Goal: Task Accomplishment & Management: Manage account settings

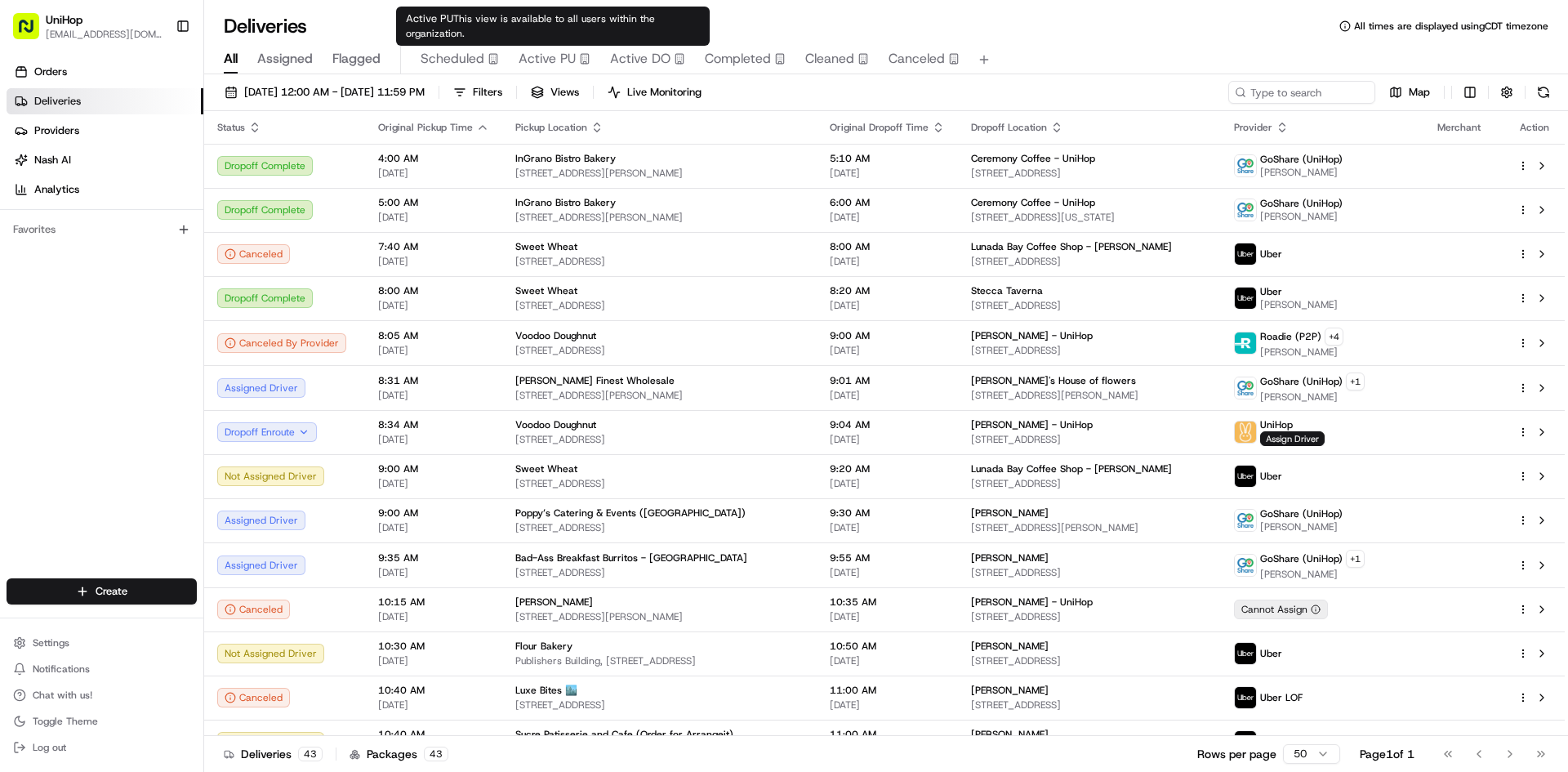
click at [552, 63] on span "Active PU" at bounding box center [547, 59] width 57 height 20
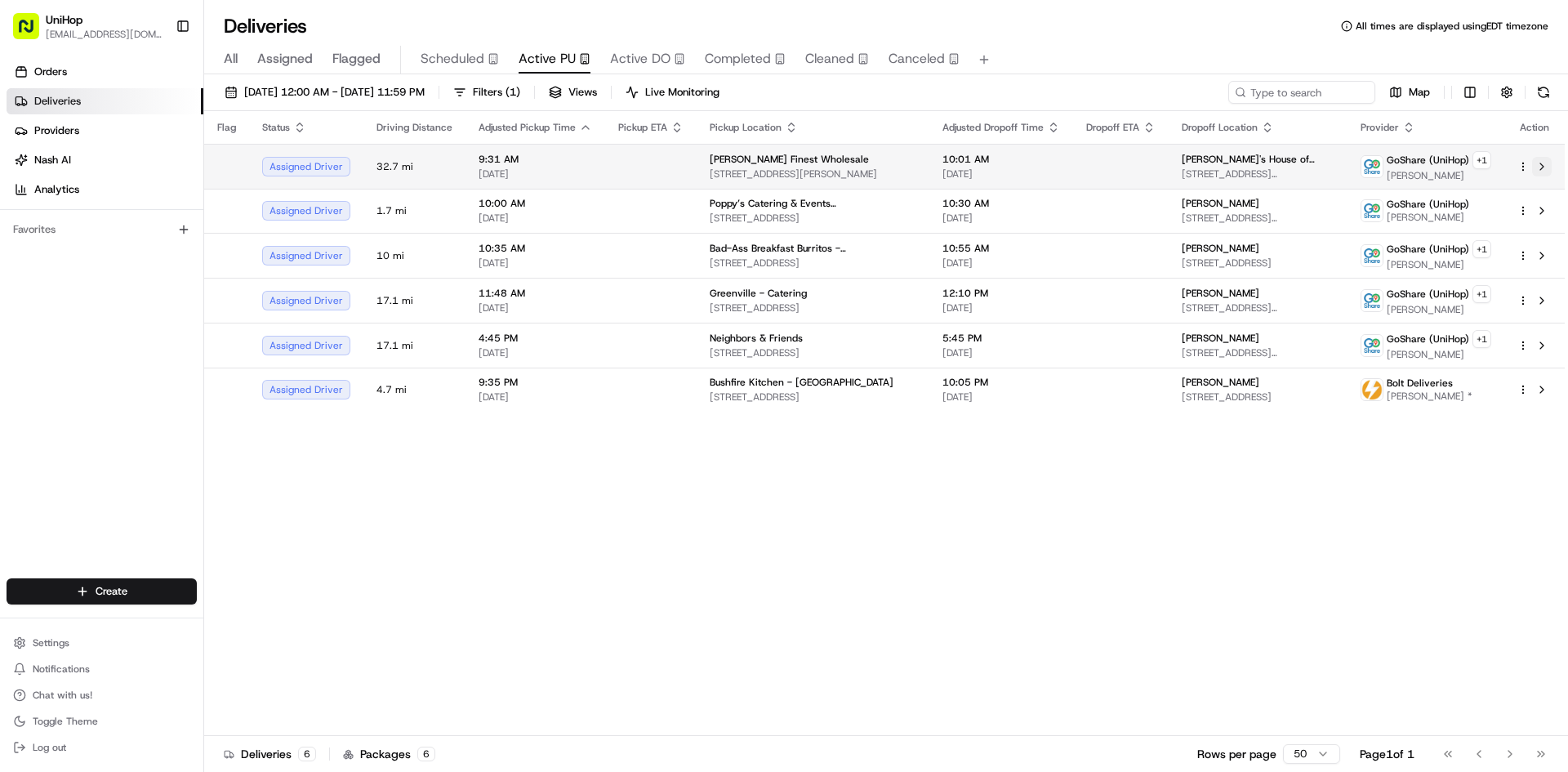
click at [1539, 171] on button at bounding box center [1541, 167] width 20 height 20
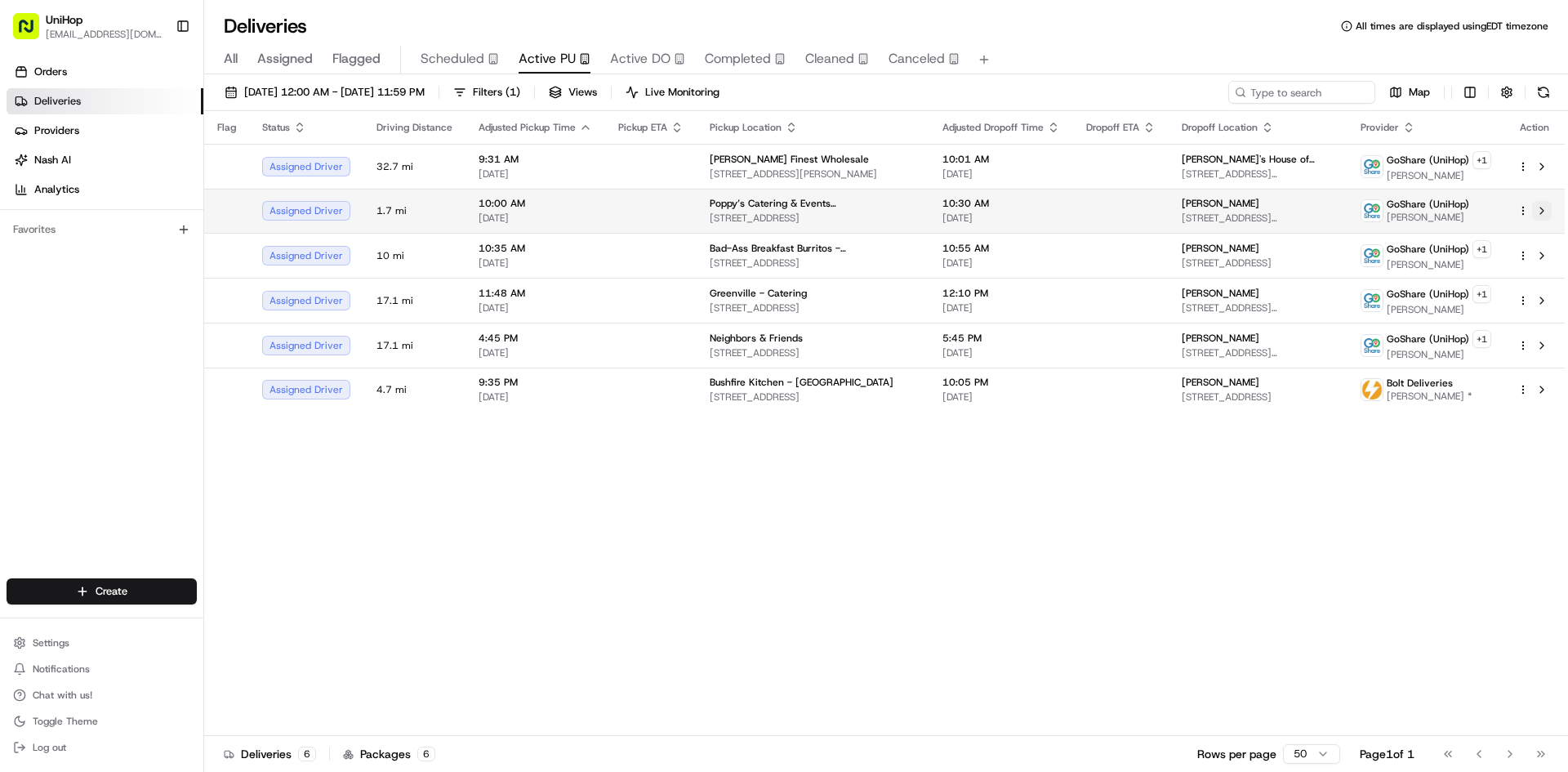
click at [1545, 212] on button at bounding box center [1541, 210] width 20 height 20
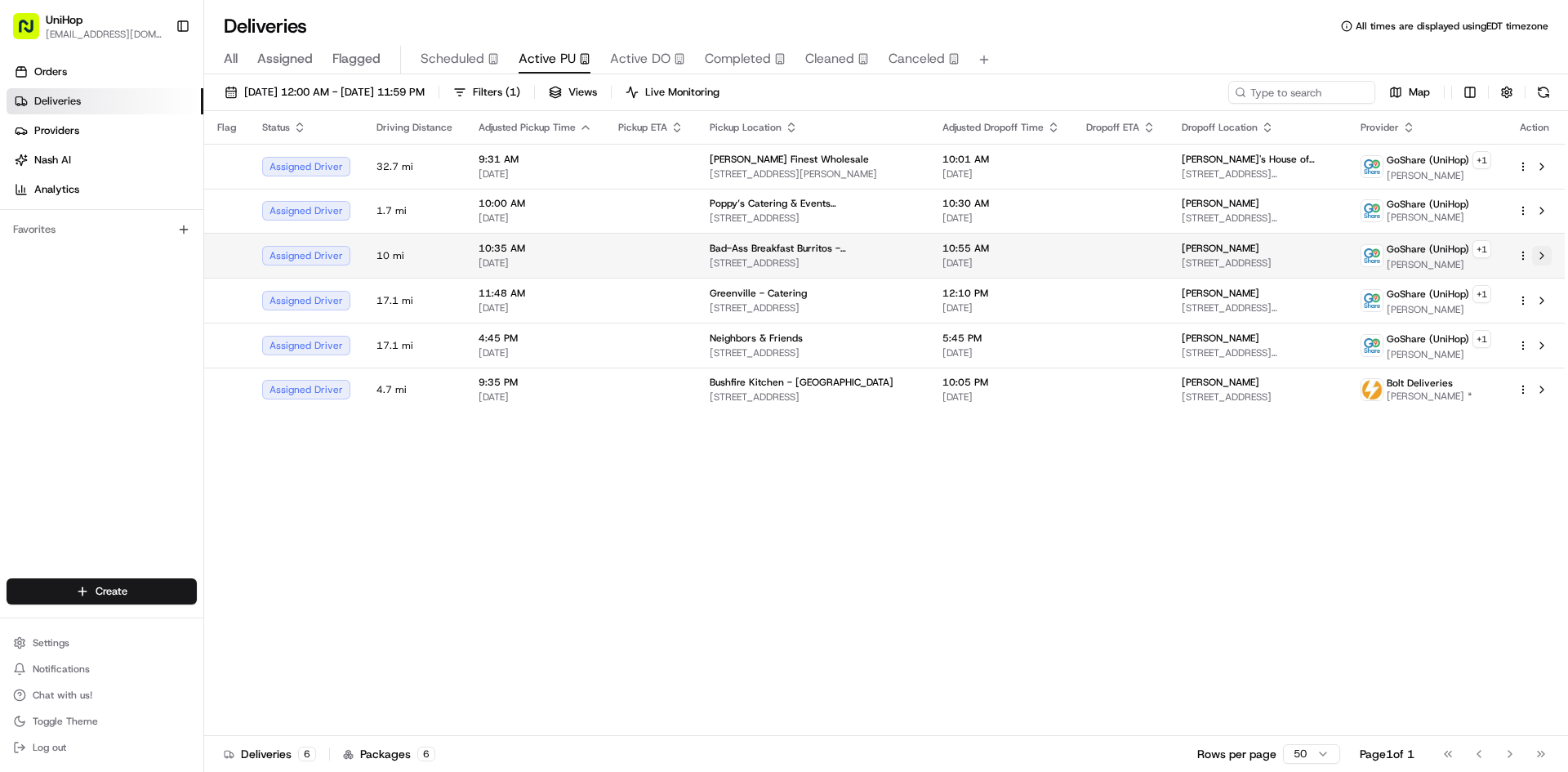
click at [1542, 260] on button at bounding box center [1541, 256] width 20 height 20
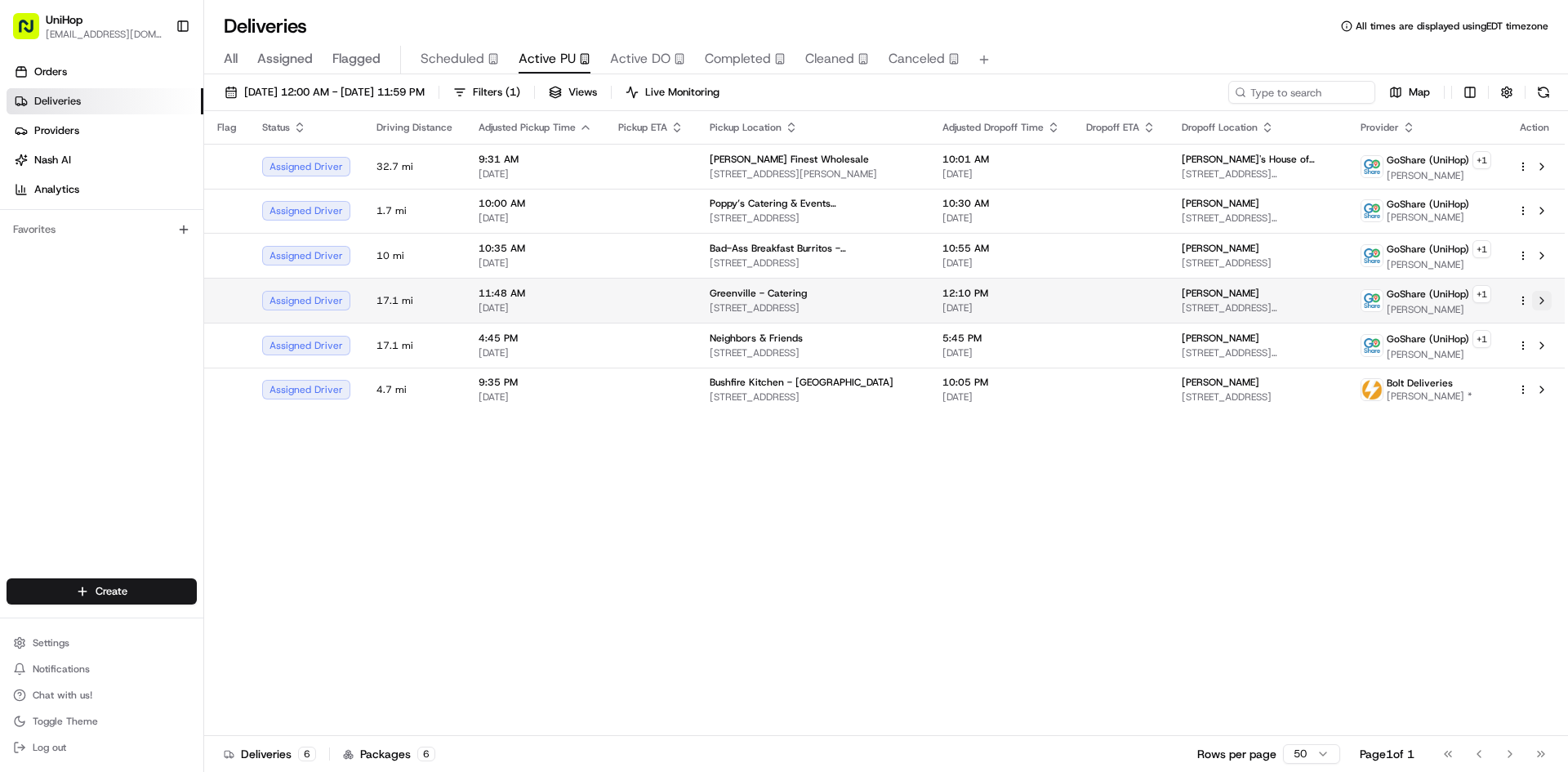
click at [1543, 301] on button at bounding box center [1541, 300] width 20 height 20
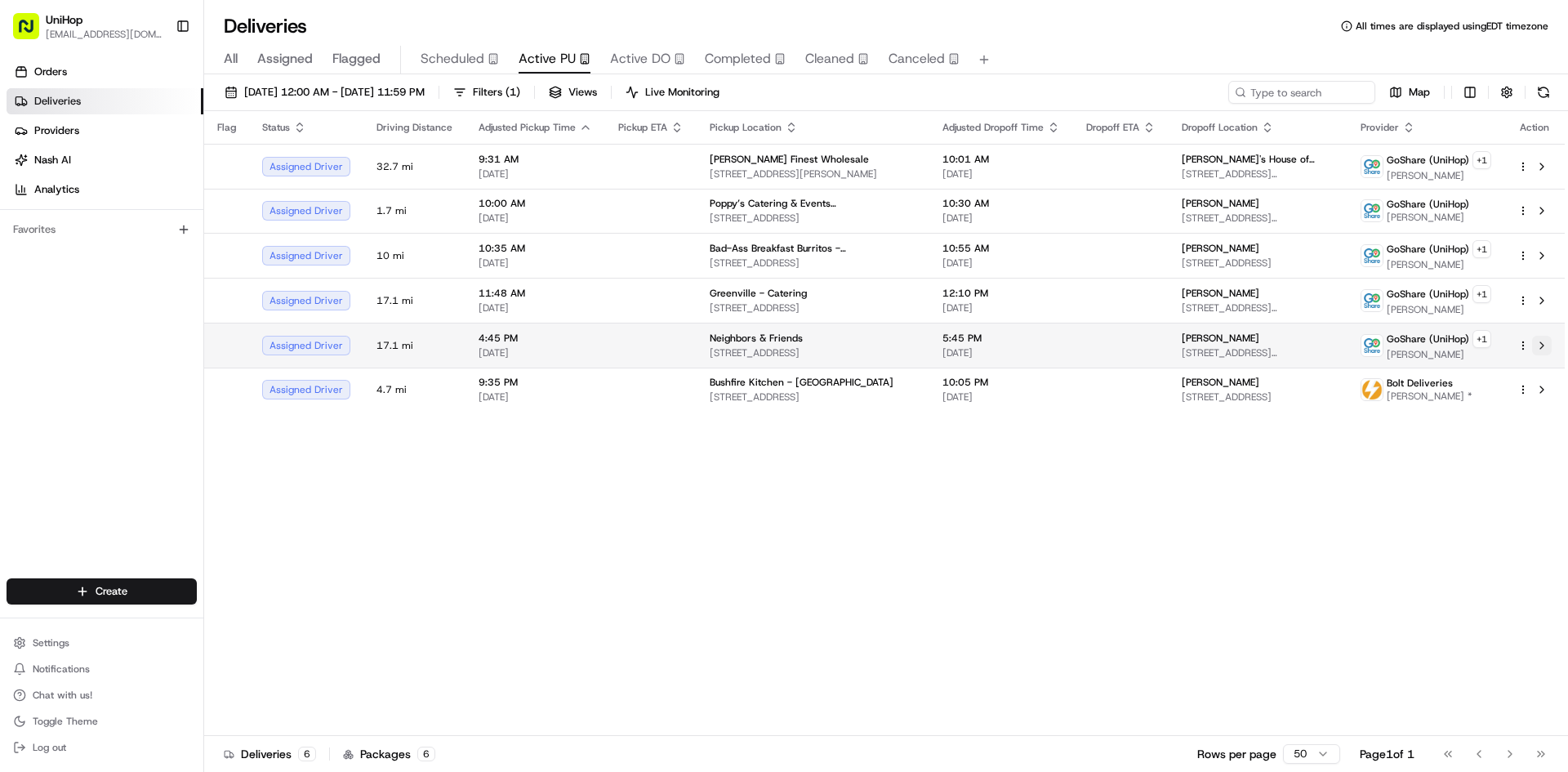
click at [1543, 349] on button at bounding box center [1541, 346] width 20 height 20
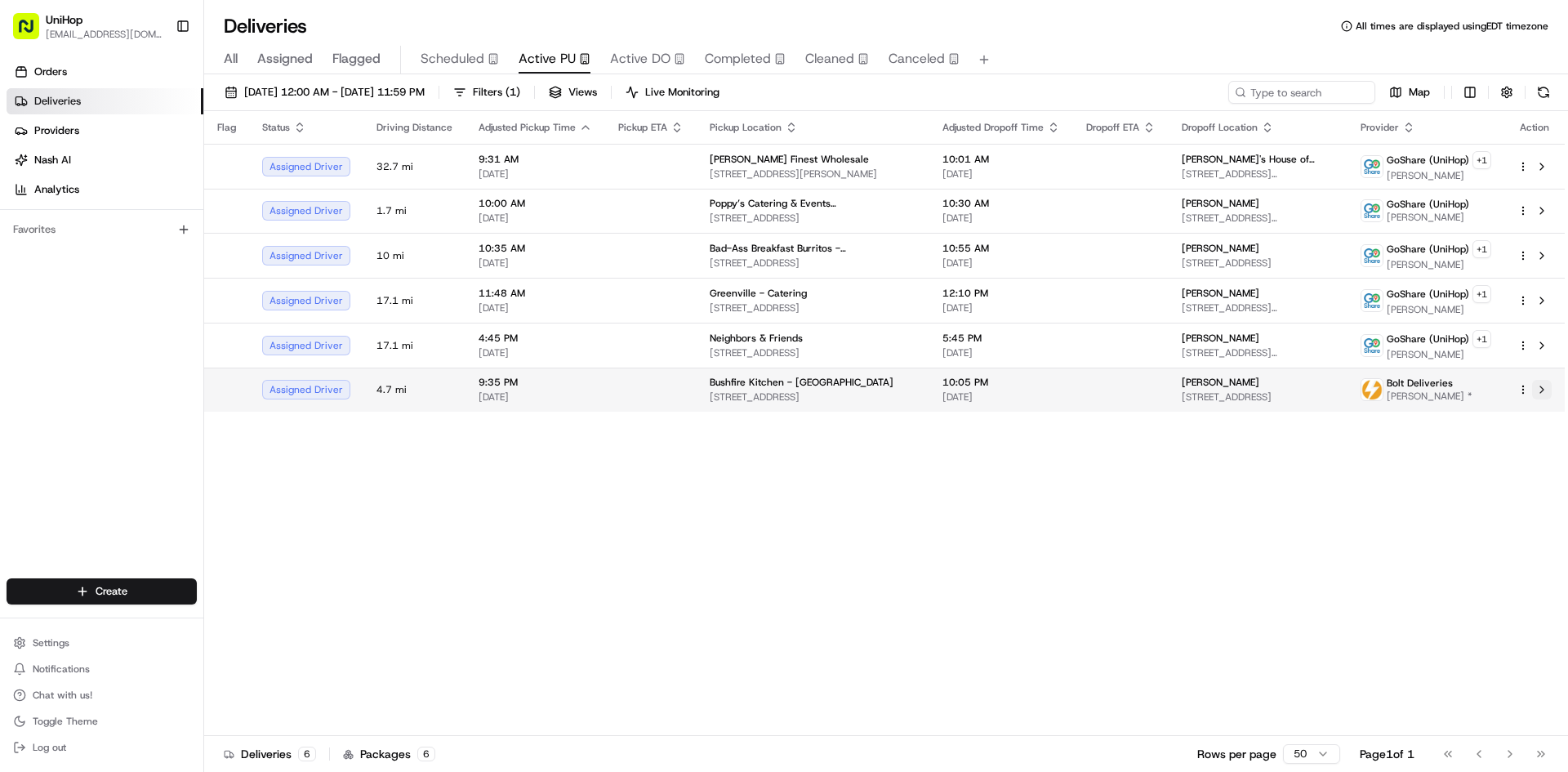
click at [1543, 389] on button at bounding box center [1541, 389] width 20 height 20
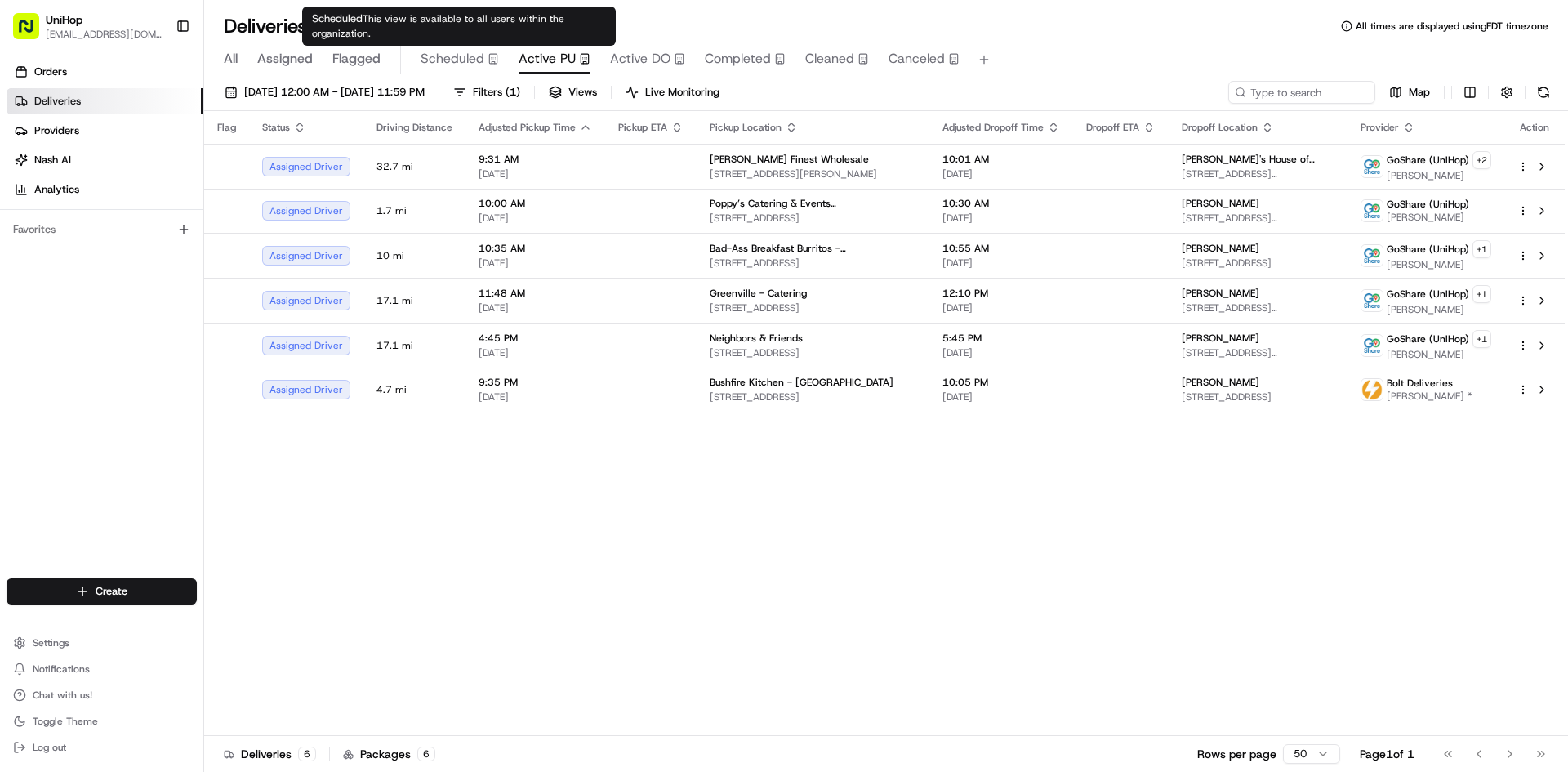
click at [444, 62] on span "Scheduled" at bounding box center [452, 59] width 63 height 20
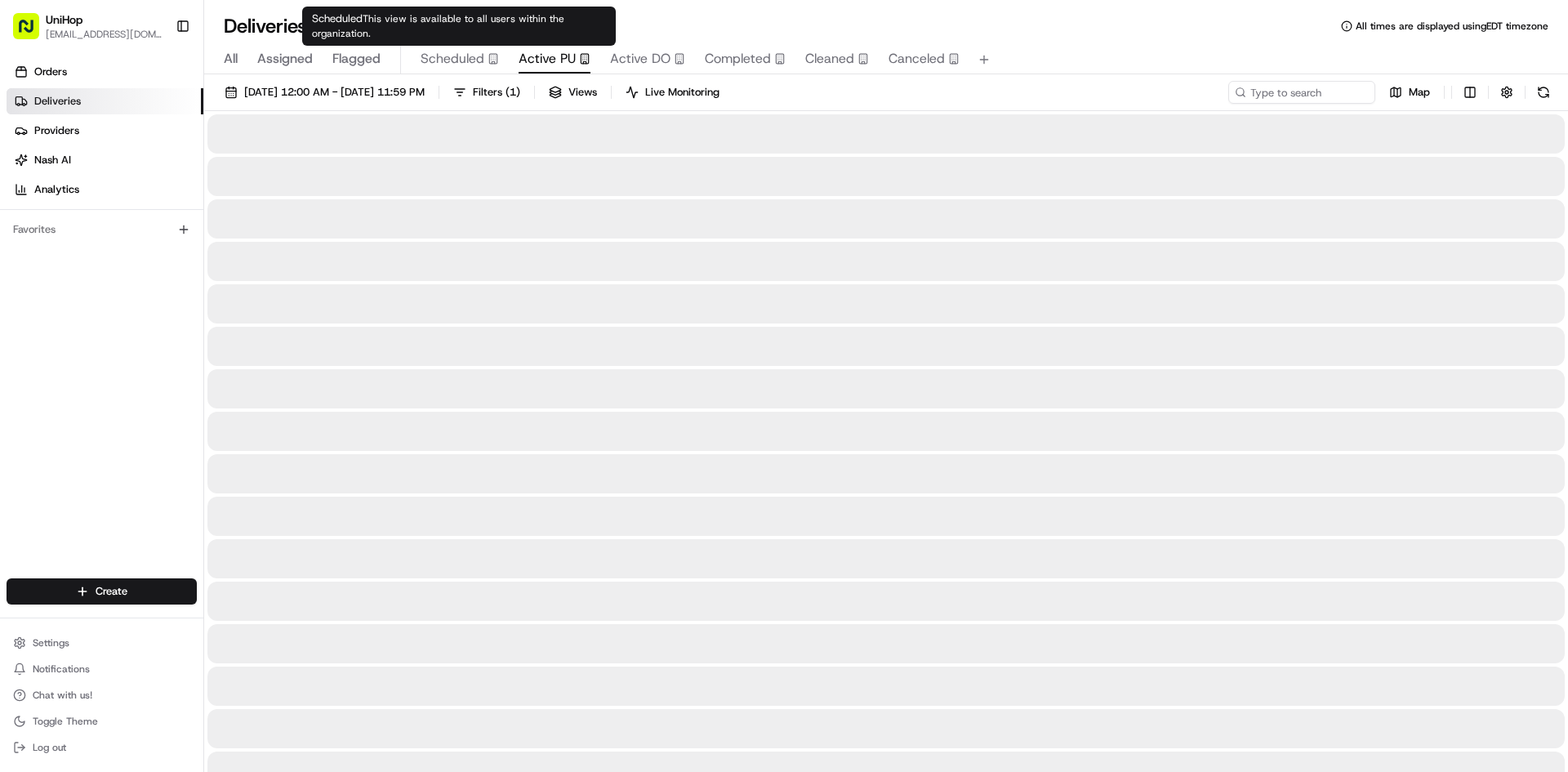
click at [537, 52] on span "Active PU" at bounding box center [547, 59] width 57 height 20
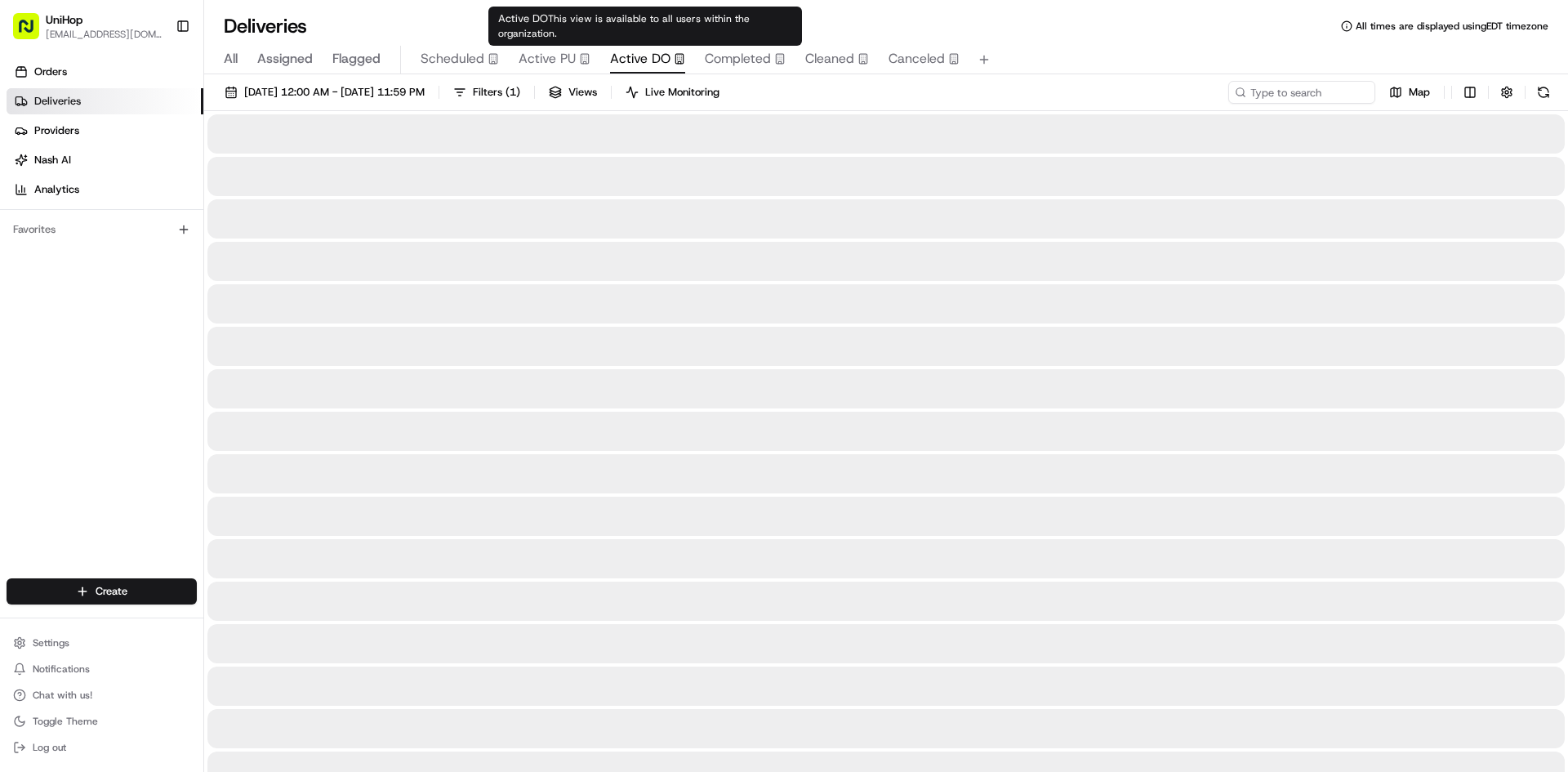
click at [637, 57] on span "Active DO" at bounding box center [640, 59] width 61 height 20
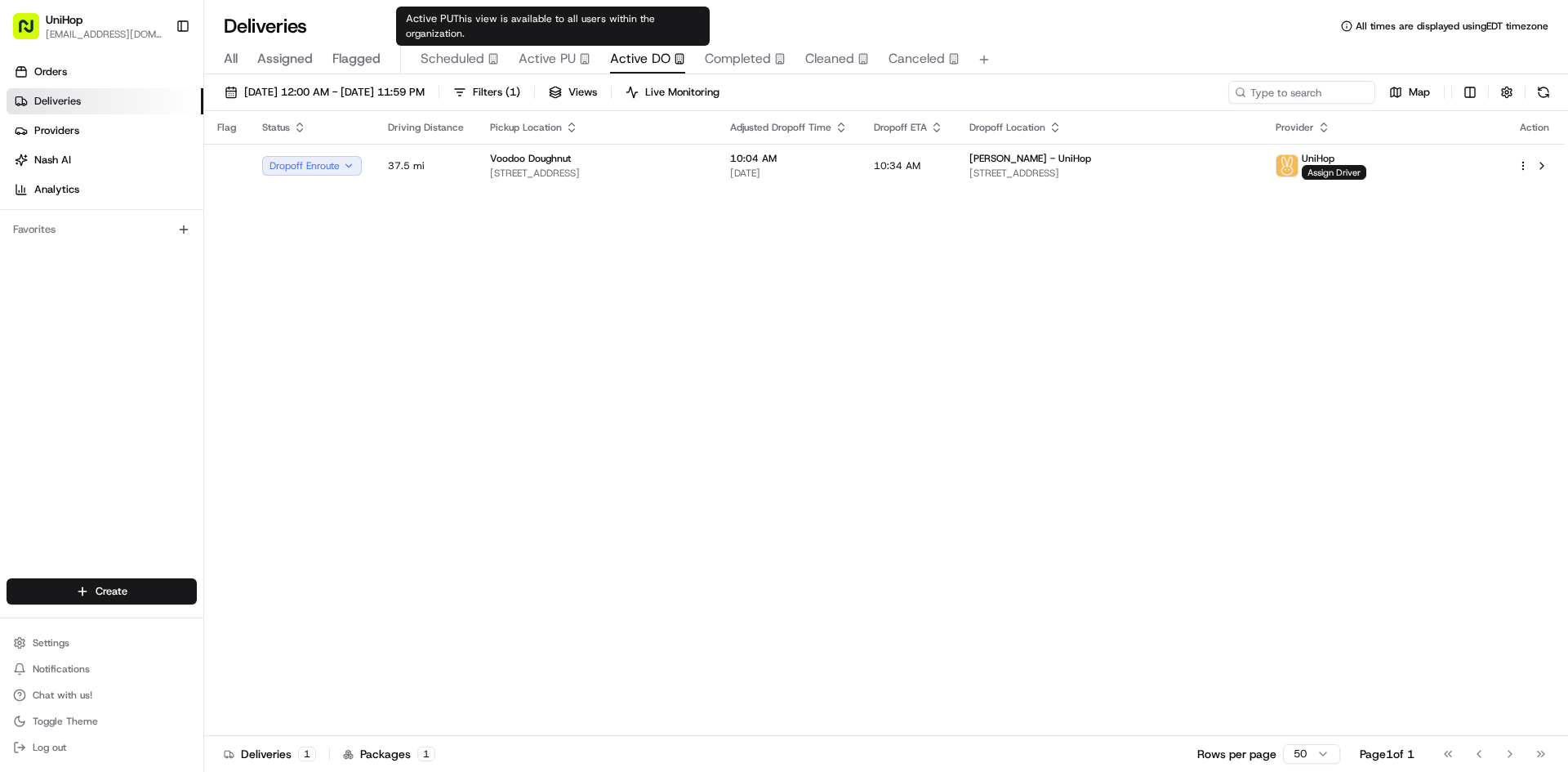
click at [560, 66] on span "Active PU" at bounding box center [547, 59] width 57 height 20
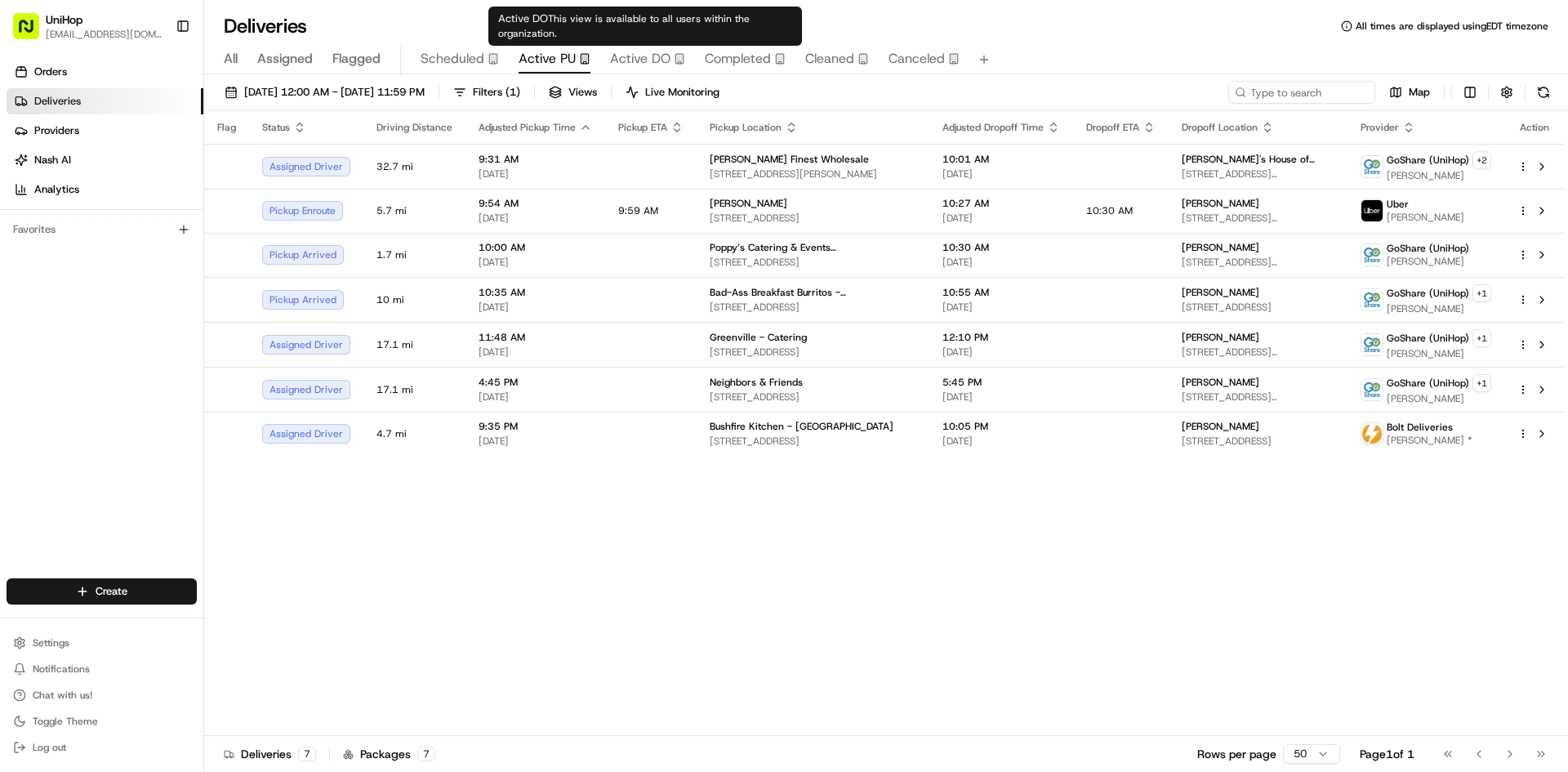
click at [666, 63] on span "Active DO" at bounding box center [640, 59] width 61 height 20
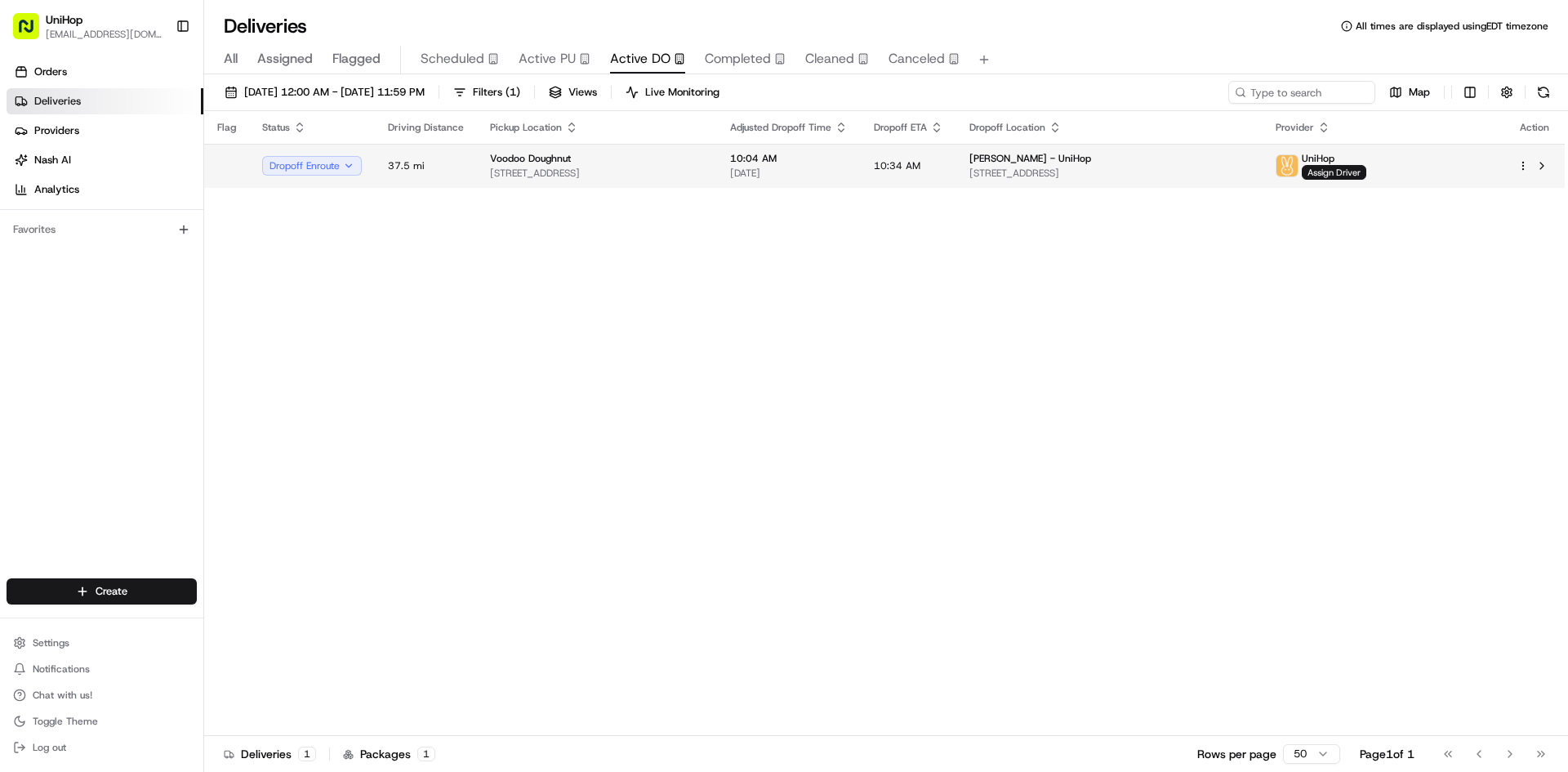
click at [597, 173] on span "1806 Greenville Ave #120, Dallas, TX 75206, USA" at bounding box center [597, 173] width 214 height 13
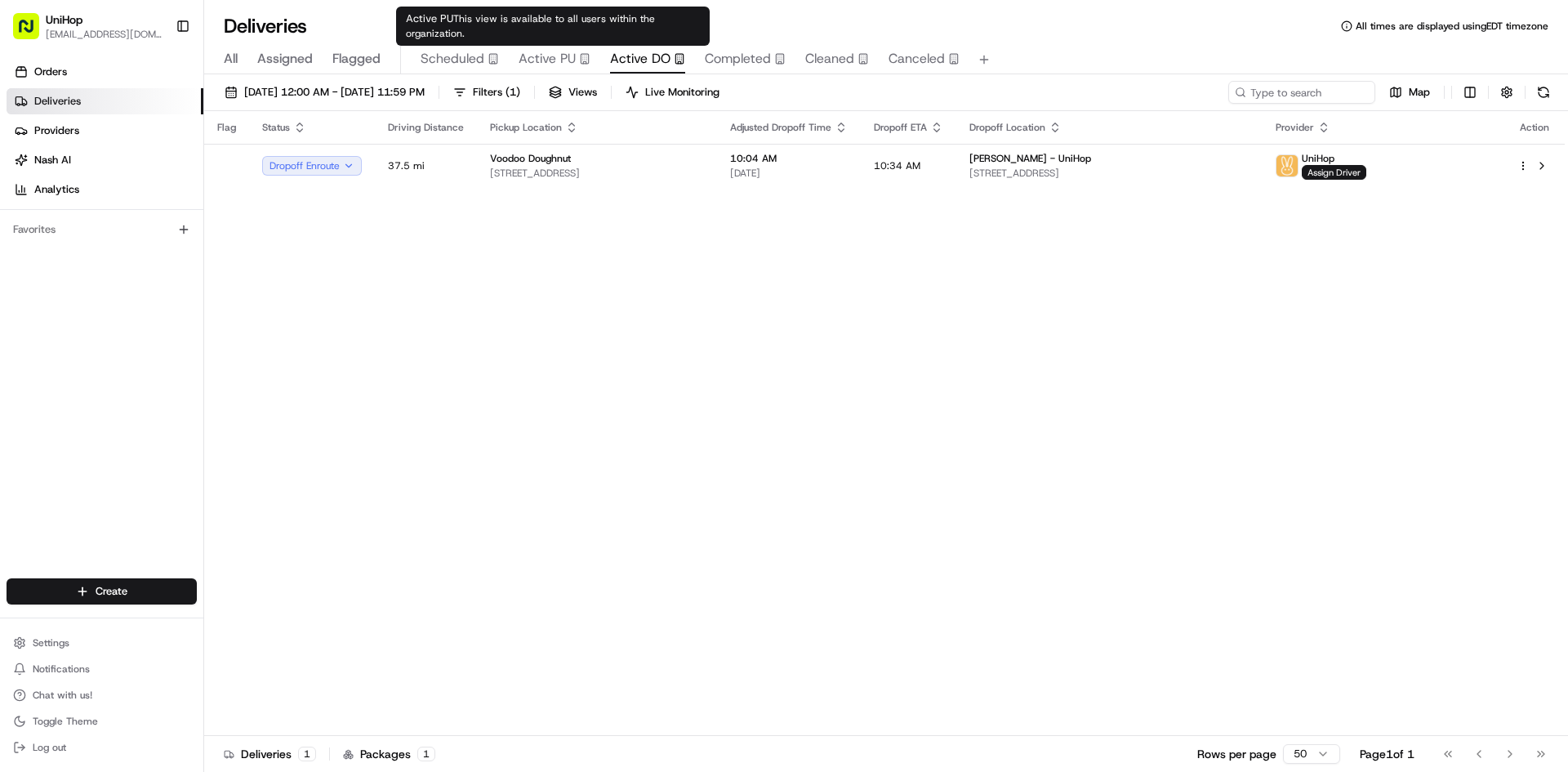
click at [556, 68] on span "Active PU" at bounding box center [547, 59] width 57 height 20
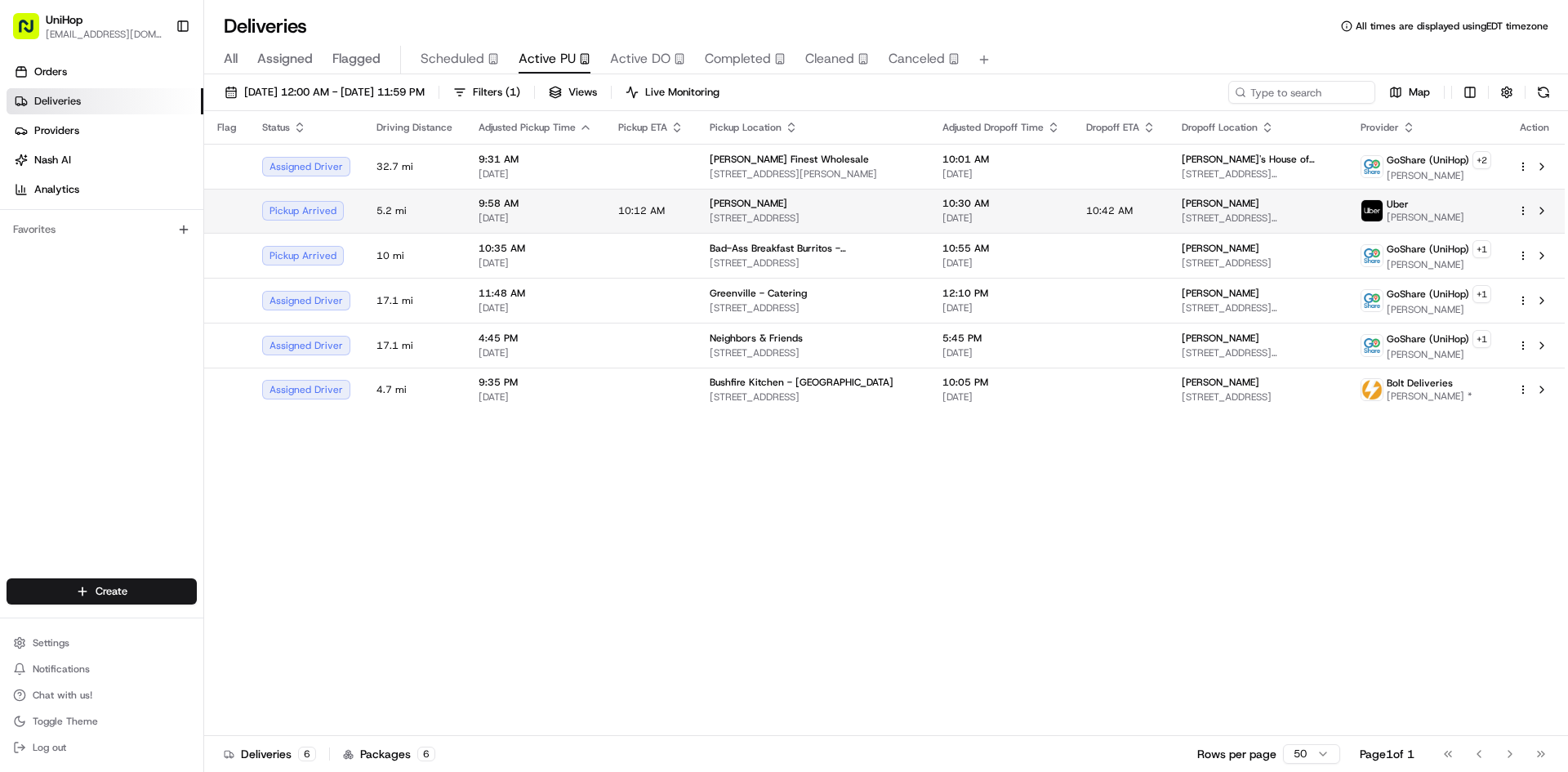
click at [652, 213] on span "10:12 AM" at bounding box center [641, 211] width 46 height 13
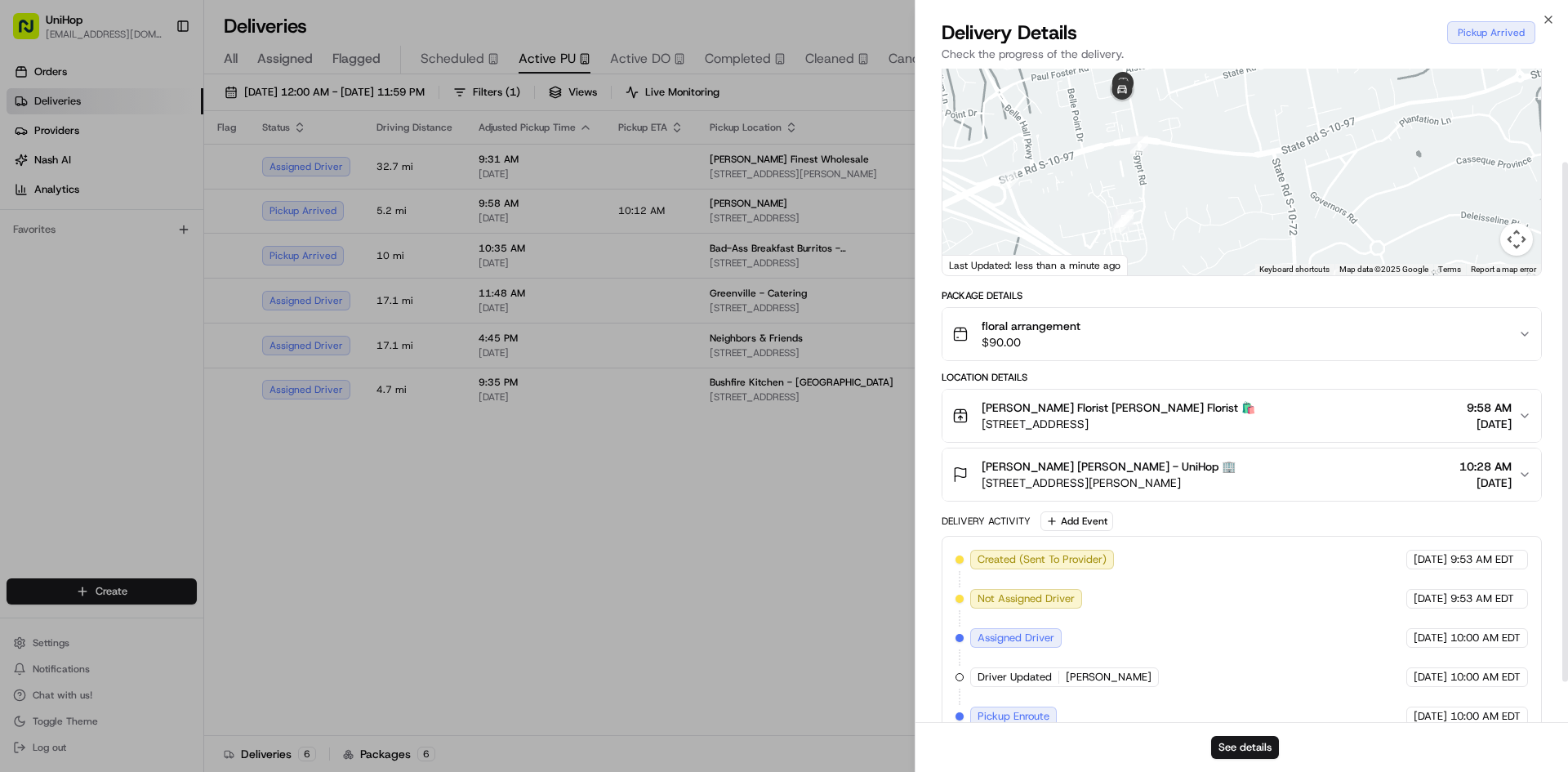
scroll to position [169, 0]
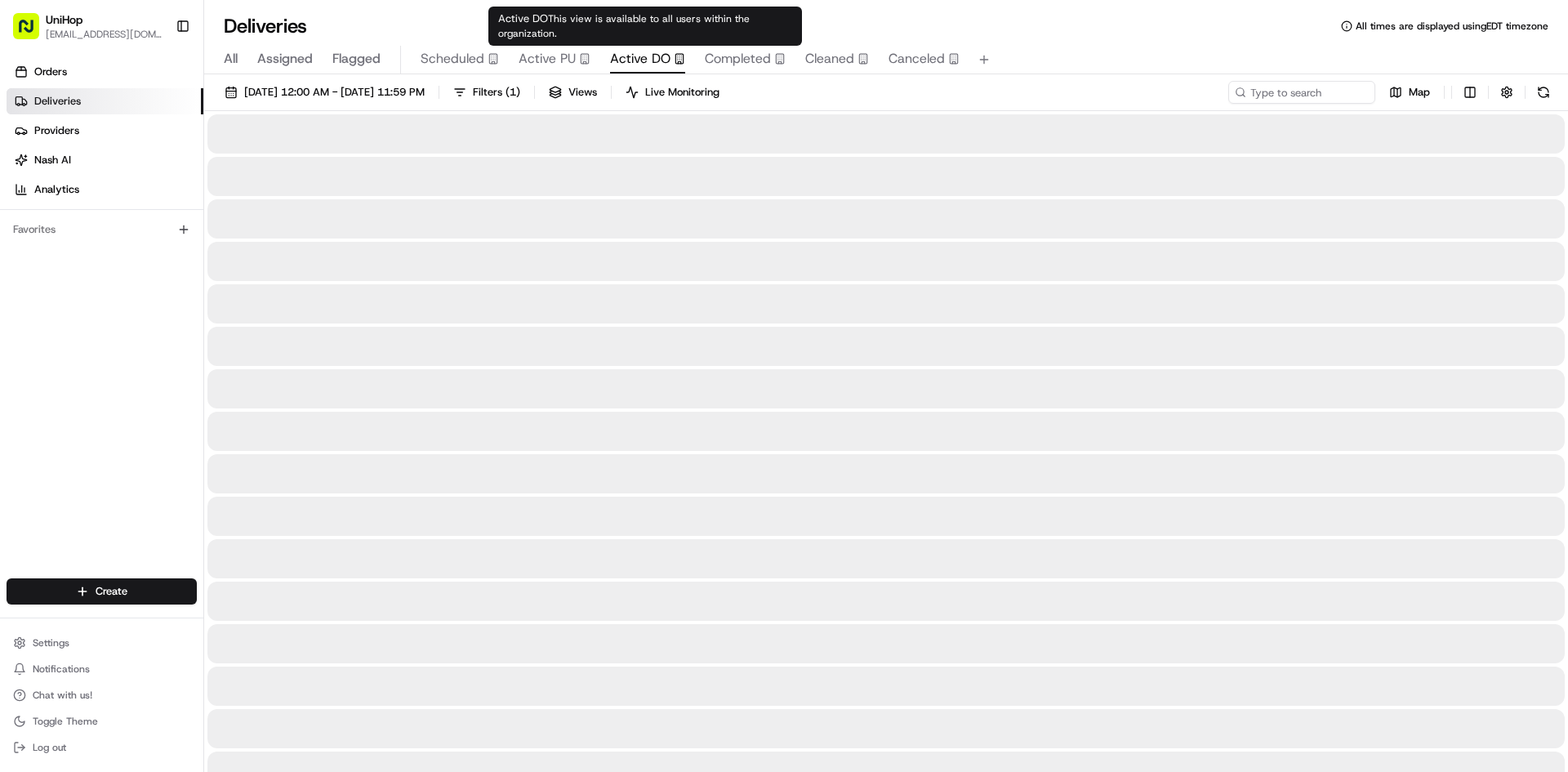
click at [648, 51] on span "Active DO" at bounding box center [640, 59] width 61 height 20
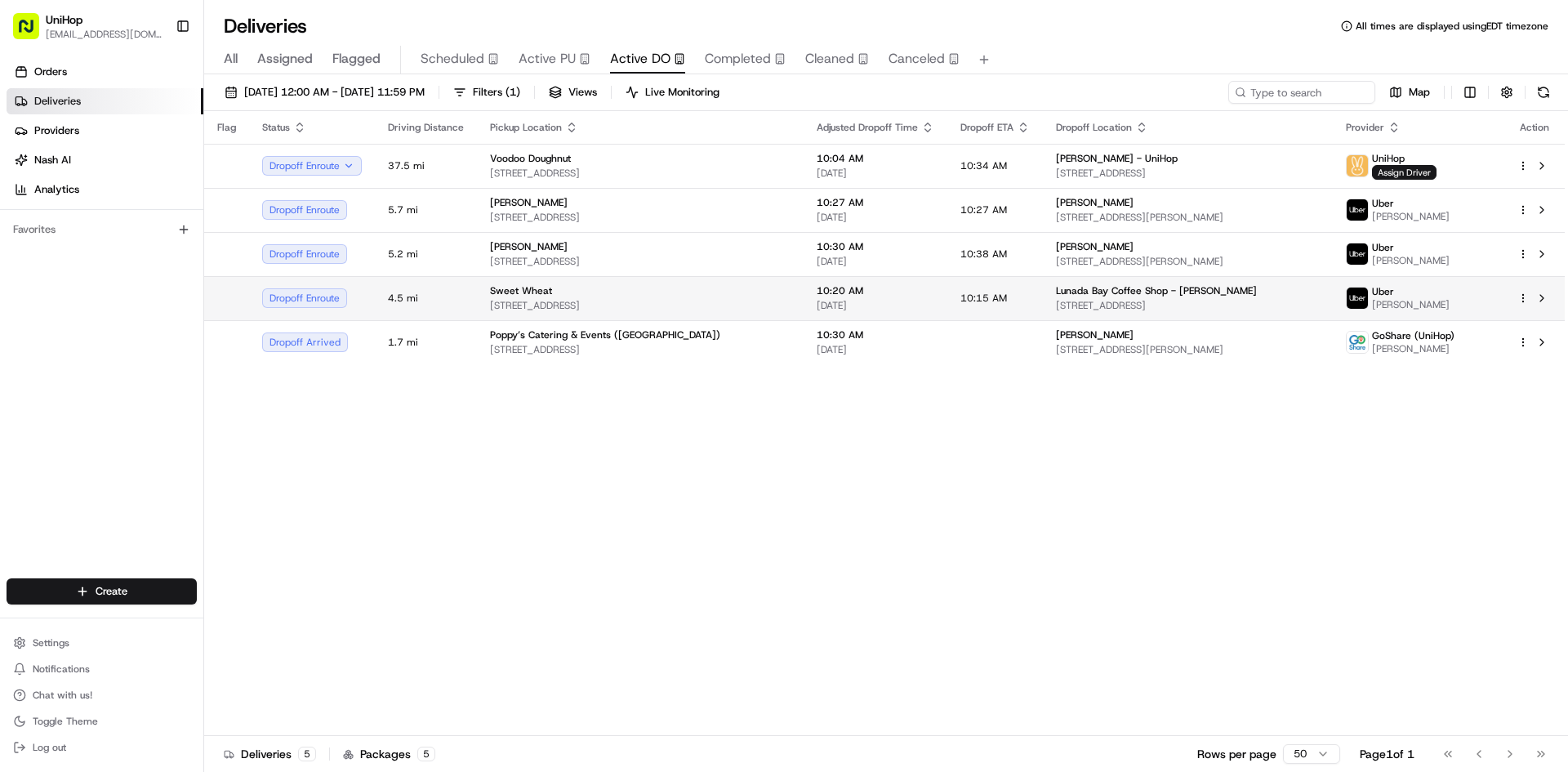
click at [651, 310] on span "1430 S Pacific Coast Hwy, Redondo Beach, CA 90277, USA" at bounding box center [640, 306] width 300 height 13
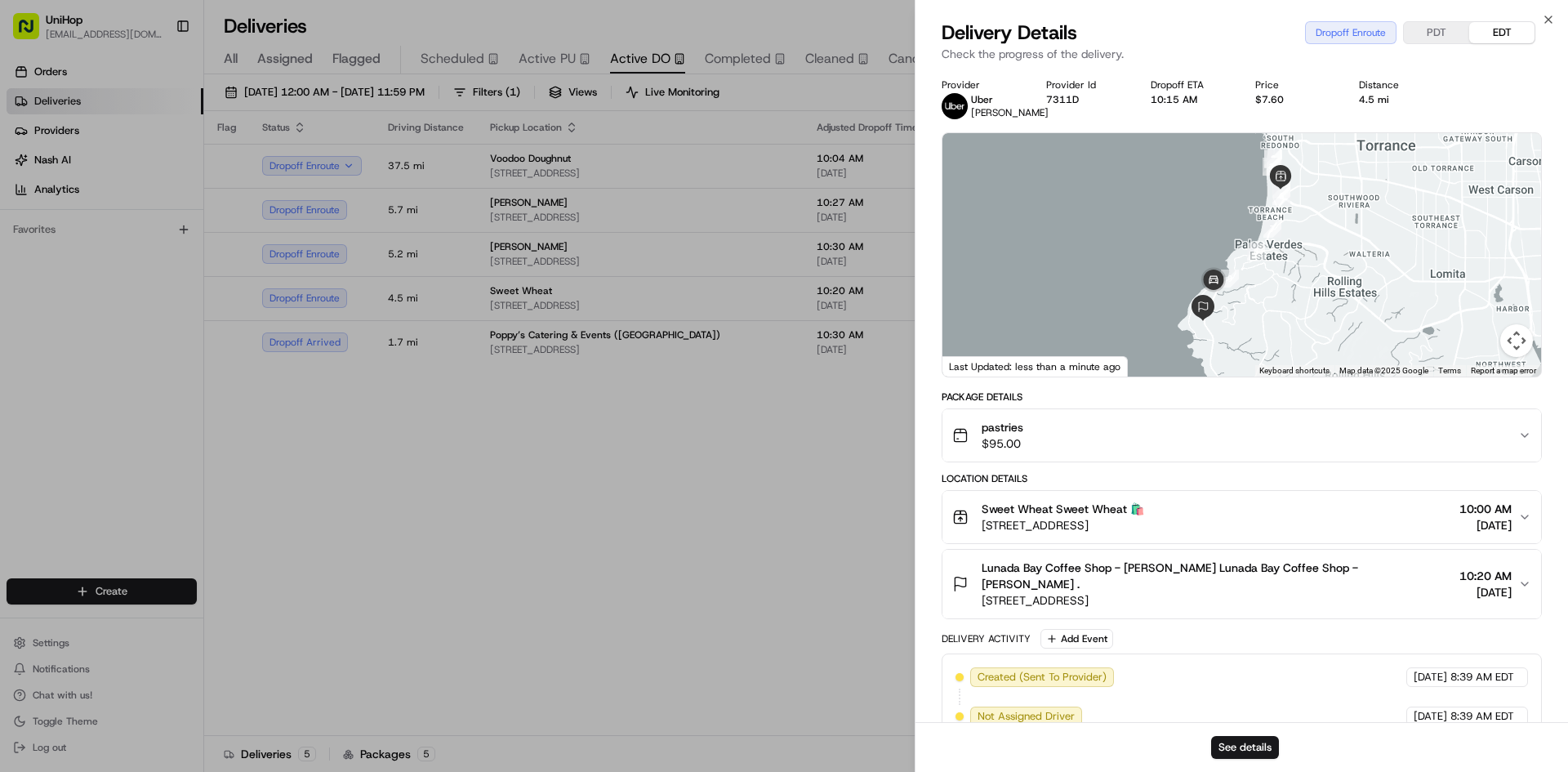
click at [1050, 452] on div "pastries $95.00" at bounding box center [1236, 436] width 566 height 33
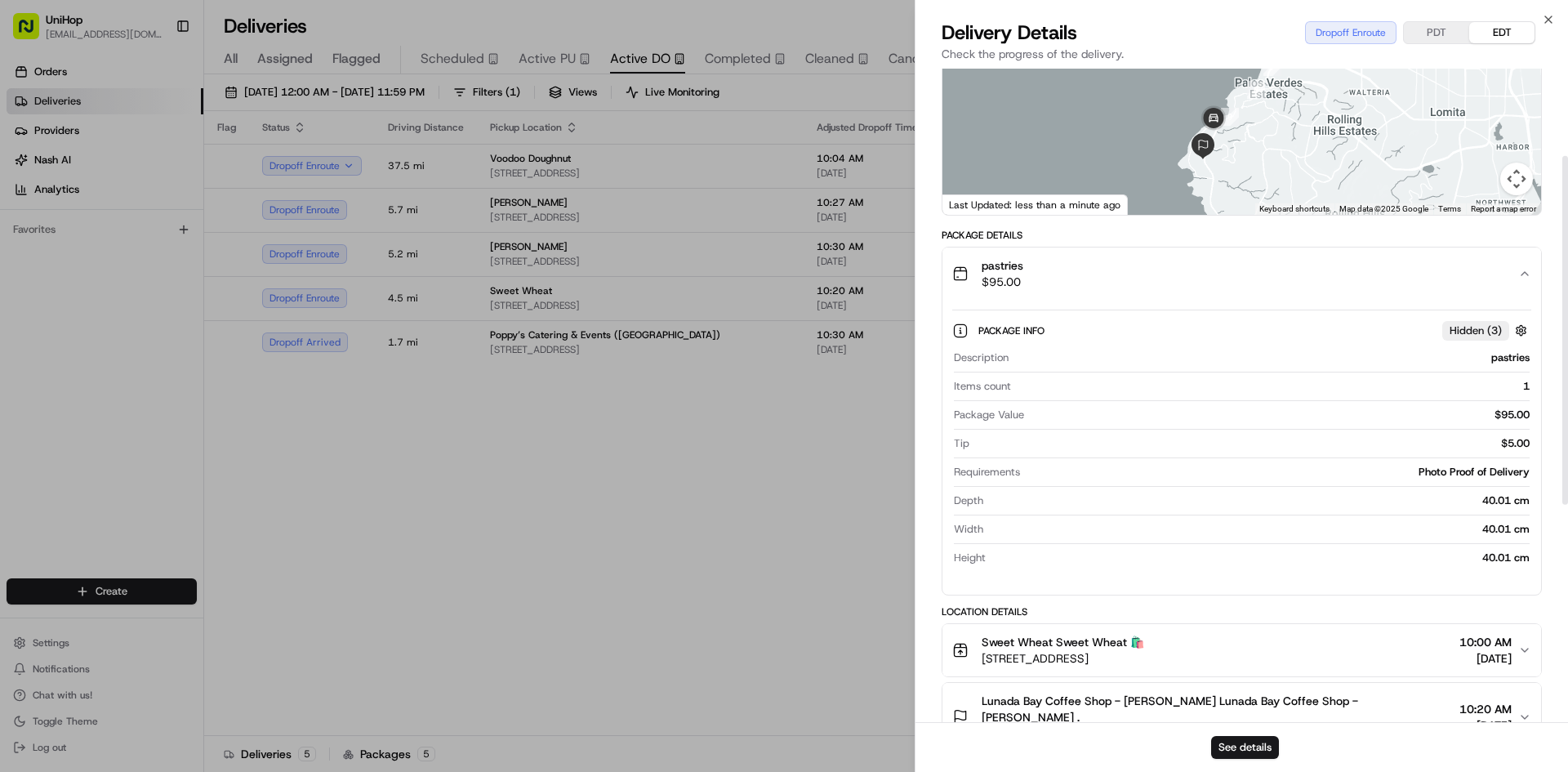
scroll to position [164, 0]
click at [1042, 271] on div "pastries $95.00" at bounding box center [1236, 272] width 566 height 33
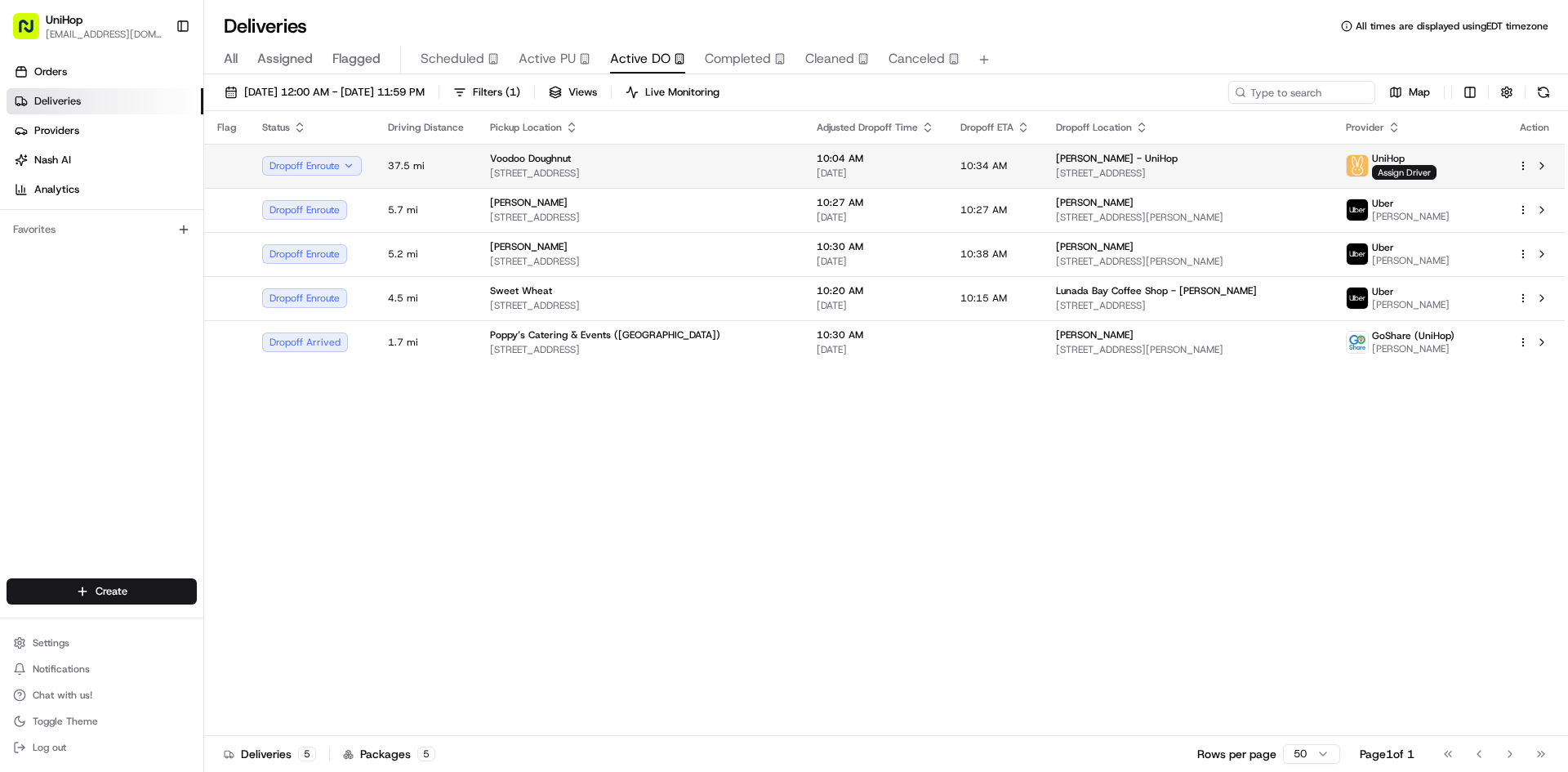
click at [879, 159] on span "10:04 AM" at bounding box center [876, 158] width 117 height 13
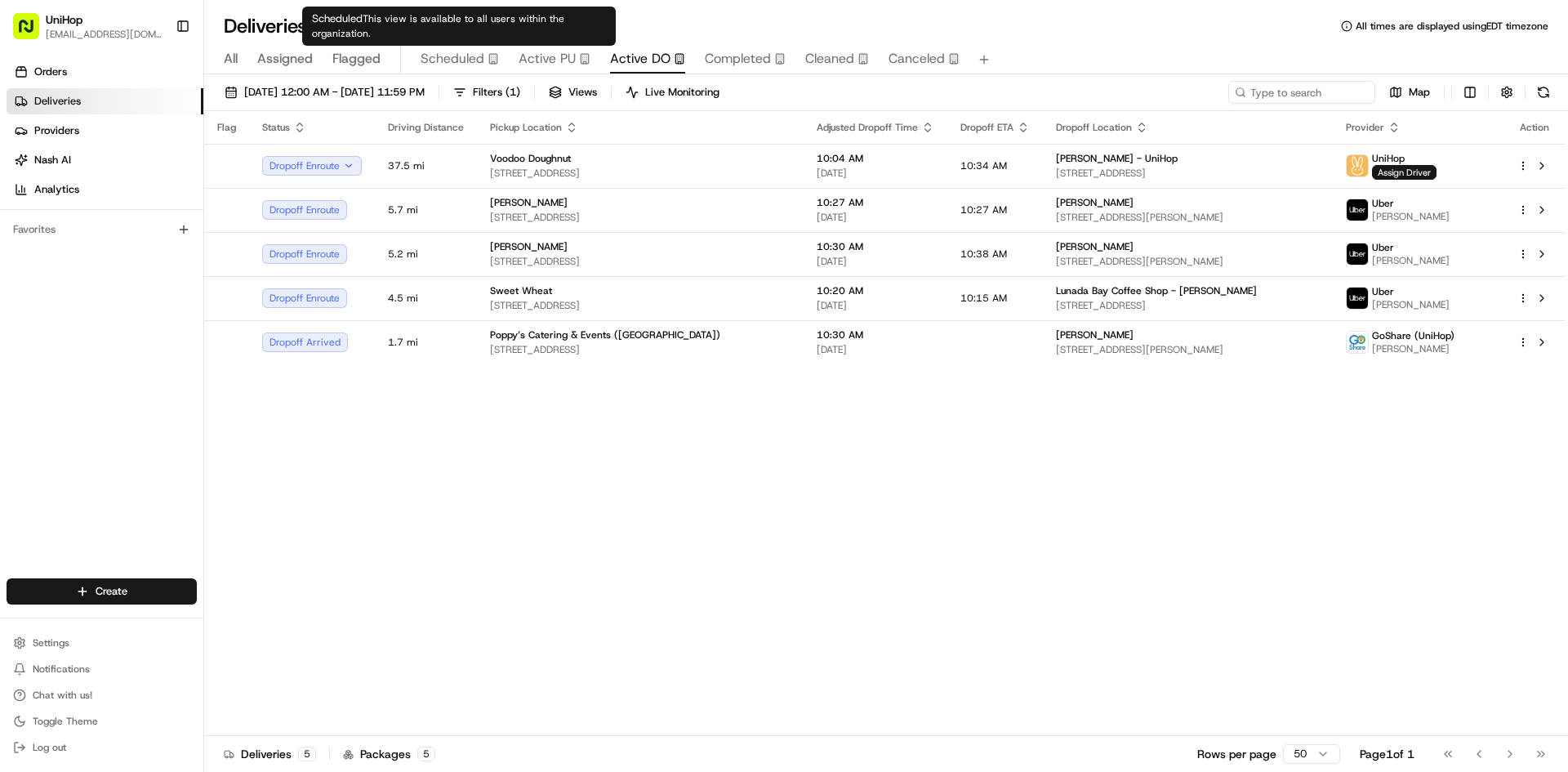
click at [519, 57] on span "Active PU" at bounding box center [547, 59] width 57 height 20
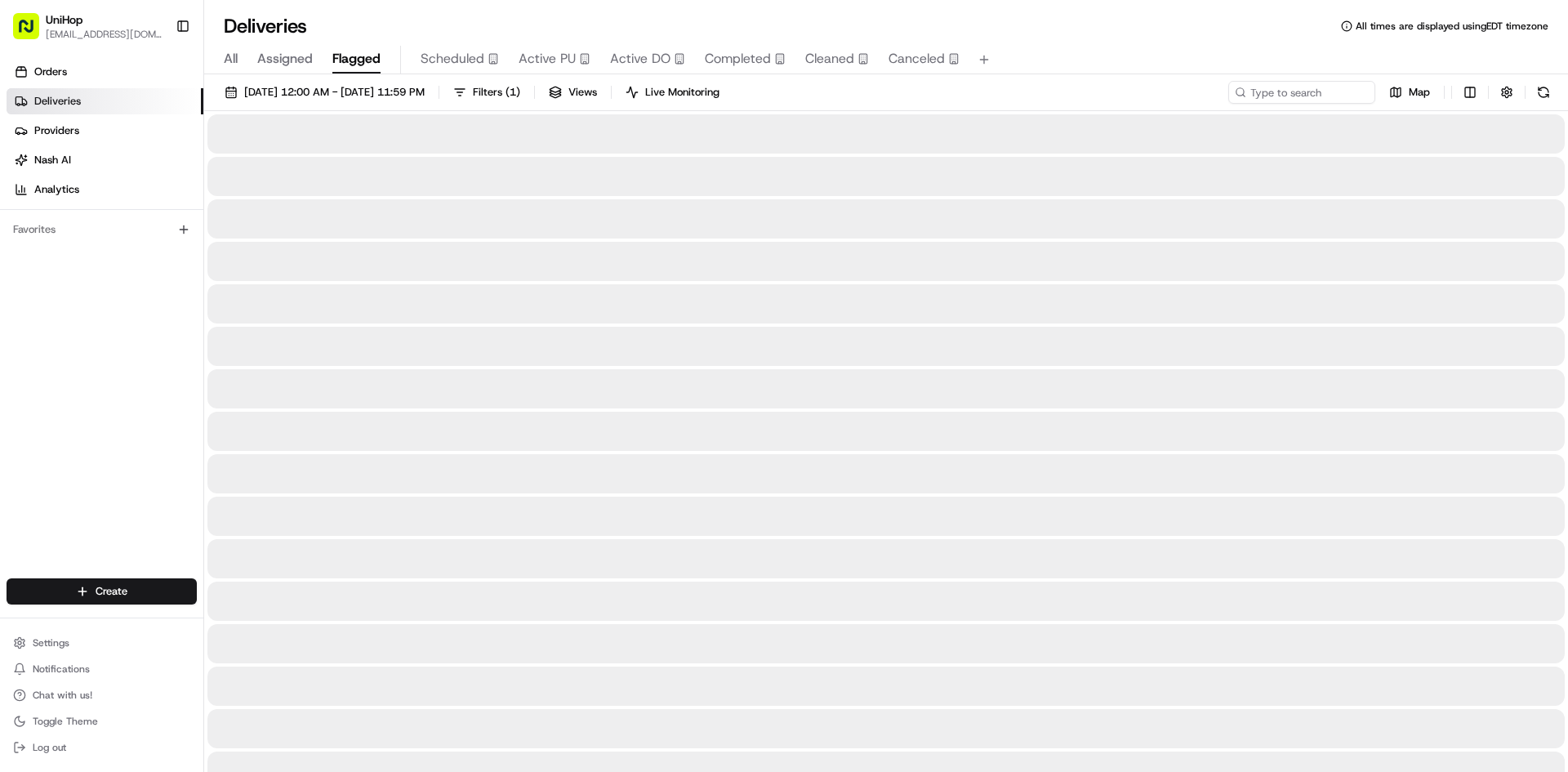
click at [351, 58] on span "Flagged" at bounding box center [356, 59] width 48 height 20
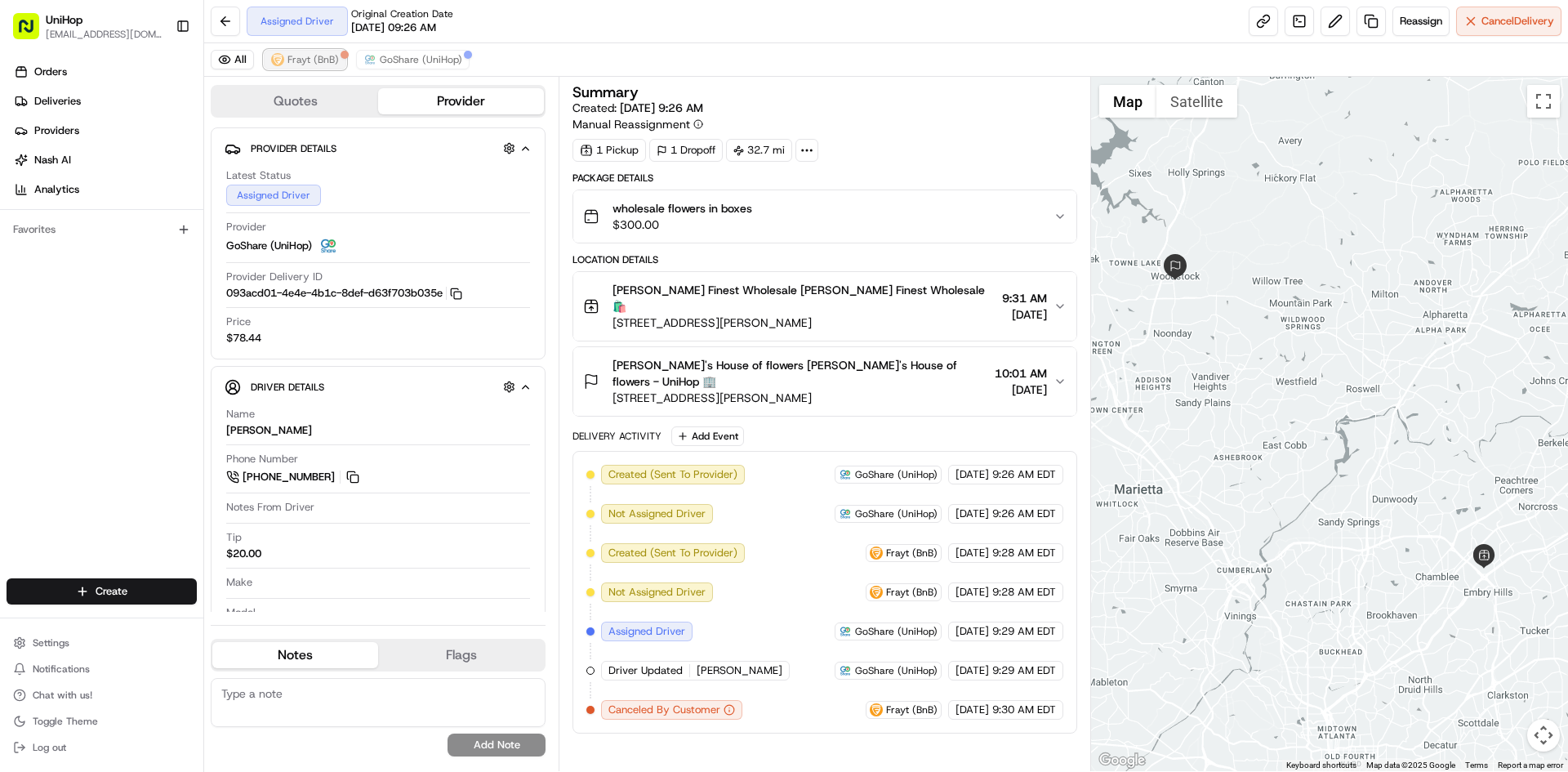
click at [324, 60] on span "Frayt (BnB)" at bounding box center [313, 60] width 51 height 13
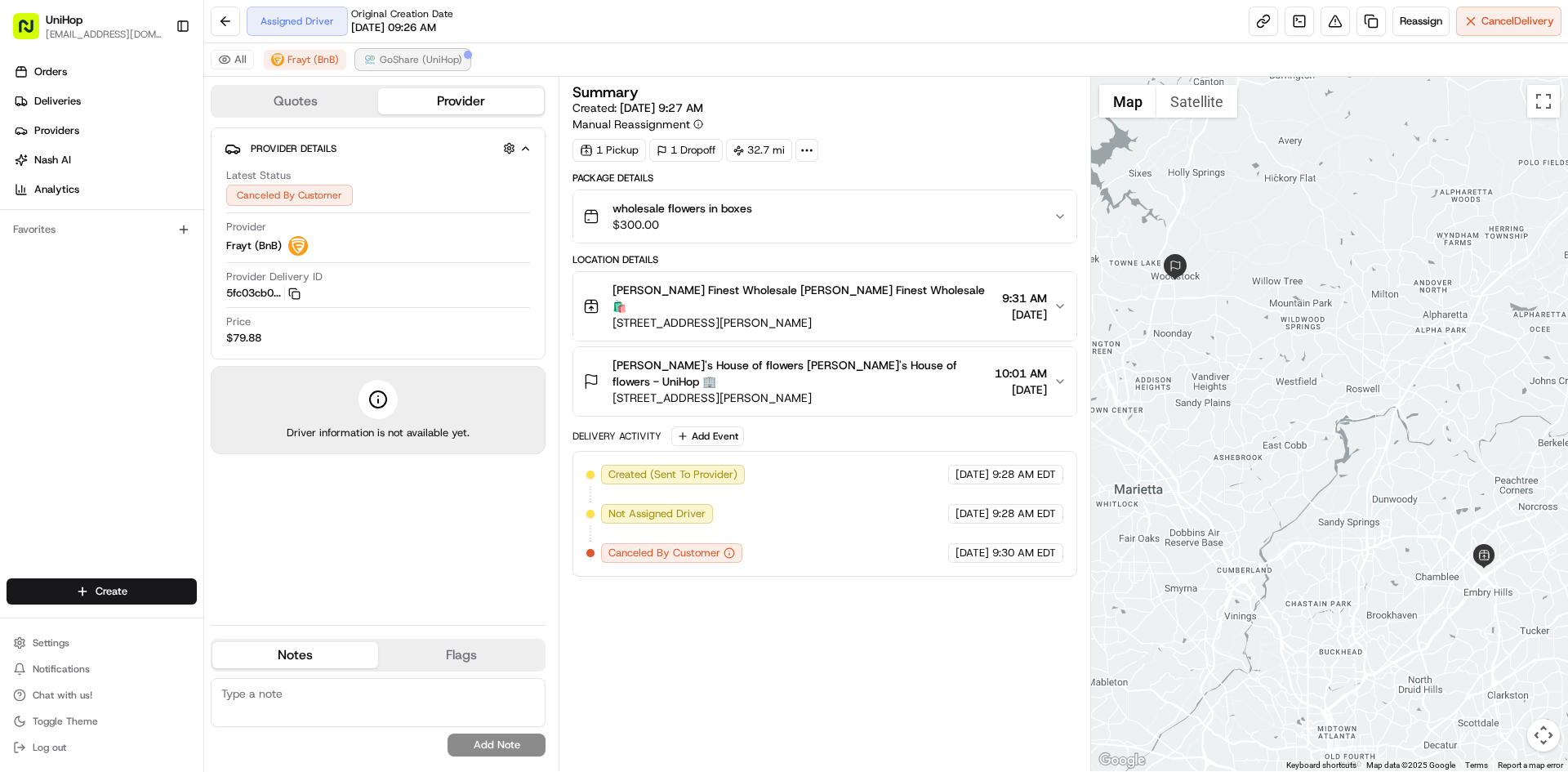
click at [408, 62] on span "GoShare (UniHop)" at bounding box center [420, 60] width 82 height 13
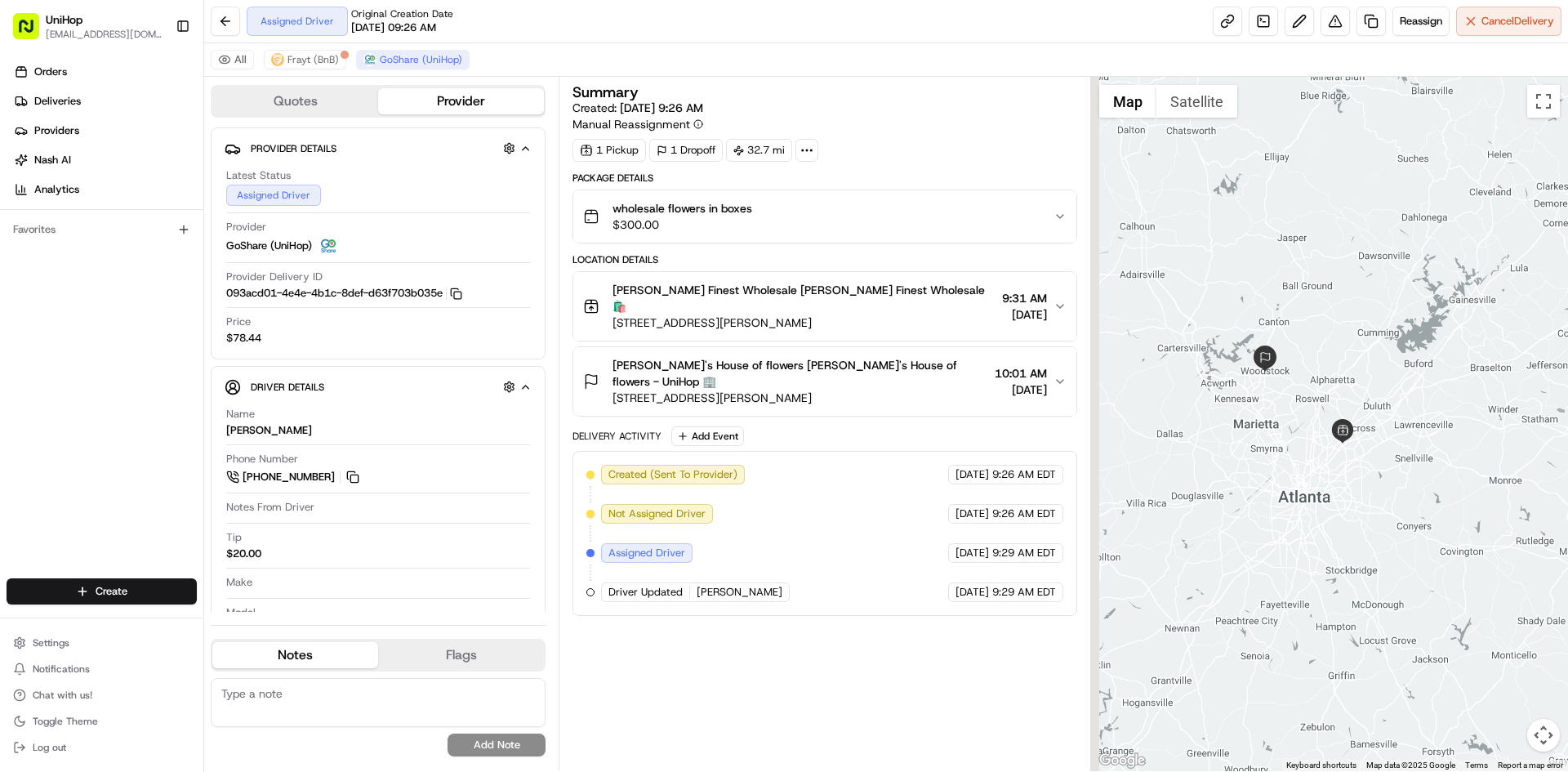
drag, startPoint x: 1304, startPoint y: 257, endPoint x: 1328, endPoint y: 285, distance: 36.9
click at [1328, 285] on div at bounding box center [1329, 423] width 478 height 694
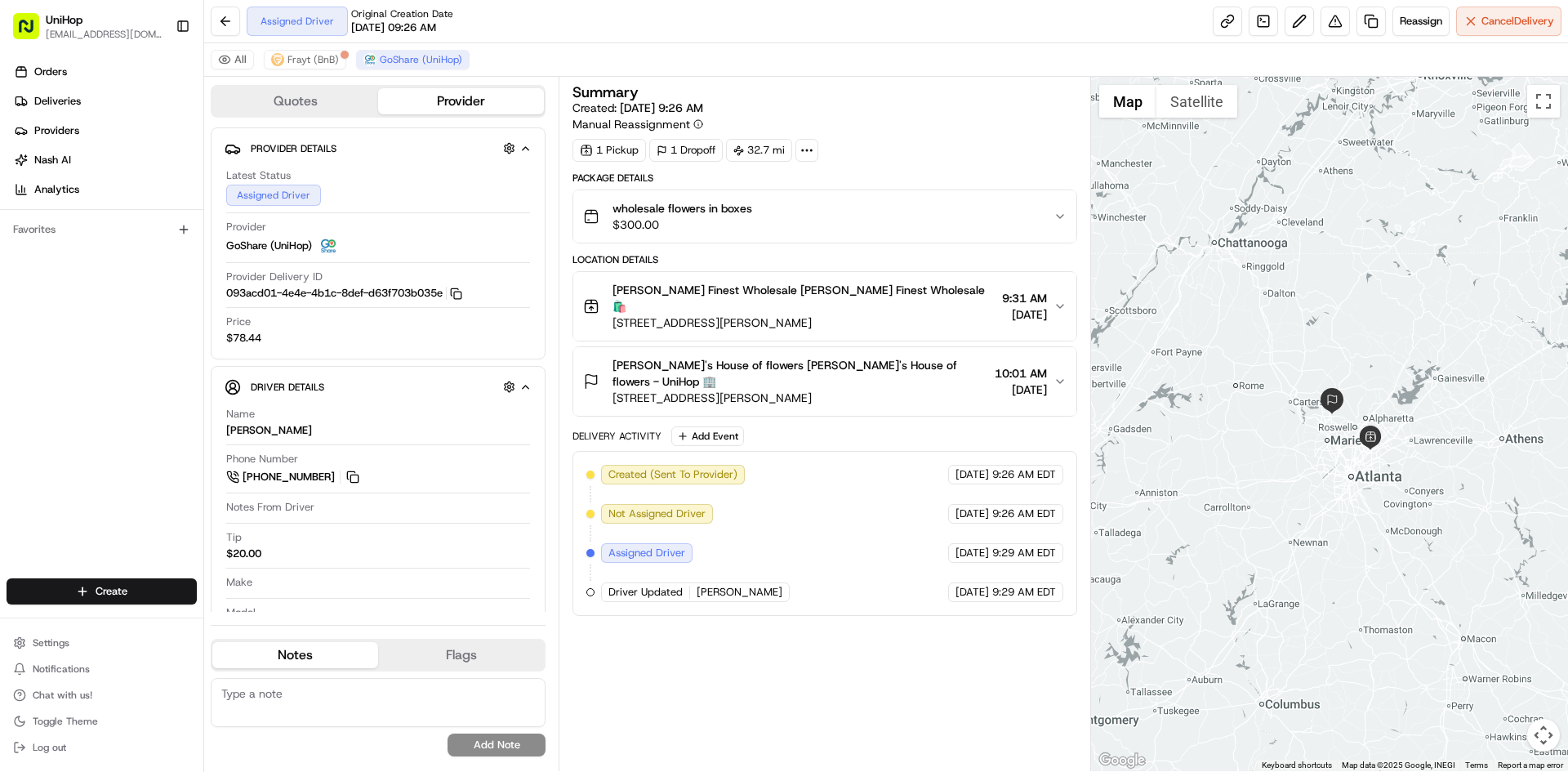
drag, startPoint x: 1351, startPoint y: 313, endPoint x: 1362, endPoint y: 335, distance: 24.6
click at [1362, 333] on div at bounding box center [1329, 423] width 478 height 694
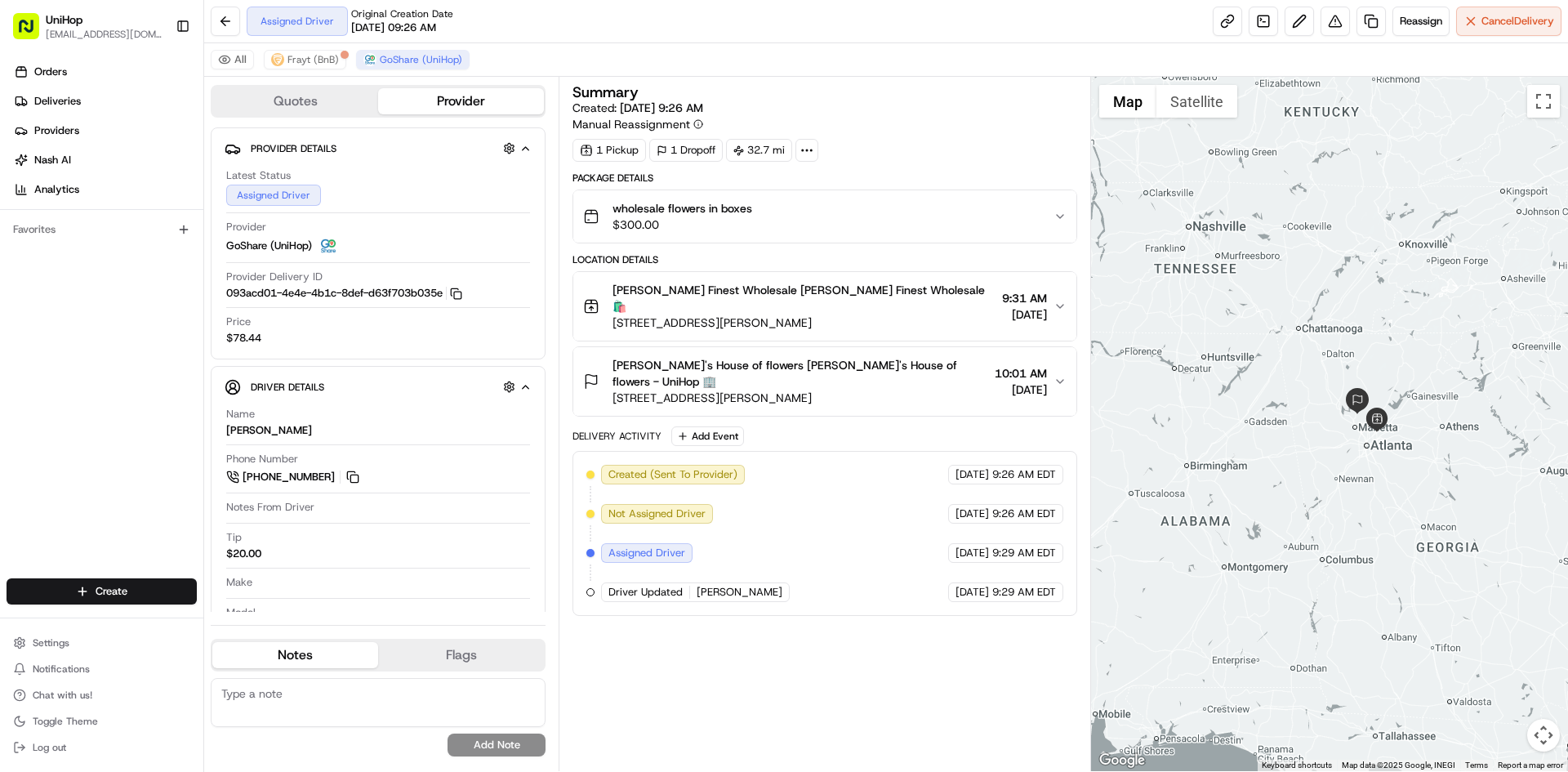
drag, startPoint x: 1352, startPoint y: 308, endPoint x: 1362, endPoint y: 348, distance: 41.2
click at [1362, 348] on div at bounding box center [1329, 423] width 478 height 694
click at [1361, 354] on div at bounding box center [1329, 423] width 478 height 694
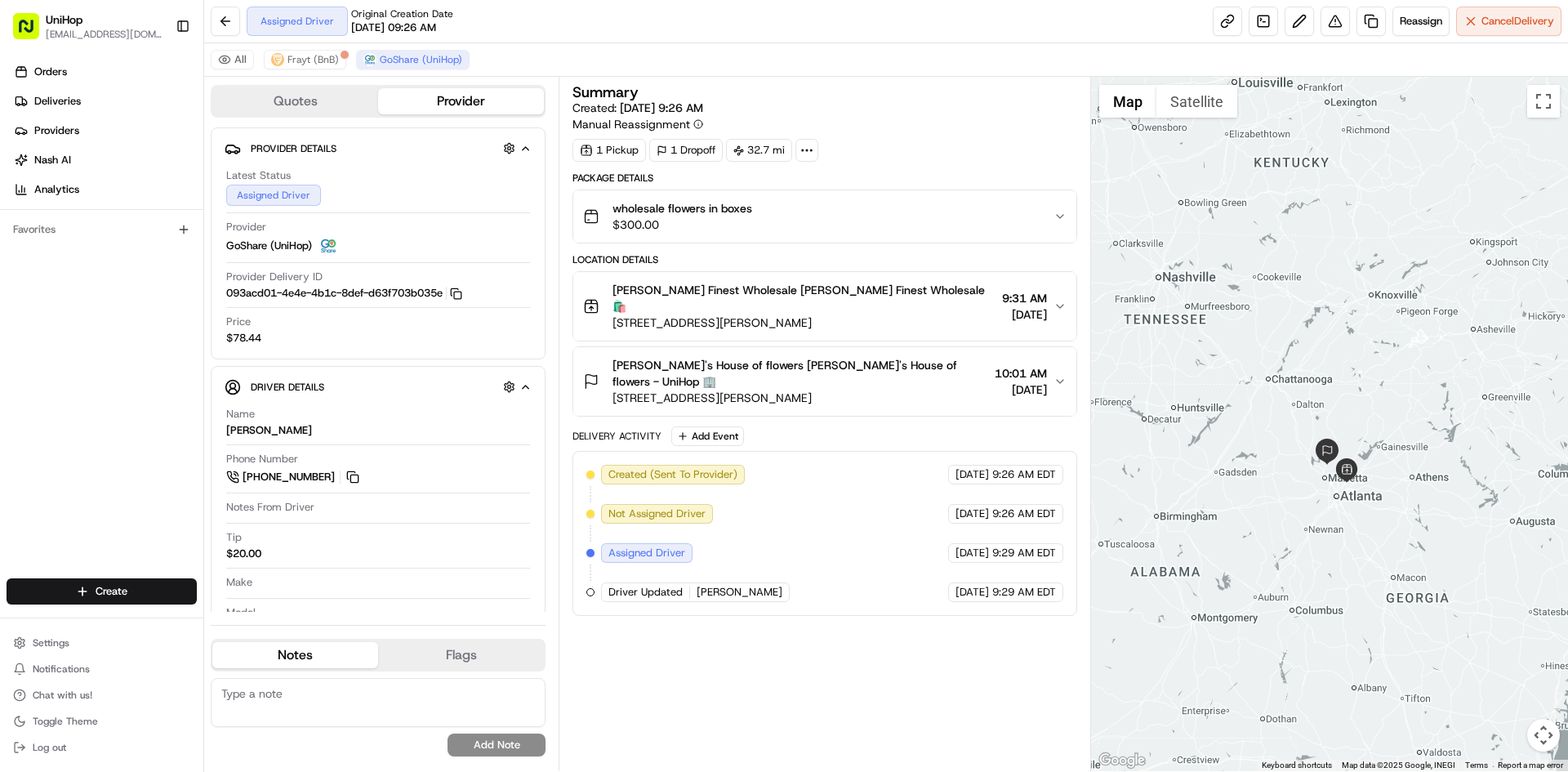
drag, startPoint x: 1404, startPoint y: 390, endPoint x: 1433, endPoint y: 440, distance: 57.8
click at [1433, 440] on div at bounding box center [1329, 423] width 478 height 694
click at [955, 300] on div "Mikes Finest Wholesale Mikes Finest Wholesale 🛍️ 3616 McCall Pl, Atlanta, GA 30…" at bounding box center [818, 307] width 470 height 49
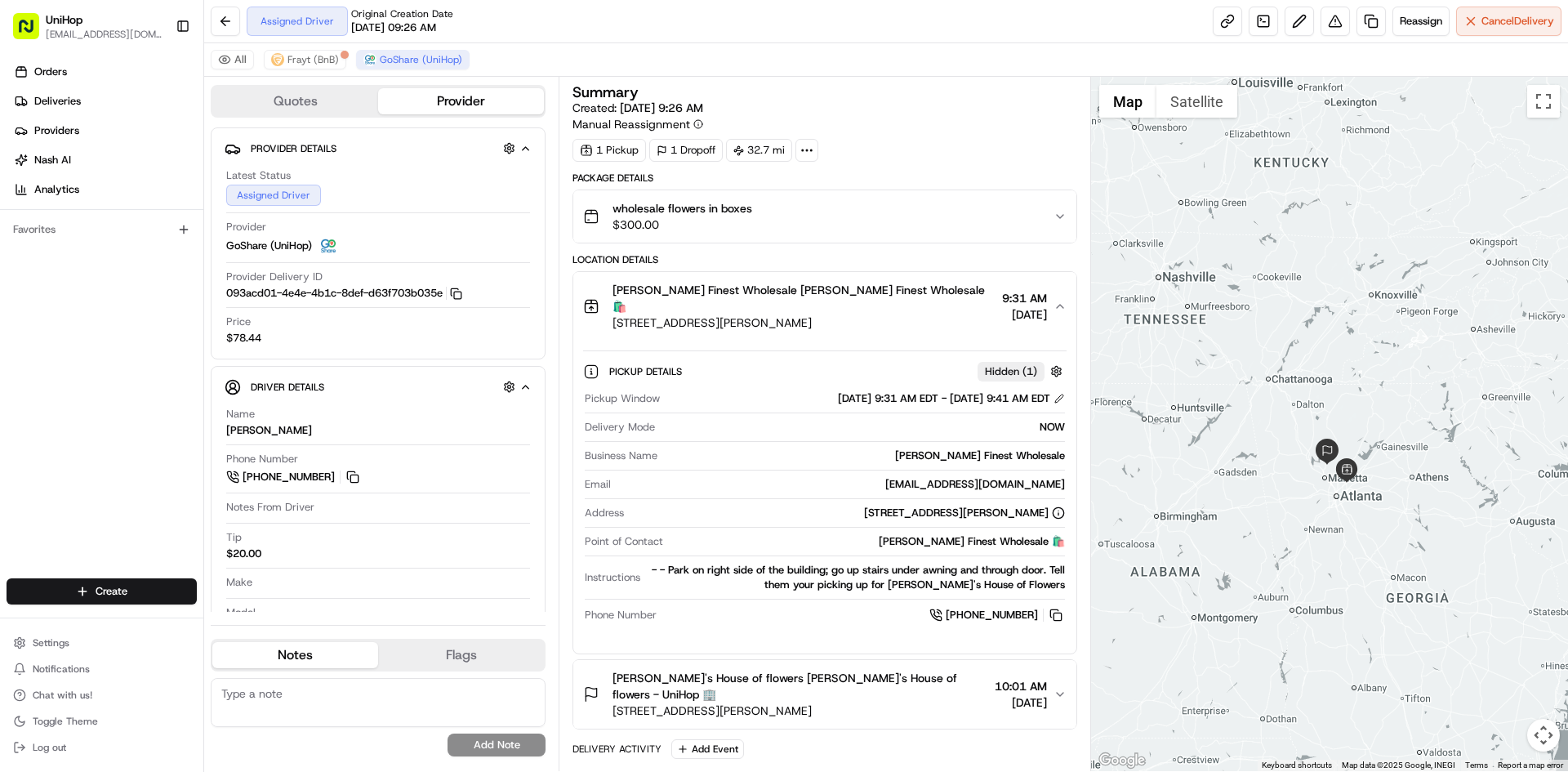
click at [941, 288] on div "Mikes Finest Wholesale Mikes Finest Wholesale 🛍️ 3616 McCall Pl, Atlanta, GA 30…" at bounding box center [818, 307] width 470 height 49
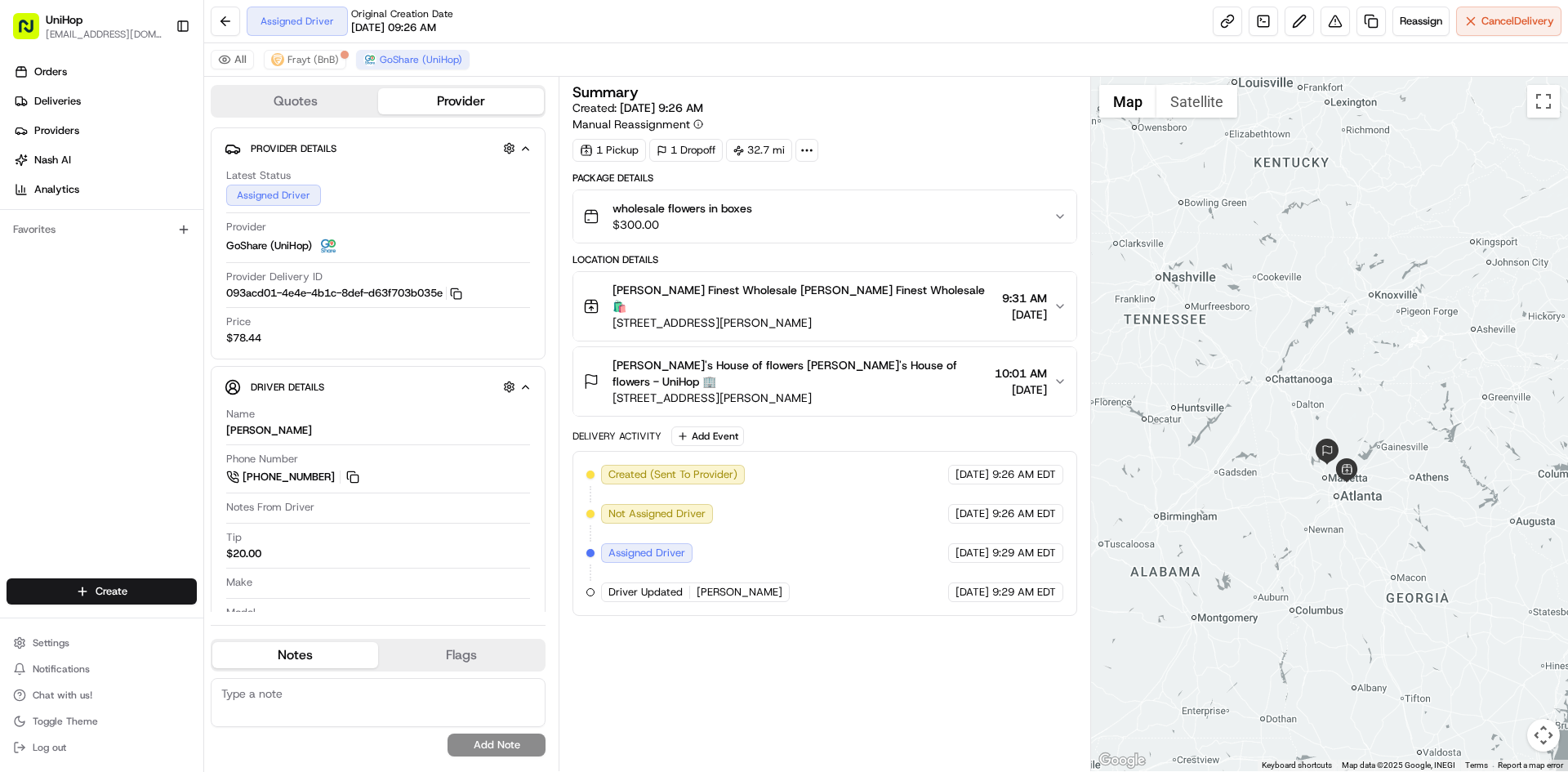
click at [881, 357] on span "Brenda's House of flowers Brenda's House of flowers - UniHop 🏢" at bounding box center [800, 373] width 375 height 33
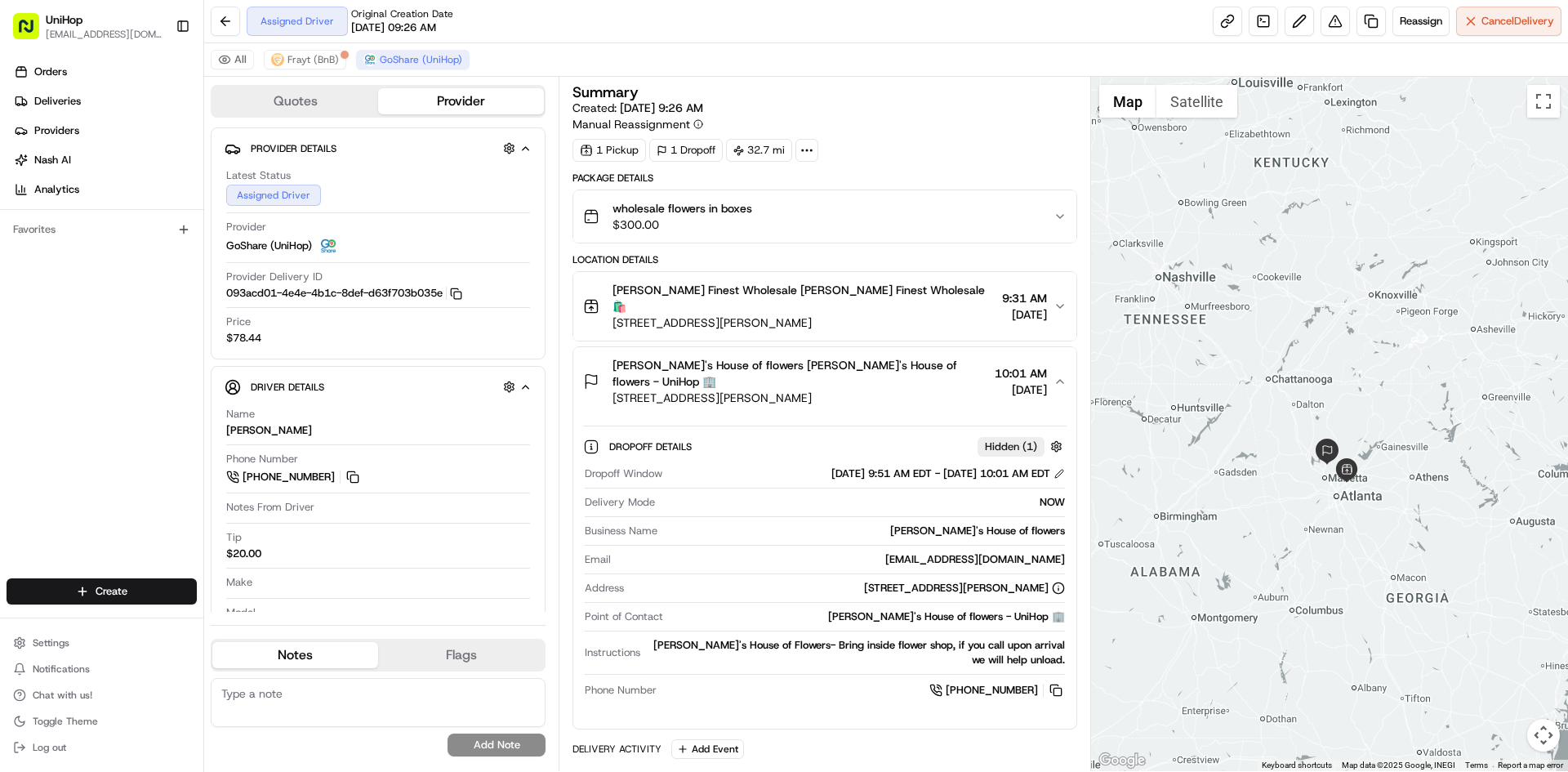
click at [881, 357] on span "Brenda's House of flowers Brenda's House of flowers - UniHop 🏢" at bounding box center [800, 373] width 375 height 33
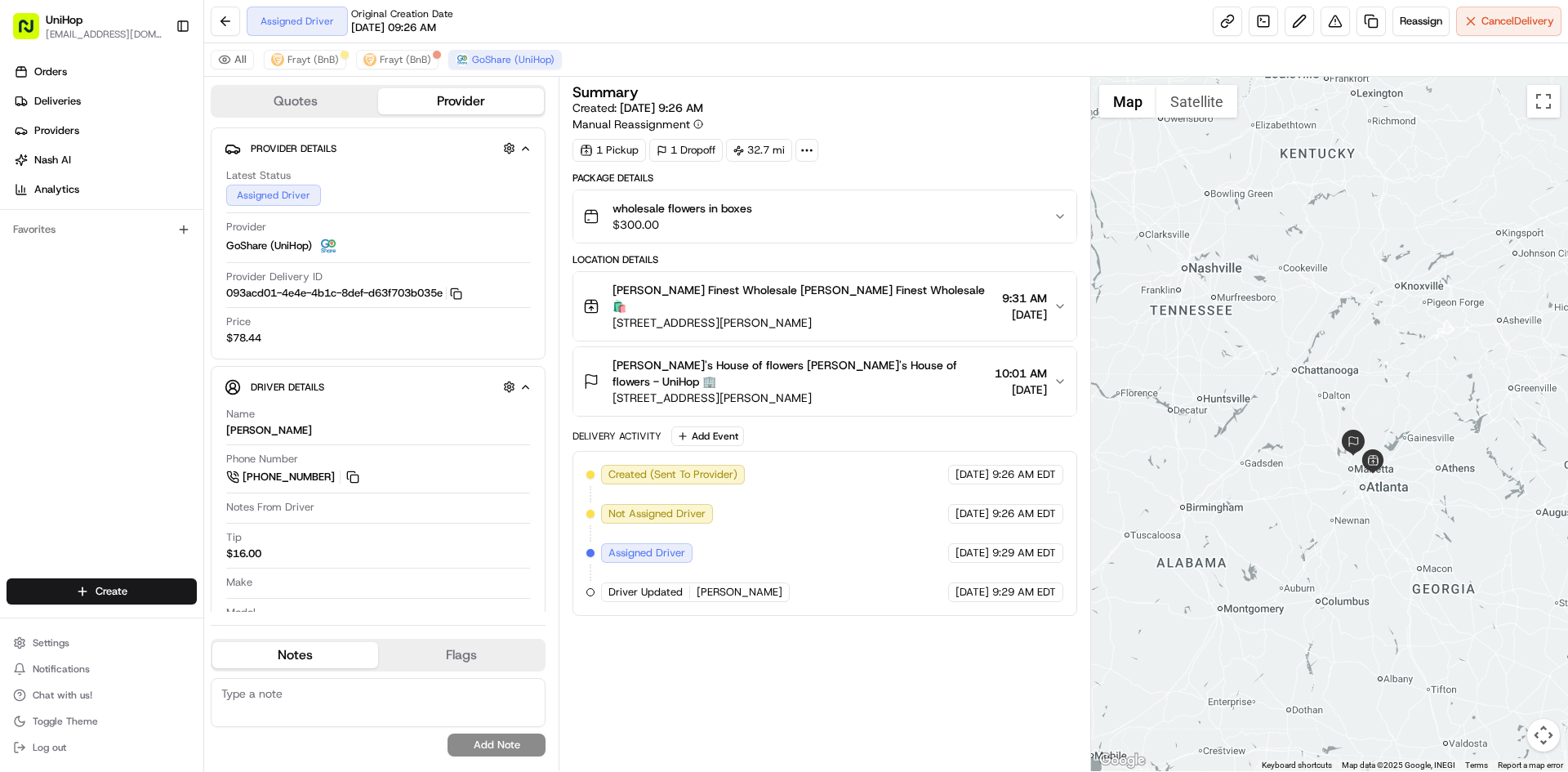
drag, startPoint x: 1220, startPoint y: 232, endPoint x: 1250, endPoint y: 223, distance: 31.3
click at [1250, 223] on div at bounding box center [1329, 423] width 478 height 694
click at [297, 57] on span "Frayt (BnB)" at bounding box center [313, 60] width 51 height 13
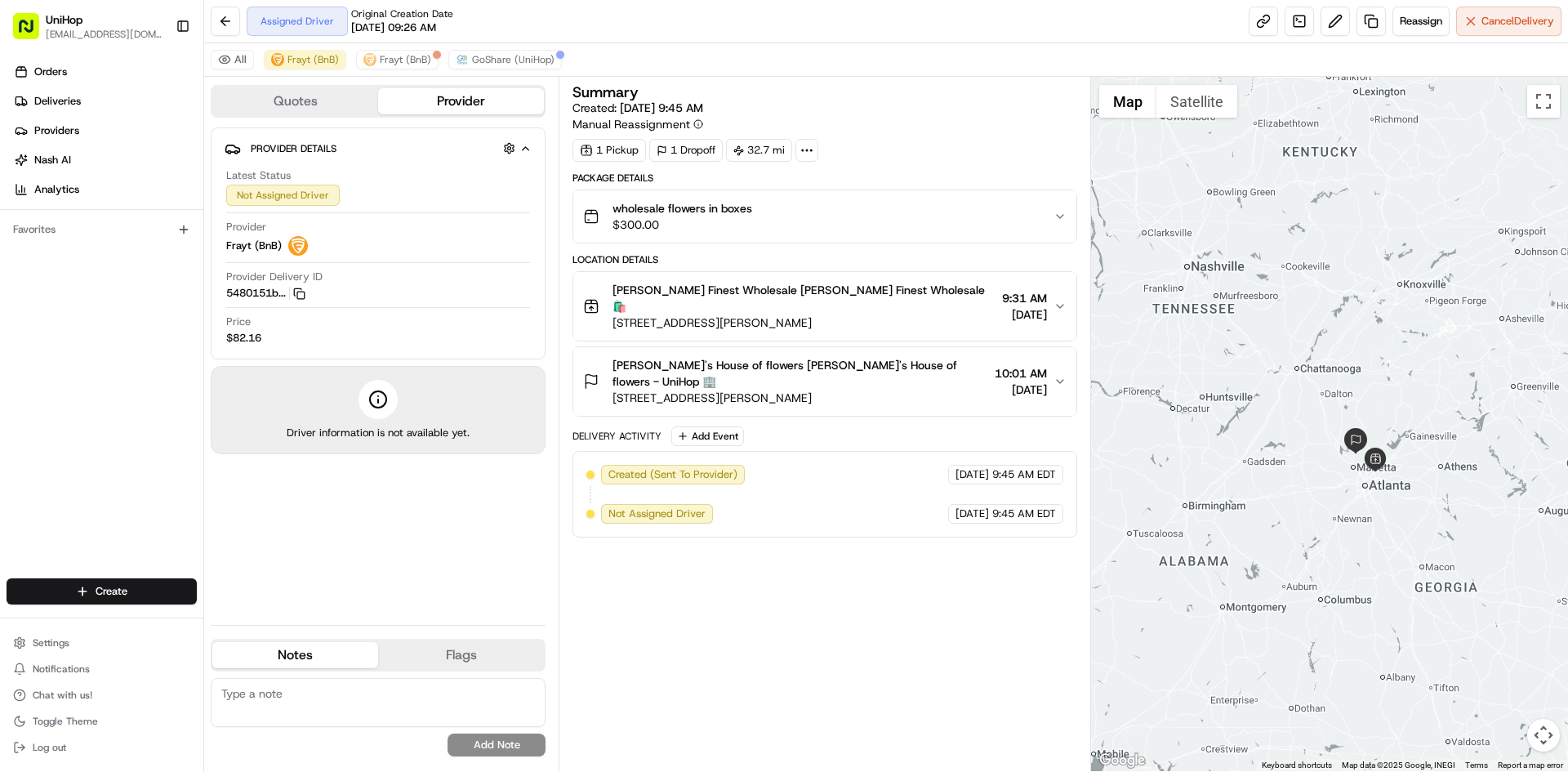
click at [1180, 332] on div at bounding box center [1329, 423] width 478 height 694
click at [502, 58] on span "GoShare (UniHop)" at bounding box center [513, 60] width 82 height 13
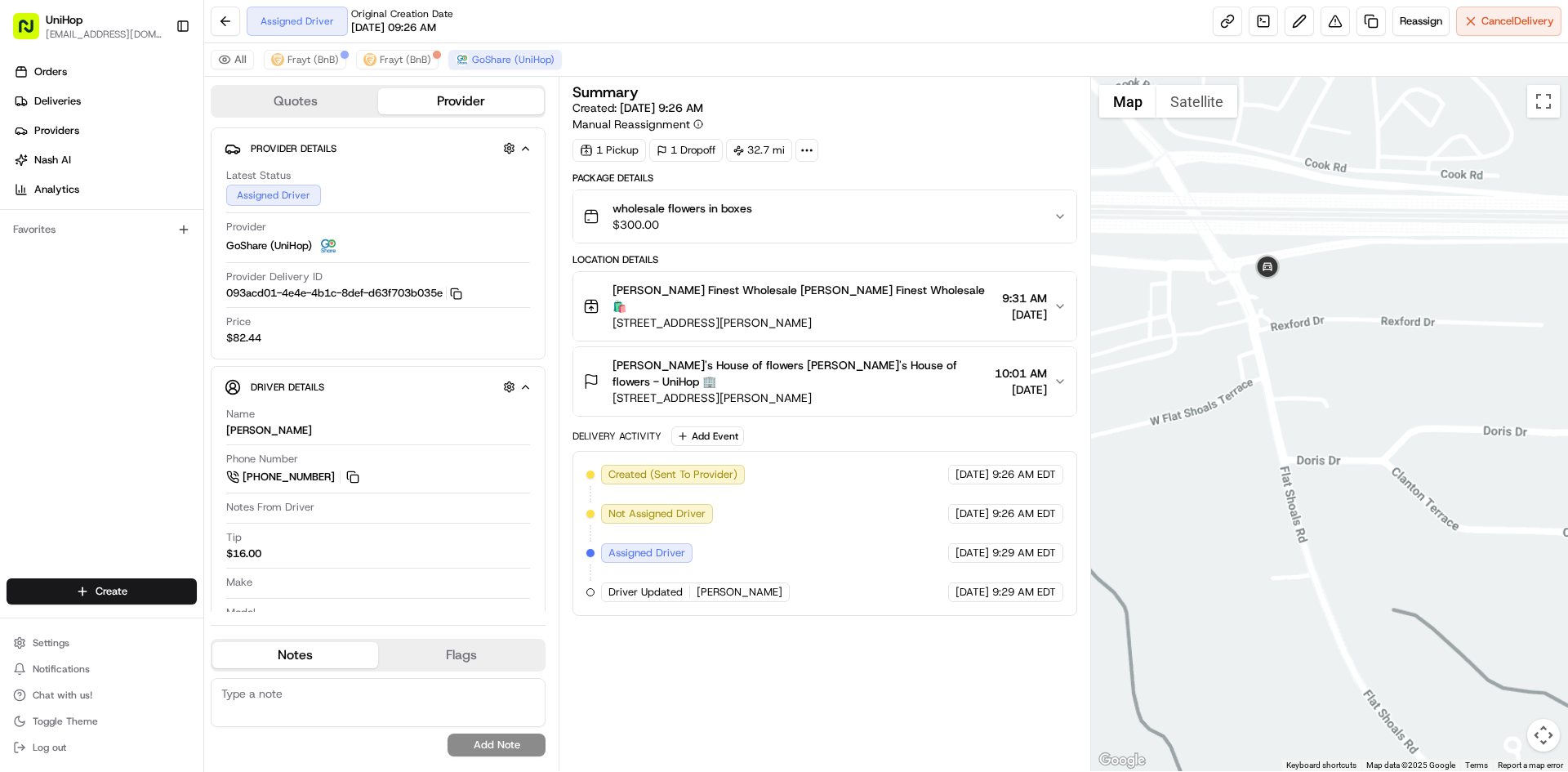
click at [1303, 366] on div at bounding box center [1329, 423] width 478 height 694
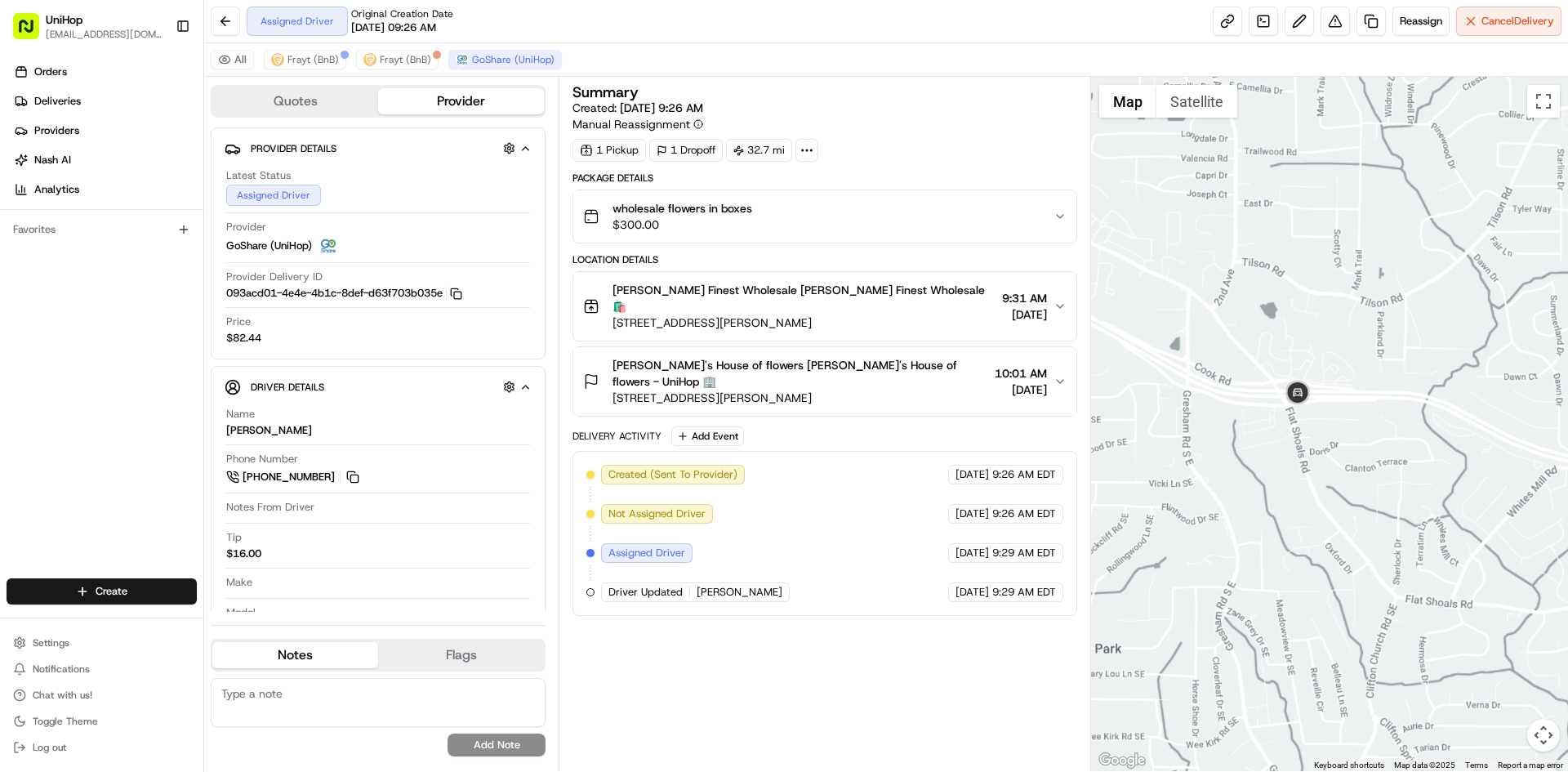
drag, startPoint x: 1322, startPoint y: 272, endPoint x: 1310, endPoint y: 330, distance: 59.2
click at [1310, 329] on div at bounding box center [1329, 423] width 478 height 694
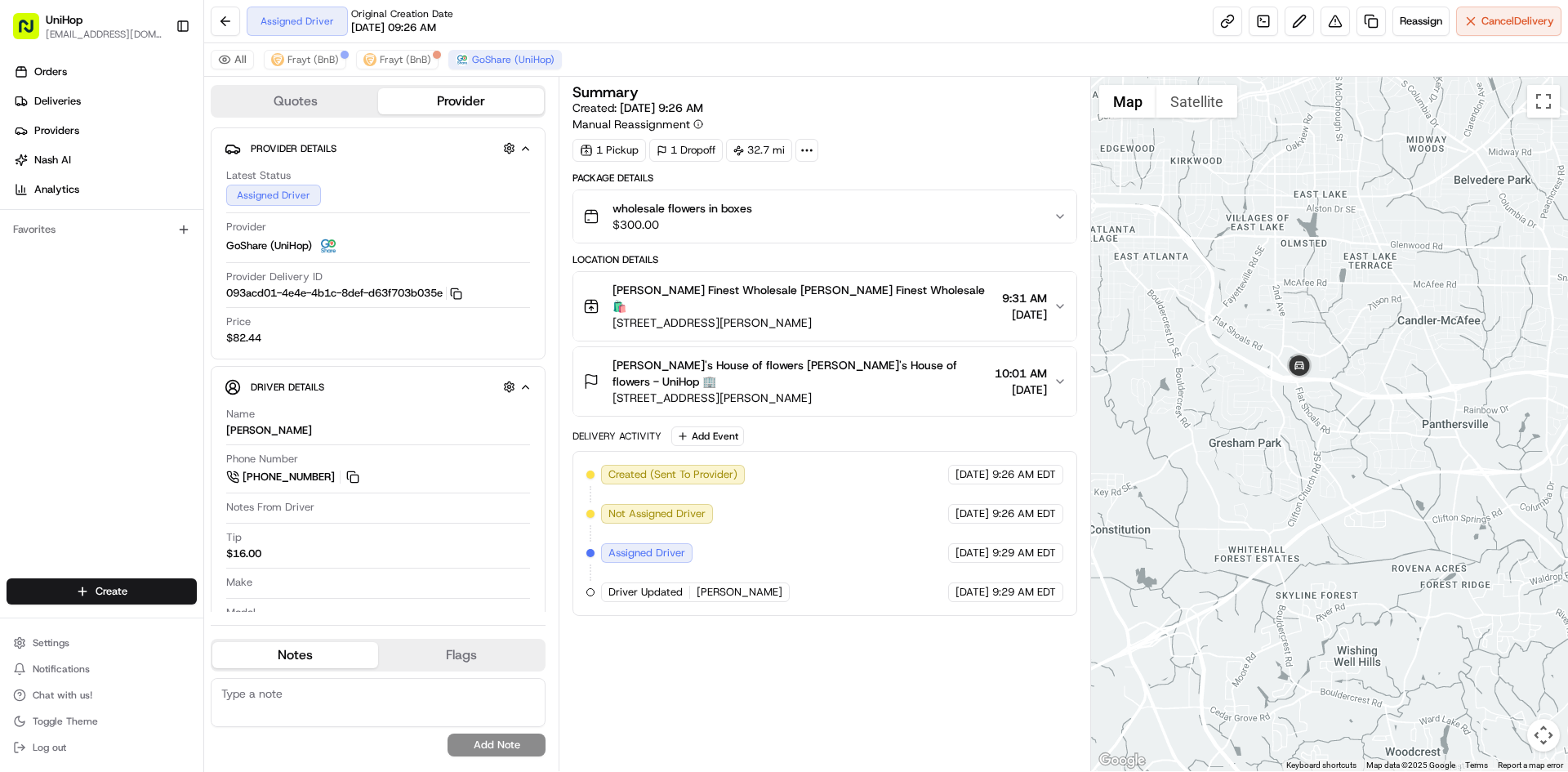
drag, startPoint x: 1310, startPoint y: 272, endPoint x: 1307, endPoint y: 428, distance: 156.0
click at [1306, 426] on div at bounding box center [1329, 423] width 478 height 694
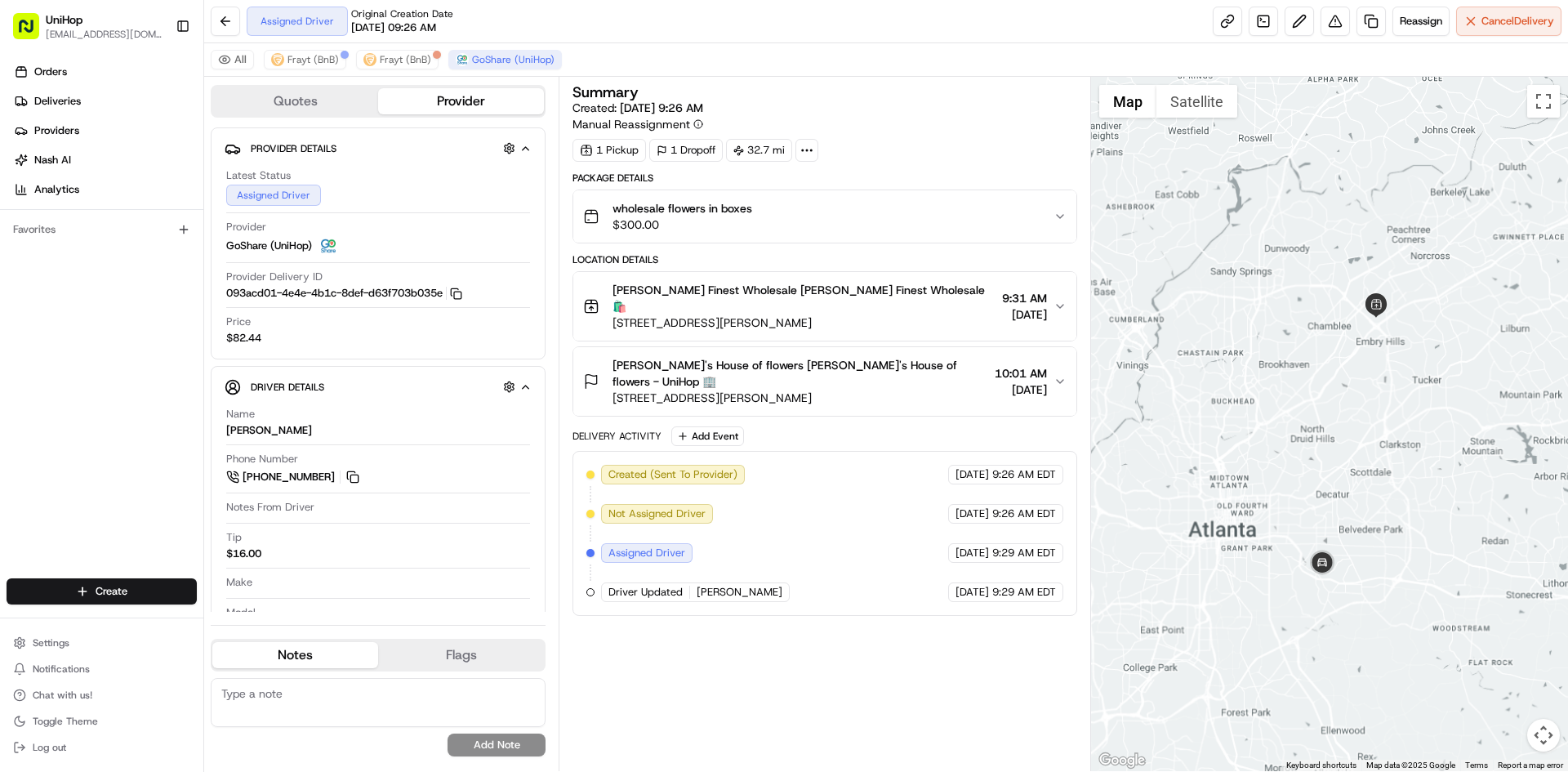
drag, startPoint x: 1313, startPoint y: 368, endPoint x: 1380, endPoint y: 476, distance: 127.1
click at [1380, 476] on div at bounding box center [1329, 423] width 478 height 694
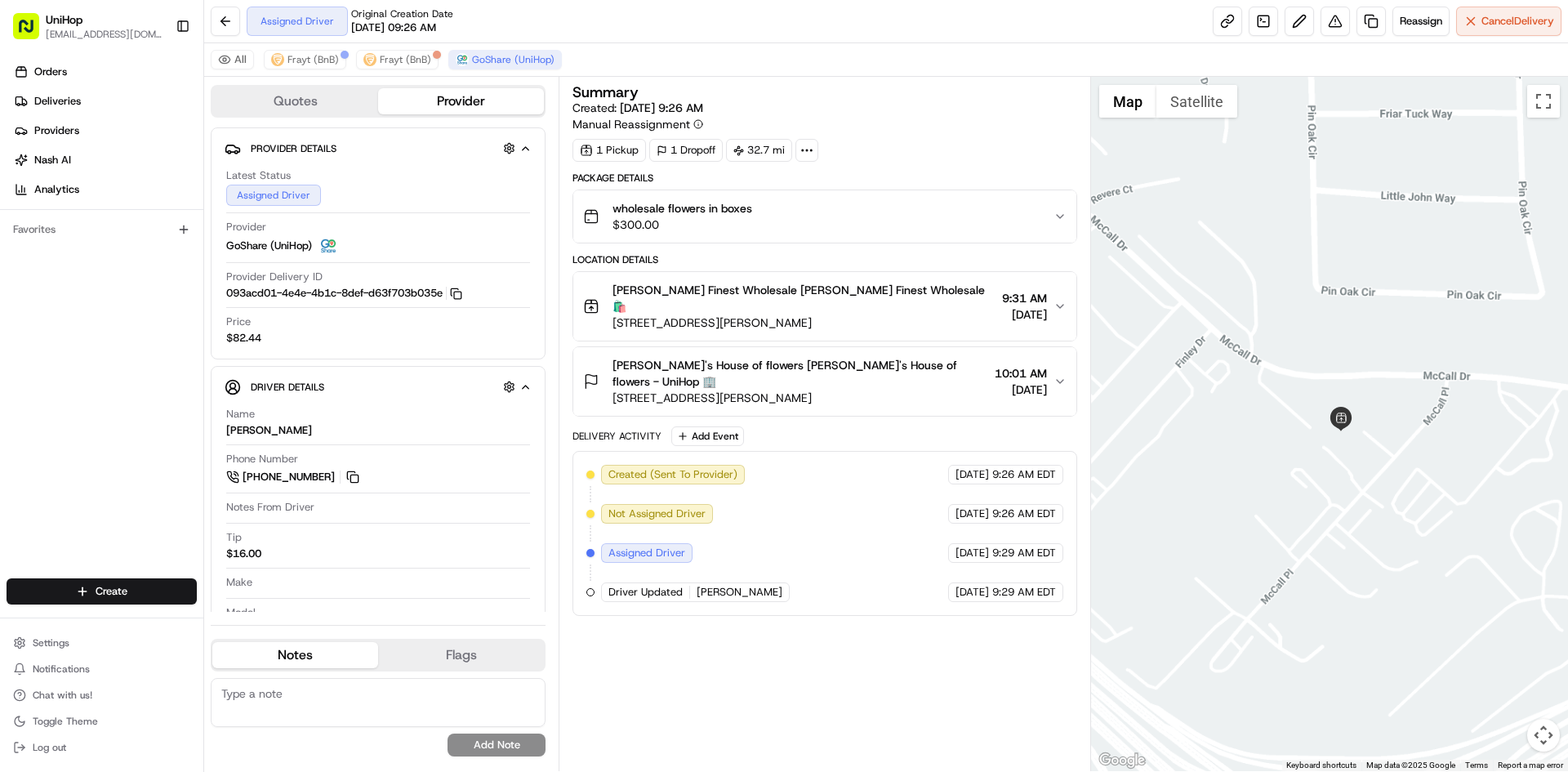
drag, startPoint x: 1480, startPoint y: 435, endPoint x: 1243, endPoint y: 456, distance: 237.9
click at [1243, 456] on div at bounding box center [1329, 423] width 478 height 694
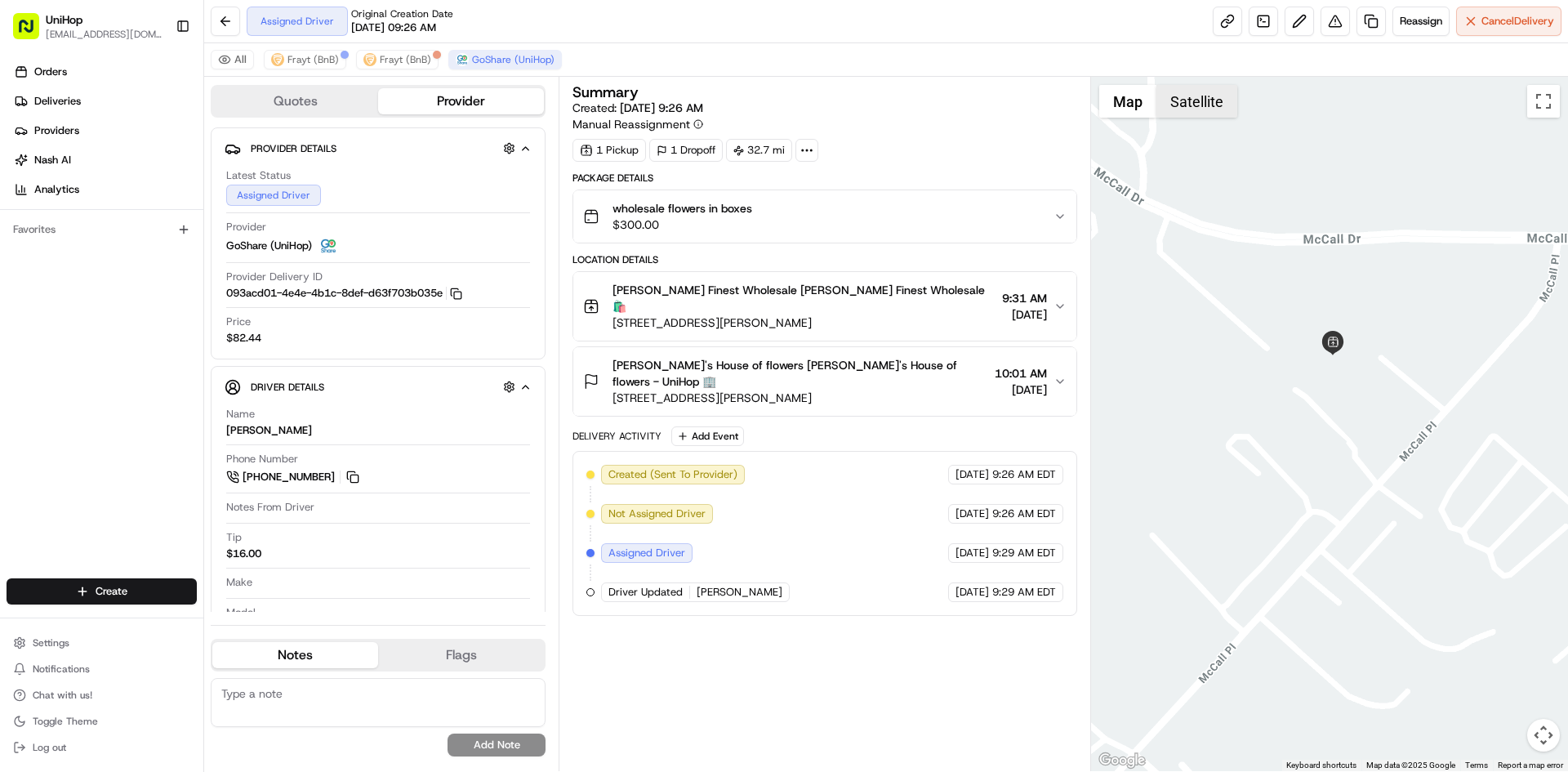
click at [1221, 101] on button "Satellite" at bounding box center [1196, 101] width 80 height 33
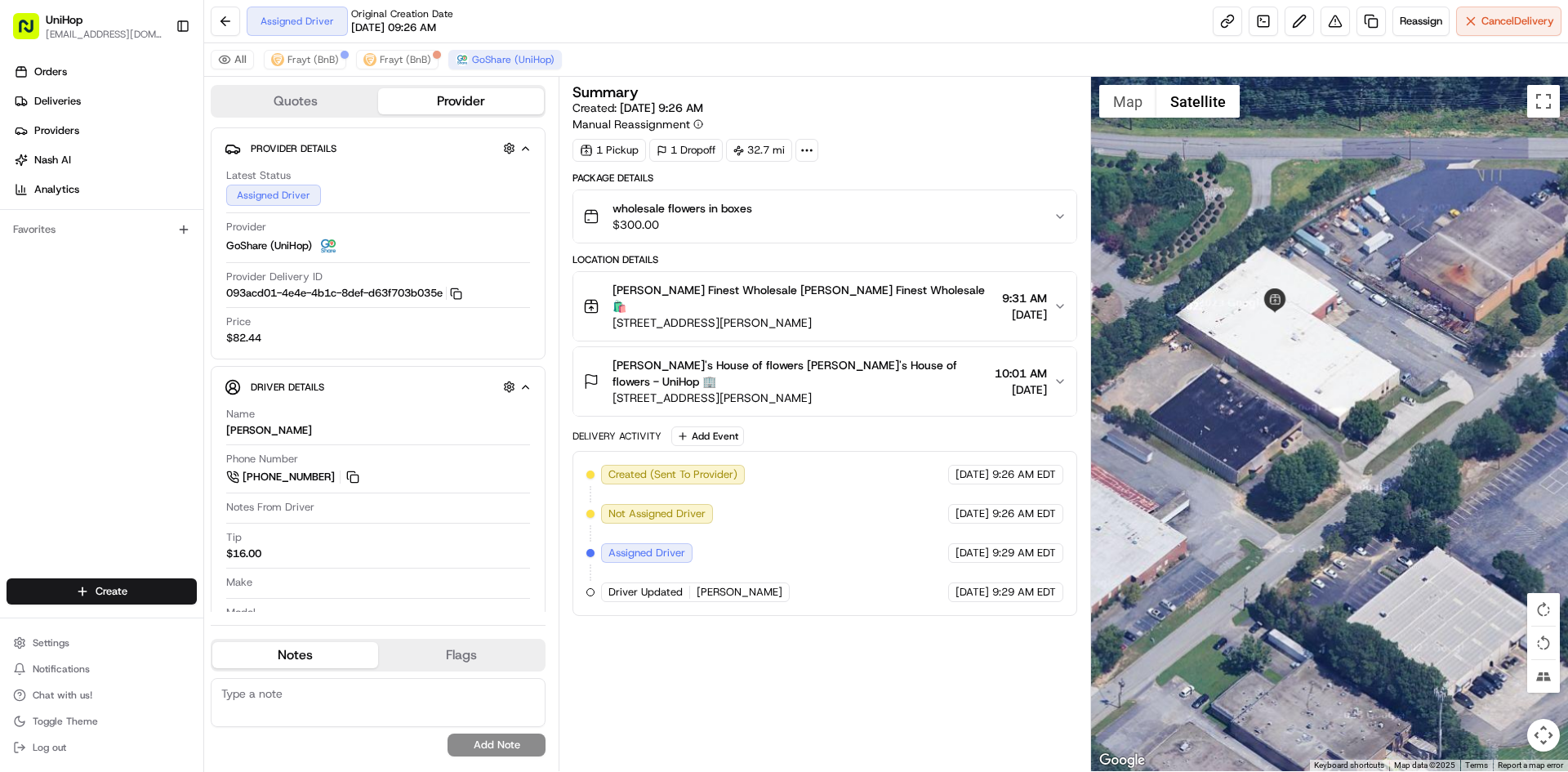
drag, startPoint x: 1253, startPoint y: 451, endPoint x: 1317, endPoint y: 458, distance: 64.4
click at [1317, 458] on div at bounding box center [1329, 423] width 478 height 694
click at [1127, 100] on button "Map" at bounding box center [1128, 101] width 57 height 33
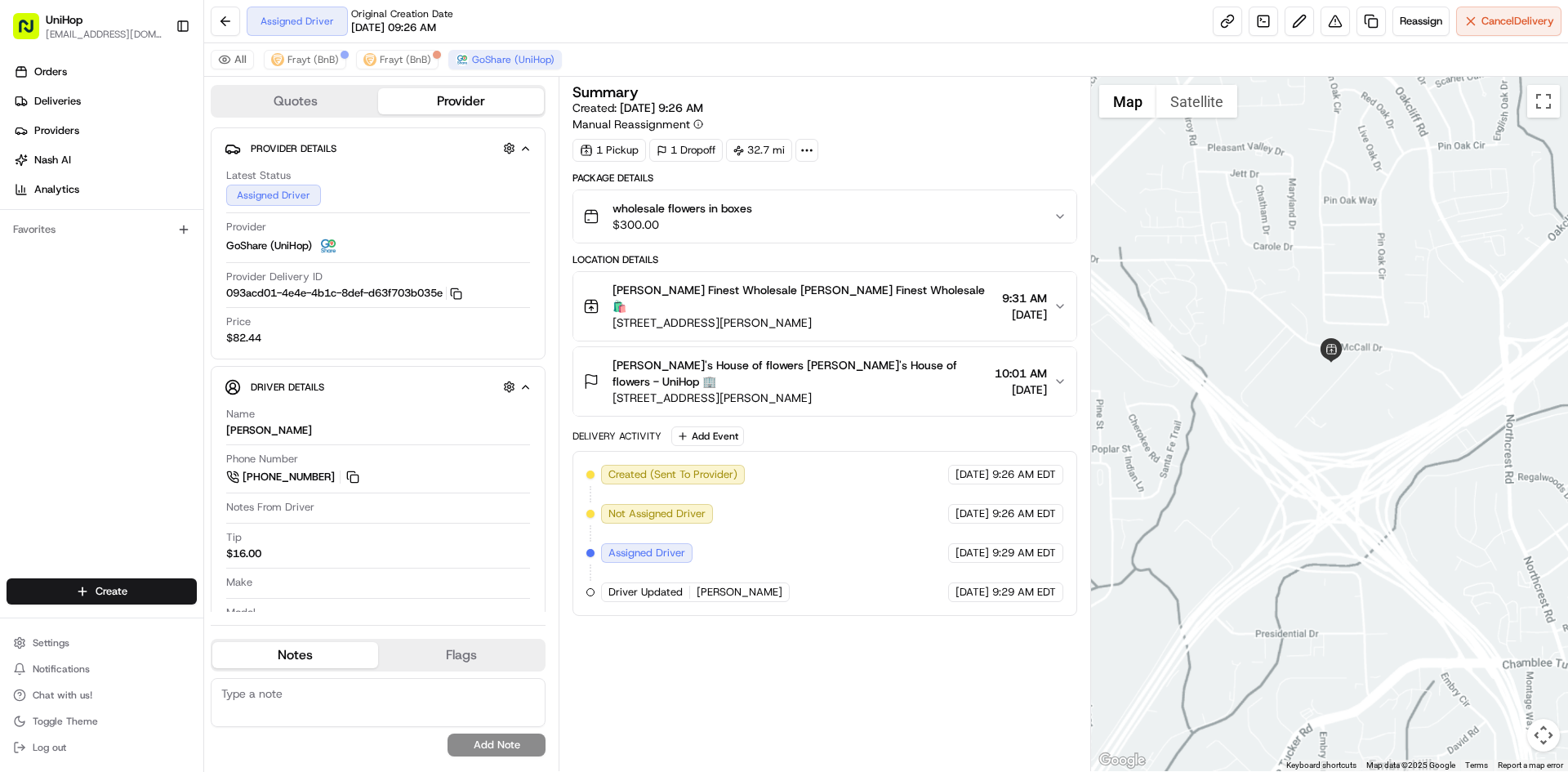
click at [1363, 398] on div at bounding box center [1329, 423] width 478 height 694
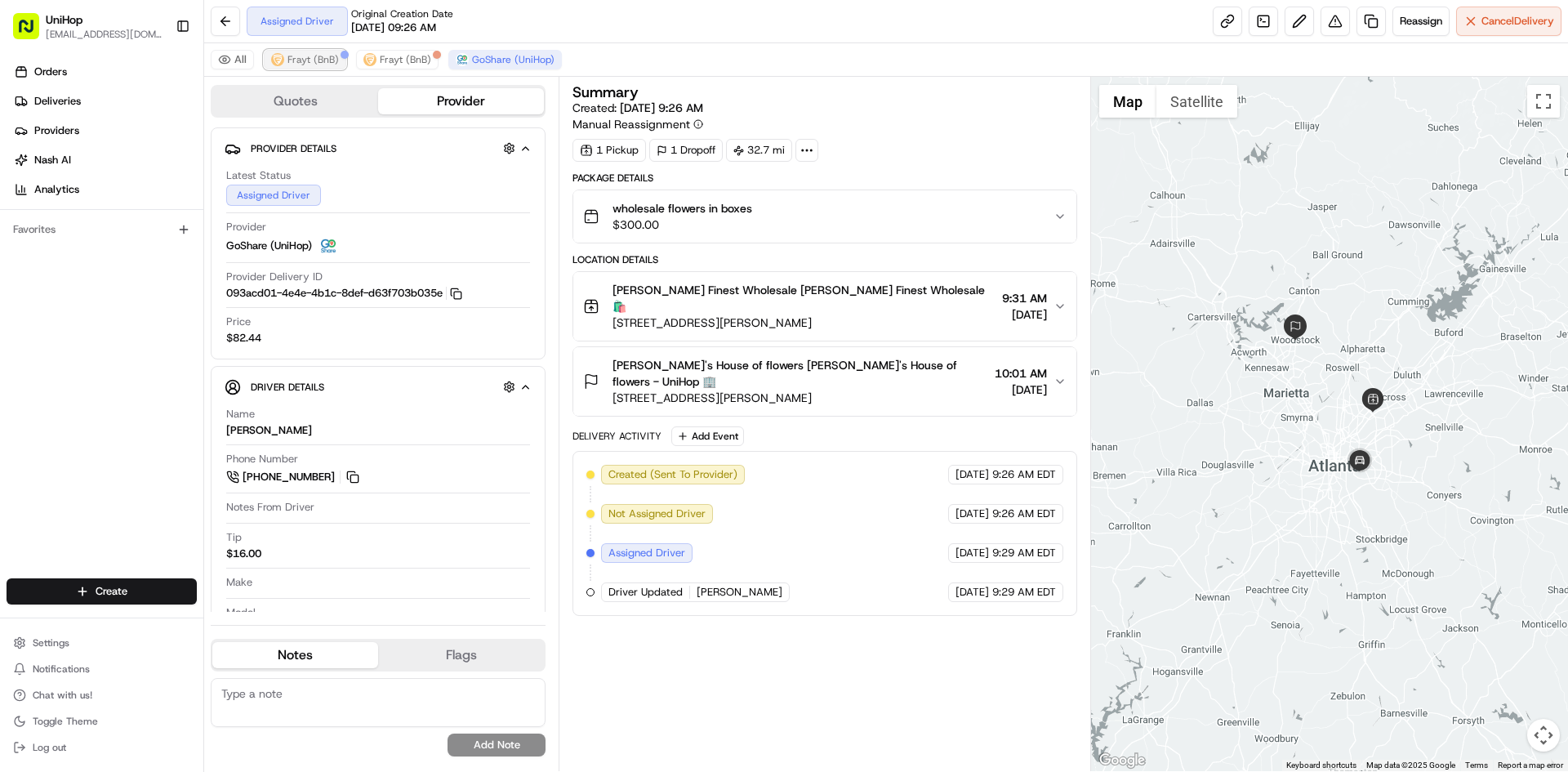
click at [306, 57] on span "Frayt (BnB)" at bounding box center [313, 60] width 51 height 13
click at [503, 63] on span "GoShare (UniHop)" at bounding box center [513, 60] width 82 height 13
click at [301, 57] on span "Frayt (BnB)" at bounding box center [313, 60] width 51 height 13
click at [488, 67] on button "GoShare (UniHop)" at bounding box center [506, 60] width 114 height 20
click at [403, 65] on span "Frayt (BnB)" at bounding box center [405, 60] width 51 height 13
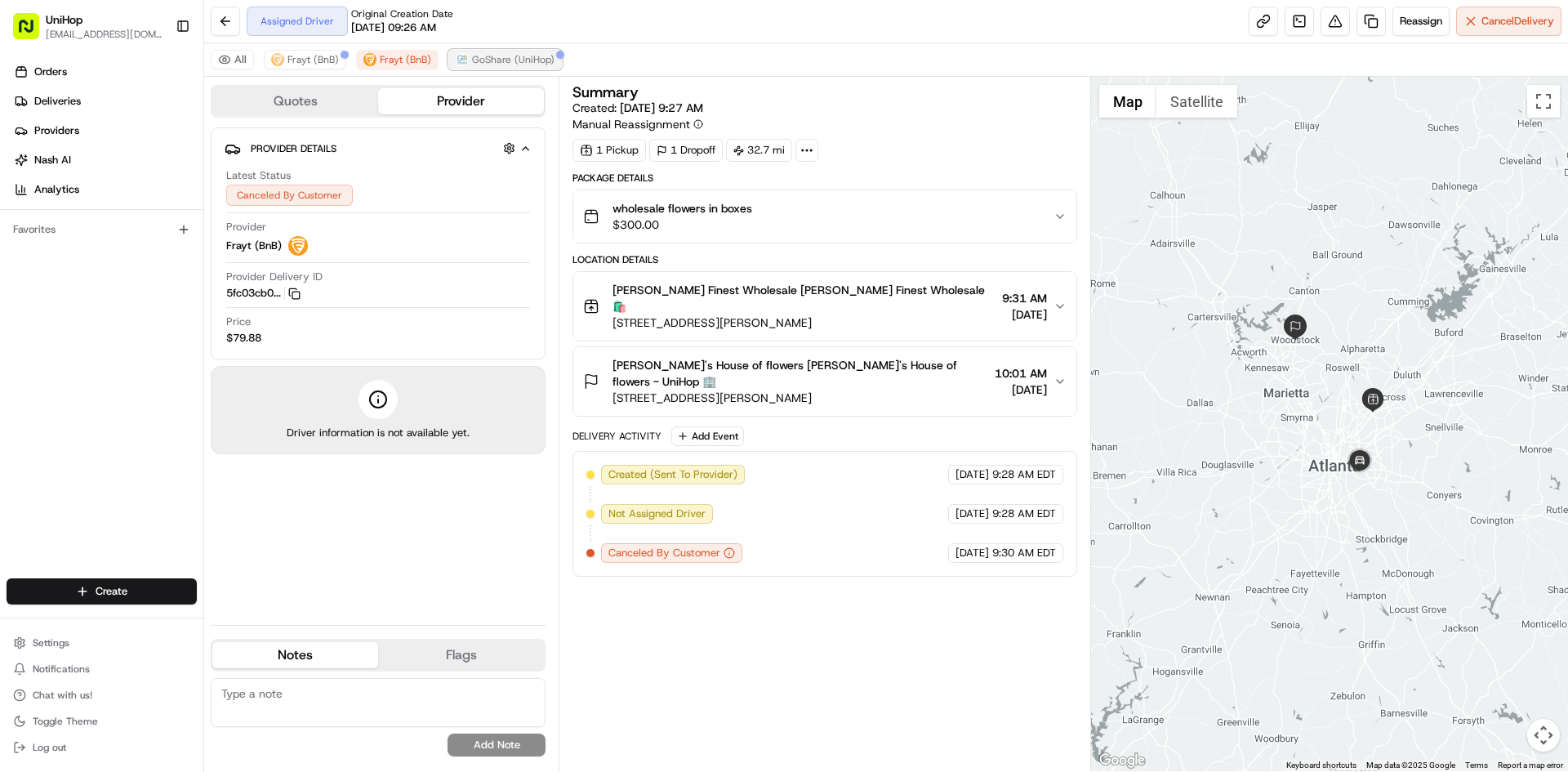
click at [467, 62] on button "GoShare (UniHop)" at bounding box center [506, 60] width 114 height 20
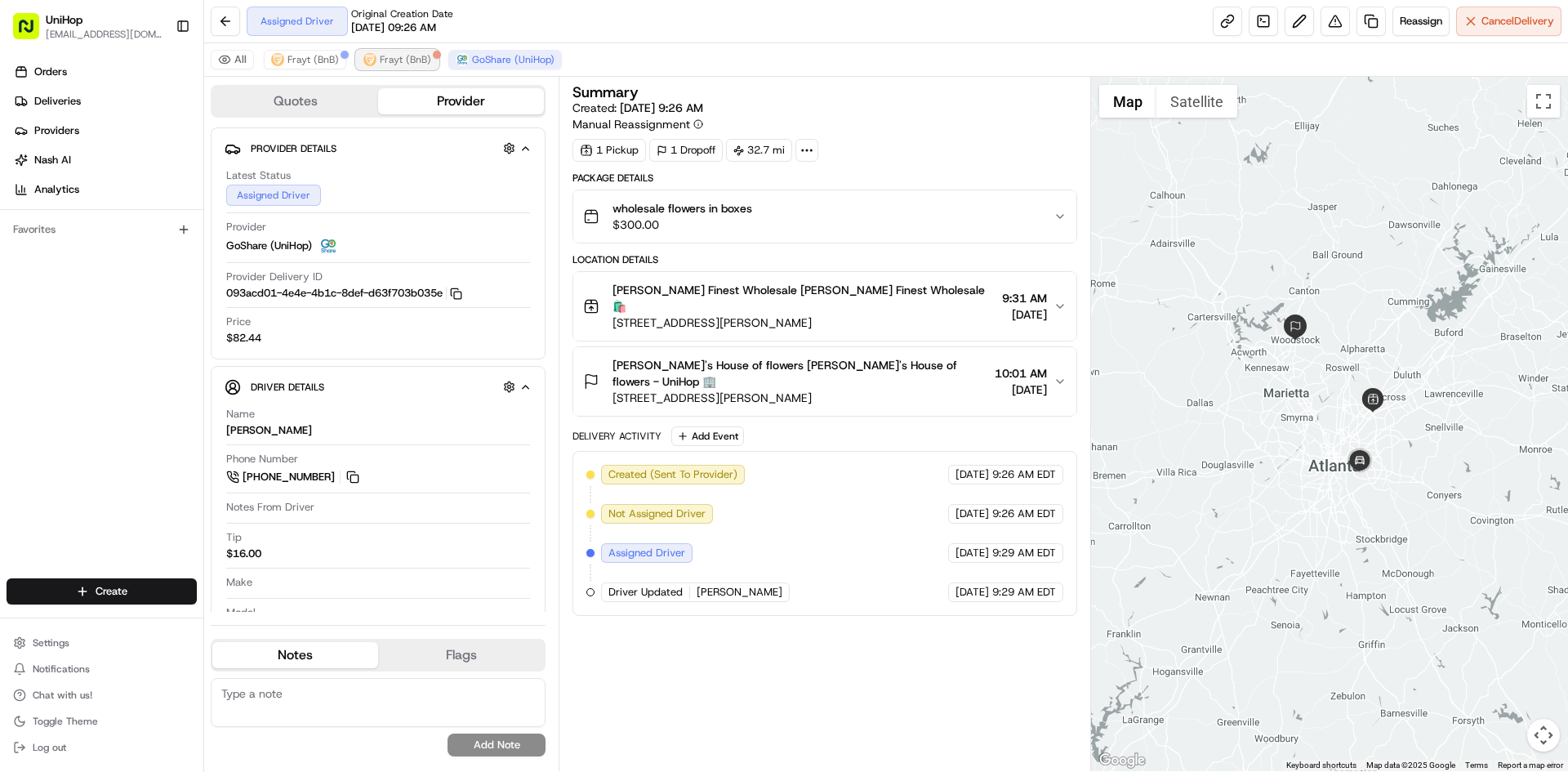
click at [407, 59] on span "Frayt (BnB)" at bounding box center [405, 60] width 51 height 13
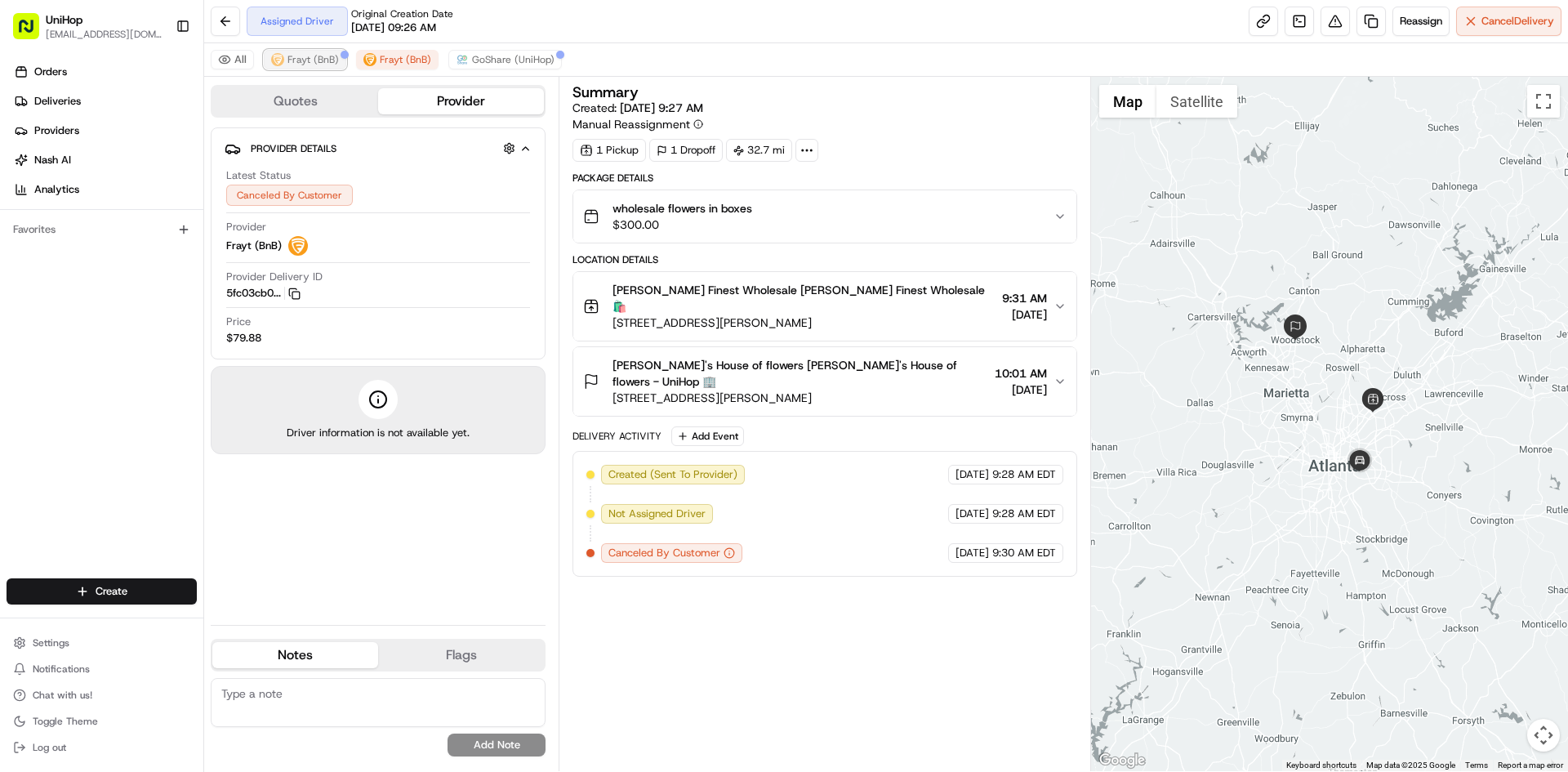
click at [336, 59] on span "Frayt (BnB)" at bounding box center [313, 60] width 51 height 13
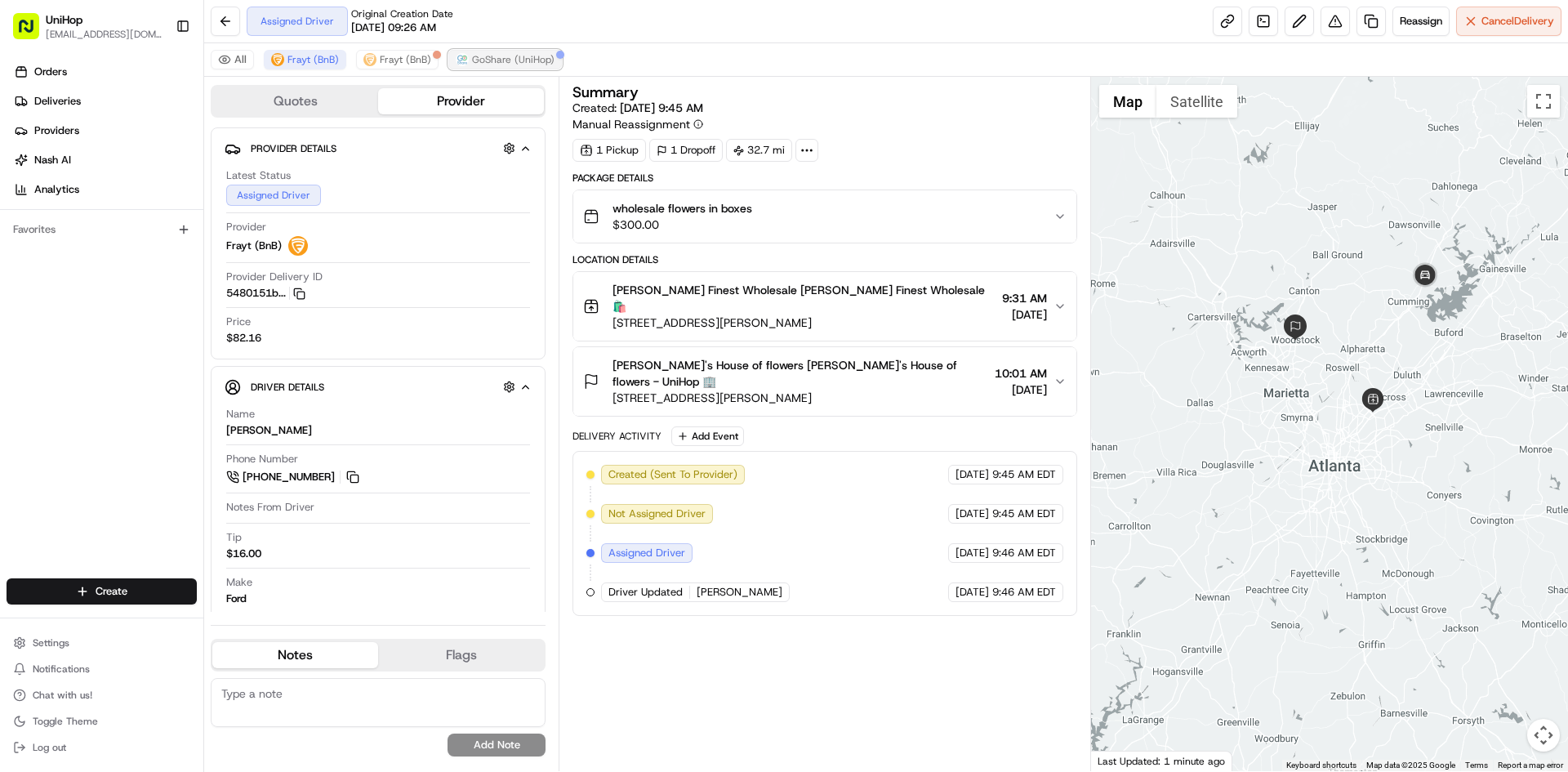
click at [481, 58] on span "GoShare (UniHop)" at bounding box center [513, 60] width 82 height 13
click at [482, 63] on span "GoShare (UniHop)" at bounding box center [513, 60] width 82 height 13
click at [336, 56] on span "Frayt (BnB)" at bounding box center [313, 60] width 51 height 13
click at [509, 58] on span "GoShare (UniHop)" at bounding box center [513, 60] width 82 height 13
click at [302, 60] on span "Frayt (BnB)" at bounding box center [313, 60] width 51 height 13
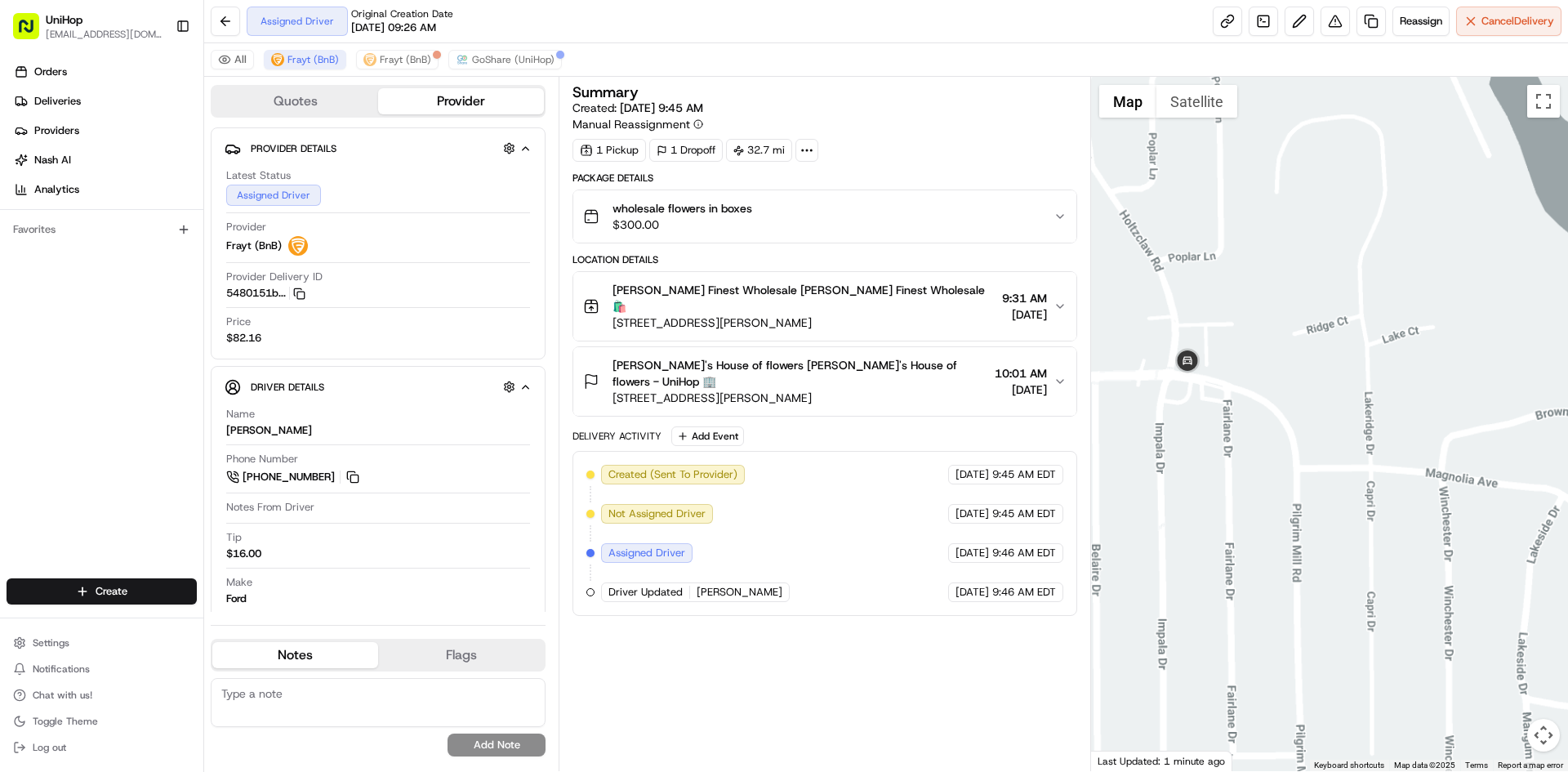
drag, startPoint x: 1190, startPoint y: 441, endPoint x: 1301, endPoint y: 416, distance: 113.8
click at [1253, 431] on div at bounding box center [1329, 423] width 478 height 694
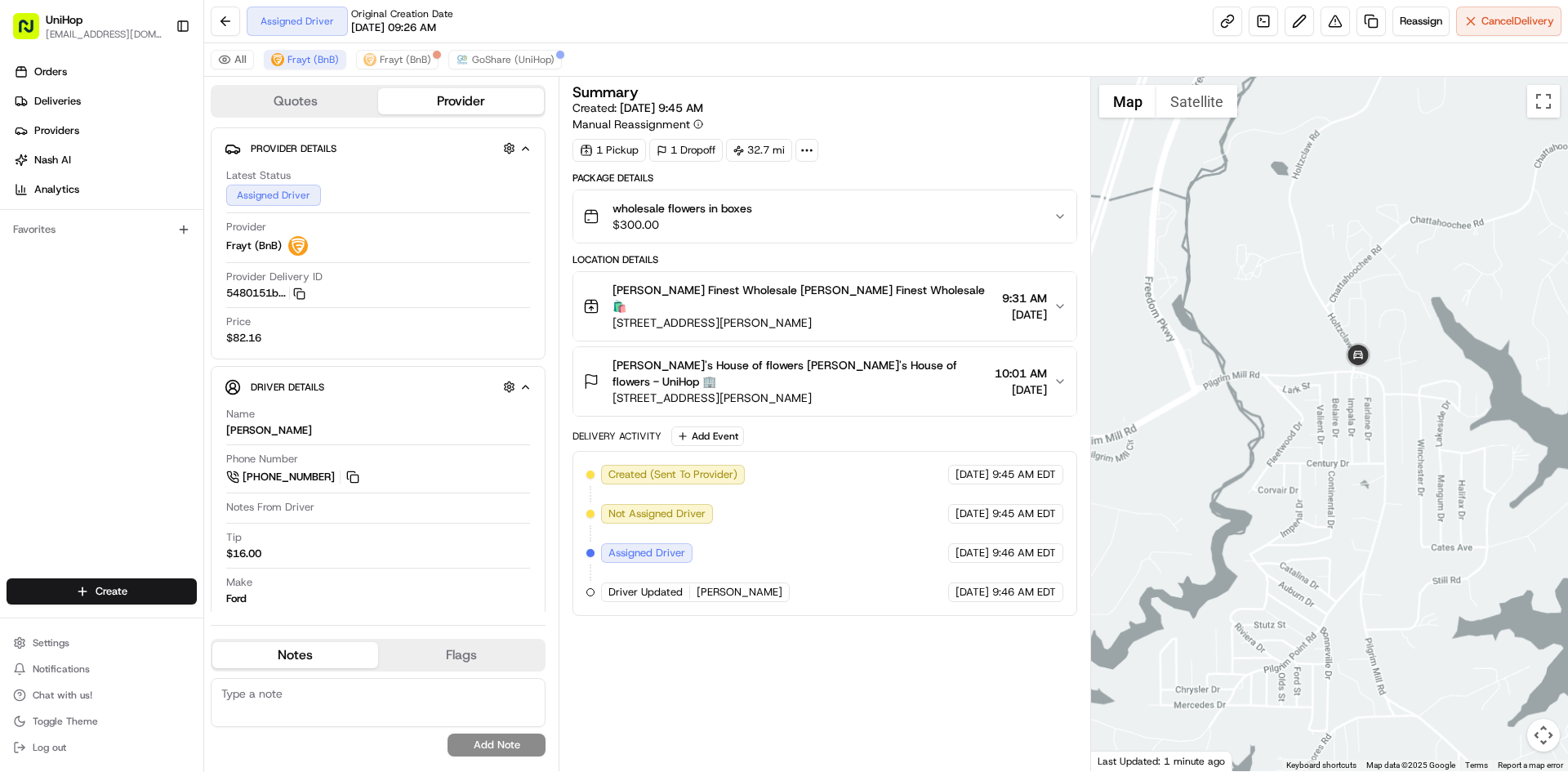
drag, startPoint x: 1304, startPoint y: 455, endPoint x: 1363, endPoint y: 396, distance: 83.4
click at [1340, 427] on div at bounding box center [1329, 423] width 478 height 694
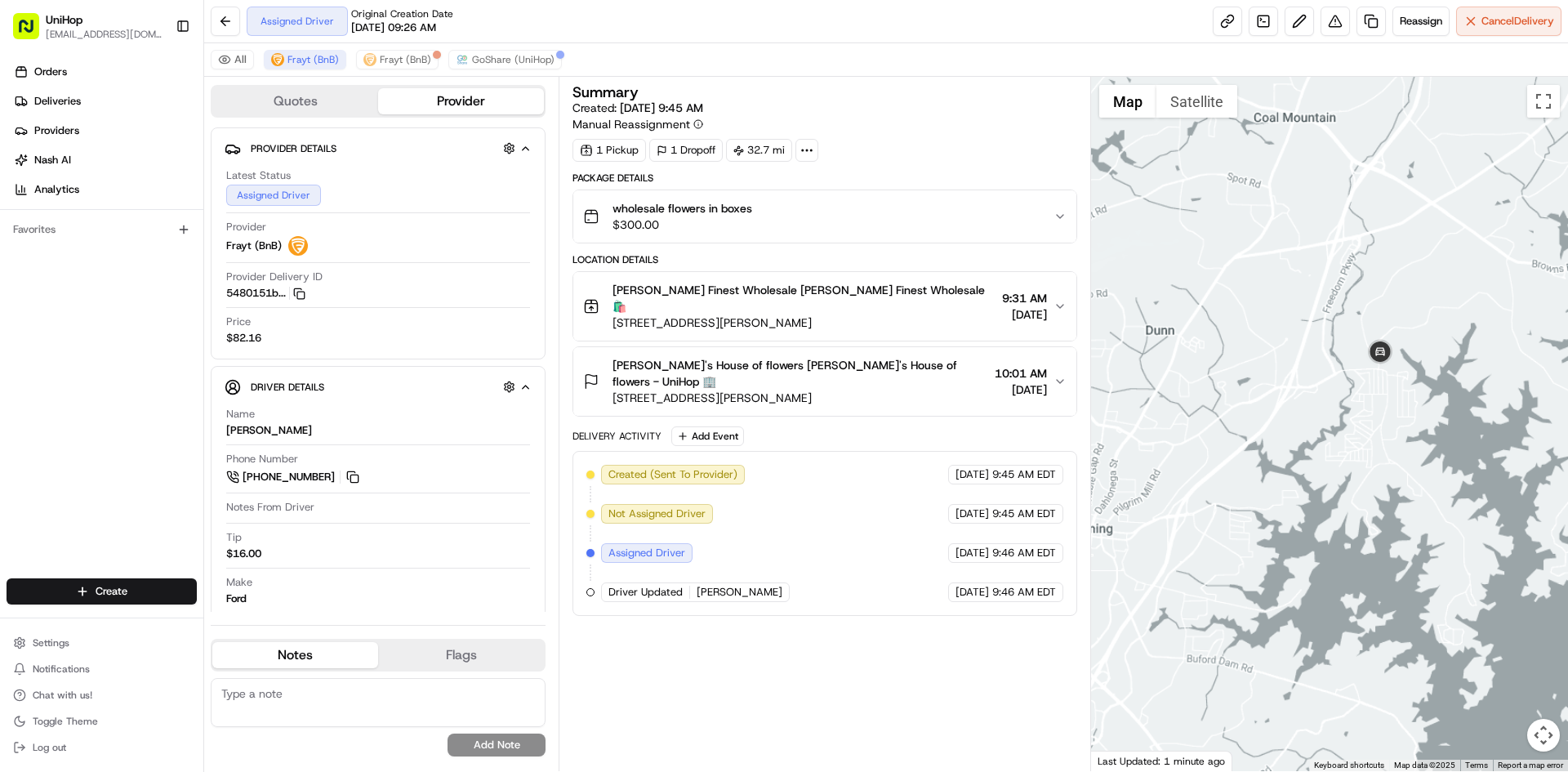
drag, startPoint x: 1352, startPoint y: 429, endPoint x: 1394, endPoint y: 336, distance: 102.0
click at [1375, 386] on div at bounding box center [1329, 423] width 478 height 694
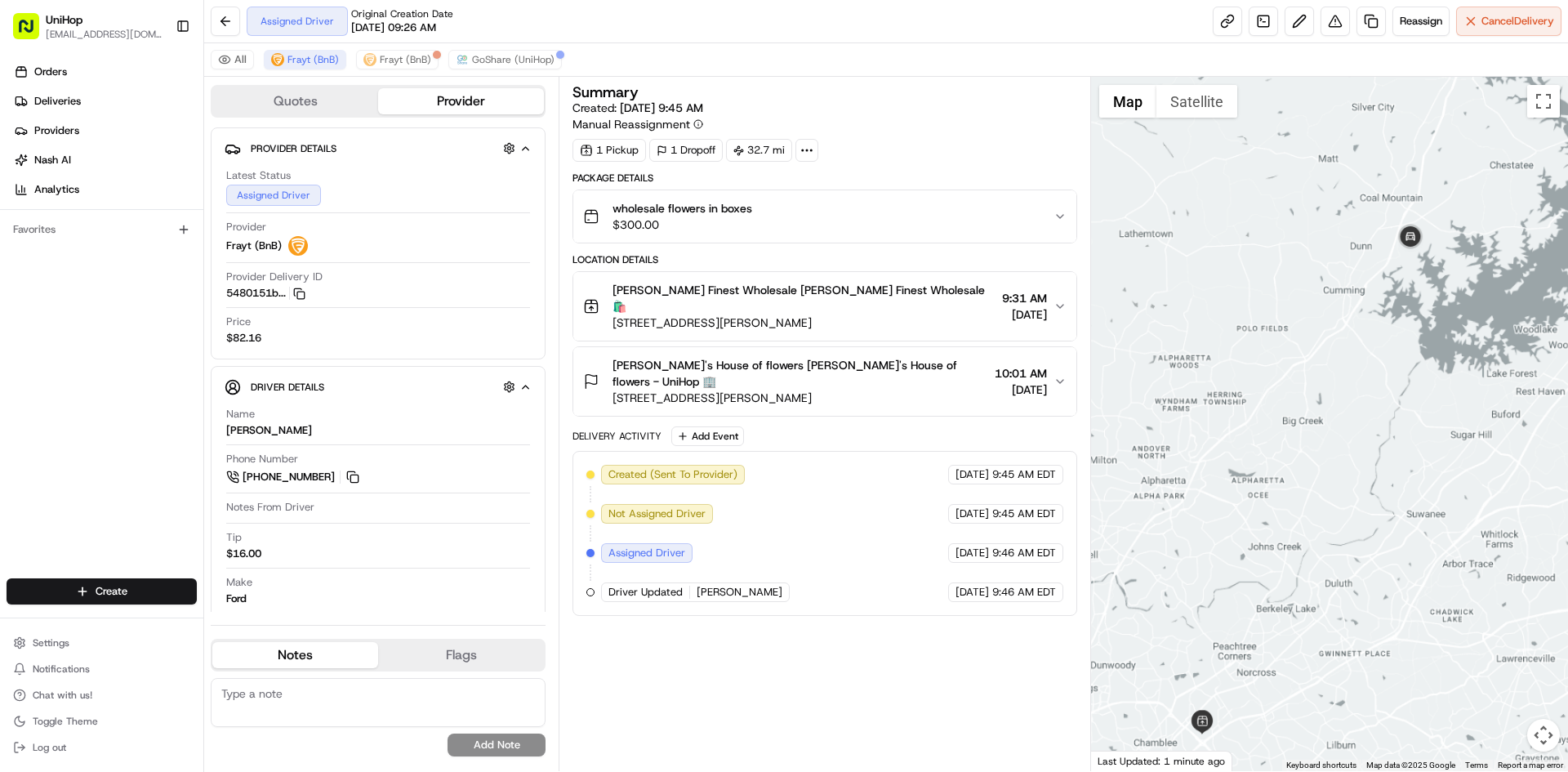
drag, startPoint x: 1358, startPoint y: 355, endPoint x: 1367, endPoint y: 301, distance: 54.7
click at [1367, 307] on div at bounding box center [1329, 423] width 478 height 694
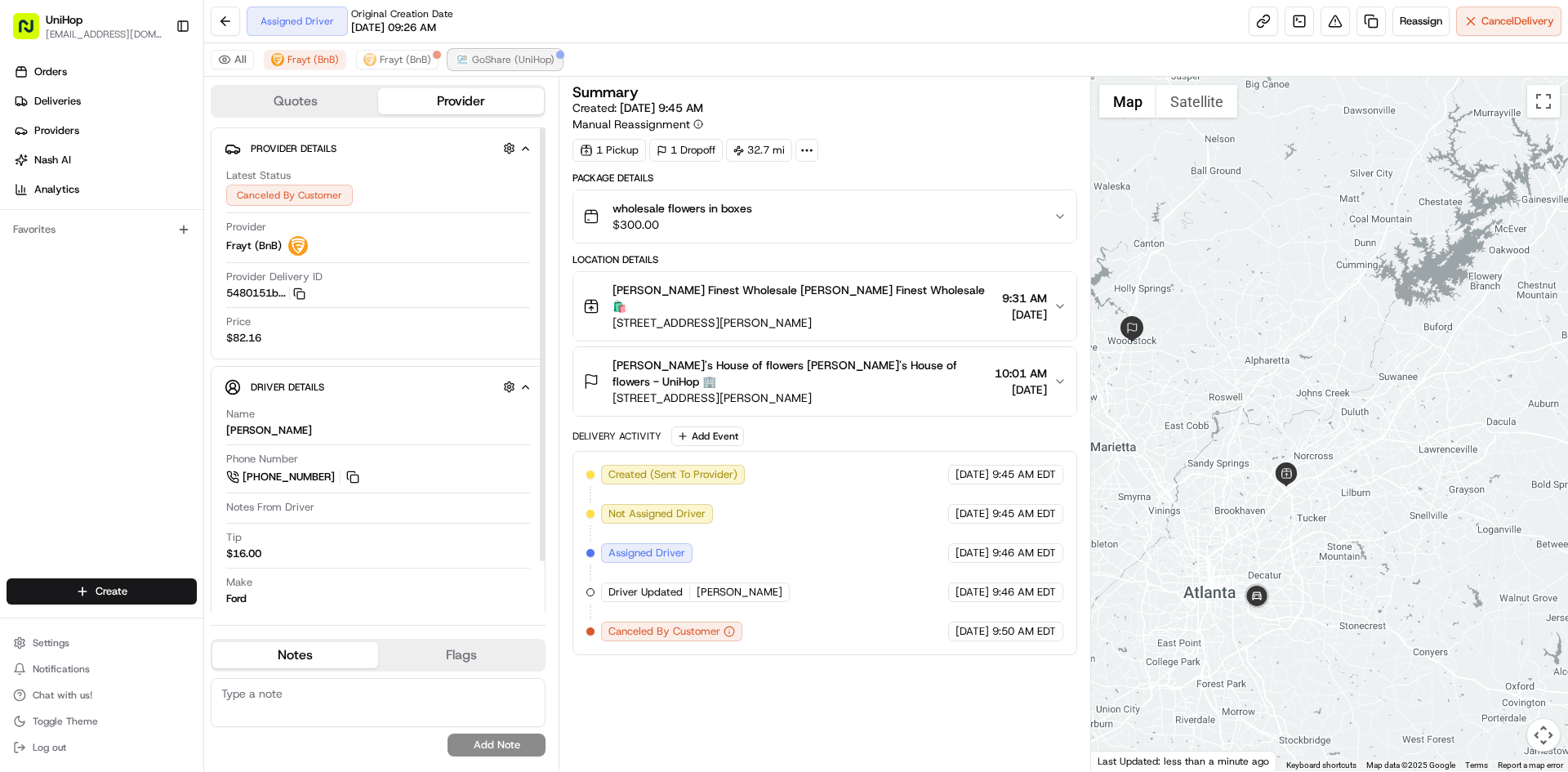
click at [523, 59] on span "GoShare (UniHop)" at bounding box center [513, 60] width 82 height 13
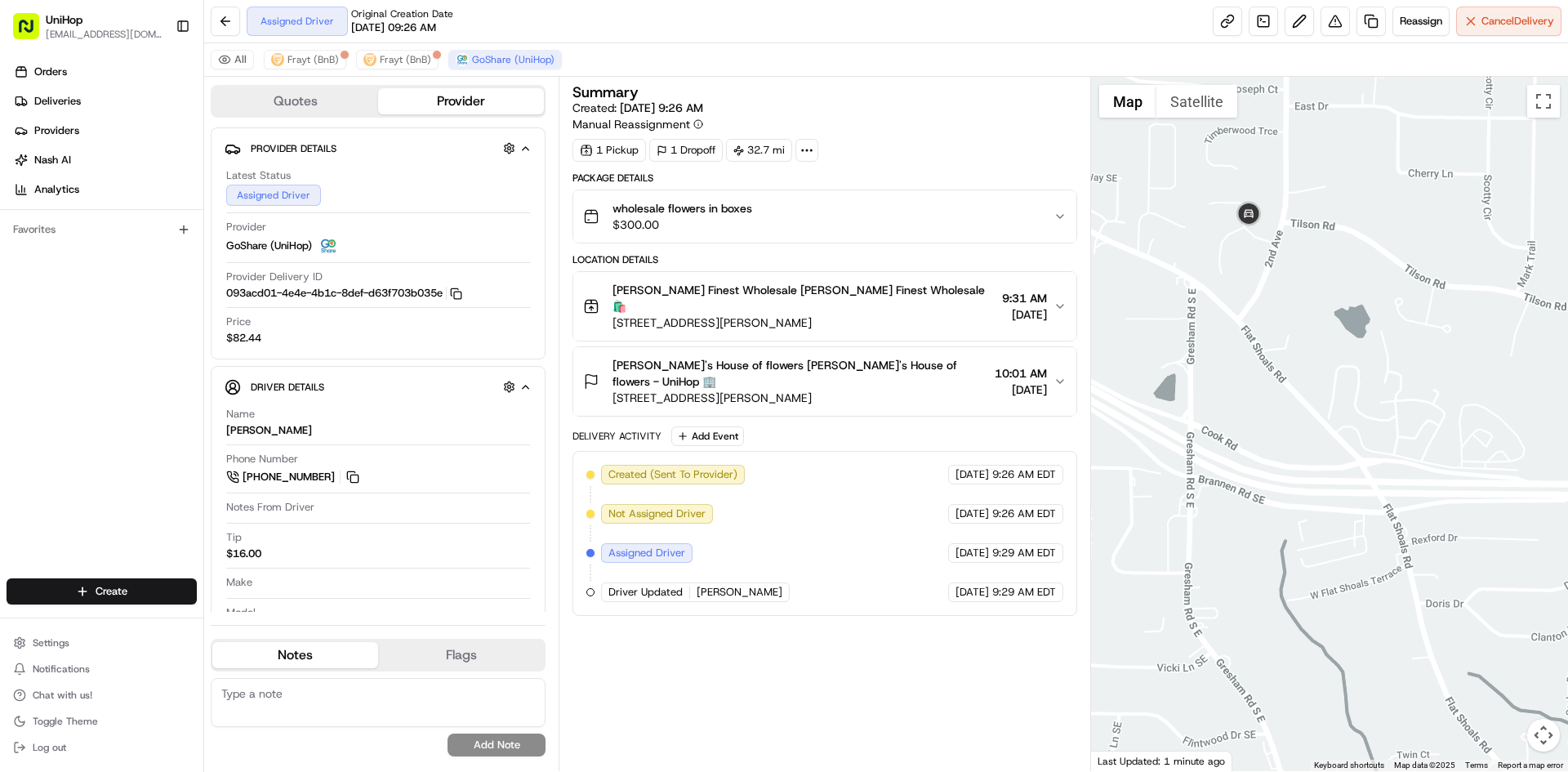
drag, startPoint x: 1230, startPoint y: 373, endPoint x: 1272, endPoint y: 586, distance: 217.1
click at [1272, 586] on div at bounding box center [1329, 423] width 478 height 694
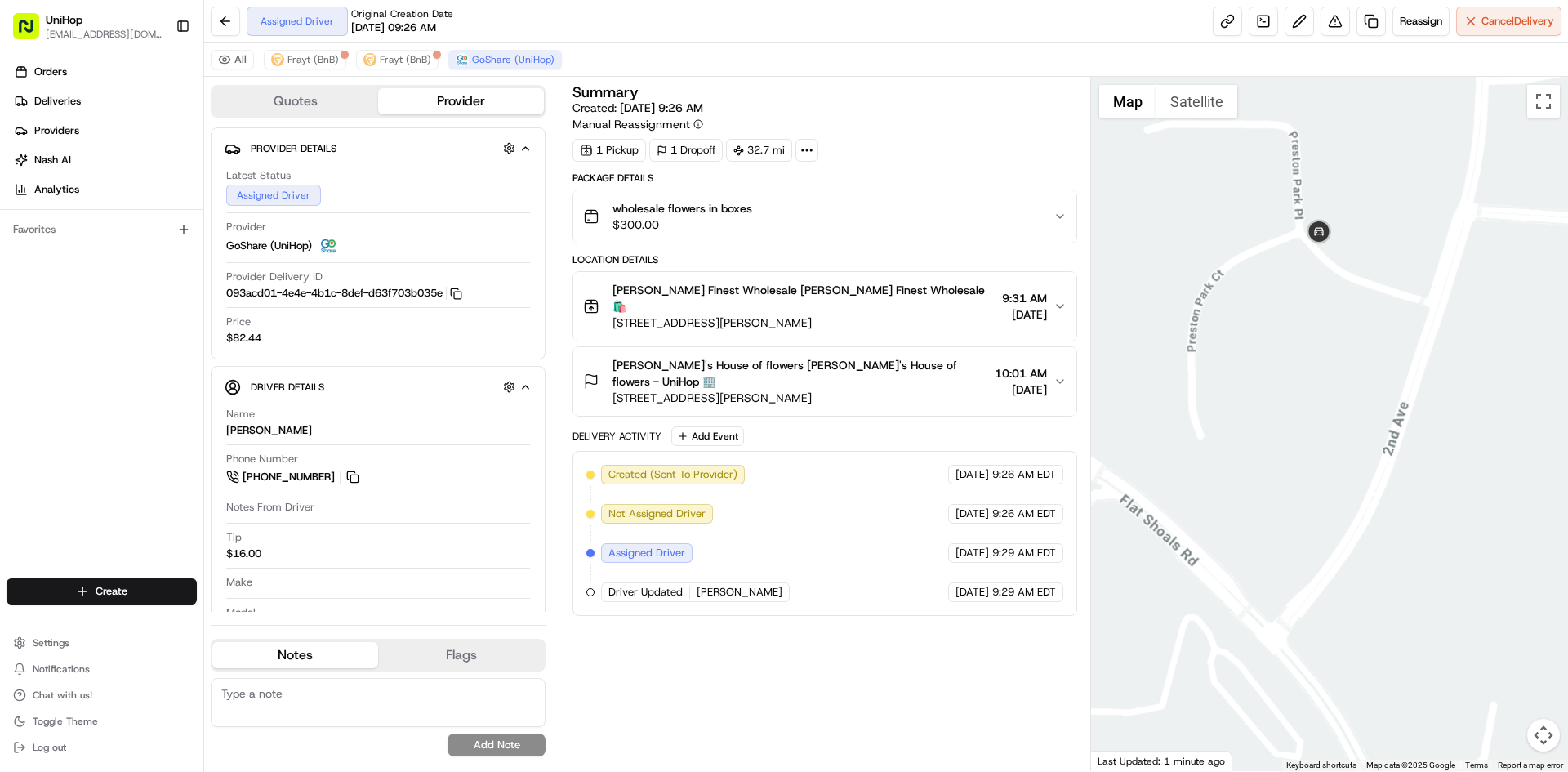
drag, startPoint x: 1414, startPoint y: 235, endPoint x: 1381, endPoint y: 399, distance: 167.3
click at [1394, 354] on div at bounding box center [1329, 423] width 478 height 694
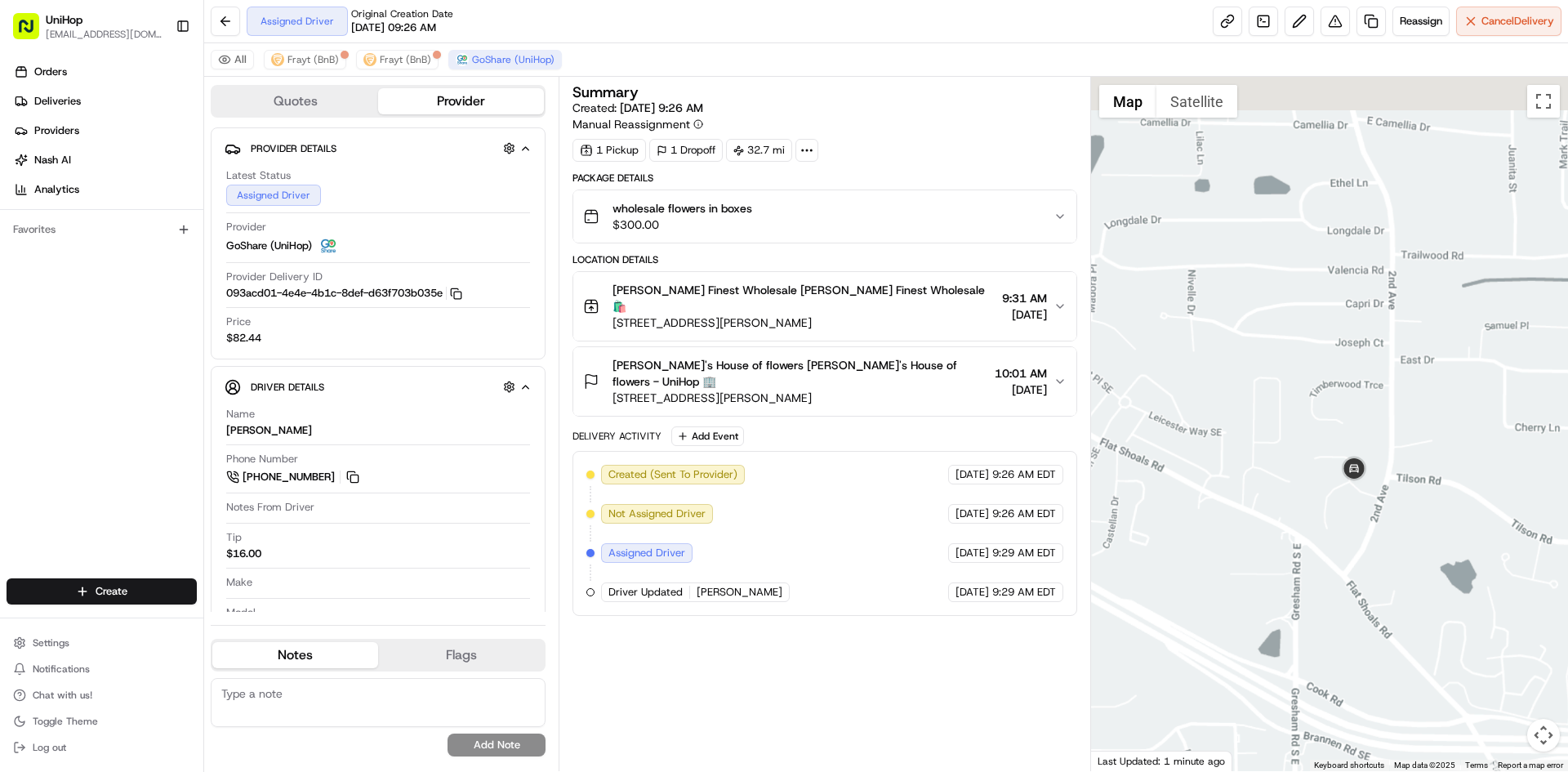
drag, startPoint x: 1400, startPoint y: 296, endPoint x: 1399, endPoint y: 425, distance: 129.0
click at [1399, 415] on div at bounding box center [1329, 423] width 478 height 694
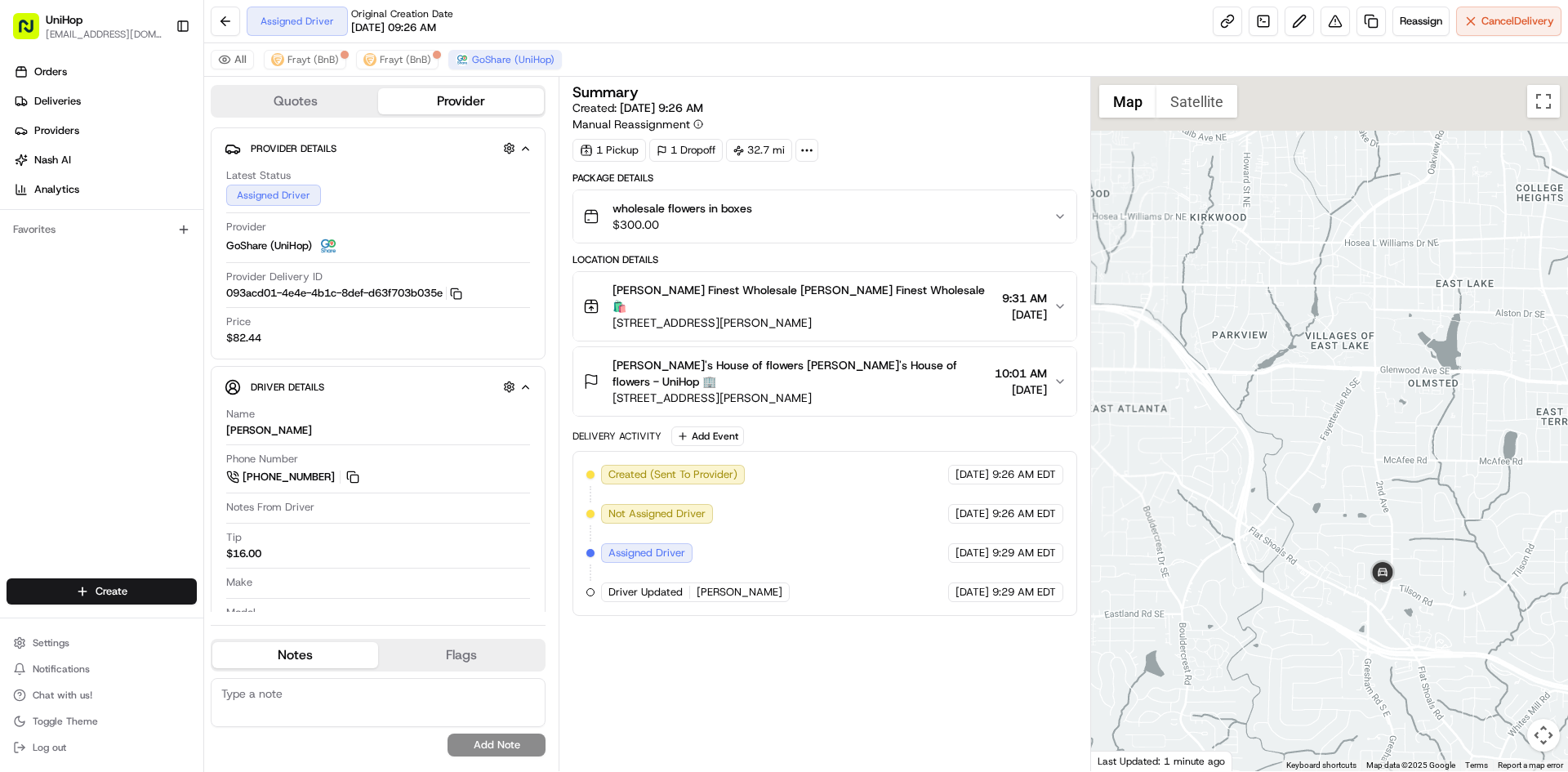
click at [1443, 420] on div at bounding box center [1329, 423] width 478 height 694
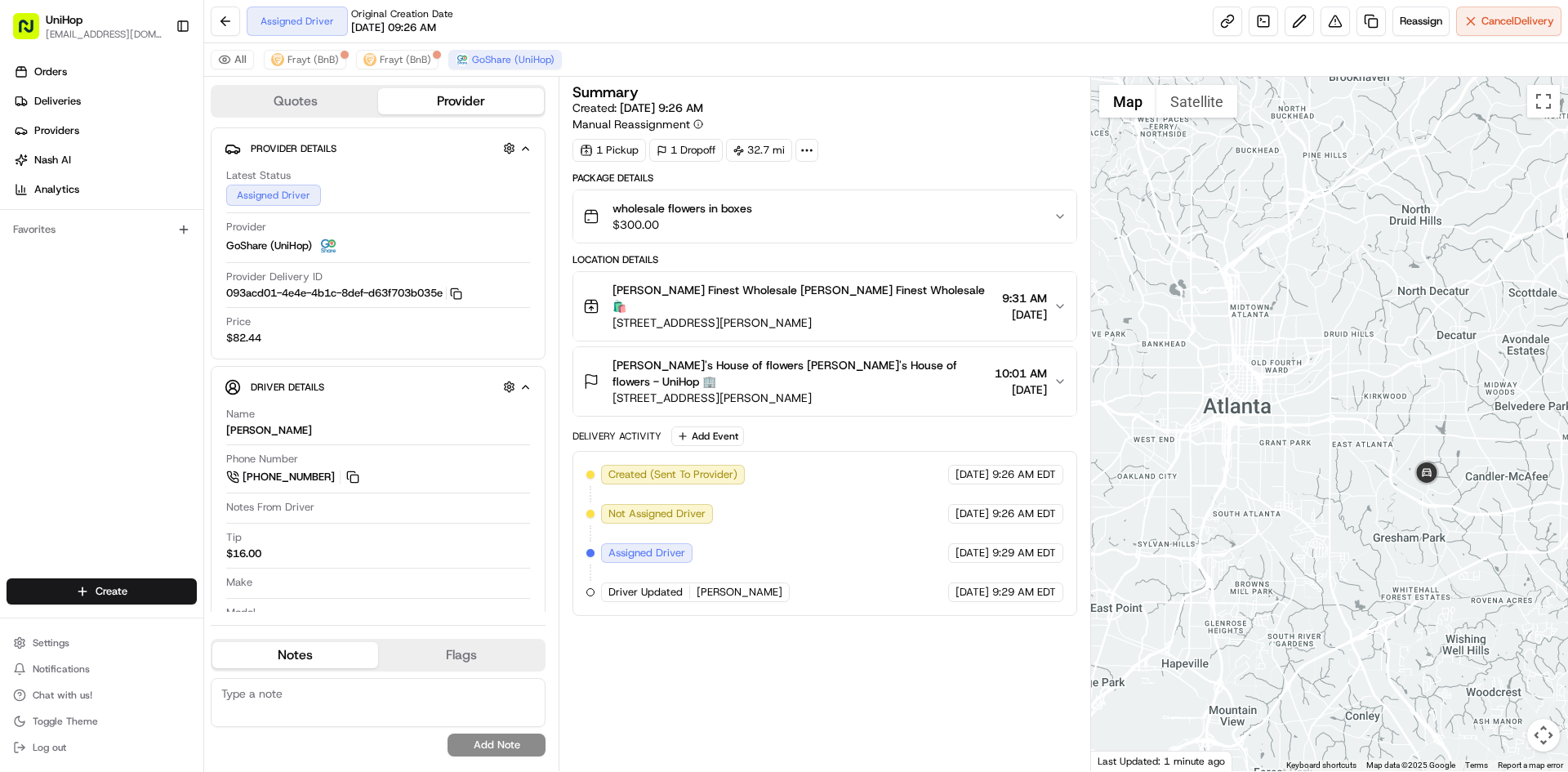
drag, startPoint x: 1423, startPoint y: 377, endPoint x: 1388, endPoint y: 422, distance: 57.0
click at [1388, 422] on div at bounding box center [1329, 423] width 478 height 694
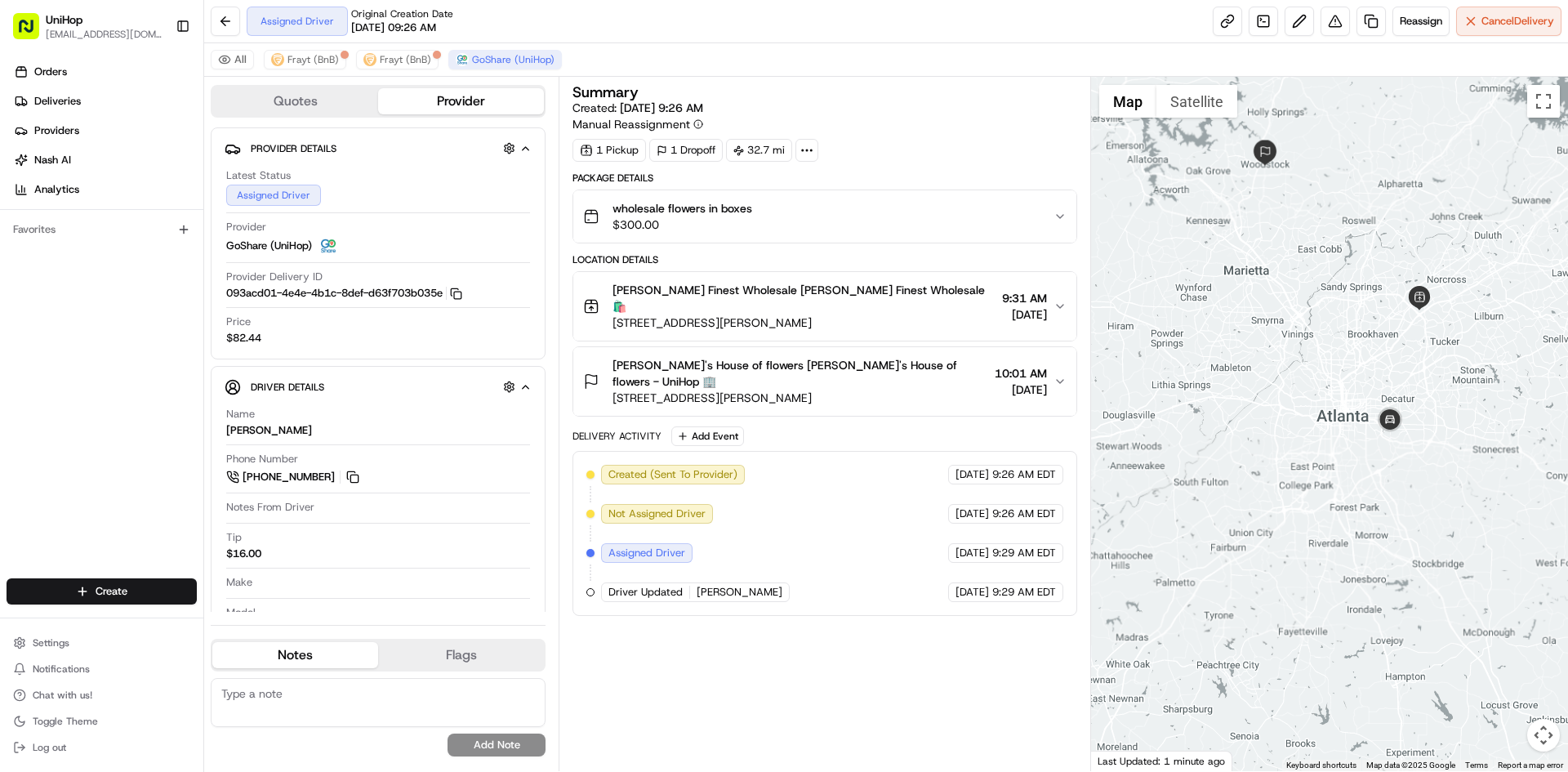
click at [1379, 354] on div at bounding box center [1329, 423] width 478 height 694
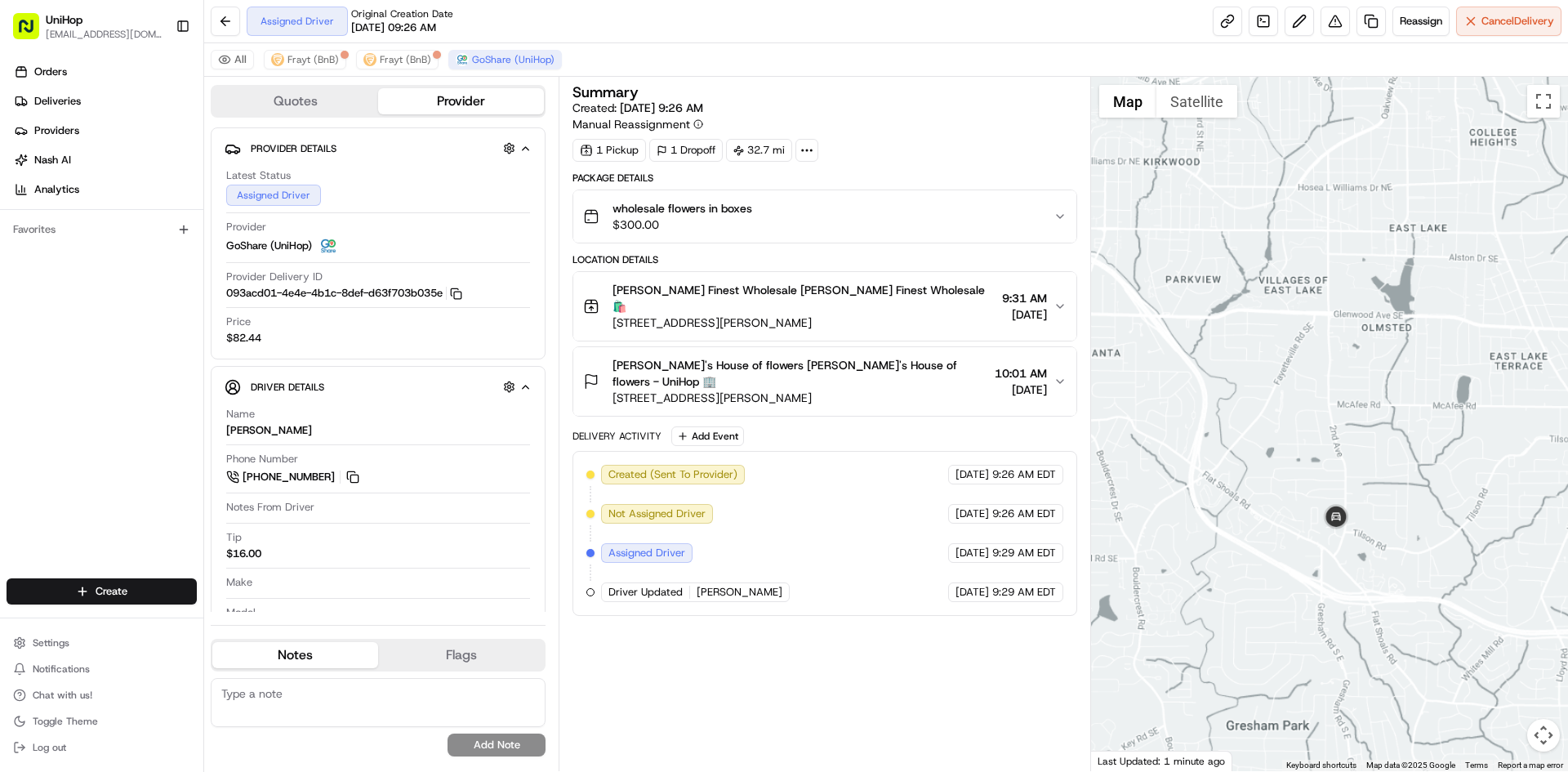
drag, startPoint x: 1434, startPoint y: 285, endPoint x: 1406, endPoint y: 395, distance: 113.5
click at [1406, 394] on div at bounding box center [1329, 423] width 478 height 694
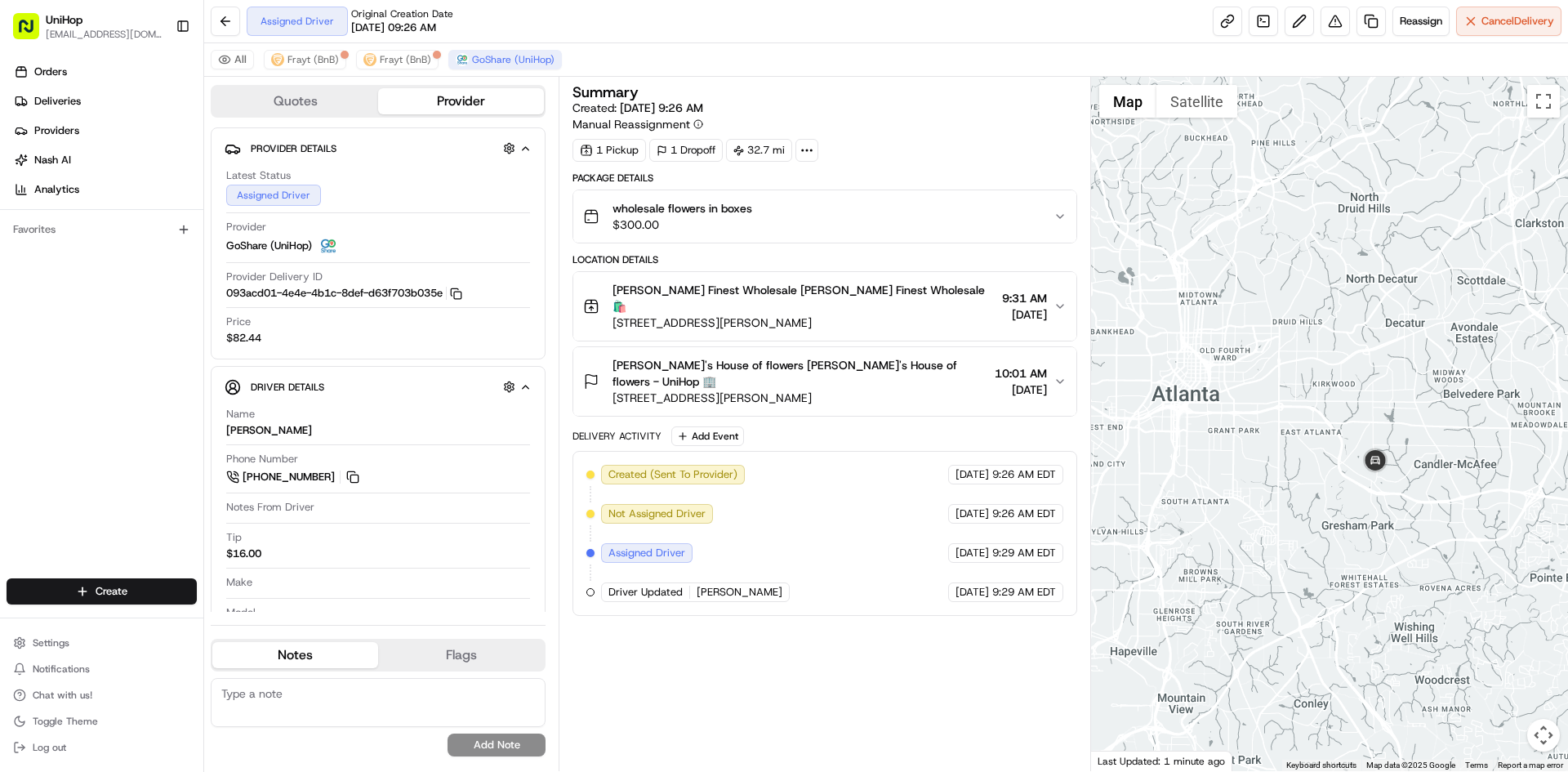
drag, startPoint x: 1382, startPoint y: 308, endPoint x: 1345, endPoint y: 373, distance: 74.8
click at [1345, 373] on div at bounding box center [1329, 423] width 478 height 694
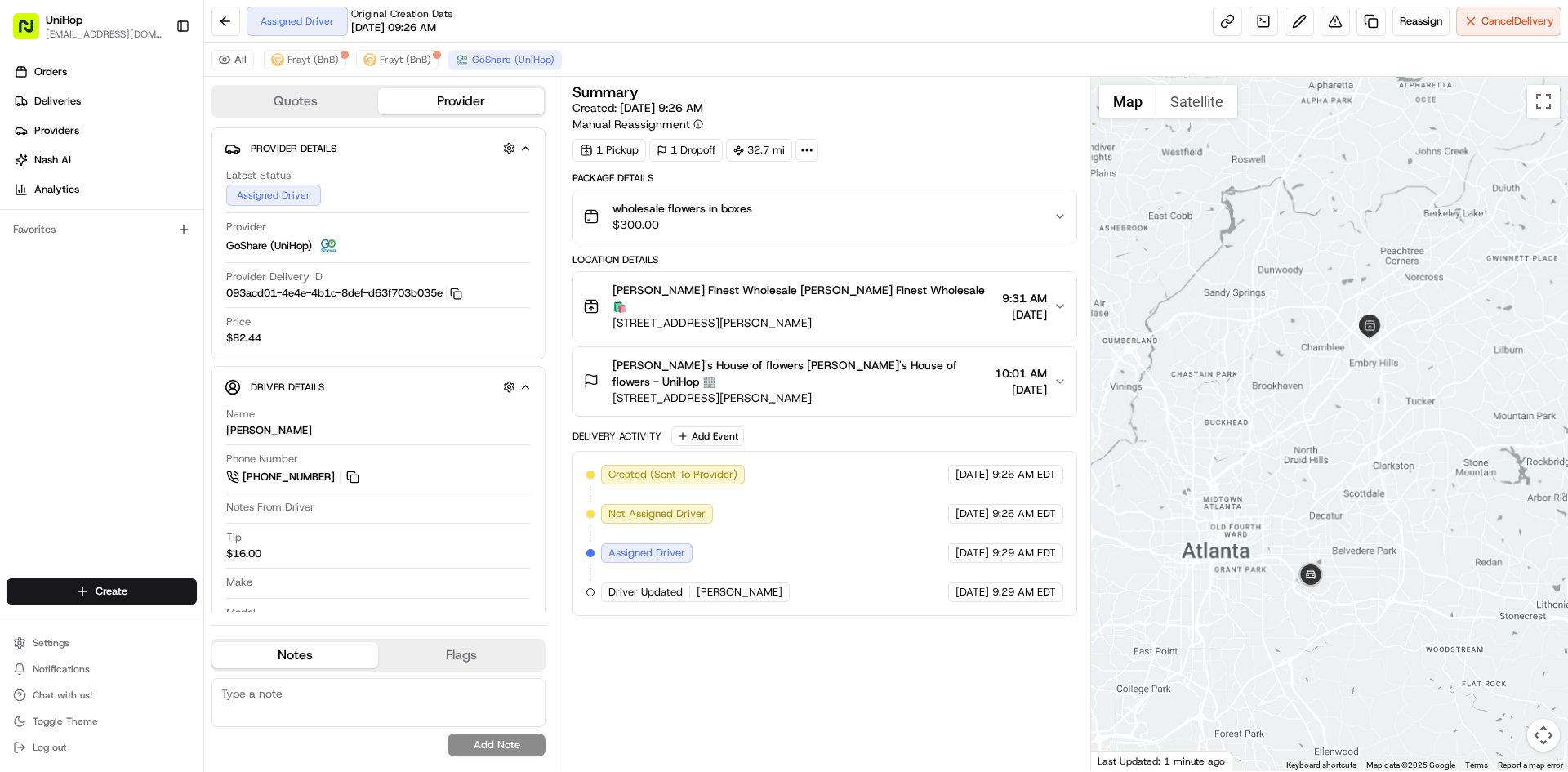
drag, startPoint x: 1356, startPoint y: 365, endPoint x: 1376, endPoint y: 438, distance: 75.7
click at [1375, 437] on div at bounding box center [1329, 423] width 478 height 694
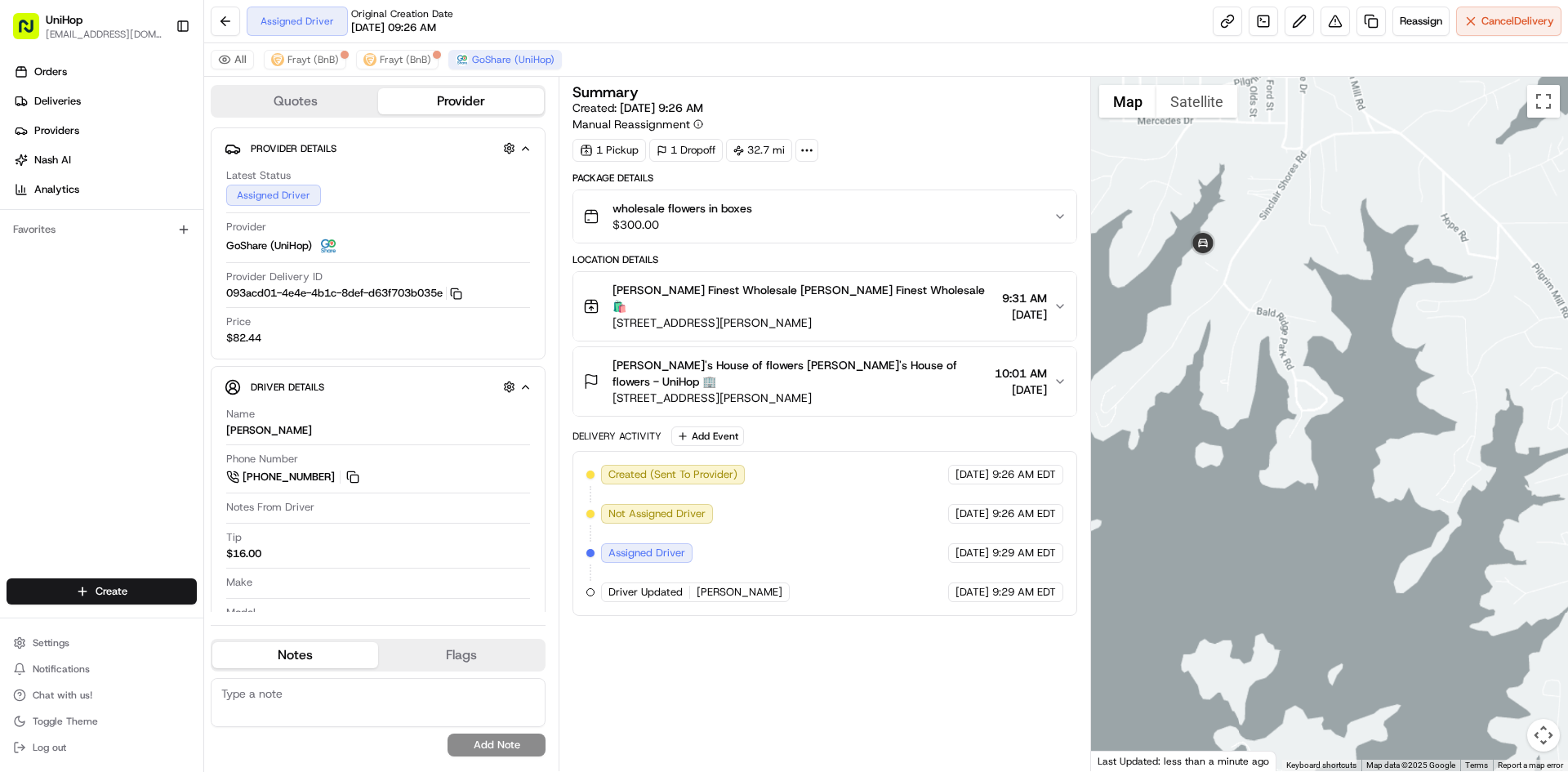
drag, startPoint x: 1183, startPoint y: 314, endPoint x: 1237, endPoint y: 323, distance: 54.7
click at [1235, 323] on div at bounding box center [1329, 423] width 478 height 694
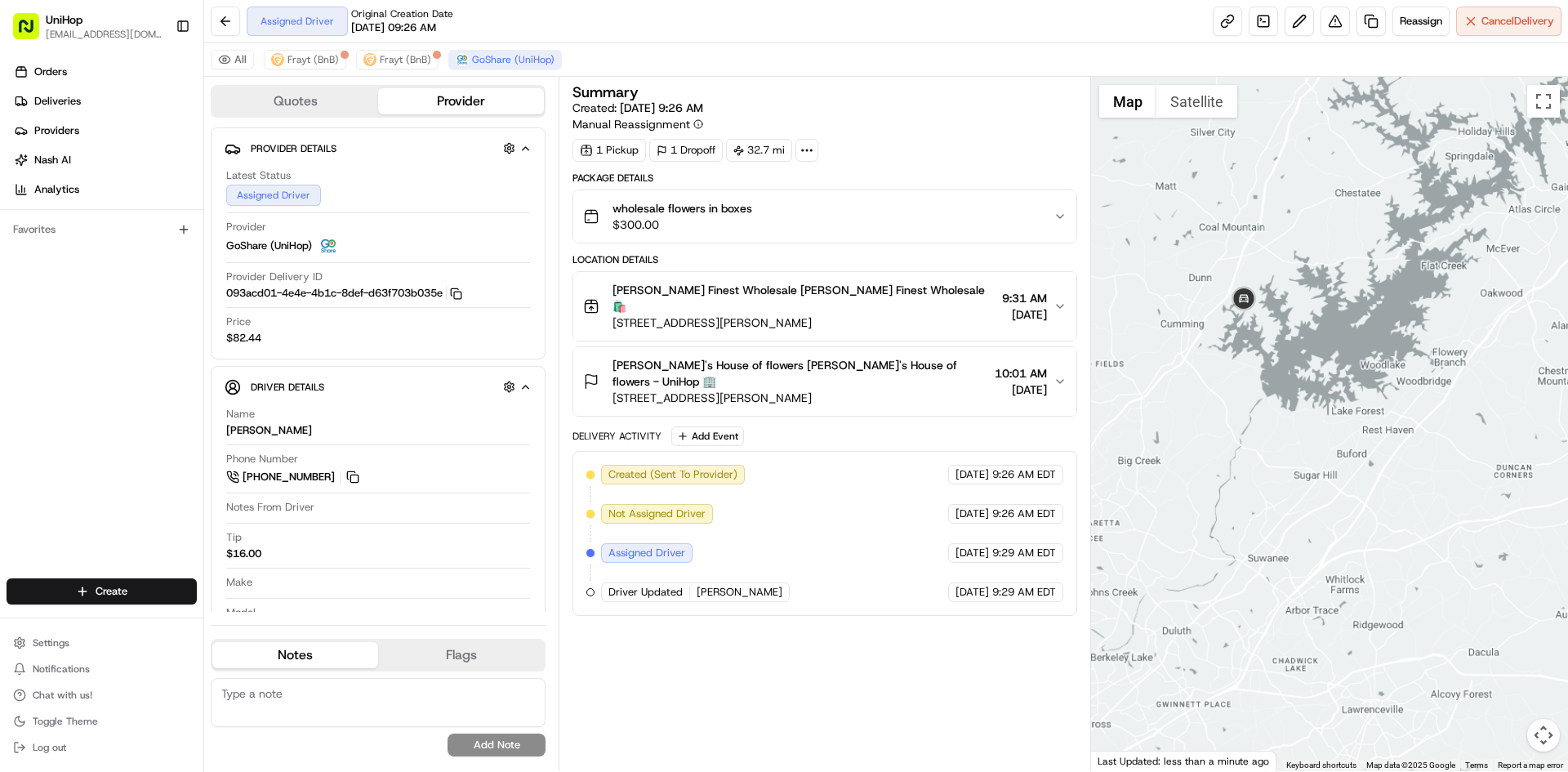
drag, startPoint x: 1206, startPoint y: 413, endPoint x: 1287, endPoint y: 333, distance: 113.8
click at [1266, 384] on div at bounding box center [1329, 423] width 478 height 694
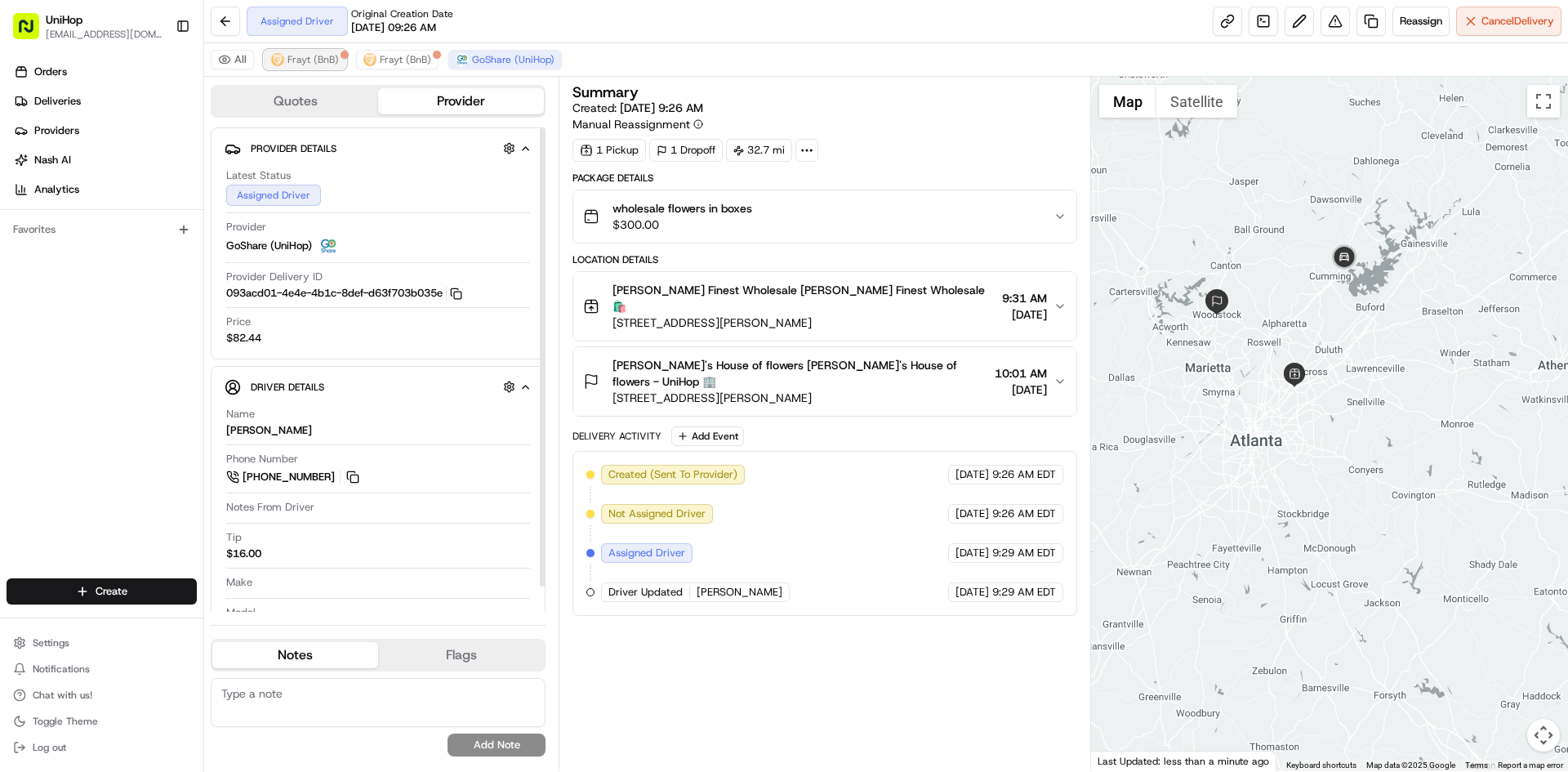
click at [312, 64] on span "Frayt (BnB)" at bounding box center [313, 60] width 51 height 13
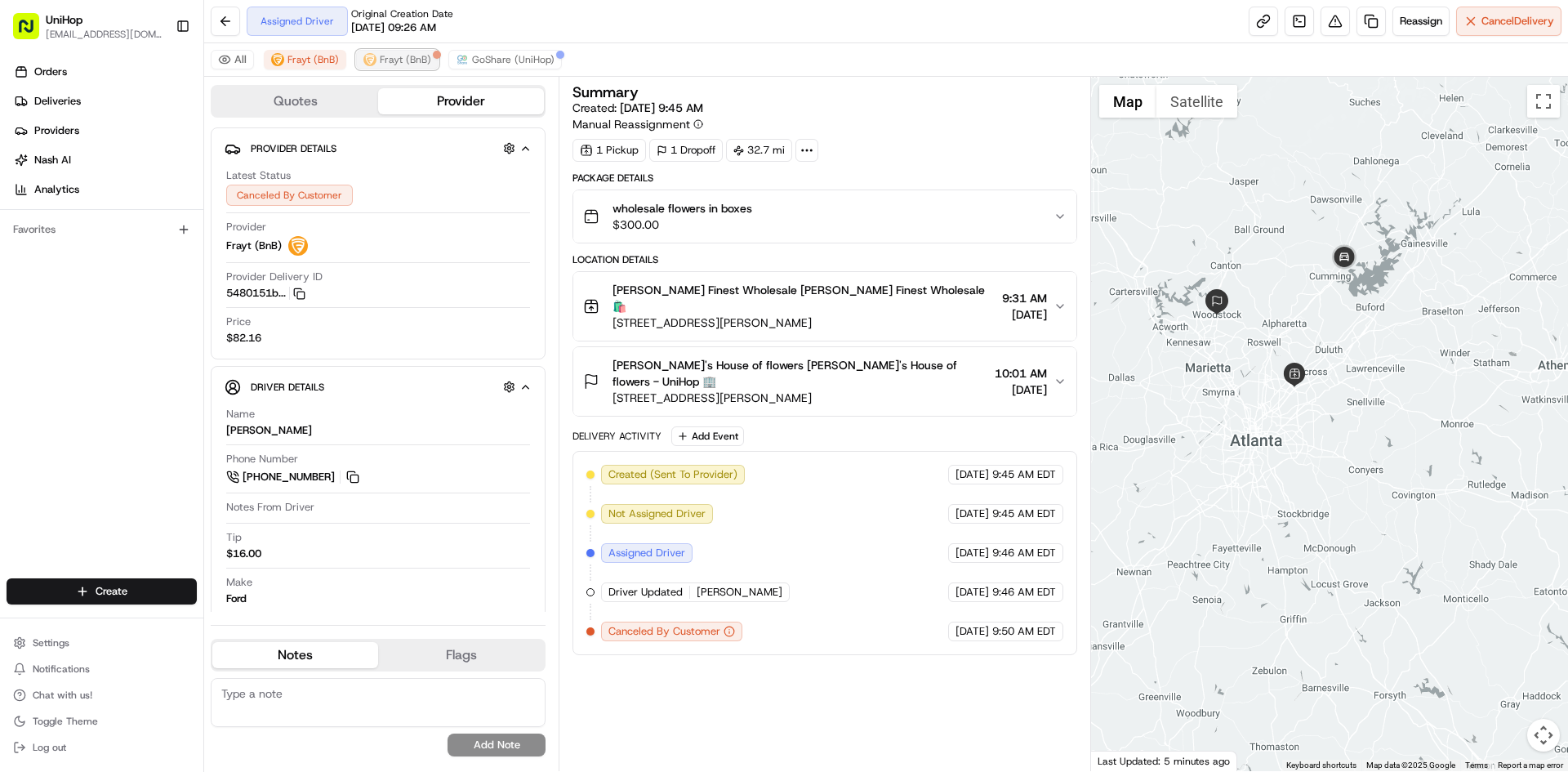
click at [413, 61] on span "Frayt (BnB)" at bounding box center [405, 60] width 51 height 13
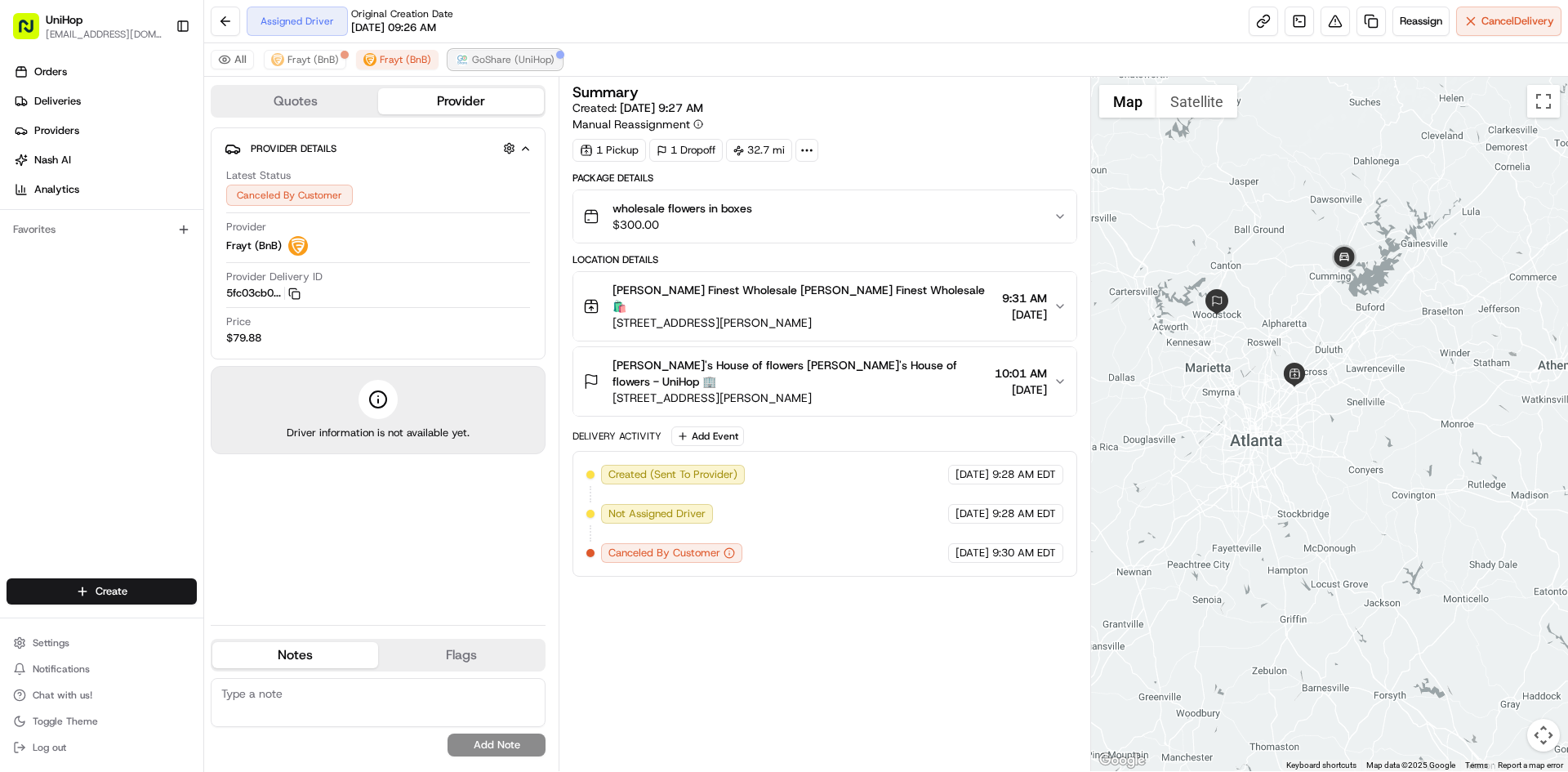
click at [488, 60] on span "GoShare (UniHop)" at bounding box center [513, 60] width 82 height 13
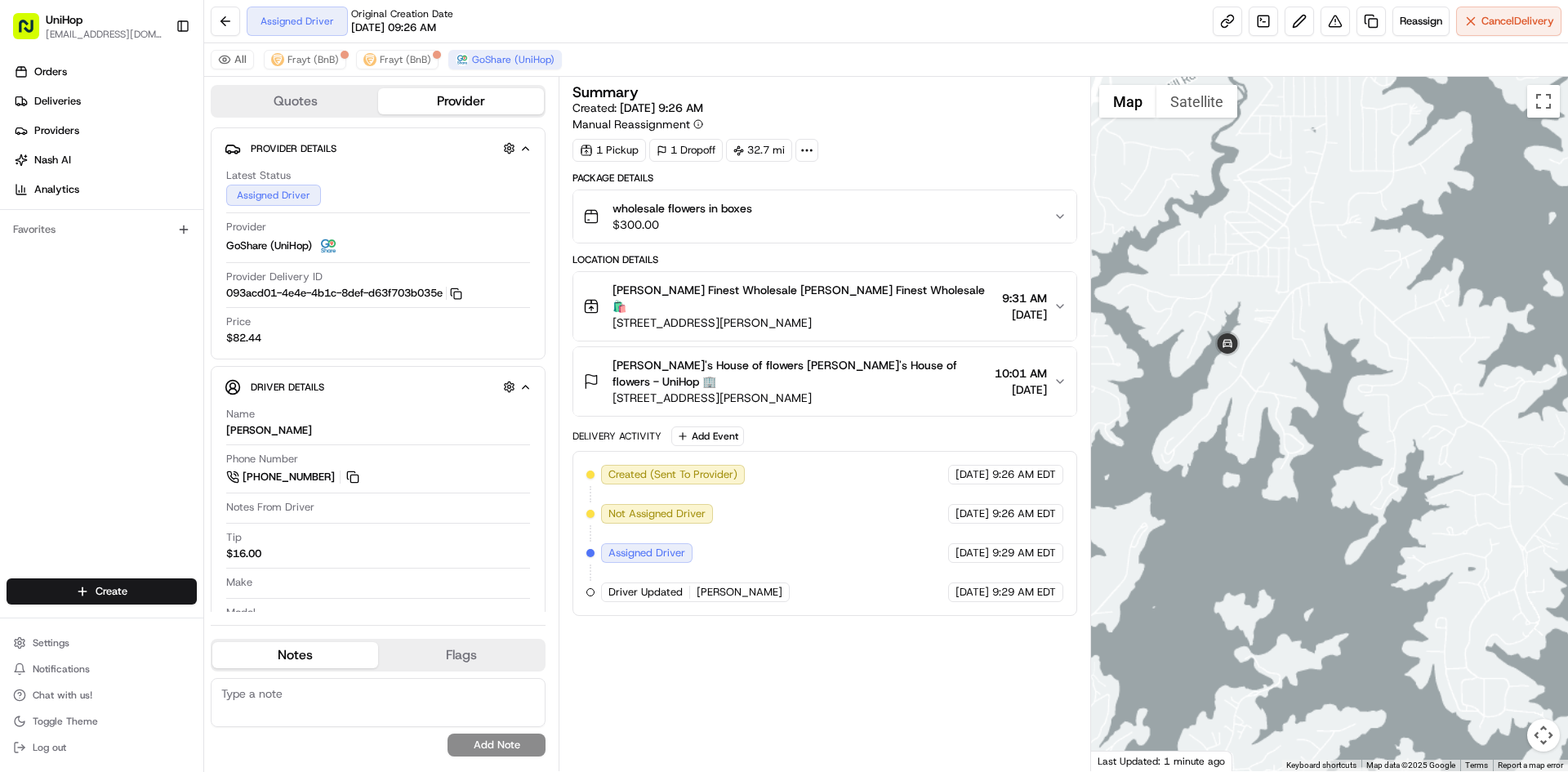
drag, startPoint x: 1227, startPoint y: 429, endPoint x: 1275, endPoint y: 421, distance: 48.7
click at [1274, 422] on div at bounding box center [1329, 423] width 478 height 694
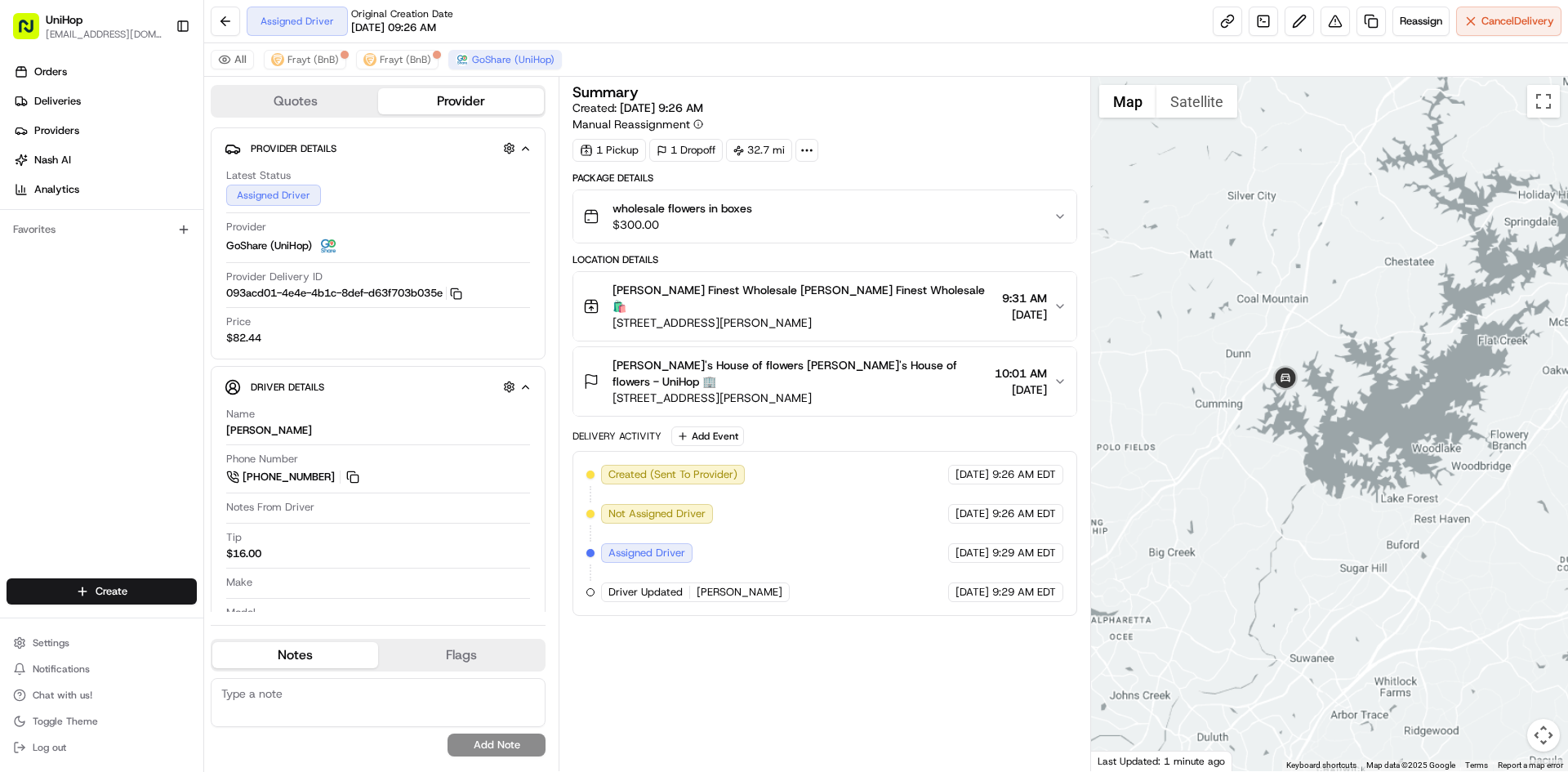
drag, startPoint x: 1252, startPoint y: 481, endPoint x: 1324, endPoint y: 409, distance: 101.8
click at [1315, 446] on div at bounding box center [1329, 423] width 478 height 694
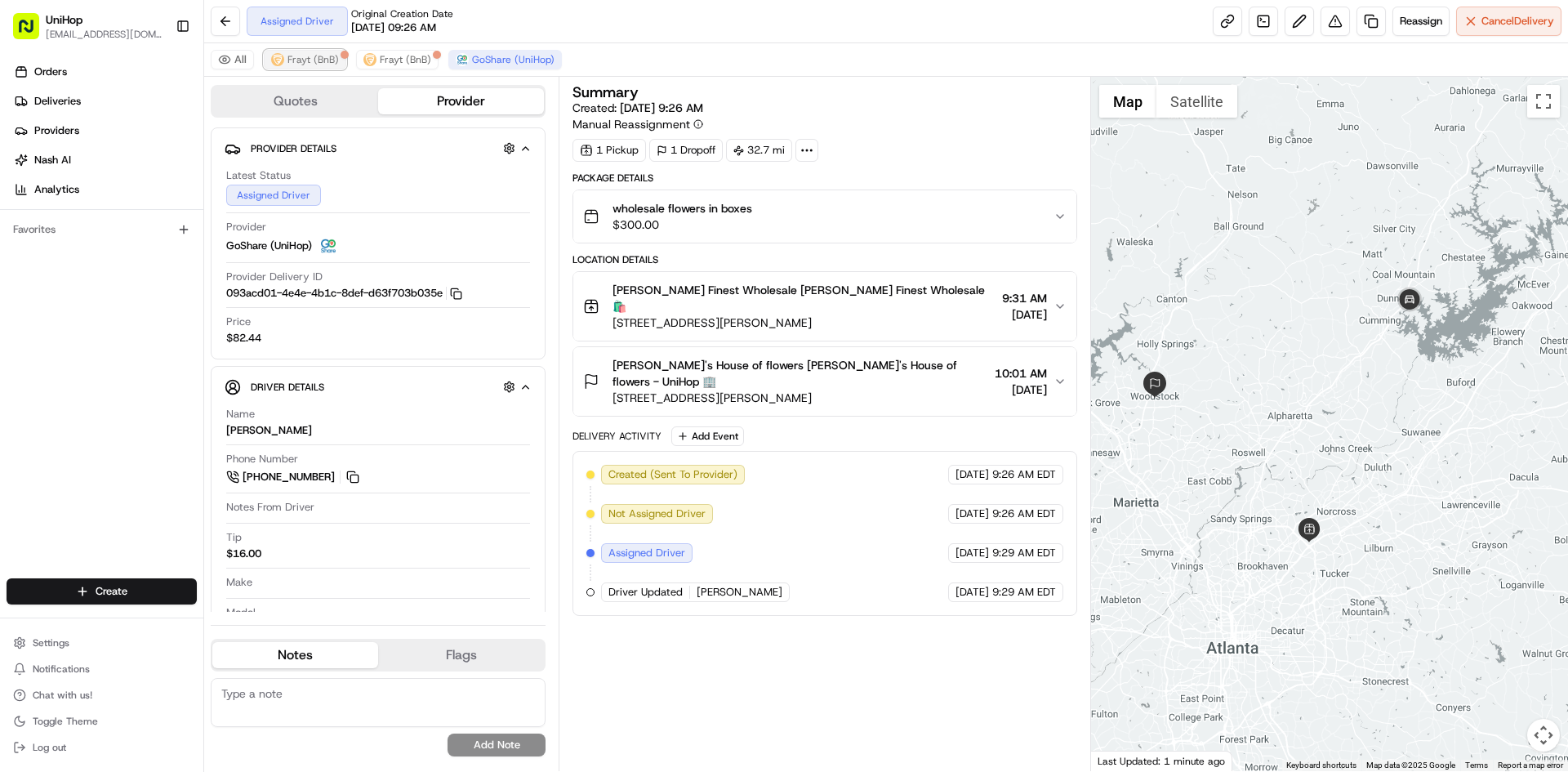
click at [329, 57] on span "Frayt (BnB)" at bounding box center [313, 60] width 51 height 13
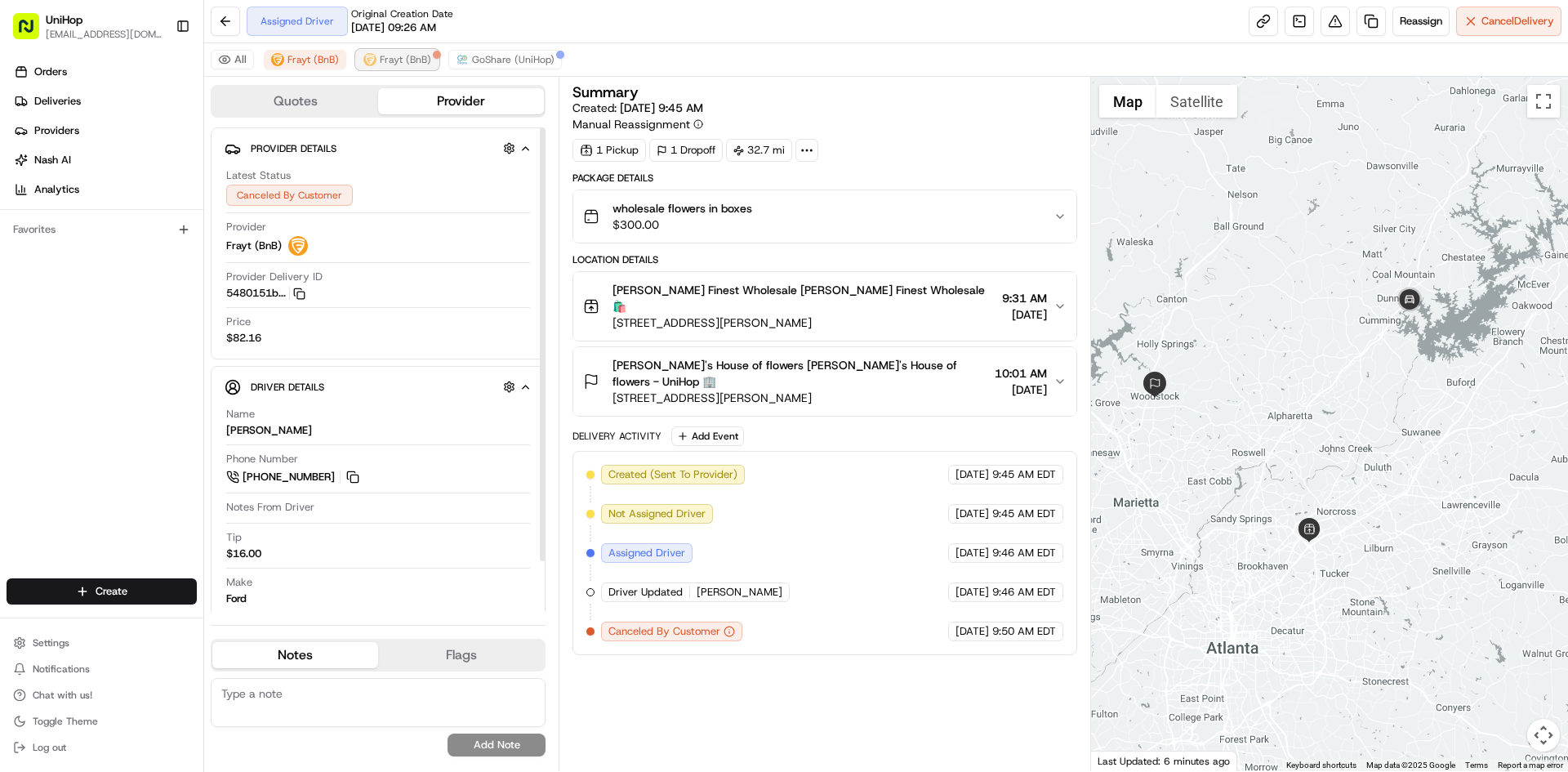
click at [401, 63] on span "Frayt (BnB)" at bounding box center [405, 60] width 51 height 13
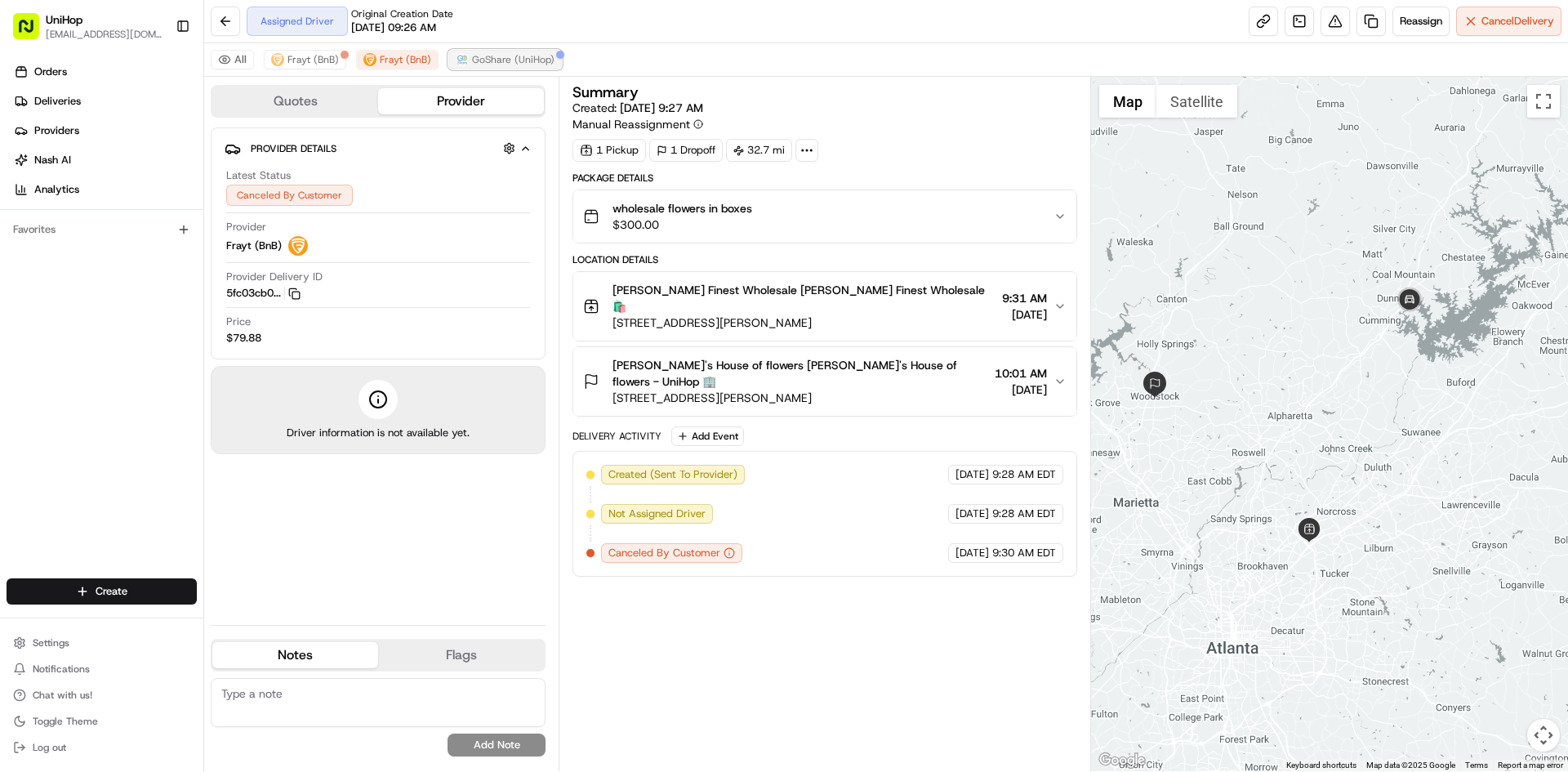
click at [538, 65] on span "GoShare (UniHop)" at bounding box center [513, 60] width 82 height 13
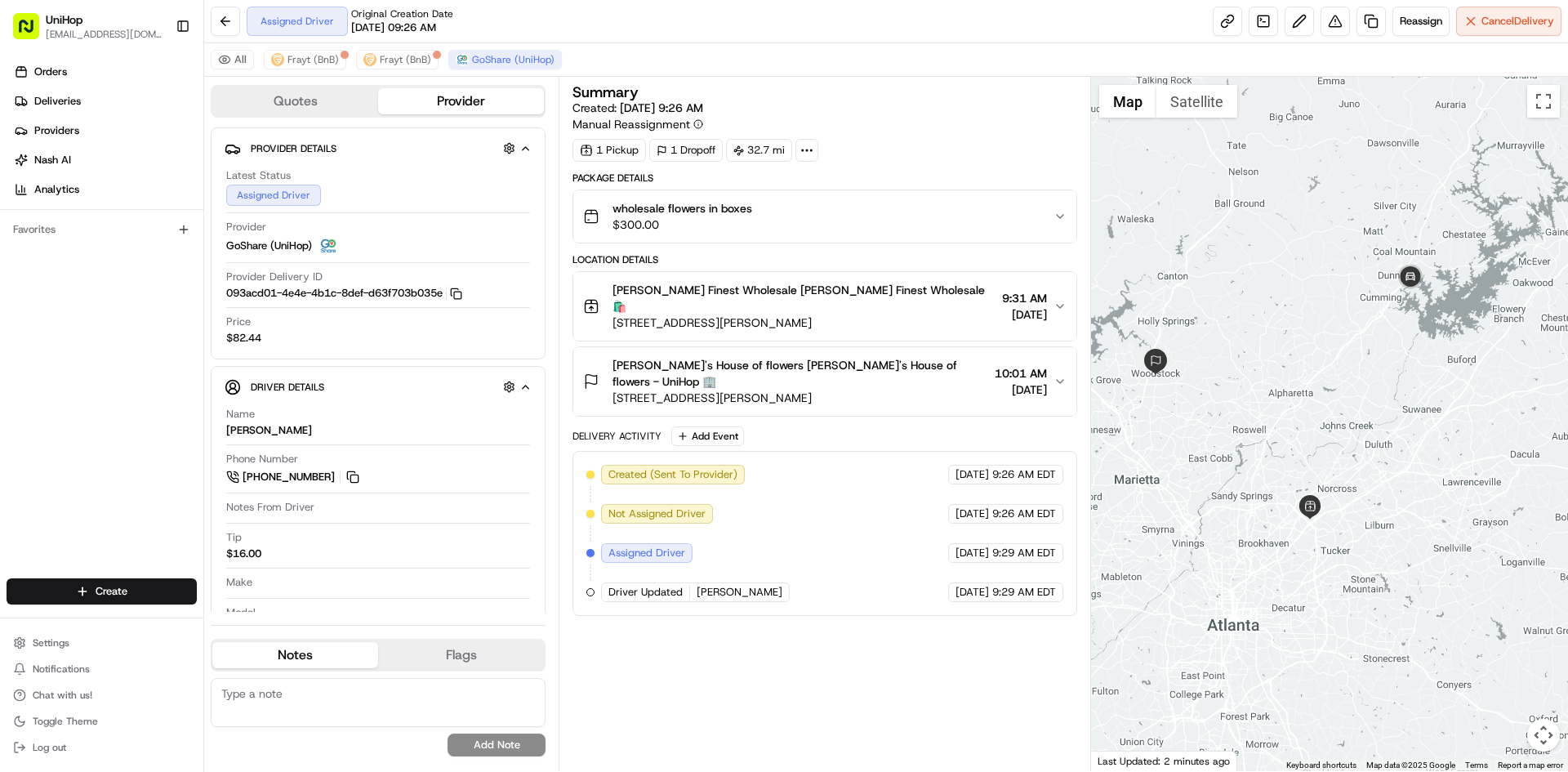
drag, startPoint x: 1394, startPoint y: 460, endPoint x: 1394, endPoint y: 440, distance: 20.0
click at [1394, 440] on div at bounding box center [1329, 423] width 478 height 694
click at [954, 687] on div "Summary Created: Aug 23 2025 9:26 AM Manual Reassignment 1 Pickup 1 Dropoff 32.…" at bounding box center [825, 424] width 504 height 678
click at [918, 661] on div "Summary Created: Aug 23 2025 9:26 AM Manual Reassignment 1 Pickup 1 Dropoff 32.…" at bounding box center [825, 424] width 504 height 678
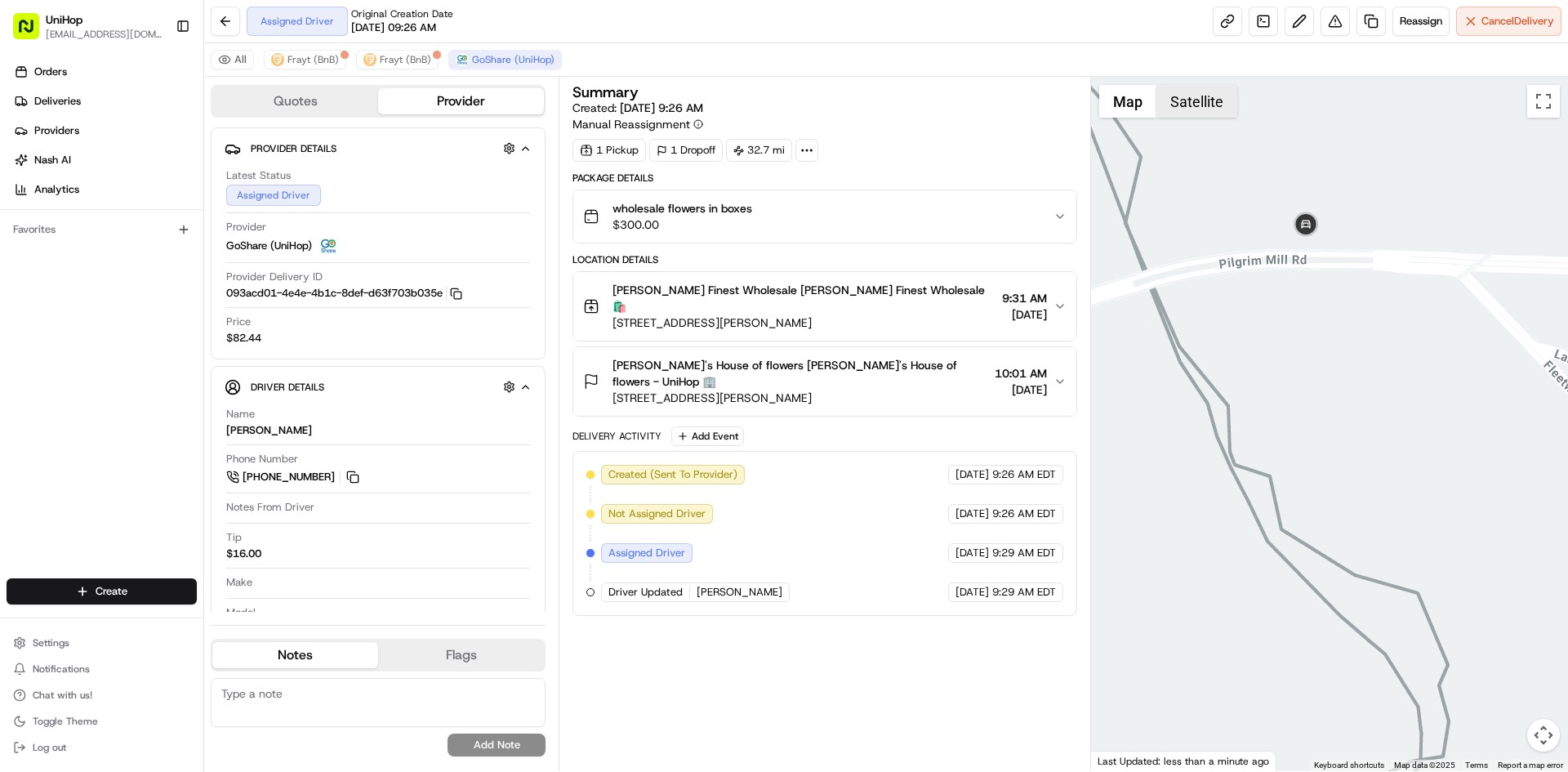
click at [1214, 101] on button "Satellite" at bounding box center [1196, 101] width 80 height 33
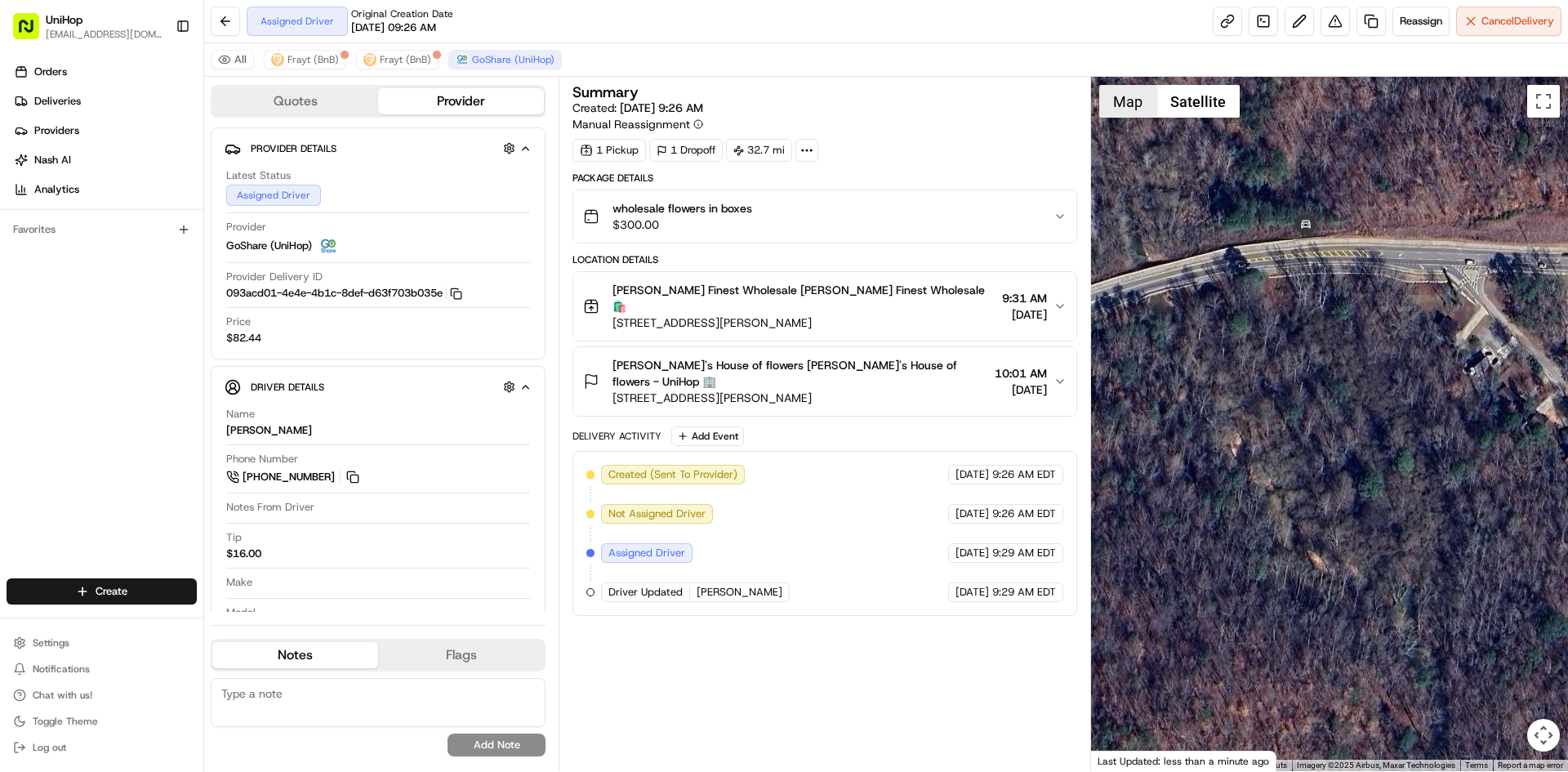
click at [1132, 104] on button "Map" at bounding box center [1128, 101] width 57 height 33
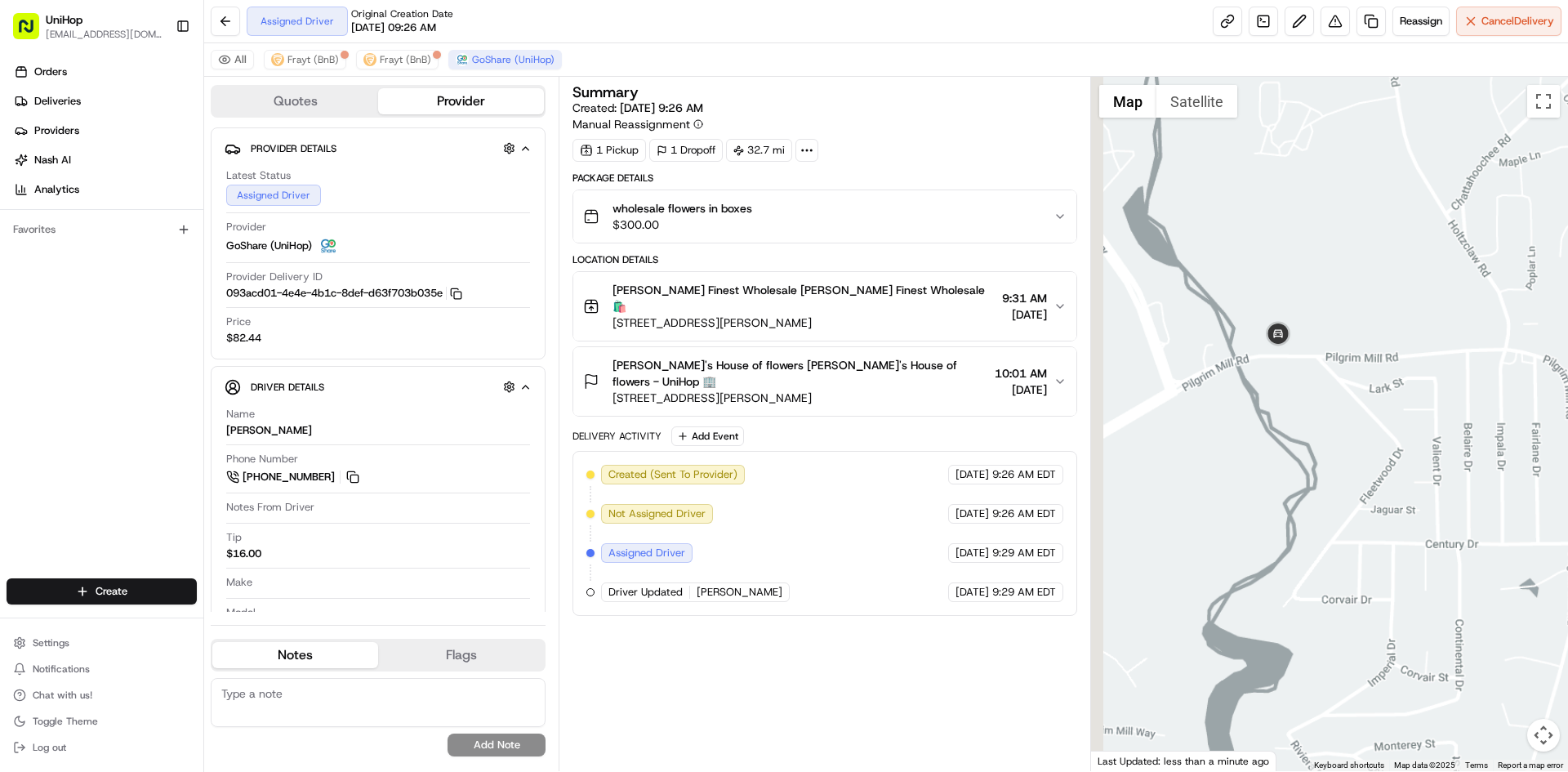
drag, startPoint x: 1185, startPoint y: 493, endPoint x: 1292, endPoint y: 460, distance: 112.0
click at [1245, 474] on div at bounding box center [1329, 423] width 478 height 694
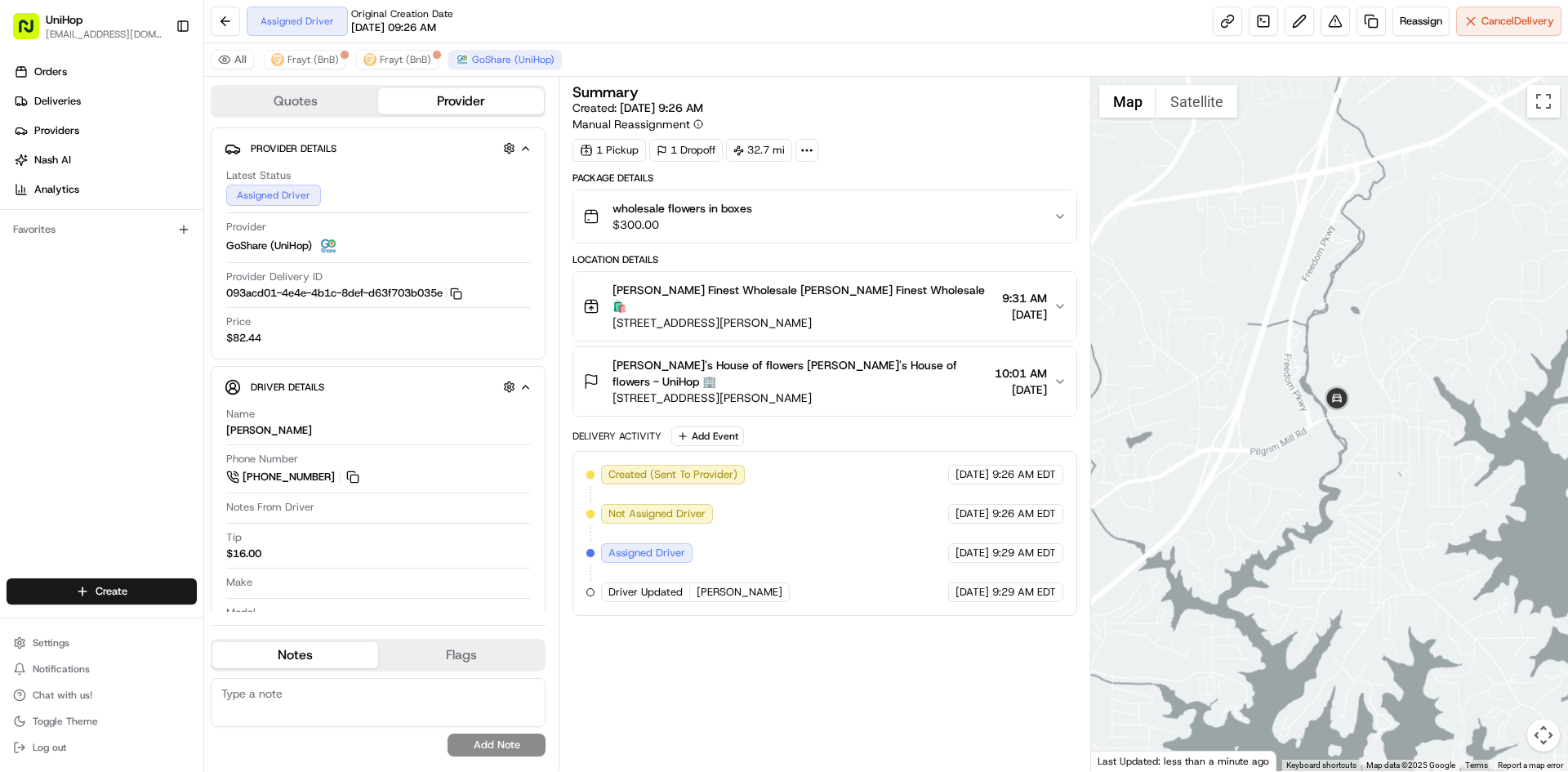
drag, startPoint x: 1235, startPoint y: 517, endPoint x: 1335, endPoint y: 407, distance: 148.7
click at [1289, 463] on div at bounding box center [1329, 423] width 478 height 694
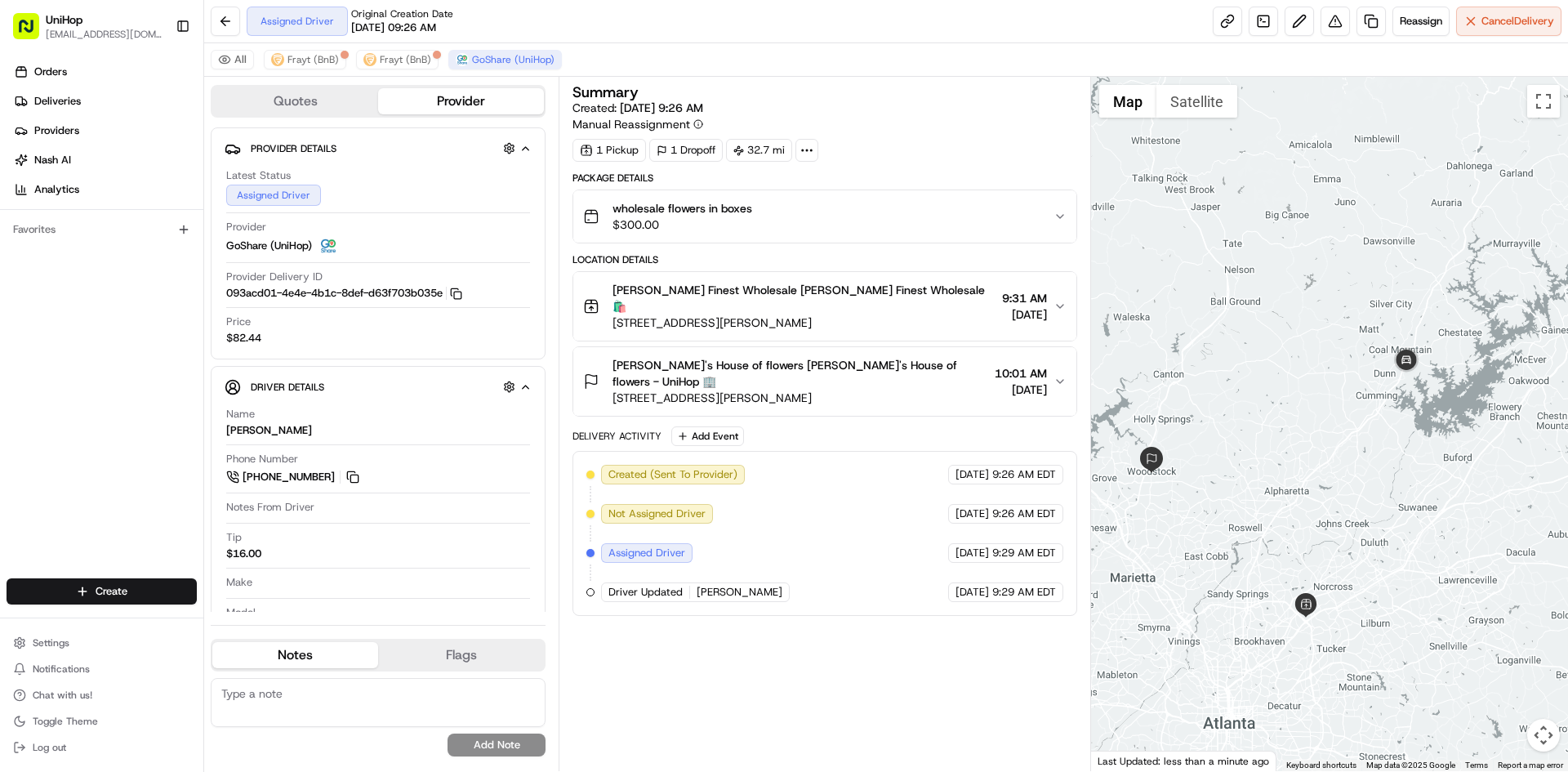
drag, startPoint x: 1286, startPoint y: 457, endPoint x: 1344, endPoint y: 472, distance: 59.9
click at [1344, 472] on div at bounding box center [1329, 423] width 478 height 694
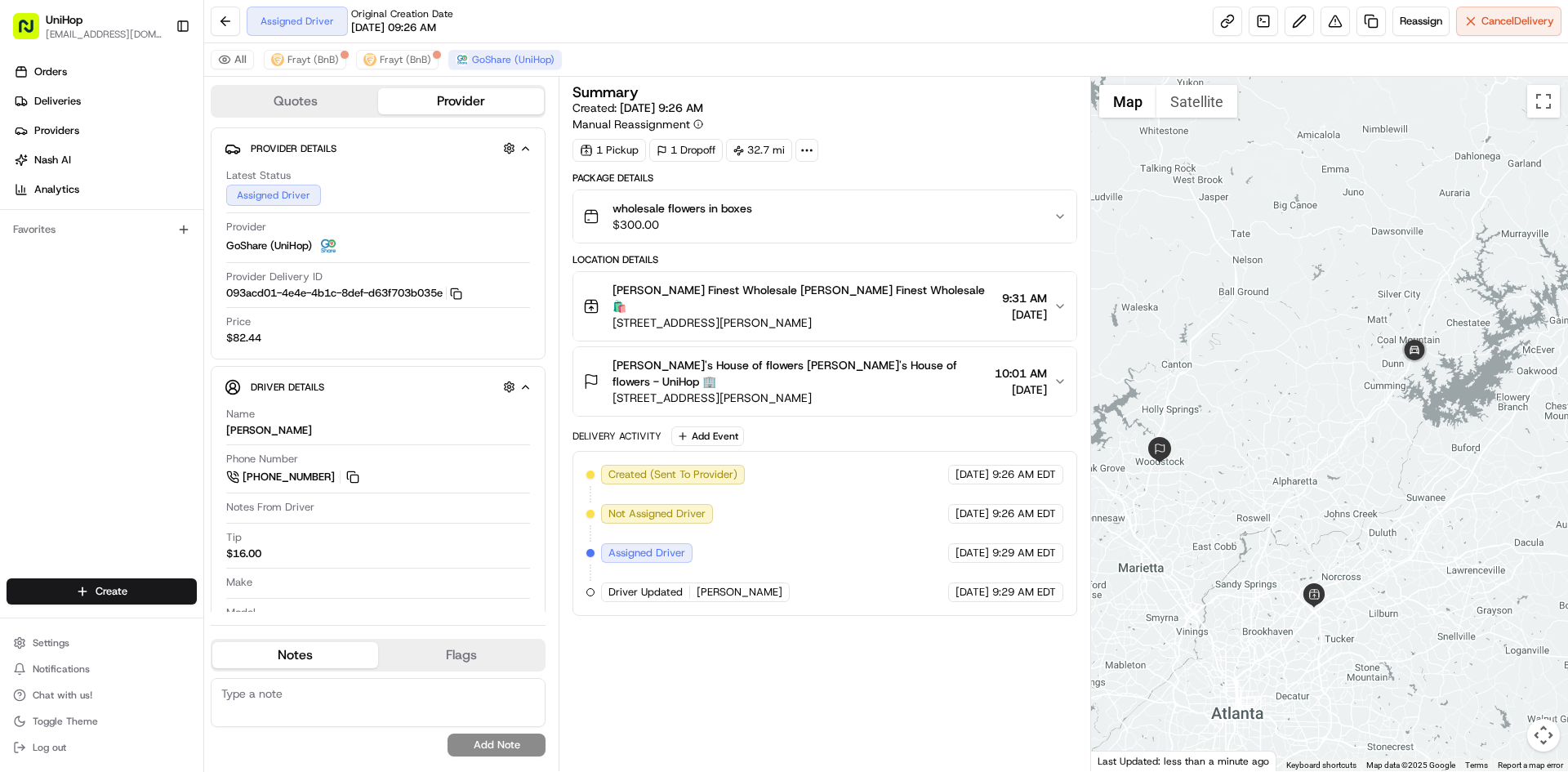
drag, startPoint x: 1185, startPoint y: 475, endPoint x: 1195, endPoint y: 463, distance: 15.6
click at [1195, 463] on div at bounding box center [1329, 423] width 478 height 694
click at [298, 47] on div "All Frayt (BnB) Frayt (BnB) GoShare (UniHop)" at bounding box center [886, 60] width 1364 height 33
click at [363, 479] on div "Phone Number +1 770 940 1121" at bounding box center [378, 469] width 304 height 34
click at [357, 479] on button at bounding box center [352, 476] width 18 height 18
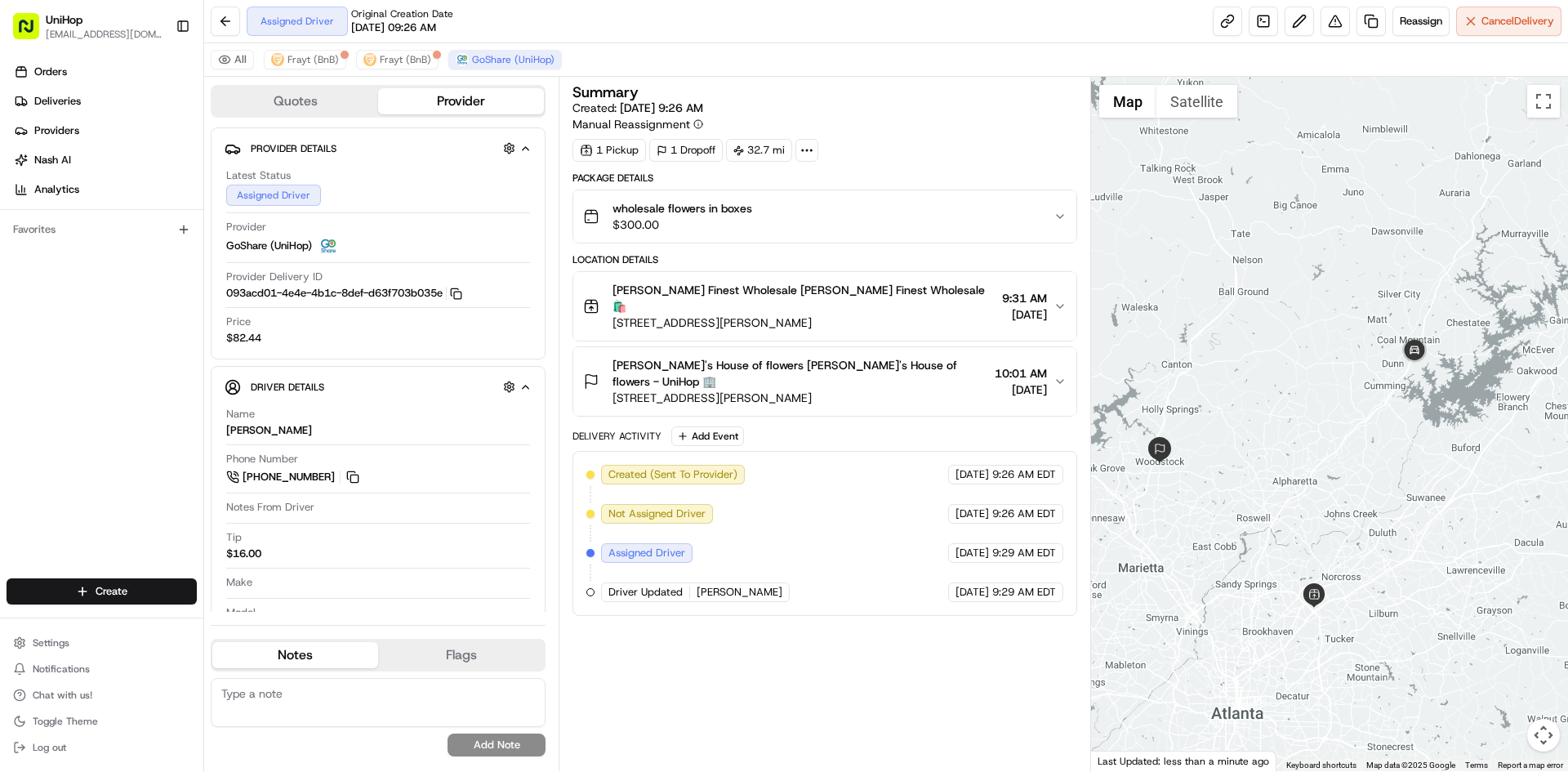
click at [45, 435] on div "Orders Deliveries Providers [PERSON_NAME] Analytics Favorites" at bounding box center [101, 320] width 204 height 536
click at [1421, 352] on img at bounding box center [1415, 351] width 33 height 33
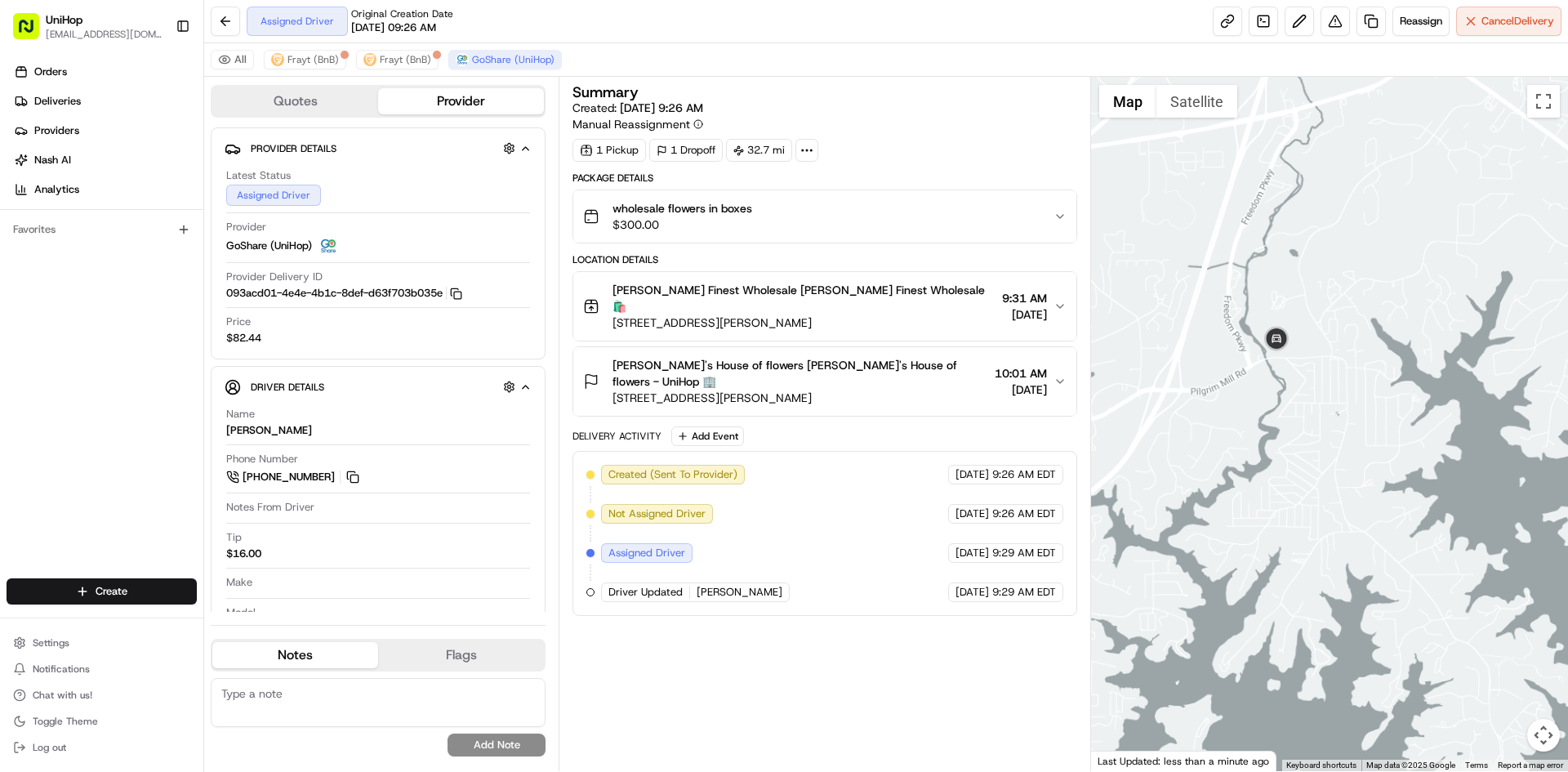
drag, startPoint x: 1182, startPoint y: 448, endPoint x: 1245, endPoint y: 389, distance: 86.3
click at [1230, 405] on div "To navigate, press the arrow keys." at bounding box center [1329, 423] width 478 height 694
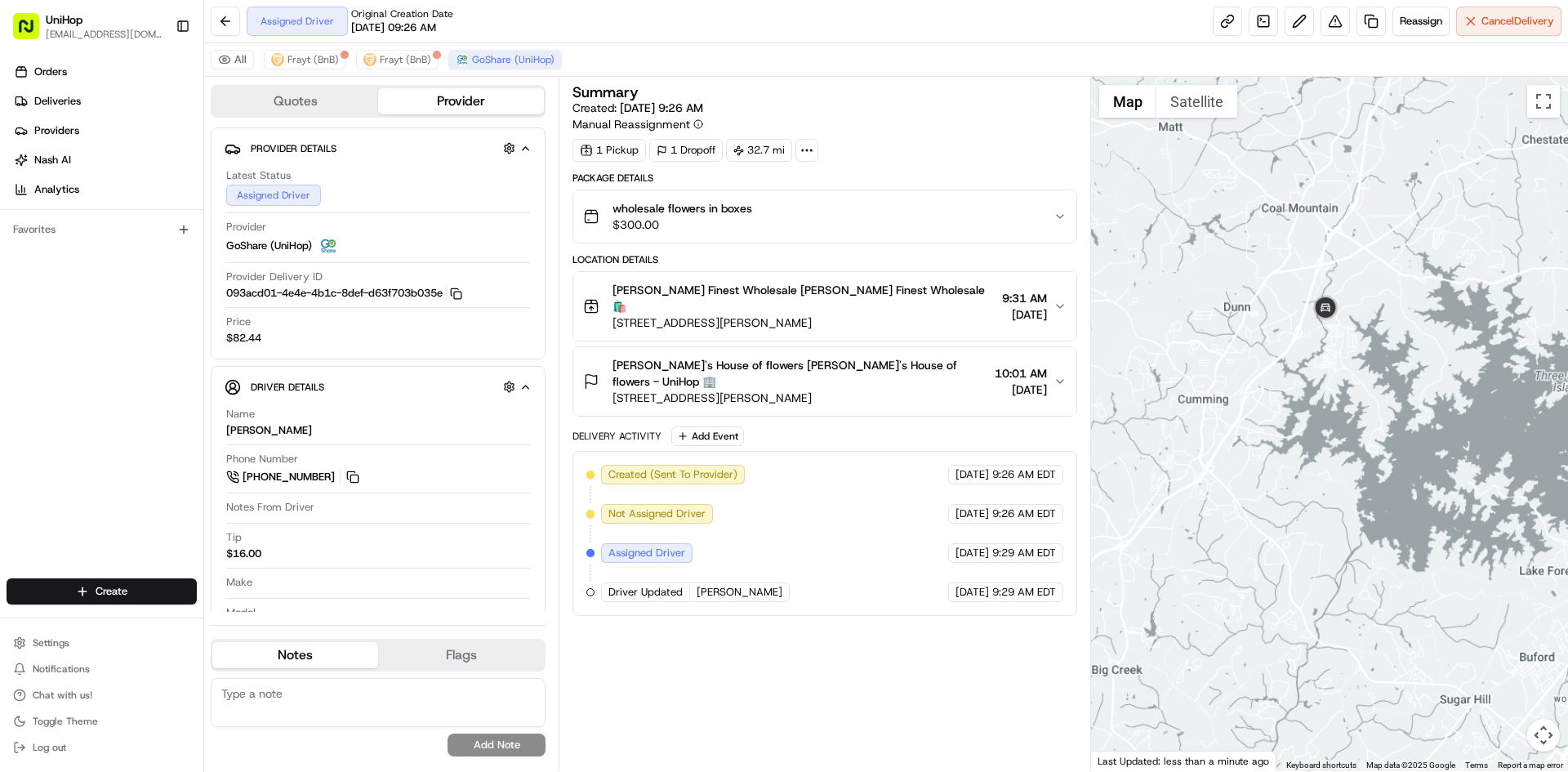
drag, startPoint x: 1240, startPoint y: 424, endPoint x: 1282, endPoint y: 396, distance: 50.5
click at [1250, 415] on div at bounding box center [1329, 423] width 478 height 694
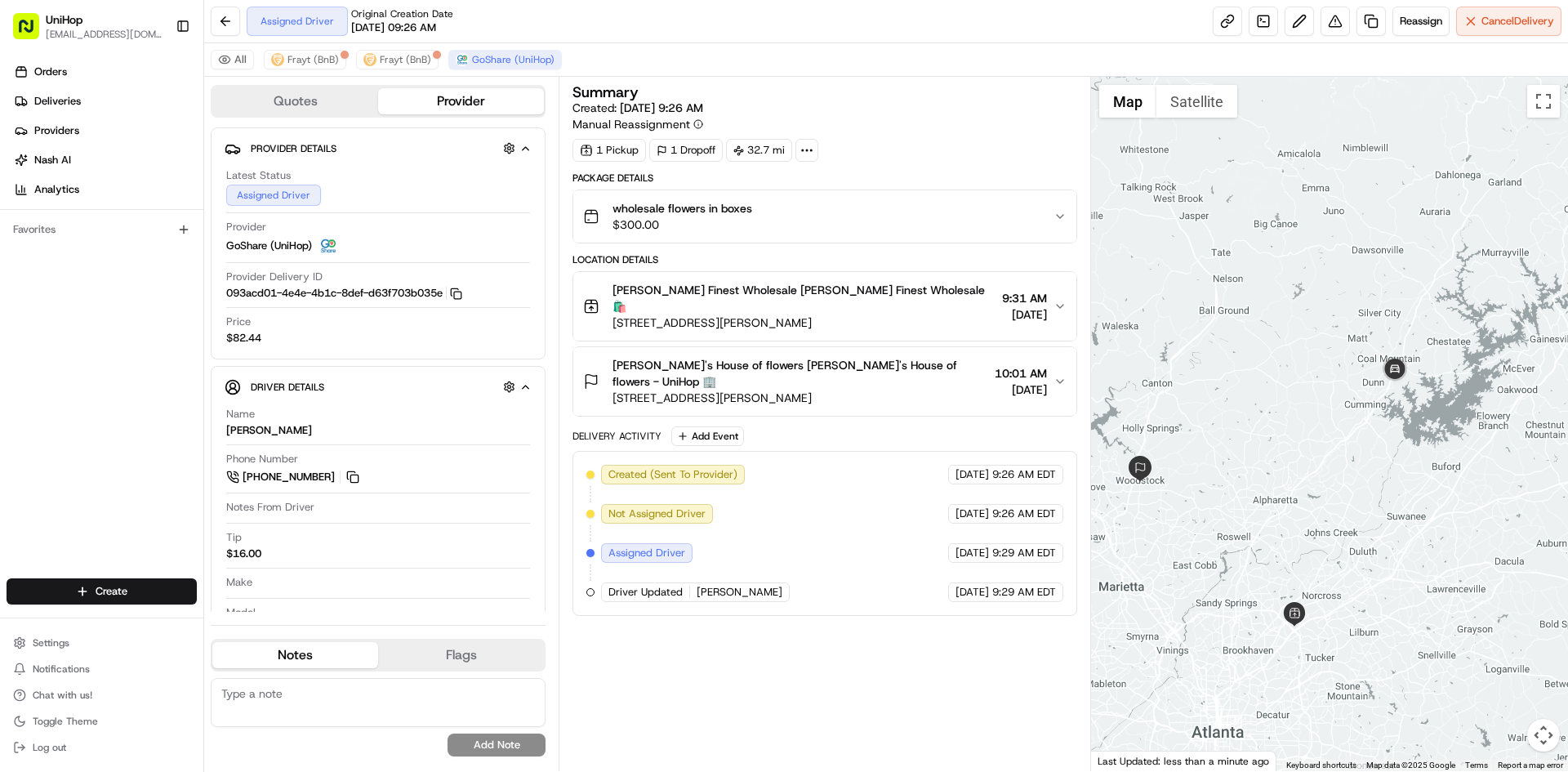
drag, startPoint x: 1267, startPoint y: 405, endPoint x: 1377, endPoint y: 399, distance: 110.2
click at [1377, 399] on div at bounding box center [1329, 423] width 478 height 694
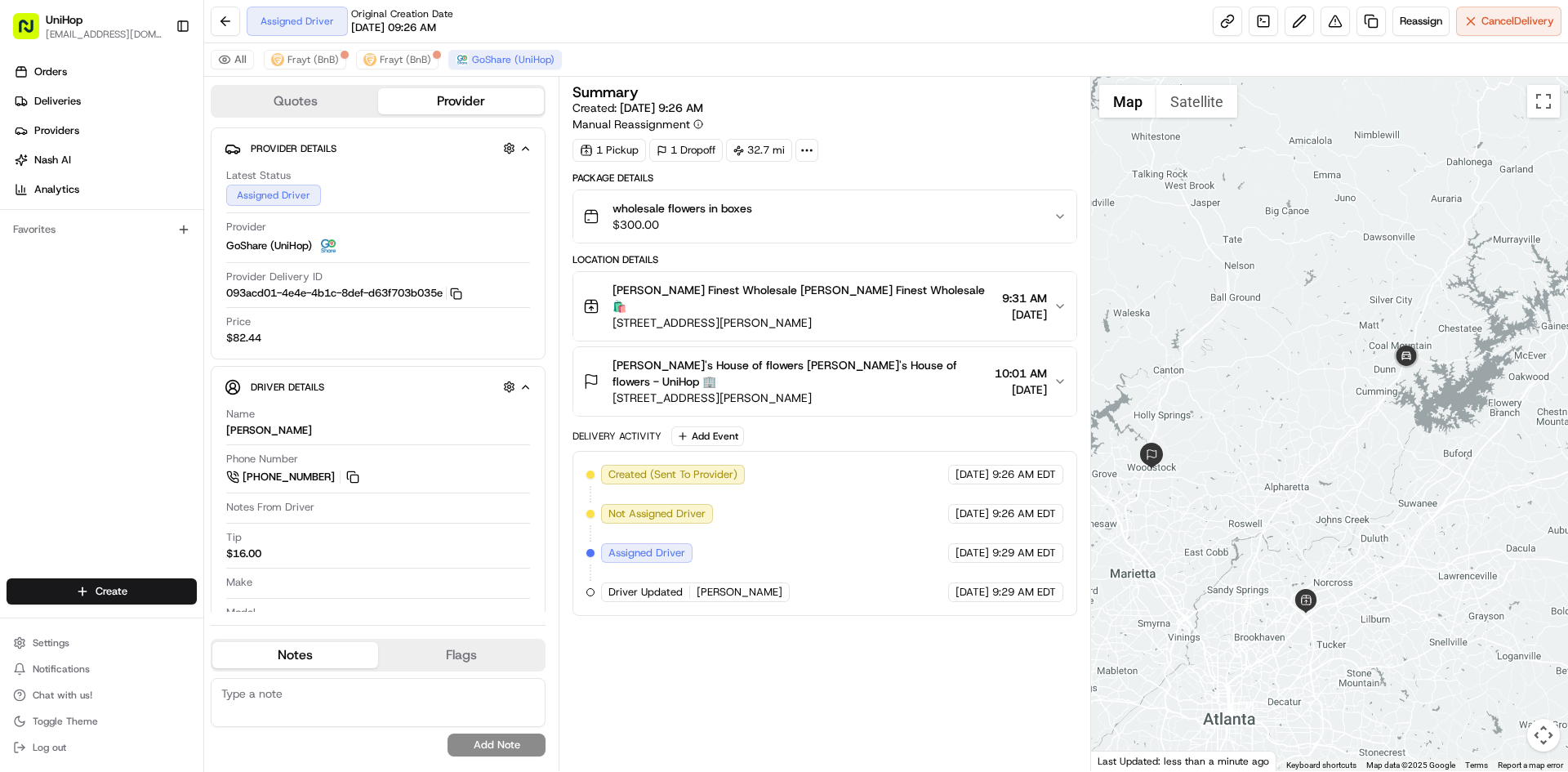
click at [1331, 384] on div at bounding box center [1329, 423] width 478 height 694
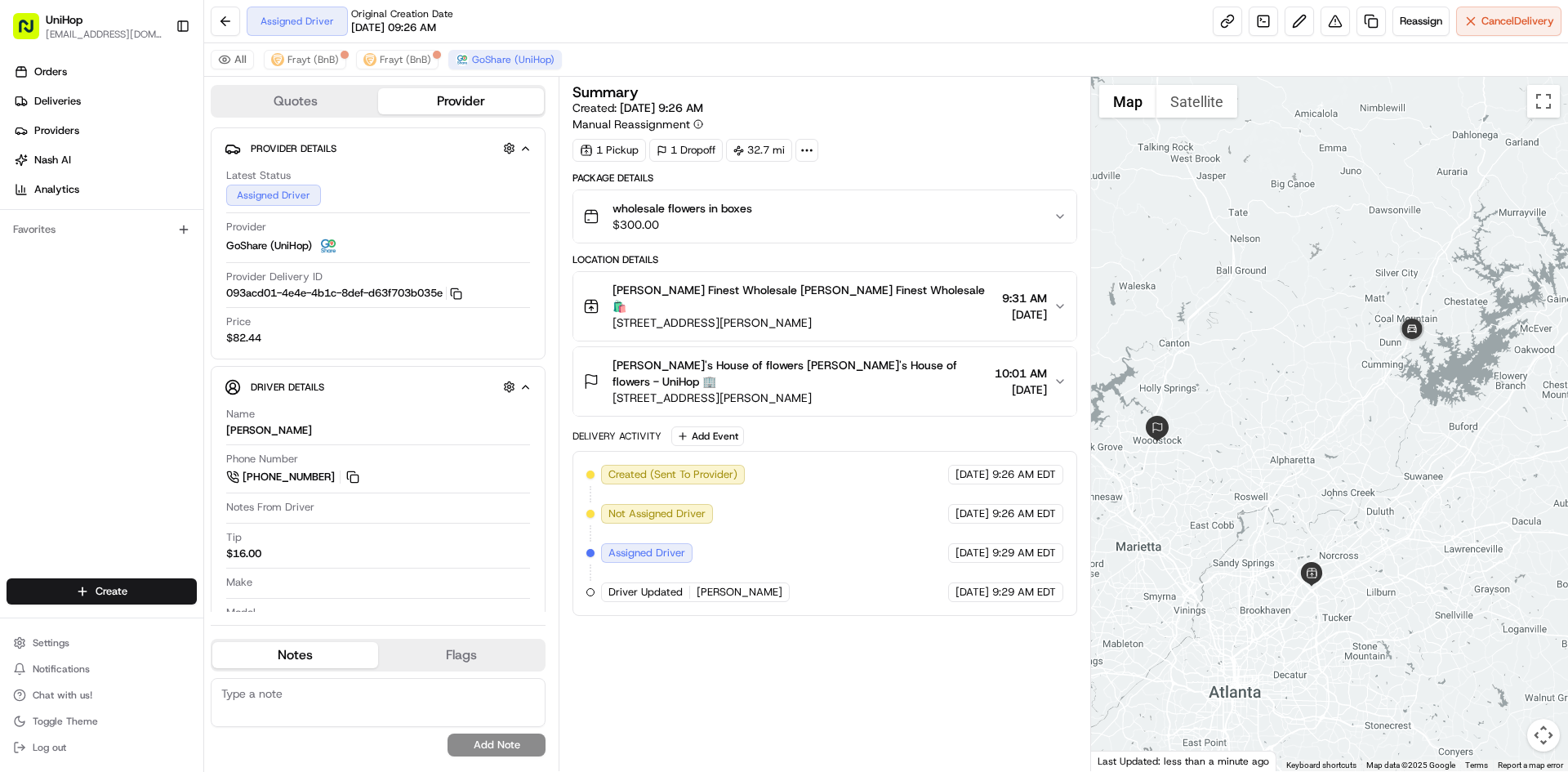
drag, startPoint x: 1319, startPoint y: 386, endPoint x: 1327, endPoint y: 360, distance: 27.2
click at [1327, 360] on div at bounding box center [1329, 423] width 478 height 694
click at [1342, 385] on div at bounding box center [1329, 423] width 478 height 694
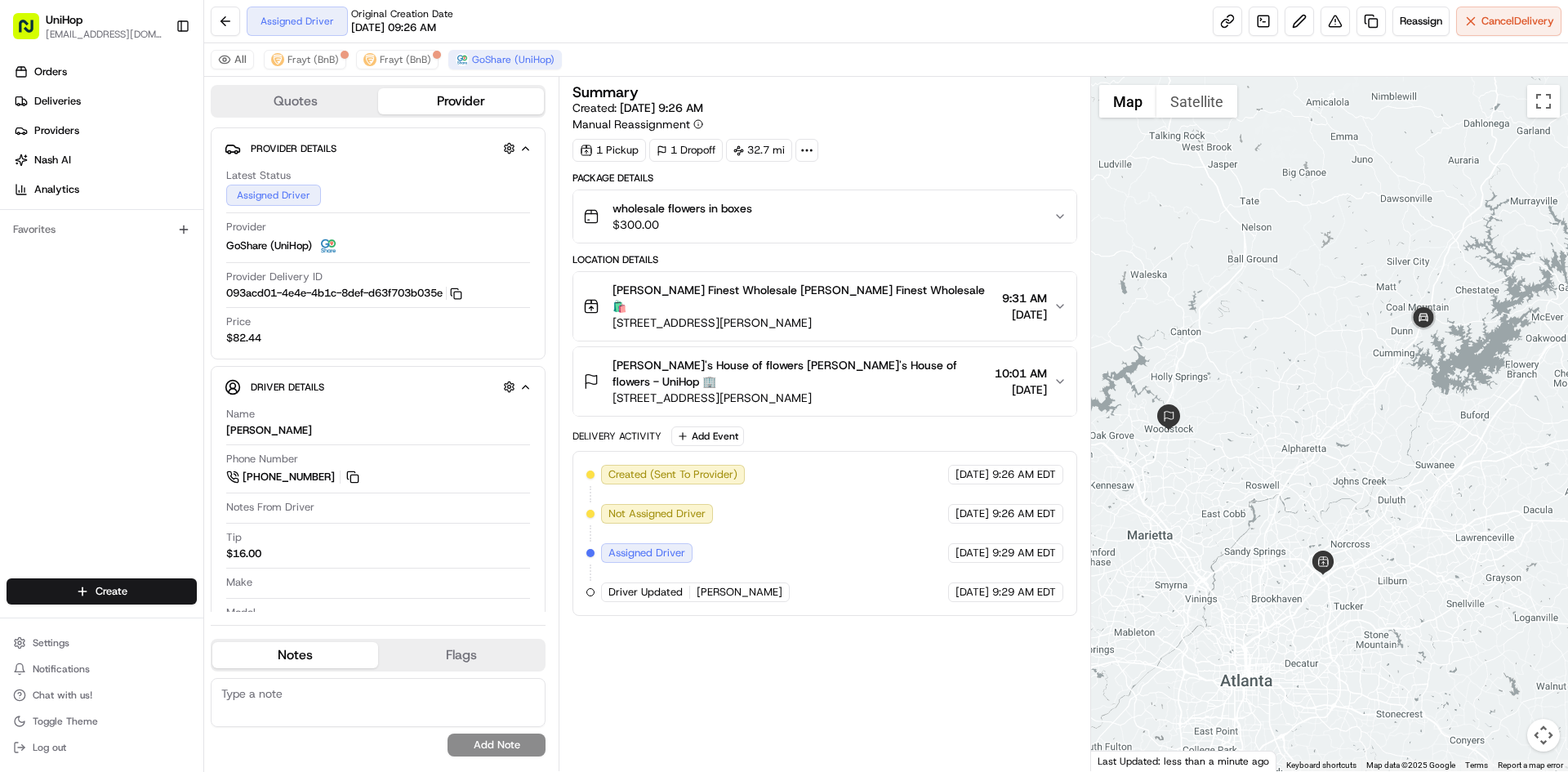
click at [1344, 384] on div at bounding box center [1329, 423] width 478 height 694
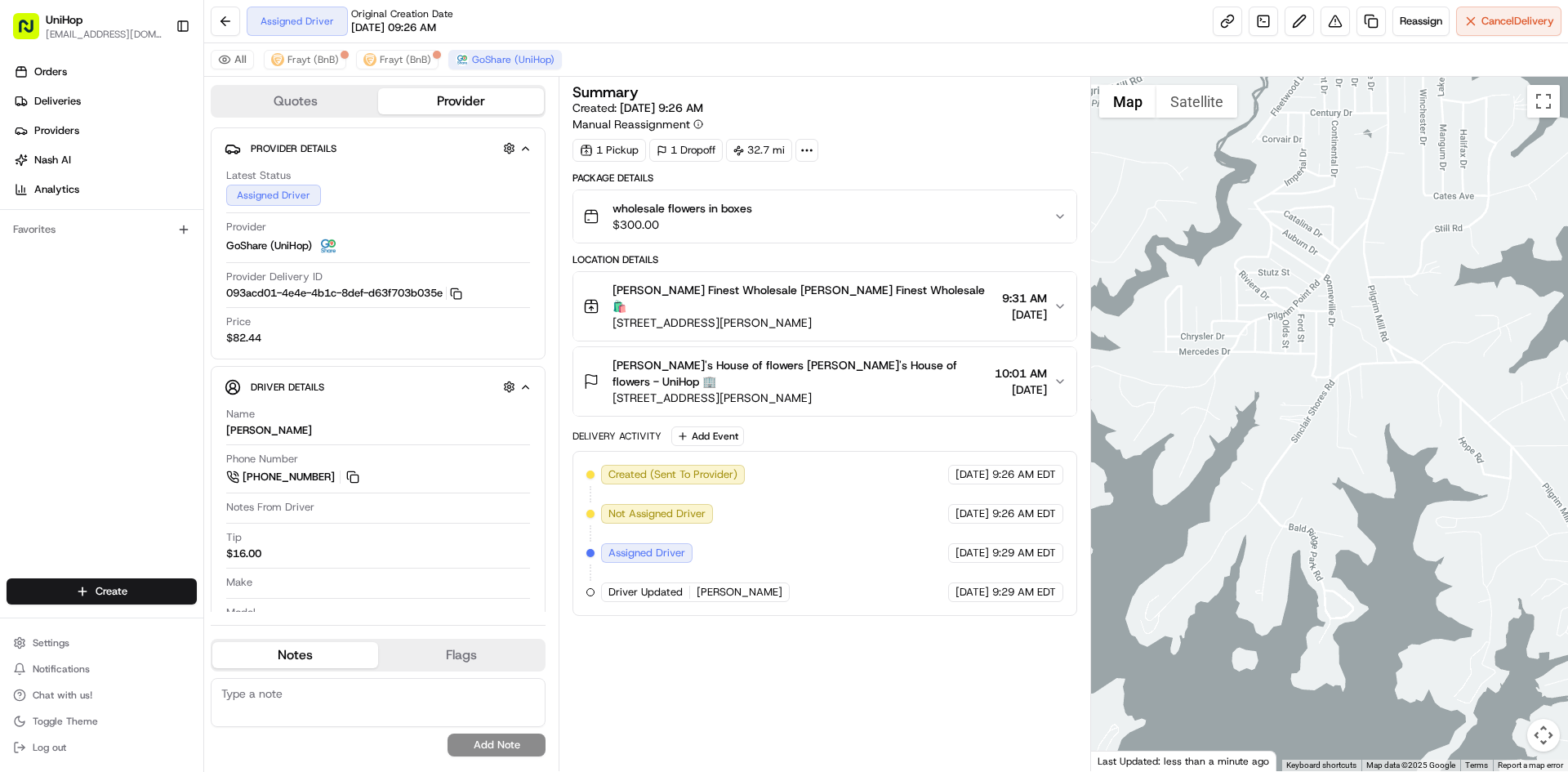
drag, startPoint x: 1371, startPoint y: 343, endPoint x: 1426, endPoint y: 347, distance: 55.1
click at [1421, 348] on div at bounding box center [1329, 423] width 478 height 694
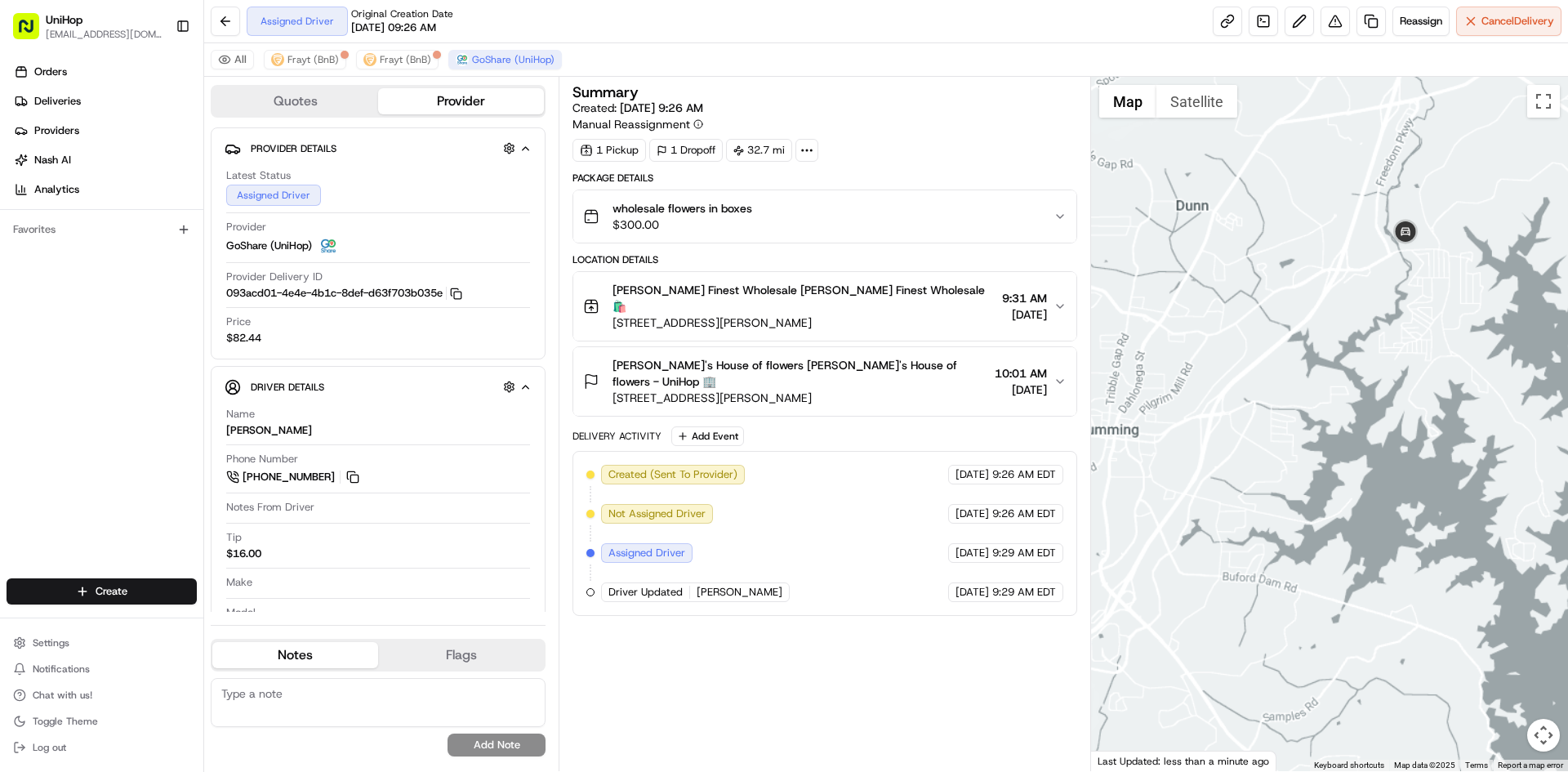
drag, startPoint x: 1343, startPoint y: 364, endPoint x: 1368, endPoint y: 357, distance: 26.0
click at [1362, 360] on div at bounding box center [1329, 423] width 478 height 694
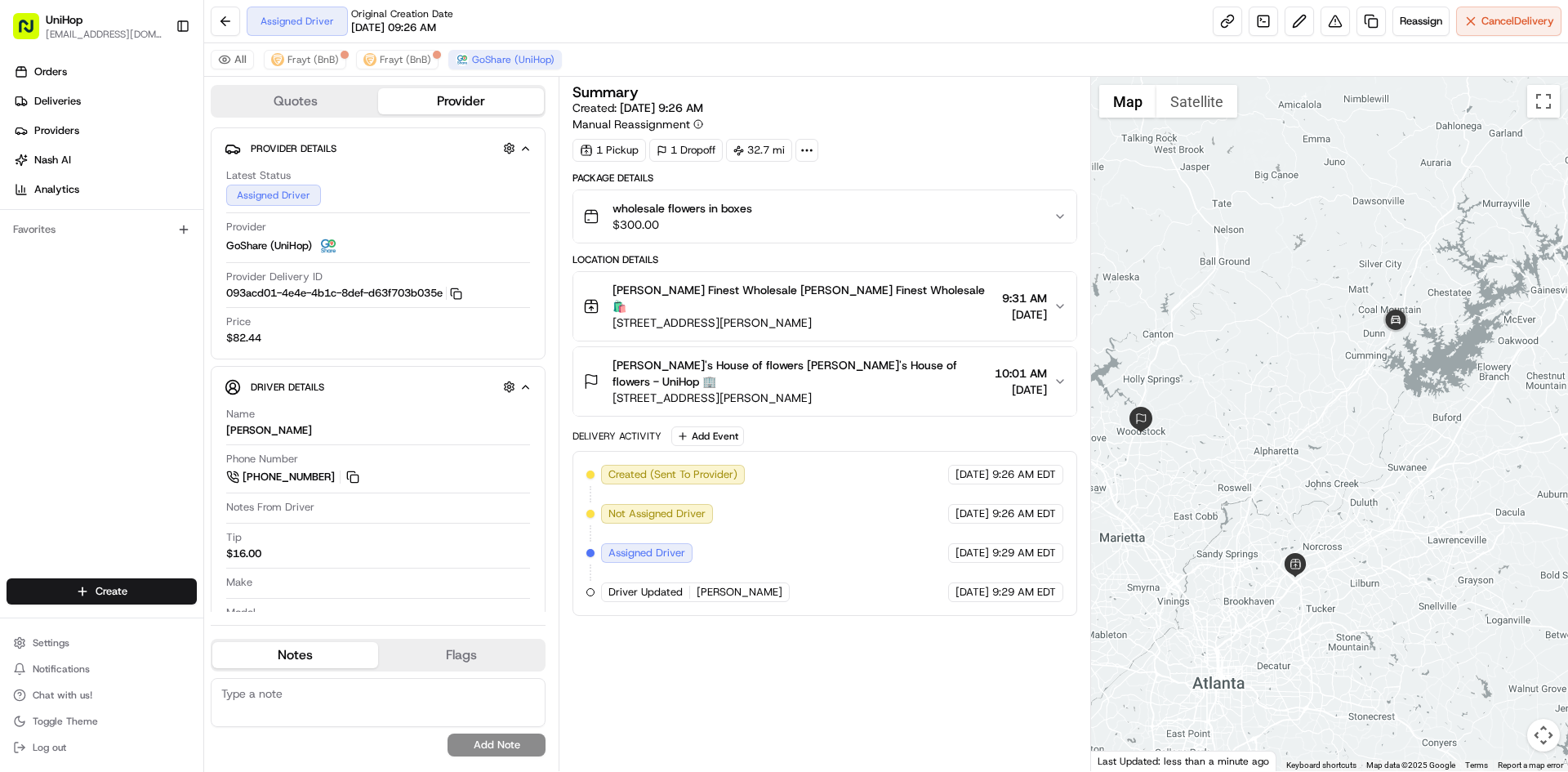
drag, startPoint x: 1241, startPoint y: 277, endPoint x: 1251, endPoint y: 274, distance: 10.4
click at [1251, 274] on div at bounding box center [1329, 423] width 478 height 694
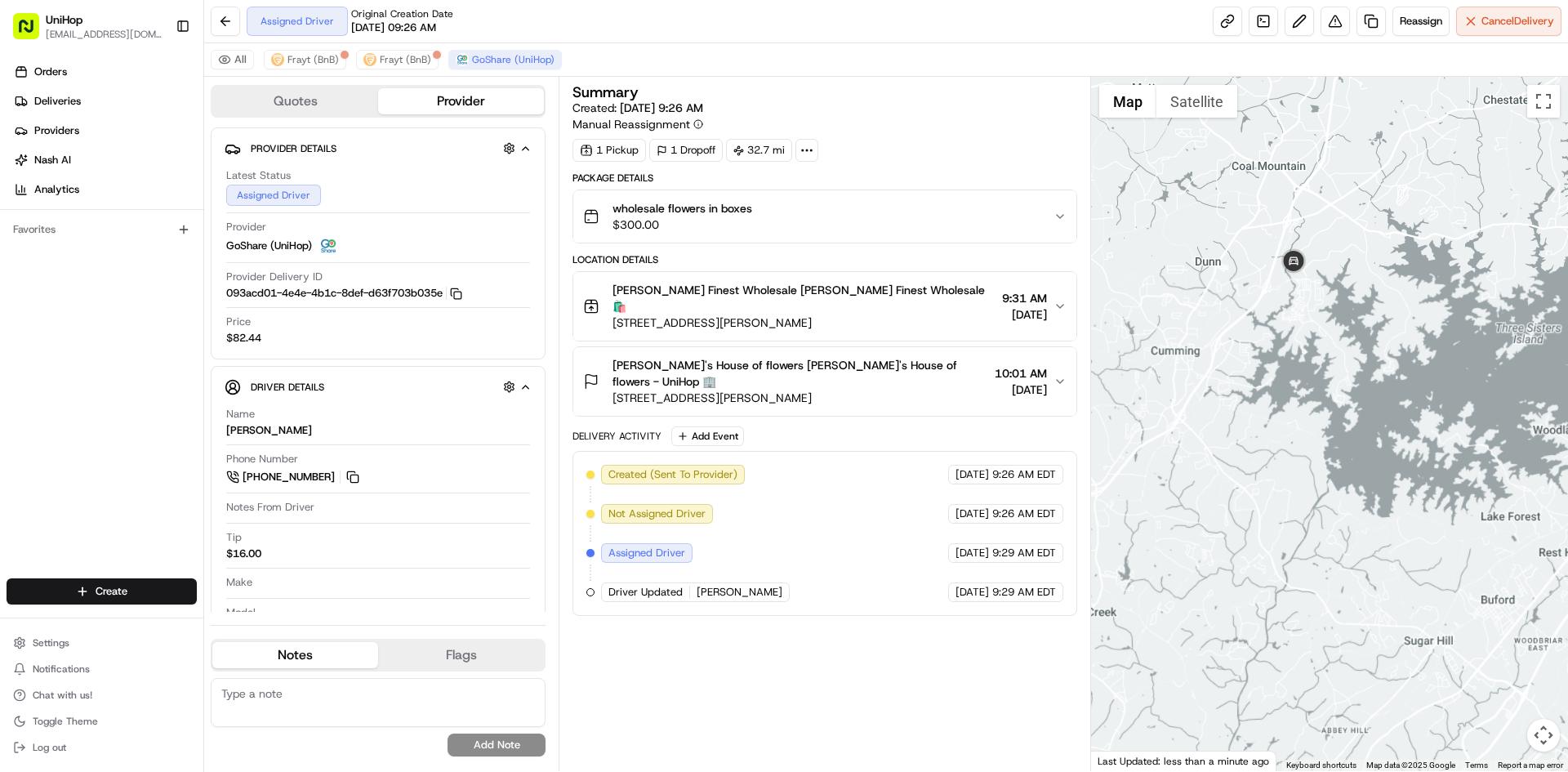
drag, startPoint x: 1250, startPoint y: 348, endPoint x: 1348, endPoint y: 330, distance: 99.6
click at [1348, 330] on div at bounding box center [1329, 423] width 478 height 694
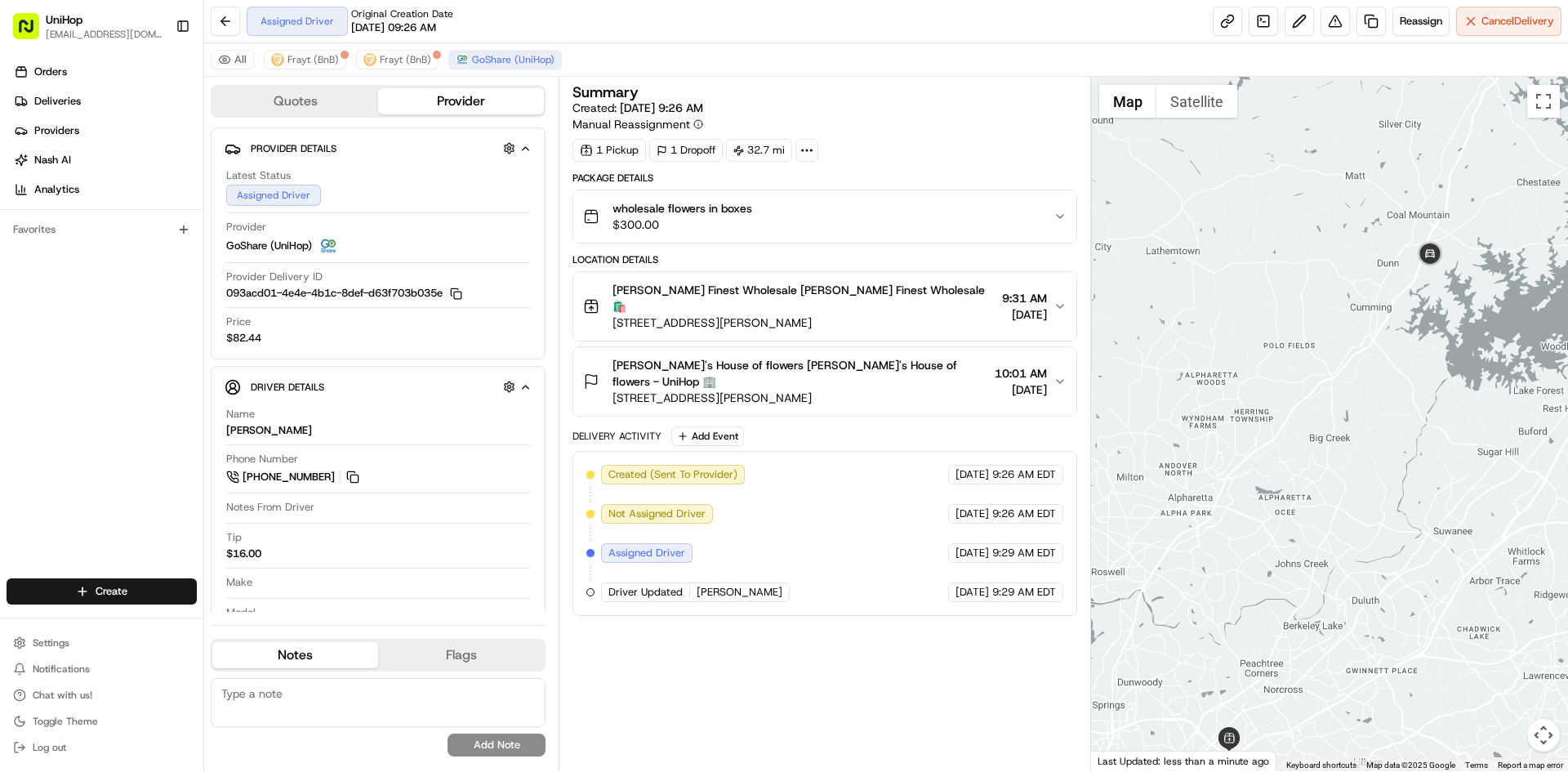
drag, startPoint x: 1328, startPoint y: 333, endPoint x: 1340, endPoint y: 290, distance: 44.6
click at [1341, 291] on div at bounding box center [1329, 423] width 478 height 694
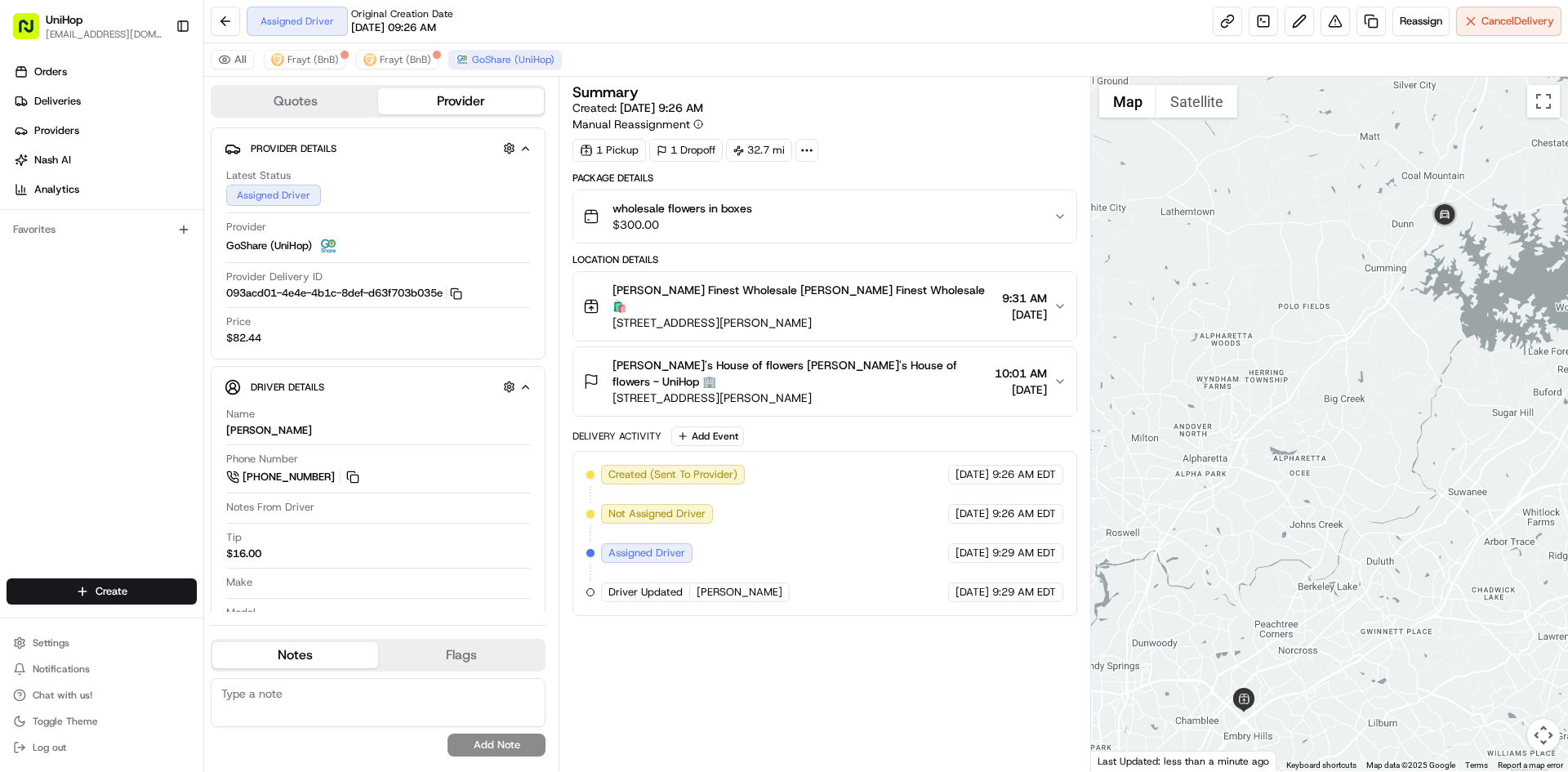
drag, startPoint x: 1271, startPoint y: 320, endPoint x: 1326, endPoint y: 290, distance: 62.6
click at [1327, 291] on div at bounding box center [1329, 423] width 478 height 694
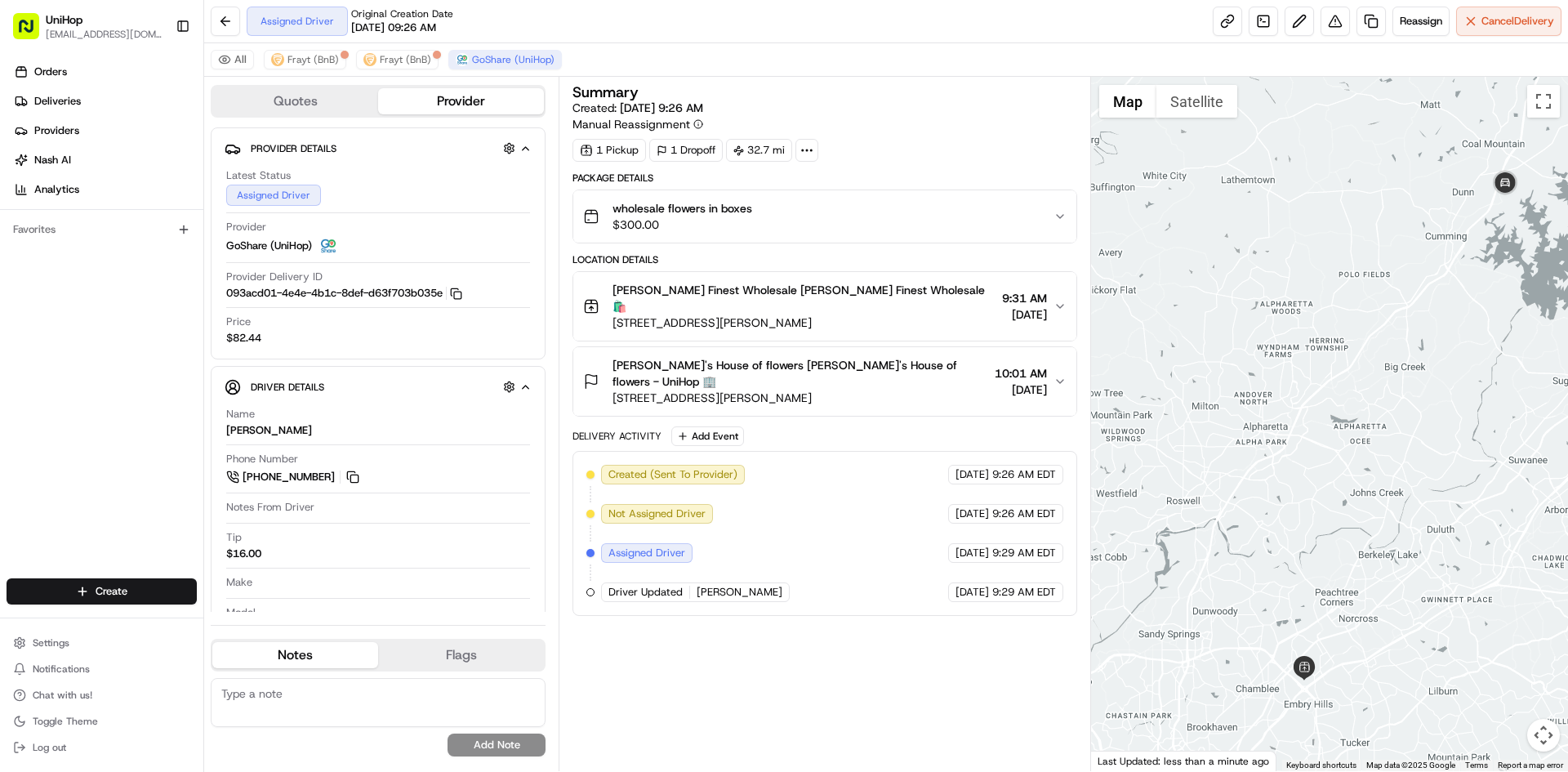
drag, startPoint x: 1293, startPoint y: 292, endPoint x: 1305, endPoint y: 285, distance: 13.9
click at [1305, 285] on div at bounding box center [1329, 423] width 478 height 694
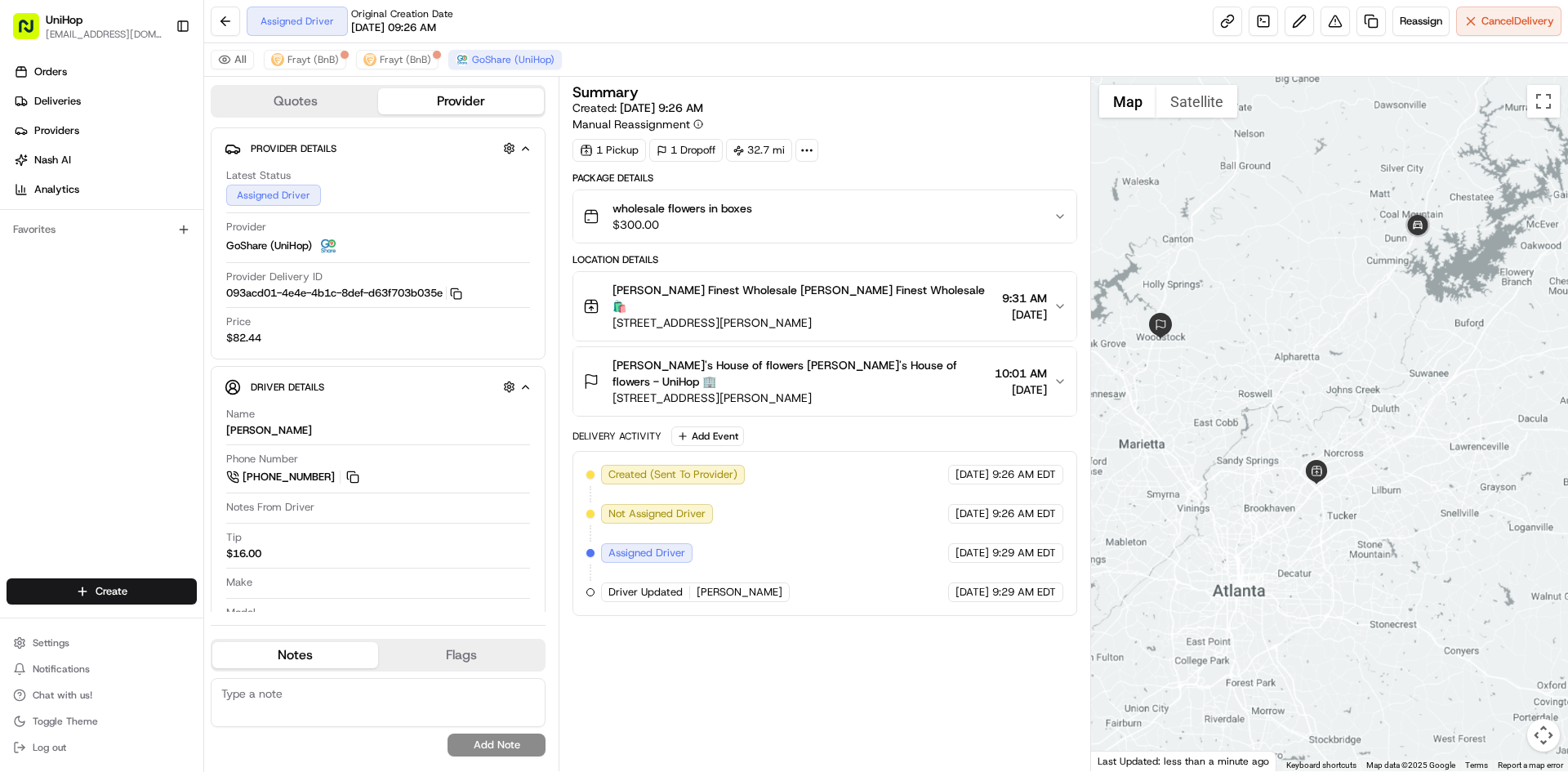
drag, startPoint x: 1290, startPoint y: 285, endPoint x: 1292, endPoint y: 296, distance: 11.2
click at [1292, 296] on div at bounding box center [1329, 423] width 478 height 694
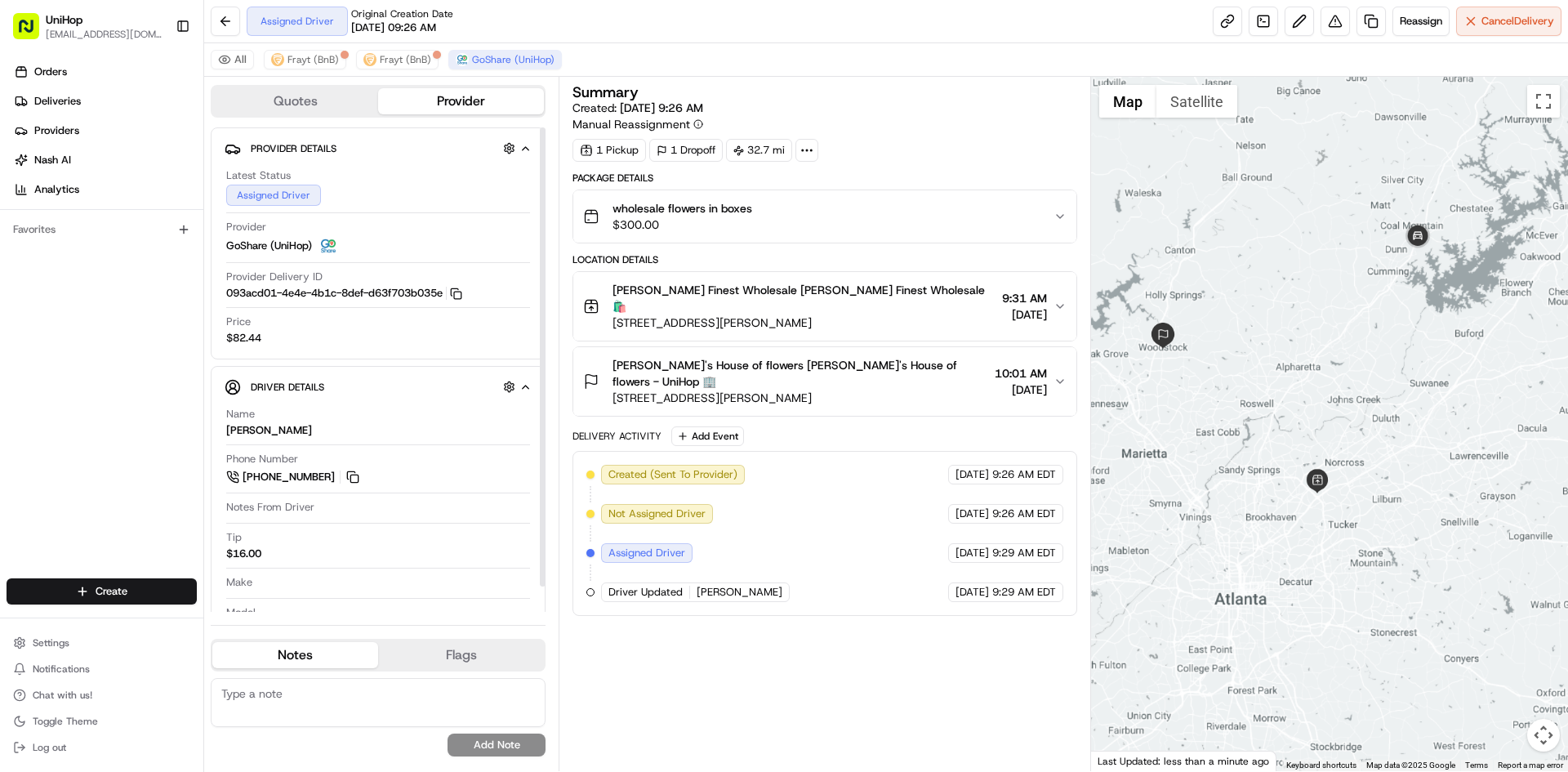
click at [366, 695] on textarea at bounding box center [379, 703] width 335 height 49
type textarea "10:35am ETA"
click at [519, 757] on div "10:35am ETA No results found Add Note" at bounding box center [379, 717] width 335 height 92
click at [520, 752] on button "Add Note" at bounding box center [497, 745] width 98 height 23
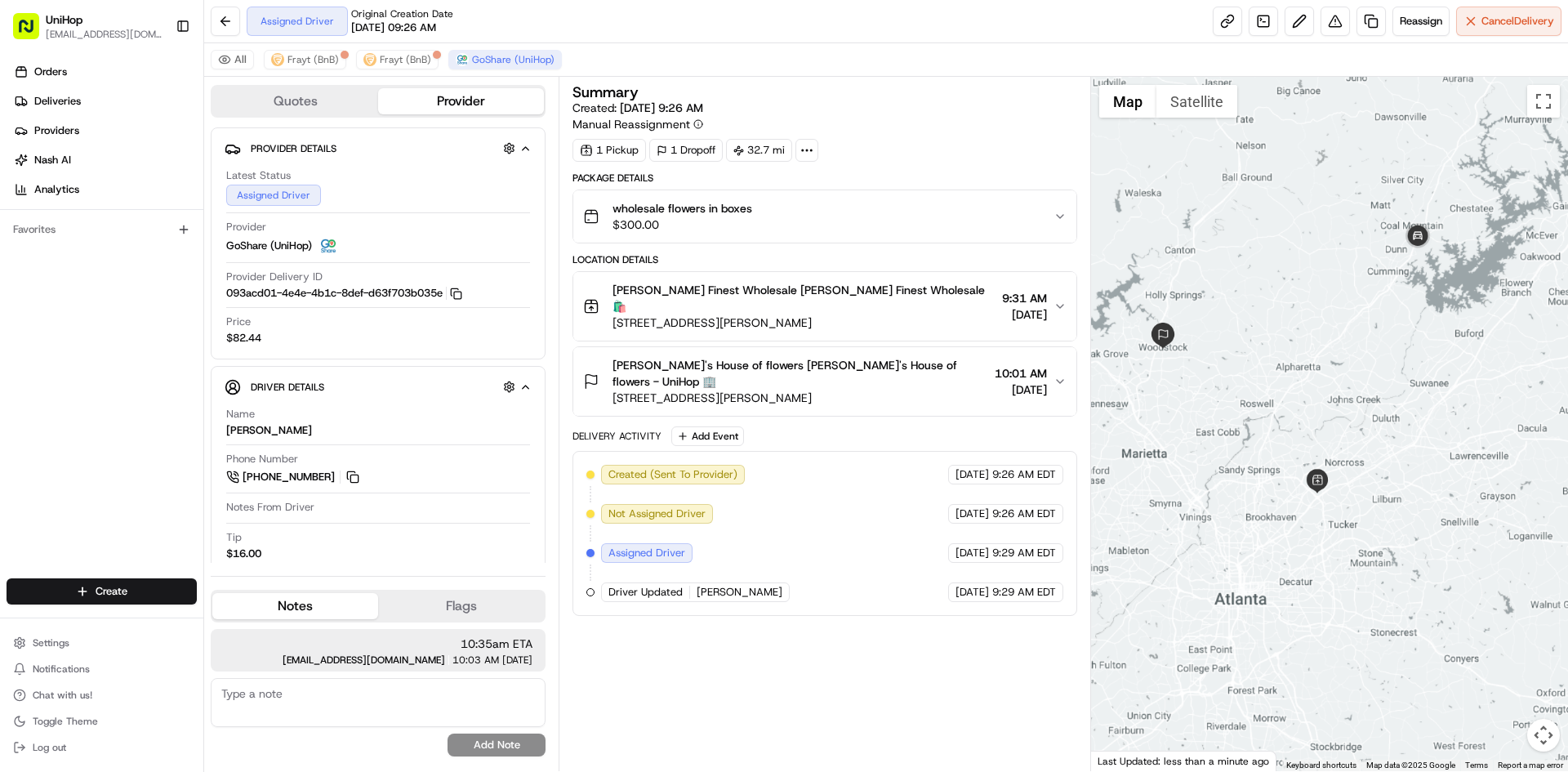
click at [755, 676] on div "Summary Created: Aug 23 2025 9:26 AM Manual Reassignment 1 Pickup 1 Dropoff 32.…" at bounding box center [825, 424] width 504 height 678
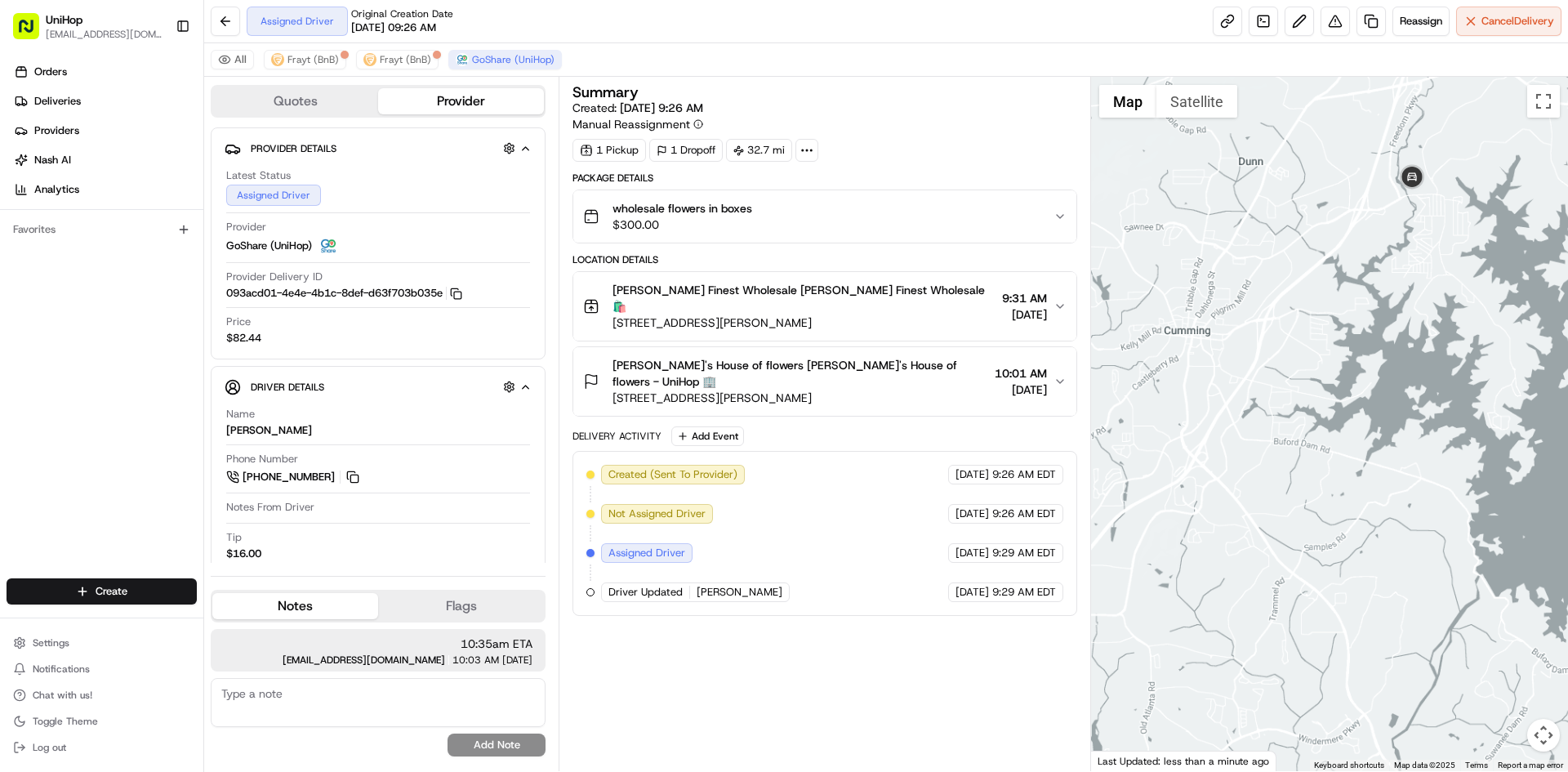
click at [1405, 204] on div at bounding box center [1329, 423] width 478 height 694
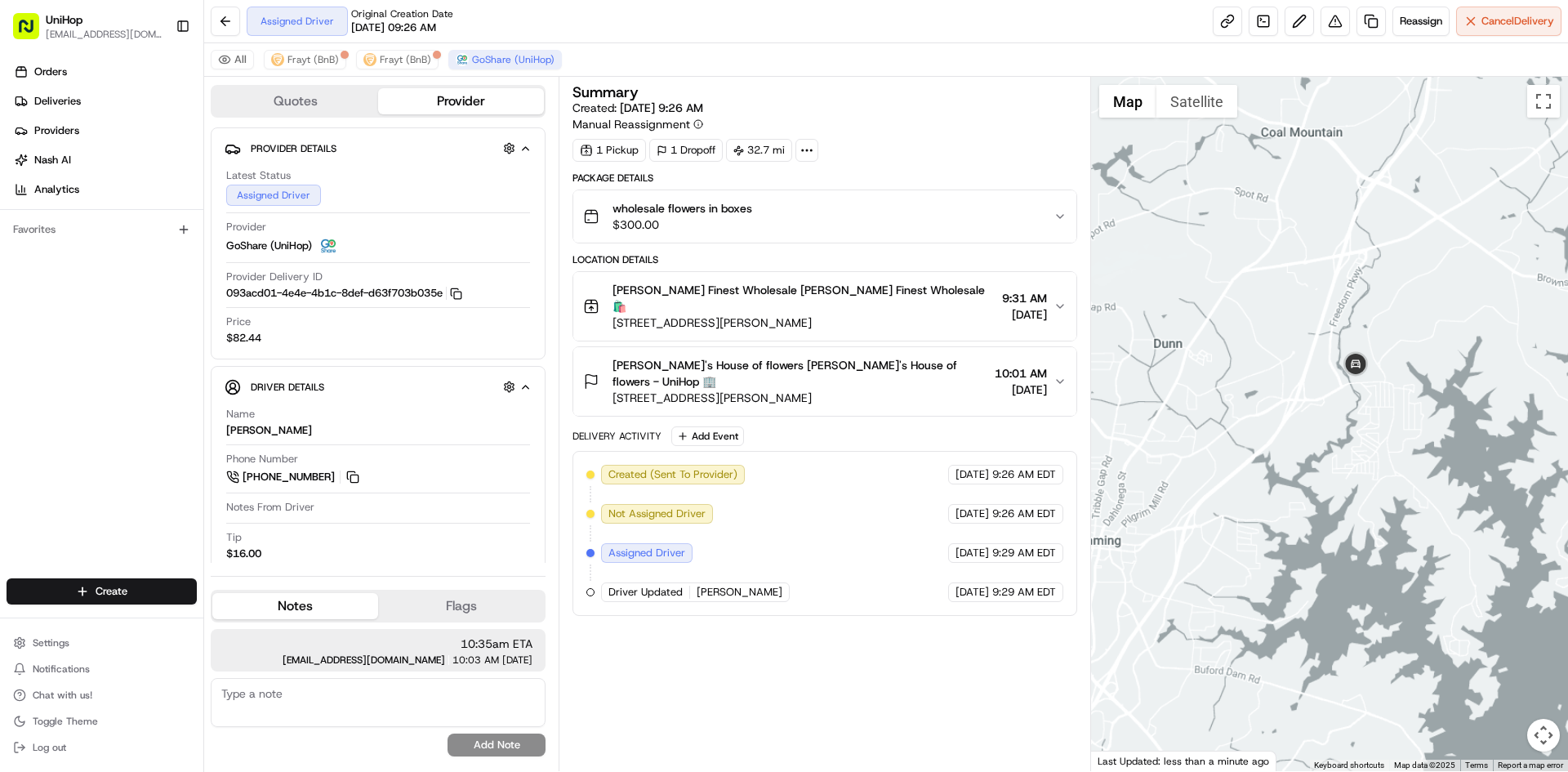
drag, startPoint x: 1289, startPoint y: 489, endPoint x: 1342, endPoint y: 429, distance: 80.1
click at [1301, 477] on div "To navigate, press the arrow keys." at bounding box center [1329, 423] width 478 height 694
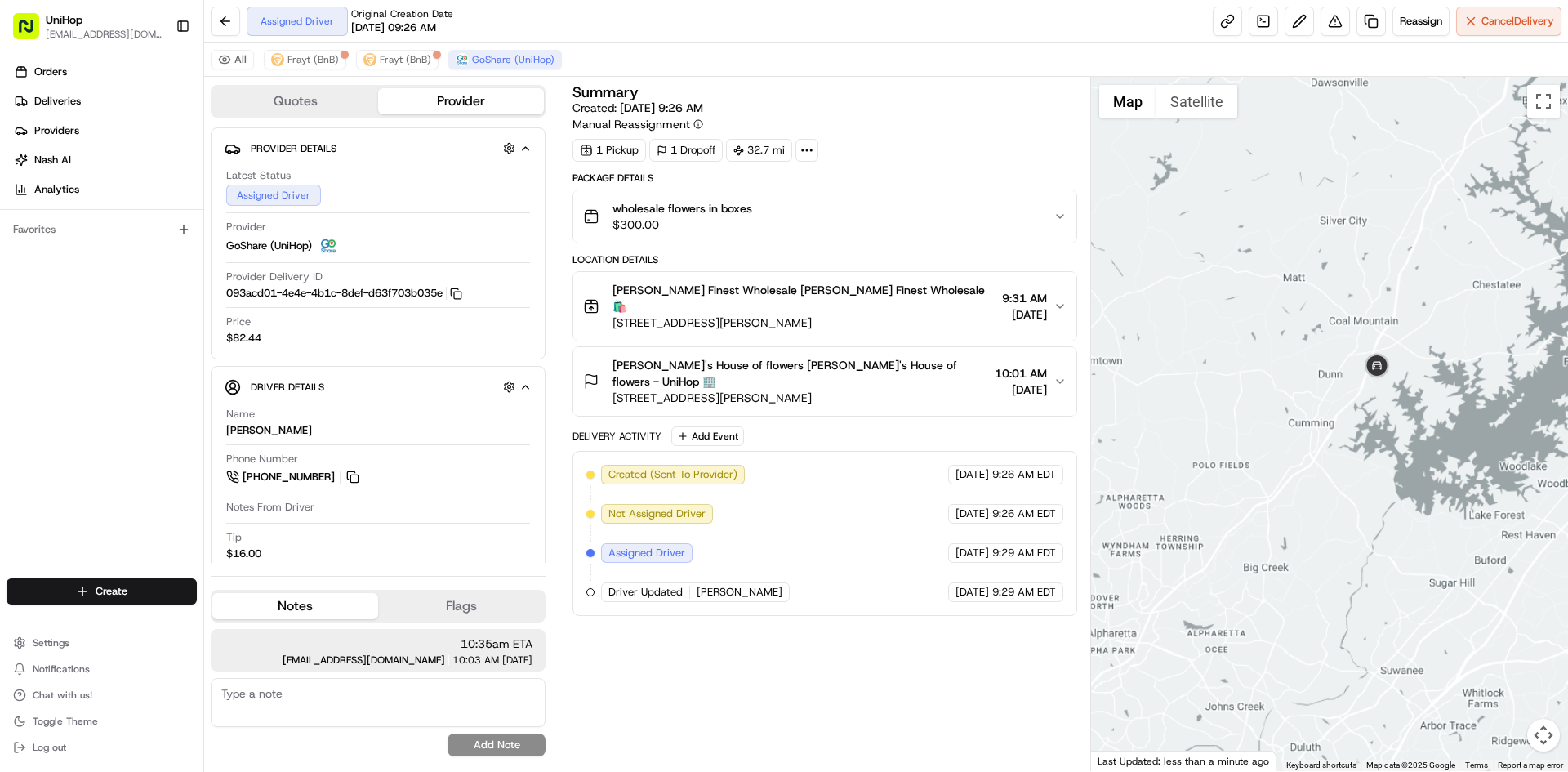
click at [1323, 485] on div at bounding box center [1329, 423] width 478 height 694
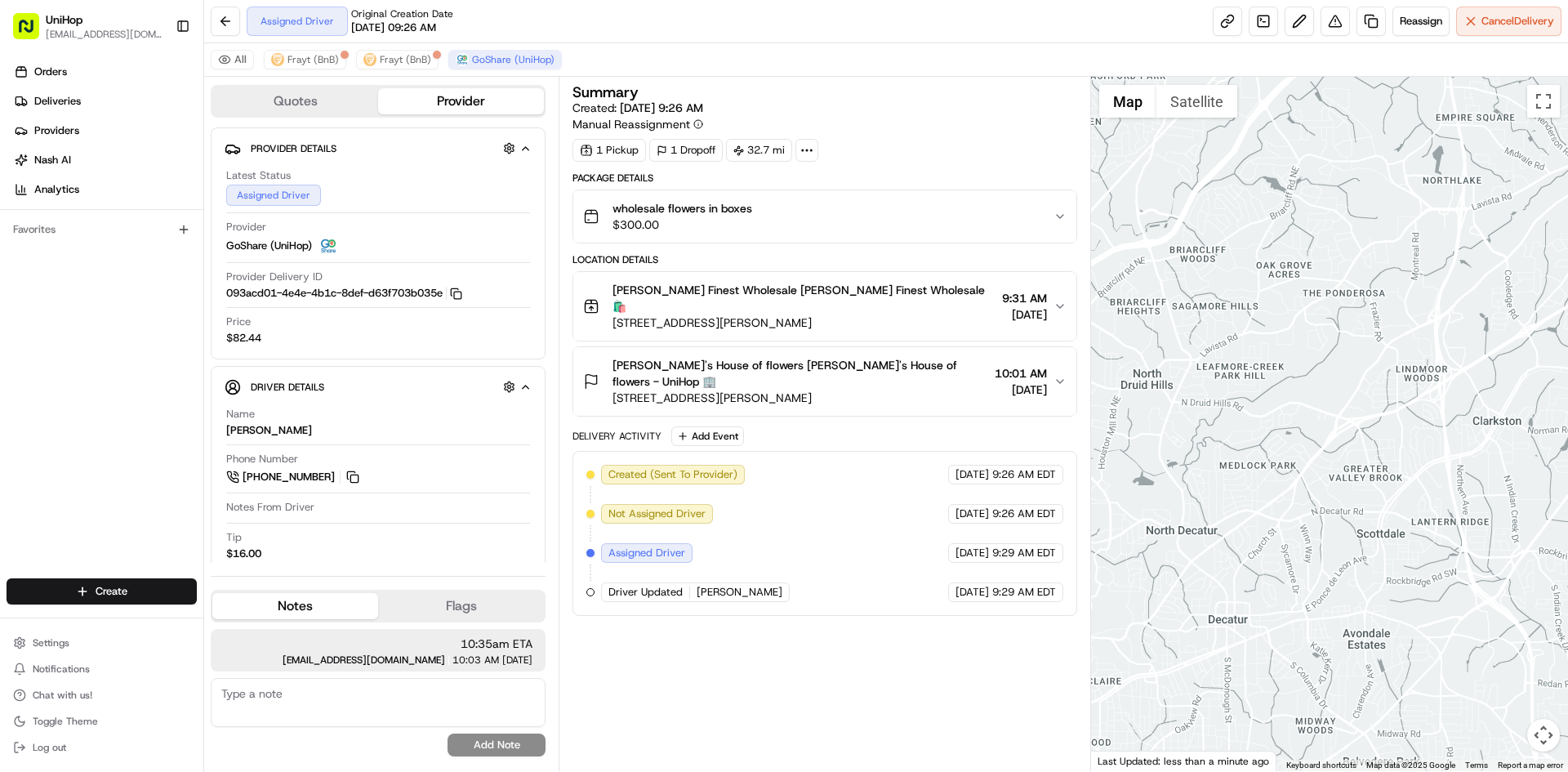
drag, startPoint x: 1256, startPoint y: 653, endPoint x: 1239, endPoint y: 610, distance: 46.2
click at [1256, 632] on div at bounding box center [1329, 423] width 478 height 694
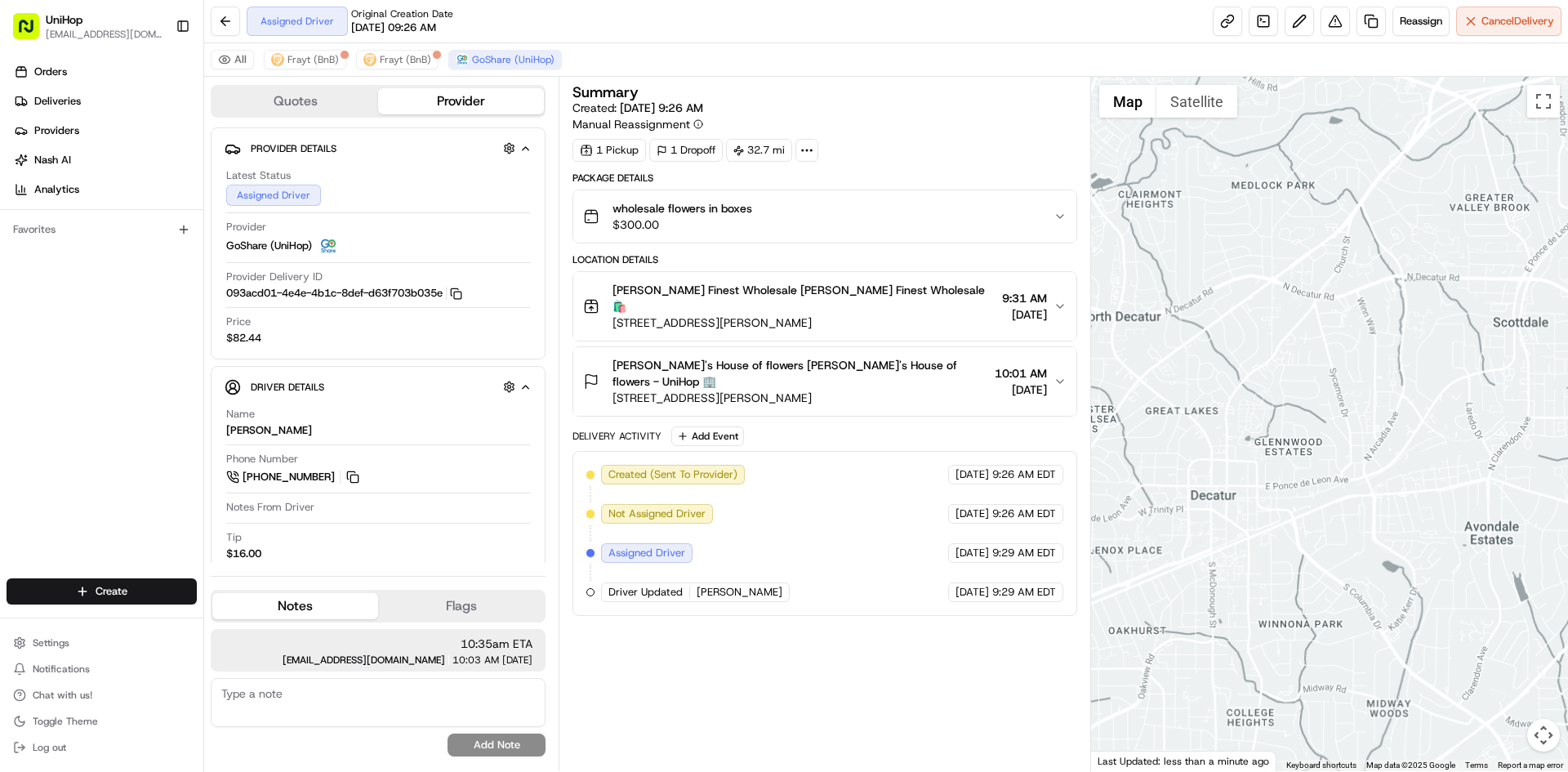
drag, startPoint x: 1263, startPoint y: 483, endPoint x: 1258, endPoint y: 508, distance: 25.5
click at [1258, 506] on div at bounding box center [1329, 423] width 478 height 694
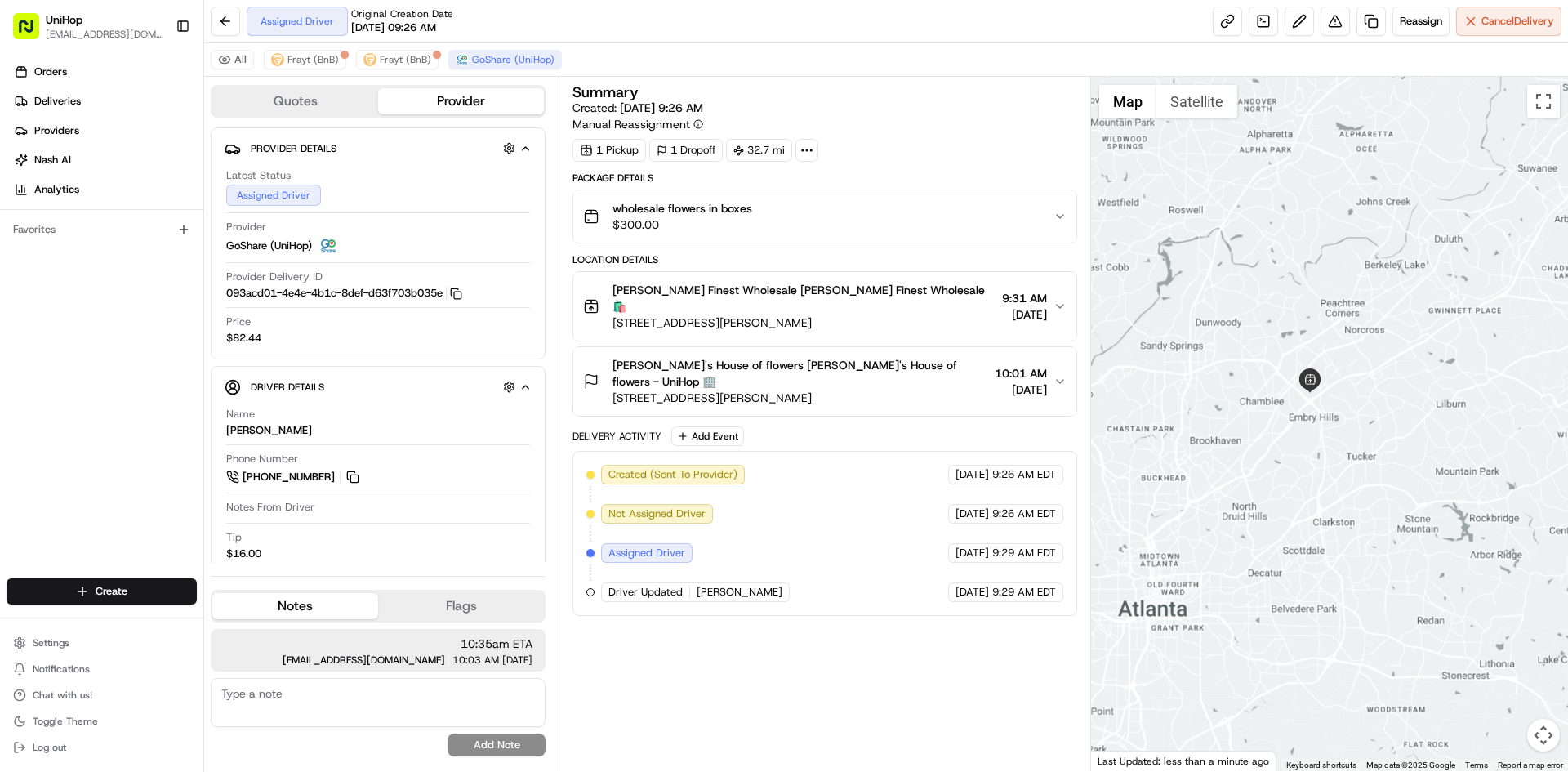
drag, startPoint x: 1357, startPoint y: 386, endPoint x: 1356, endPoint y: 547, distance: 161.0
click at [1358, 538] on div at bounding box center [1329, 423] width 478 height 694
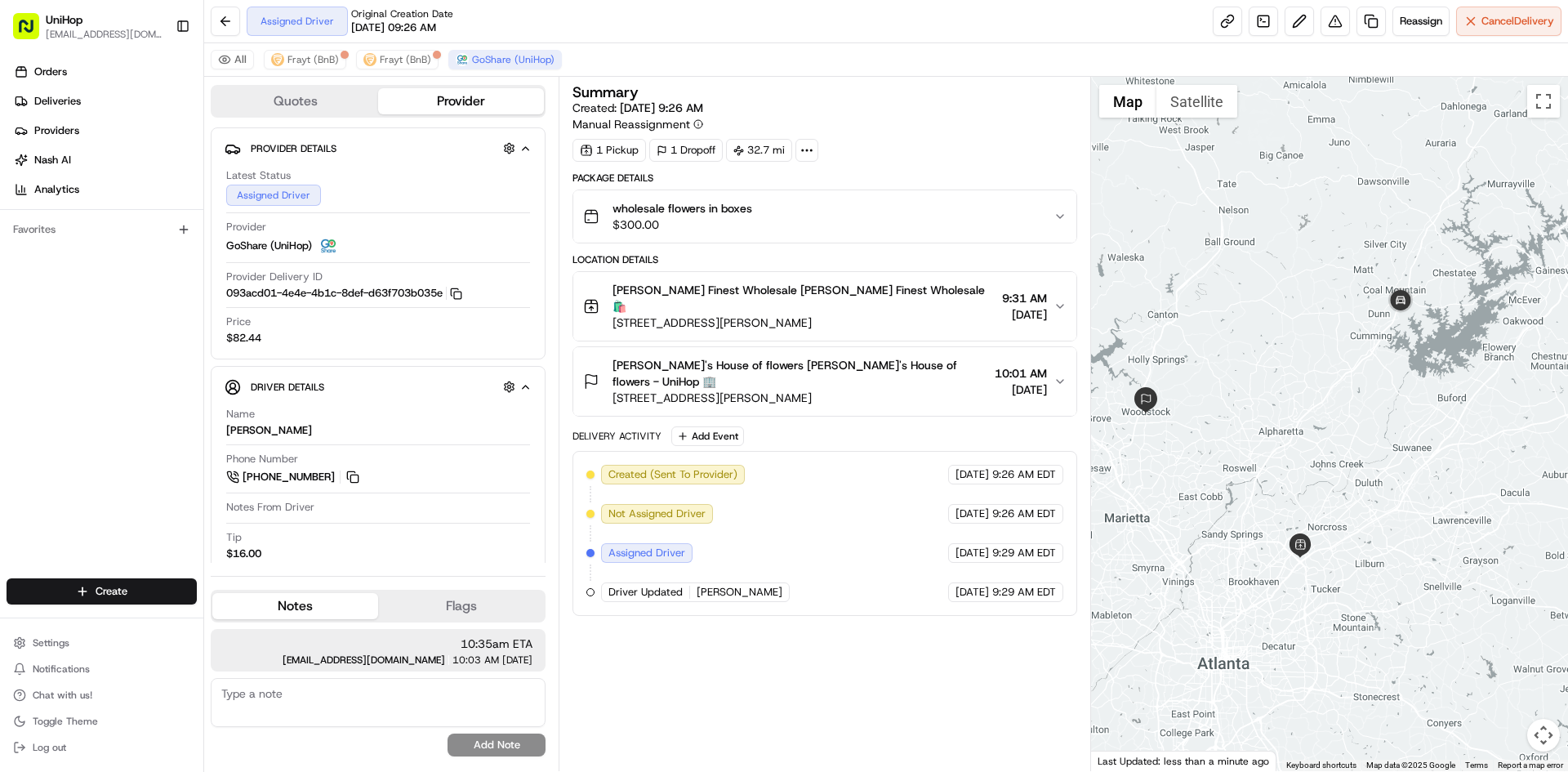
drag, startPoint x: 1347, startPoint y: 480, endPoint x: 1317, endPoint y: 371, distance: 113.1
click at [1317, 371] on div at bounding box center [1329, 423] width 478 height 694
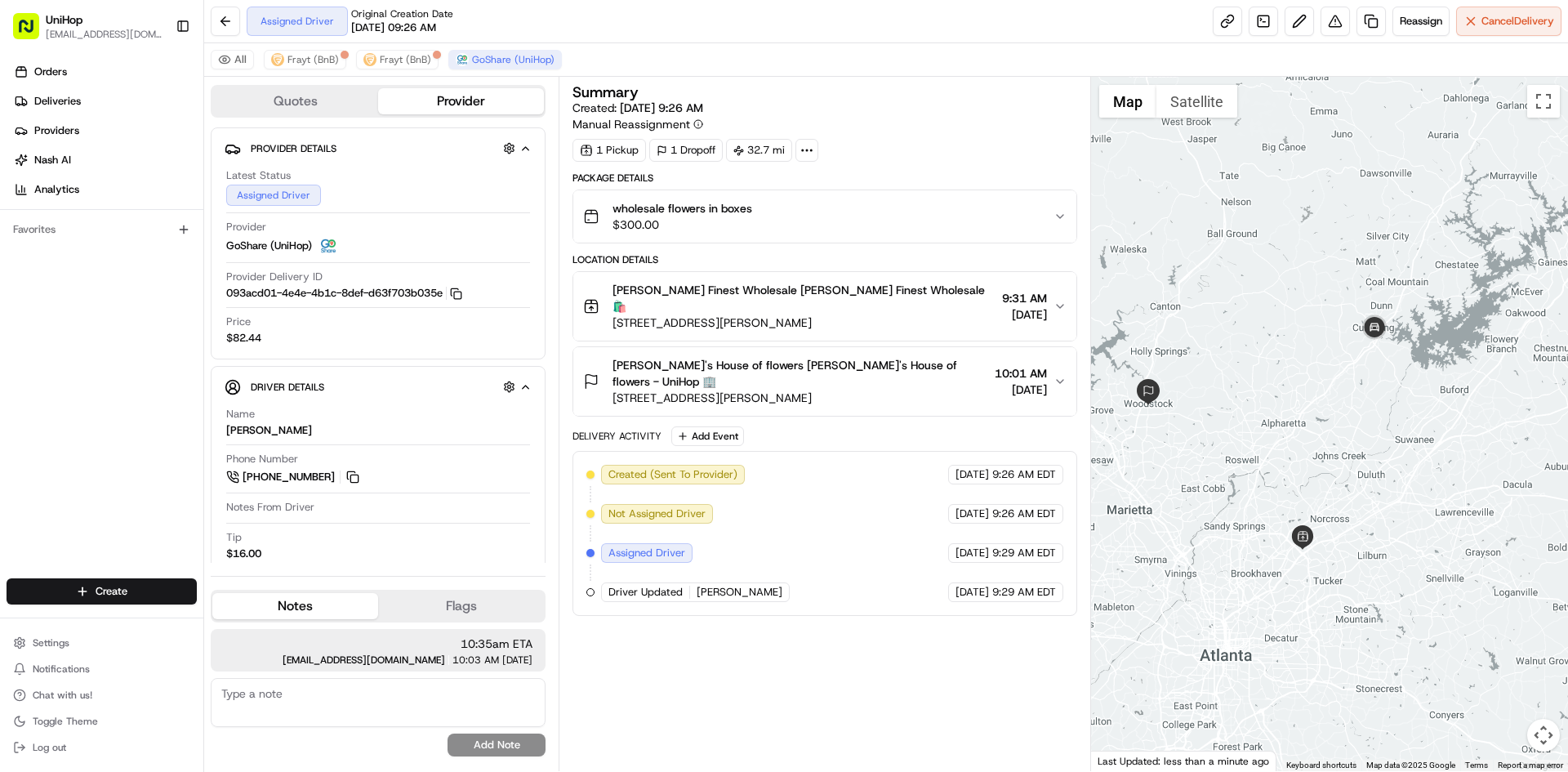
drag, startPoint x: 1287, startPoint y: 460, endPoint x: 1295, endPoint y: 425, distance: 35.9
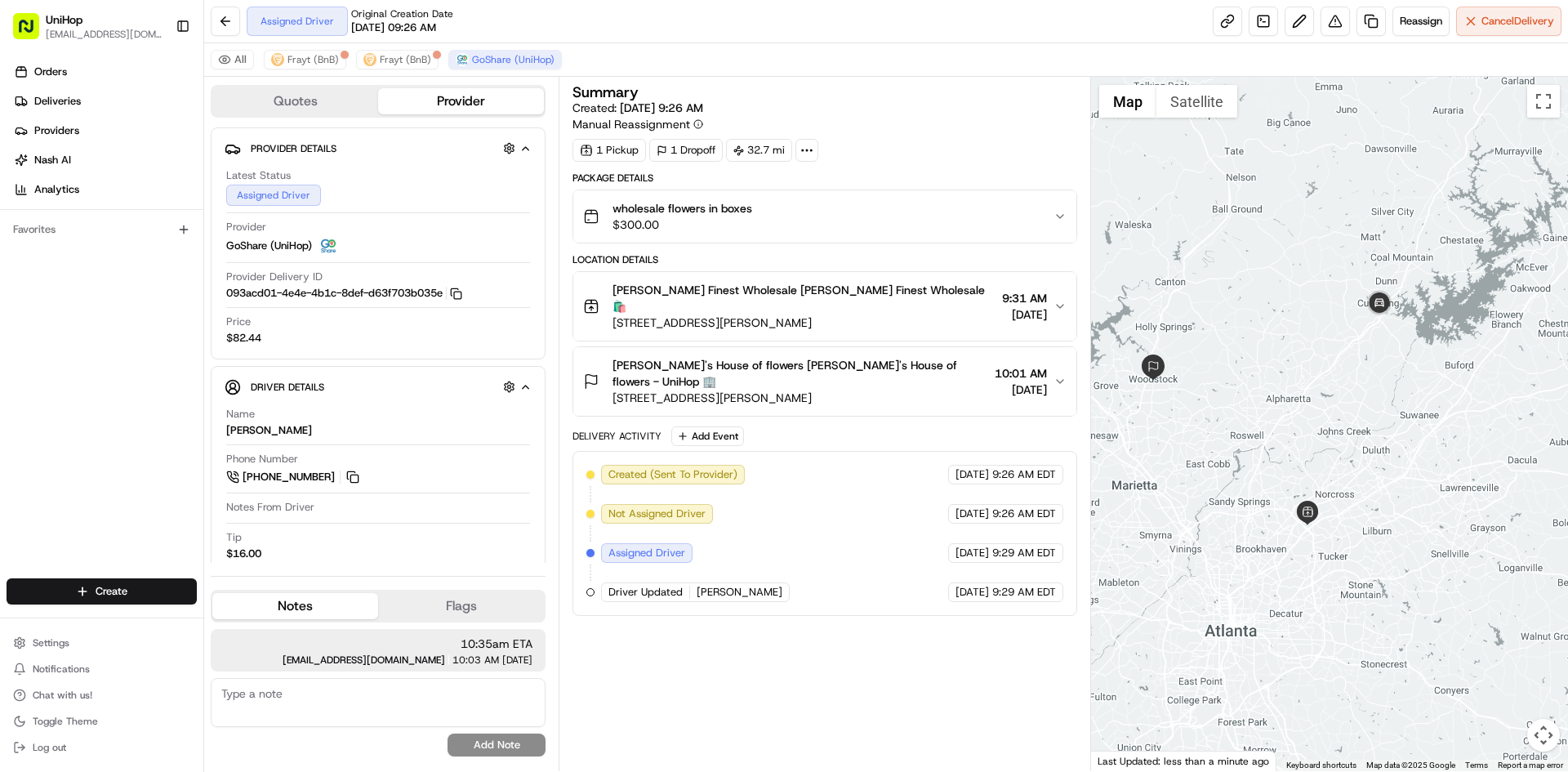
click at [1295, 425] on div at bounding box center [1329, 423] width 478 height 694
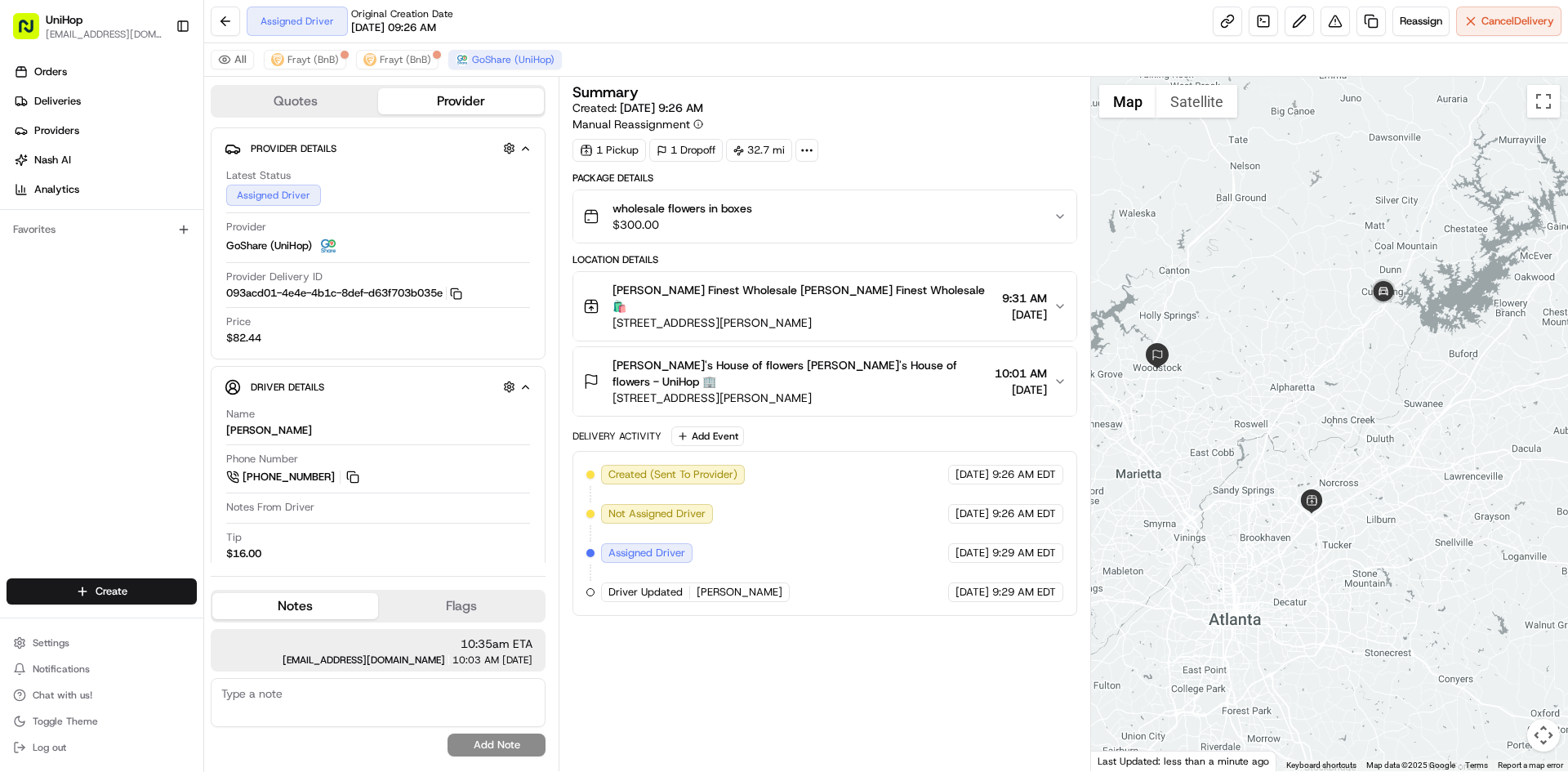
drag, startPoint x: 1299, startPoint y: 412, endPoint x: 1303, endPoint y: 385, distance: 27.3
click at [1307, 390] on div at bounding box center [1329, 423] width 478 height 694
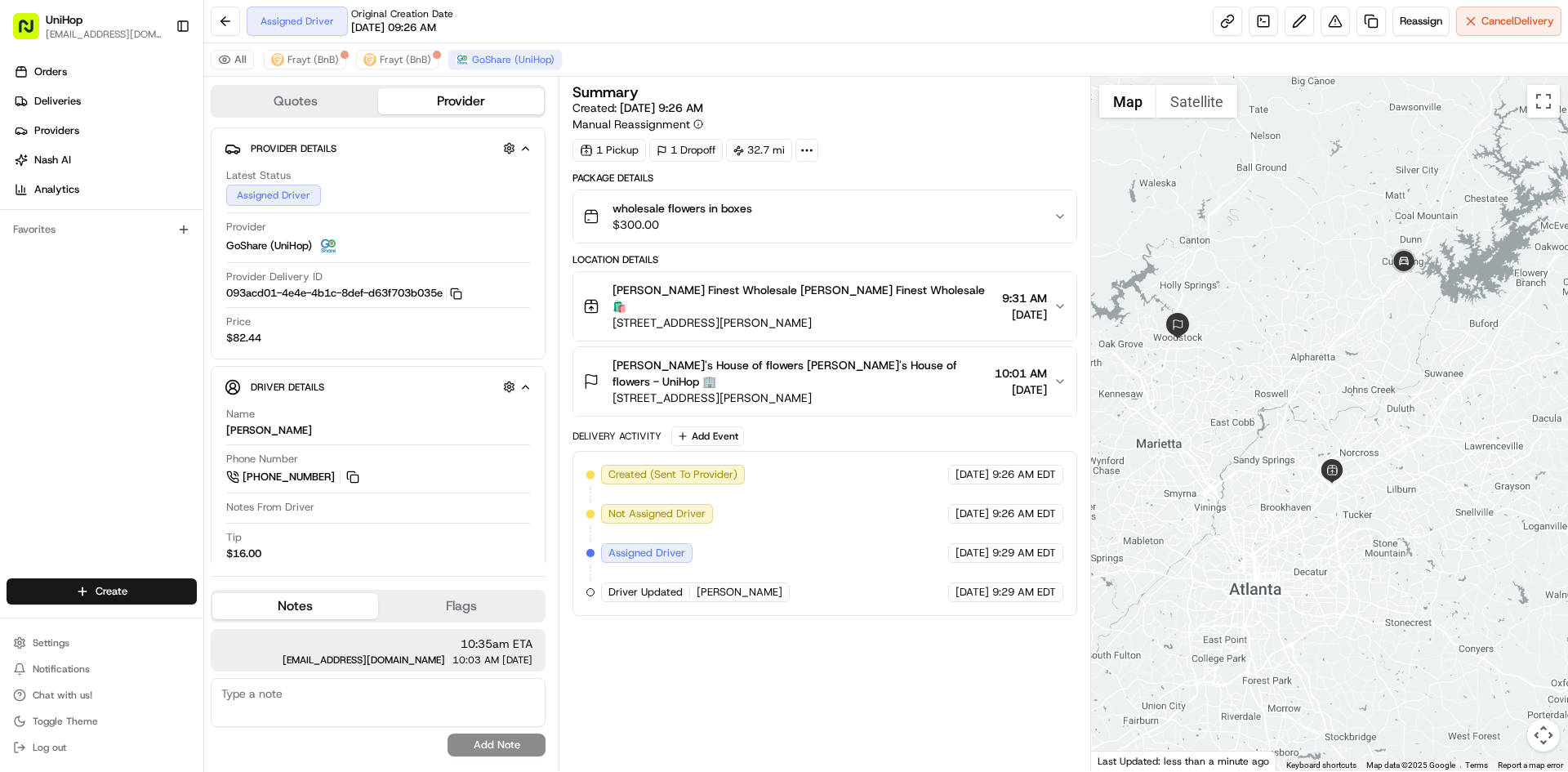
drag, startPoint x: 1345, startPoint y: 385, endPoint x: 1358, endPoint y: 378, distance: 14.8
click at [1358, 378] on div at bounding box center [1329, 423] width 478 height 694
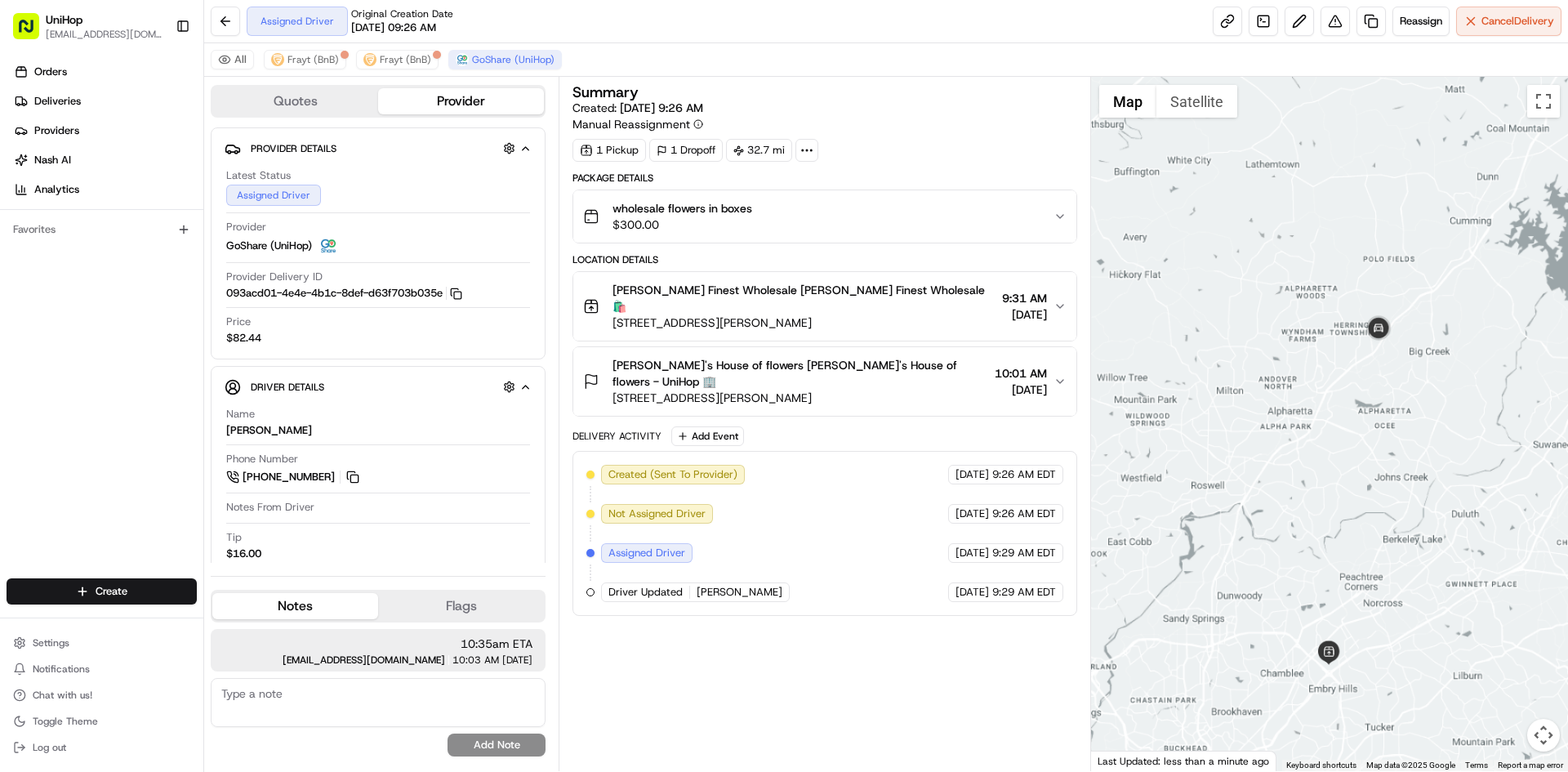
drag, startPoint x: 1291, startPoint y: 394, endPoint x: 1358, endPoint y: 354, distance: 78.0
click at [1356, 361] on div at bounding box center [1329, 423] width 478 height 694
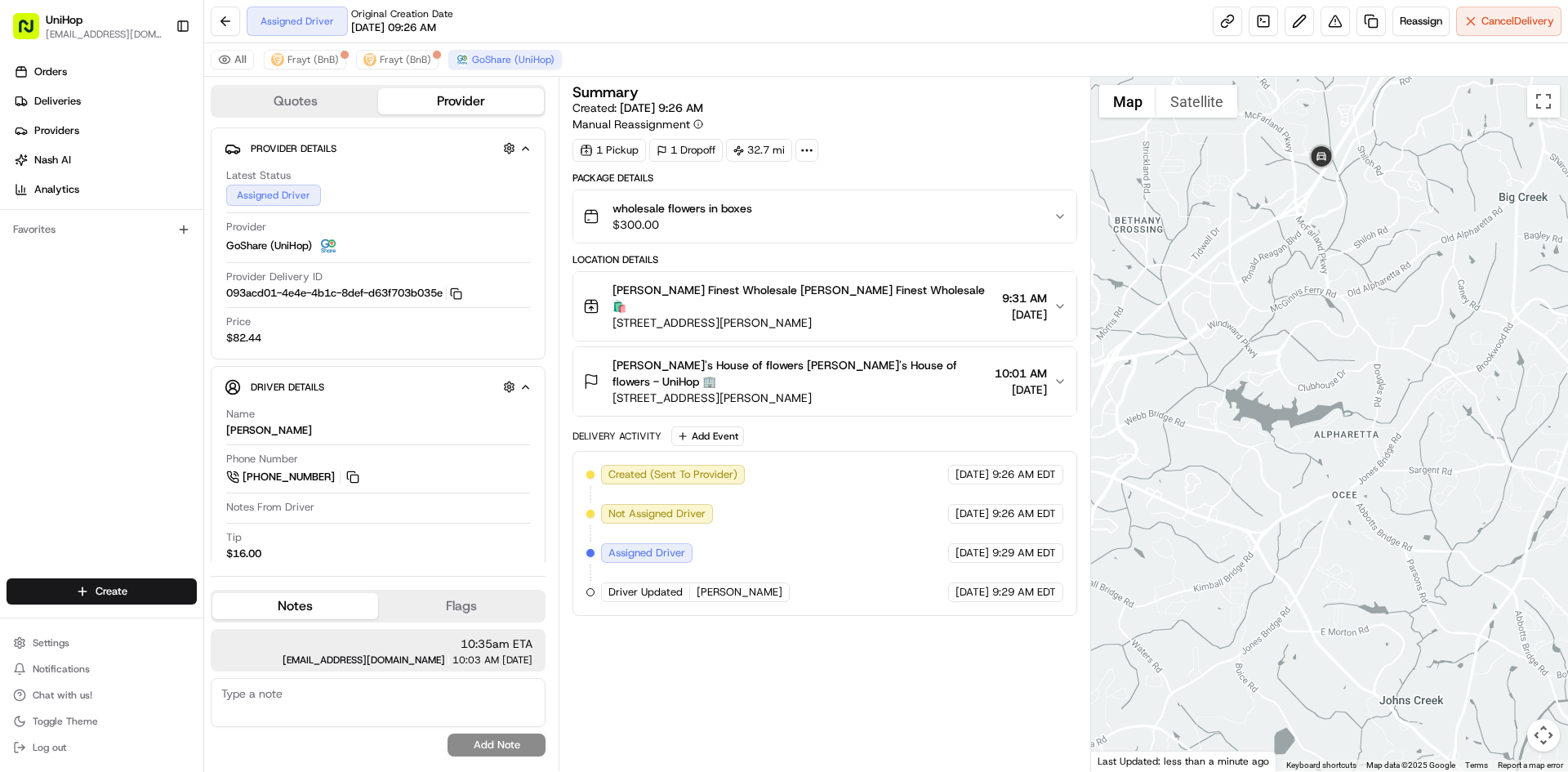
drag, startPoint x: 1288, startPoint y: 195, endPoint x: 1303, endPoint y: 198, distance: 15.3
click at [1303, 198] on div at bounding box center [1329, 423] width 478 height 694
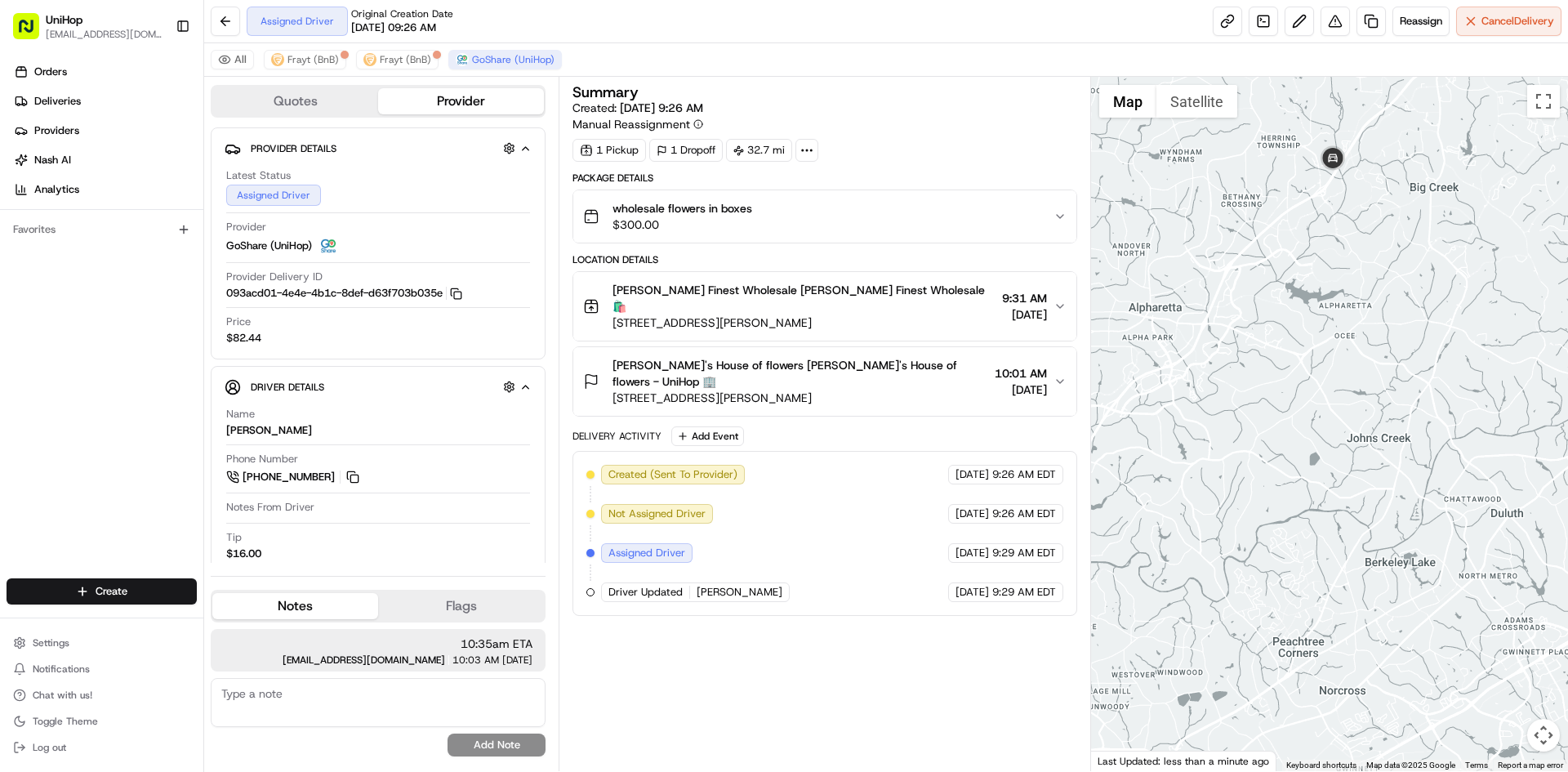
click at [1351, 155] on div at bounding box center [1329, 423] width 478 height 694
click at [1341, 158] on img at bounding box center [1333, 159] width 33 height 33
click at [1296, 229] on div "To navigate, press the arrow keys." at bounding box center [1329, 423] width 478 height 694
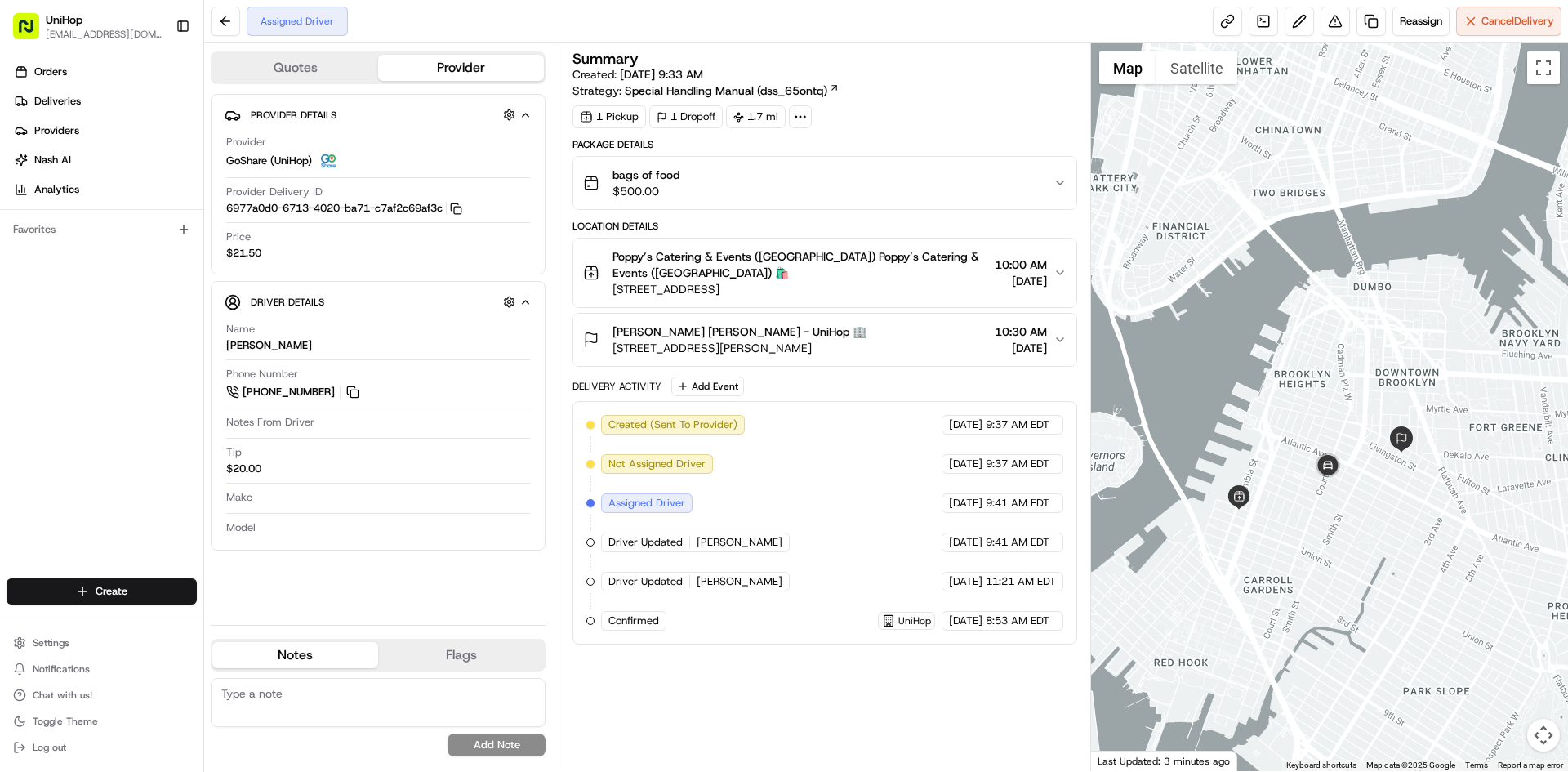
drag, startPoint x: 1290, startPoint y: 197, endPoint x: 1307, endPoint y: 259, distance: 64.3
click at [1307, 259] on div at bounding box center [1329, 407] width 478 height 728
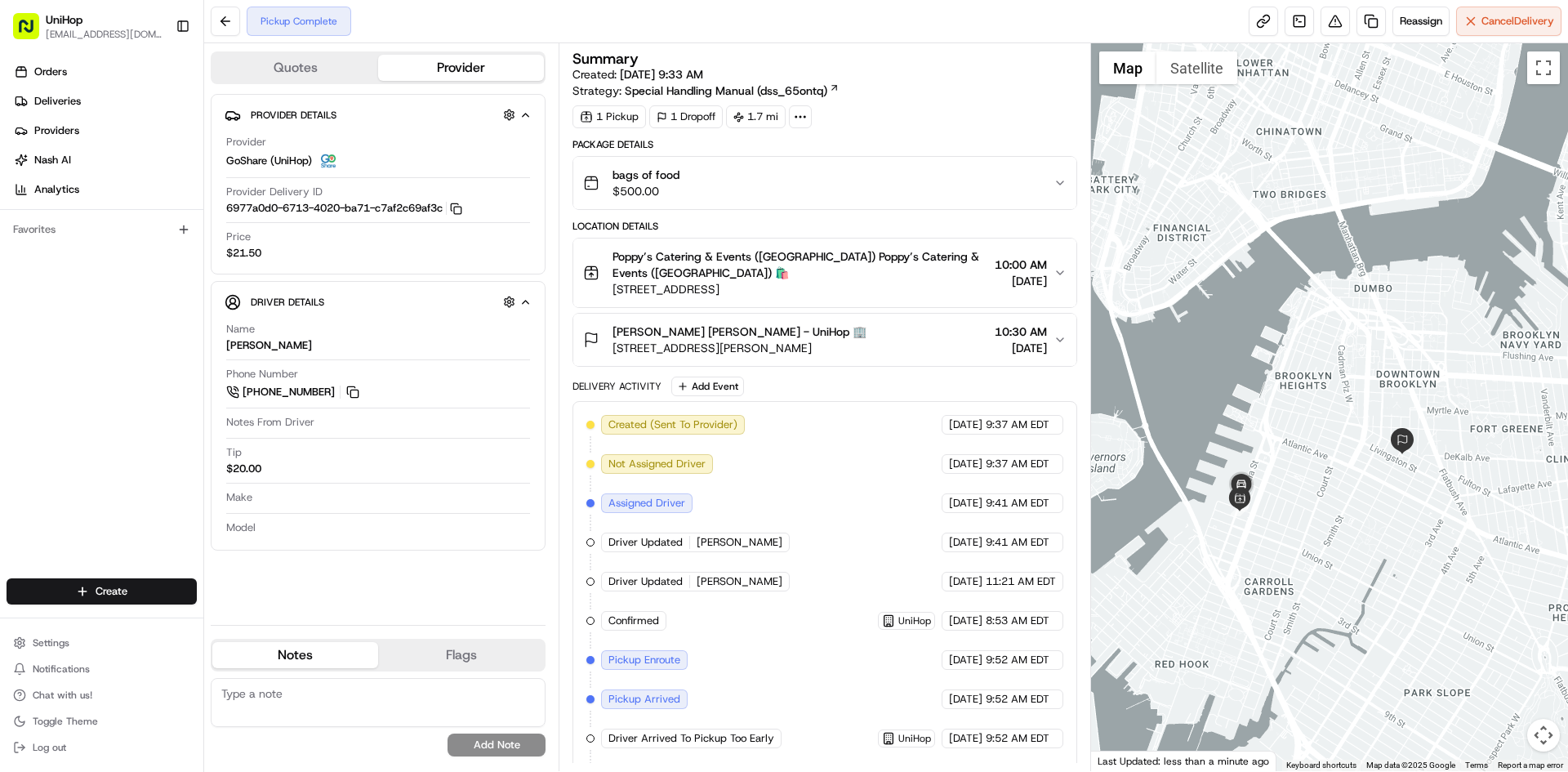
click at [875, 348] on div "Cherie Leonard Cherie Leonard - UniHop 🏢 11 Hoyt St, Brooklyn, NY 11201, USA 10…" at bounding box center [818, 340] width 470 height 33
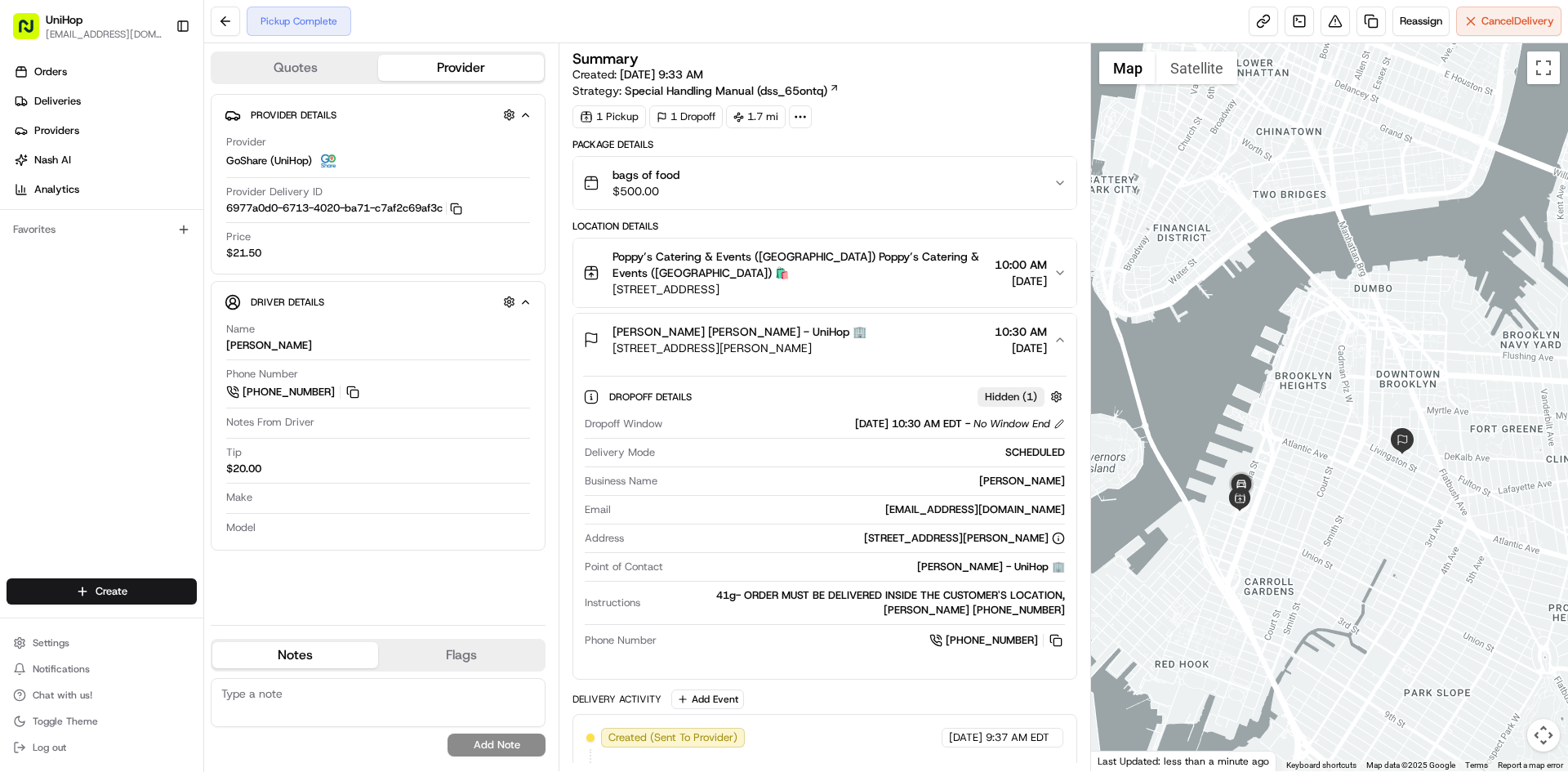
click at [875, 348] on div "Cherie Leonard Cherie Leonard - UniHop 🏢 11 Hoyt St, Brooklyn, NY 11201, USA 10…" at bounding box center [818, 340] width 470 height 33
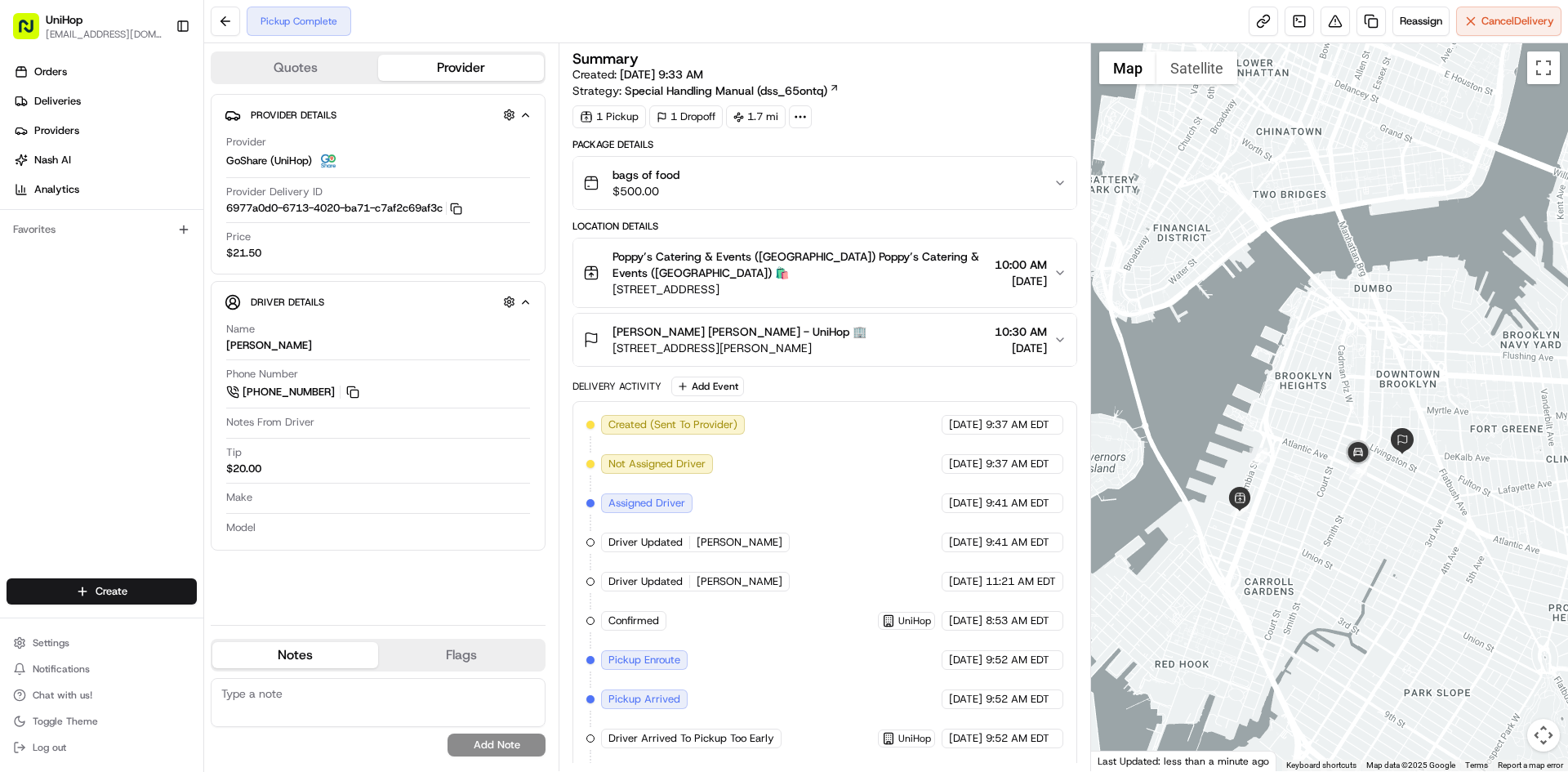
click at [862, 347] on div "Cherie Leonard Cherie Leonard - UniHop 🏢 11 Hoyt St, Brooklyn, NY 11201, USA 10…" at bounding box center [818, 340] width 470 height 33
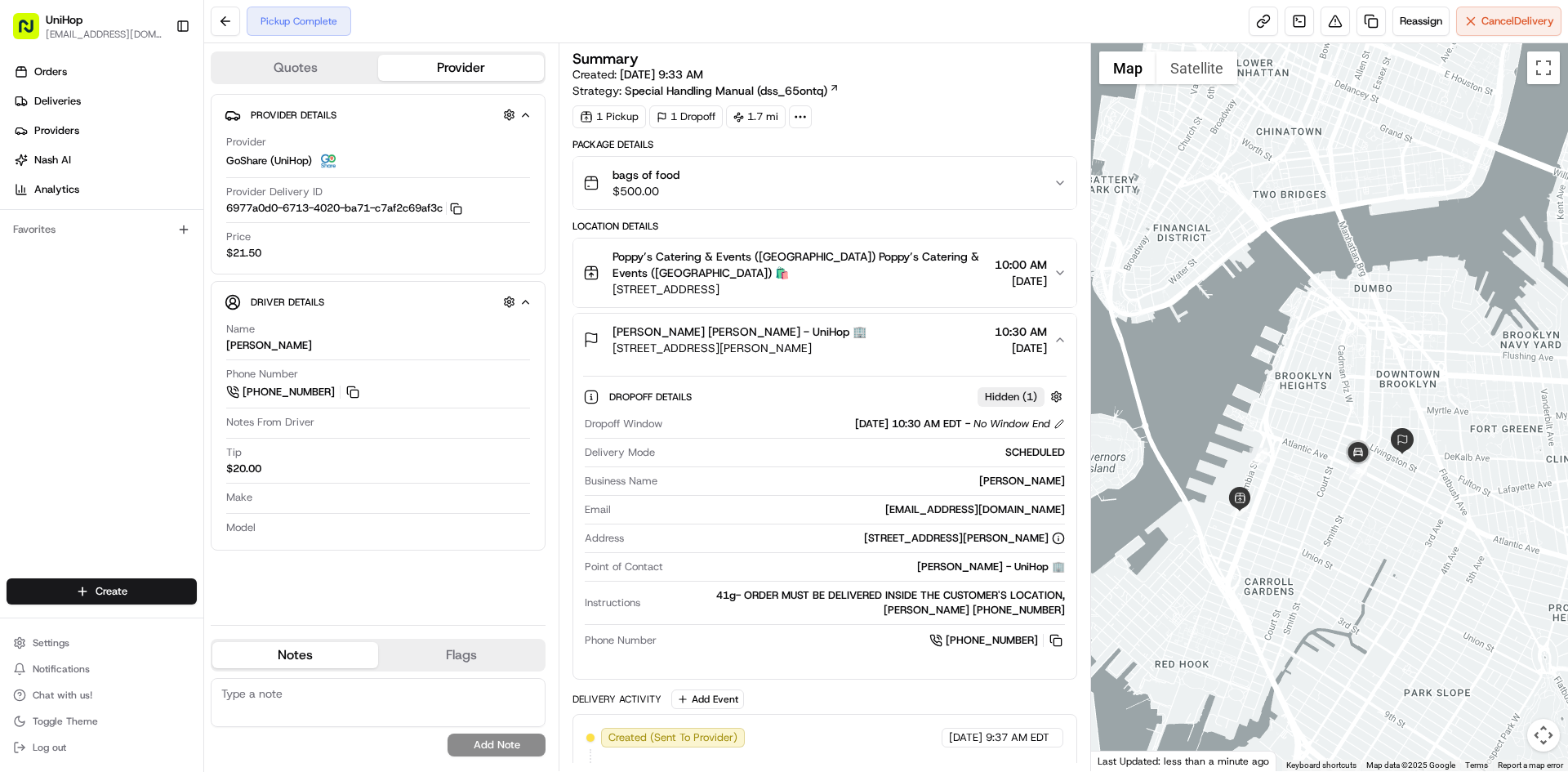
click at [862, 347] on div "Cherie Leonard Cherie Leonard - UniHop 🏢 11 Hoyt St, Brooklyn, NY 11201, USA 10…" at bounding box center [818, 340] width 470 height 33
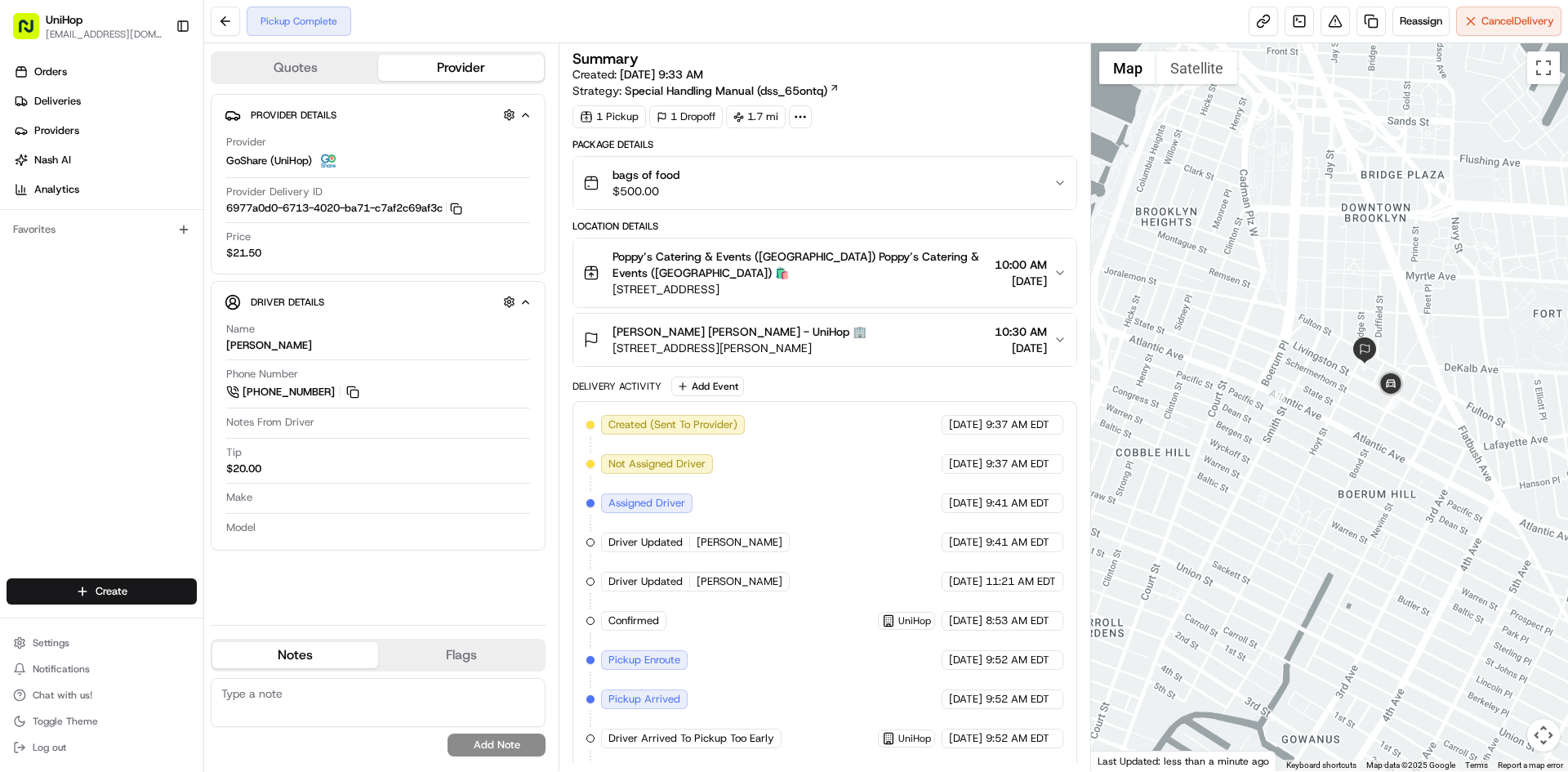
drag, startPoint x: 1301, startPoint y: 293, endPoint x: 1263, endPoint y: 279, distance: 40.5
click at [1265, 279] on div at bounding box center [1329, 407] width 478 height 728
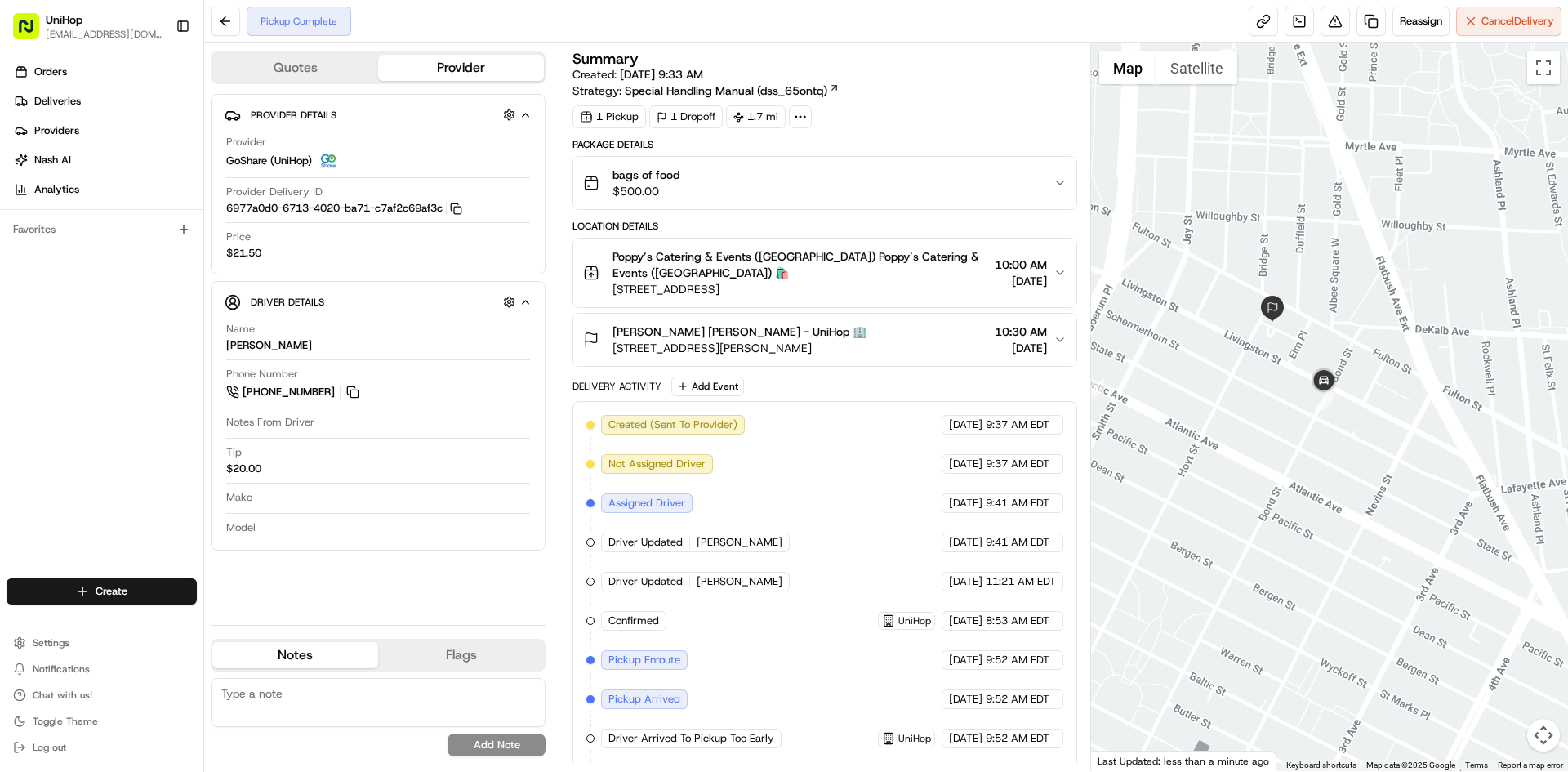
drag, startPoint x: 1347, startPoint y: 354, endPoint x: 1287, endPoint y: 320, distance: 69.0
click at [1287, 320] on div at bounding box center [1329, 407] width 478 height 728
click at [1013, 189] on img "button" at bounding box center [1007, 183] width 23 height 23
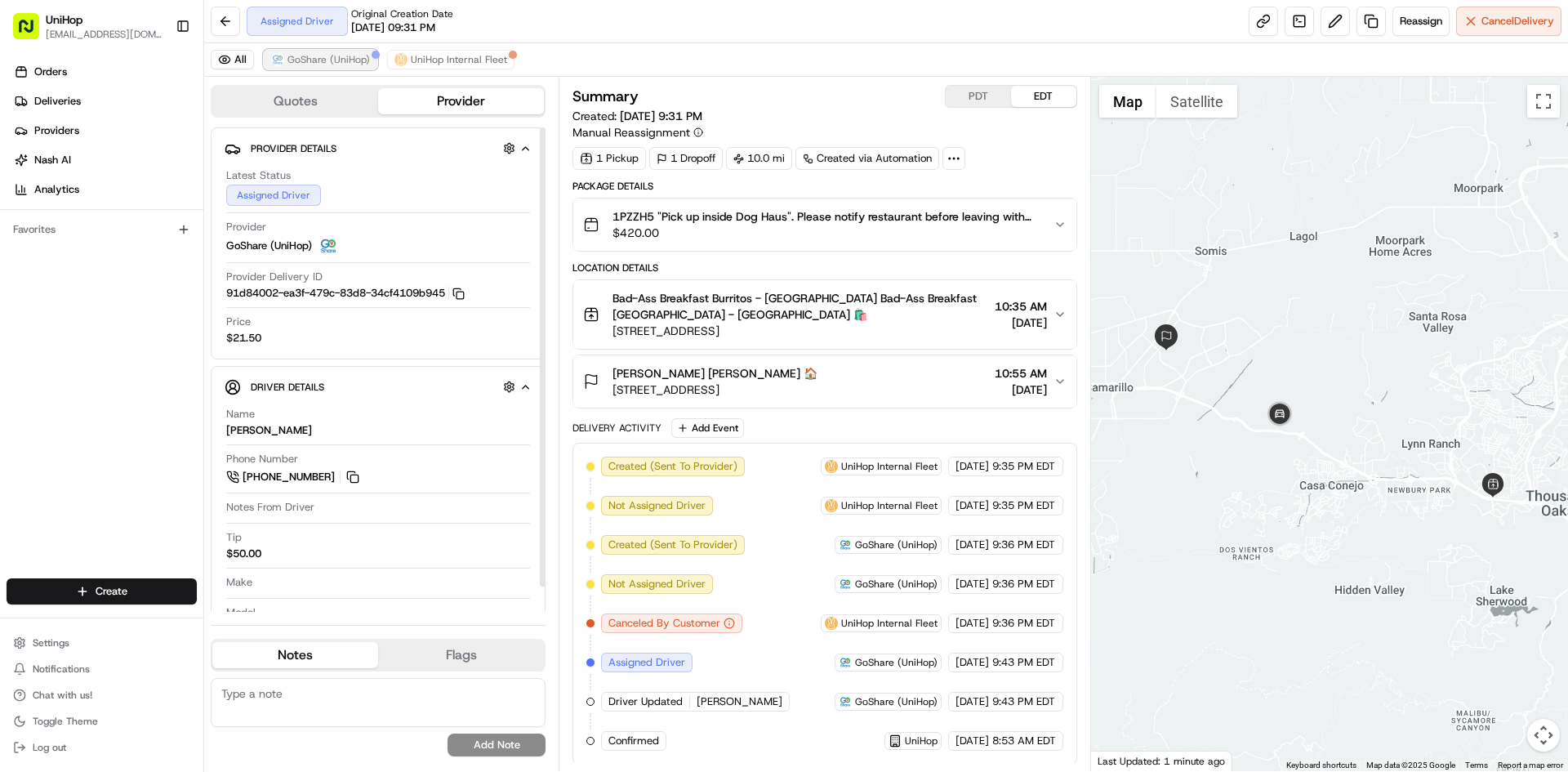
click at [326, 64] on span "GoShare (UniHop)" at bounding box center [329, 60] width 82 height 13
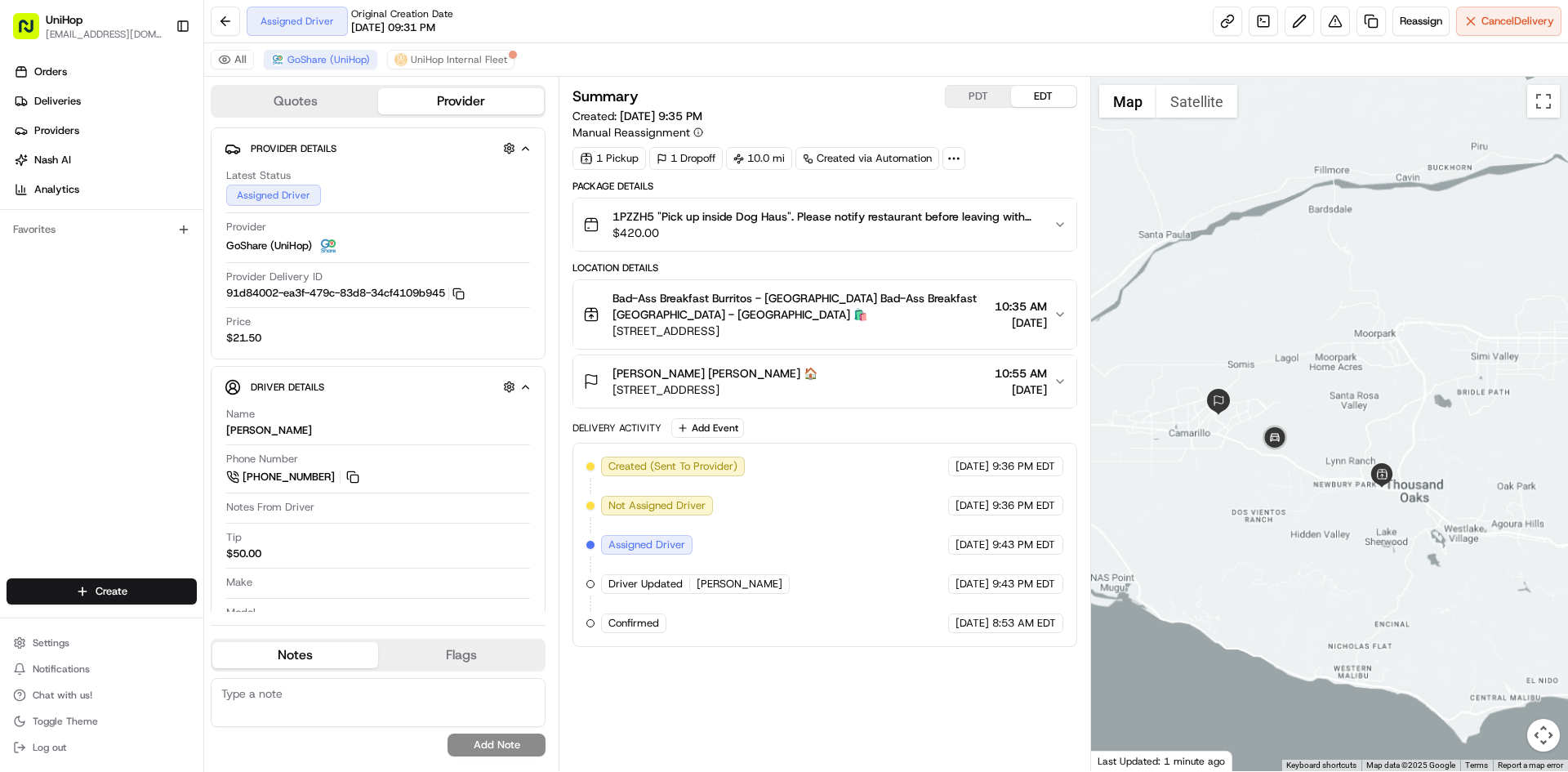
drag, startPoint x: 1276, startPoint y: 241, endPoint x: 1274, endPoint y: 350, distance: 109.0
click at [1274, 350] on div at bounding box center [1329, 423] width 478 height 694
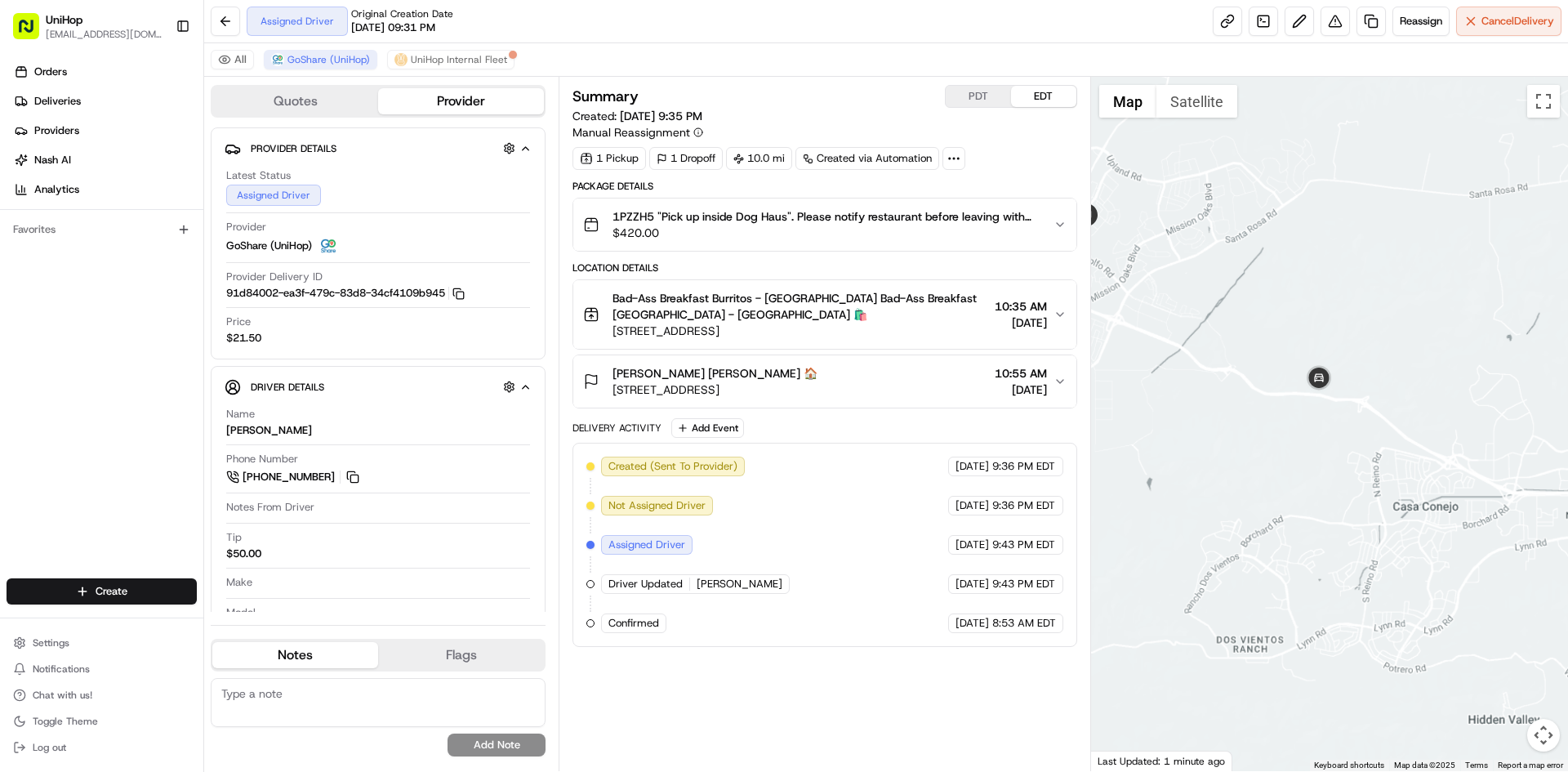
drag, startPoint x: 1329, startPoint y: 301, endPoint x: 1327, endPoint y: 329, distance: 28.1
click at [1328, 326] on div at bounding box center [1329, 423] width 478 height 694
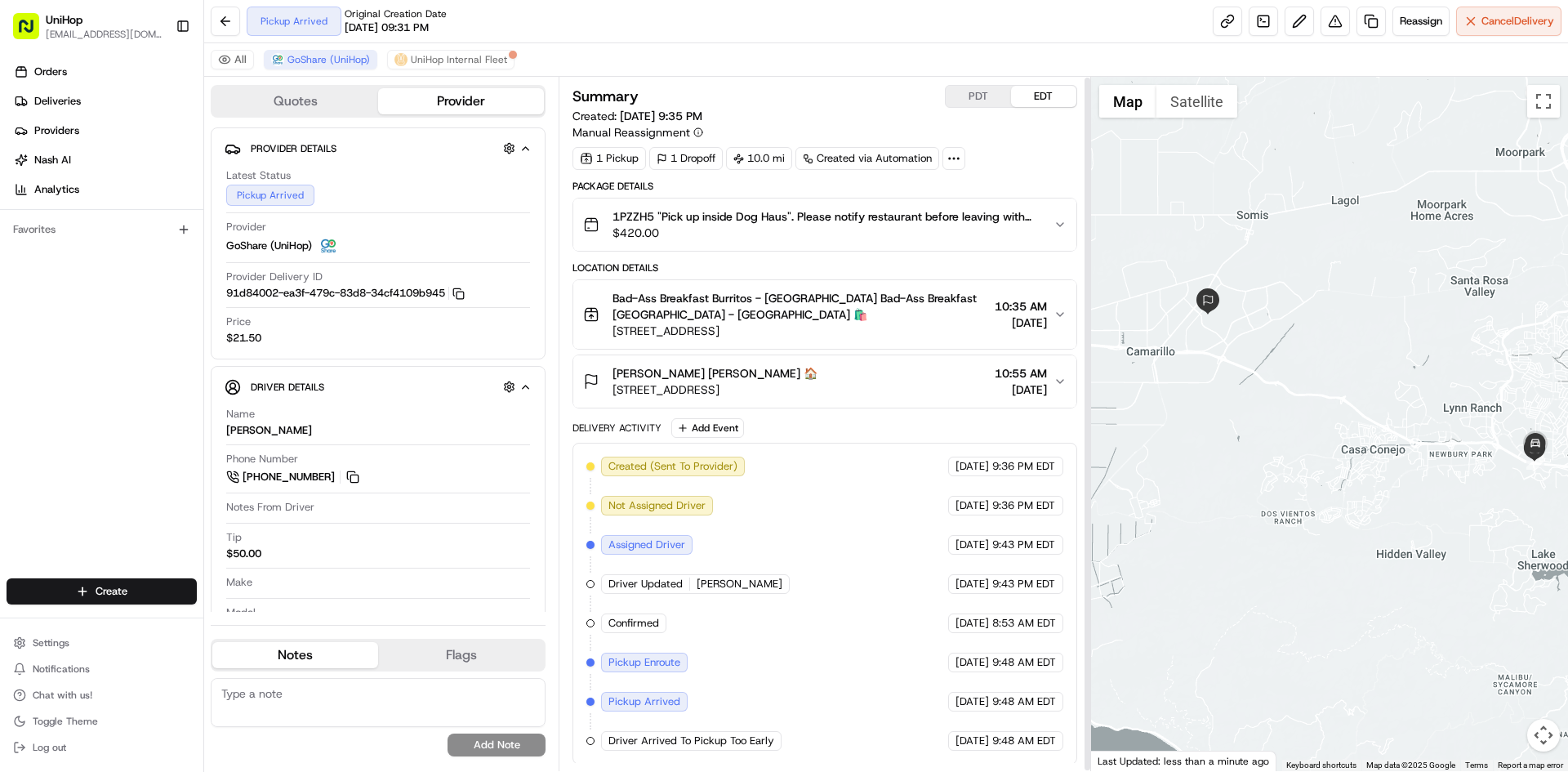
scroll to position [2, 0]
click at [981, 107] on div "Summary PDT EDT Created: Aug 22 2025 9:35 PM Manual Reassignment" at bounding box center [825, 111] width 504 height 56
click at [981, 105] on div "PDT EDT" at bounding box center [1011, 95] width 133 height 23
click at [985, 97] on button "PDT" at bounding box center [978, 95] width 65 height 21
click at [1031, 97] on button "EDT" at bounding box center [1043, 95] width 65 height 21
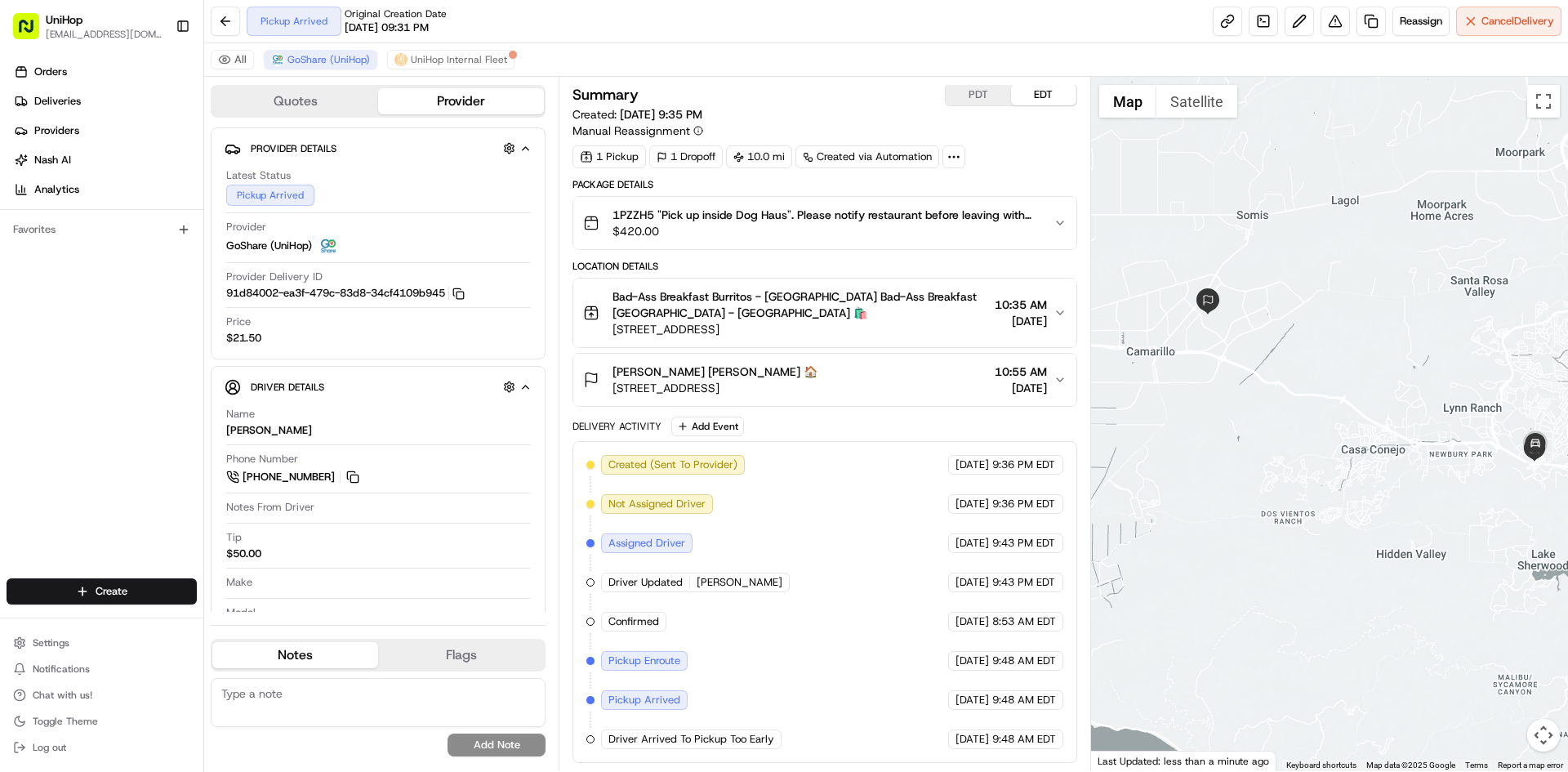
click at [1023, 149] on div "1 Pickup 1 Dropoff 10.0 mi Created via Automation" at bounding box center [825, 157] width 504 height 23
drag, startPoint x: 1292, startPoint y: 327, endPoint x: 1281, endPoint y: 327, distance: 11.0
click at [1281, 327] on div at bounding box center [1329, 423] width 478 height 694
click at [889, 338] on button "Bad-Ass Breakfast Burritos - Thousand Oaks Bad-Ass Breakfast Burritos - Thousan…" at bounding box center [825, 313] width 502 height 68
click at [884, 324] on span "50 Thousand Oaks Blvd, Thousand Oaks, CA 91360, USA" at bounding box center [800, 329] width 375 height 16
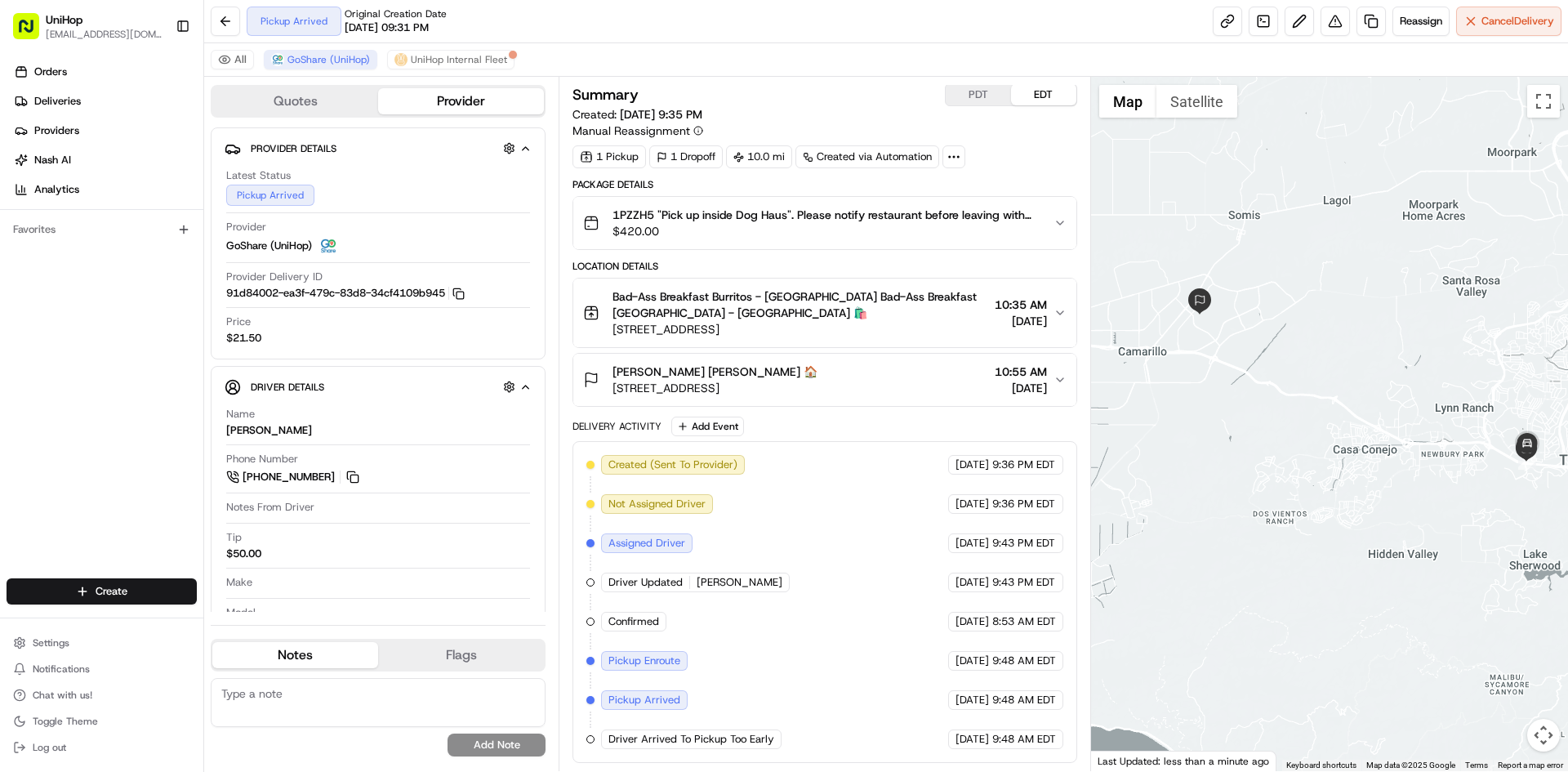
click at [882, 321] on span "50 Thousand Oaks Blvd, Thousand Oaks, CA 91360, USA" at bounding box center [800, 329] width 375 height 16
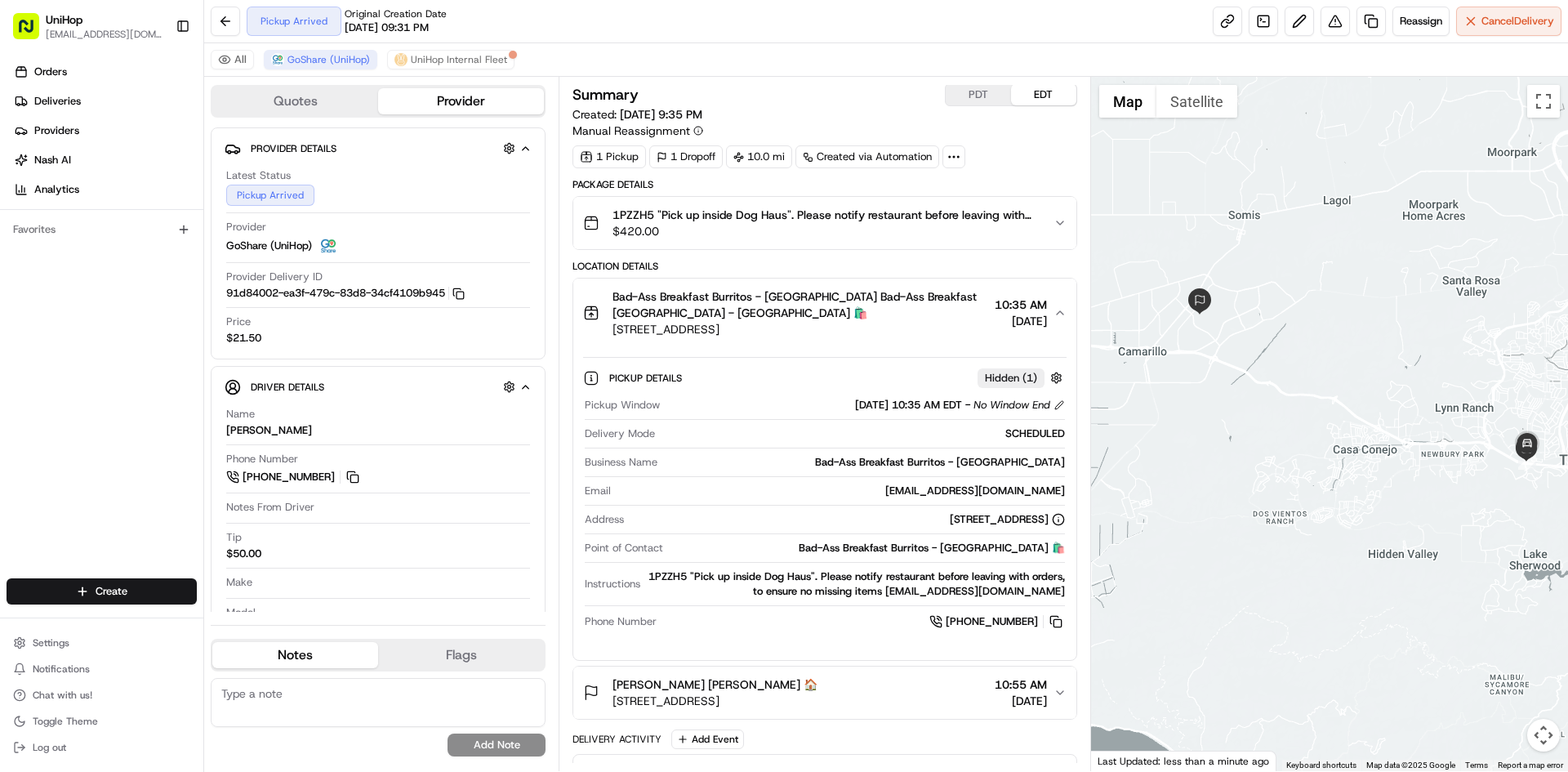
click at [882, 321] on span "50 Thousand Oaks Blvd, Thousand Oaks, CA 91360, USA" at bounding box center [800, 329] width 375 height 16
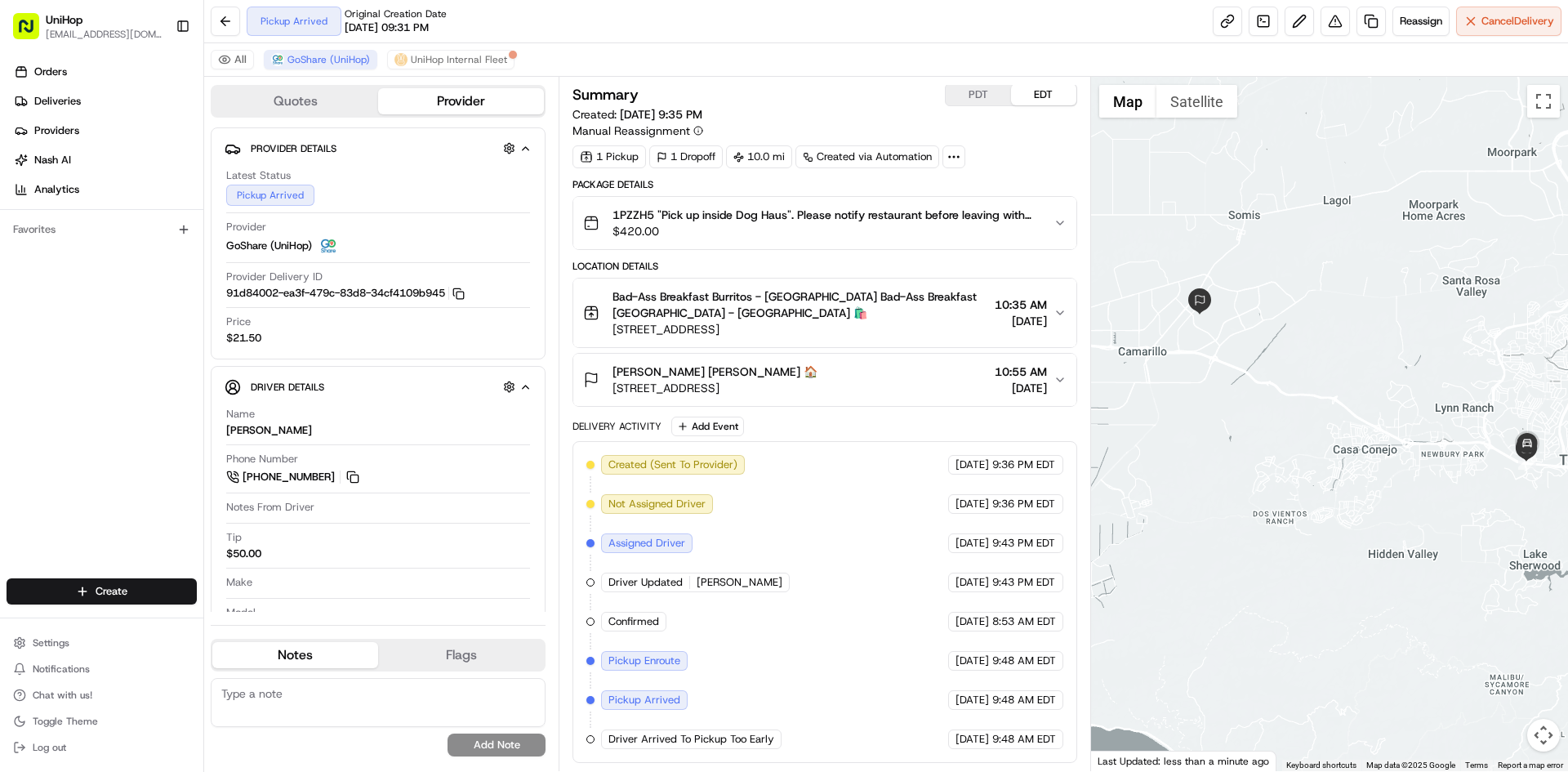
click at [859, 371] on div "Madison Gonzan Madison Gonzan 🏠 1230 Calle Suerte, Camarillo, CA 93012, USA 10:…" at bounding box center [818, 380] width 470 height 33
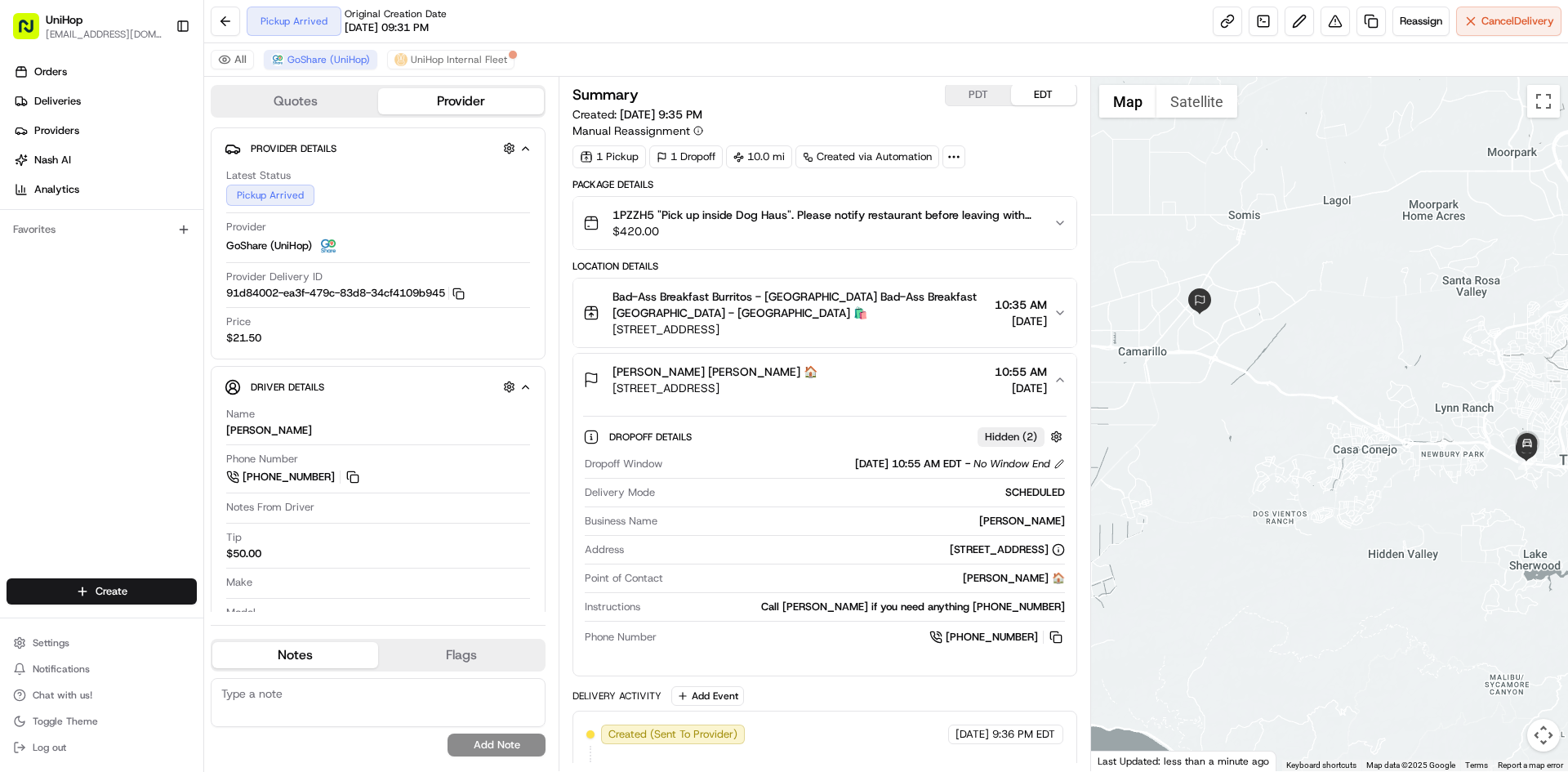
click at [859, 371] on div "Madison Gonzan Madison Gonzan 🏠 1230 Calle Suerte, Camarillo, CA 93012, USA 10:…" at bounding box center [818, 380] width 470 height 33
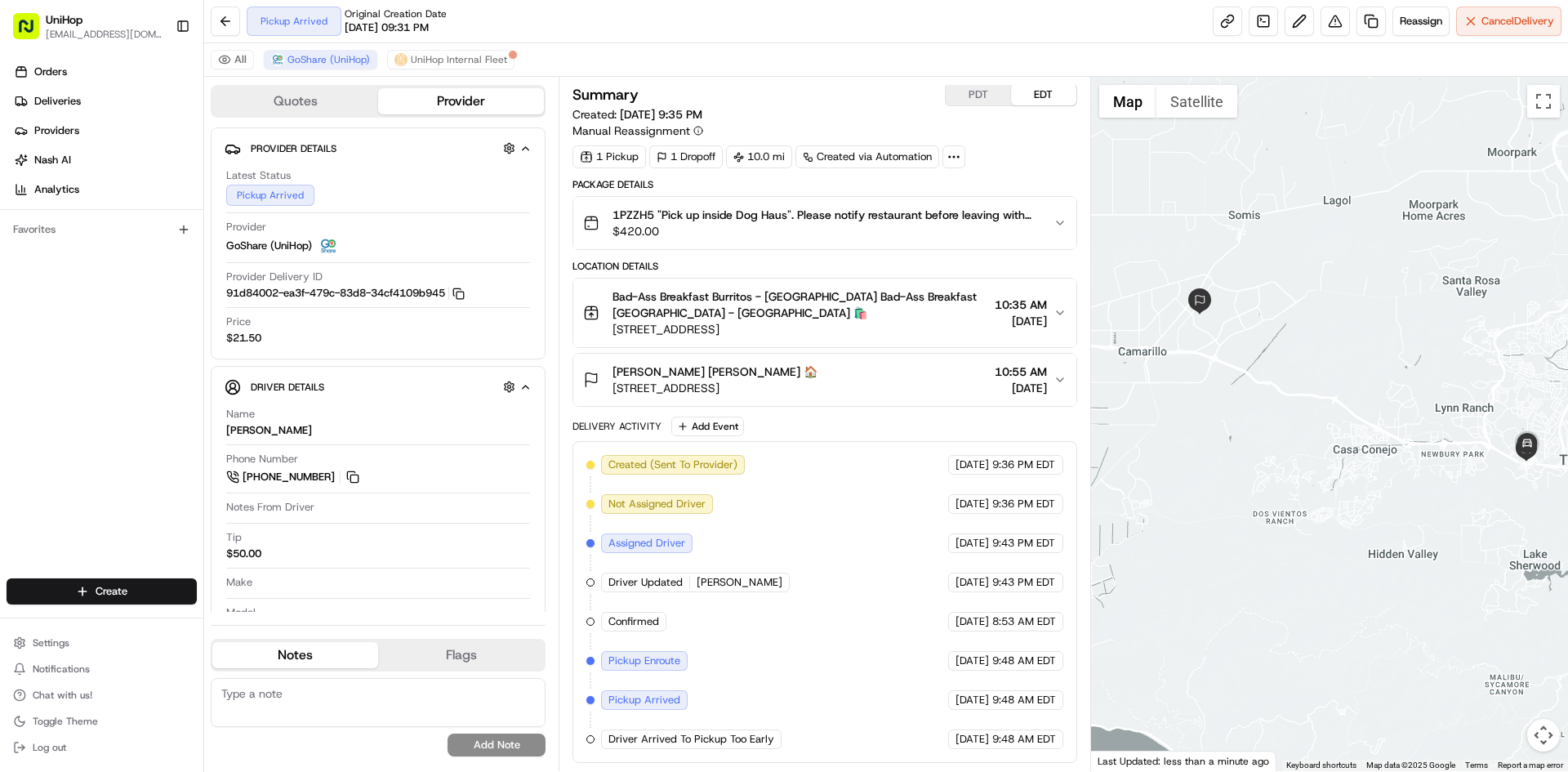
click at [864, 396] on button "Madison Gonzan Madison Gonzan 🏠 1230 Calle Suerte, Camarillo, CA 93012, USA 10:…" at bounding box center [825, 380] width 502 height 52
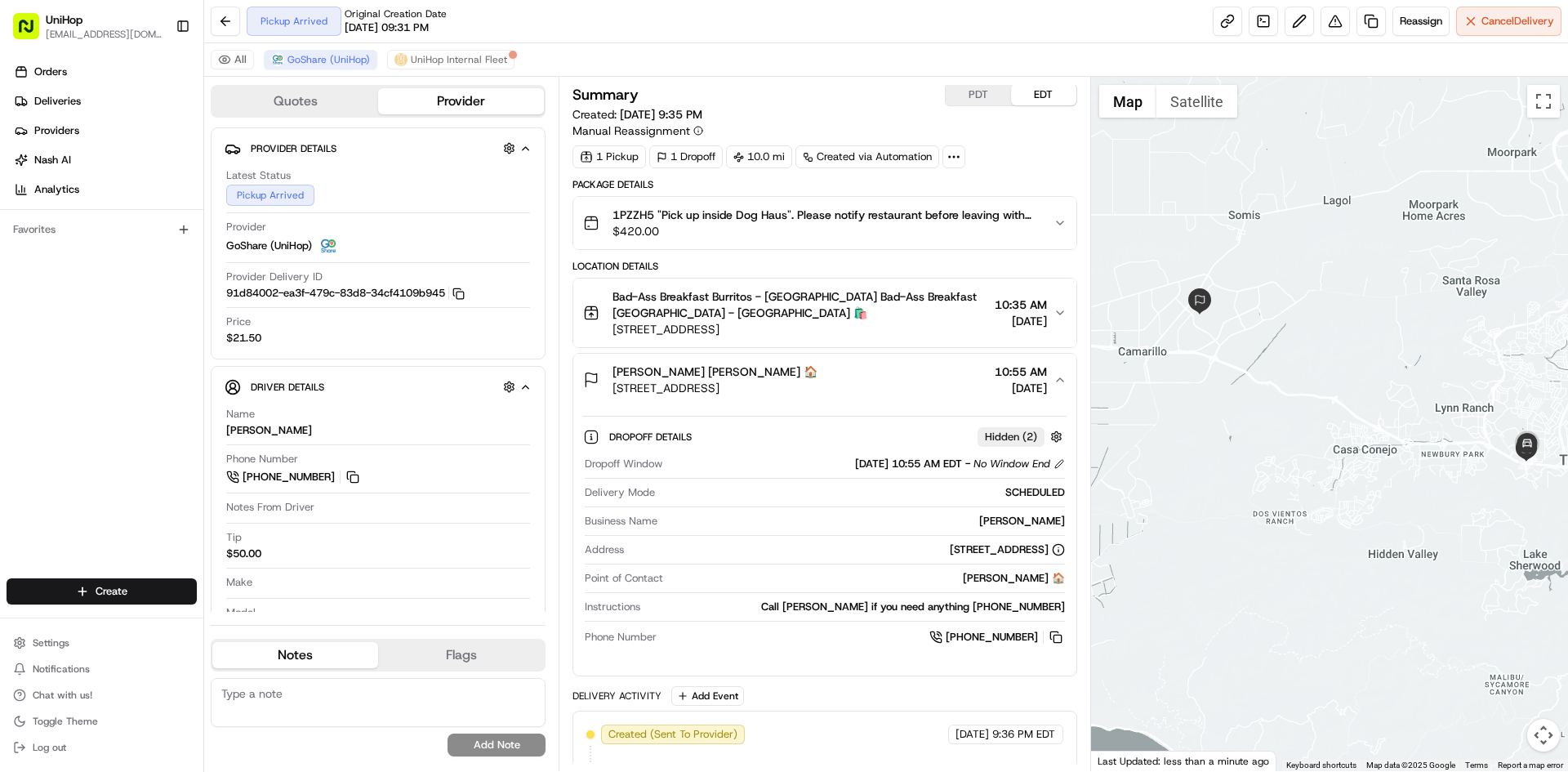
click at [864, 396] on button "Madison Gonzan Madison Gonzan 🏠 1230 Calle Suerte, Camarillo, CA 93012, USA 10:…" at bounding box center [825, 380] width 502 height 52
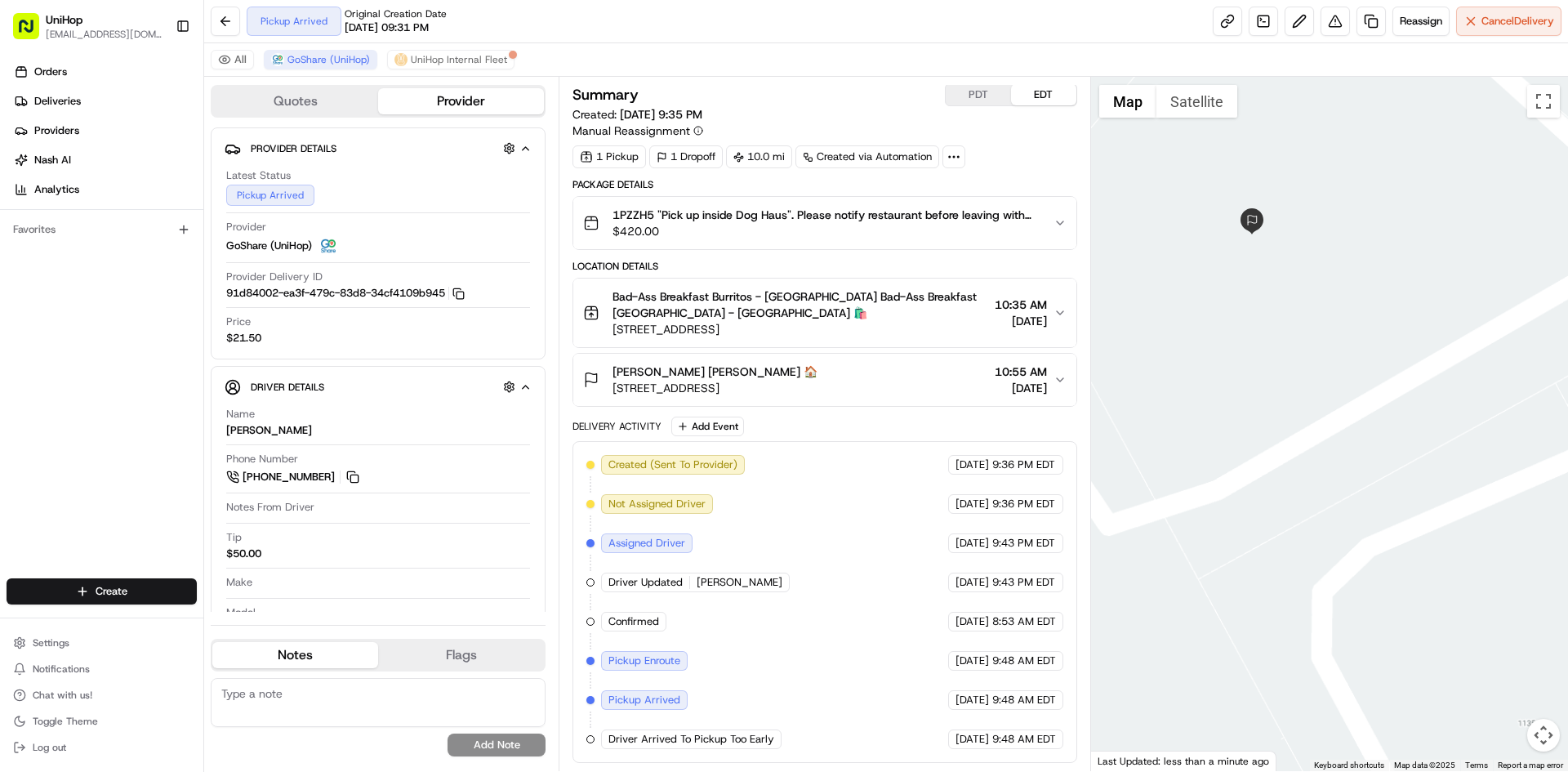
drag, startPoint x: 1229, startPoint y: 314, endPoint x: 1259, endPoint y: 337, distance: 37.8
click at [1257, 337] on div at bounding box center [1329, 423] width 478 height 694
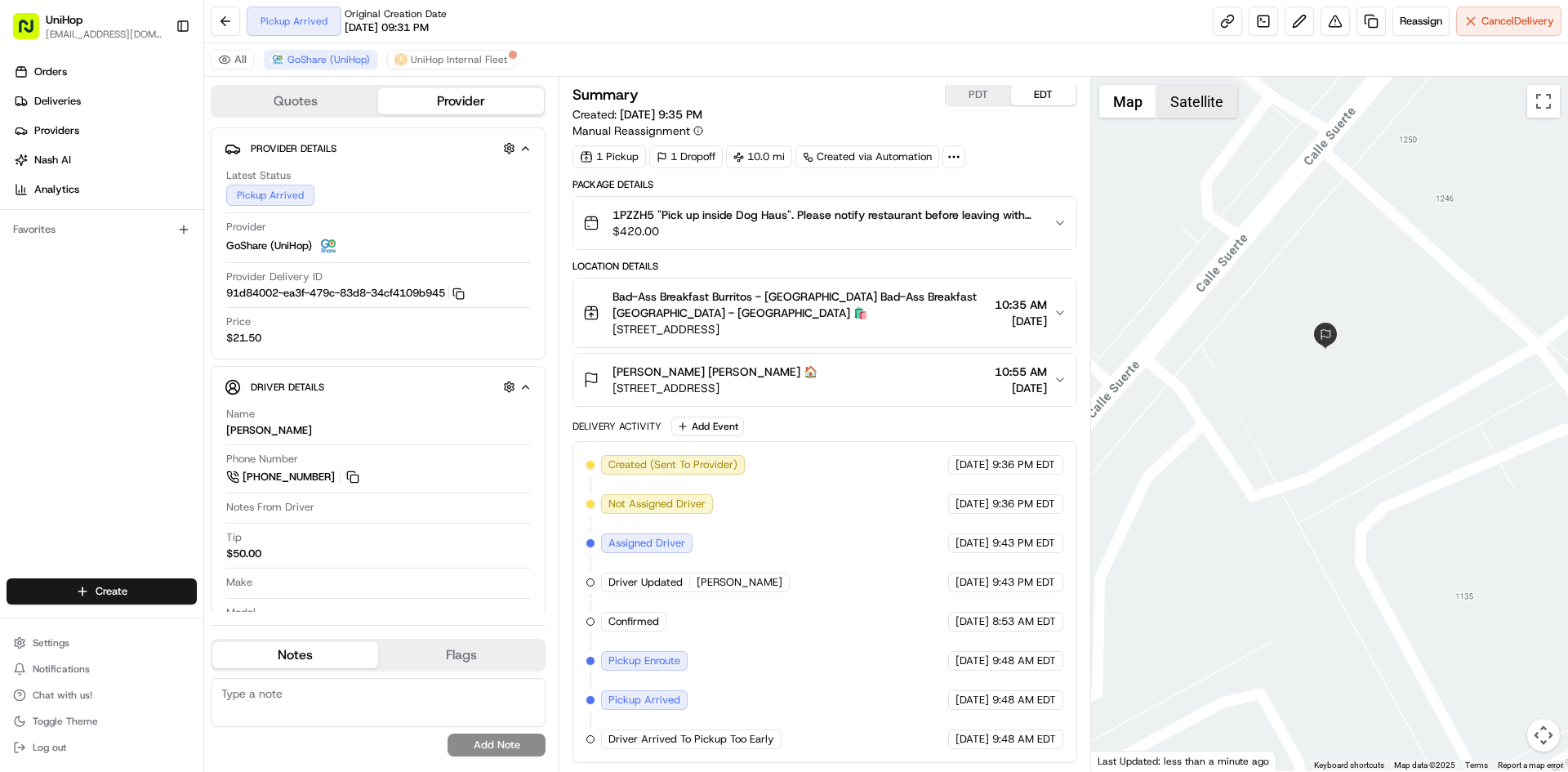
click at [1199, 103] on button "Satellite" at bounding box center [1196, 101] width 80 height 33
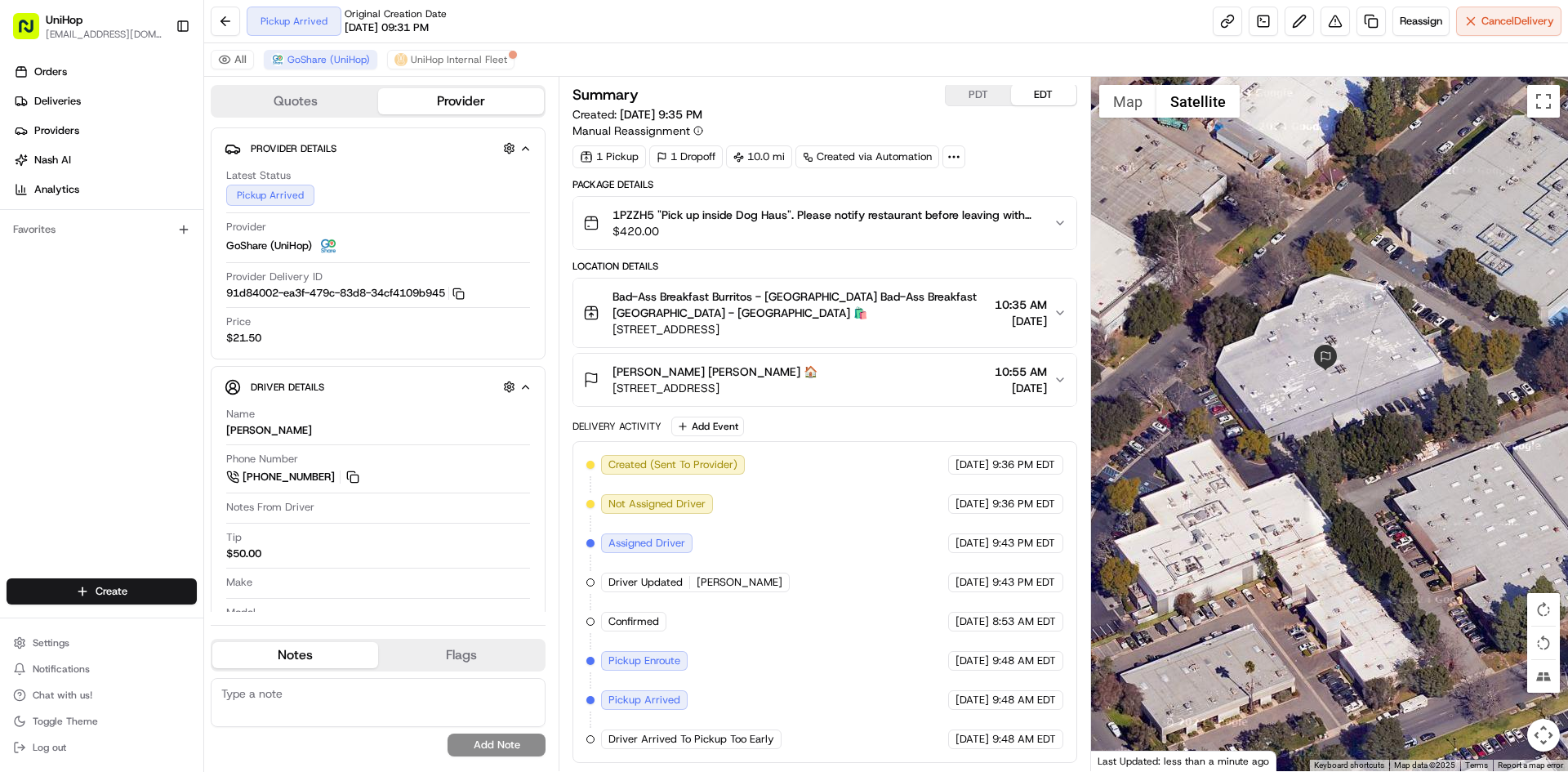
click at [924, 368] on div "Madison Gonzan Madison Gonzan 🏠 1230 Calle Suerte, Camarillo, CA 93012, USA 10:…" at bounding box center [818, 380] width 470 height 33
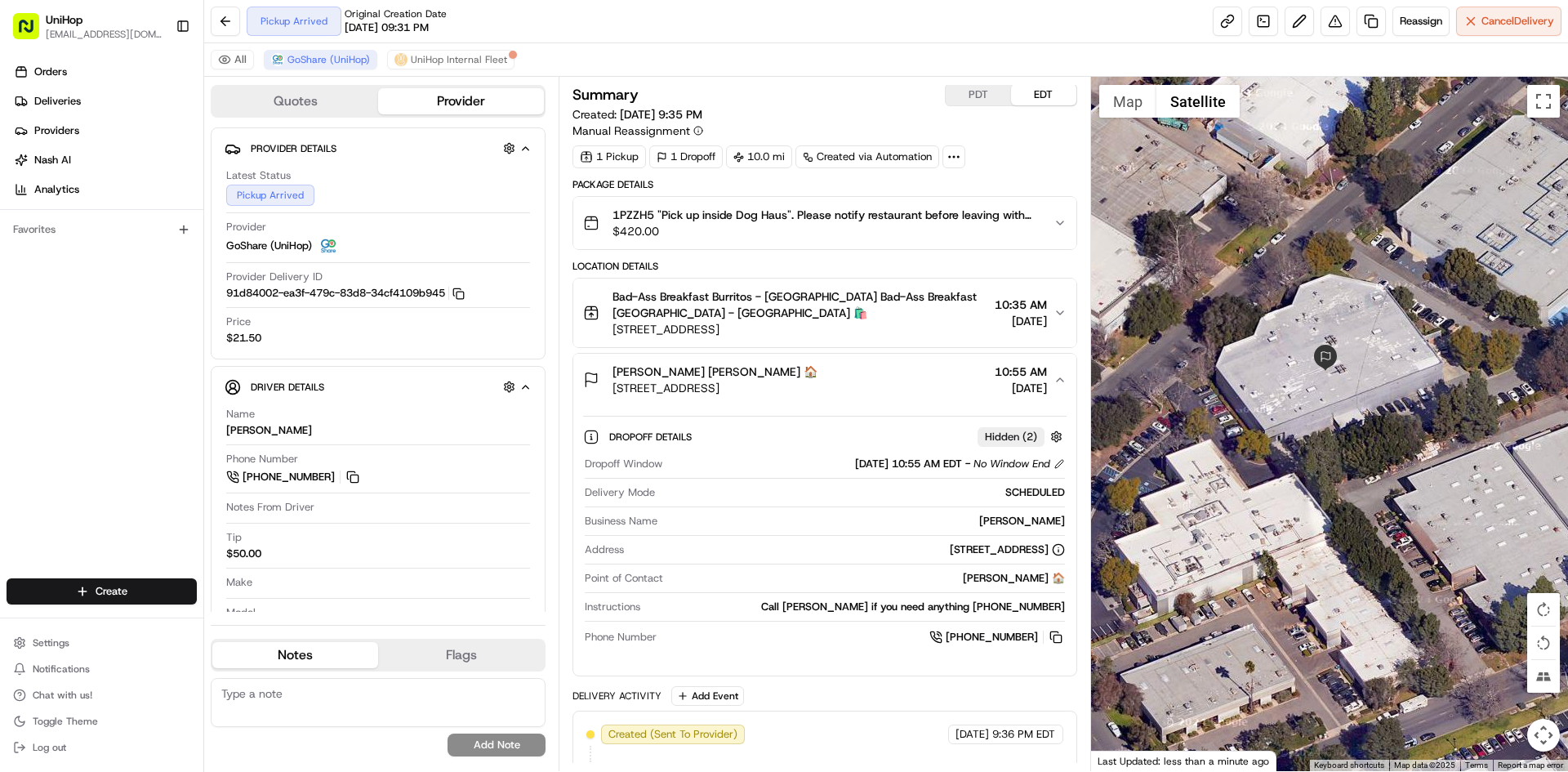
click at [925, 366] on div "Madison Gonzan Madison Gonzan 🏠 1230 Calle Suerte, Camarillo, CA 93012, USA 10:…" at bounding box center [818, 380] width 470 height 33
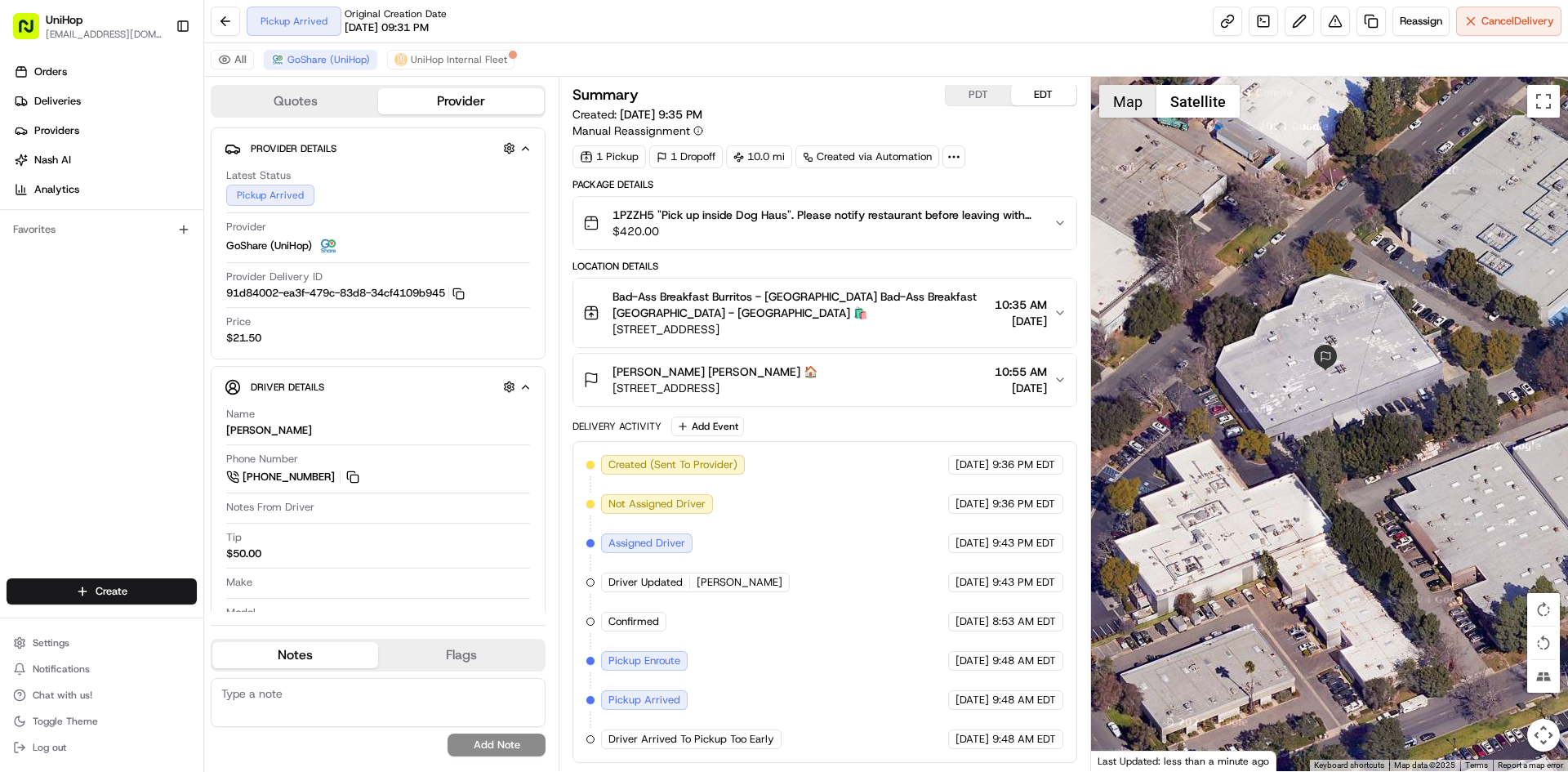
click at [1120, 117] on button "Map" at bounding box center [1128, 101] width 57 height 33
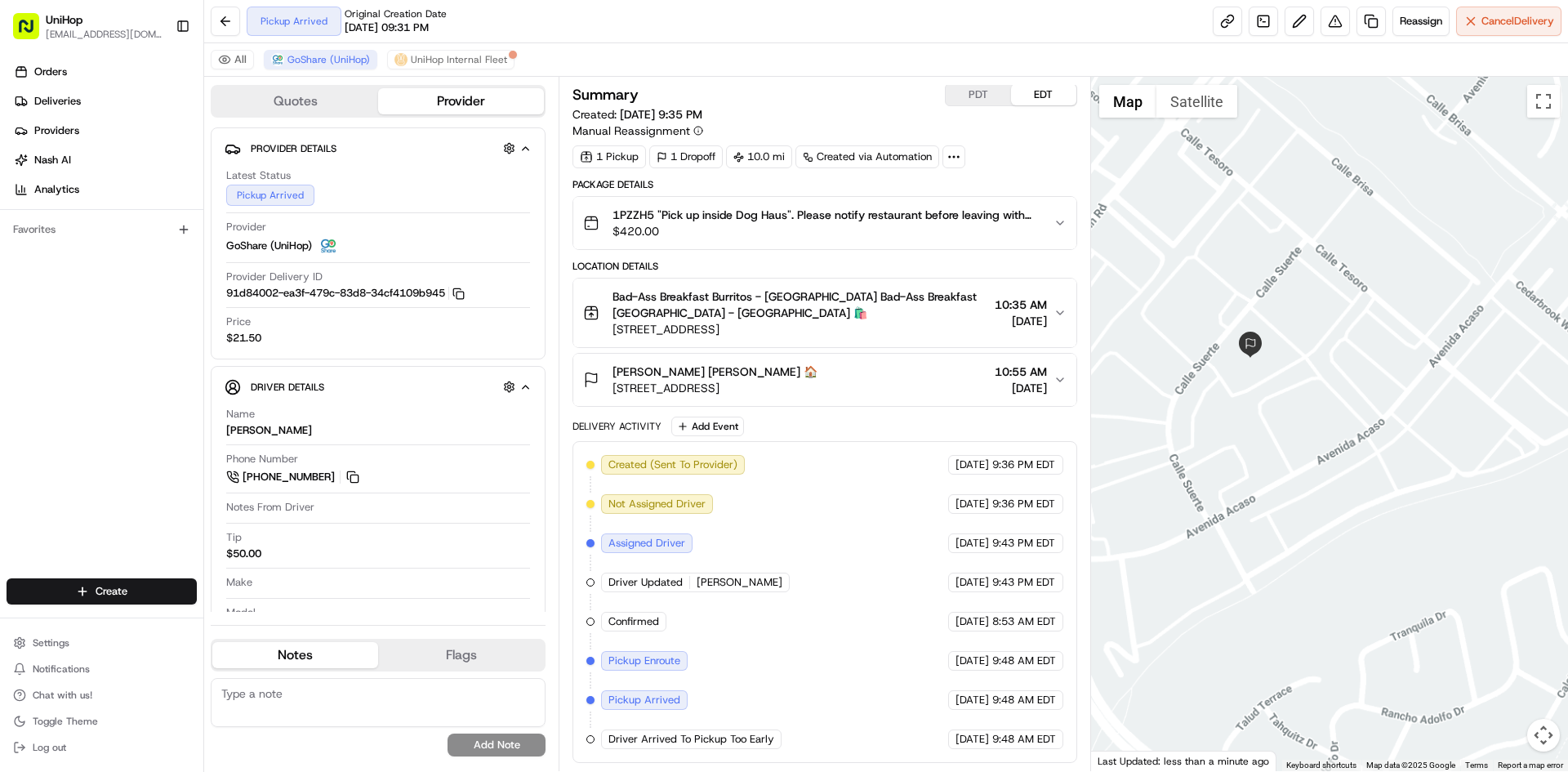
drag, startPoint x: 1328, startPoint y: 388, endPoint x: 1263, endPoint y: 386, distance: 65.0
click at [1296, 388] on div at bounding box center [1329, 423] width 478 height 694
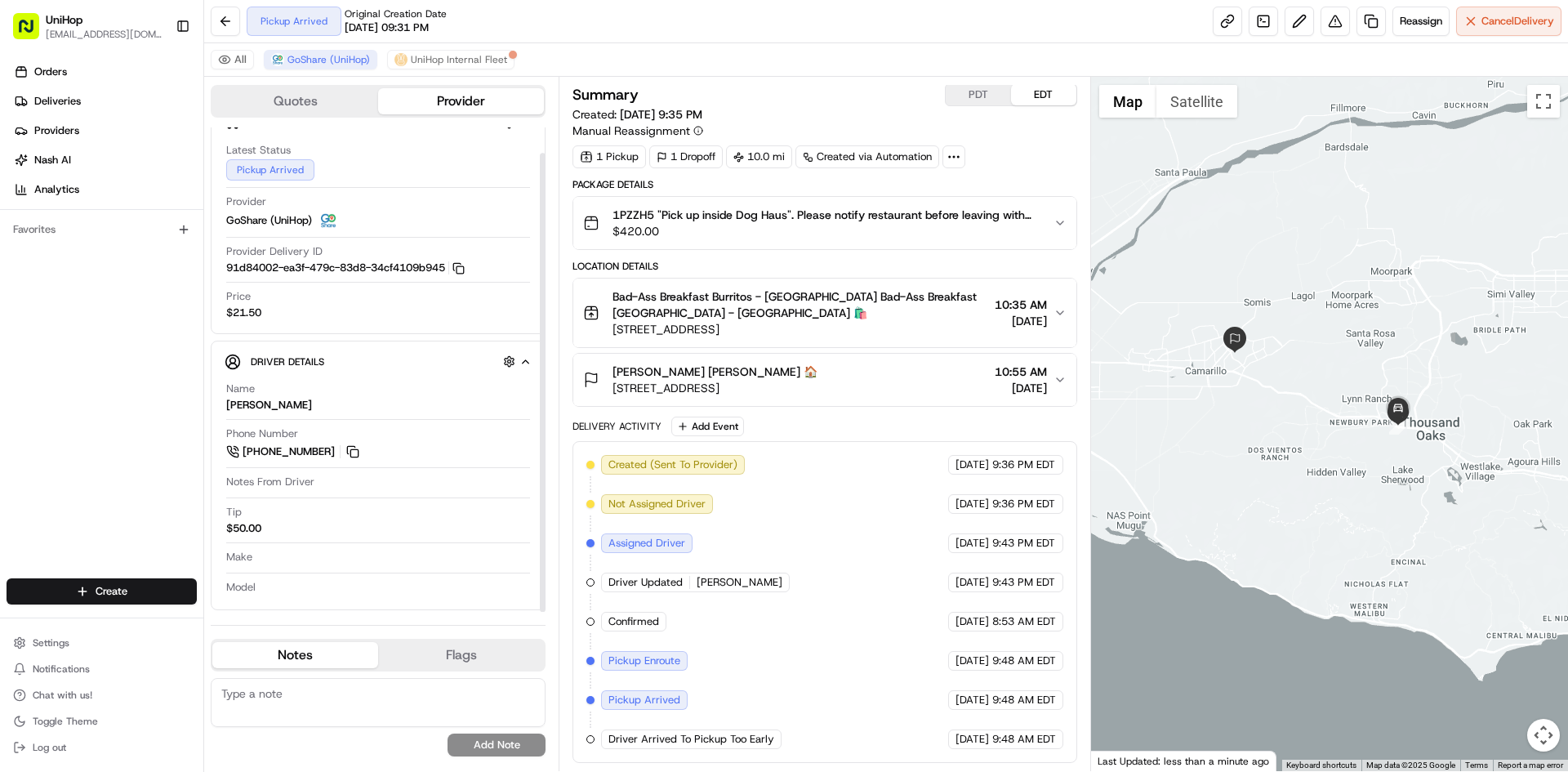
scroll to position [27, 0]
click at [978, 89] on button "PDT" at bounding box center [978, 95] width 65 height 21
click at [1050, 89] on button "EDT" at bounding box center [1043, 95] width 65 height 21
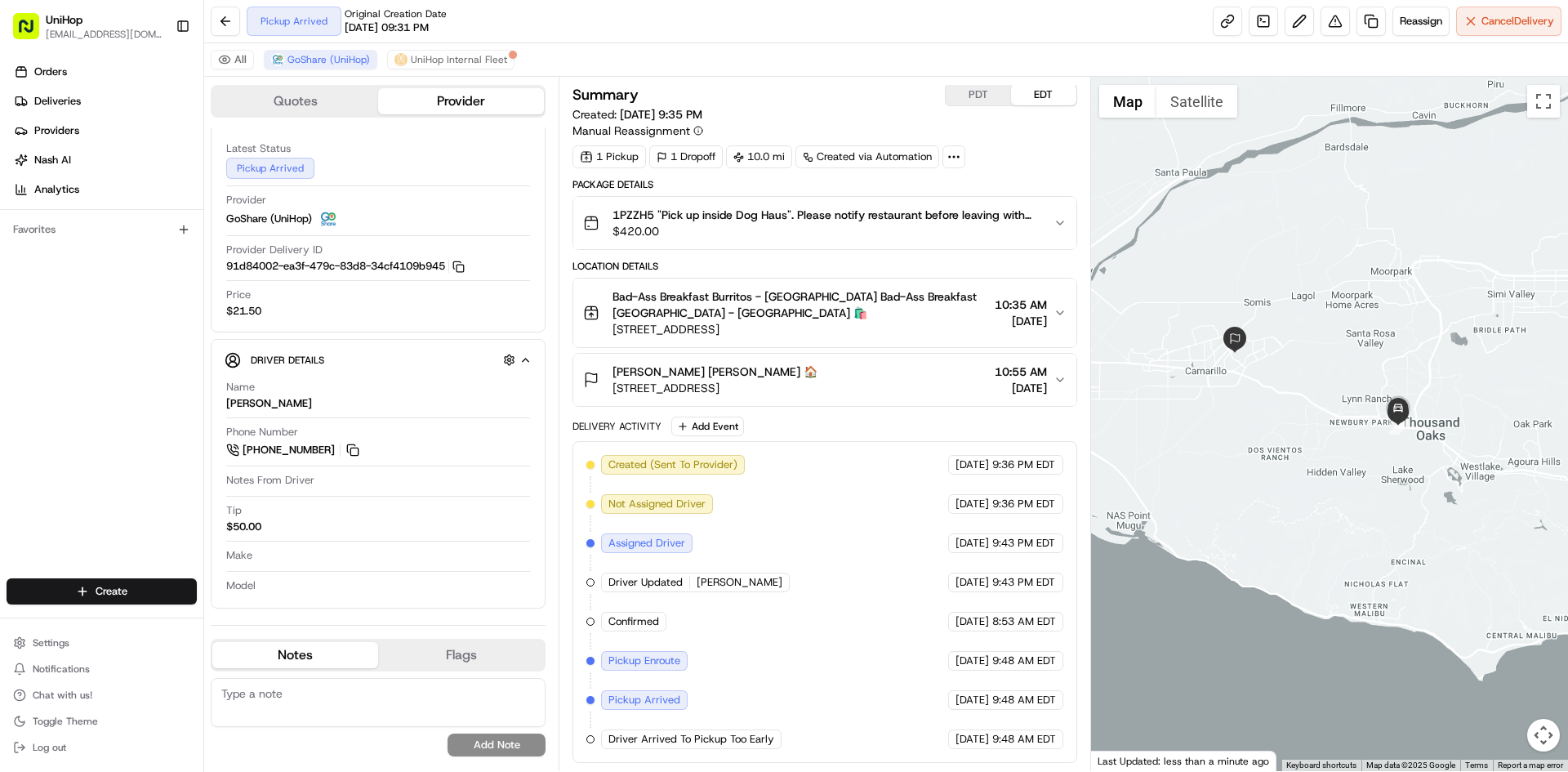
click at [912, 378] on div "Madison Gonzan Madison Gonzan 🏠 1230 Calle Suerte, Camarillo, CA 93012, USA 10:…" at bounding box center [818, 380] width 470 height 33
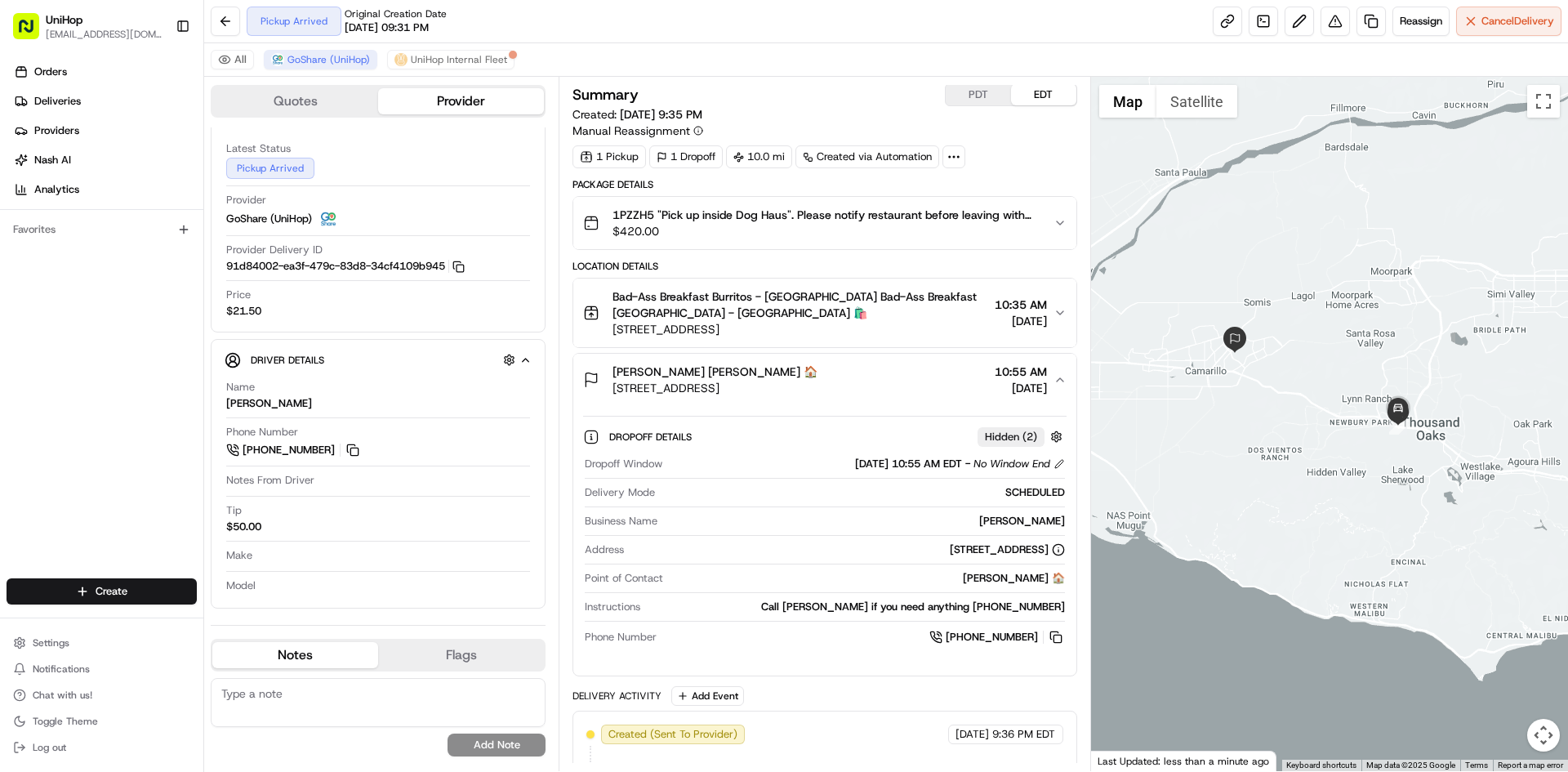
click at [912, 378] on div "Madison Gonzan Madison Gonzan 🏠 1230 Calle Suerte, Camarillo, CA 93012, USA 10:…" at bounding box center [818, 380] width 470 height 33
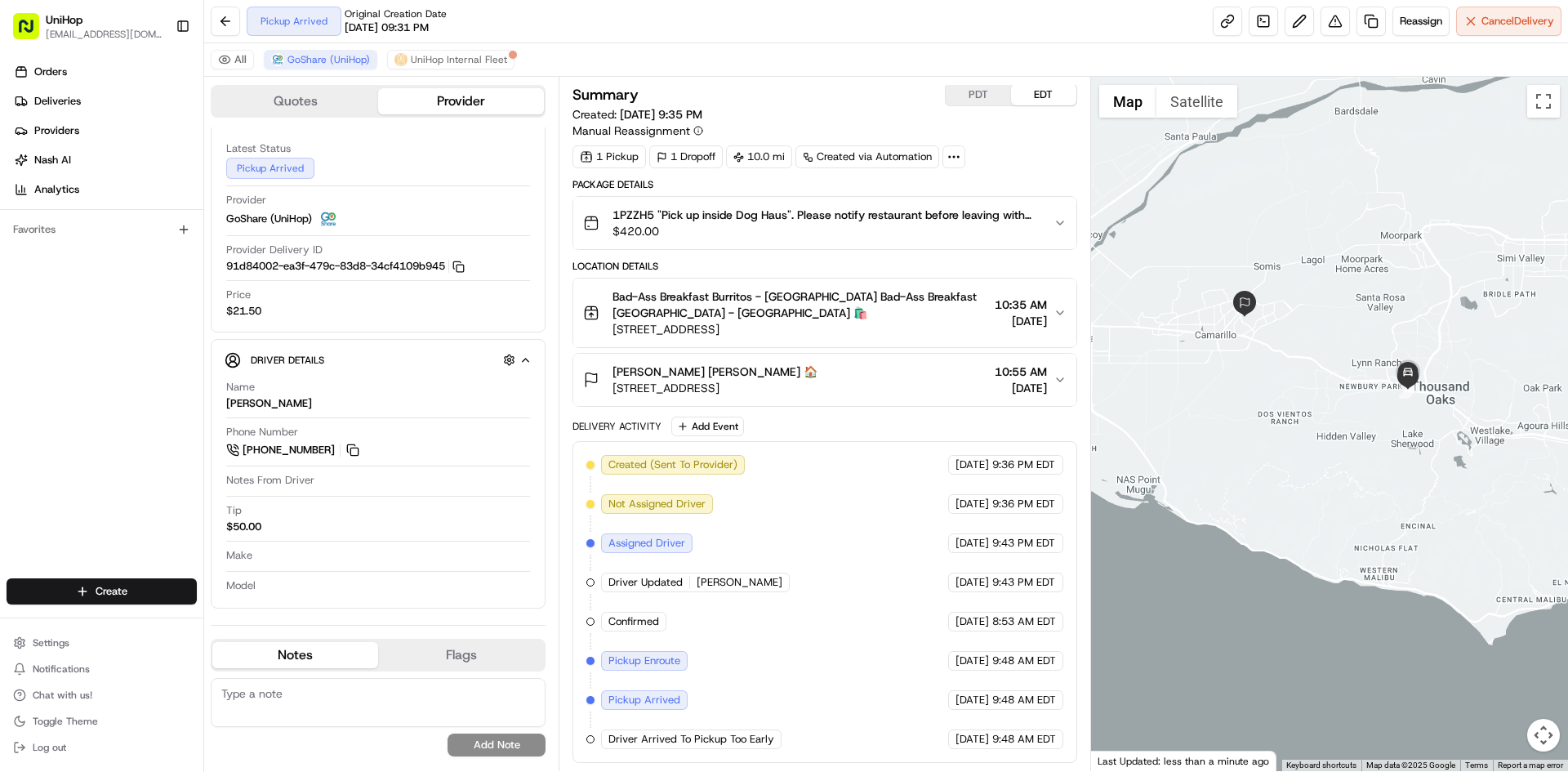
drag, startPoint x: 1203, startPoint y: 420, endPoint x: 1213, endPoint y: 384, distance: 37.4
click at [1213, 384] on div at bounding box center [1329, 423] width 478 height 694
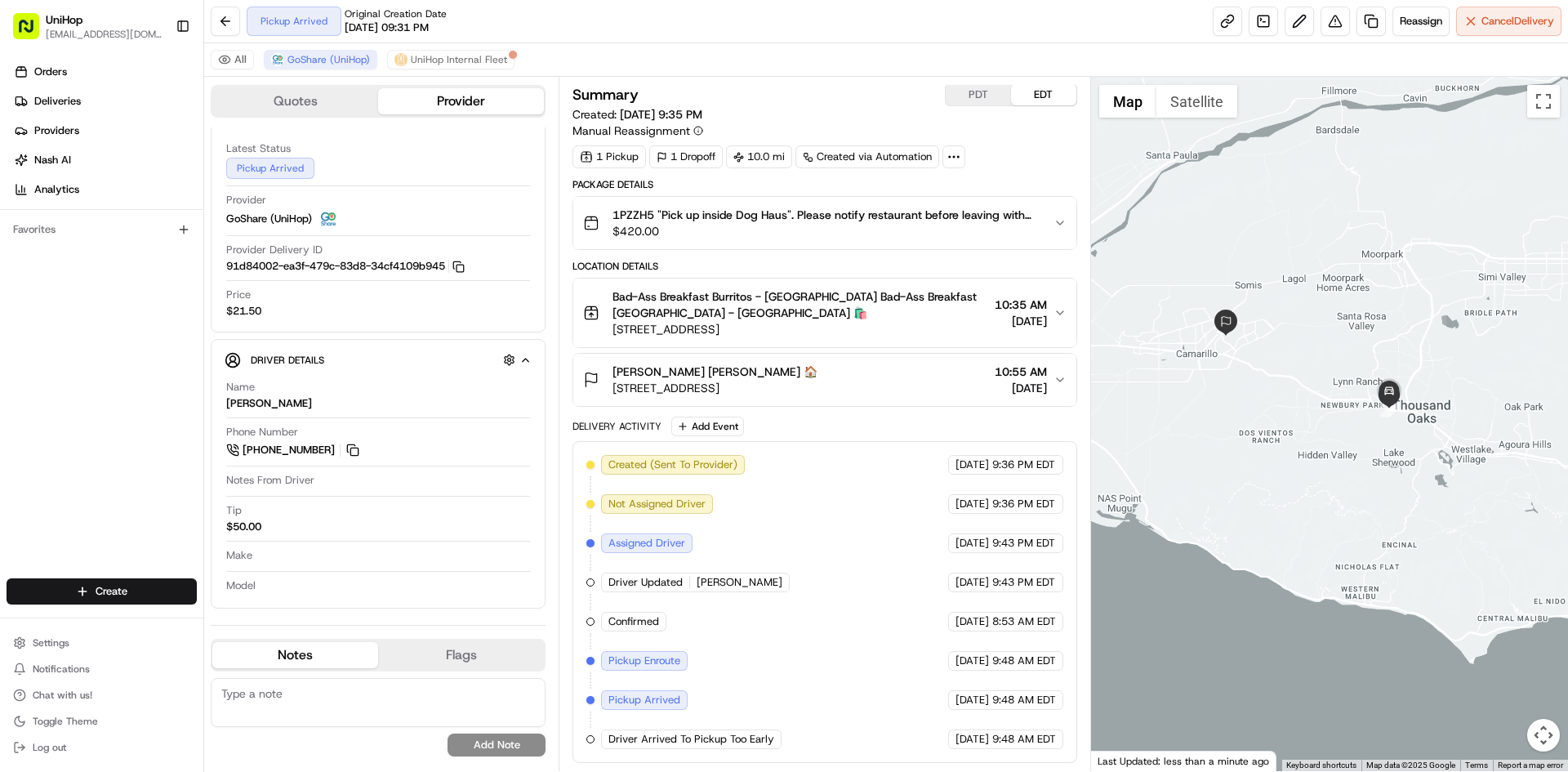
drag, startPoint x: 1254, startPoint y: 364, endPoint x: 1305, endPoint y: 405, distance: 65.4
click at [1302, 405] on div at bounding box center [1329, 423] width 478 height 694
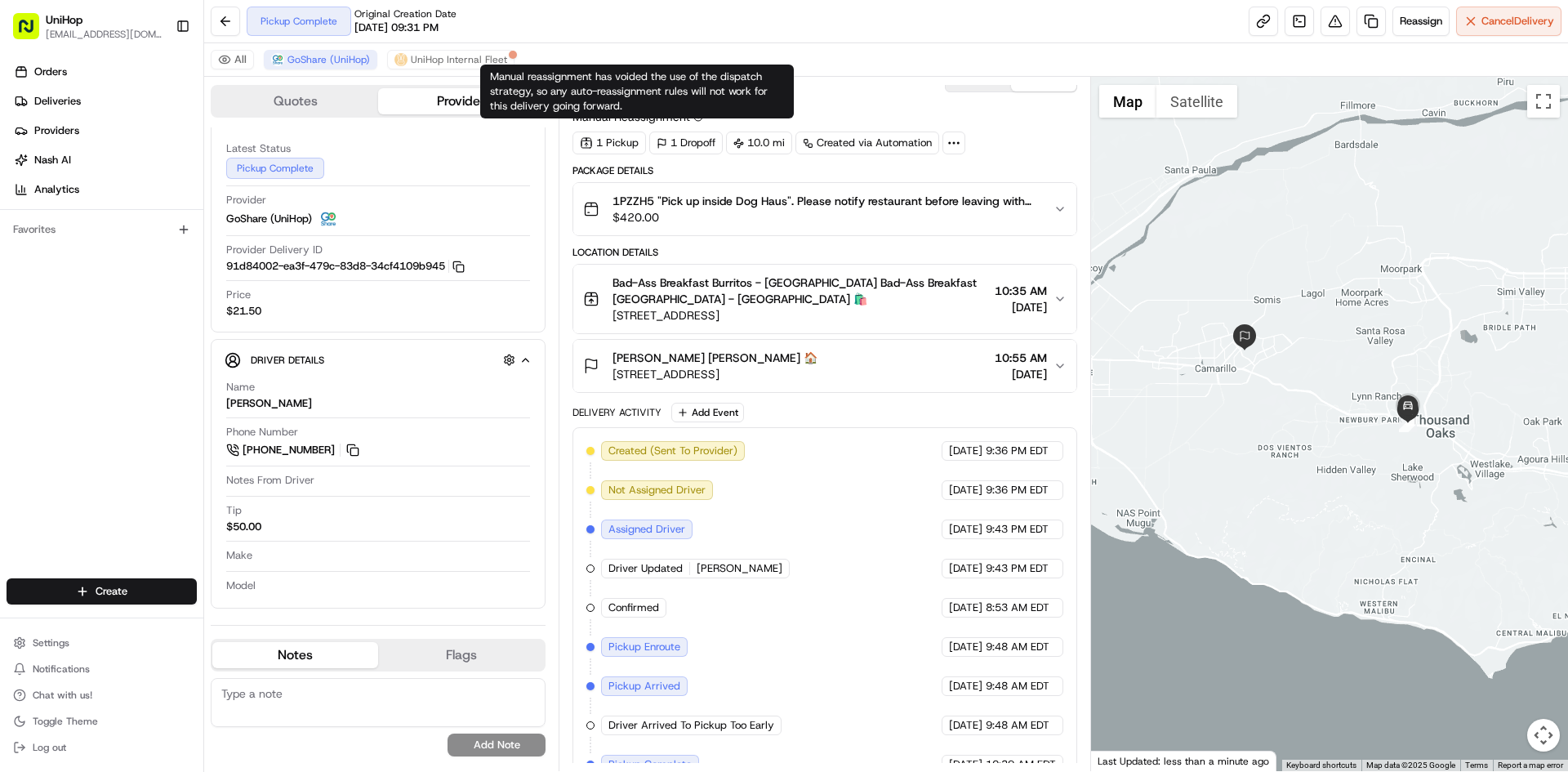
scroll to position [41, 0]
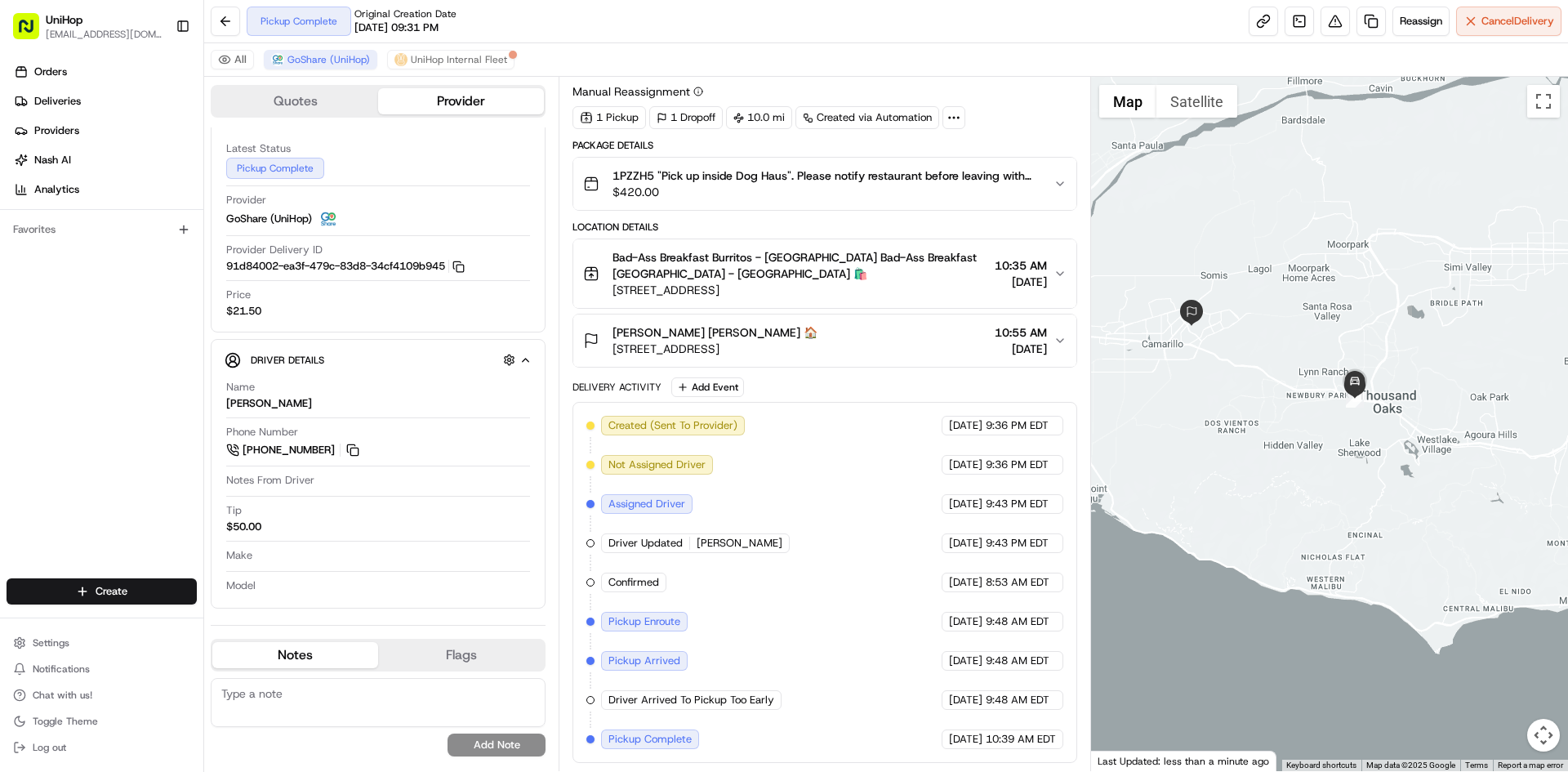
drag, startPoint x: 1251, startPoint y: 564, endPoint x: 1351, endPoint y: 421, distance: 174.5
click at [1352, 421] on div at bounding box center [1329, 423] width 478 height 694
drag, startPoint x: 1354, startPoint y: 408, endPoint x: 1346, endPoint y: 401, distance: 10.6
click at [1346, 403] on div at bounding box center [1329, 423] width 478 height 694
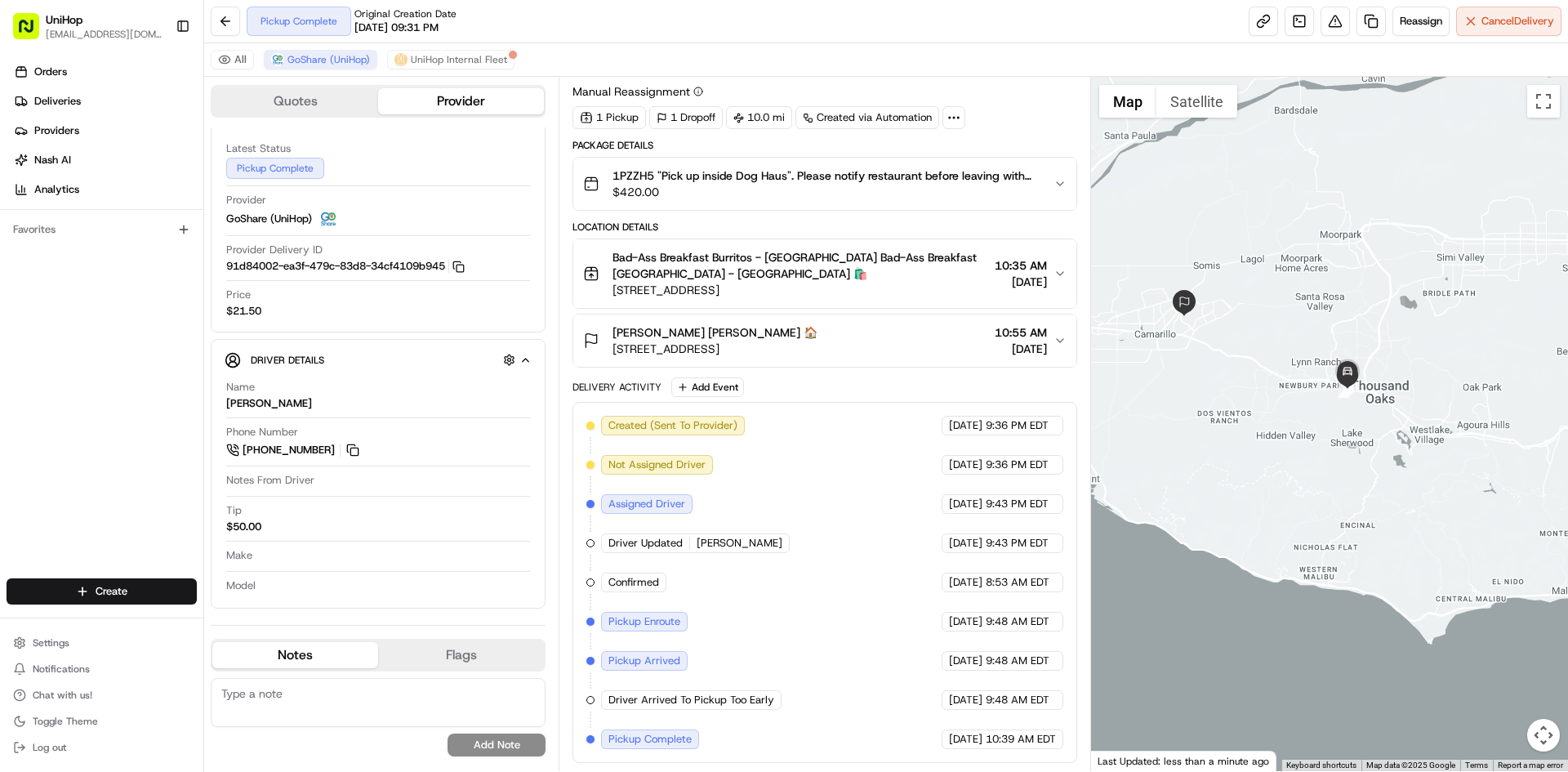
drag, startPoint x: 1295, startPoint y: 386, endPoint x: 1298, endPoint y: 395, distance: 9.5
click at [1298, 395] on div at bounding box center [1329, 423] width 478 height 694
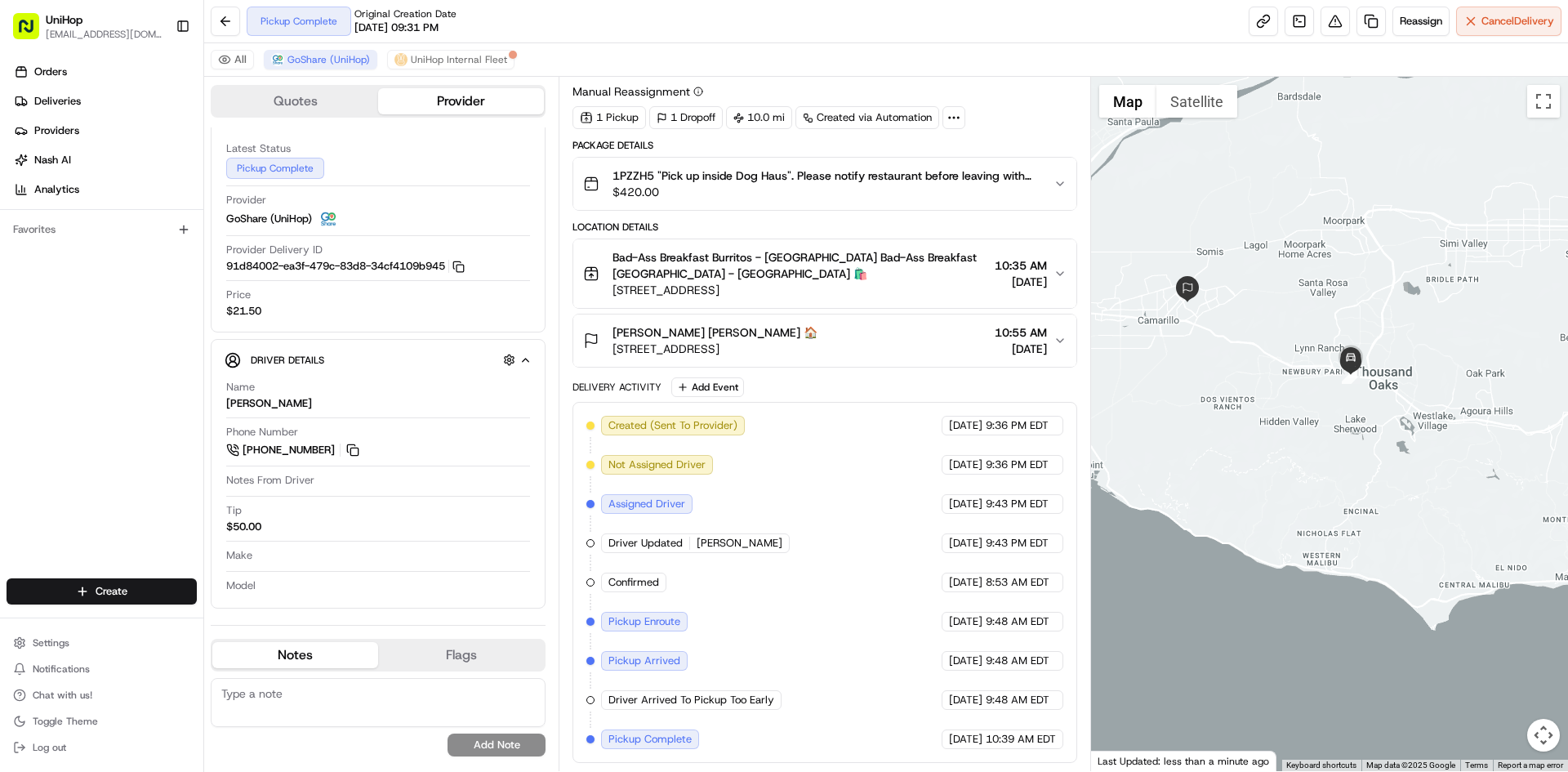
drag, startPoint x: 1290, startPoint y: 417, endPoint x: 1292, endPoint y: 399, distance: 18.1
click at [1292, 399] on div at bounding box center [1329, 423] width 478 height 694
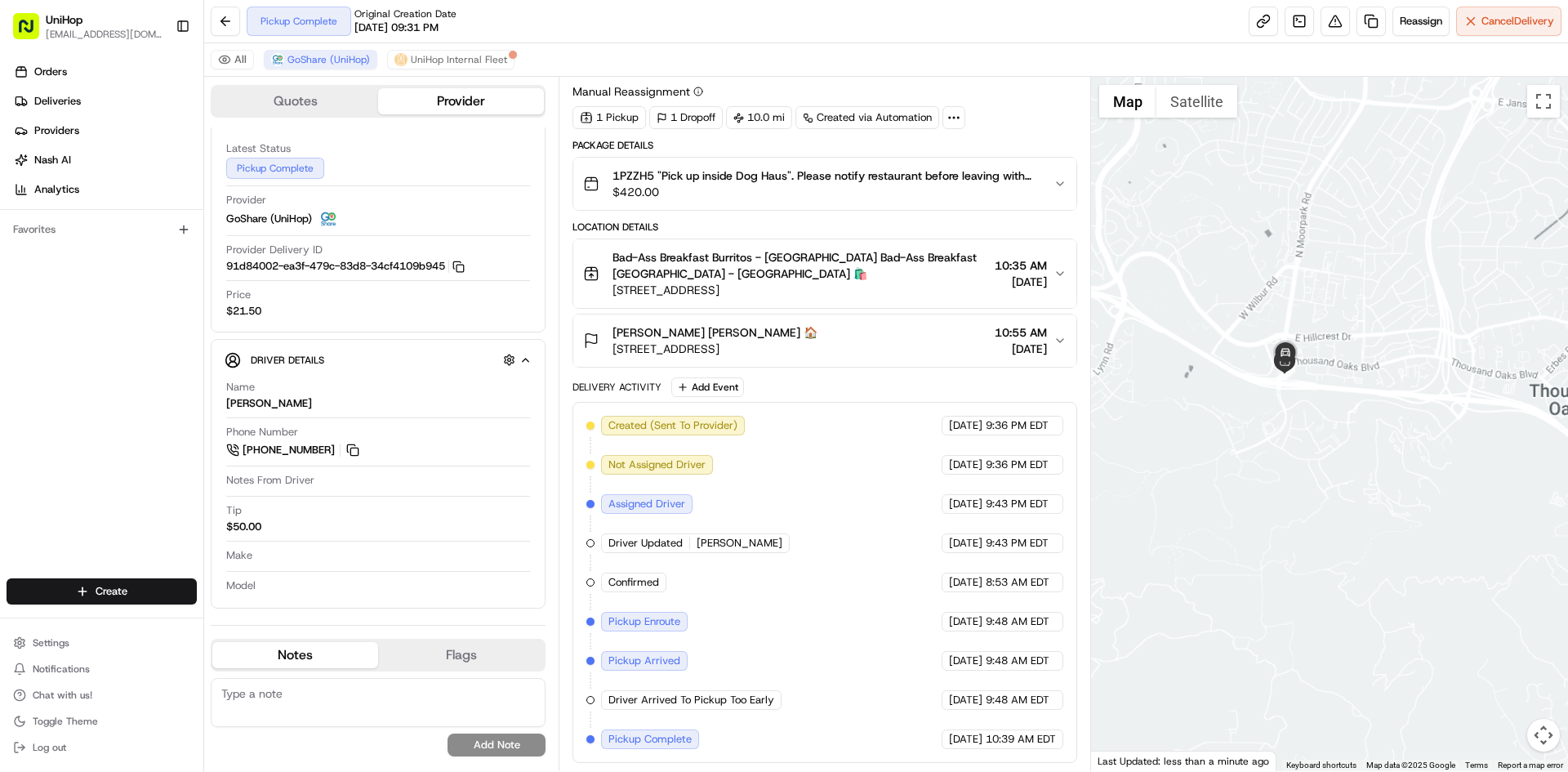
drag, startPoint x: 1272, startPoint y: 422, endPoint x: 1376, endPoint y: 423, distance: 104.0
click at [1323, 425] on div at bounding box center [1329, 423] width 478 height 694
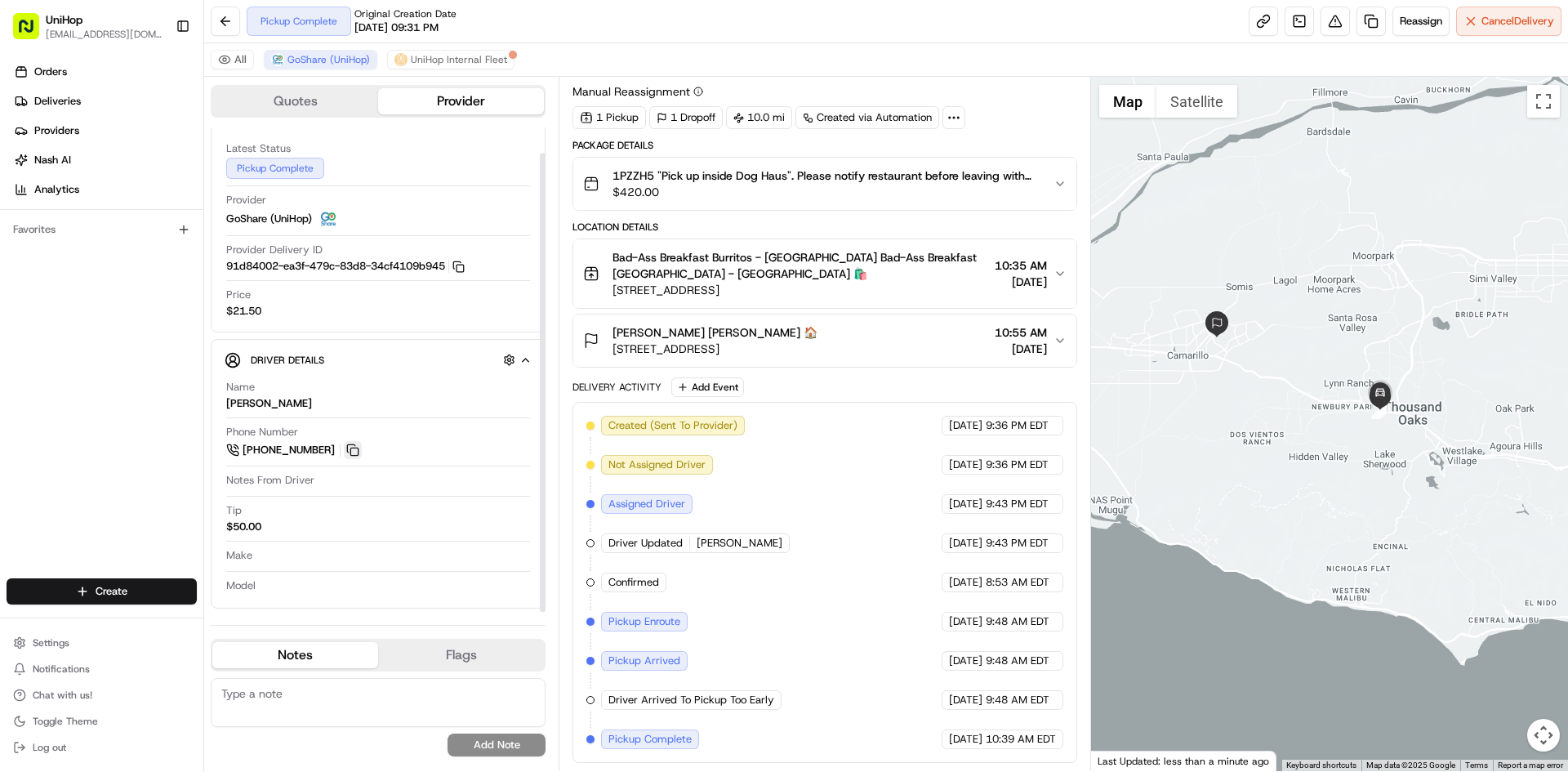
click at [358, 449] on button at bounding box center [352, 450] width 18 height 18
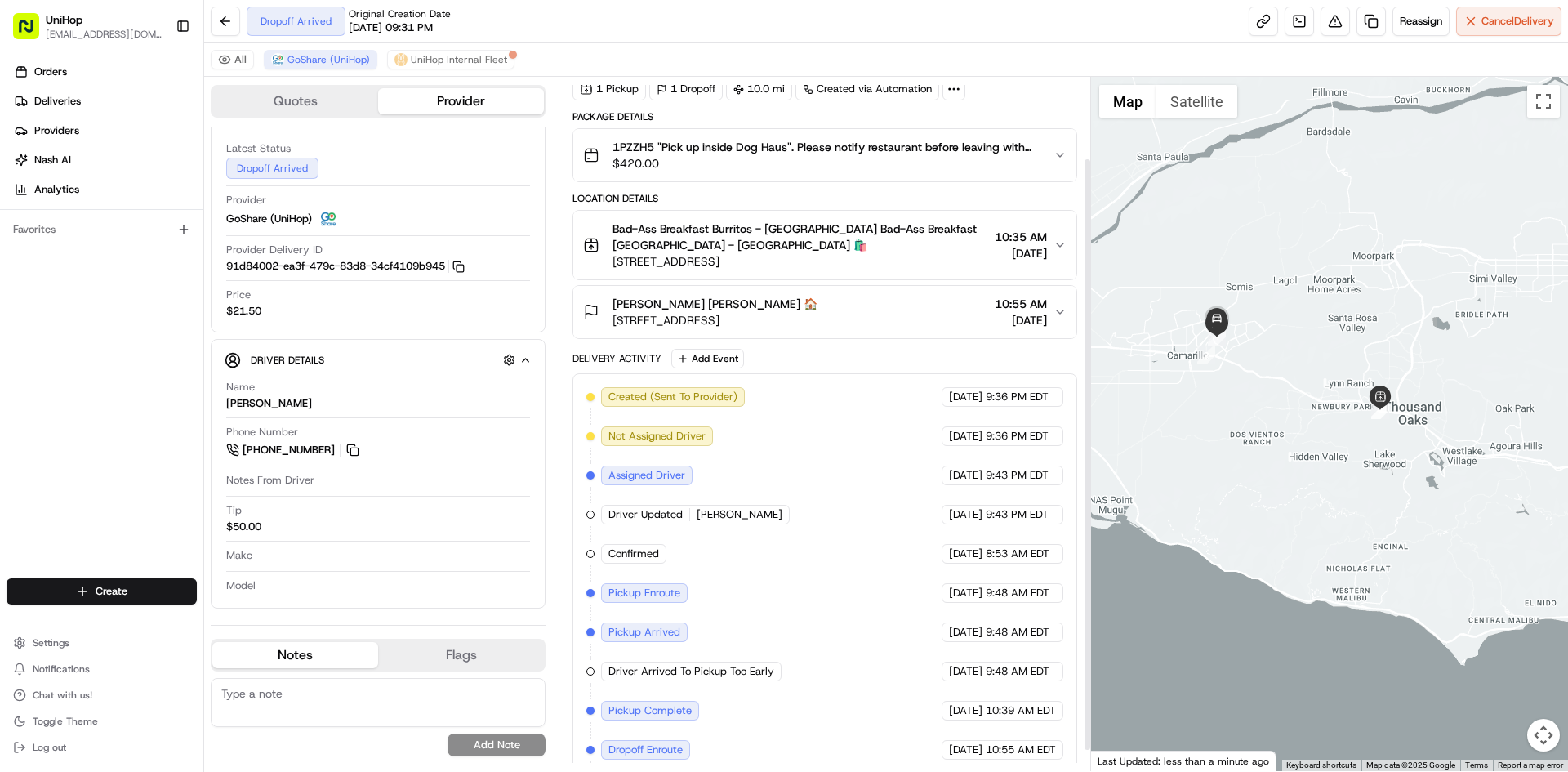
scroll to position [119, 0]
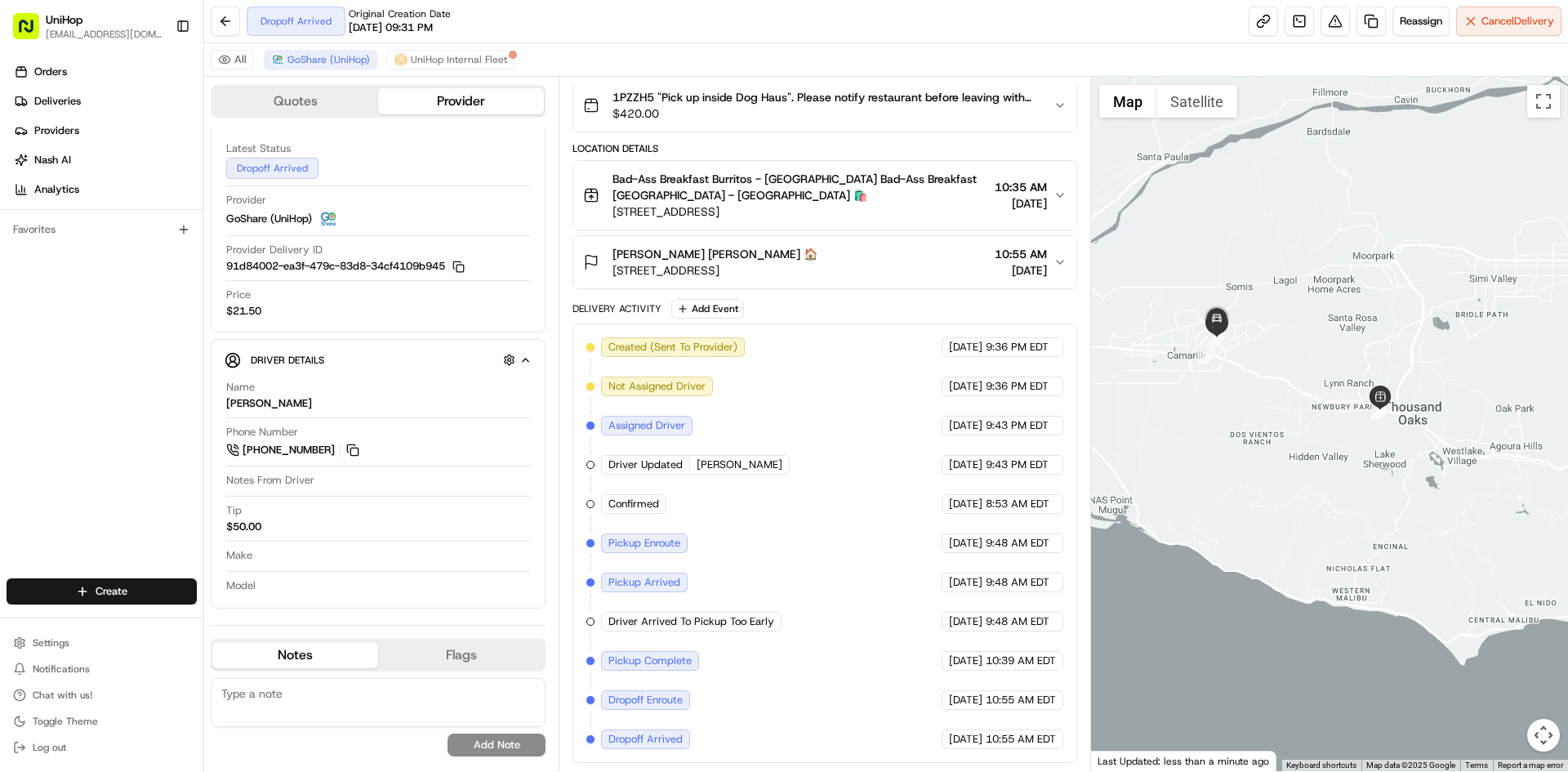
click at [863, 224] on button "Bad-Ass Breakfast Burritos - Thousand Oaks Bad-Ass Breakfast Burritos - Thousan…" at bounding box center [825, 195] width 502 height 68
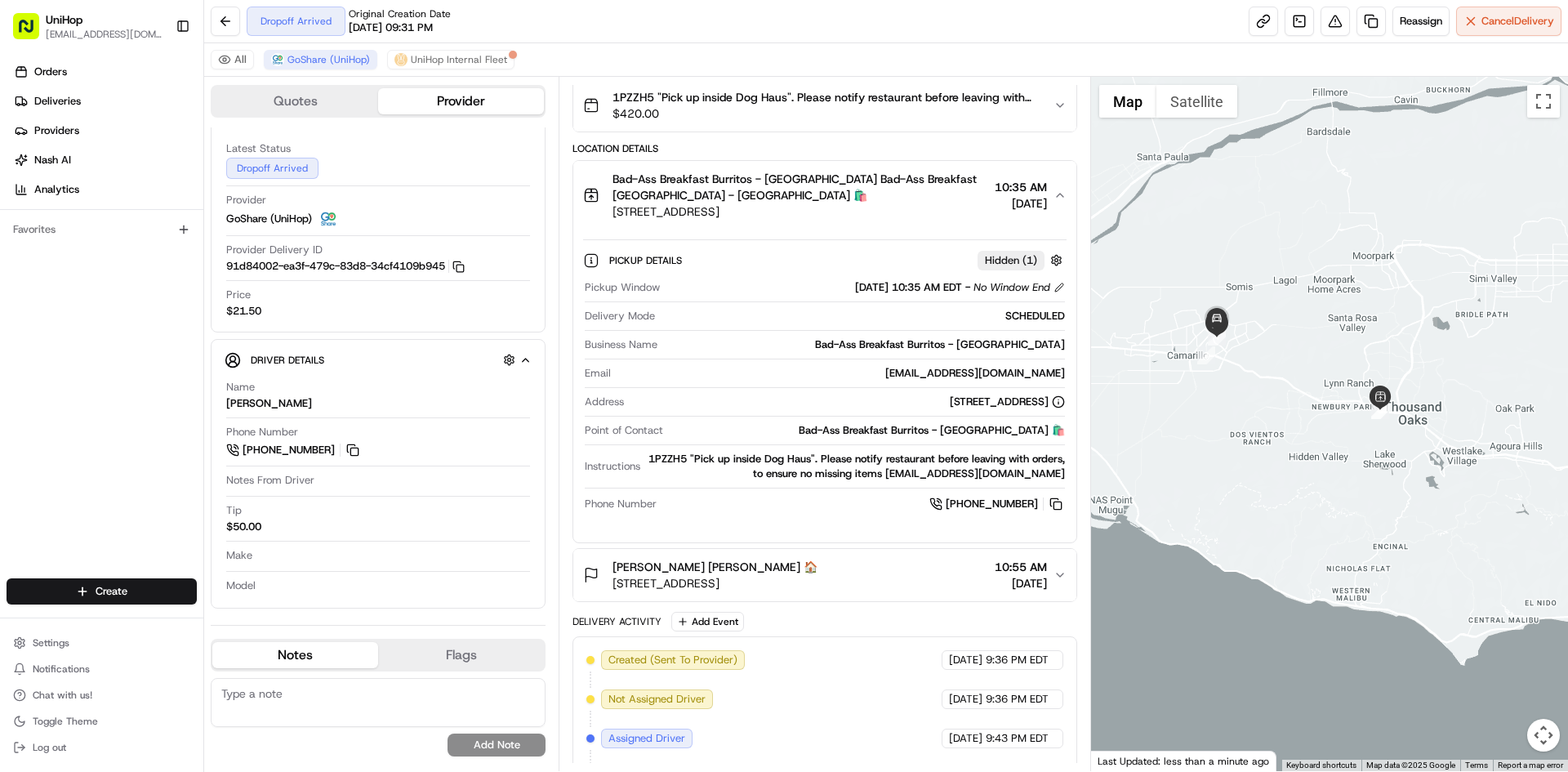
click at [880, 229] on button "Bad-Ass Breakfast Burritos - Thousand Oaks Bad-Ass Breakfast Burritos - Thousan…" at bounding box center [825, 195] width 502 height 68
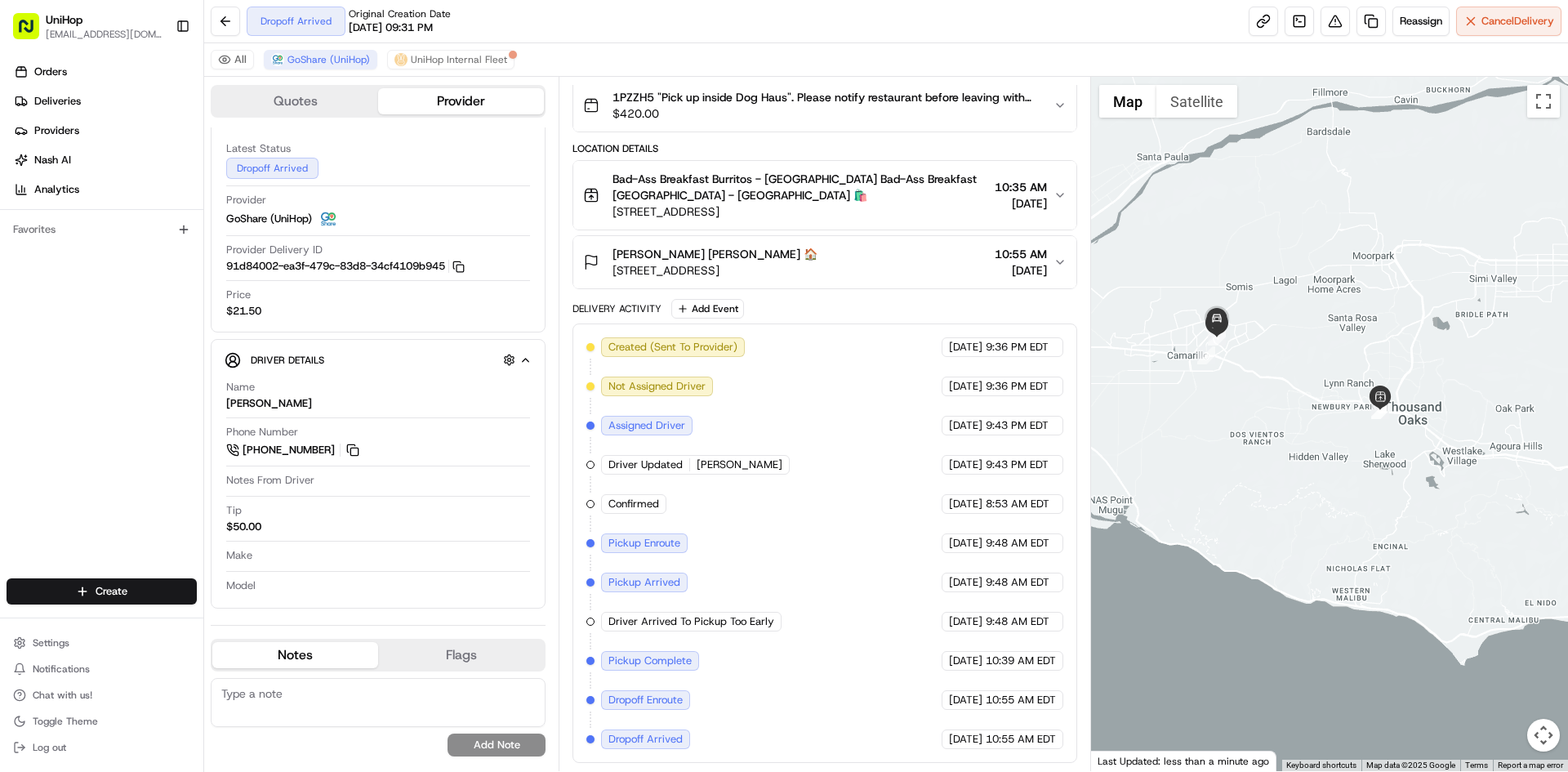
click at [902, 253] on div "Madison Gonzan Madison Gonzan 🏠 1230 Calle Suerte, Camarillo, CA 93012, USA 10:…" at bounding box center [818, 262] width 470 height 33
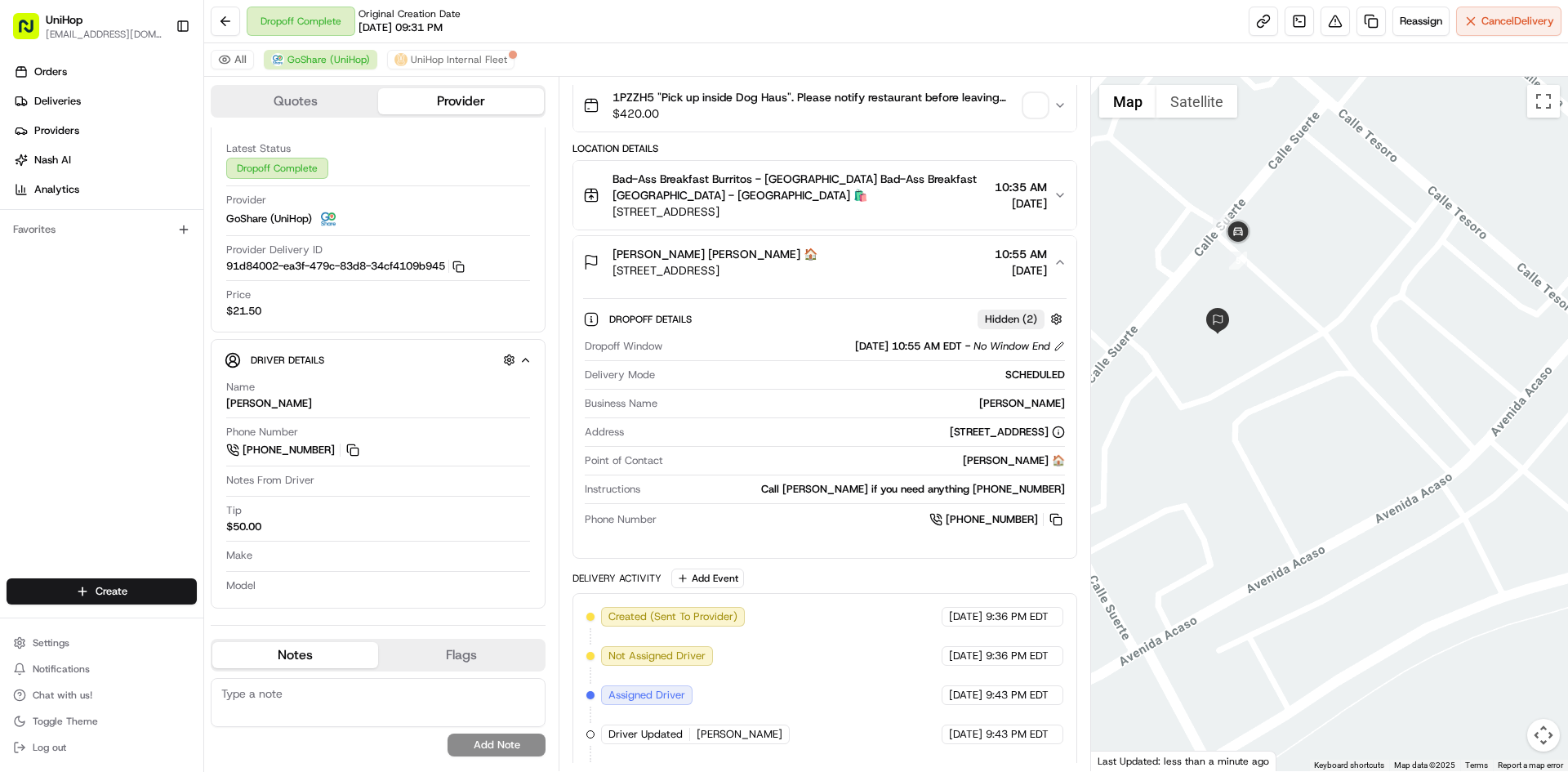
drag, startPoint x: 1226, startPoint y: 352, endPoint x: 1275, endPoint y: 306, distance: 67.2
click at [1275, 306] on div at bounding box center [1329, 423] width 478 height 694
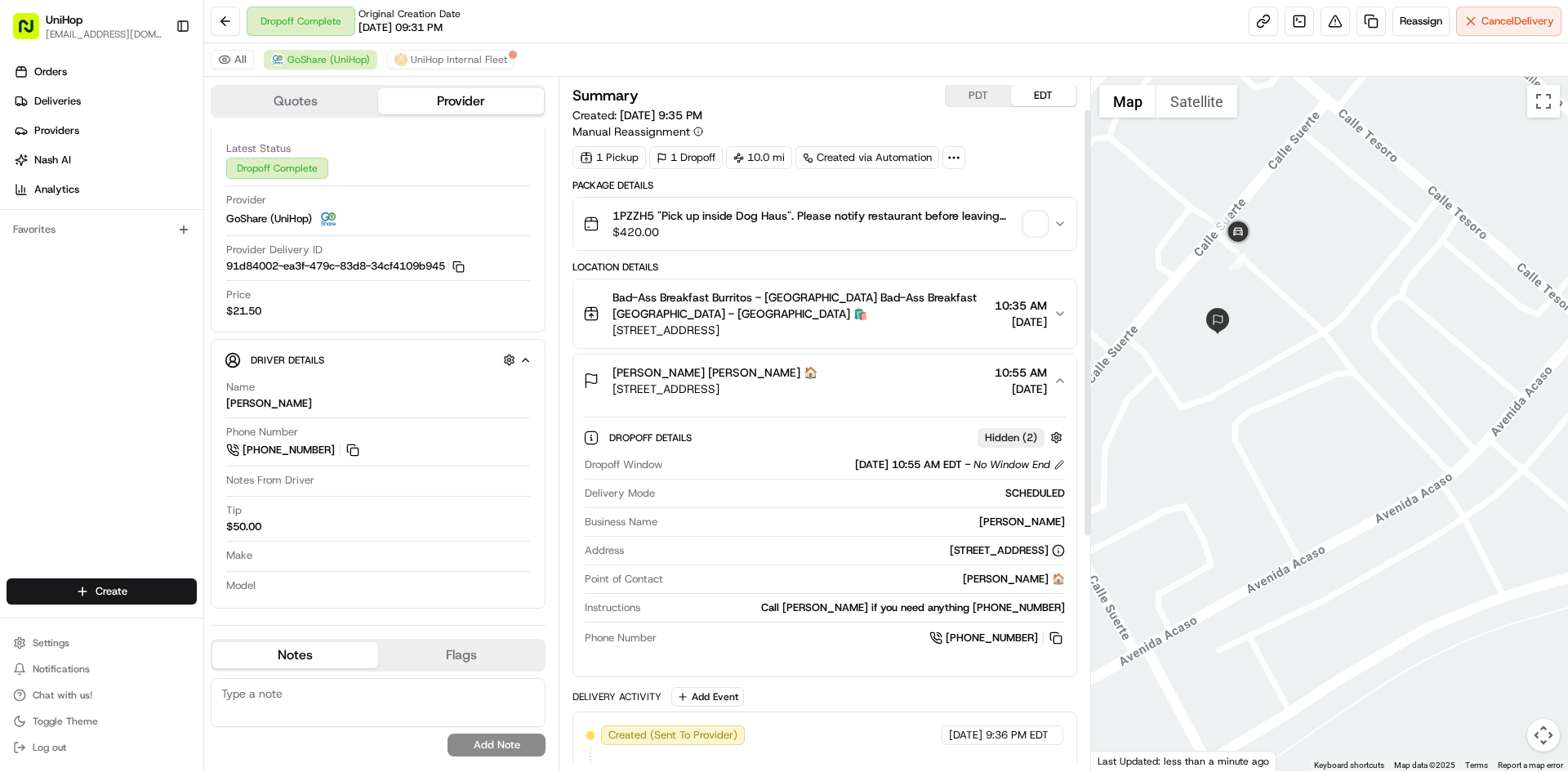
scroll to position [0, 0]
click at [1031, 227] on img "button" at bounding box center [1036, 224] width 23 height 23
click at [918, 342] on button "Bad-Ass Breakfast Burritos - Thousand Oaks Bad-Ass Breakfast Burritos - Thousan…" at bounding box center [825, 314] width 502 height 68
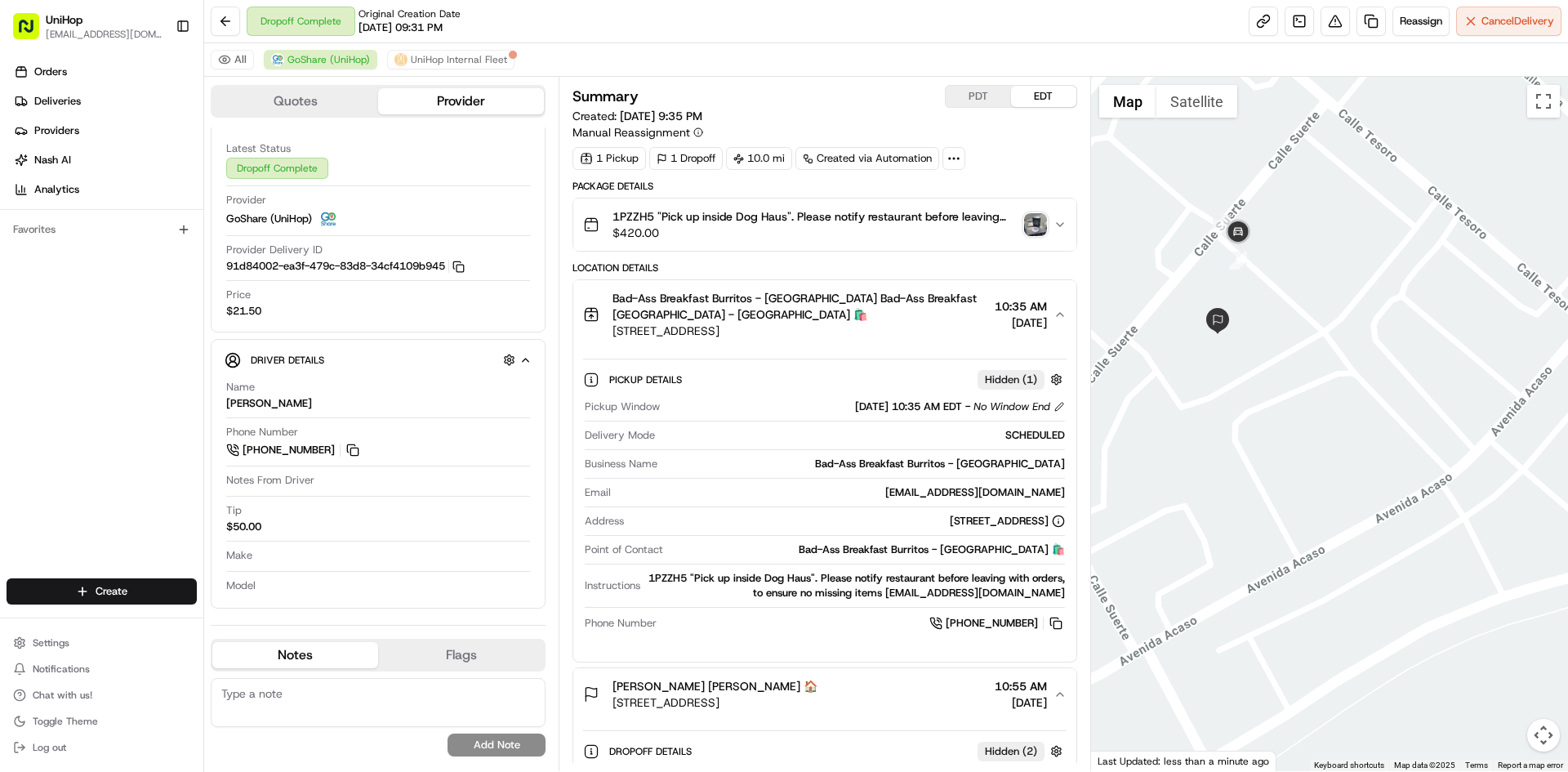
click at [913, 346] on button "Bad-Ass Breakfast Burritos - Thousand Oaks Bad-Ass Breakfast Burritos - Thousan…" at bounding box center [825, 314] width 502 height 68
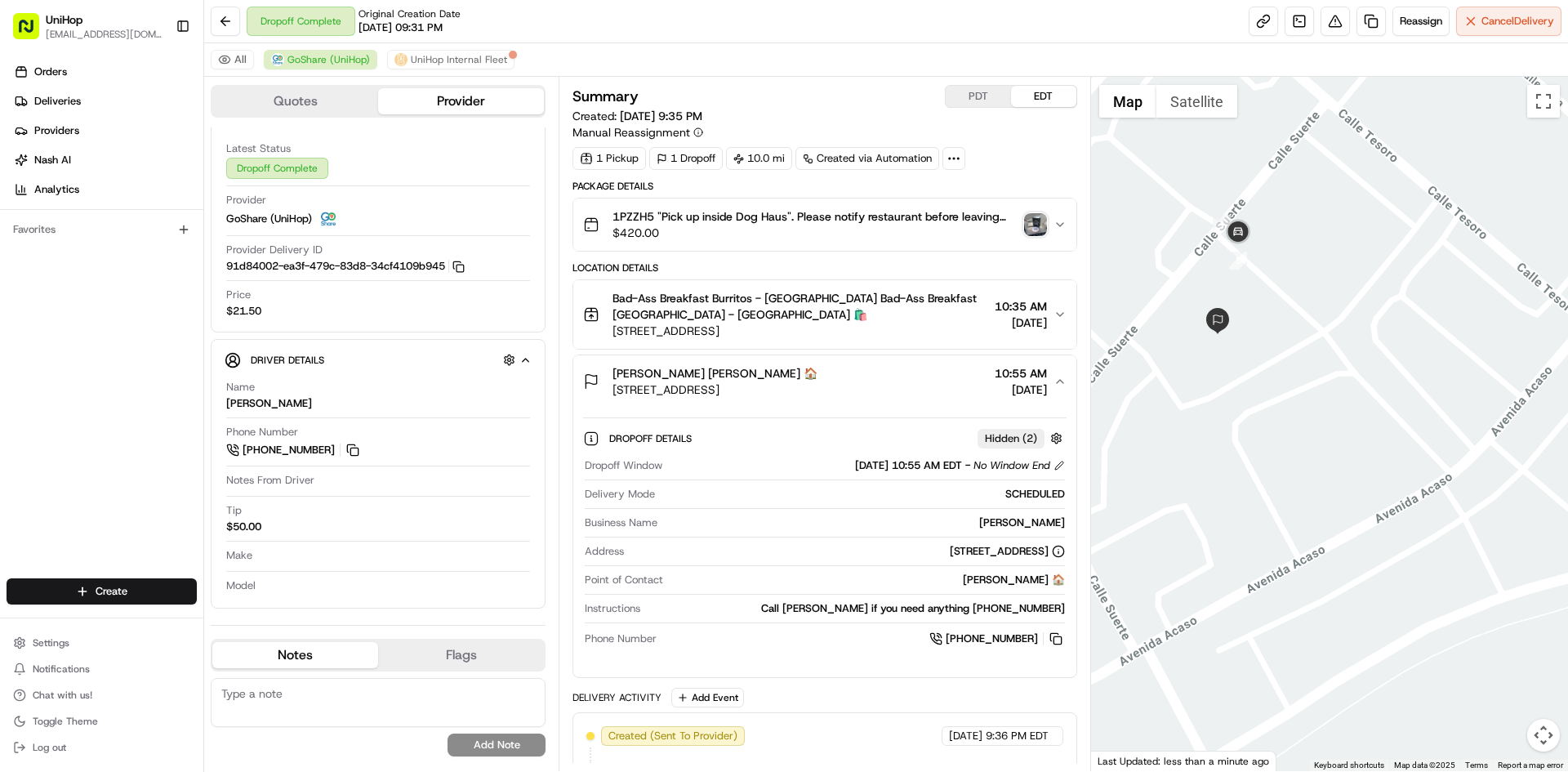
click at [1035, 230] on img "button" at bounding box center [1036, 224] width 23 height 23
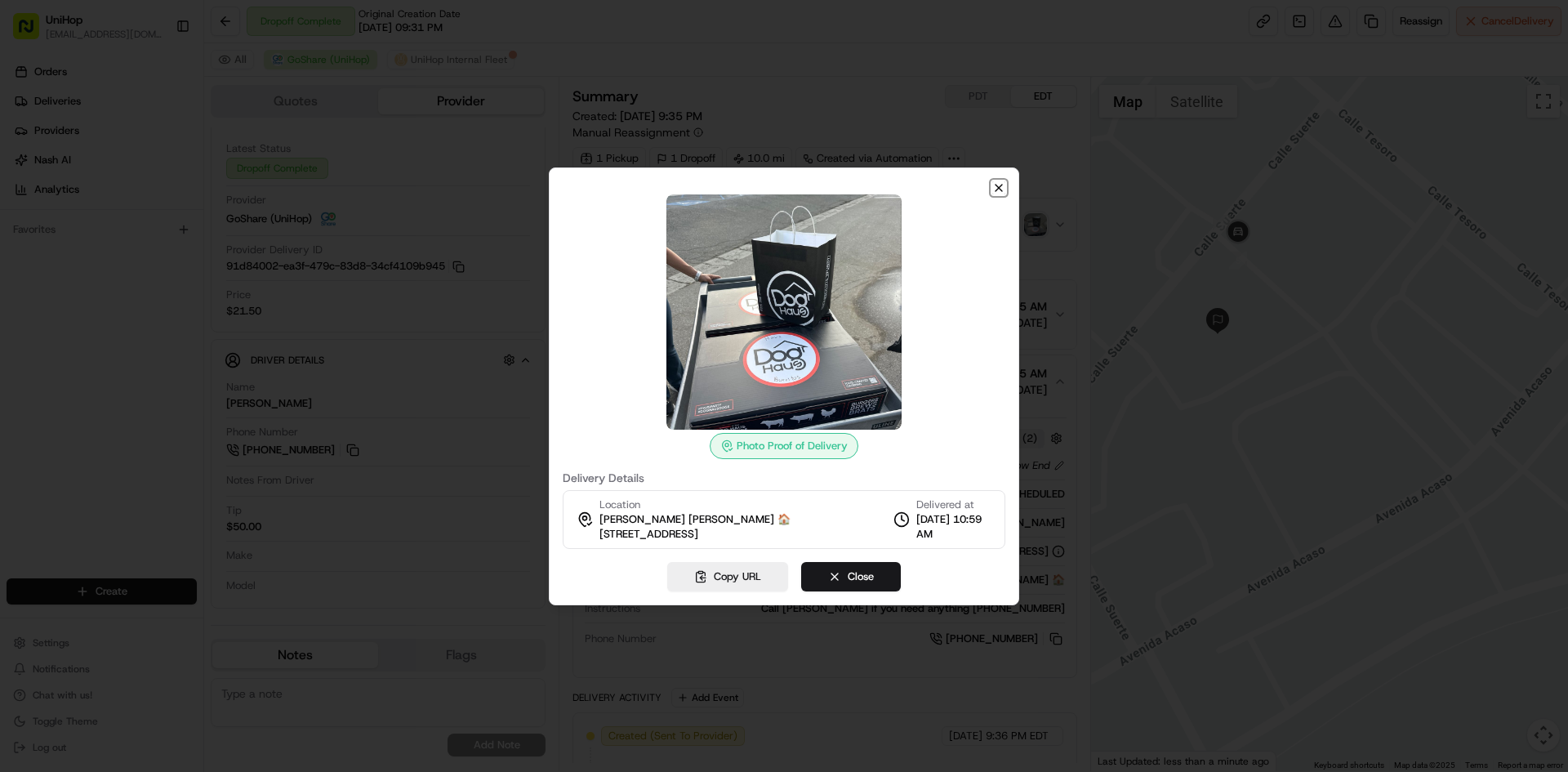
click at [998, 188] on icon "button" at bounding box center [999, 188] width 7 height 7
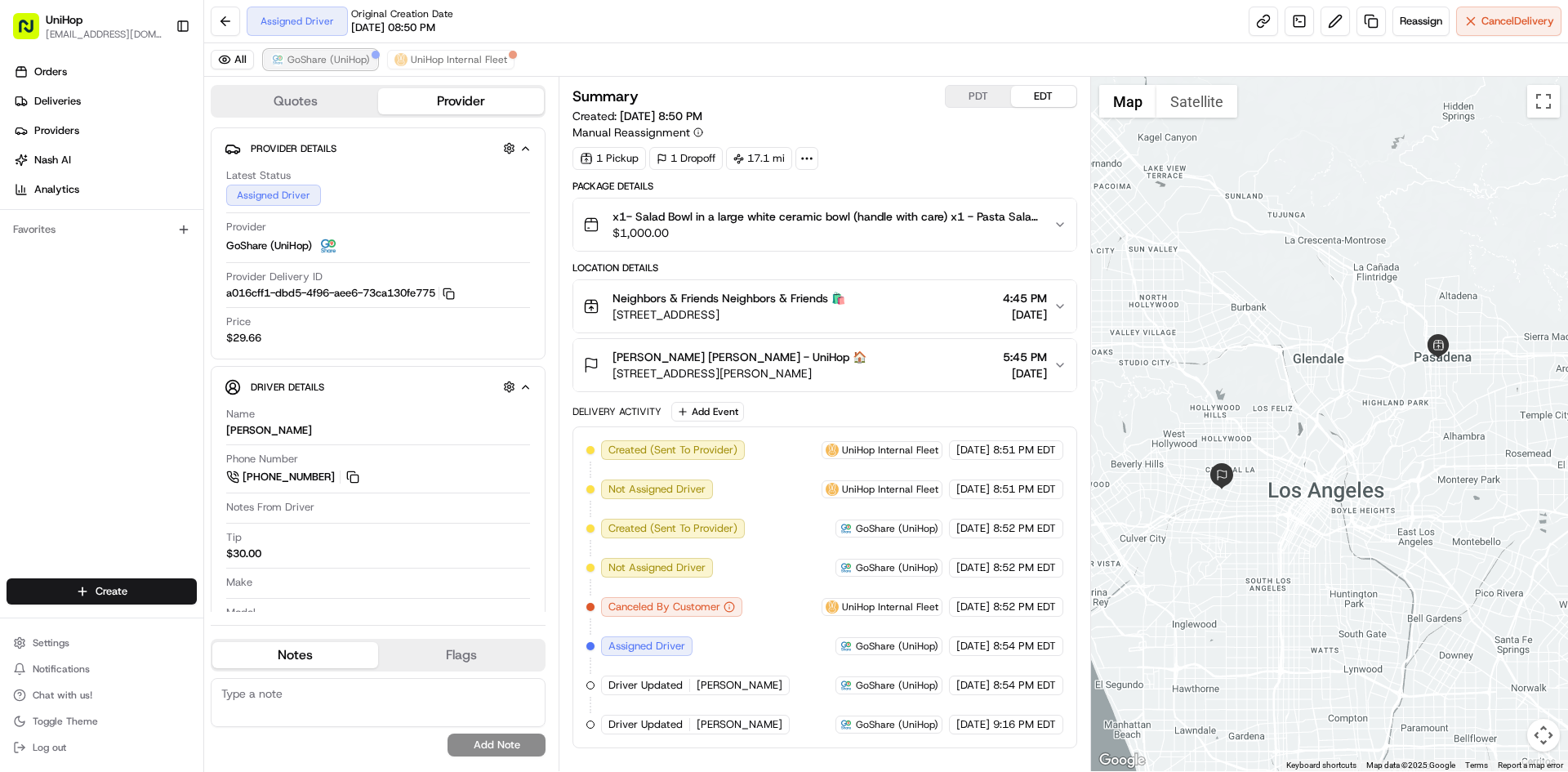
click at [308, 54] on span "GoShare (UniHop)" at bounding box center [329, 60] width 82 height 13
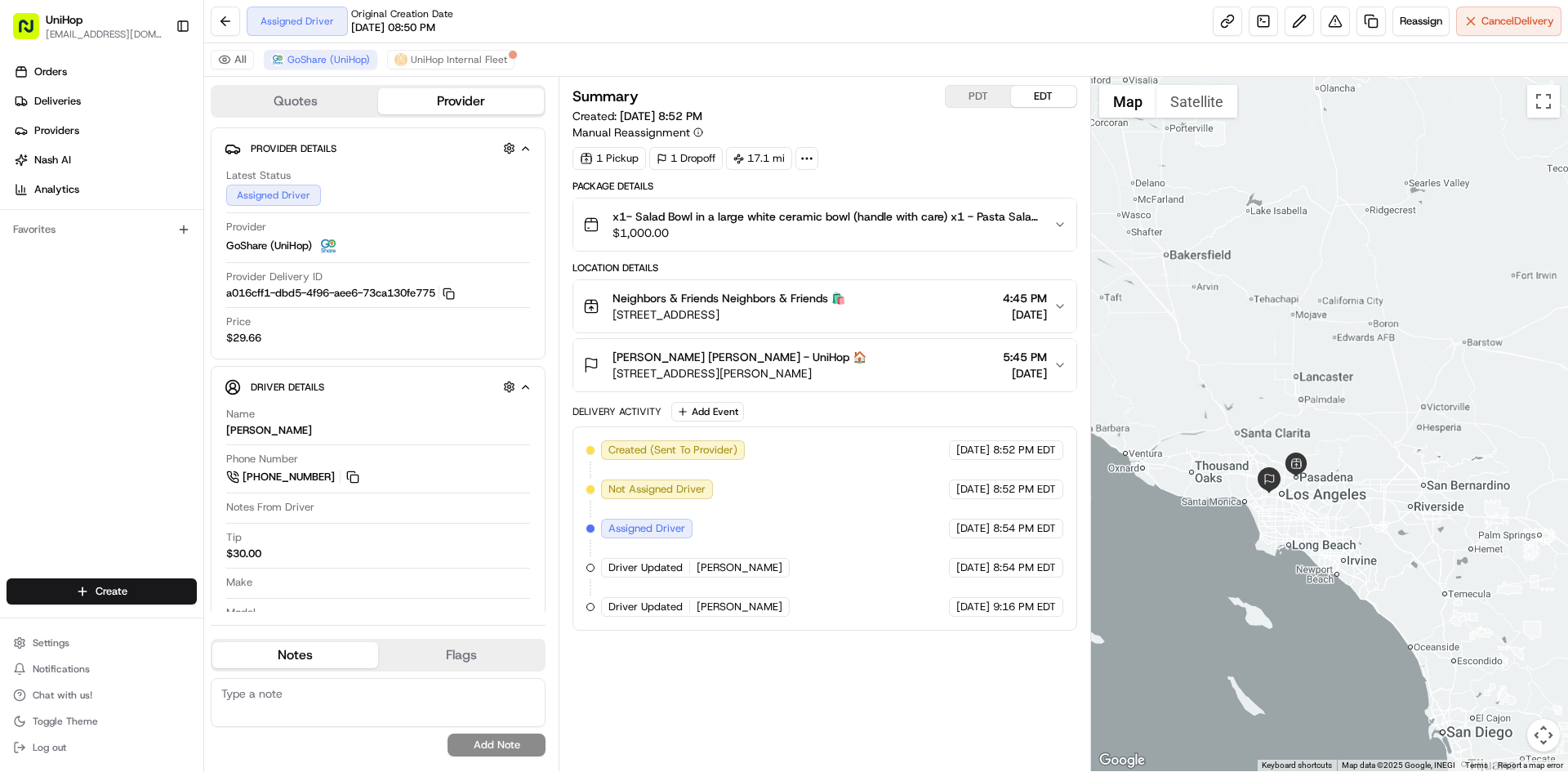
drag, startPoint x: 1293, startPoint y: 195, endPoint x: 1292, endPoint y: 359, distance: 164.0
click at [1292, 359] on div at bounding box center [1329, 423] width 478 height 694
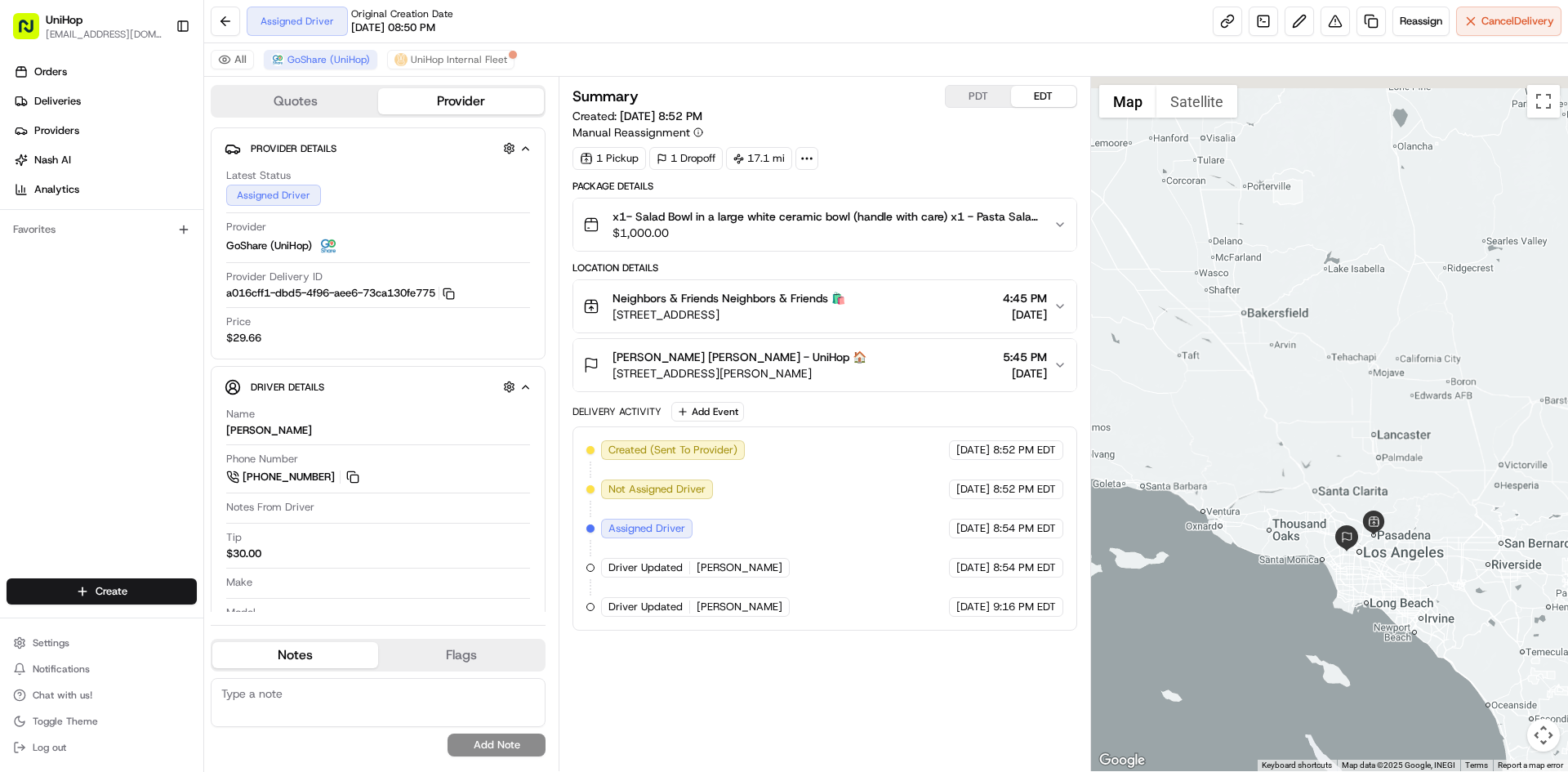
drag, startPoint x: 1180, startPoint y: 159, endPoint x: 1249, endPoint y: 207, distance: 84.1
click at [1249, 207] on div at bounding box center [1329, 423] width 478 height 694
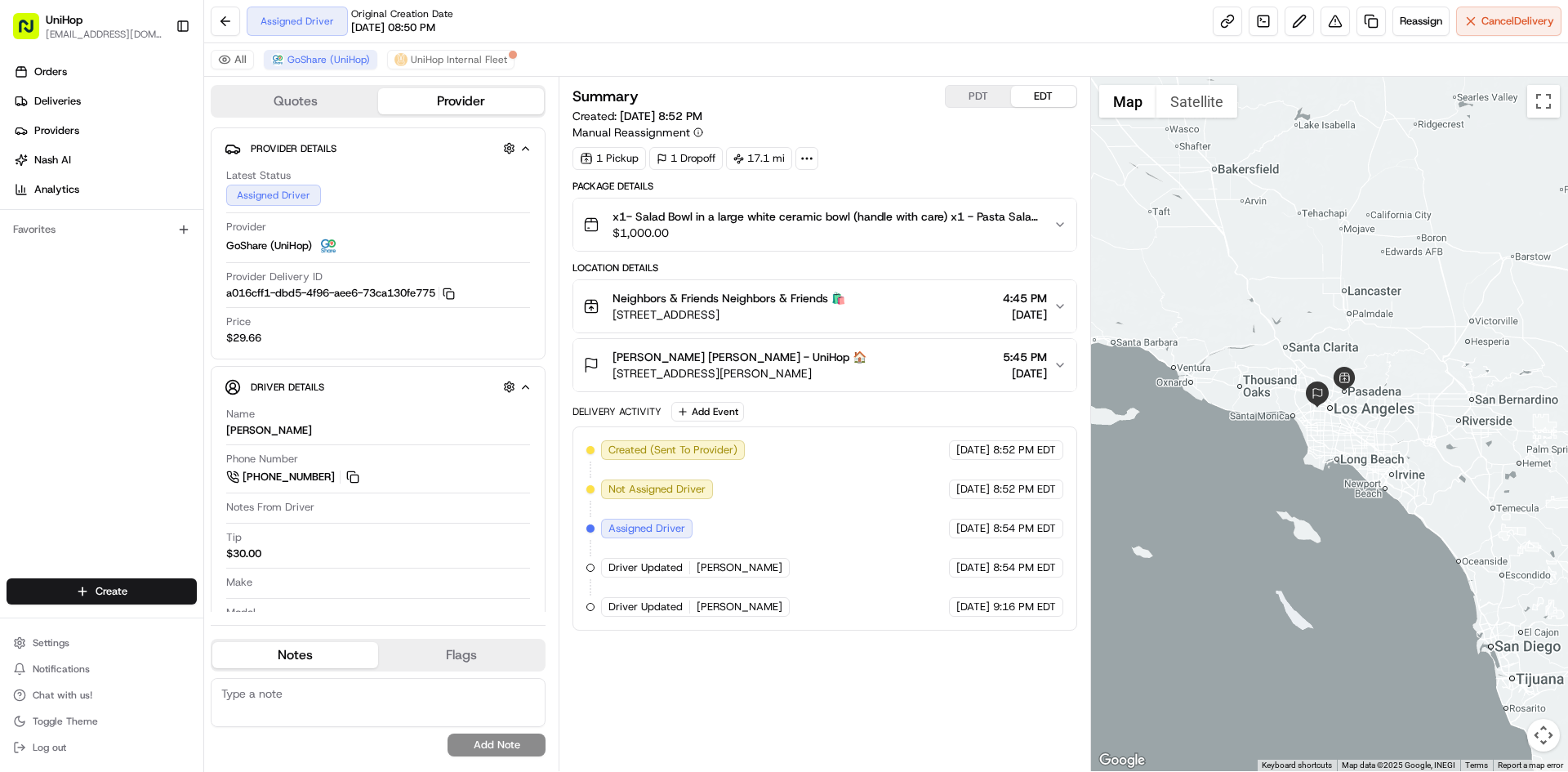
drag, startPoint x: 1414, startPoint y: 384, endPoint x: 1380, endPoint y: 277, distance: 112.3
click at [1380, 277] on div at bounding box center [1329, 423] width 478 height 694
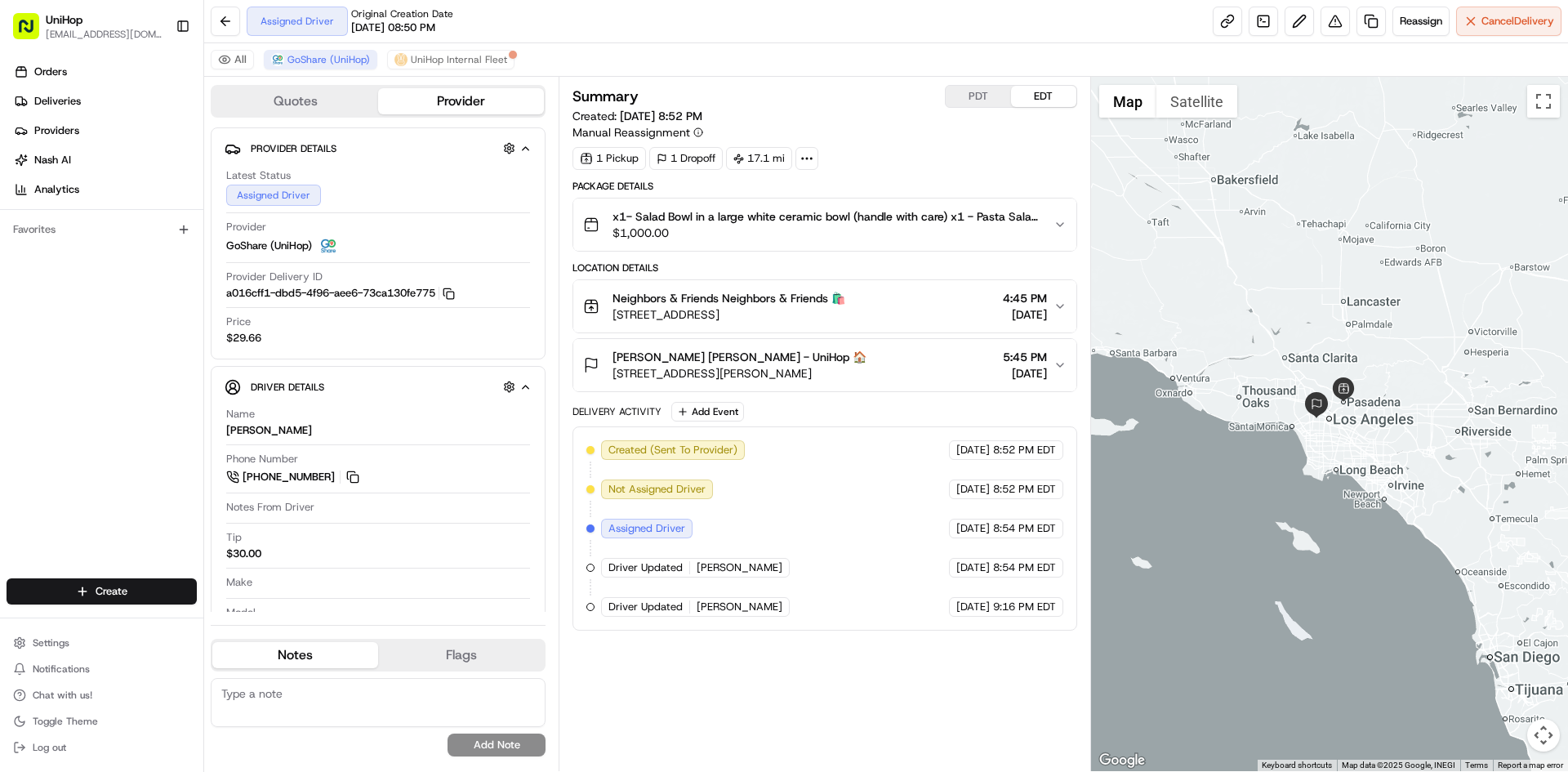
drag, startPoint x: 1289, startPoint y: 235, endPoint x: 1288, endPoint y: 247, distance: 12.0
click at [1288, 247] on div at bounding box center [1329, 423] width 478 height 694
drag, startPoint x: 926, startPoint y: 691, endPoint x: 930, endPoint y: 682, distance: 9.8
click at [926, 691] on div "Summary PDT EDT Created: Aug 22 2025 8:52 PM Manual Reassignment 1 Pickup 1 Dro…" at bounding box center [825, 424] width 504 height 678
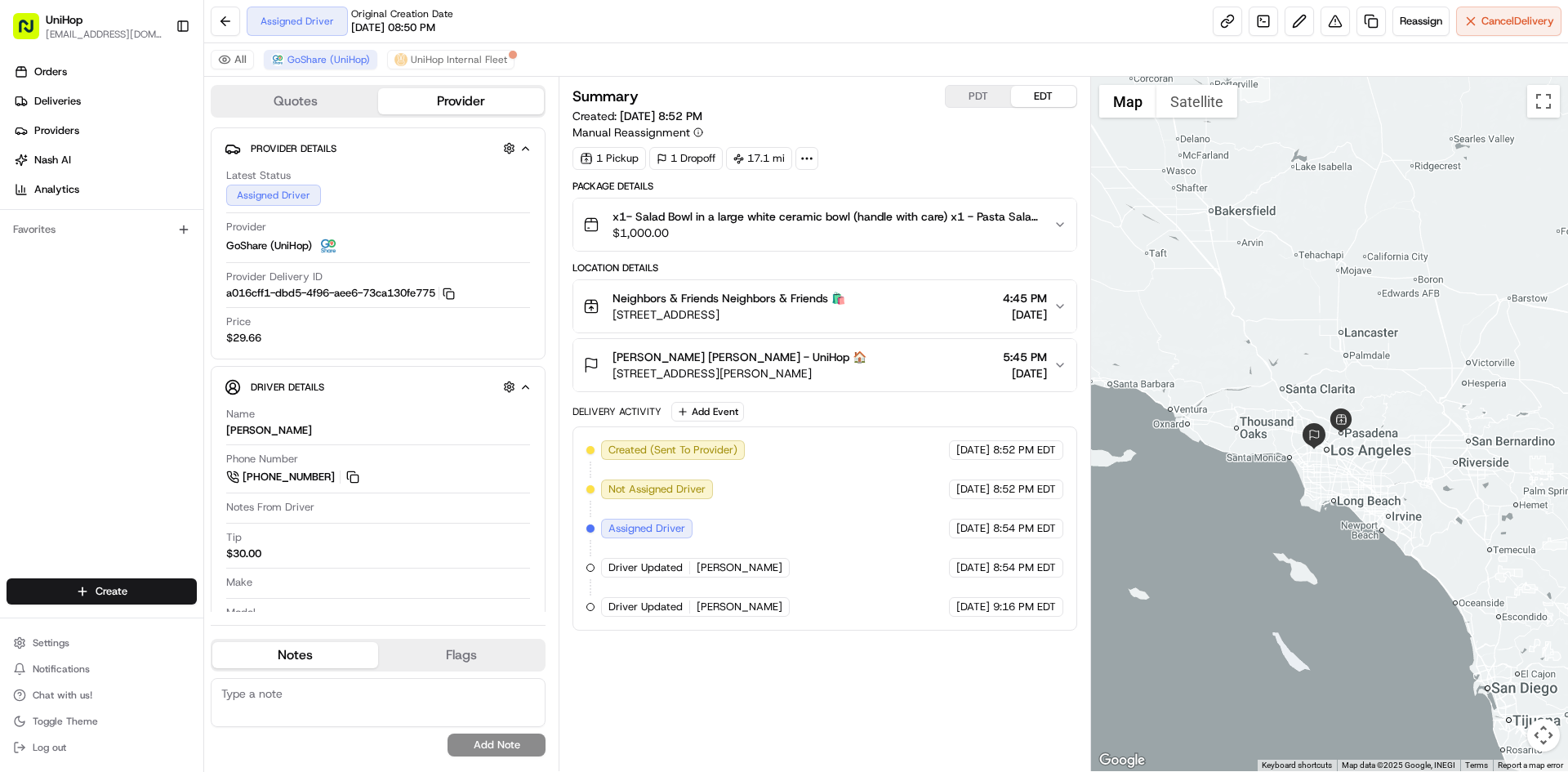
drag, startPoint x: 1242, startPoint y: 242, endPoint x: 1239, endPoint y: 277, distance: 35.1
click at [1239, 277] on div at bounding box center [1329, 423] width 478 height 694
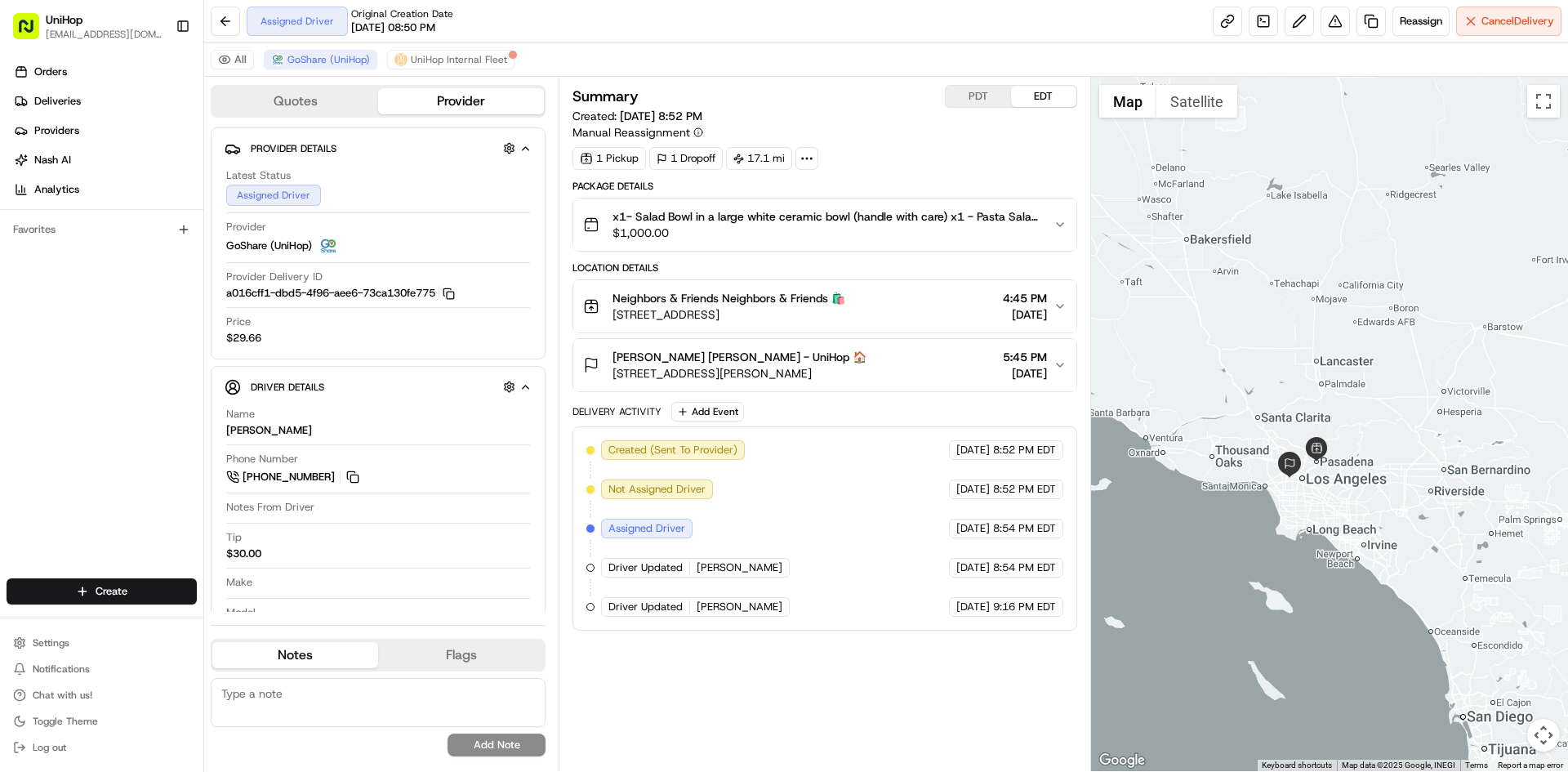
drag, startPoint x: 1257, startPoint y: 245, endPoint x: 1239, endPoint y: 257, distance: 21.6
click at [1239, 257] on div at bounding box center [1329, 423] width 478 height 694
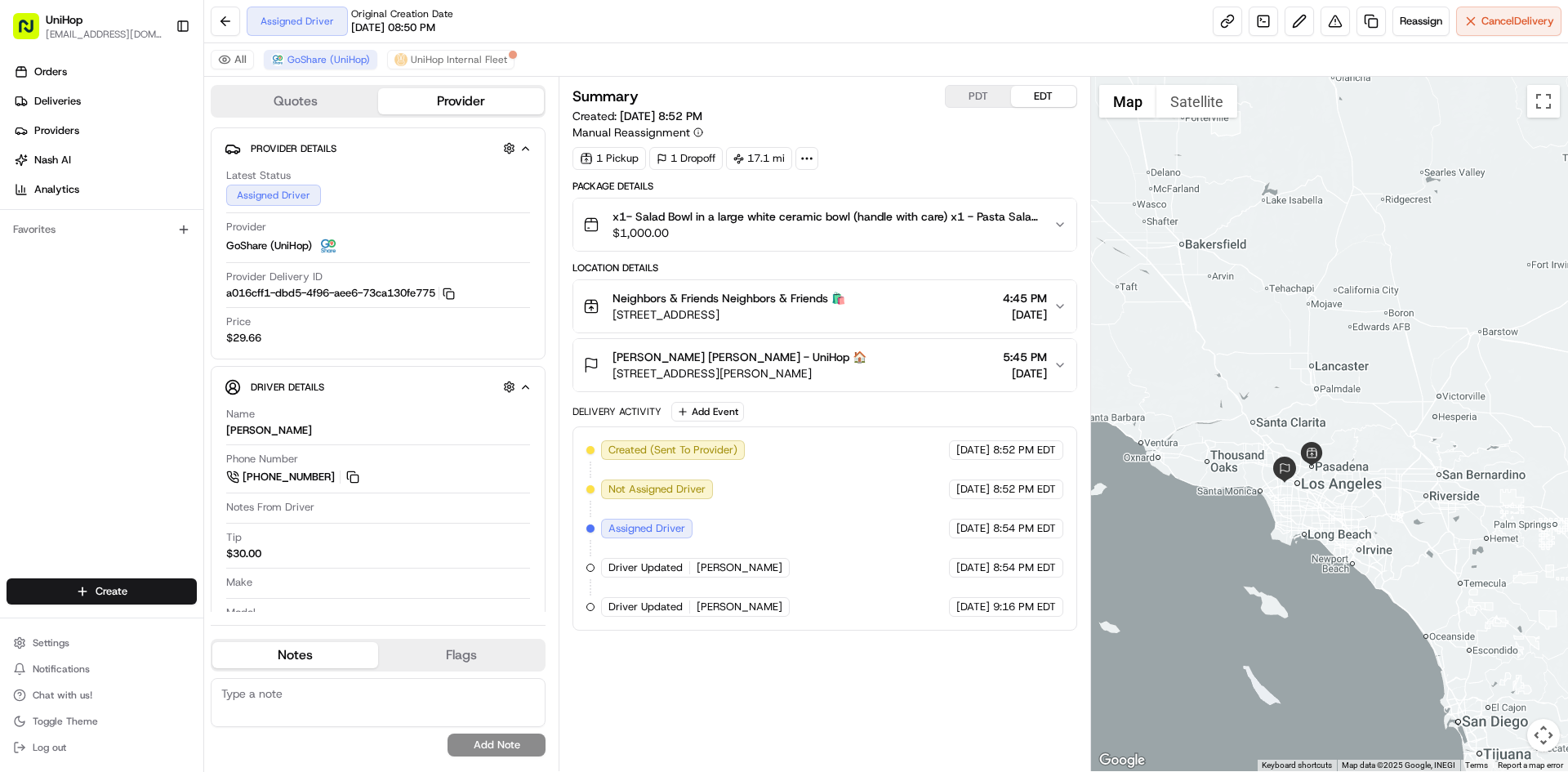
click at [864, 300] on div "Neighbors & Friends Neighbors & Friends 🛍️ 88 Union St, Pasadena, CA 91103, USA…" at bounding box center [818, 306] width 470 height 33
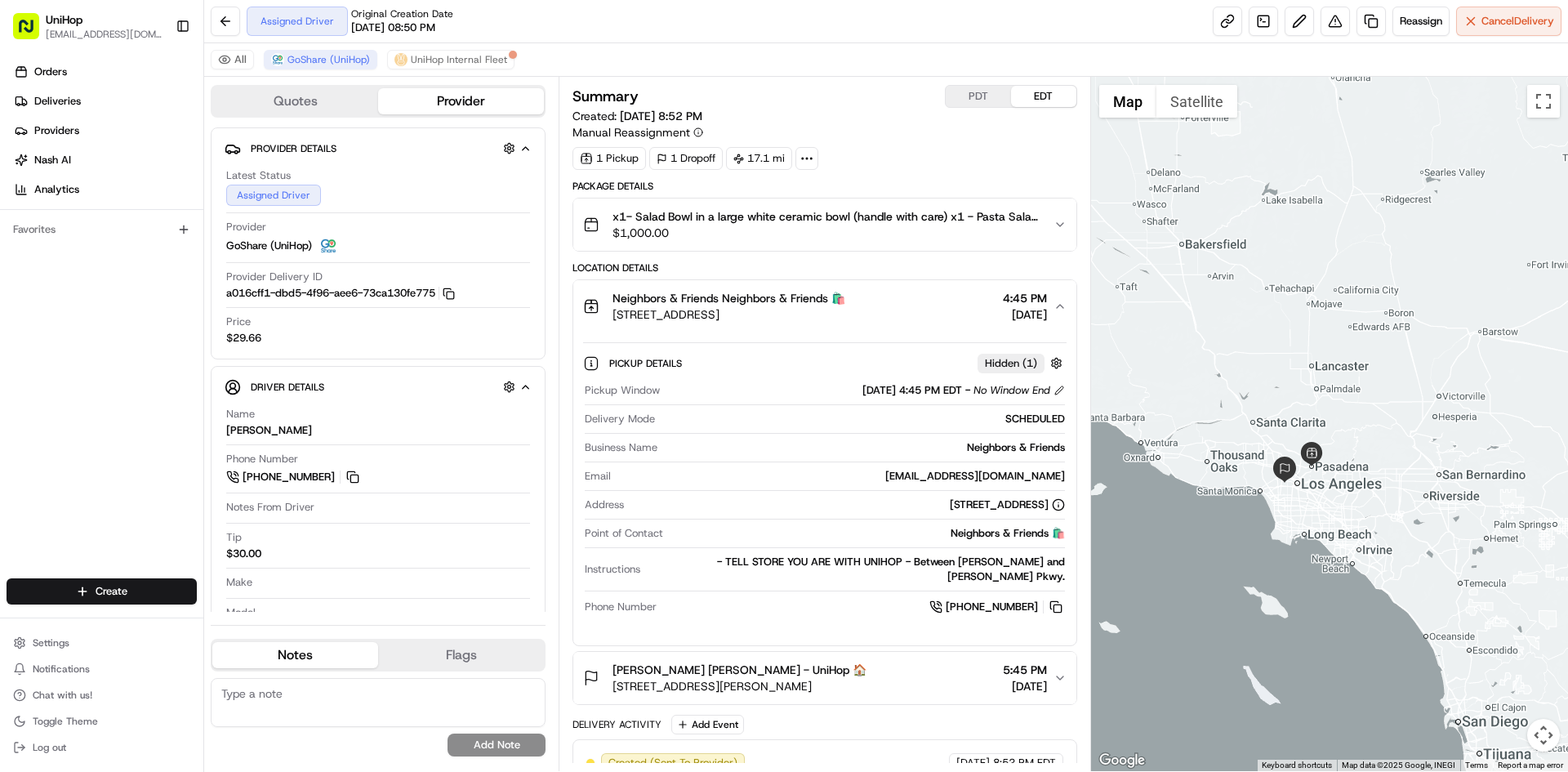
click at [864, 300] on div "Neighbors & Friends Neighbors & Friends 🛍️ 88 Union St, Pasadena, CA 91103, USA…" at bounding box center [818, 306] width 470 height 33
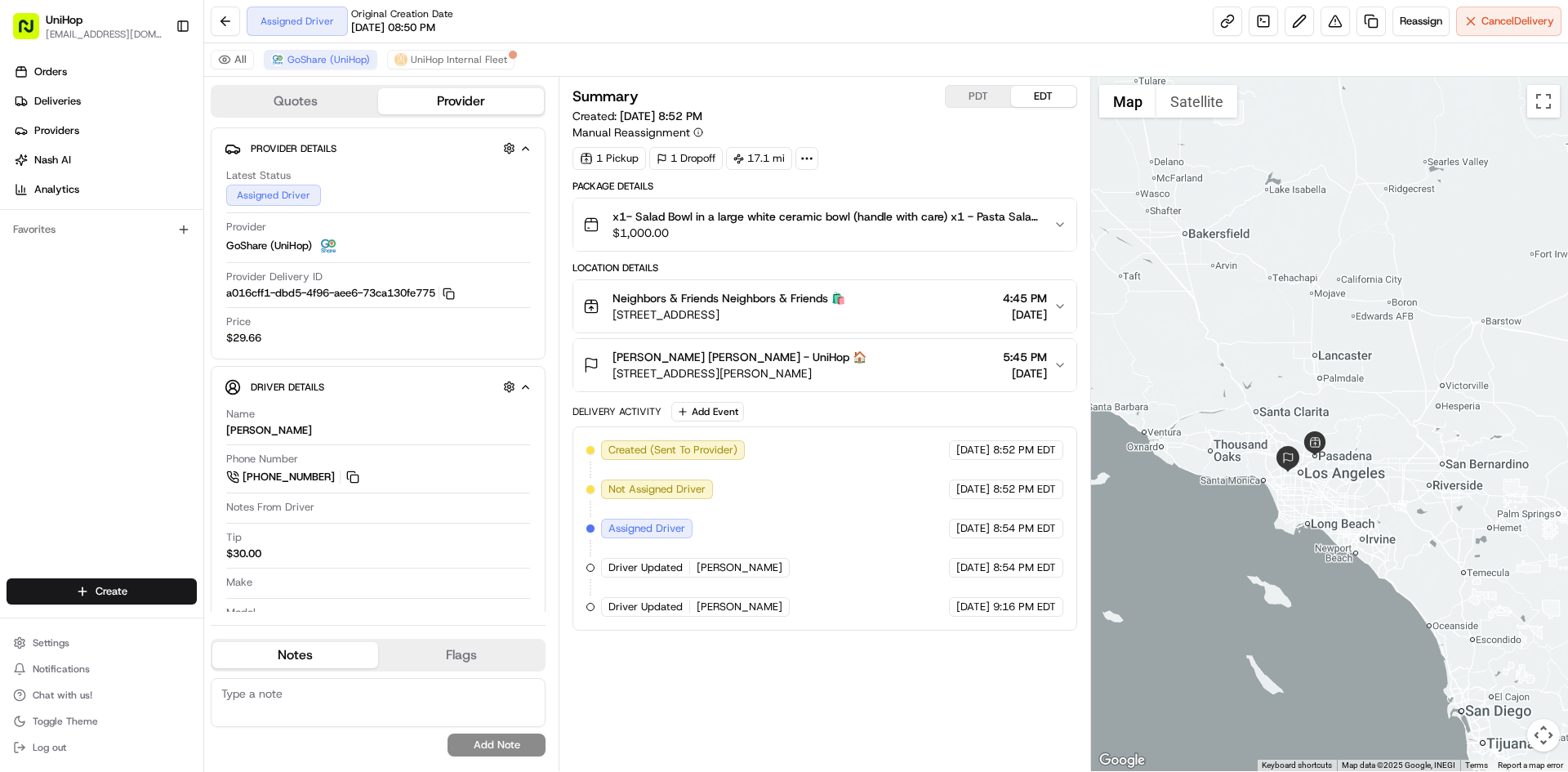
drag, startPoint x: 1324, startPoint y: 438, endPoint x: 1329, endPoint y: 422, distance: 16.8
click at [1329, 422] on div at bounding box center [1329, 423] width 478 height 694
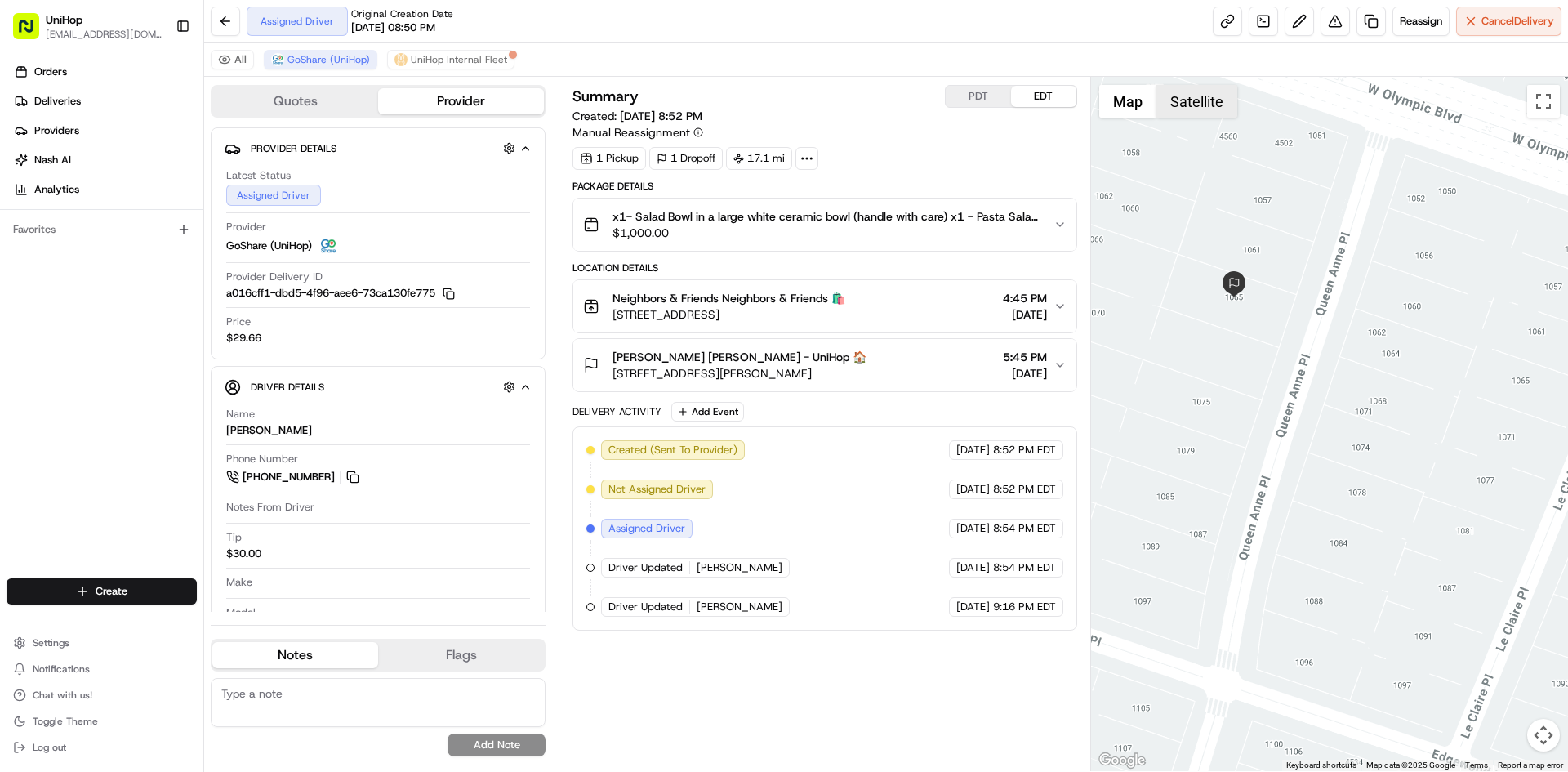
click at [1199, 99] on button "Satellite" at bounding box center [1196, 101] width 80 height 33
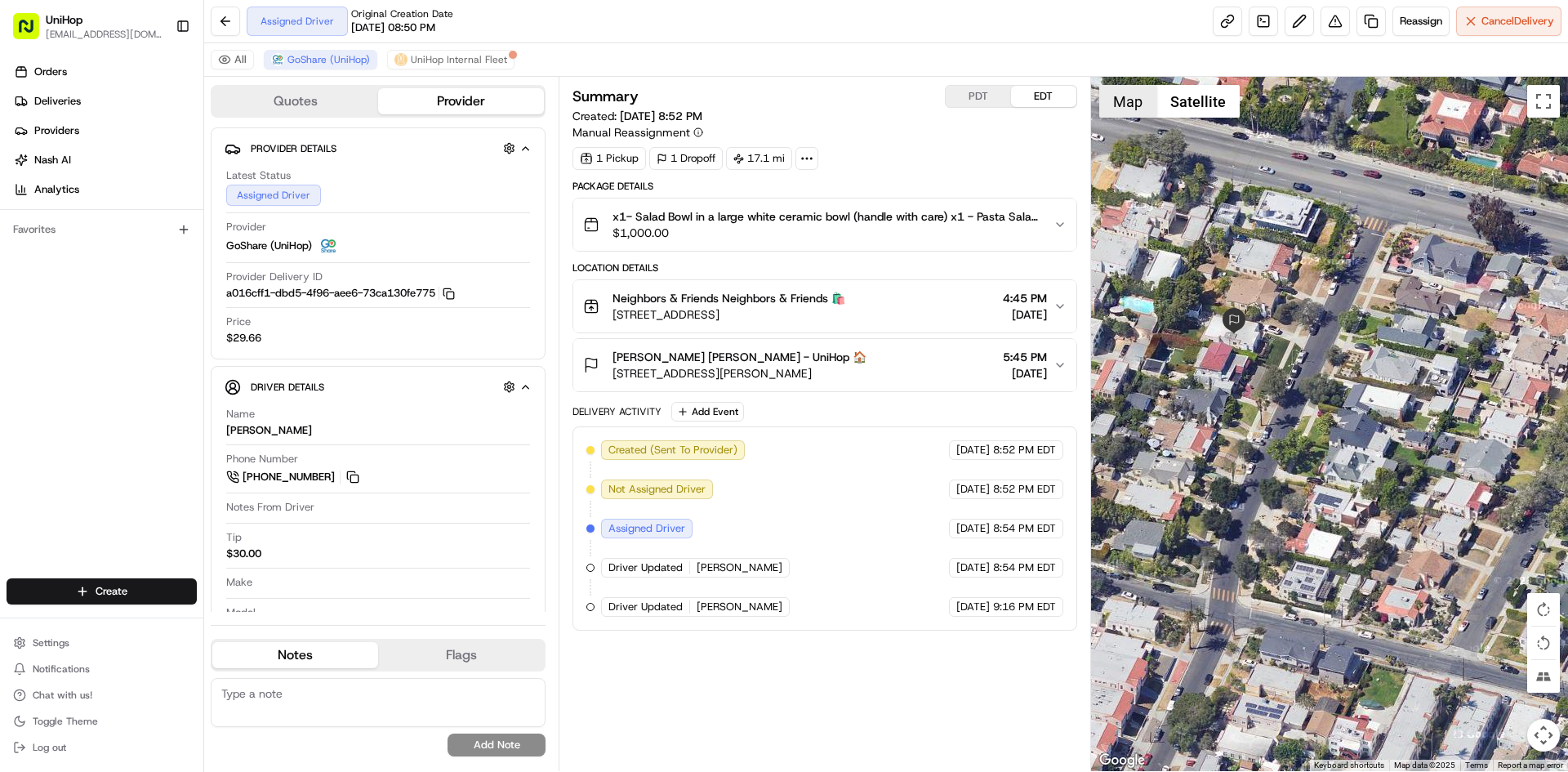
click at [1131, 103] on button "Map" at bounding box center [1128, 101] width 57 height 33
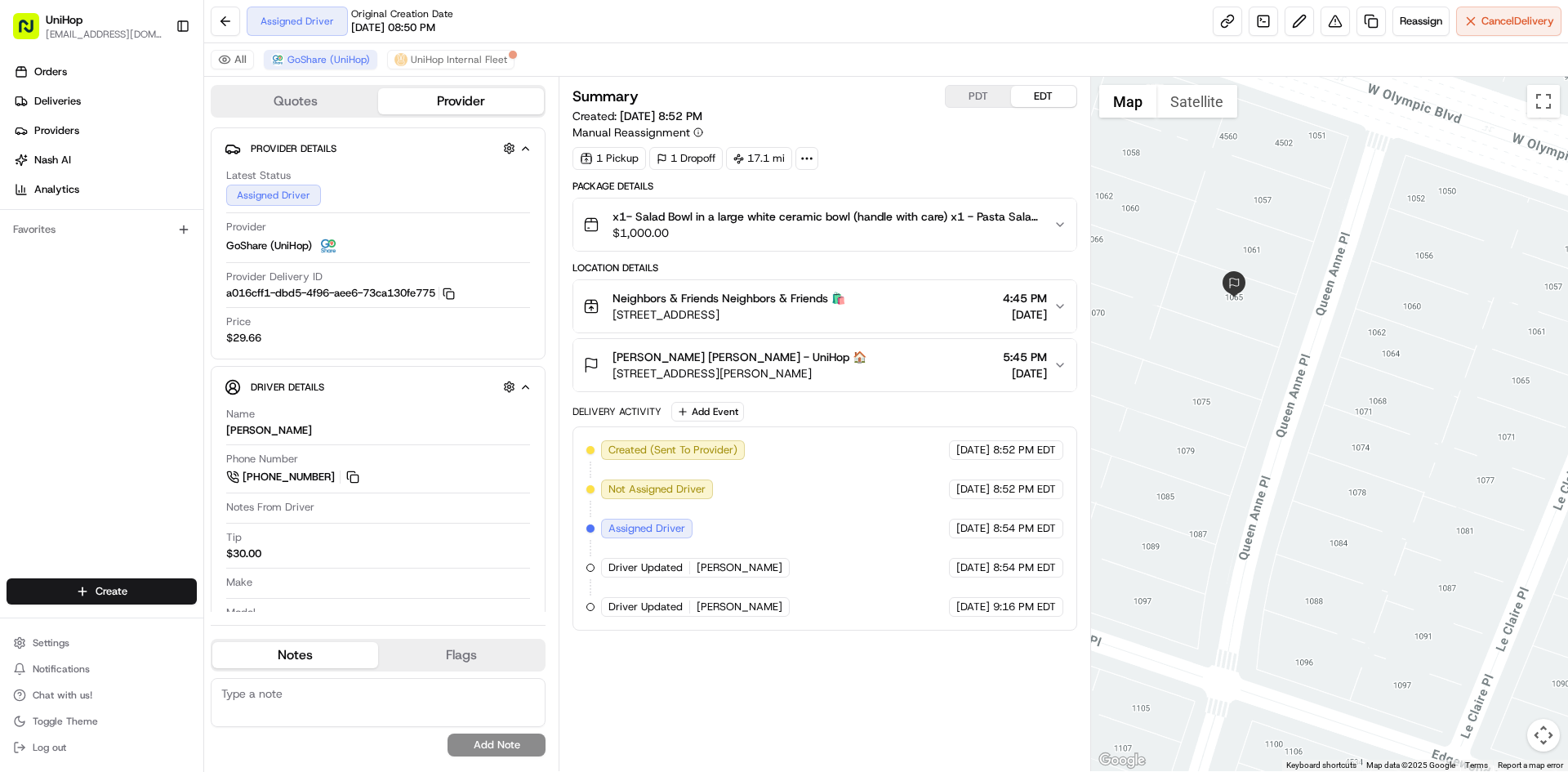
click at [947, 354] on div "Caitlin Lynch Caitlin Lynch - UniHop 🏠 1065 Queen Anne Pl, Los Angeles, CA 9001…" at bounding box center [818, 365] width 470 height 33
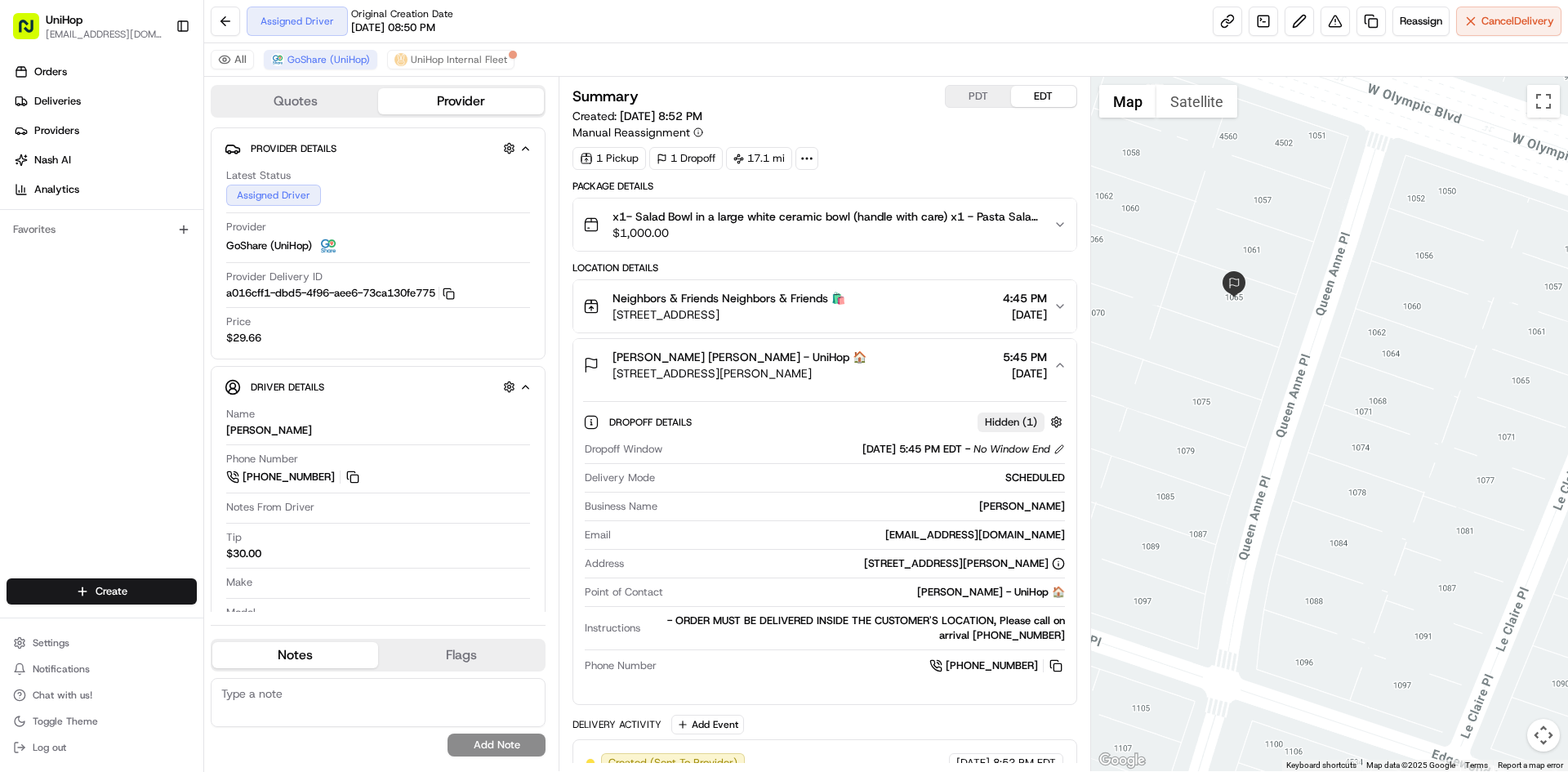
click at [947, 354] on div "Caitlin Lynch Caitlin Lynch - UniHop 🏠 1065 Queen Anne Pl, Los Angeles, CA 9001…" at bounding box center [818, 365] width 470 height 33
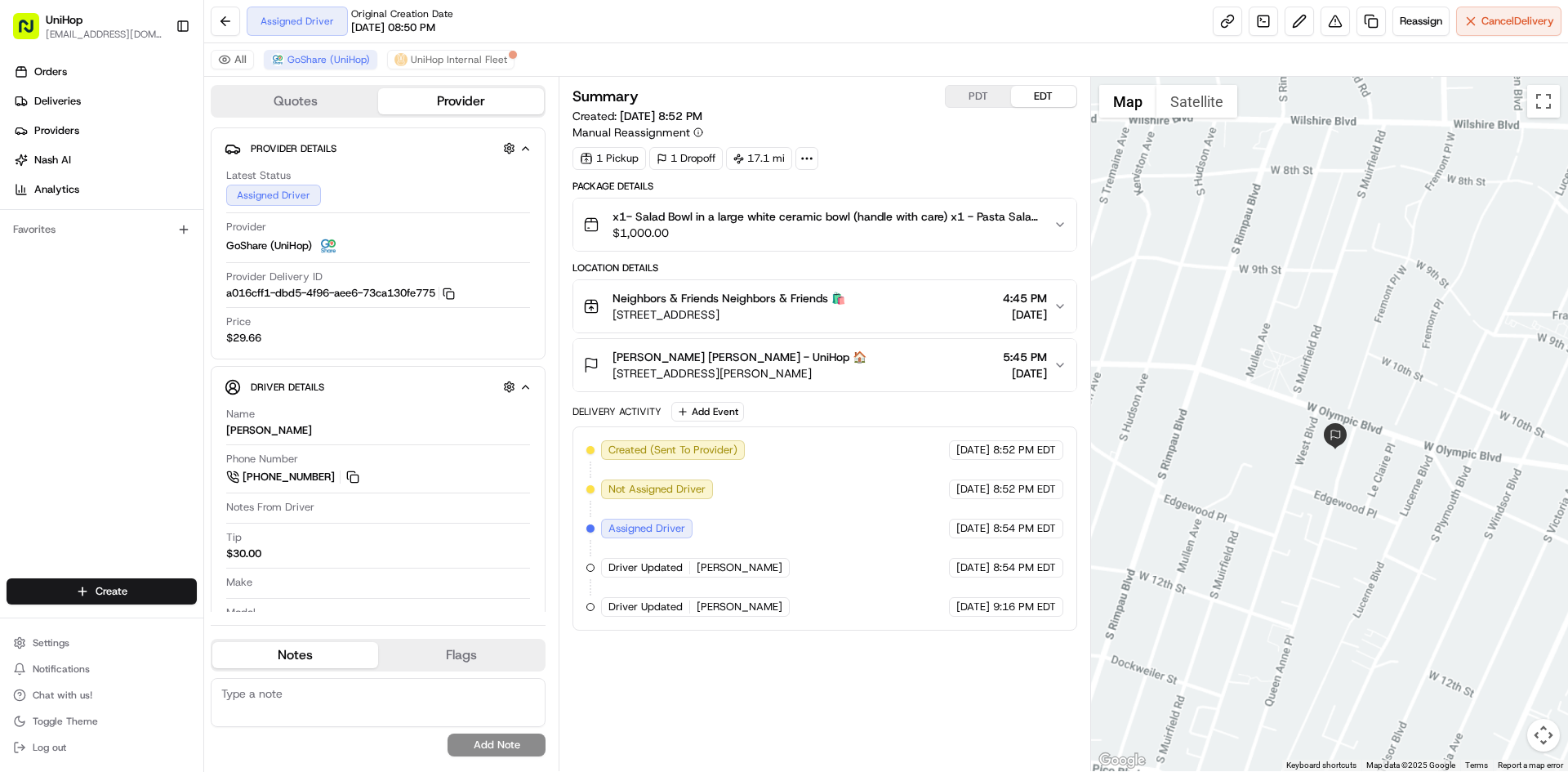
drag, startPoint x: 1450, startPoint y: 433, endPoint x: 1348, endPoint y: 620, distance: 213.0
click at [1386, 490] on div at bounding box center [1329, 423] width 478 height 694
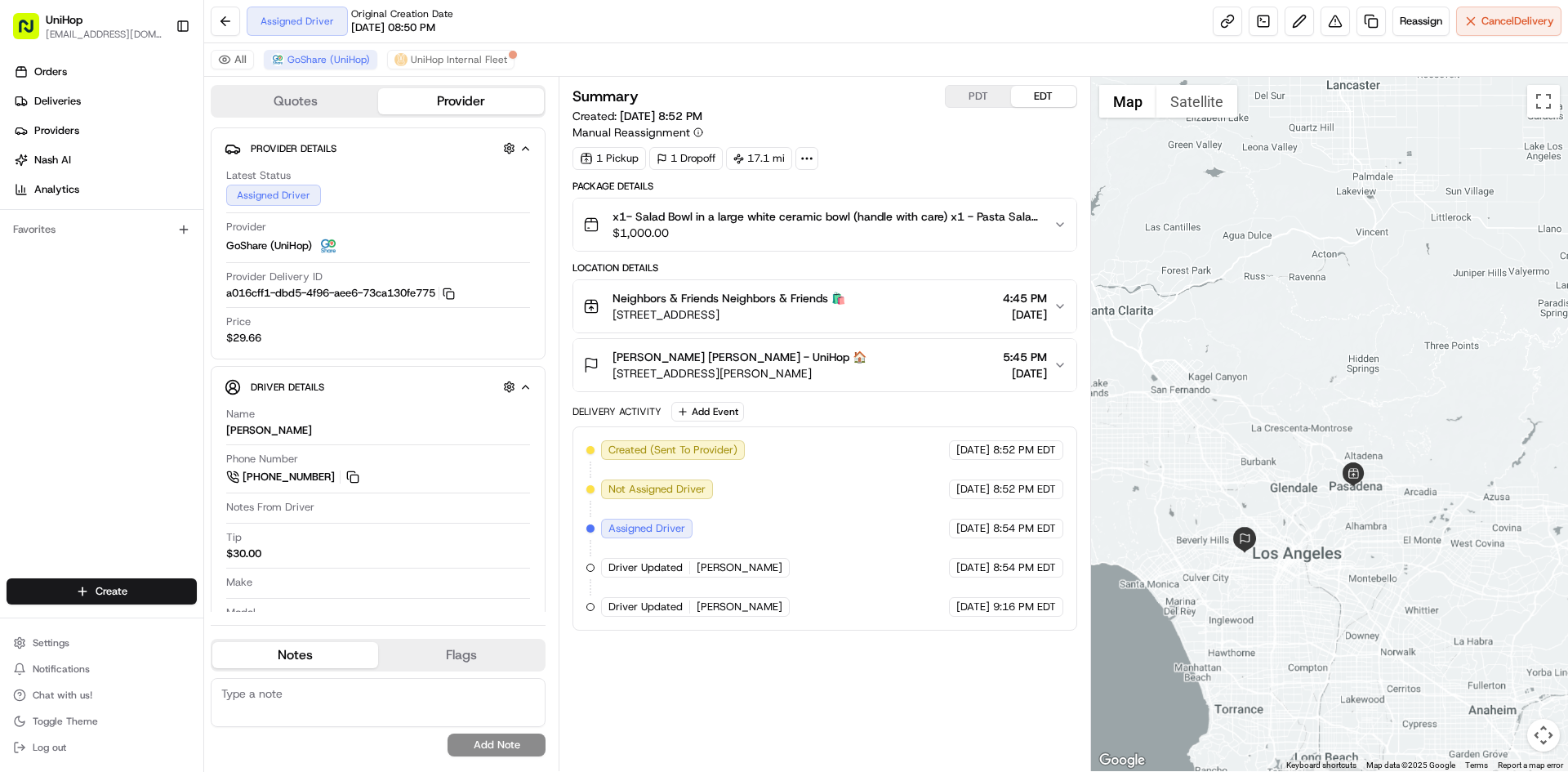
drag, startPoint x: 1374, startPoint y: 530, endPoint x: 1252, endPoint y: 525, distance: 122.1
click at [1255, 525] on div at bounding box center [1329, 423] width 478 height 694
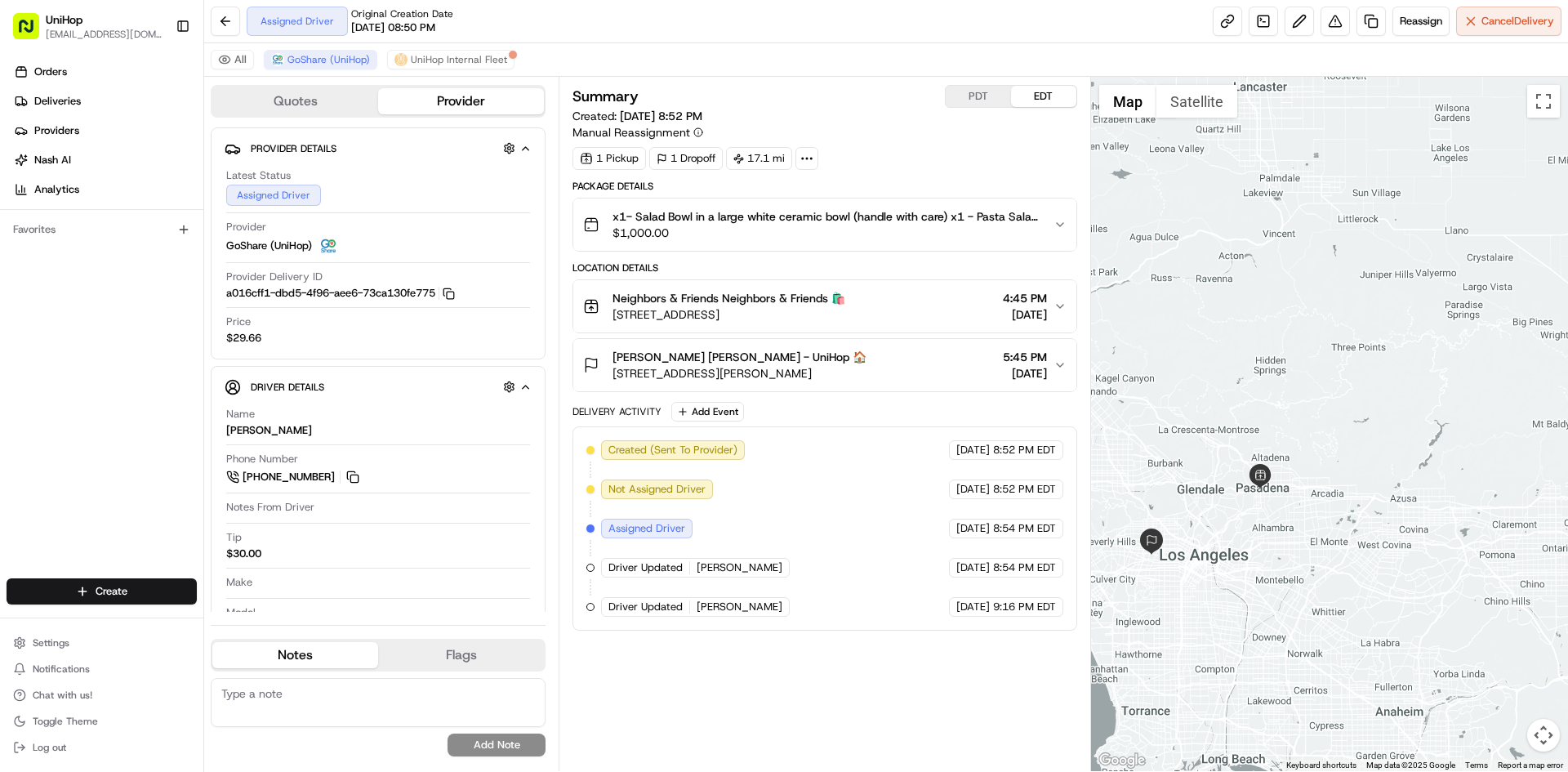
drag, startPoint x: 1256, startPoint y: 509, endPoint x: 1203, endPoint y: 508, distance: 53.0
click at [1203, 510] on div at bounding box center [1329, 423] width 478 height 694
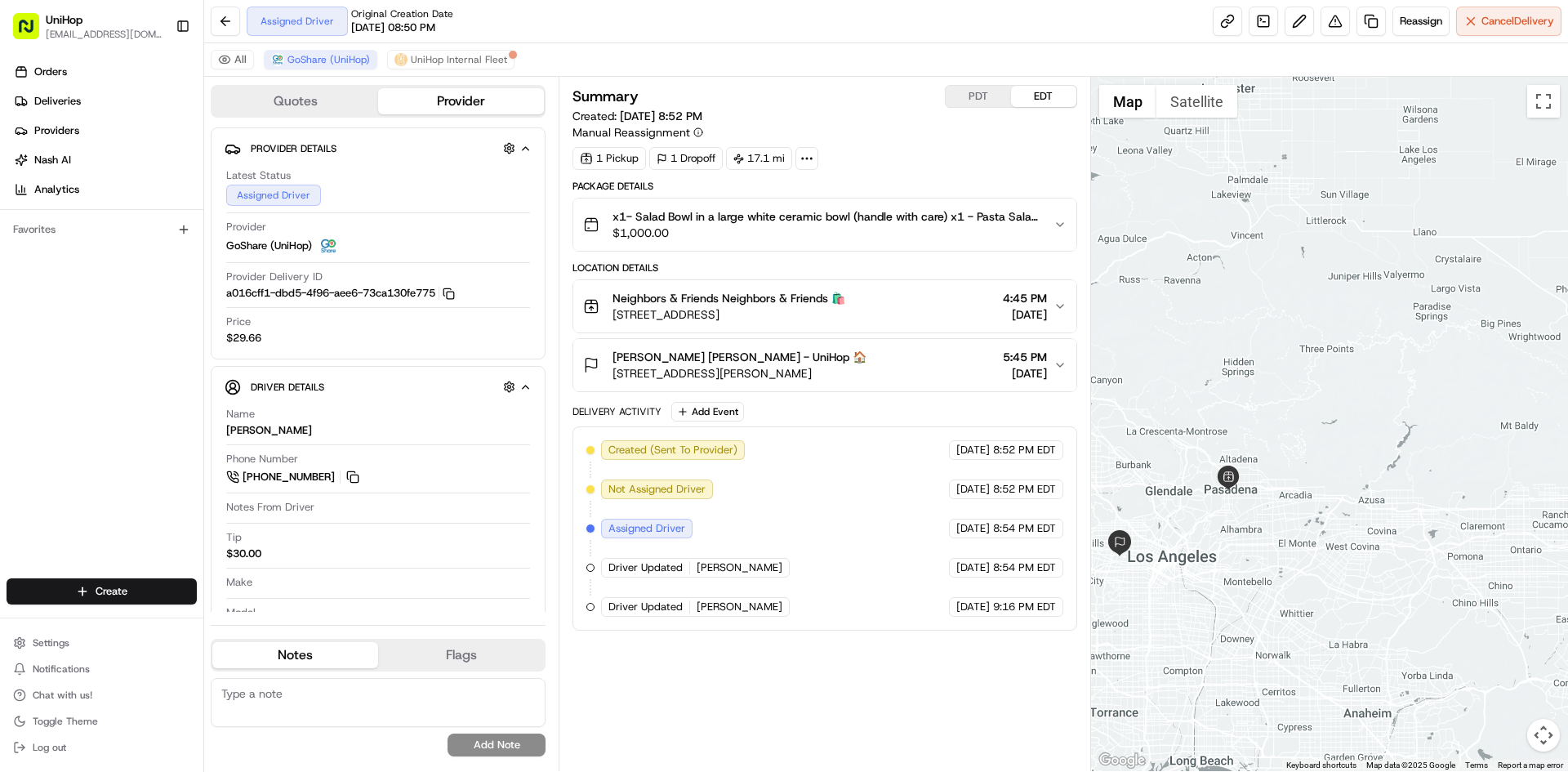
drag, startPoint x: 1211, startPoint y: 504, endPoint x: 1187, endPoint y: 507, distance: 24.2
click at [1187, 507] on div at bounding box center [1329, 423] width 478 height 694
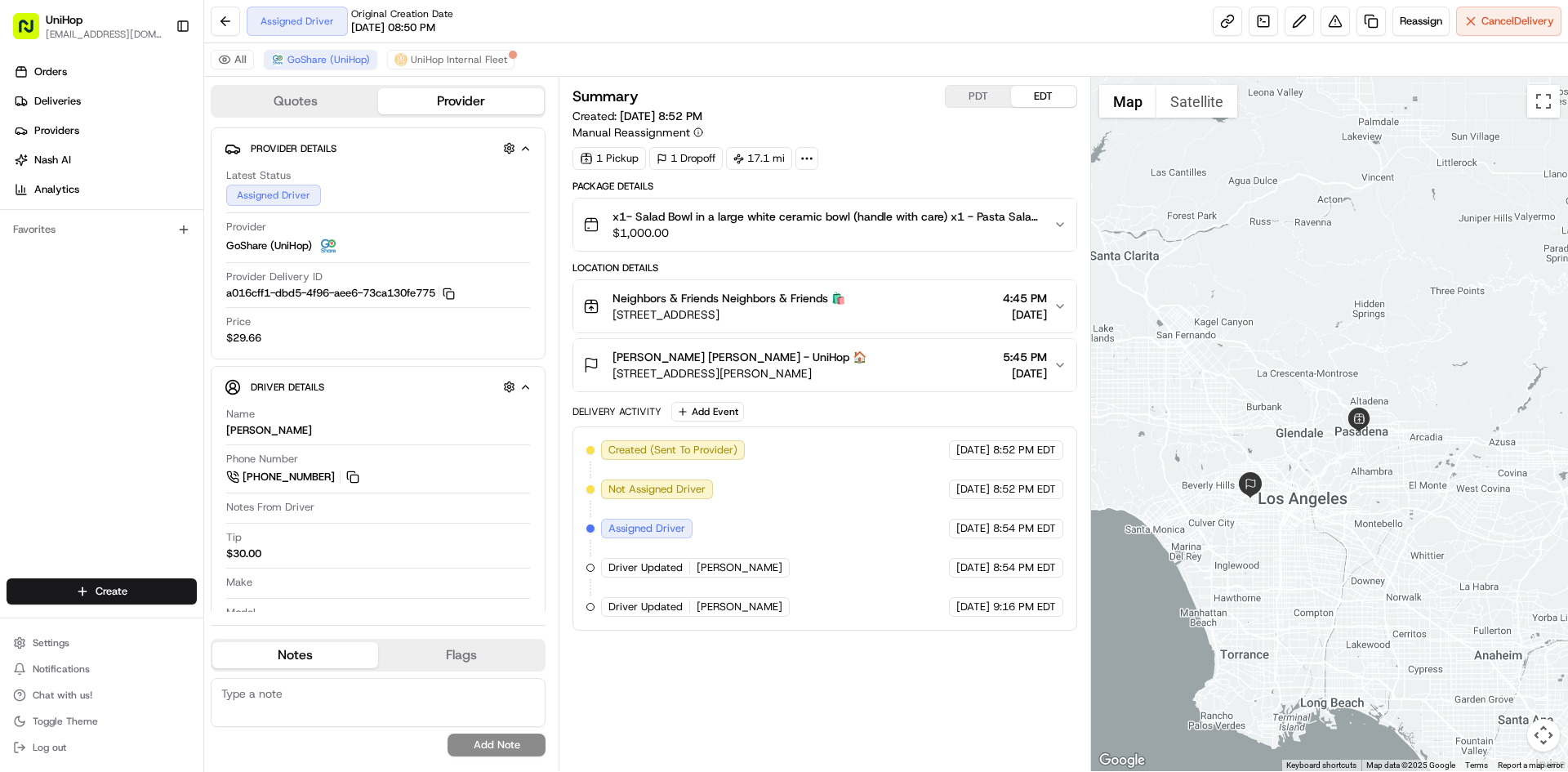
drag, startPoint x: 1209, startPoint y: 515, endPoint x: 1340, endPoint y: 457, distance: 143.3
click at [1340, 457] on div at bounding box center [1329, 423] width 478 height 694
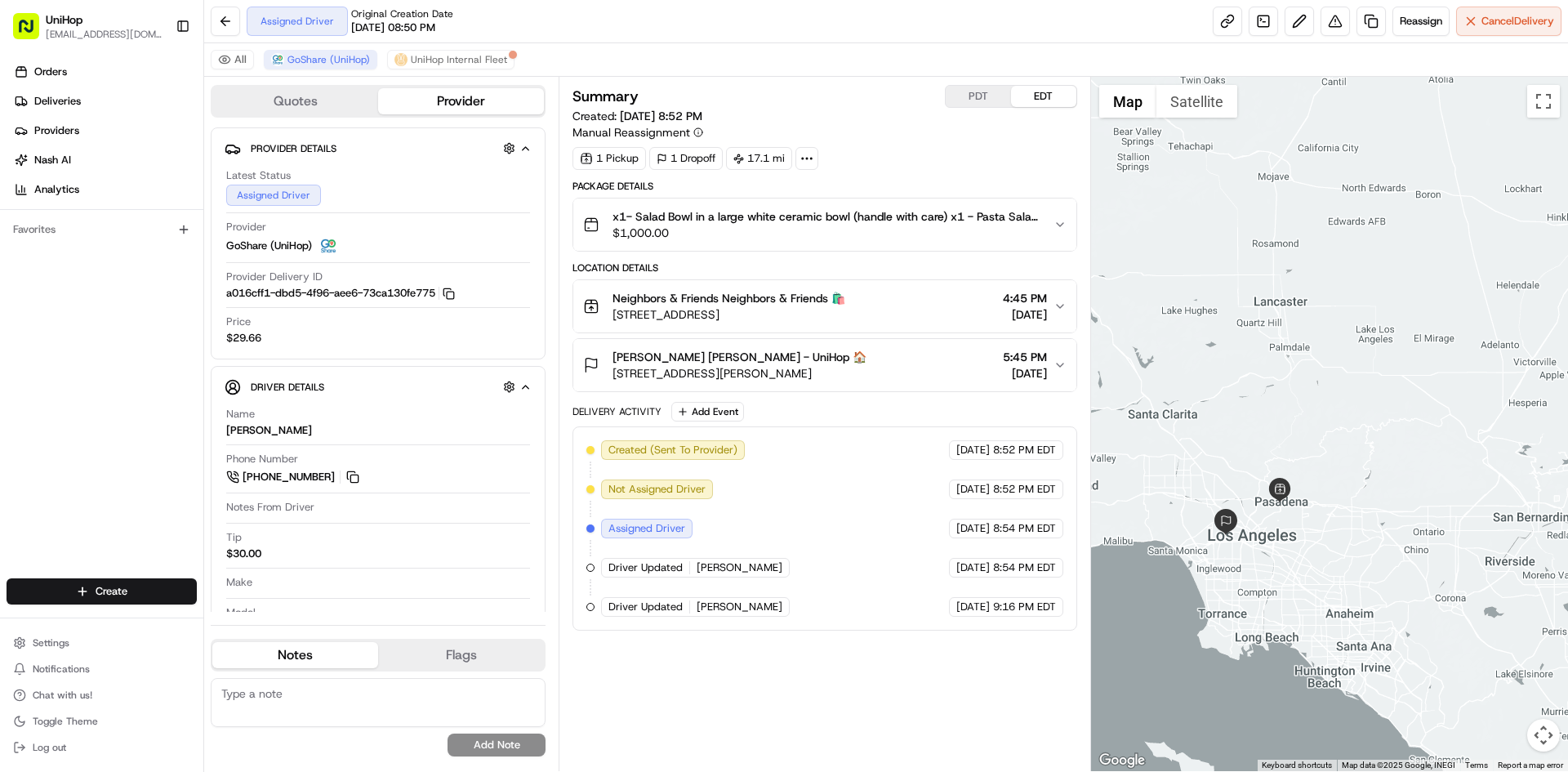
drag, startPoint x: 1283, startPoint y: 349, endPoint x: 1234, endPoint y: 422, distance: 87.9
click at [1234, 422] on div at bounding box center [1329, 423] width 478 height 694
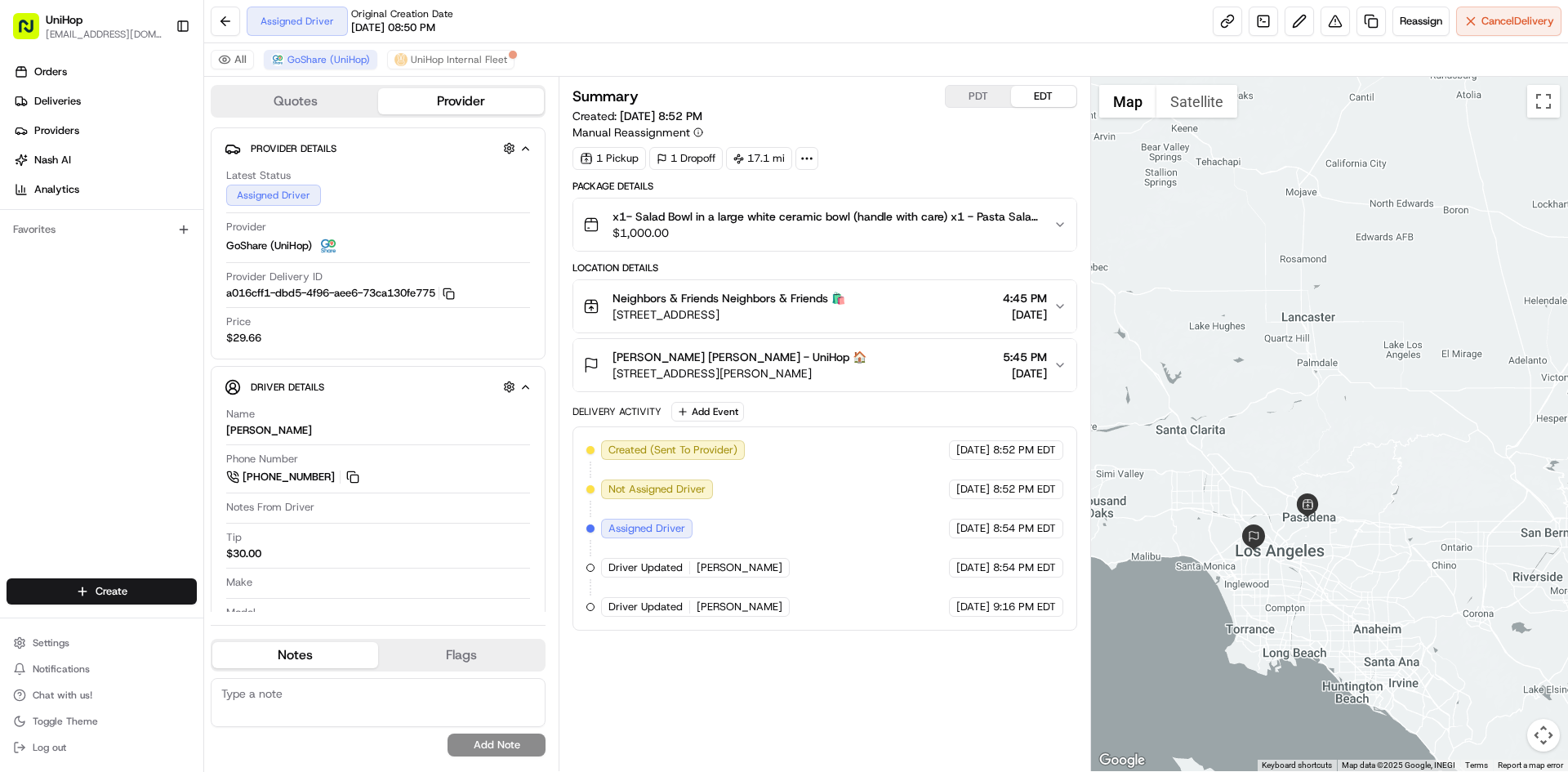
drag, startPoint x: 1244, startPoint y: 427, endPoint x: 1265, endPoint y: 440, distance: 24.7
click at [1265, 440] on div at bounding box center [1329, 423] width 478 height 694
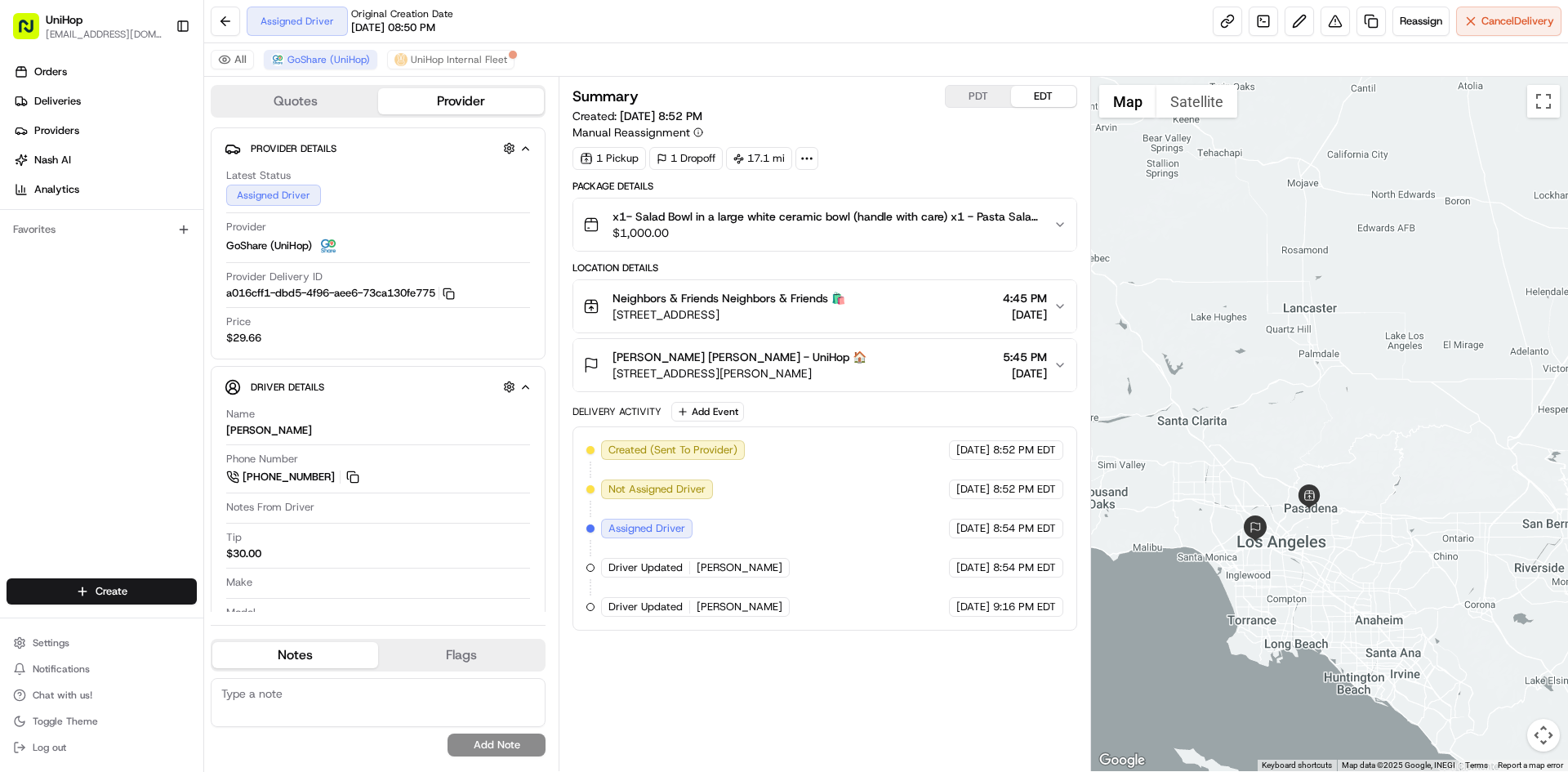
click at [1294, 428] on div at bounding box center [1329, 423] width 478 height 694
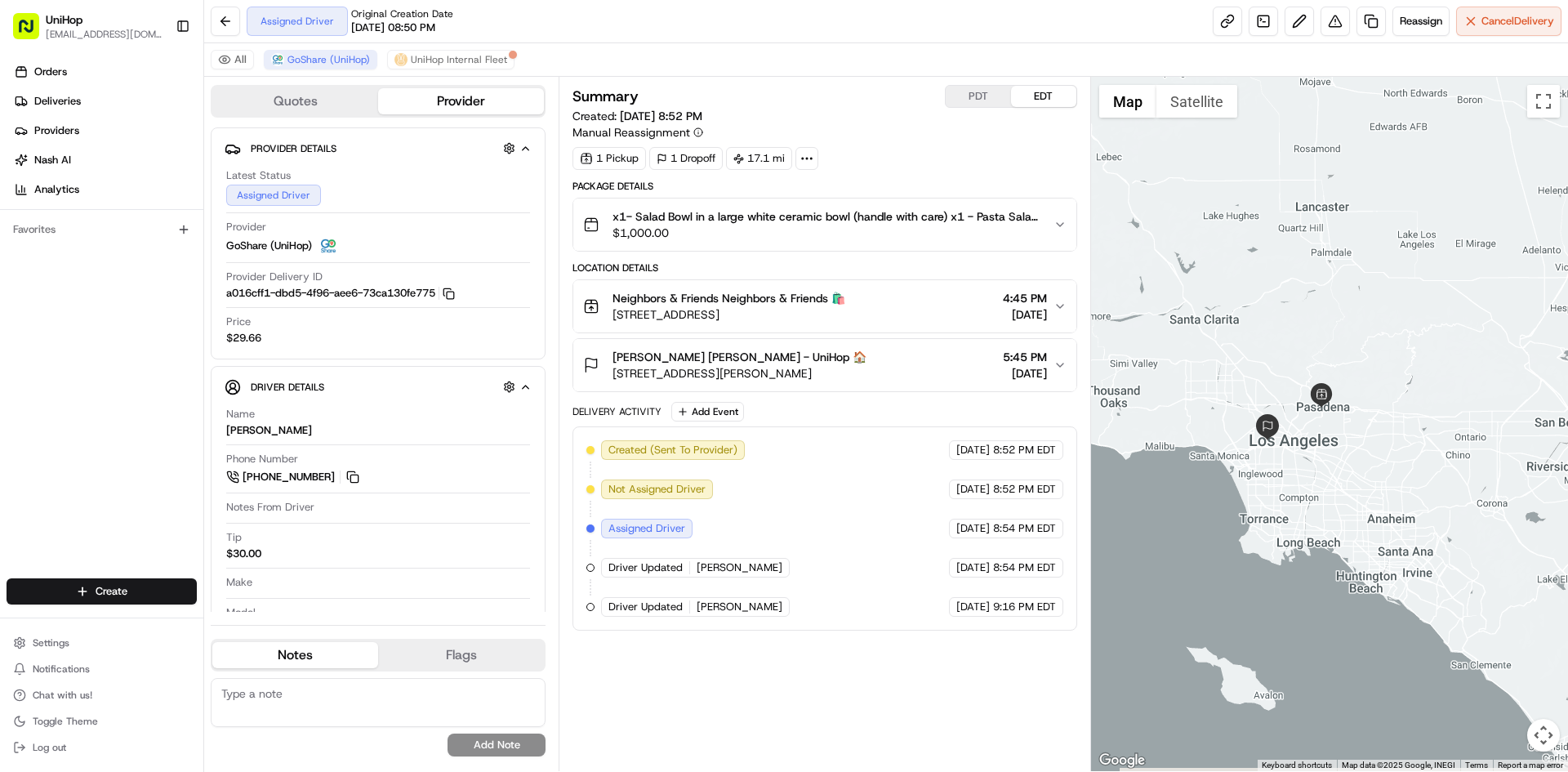
drag, startPoint x: 1210, startPoint y: 425, endPoint x: 1215, endPoint y: 331, distance: 94.1
click at [1215, 331] on div at bounding box center [1329, 423] width 478 height 694
drag, startPoint x: 1321, startPoint y: 313, endPoint x: 1310, endPoint y: 312, distance: 11.0
click at [1314, 313] on div at bounding box center [1329, 423] width 478 height 694
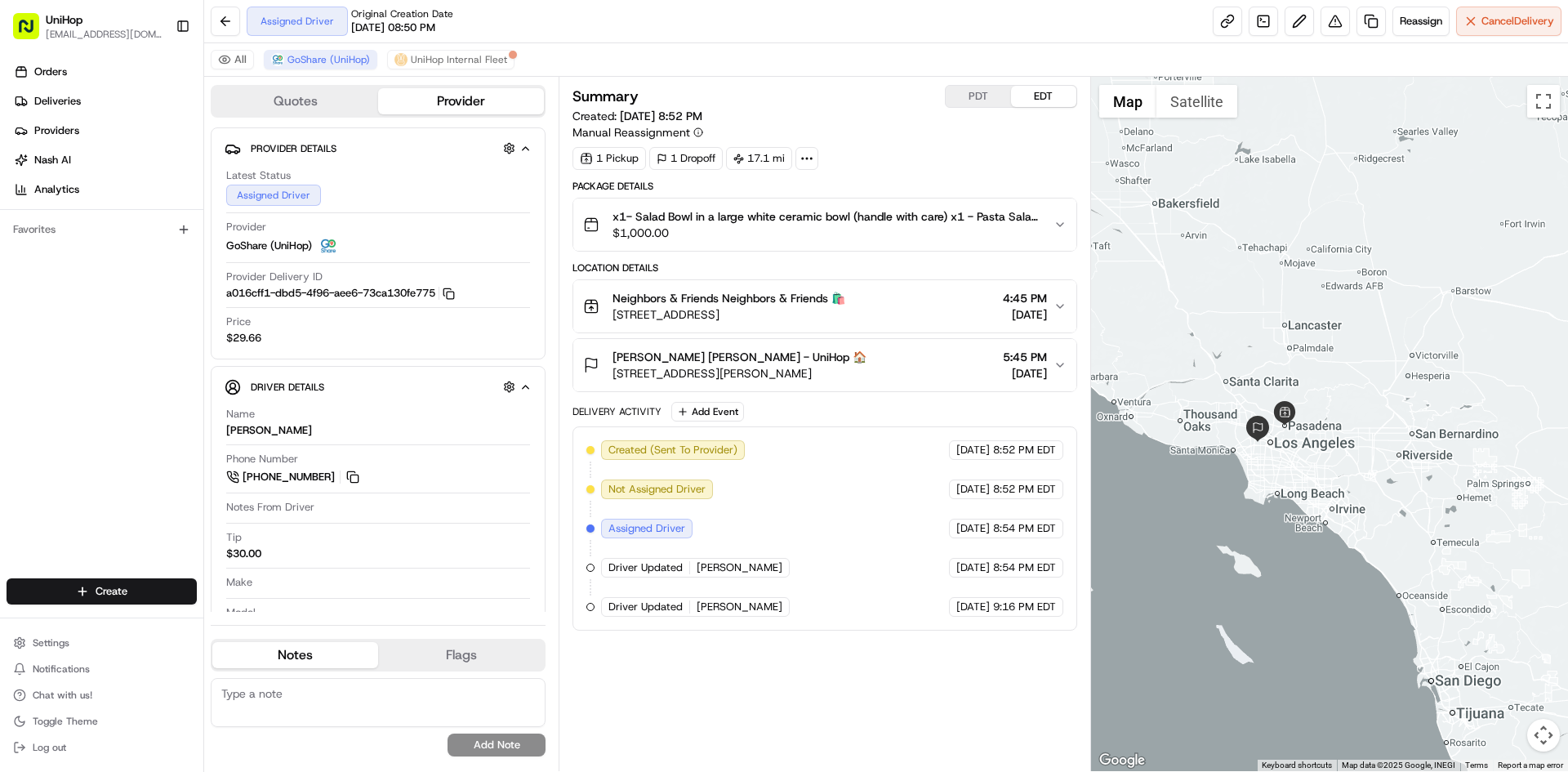
drag, startPoint x: 1295, startPoint y: 308, endPoint x: 1280, endPoint y: 356, distance: 50.3
click at [1280, 356] on div at bounding box center [1329, 423] width 478 height 694
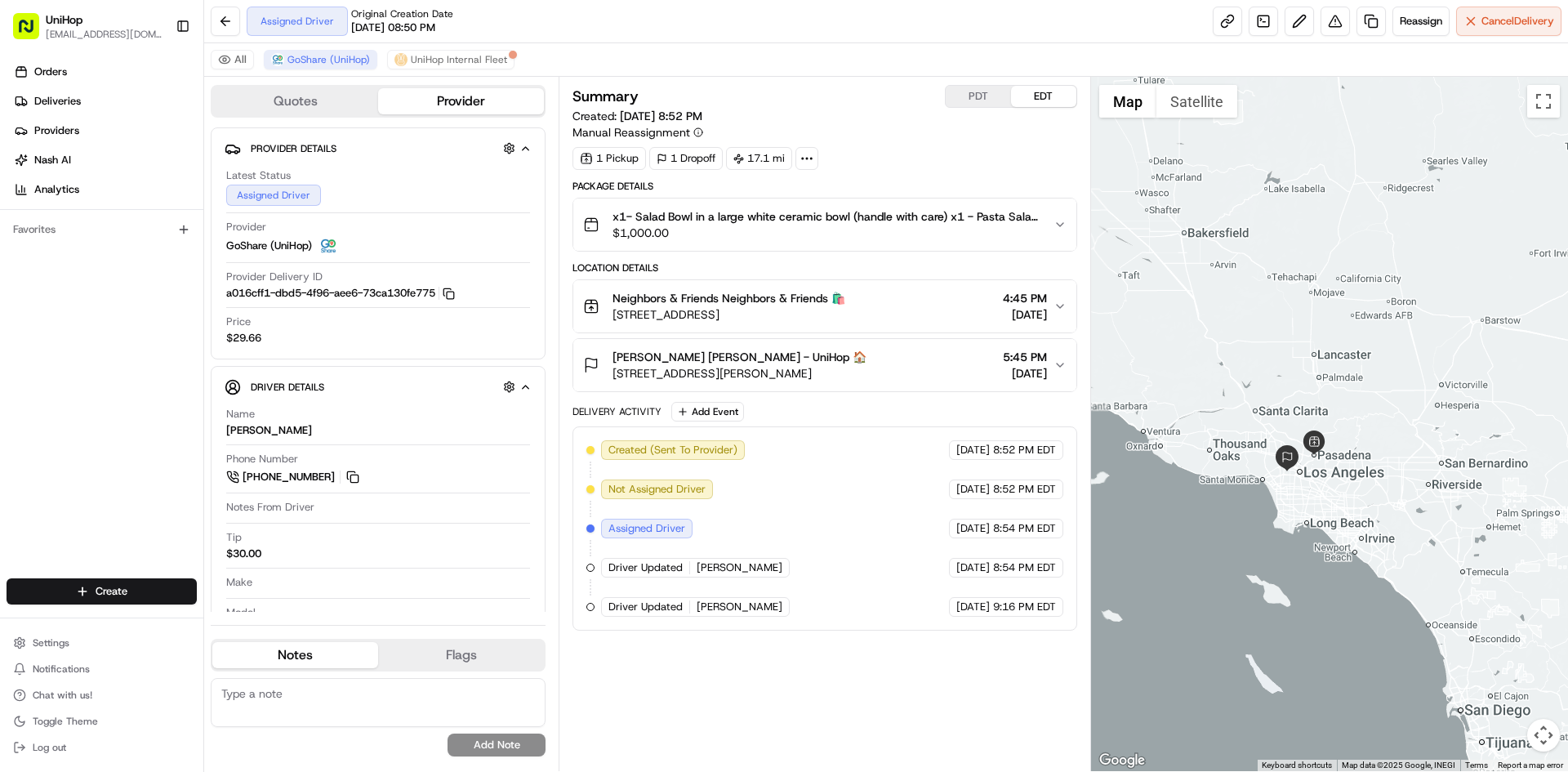
drag, startPoint x: 1231, startPoint y: 361, endPoint x: 1263, endPoint y: 392, distance: 44.6
click at [1263, 392] on div at bounding box center [1329, 423] width 478 height 694
drag, startPoint x: 0, startPoint y: 530, endPoint x: 45, endPoint y: 456, distance: 86.6
click at [0, 527] on div "Orders Deliveries Providers [PERSON_NAME] Analytics Favorites" at bounding box center [101, 320] width 204 height 536
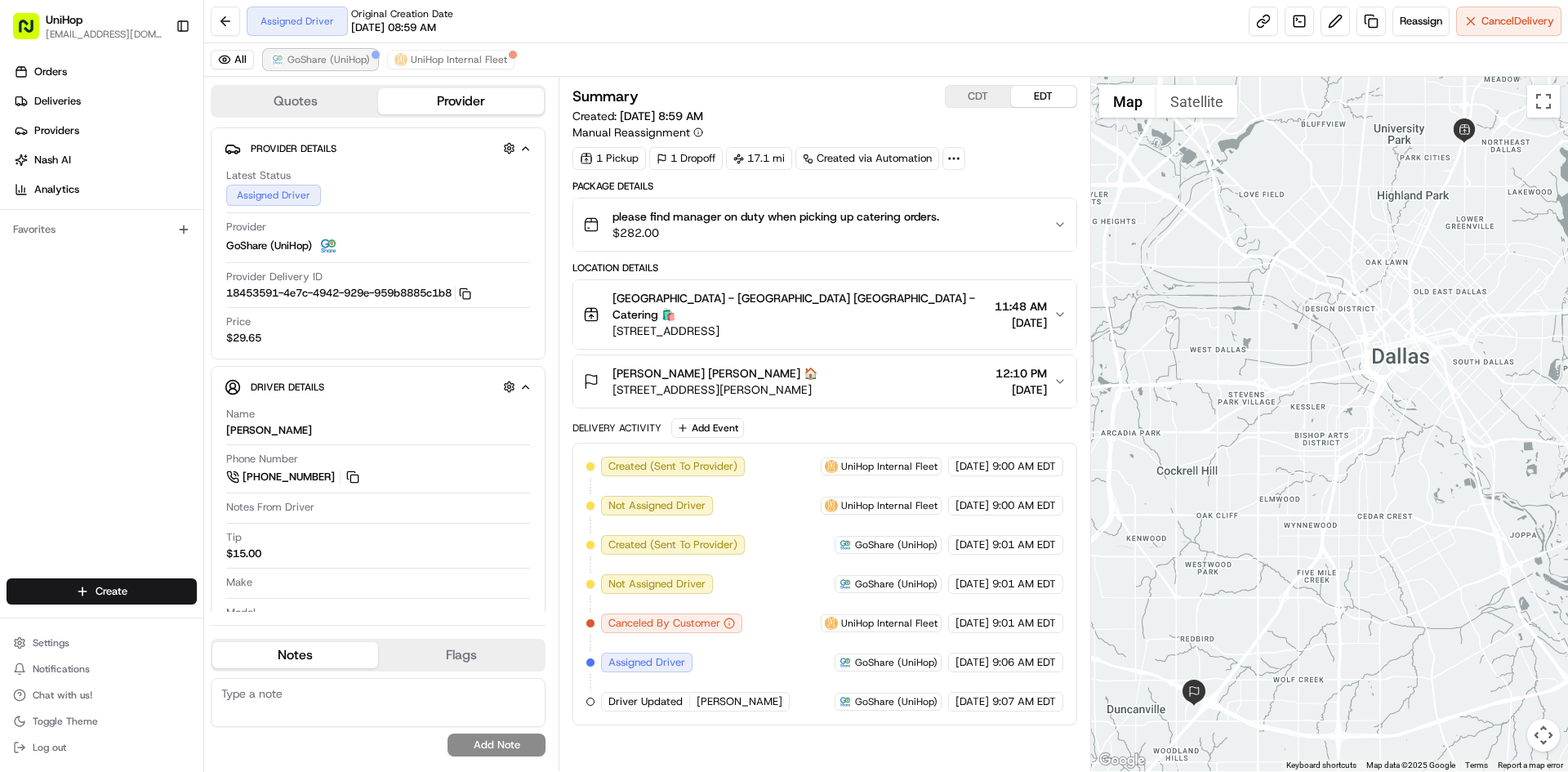
click at [347, 57] on span "GoShare (UniHop)" at bounding box center [329, 60] width 82 height 13
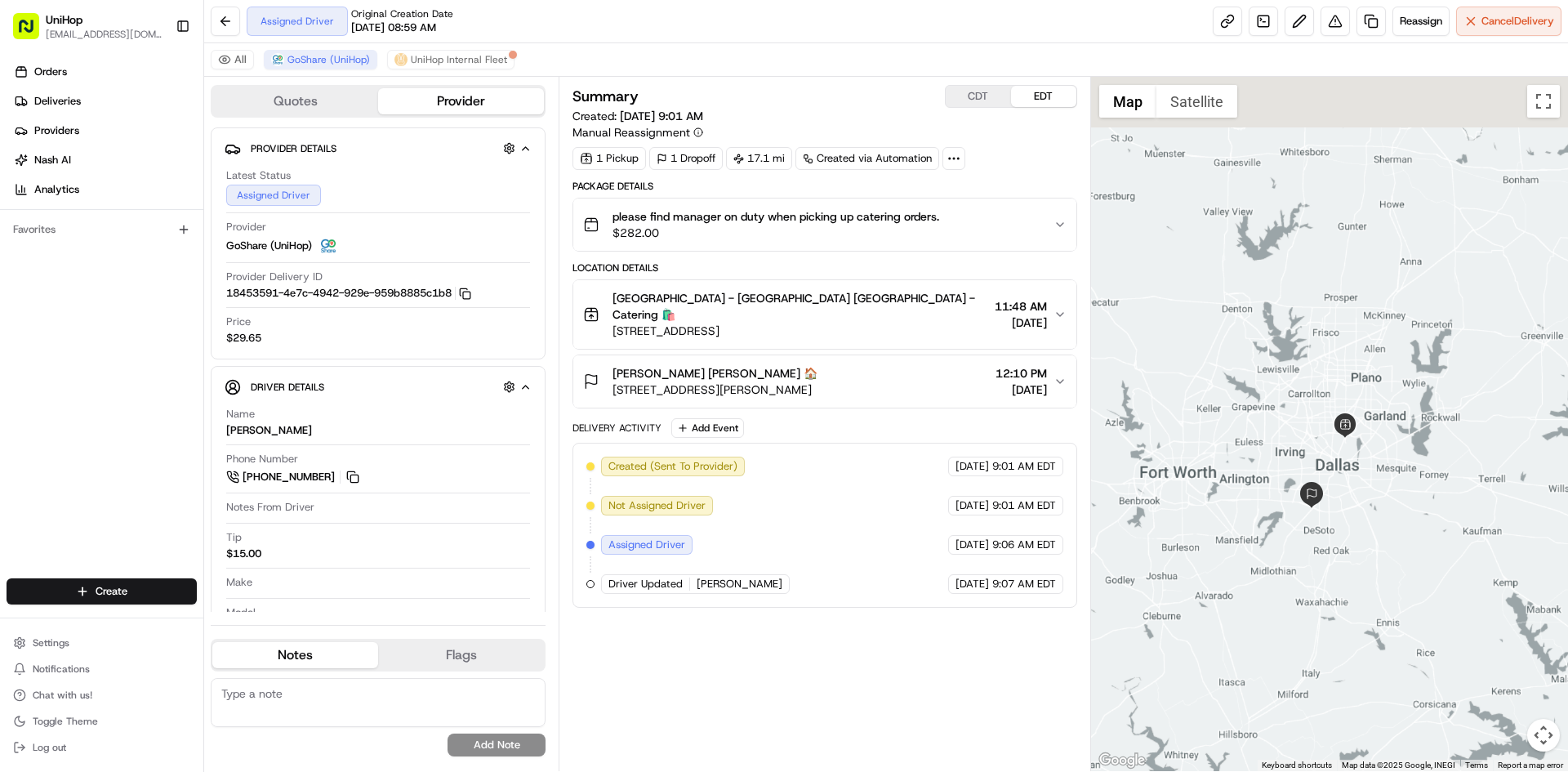
drag, startPoint x: 1274, startPoint y: 241, endPoint x: 1316, endPoint y: 373, distance: 138.5
click at [1317, 408] on div at bounding box center [1329, 423] width 478 height 694
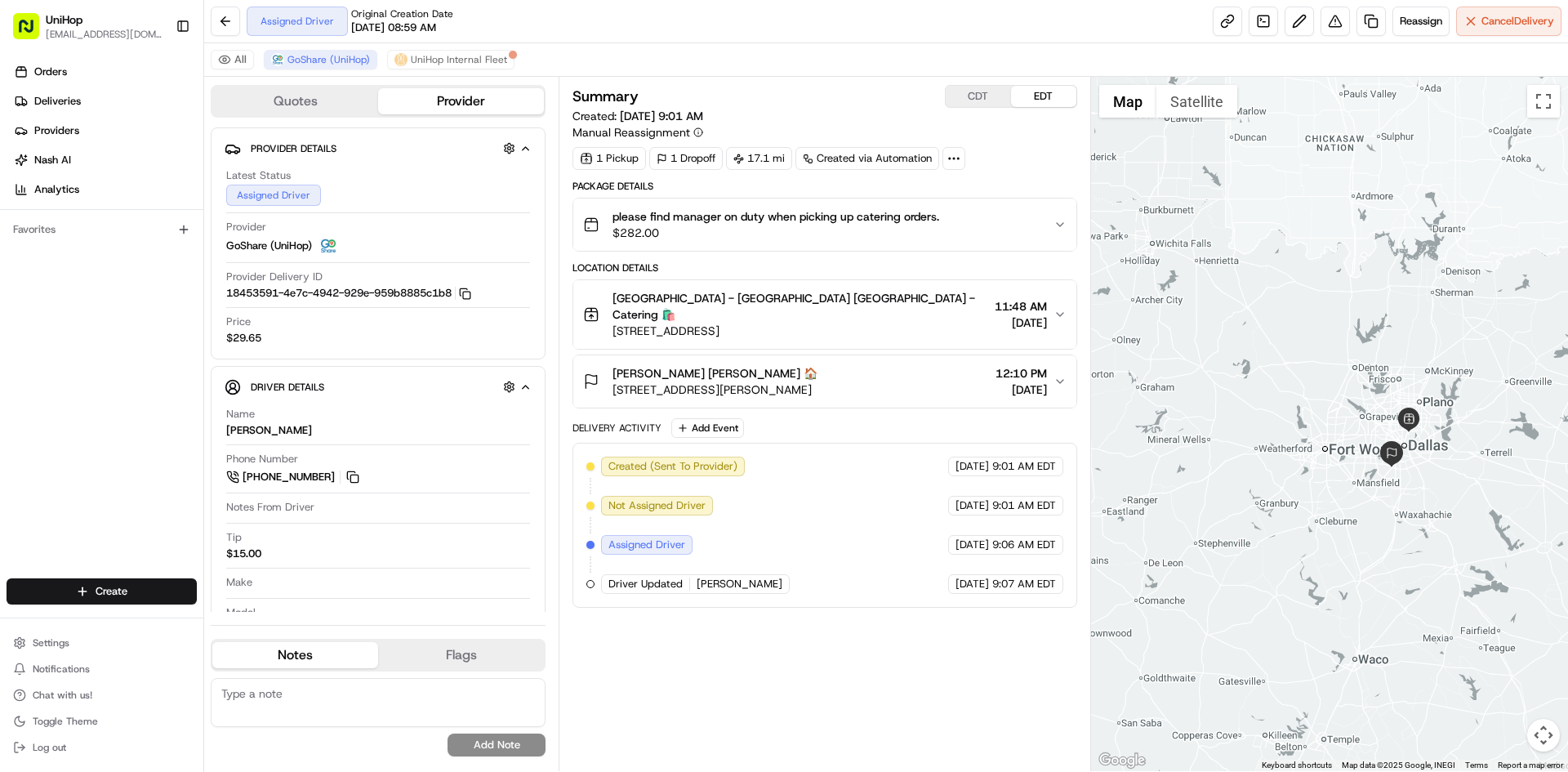
drag, startPoint x: 1325, startPoint y: 308, endPoint x: 1402, endPoint y: 336, distance: 81.9
click at [1402, 336] on div at bounding box center [1329, 423] width 478 height 694
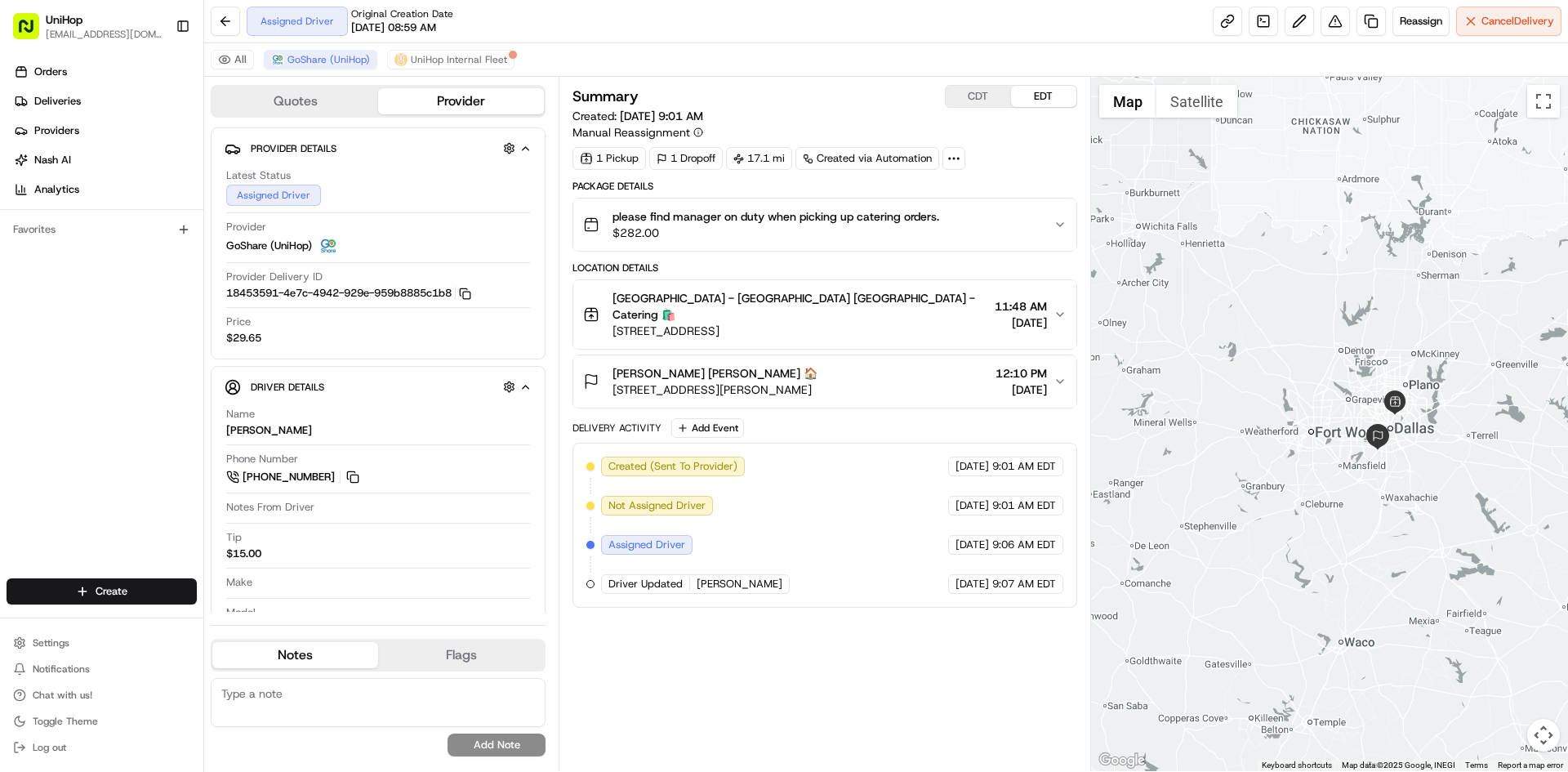
drag, startPoint x: 1402, startPoint y: 335, endPoint x: 1369, endPoint y: 292, distance: 54.2
click at [1372, 296] on div at bounding box center [1329, 423] width 478 height 694
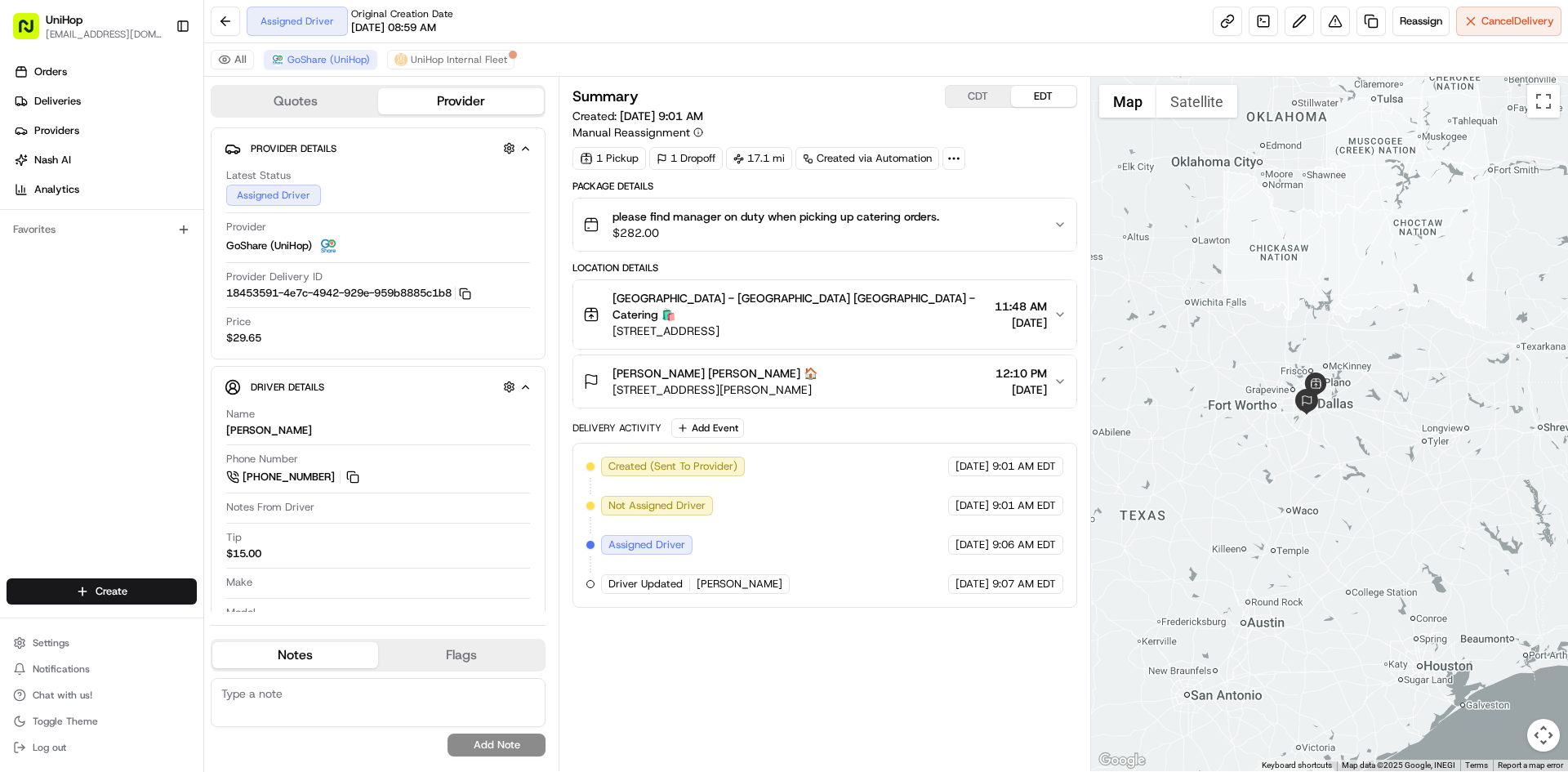
drag, startPoint x: 1370, startPoint y: 264, endPoint x: 1314, endPoint y: 322, distance: 80.6
click at [1314, 322] on div at bounding box center [1329, 423] width 478 height 694
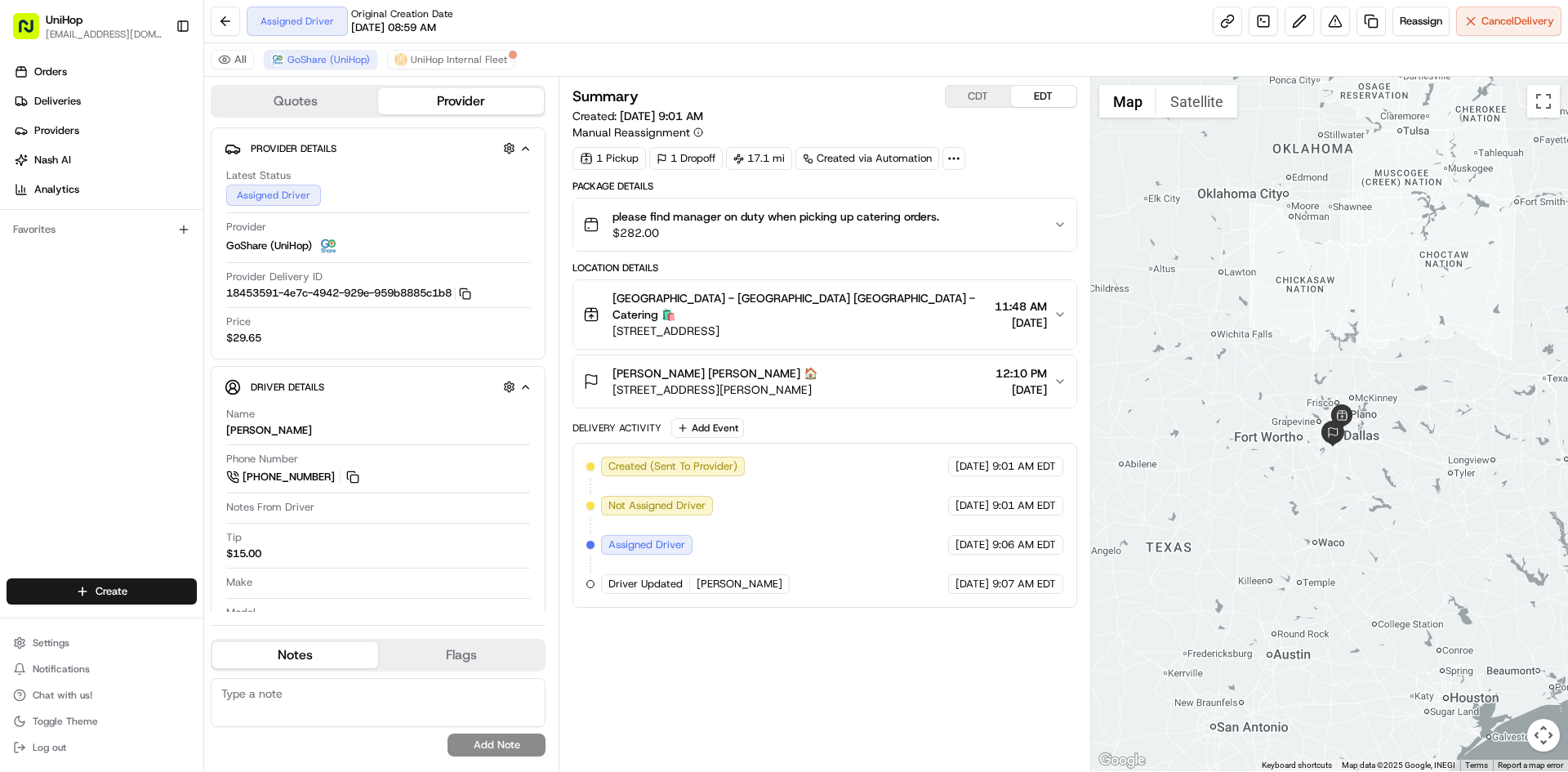
drag, startPoint x: 1258, startPoint y: 255, endPoint x: 1276, endPoint y: 278, distance: 29.2
click at [1276, 278] on div at bounding box center [1329, 423] width 478 height 694
click at [971, 92] on button "CDT" at bounding box center [978, 97] width 65 height 21
click at [1043, 93] on button "EDT" at bounding box center [1043, 97] width 65 height 21
click at [722, 419] on button "Add Event" at bounding box center [707, 428] width 73 height 20
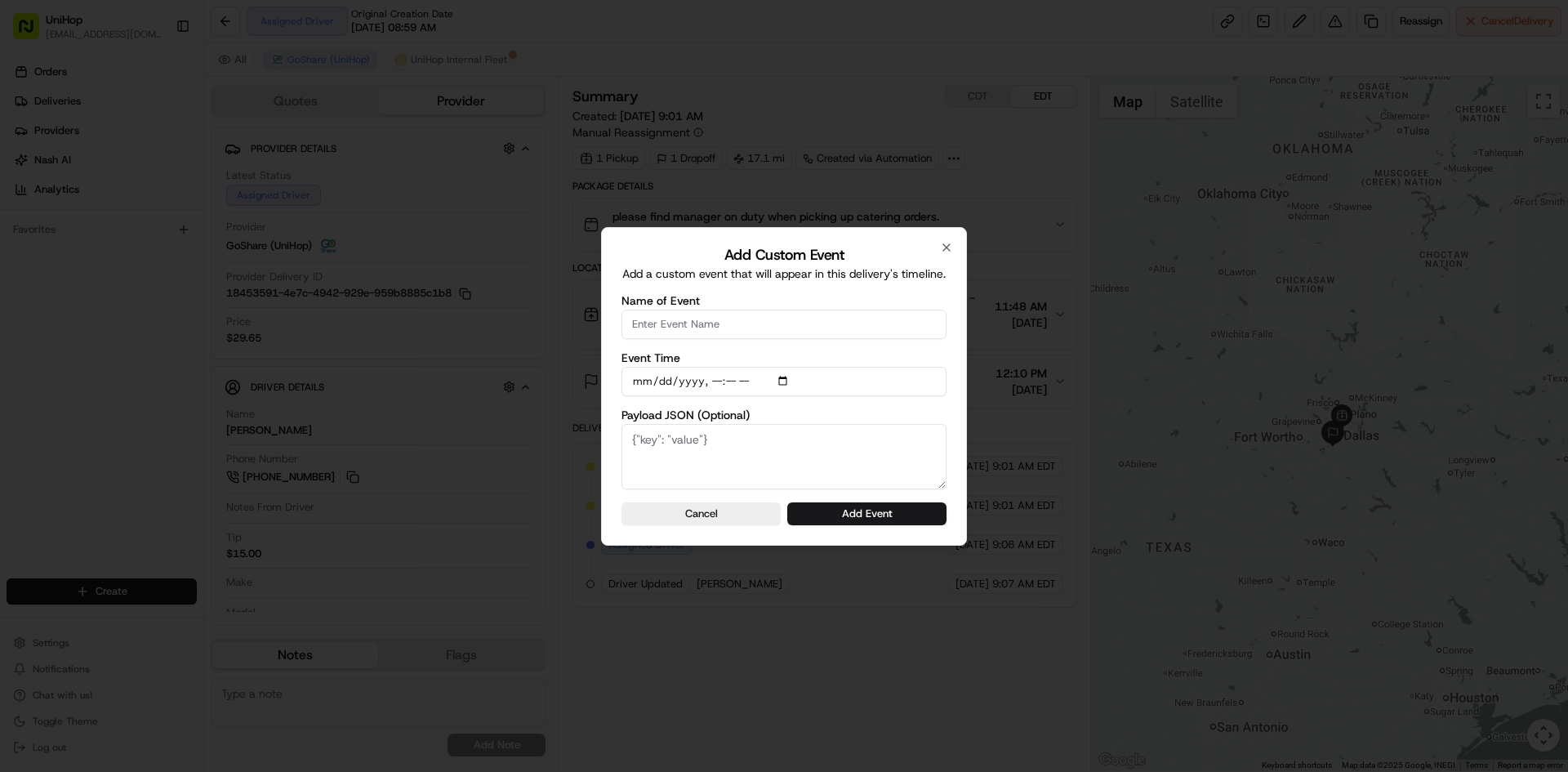
click at [722, 330] on input "Name of Event" at bounding box center [783, 324] width 325 height 29
type input "Driver Confirmed"
click at [790, 382] on input "Event Time" at bounding box center [783, 381] width 325 height 29
type input "2025-08-23T09:09"
click at [948, 407] on div "Add Custom Event Add a custom event that will appear in this delivery's timelin…" at bounding box center [784, 386] width 365 height 318
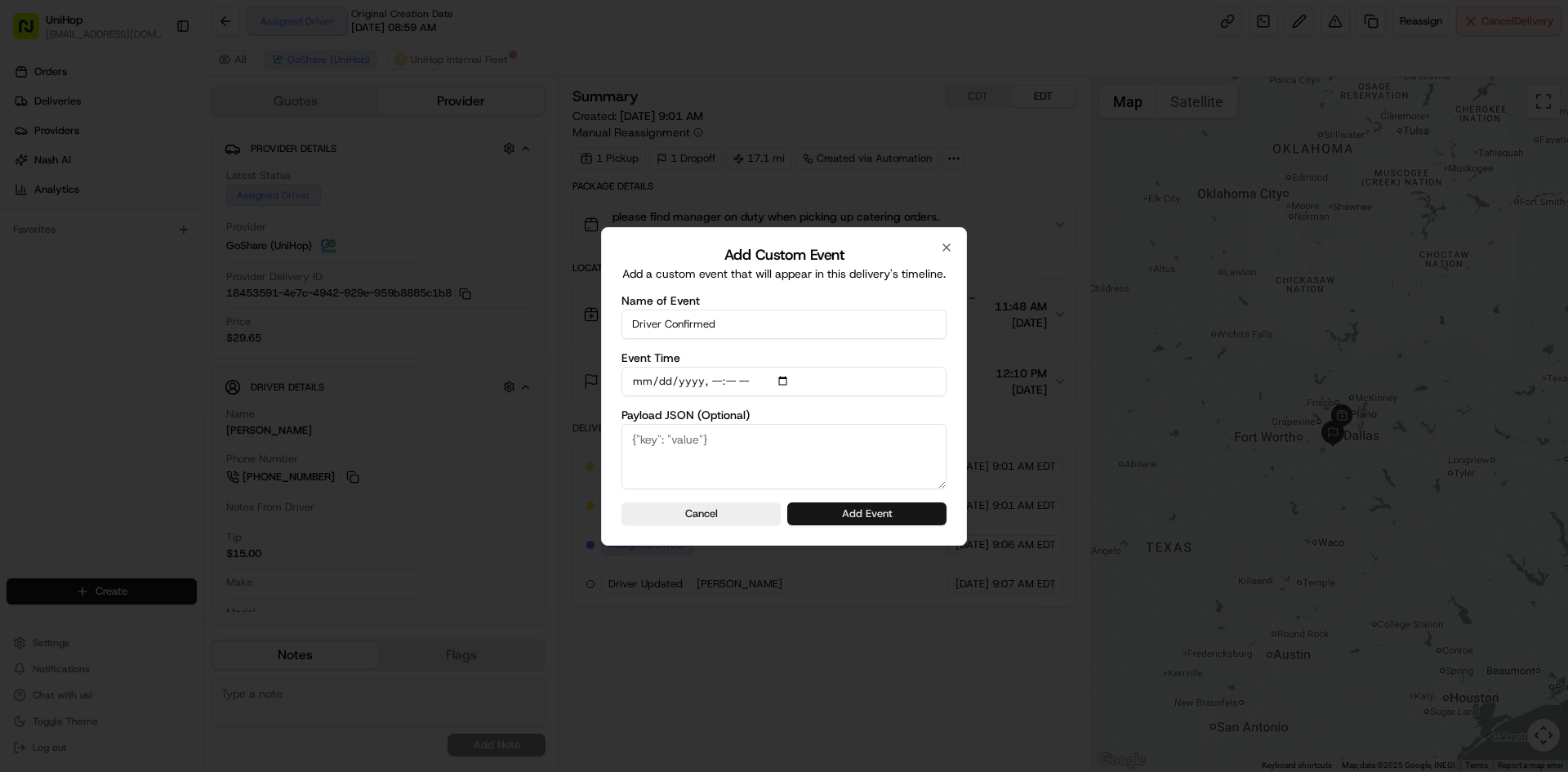
click at [913, 513] on button "Add Event" at bounding box center [867, 513] width 159 height 23
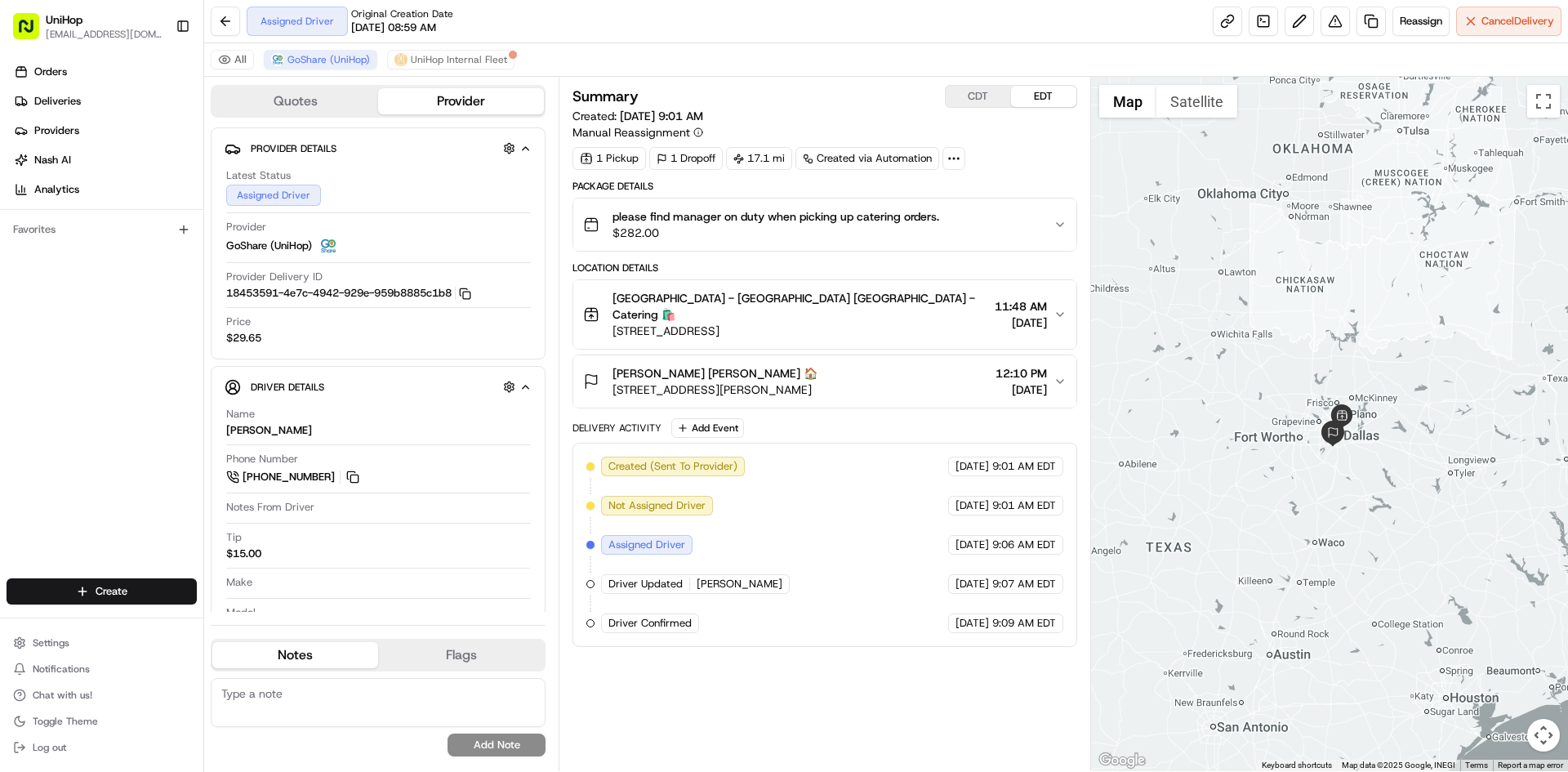
click at [1180, 124] on div at bounding box center [1329, 423] width 478 height 694
click at [894, 368] on div "Katie Winfrey Katie Winfrey 🏠 3950 Gannon Ln, Dallas, TX 75237, USA 12:10 PM Au…" at bounding box center [818, 382] width 470 height 33
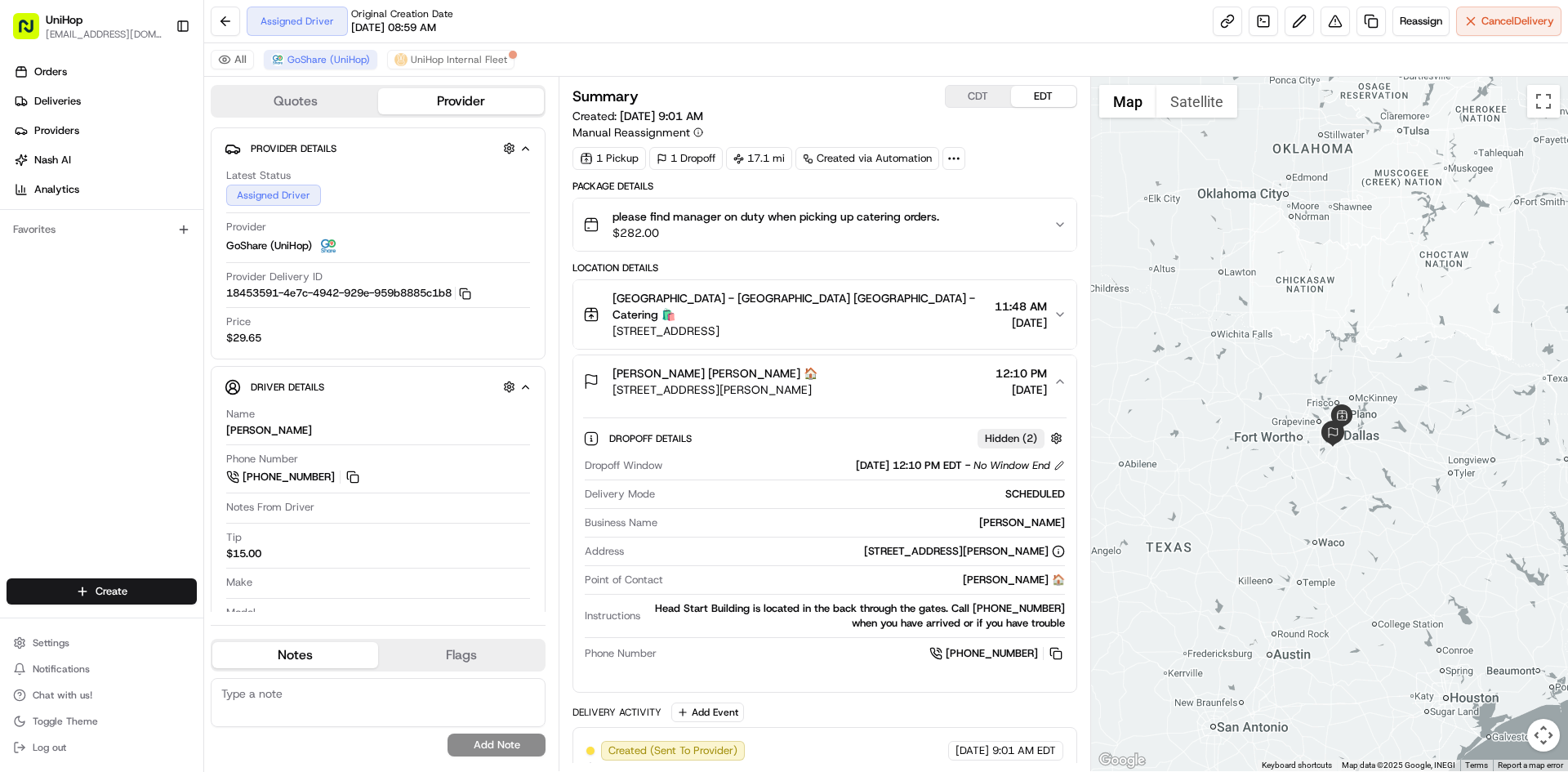
click at [887, 366] on div "Katie Winfrey Katie Winfrey 🏠 3950 Gannon Ln, Dallas, TX 75237, USA 12:10 PM Au…" at bounding box center [818, 382] width 470 height 33
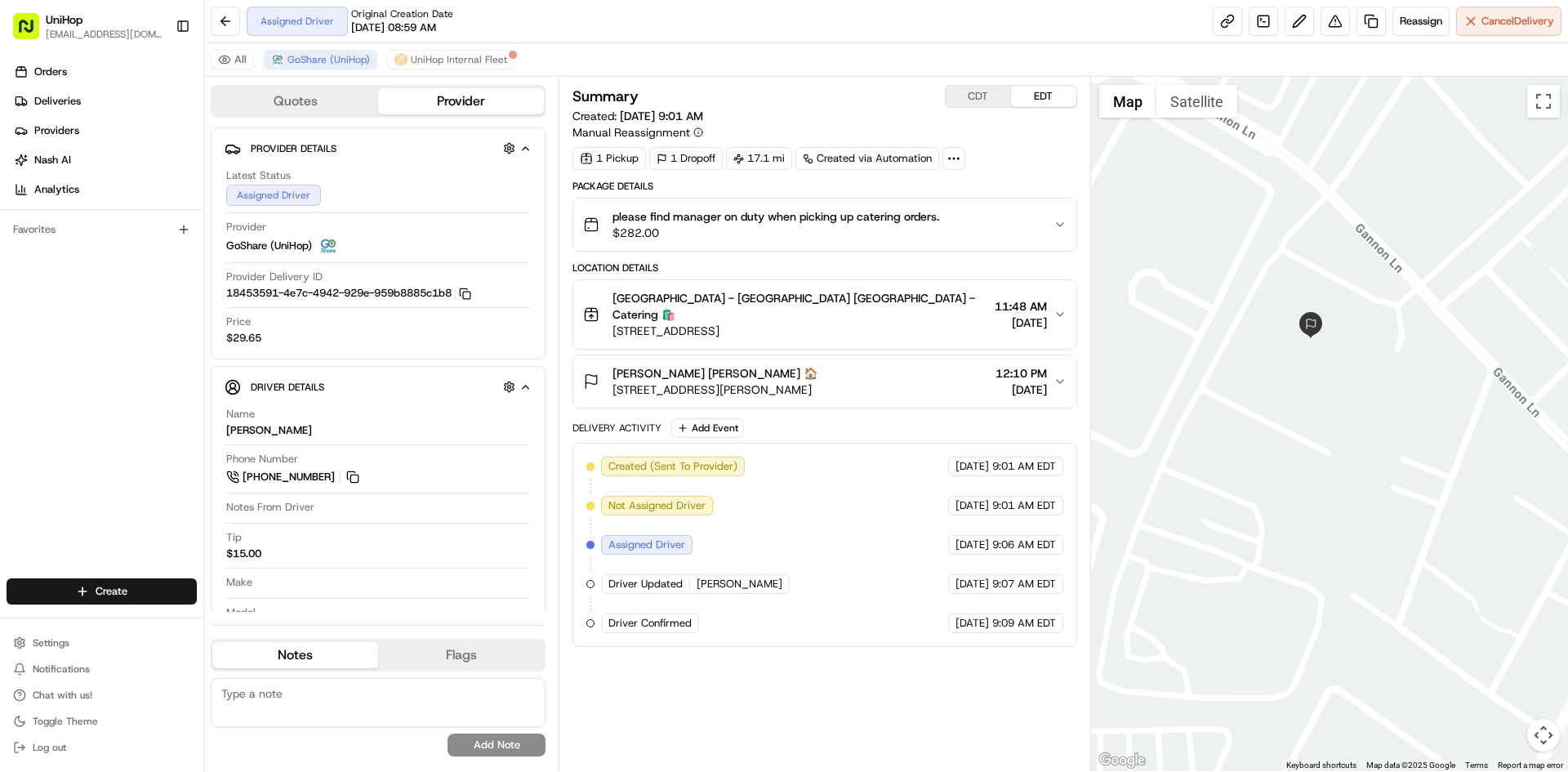
click at [1197, 101] on button "Satellite" at bounding box center [1196, 101] width 80 height 33
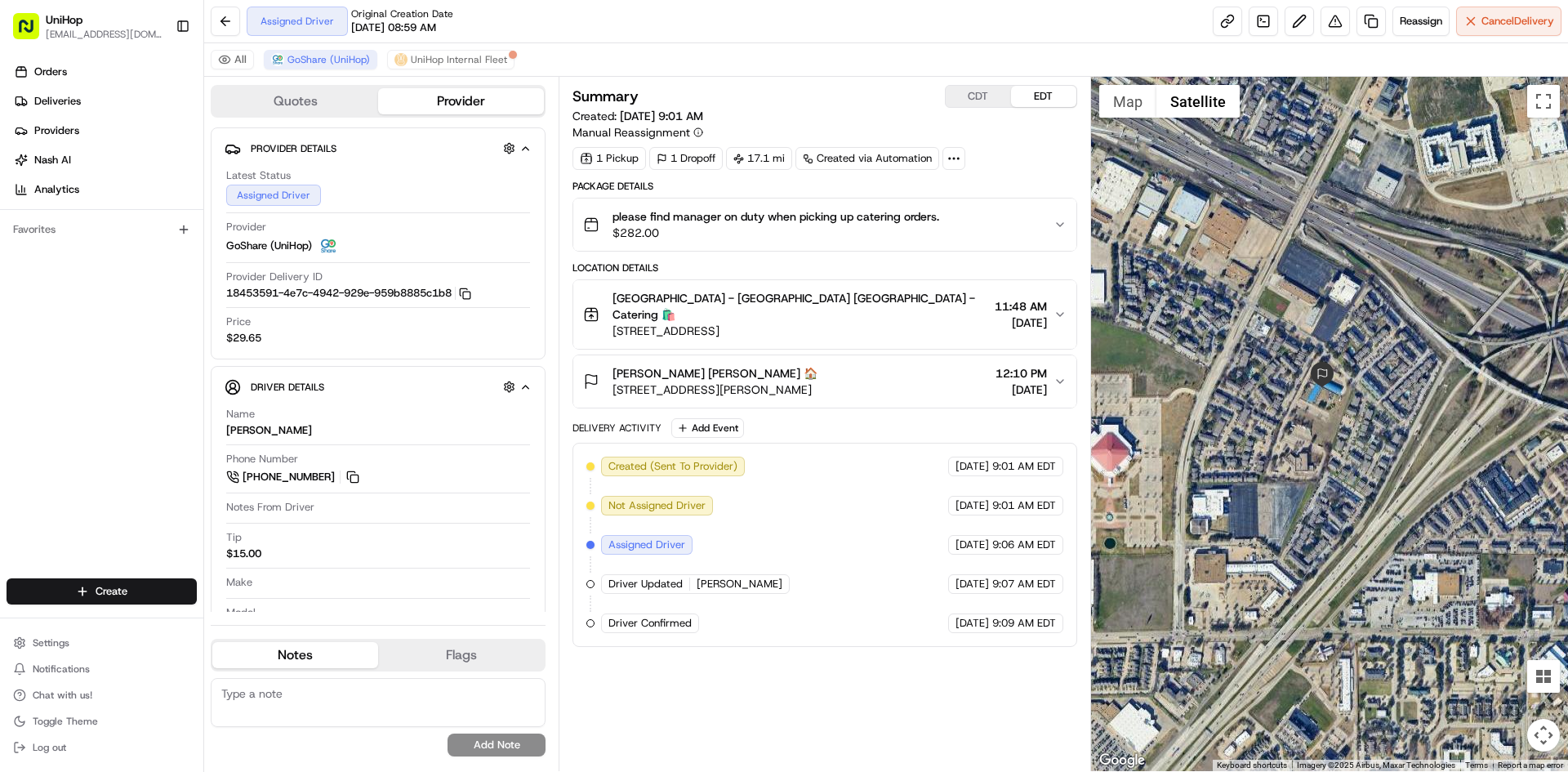
click at [904, 369] on div "Katie Winfrey Katie Winfrey 🏠 3950 Gannon Ln, Dallas, TX 75237, USA 12:10 PM Au…" at bounding box center [818, 382] width 470 height 33
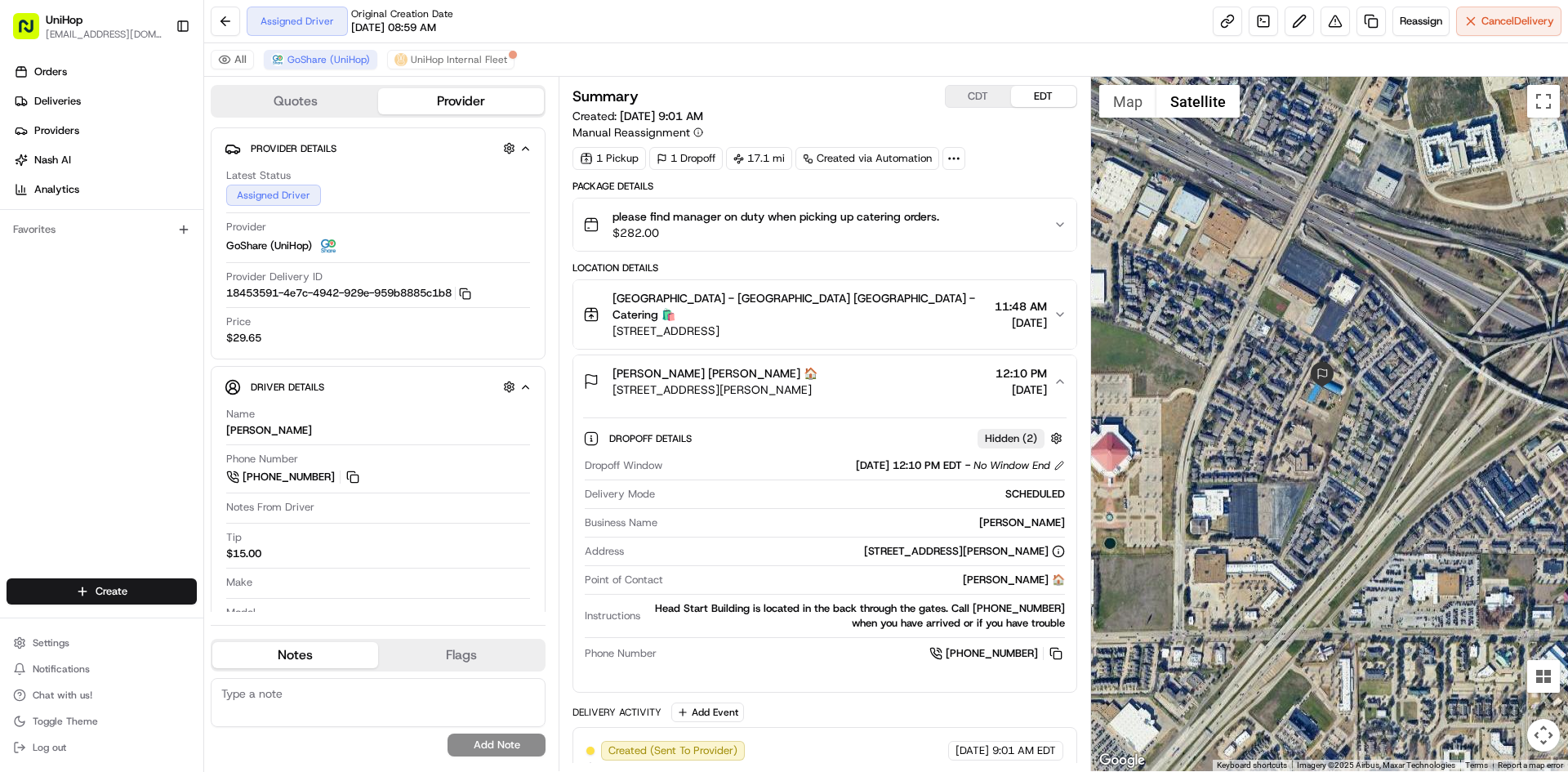
click at [904, 369] on div "Katie Winfrey Katie Winfrey 🏠 3950 Gannon Ln, Dallas, TX 75237, USA 12:10 PM Au…" at bounding box center [818, 382] width 470 height 33
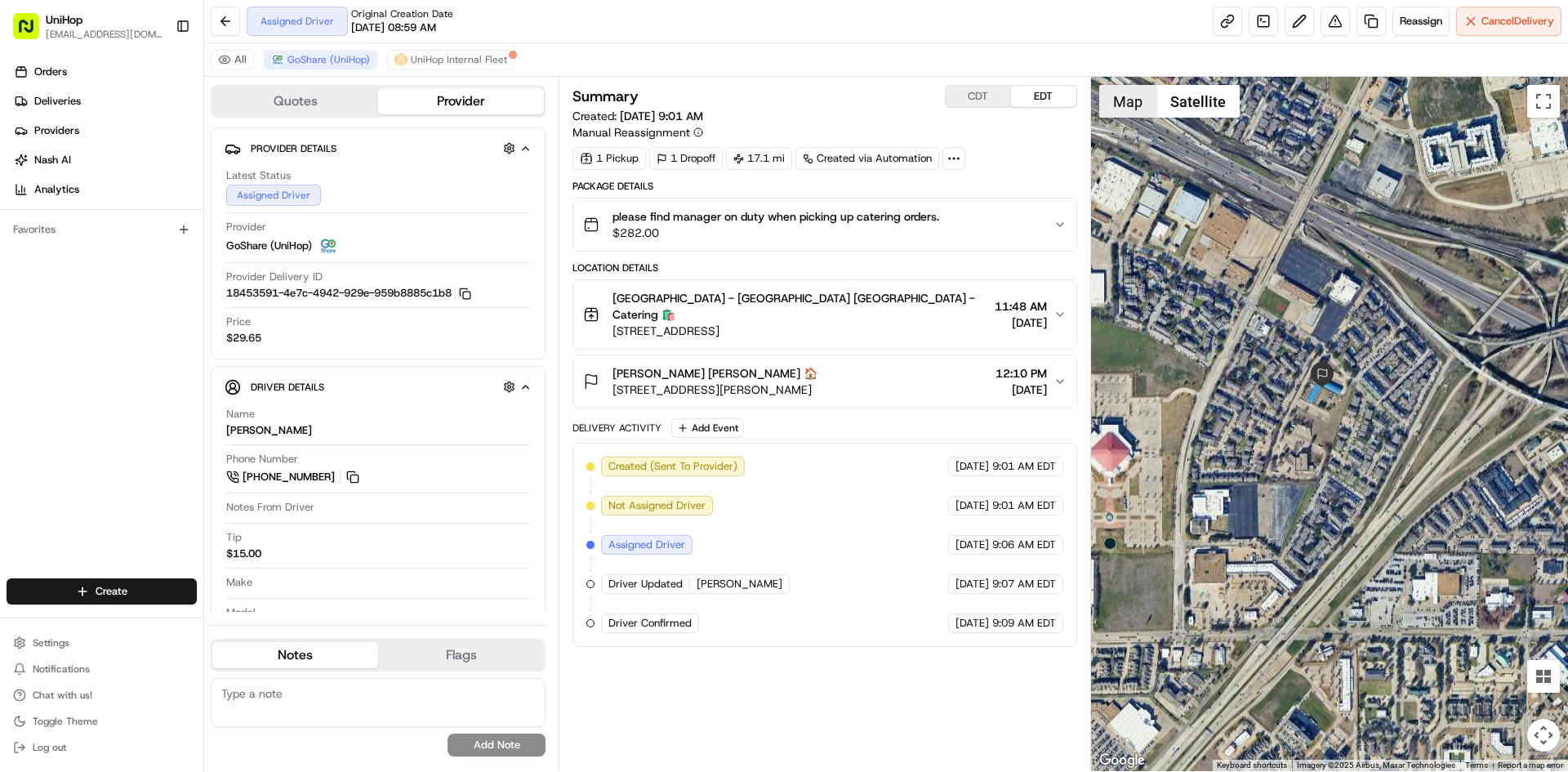
drag, startPoint x: 1129, startPoint y: 102, endPoint x: 1159, endPoint y: 161, distance: 66.2
click at [1129, 103] on button "Map" at bounding box center [1128, 101] width 57 height 33
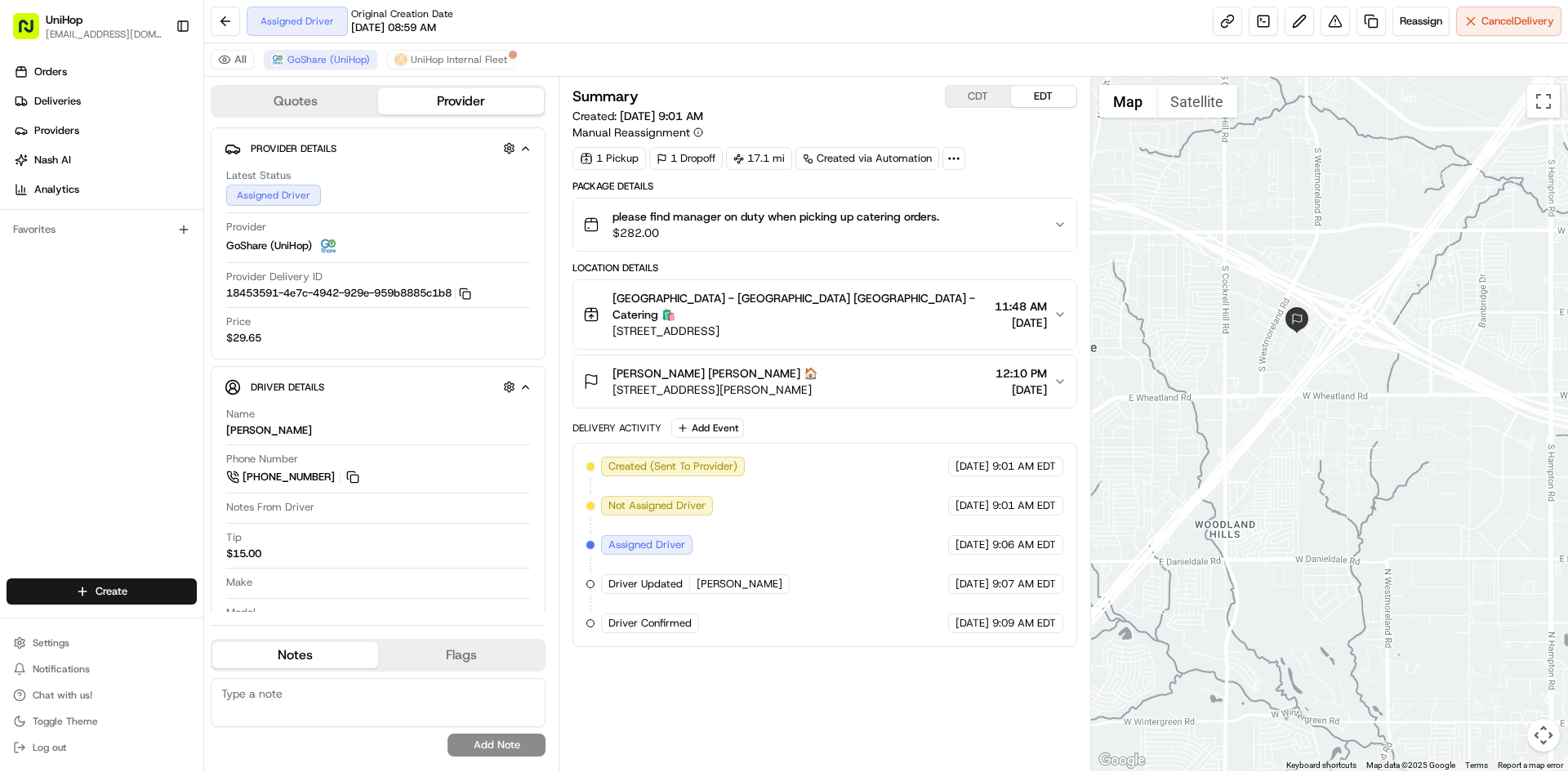
drag, startPoint x: 1310, startPoint y: 426, endPoint x: 1304, endPoint y: 417, distance: 10.8
click at [1309, 425] on div at bounding box center [1329, 423] width 478 height 694
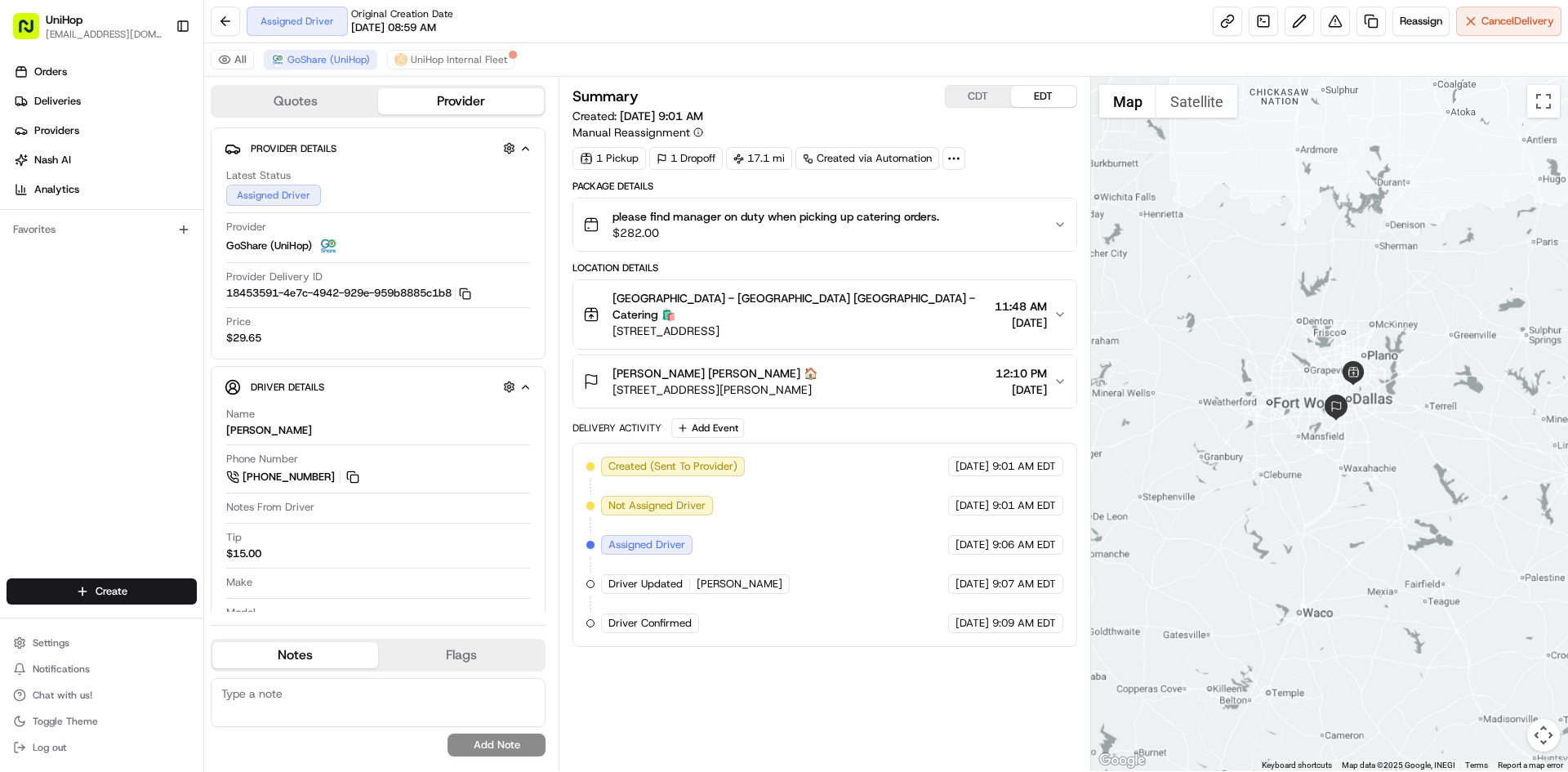
drag, startPoint x: 1415, startPoint y: 251, endPoint x: 1413, endPoint y: 333, distance: 82.0
click at [1417, 333] on div at bounding box center [1329, 423] width 478 height 694
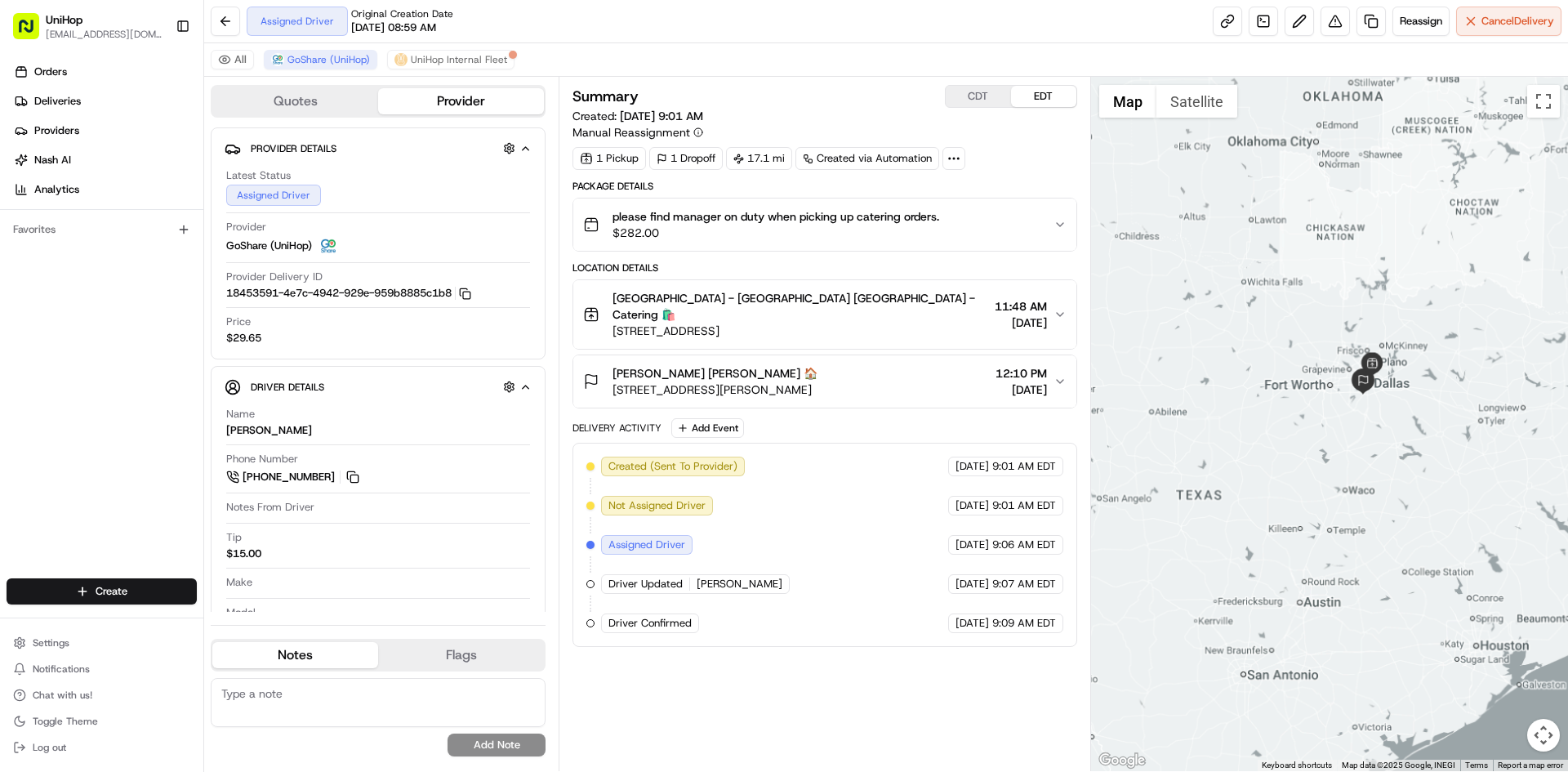
drag, startPoint x: 1371, startPoint y: 266, endPoint x: 1344, endPoint y: 324, distance: 64.0
click at [1344, 324] on div at bounding box center [1329, 423] width 478 height 694
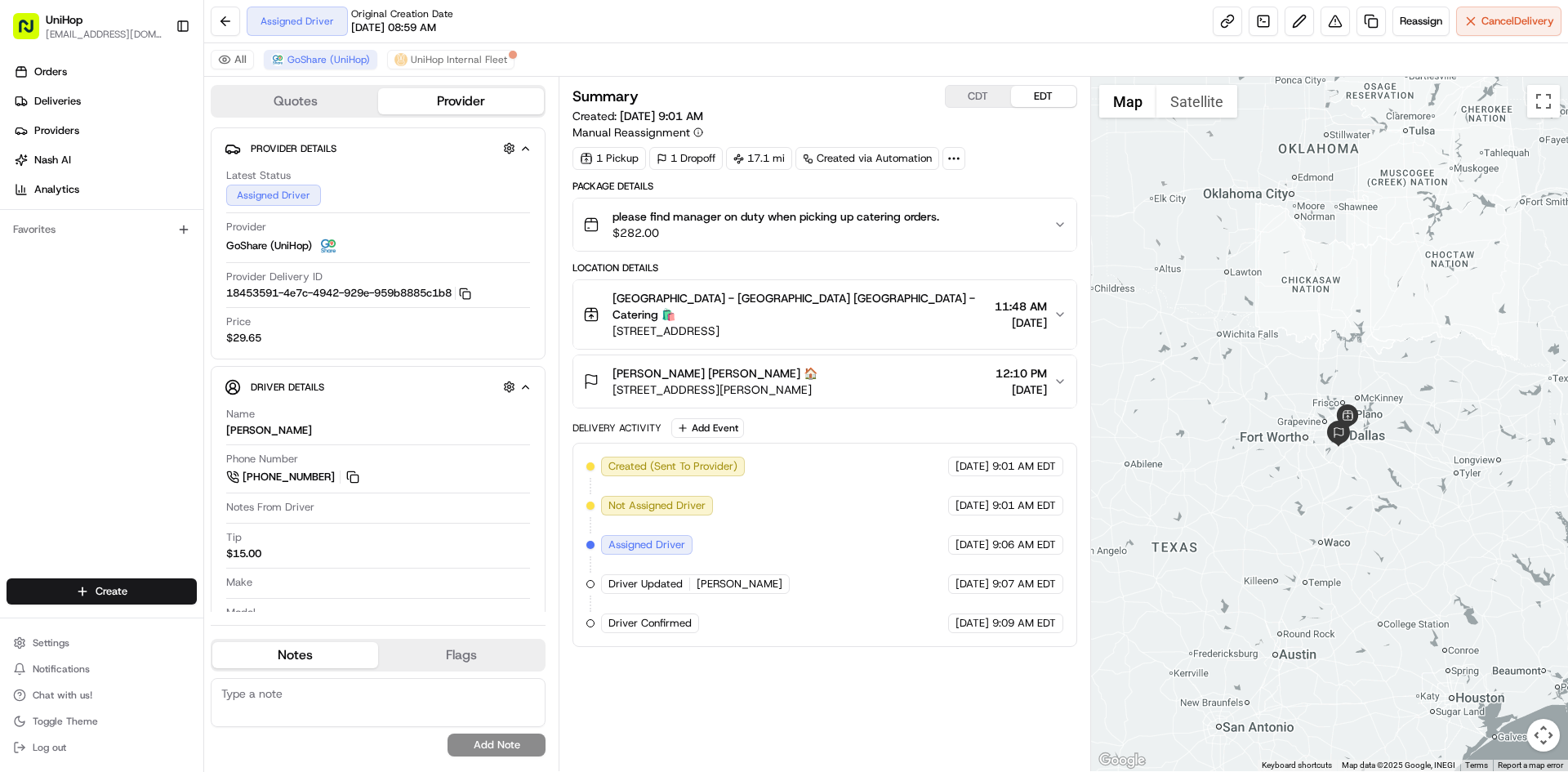
drag, startPoint x: 57, startPoint y: 389, endPoint x: 195, endPoint y: 45, distance: 370.6
click at [62, 389] on div "Orders Deliveries Providers Nash AI Analytics Favorites" at bounding box center [101, 320] width 204 height 536
drag, startPoint x: 1184, startPoint y: 257, endPoint x: 1194, endPoint y: 266, distance: 13.5
click at [1194, 266] on div at bounding box center [1329, 423] width 478 height 694
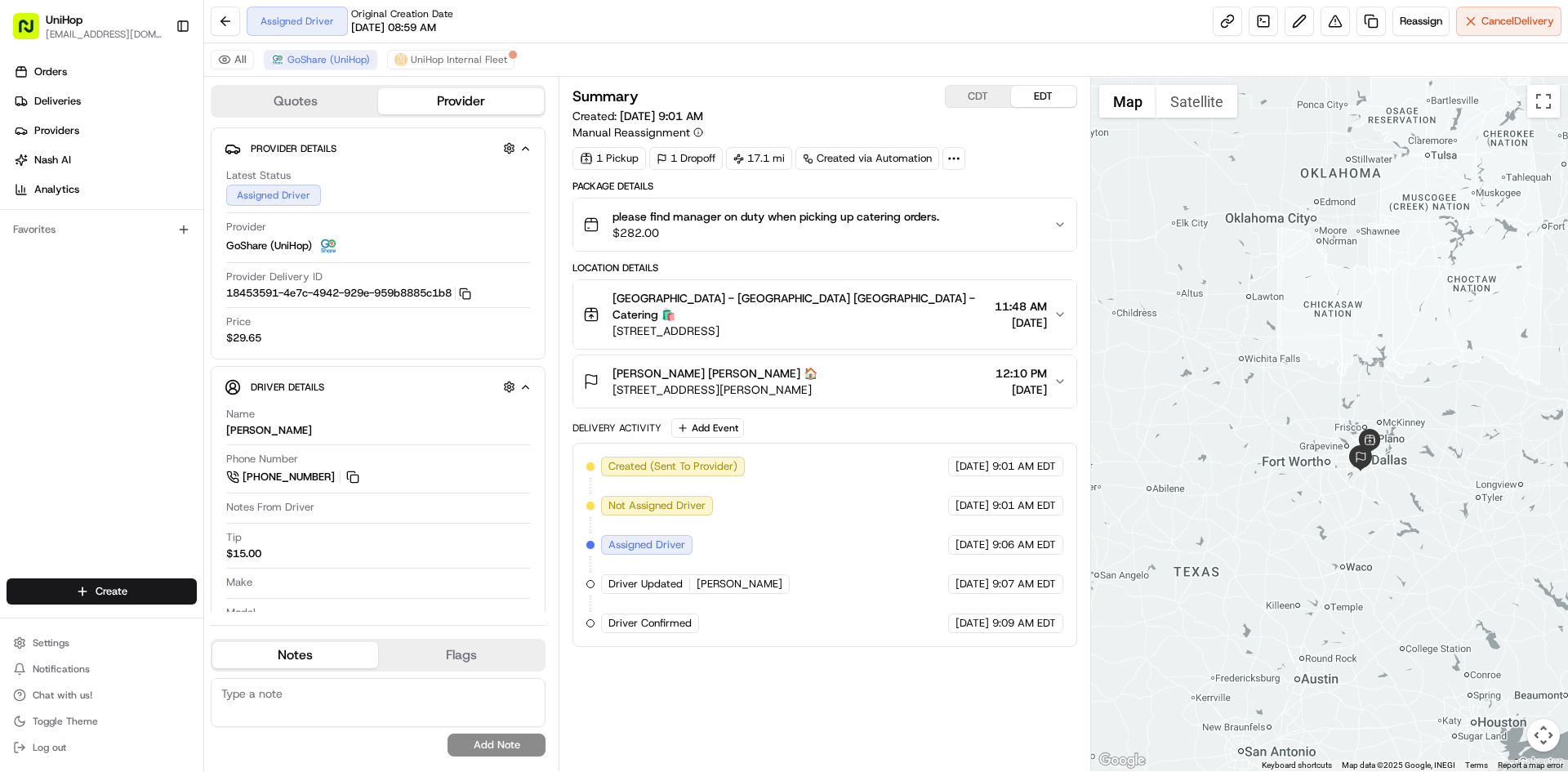
drag, startPoint x: 1249, startPoint y: 264, endPoint x: 1255, endPoint y: 275, distance: 12.5
click at [1255, 275] on div at bounding box center [1329, 423] width 478 height 694
click at [1345, 295] on div at bounding box center [1329, 423] width 478 height 694
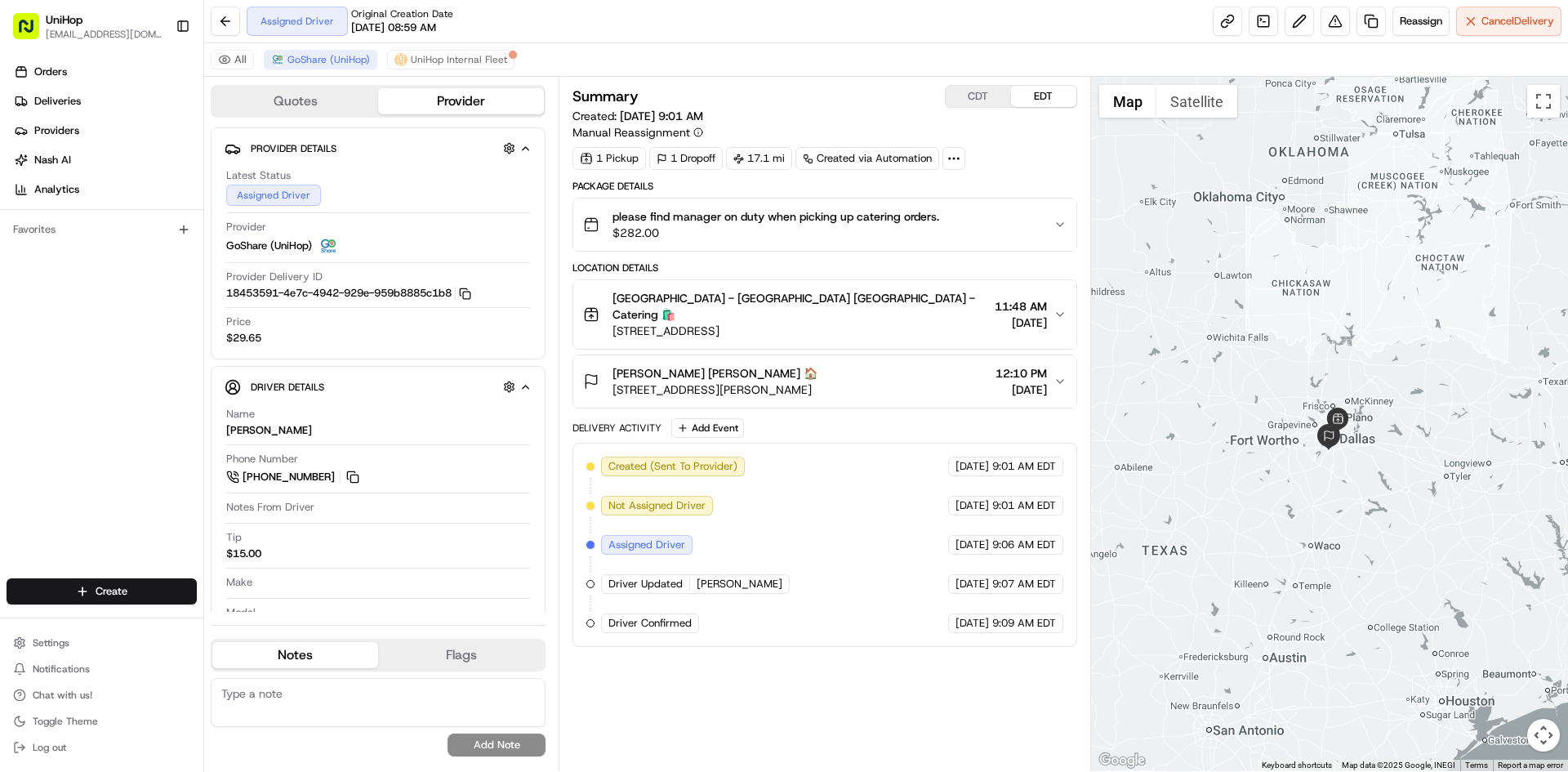
drag, startPoint x: 1362, startPoint y: 318, endPoint x: 1321, endPoint y: 295, distance: 47.0
click at [1321, 295] on div at bounding box center [1329, 423] width 478 height 694
click at [1316, 294] on div at bounding box center [1329, 423] width 478 height 694
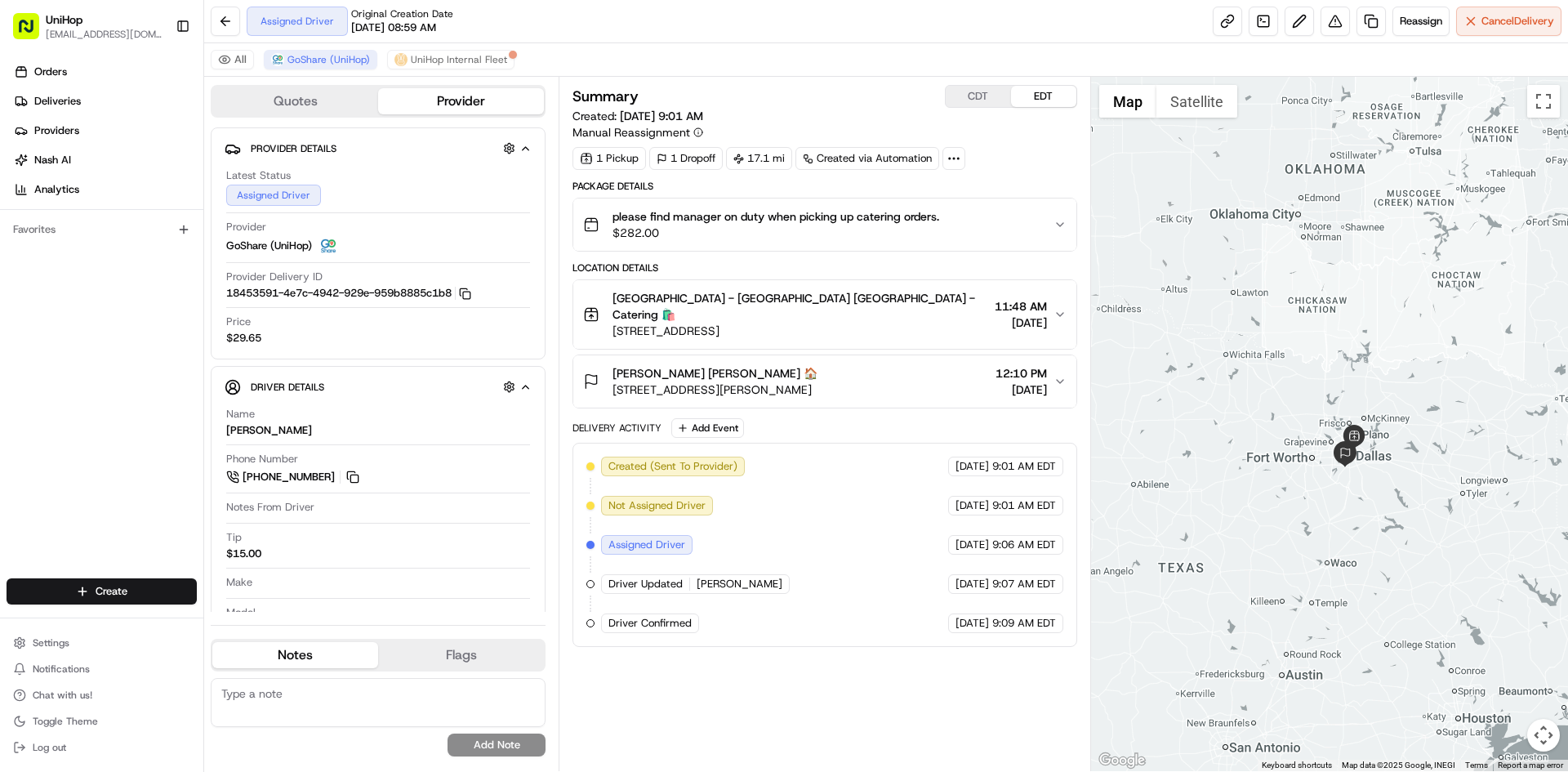
drag, startPoint x: 1289, startPoint y: 272, endPoint x: 1309, endPoint y: 293, distance: 29.0
click at [1309, 293] on div at bounding box center [1329, 423] width 478 height 694
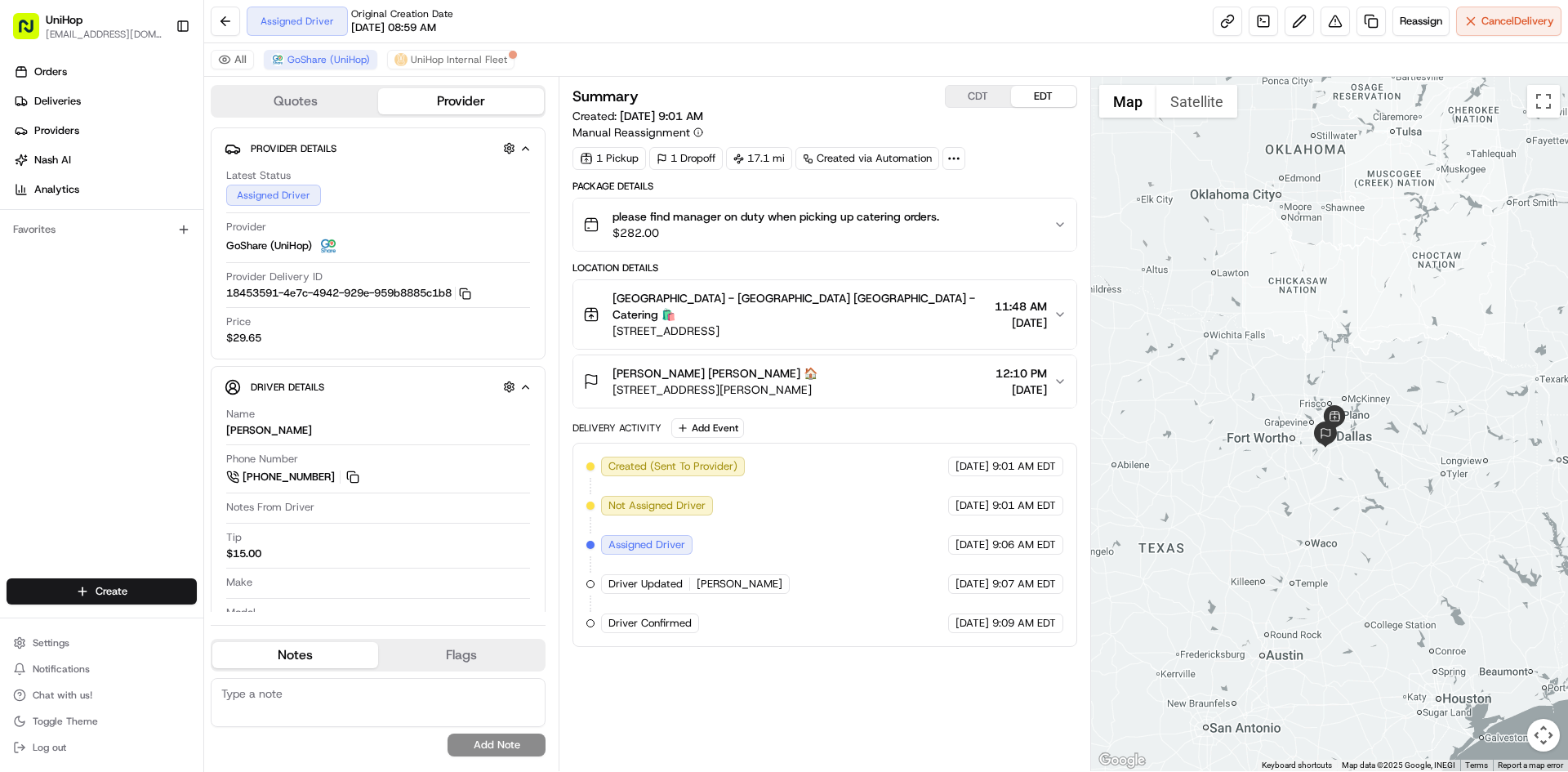
drag, startPoint x: 1371, startPoint y: 286, endPoint x: 1351, endPoint y: 265, distance: 29.0
click at [1351, 265] on div at bounding box center [1329, 423] width 478 height 694
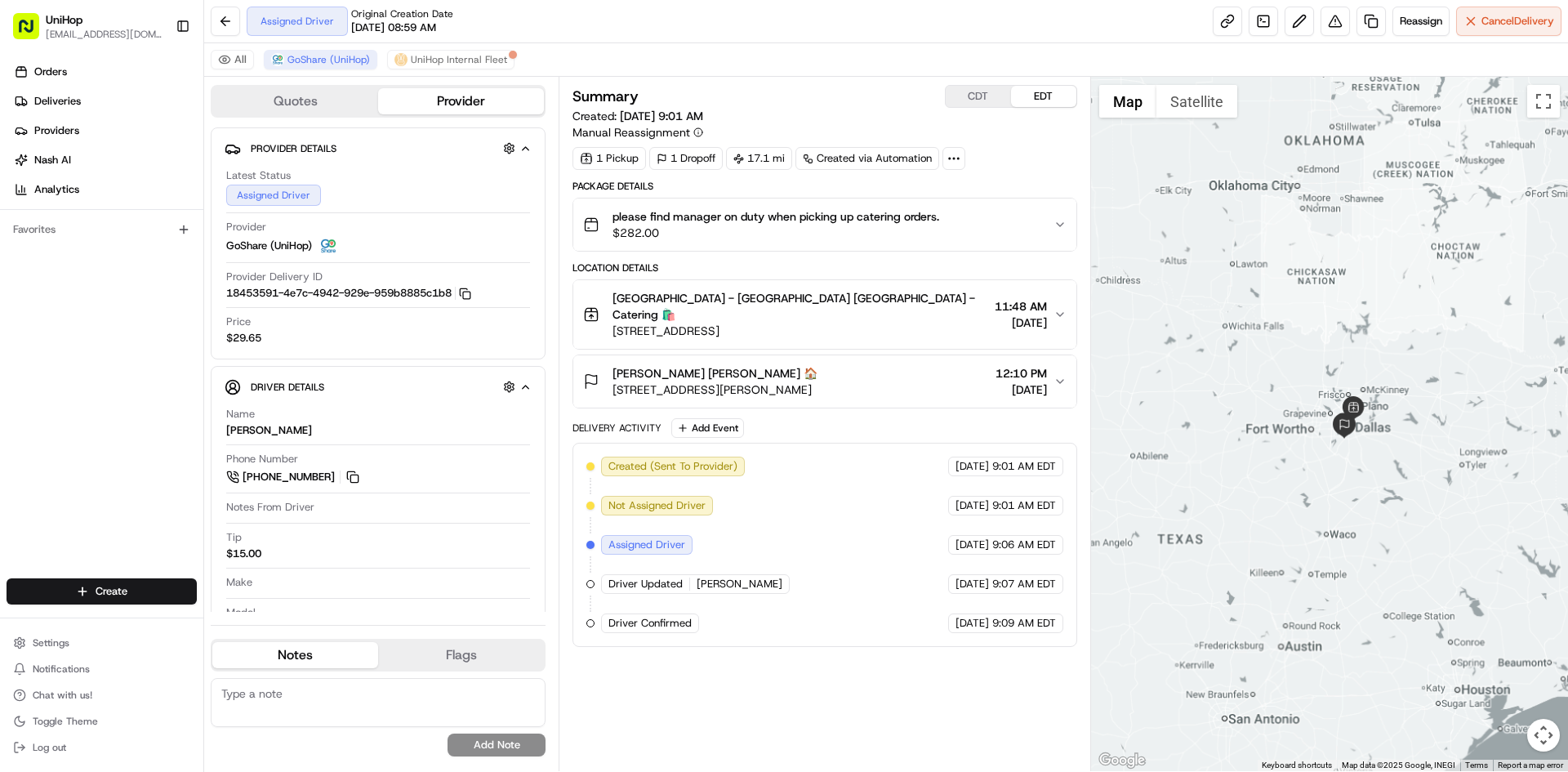
drag, startPoint x: 1300, startPoint y: 310, endPoint x: 1346, endPoint y: 303, distance: 46.5
click at [1346, 303] on div at bounding box center [1329, 423] width 478 height 694
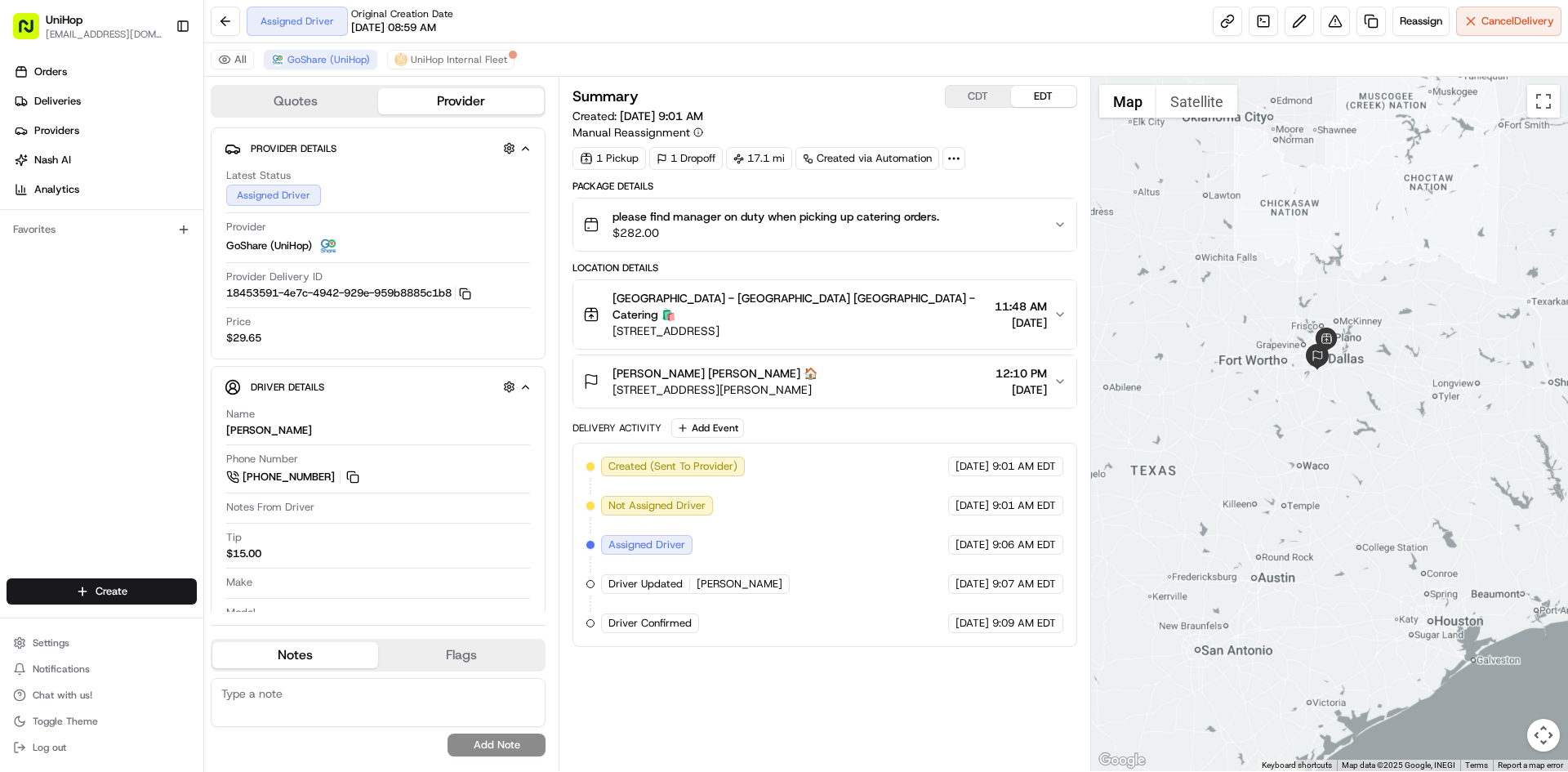
drag, startPoint x: 1318, startPoint y: 241, endPoint x: 1345, endPoint y: 330, distance: 93.0
click at [1345, 329] on div at bounding box center [1329, 423] width 478 height 694
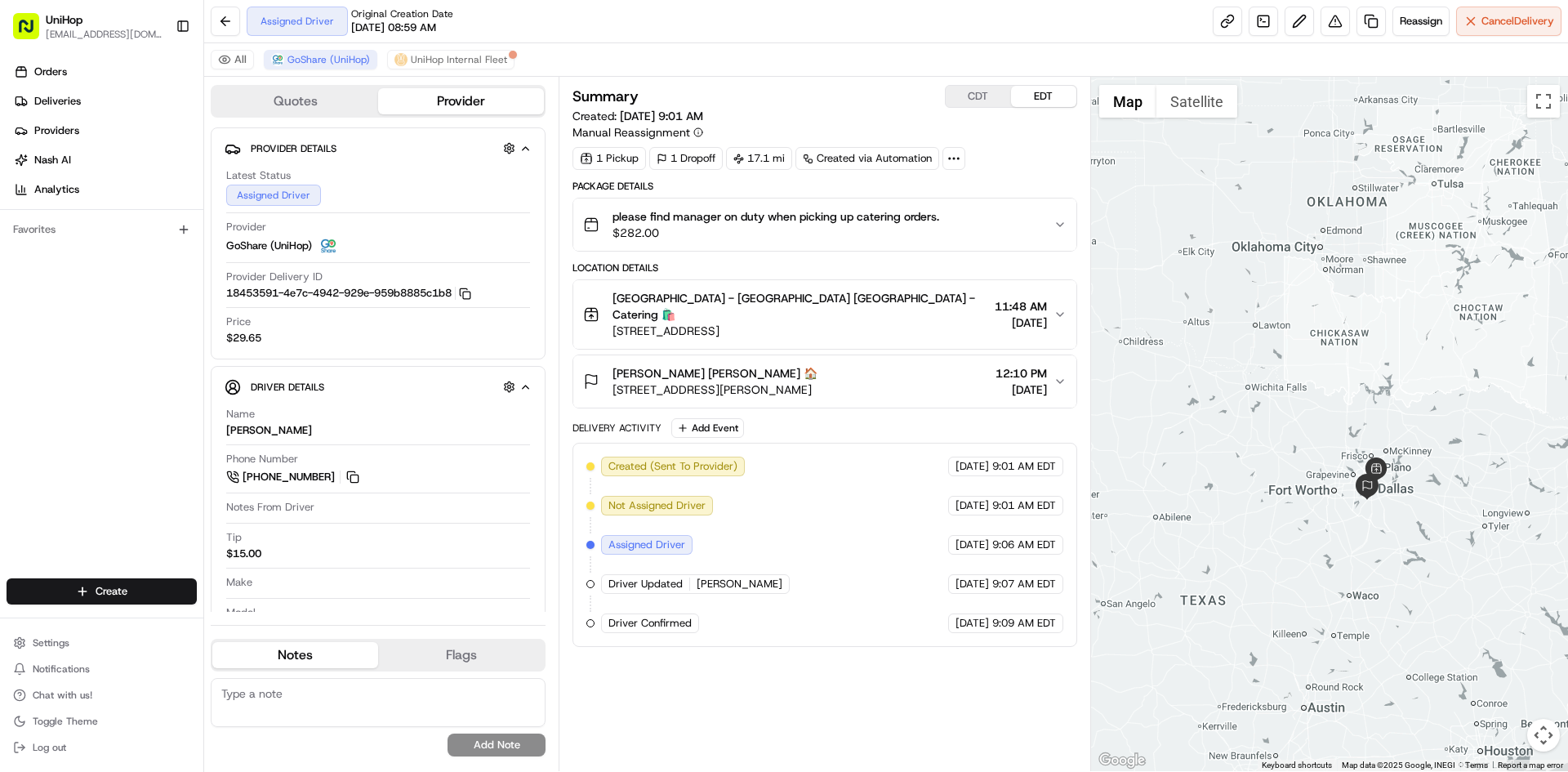
drag, startPoint x: 1328, startPoint y: 306, endPoint x: 1323, endPoint y: 264, distance: 42.3
click at [1323, 264] on div at bounding box center [1329, 423] width 478 height 694
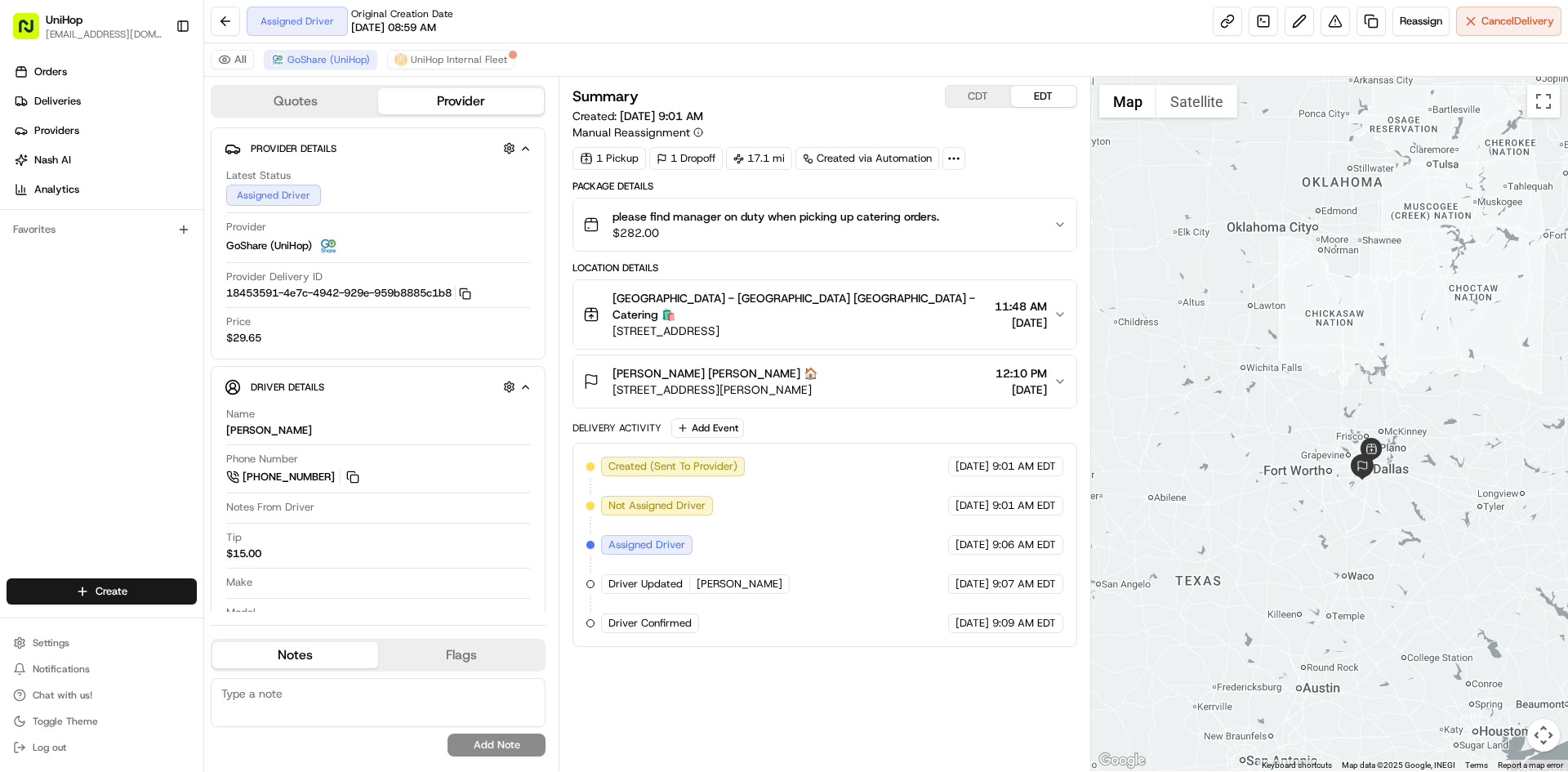
click at [1272, 260] on div at bounding box center [1329, 423] width 478 height 694
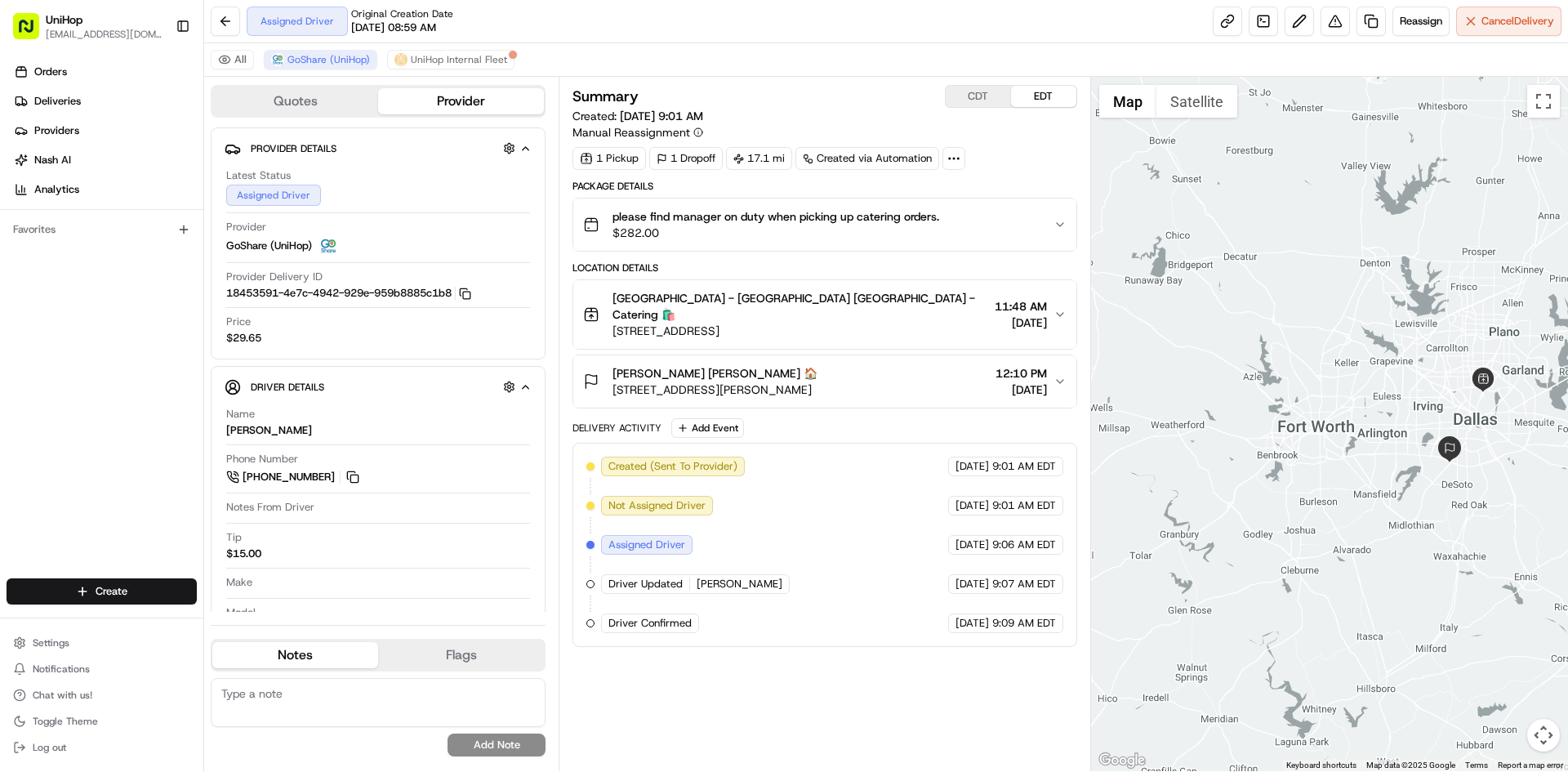
drag, startPoint x: 1445, startPoint y: 467, endPoint x: 1379, endPoint y: 440, distance: 71.3
click at [1379, 440] on div at bounding box center [1329, 423] width 478 height 694
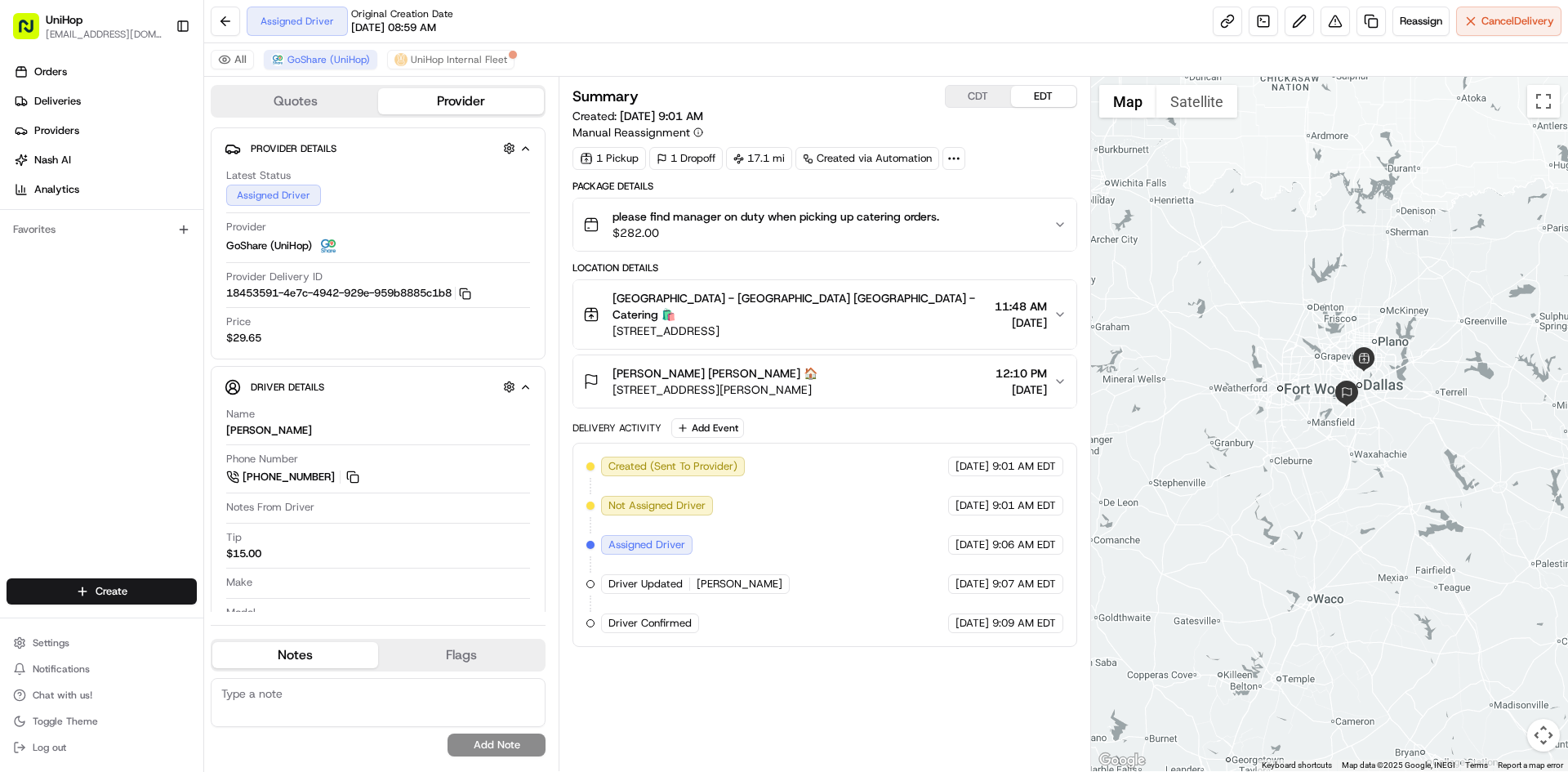
click at [1304, 276] on div at bounding box center [1329, 423] width 478 height 694
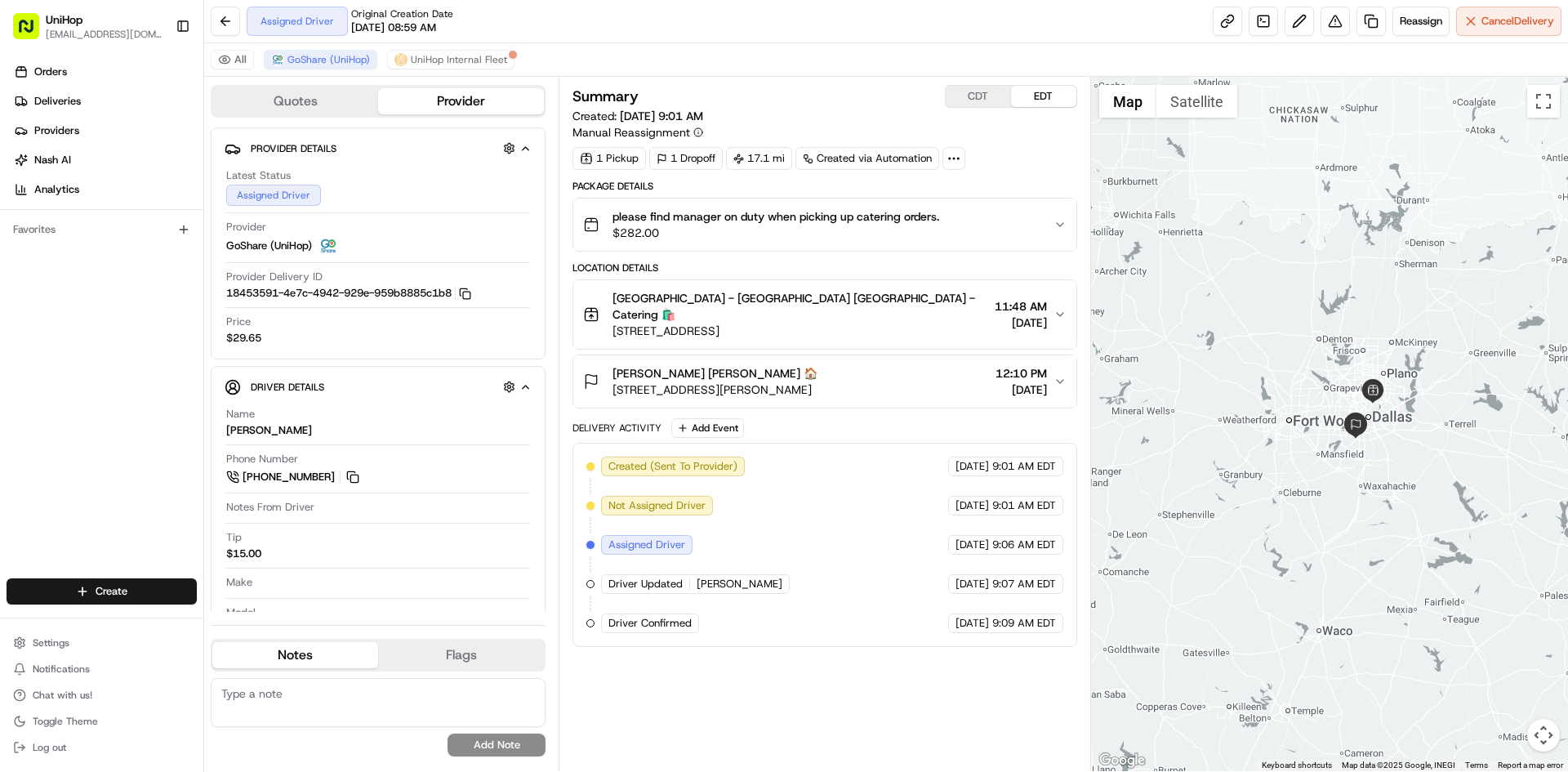
drag, startPoint x: 1203, startPoint y: 261, endPoint x: 1187, endPoint y: 277, distance: 22.6
click at [1194, 282] on div at bounding box center [1329, 423] width 478 height 694
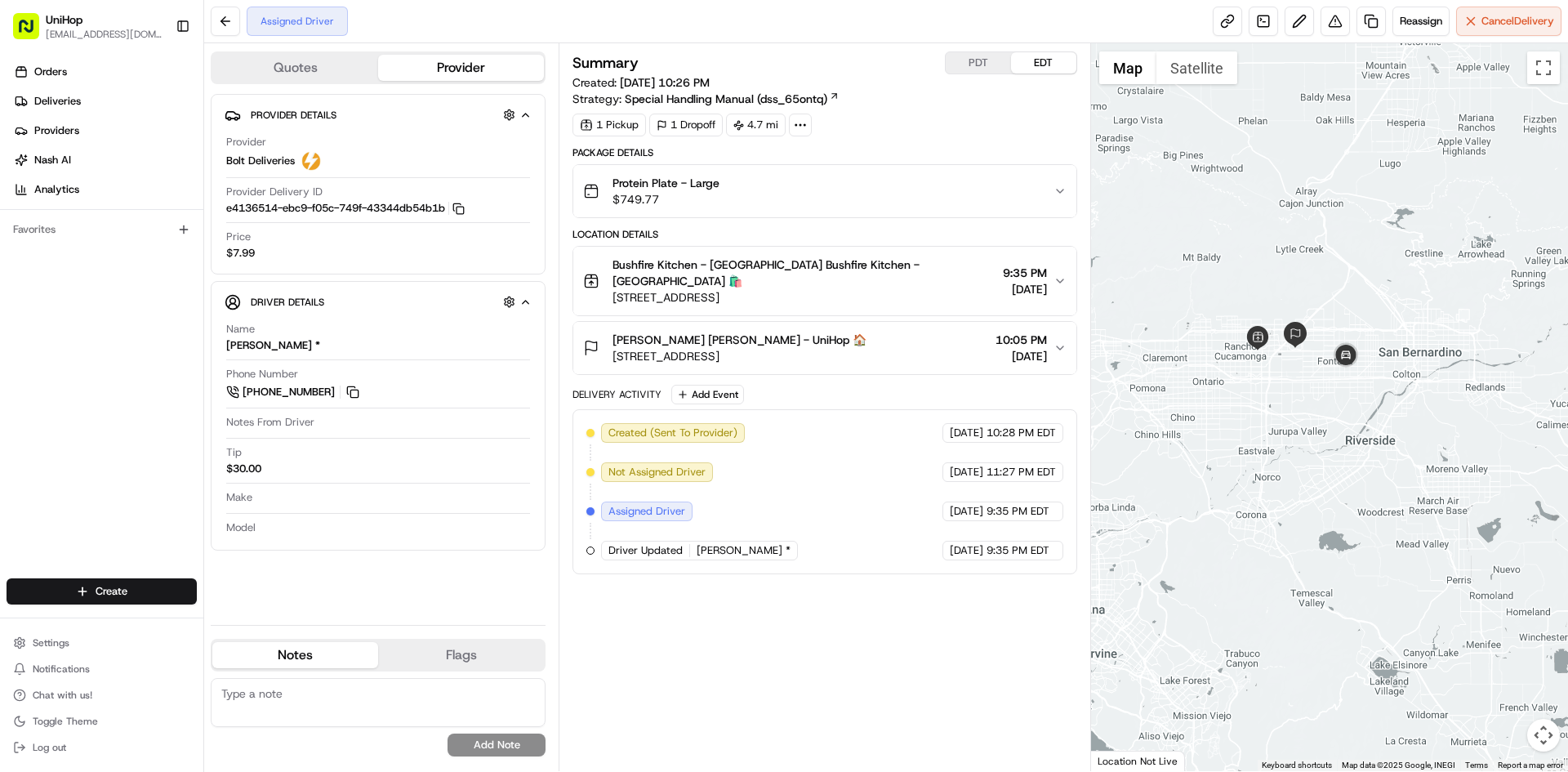
drag, startPoint x: 1295, startPoint y: 242, endPoint x: 1291, endPoint y: 284, distance: 42.2
click at [1291, 284] on div at bounding box center [1329, 407] width 478 height 728
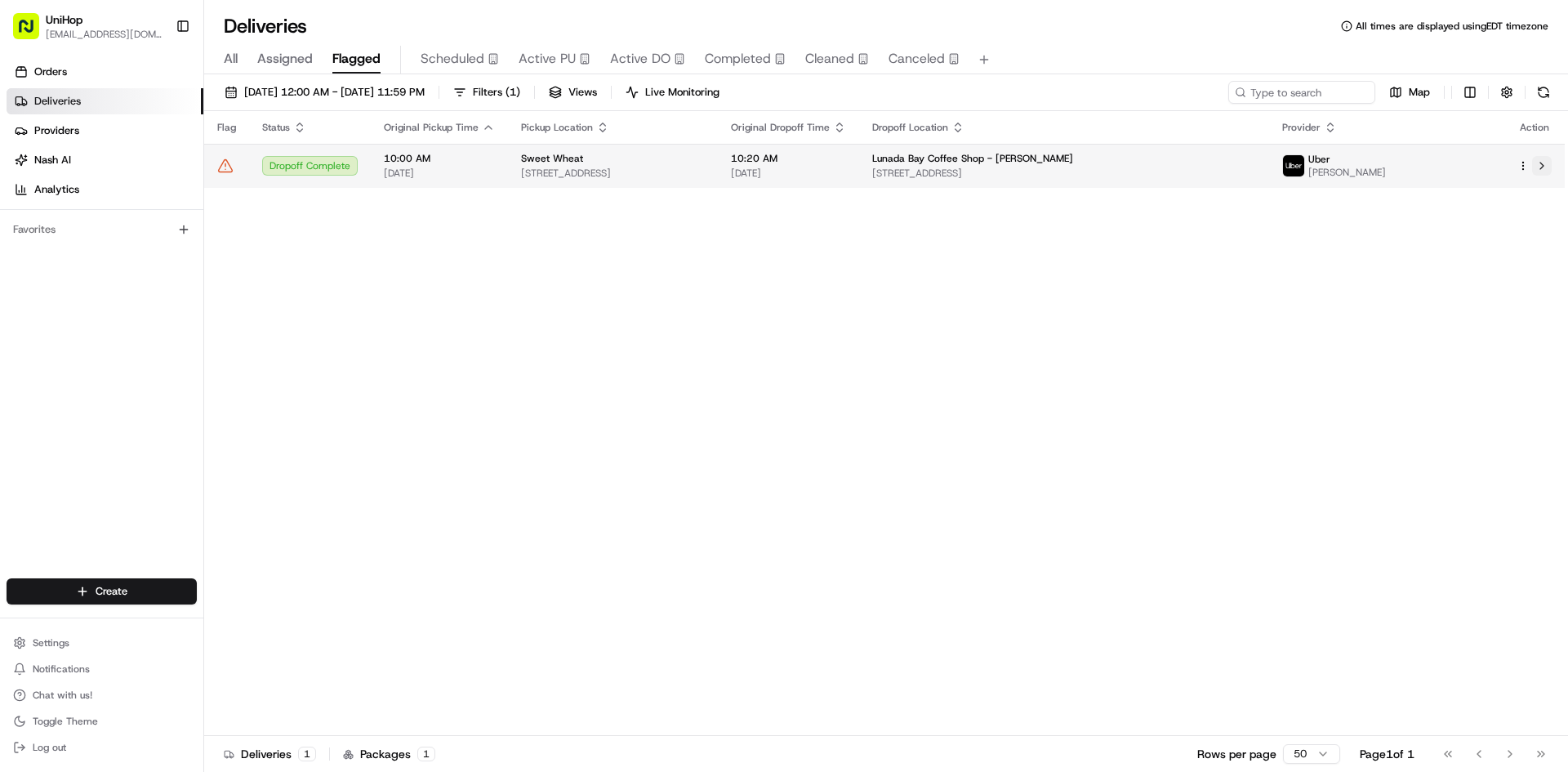
click at [1542, 169] on button at bounding box center [1541, 166] width 20 height 20
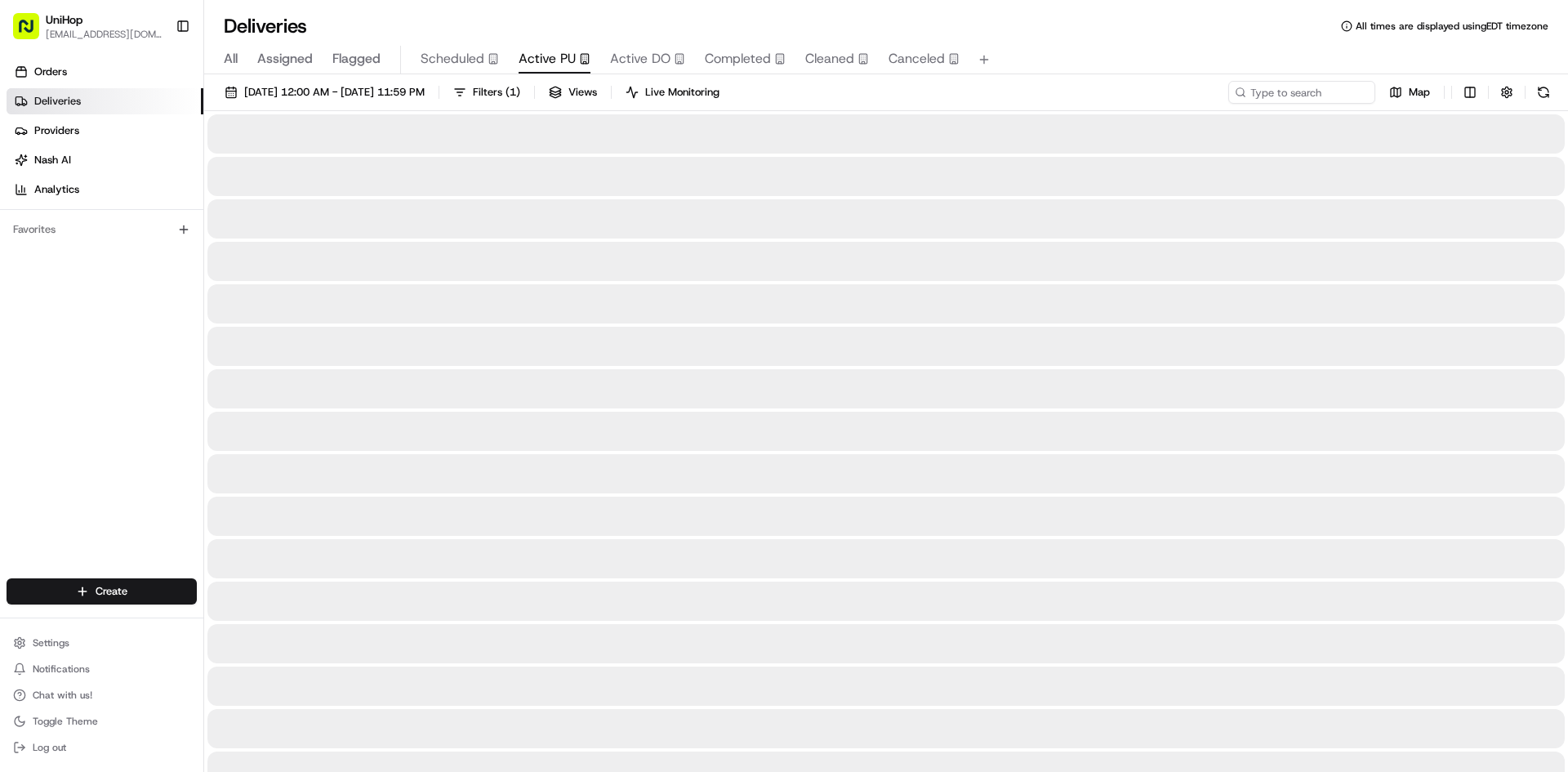
click at [563, 54] on span "Active PU" at bounding box center [547, 59] width 57 height 20
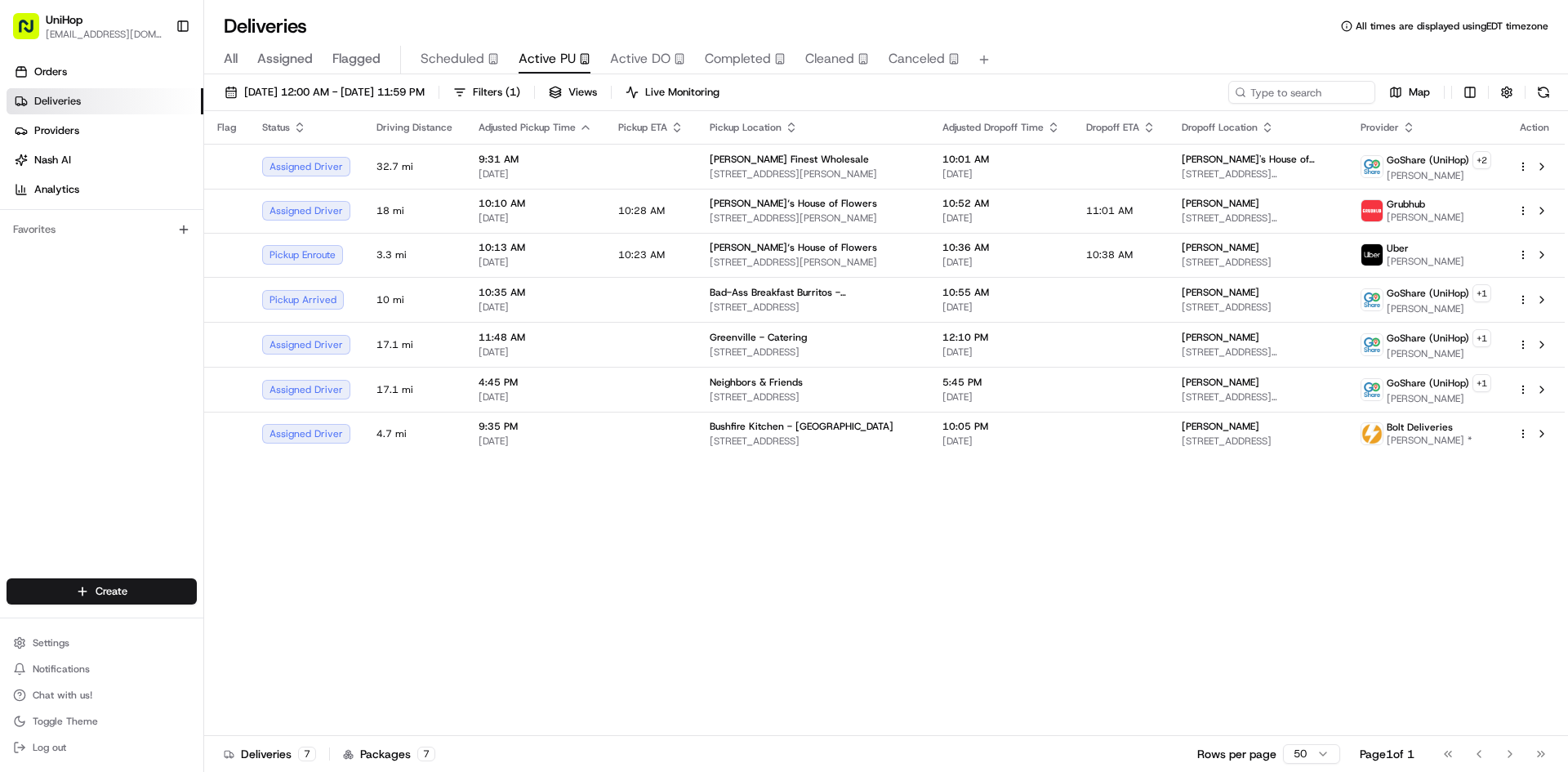
click at [852, 727] on div "Flag Status Driving Distance Adjusted Pickup Time Pickup ETA Pickup Location Ad…" at bounding box center [884, 423] width 1361 height 625
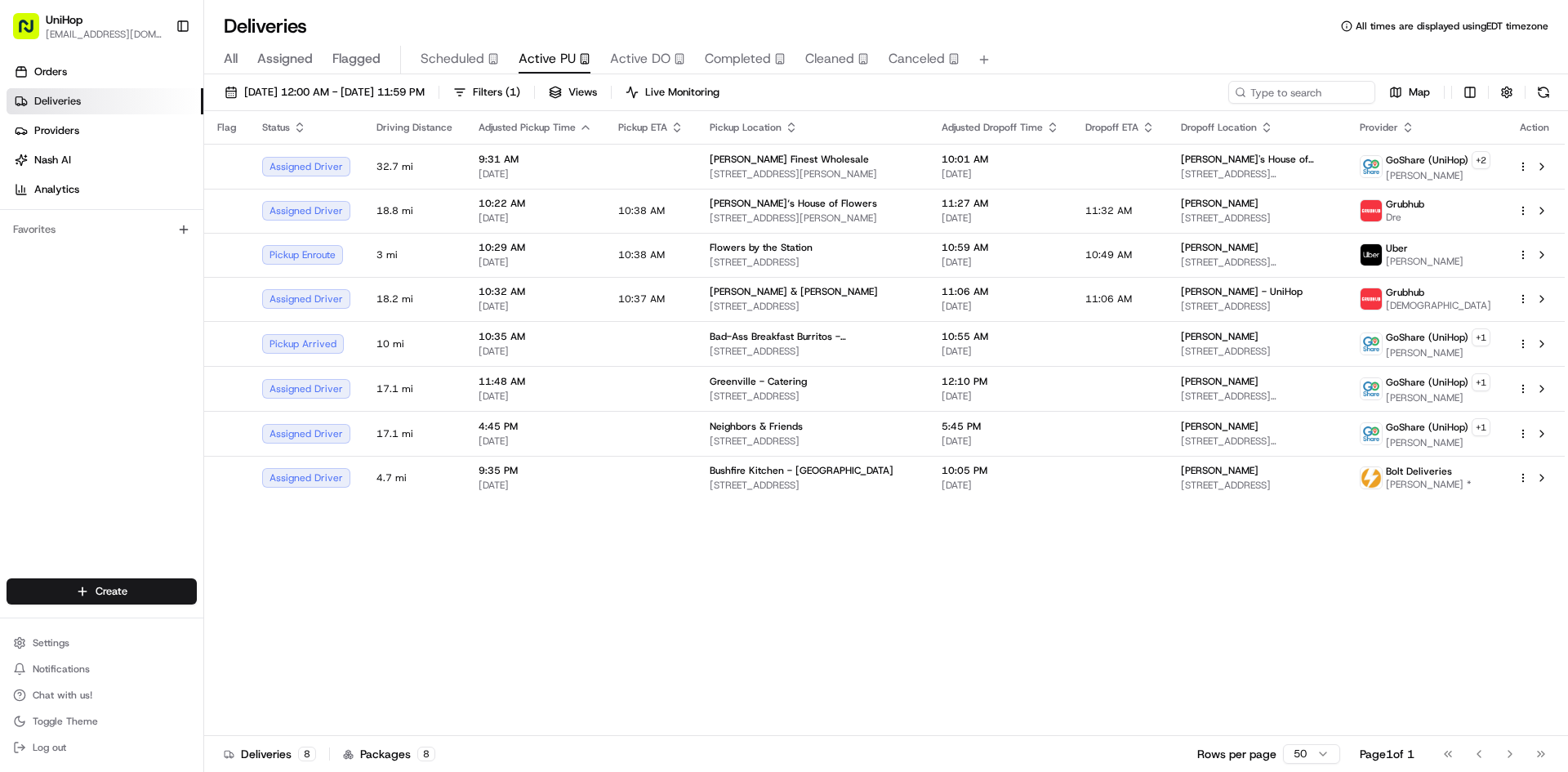
click at [365, 57] on span "Flagged" at bounding box center [356, 59] width 48 height 20
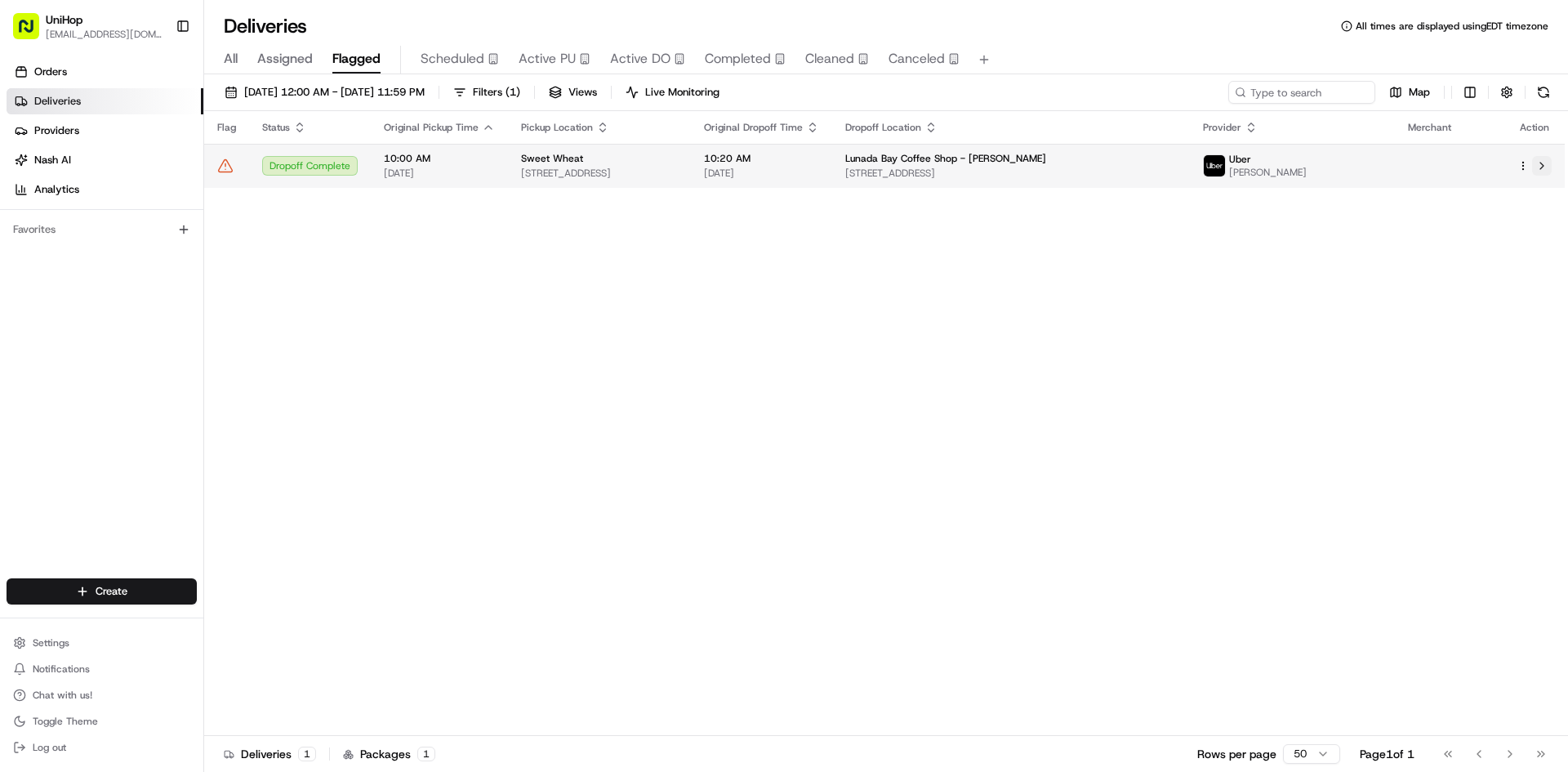
click at [1545, 175] on button at bounding box center [1541, 166] width 20 height 20
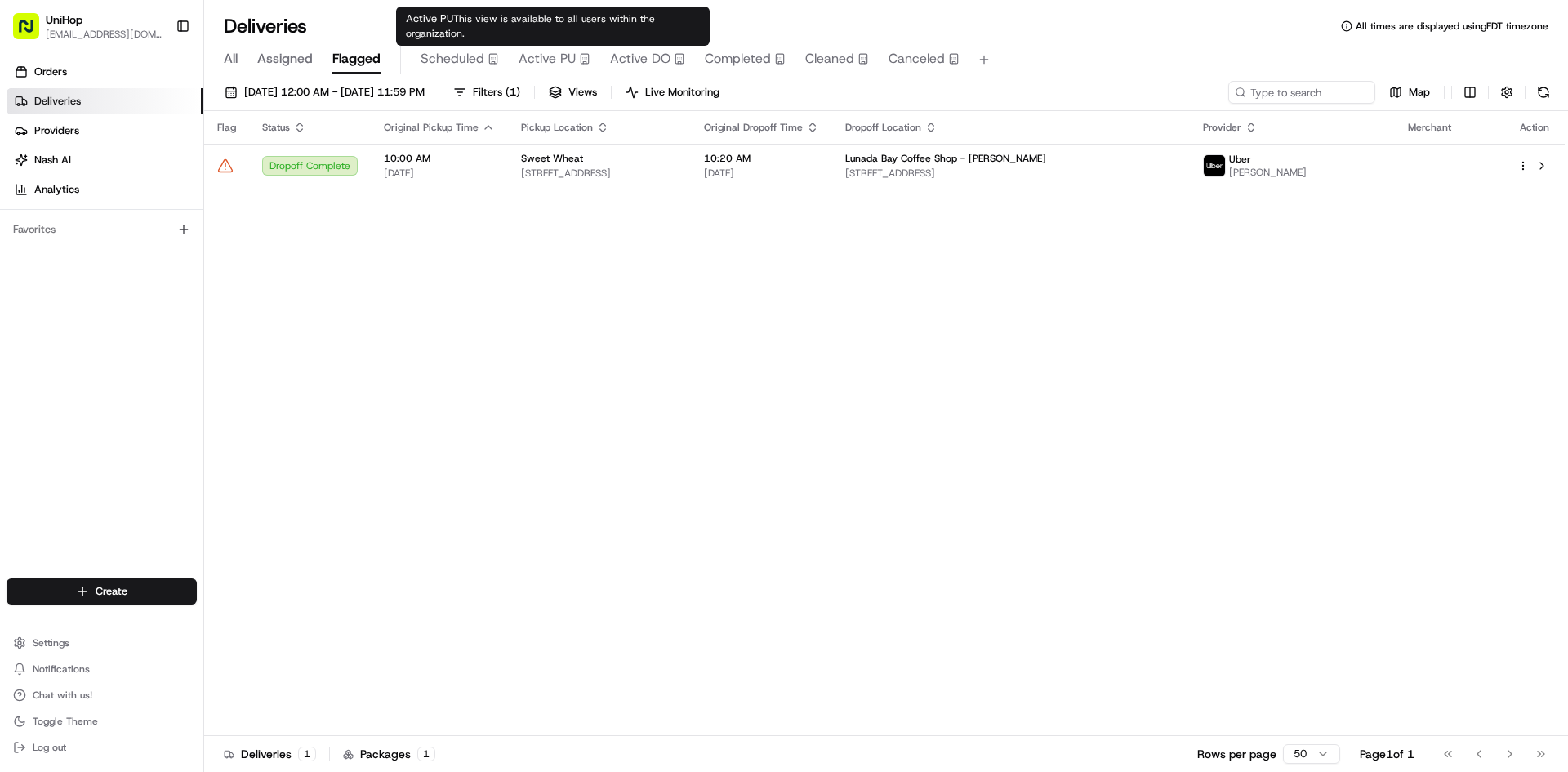
click at [540, 62] on span "Active PU" at bounding box center [547, 59] width 57 height 20
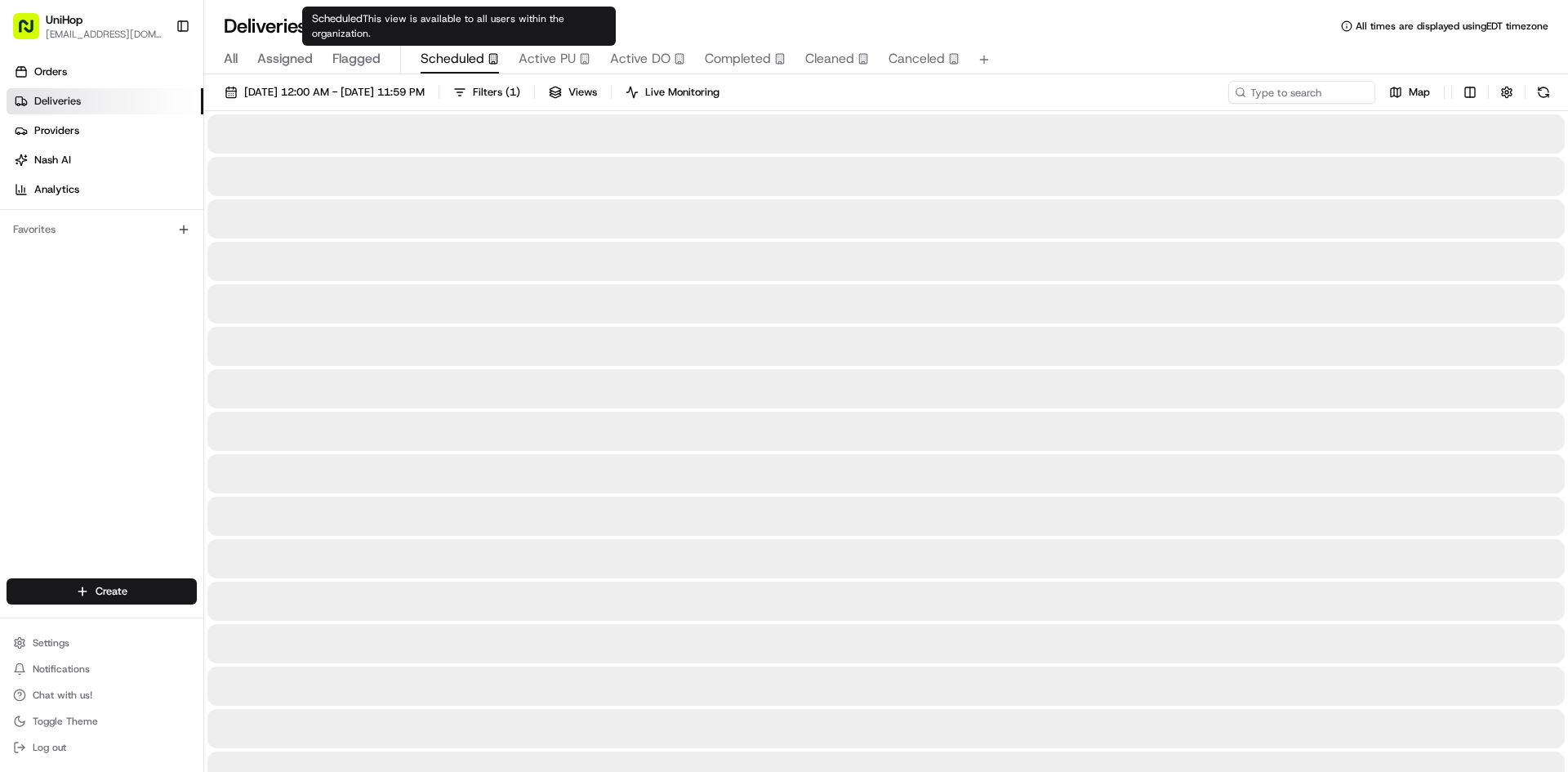
click at [472, 51] on span "Scheduled" at bounding box center [452, 59] width 63 height 20
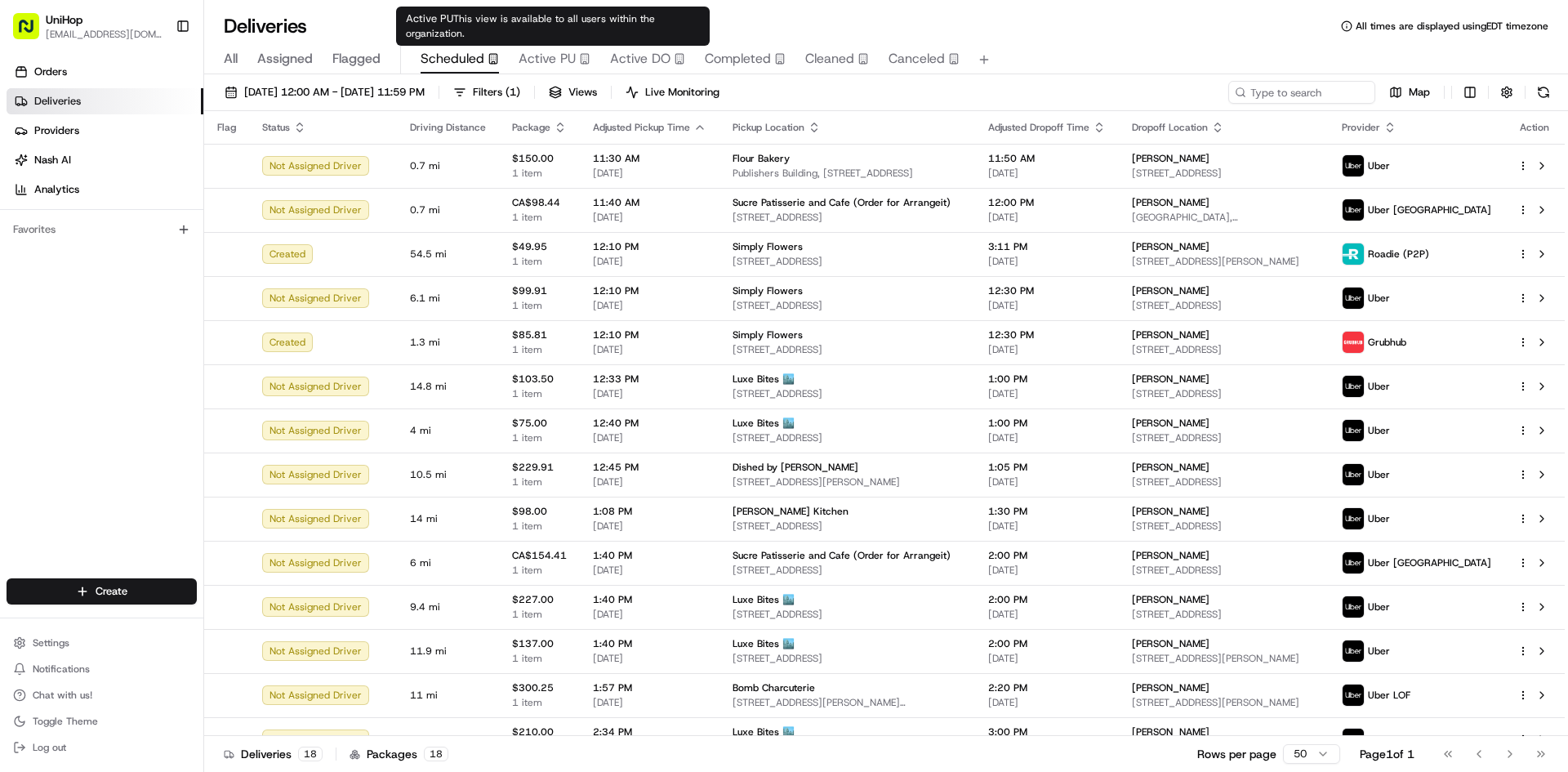
click at [559, 57] on span "Active PU" at bounding box center [547, 59] width 57 height 20
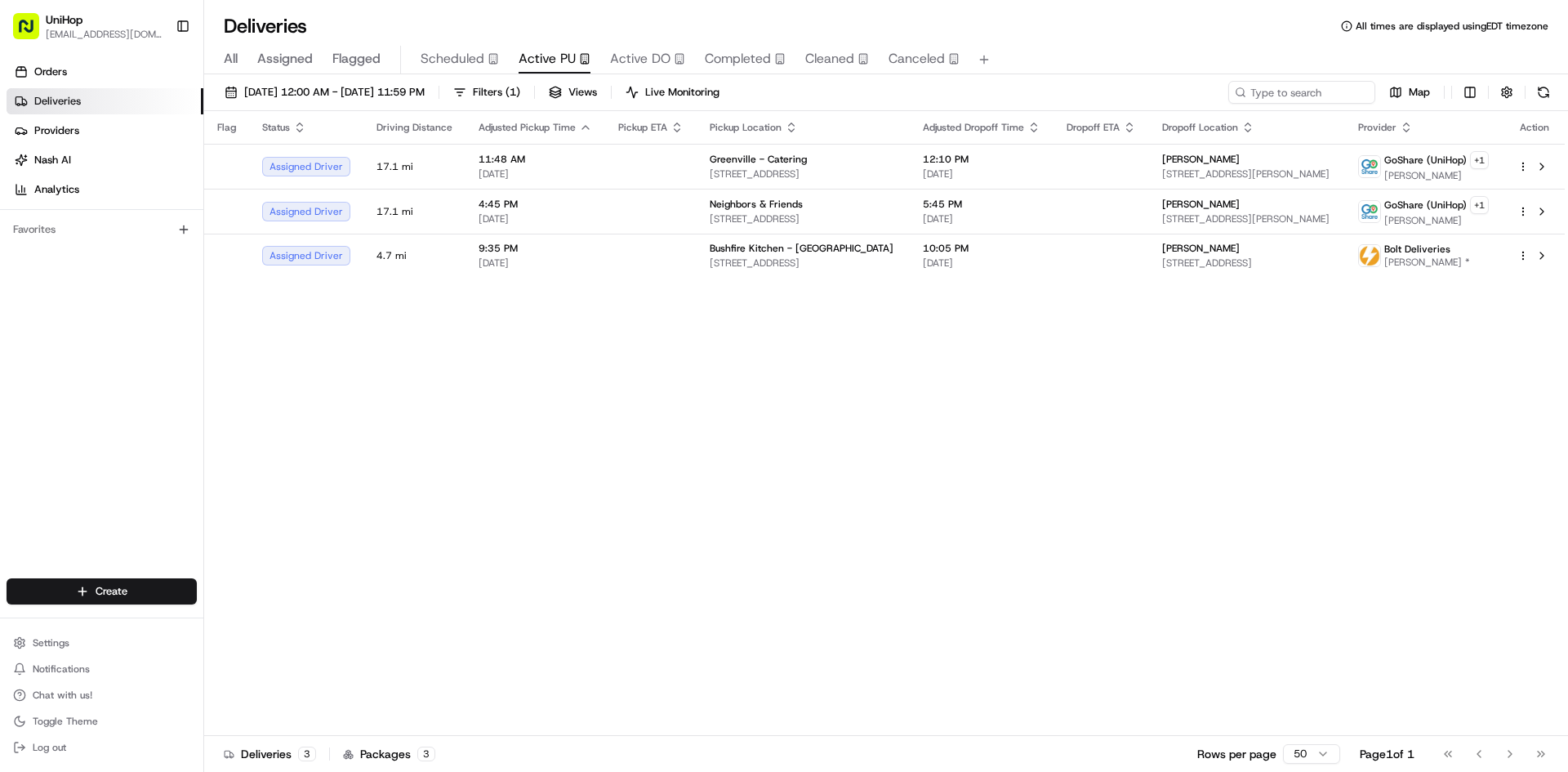
click at [1134, 585] on div "Flag Status Driving Distance Adjusted Pickup Time Pickup ETA Pickup Location Ad…" at bounding box center [884, 423] width 1361 height 625
click at [999, 538] on div "Flag Status Driving Distance Adjusted Pickup Time Pickup ETA Pickup Location Ad…" at bounding box center [884, 423] width 1361 height 625
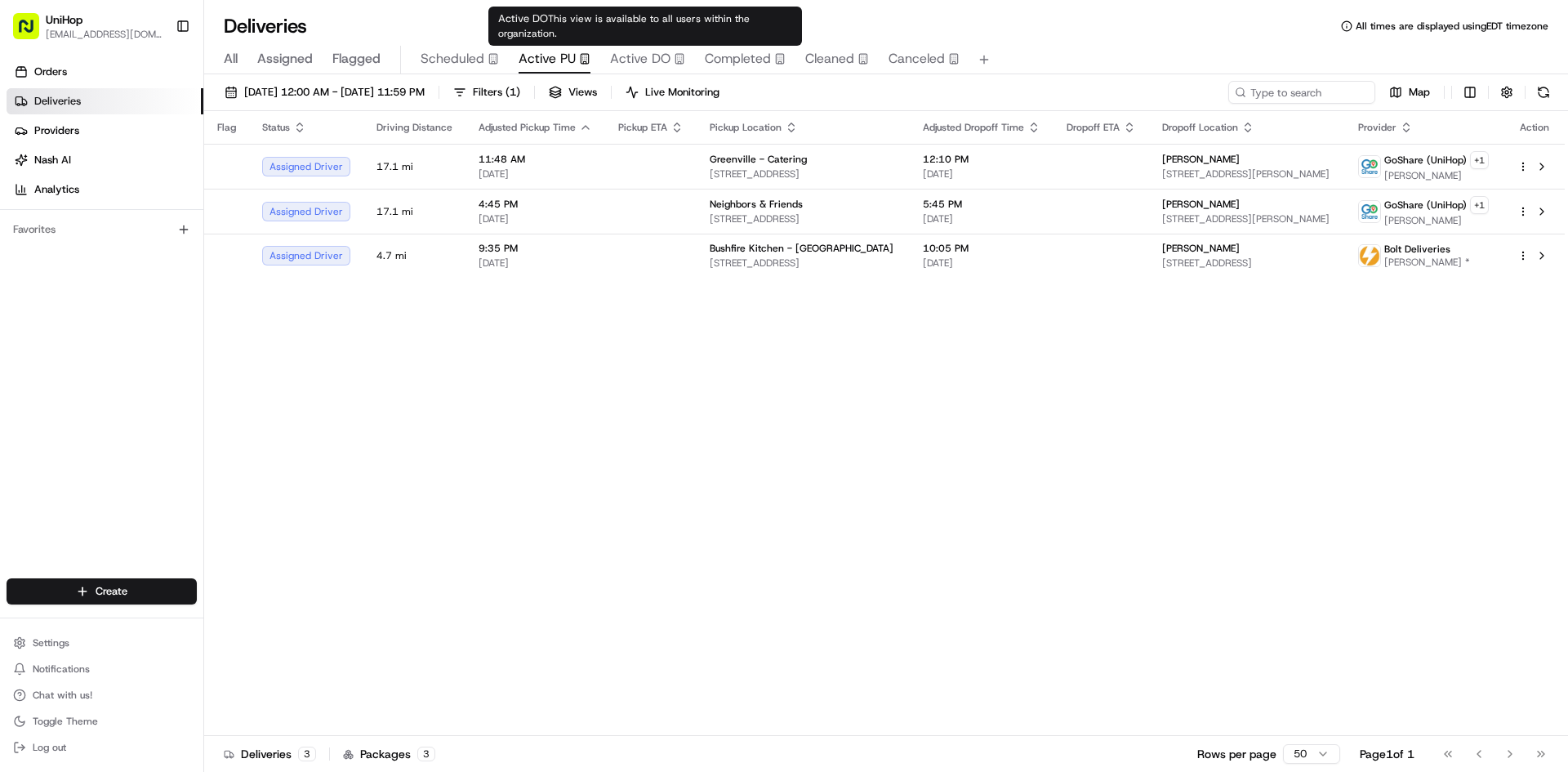
click at [641, 58] on span "Active DO" at bounding box center [640, 59] width 61 height 20
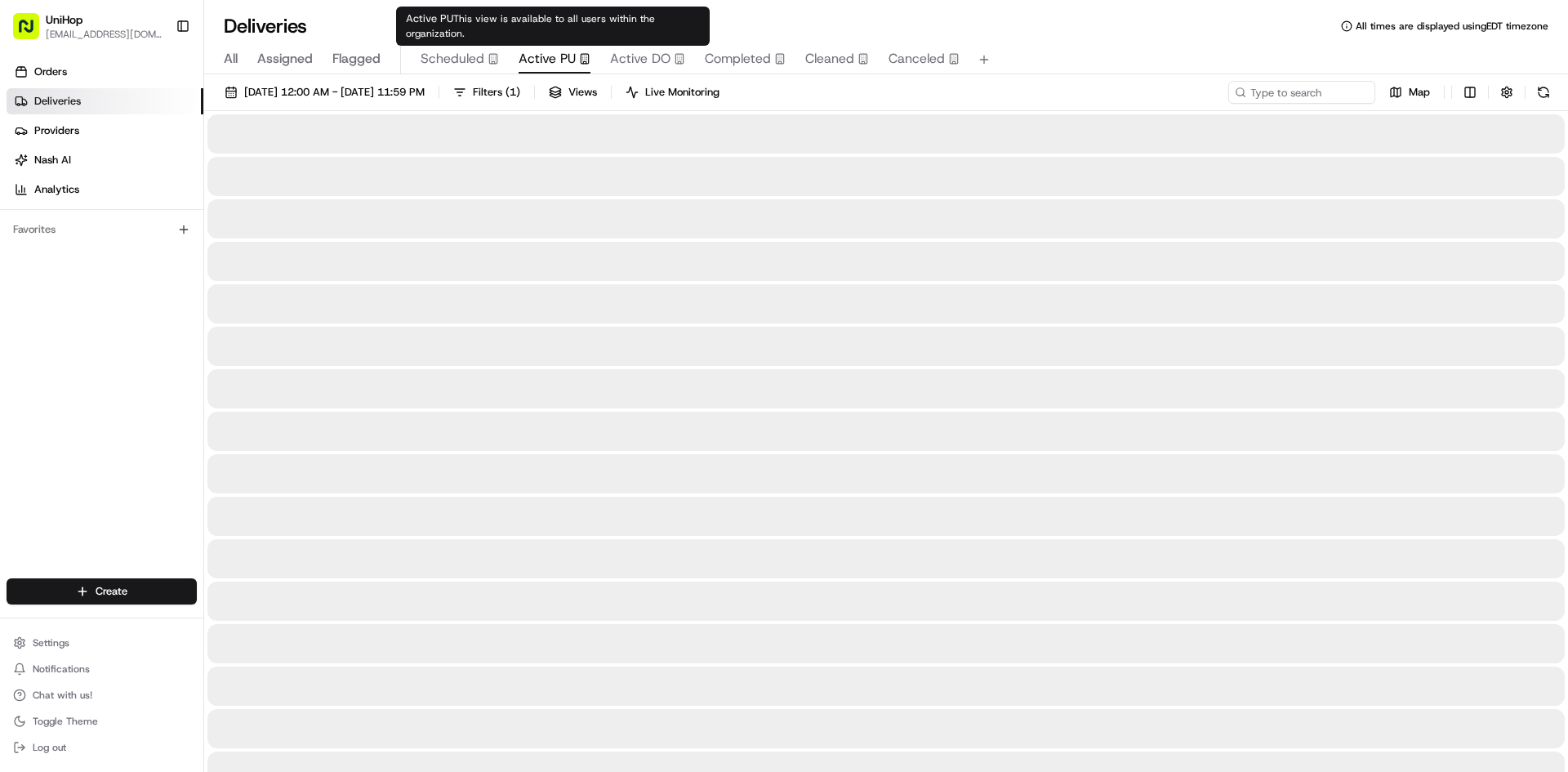
click at [541, 50] on span "Active PU" at bounding box center [547, 59] width 57 height 20
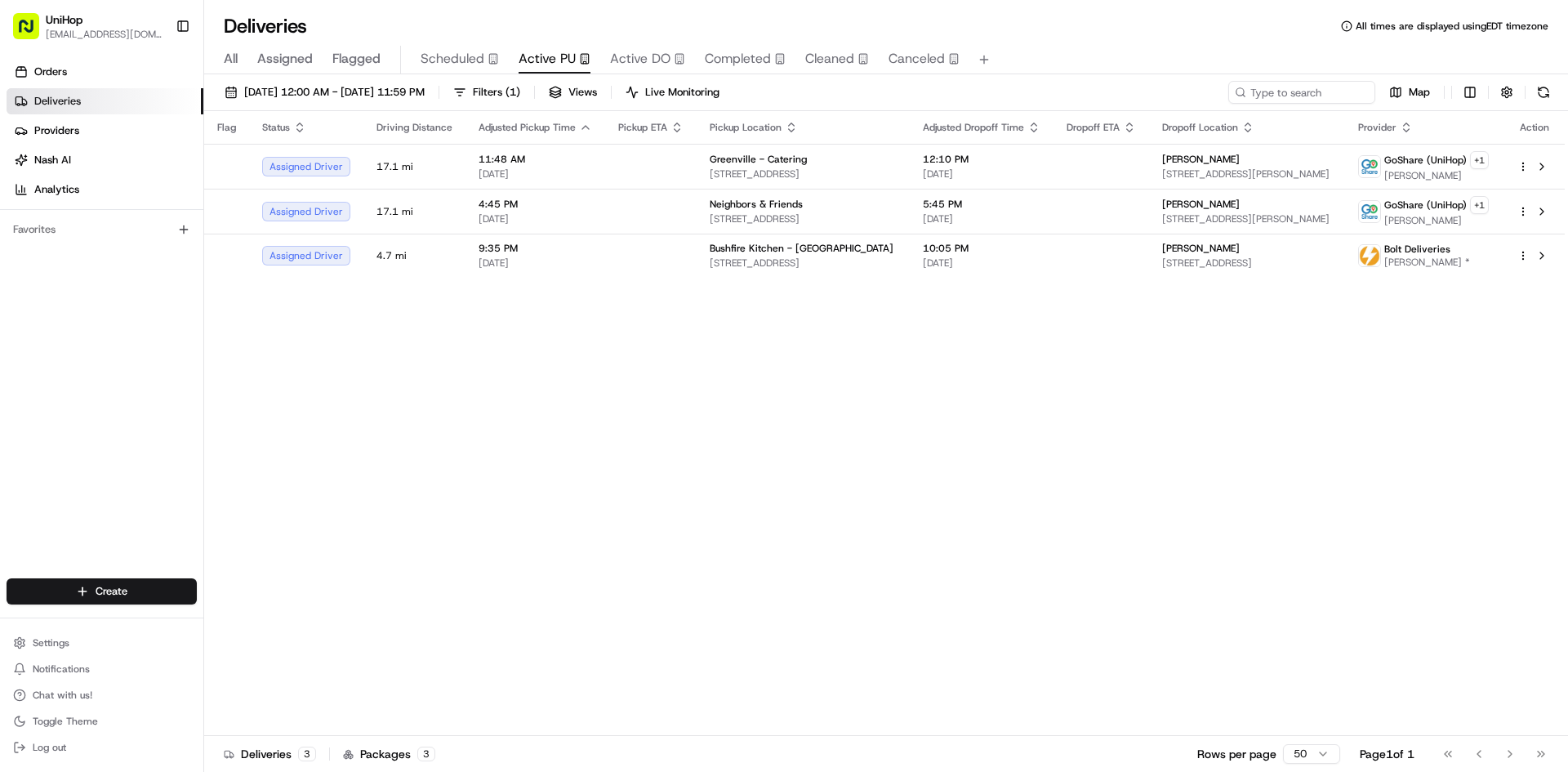
click at [62, 425] on div "Orders Deliveries Providers [PERSON_NAME] Analytics Favorites" at bounding box center [101, 320] width 204 height 536
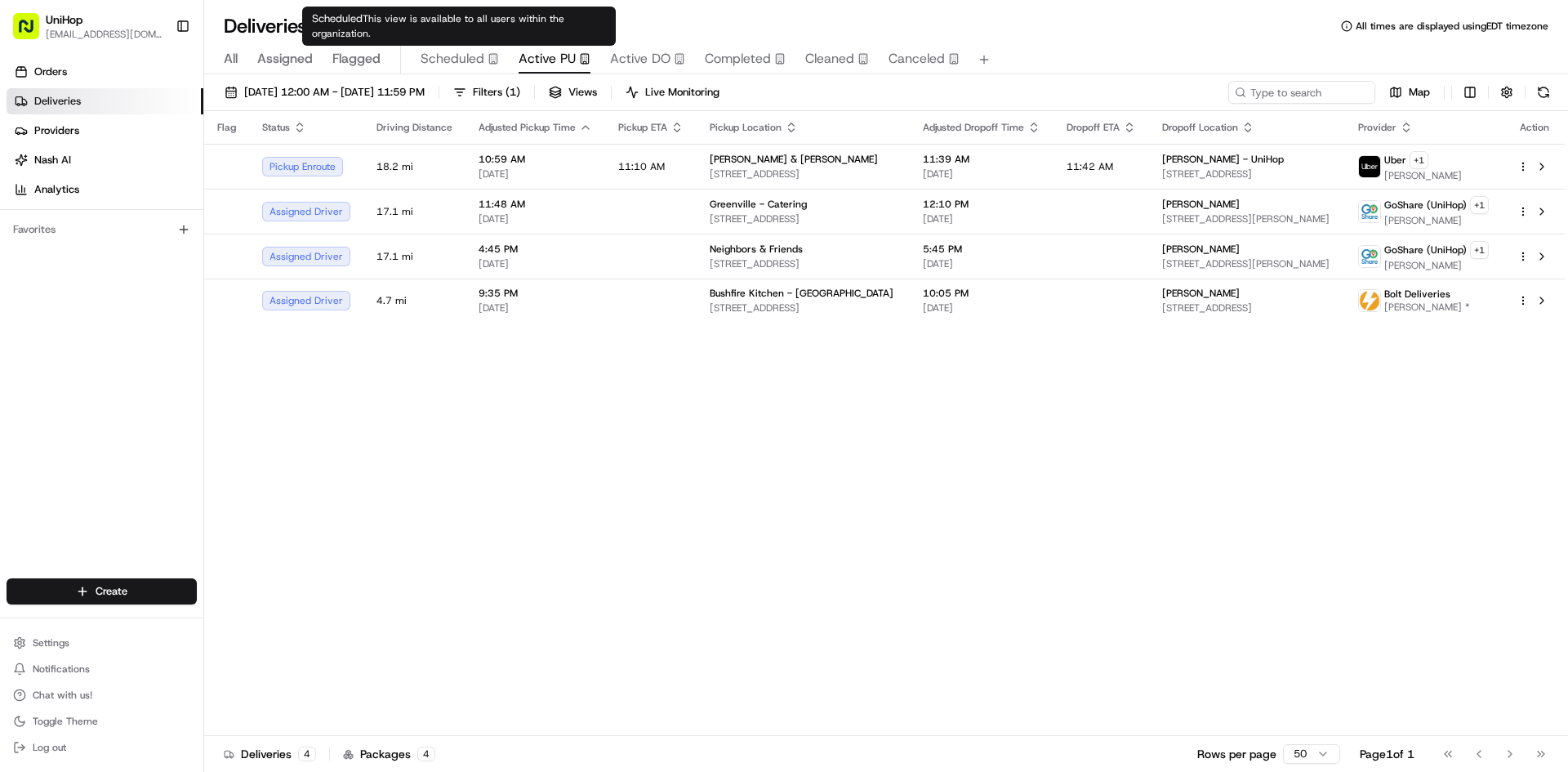
click at [481, 53] on span "Scheduled" at bounding box center [452, 59] width 63 height 20
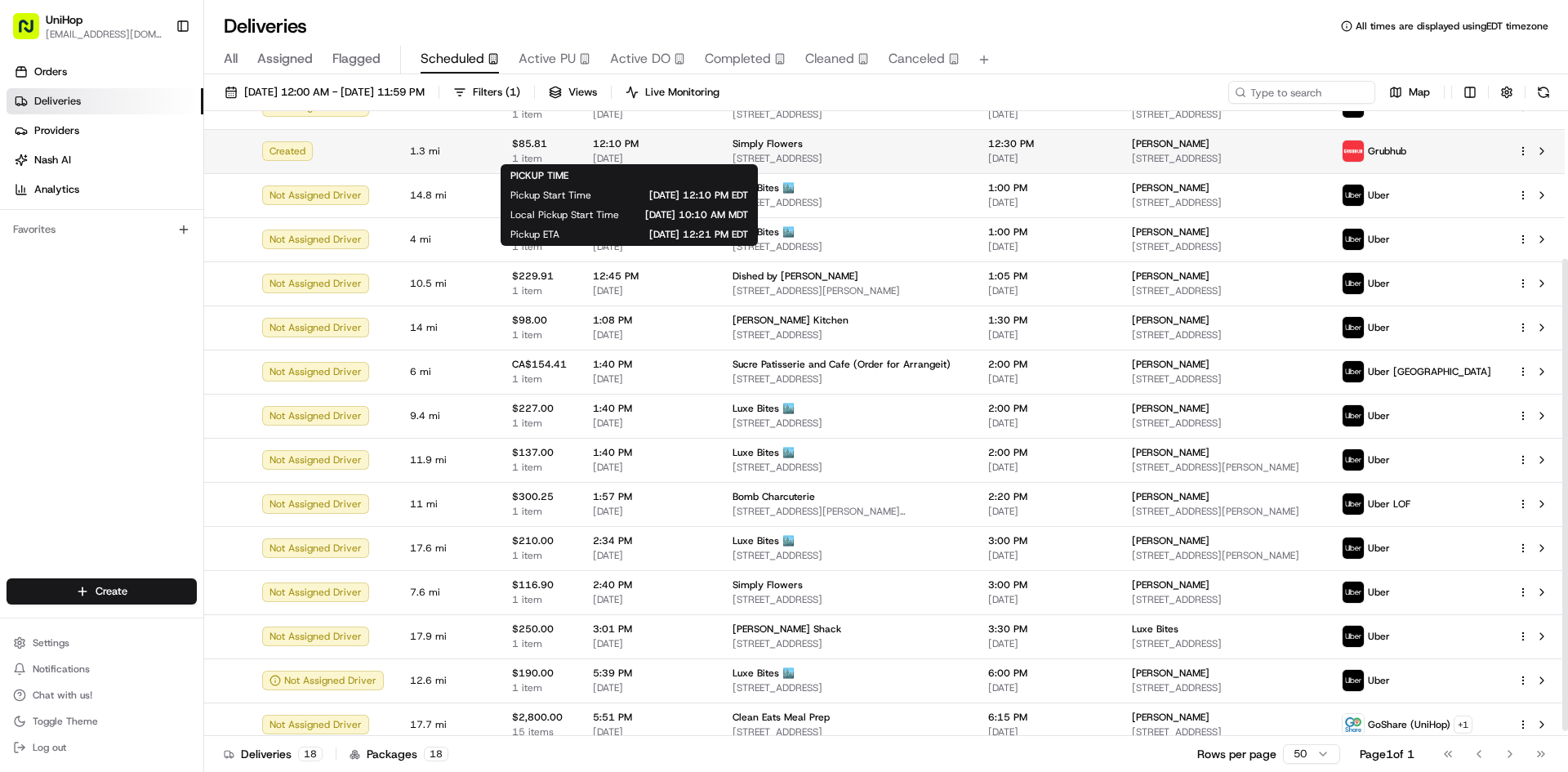
scroll to position [202, 0]
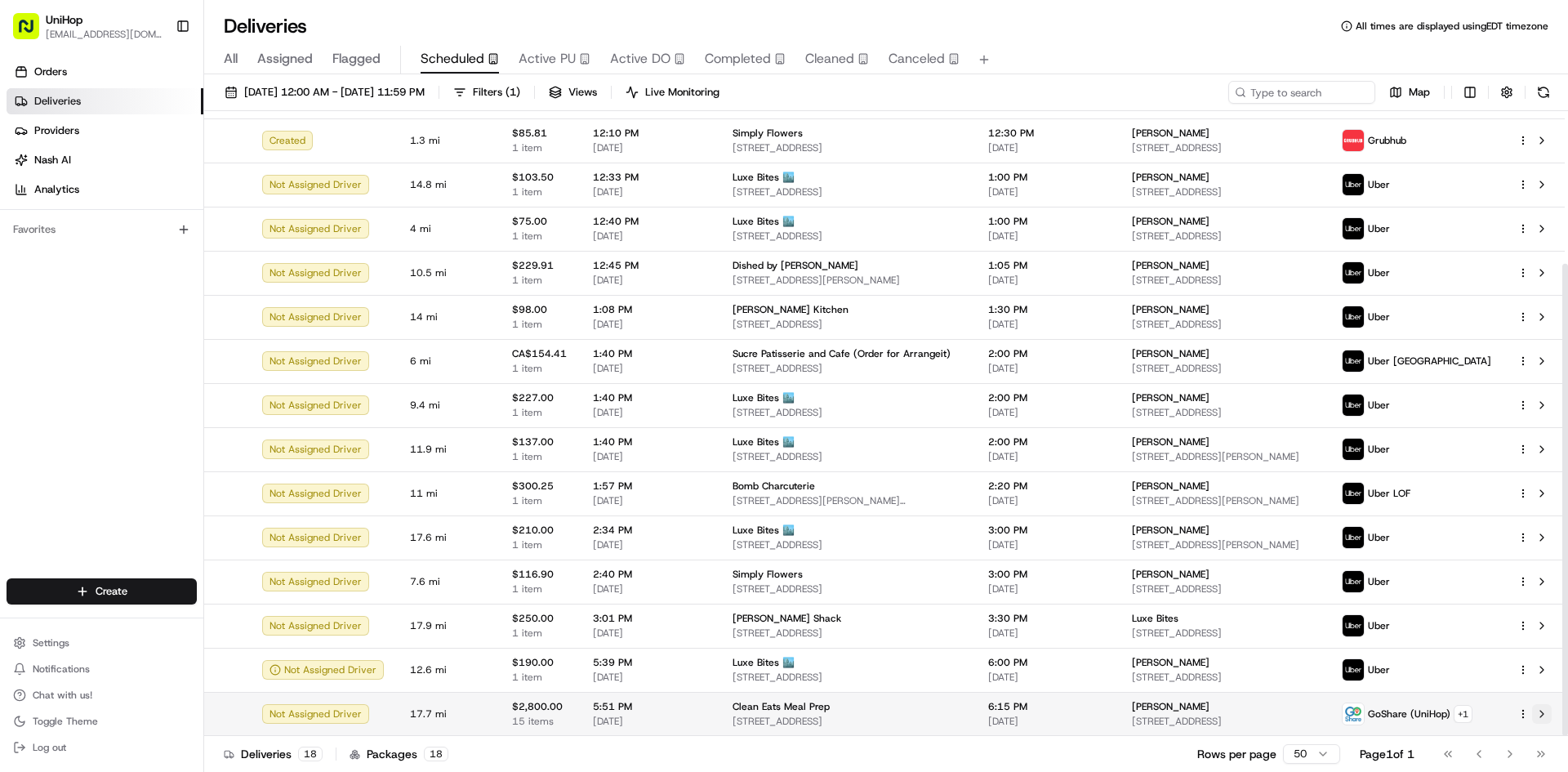
click at [1544, 721] on button at bounding box center [1541, 714] width 20 height 20
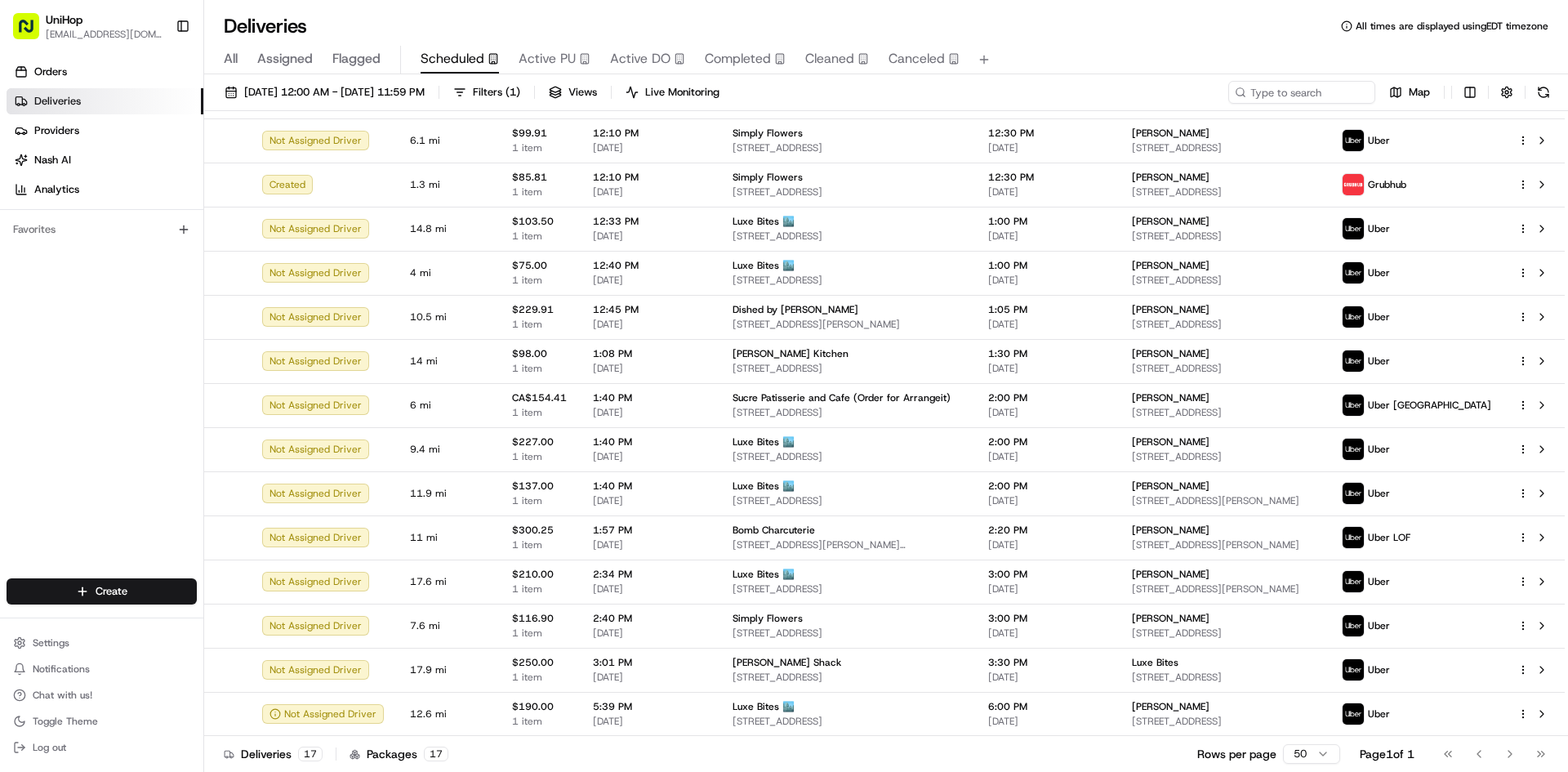
scroll to position [157, 0]
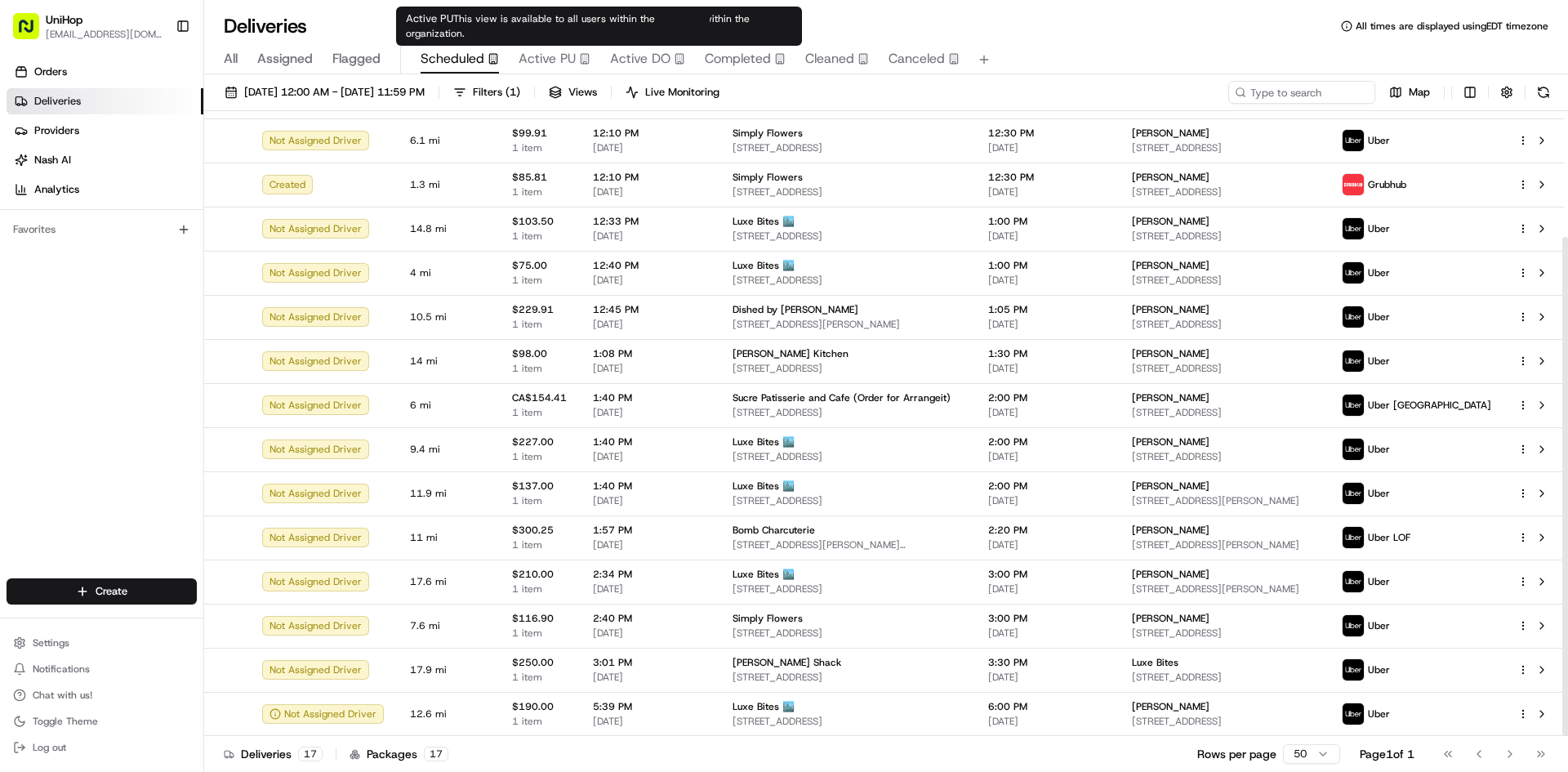
click at [560, 56] on span "Active PU" at bounding box center [547, 59] width 57 height 20
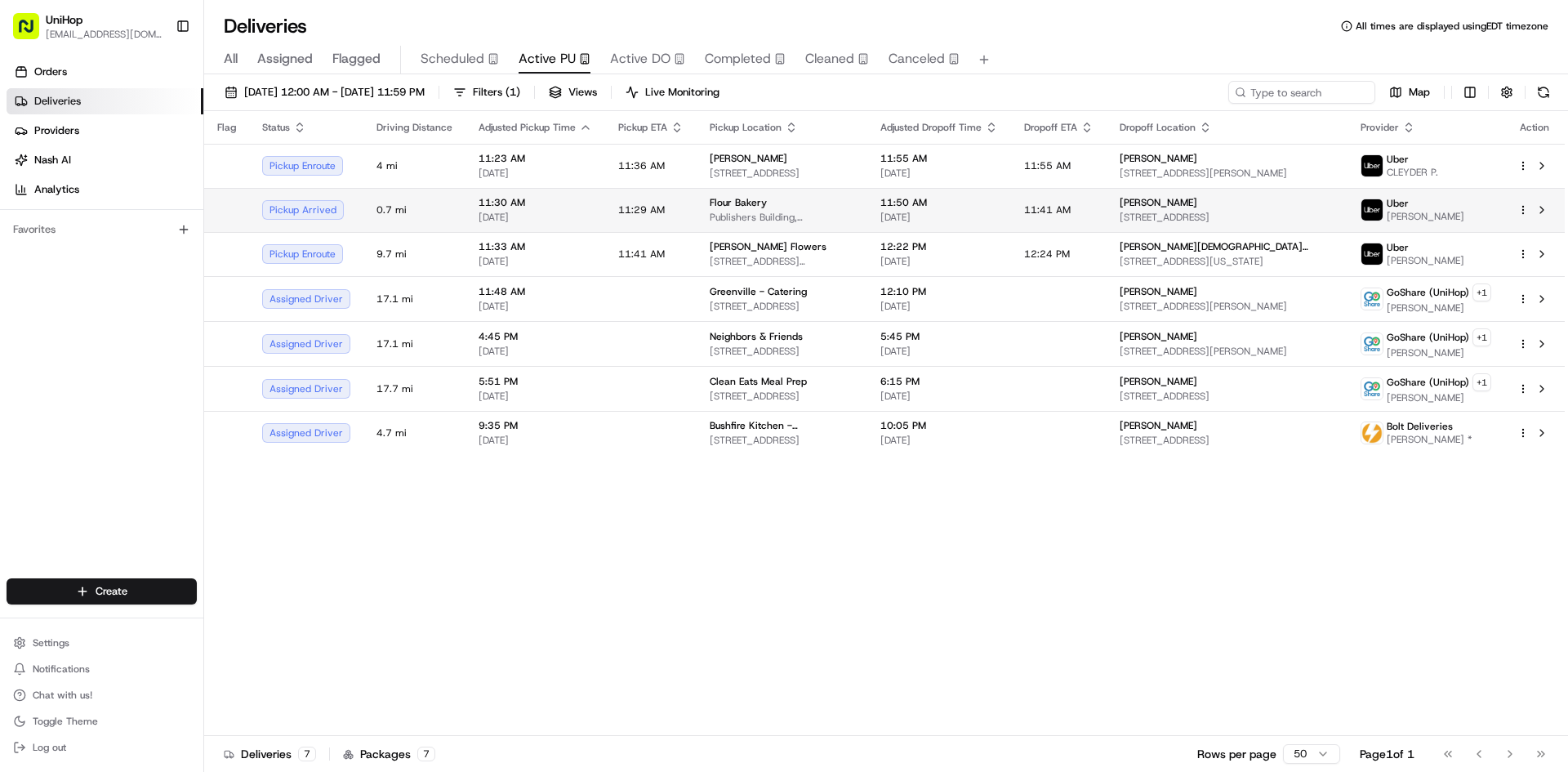
click at [733, 198] on span "Flour Bakery" at bounding box center [739, 203] width 57 height 13
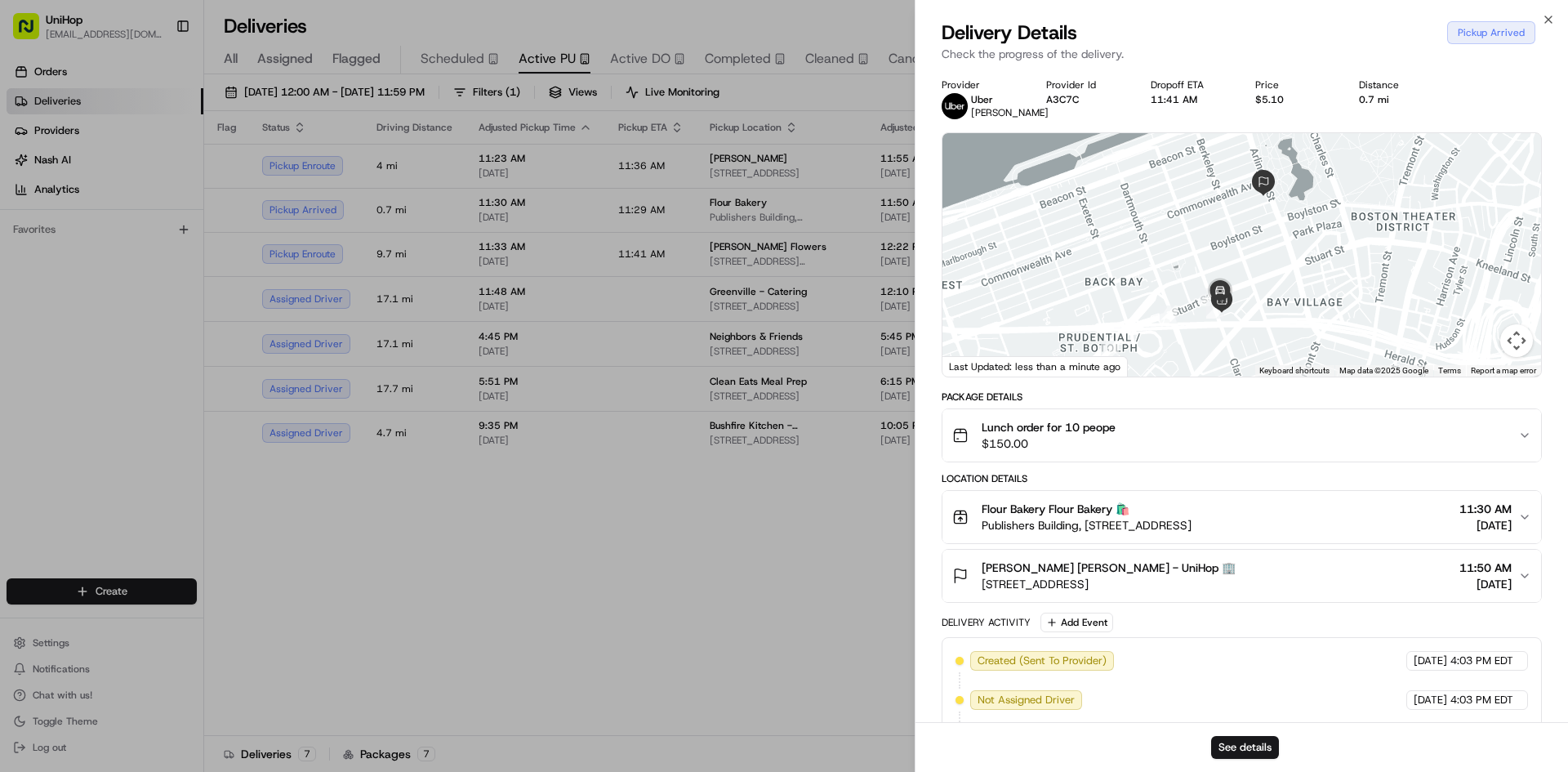
click at [1231, 452] on div "Lunch order for 10 peope $150.00" at bounding box center [1236, 436] width 566 height 33
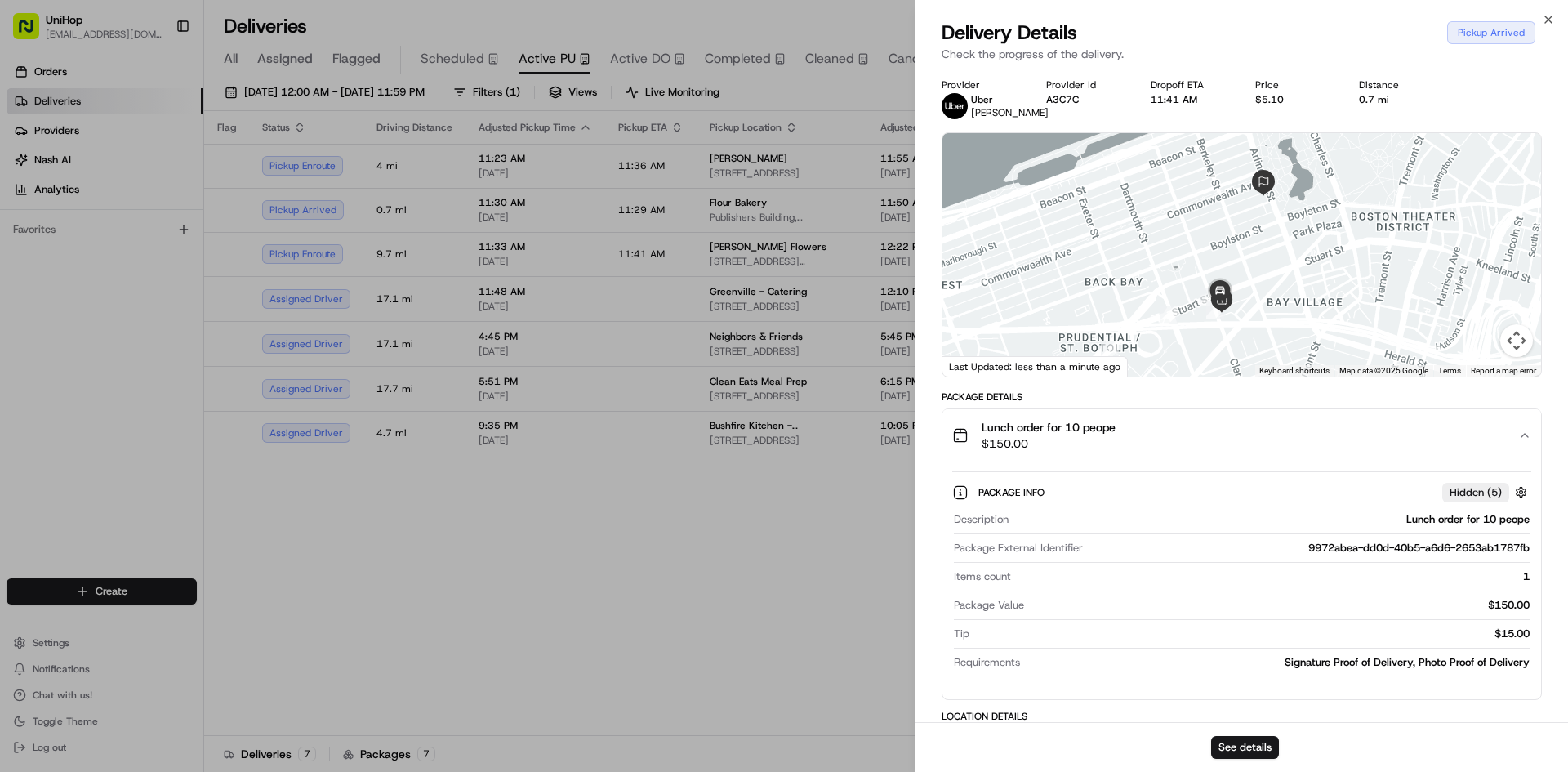
click at [1231, 452] on div "Lunch order for 10 peope $150.00" at bounding box center [1236, 436] width 566 height 33
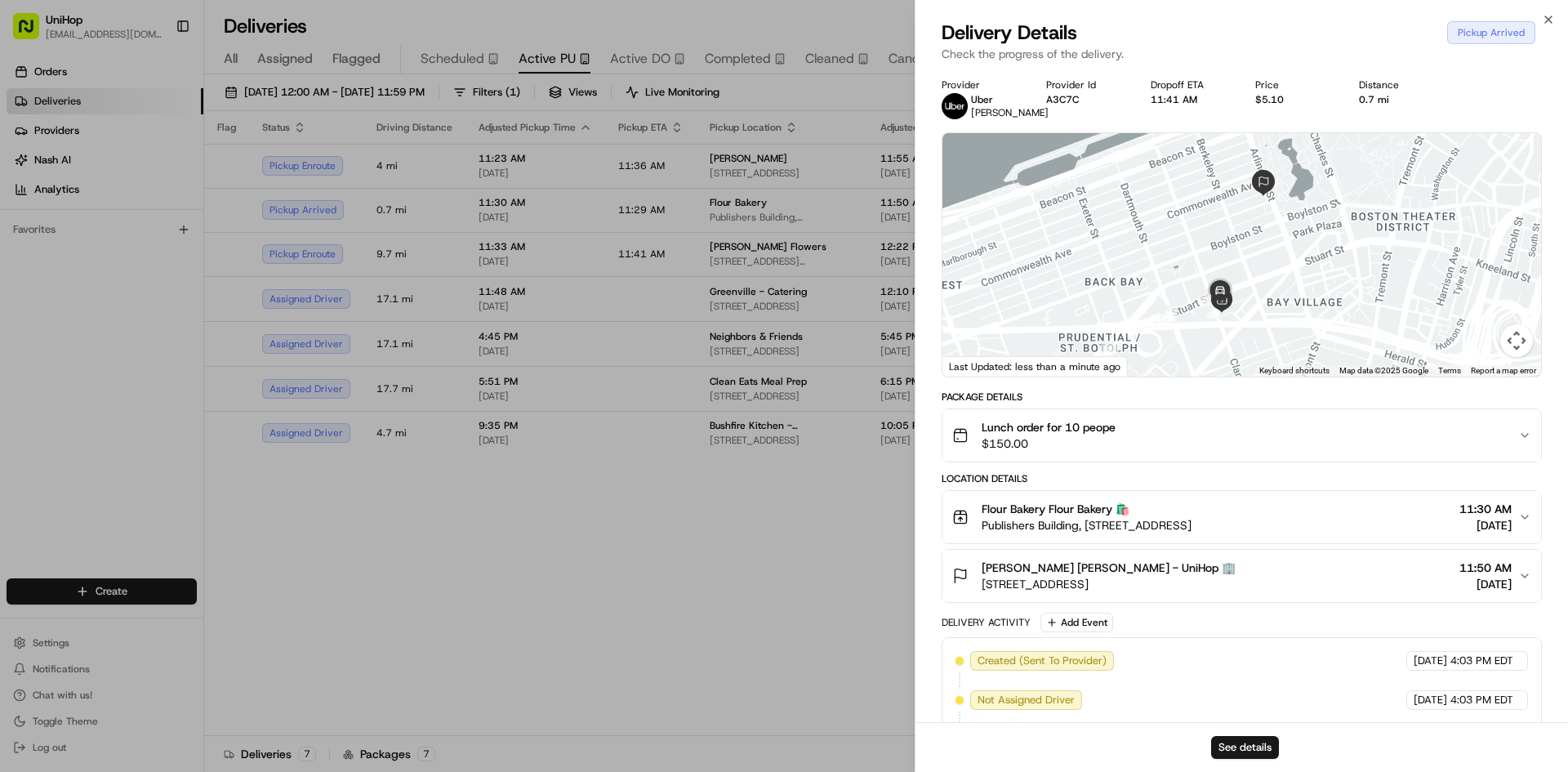
click at [1231, 511] on button "Flour Bakery Flour Bakery 🛍️ Publishers Building, [STREET_ADDRESS] 11:30 AM [DA…" at bounding box center [1241, 516] width 598 height 52
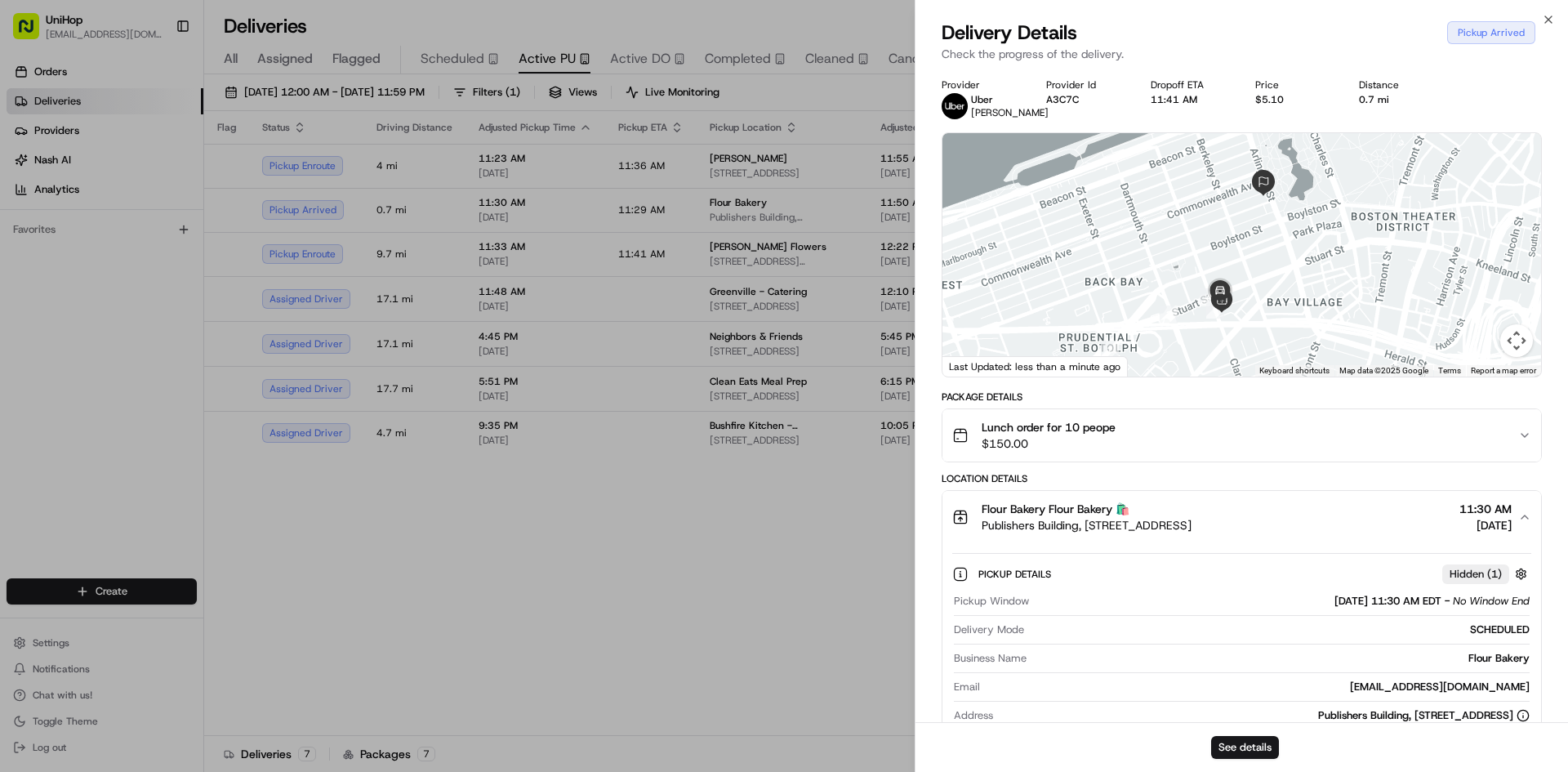
click at [1231, 511] on button "Flour Bakery Flour Bakery 🛍️ Publishers Building, [STREET_ADDRESS] 11:30 AM [DA…" at bounding box center [1241, 516] width 598 height 52
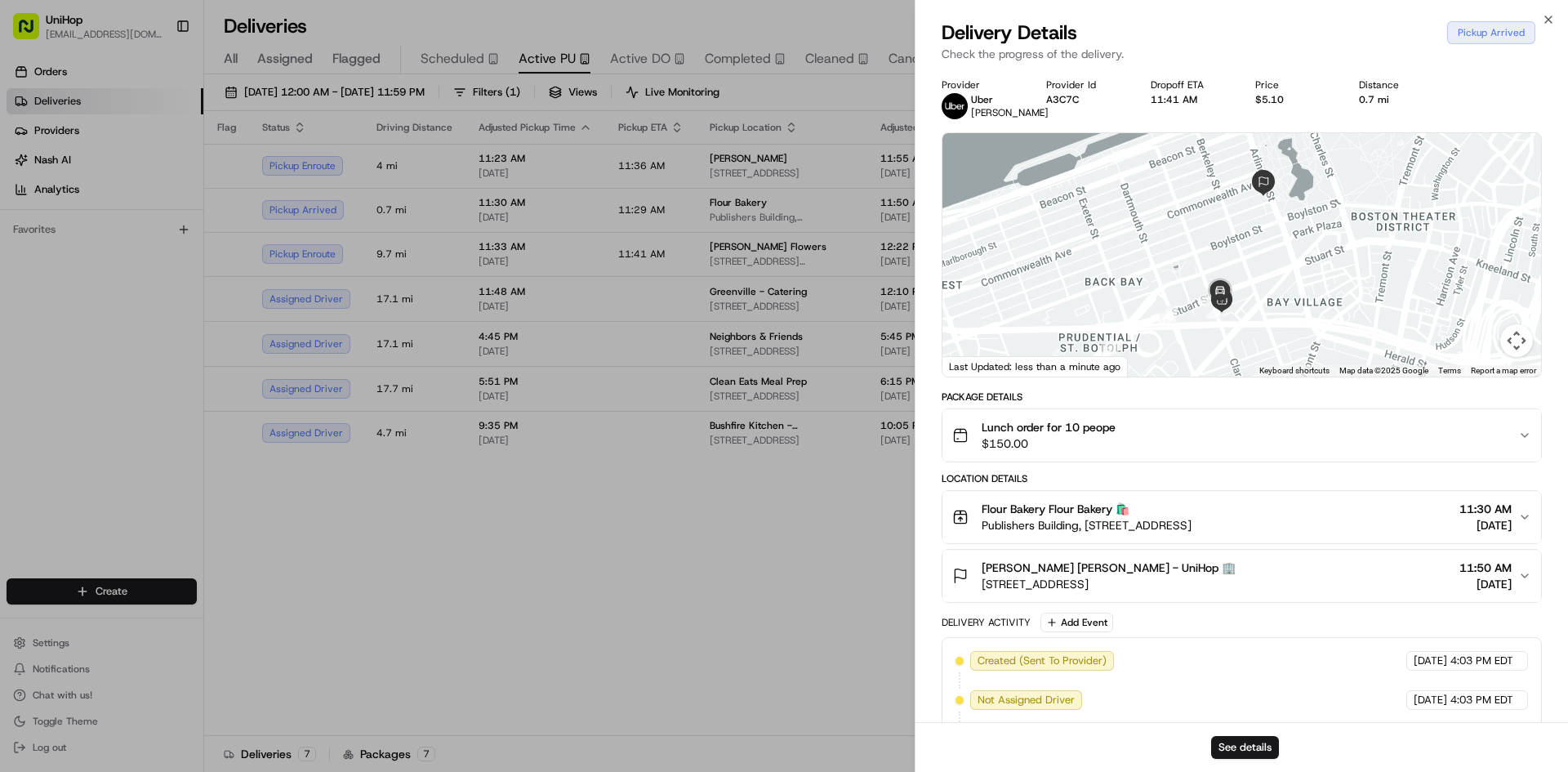
click at [1223, 592] on div "[PERSON_NAME] [PERSON_NAME] - UniHop 🏢 [STREET_ADDRESS] 11:50 AM [DATE]" at bounding box center [1236, 576] width 566 height 33
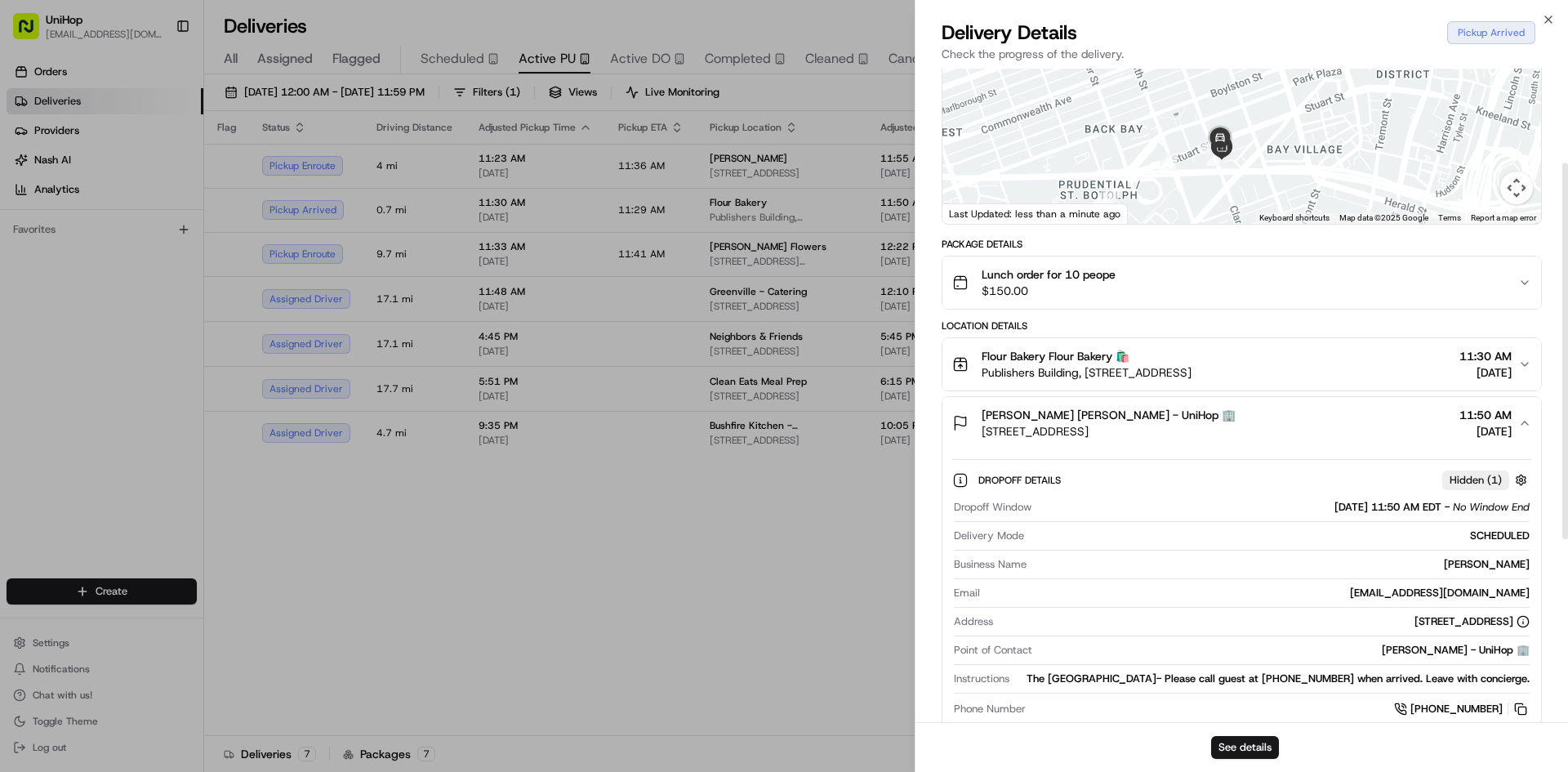
scroll to position [164, 0]
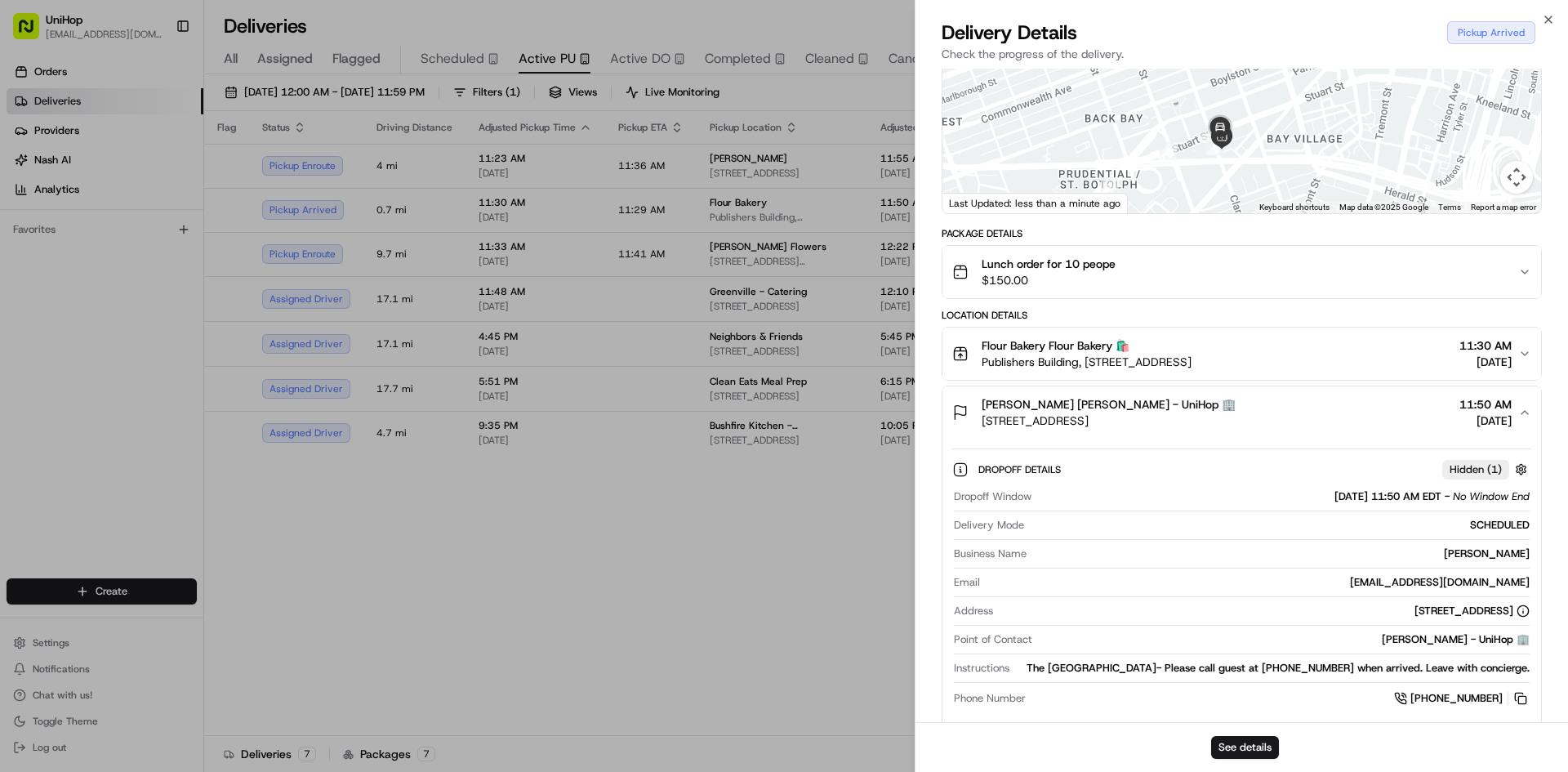
click at [1227, 439] on button "[PERSON_NAME] [PERSON_NAME] - UniHop 🏢 [STREET_ADDRESS] 11:50 AM [DATE]" at bounding box center [1241, 412] width 598 height 52
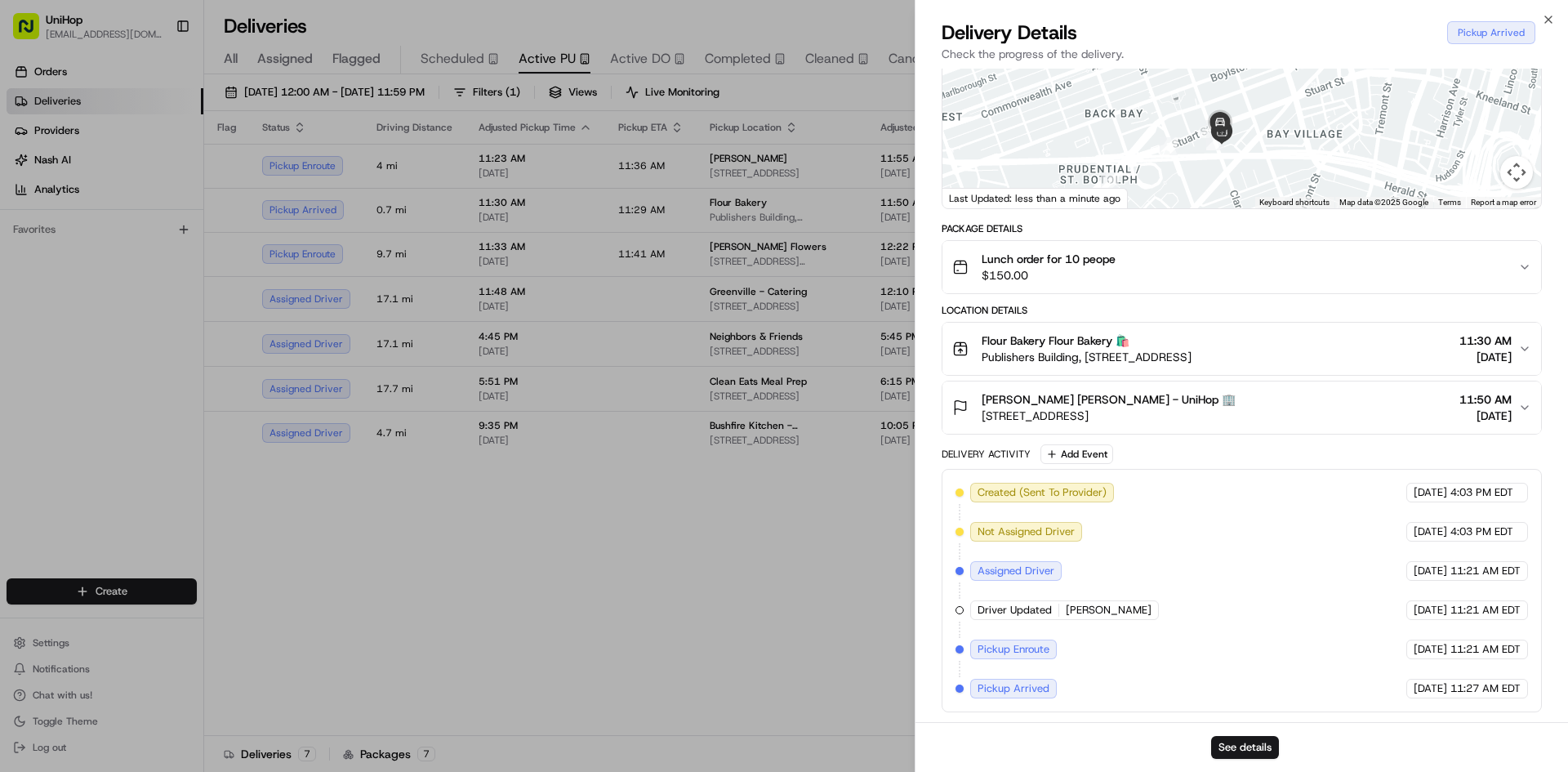
scroll to position [181, 0]
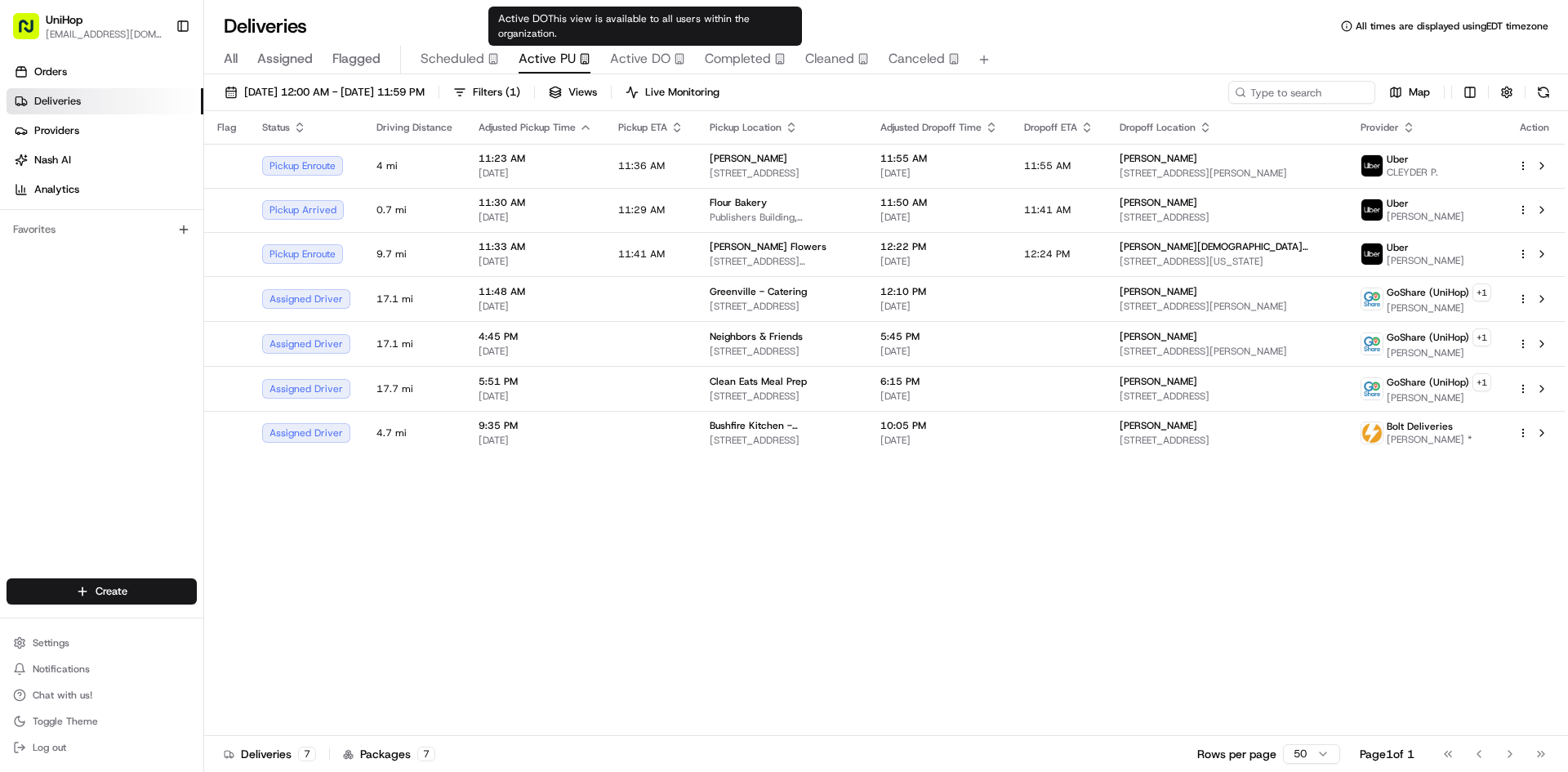
click at [631, 57] on span "Active DO" at bounding box center [640, 59] width 61 height 20
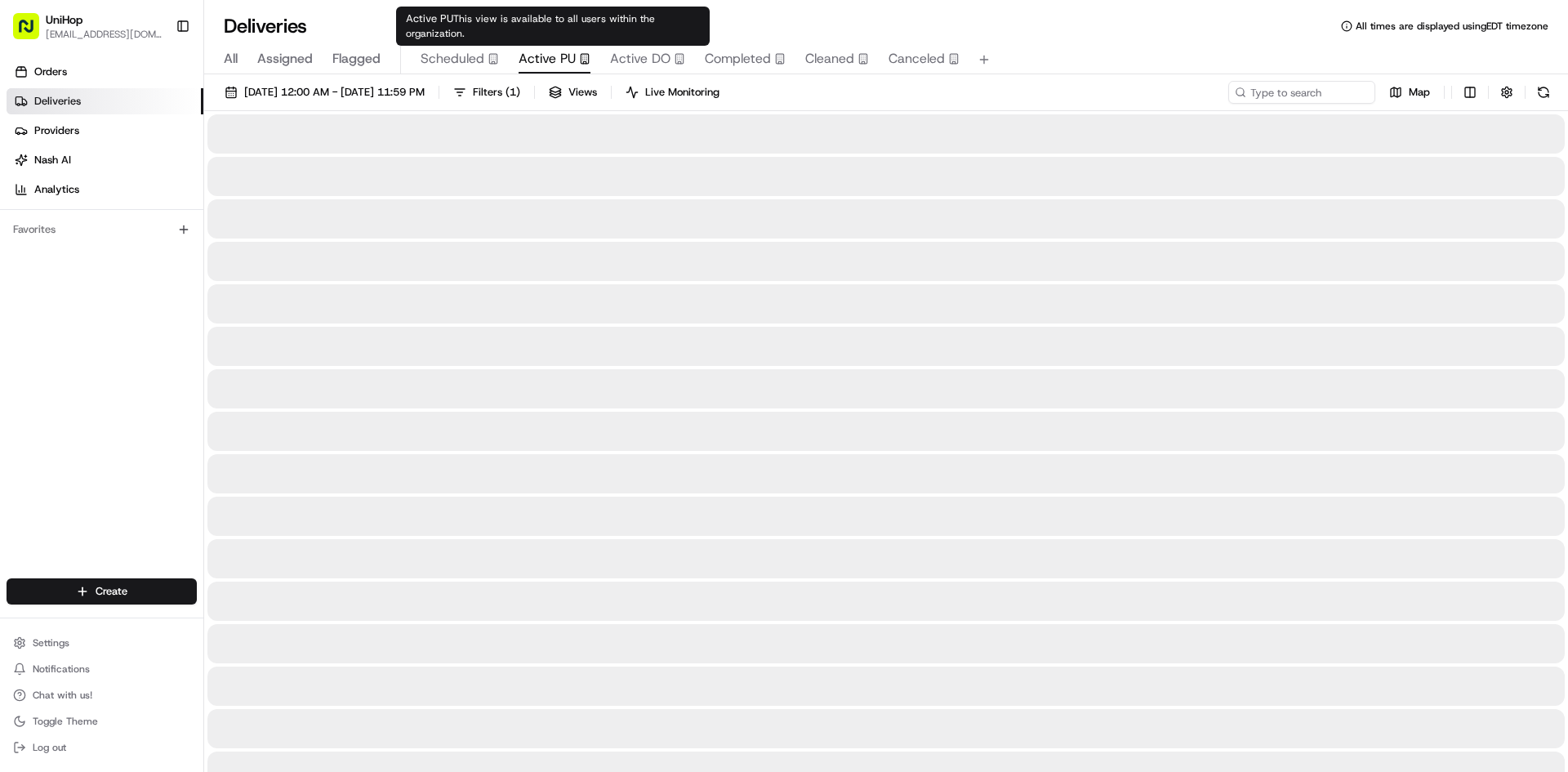
click at [553, 63] on span "Active PU" at bounding box center [547, 59] width 57 height 20
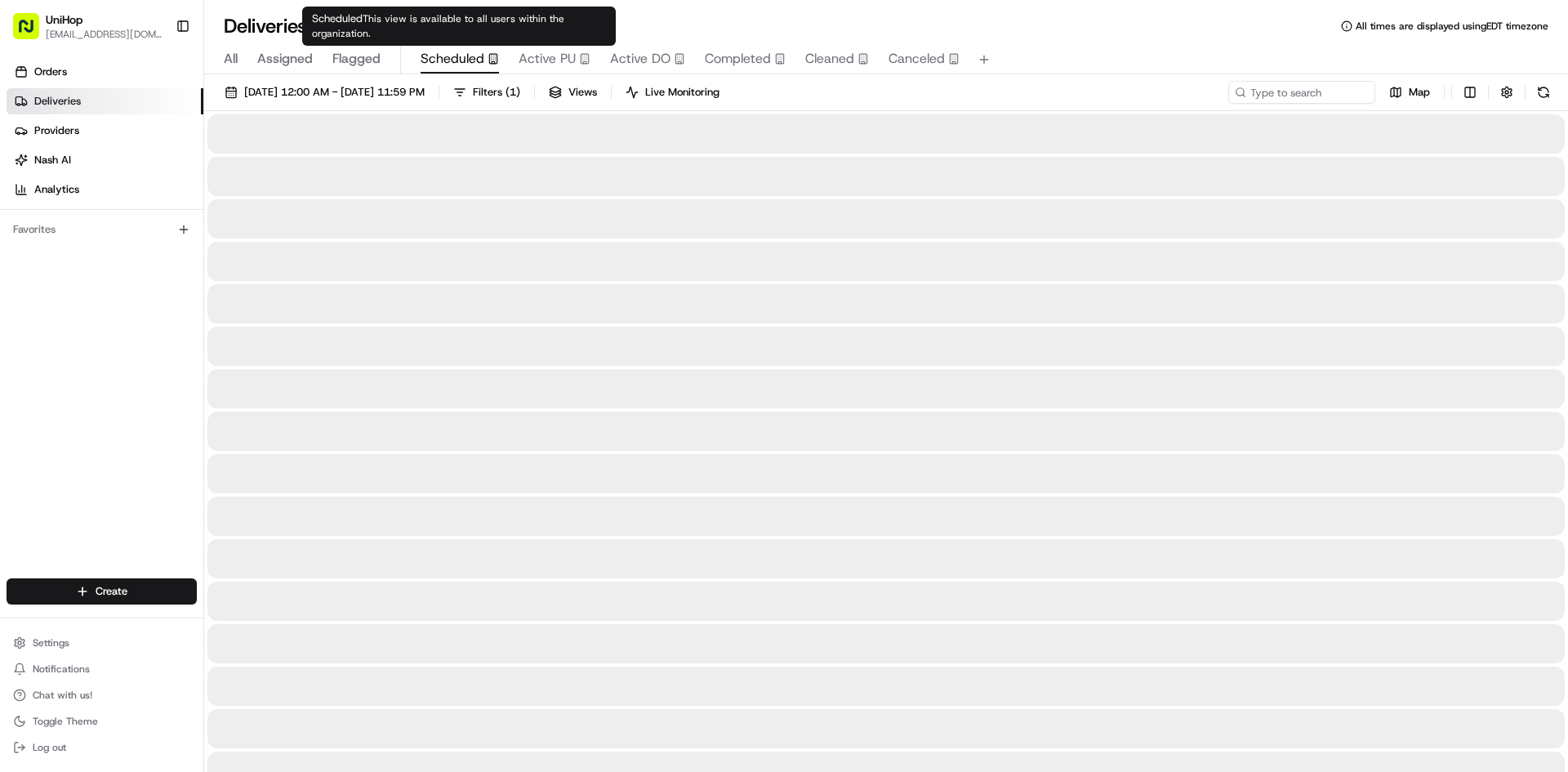
click at [485, 57] on div "Scheduled" at bounding box center [459, 59] width 79 height 20
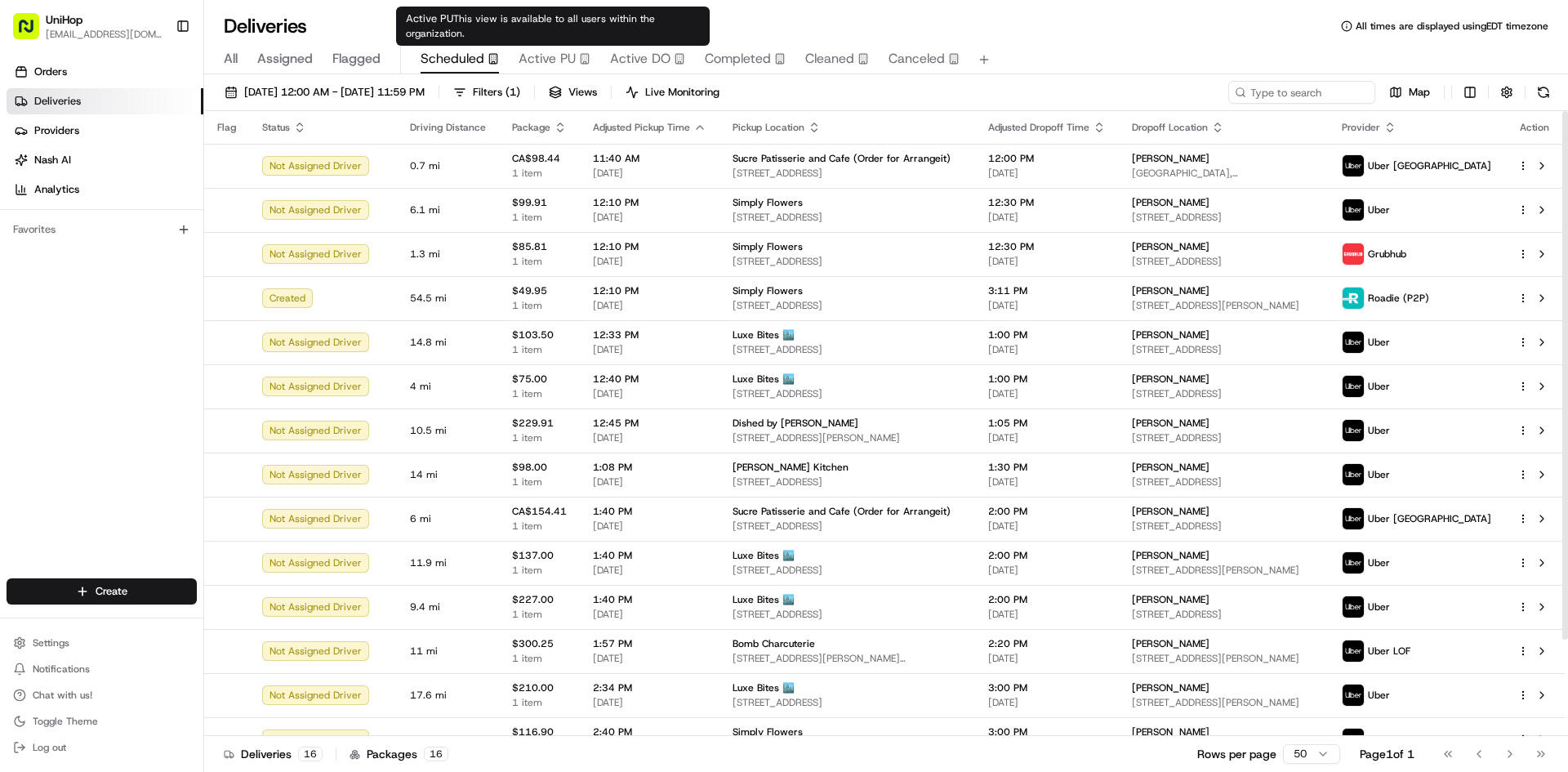
click at [565, 63] on span "Active PU" at bounding box center [547, 59] width 57 height 20
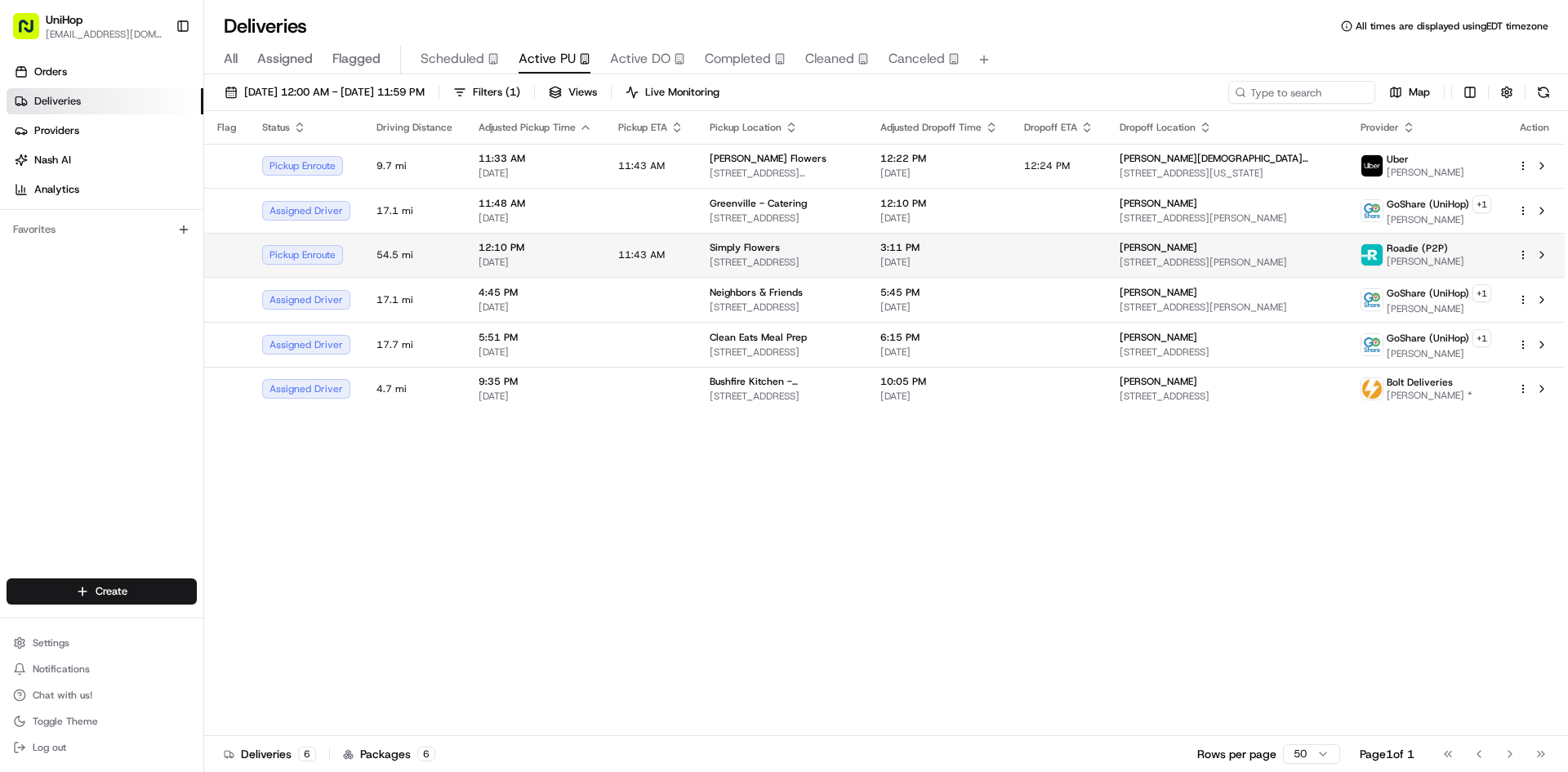
click at [682, 257] on td "11:43 AM" at bounding box center [650, 255] width 92 height 45
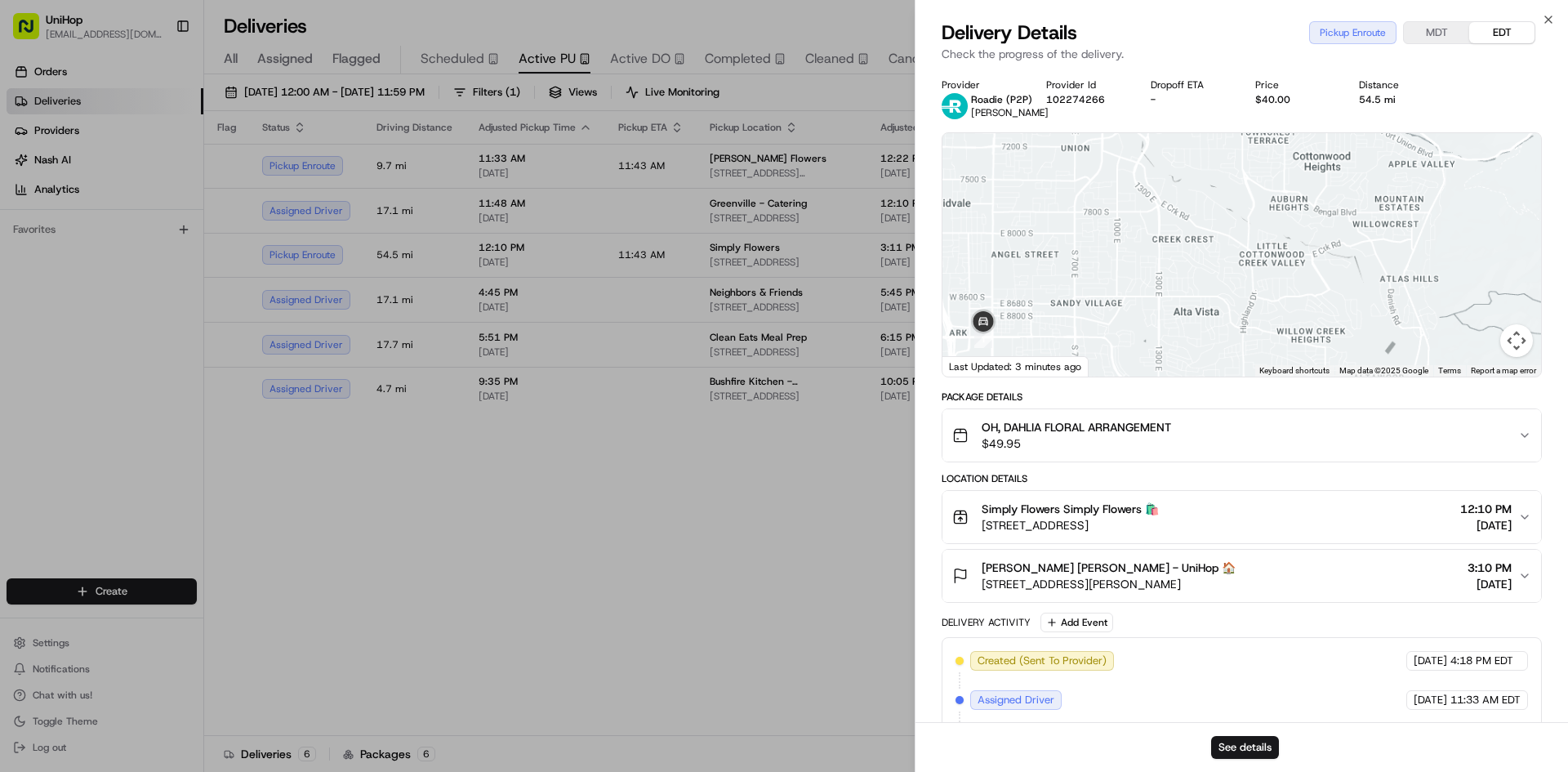
drag, startPoint x: 1014, startPoint y: 298, endPoint x: 1072, endPoint y: 285, distance: 59.4
click at [1064, 286] on div at bounding box center [1241, 255] width 598 height 243
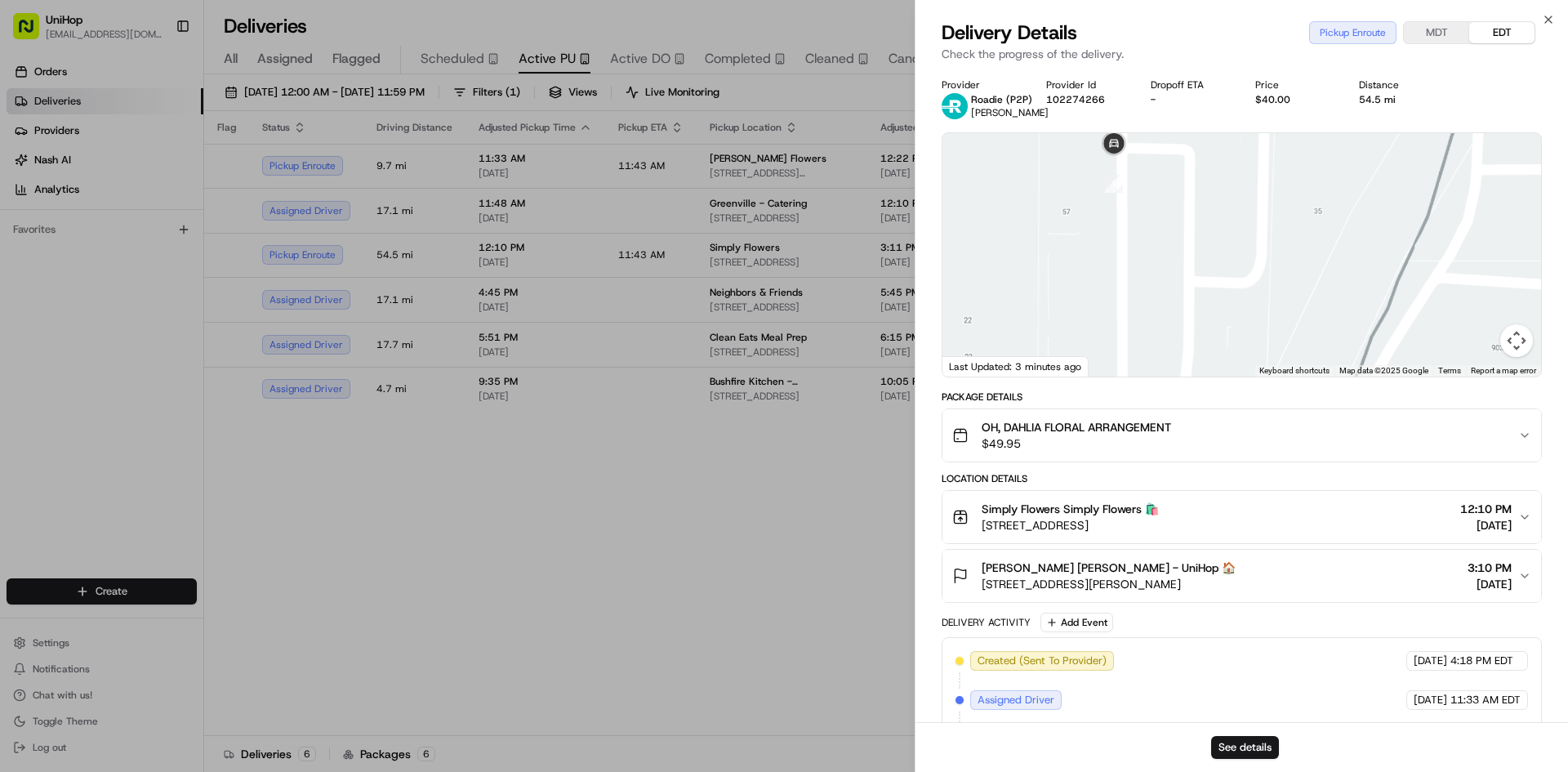
drag, startPoint x: 1148, startPoint y: 221, endPoint x: 1151, endPoint y: 360, distance: 139.0
click at [1151, 360] on div at bounding box center [1241, 255] width 598 height 243
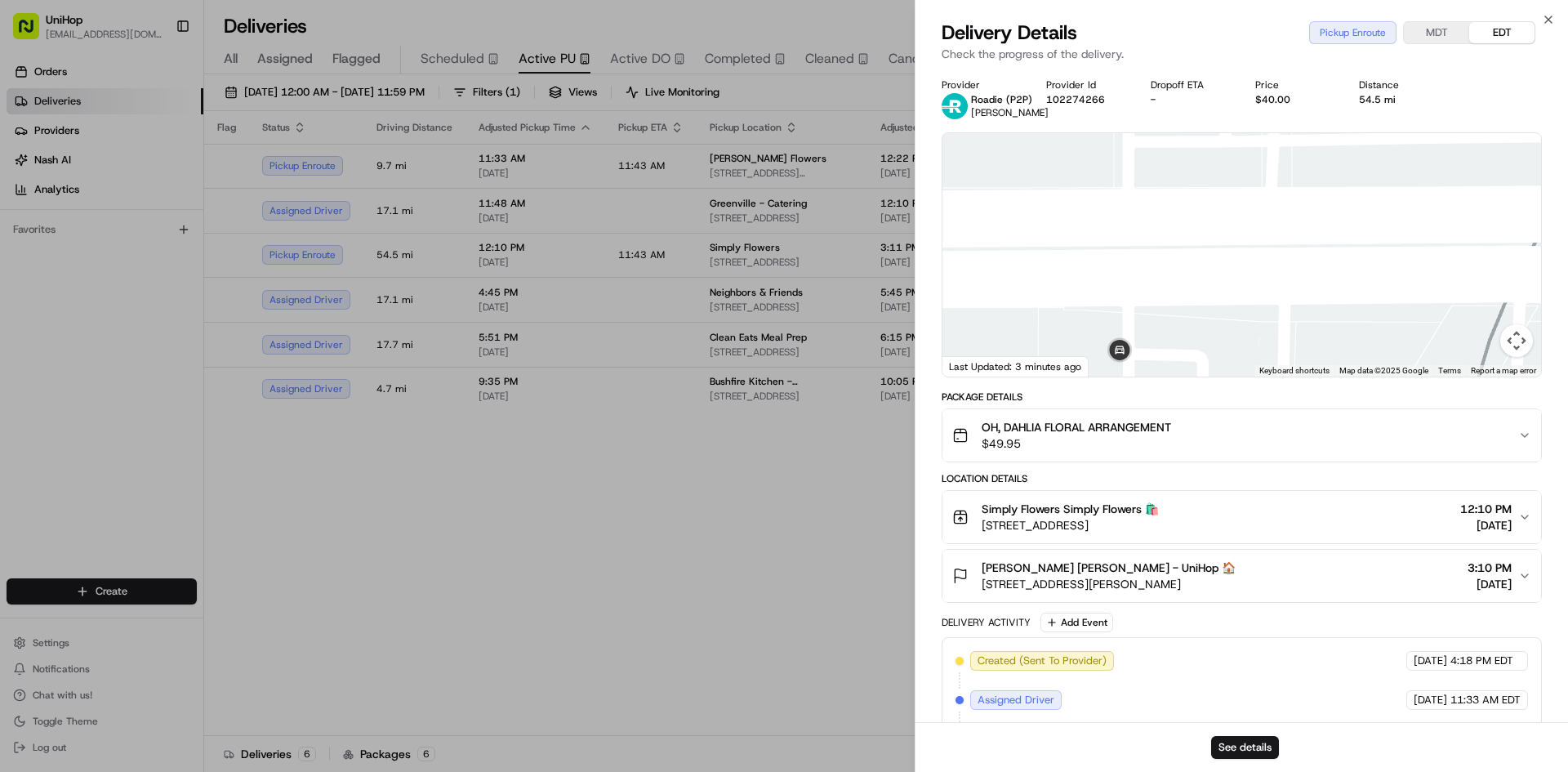
drag, startPoint x: 1132, startPoint y: 274, endPoint x: 1135, endPoint y: 229, distance: 45.1
click at [1131, 247] on div at bounding box center [1241, 255] width 598 height 243
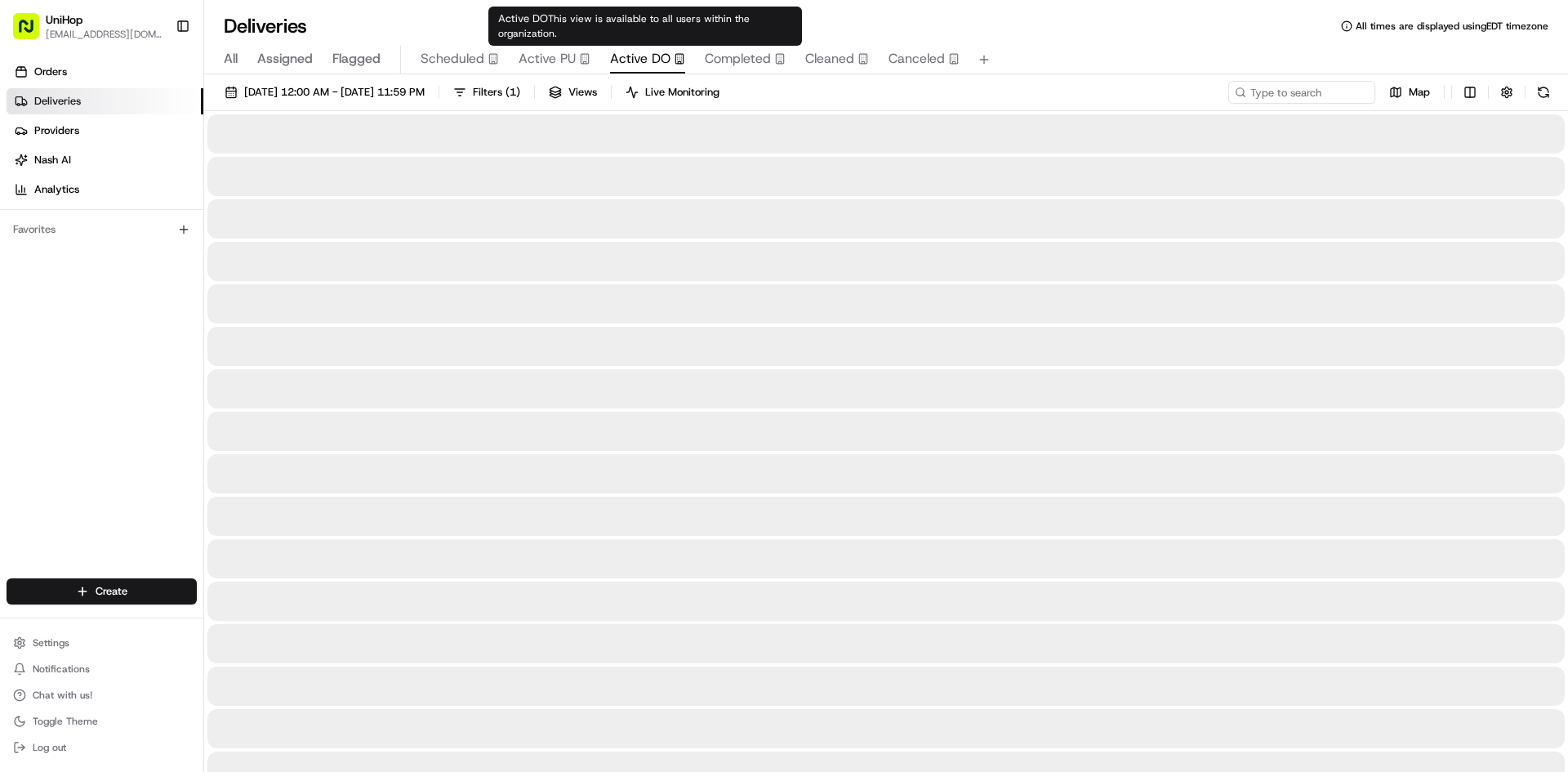
click at [627, 62] on span "Active DO" at bounding box center [640, 59] width 61 height 20
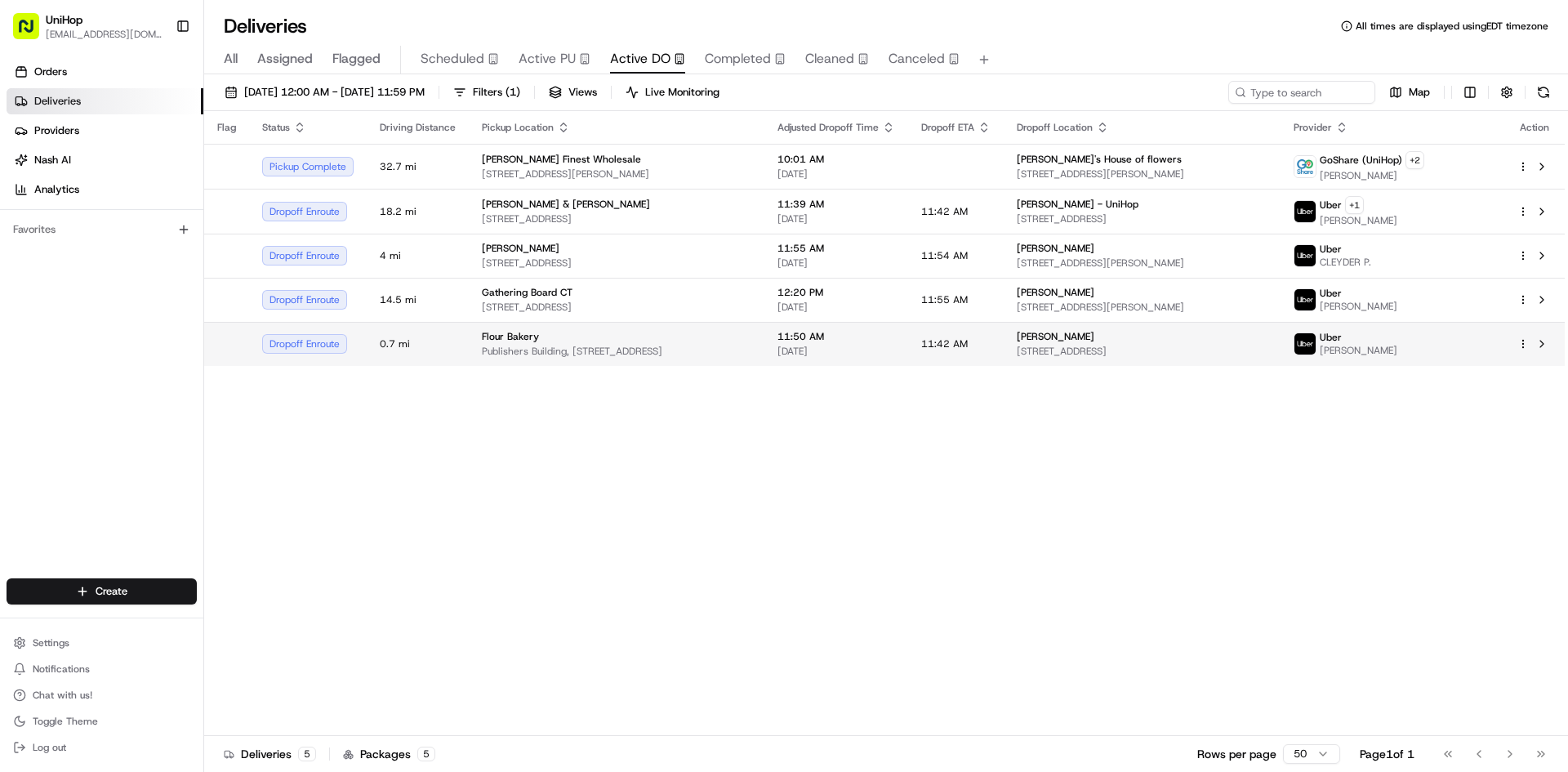
click at [735, 347] on span "Publishers Building, [STREET_ADDRESS]" at bounding box center [616, 351] width 270 height 13
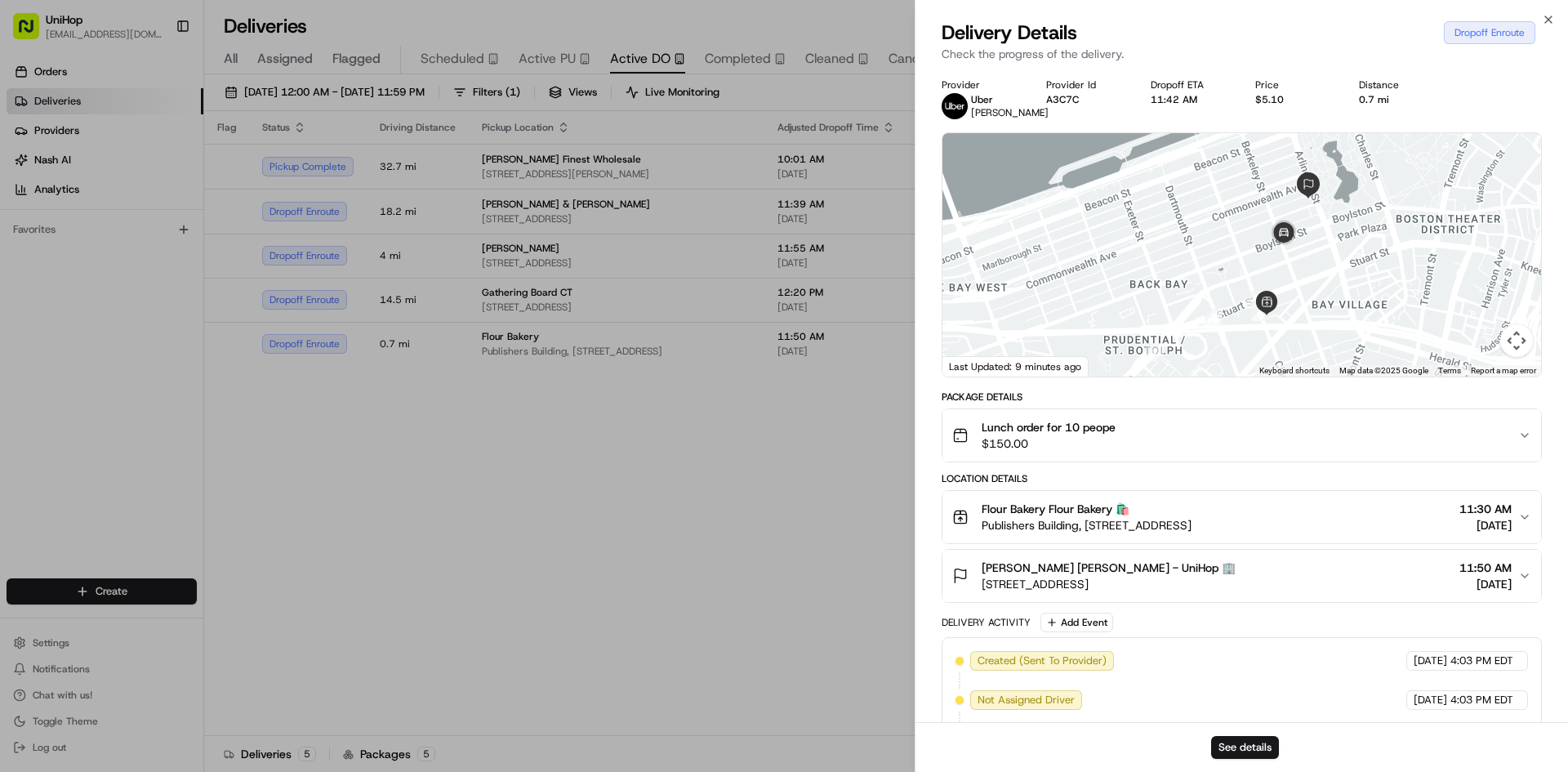
drag, startPoint x: 1384, startPoint y: 272, endPoint x: 1374, endPoint y: 291, distance: 21.5
click at [1374, 291] on div at bounding box center [1241, 255] width 598 height 243
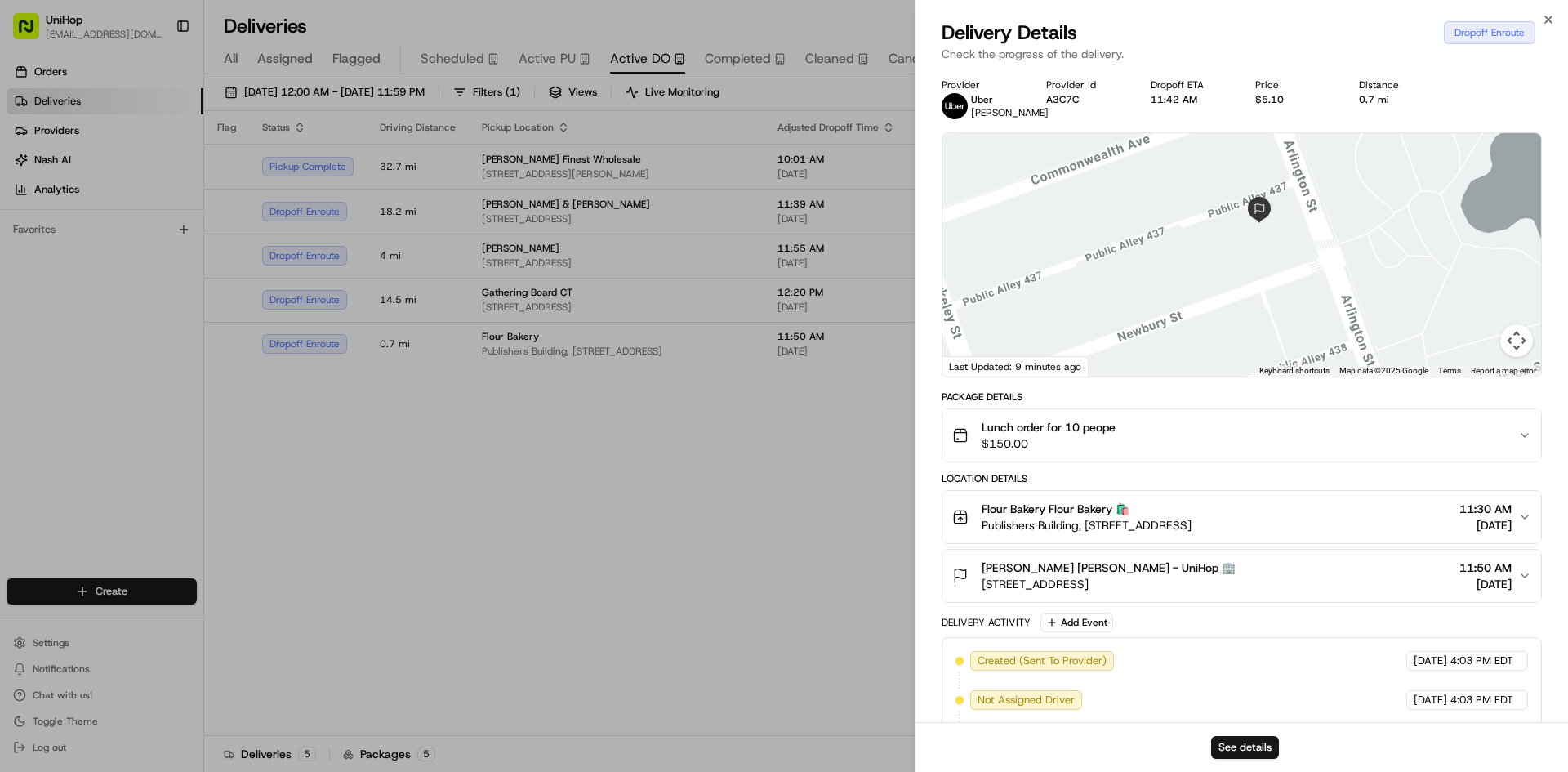
drag, startPoint x: 1274, startPoint y: 277, endPoint x: 1275, endPoint y: 238, distance: 39.0
click at [1275, 238] on div at bounding box center [1241, 255] width 598 height 243
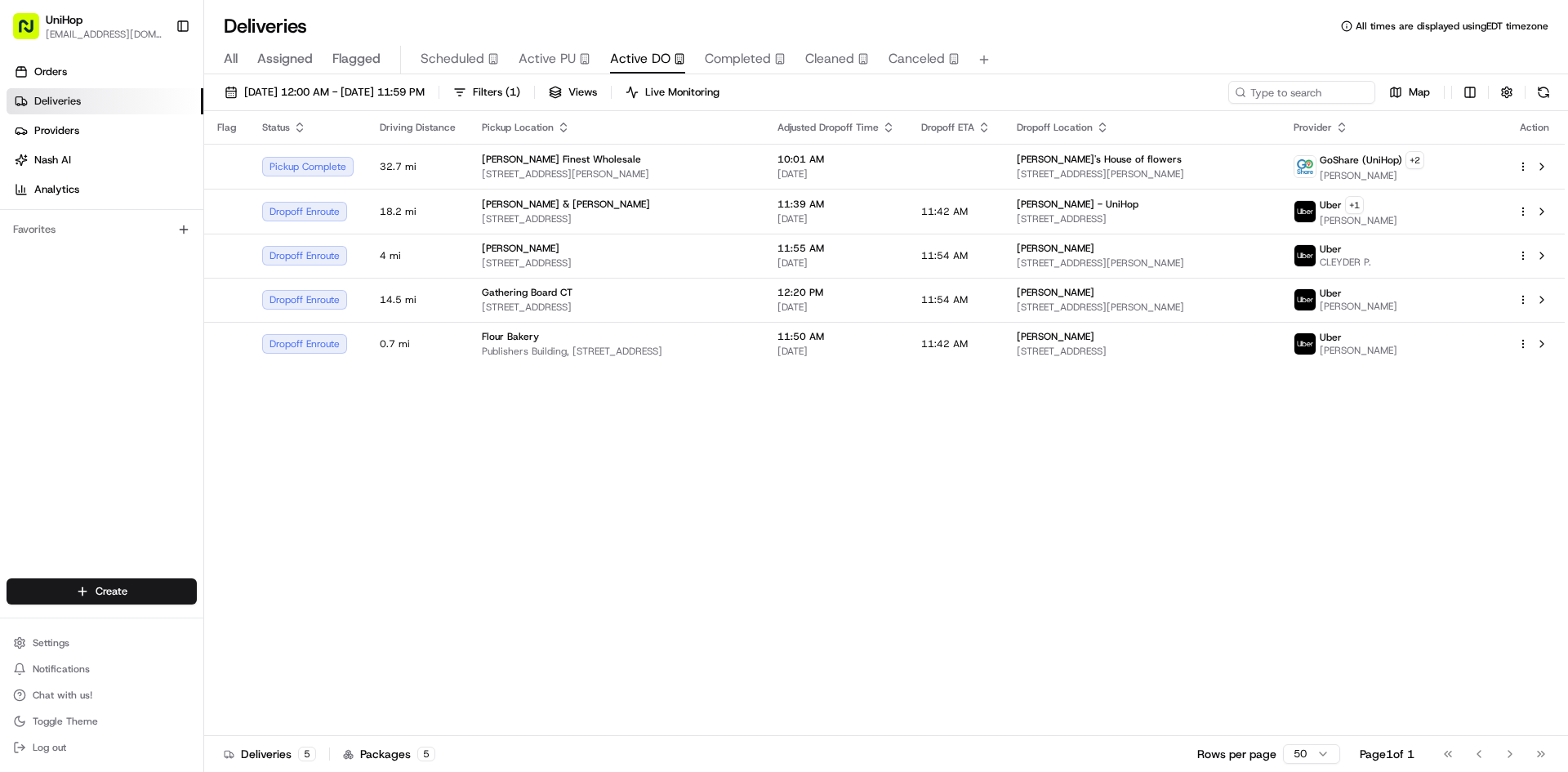
click at [560, 63] on span "Active PU" at bounding box center [547, 59] width 57 height 20
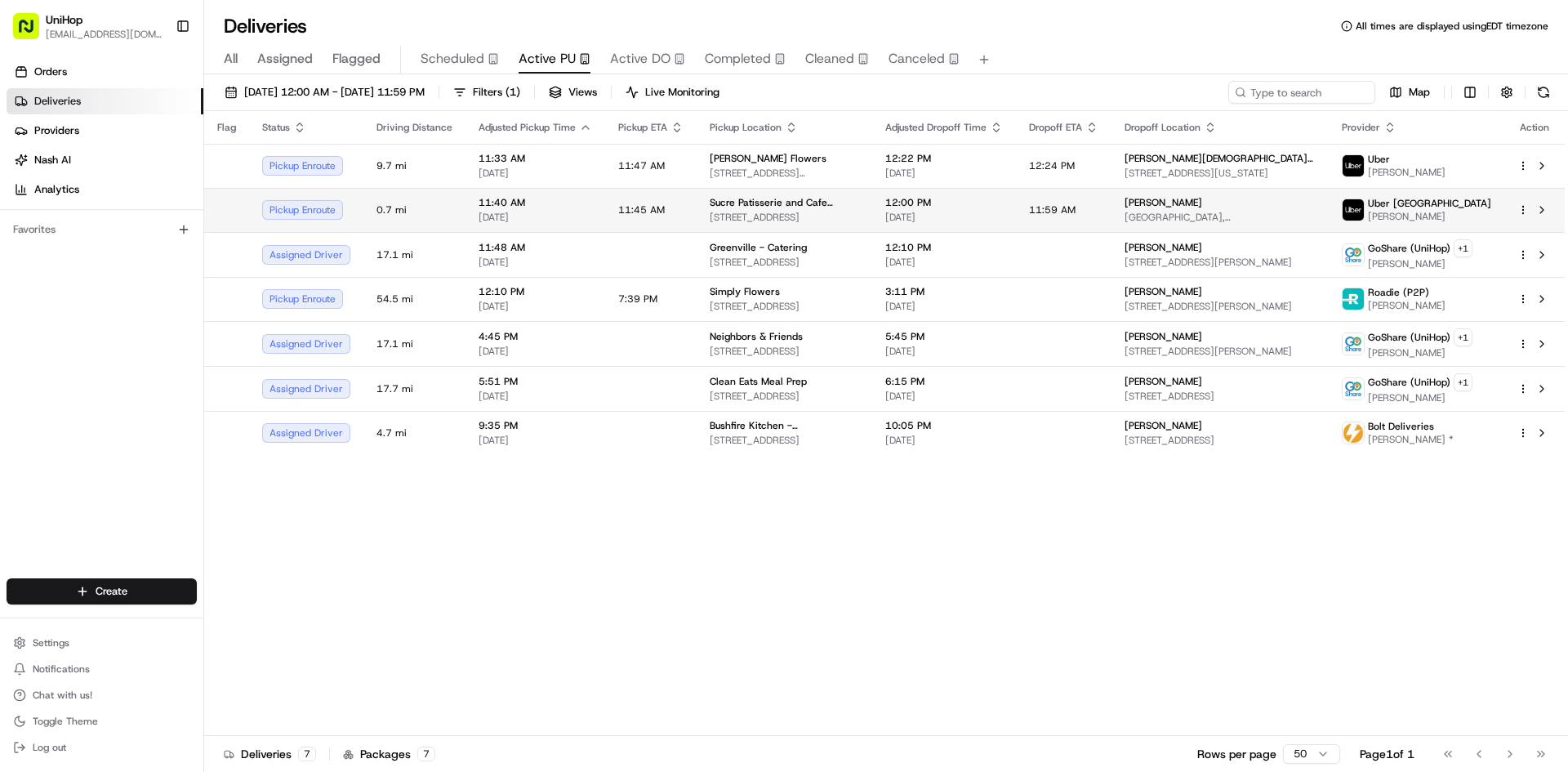
click at [891, 224] on td "12:00 PM [DATE]" at bounding box center [944, 209] width 144 height 45
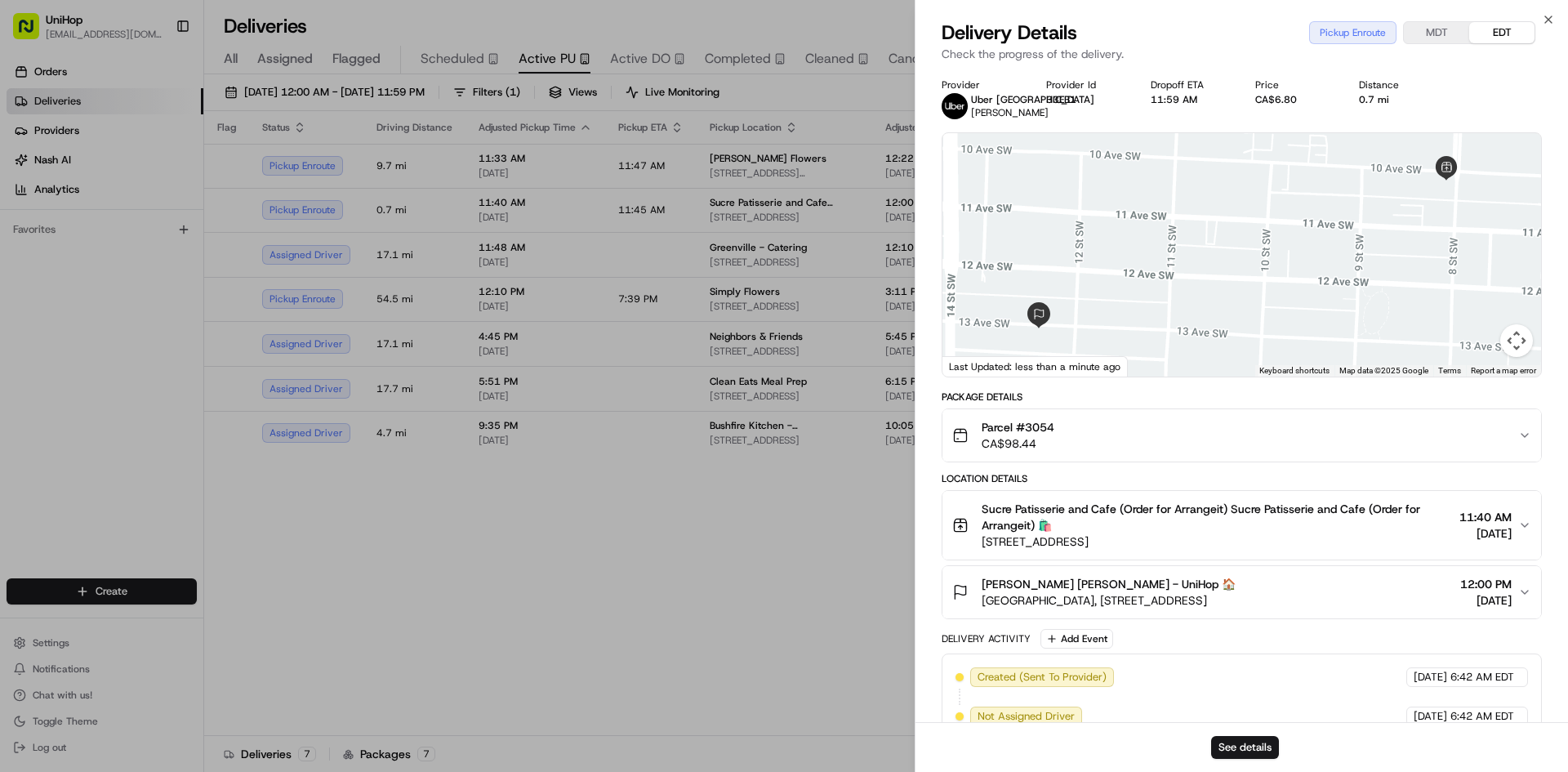
click at [1212, 421] on div "Parcel #3054 CA$98.44" at bounding box center [1236, 436] width 566 height 33
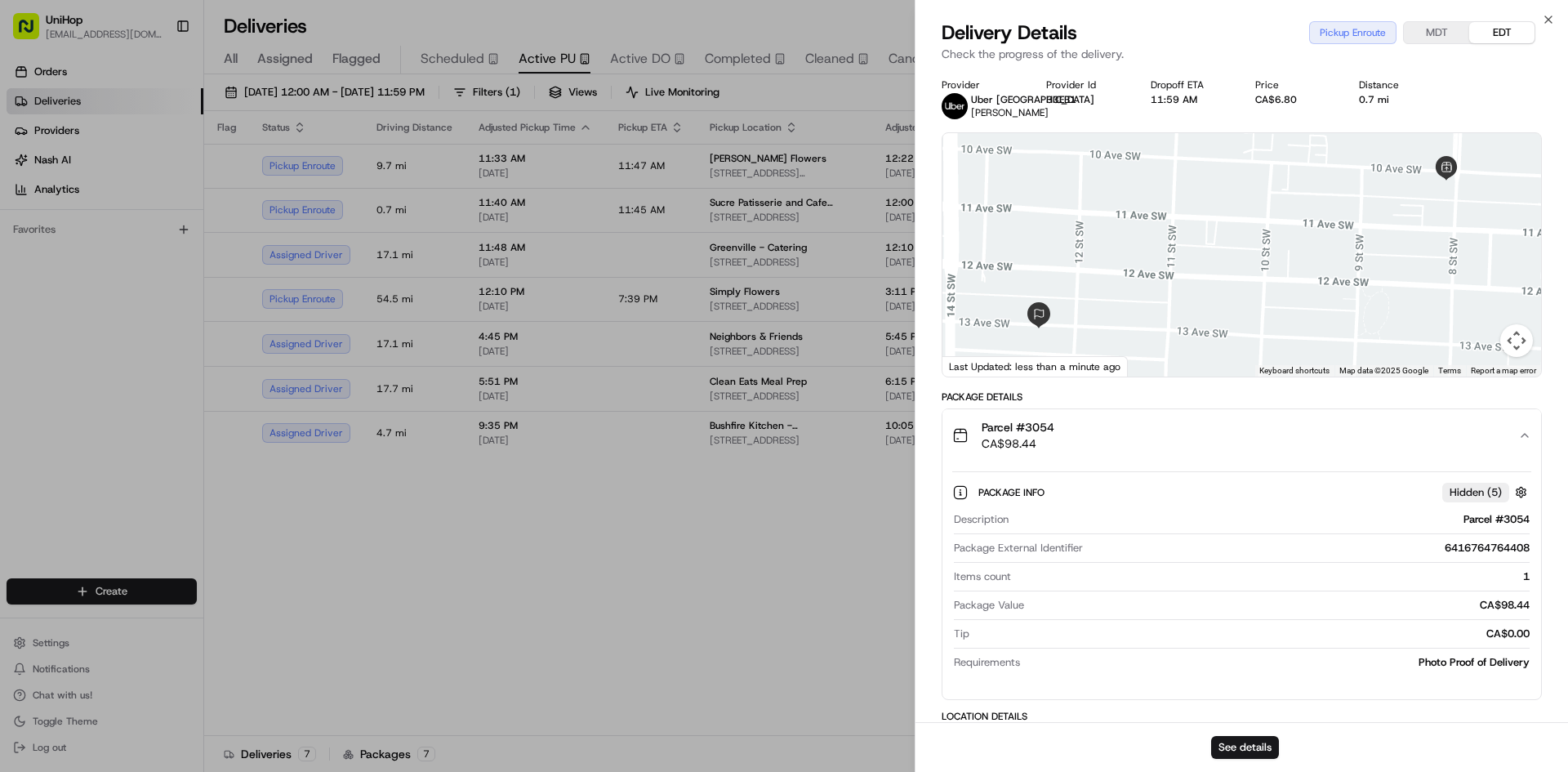
click at [1204, 422] on div "Parcel #3054 CA$98.44" at bounding box center [1236, 436] width 566 height 33
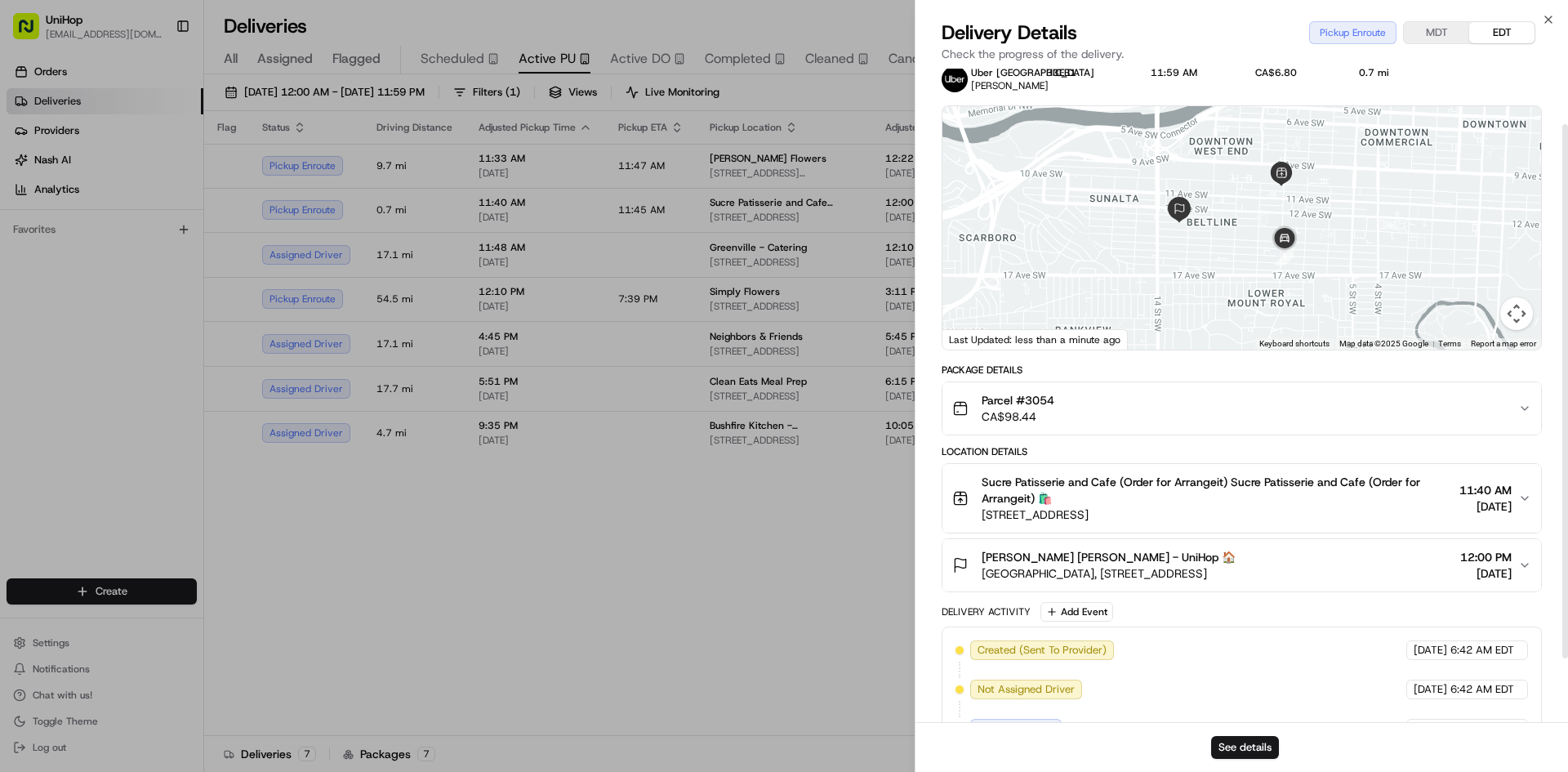
scroll to position [81, 0]
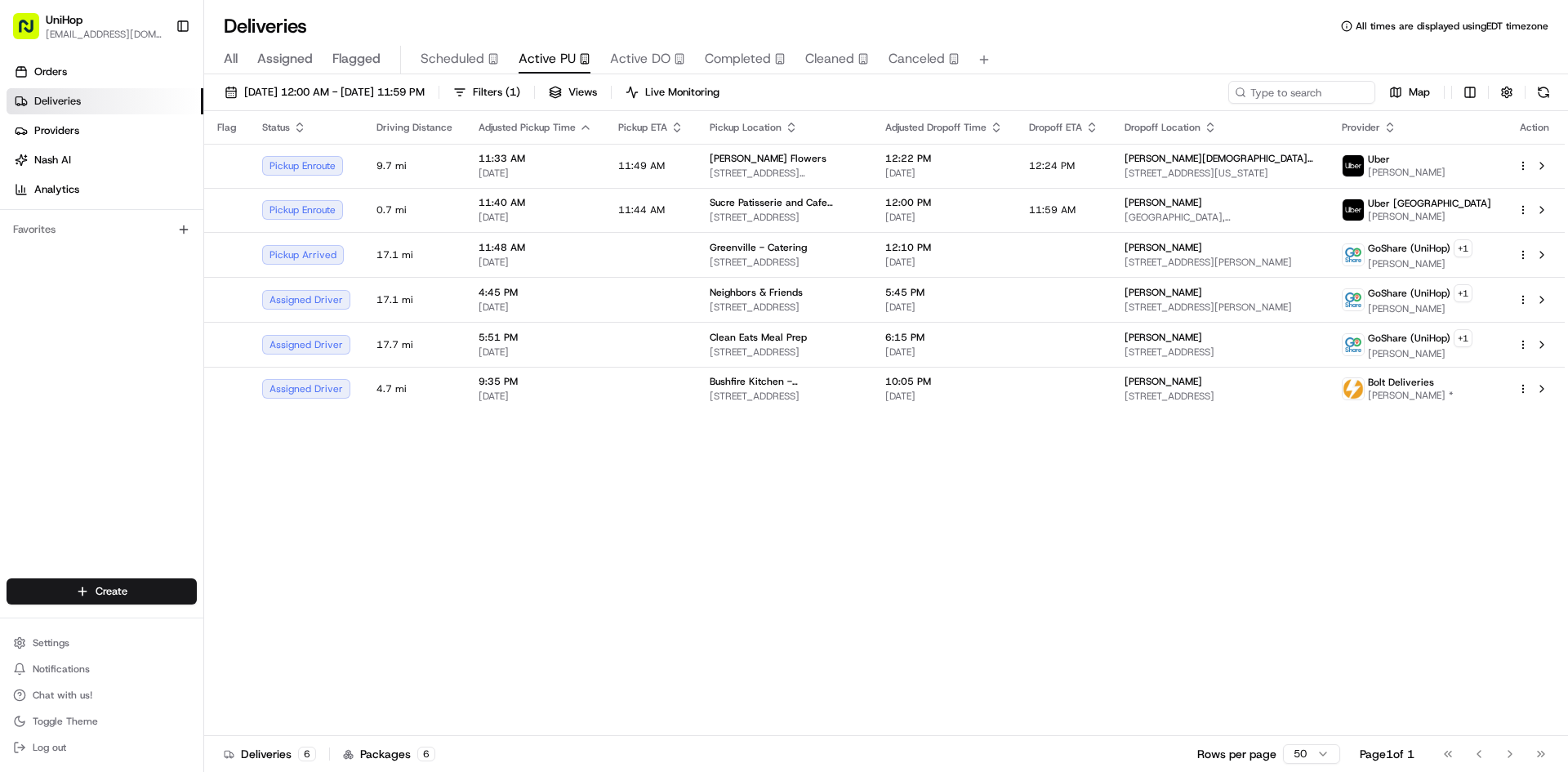
drag, startPoint x: 1021, startPoint y: 588, endPoint x: 996, endPoint y: 592, distance: 25.3
click at [1020, 589] on div "Flag Status Driving Distance Adjusted Pickup Time Pickup ETA Pickup Location Ad…" at bounding box center [884, 423] width 1361 height 625
click at [809, 603] on div "Flag Status Driving Distance Adjusted Pickup Time Pickup ETA Pickup Location Ad…" at bounding box center [884, 423] width 1361 height 625
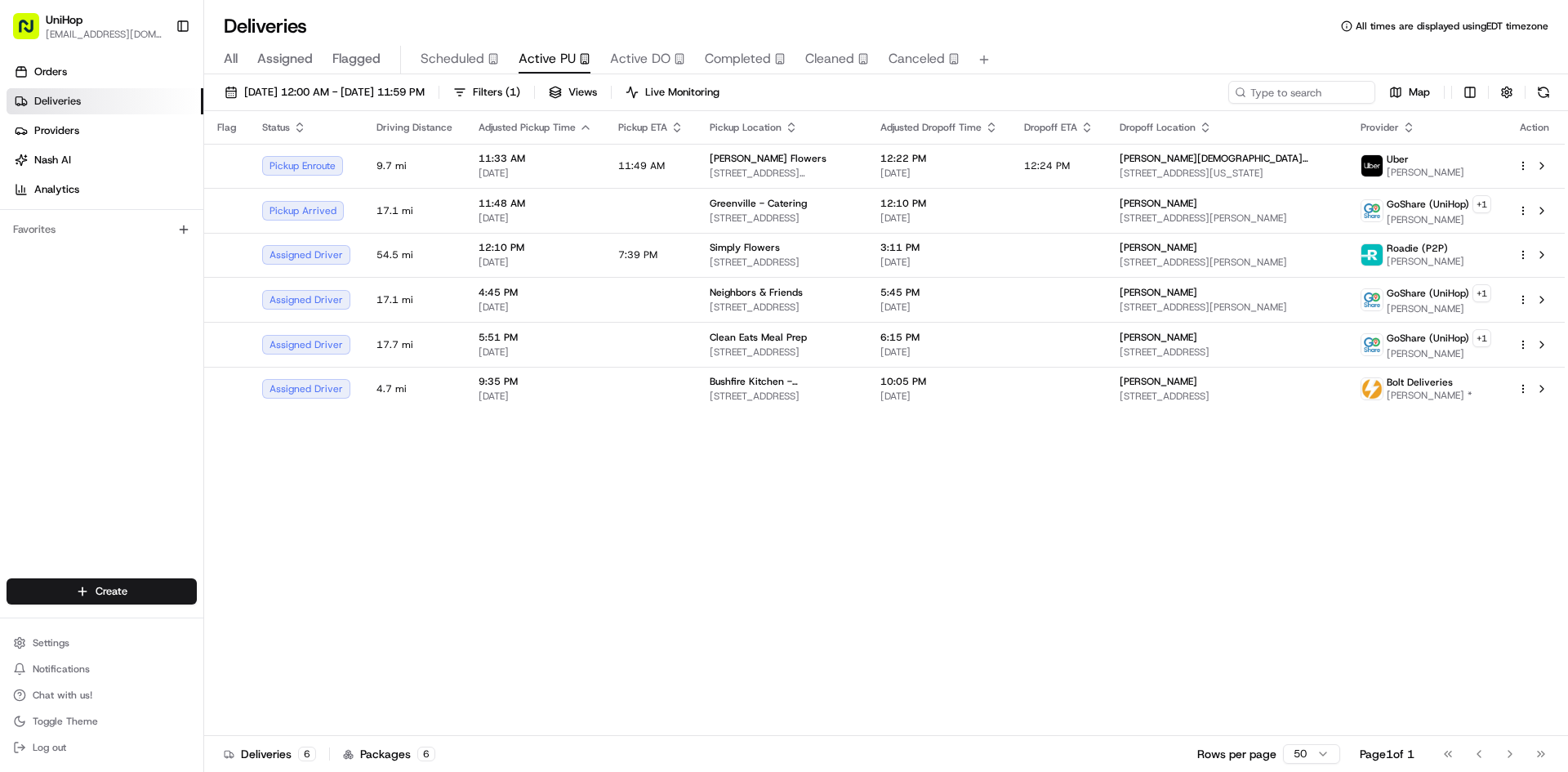
click at [637, 66] on span "Active DO" at bounding box center [640, 59] width 61 height 20
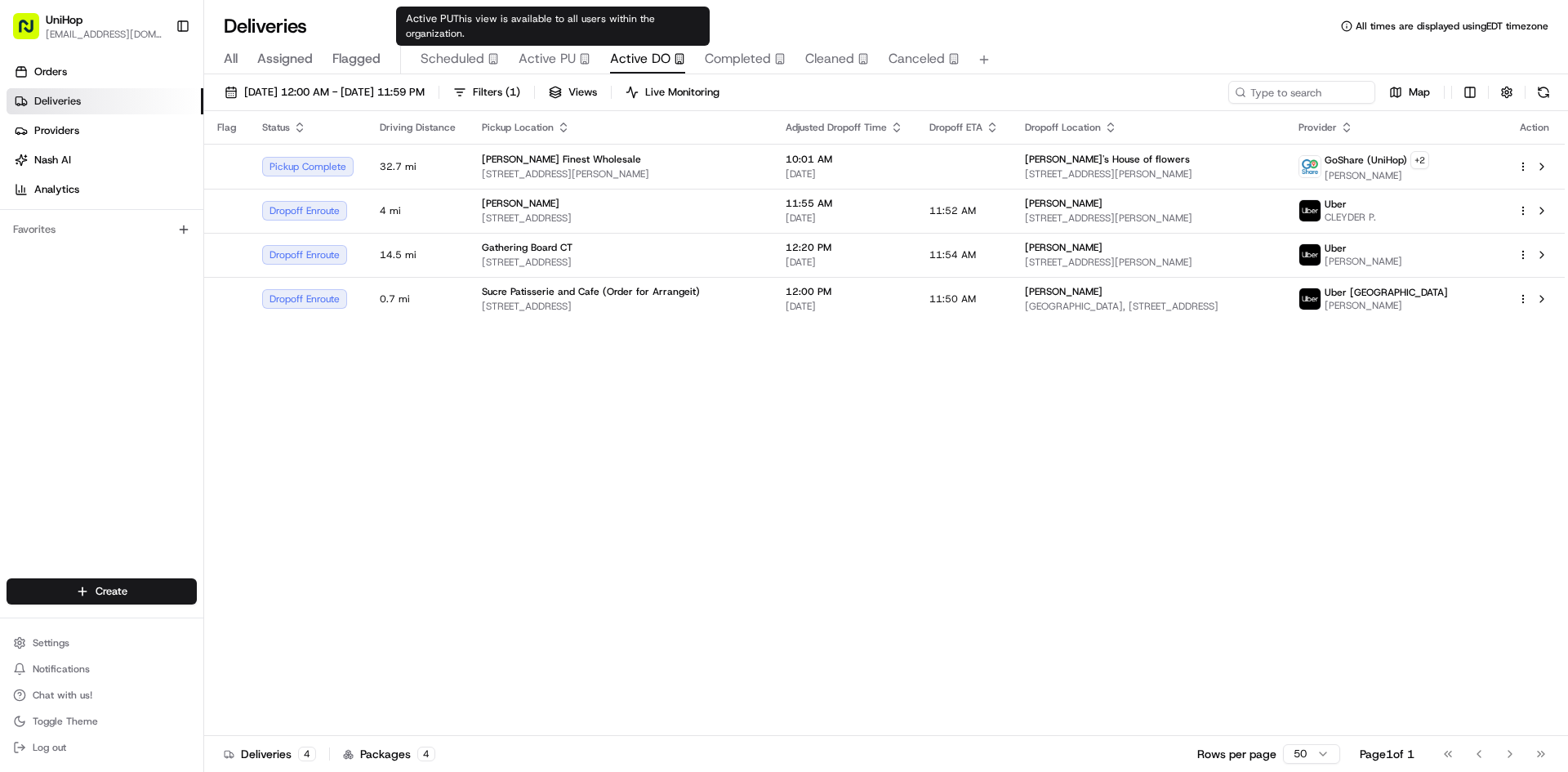
click at [575, 61] on div "Active PU" at bounding box center [555, 59] width 72 height 20
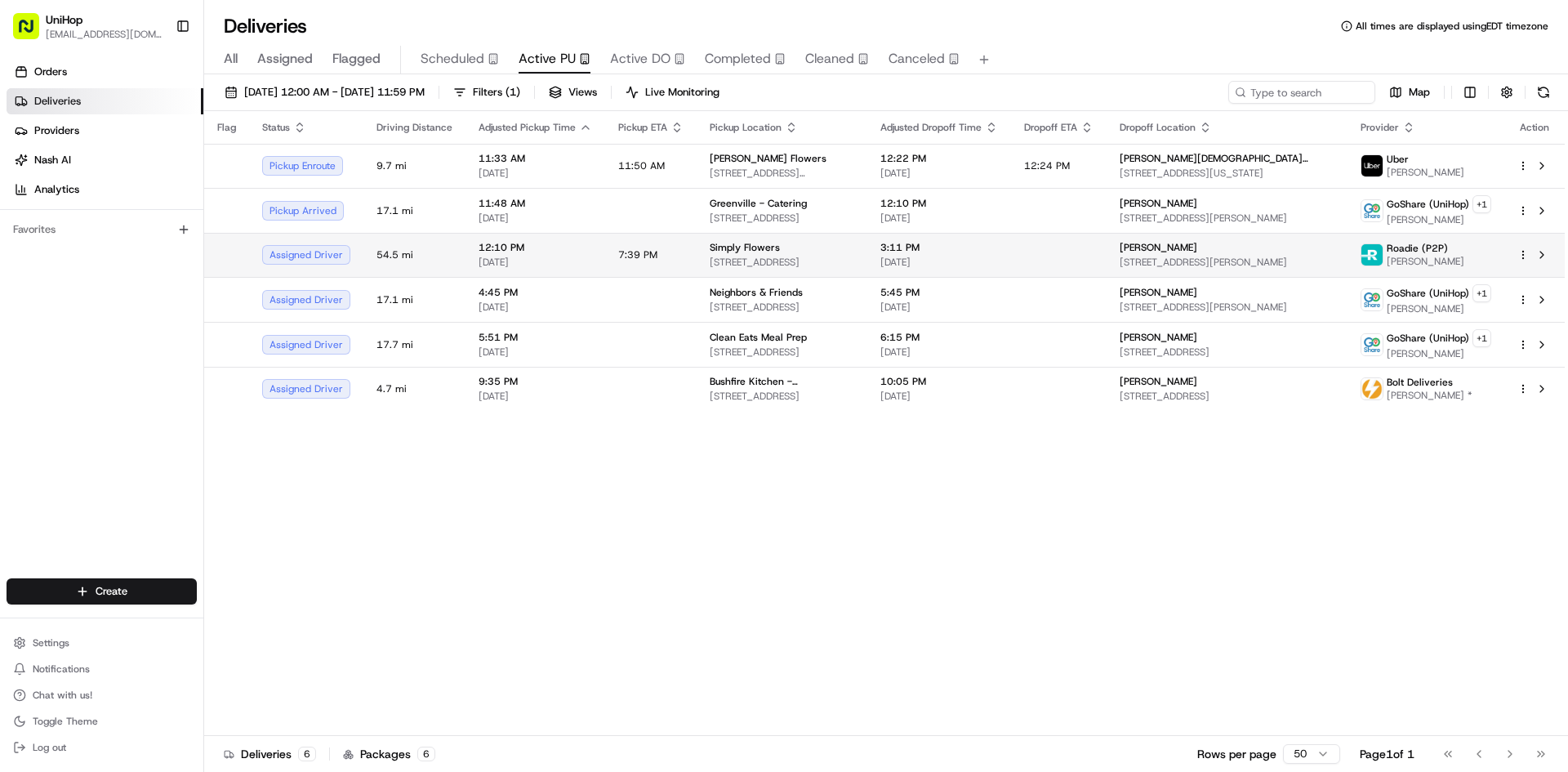
click at [710, 263] on span "1100 W 7800 S #9, West Jordan, UT 84088, USA" at bounding box center [782, 262] width 145 height 13
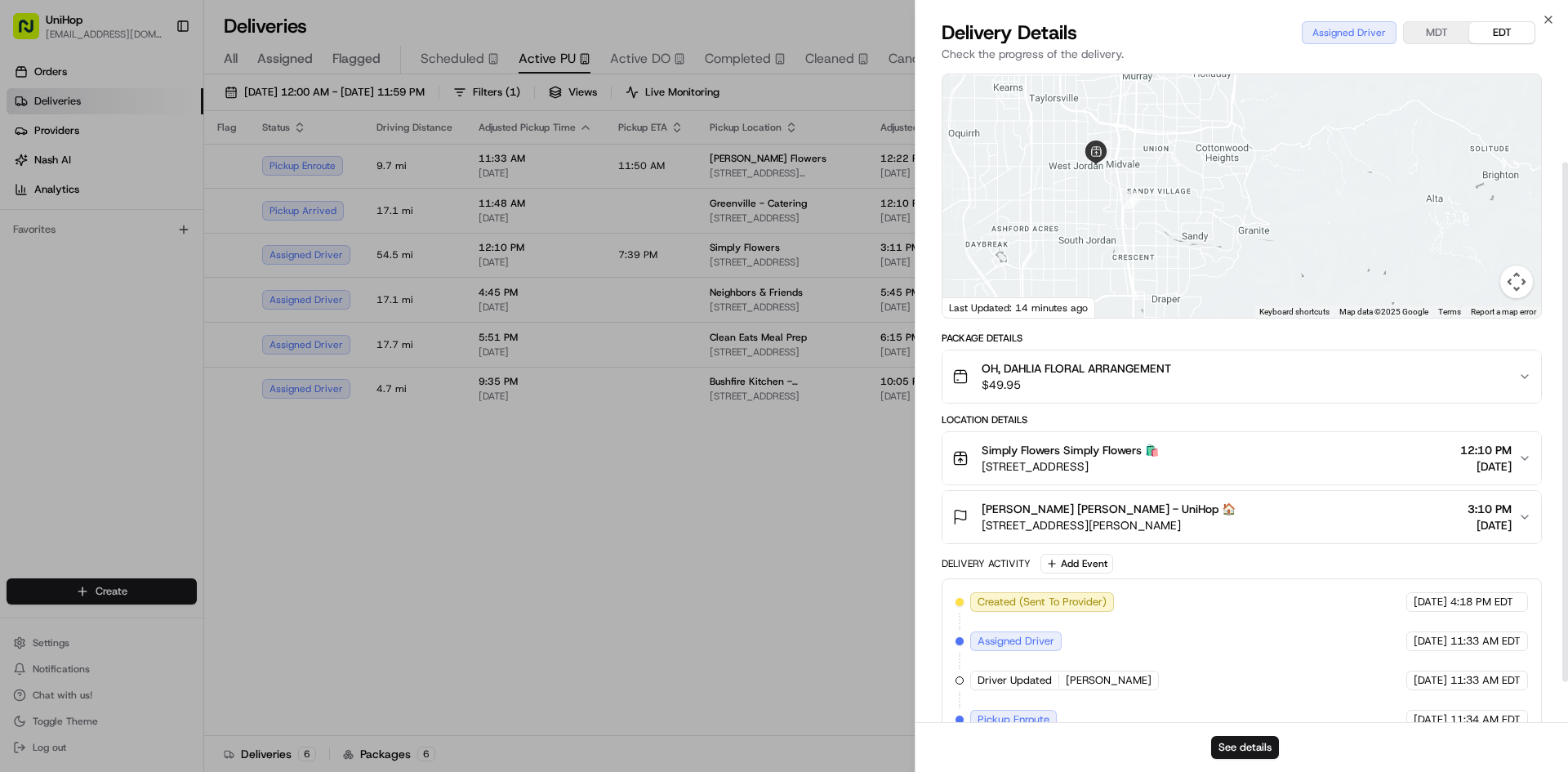
scroll to position [169, 0]
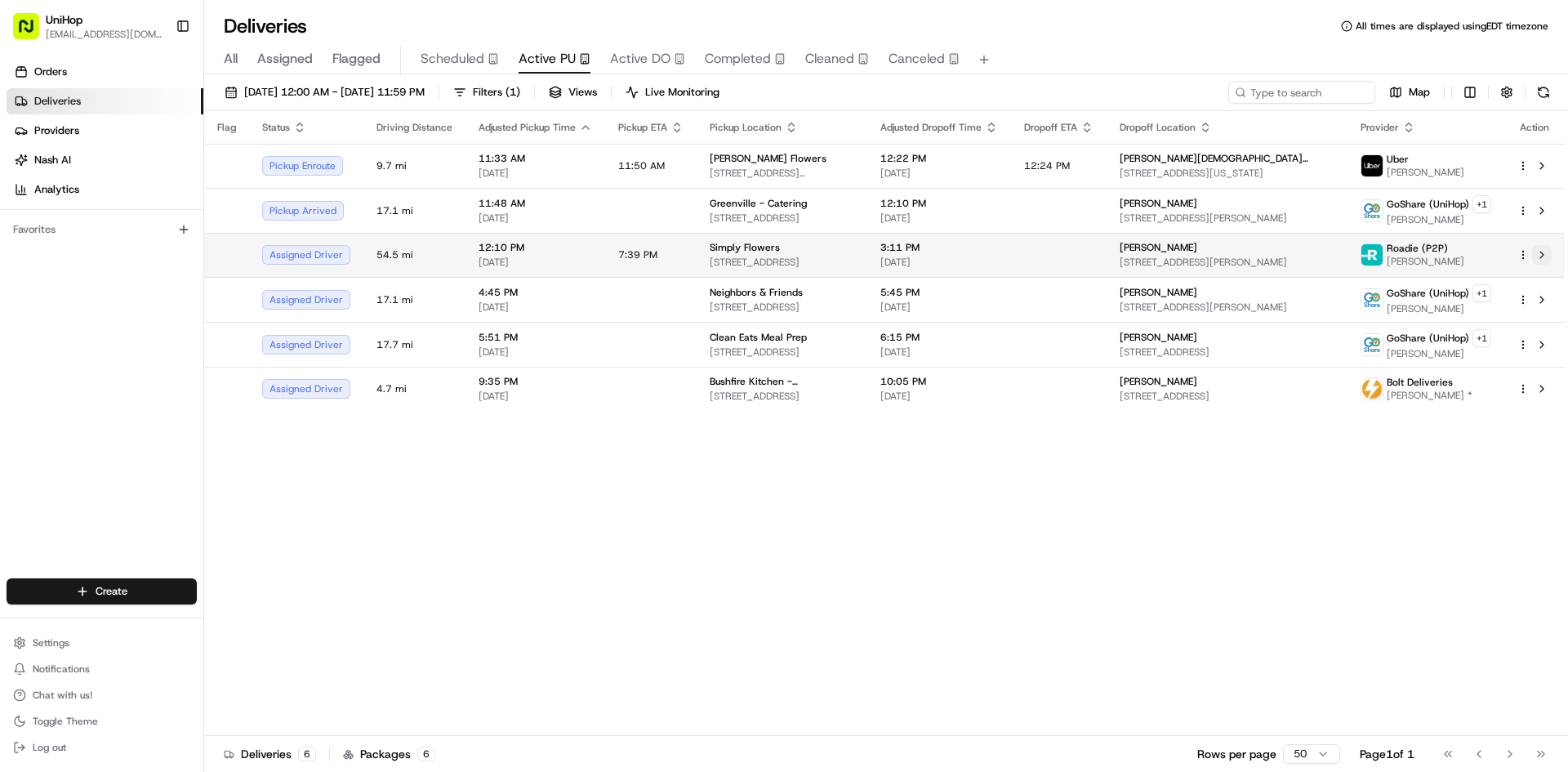
click at [1544, 261] on button at bounding box center [1541, 255] width 20 height 20
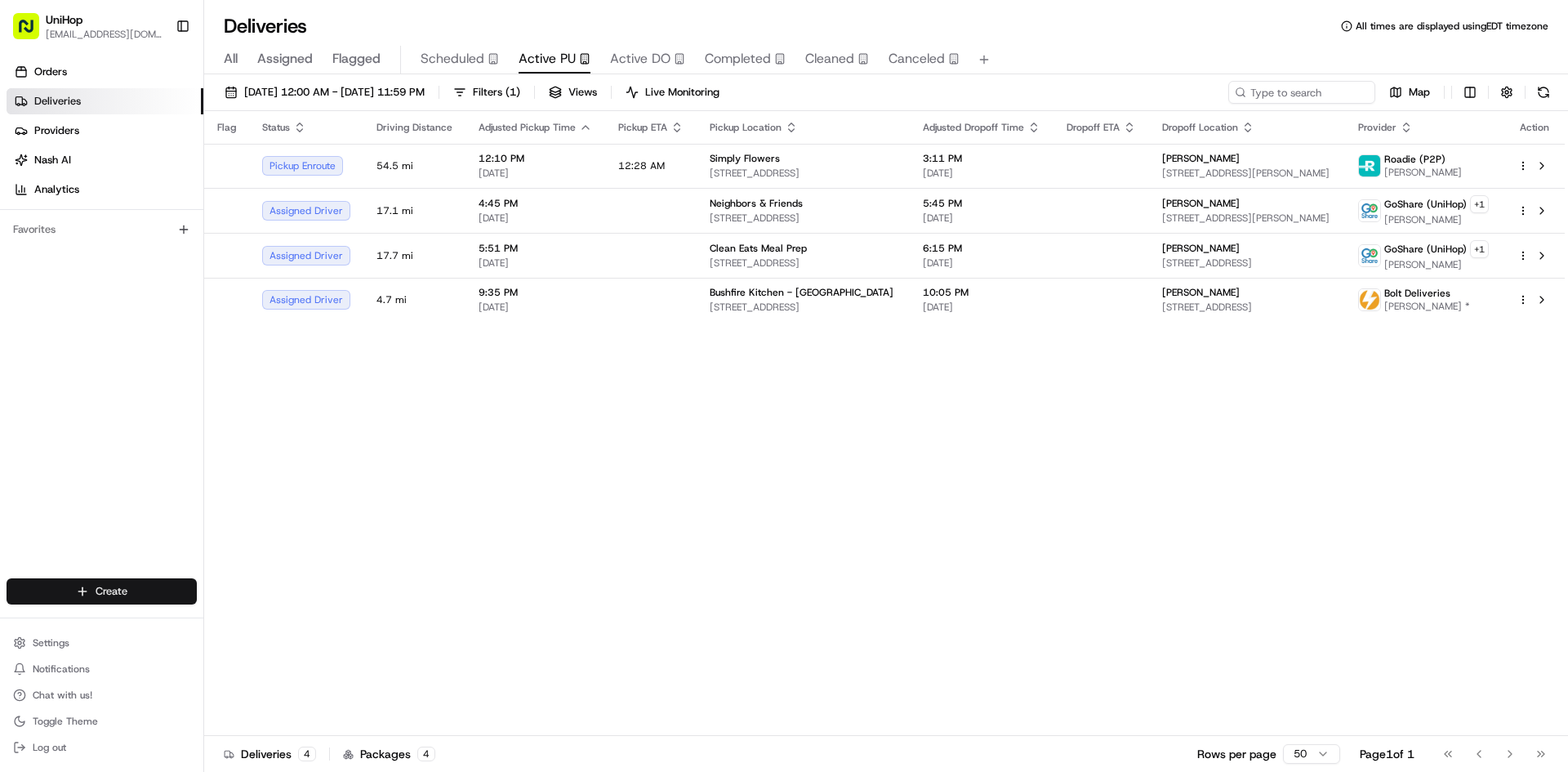
click at [141, 583] on html "UniHop dispatch+b@unihop.app Toggle Sidebar Orders Deliveries Providers Nash AI…" at bounding box center [784, 386] width 1568 height 772
click at [264, 629] on link "Delivery" at bounding box center [295, 621] width 182 height 29
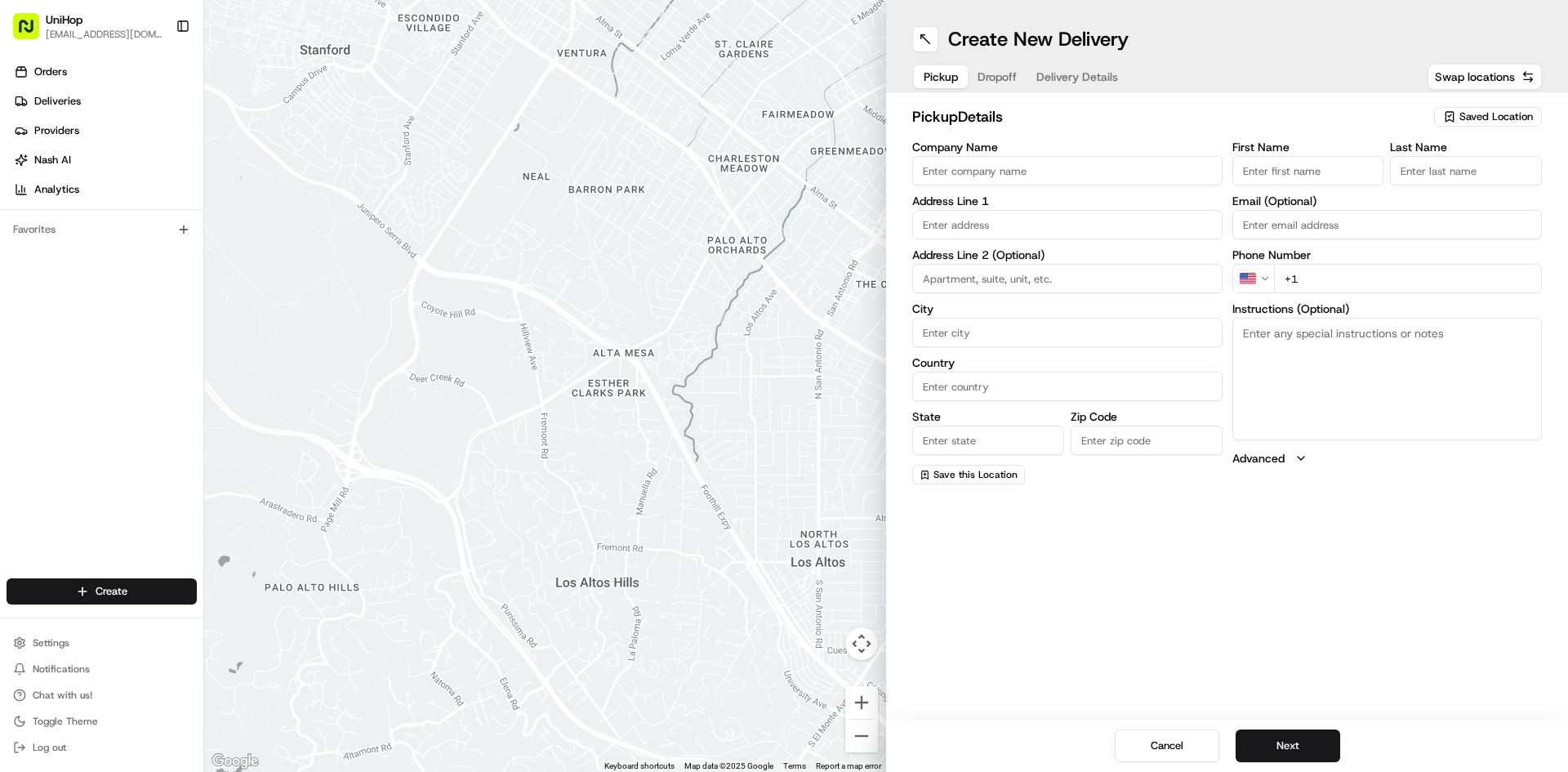
click at [1496, 116] on span "Saved Location" at bounding box center [1496, 117] width 74 height 15
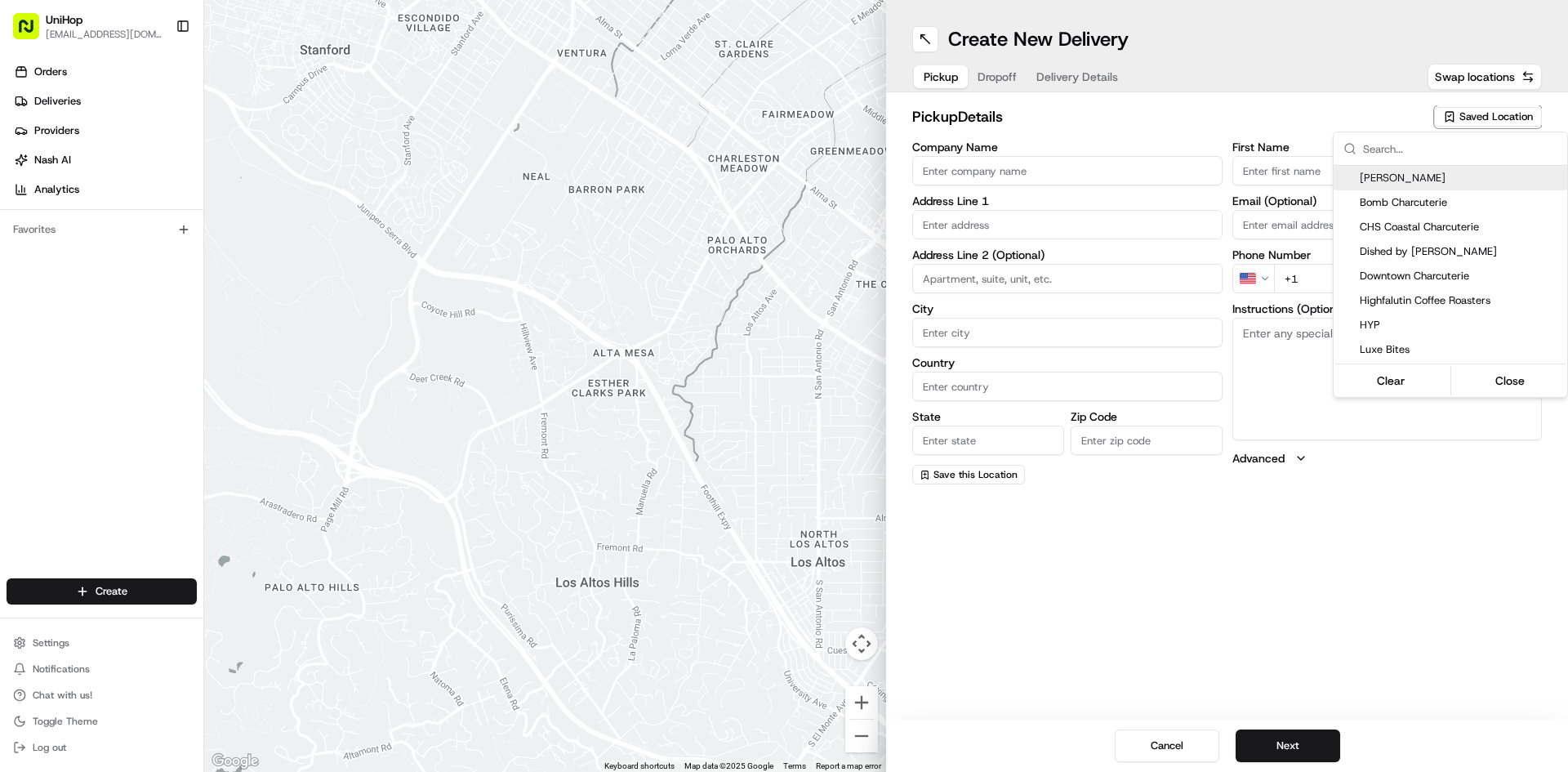
click at [1441, 178] on span "Beatriz" at bounding box center [1460, 178] width 201 height 15
type input "Beatriz"
type input "9651 SW 106th Ct"
type input "Miami"
type input "US"
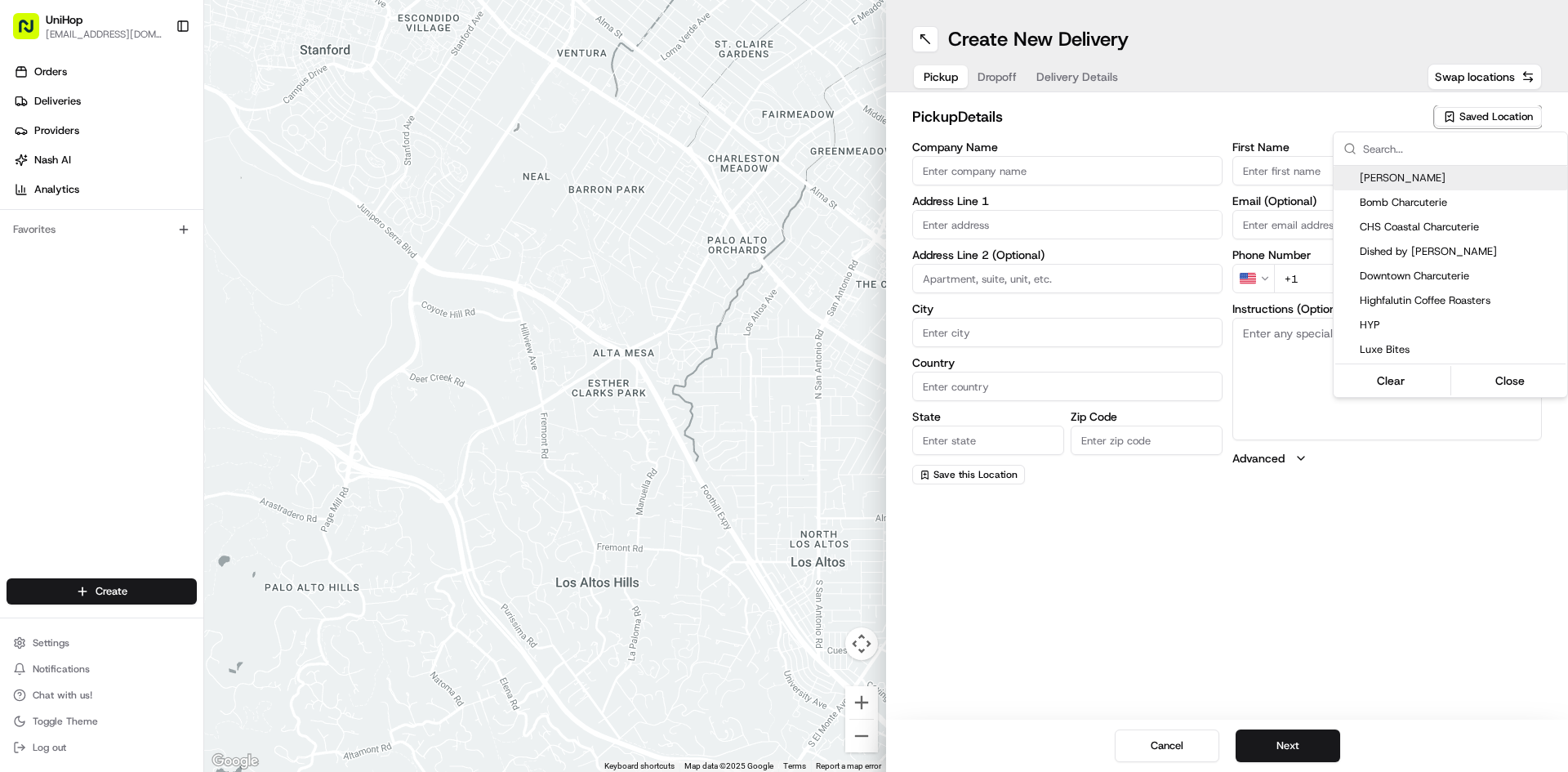
type input "FL"
type input "33176"
type input "Bee"
type input "🛍️"
type input "info@beecheesymiami.com"
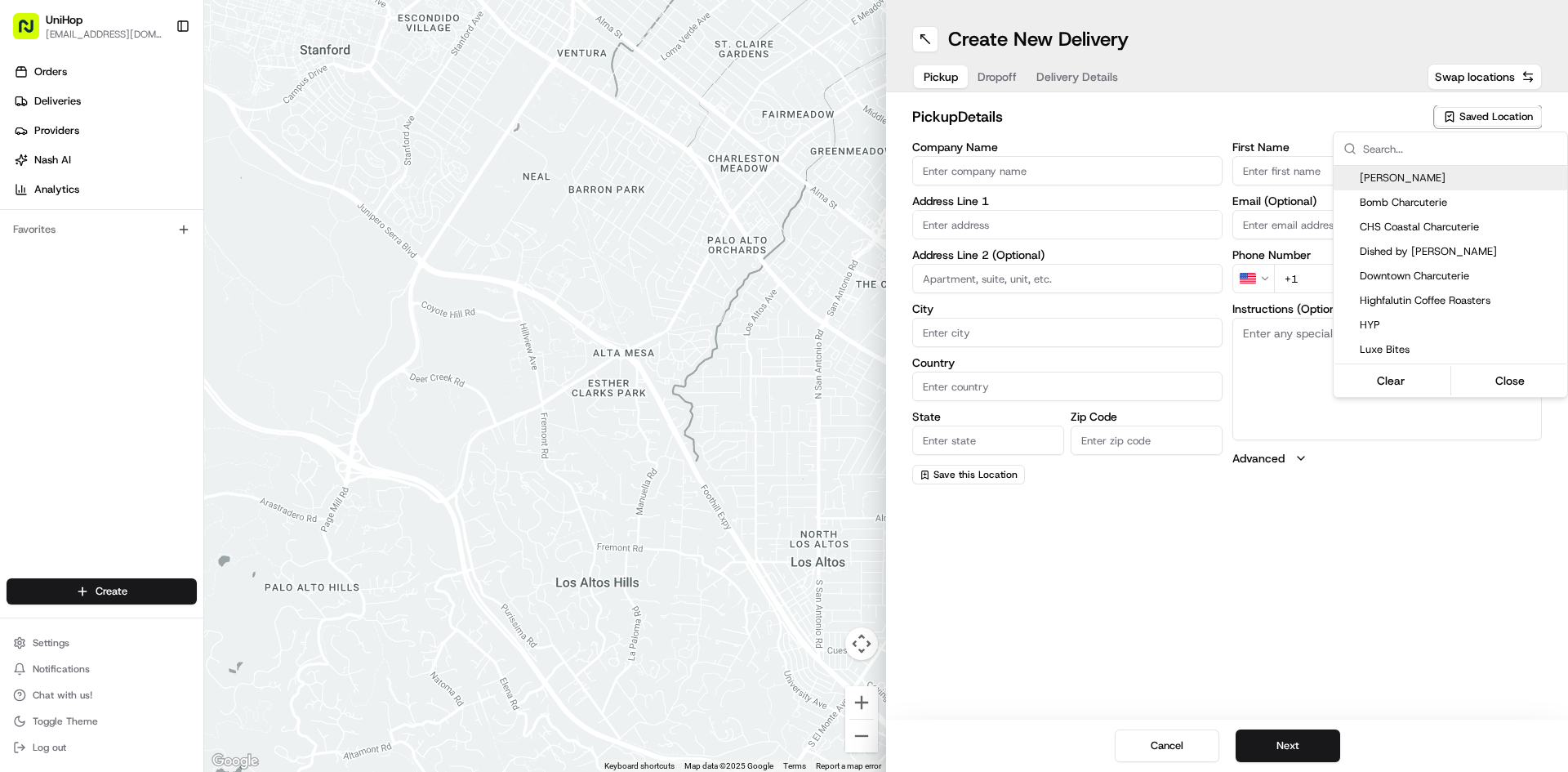
type input "+1 786 444 9789"
type textarea "CAR ONLY. Pickup from residence. charcuterie"
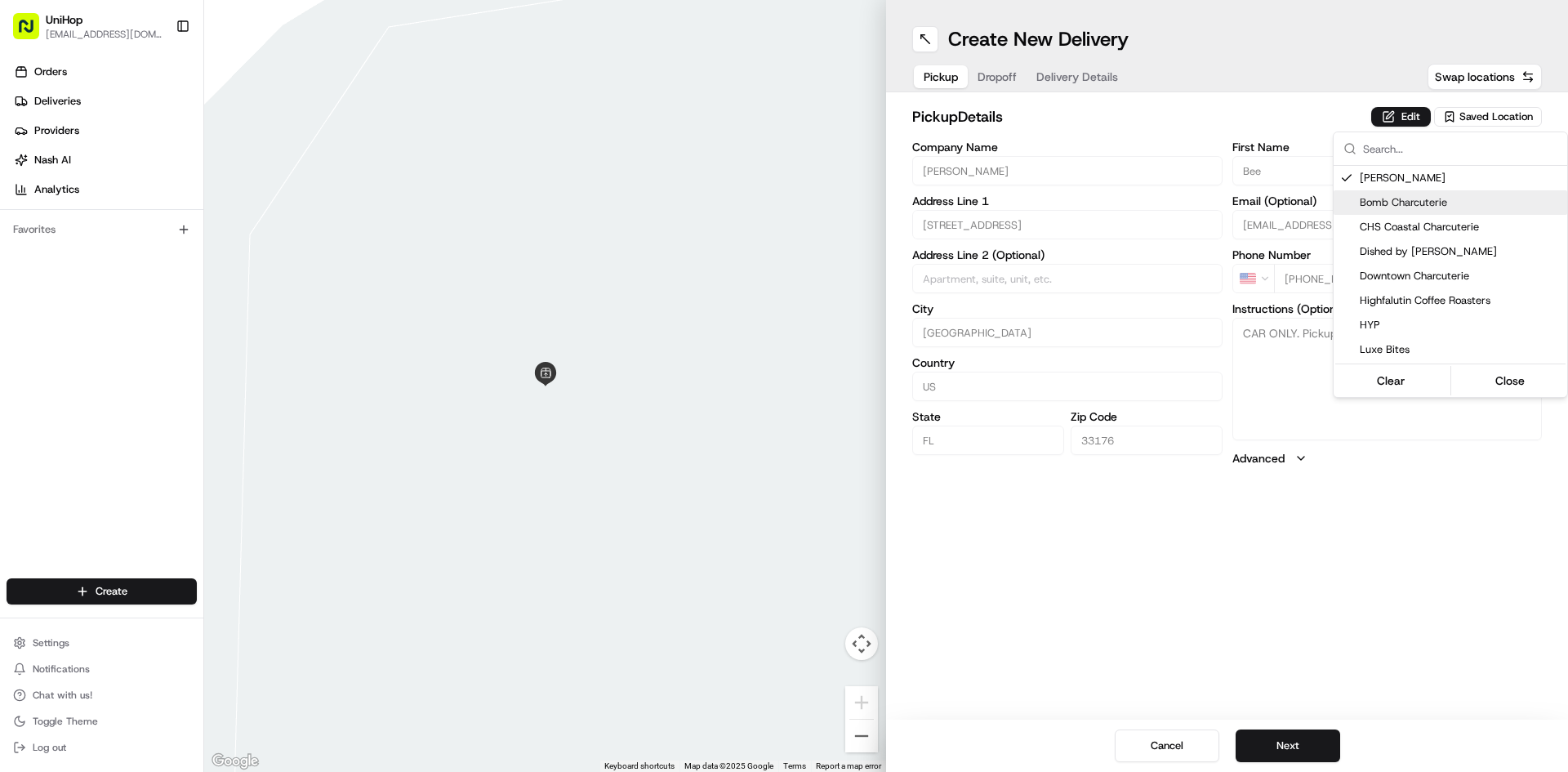
click at [1067, 540] on html "UniHop dispatch+b@unihop.app Toggle Sidebar Orders Deliveries Providers Nash AI…" at bounding box center [784, 386] width 1568 height 772
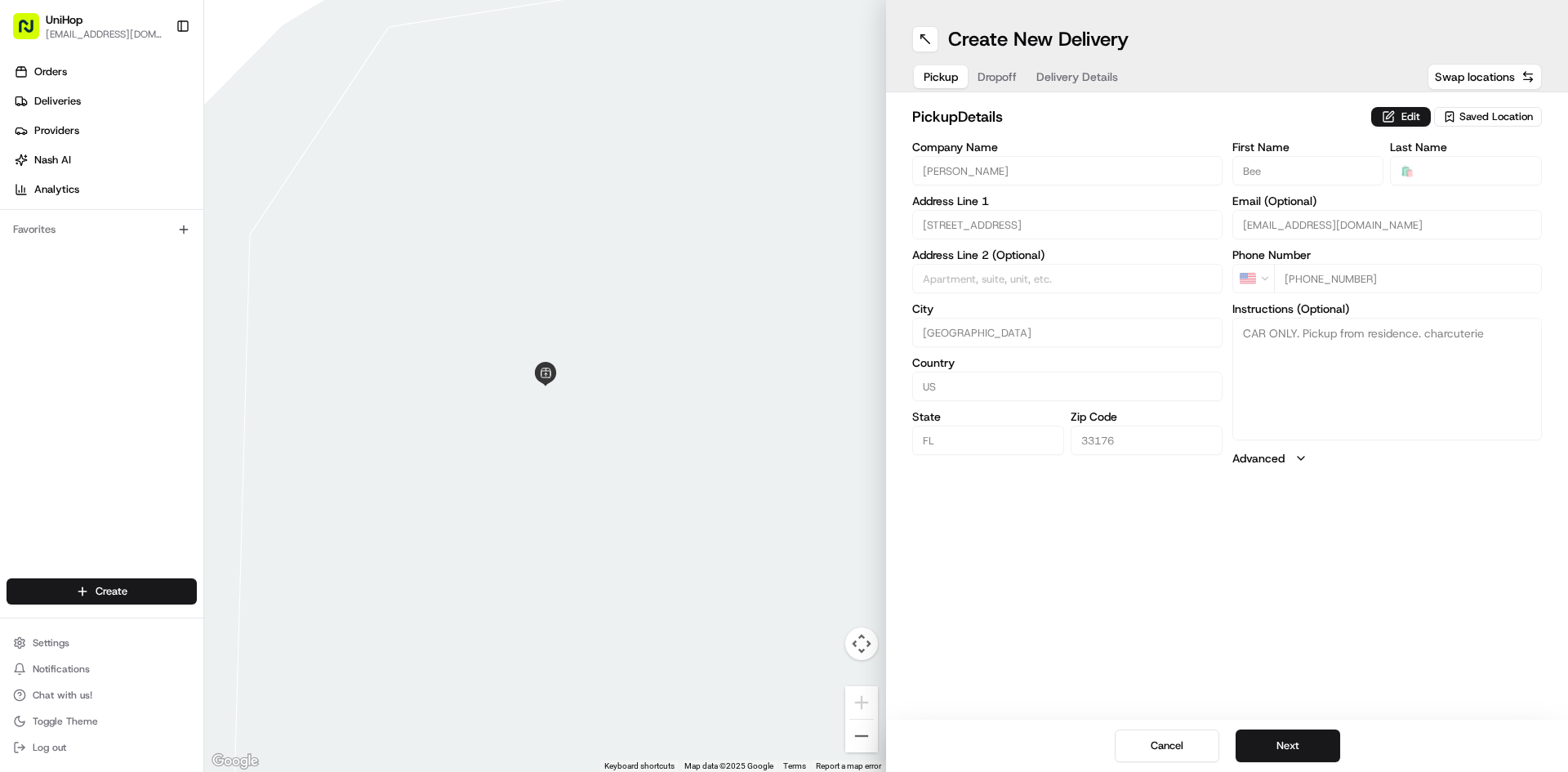
click at [1002, 83] on span "Dropoff" at bounding box center [997, 76] width 39 height 16
click at [1119, 600] on div "Create New Delivery Pickup Dropoff Delivery Details Swap locations dropoff Deta…" at bounding box center [1227, 386] width 682 height 772
click at [1045, 166] on input "Company Name" at bounding box center [1068, 171] width 311 height 29
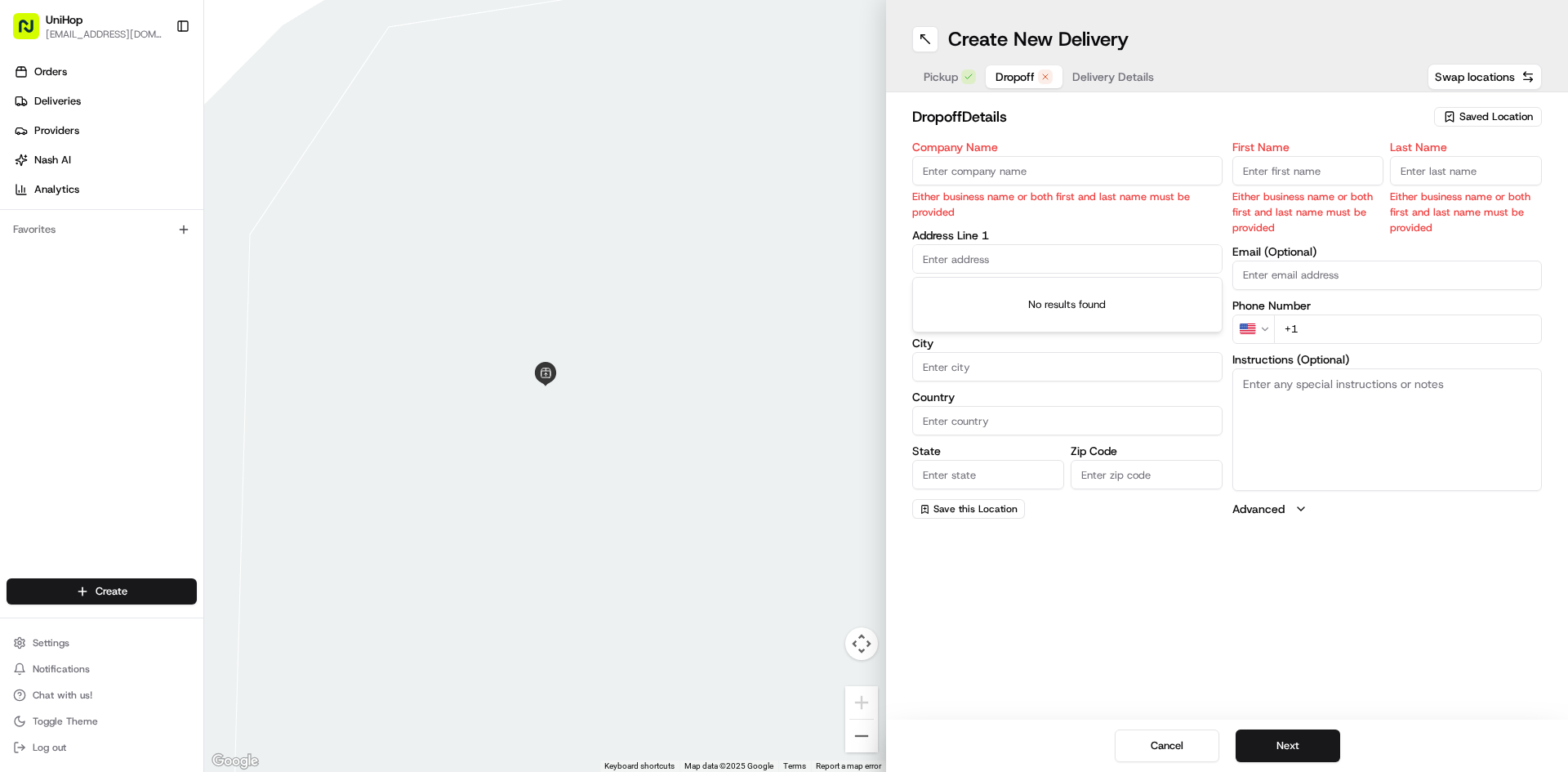
click at [941, 232] on div "Address Line 1" at bounding box center [1068, 251] width 311 height 45
click at [989, 168] on input "Company Name" at bounding box center [1068, 171] width 311 height 29
click at [946, 247] on input "text" at bounding box center [1068, 259] width 311 height 29
paste input "1441 Brickell Avenue, Enso Plastic Surgery-3rd floor Miami, FL 33131"
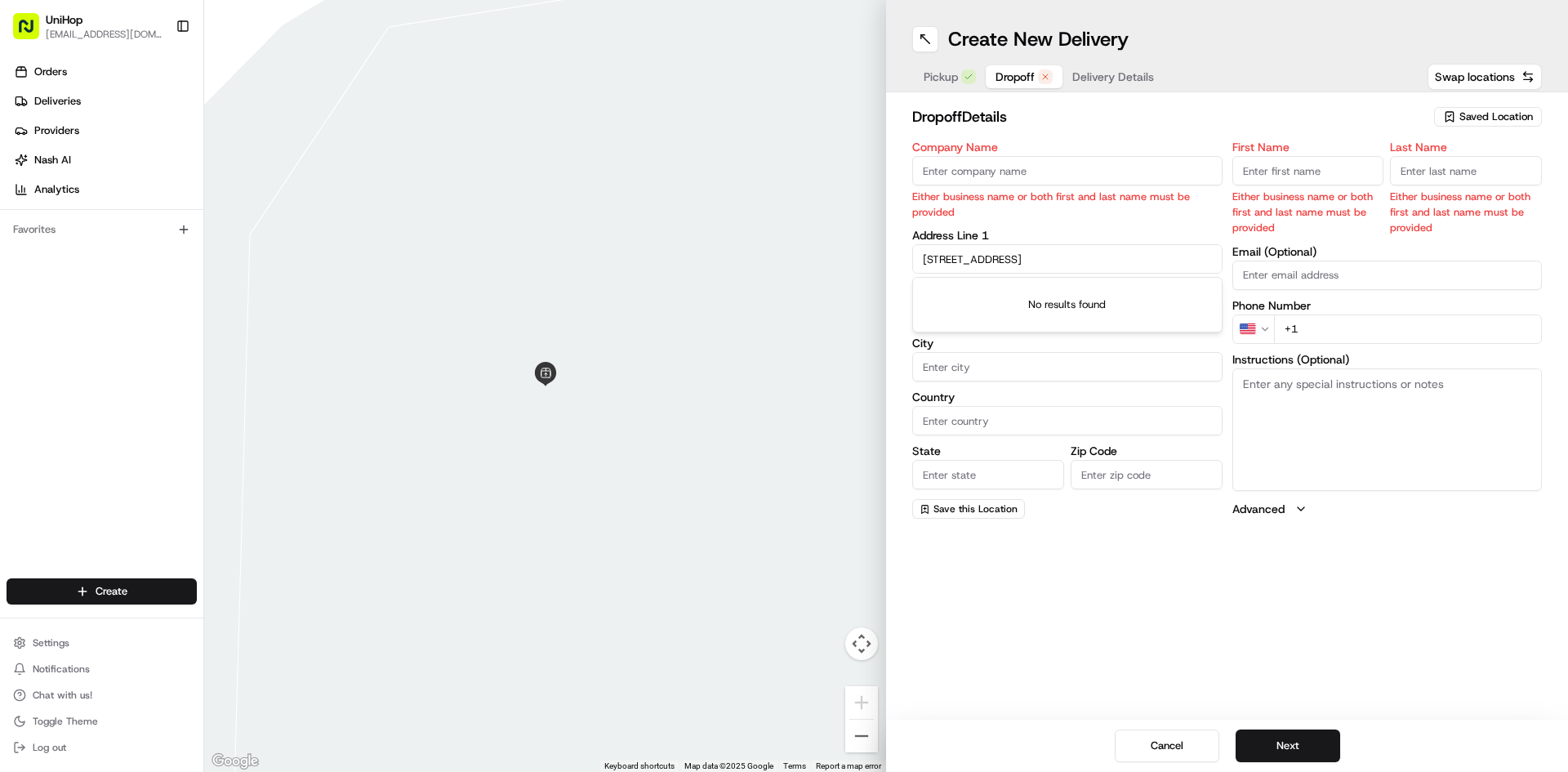
type input "1441 Brickell Avenue, Enso Plastic Surgery-3rd floor Miami, FL 33131"
click at [1007, 300] on div "No results found" at bounding box center [1067, 304] width 309 height 54
click at [1063, 263] on input "1441 Brickell Avenue, Enso Plastic Surgery-3rd floor Miami, FL 33131" at bounding box center [1068, 259] width 311 height 29
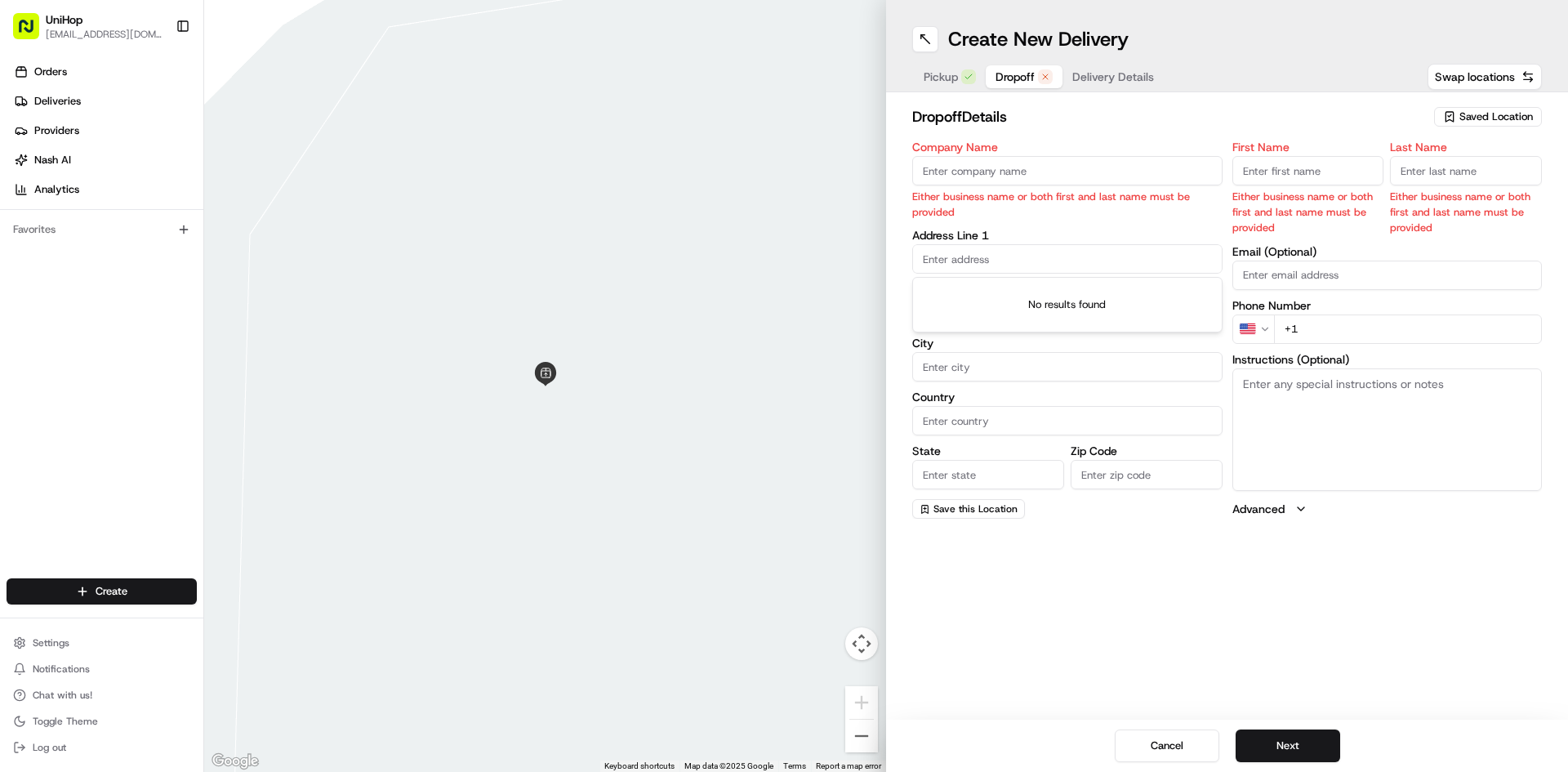
click at [1011, 159] on input "Company Name" at bounding box center [1068, 171] width 311 height 29
click at [1167, 171] on input "Company Name" at bounding box center [1068, 171] width 311 height 29
paste input "Melissa Davis"
click at [980, 170] on input "Melissa Davis" at bounding box center [1068, 171] width 311 height 29
click at [924, 172] on input "Melissa Davis" at bounding box center [1068, 171] width 311 height 29
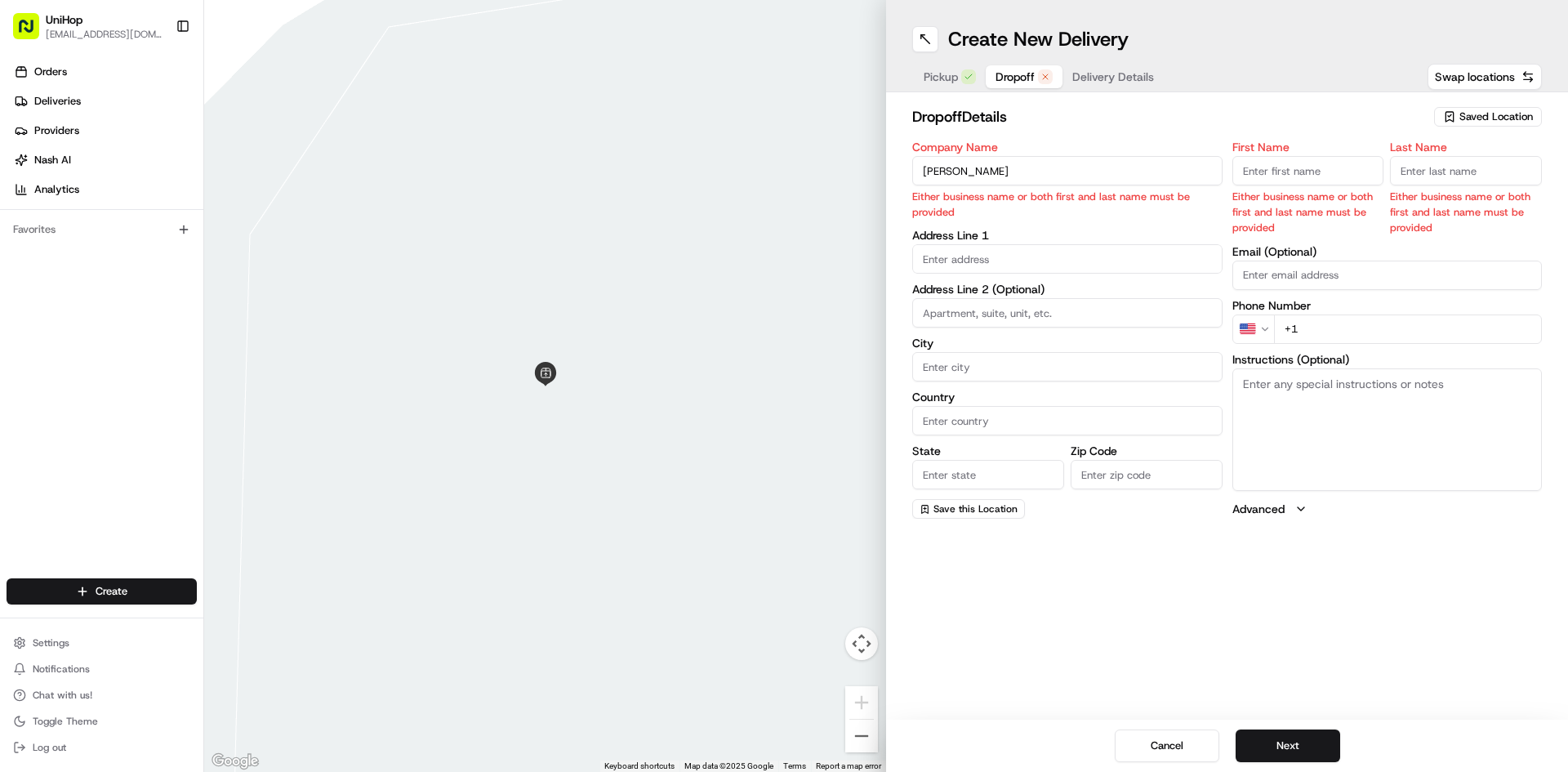
type input "Melissa Davis"
click at [1278, 168] on input "First Name" at bounding box center [1309, 171] width 151 height 29
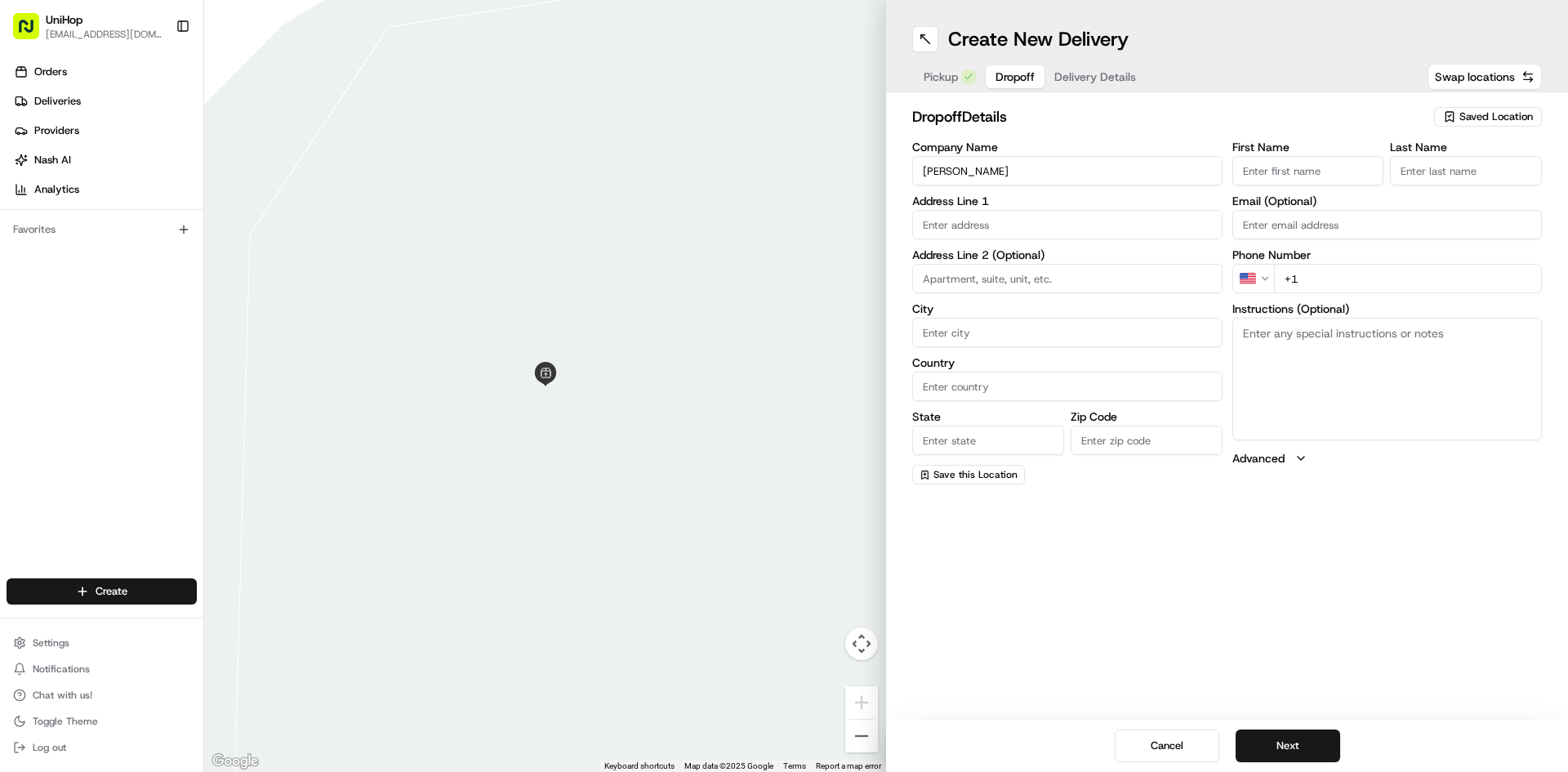
paste input "Melissa"
type input "Melissa"
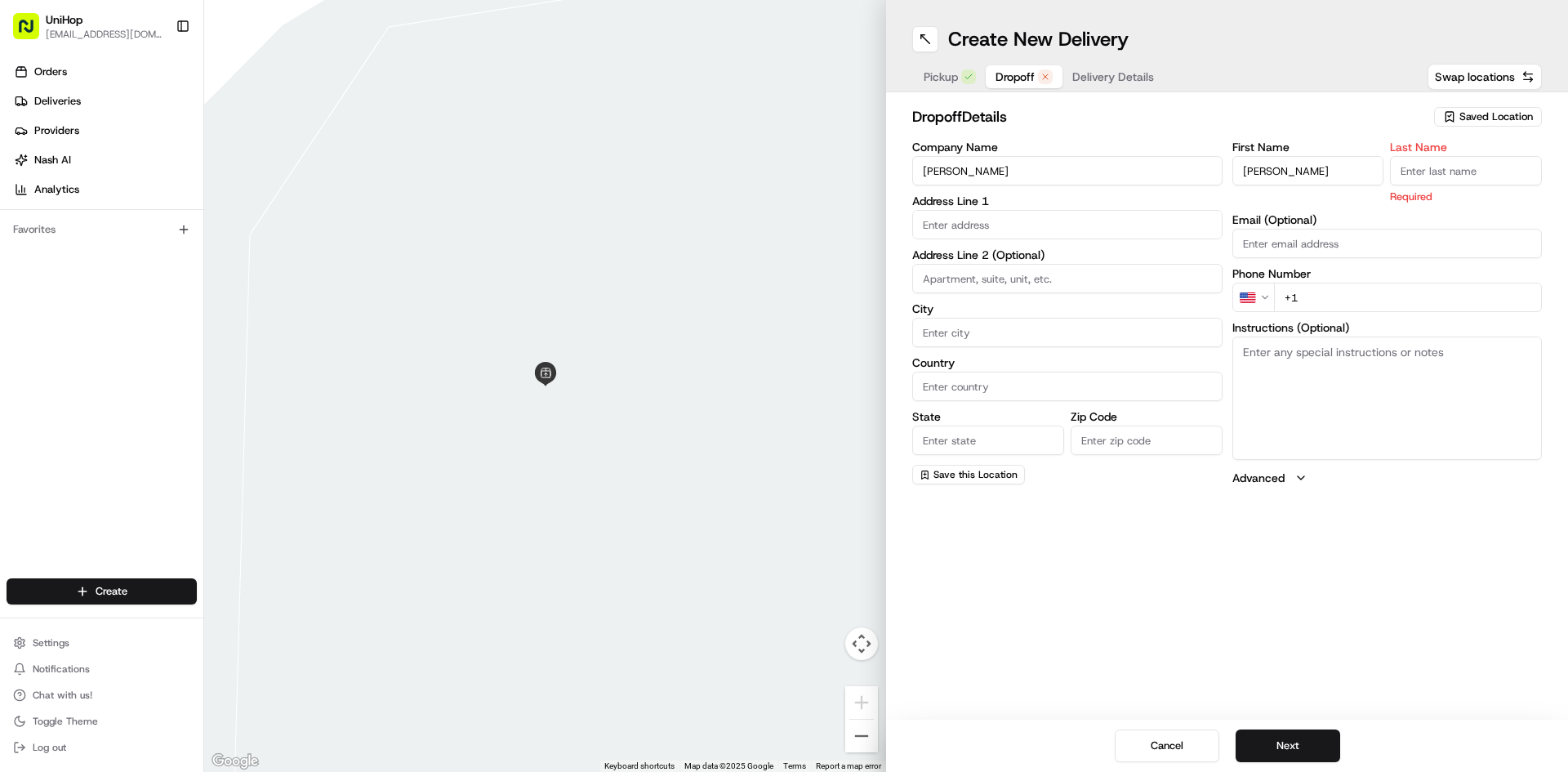
drag, startPoint x: 976, startPoint y: 170, endPoint x: 1194, endPoint y: 162, distance: 218.1
click at [966, 170] on input "Melissa Davis" at bounding box center [1068, 171] width 311 height 29
click at [1008, 178] on input "Melissa Davis" at bounding box center [1068, 171] width 311 height 29
drag, startPoint x: 988, startPoint y: 174, endPoint x: 1014, endPoint y: 170, distance: 26.3
click at [964, 173] on input "Melissa Davis" at bounding box center [1068, 171] width 311 height 29
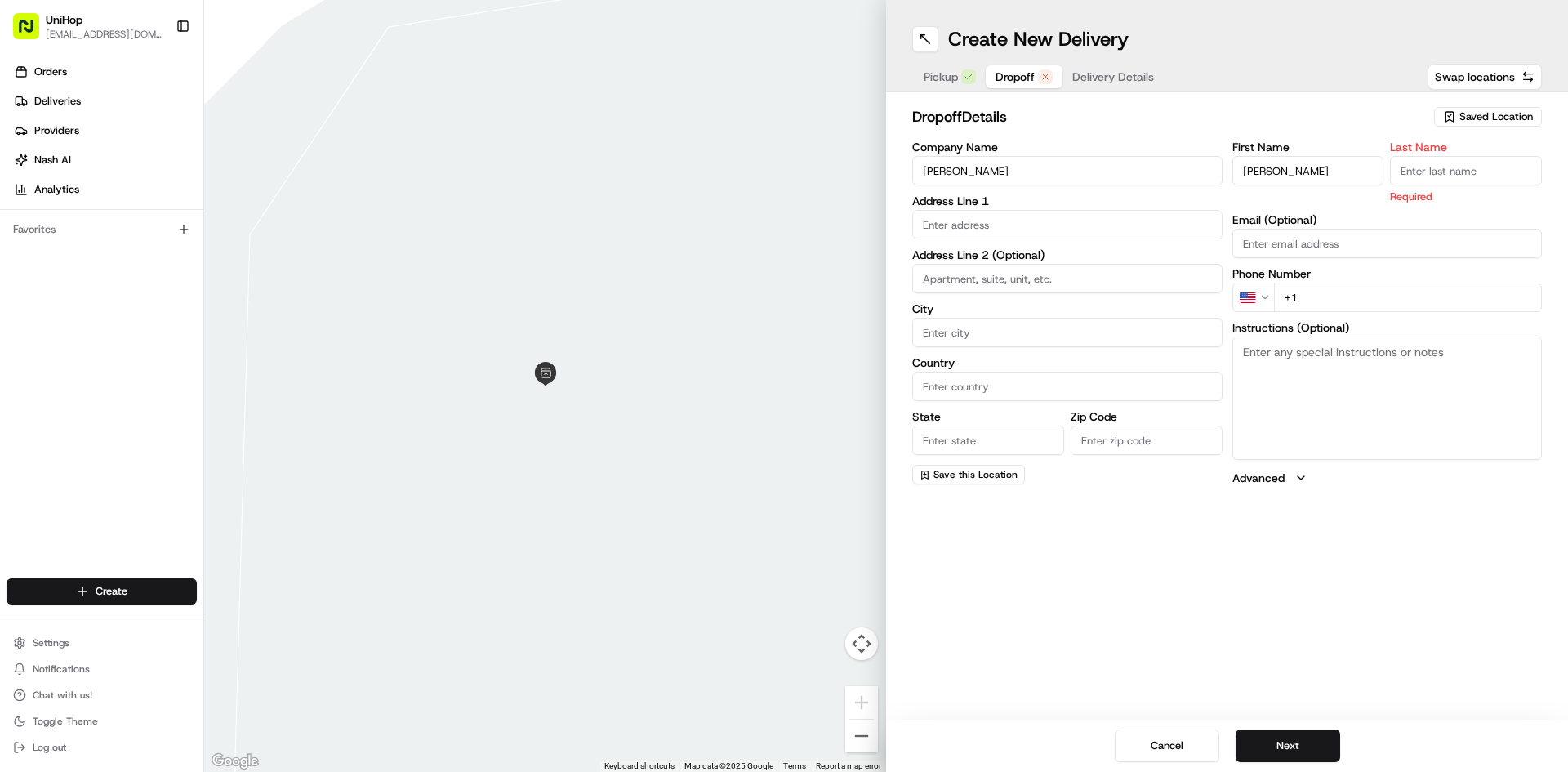
click at [1411, 168] on input "Last Name" at bounding box center [1466, 171] width 151 height 29
paste input "Davis"
type input "Davis"
click at [1070, 224] on input "text" at bounding box center [1068, 224] width 311 height 29
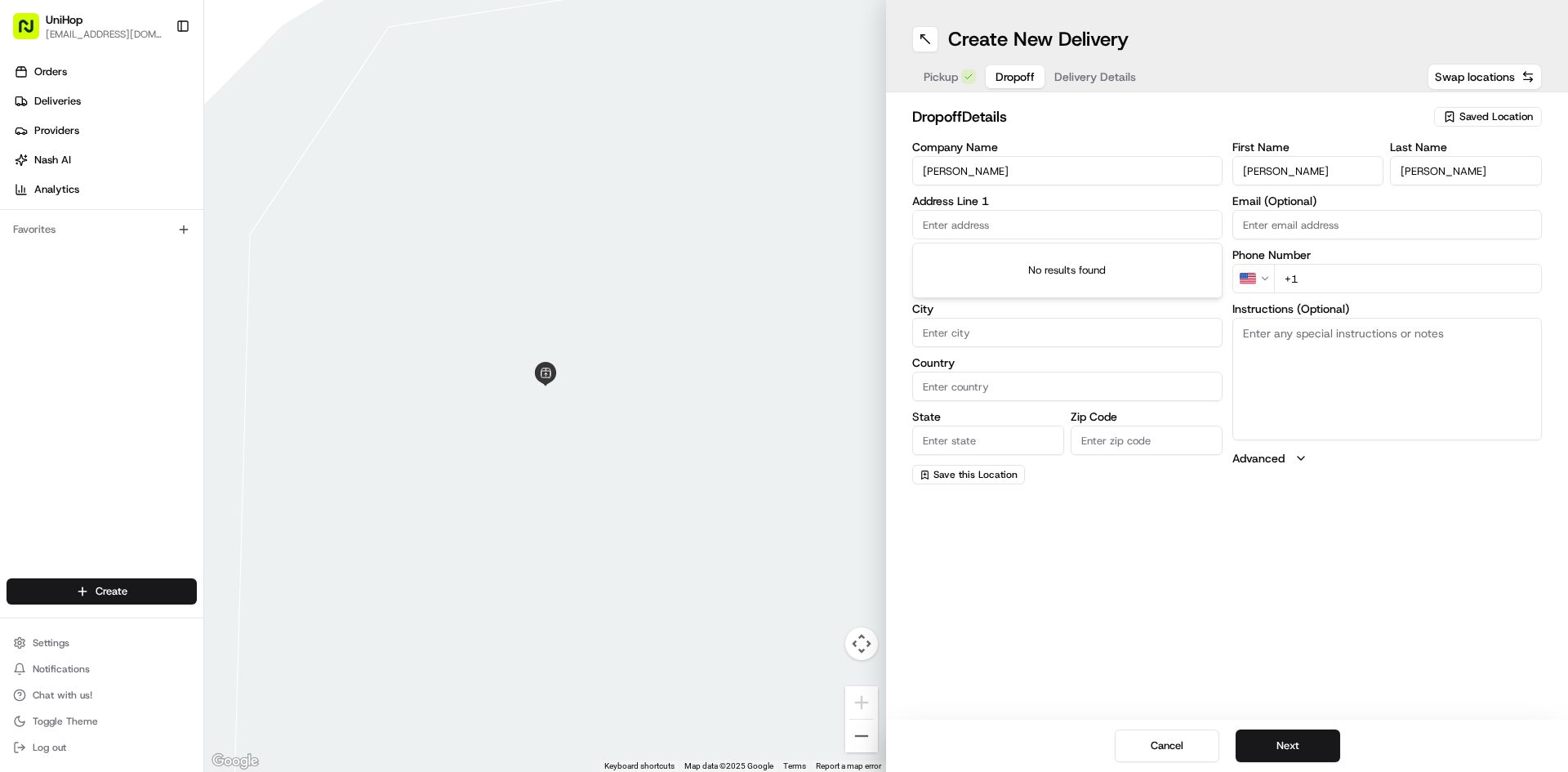
click at [1195, 274] on div "No results found" at bounding box center [1067, 270] width 309 height 54
click at [1073, 223] on input "text" at bounding box center [1068, 224] width 311 height 29
paste input "1441 Brickell Avenue, Enso Plastic Surgery-3rd floor Miami, FL 33131"
click at [1352, 561] on div "Create New Delivery Pickup Dropoff Delivery Details Swap locations dropoff Deta…" at bounding box center [1227, 386] width 682 height 772
drag, startPoint x: 1032, startPoint y: 226, endPoint x: 1179, endPoint y: 224, distance: 147.0
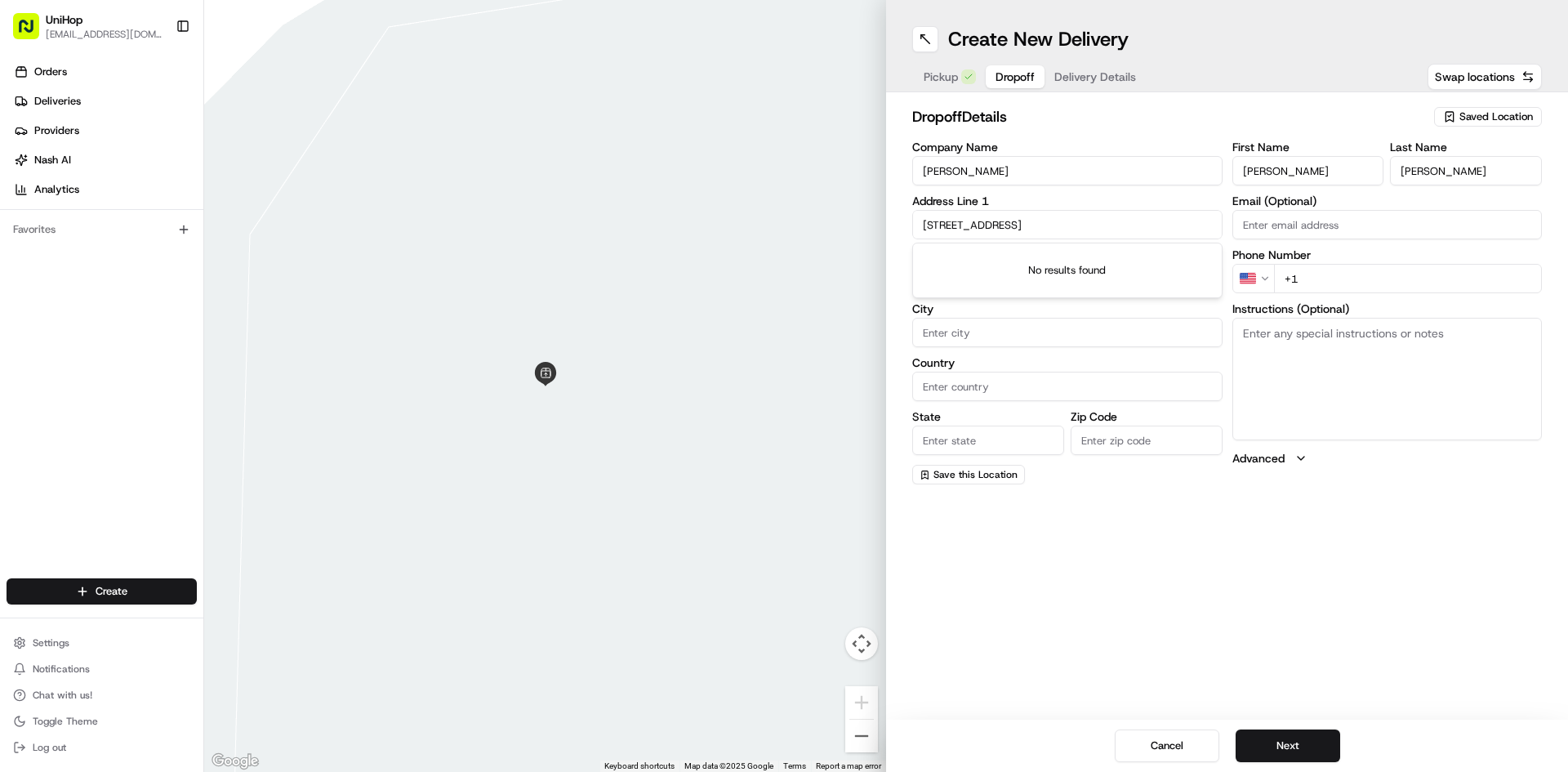
click at [1179, 224] on input "1441 Brickell Avenue, Enso Plastic Surgery-3rd floor Miami, FL 33131" at bounding box center [1068, 224] width 311 height 29
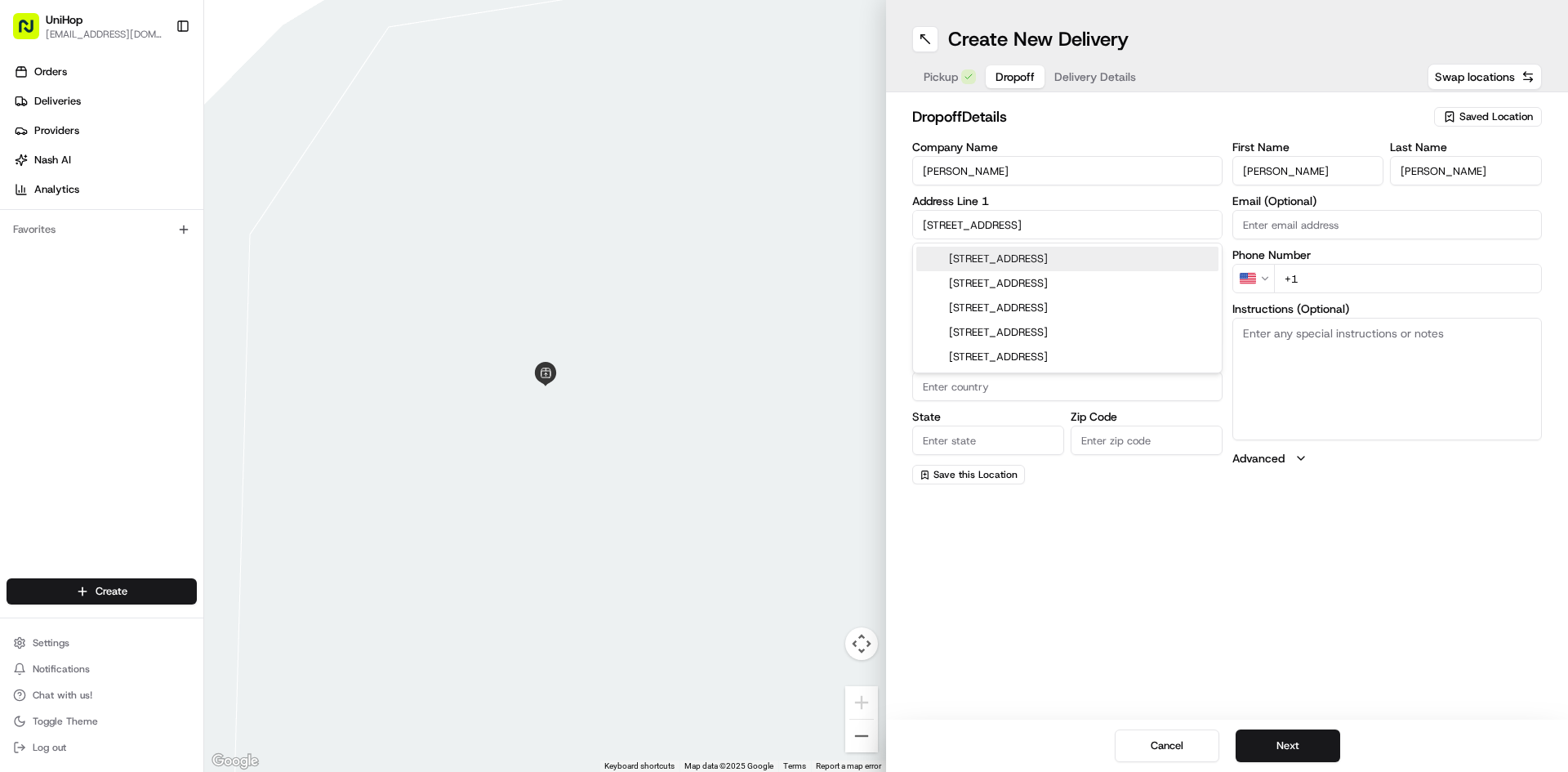
click at [1055, 260] on div "1441 Brickell Avenue, Miami, FL 33131" at bounding box center [1067, 260] width 302 height 25
type input "1441 Brickell Ave, Miami, FL 33131, USA"
type input "Miami"
type input "United States"
type input "FL"
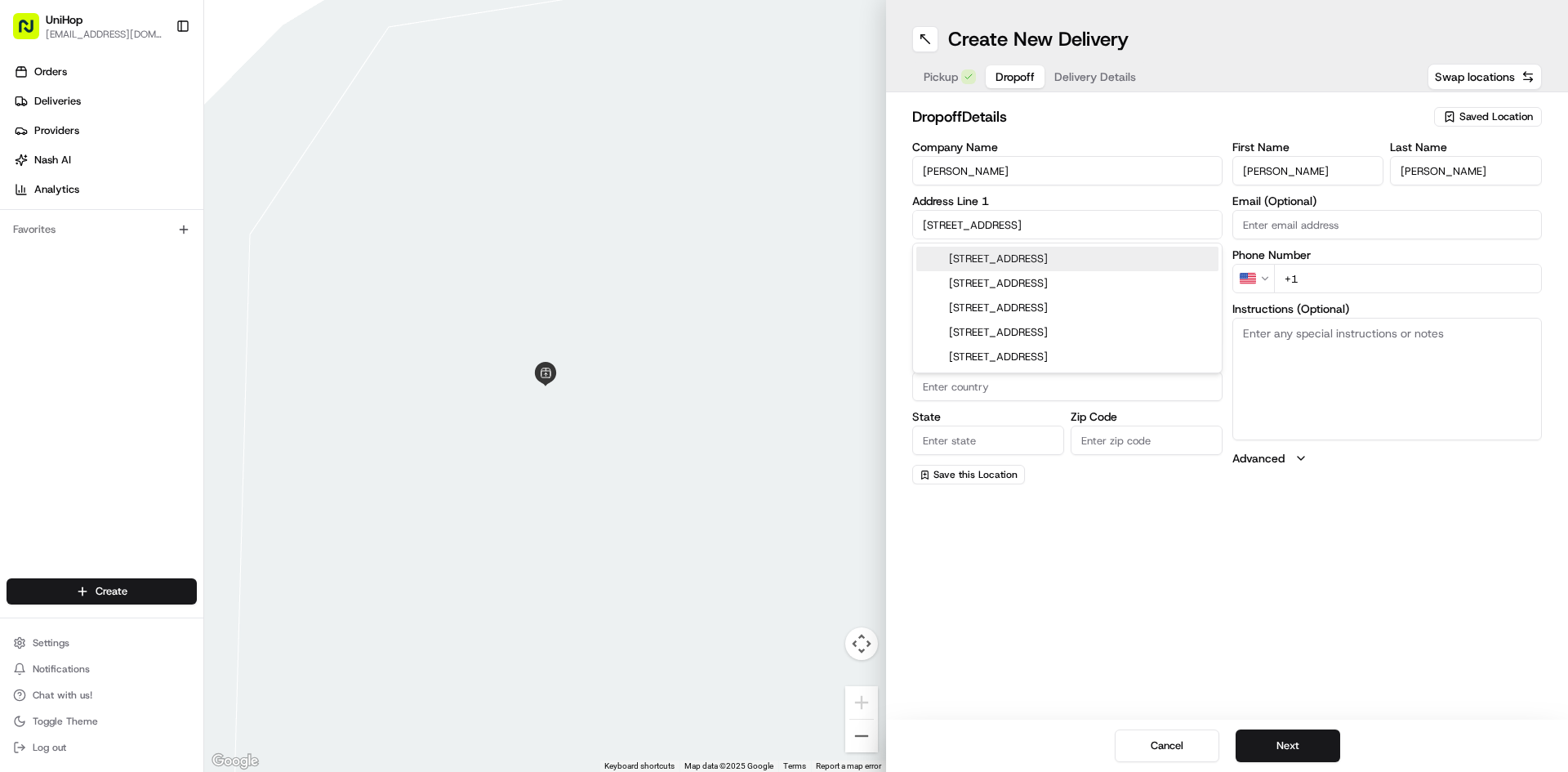
type input "33131"
type input "1441 Brickell Avenue"
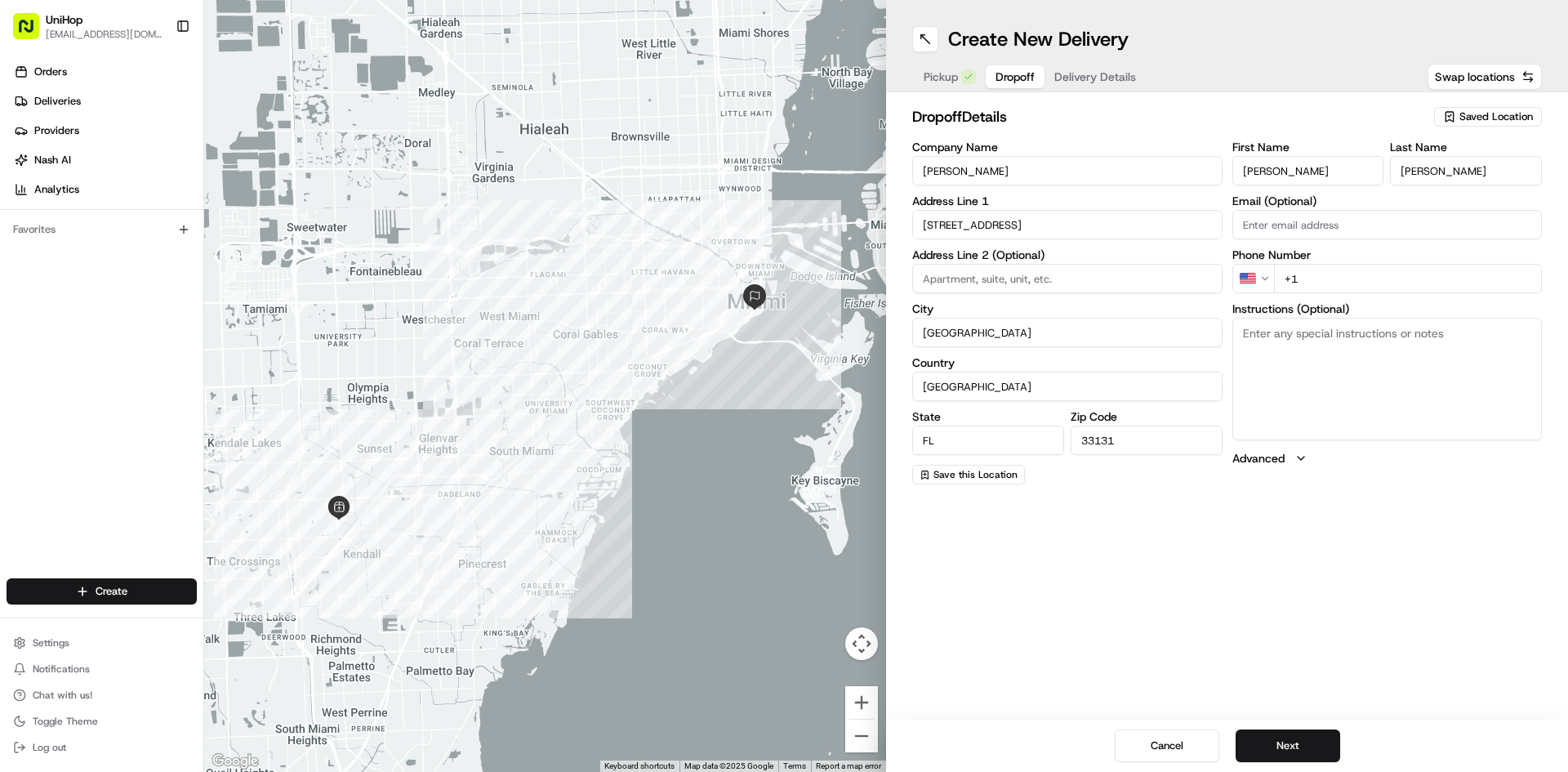
click at [1073, 279] on input at bounding box center [1068, 278] width 311 height 29
paste input "Enso Plastic Surgery-3rd floor"
type input "Enso Plastic Surgery-3rd floor"
click at [1098, 562] on div "Create New Delivery Pickup Dropoff Delivery Details Swap locations dropoff Deta…" at bounding box center [1227, 386] width 682 height 772
click at [924, 280] on input "Enso Plastic Surgery-3rd floor" at bounding box center [1068, 278] width 311 height 29
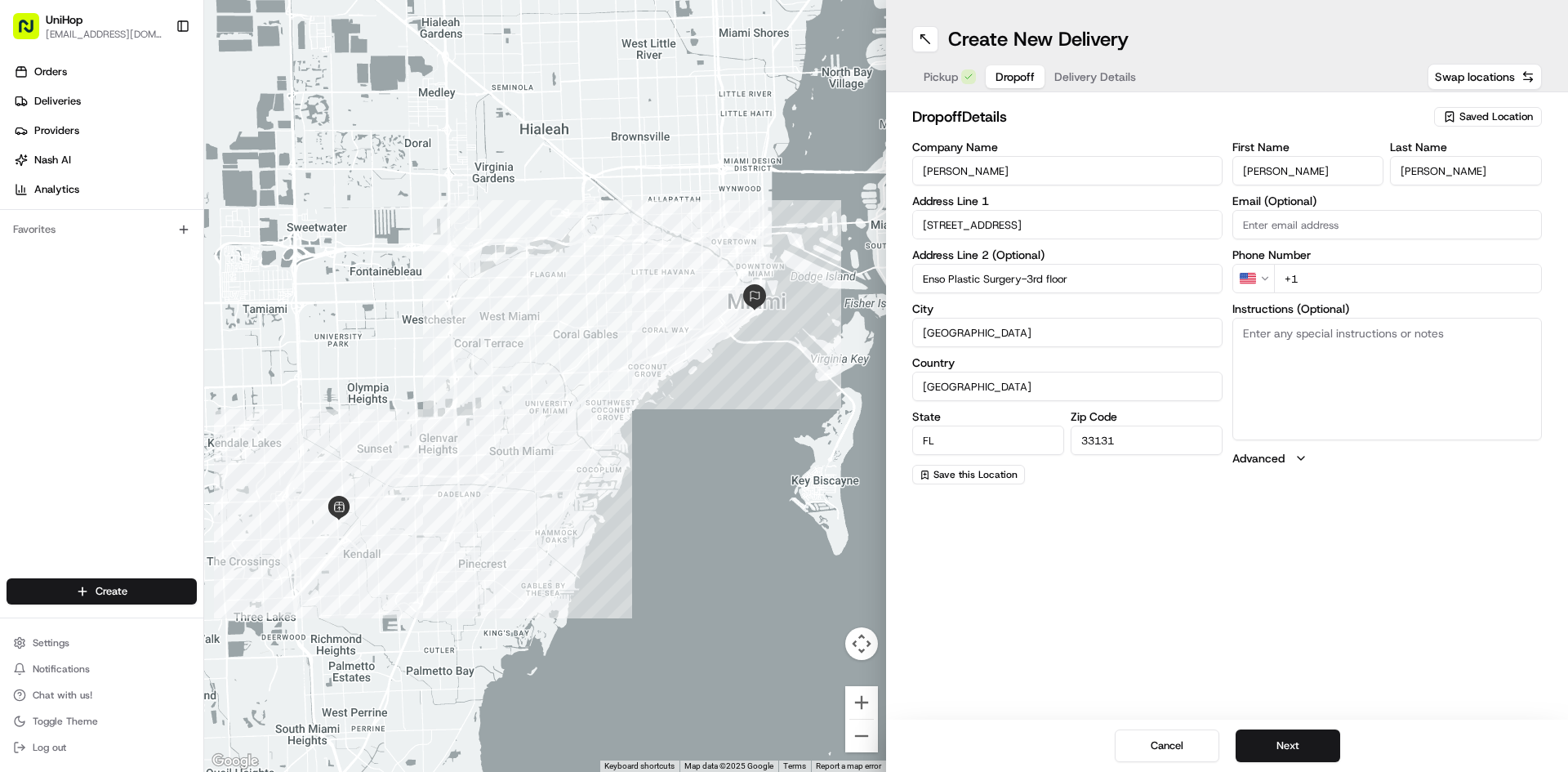
click at [1086, 506] on div "Create New Delivery Pickup Dropoff Delivery Details Swap locations dropoff Deta…" at bounding box center [1227, 386] width 682 height 772
click at [1313, 285] on input "+1" at bounding box center [1409, 278] width 269 height 29
paste input "352 573 7634"
type input "+1 352 573 7634"
click at [1291, 526] on div "Create New Delivery Pickup Dropoff Delivery Details Swap locations dropoff Deta…" at bounding box center [1227, 386] width 682 height 772
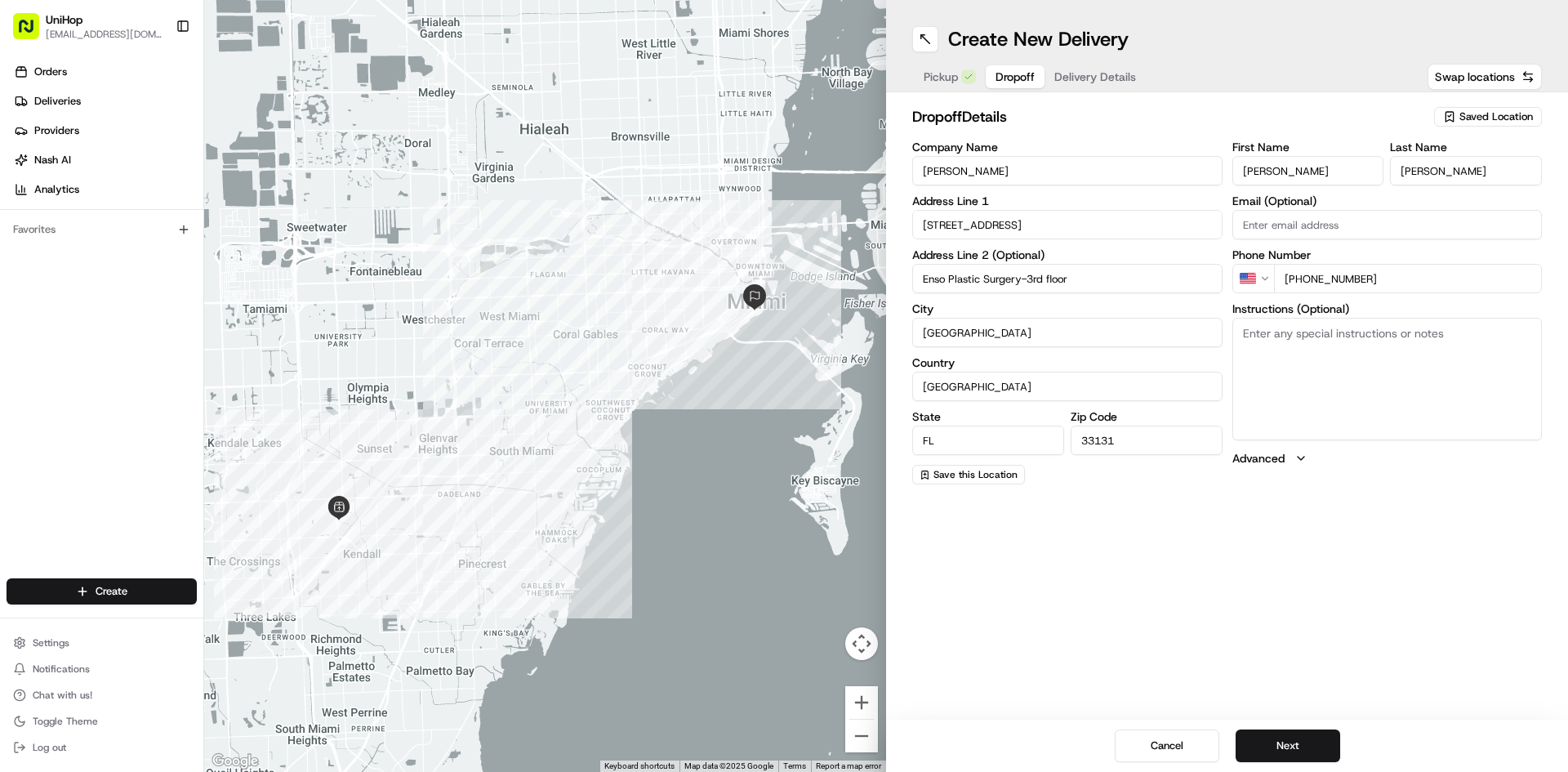
click at [1272, 348] on textarea "Instructions (Optional)" at bounding box center [1388, 379] width 311 height 122
paste textarea "hand to customer. If customer is not available please call the store for assist…"
type textarea "hand to customer. If customer is not available please call the store for assist…"
click at [1091, 81] on span "Delivery Details" at bounding box center [1096, 76] width 81 height 16
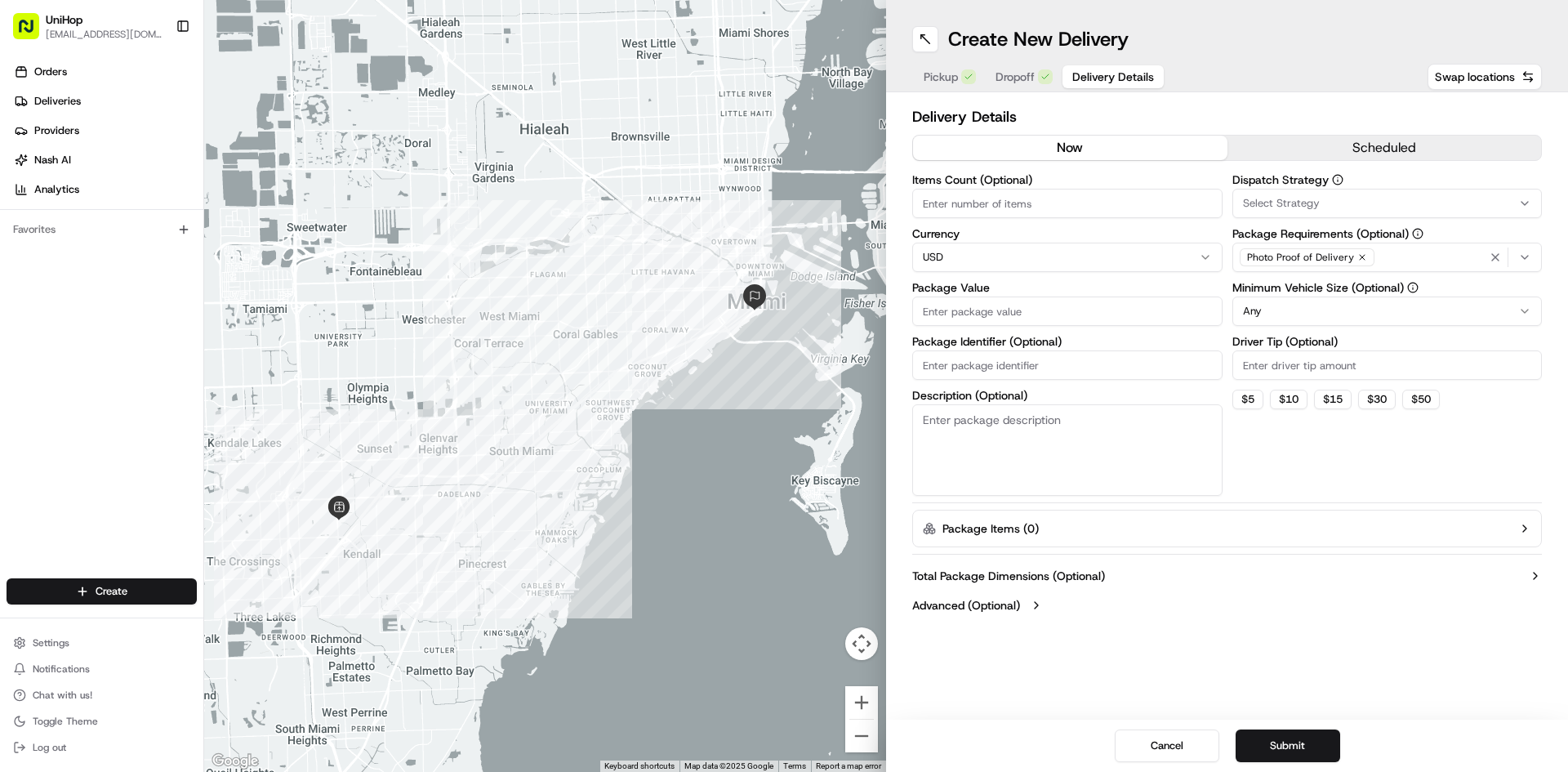
drag, startPoint x: 1320, startPoint y: 142, endPoint x: 1328, endPoint y: 146, distance: 8.9
click at [1321, 142] on button "scheduled" at bounding box center [1384, 148] width 314 height 25
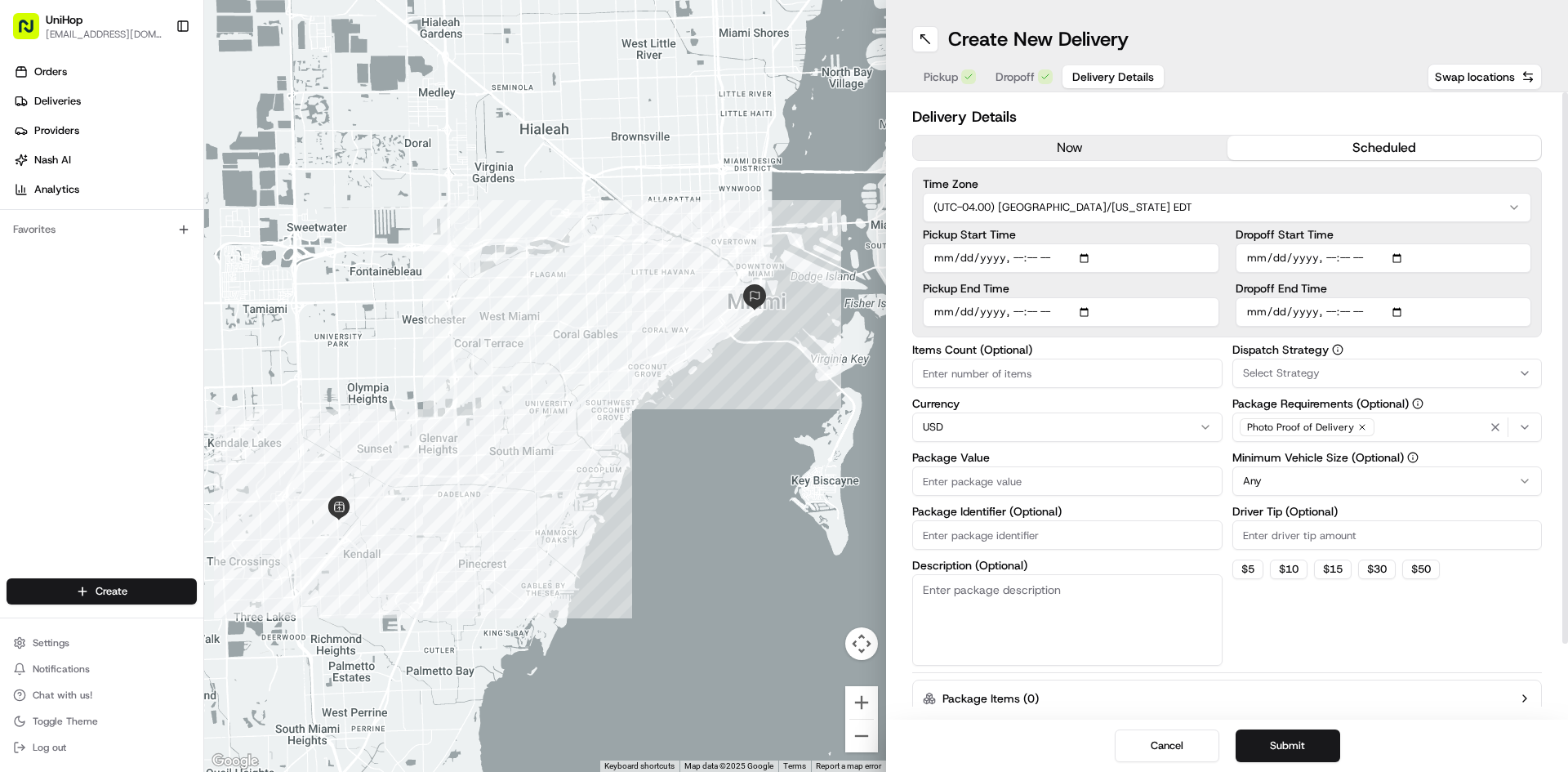
click at [1407, 259] on input "Dropoff Start Time" at bounding box center [1383, 258] width 296 height 29
click at [1402, 259] on input "Dropoff Start Time" at bounding box center [1383, 258] width 296 height 29
click at [1393, 258] on input "Dropoff Start Time" at bounding box center [1383, 258] width 296 height 29
click at [1513, 632] on div "Dispatch Strategy Select Strategy Package Requirements (Optional) Photo Proof o…" at bounding box center [1388, 505] width 311 height 322
click at [1396, 257] on input "Dropoff Start Time" at bounding box center [1383, 258] width 296 height 29
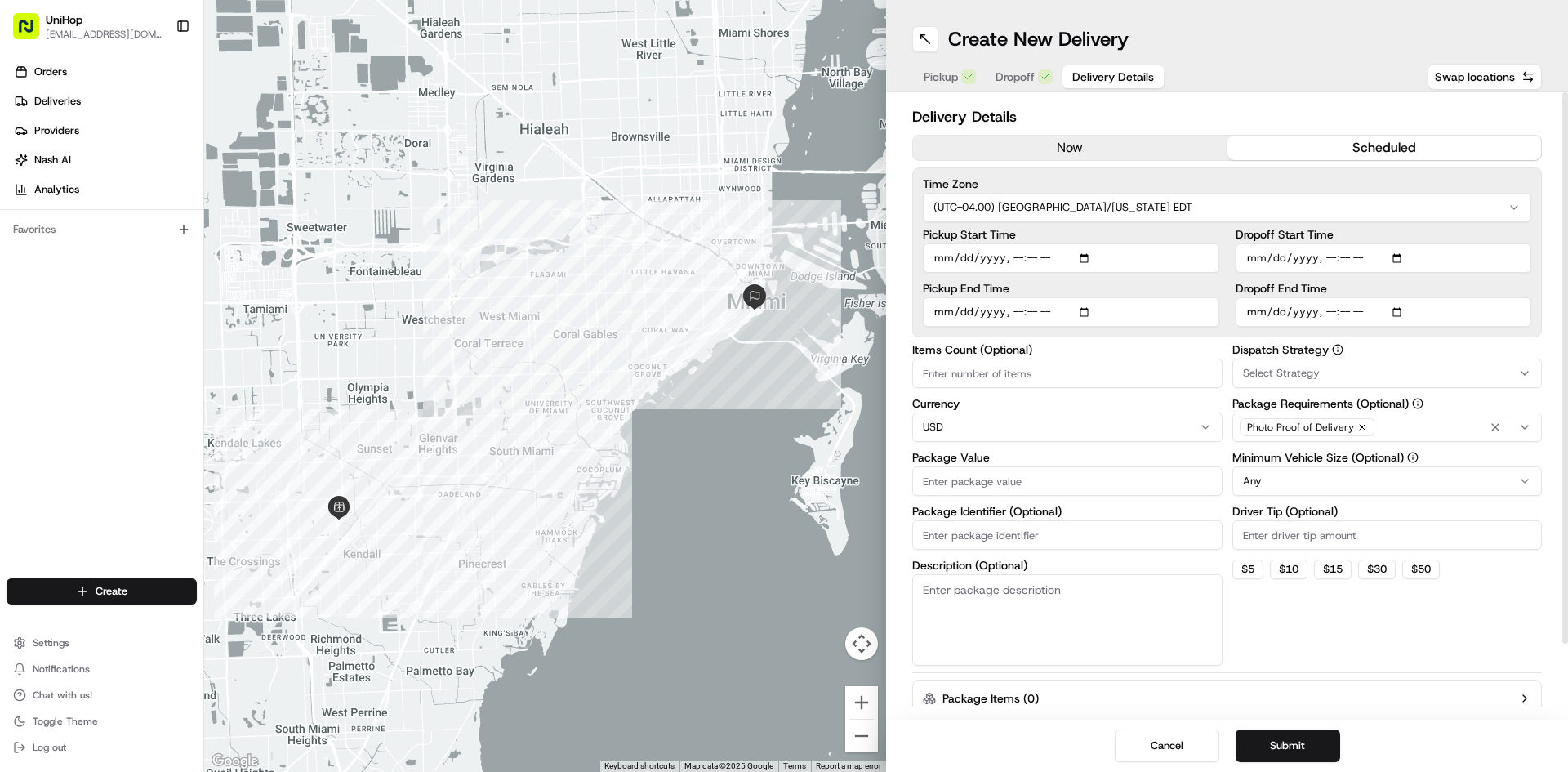
type input "2025-09-03T11:10"
click at [1493, 654] on div "Dispatch Strategy Select Strategy Package Requirements (Optional) Photo Proof o…" at bounding box center [1388, 505] width 311 height 322
click at [1433, 431] on div "Photo Proof of Delivery" at bounding box center [1387, 427] width 302 height 25
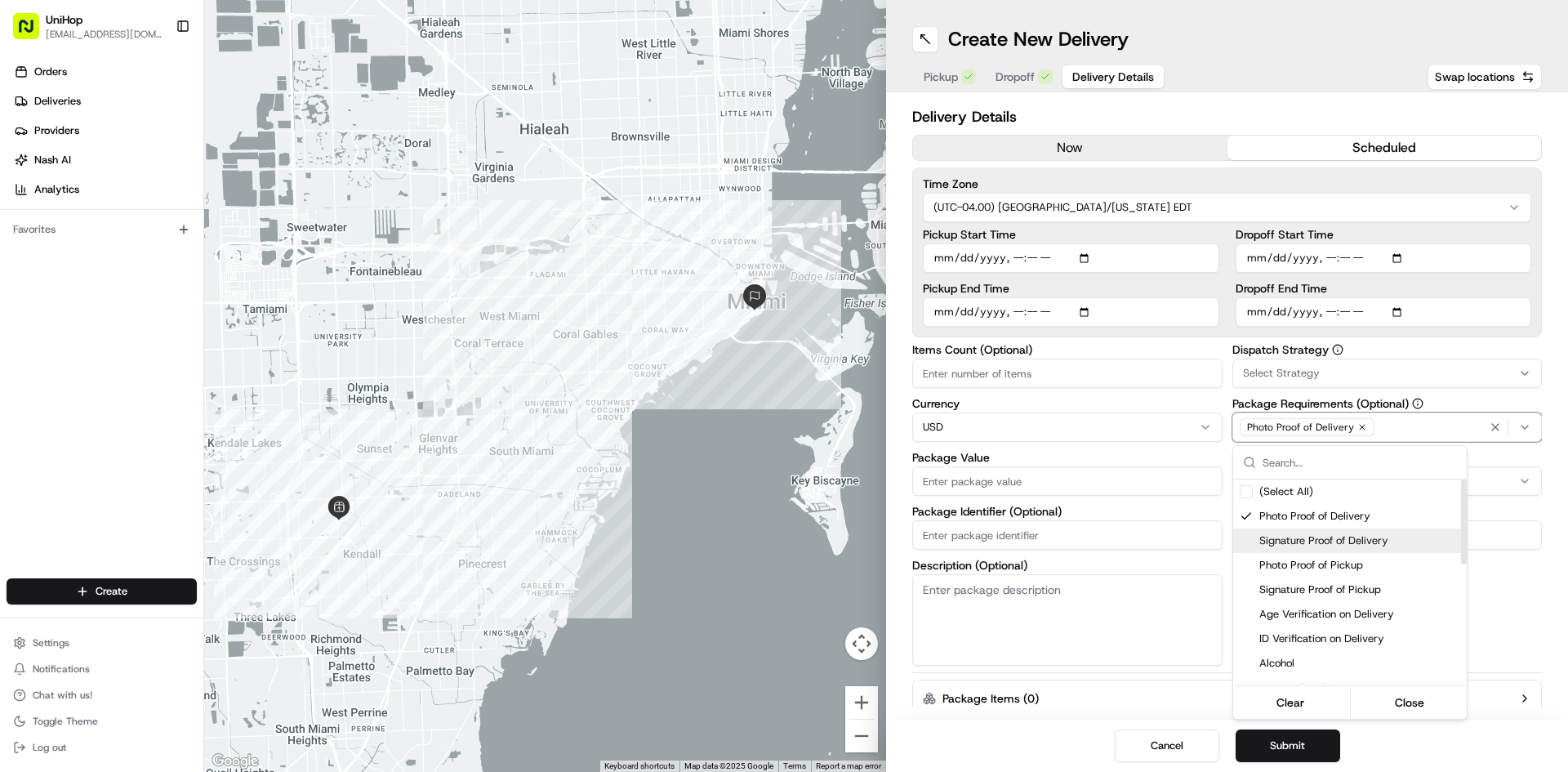
click at [1365, 533] on div "Signature Proof of Delivery" at bounding box center [1350, 541] width 234 height 25
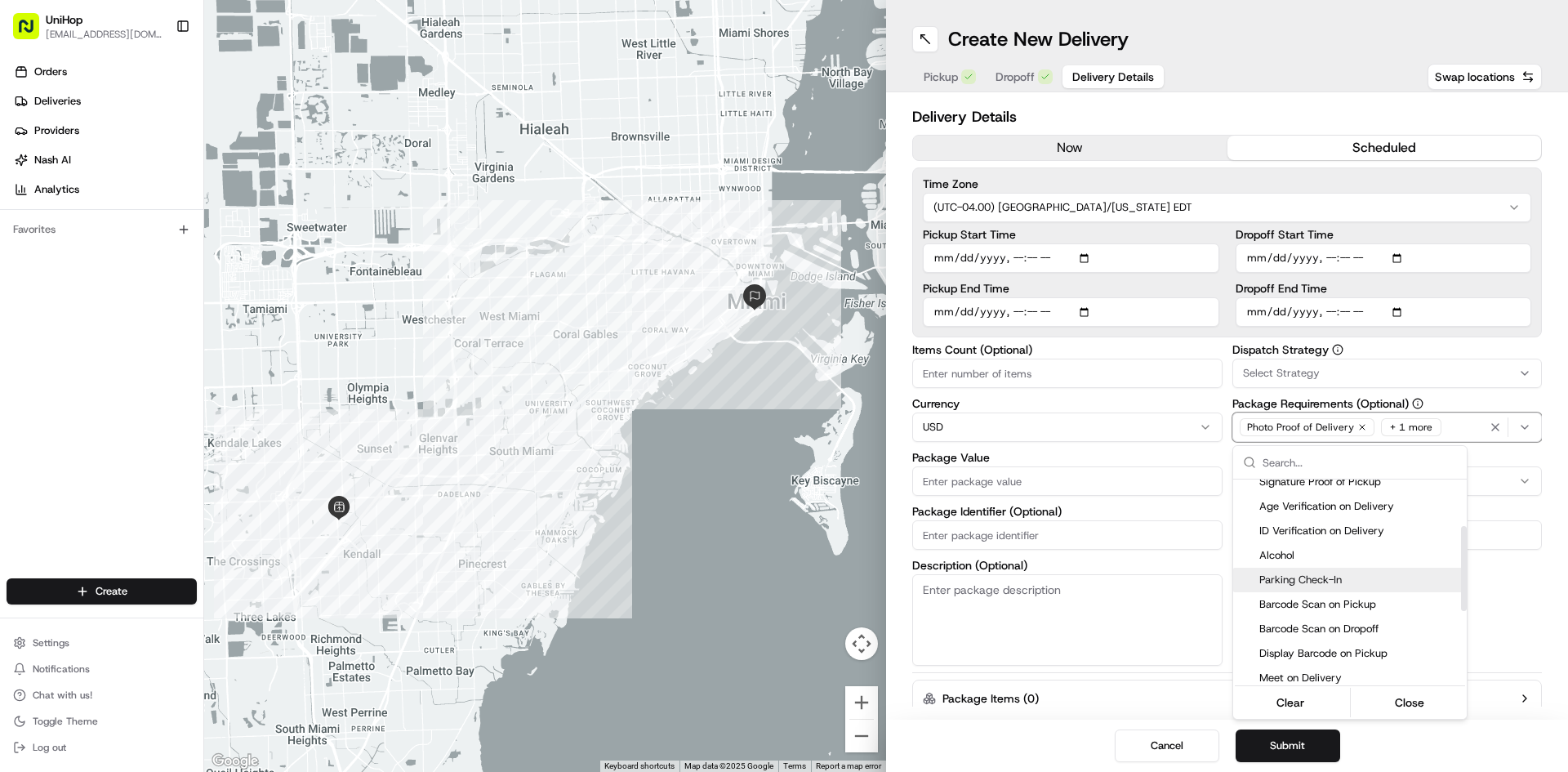
scroll to position [164, 0]
click at [1353, 614] on div "Meet on Delivery" at bounding box center [1350, 622] width 234 height 25
drag, startPoint x: 1528, startPoint y: 611, endPoint x: 1520, endPoint y: 609, distance: 8.2
click at [1529, 611] on html "UniHop dispatch+b@unihop.app Toggle Sidebar Orders Deliveries Providers Nash AI…" at bounding box center [784, 386] width 1568 height 772
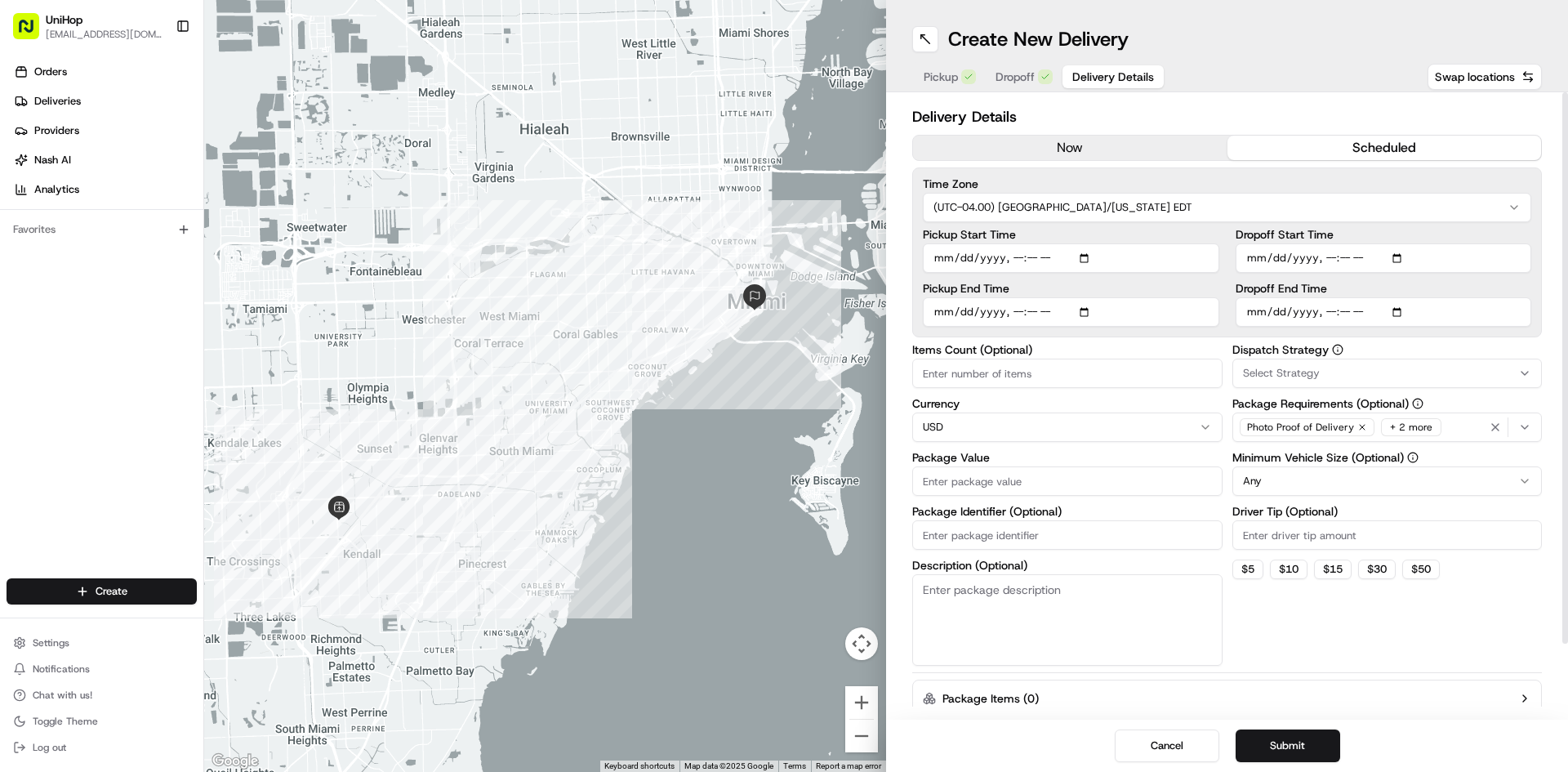
click at [1168, 521] on input "Package Identifier (Optional)" at bounding box center [1068, 534] width 311 height 29
click at [1064, 479] on input "Package Value" at bounding box center [1068, 481] width 311 height 29
paste input "387.06"
type input "387.06"
click at [1072, 606] on textarea "Description (Optional)" at bounding box center [1068, 619] width 311 height 92
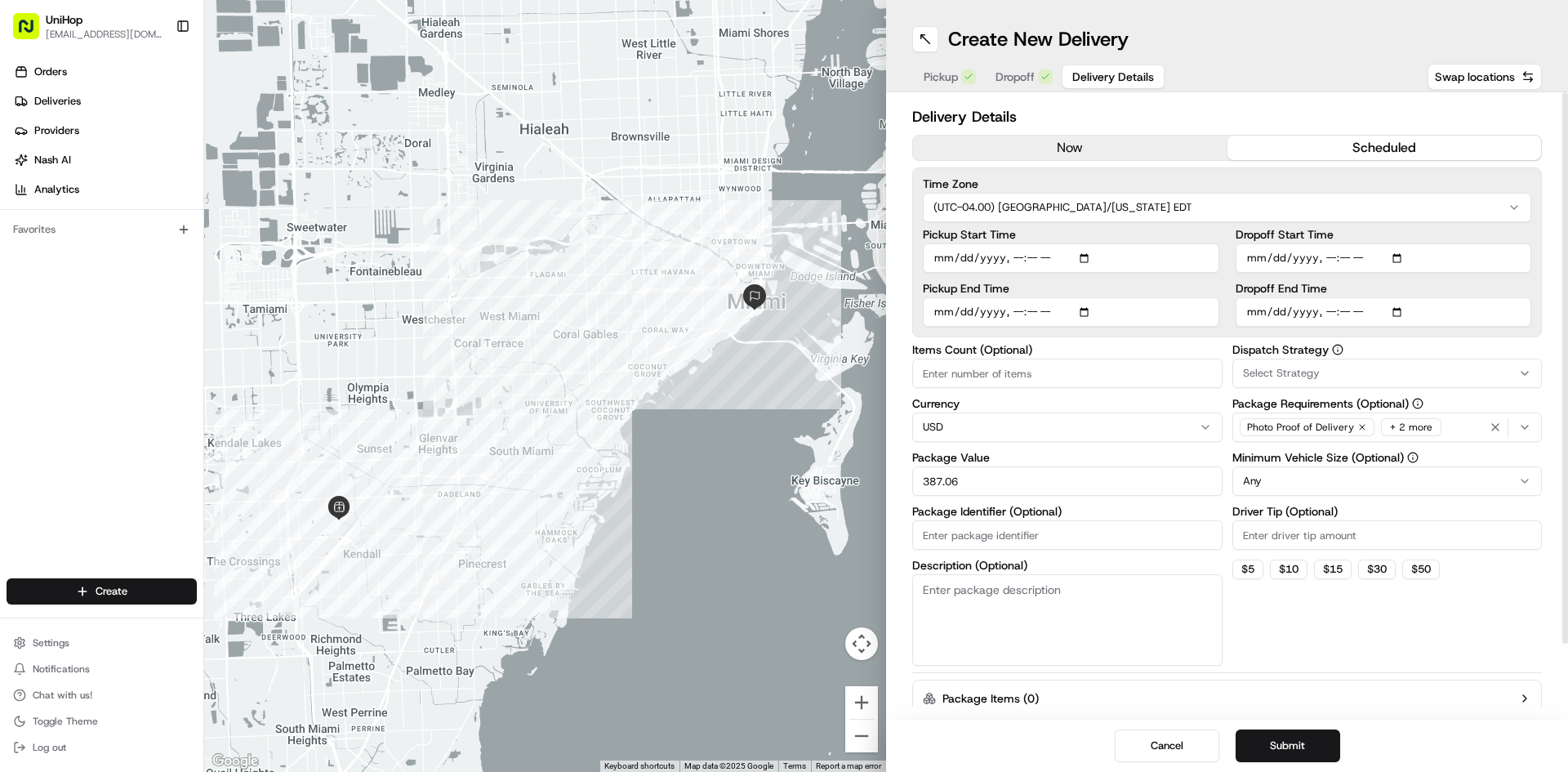
click at [1115, 585] on textarea "Description (Optional)" at bounding box center [1068, 619] width 311 height 92
paste textarea "It's Cheesier Than You Think"
click at [1308, 645] on div "Dispatch Strategy Select Strategy Package Requirements (Optional) Photo Proof o…" at bounding box center [1388, 505] width 311 height 322
click at [1355, 483] on html "UniHop dispatch+b@unihop.app Toggle Sidebar Orders Deliveries Providers Nash AI…" at bounding box center [784, 386] width 1568 height 772
click at [1465, 636] on div "Dispatch Strategy Select Strategy Package Requirements (Optional) Photo Proof o…" at bounding box center [1388, 505] width 311 height 322
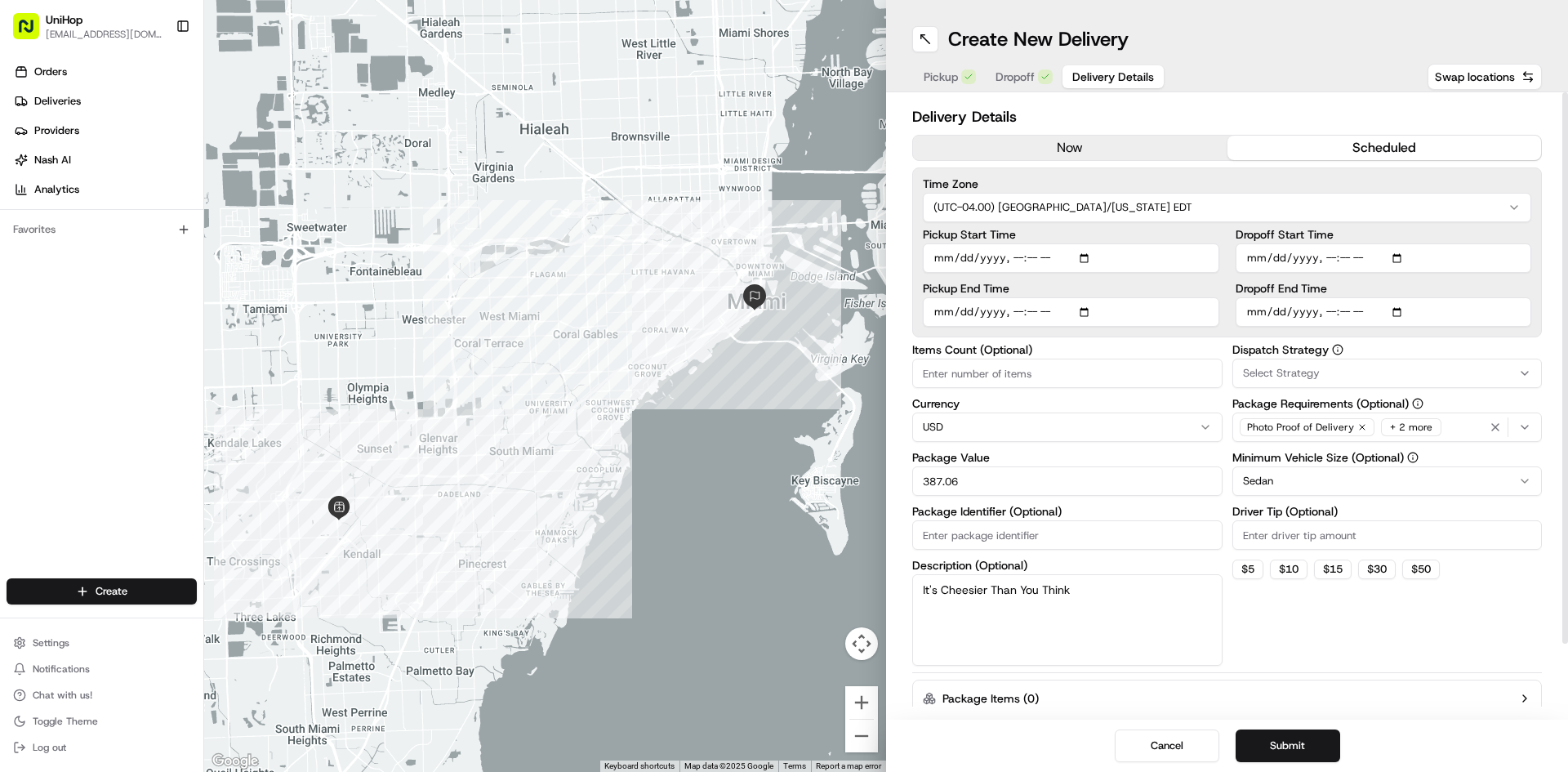
click at [1359, 631] on div "Dispatch Strategy Select Strategy Package Requirements (Optional) Photo Proof o…" at bounding box center [1388, 505] width 311 height 322
click at [1353, 628] on div "Dispatch Strategy Select Strategy Package Requirements (Optional) Photo Proof o…" at bounding box center [1388, 505] width 311 height 322
click at [1302, 620] on div "Dispatch Strategy Select Strategy Package Requirements (Optional) Photo Proof o…" at bounding box center [1388, 505] width 311 height 322
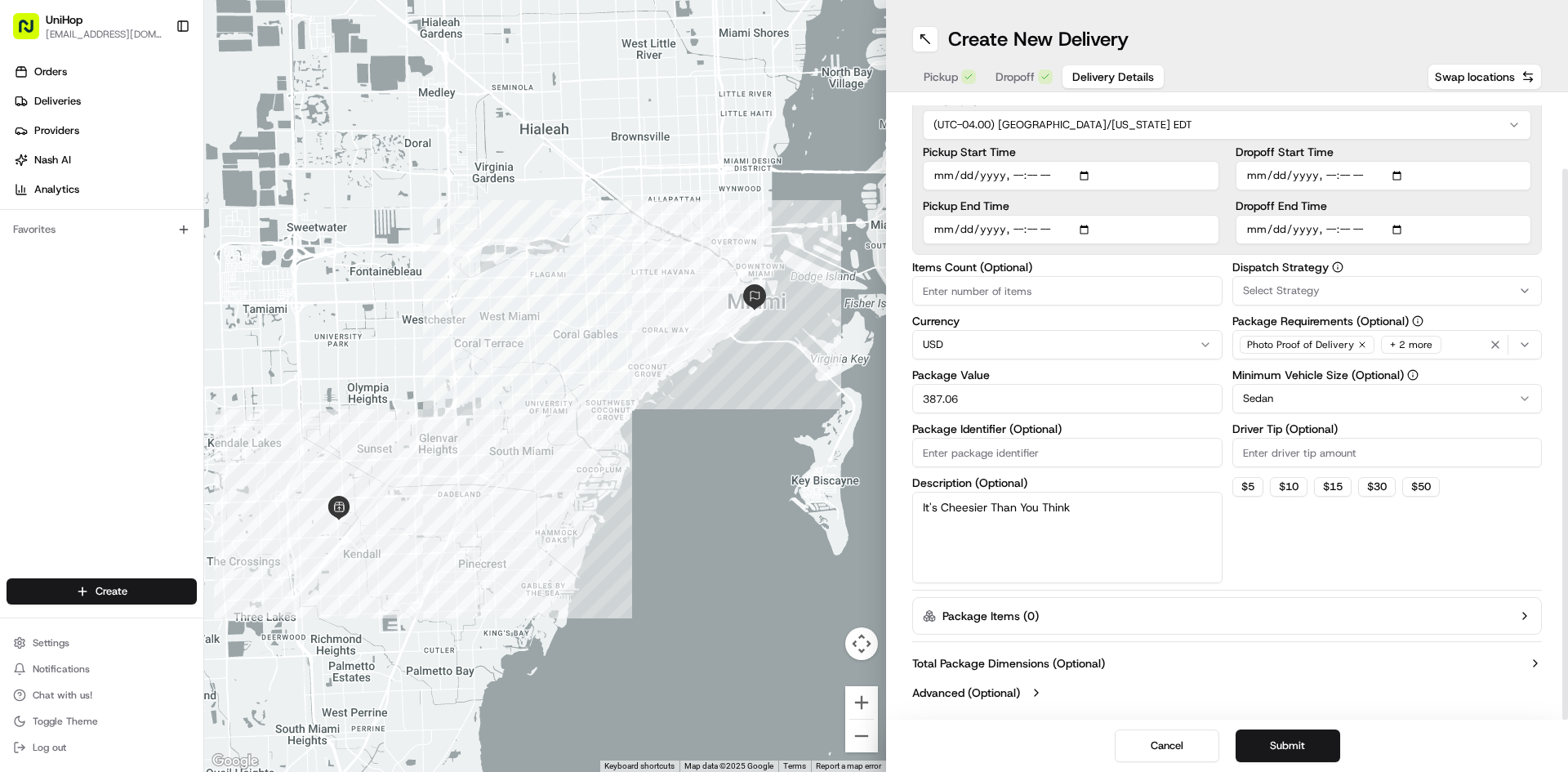
scroll to position [83, 0]
click at [989, 512] on textarea "It's Cheesier Than You Think" at bounding box center [1068, 536] width 311 height 92
click at [924, 517] on textarea "It's Cheesier Than You Think" at bounding box center [1068, 536] width 311 height 92
click at [922, 519] on textarea "It's Cheesier Than You Think" at bounding box center [1068, 536] width 311 height 92
type textarea "It's Cheesier Than You Think"
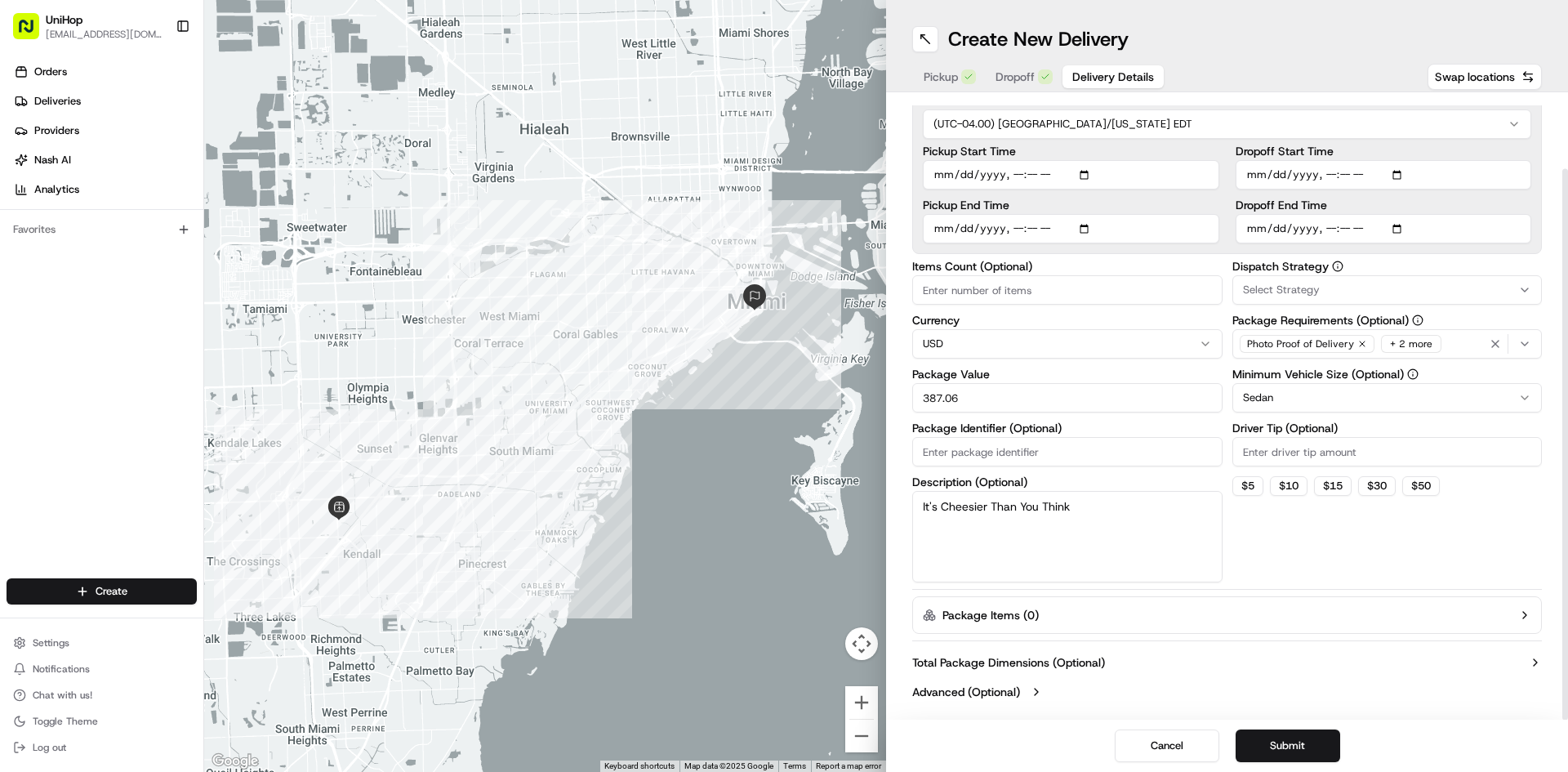
click at [1331, 542] on div "Dispatch Strategy Select Strategy Package Requirements (Optional) Photo Proof o…" at bounding box center [1388, 422] width 311 height 322
click at [1340, 545] on div "Dispatch Strategy Select Strategy Package Requirements (Optional) Photo Proof o…" at bounding box center [1388, 422] width 311 height 322
click at [1320, 539] on div "Dispatch Strategy Select Strategy Package Requirements (Optional) Photo Proof o…" at bounding box center [1388, 422] width 311 height 322
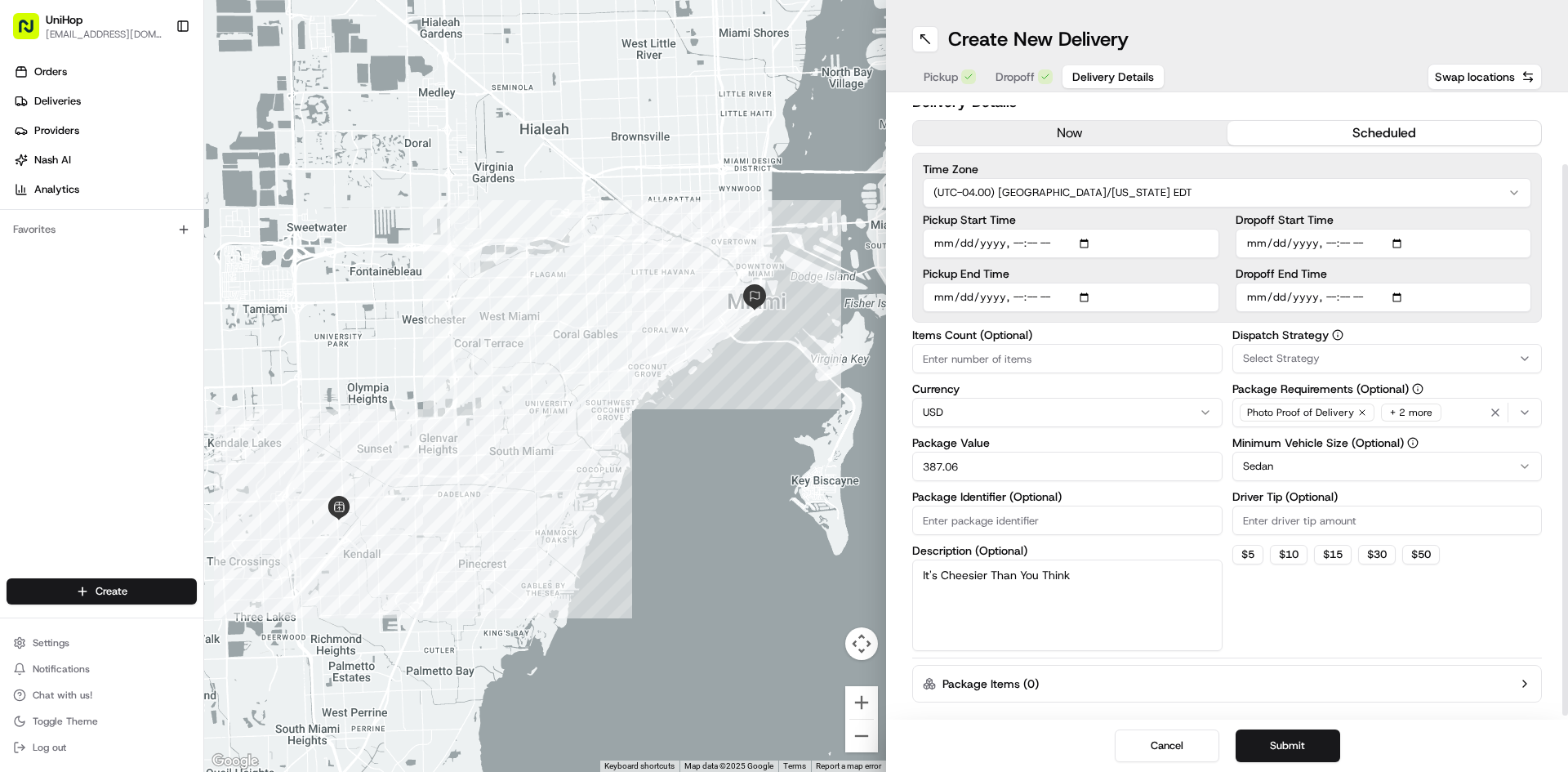
scroll to position [0, 0]
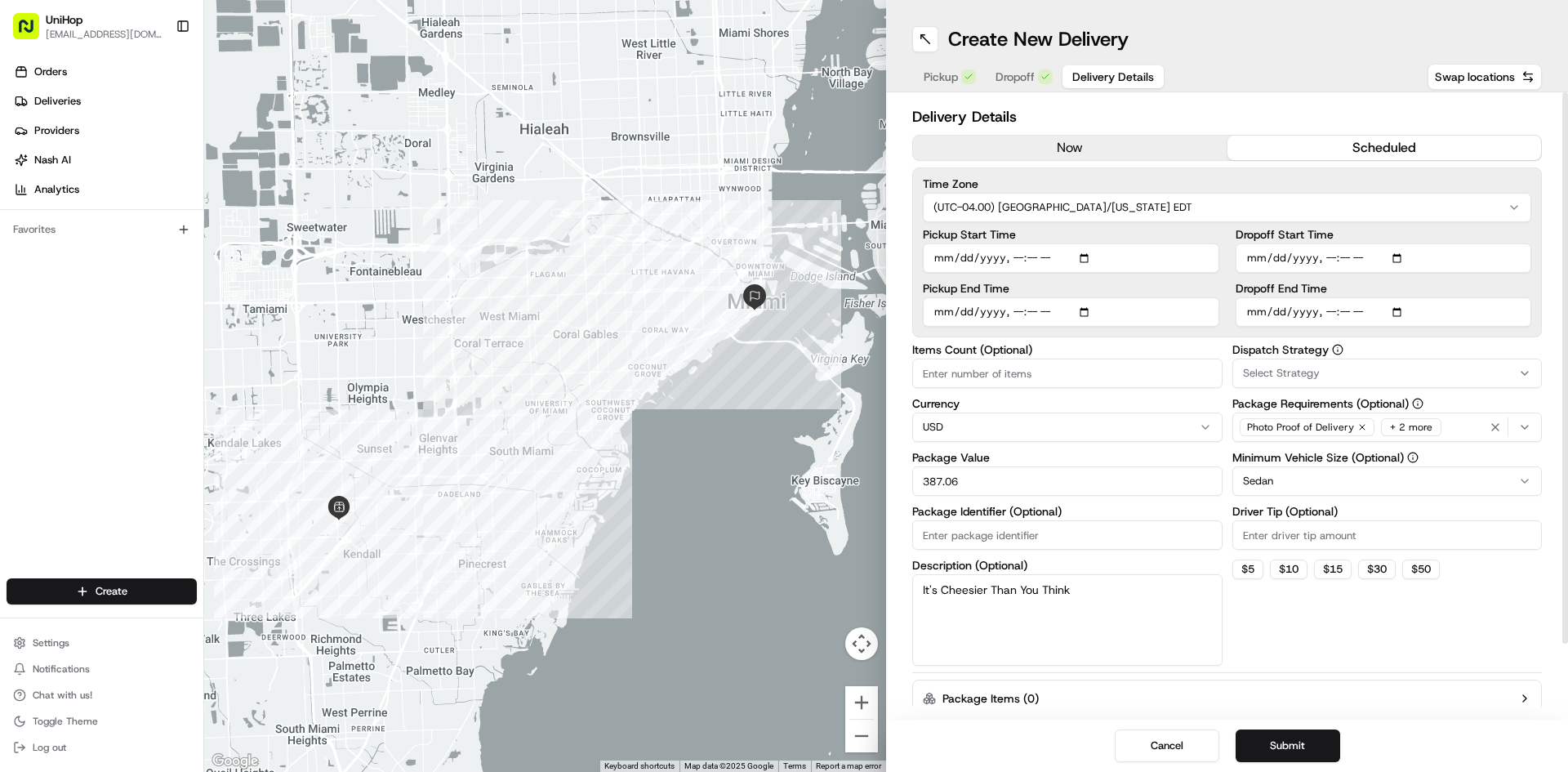
click at [1394, 627] on div "Dispatch Strategy Select Strategy Package Requirements (Optional) Photo Proof o…" at bounding box center [1388, 505] width 311 height 322
click at [1278, 532] on input "Driver Tip (Optional)" at bounding box center [1388, 534] width 311 height 29
type input "20"
click at [1355, 628] on div "Dispatch Strategy Select Strategy Package Requirements (Optional) Photo Proof o…" at bounding box center [1388, 505] width 311 height 322
click at [1331, 639] on div "Dispatch Strategy Select Strategy Package Requirements (Optional) Photo Proof o…" at bounding box center [1388, 505] width 311 height 322
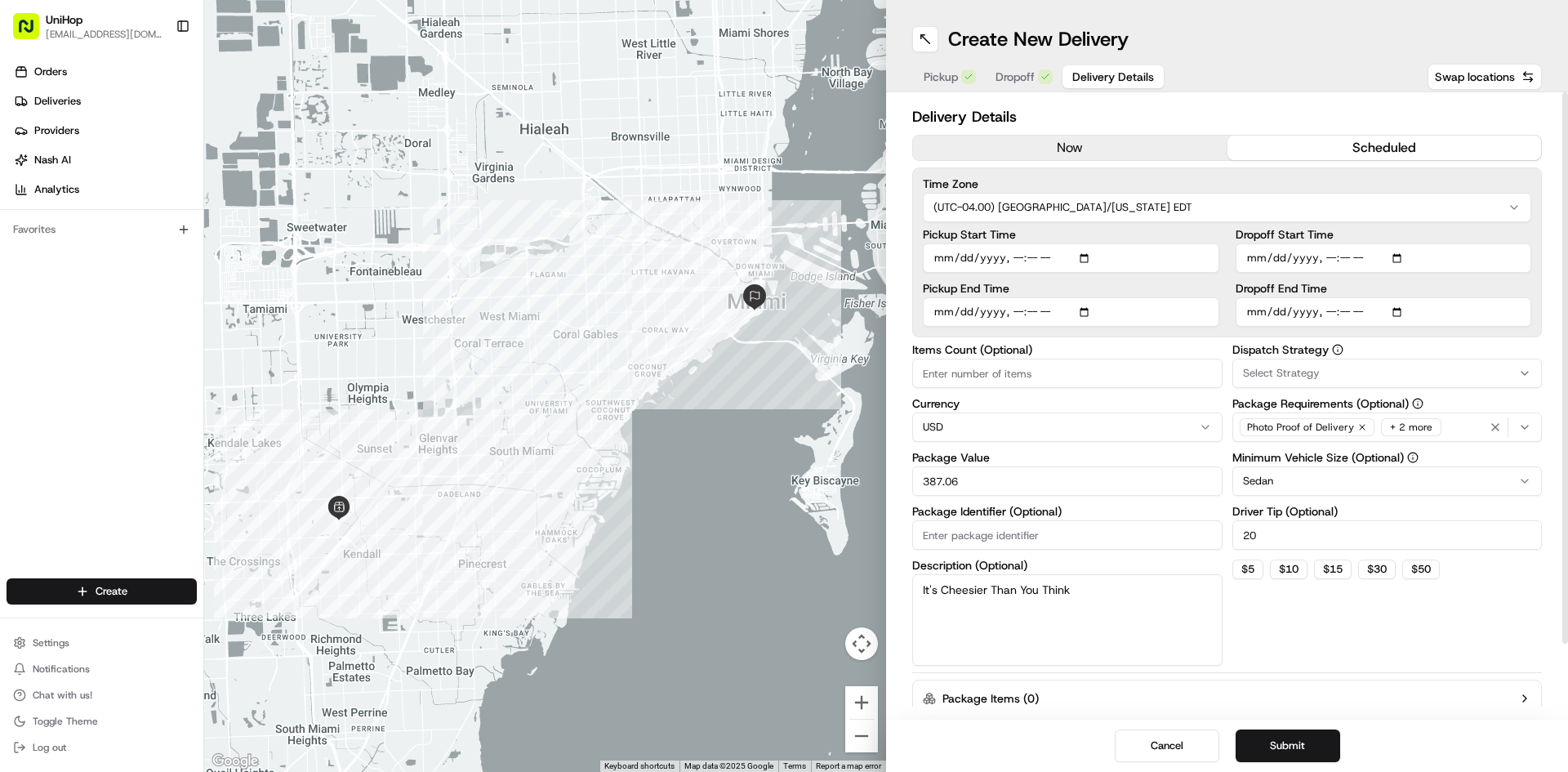
click at [1356, 633] on div "Dispatch Strategy Select Strategy Package Requirements (Optional) Photo Proof o…" at bounding box center [1388, 505] width 311 height 322
click at [1308, 737] on button "Submit" at bounding box center [1288, 745] width 104 height 33
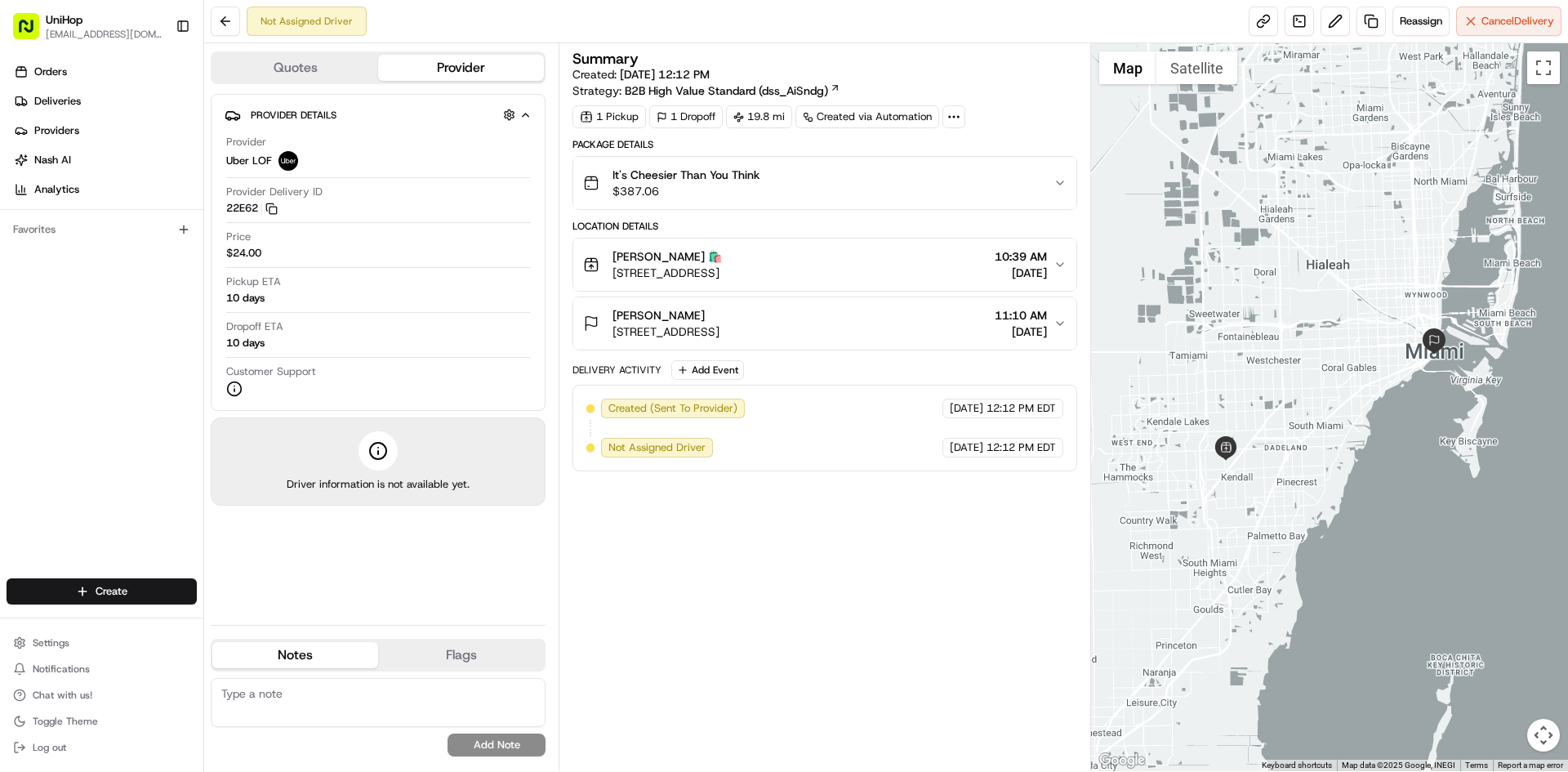
drag, startPoint x: 0, startPoint y: 431, endPoint x: 157, endPoint y: 461, distance: 159.8
click at [0, 431] on div "Orders Deliveries Providers Nash AI Analytics Favorites" at bounding box center [101, 320] width 204 height 536
click at [300, 694] on textarea at bounding box center [379, 703] width 335 height 49
paste textarea "Delivery $25.00 Tip $20.00"
click at [220, 705] on textarea "Delivery $25.00 Tip $20.00" at bounding box center [379, 703] width 335 height 49
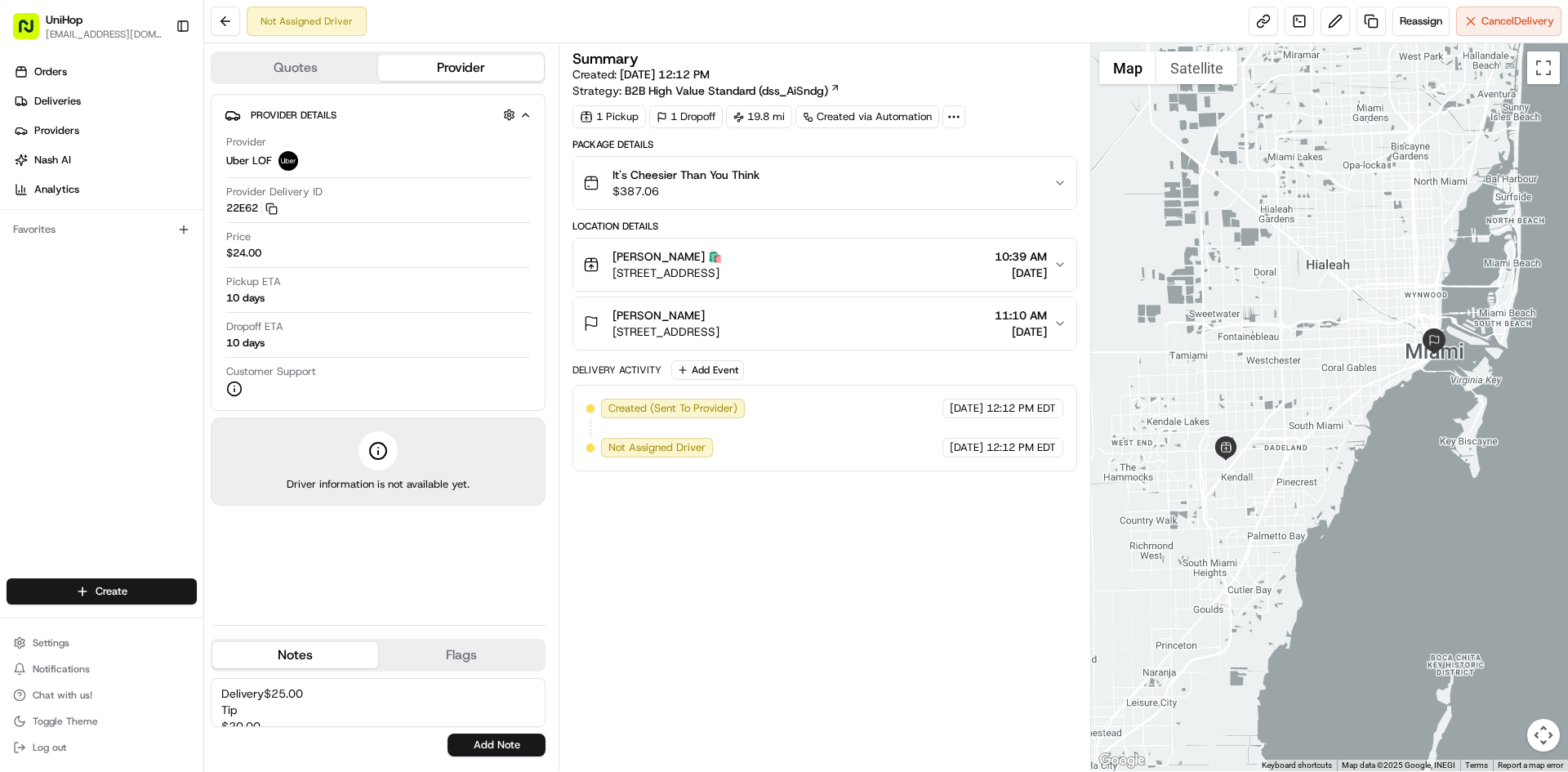
click at [222, 719] on textarea "Delivery$25.00 Tip $20.00" at bounding box center [379, 703] width 335 height 49
click at [262, 691] on textarea "Delivery$25.00 Tip $20.00" at bounding box center [379, 703] width 335 height 49
type textarea "Delivery $25.00 Tip $20.00"
click at [467, 736] on button "Add Note" at bounding box center [497, 745] width 98 height 23
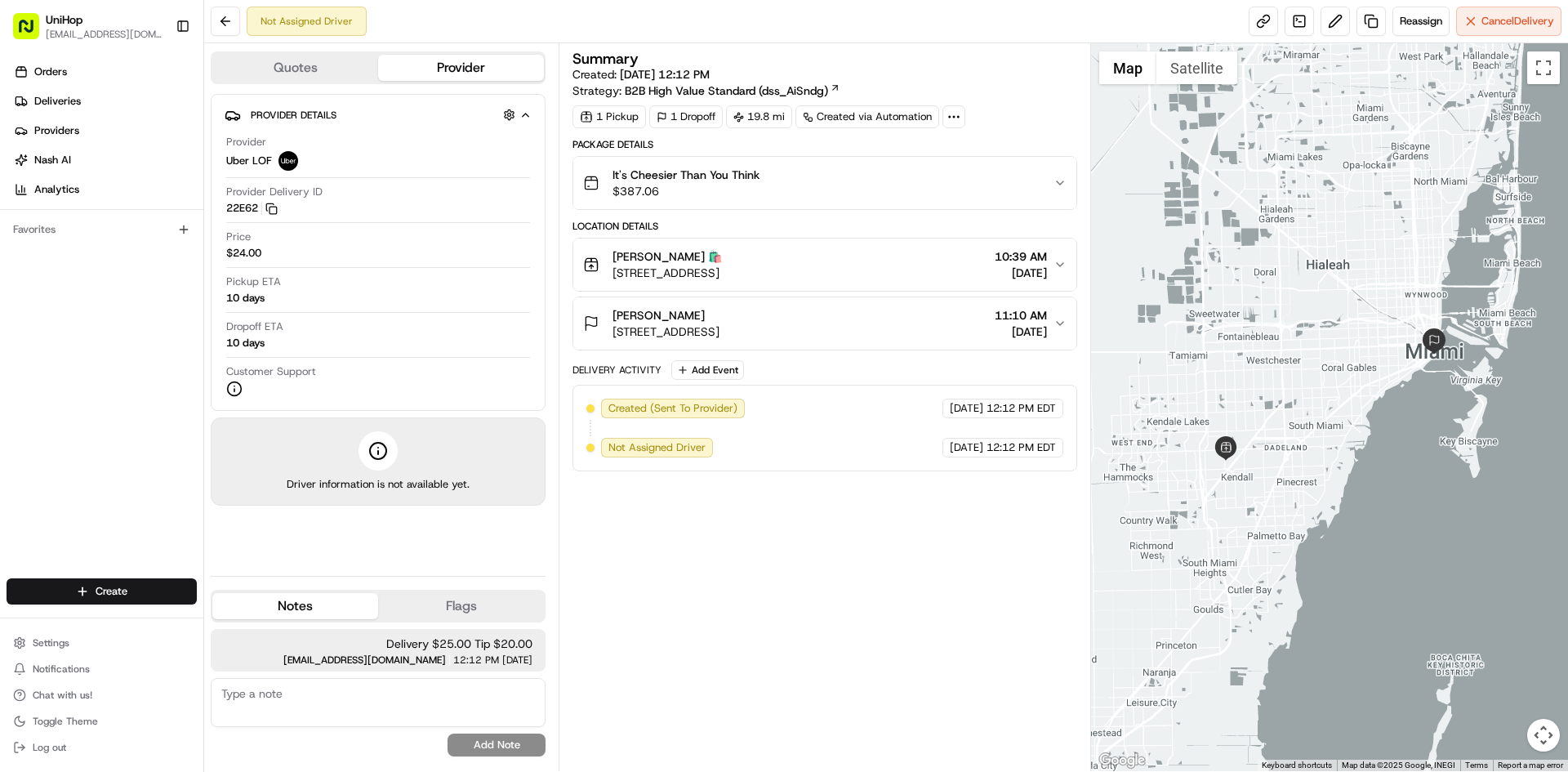
click at [338, 699] on textarea at bounding box center [379, 703] width 335 height 49
paste textarea "https://unihop.slack.com/files/USLACKBOT/F09BQQJ28UA/order__1837081279_placed_a…"
type textarea "https://unihop.slack.com/files/USLACKBOT/F09BQQJ28UA/order__1837081279_placed_a…"
click at [463, 742] on button "Add Note" at bounding box center [497, 745] width 98 height 23
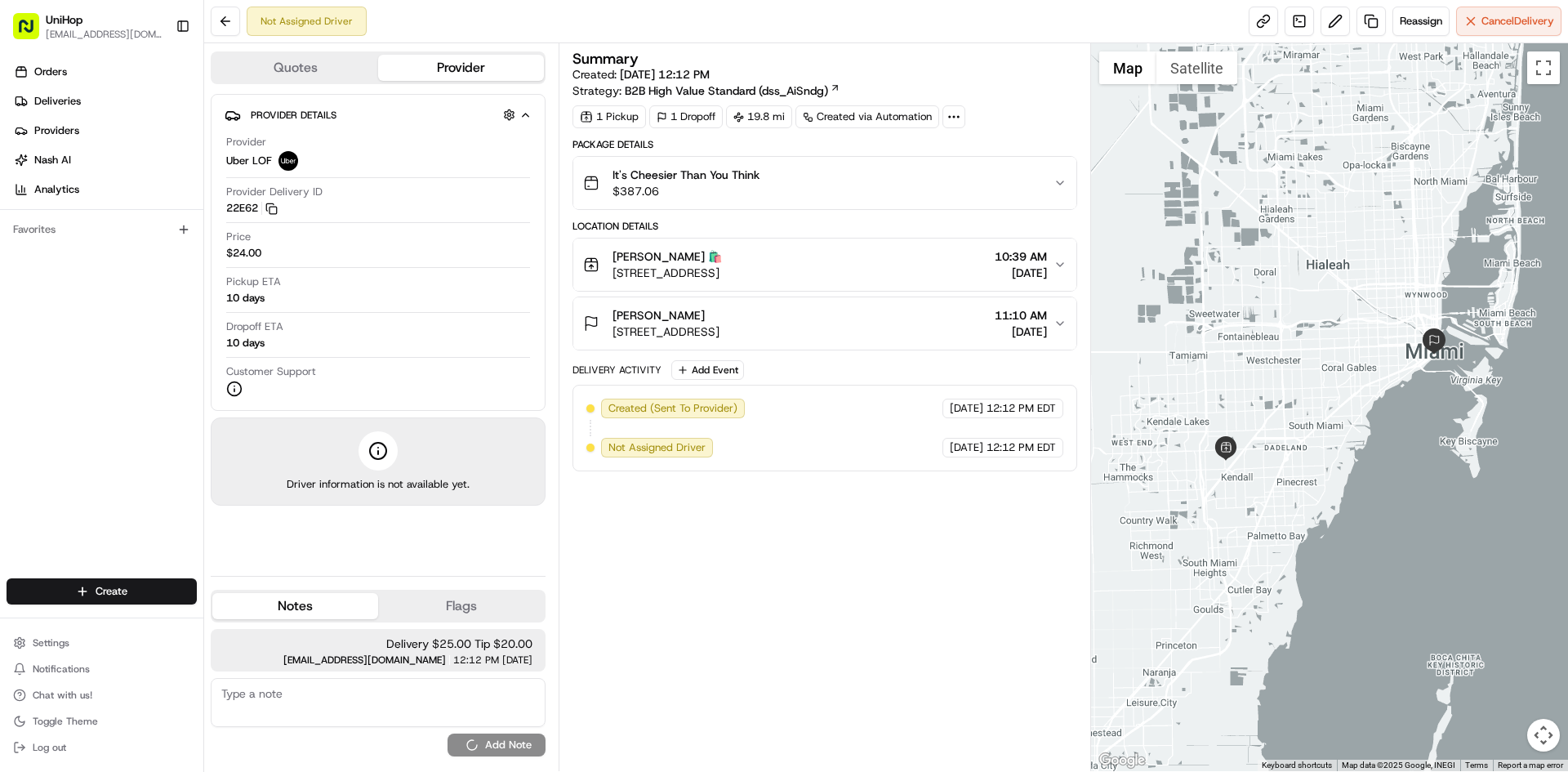
scroll to position [0, 0]
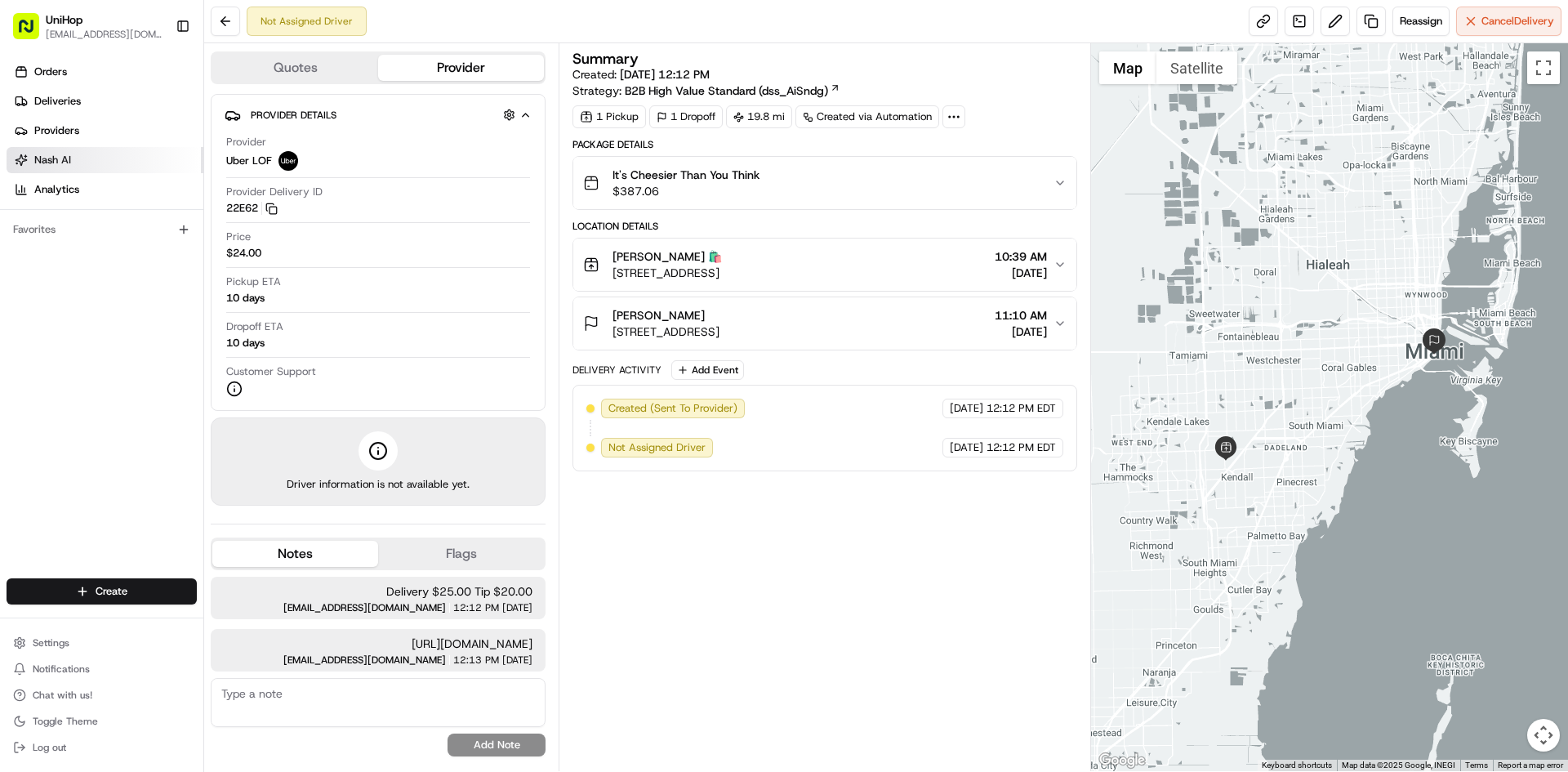
drag, startPoint x: 51, startPoint y: 473, endPoint x: 57, endPoint y: 158, distance: 315.1
click at [51, 472] on div "Orders Deliveries Providers Nash AI Analytics Favorites" at bounding box center [101, 320] width 204 height 536
click at [720, 308] on div "Melissa Davis" at bounding box center [666, 314] width 107 height 16
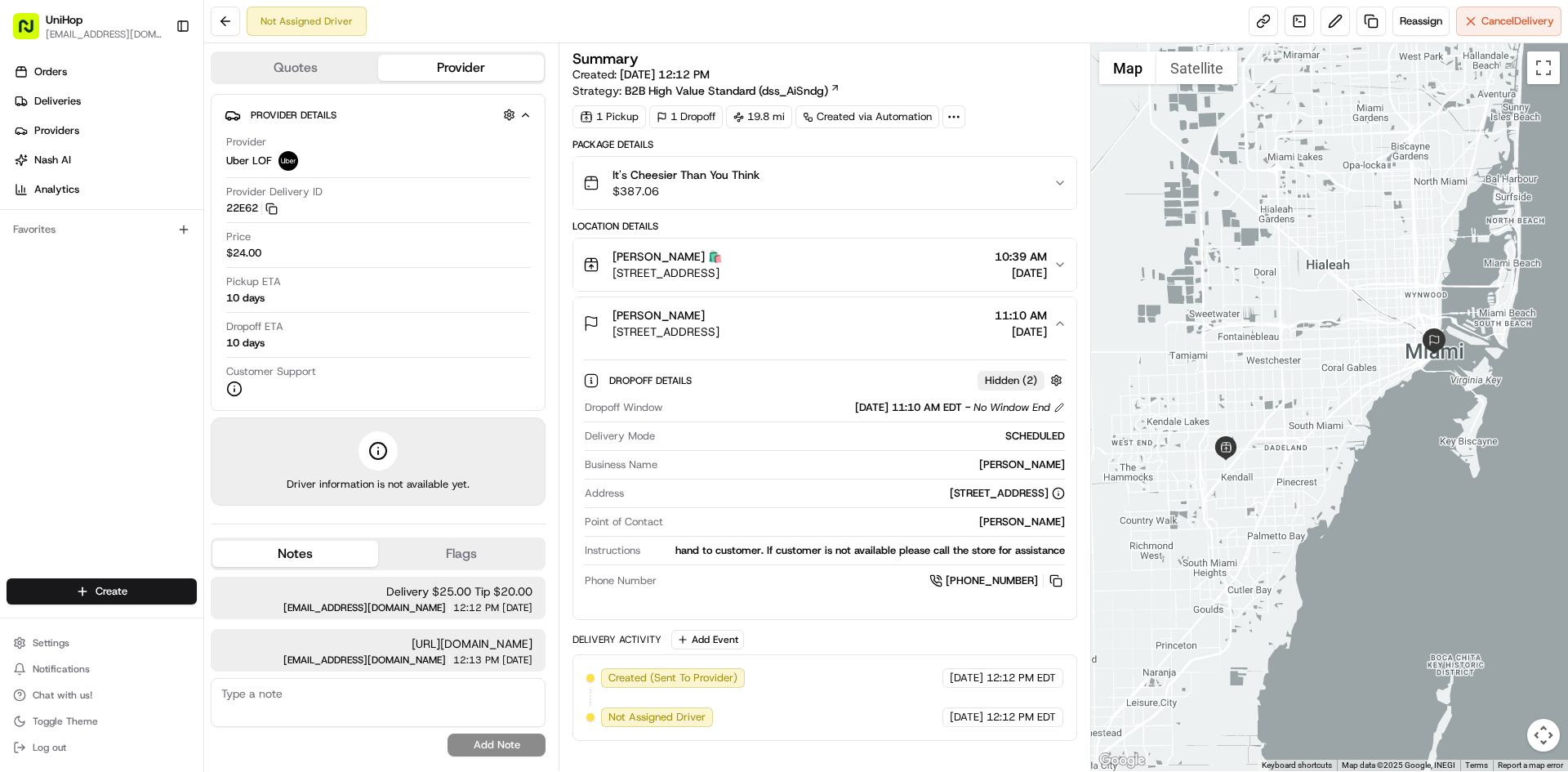
click at [720, 310] on div "Melissa Davis" at bounding box center [666, 314] width 107 height 16
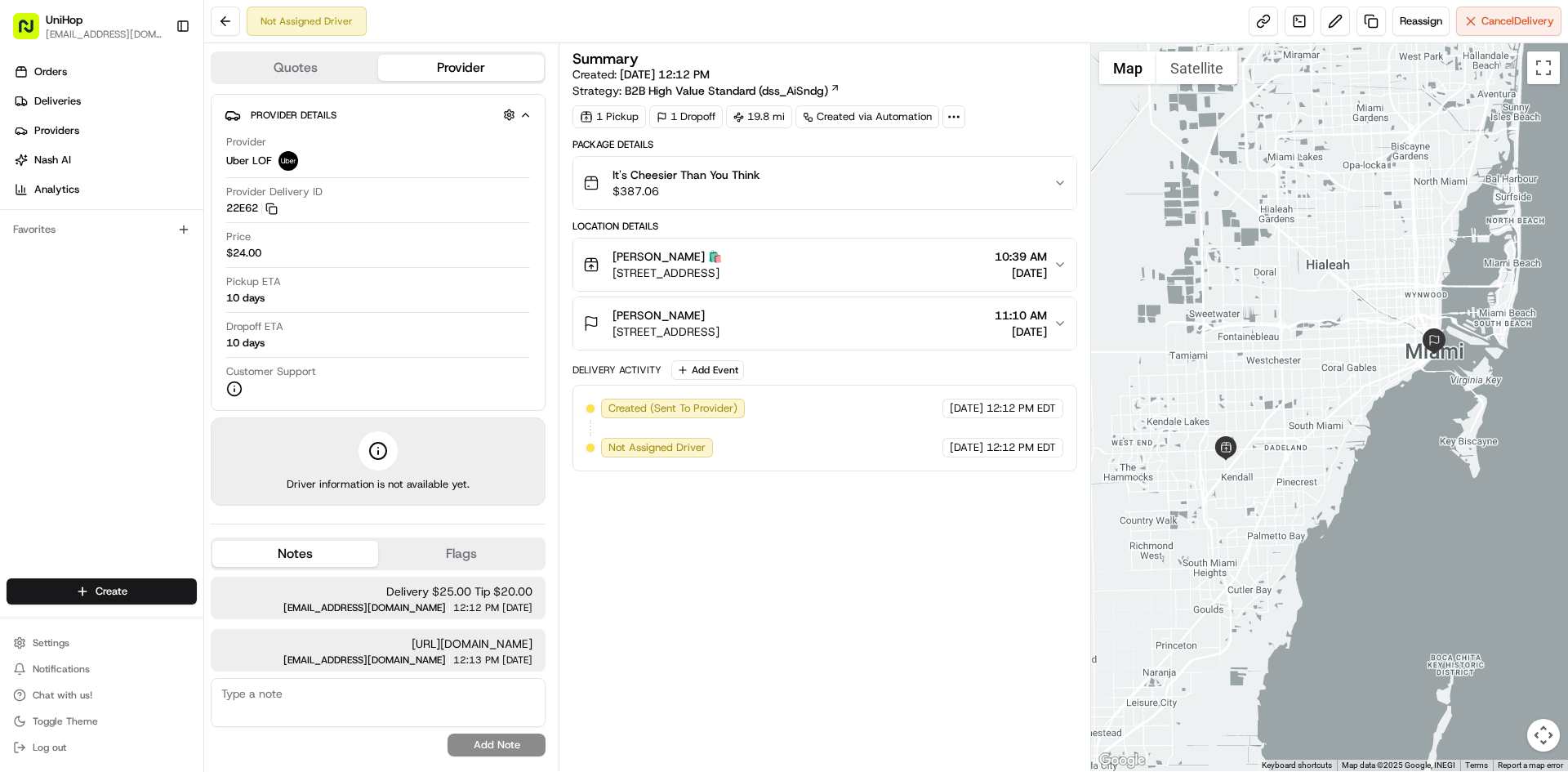
click at [830, 191] on div "It's Cheesier Than You Think $387.06" at bounding box center [818, 183] width 470 height 33
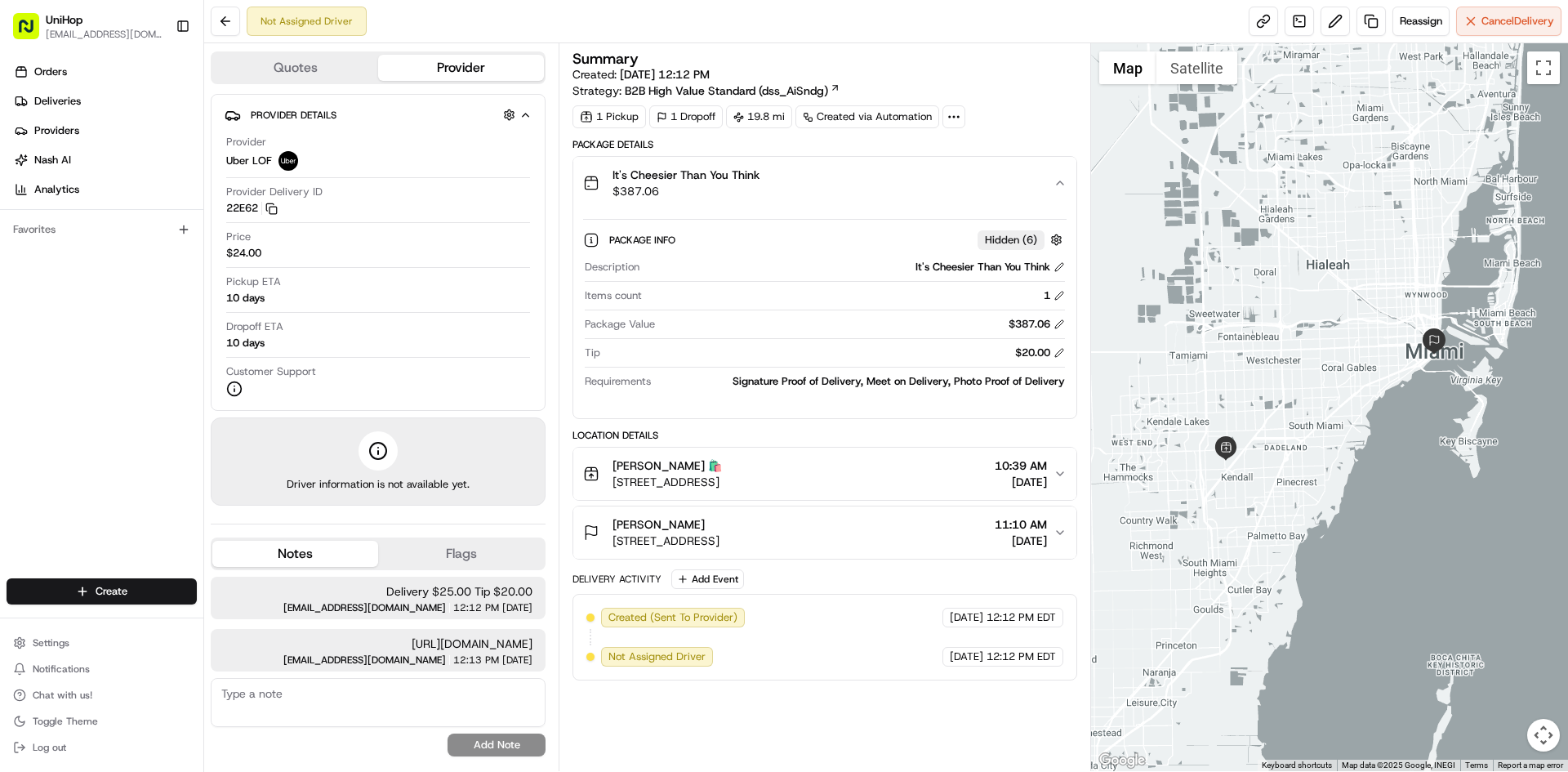
click at [830, 185] on div "It's Cheesier Than You Think $387.06" at bounding box center [818, 183] width 470 height 33
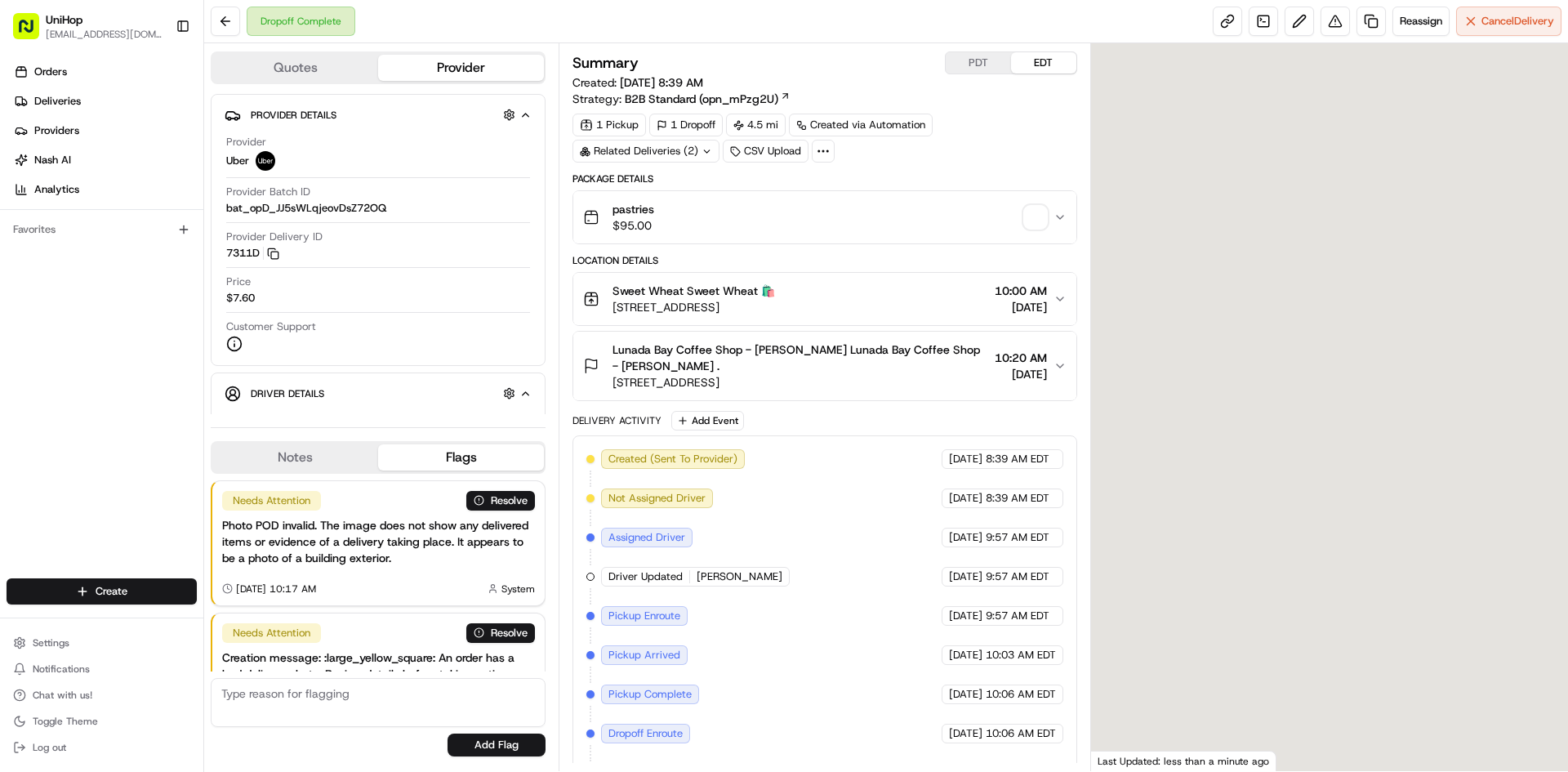
scroll to position [97, 0]
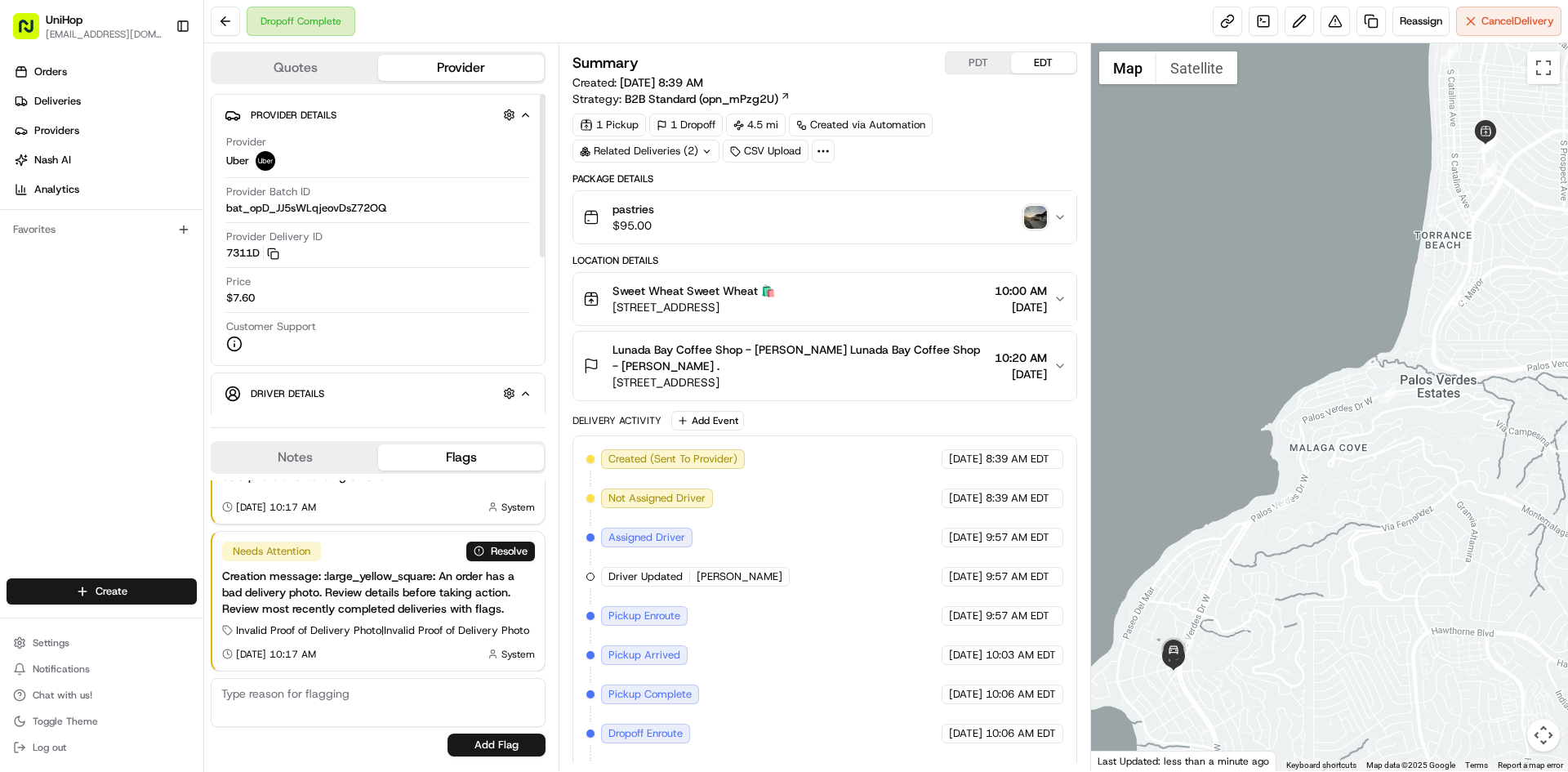
click at [347, 457] on button "Notes" at bounding box center [294, 458] width 166 height 27
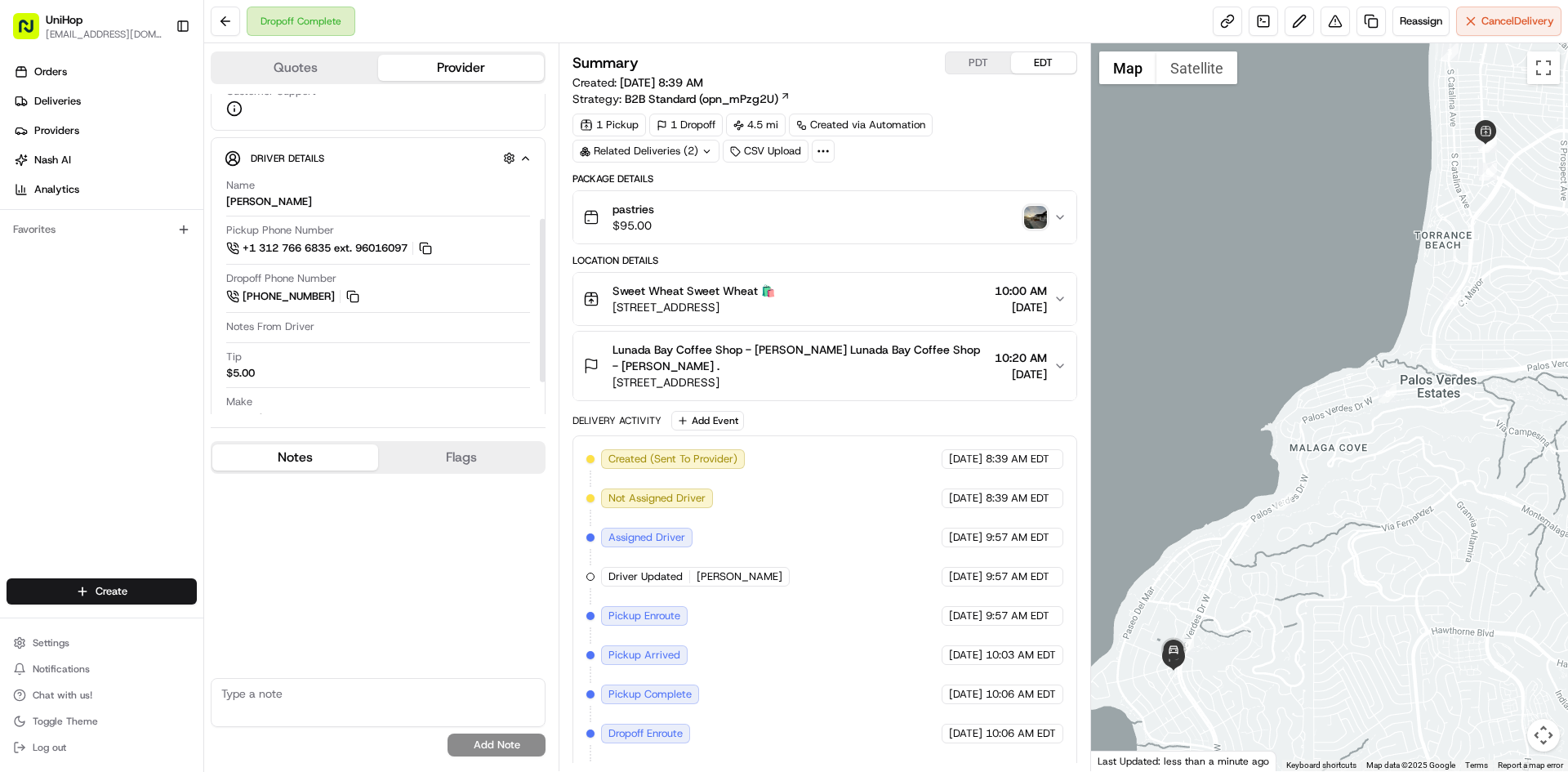
scroll to position [245, 0]
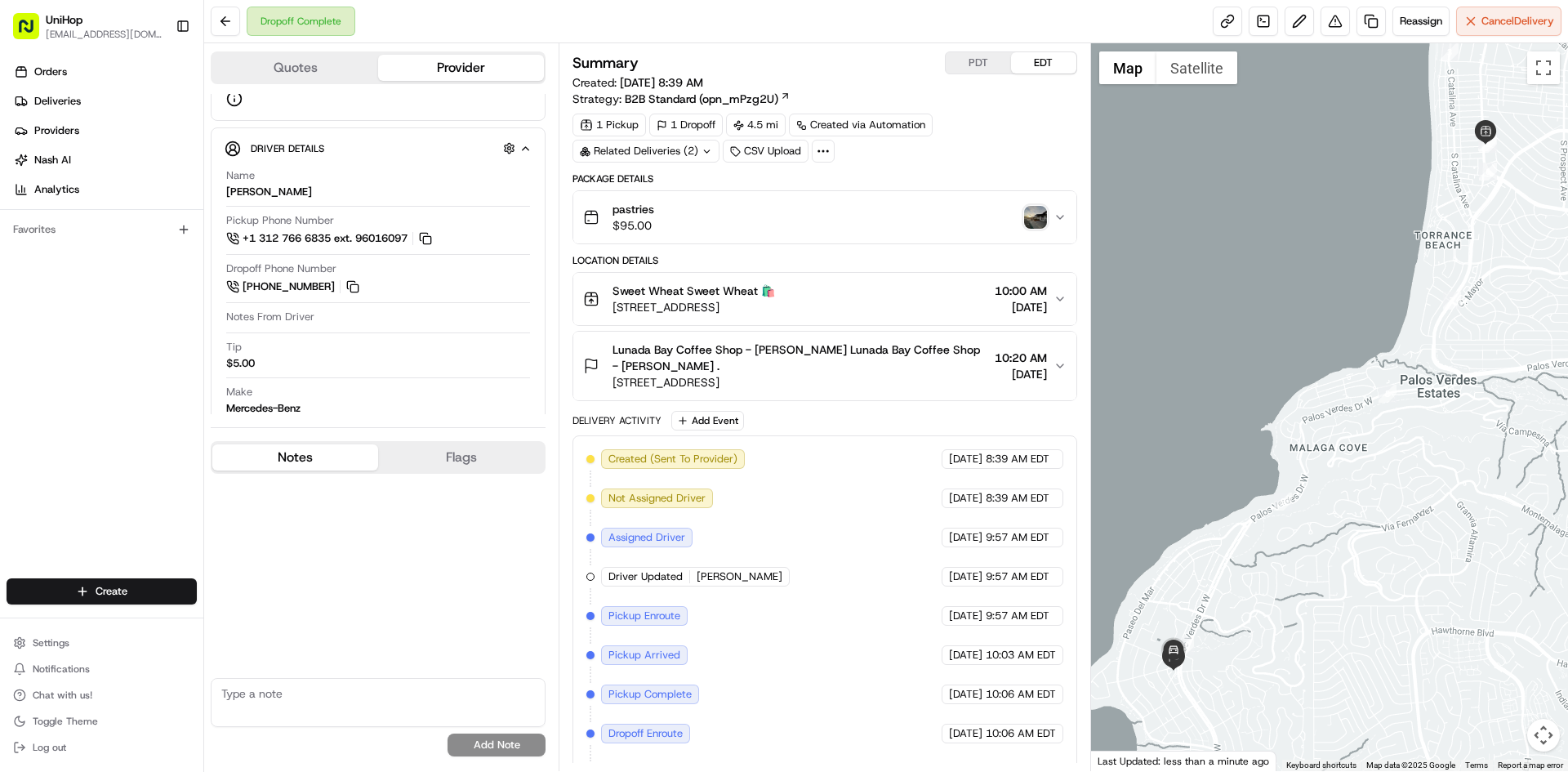
click at [1030, 217] on img "button" at bounding box center [1036, 217] width 23 height 23
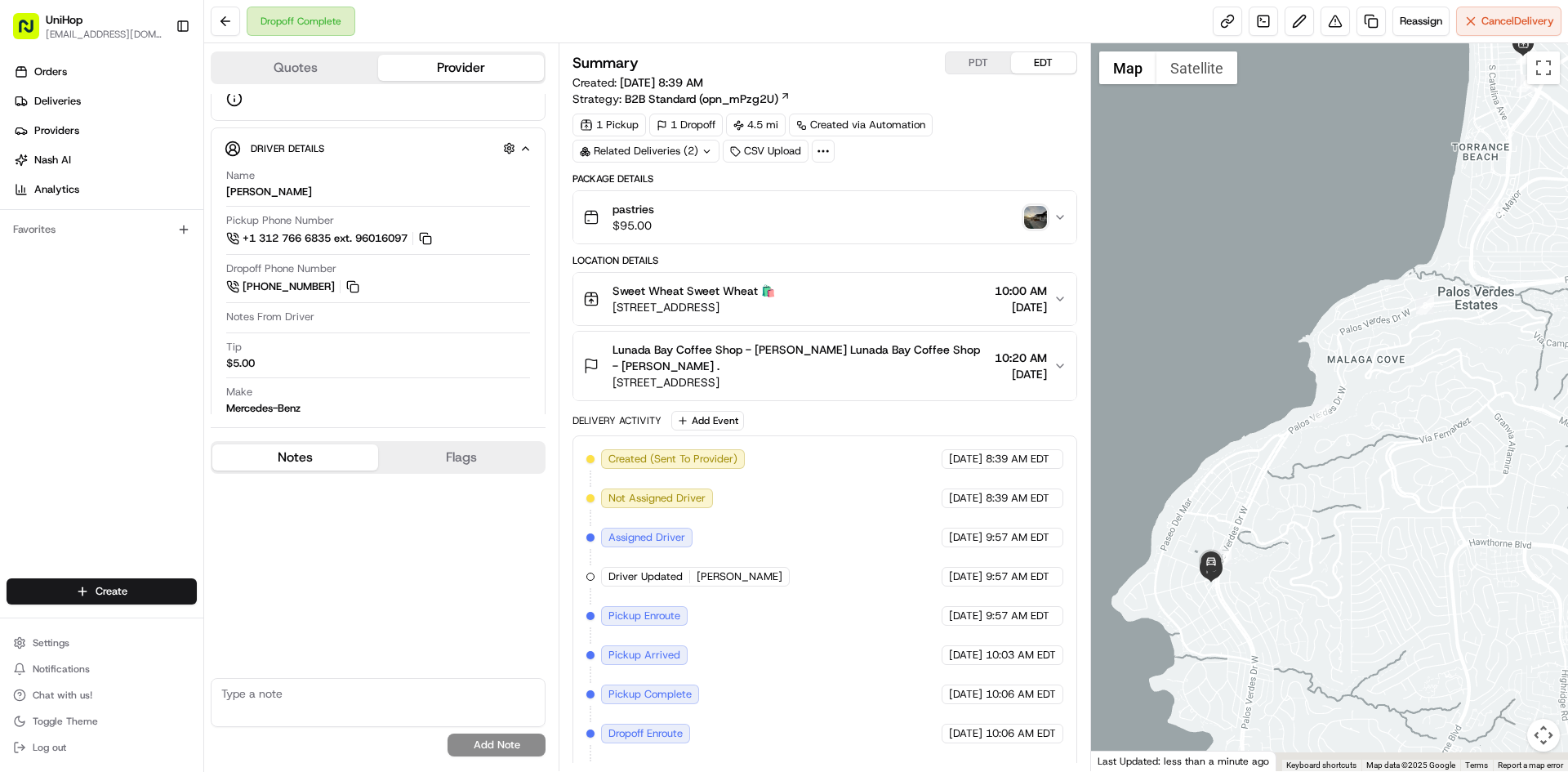
drag, startPoint x: 1279, startPoint y: 583, endPoint x: 1271, endPoint y: 559, distance: 25.3
click at [1286, 566] on div at bounding box center [1329, 407] width 478 height 728
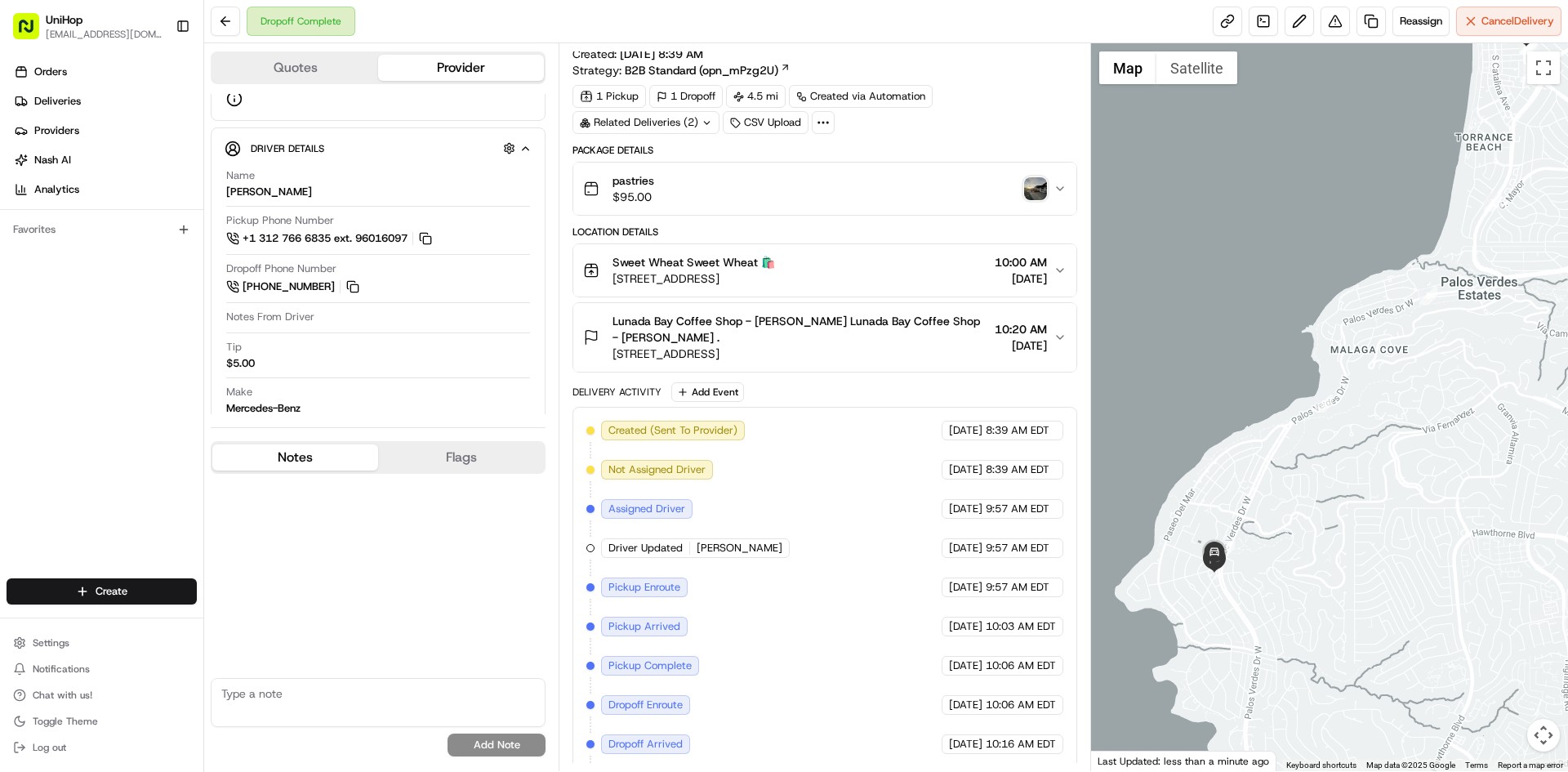
scroll to position [112, 0]
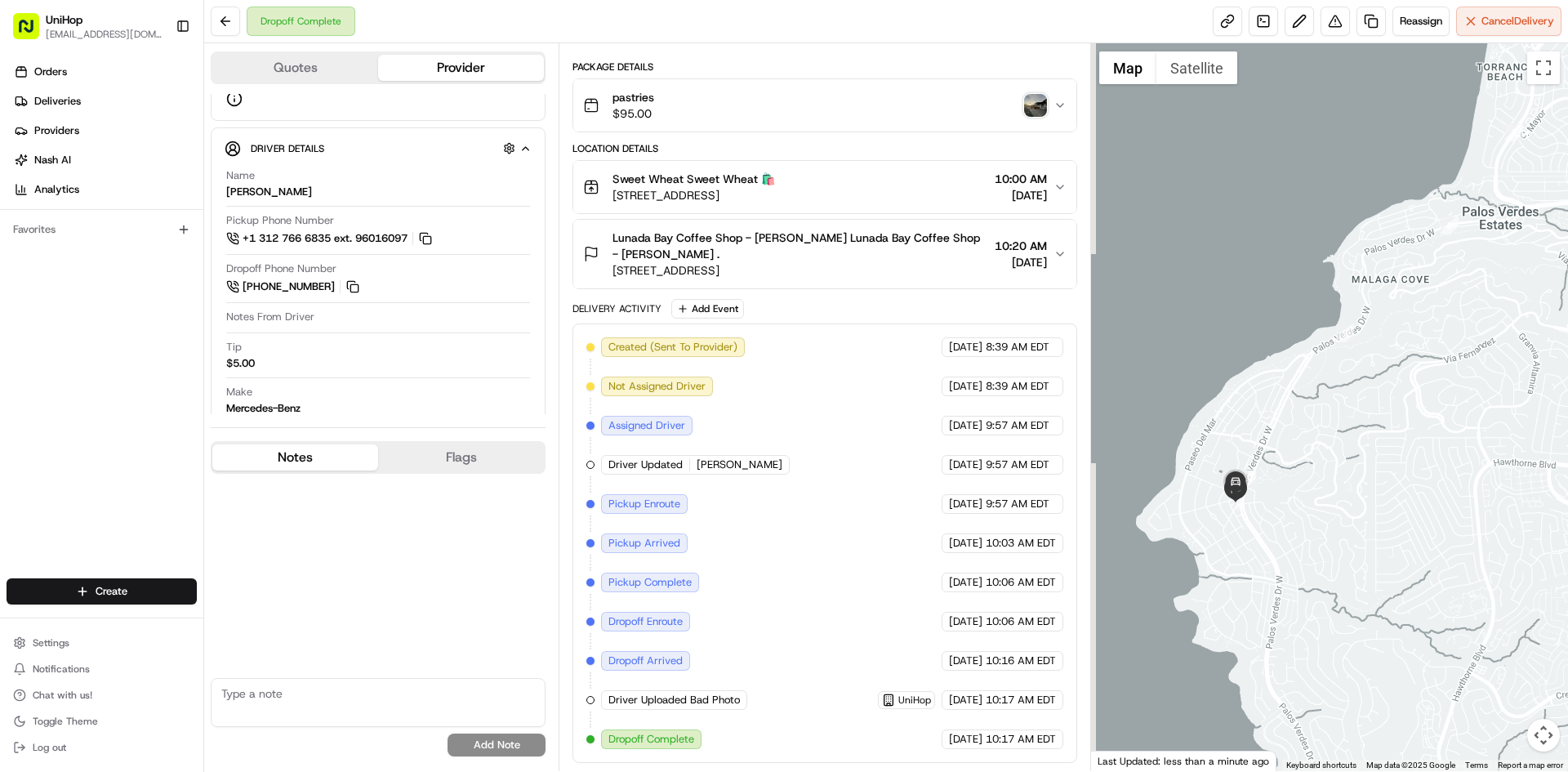
drag, startPoint x: 1218, startPoint y: 320, endPoint x: 1253, endPoint y: 223, distance: 103.1
click at [1253, 224] on div at bounding box center [1329, 407] width 478 height 728
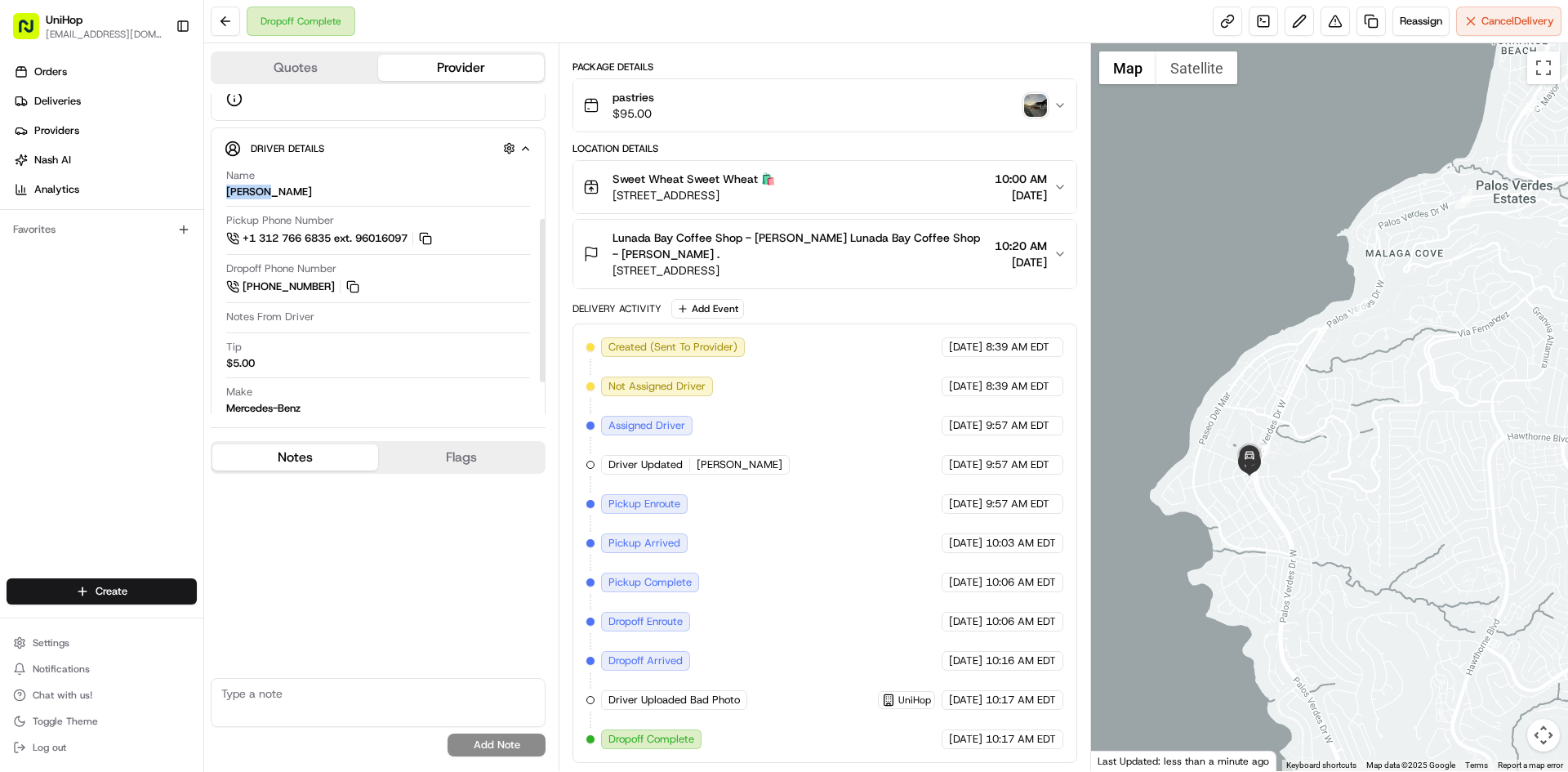
drag, startPoint x: 271, startPoint y: 189, endPoint x: 188, endPoint y: 117, distance: 109.9
click at [221, 191] on div "Driver Details Hidden ( 7 ) Name [PERSON_NAME] Pickup Phone Number +1 312 766 6…" at bounding box center [379, 301] width 335 height 348
copy div "[PERSON_NAME]"
drag, startPoint x: 614, startPoint y: 234, endPoint x: 833, endPoint y: 241, distance: 219.1
click at [833, 241] on span "Lunada Bay Coffee Shop - [PERSON_NAME] Lunada Bay Coffee Shop - [PERSON_NAME] ." at bounding box center [800, 245] width 375 height 33
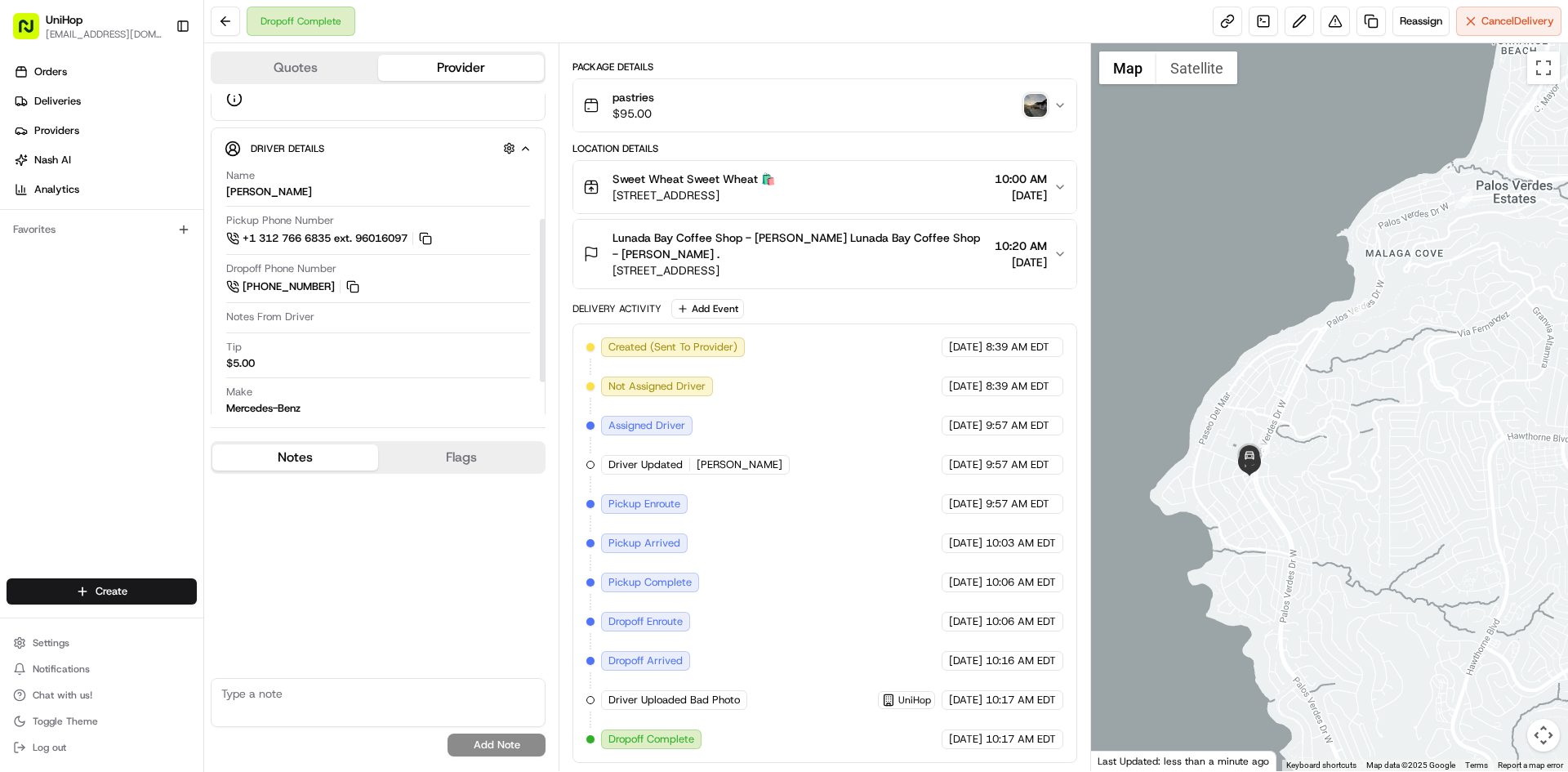
drag, startPoint x: 491, startPoint y: 565, endPoint x: 638, endPoint y: 271, distance: 328.7
click at [493, 559] on div "No results found Add Note" at bounding box center [379, 618] width 335 height 289
drag, startPoint x: 616, startPoint y: 236, endPoint x: 801, endPoint y: 242, distance: 185.1
click at [876, 239] on span "Lunada Bay Coffee Shop - [PERSON_NAME] Lunada Bay Coffee Shop - [PERSON_NAME] ." at bounding box center [800, 245] width 375 height 33
copy span "Lunada Bay Coffee Shop - [PERSON_NAME]"
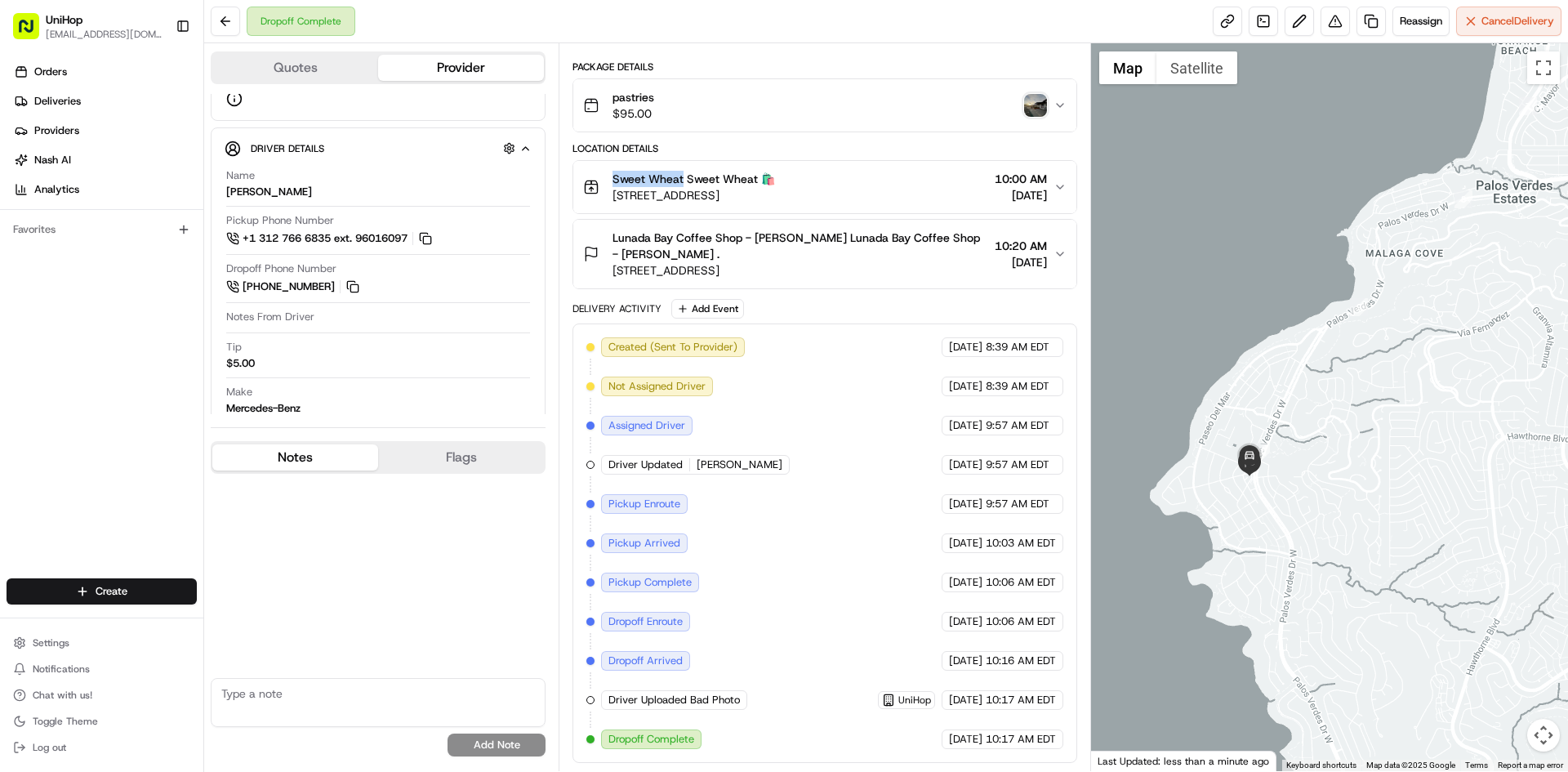
drag, startPoint x: 612, startPoint y: 177, endPoint x: 682, endPoint y: 182, distance: 70.2
click at [682, 182] on div "Sweet Wheat Sweet Wheat 🛍️ [STREET_ADDRESS]" at bounding box center [679, 187] width 192 height 33
copy span "Sweet Wheat"
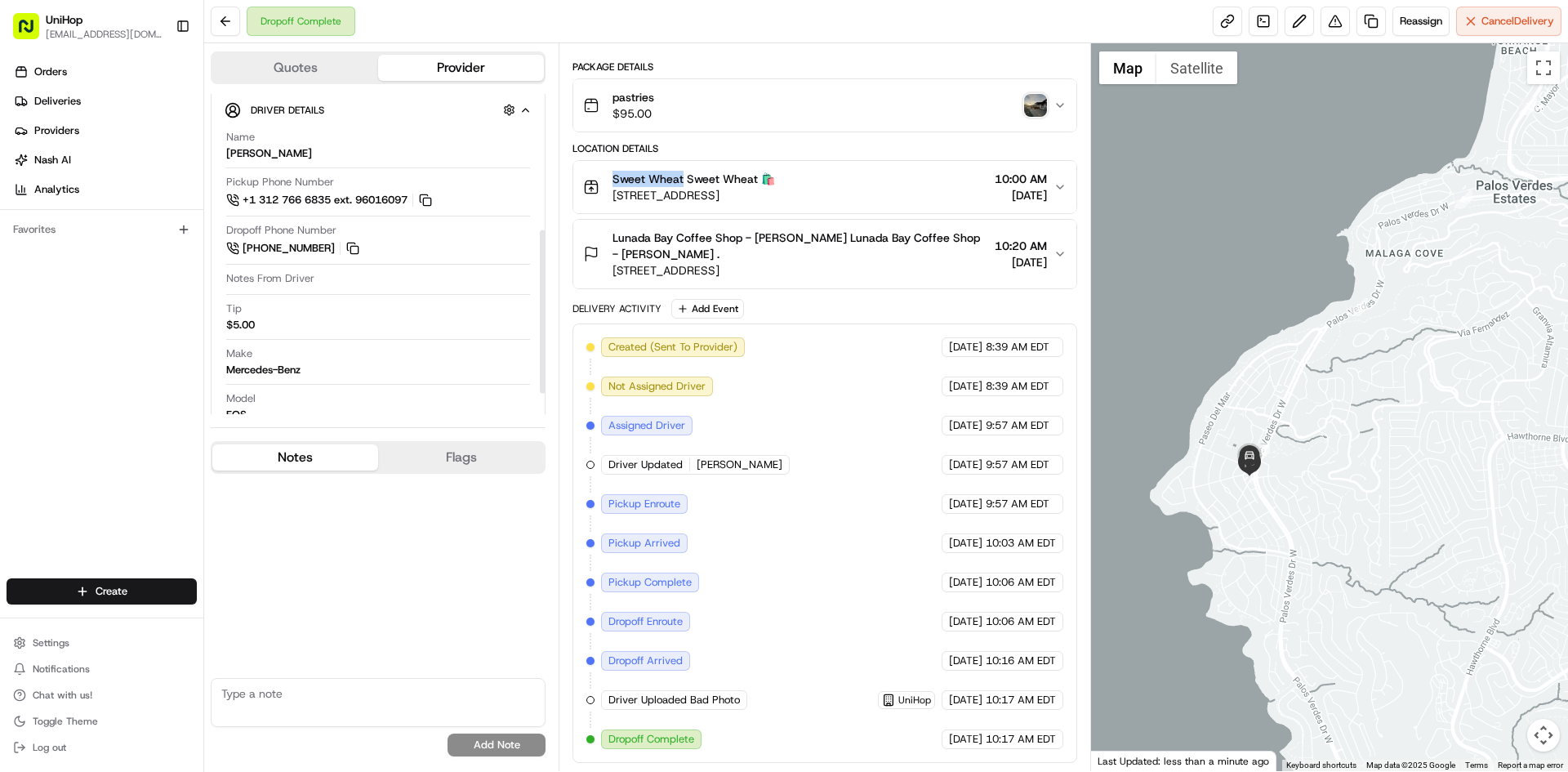
scroll to position [309, 0]
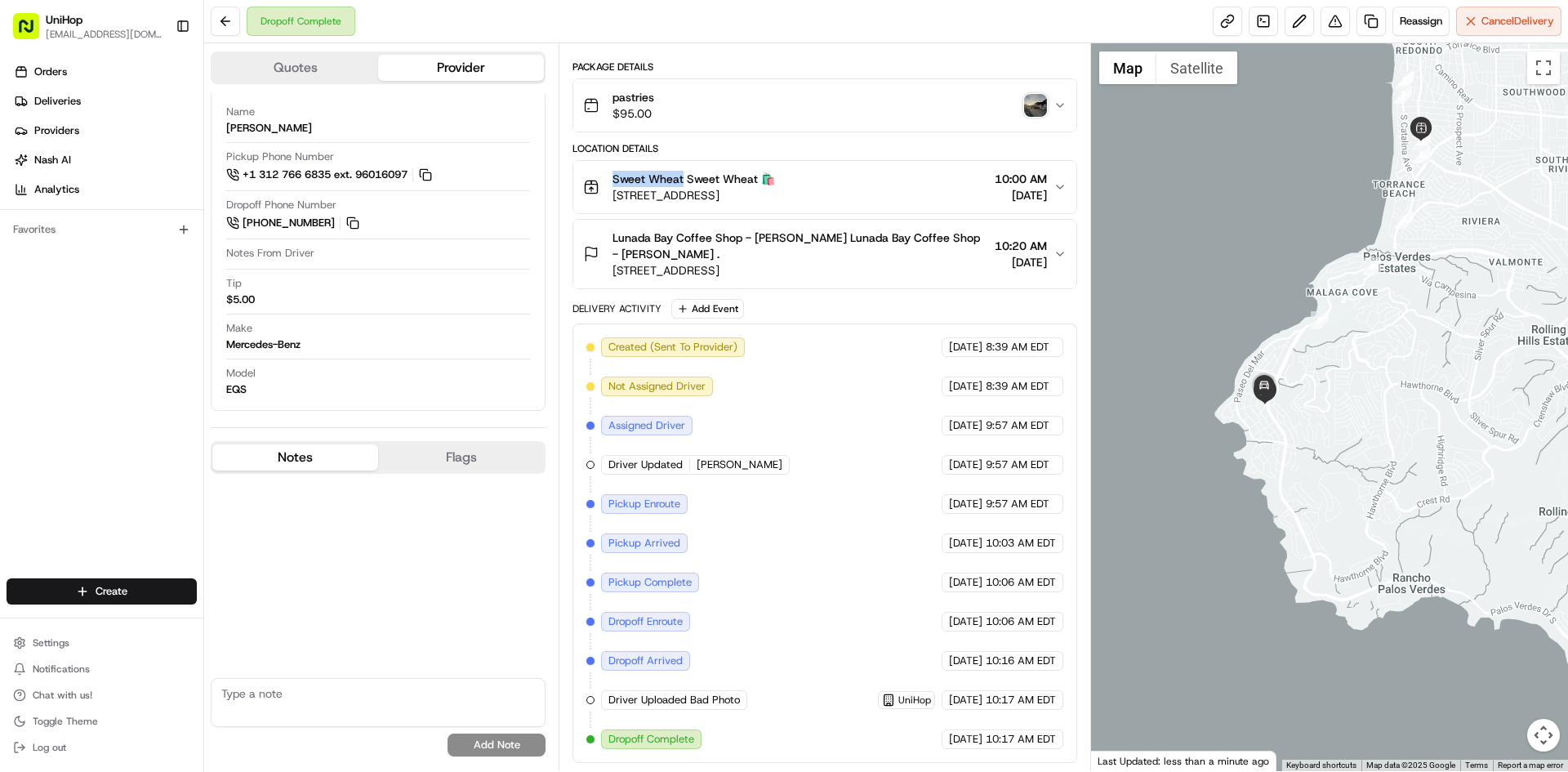
drag, startPoint x: 1281, startPoint y: 224, endPoint x: 1281, endPoint y: 233, distance: 9.0
click at [1281, 233] on div at bounding box center [1329, 407] width 478 height 728
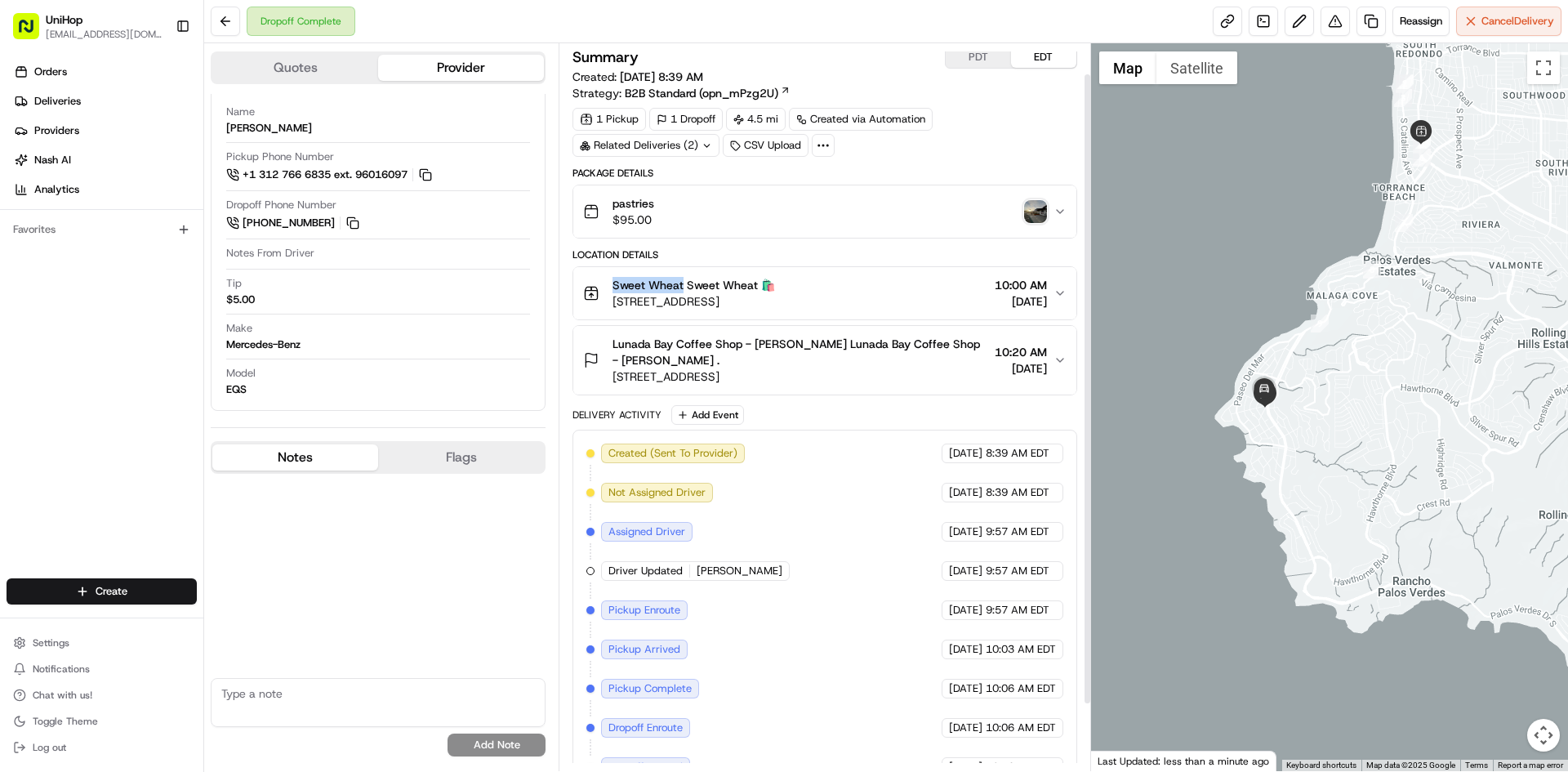
scroll to position [0, 0]
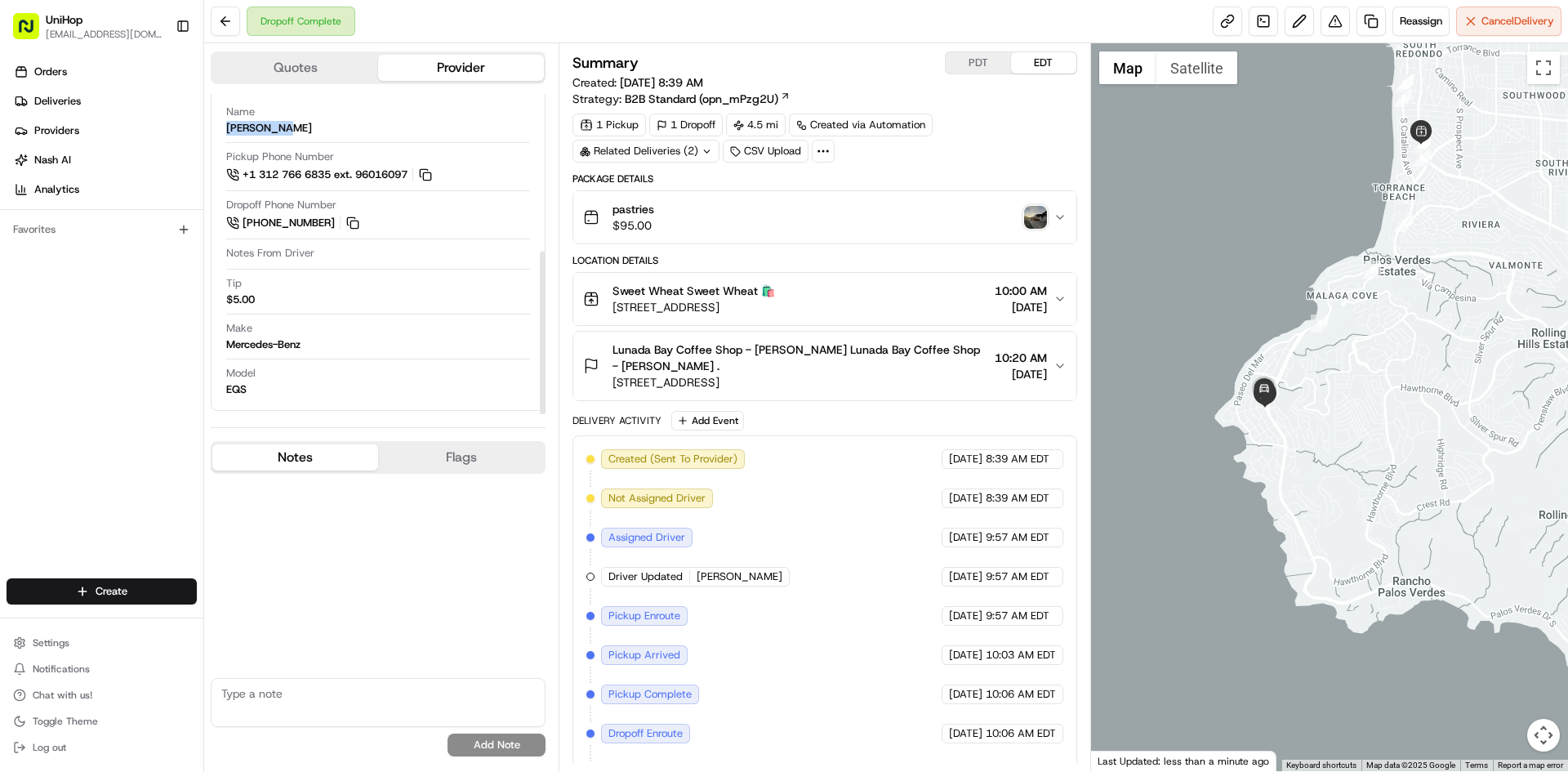
drag, startPoint x: 288, startPoint y: 128, endPoint x: 222, endPoint y: 127, distance: 66.0
click at [222, 127] on div "Driver Details Hidden ( 7 ) Name [PERSON_NAME] Pickup Phone Number +1 312 766 6…" at bounding box center [379, 237] width 335 height 348
copy div "[PERSON_NAME]"
click at [1030, 220] on img "button" at bounding box center [1036, 217] width 23 height 23
click at [163, 384] on div "Orders Deliveries Providers [PERSON_NAME] Analytics Favorites" at bounding box center [101, 320] width 204 height 536
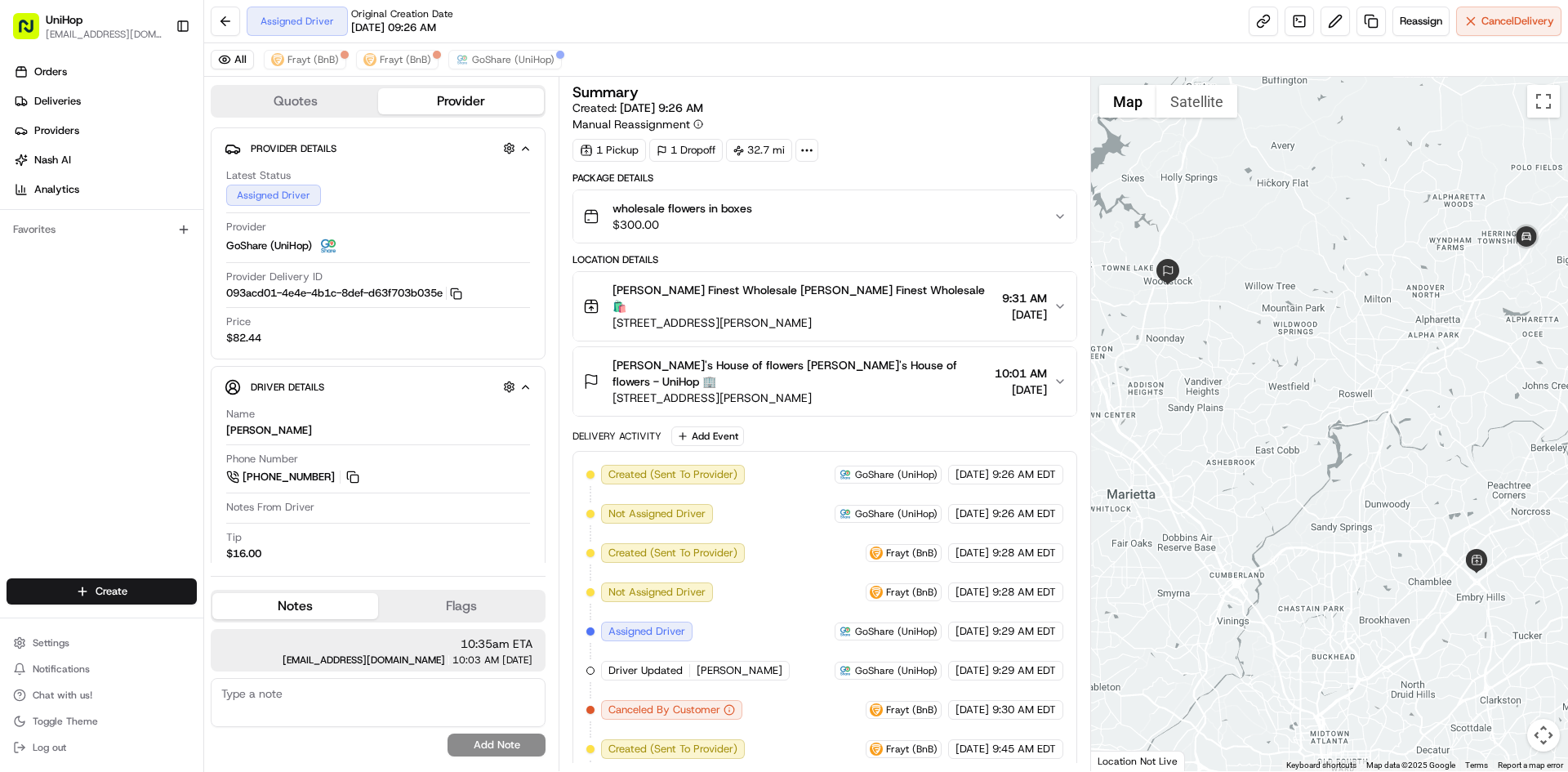
drag, startPoint x: 1488, startPoint y: 277, endPoint x: 1092, endPoint y: 247, distance: 397.1
click at [1465, 284] on div at bounding box center [1329, 423] width 478 height 694
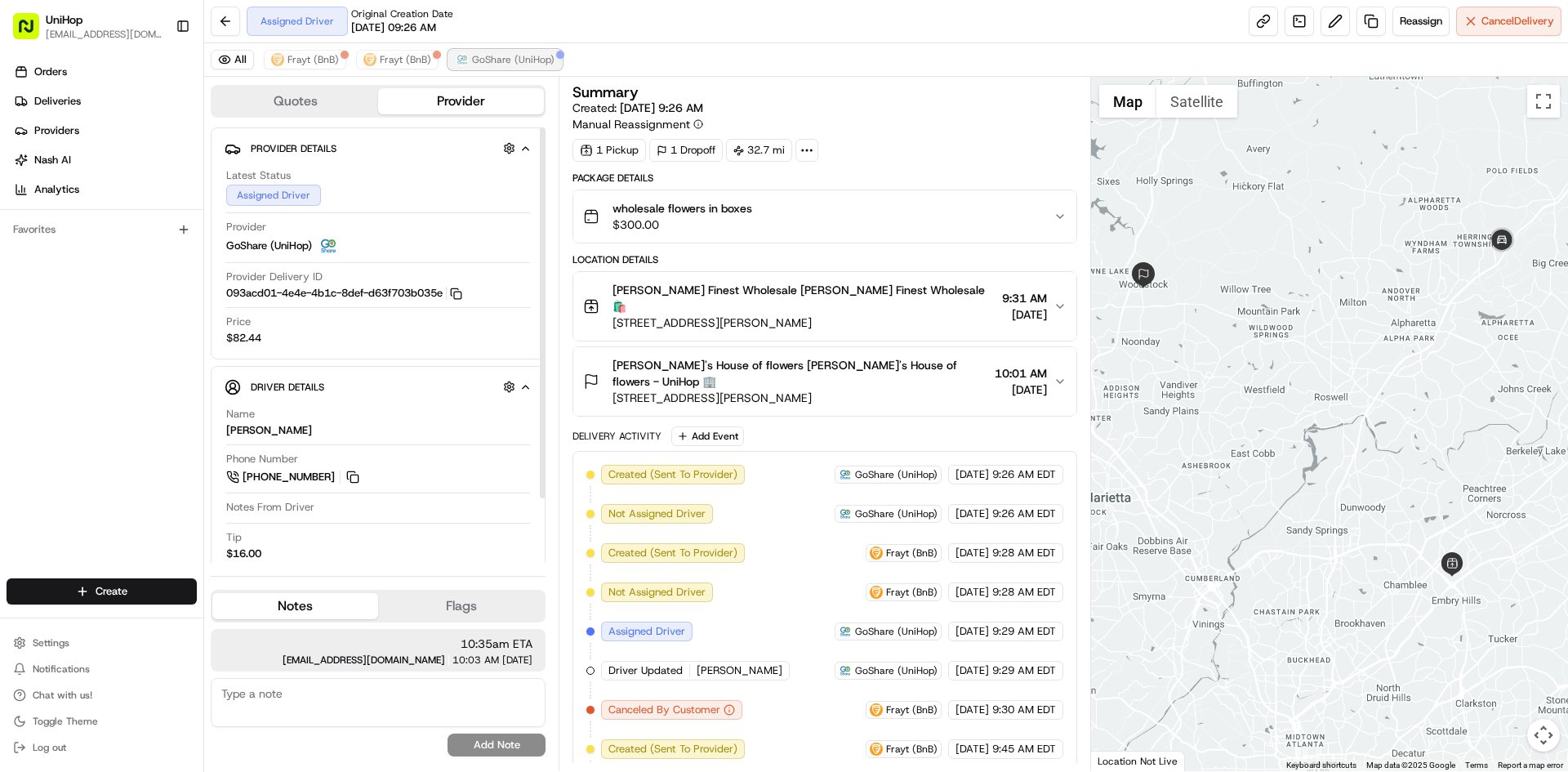
click at [522, 63] on span "GoShare (UniHop)" at bounding box center [513, 60] width 82 height 13
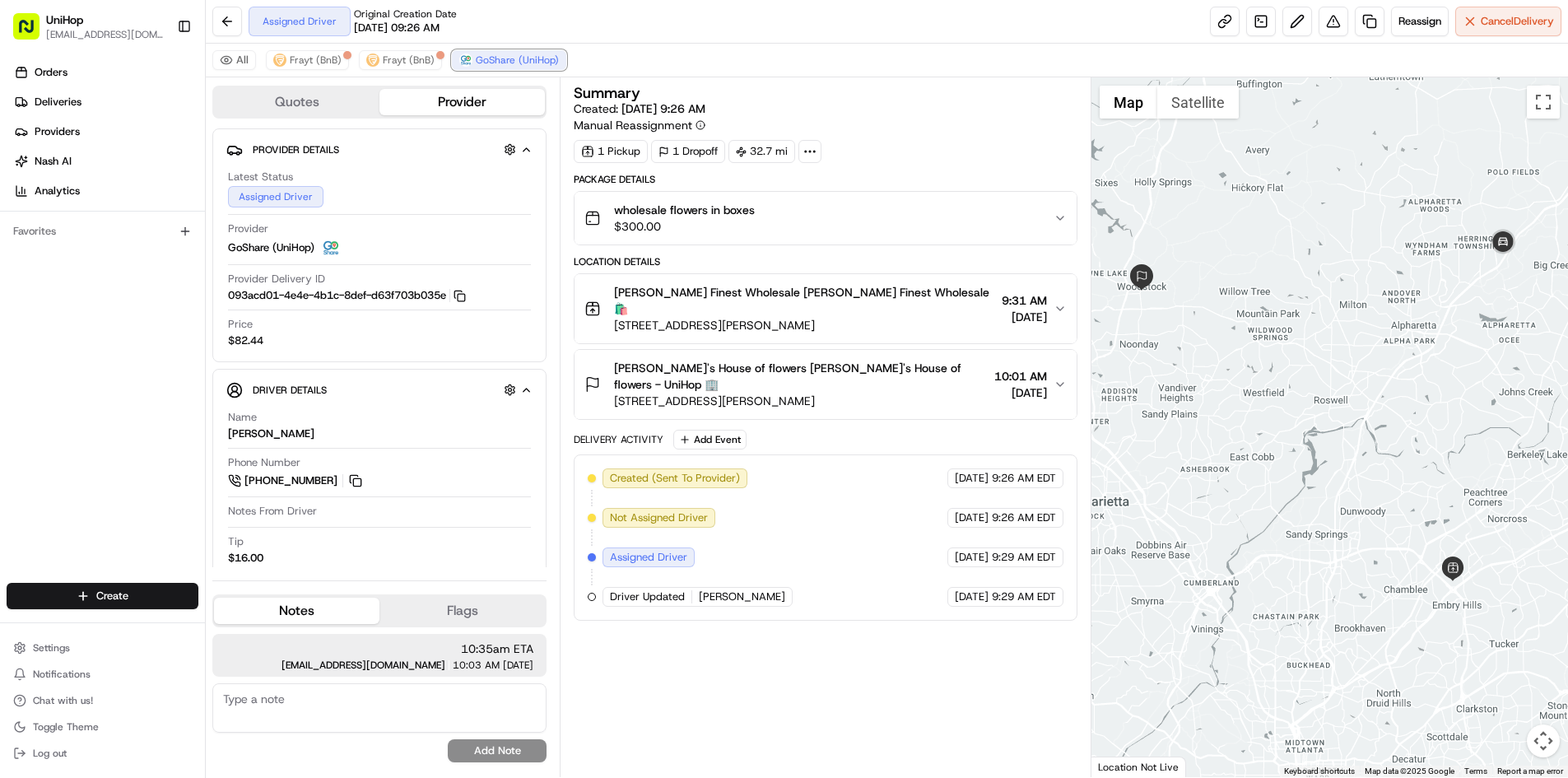
drag, startPoint x: 527, startPoint y: 63, endPoint x: 1020, endPoint y: 102, distance: 494.5
click at [530, 63] on span "GoShare (UniHop)" at bounding box center [517, 60] width 83 height 13
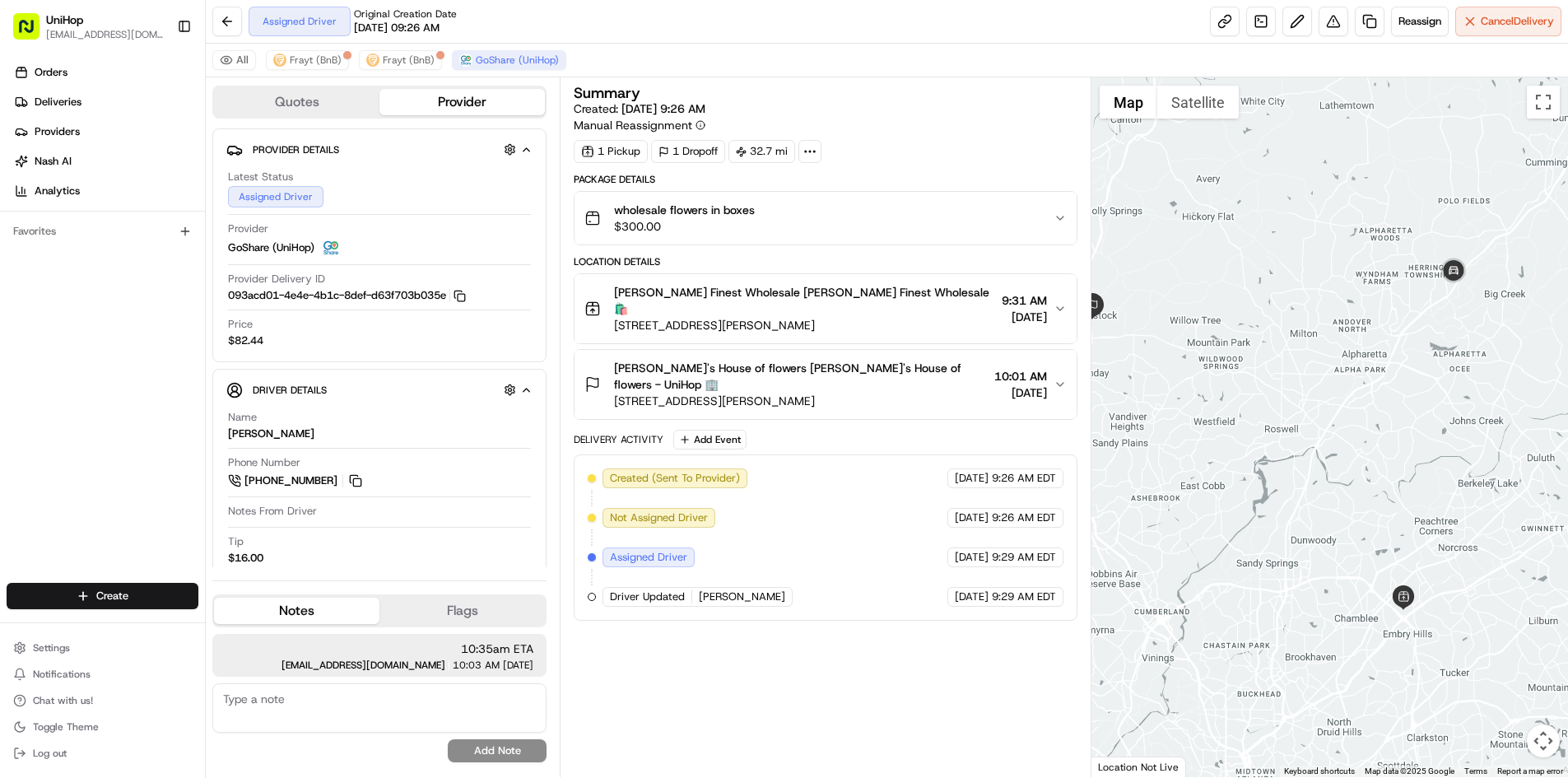
drag, startPoint x: 1435, startPoint y: 277, endPoint x: 1423, endPoint y: 285, distance: 14.4
click at [1423, 285] on div at bounding box center [1329, 427] width 476 height 700
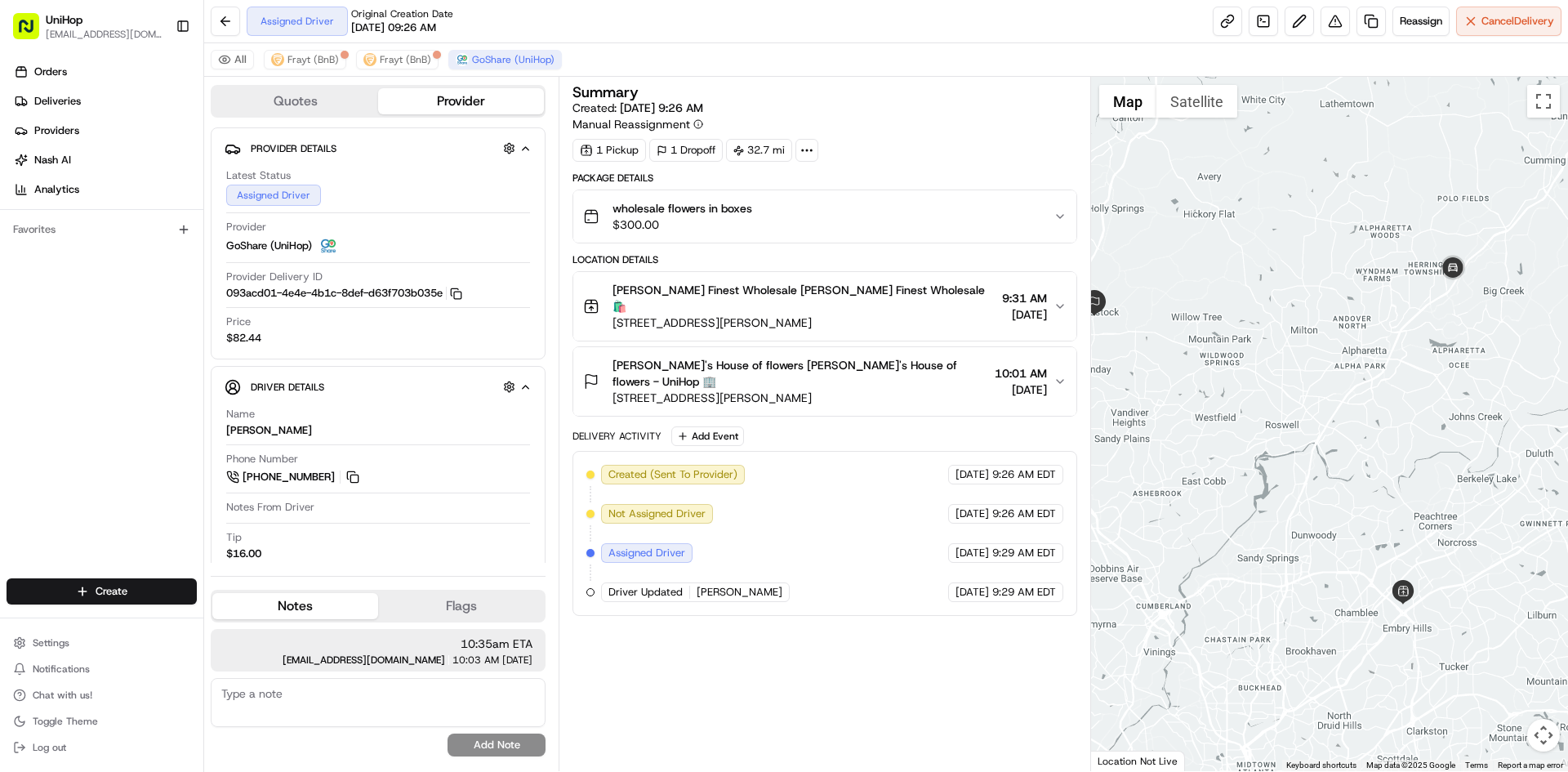
drag, startPoint x: 1409, startPoint y: 310, endPoint x: 1417, endPoint y: 304, distance: 10.0
click at [1417, 304] on div at bounding box center [1329, 423] width 478 height 694
click at [1382, 315] on div at bounding box center [1329, 423] width 478 height 694
click at [1448, 265] on img at bounding box center [1453, 267] width 33 height 33
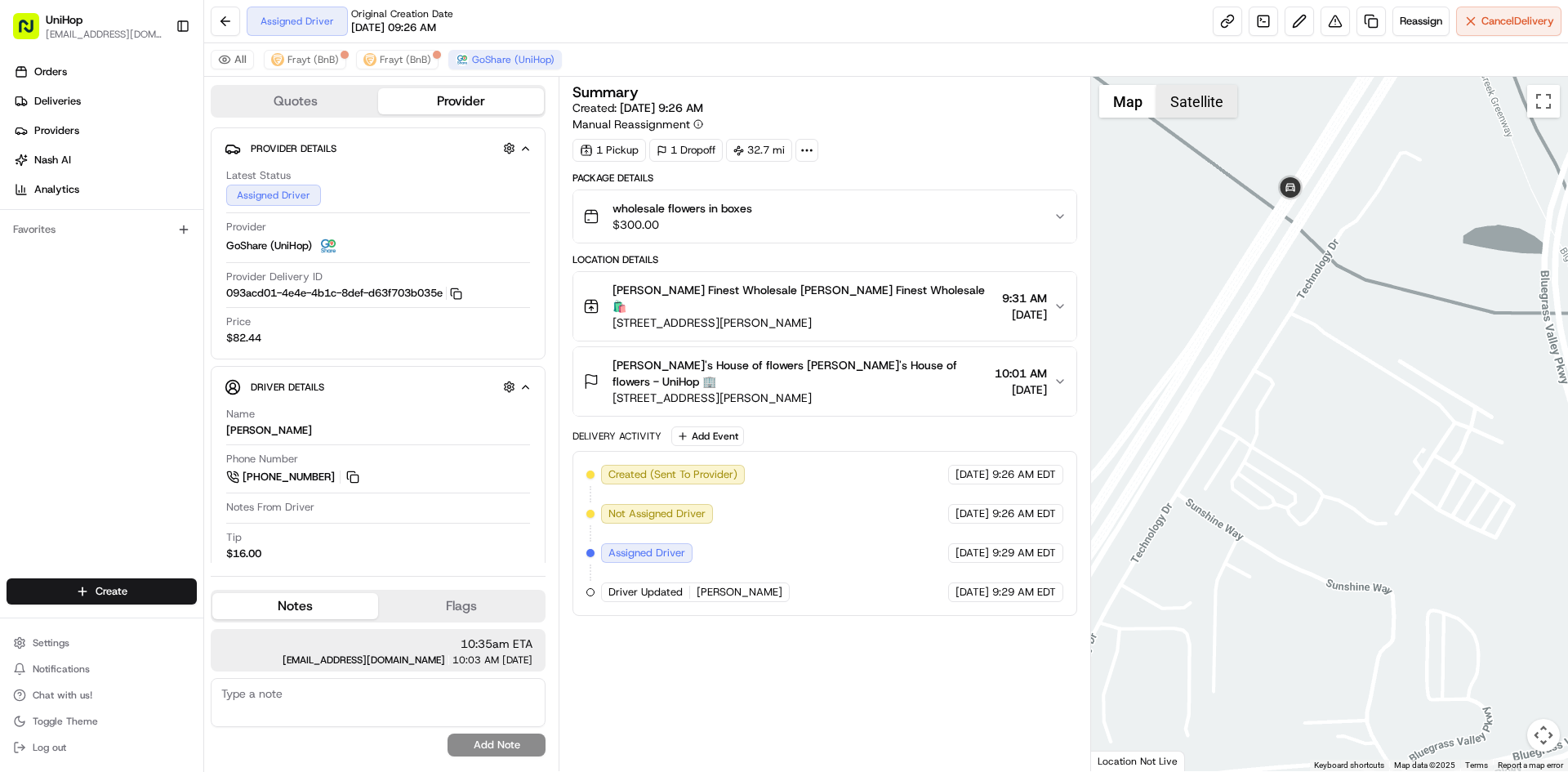
click at [1162, 99] on button "Satellite" at bounding box center [1196, 101] width 80 height 33
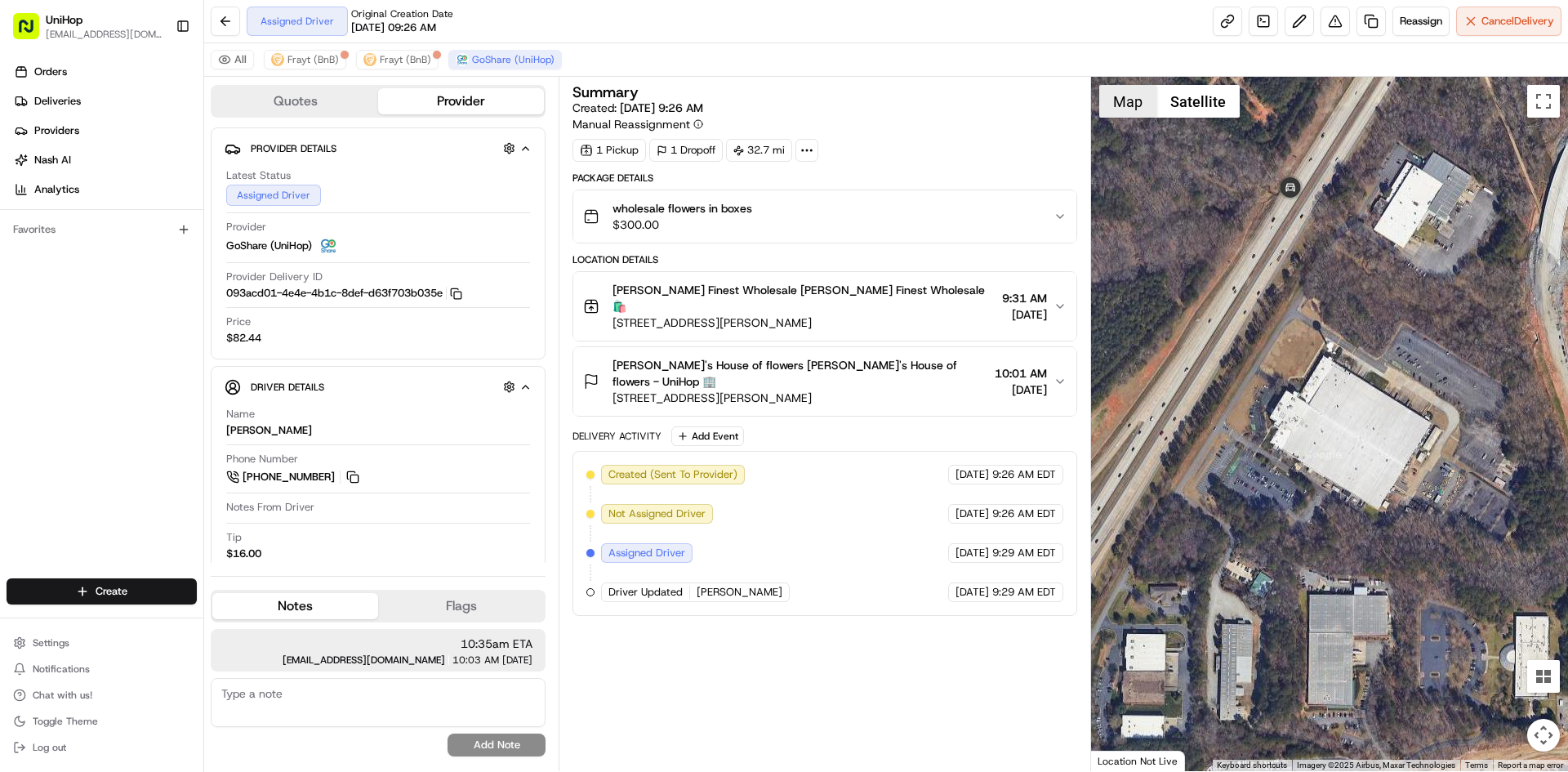
click at [1140, 100] on button "Map" at bounding box center [1128, 101] width 57 height 33
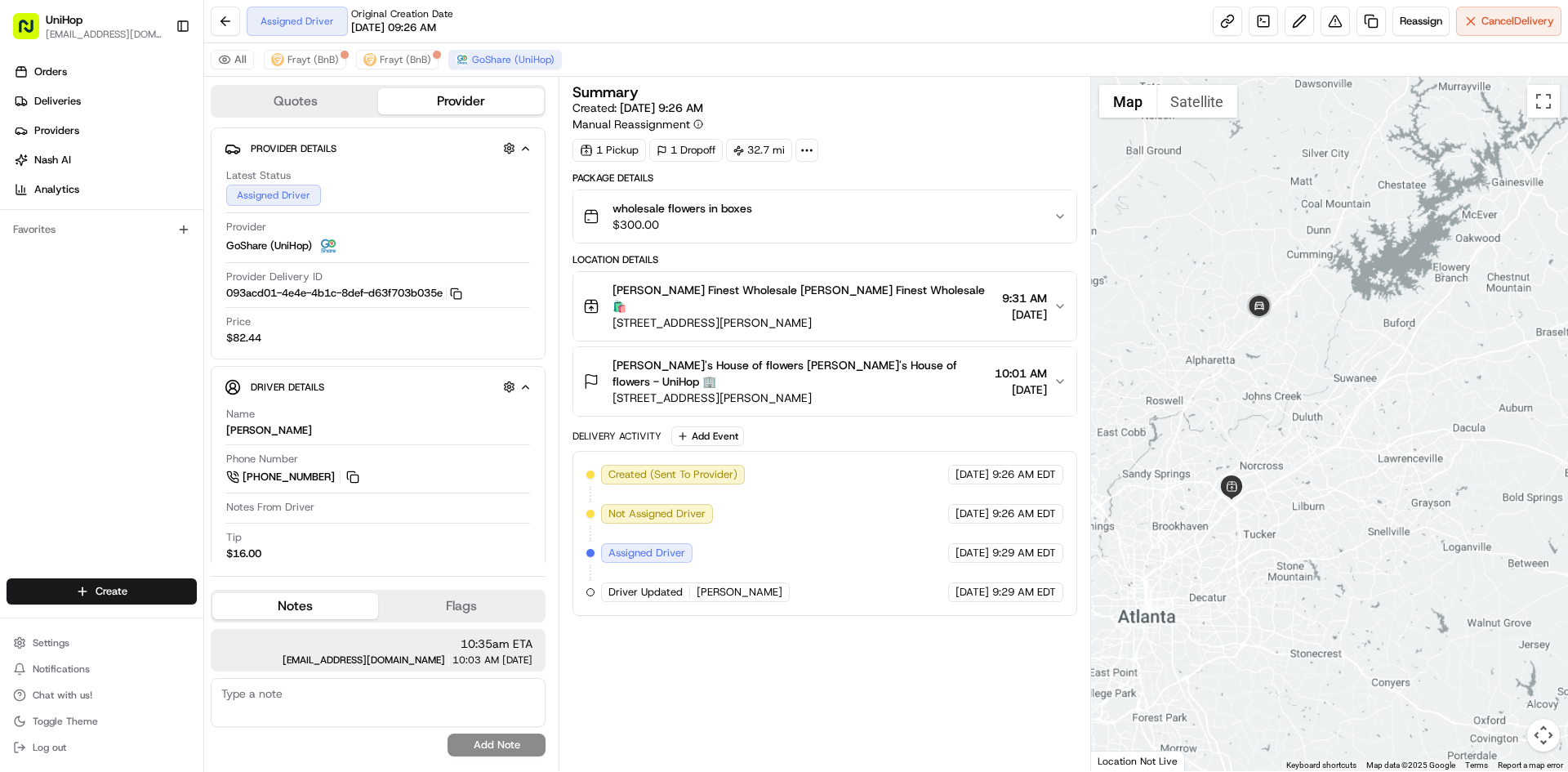
click at [1274, 343] on div at bounding box center [1329, 423] width 478 height 694
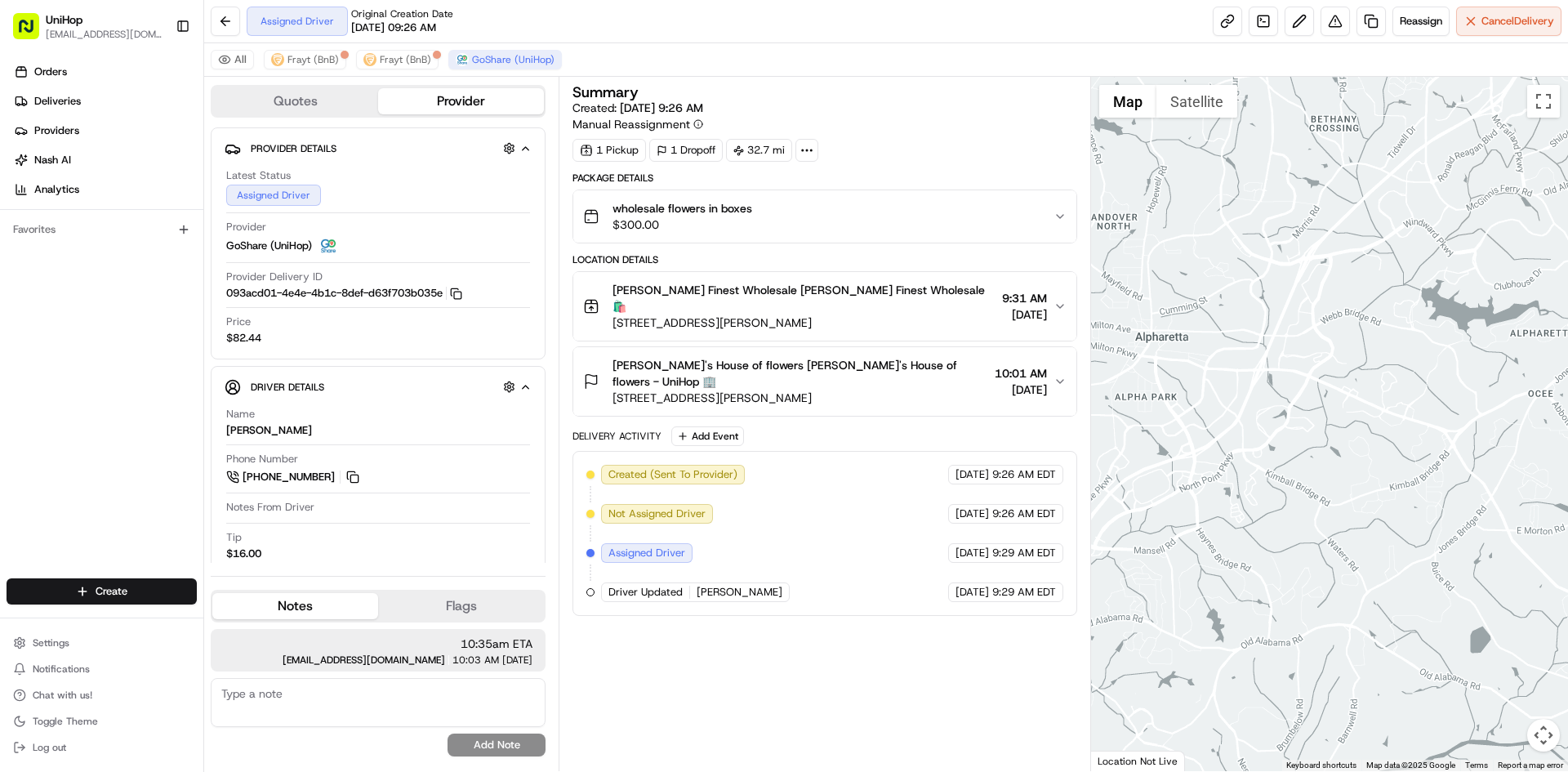
drag, startPoint x: 1364, startPoint y: 393, endPoint x: 1320, endPoint y: 288, distance: 113.8
click at [1359, 347] on div at bounding box center [1329, 423] width 478 height 694
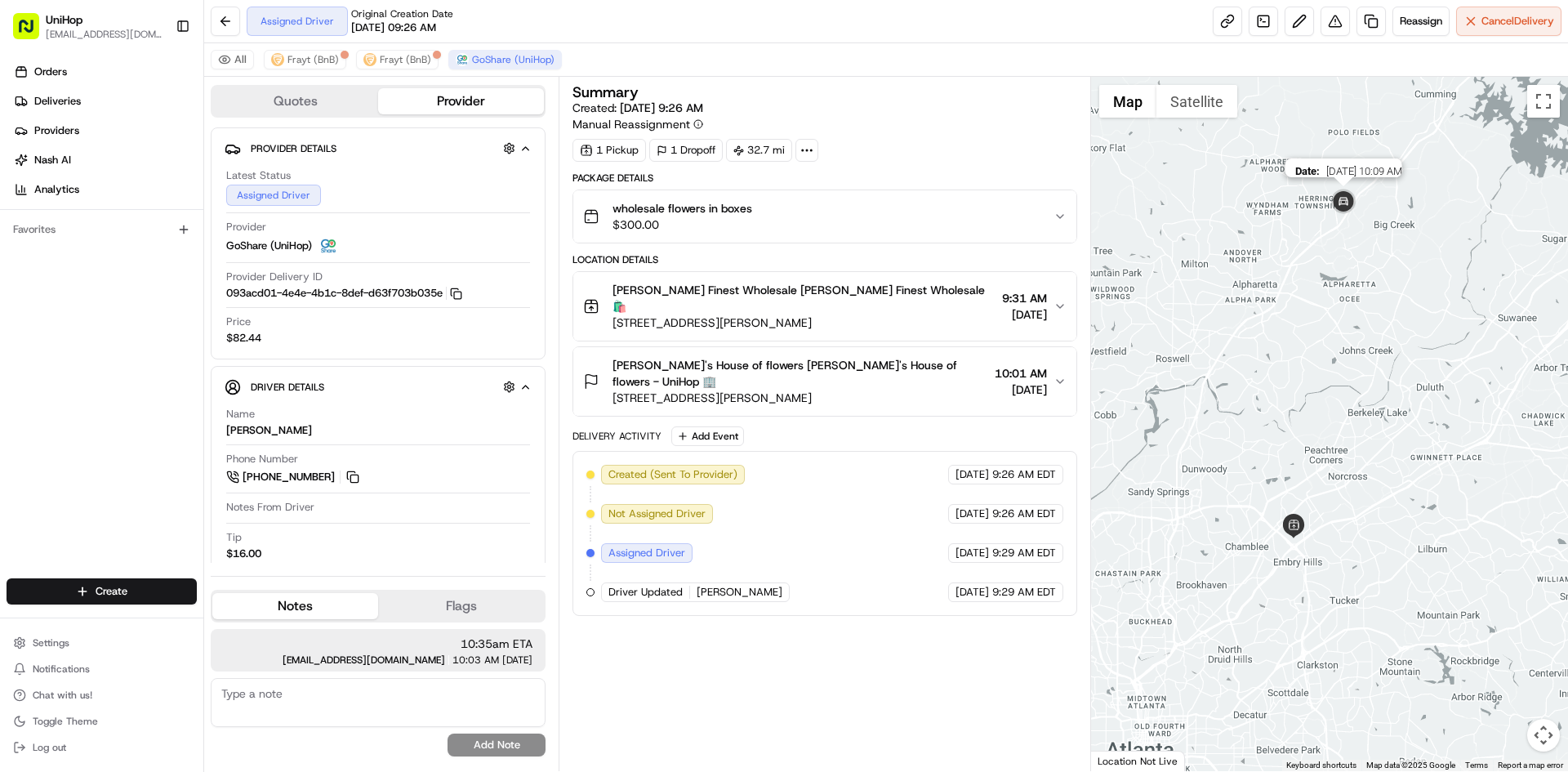
click at [1339, 211] on img at bounding box center [1344, 203] width 33 height 33
drag, startPoint x: 1297, startPoint y: 261, endPoint x: 1381, endPoint y: 230, distance: 89.5
click at [1379, 231] on div "To navigate, press the arrow keys." at bounding box center [1329, 423] width 478 height 694
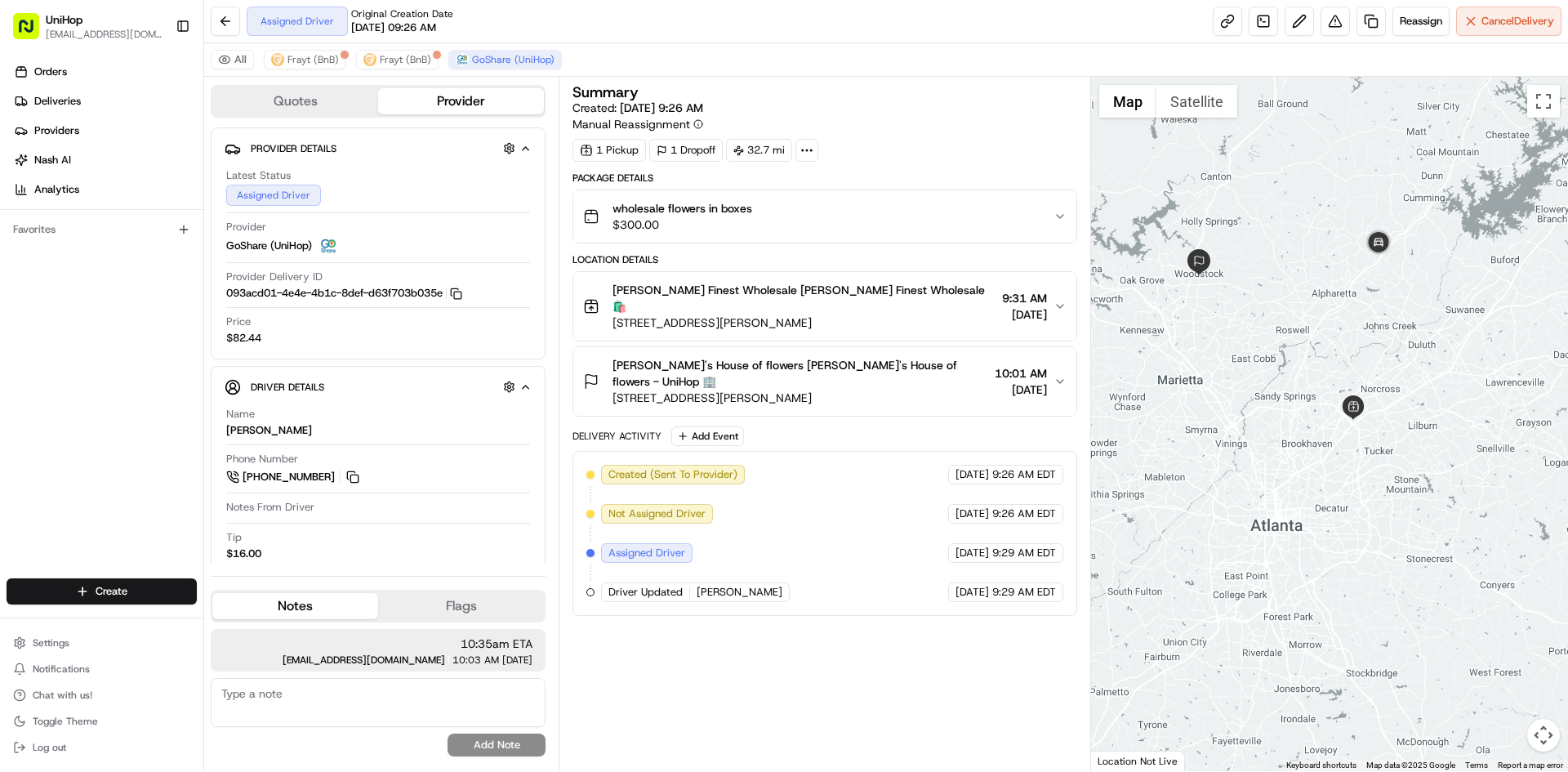
click at [1288, 282] on div at bounding box center [1329, 423] width 478 height 694
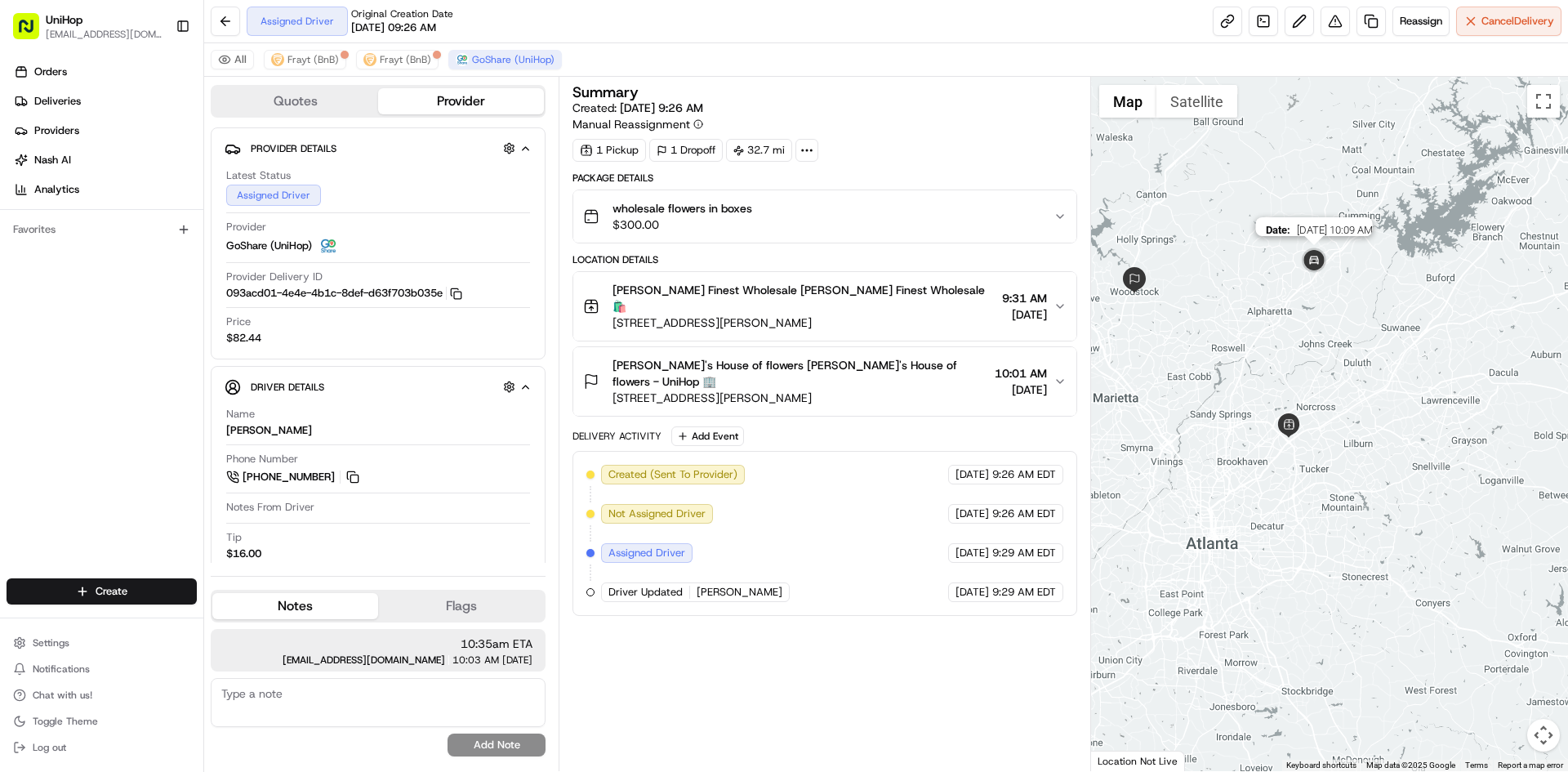
click at [1314, 257] on img at bounding box center [1314, 261] width 33 height 33
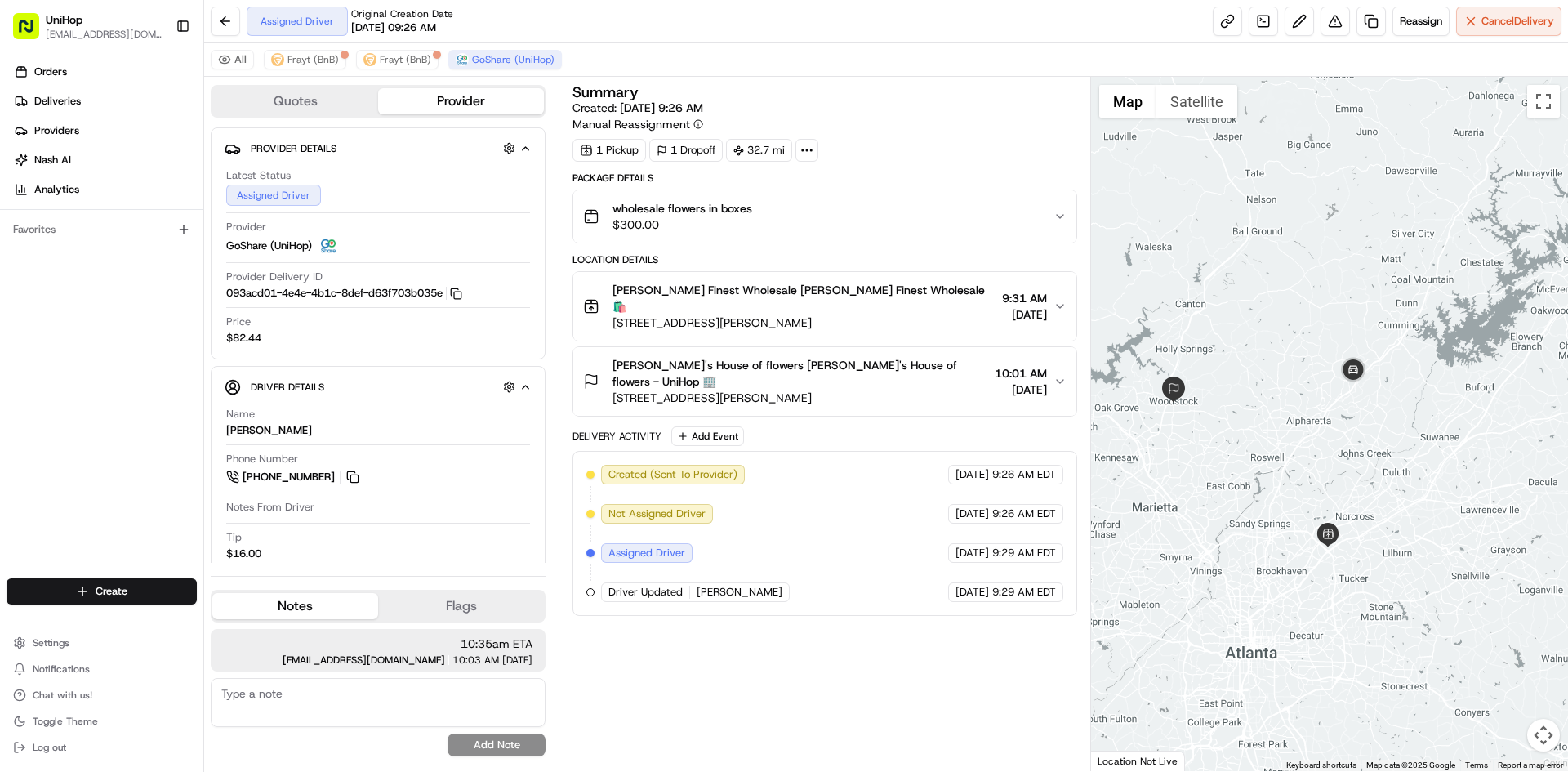
drag, startPoint x: 1288, startPoint y: 256, endPoint x: 1328, endPoint y: 369, distance: 119.9
click at [1328, 369] on div at bounding box center [1329, 423] width 478 height 694
click at [356, 477] on button at bounding box center [352, 476] width 18 height 18
click at [958, 653] on div "Summary Created: [DATE] 9:26 AM Manual Reassignment 1 Pickup 1 Dropoff 32.7 mi …" at bounding box center [825, 424] width 504 height 678
click at [1344, 371] on img at bounding box center [1353, 370] width 33 height 33
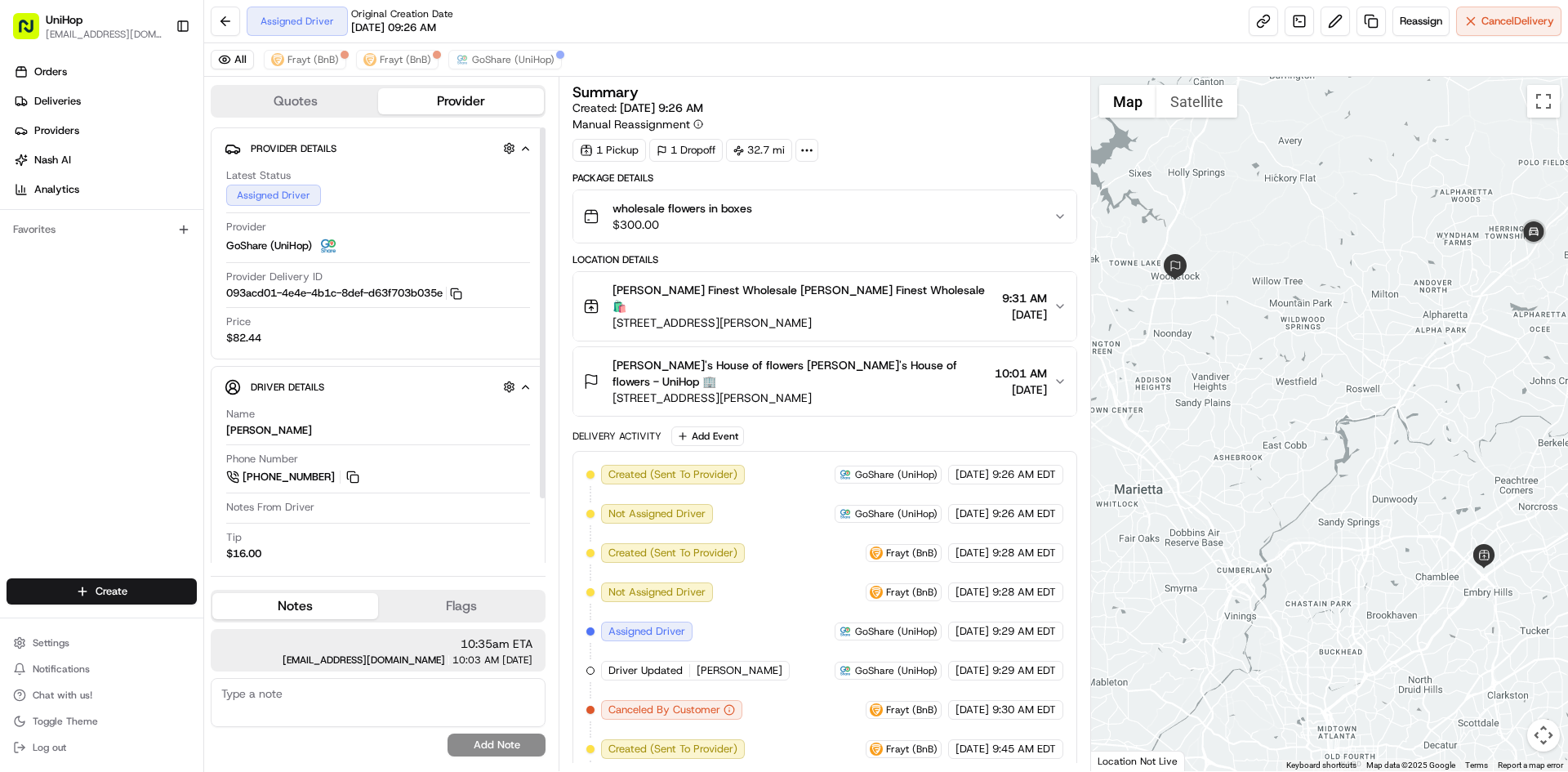
click at [502, 70] on div "All Frayt (BnB) Frayt (BnB) GoShare (UniHop)" at bounding box center [886, 60] width 1364 height 33
click at [503, 65] on span "GoShare (UniHop)" at bounding box center [513, 60] width 82 height 13
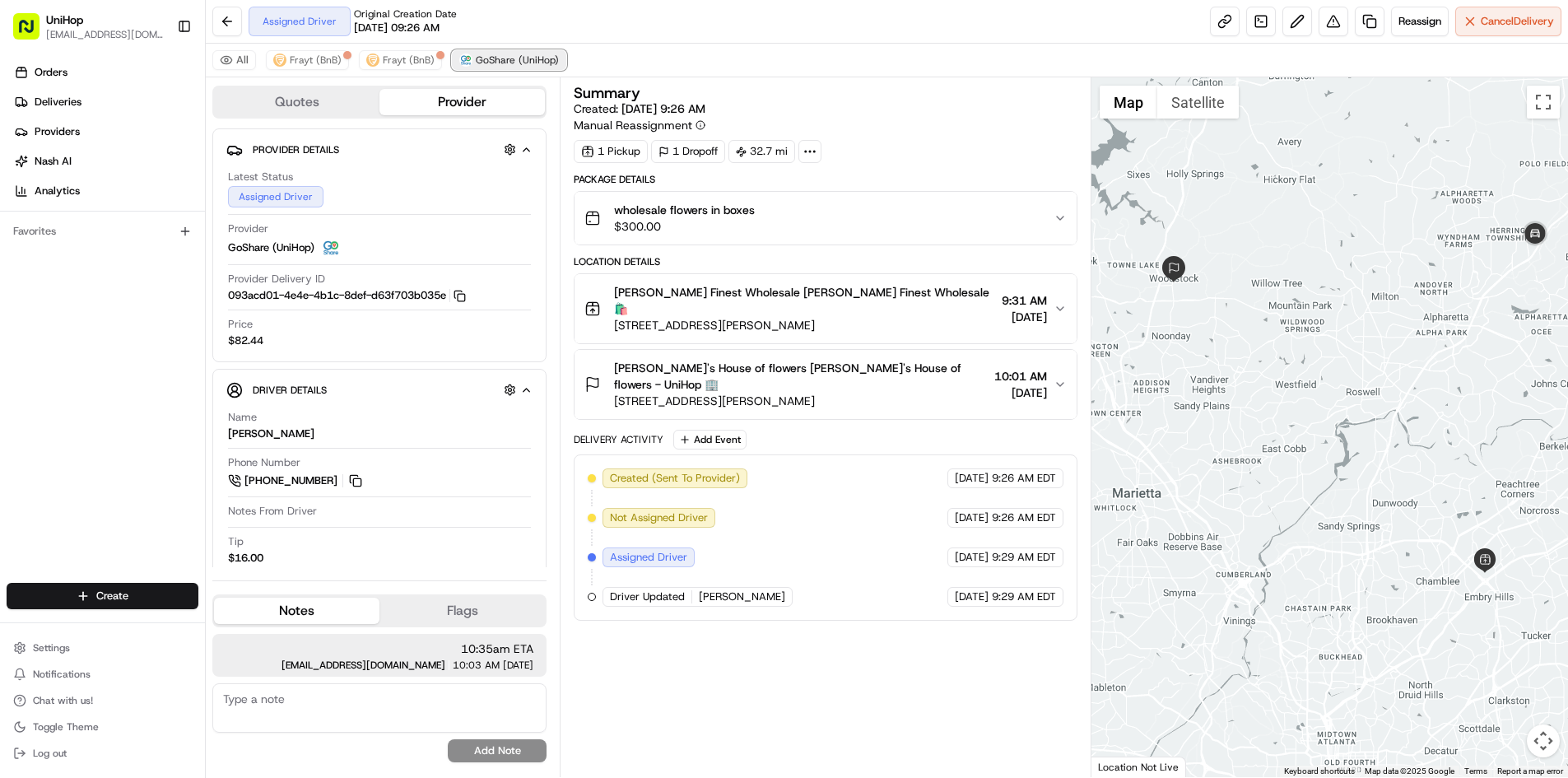
click at [508, 65] on span "GoShare (UniHop)" at bounding box center [517, 60] width 83 height 13
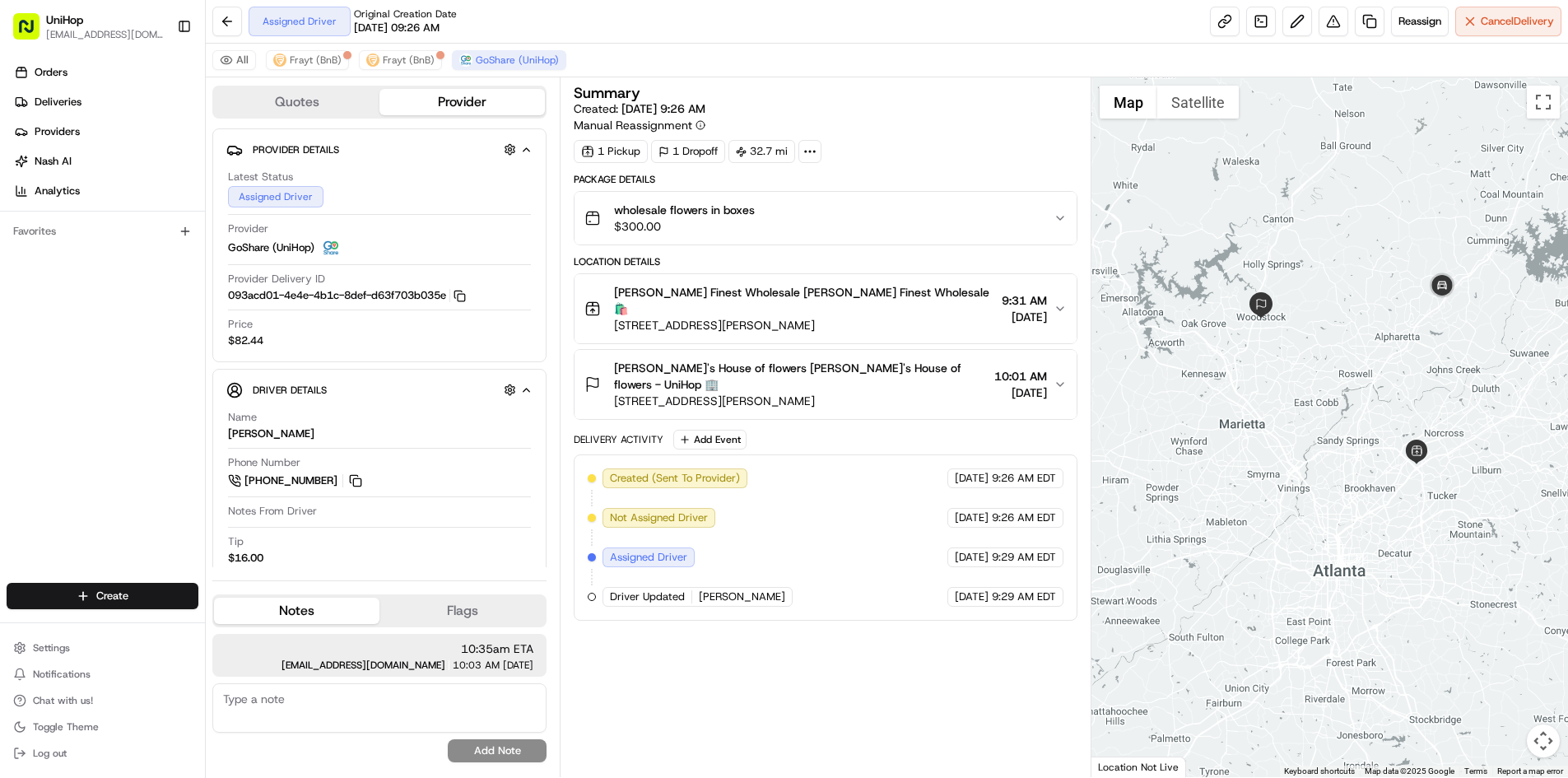
drag, startPoint x: 1384, startPoint y: 327, endPoint x: 1362, endPoint y: 344, distance: 27.8
click at [1362, 344] on div at bounding box center [1329, 427] width 476 height 700
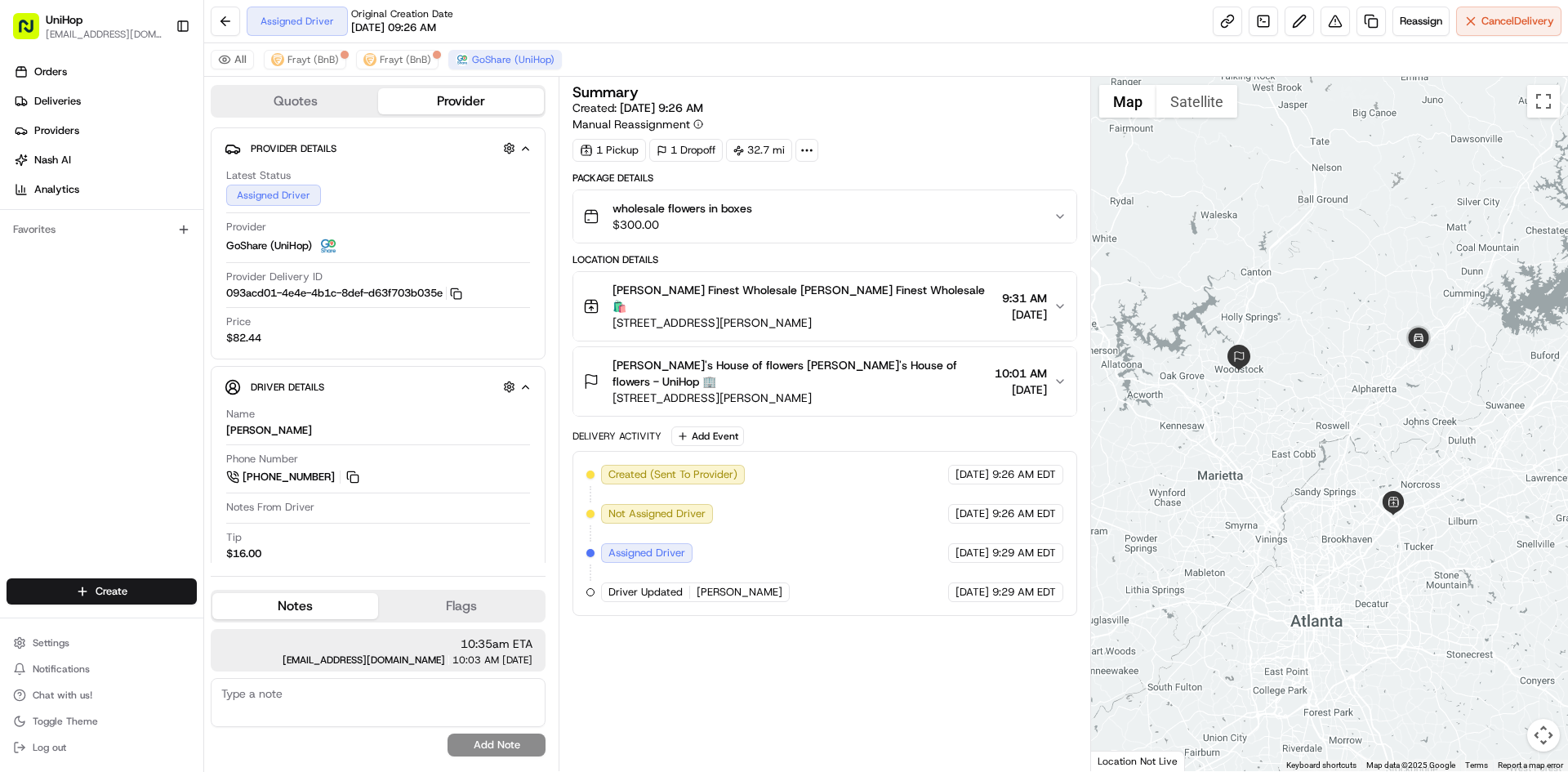
drag, startPoint x: 1408, startPoint y: 368, endPoint x: 1393, endPoint y: 376, distance: 17.0
click at [1393, 376] on div at bounding box center [1329, 423] width 478 height 694
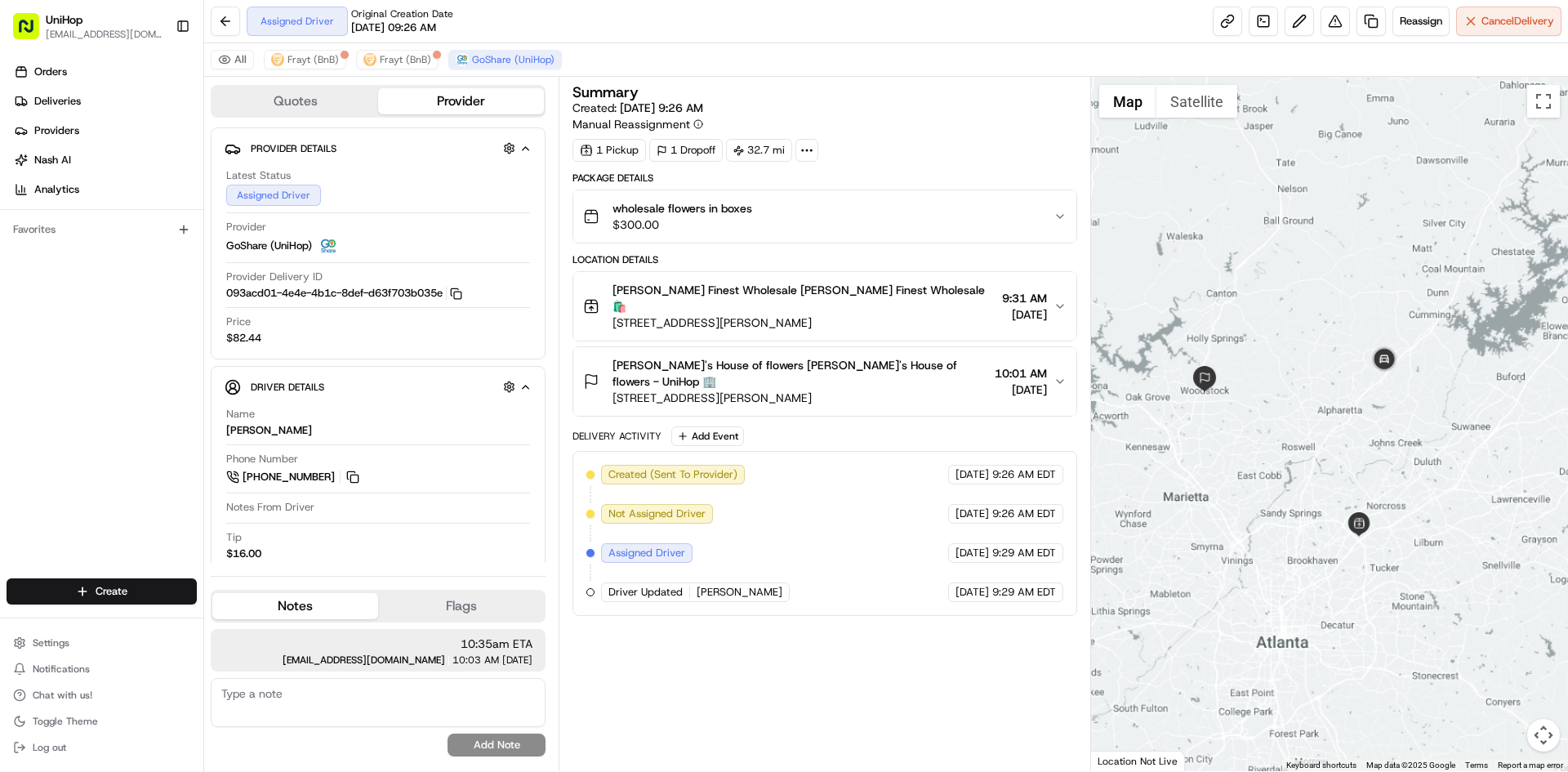
drag, startPoint x: 1343, startPoint y: 366, endPoint x: 1345, endPoint y: 375, distance: 9.2
click at [1345, 375] on div at bounding box center [1329, 423] width 478 height 694
click at [1393, 361] on img at bounding box center [1386, 364] width 33 height 33
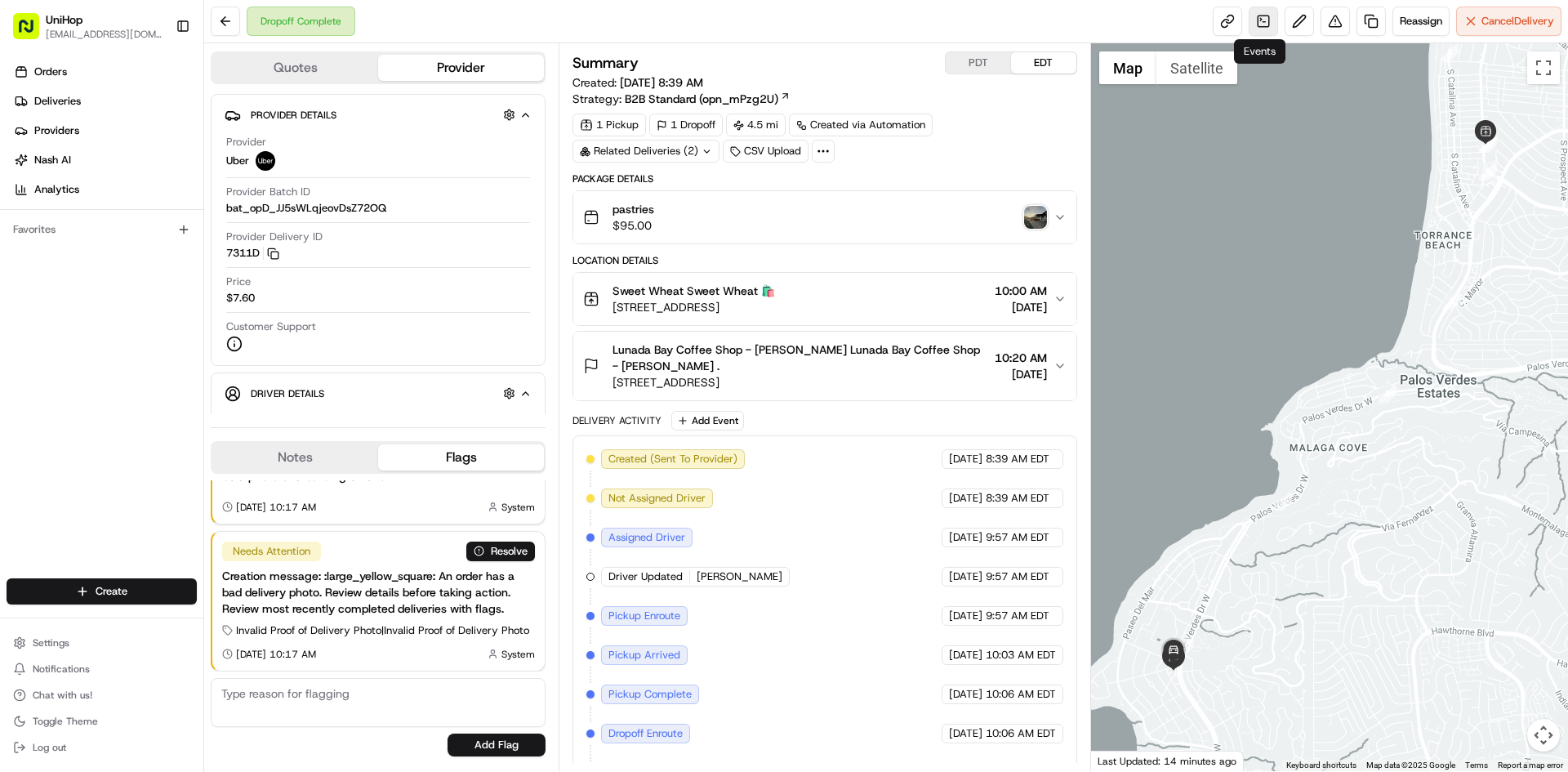
click at [1265, 24] on link at bounding box center [1263, 21] width 29 height 29
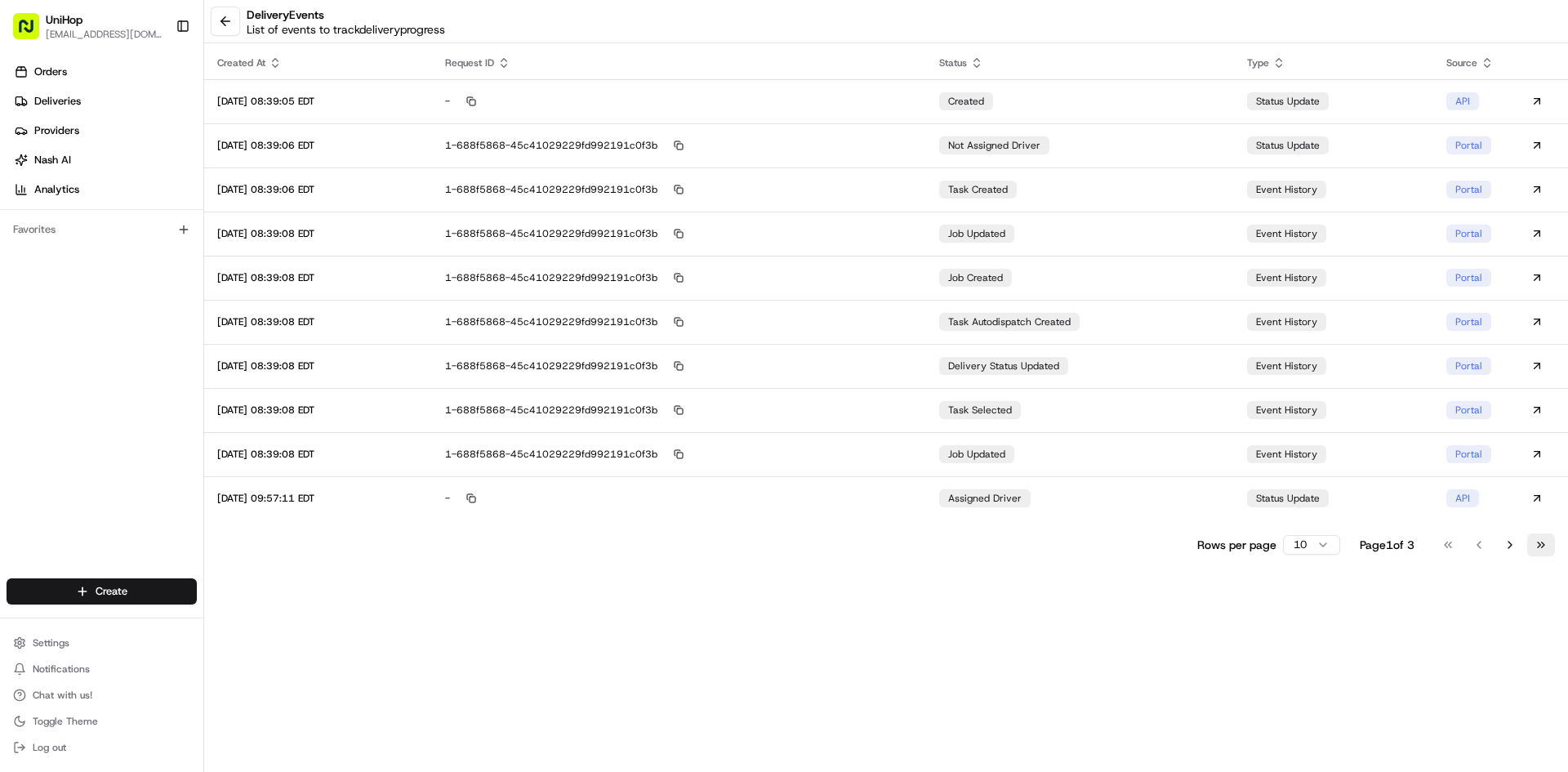
click at [1537, 544] on button "Go to last page" at bounding box center [1541, 545] width 27 height 23
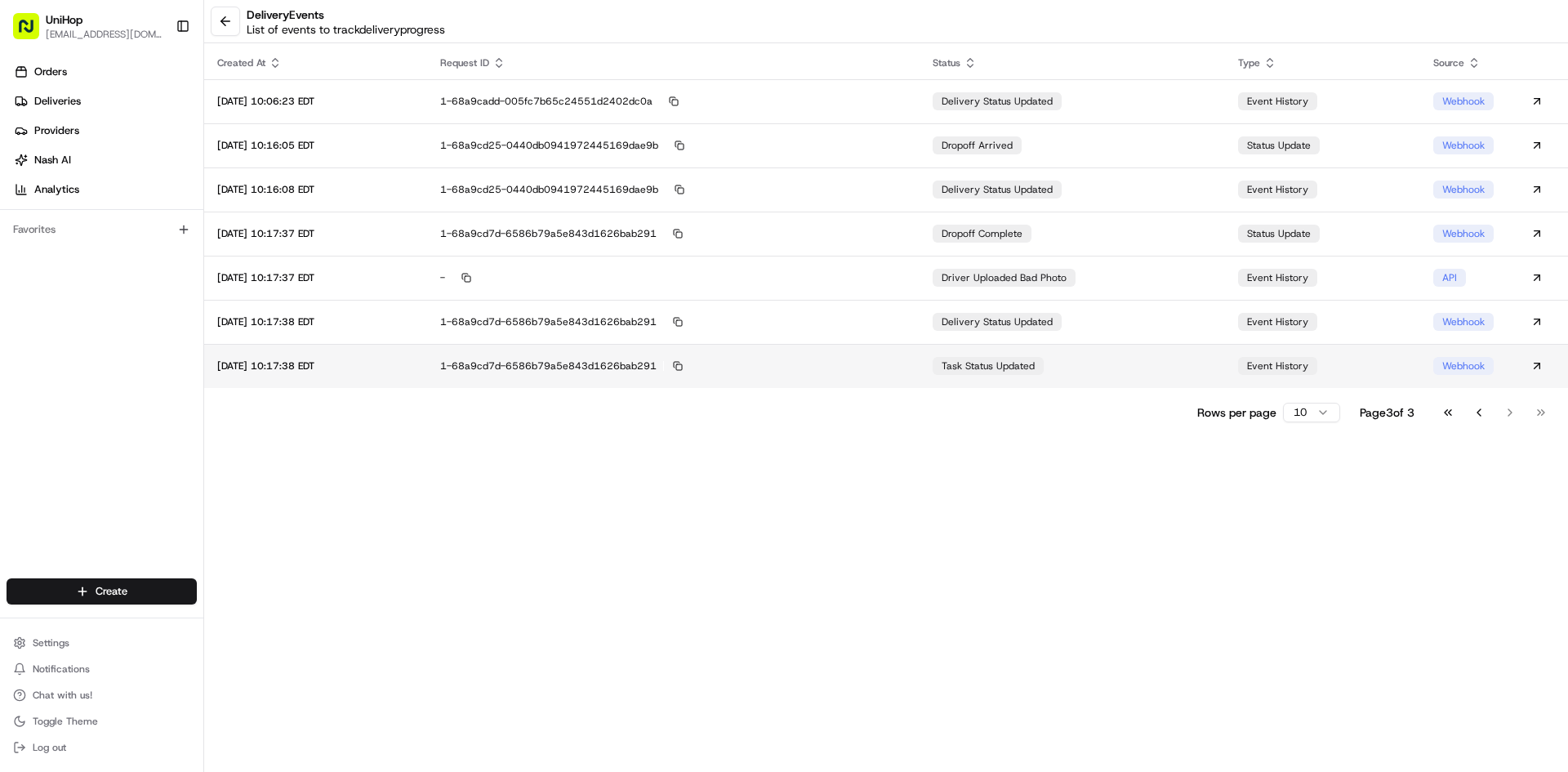
click at [1106, 373] on td "task status updated" at bounding box center [1072, 366] width 306 height 45
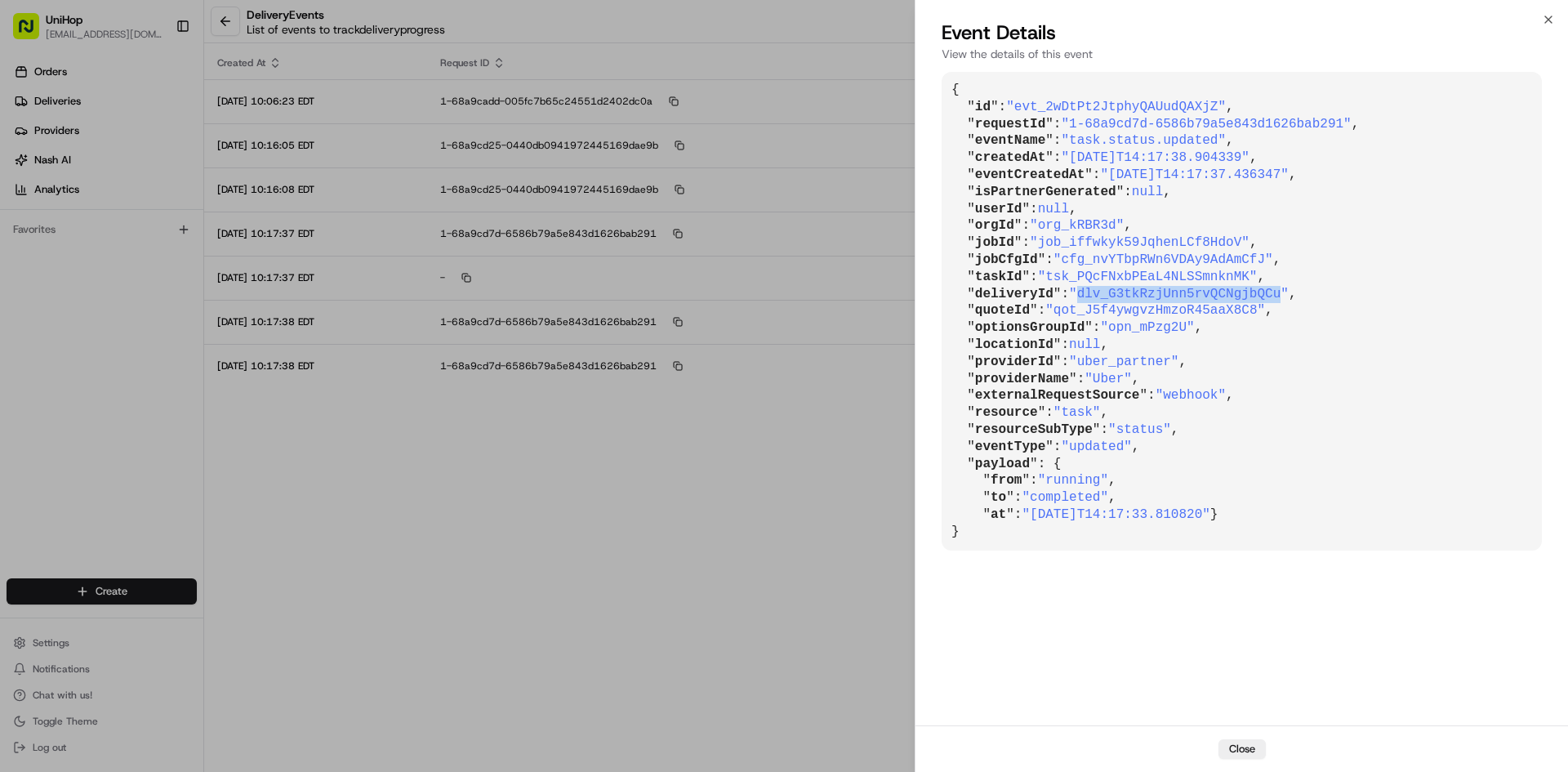
drag, startPoint x: 1075, startPoint y: 295, endPoint x: 1257, endPoint y: 291, distance: 182.0
click at [1257, 291] on span ""dlv_G3tkRzjUnn5rvQCNgjbQCu"" at bounding box center [1179, 295] width 220 height 15
copy span "dlv_G3tkRzjUnn5rvQCNgjbQCu"
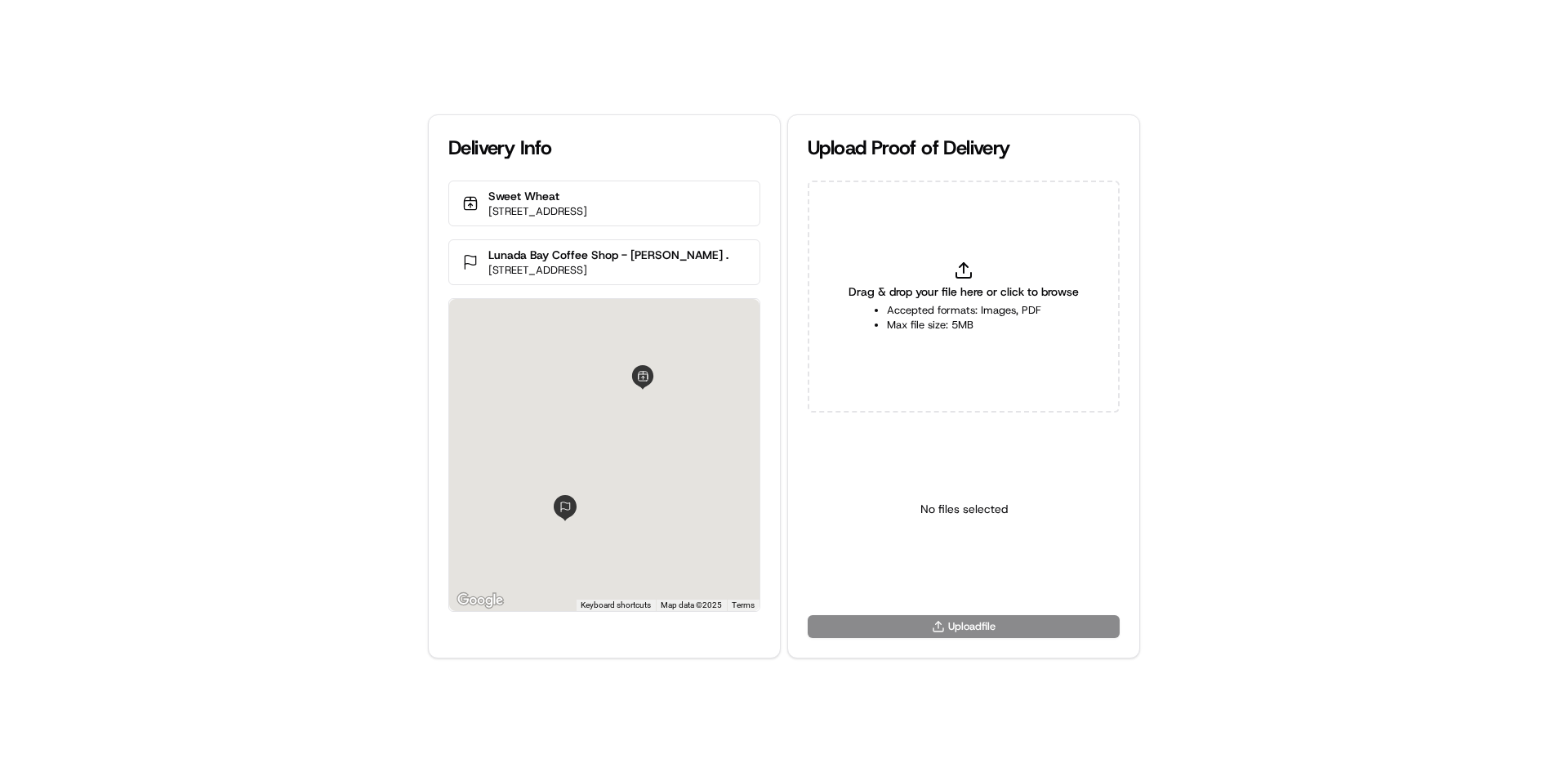
click at [990, 256] on div "Drag & drop your file here or click to browse Accepted formats: Images, PDF Max…" at bounding box center [964, 296] width 312 height 232
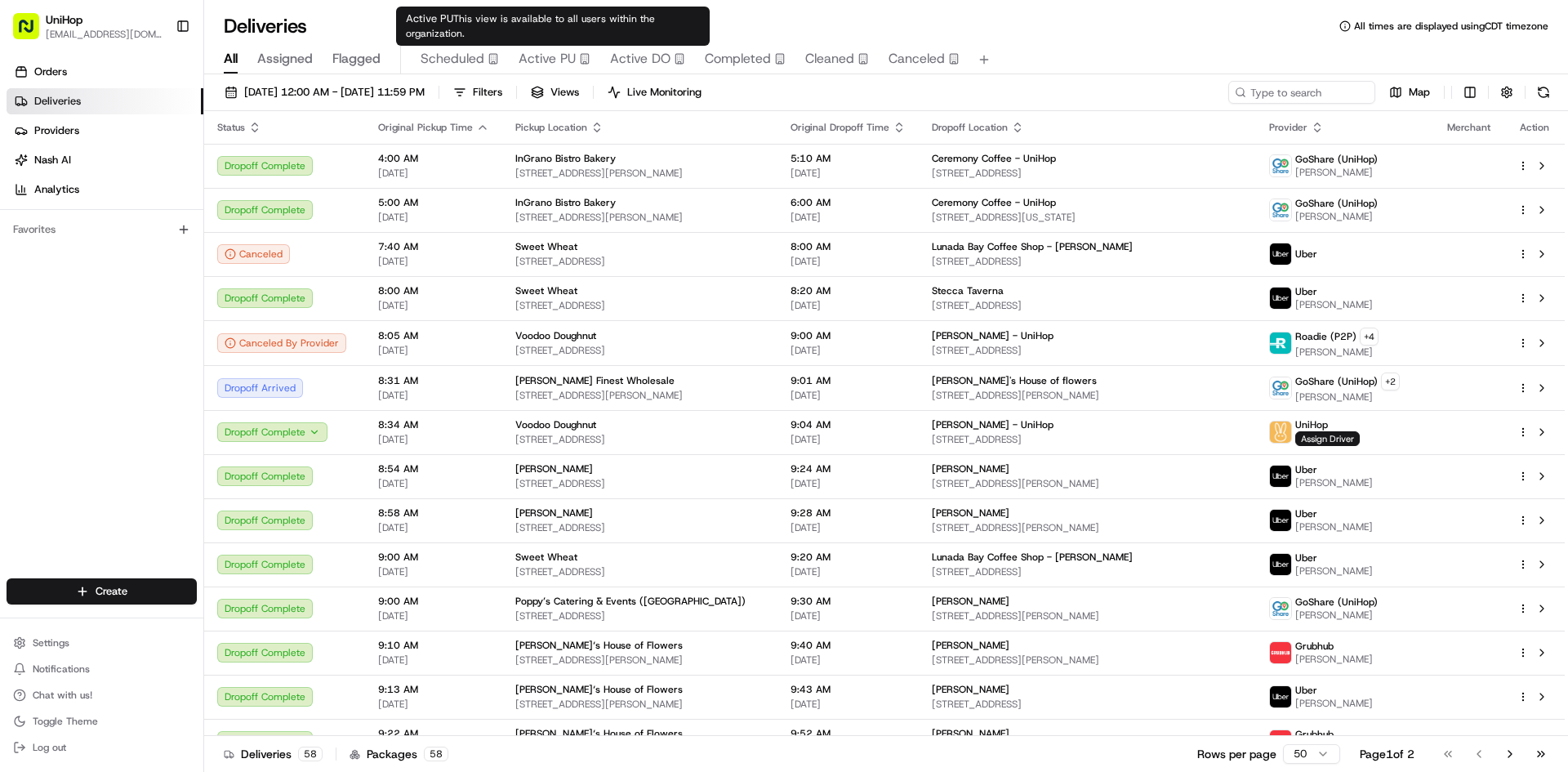
click at [546, 62] on span "Active PU" at bounding box center [547, 59] width 57 height 20
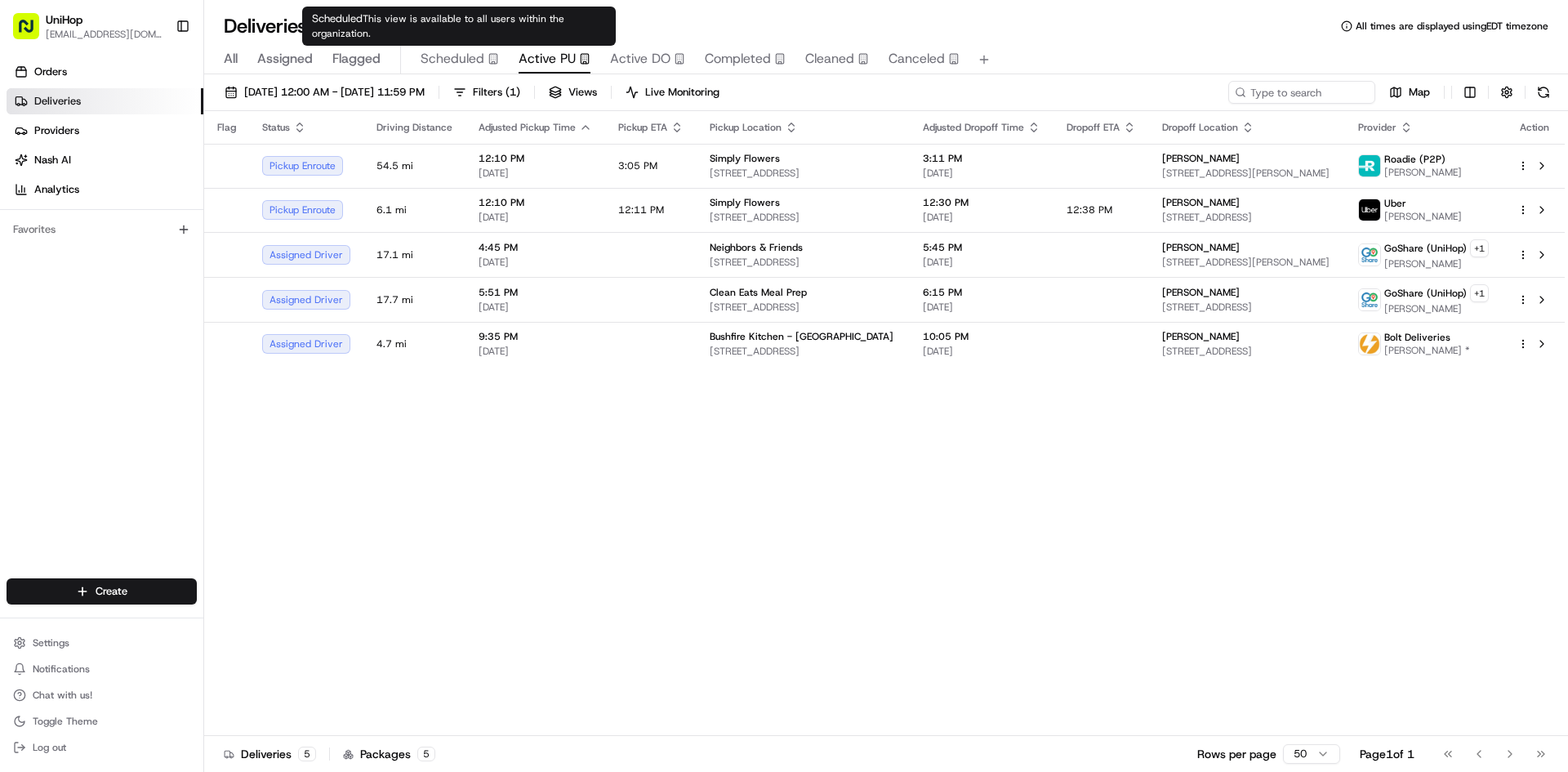
click at [432, 63] on span "Scheduled" at bounding box center [452, 59] width 63 height 20
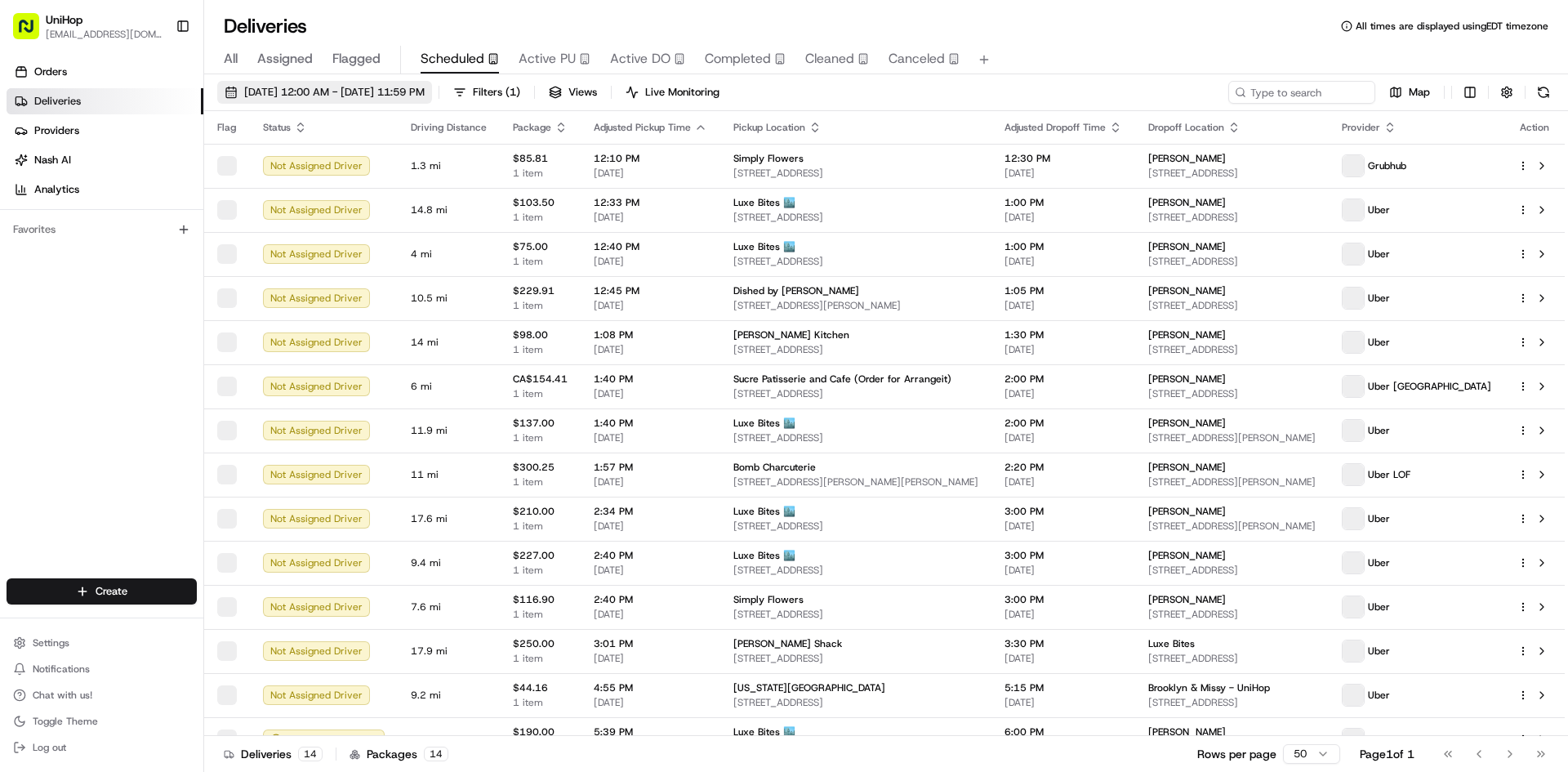
click at [425, 92] on span "[DATE] 12:00 AM - [DATE] 11:59 PM" at bounding box center [334, 93] width 181 height 15
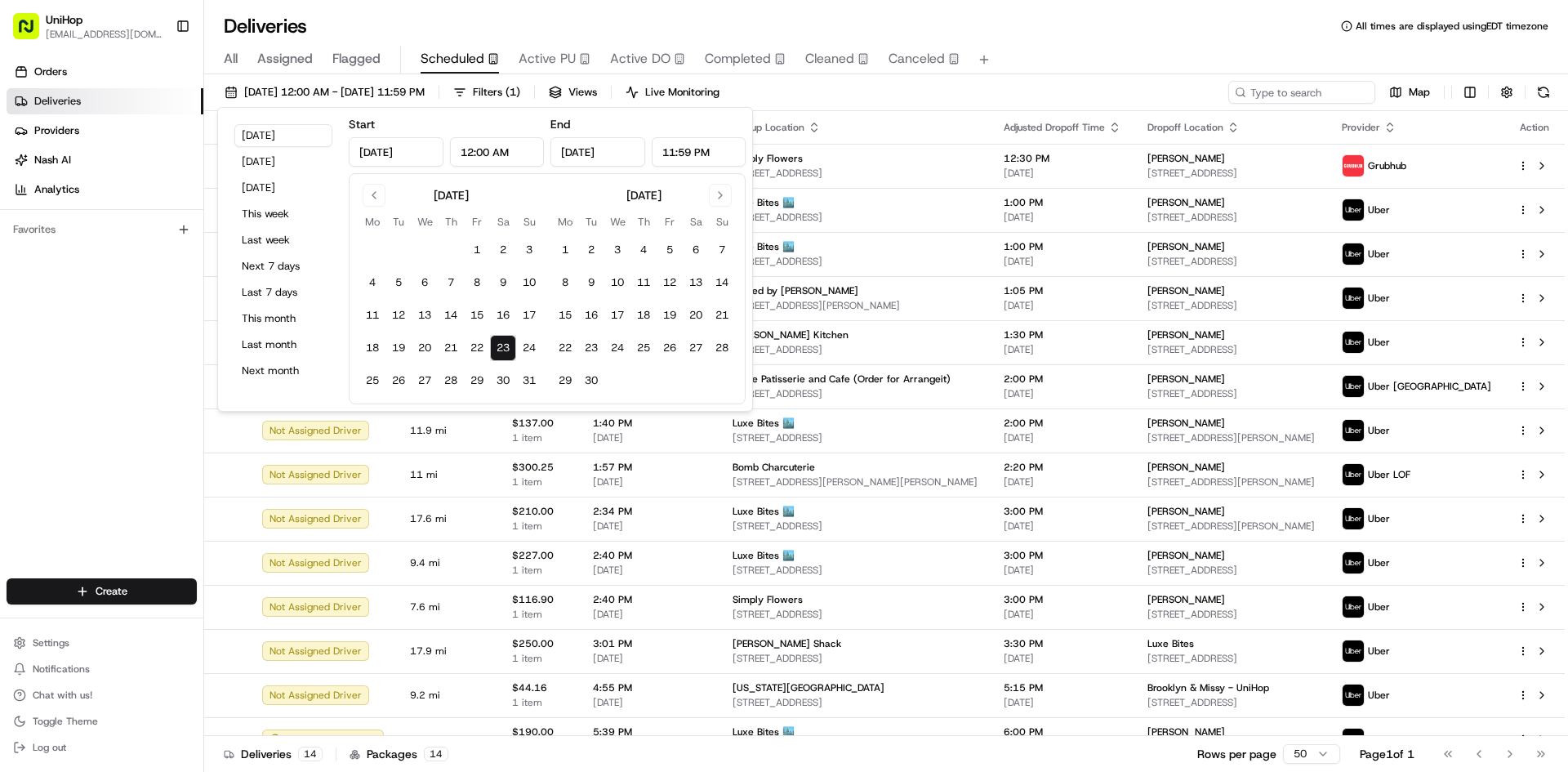
click at [539, 154] on input "12:00 AM" at bounding box center [497, 152] width 95 height 29
click at [675, 152] on input "11:59 PM" at bounding box center [699, 152] width 95 height 29
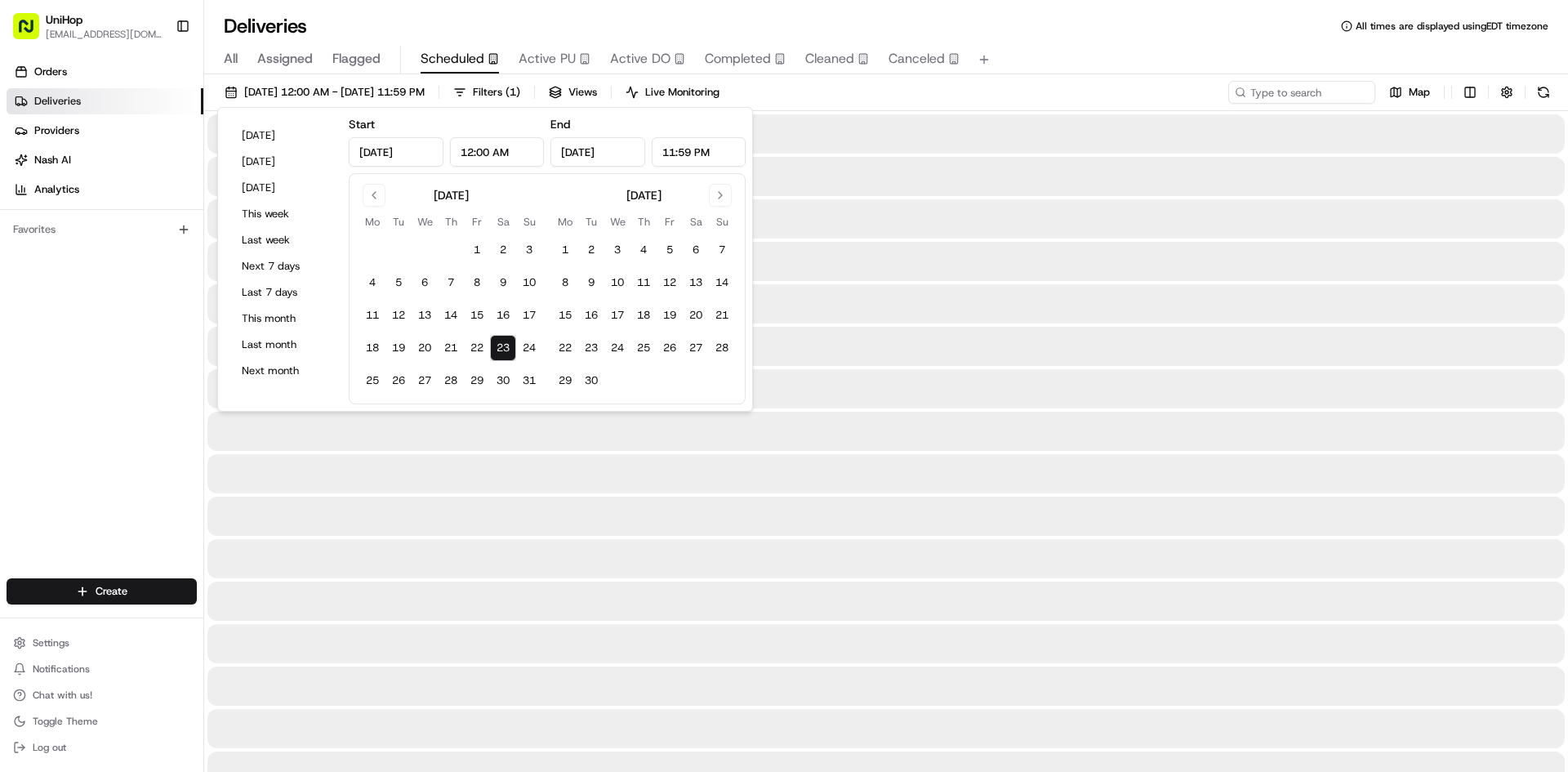
click at [515, 153] on input "12:00 AM" at bounding box center [497, 152] width 95 height 29
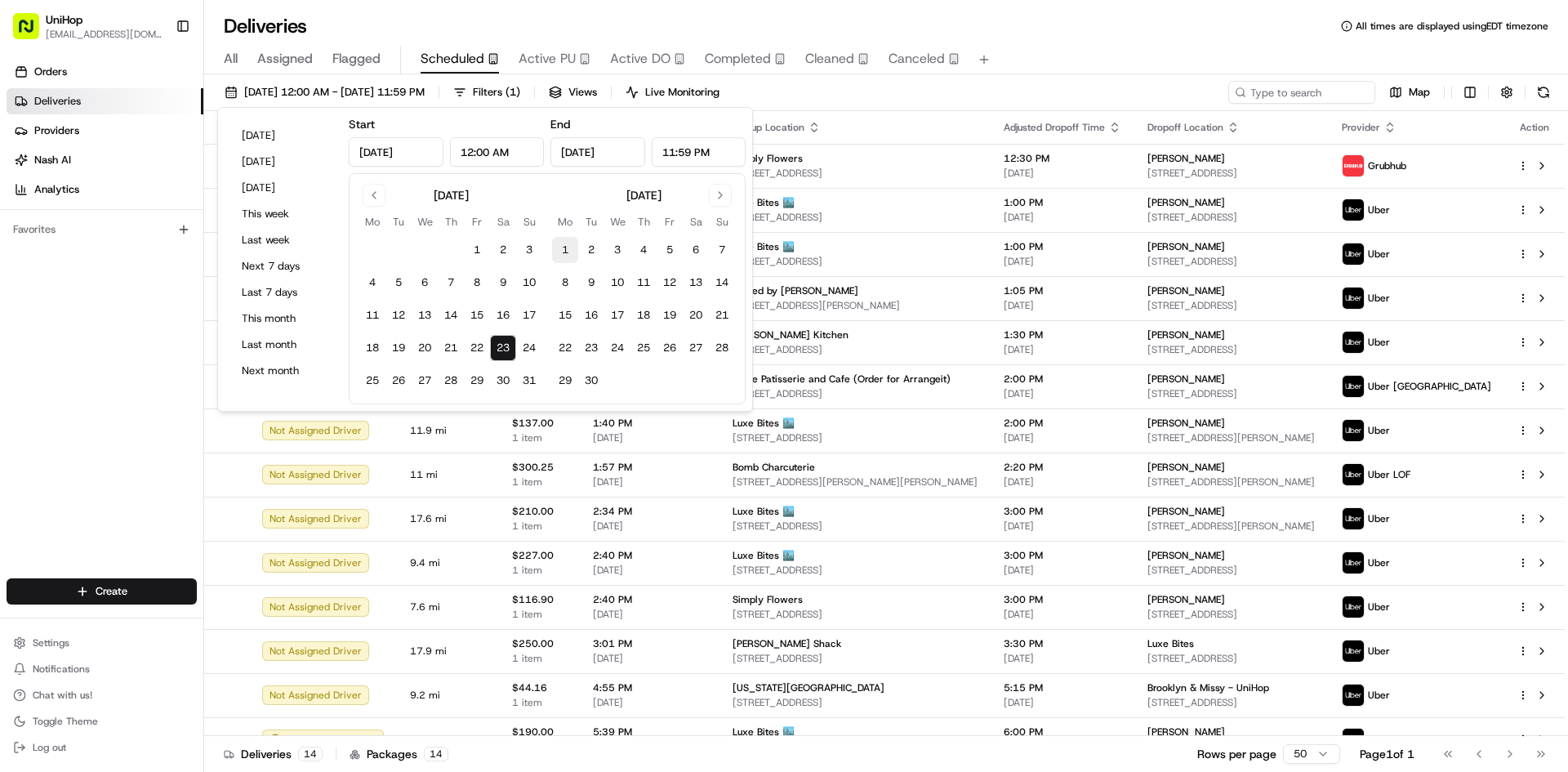
click at [562, 257] on button "1" at bounding box center [565, 250] width 27 height 27
type input "Sep 1, 2025"
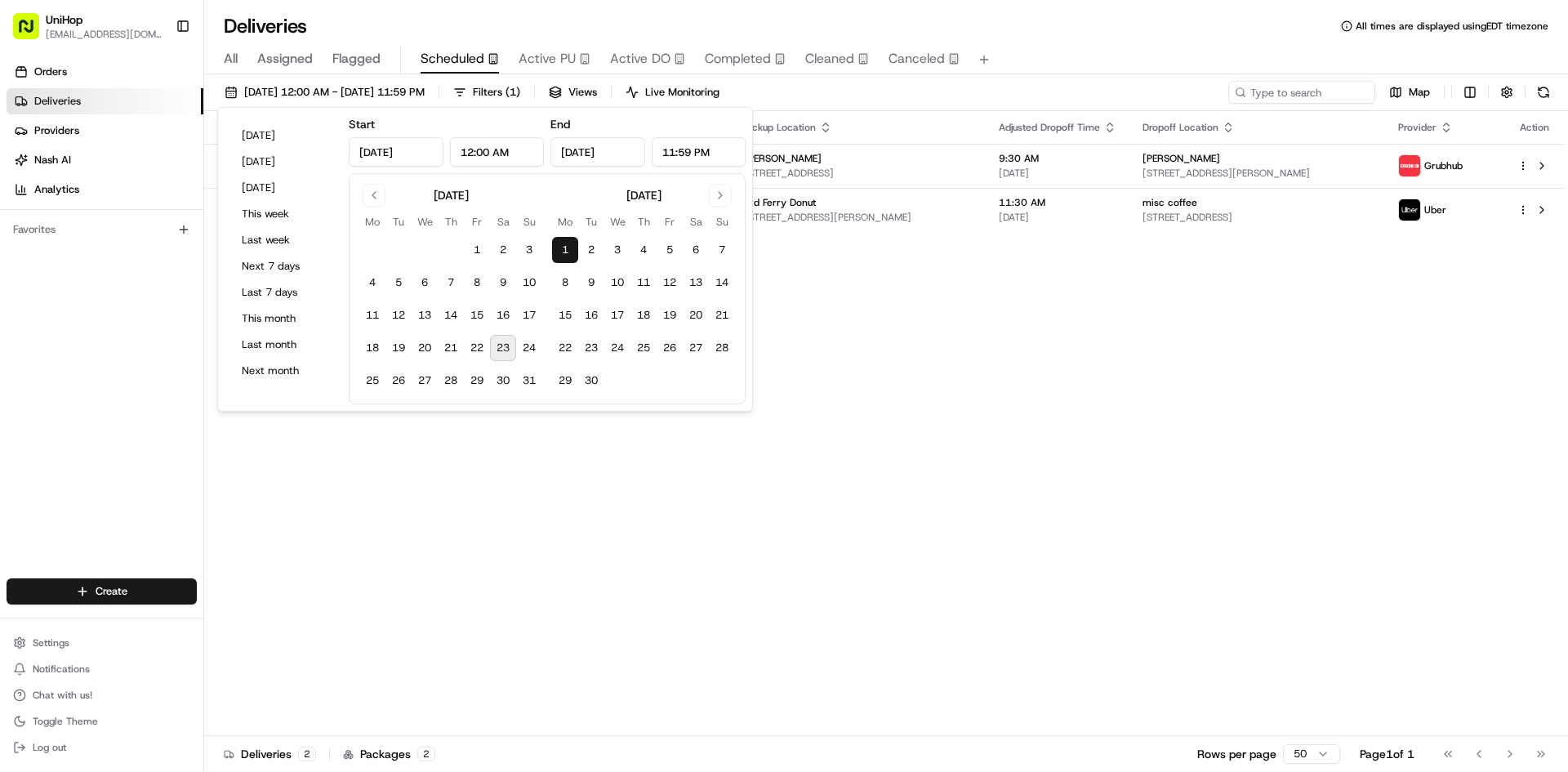
click at [1073, 314] on div "Flag Status Driving Distance Package Adjusted Pickup Time Pickup Location Adjus…" at bounding box center [884, 423] width 1361 height 625
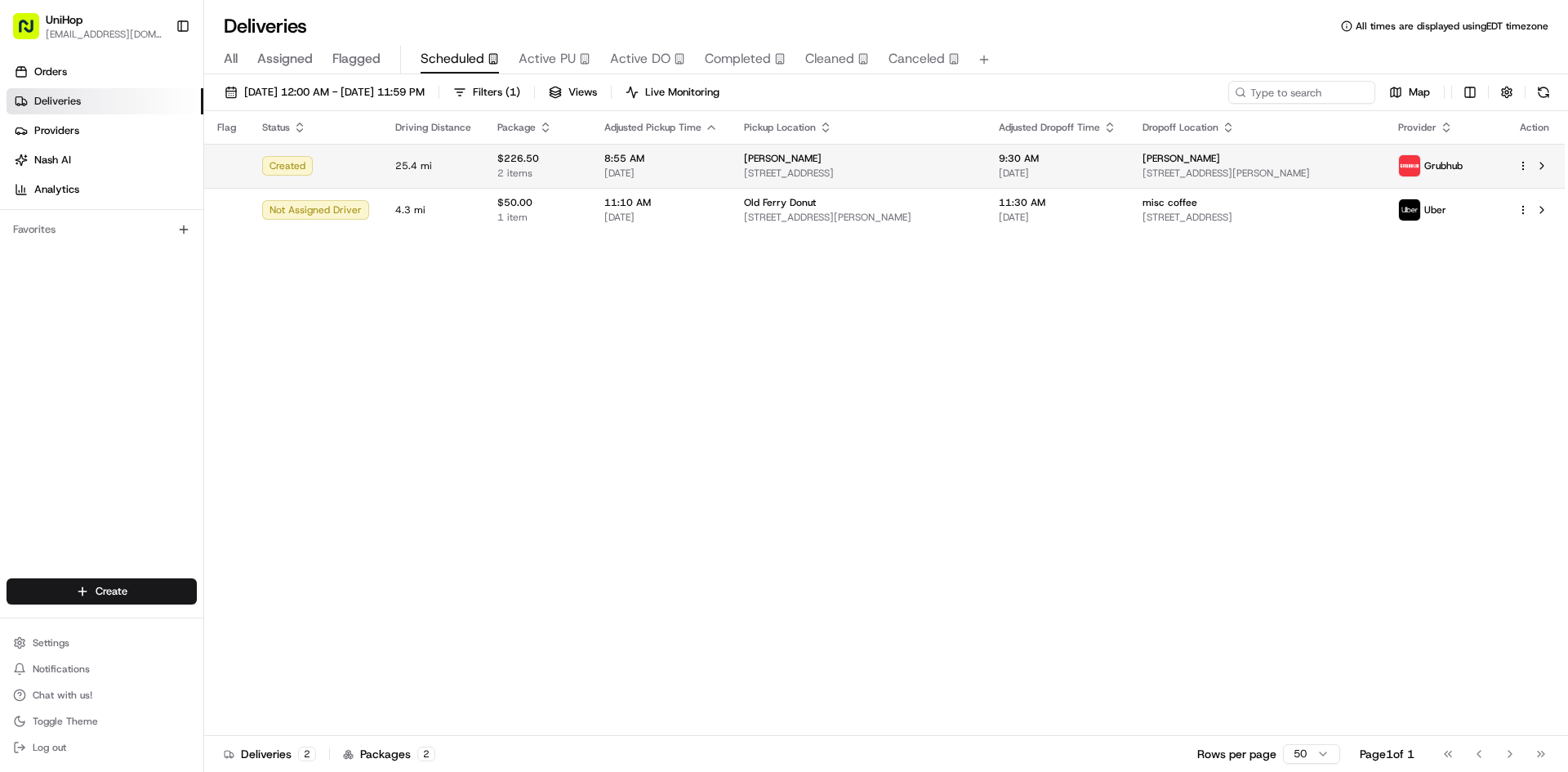
click at [882, 180] on td "Beatriz 9651 SW 106th Ct, Miami, FL 33176, US" at bounding box center [859, 166] width 256 height 45
click at [1545, 173] on button at bounding box center [1541, 166] width 20 height 20
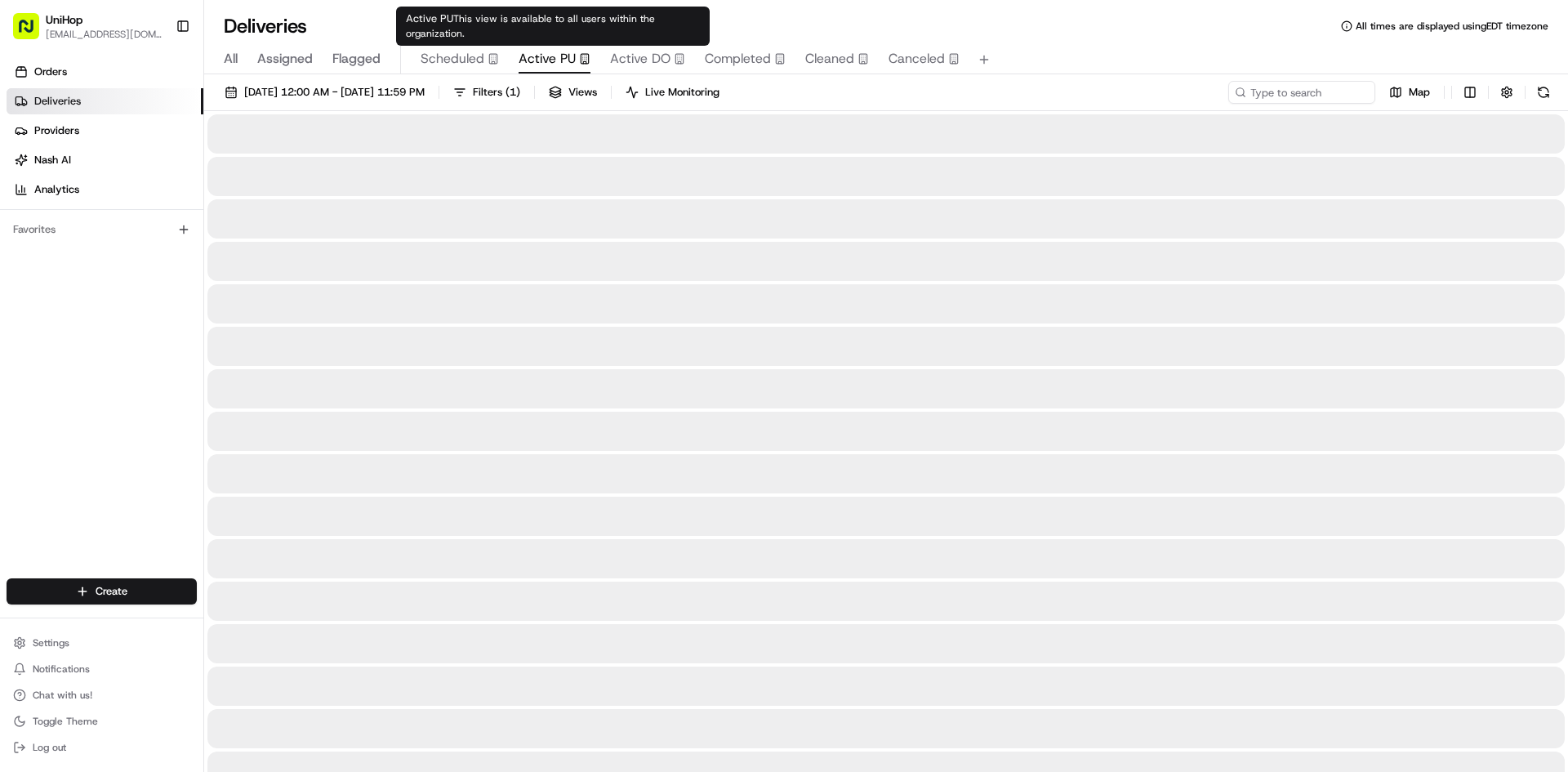
click at [568, 63] on span "Active PU" at bounding box center [547, 59] width 57 height 20
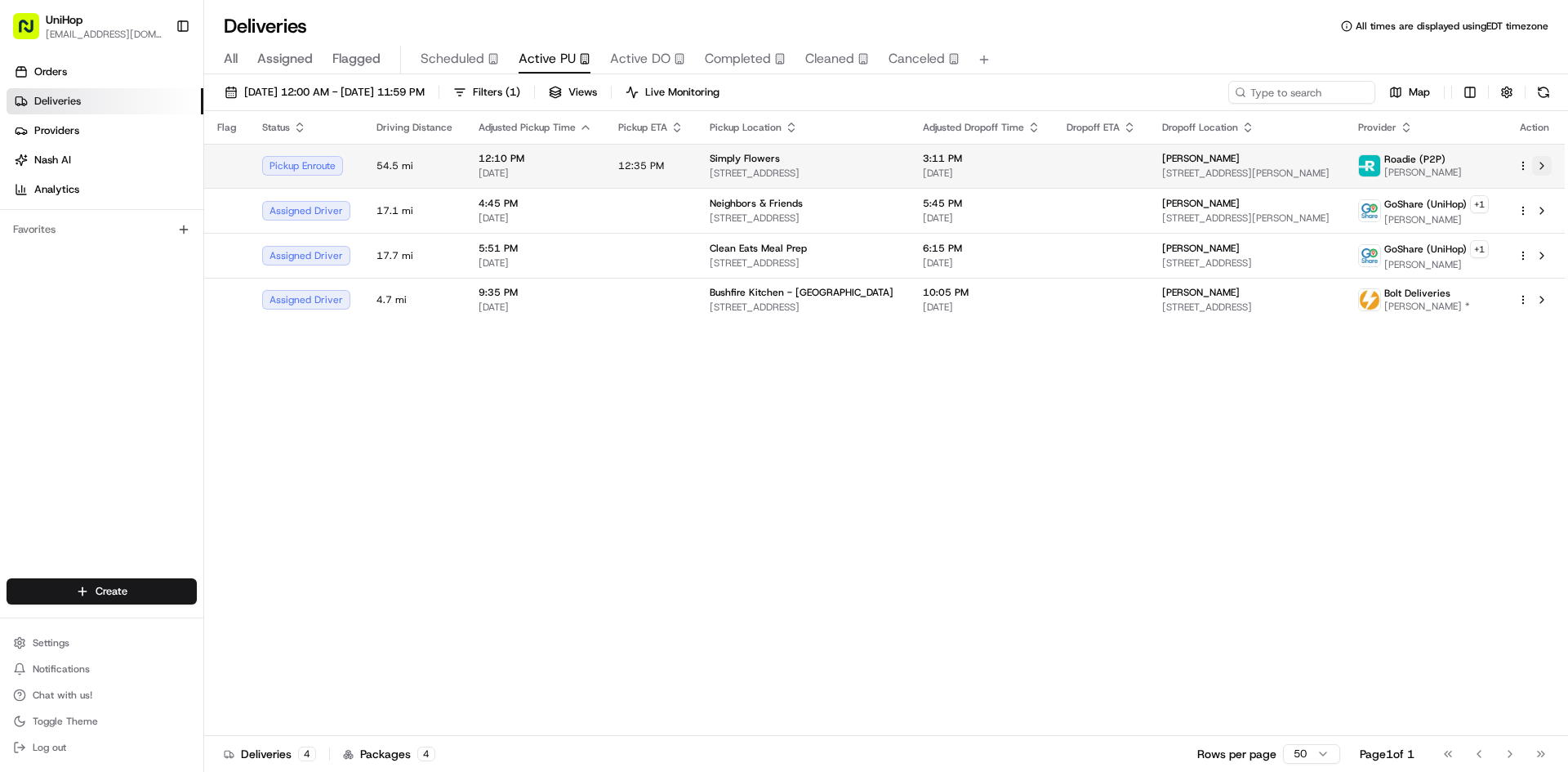
click at [1548, 168] on button at bounding box center [1541, 166] width 20 height 20
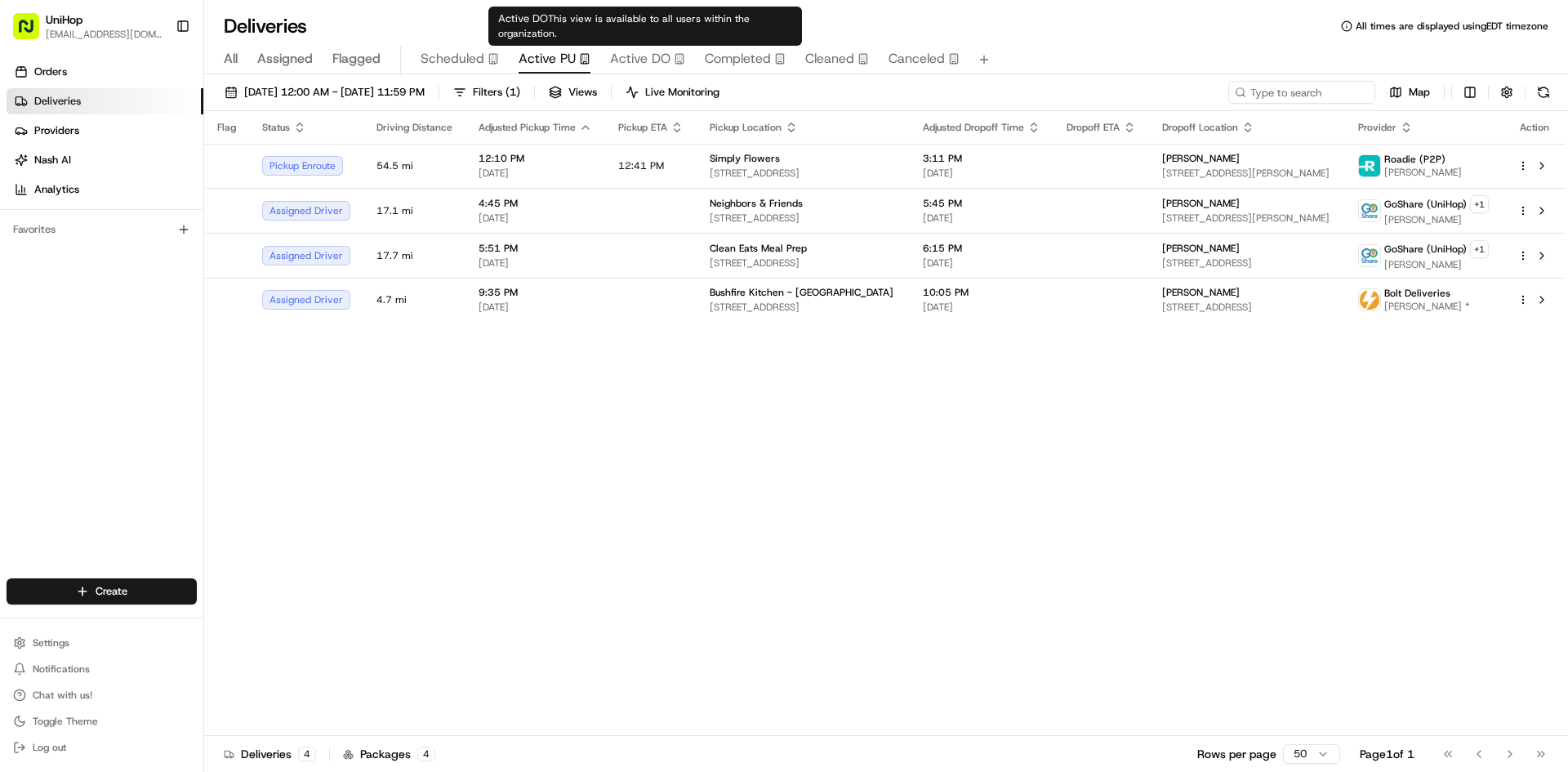
click at [648, 61] on span "Active DO" at bounding box center [640, 59] width 61 height 20
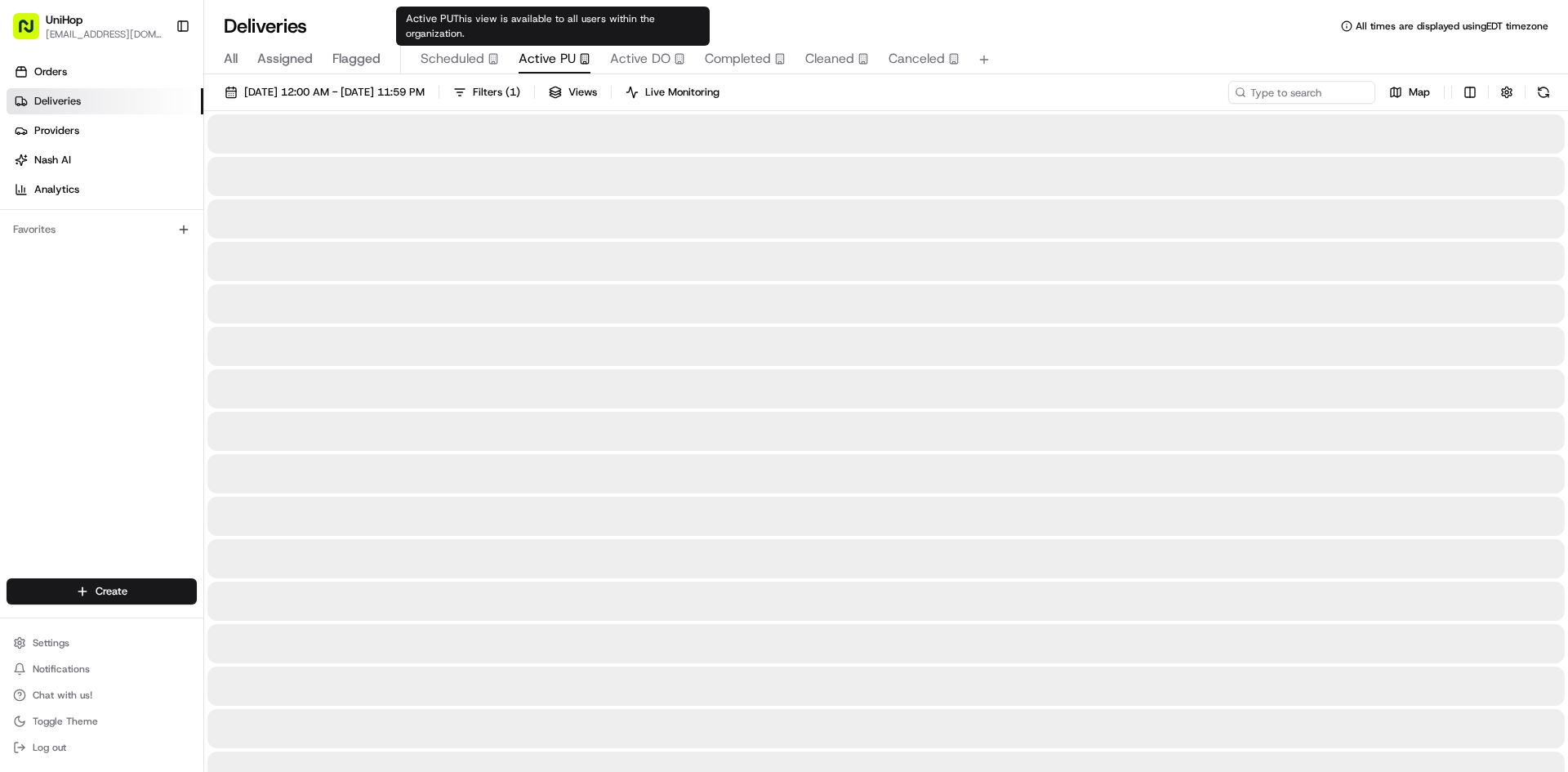
click at [546, 68] on span "Active PU" at bounding box center [547, 59] width 57 height 20
click at [474, 67] on span "Scheduled" at bounding box center [452, 59] width 63 height 20
click at [568, 56] on span "Active PU" at bounding box center [547, 59] width 57 height 20
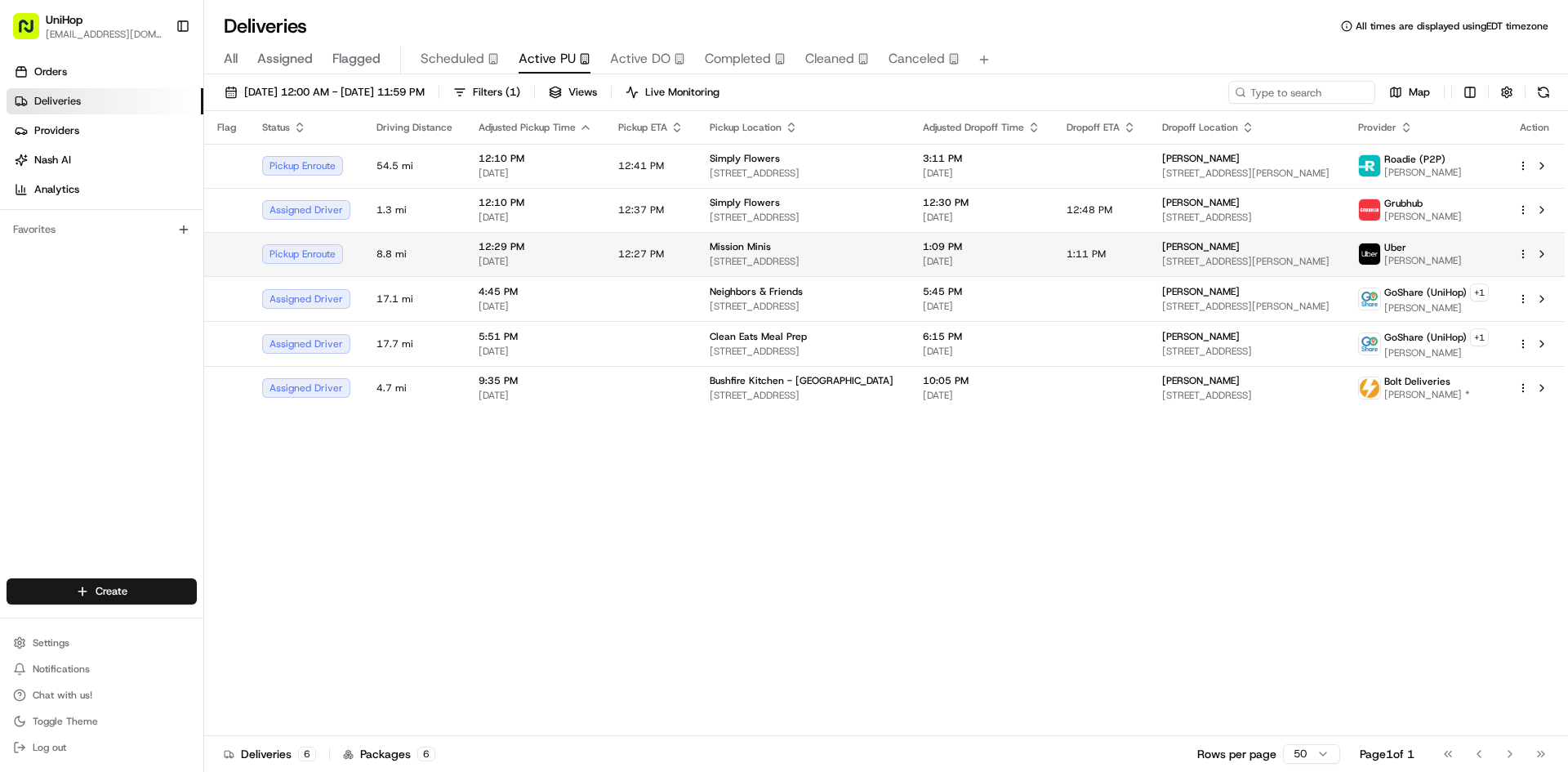
click at [907, 245] on td "Mission Minis 3168 22nd St, San Francisco, CA 94110, USA" at bounding box center [803, 254] width 213 height 45
click at [768, 247] on div "Mission Minis" at bounding box center [804, 247] width 187 height 13
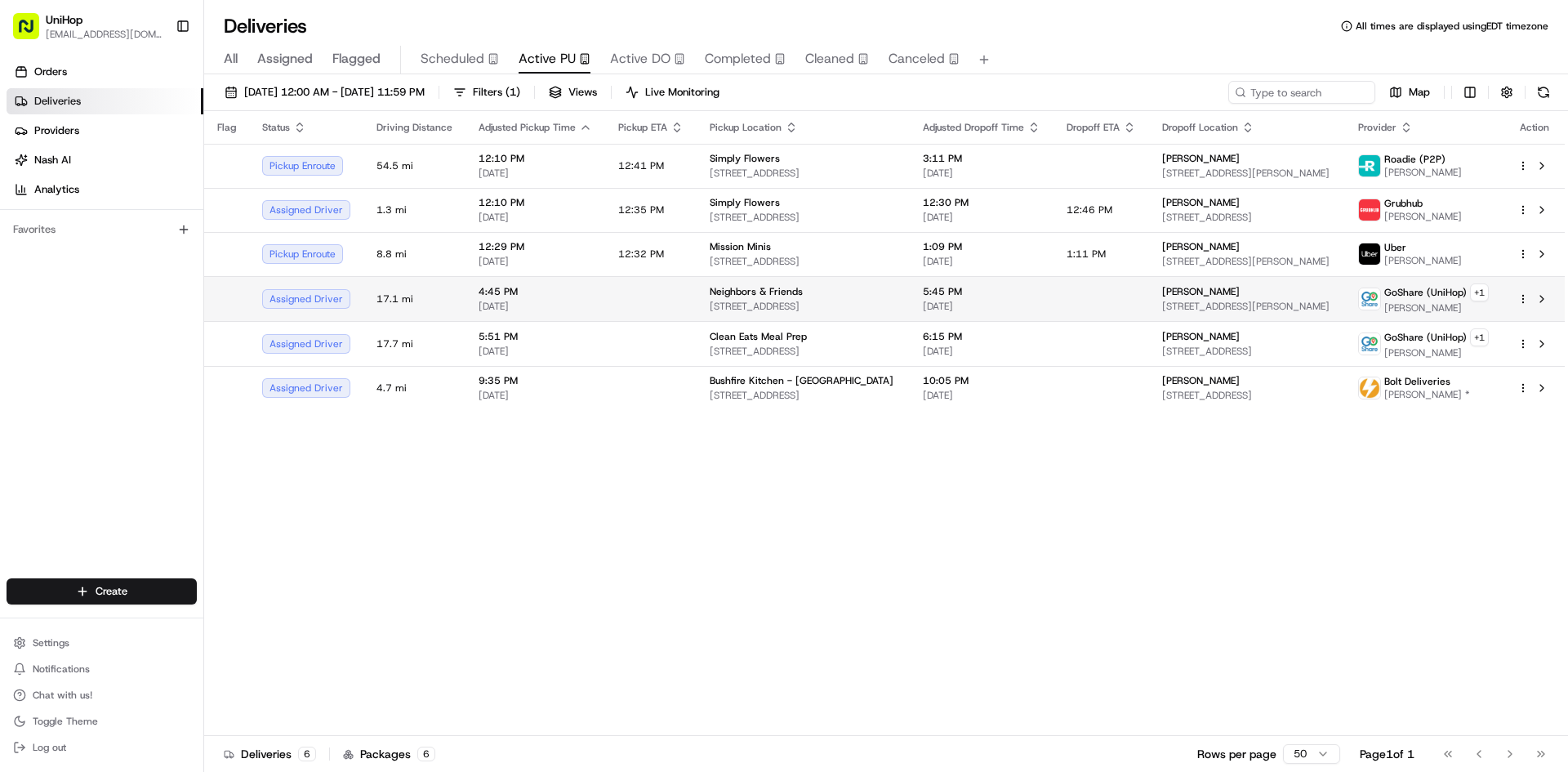
click at [820, 303] on span "88 Union St, Pasadena, CA 91103, USA" at bounding box center [804, 307] width 187 height 13
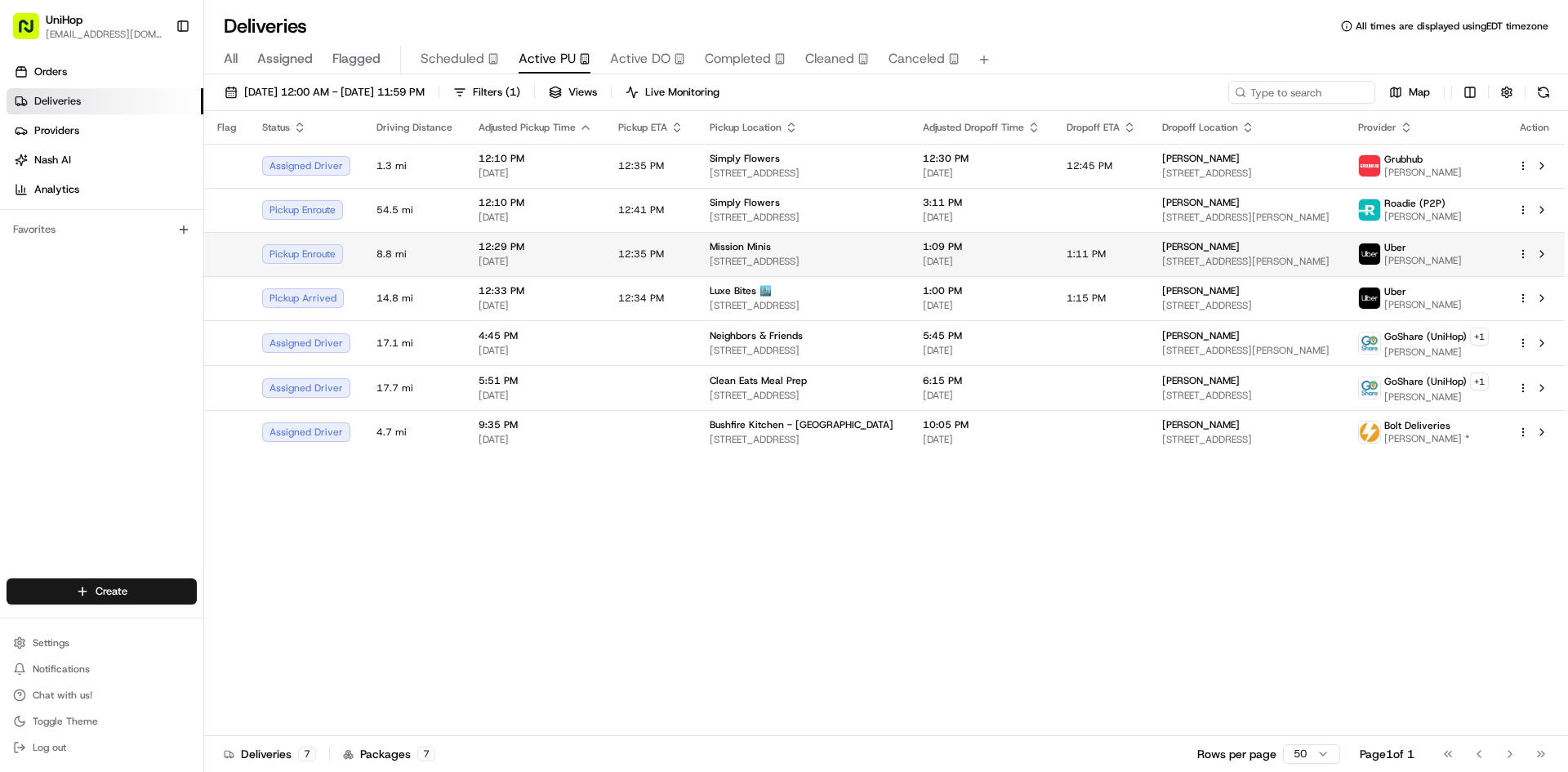
click at [756, 262] on span "3168 22nd St, San Francisco, CA 94110, USA" at bounding box center [804, 261] width 187 height 13
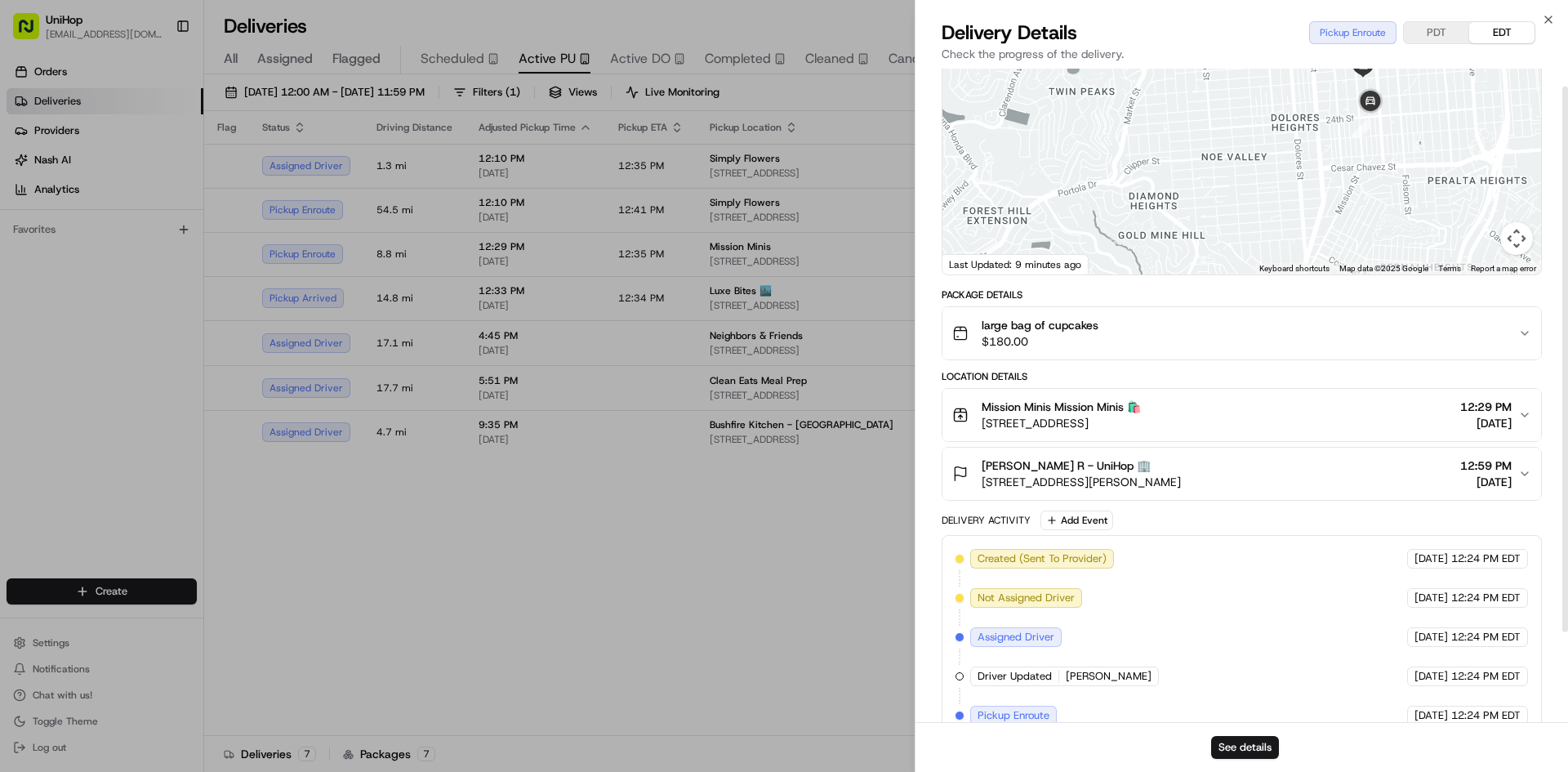
scroll to position [129, 0]
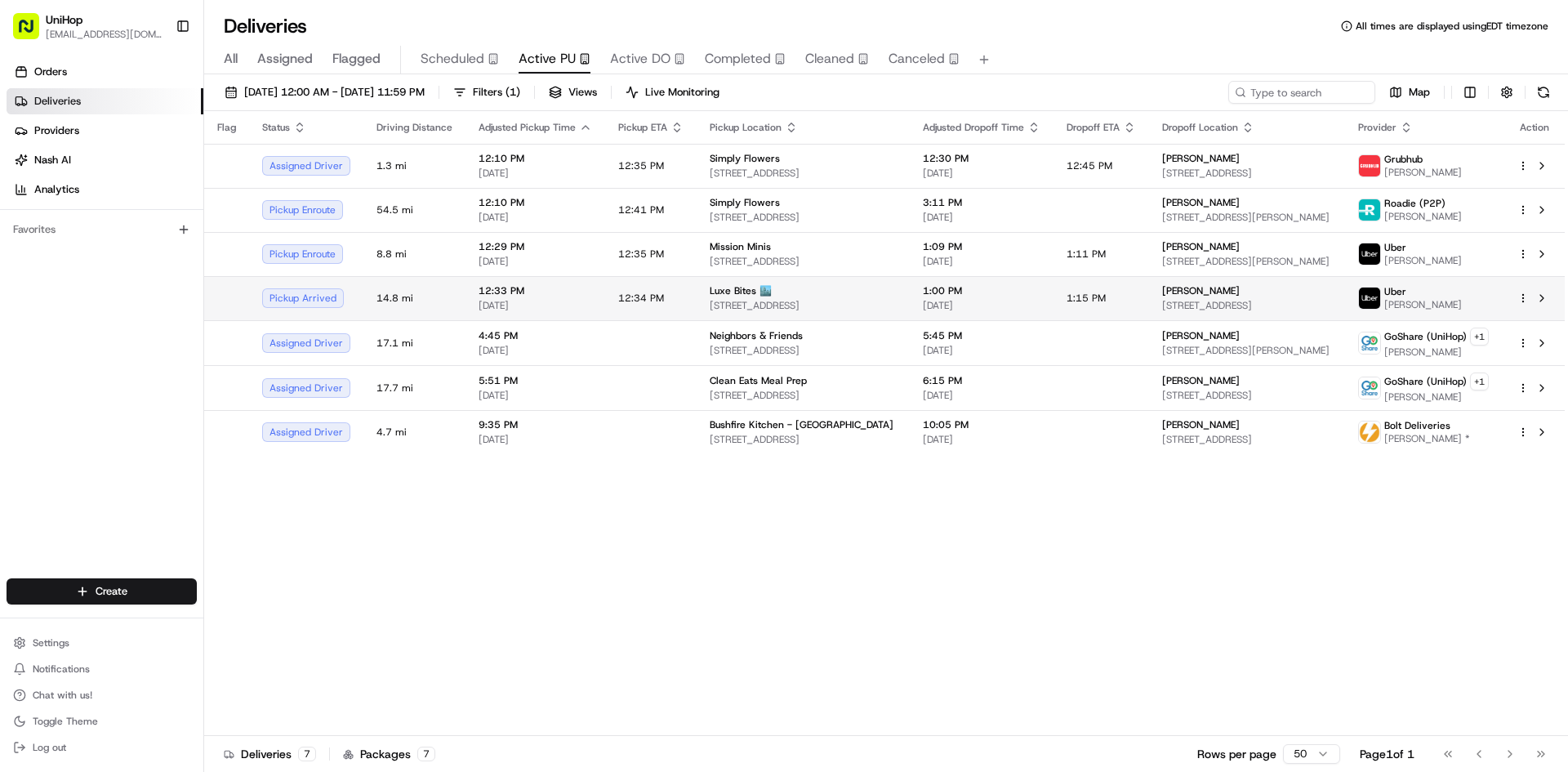
click at [822, 295] on div "Luxe Bites 🏙️" at bounding box center [804, 291] width 187 height 13
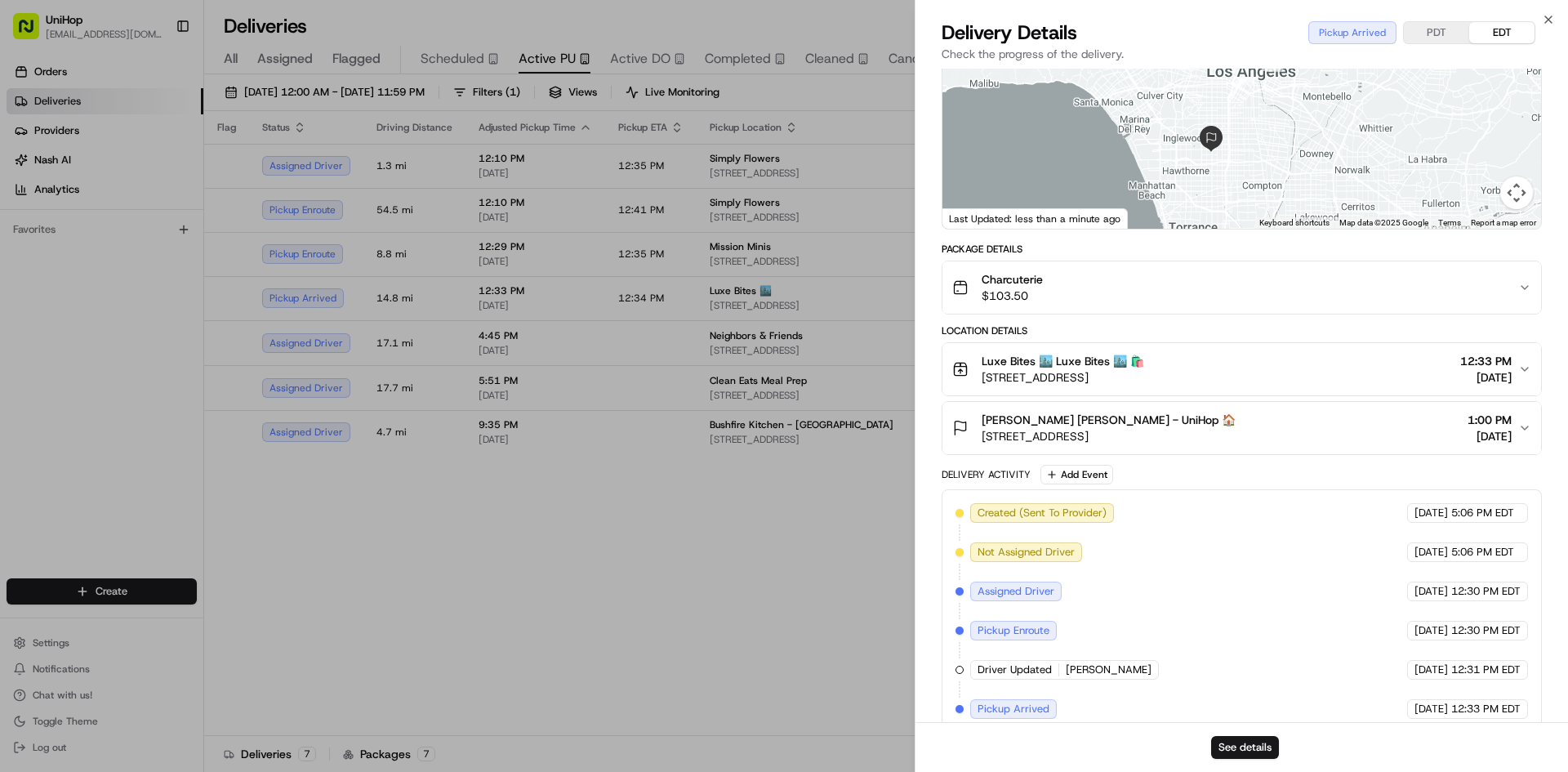
scroll to position [169, 0]
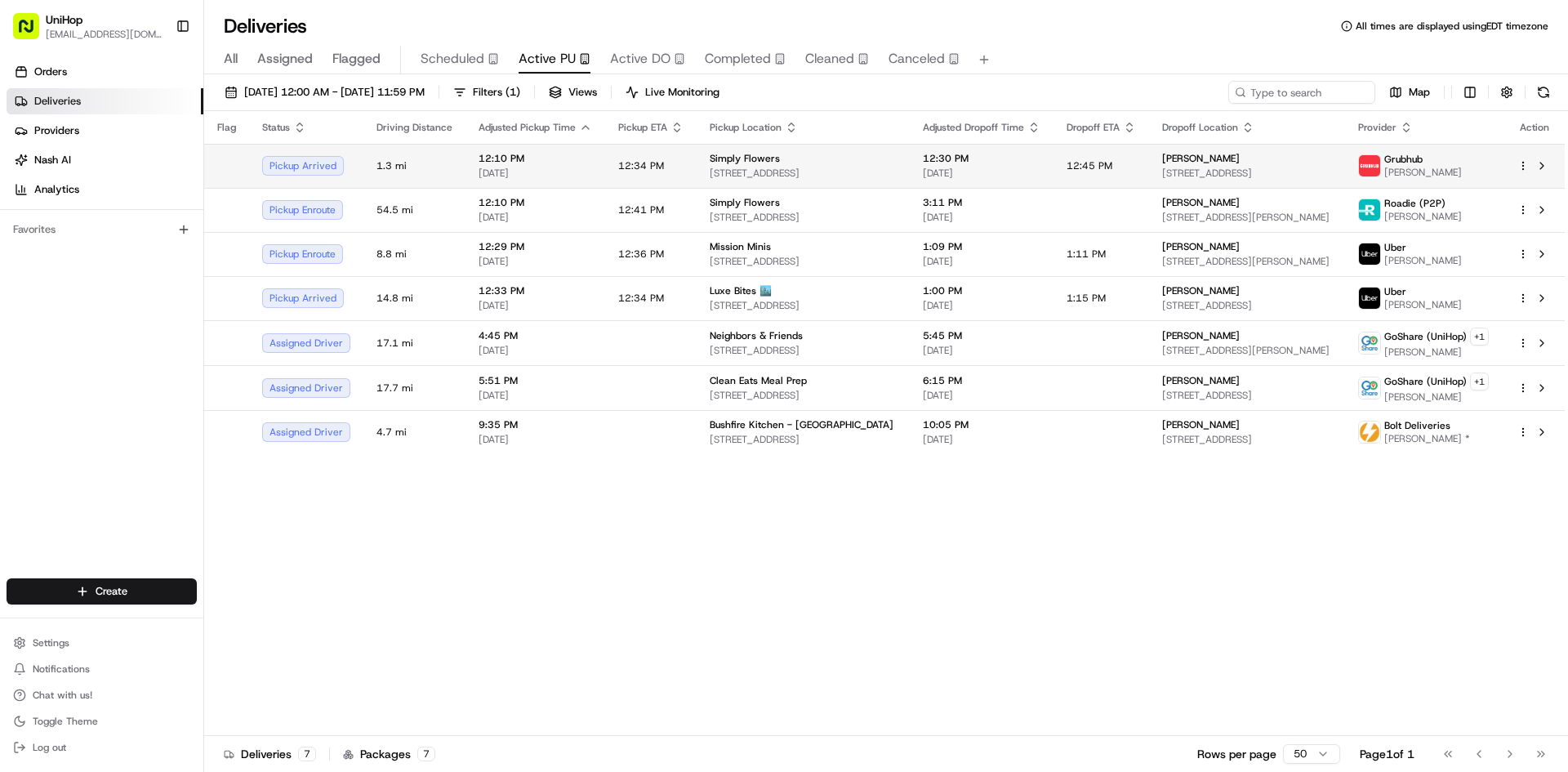
click at [836, 176] on span "1100 W 7800 S #9, West Jordan, UT 84088, United States" at bounding box center [804, 173] width 187 height 13
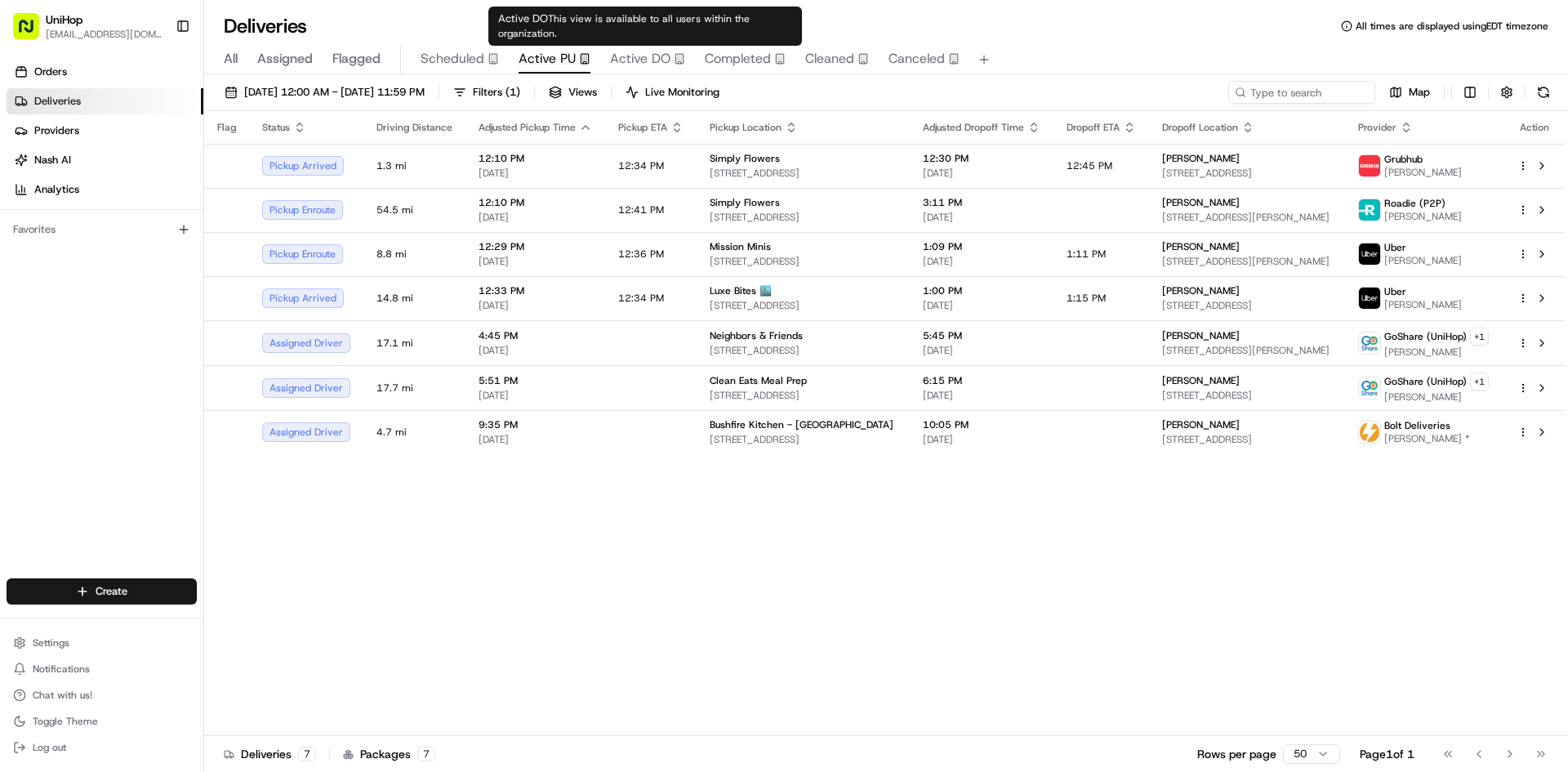
click at [637, 63] on span "Active DO" at bounding box center [640, 59] width 61 height 20
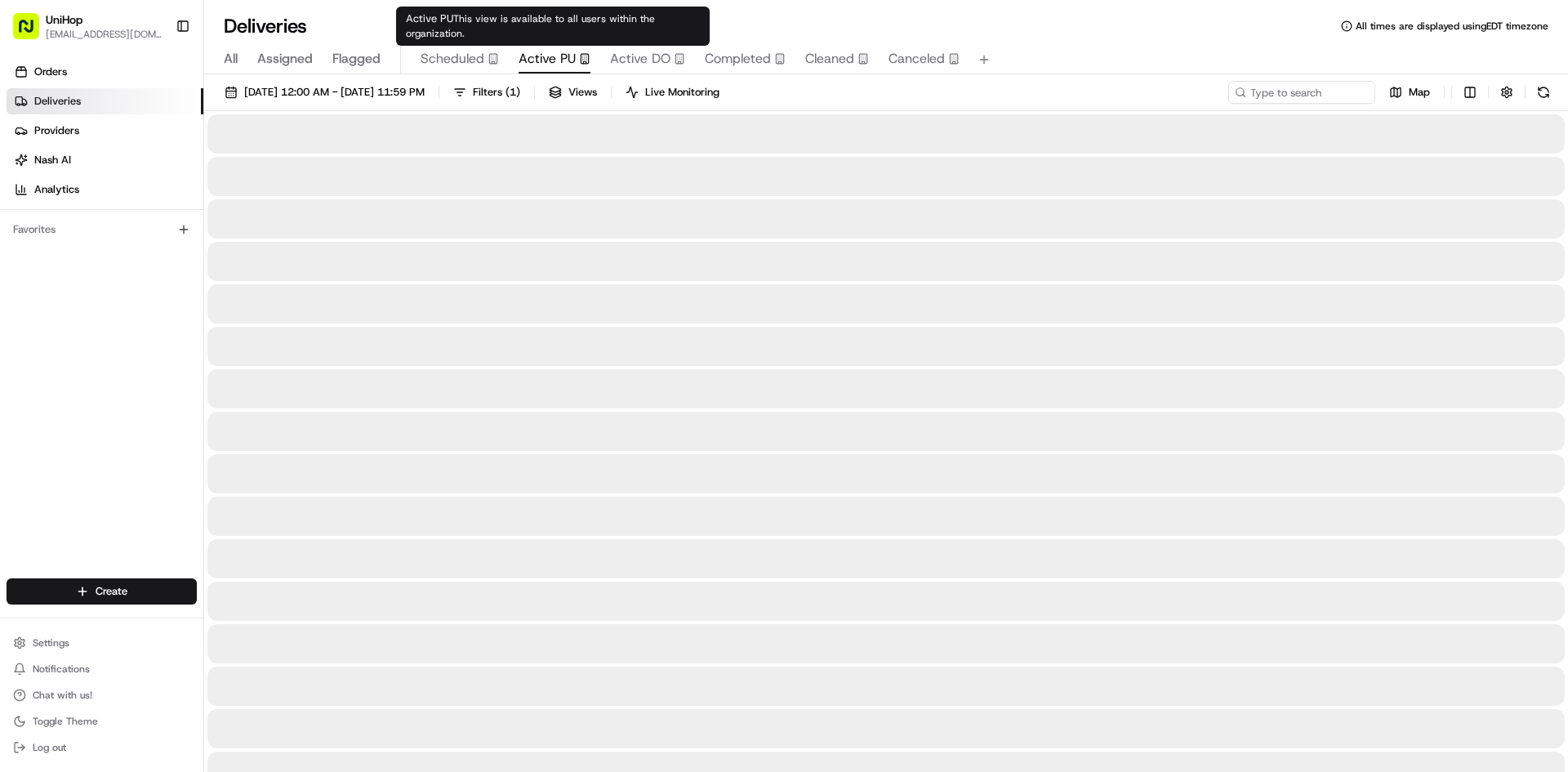
click at [585, 60] on icon "button" at bounding box center [585, 60] width 0 height 0
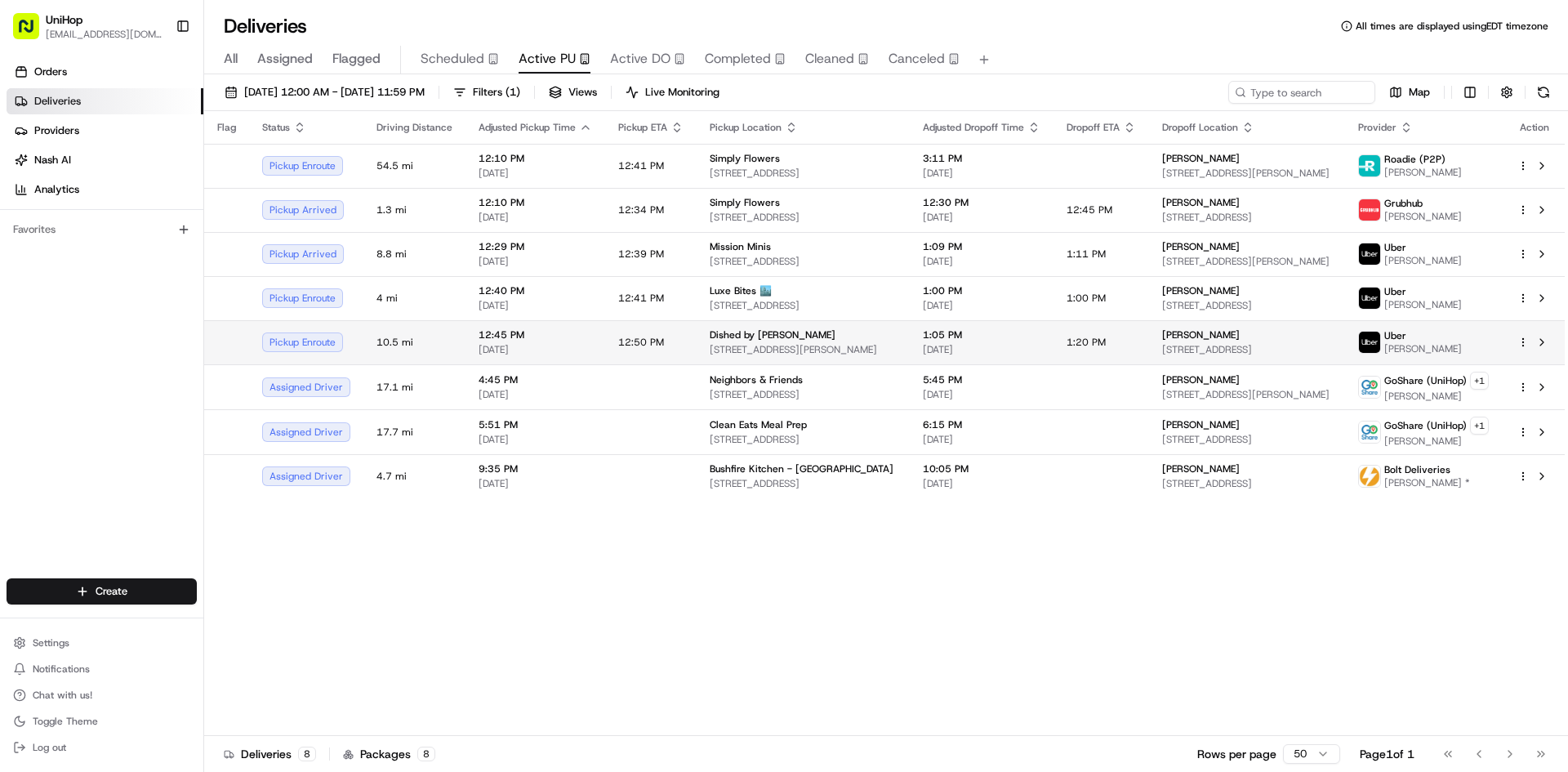
click at [776, 348] on span "2701 Bickford Ave, Snohomish, WA 98290, US" at bounding box center [804, 350] width 187 height 13
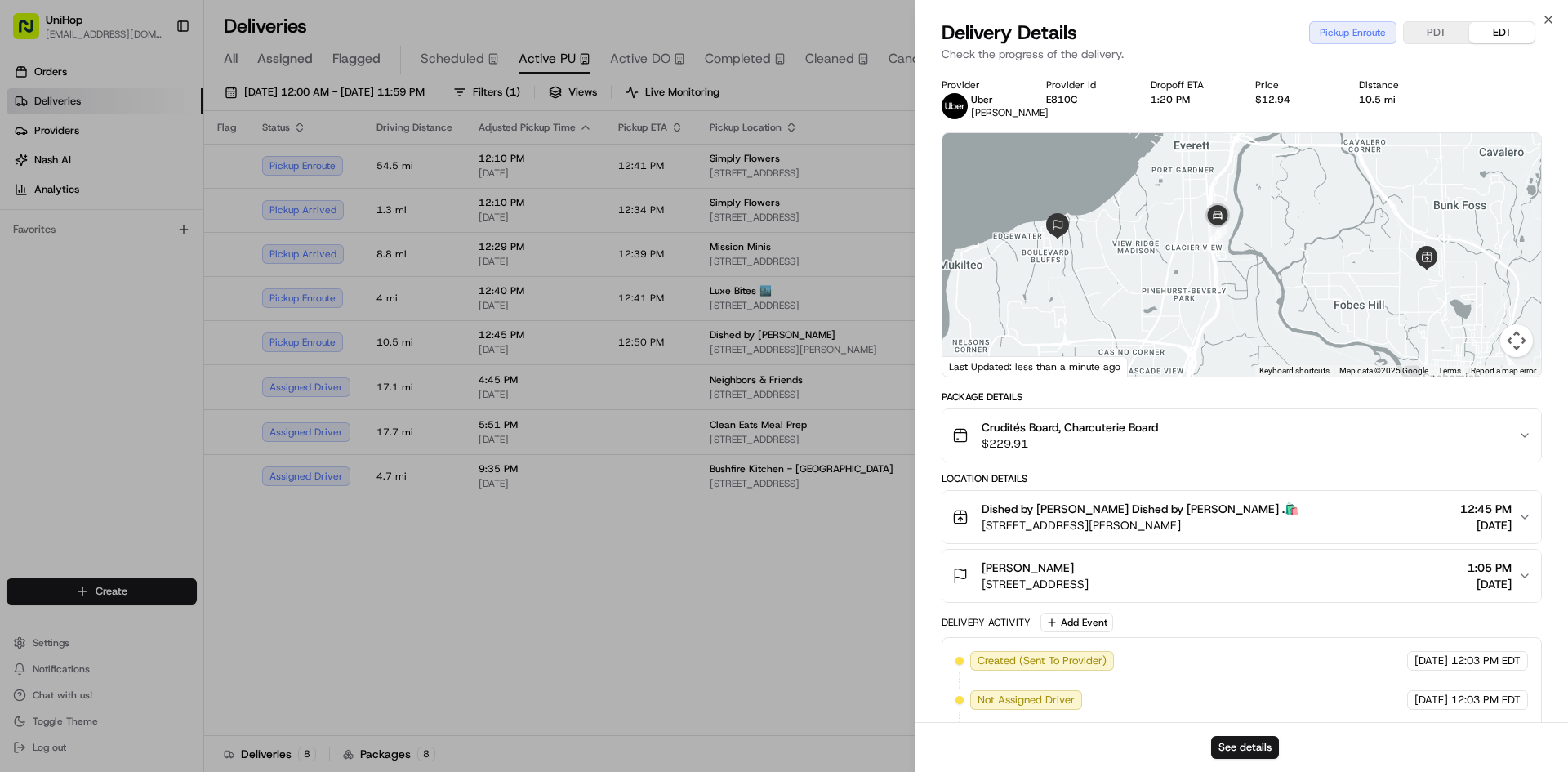
click at [1145, 452] on span "$229.91" at bounding box center [1070, 443] width 176 height 16
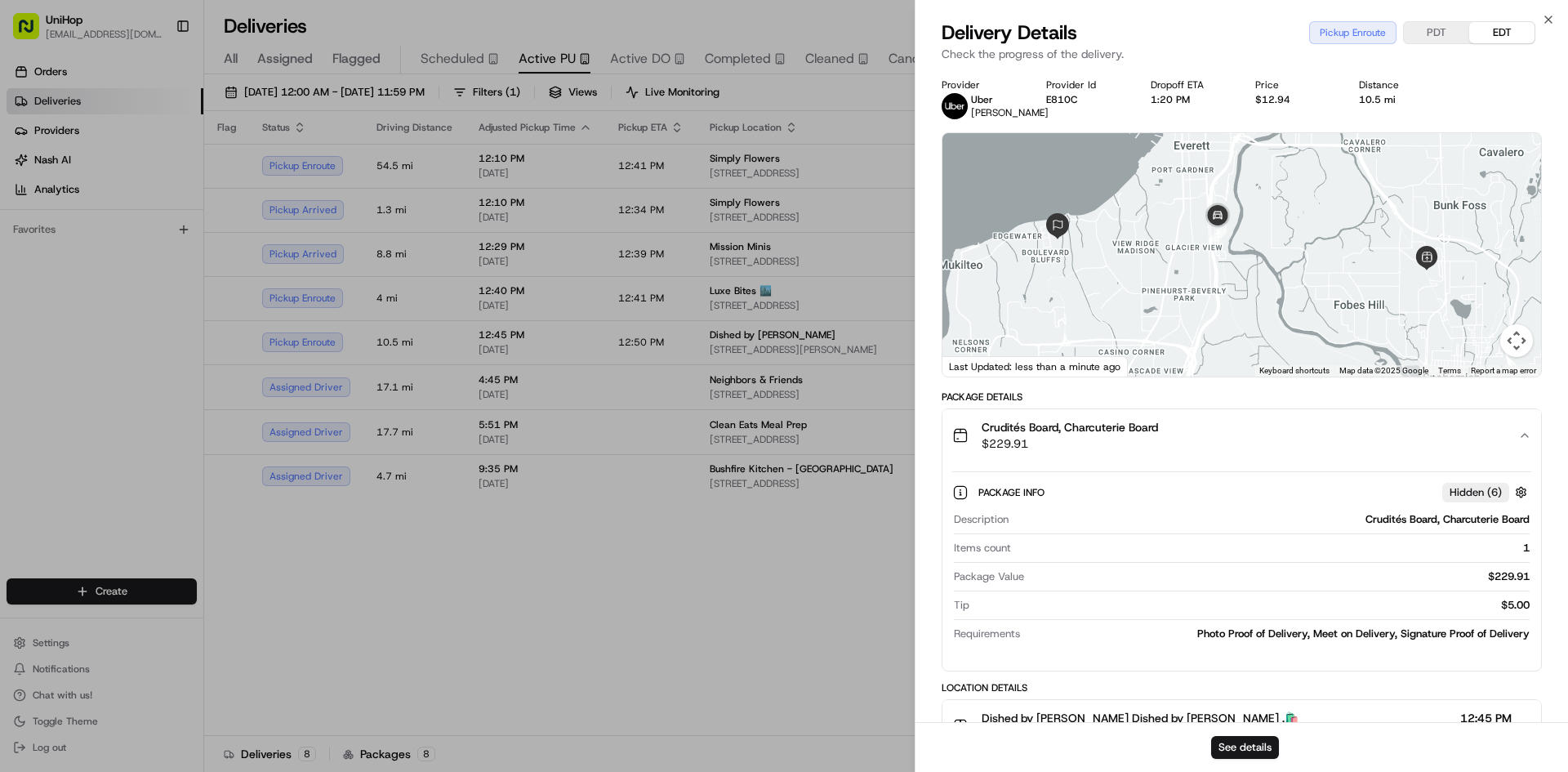
click at [1145, 452] on span "$229.91" at bounding box center [1070, 443] width 176 height 16
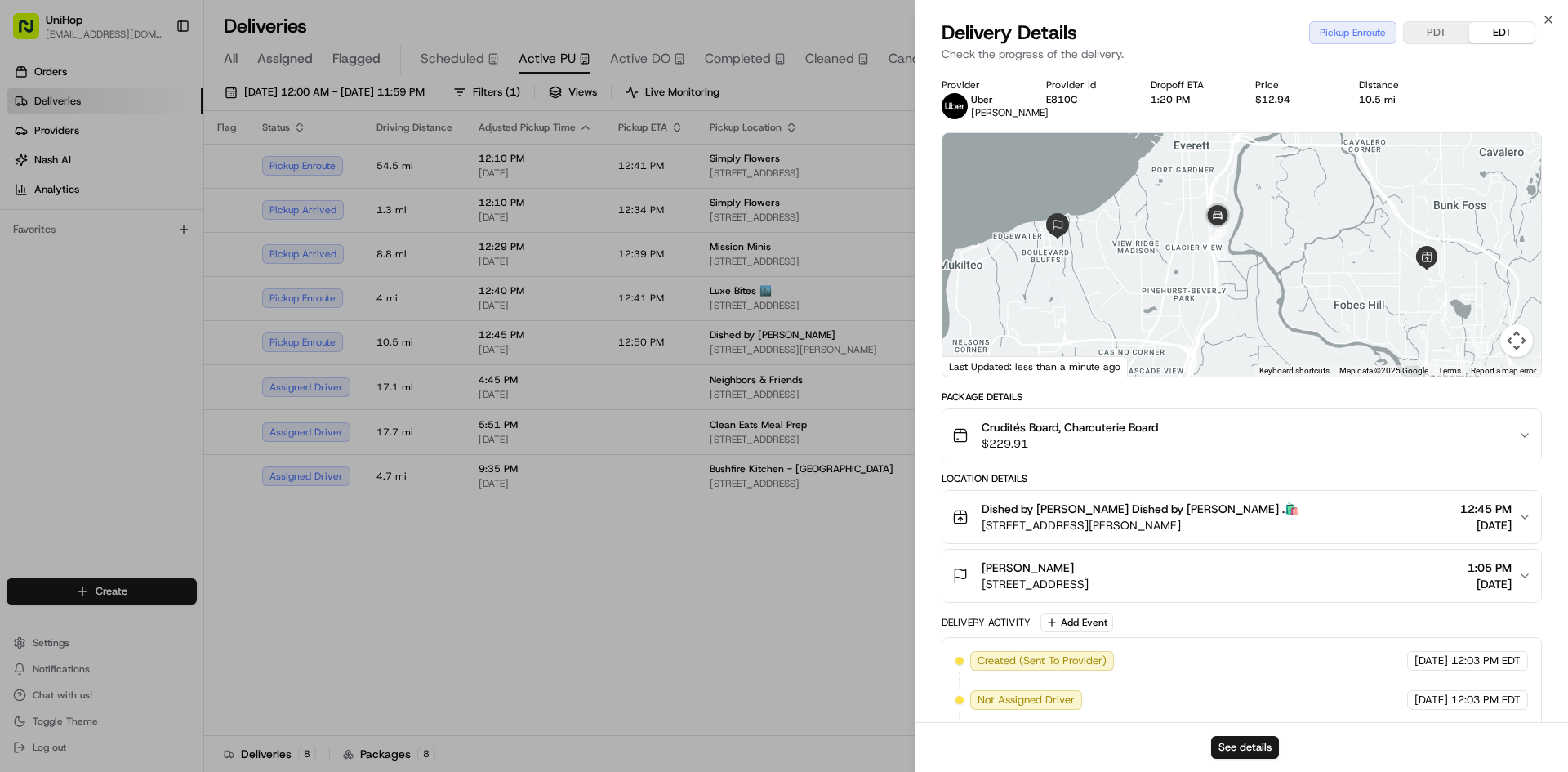
click at [1227, 589] on div "D Tirado 5012 23rd Ave W, Everett, WA 98203, USA 1:05 PM Aug 23 2025" at bounding box center [1236, 576] width 566 height 33
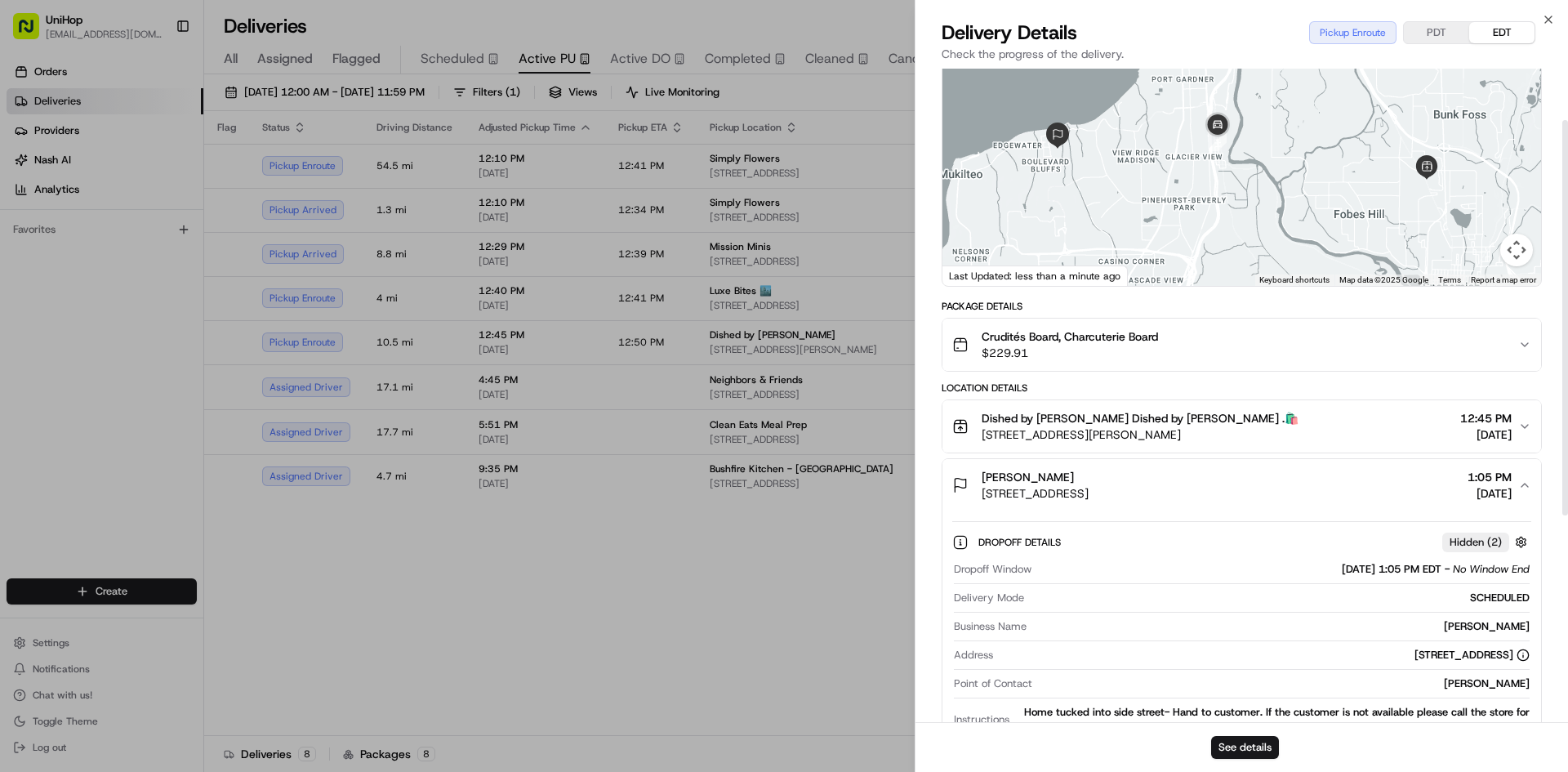
scroll to position [164, 0]
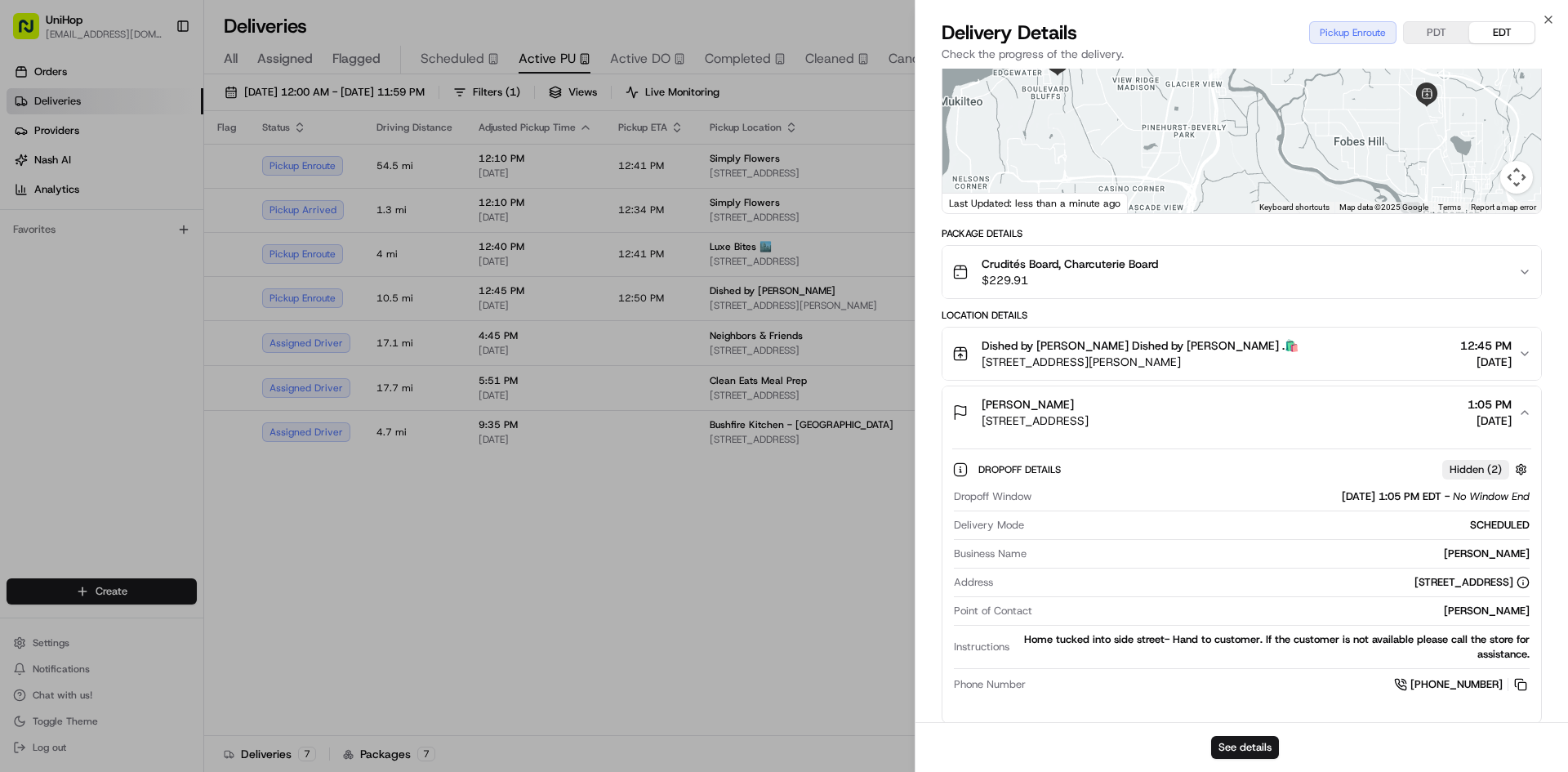
click at [1263, 439] on button "D Tirado 5012 23rd Ave W, Everett, WA 98203, USA 1:05 PM Aug 23 2025" at bounding box center [1241, 412] width 598 height 52
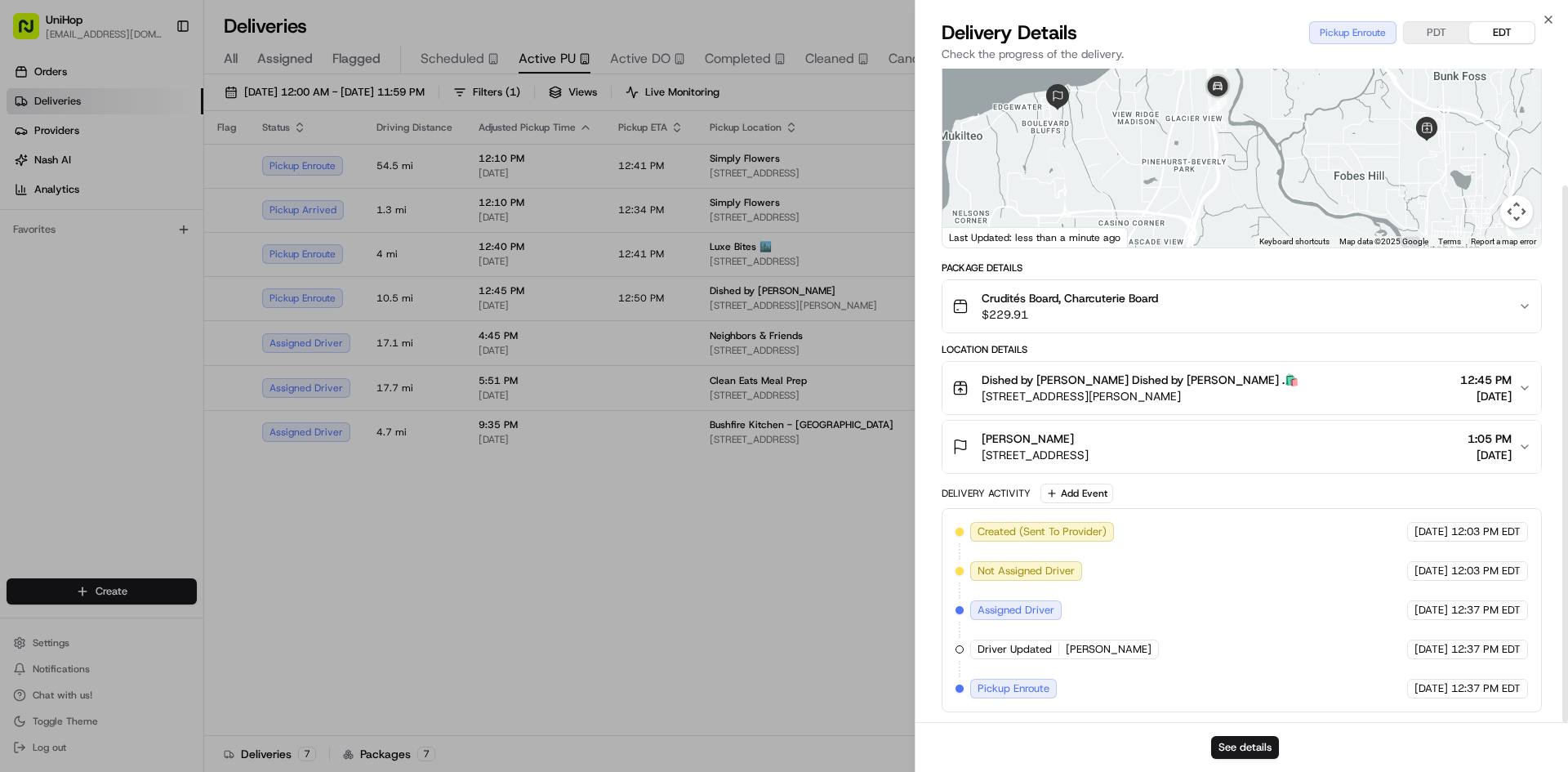
drag, startPoint x: 508, startPoint y: 571, endPoint x: 510, endPoint y: 581, distance: 10.2
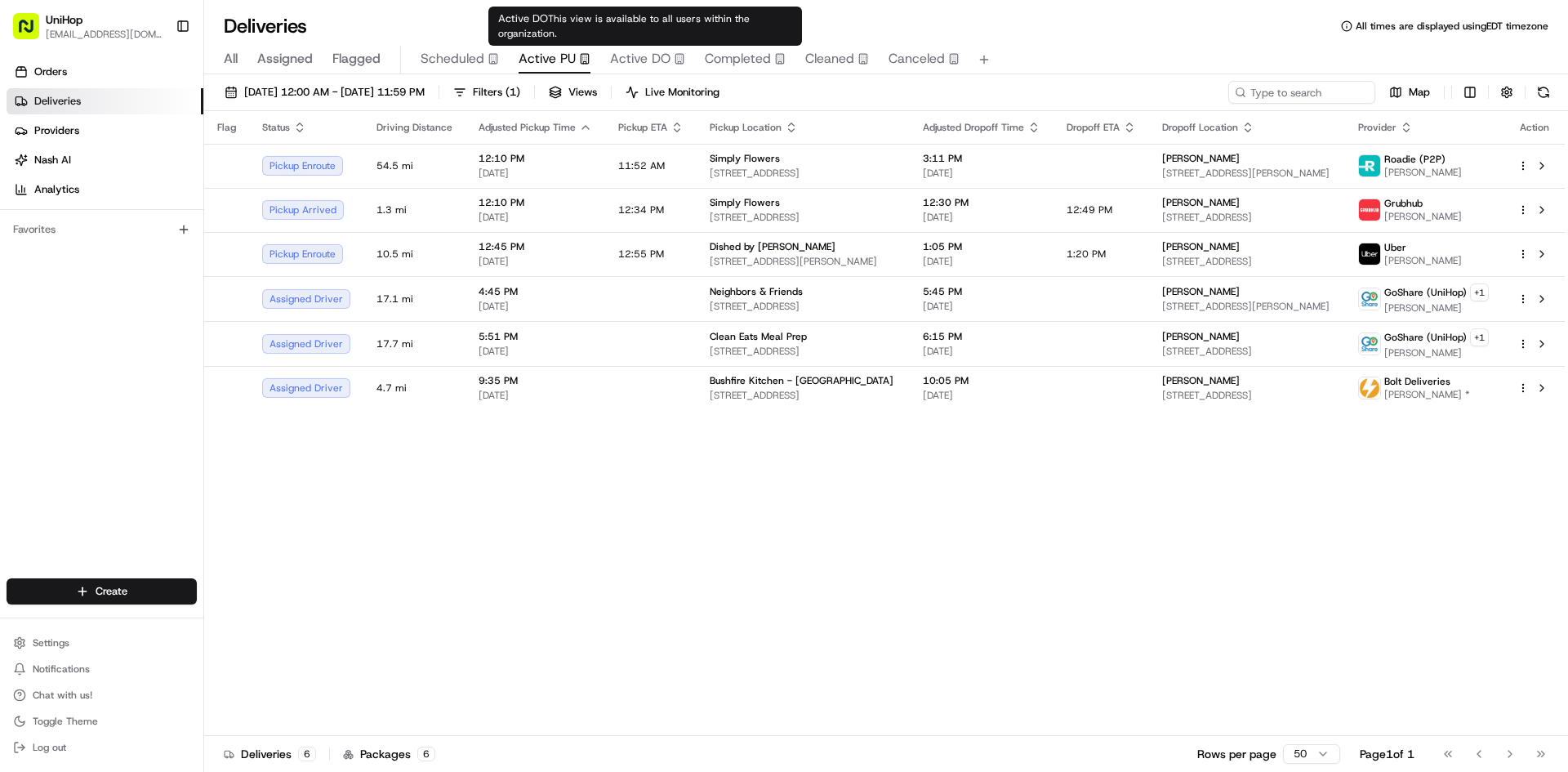
click at [652, 63] on span "Active DO" at bounding box center [640, 59] width 61 height 20
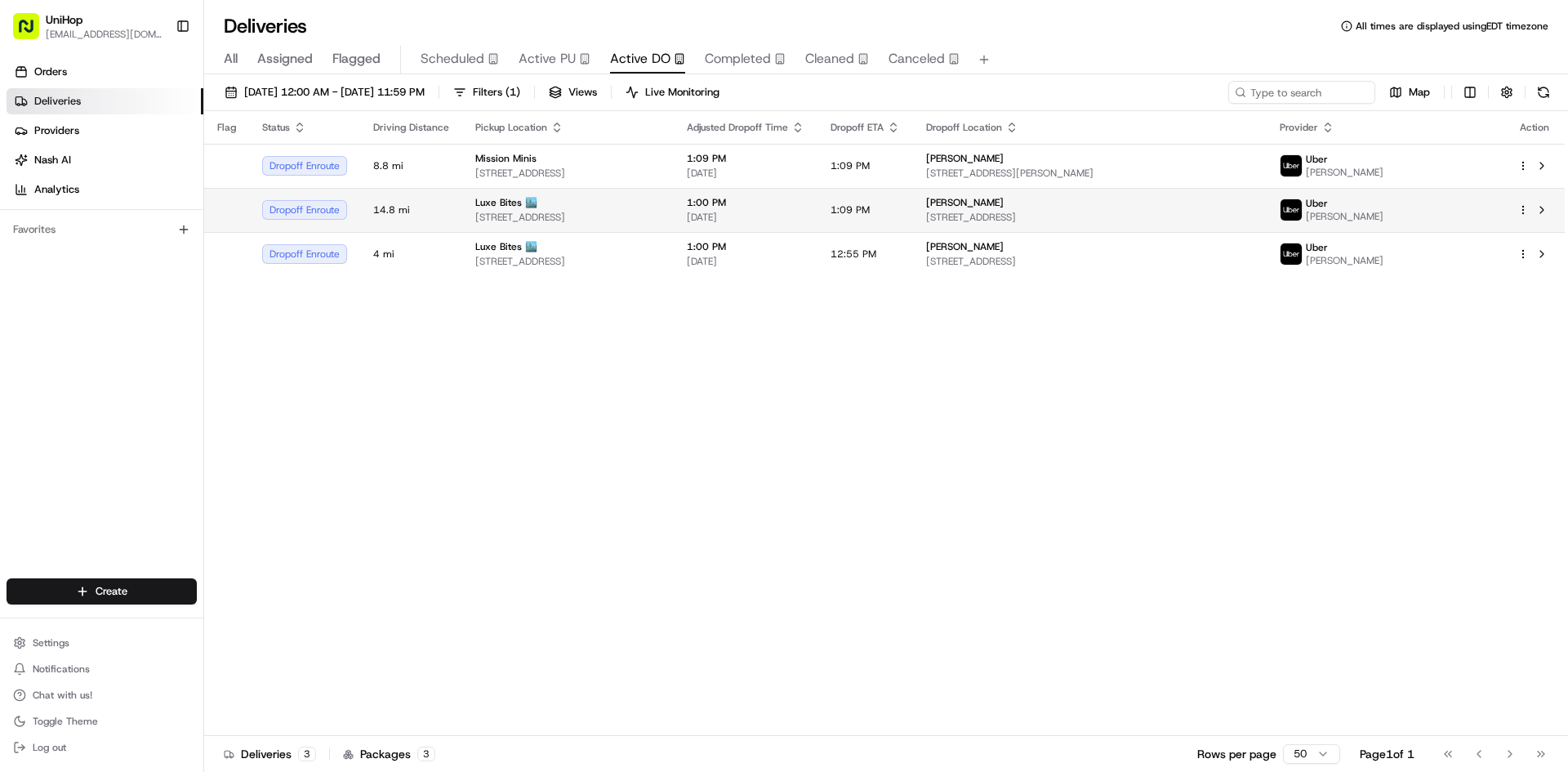
click at [645, 215] on span "3317 N Mission Rd k1, Los Angeles, CA 90031, USA" at bounding box center [568, 218] width 186 height 13
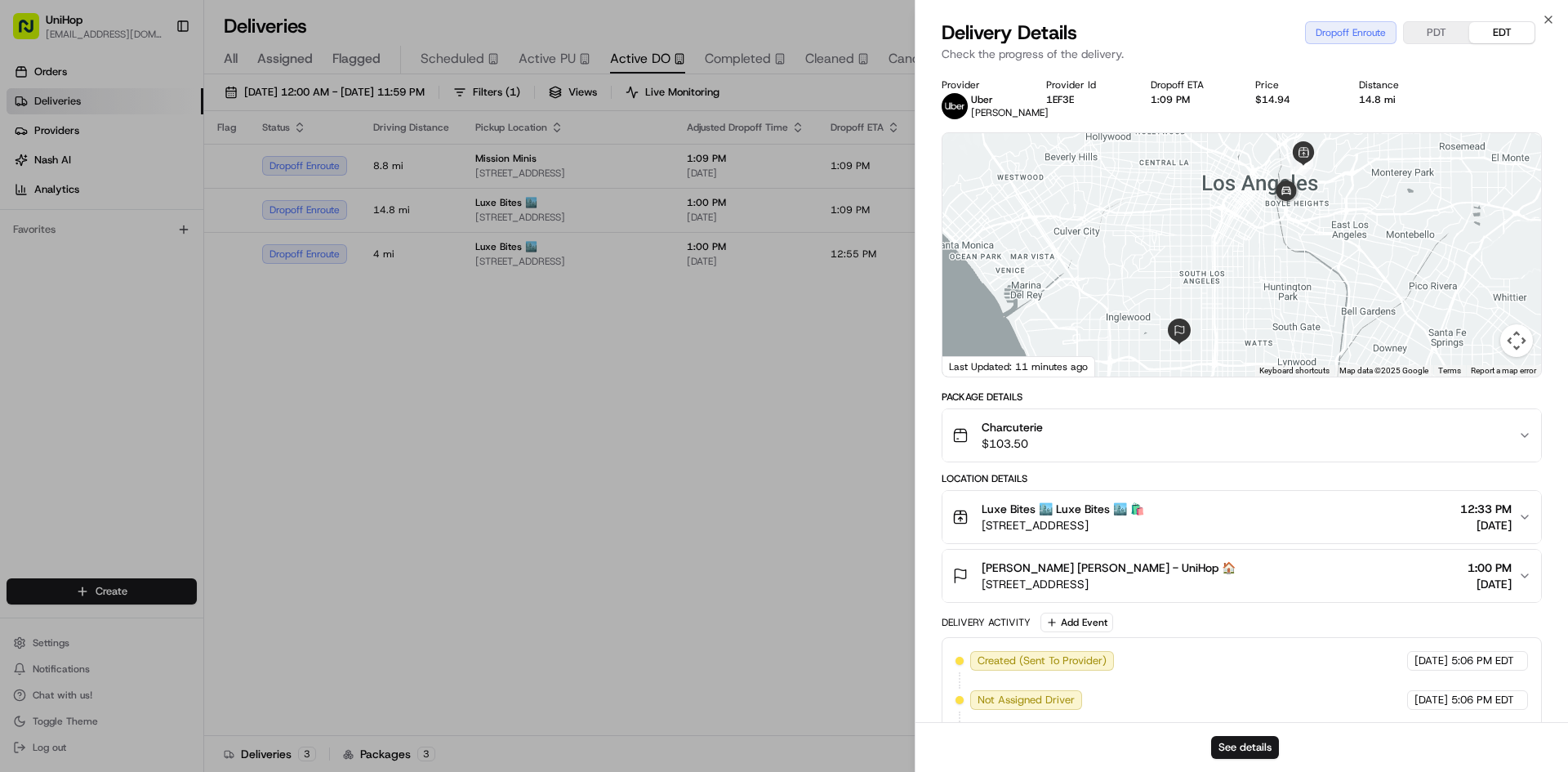
click at [1131, 592] on span "10329 S Manhattan Pl, Los Angeles, CA 90047, USA" at bounding box center [1109, 583] width 254 height 16
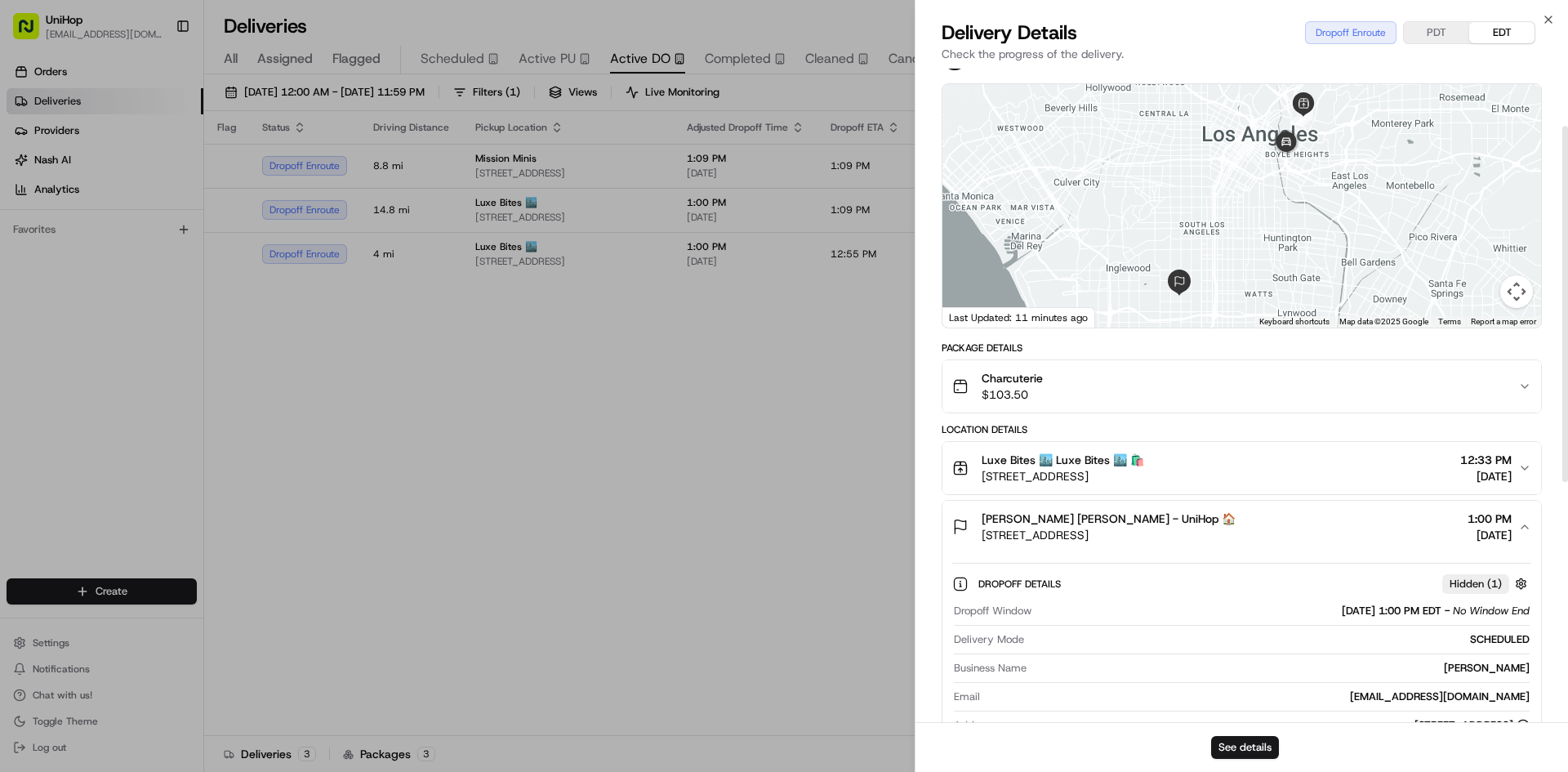
scroll to position [245, 0]
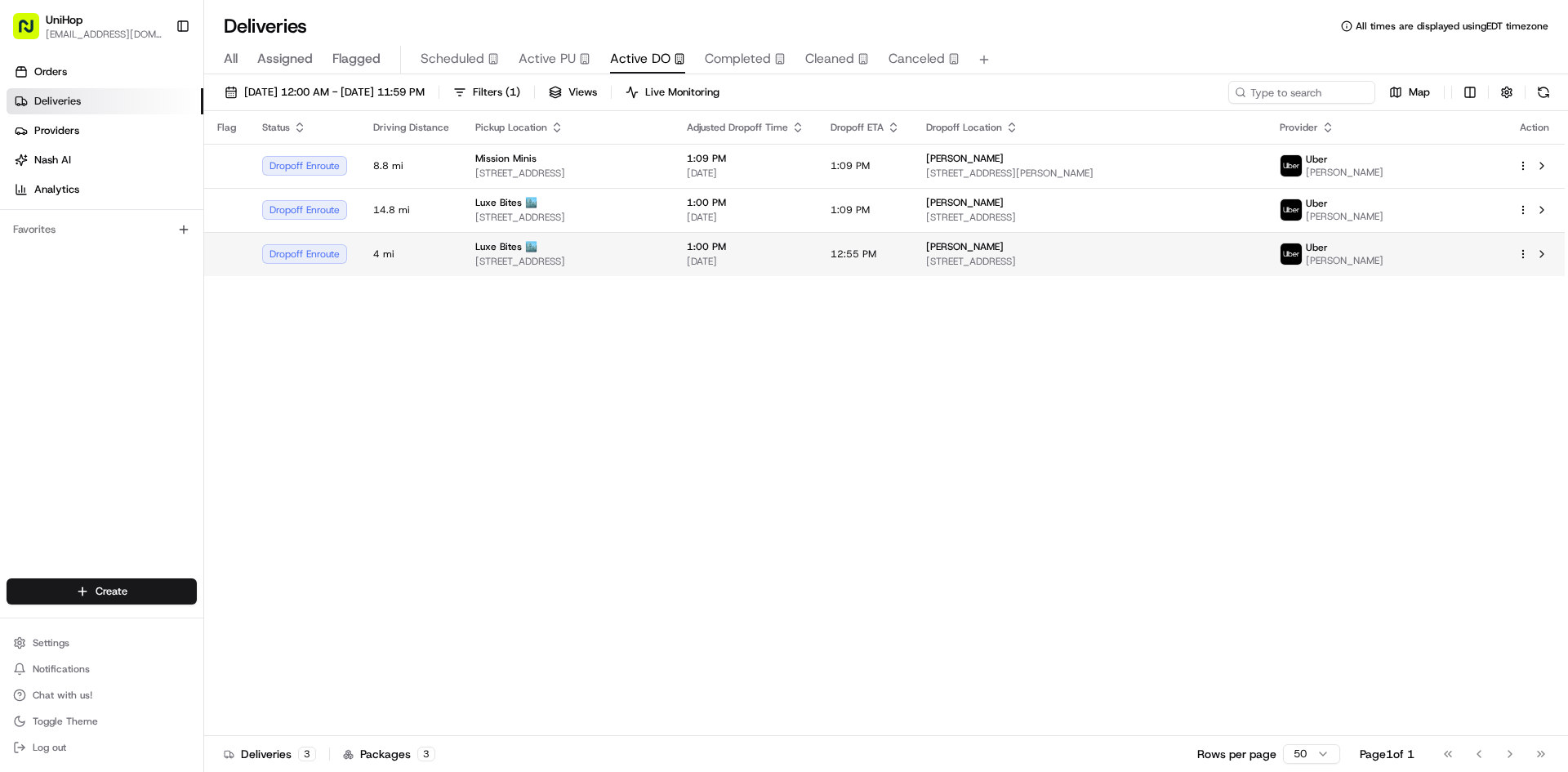
click at [817, 271] on td "1:00 PM Aug 23 2025" at bounding box center [746, 254] width 144 height 45
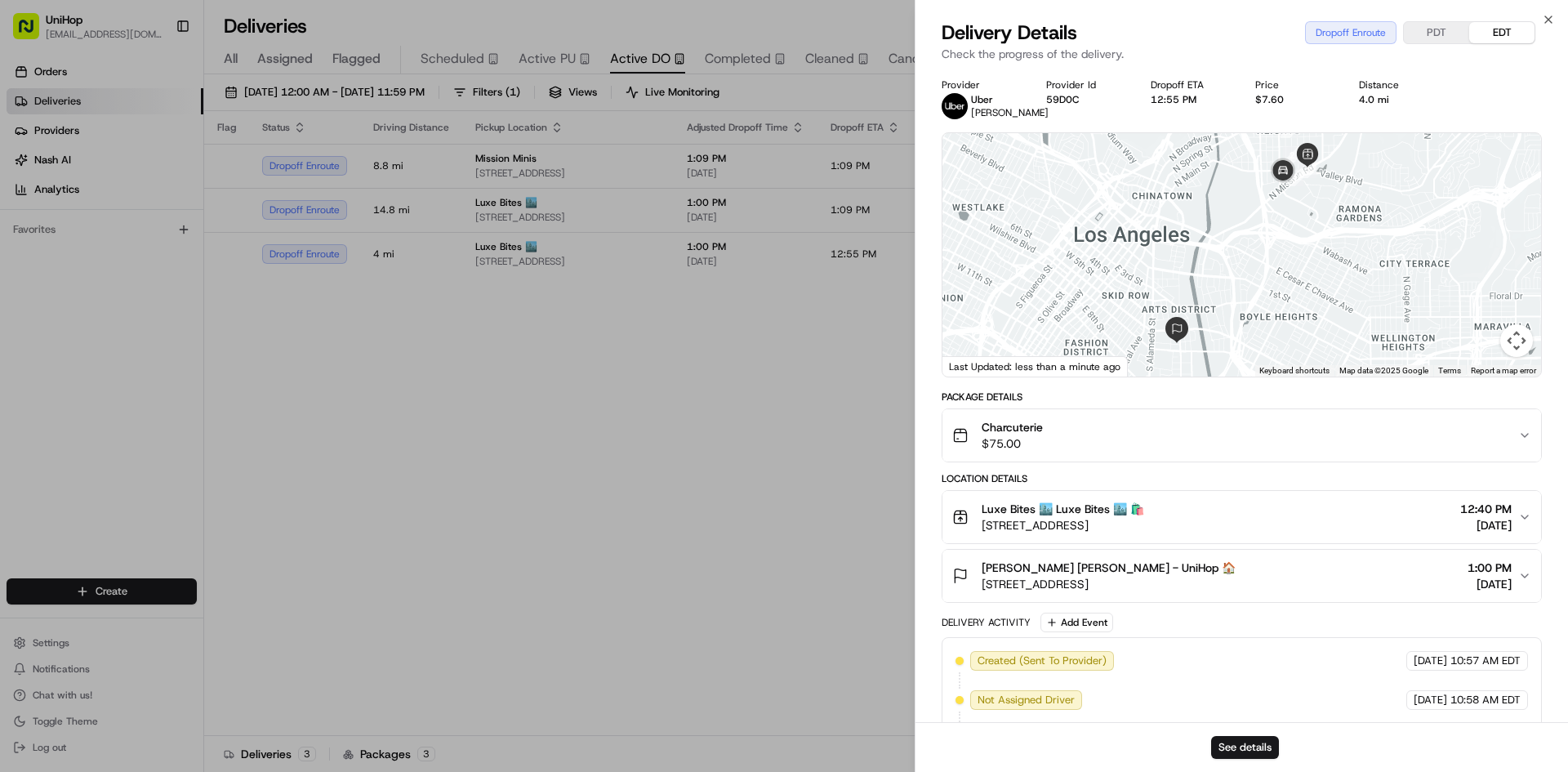
click at [1162, 560] on span "Steffany Strain Steffany Strain - UniHop 🏠" at bounding box center [1109, 567] width 254 height 16
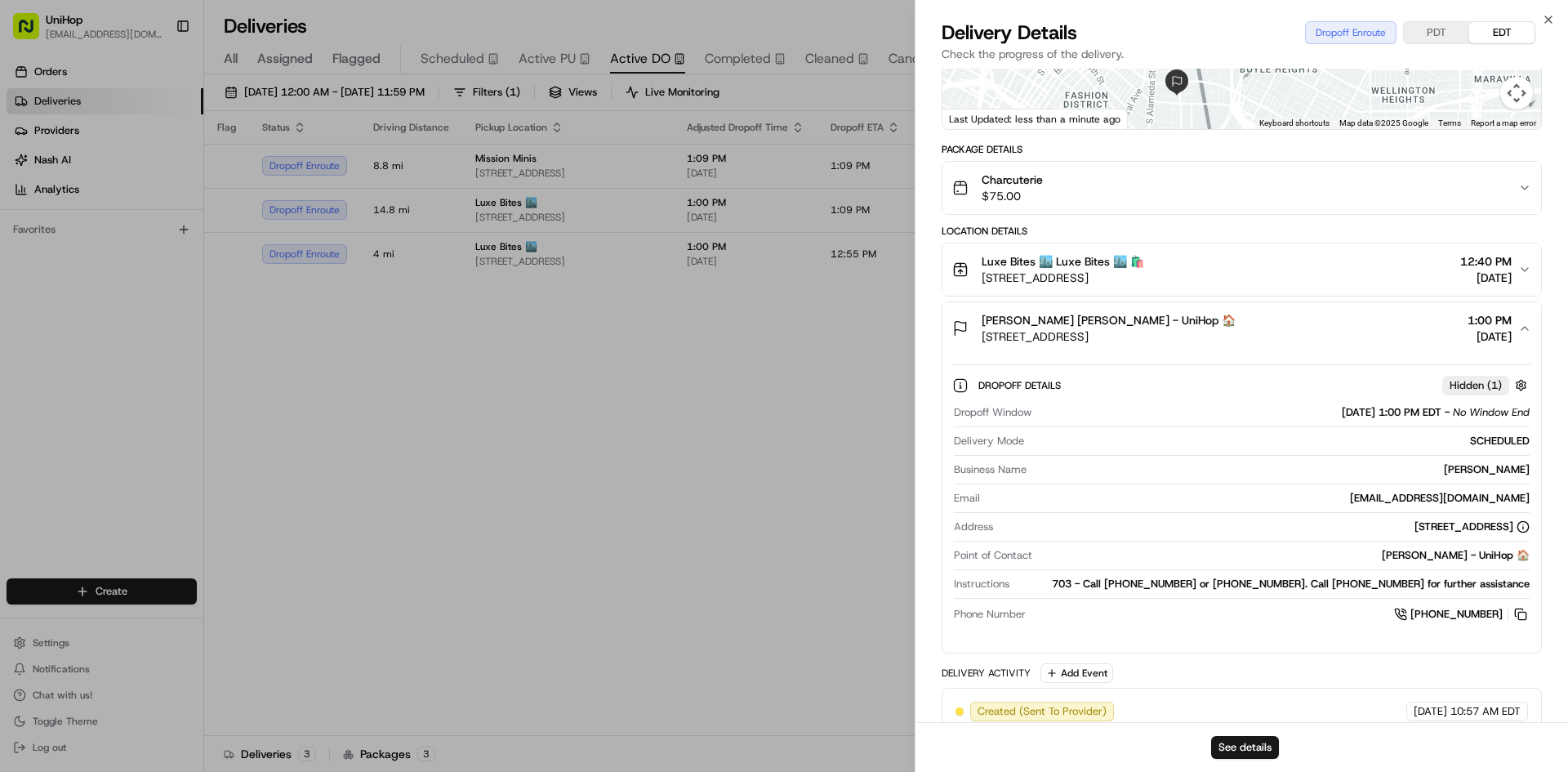
scroll to position [327, 0]
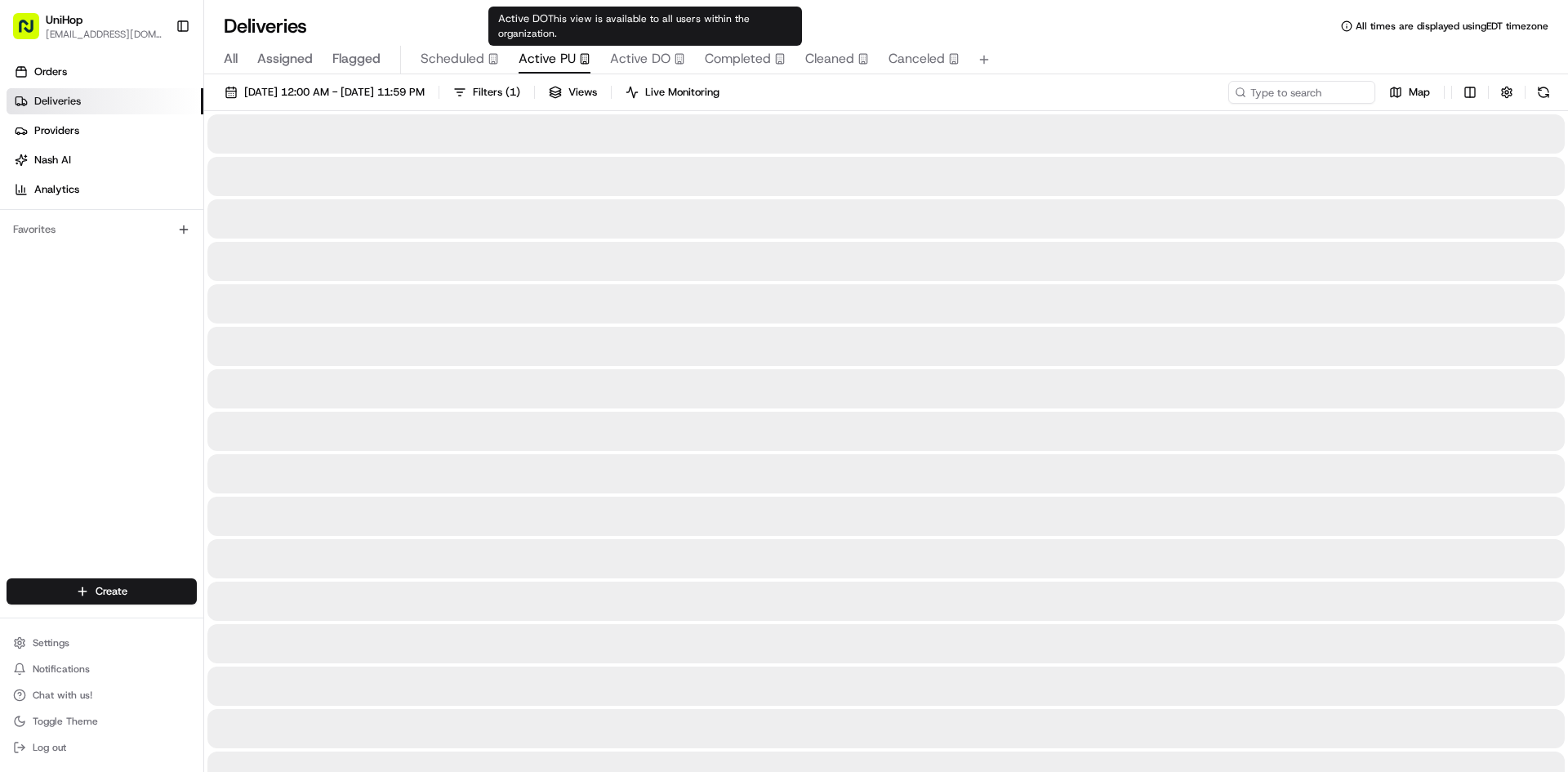
click at [564, 50] on span "Active PU" at bounding box center [547, 59] width 57 height 20
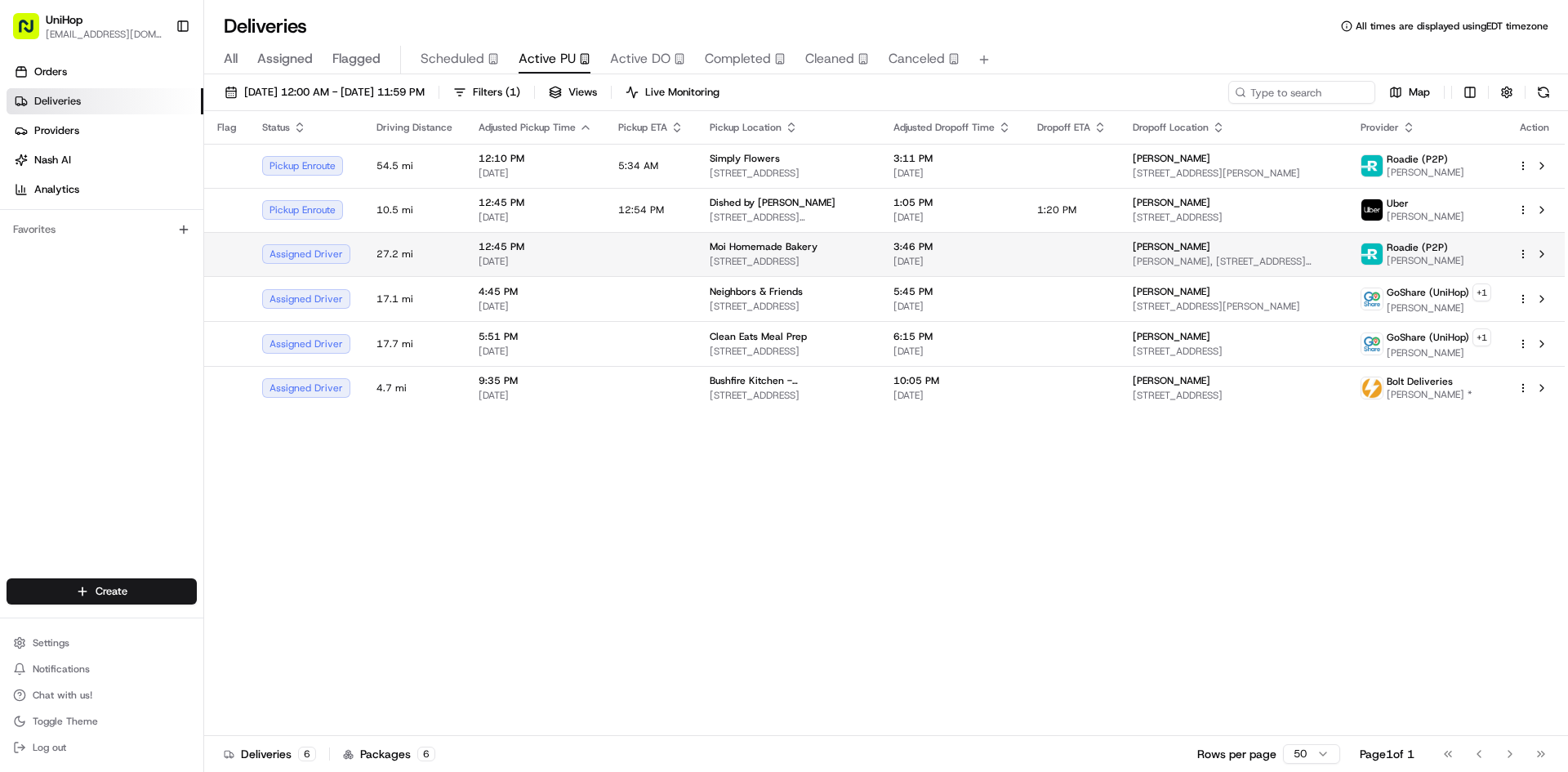
click at [830, 251] on div "Moi Homemade Bakery" at bounding box center [789, 247] width 157 height 13
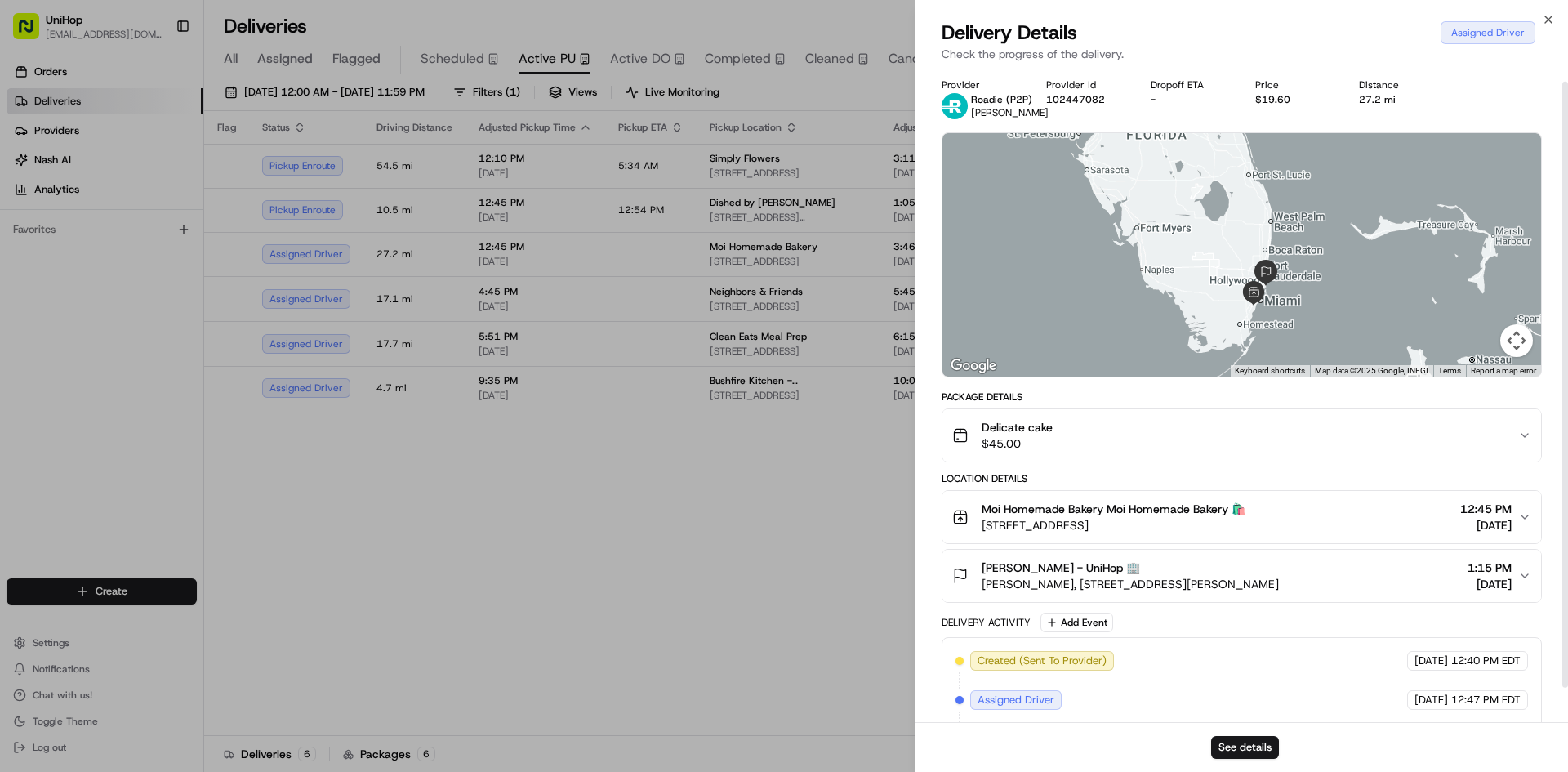
scroll to position [50, 0]
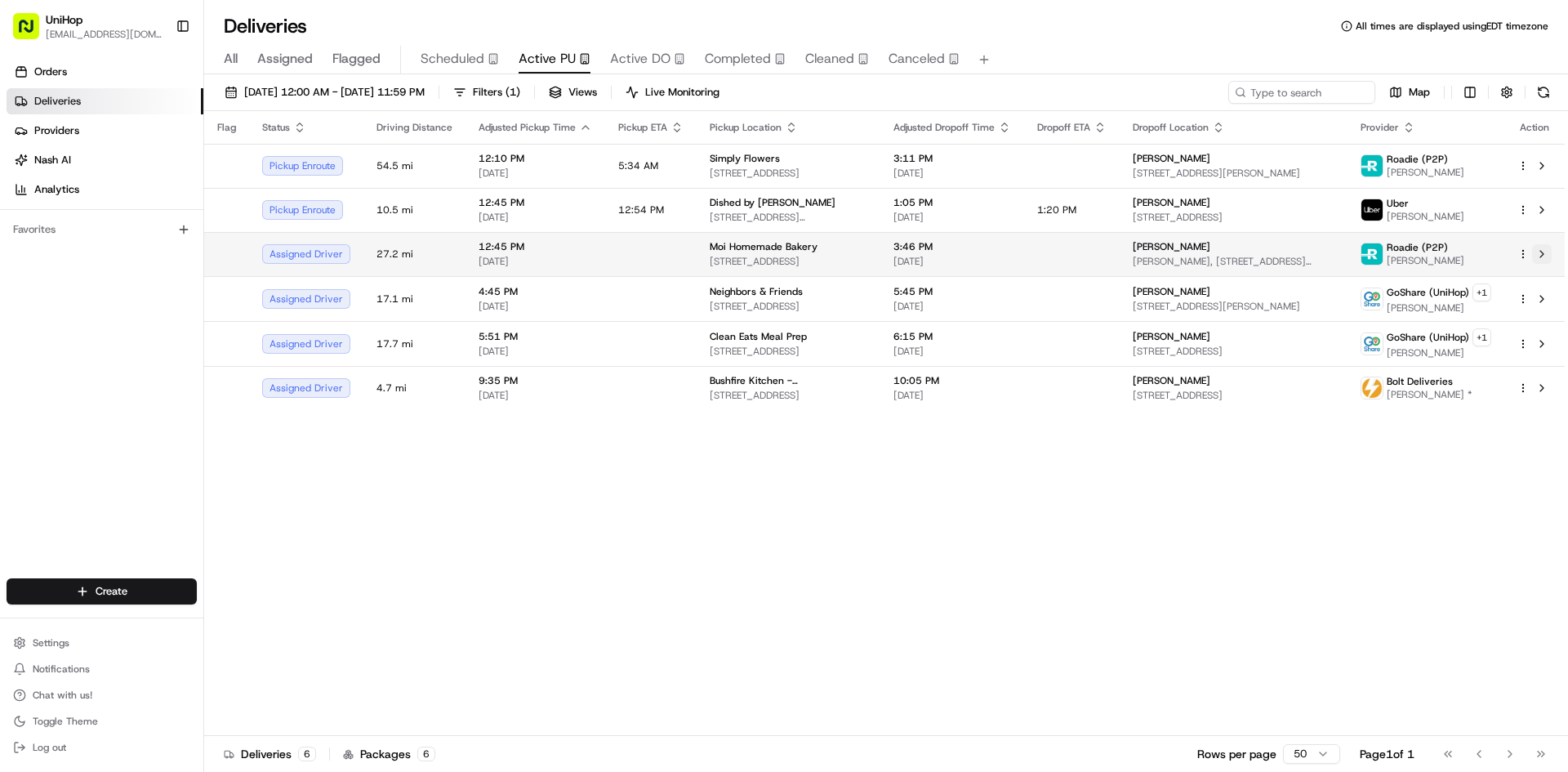
click at [1550, 257] on button at bounding box center [1541, 254] width 20 height 20
click at [361, 60] on span "Flagged" at bounding box center [356, 59] width 48 height 20
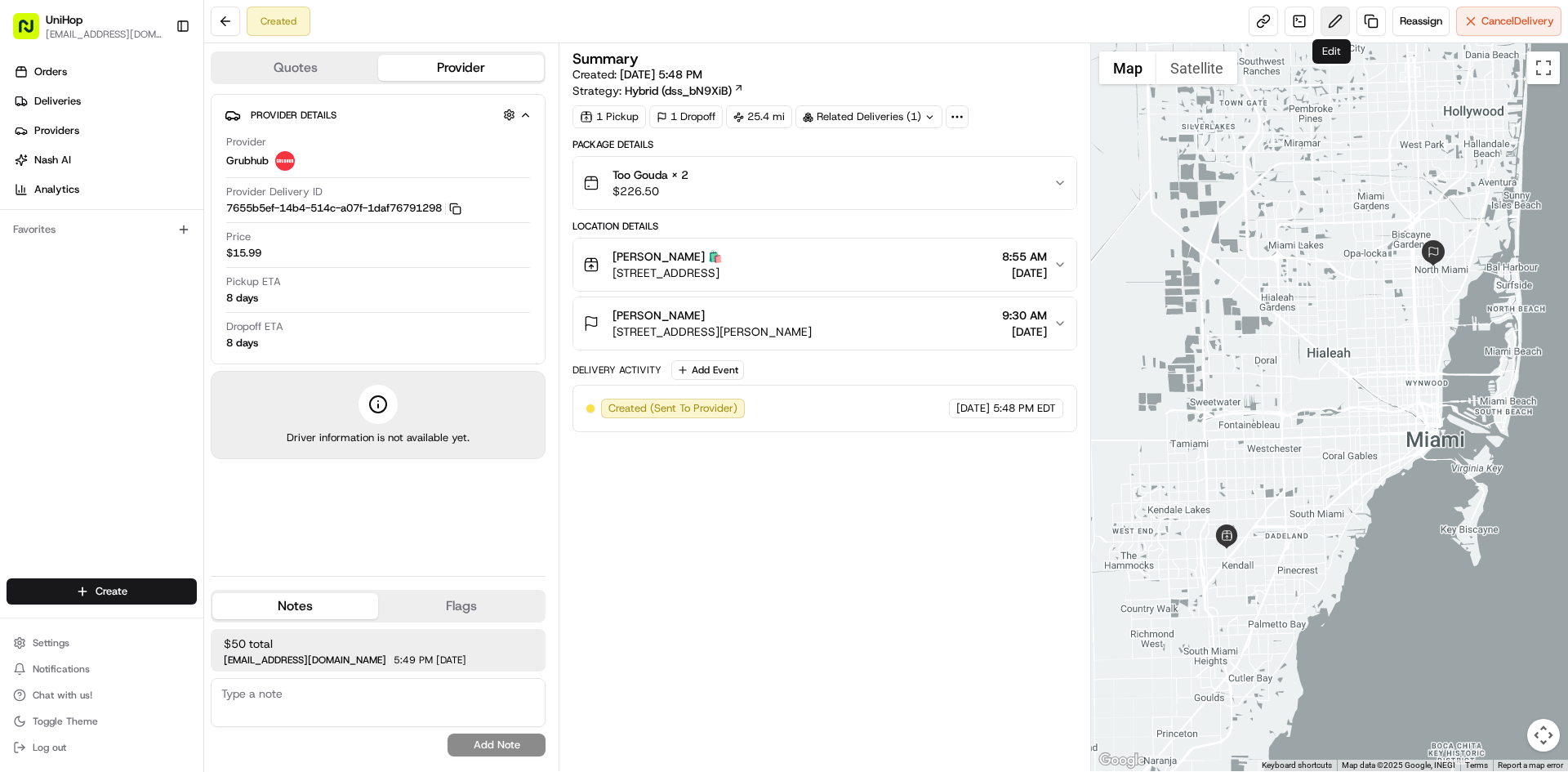
click at [1322, 20] on button at bounding box center [1335, 21] width 29 height 29
click at [0, 412] on div "Orders Deliveries Providers [PERSON_NAME] Analytics Favorites" at bounding box center [101, 320] width 204 height 536
click at [1321, 10] on button at bounding box center [1335, 21] width 29 height 29
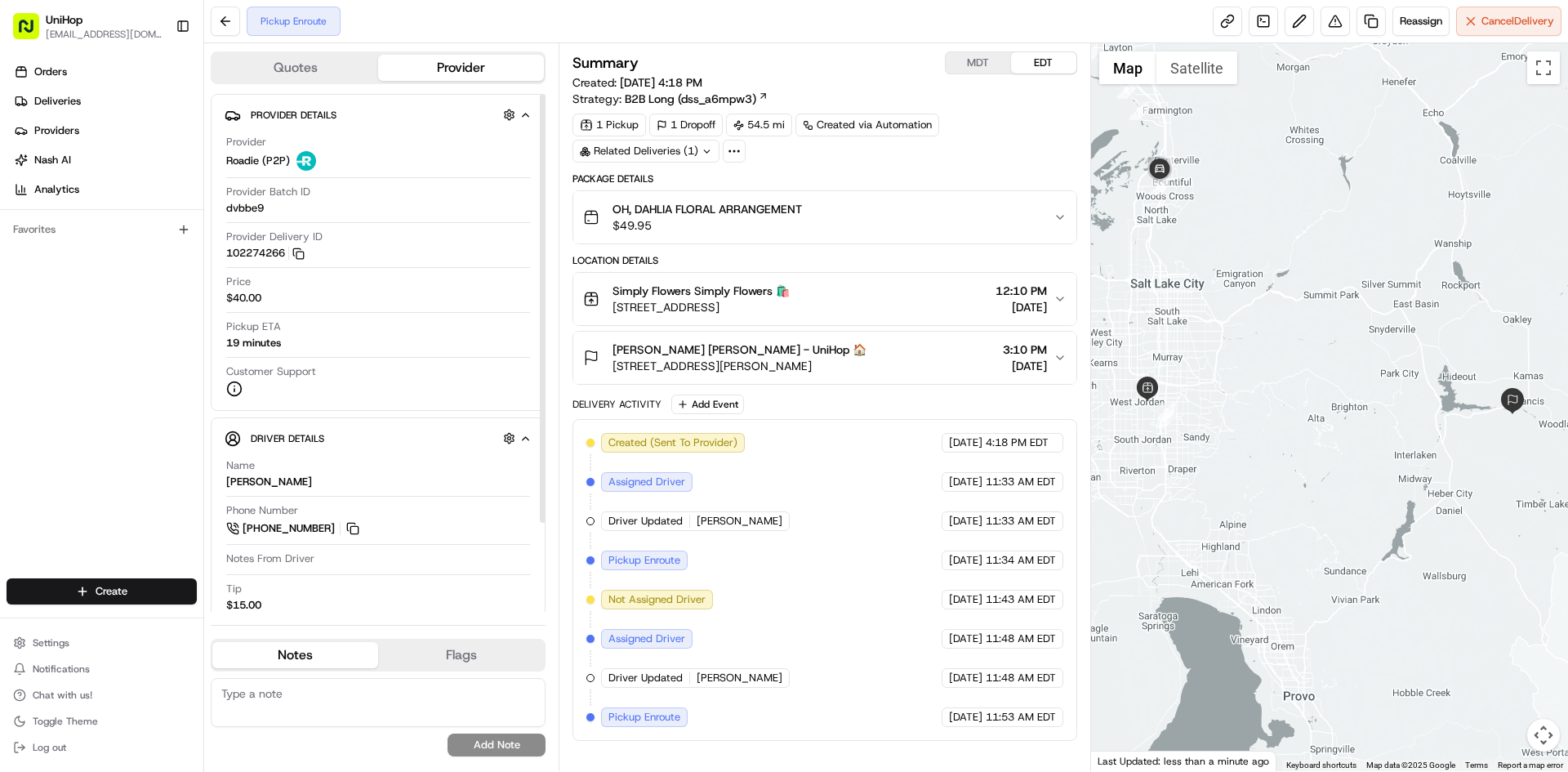
click at [50, 405] on div "Orders Deliveries Providers [PERSON_NAME] Analytics Favorites" at bounding box center [101, 320] width 204 height 536
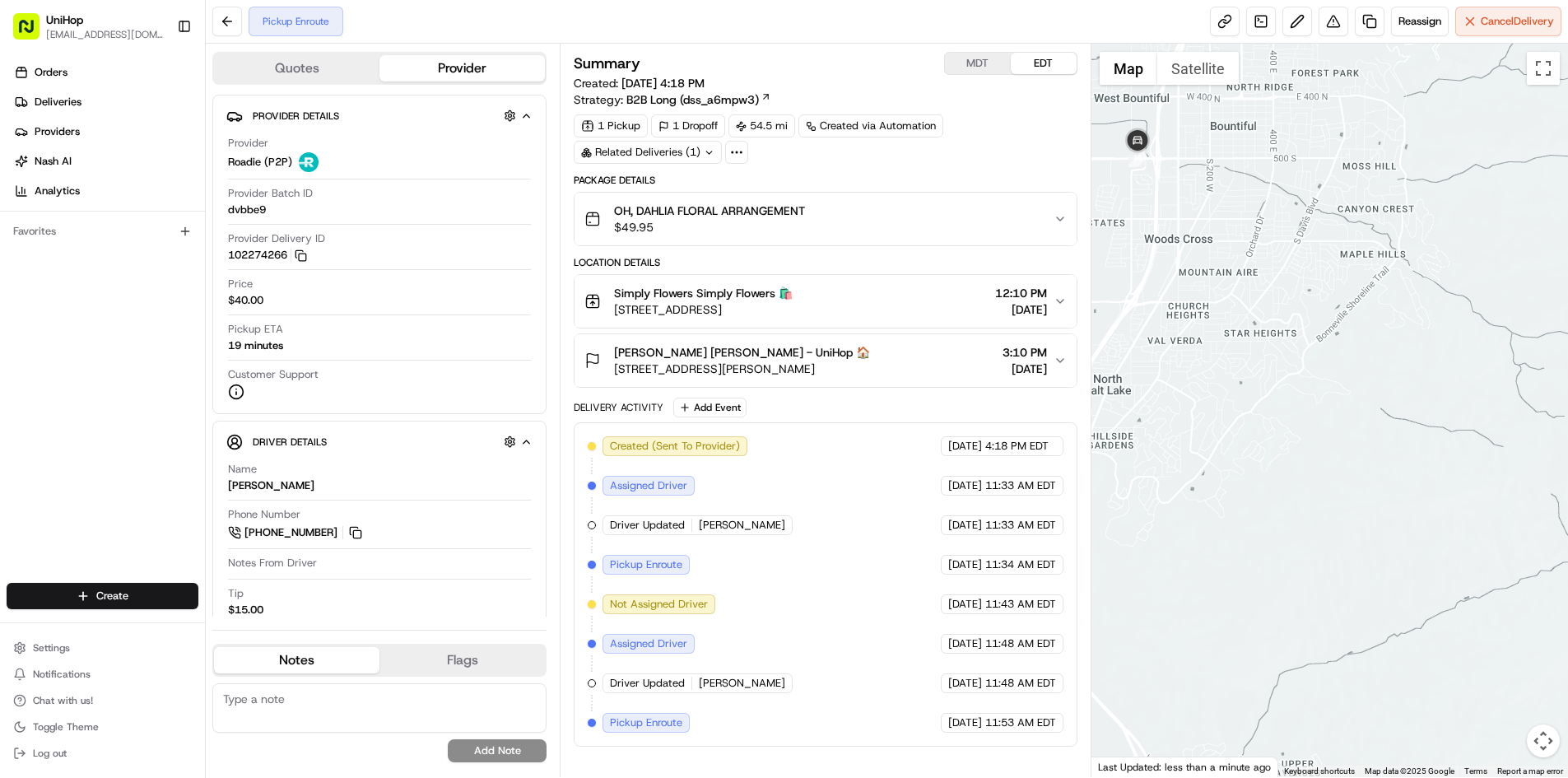
drag, startPoint x: 1234, startPoint y: 231, endPoint x: 1327, endPoint y: 223, distance: 93.3
click at [1313, 224] on div at bounding box center [1329, 410] width 476 height 734
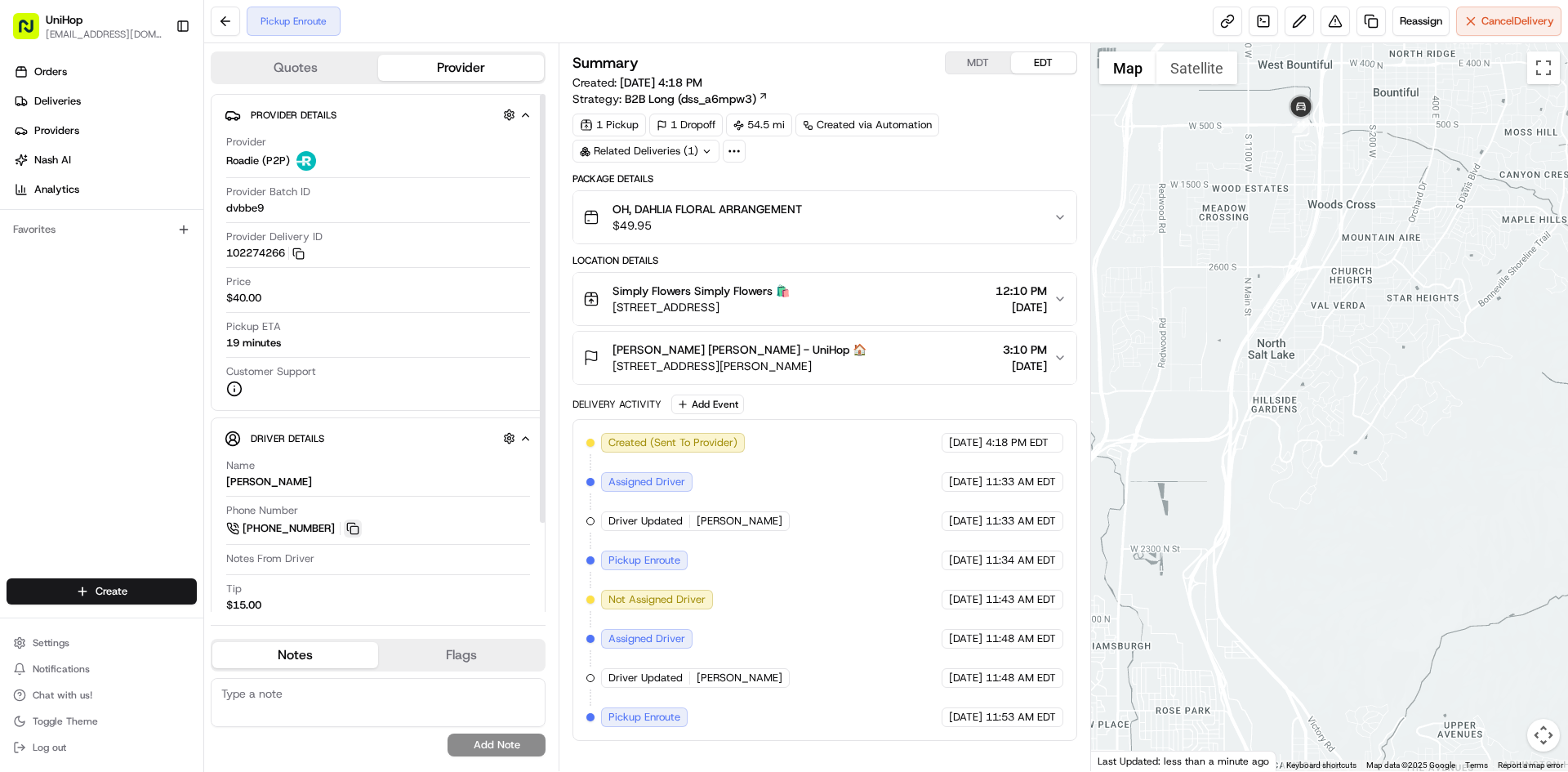
click at [358, 532] on button at bounding box center [352, 529] width 18 height 18
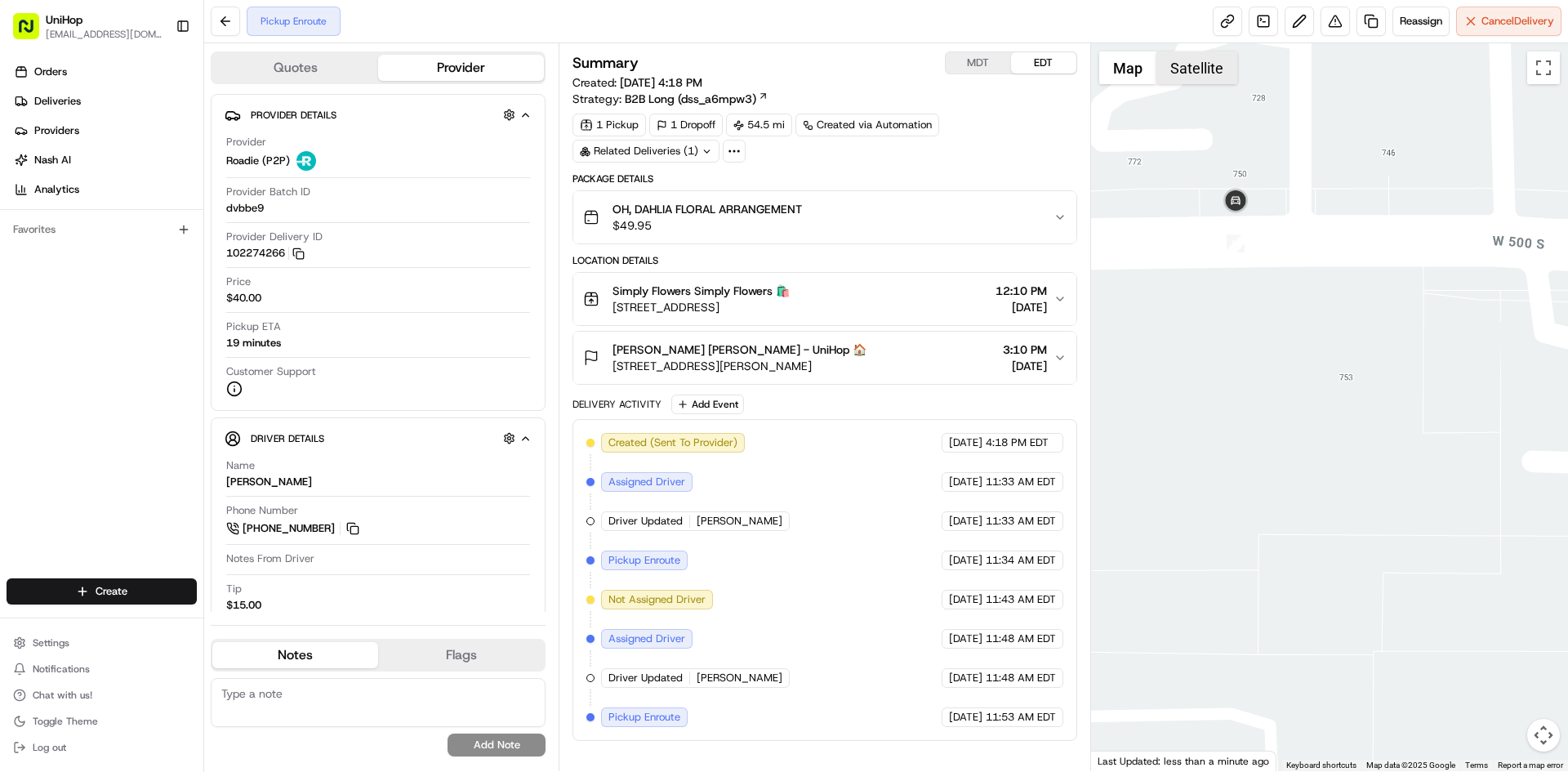
click at [1180, 63] on button "Satellite" at bounding box center [1196, 67] width 80 height 33
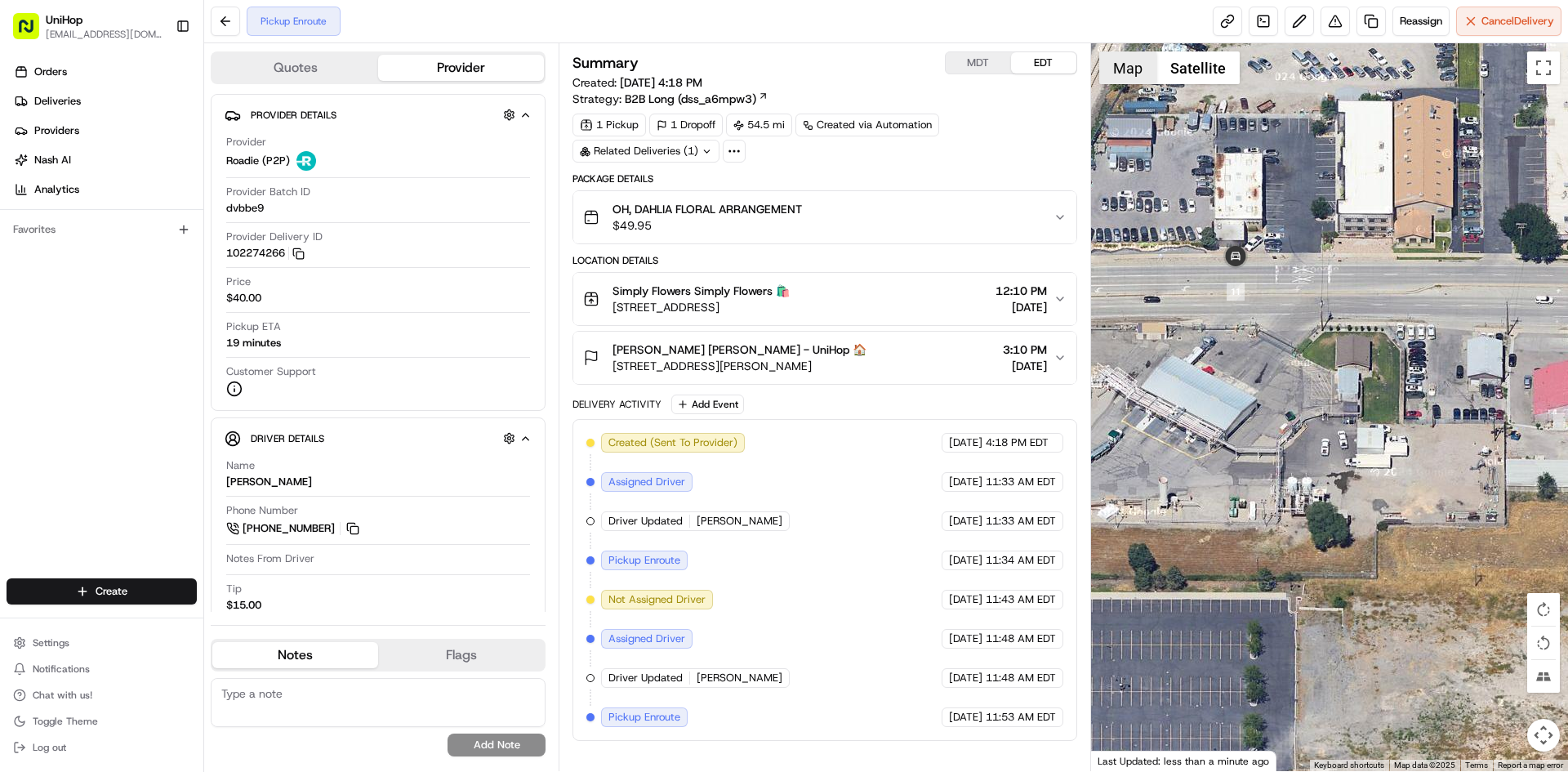
click at [1128, 80] on button "Map" at bounding box center [1128, 67] width 57 height 33
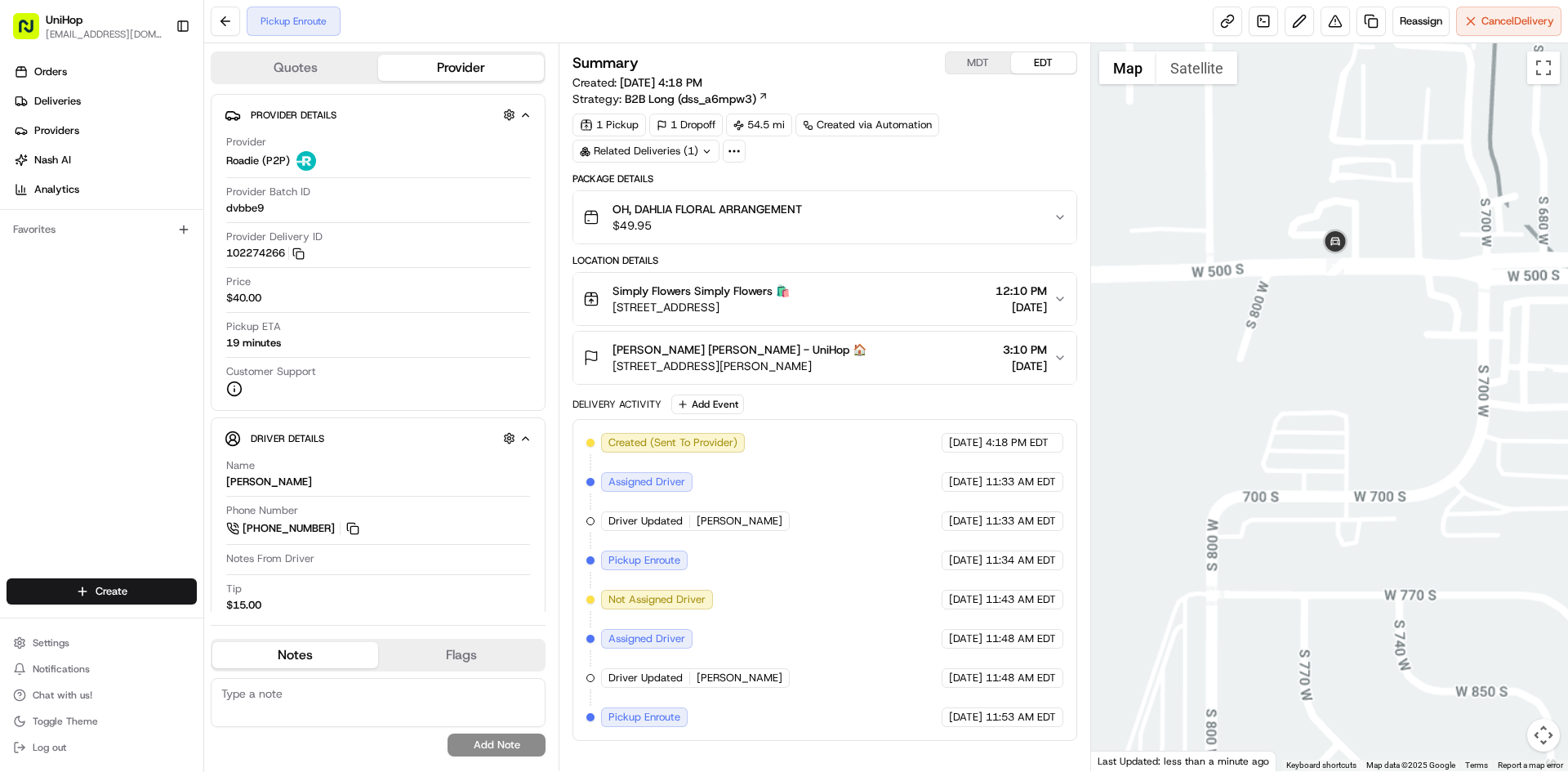
drag, startPoint x: 1458, startPoint y: 384, endPoint x: 1433, endPoint y: 384, distance: 25.0
click at [1440, 384] on div at bounding box center [1329, 407] width 478 height 728
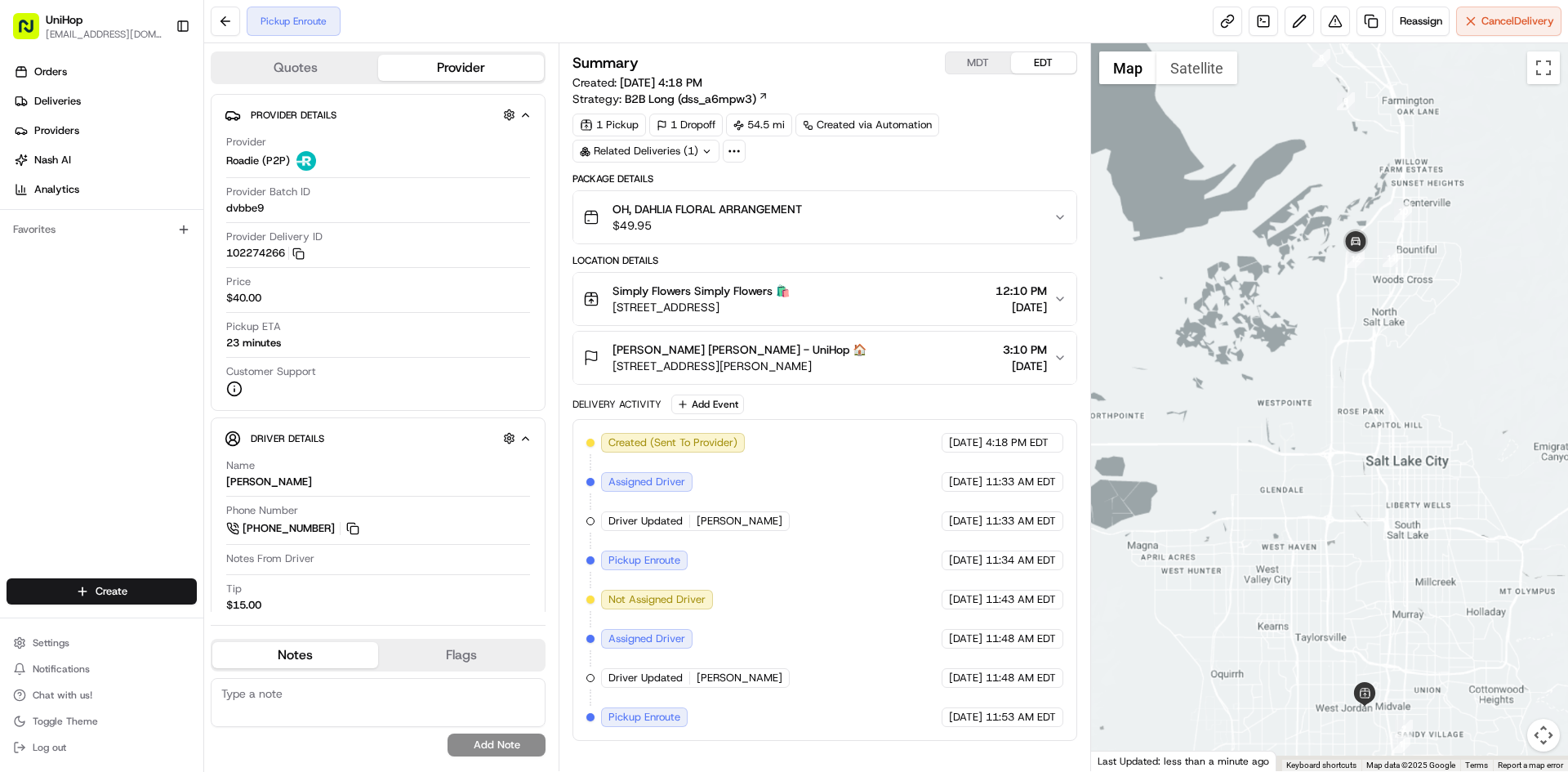
drag, startPoint x: 1391, startPoint y: 450, endPoint x: 1399, endPoint y: 281, distance: 169.2
click at [1399, 308] on div at bounding box center [1329, 407] width 478 height 728
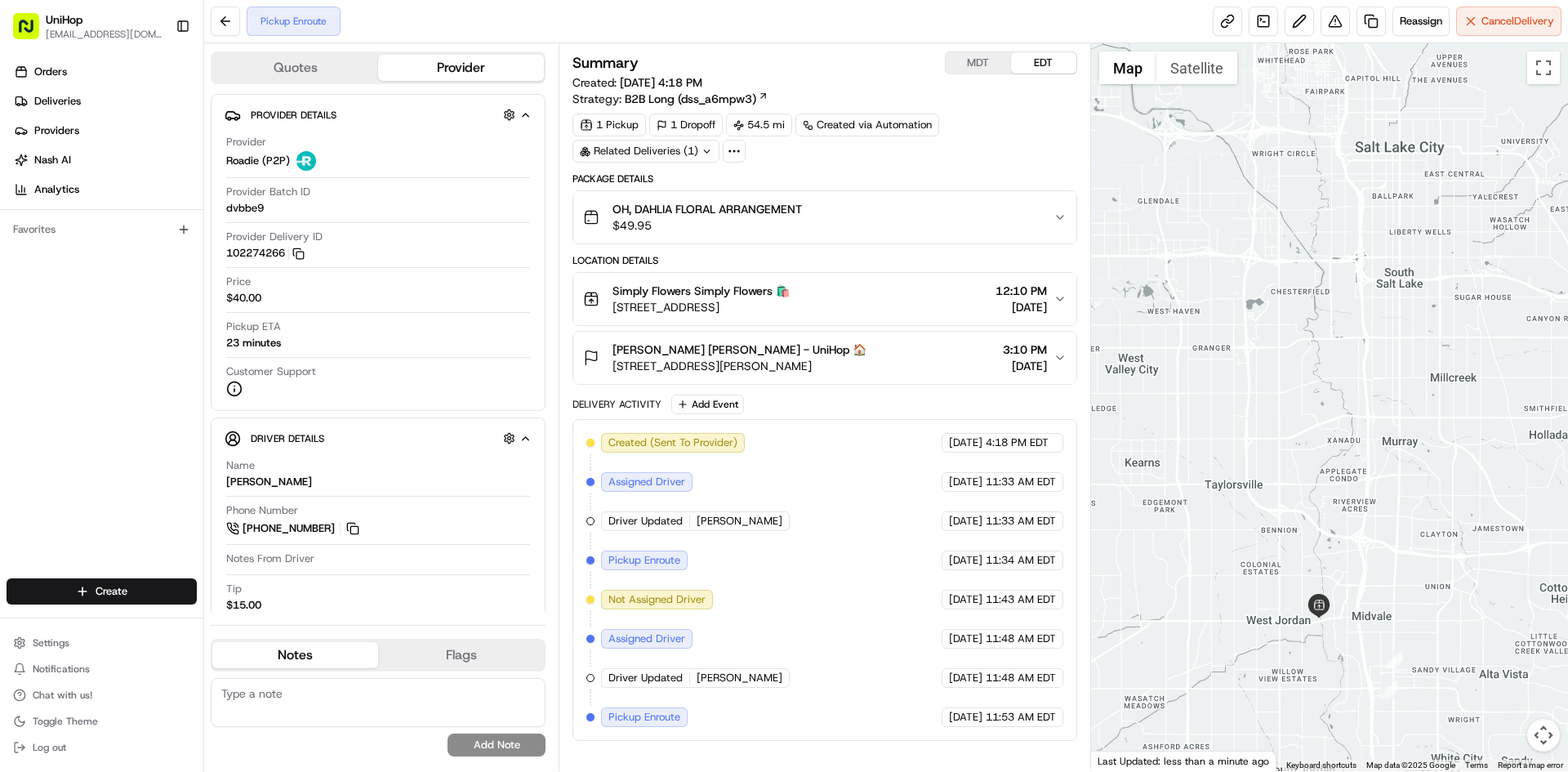
drag, startPoint x: 1415, startPoint y: 270, endPoint x: 1420, endPoint y: 348, distance: 78.2
click at [1420, 348] on div at bounding box center [1329, 407] width 478 height 728
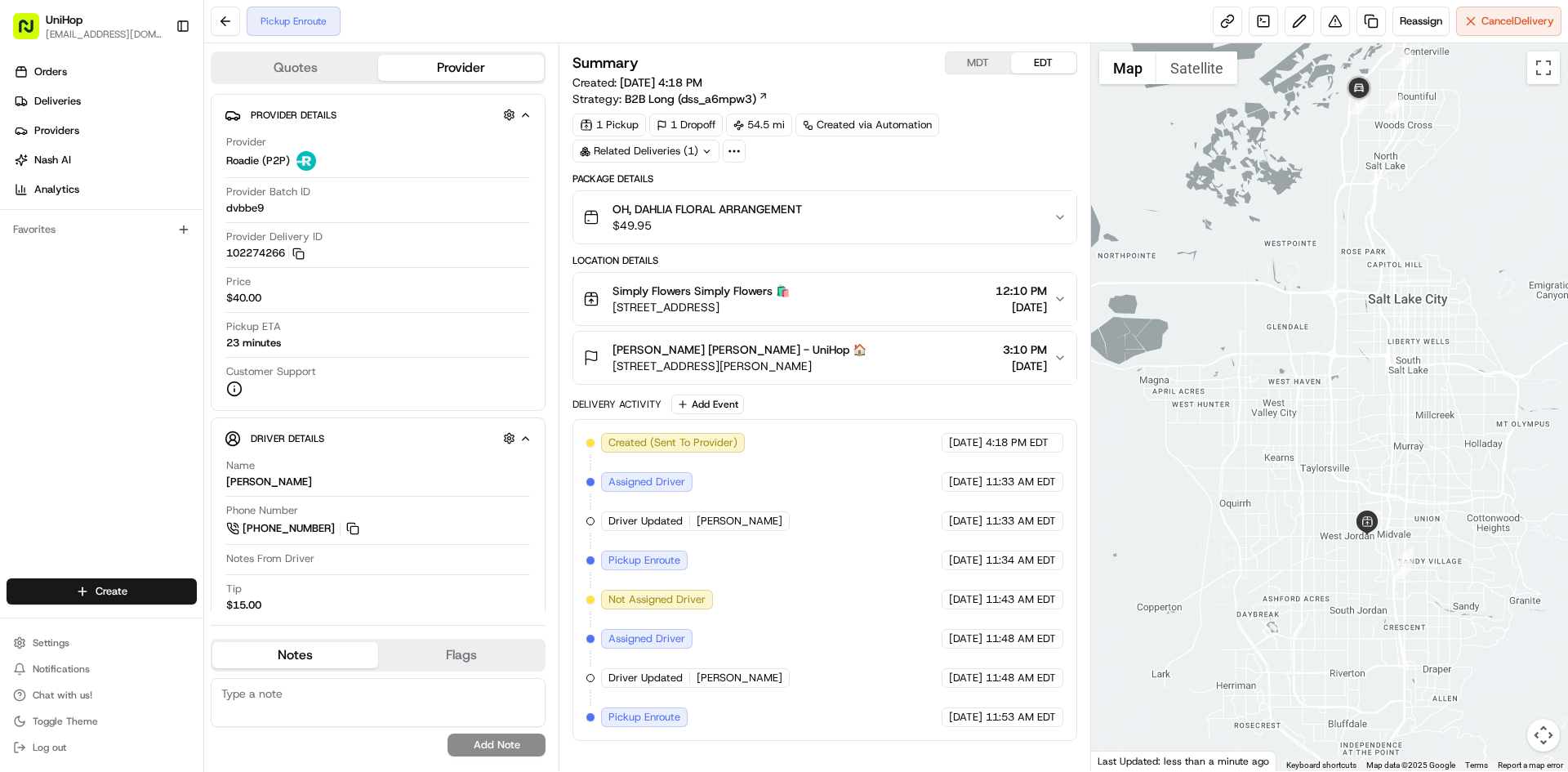
drag, startPoint x: 1428, startPoint y: 344, endPoint x: 1411, endPoint y: 342, distance: 17.1
click at [1411, 342] on div at bounding box center [1329, 407] width 478 height 728
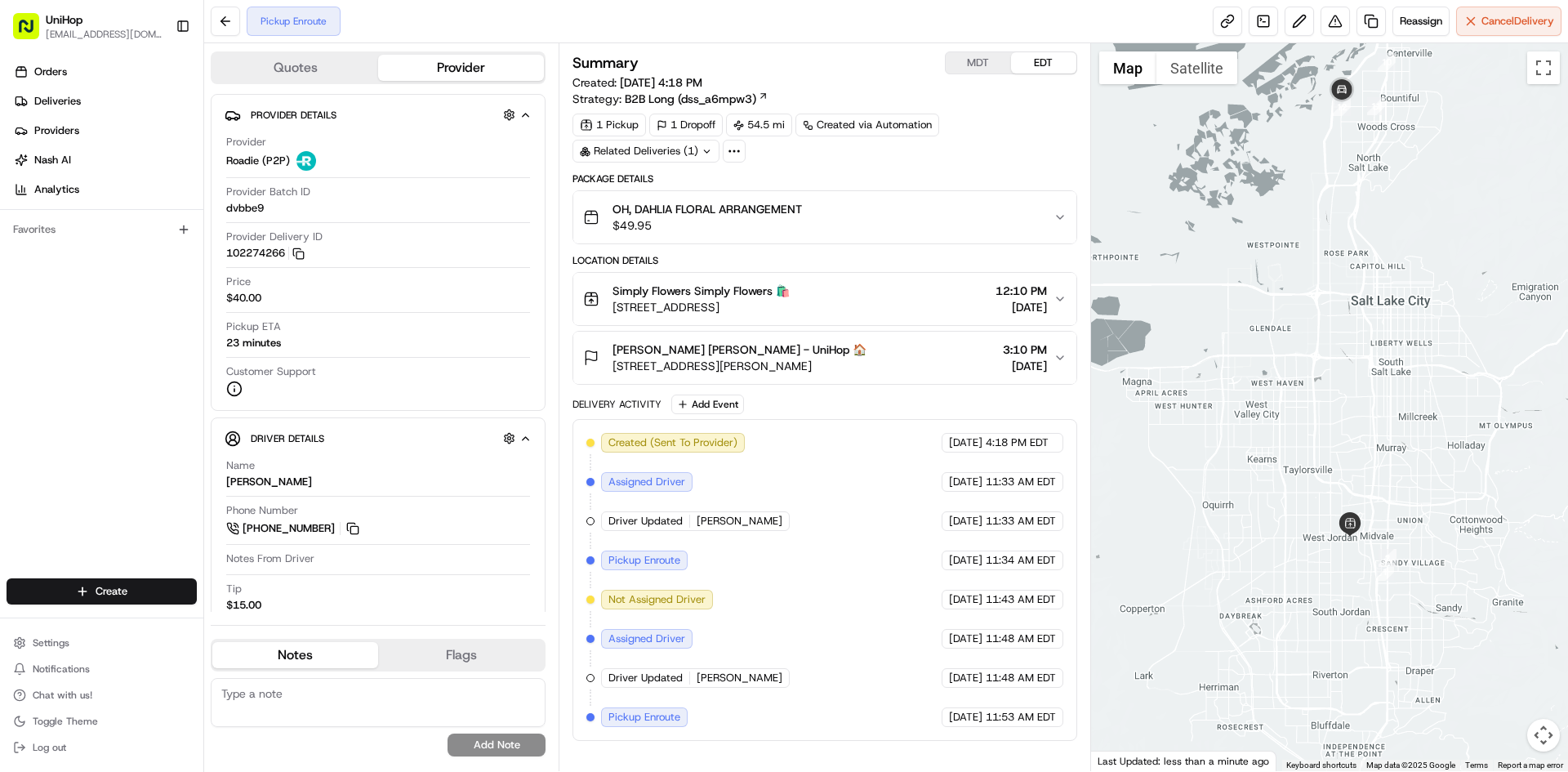
drag, startPoint x: 1477, startPoint y: 366, endPoint x: 1440, endPoint y: 418, distance: 63.8
click at [1440, 418] on div at bounding box center [1329, 407] width 478 height 728
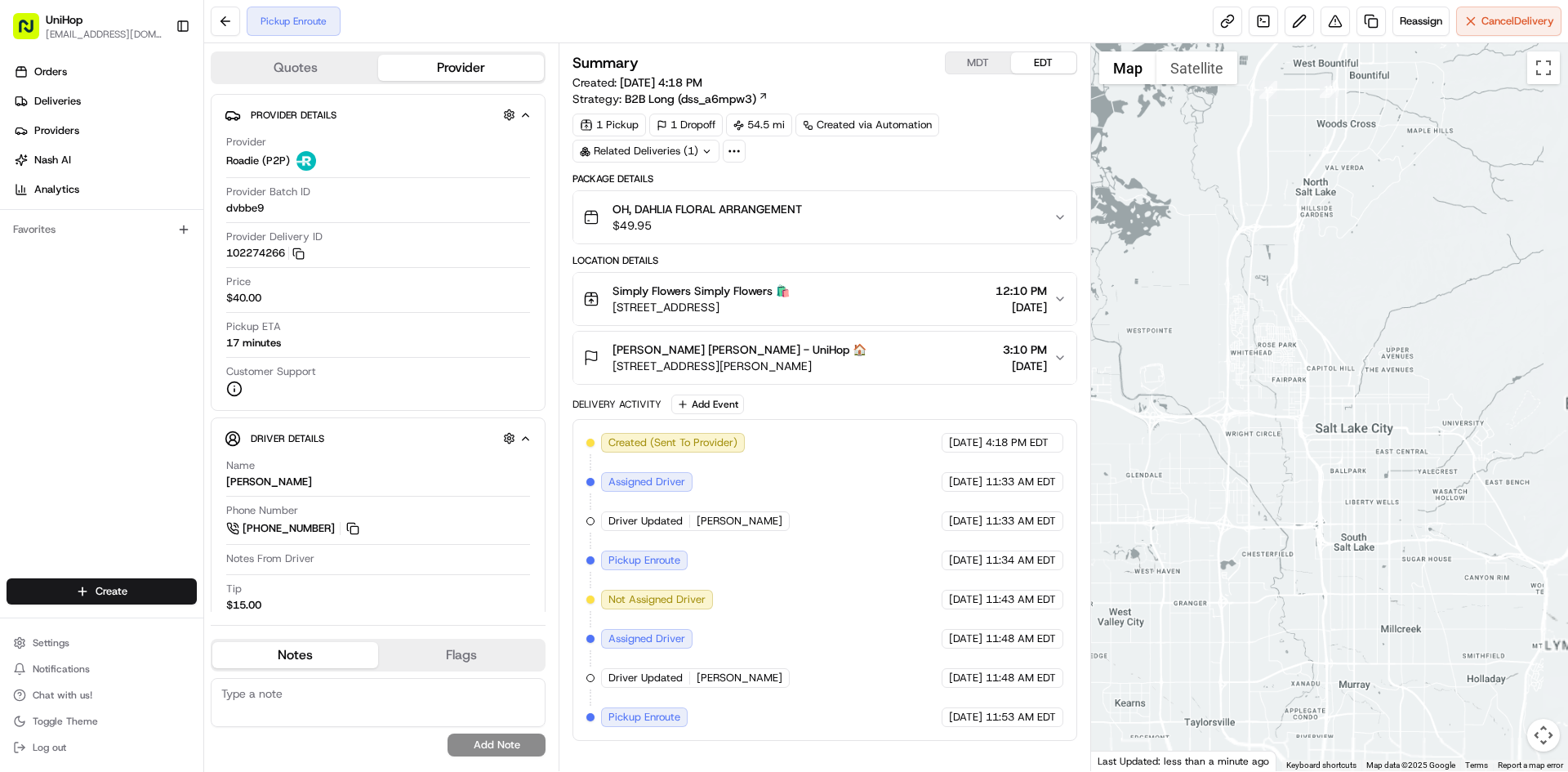
click at [1328, 260] on div at bounding box center [1329, 407] width 478 height 728
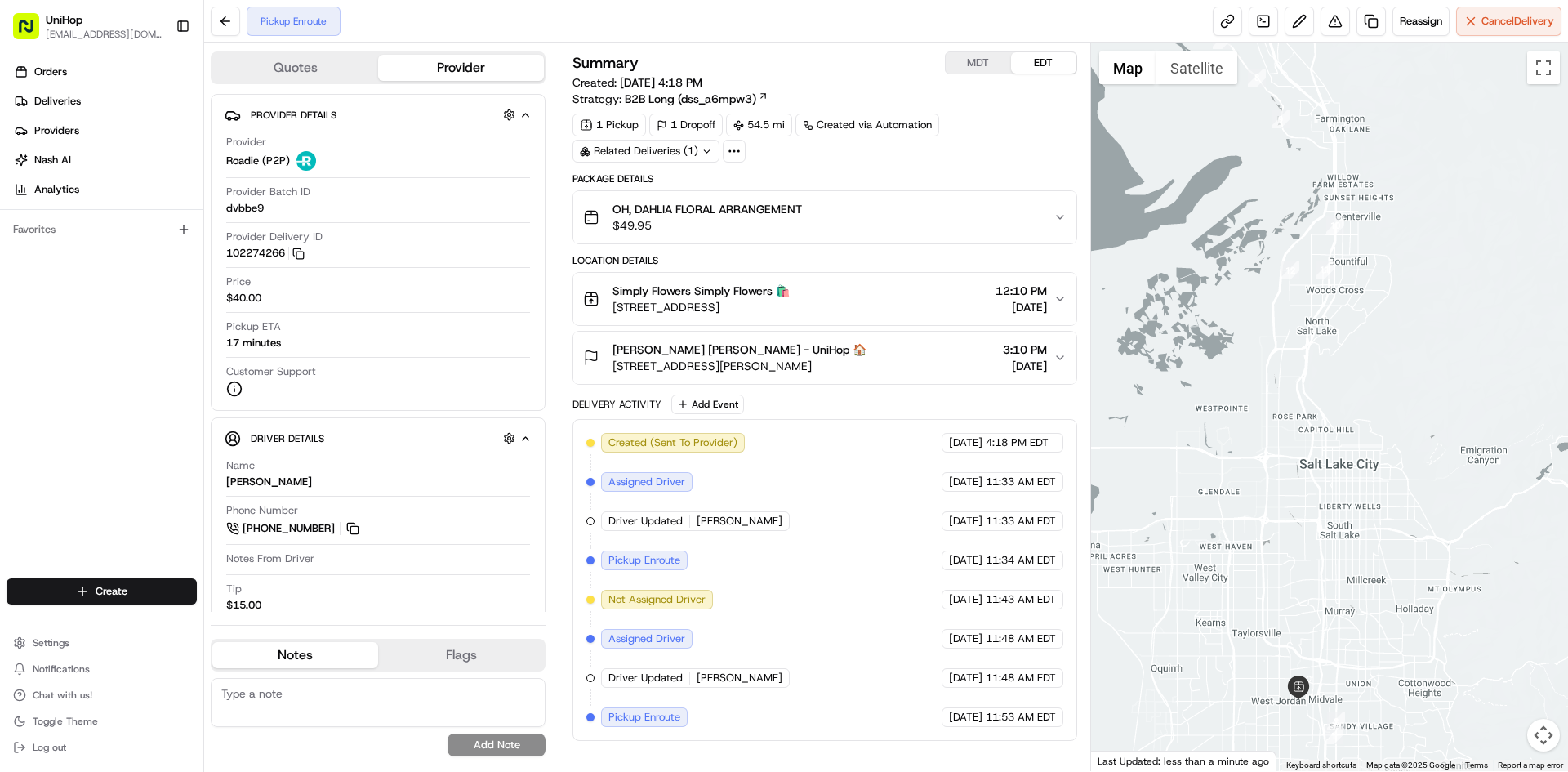
drag, startPoint x: 1351, startPoint y: 460, endPoint x: 1347, endPoint y: 366, distance: 94.1
click at [1347, 366] on div at bounding box center [1329, 407] width 478 height 728
click at [98, 373] on div "Orders Deliveries Providers [PERSON_NAME] Analytics Favorites" at bounding box center [101, 320] width 204 height 536
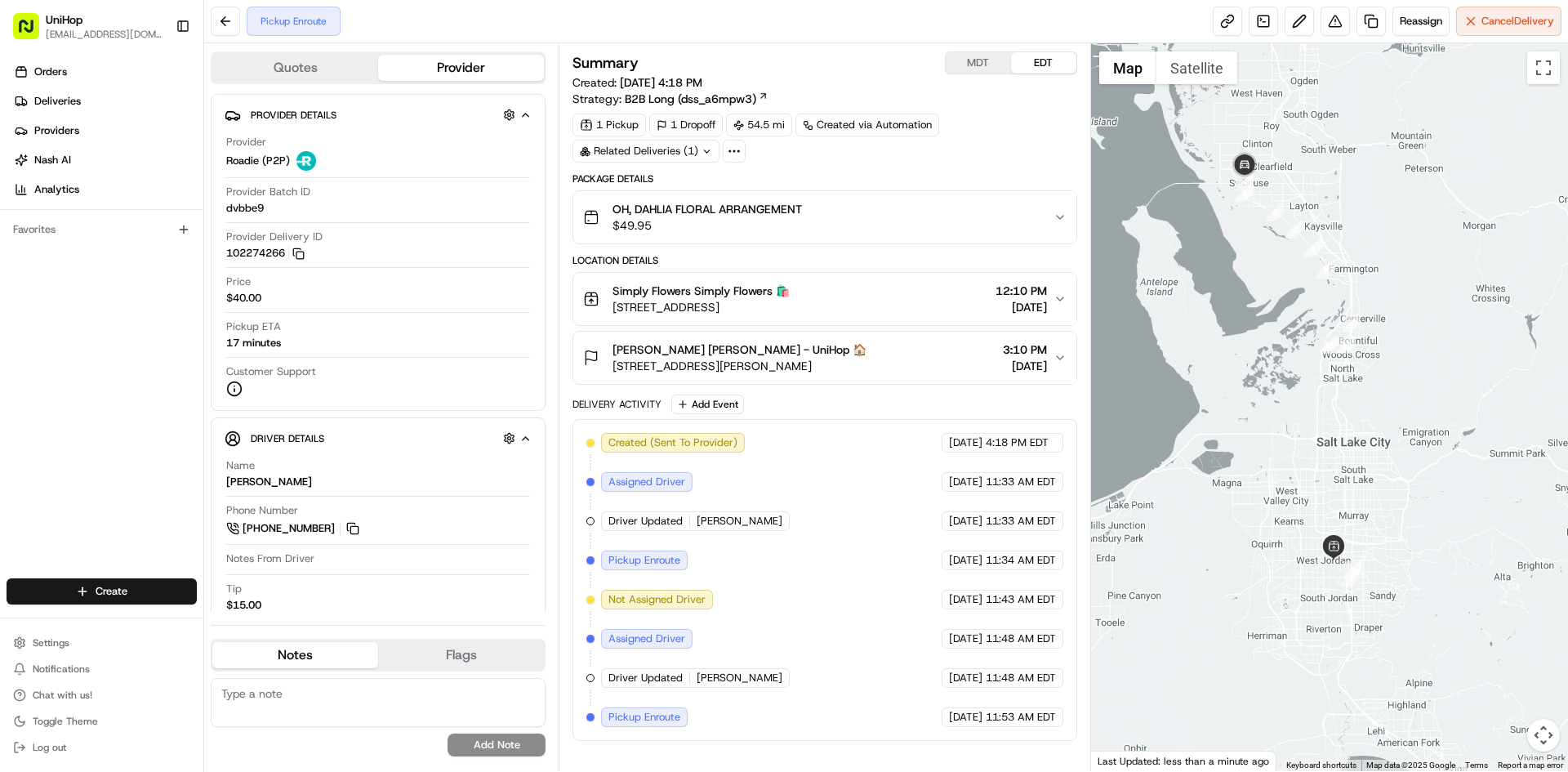
drag, startPoint x: 1378, startPoint y: 360, endPoint x: 1378, endPoint y: 370, distance: 10.0
click at [1378, 370] on div at bounding box center [1329, 407] width 478 height 728
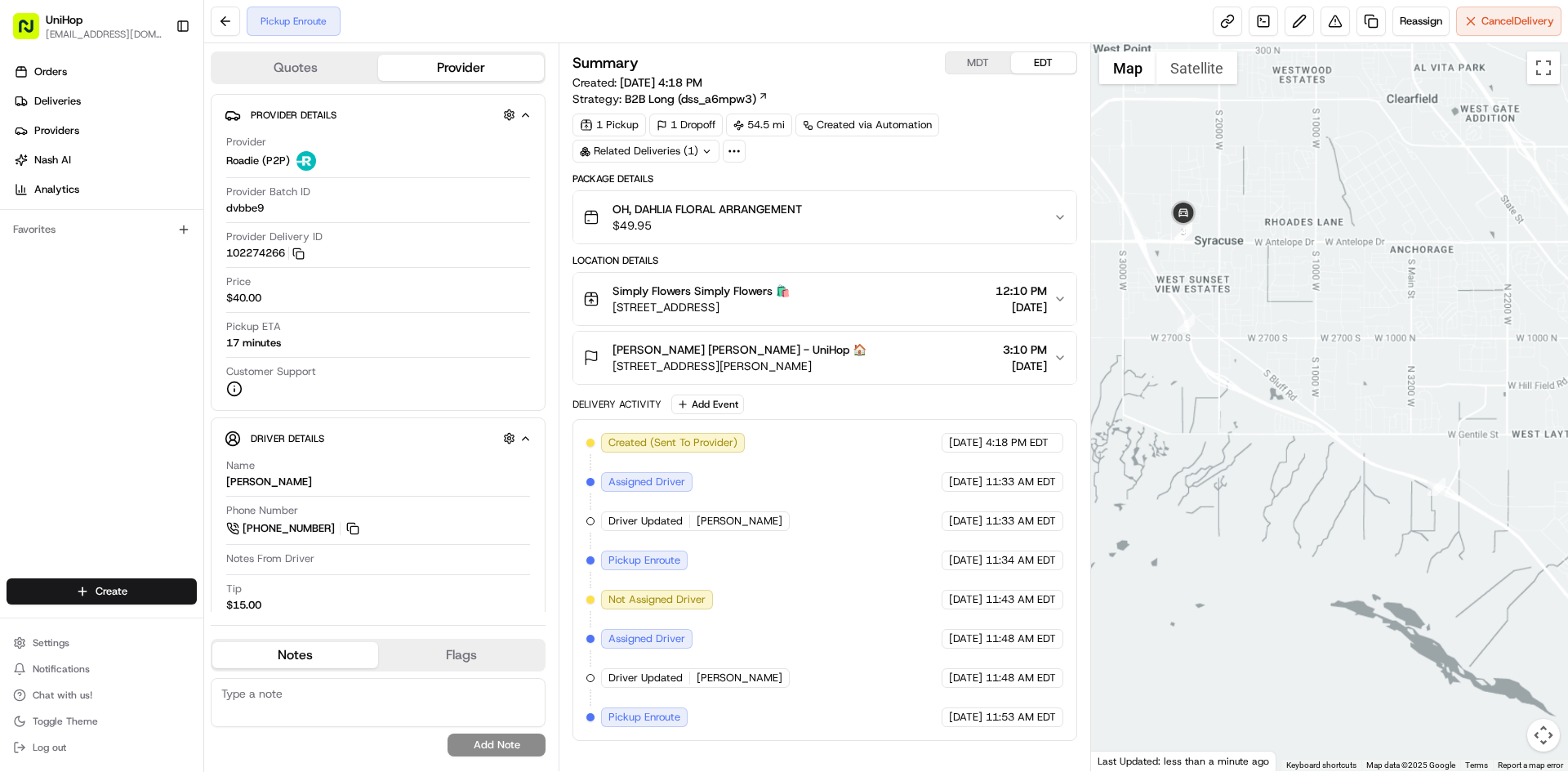
drag, startPoint x: 1299, startPoint y: 355, endPoint x: 1270, endPoint y: 310, distance: 53.5
click at [1293, 339] on div at bounding box center [1329, 407] width 478 height 728
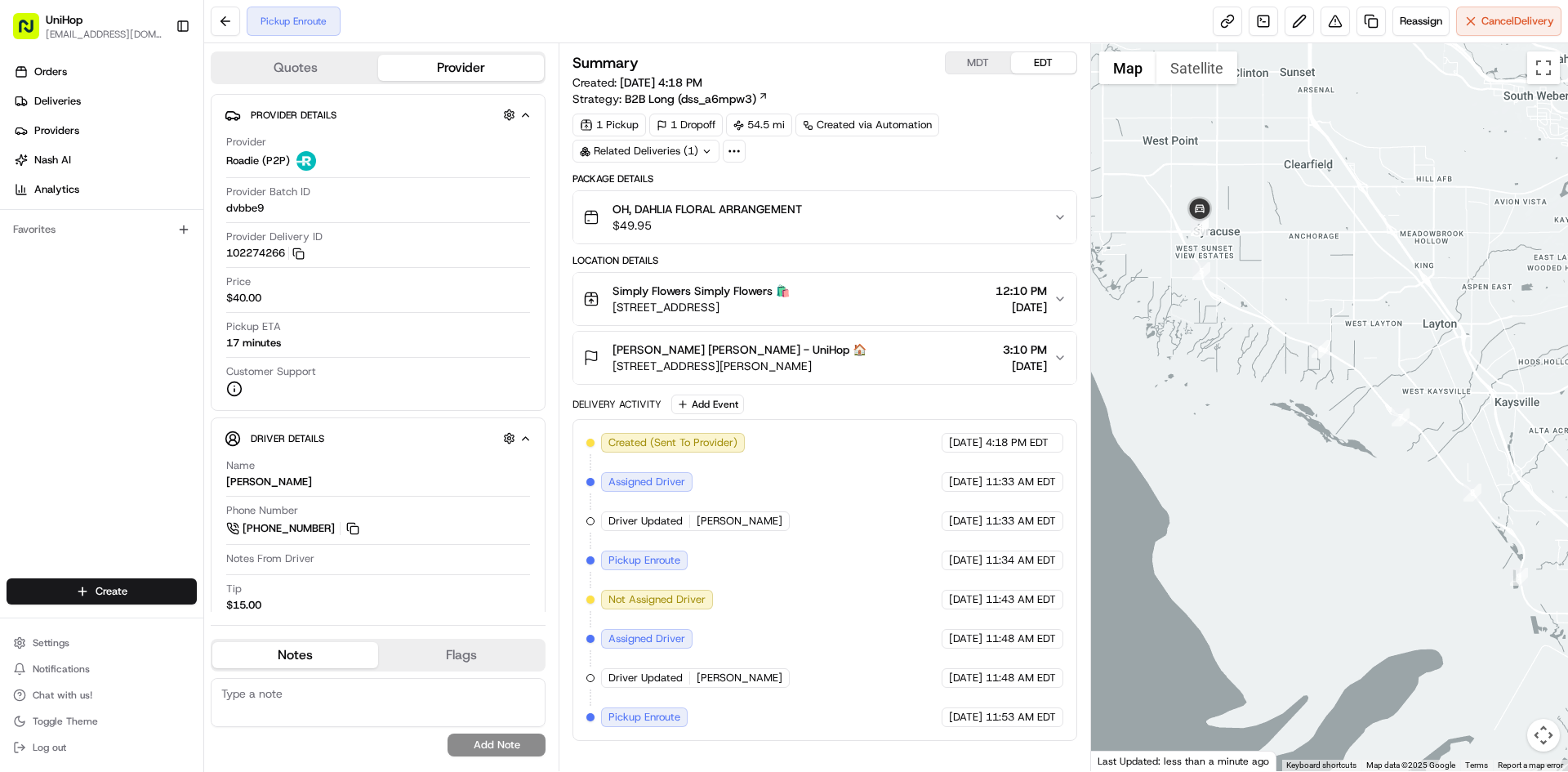
drag, startPoint x: 1335, startPoint y: 325, endPoint x: 1311, endPoint y: 292, distance: 40.8
click at [1321, 306] on div at bounding box center [1329, 407] width 478 height 728
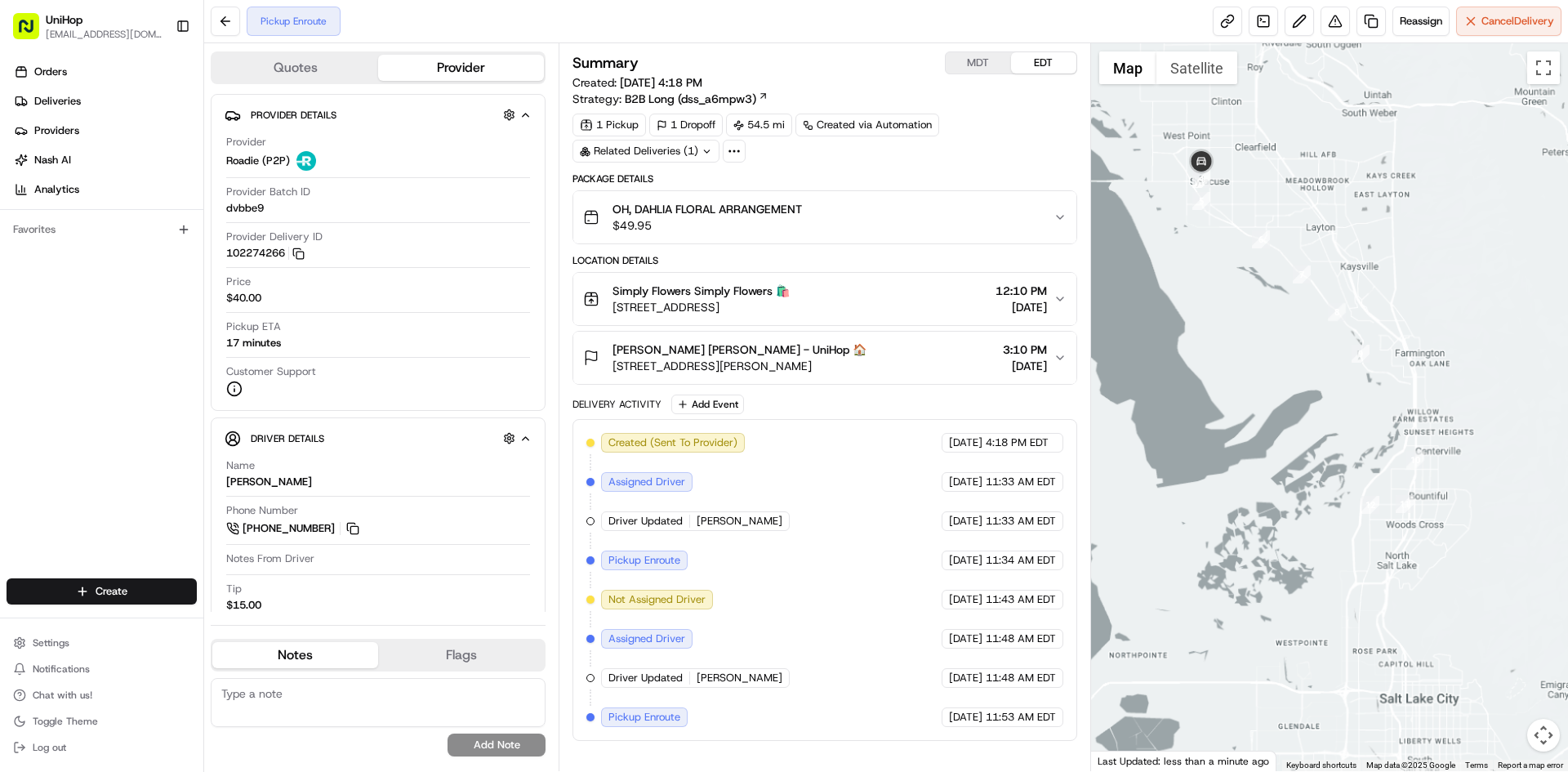
drag, startPoint x: 1371, startPoint y: 342, endPoint x: 1360, endPoint y: 323, distance: 22.0
click at [1367, 334] on div at bounding box center [1329, 407] width 478 height 728
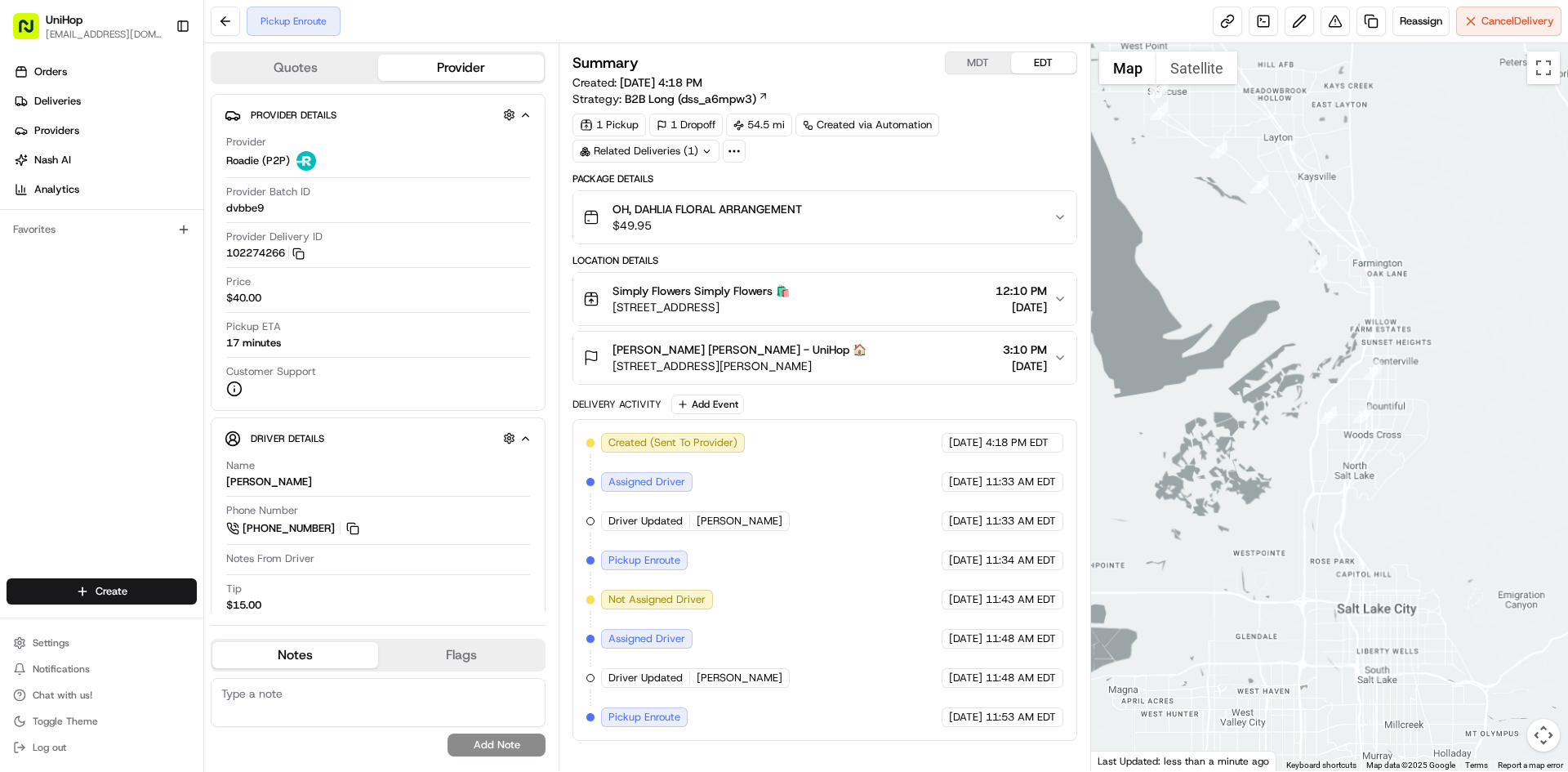
drag, startPoint x: 1411, startPoint y: 476, endPoint x: 1370, endPoint y: 313, distance: 168.1
click at [1372, 324] on div at bounding box center [1329, 407] width 478 height 728
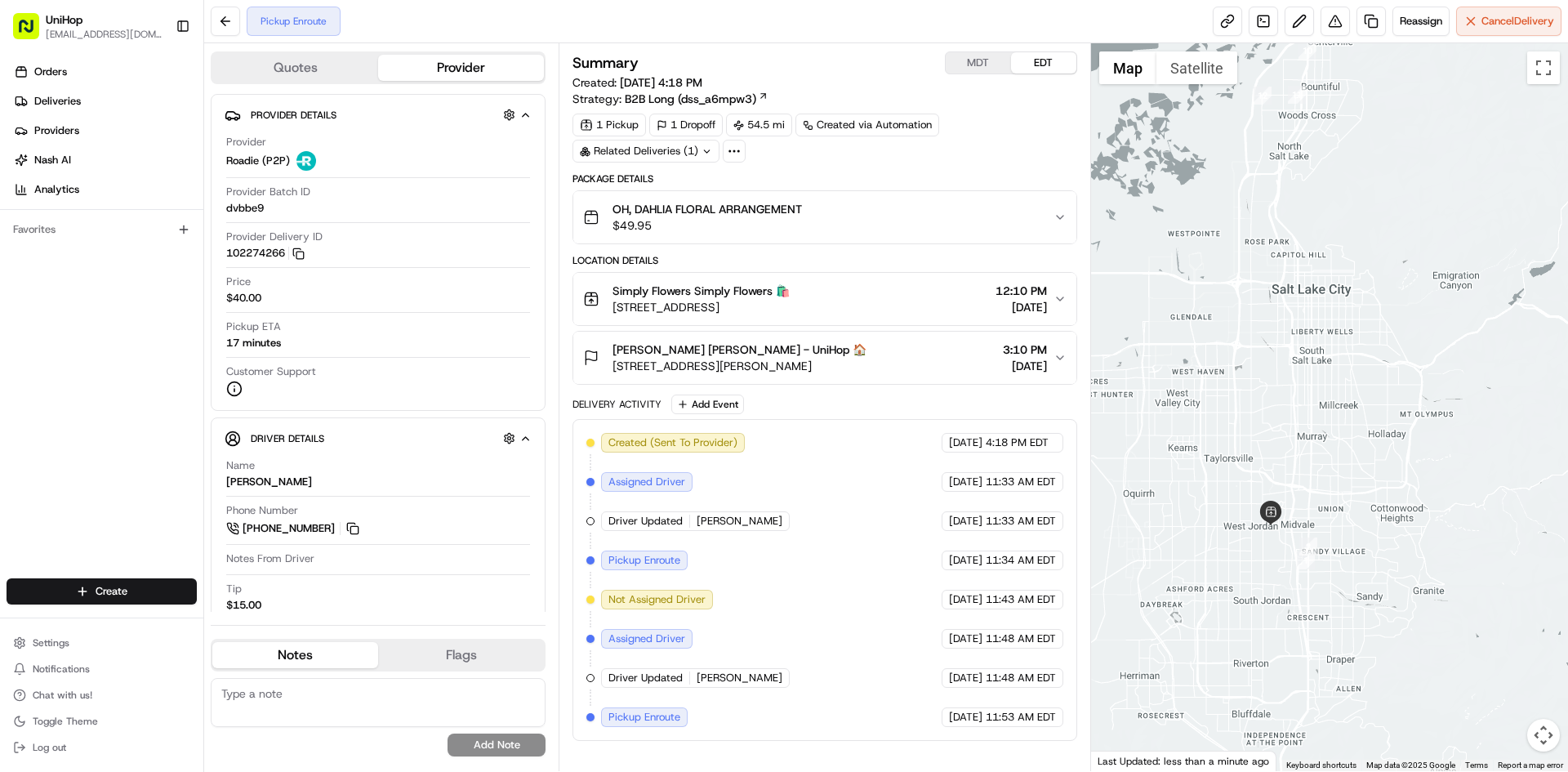
drag, startPoint x: 1359, startPoint y: 301, endPoint x: 1406, endPoint y: 378, distance: 90.2
click at [1406, 384] on div at bounding box center [1329, 407] width 478 height 728
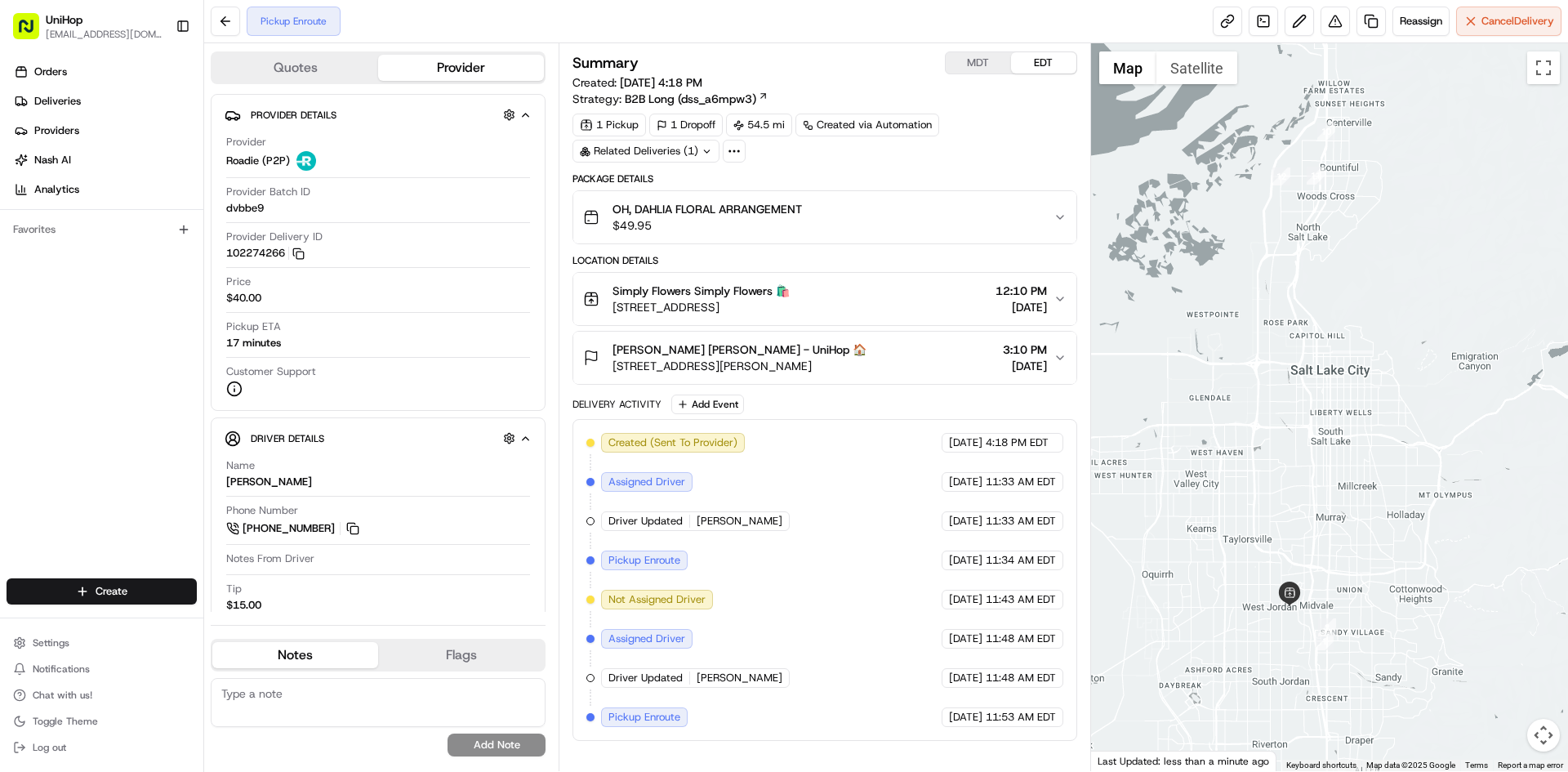
drag, startPoint x: 1276, startPoint y: 413, endPoint x: 1285, endPoint y: 454, distance: 42.0
click at [1284, 450] on div at bounding box center [1329, 407] width 478 height 728
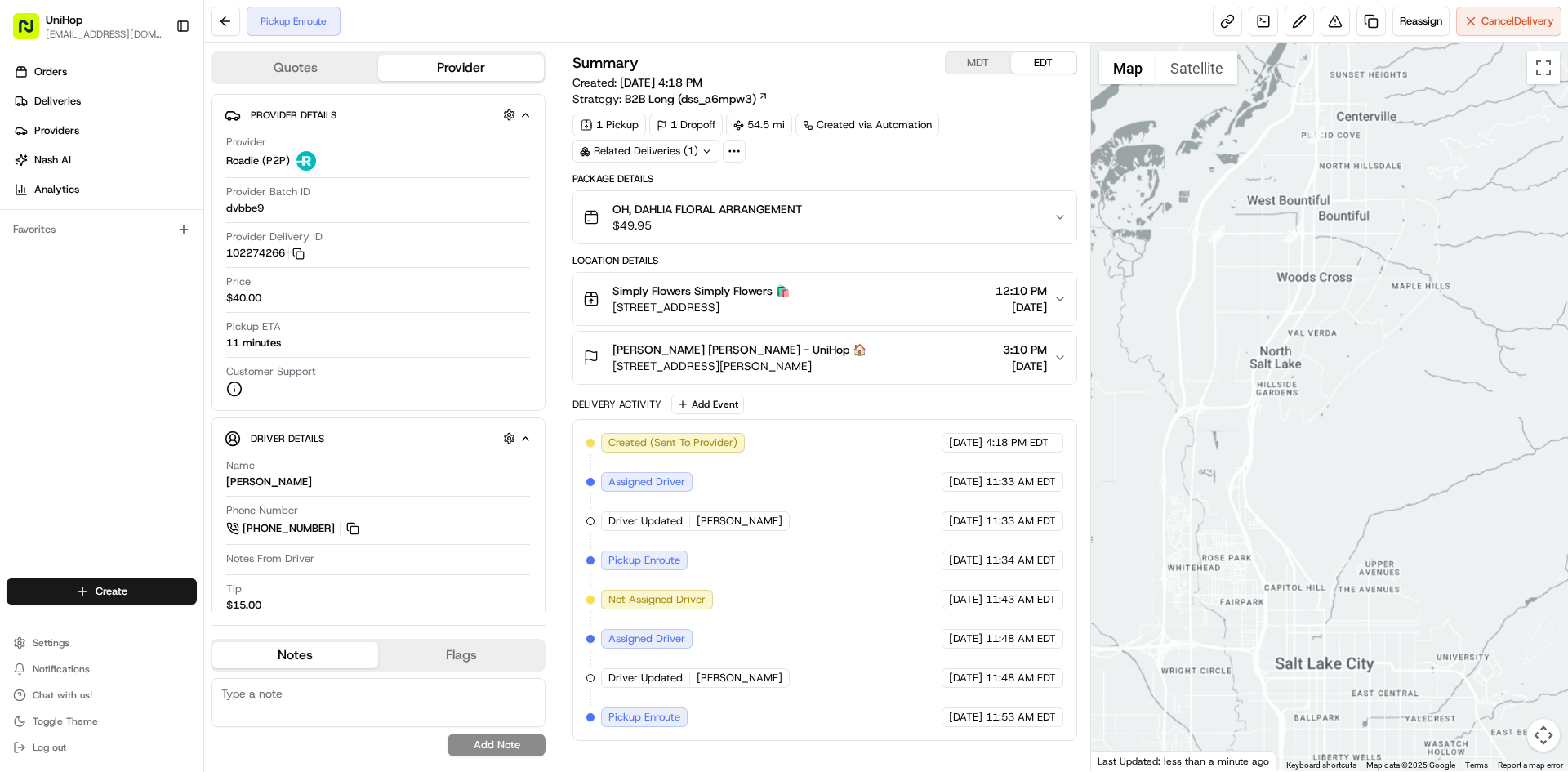
drag, startPoint x: 1265, startPoint y: 332, endPoint x: 1245, endPoint y: 308, distance: 31.2
click at [1268, 329] on div at bounding box center [1329, 407] width 478 height 728
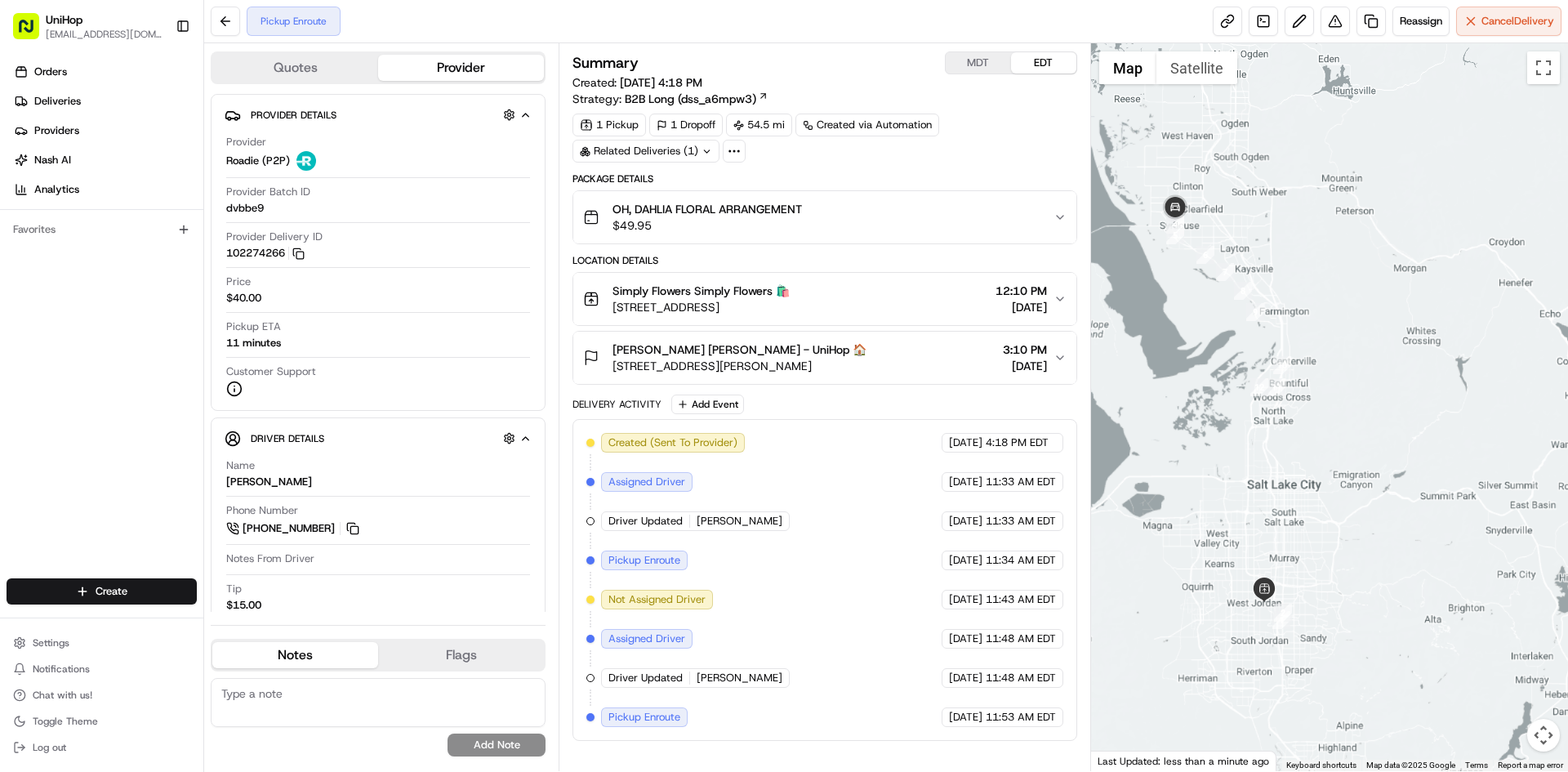
drag, startPoint x: 1217, startPoint y: 156, endPoint x: 1256, endPoint y: 263, distance: 113.9
click at [1256, 263] on div at bounding box center [1329, 407] width 478 height 728
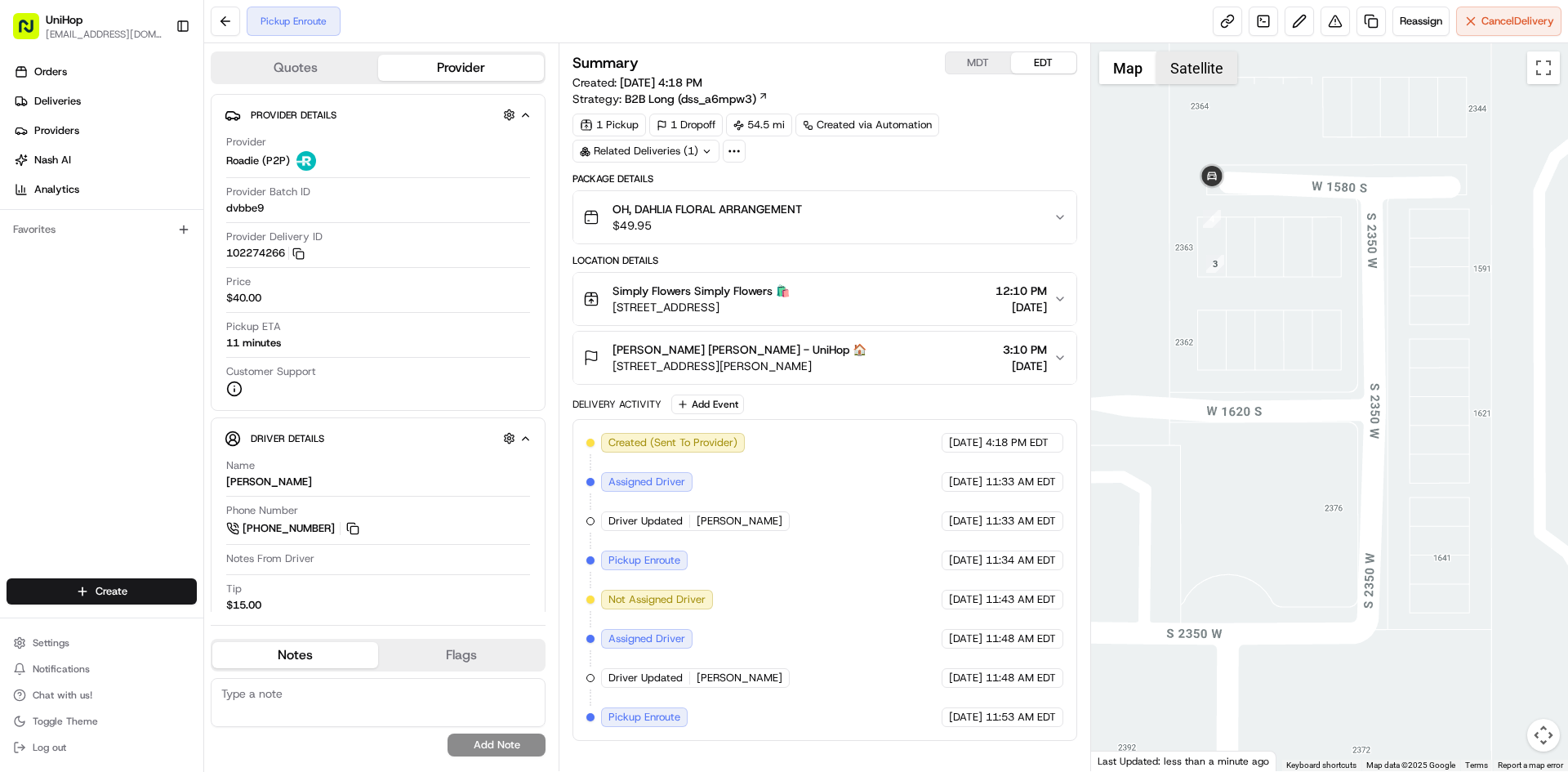
click at [1192, 76] on button "Satellite" at bounding box center [1196, 67] width 80 height 33
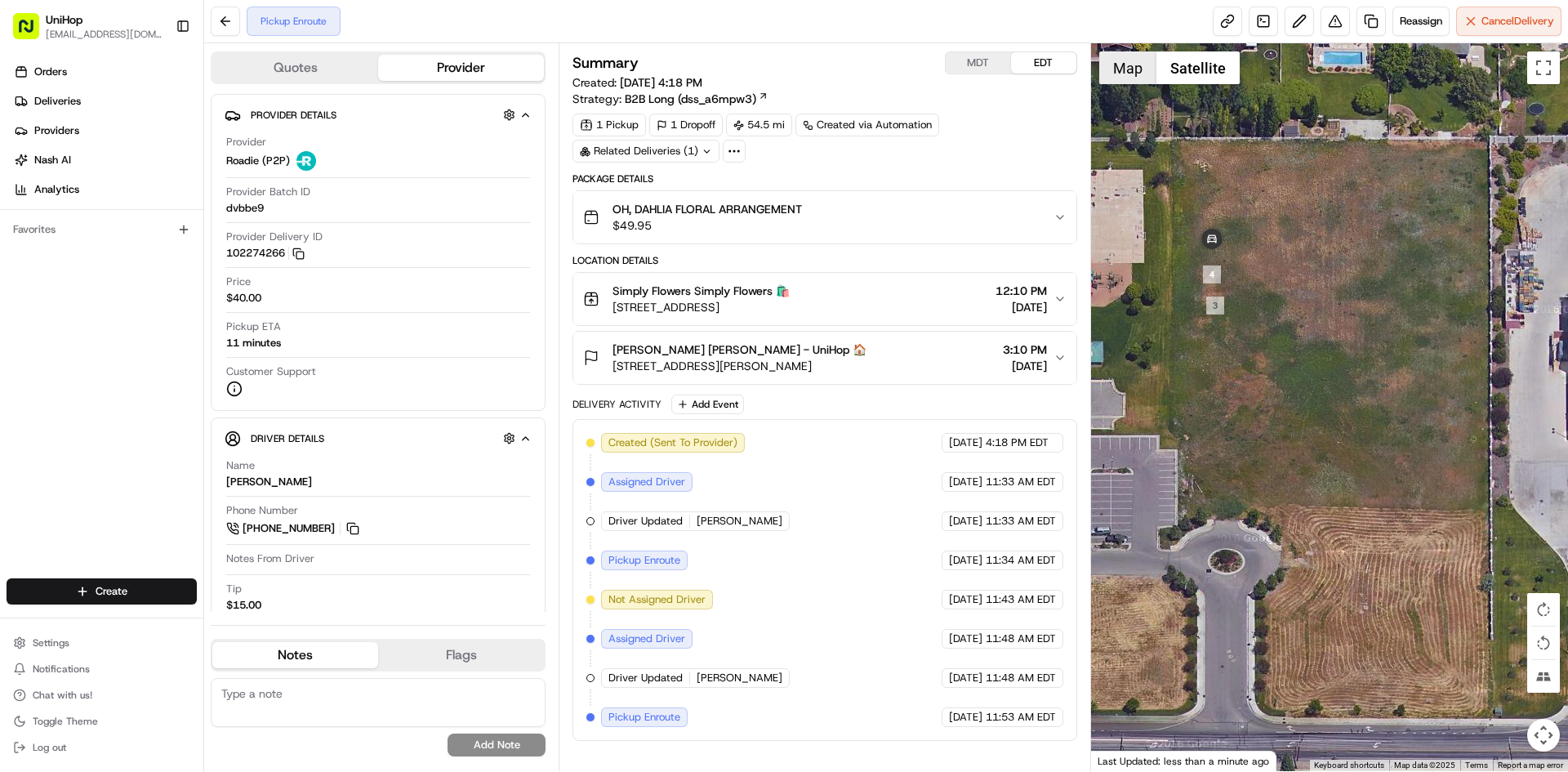
click at [1147, 80] on button "Map" at bounding box center [1128, 67] width 57 height 33
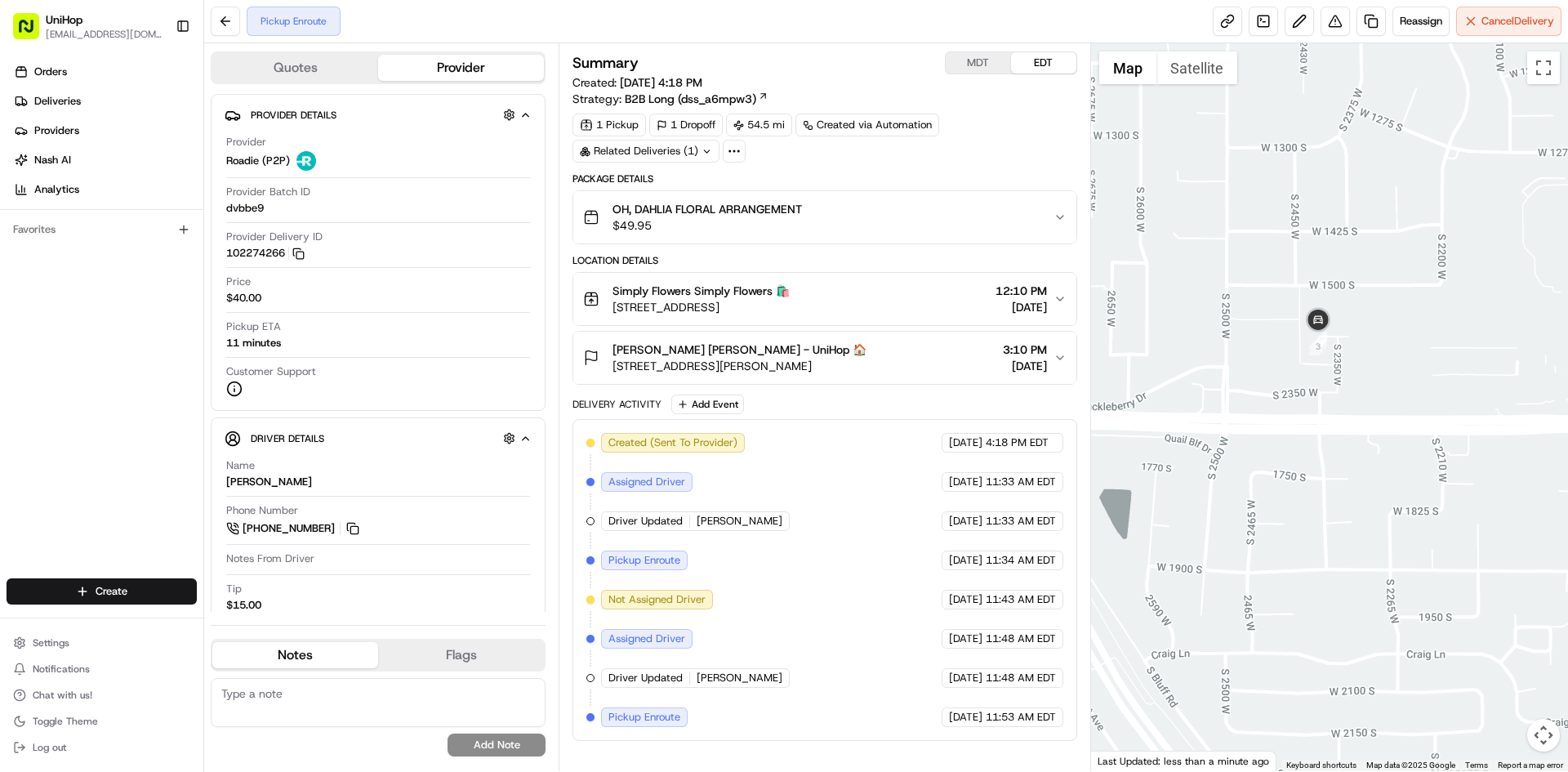
click at [1327, 413] on div at bounding box center [1329, 407] width 478 height 728
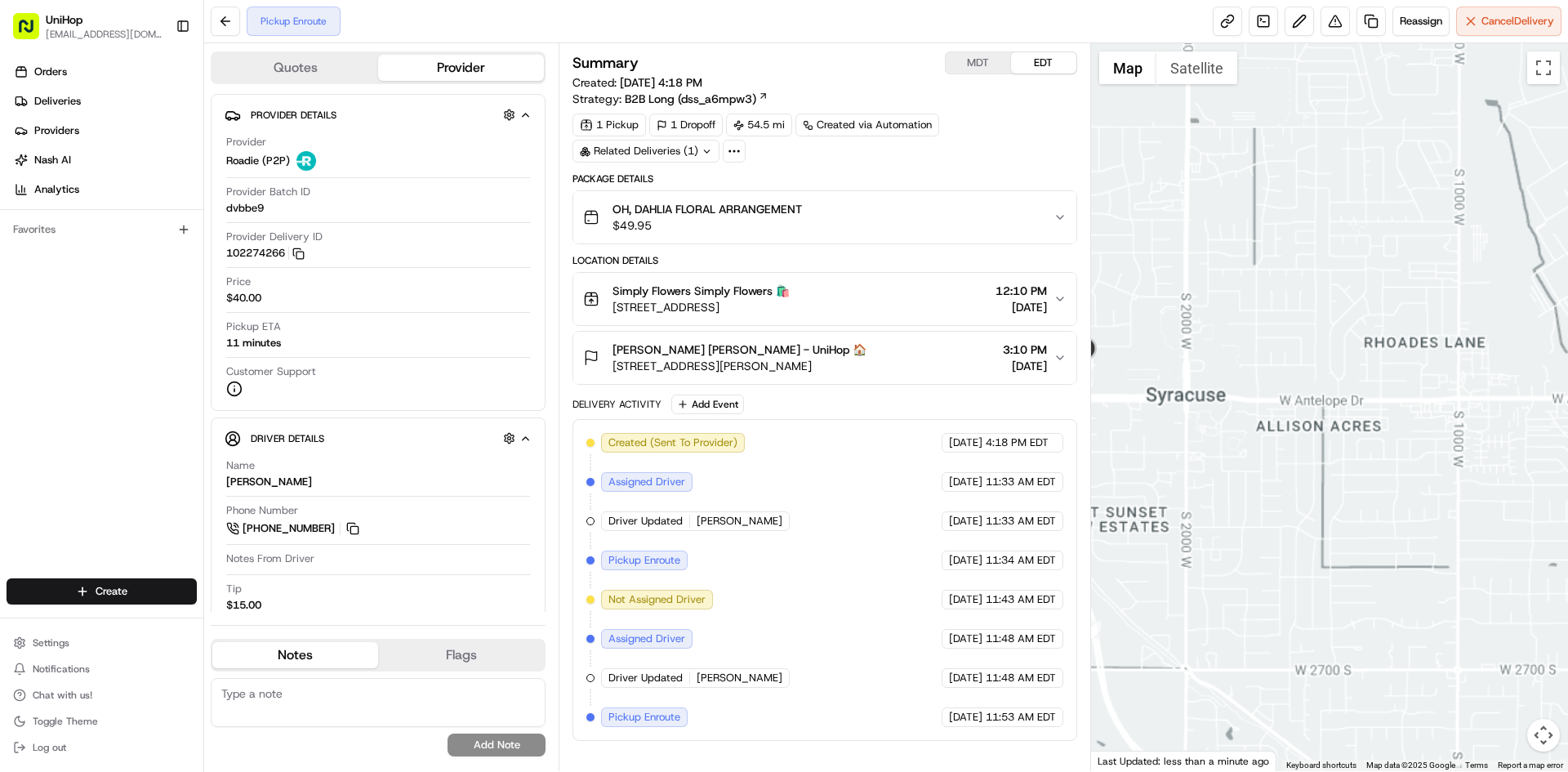
drag, startPoint x: 1322, startPoint y: 625, endPoint x: 1327, endPoint y: 548, distance: 77.2
click at [1327, 572] on div at bounding box center [1329, 407] width 478 height 728
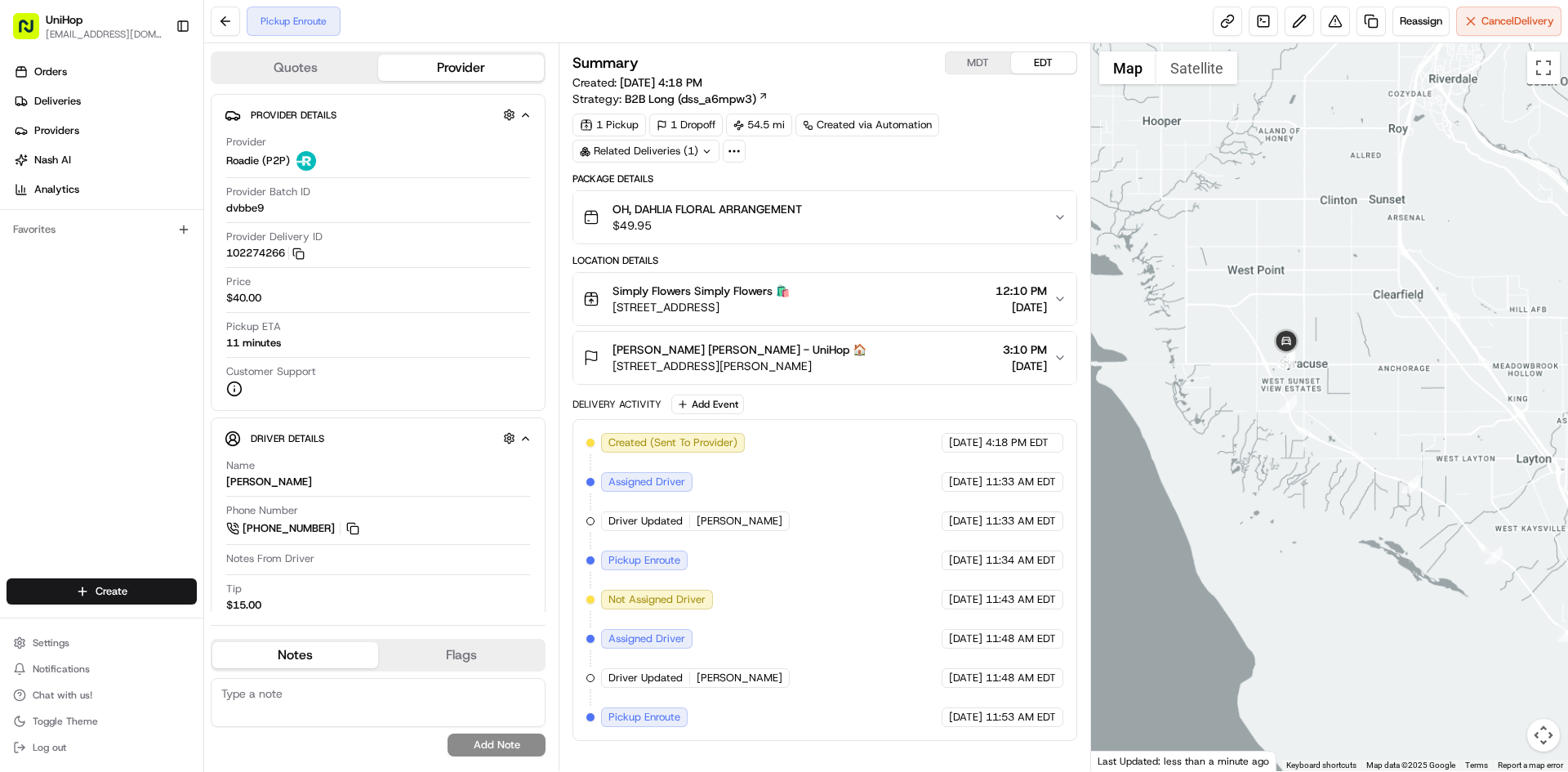
drag, startPoint x: 1345, startPoint y: 523, endPoint x: 1310, endPoint y: 402, distance: 126.0
click at [1327, 431] on div at bounding box center [1329, 407] width 478 height 728
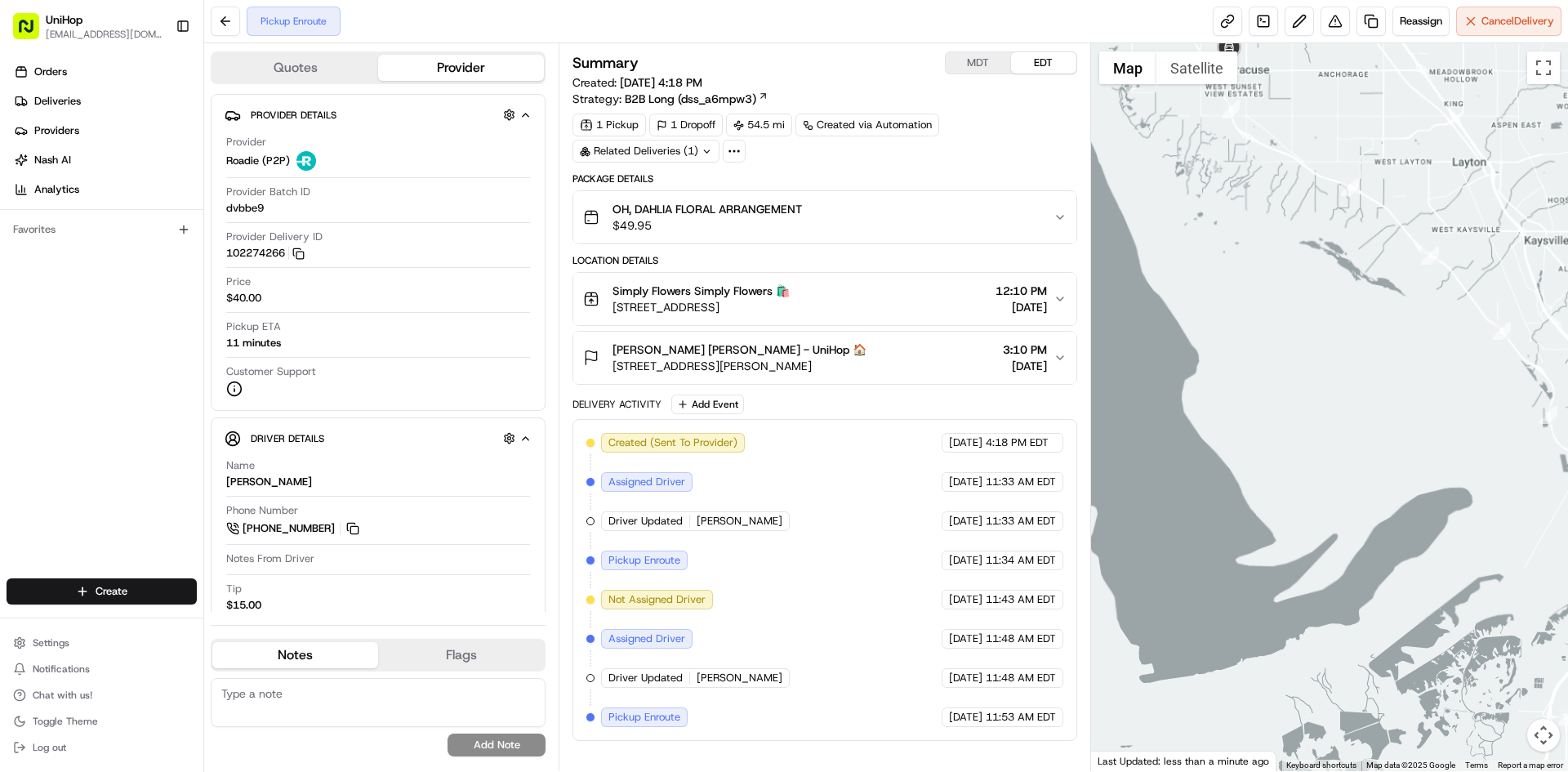
drag, startPoint x: 1401, startPoint y: 428, endPoint x: 1333, endPoint y: 380, distance: 83.2
click at [1357, 390] on div at bounding box center [1329, 407] width 478 height 728
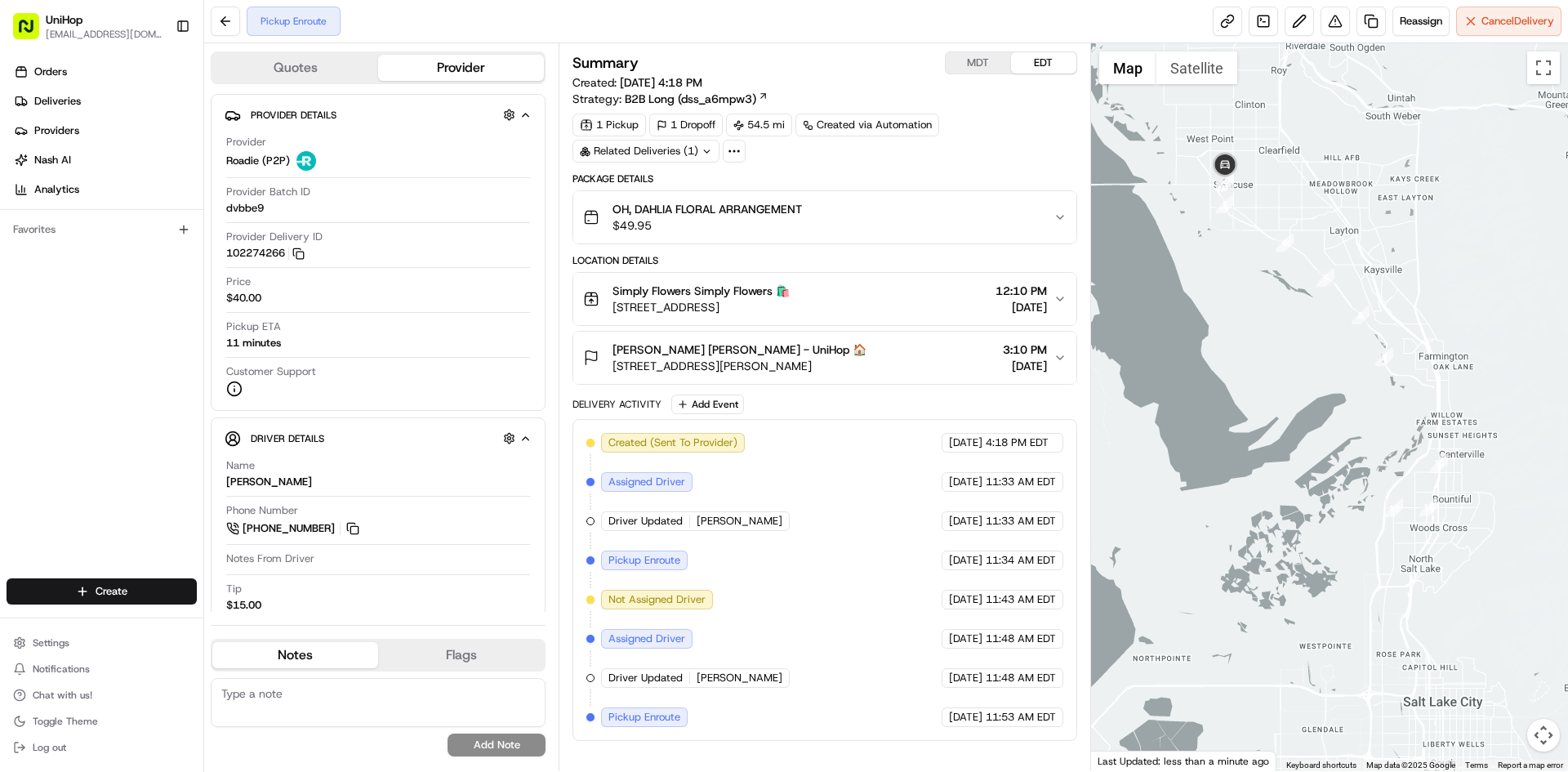
drag, startPoint x: 1317, startPoint y: 346, endPoint x: 1305, endPoint y: 325, distance: 24.2
click at [1305, 325] on div at bounding box center [1329, 407] width 478 height 728
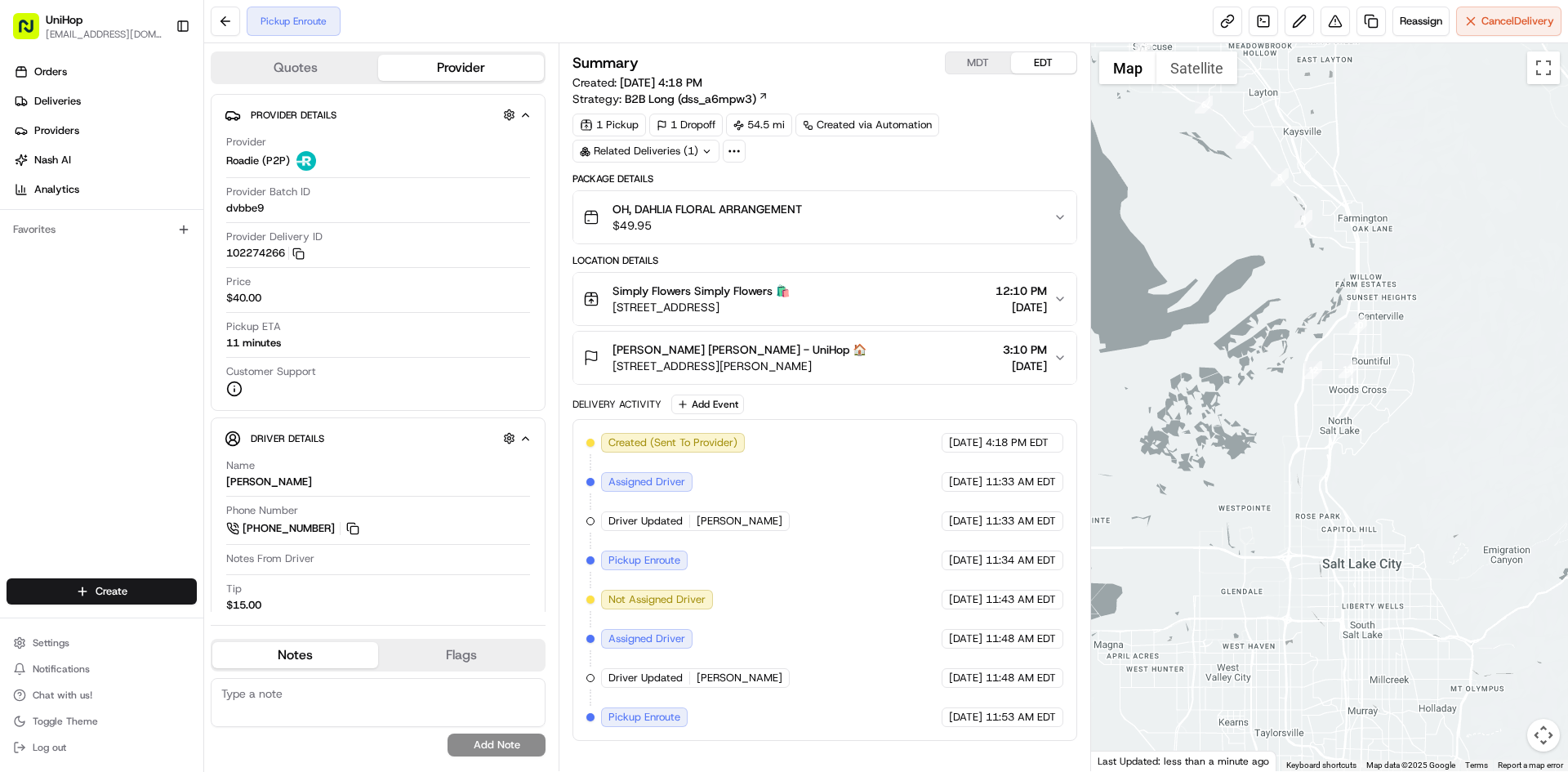
drag, startPoint x: 1380, startPoint y: 439, endPoint x: 1350, endPoint y: 331, distance: 112.1
click at [1350, 331] on div at bounding box center [1329, 407] width 478 height 728
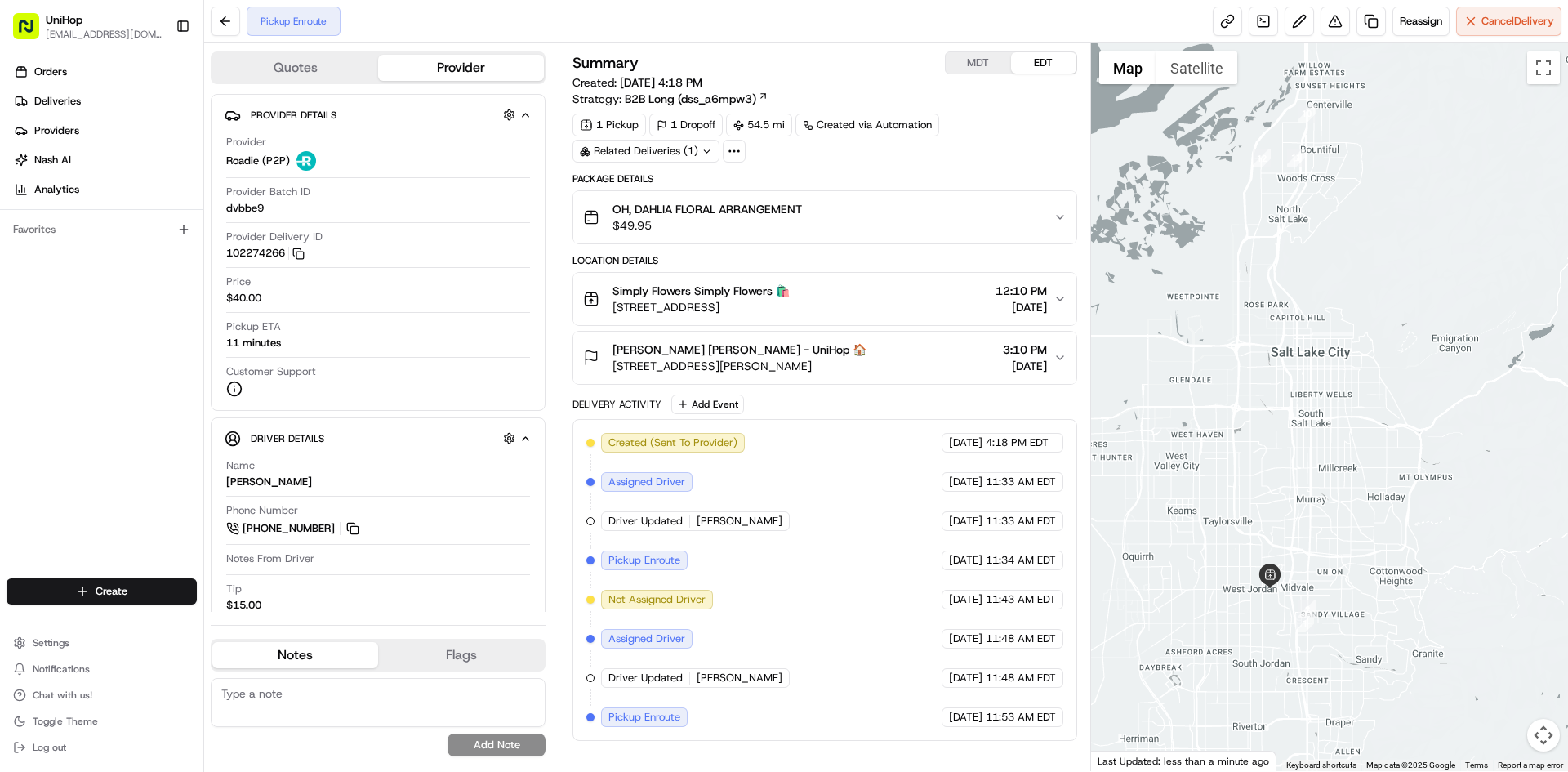
drag, startPoint x: 1352, startPoint y: 340, endPoint x: 1379, endPoint y: 397, distance: 63.1
click at [1379, 397] on div at bounding box center [1329, 407] width 478 height 728
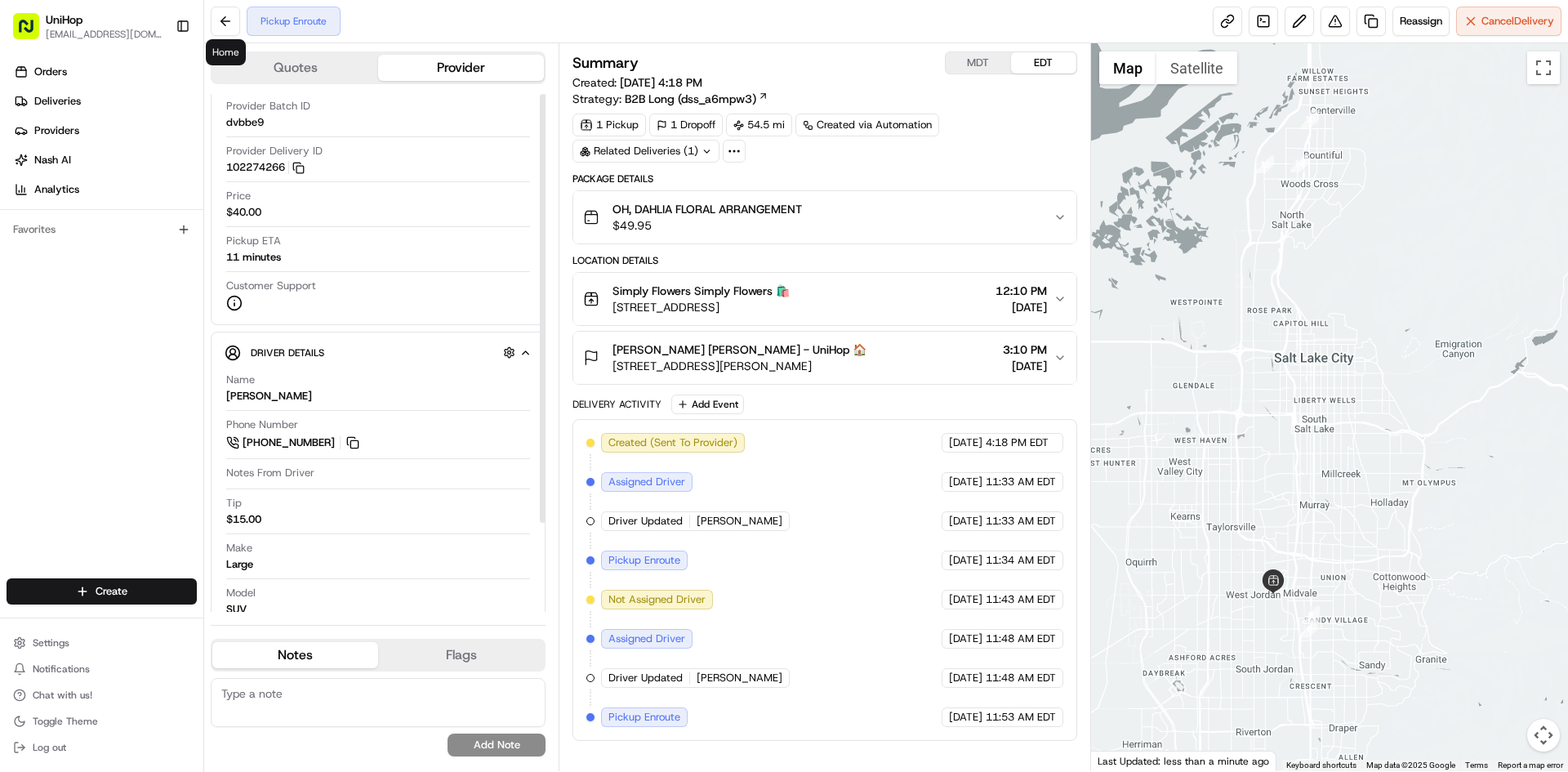
scroll to position [108, 0]
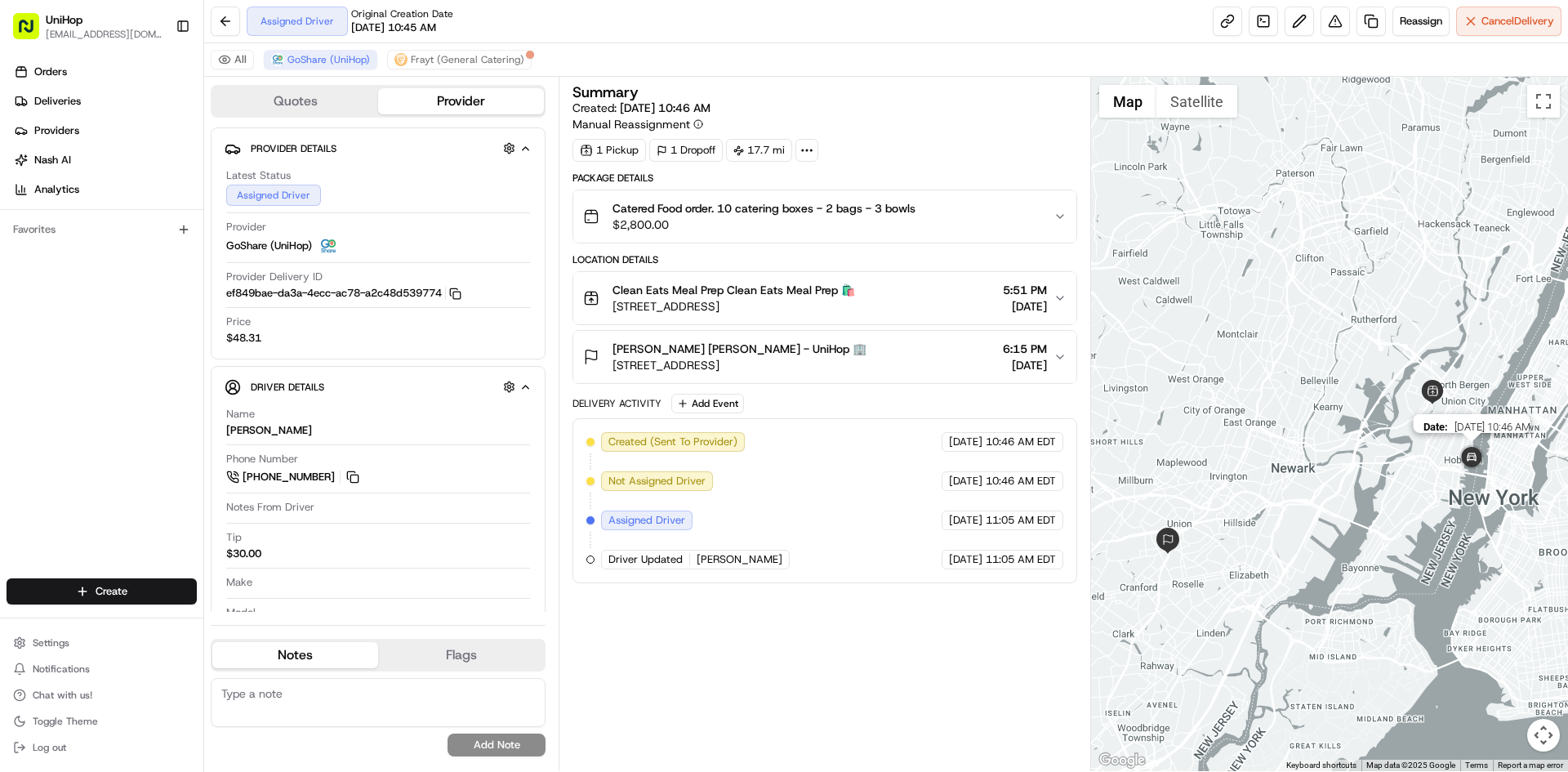
click at [1470, 449] on img at bounding box center [1471, 458] width 33 height 33
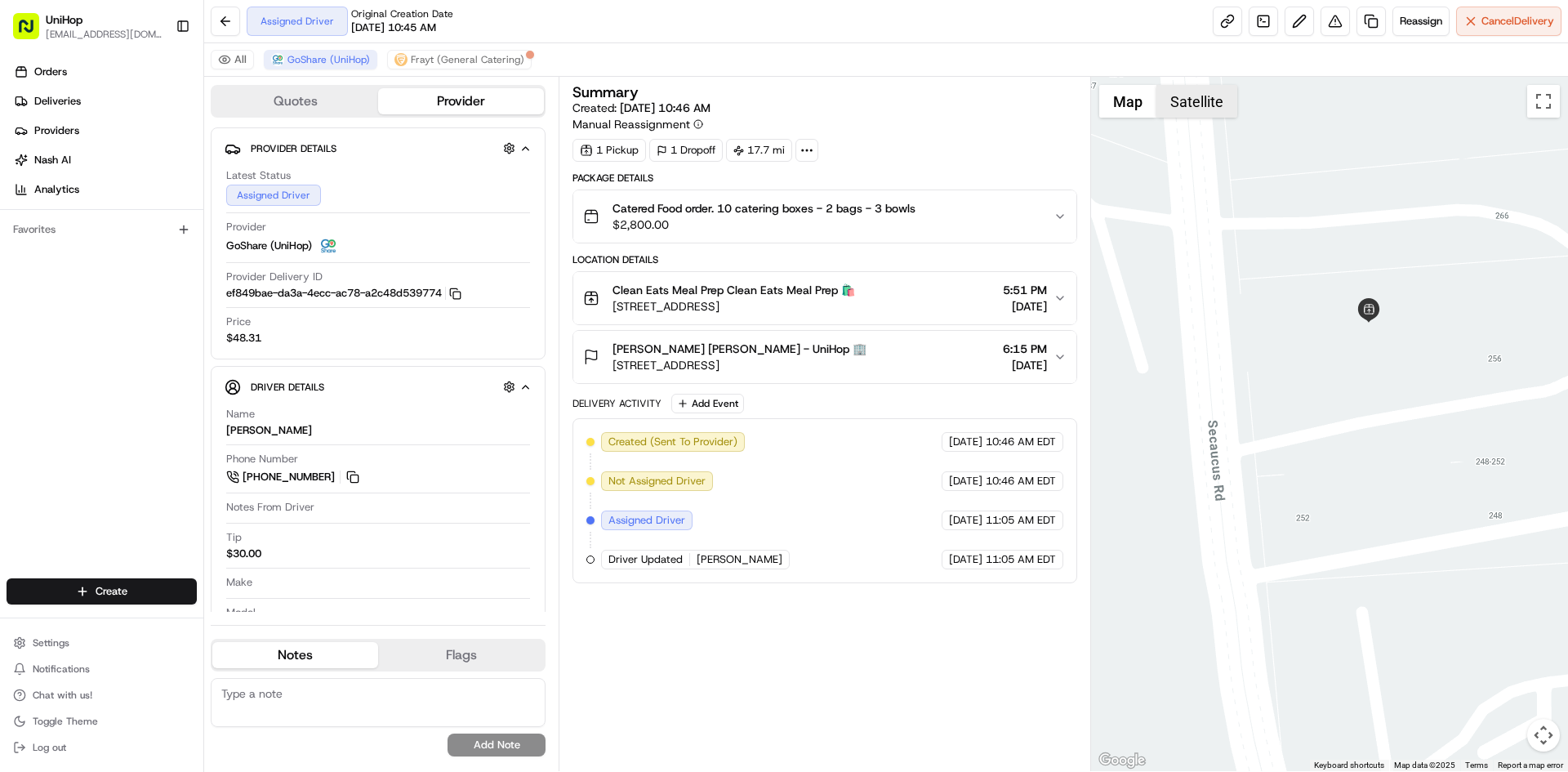
click at [1214, 99] on button "Satellite" at bounding box center [1196, 101] width 80 height 33
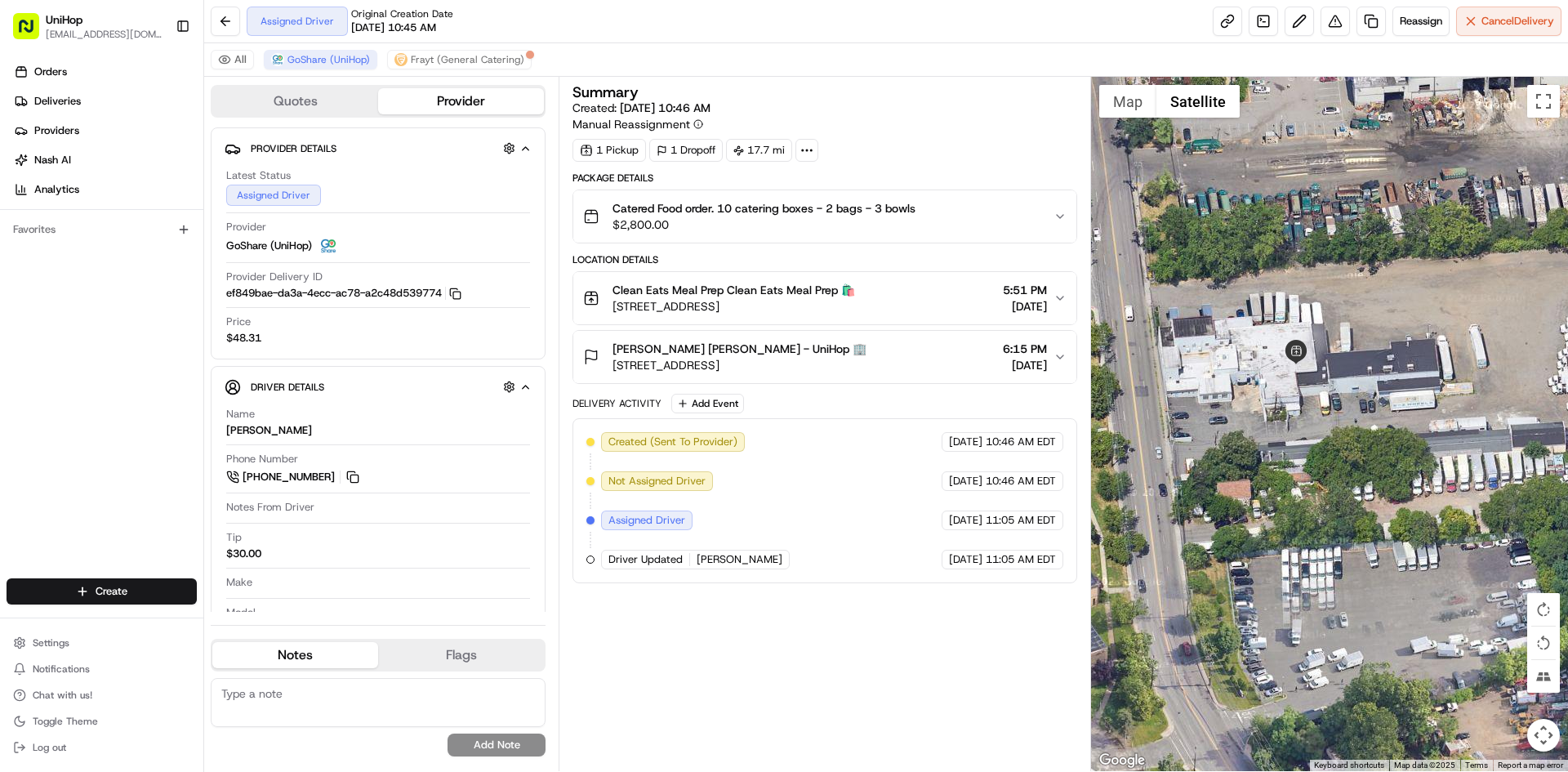
drag, startPoint x: 1121, startPoint y: 117, endPoint x: 1028, endPoint y: 179, distance: 111.8
click at [1120, 117] on div at bounding box center [1329, 423] width 478 height 694
click at [891, 286] on div "Clean Eats Meal Prep Clean Eats Meal Prep 🛍️ 260 Secaucus Rd, Secaucus, NJ 0709…" at bounding box center [818, 298] width 470 height 33
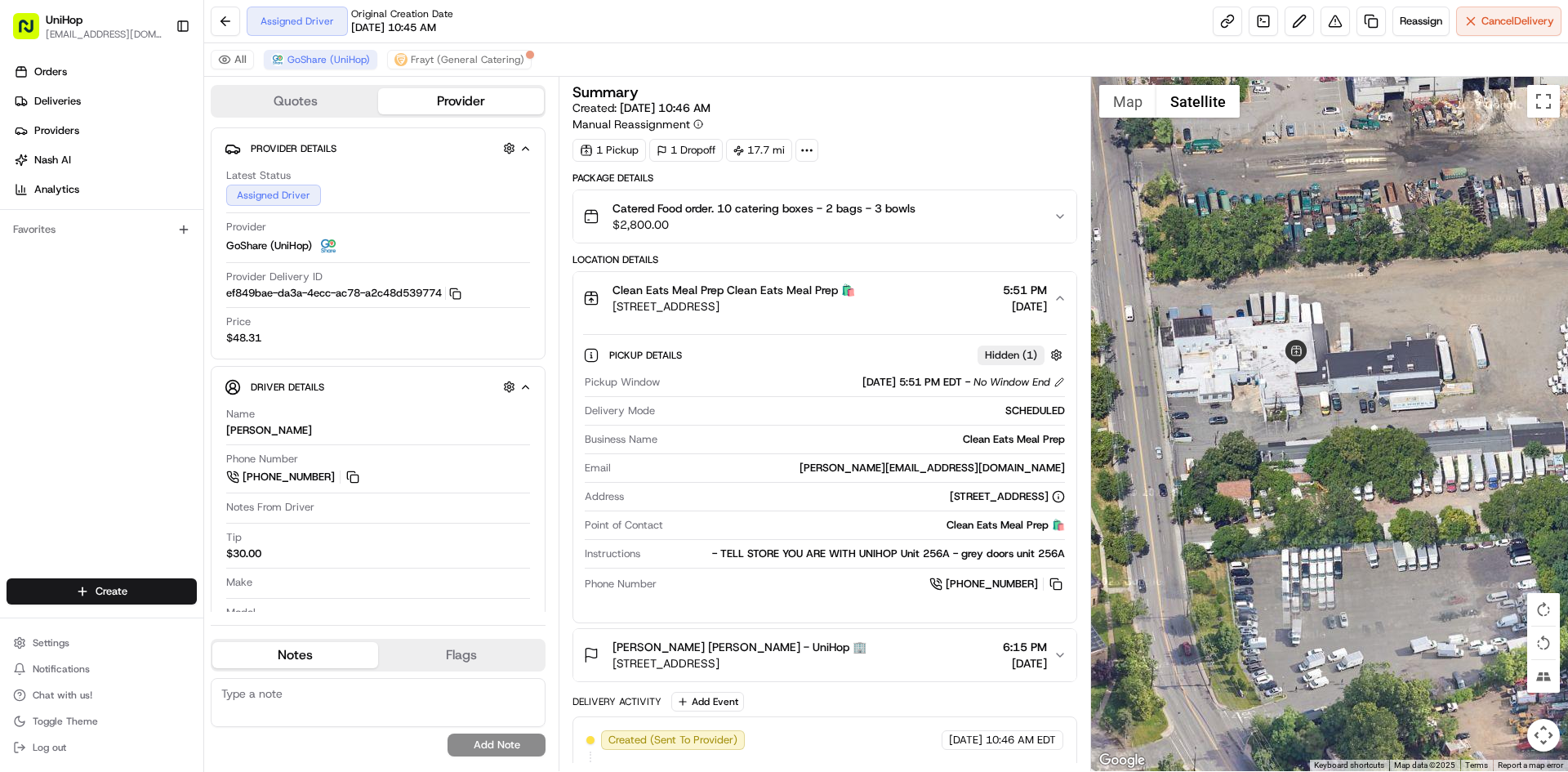
click at [891, 286] on div "Clean Eats Meal Prep Clean Eats Meal Prep 🛍️ 260 Secaucus Rd, Secaucus, NJ 0709…" at bounding box center [818, 298] width 470 height 33
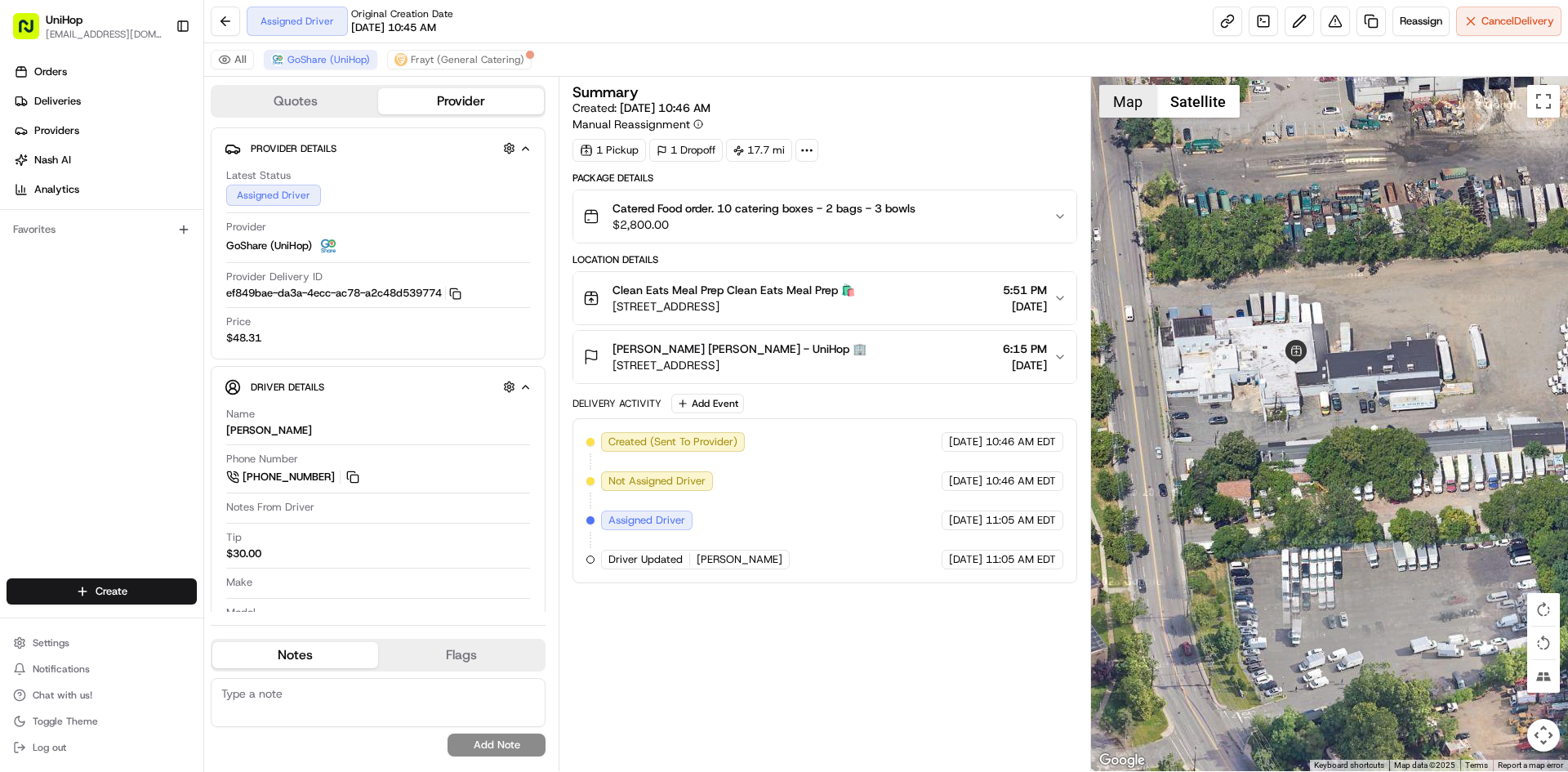
click at [1132, 90] on button "Map" at bounding box center [1128, 101] width 57 height 33
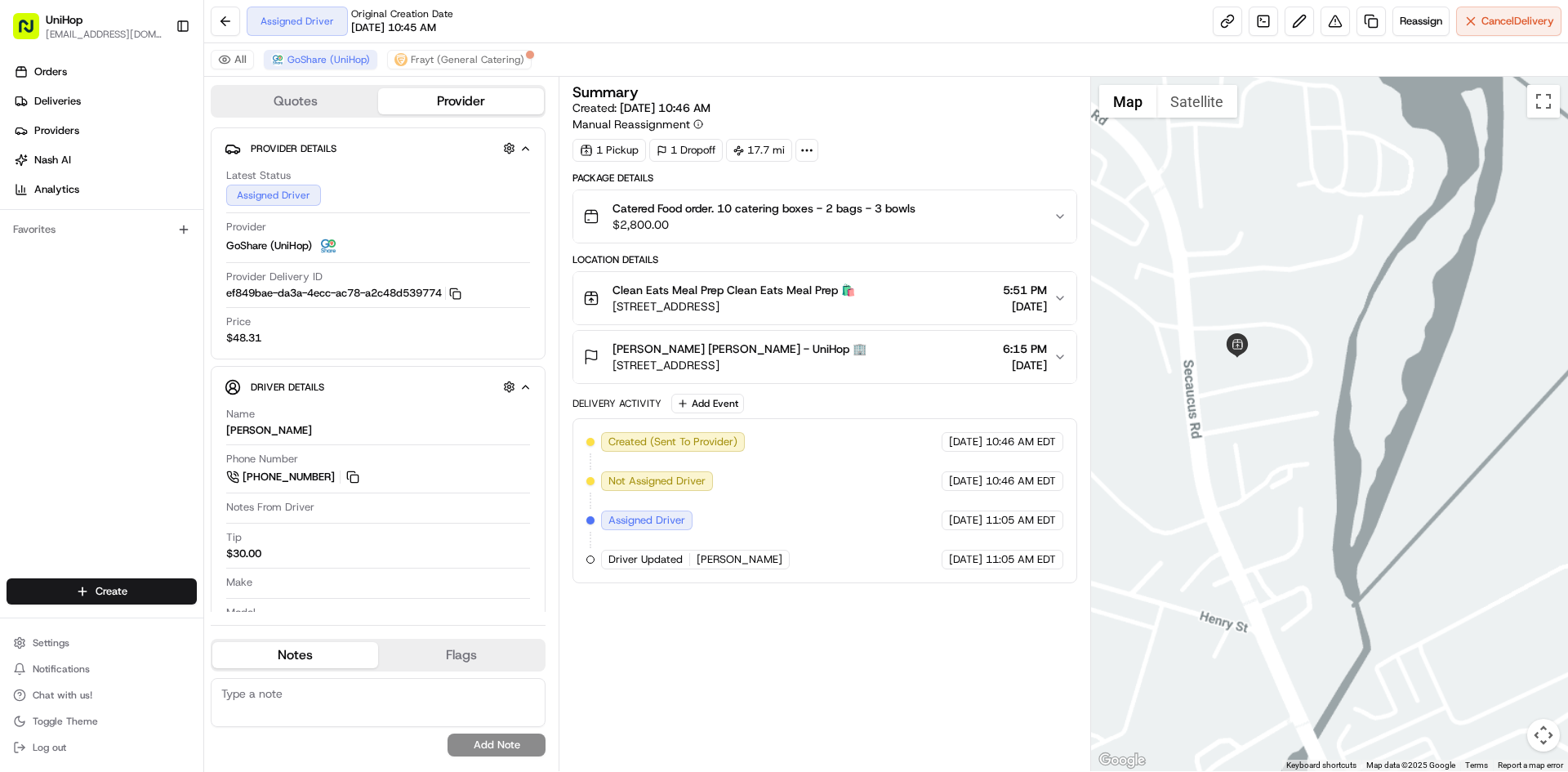
drag, startPoint x: 1256, startPoint y: 554, endPoint x: 1292, endPoint y: 507, distance: 59.2
click at [1281, 520] on div at bounding box center [1329, 423] width 478 height 694
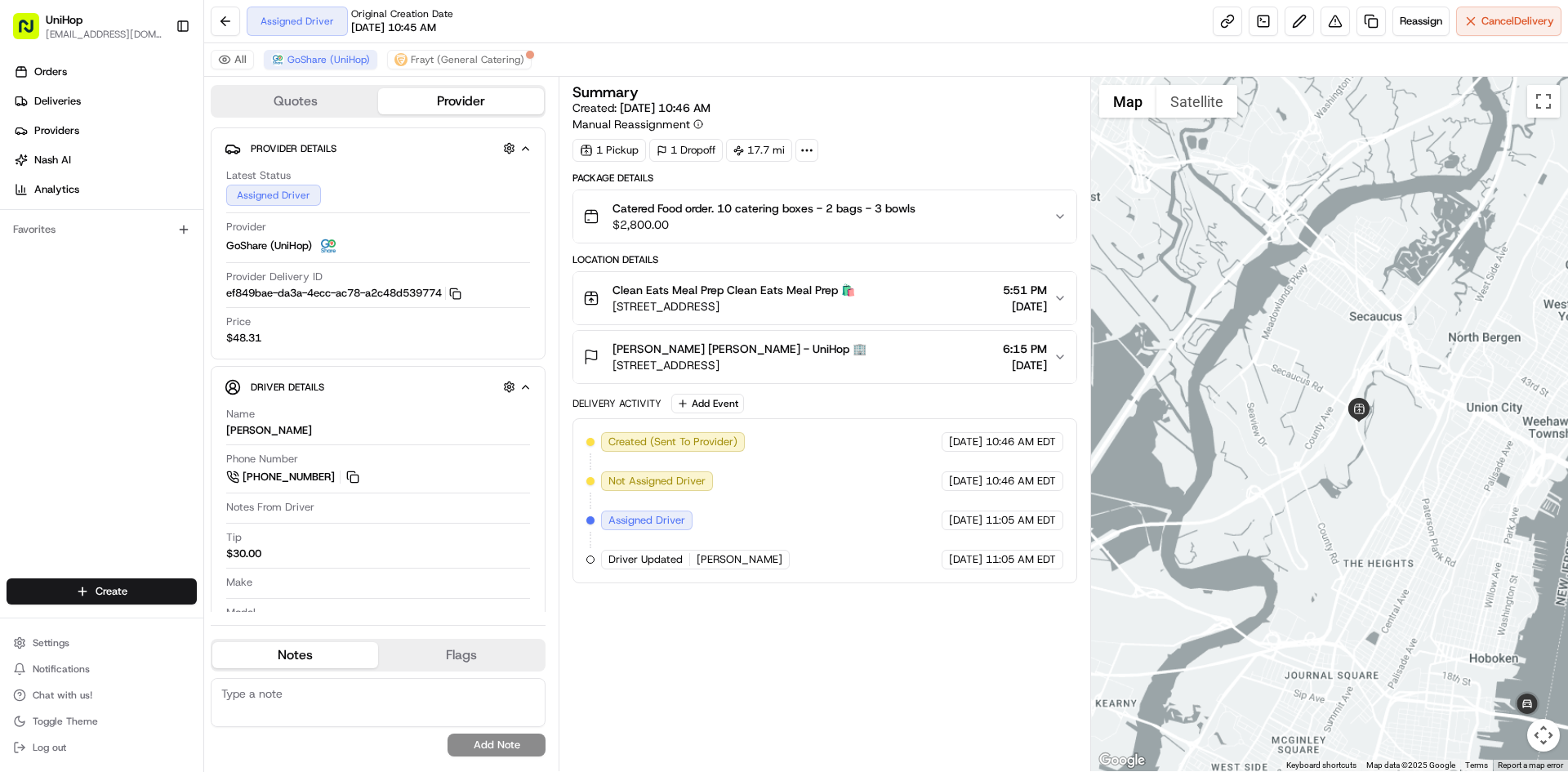
drag, startPoint x: 1354, startPoint y: 509, endPoint x: 1351, endPoint y: 380, distance: 129.0
click at [1358, 456] on div at bounding box center [1329, 423] width 478 height 694
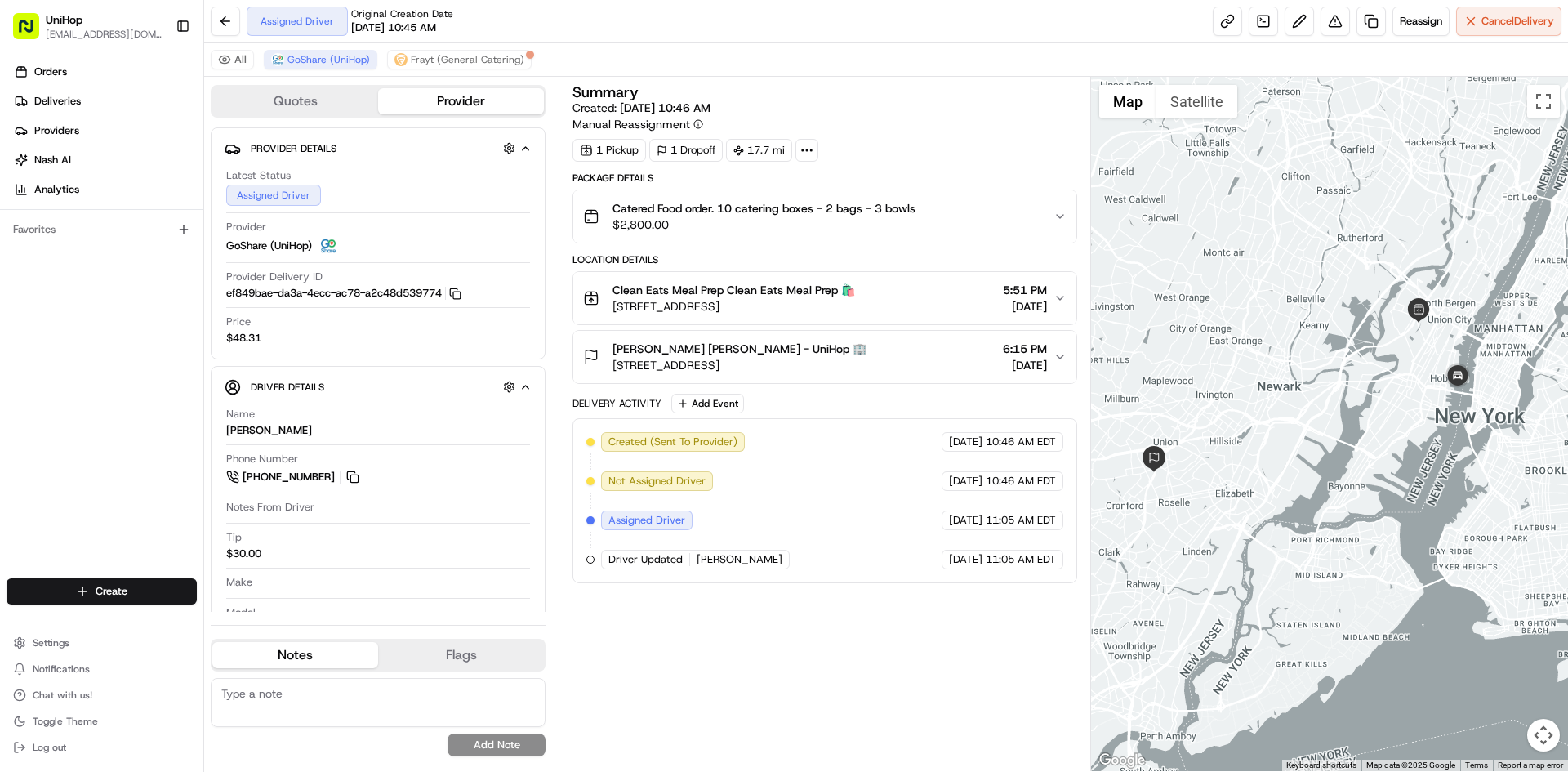
drag, startPoint x: 1352, startPoint y: 397, endPoint x: 1419, endPoint y: 379, distance: 69.4
click at [1419, 379] on div at bounding box center [1329, 423] width 478 height 694
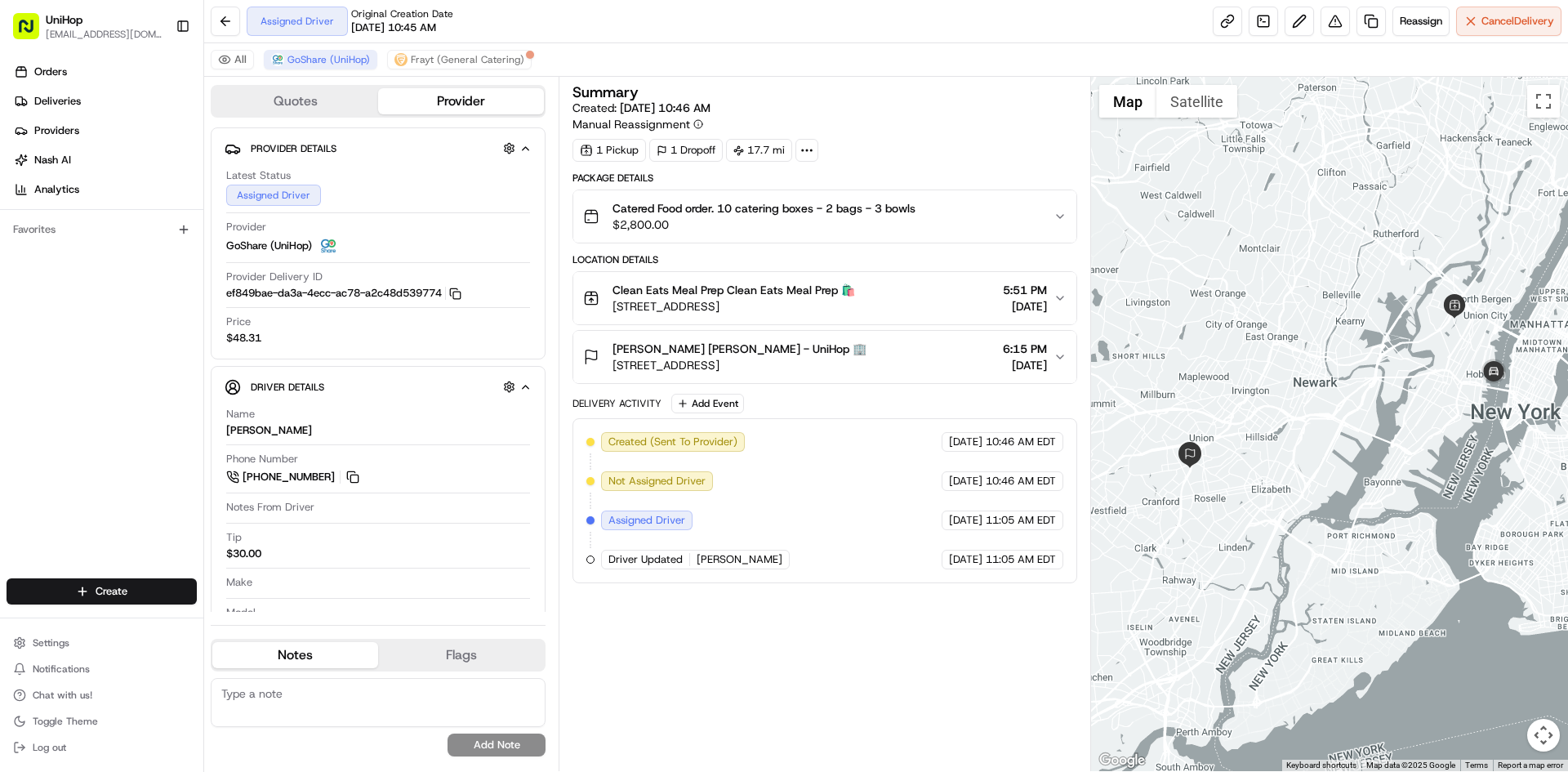
click at [1391, 383] on div at bounding box center [1329, 423] width 478 height 694
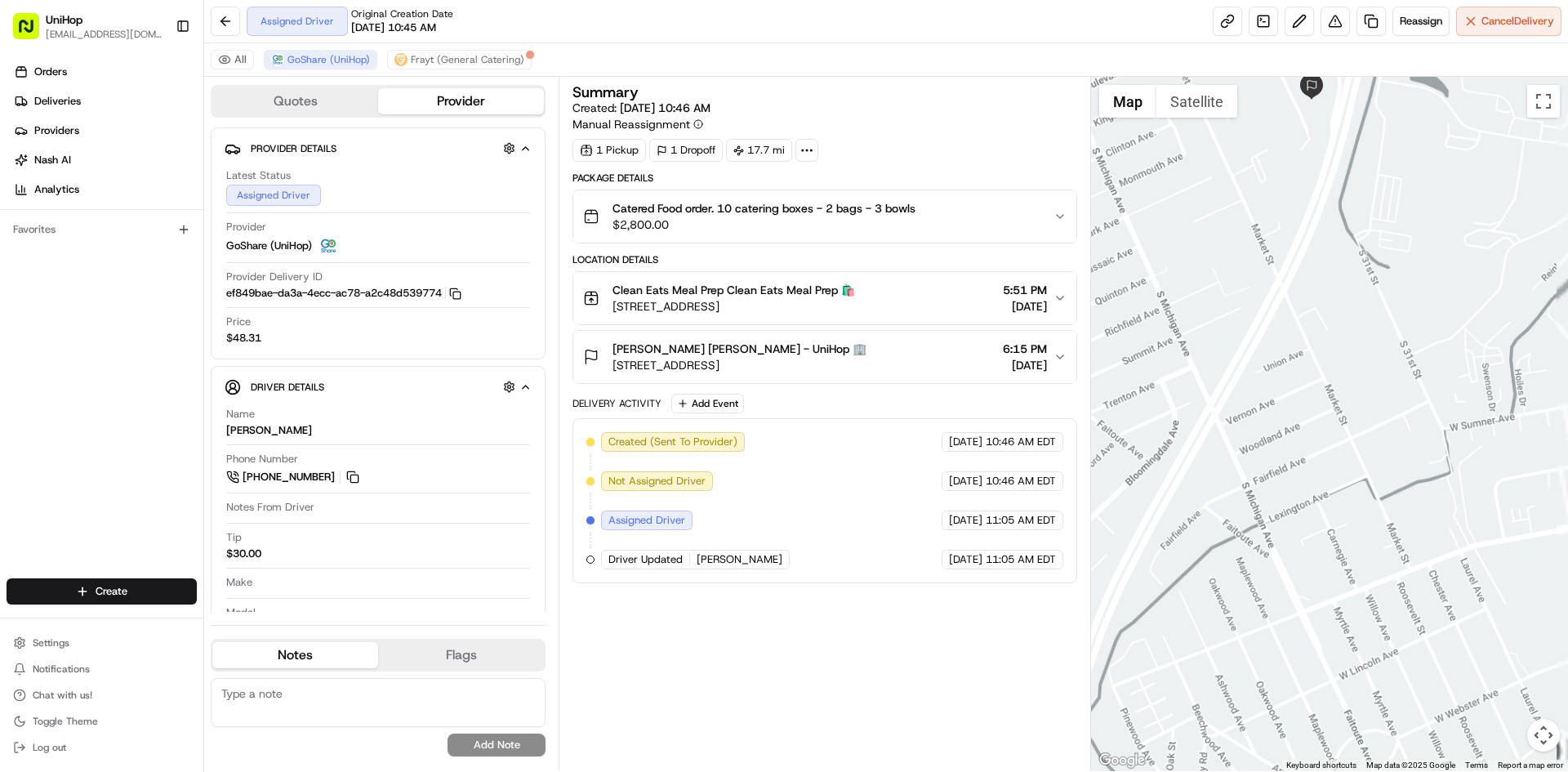
click at [1294, 264] on div at bounding box center [1329, 423] width 478 height 694
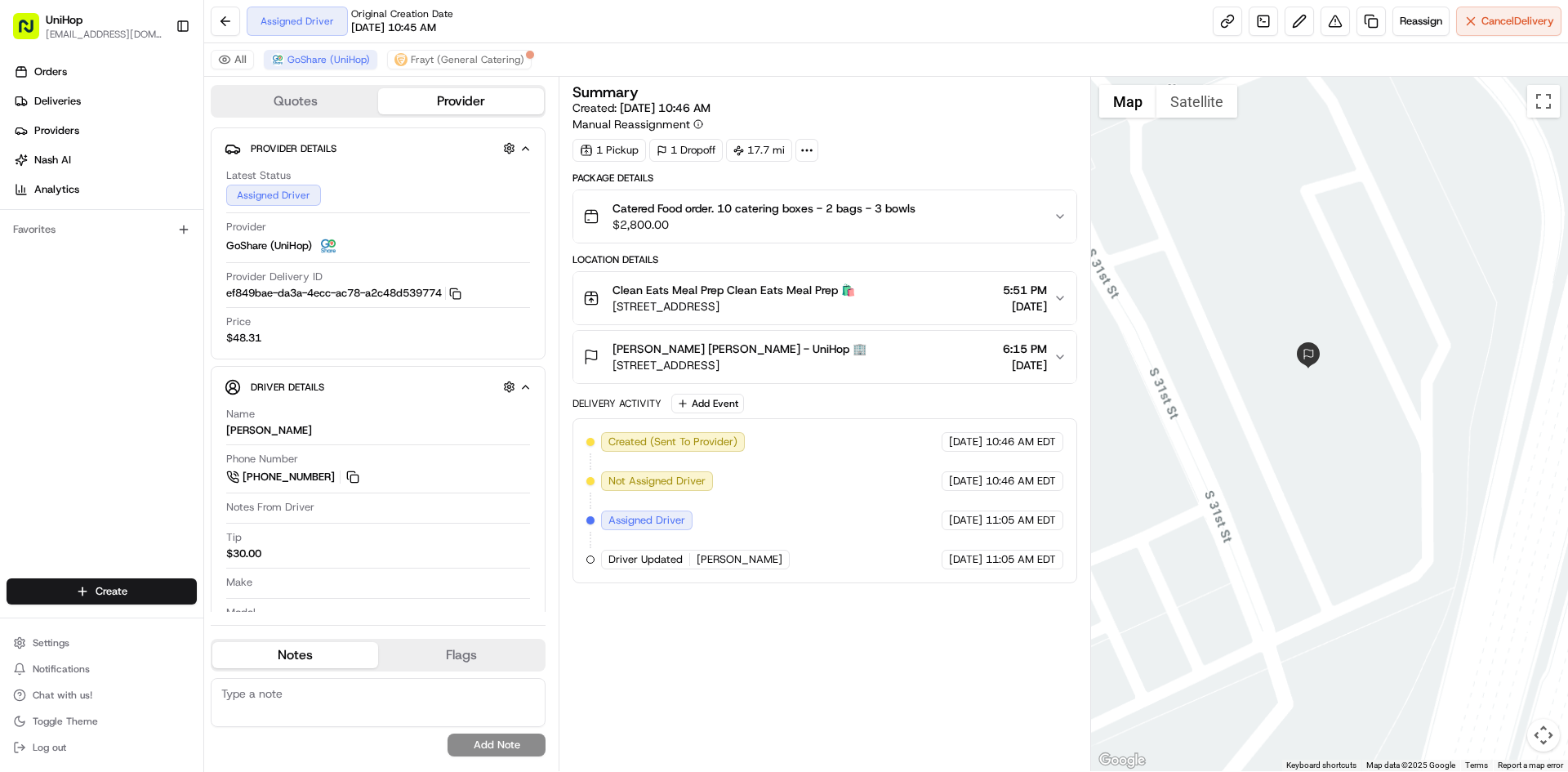
click at [960, 370] on div "Seana Jefferson Seana Jefferson - UniHop 🏢 60 S 31st St, Kenilworth, NJ 07033, …" at bounding box center [818, 357] width 470 height 33
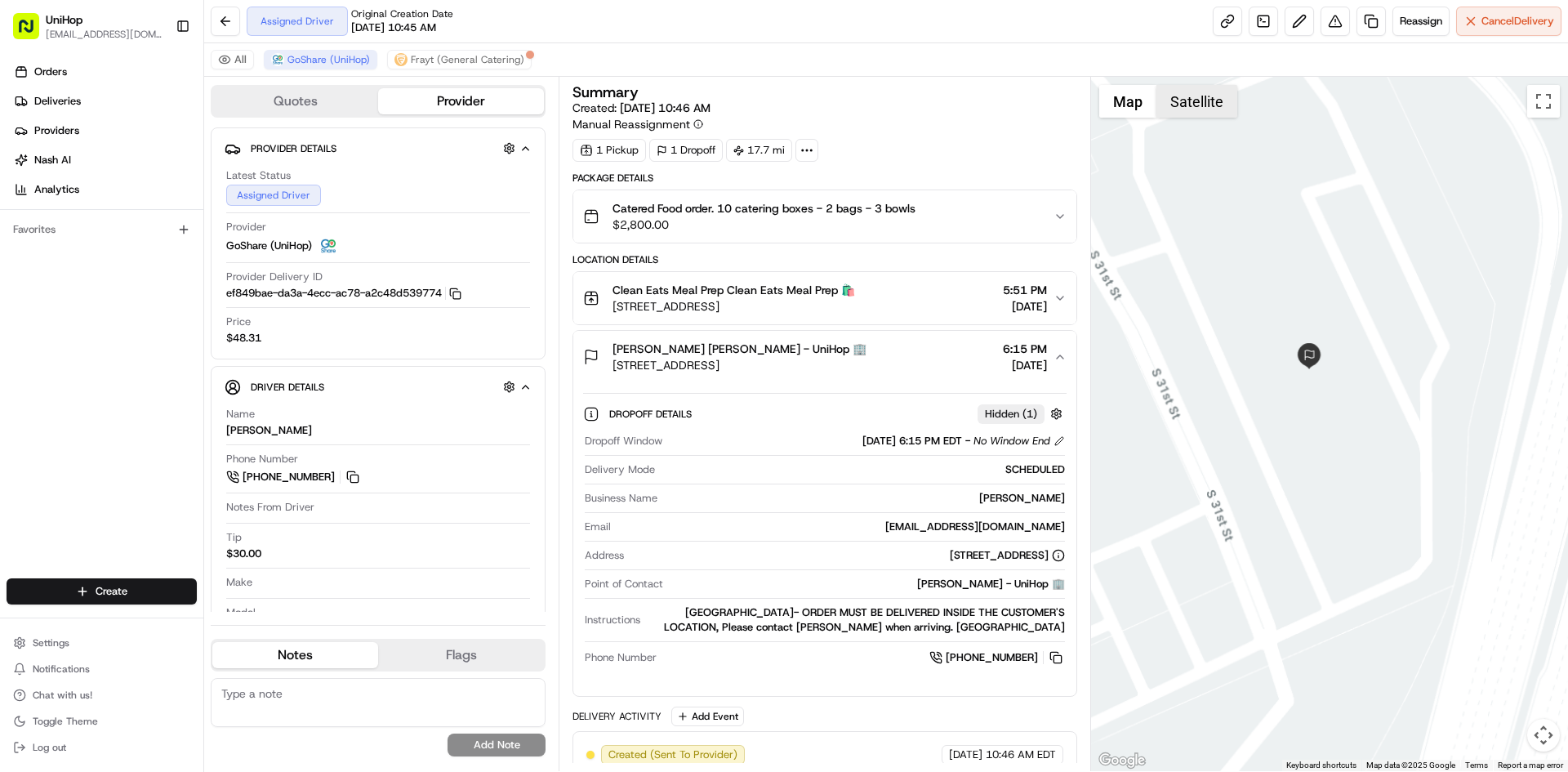
click at [1210, 101] on button "Satellite" at bounding box center [1196, 101] width 80 height 33
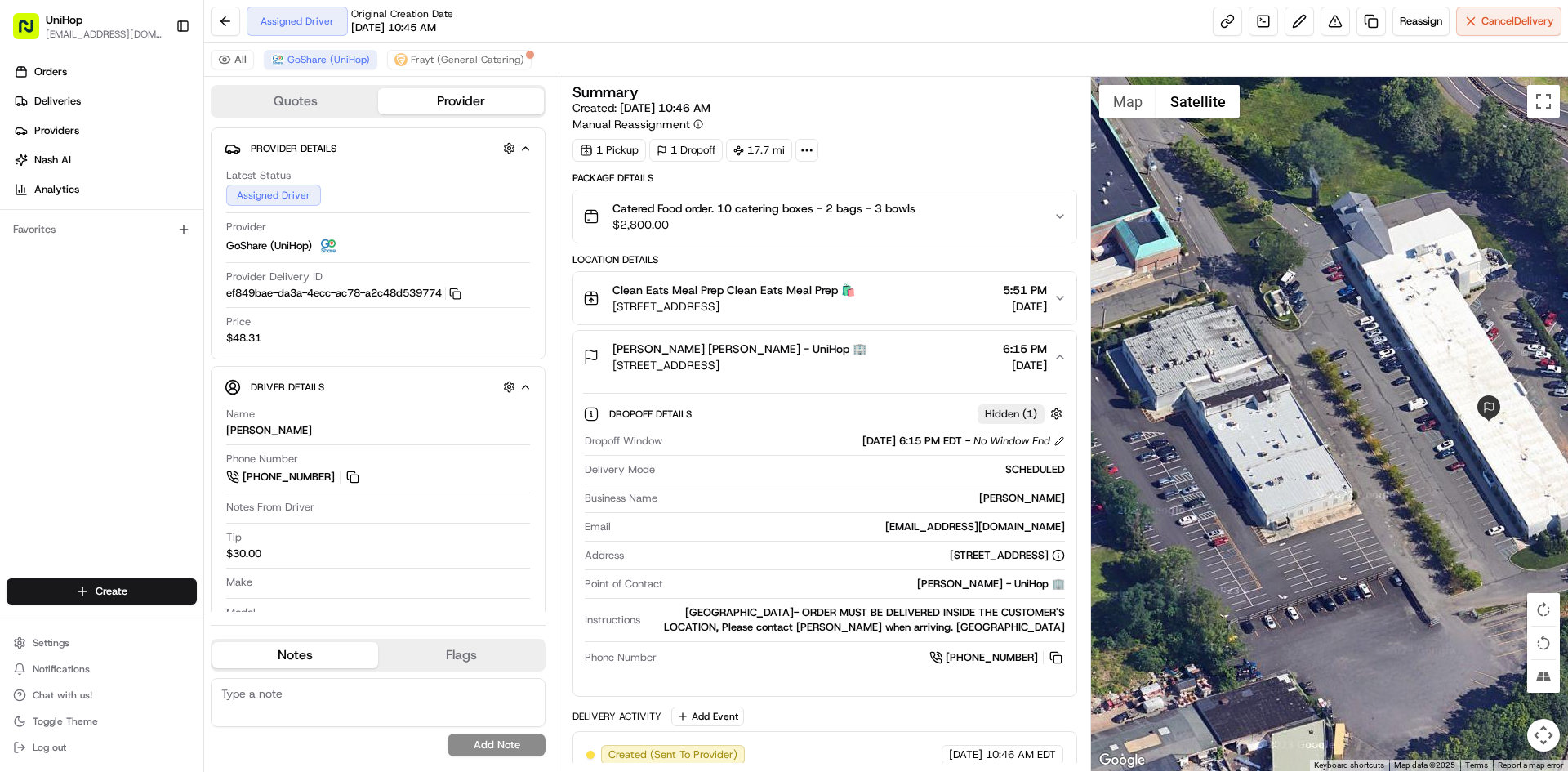
drag, startPoint x: 1265, startPoint y: 288, endPoint x: 1443, endPoint y: 323, distance: 181.4
click at [1443, 323] on div at bounding box center [1329, 423] width 478 height 694
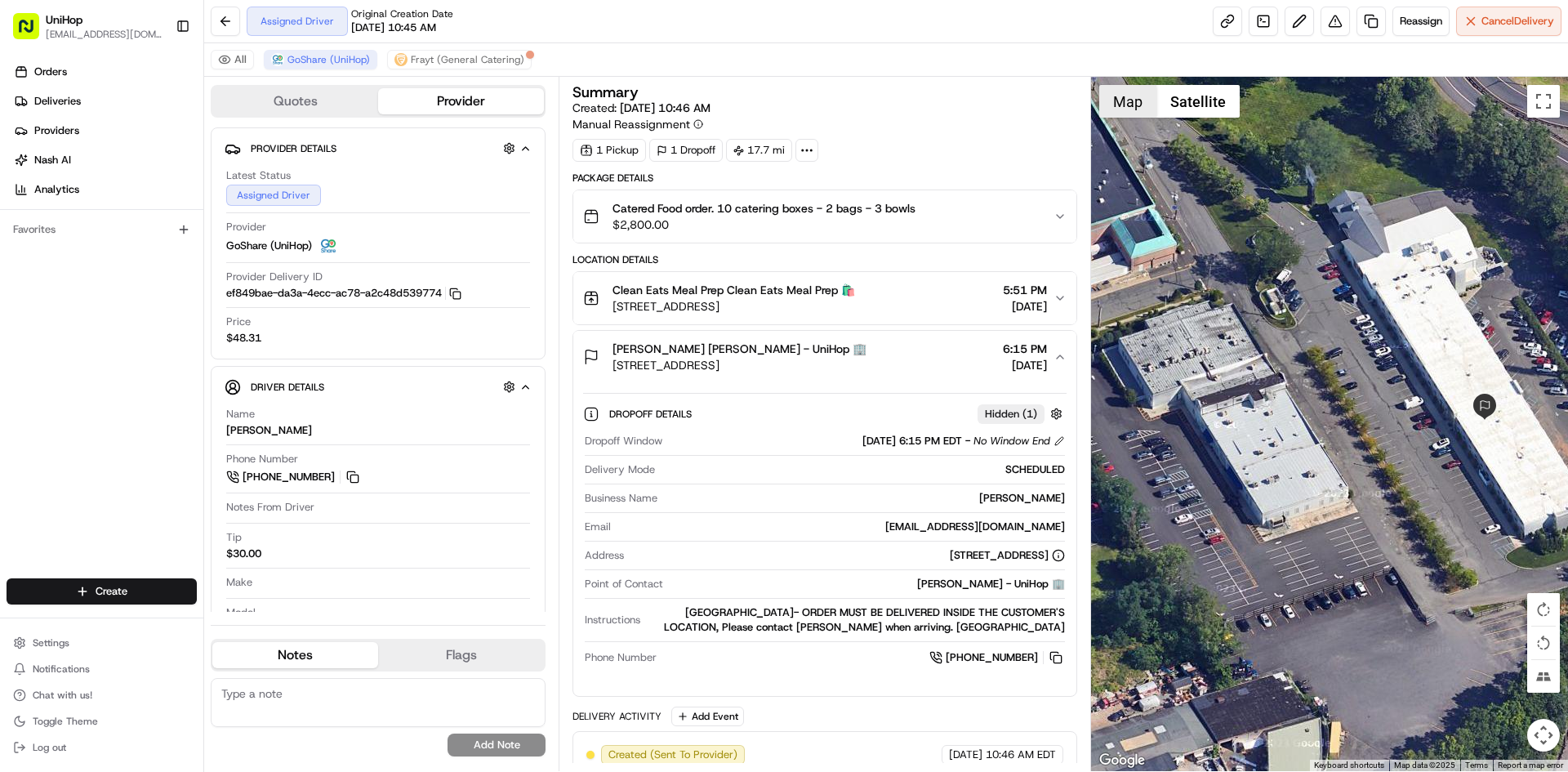
click at [1130, 93] on button "Map" at bounding box center [1128, 101] width 57 height 33
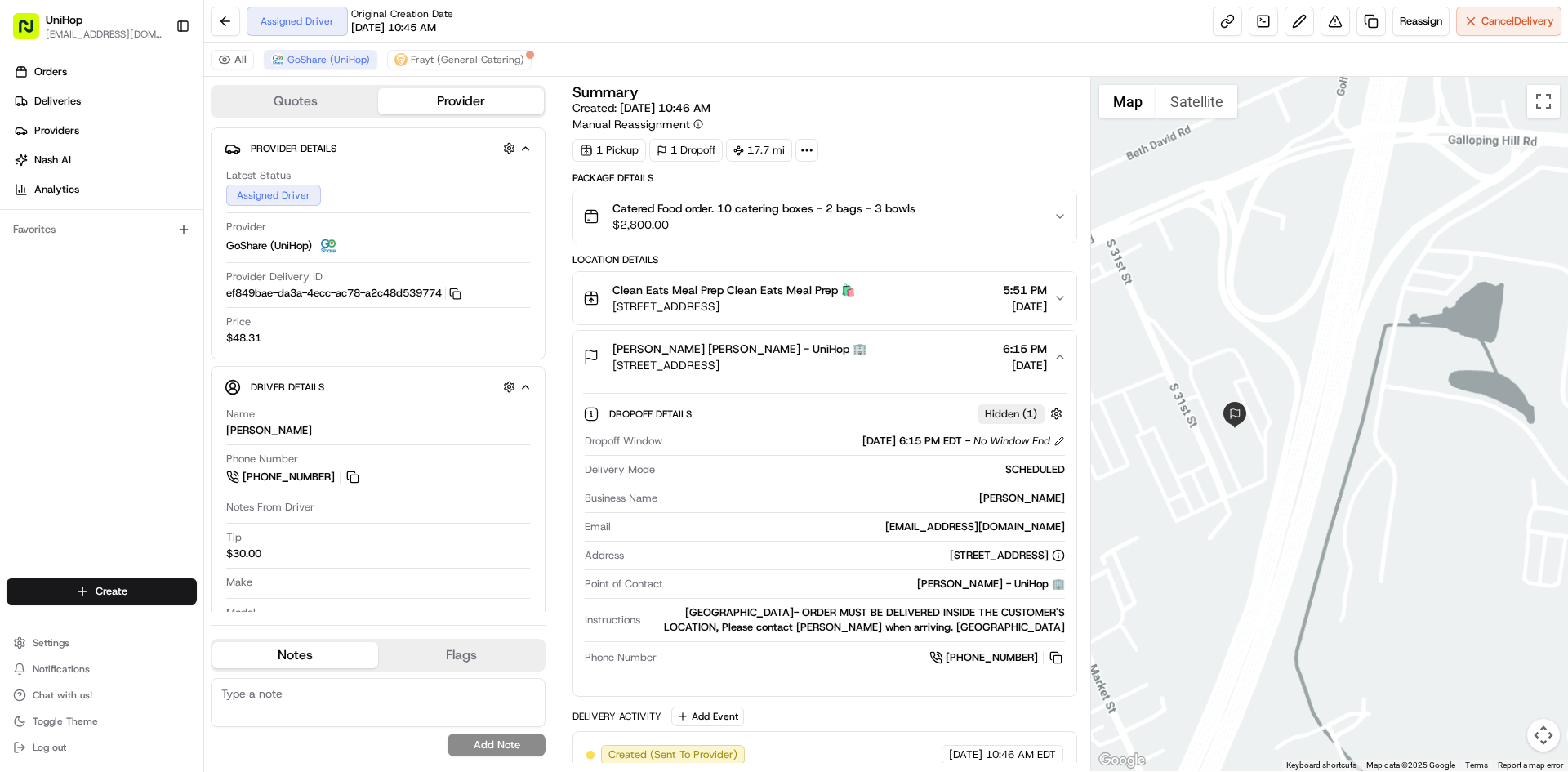
drag, startPoint x: 1418, startPoint y: 275, endPoint x: 1239, endPoint y: 402, distance: 219.5
click at [1239, 402] on div at bounding box center [1329, 423] width 478 height 694
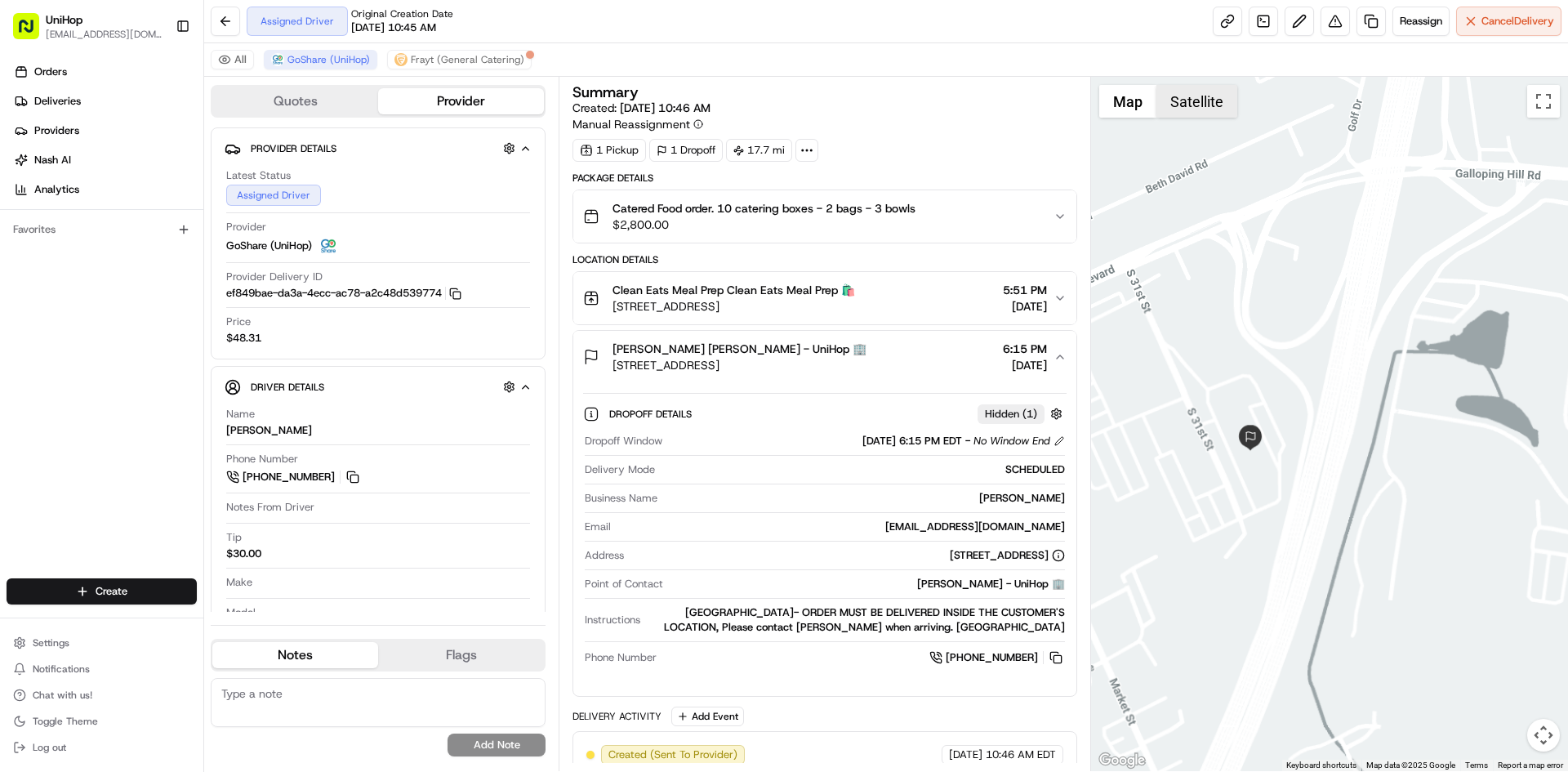
click at [1180, 99] on button "Satellite" at bounding box center [1196, 101] width 80 height 33
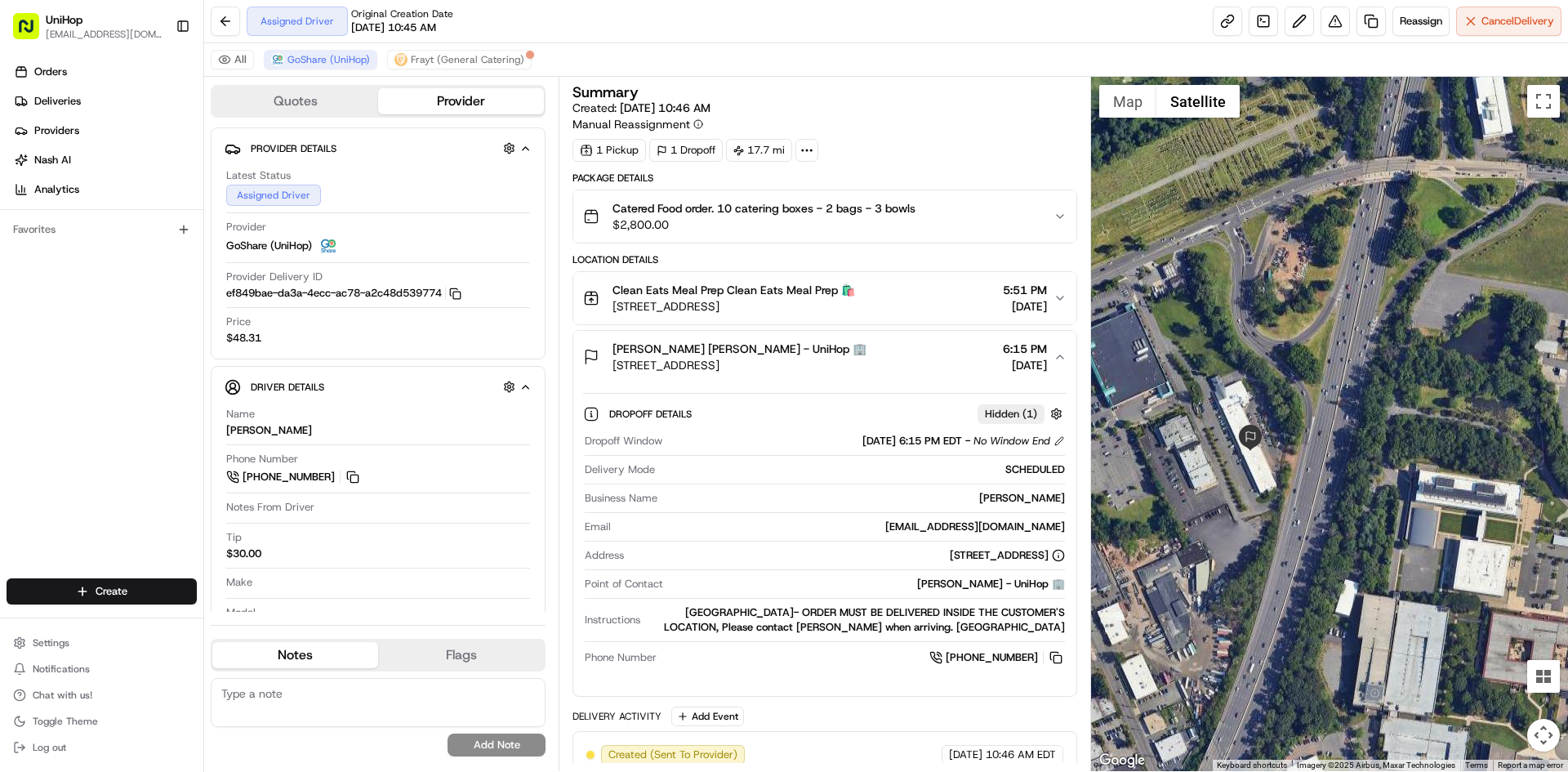
drag, startPoint x: 841, startPoint y: 369, endPoint x: 615, endPoint y: 368, distance: 226.0
click at [615, 368] on div "Seana Jefferson Seana Jefferson - UniHop 🏢 60 S 31st St, Kenilworth, NJ 07033, …" at bounding box center [818, 357] width 470 height 33
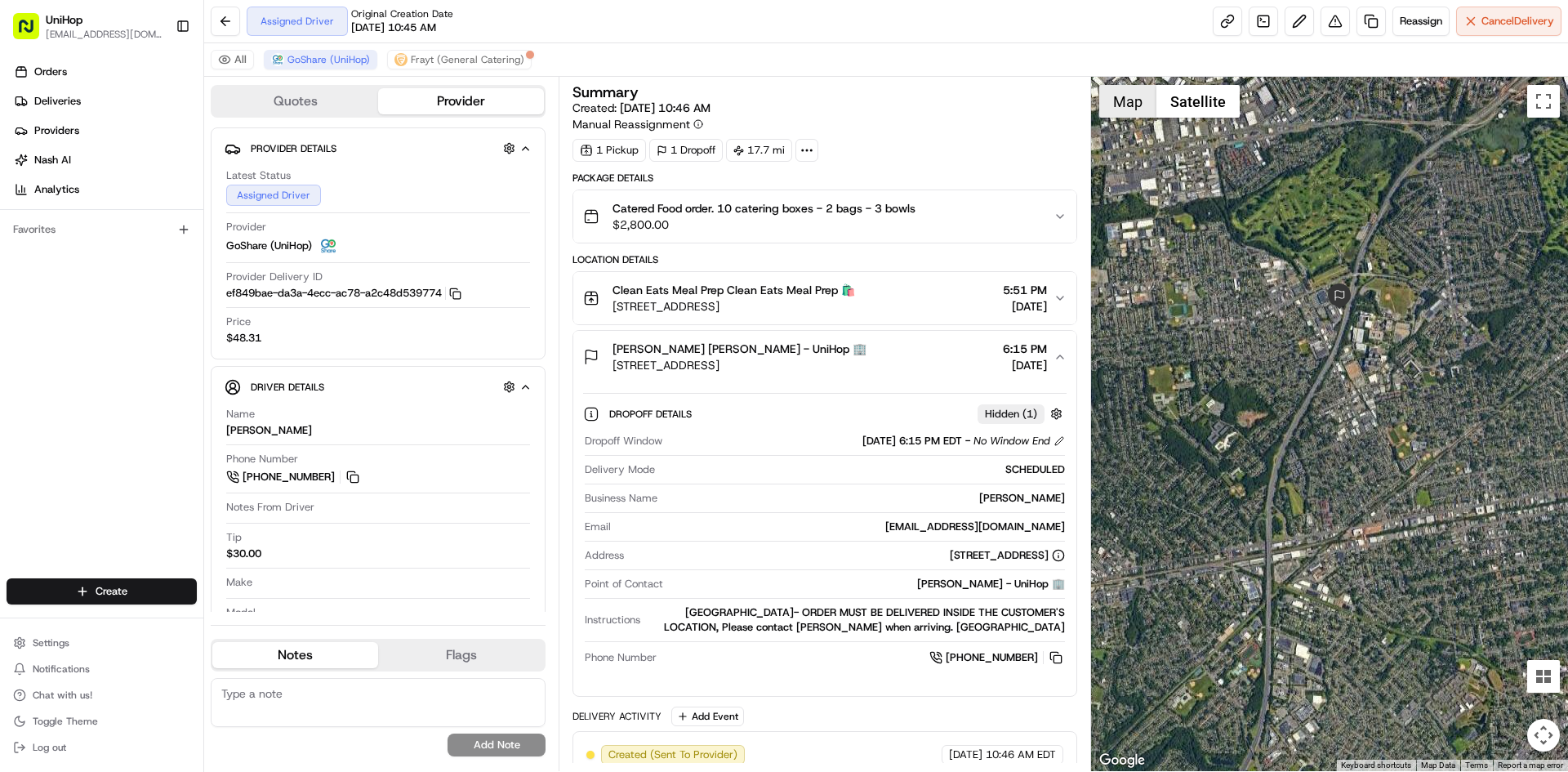
click at [1129, 110] on button "Map" at bounding box center [1128, 101] width 57 height 33
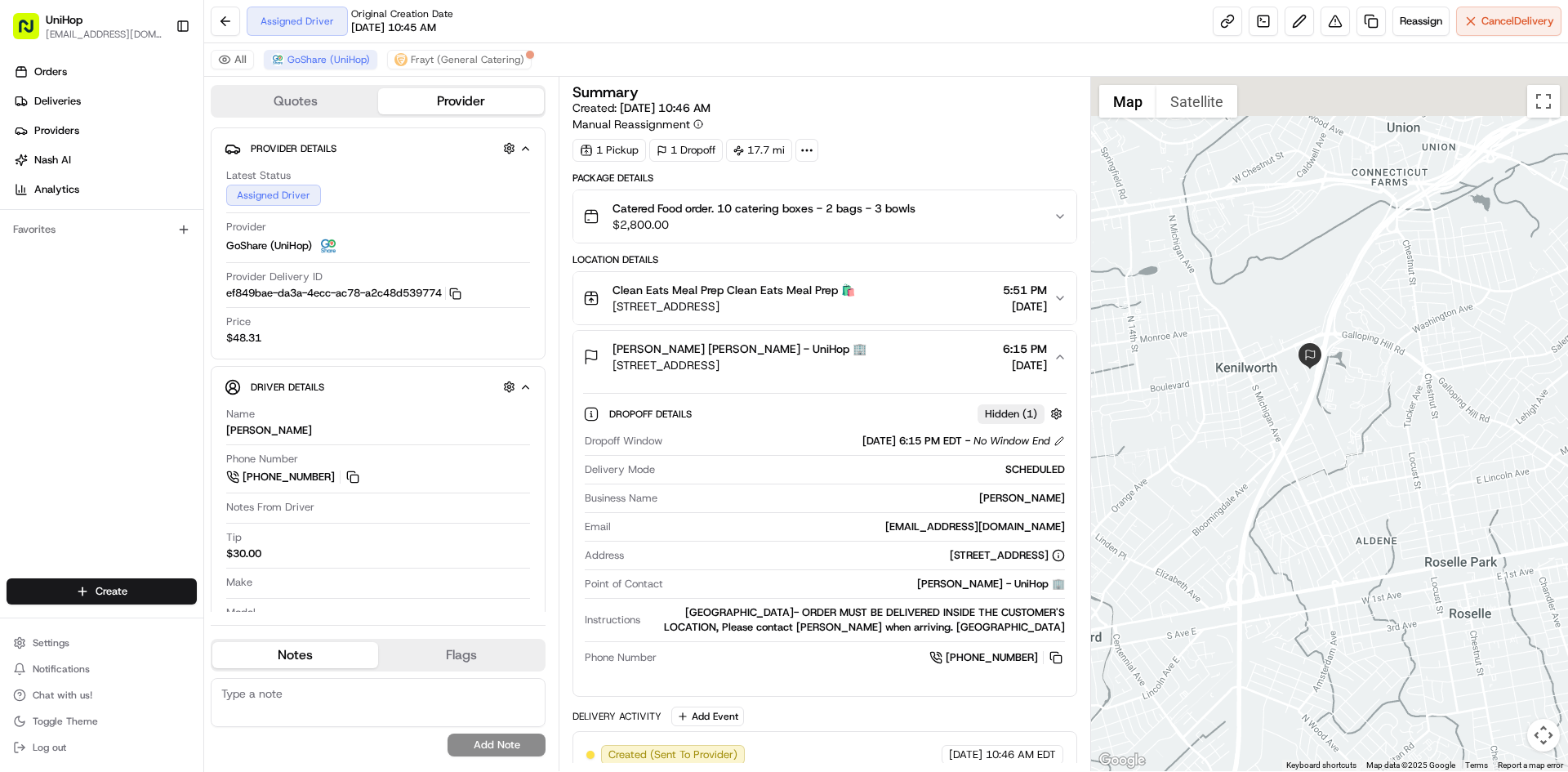
drag, startPoint x: 1427, startPoint y: 251, endPoint x: 1315, endPoint y: 481, distance: 255.8
click at [1341, 424] on div at bounding box center [1329, 423] width 478 height 694
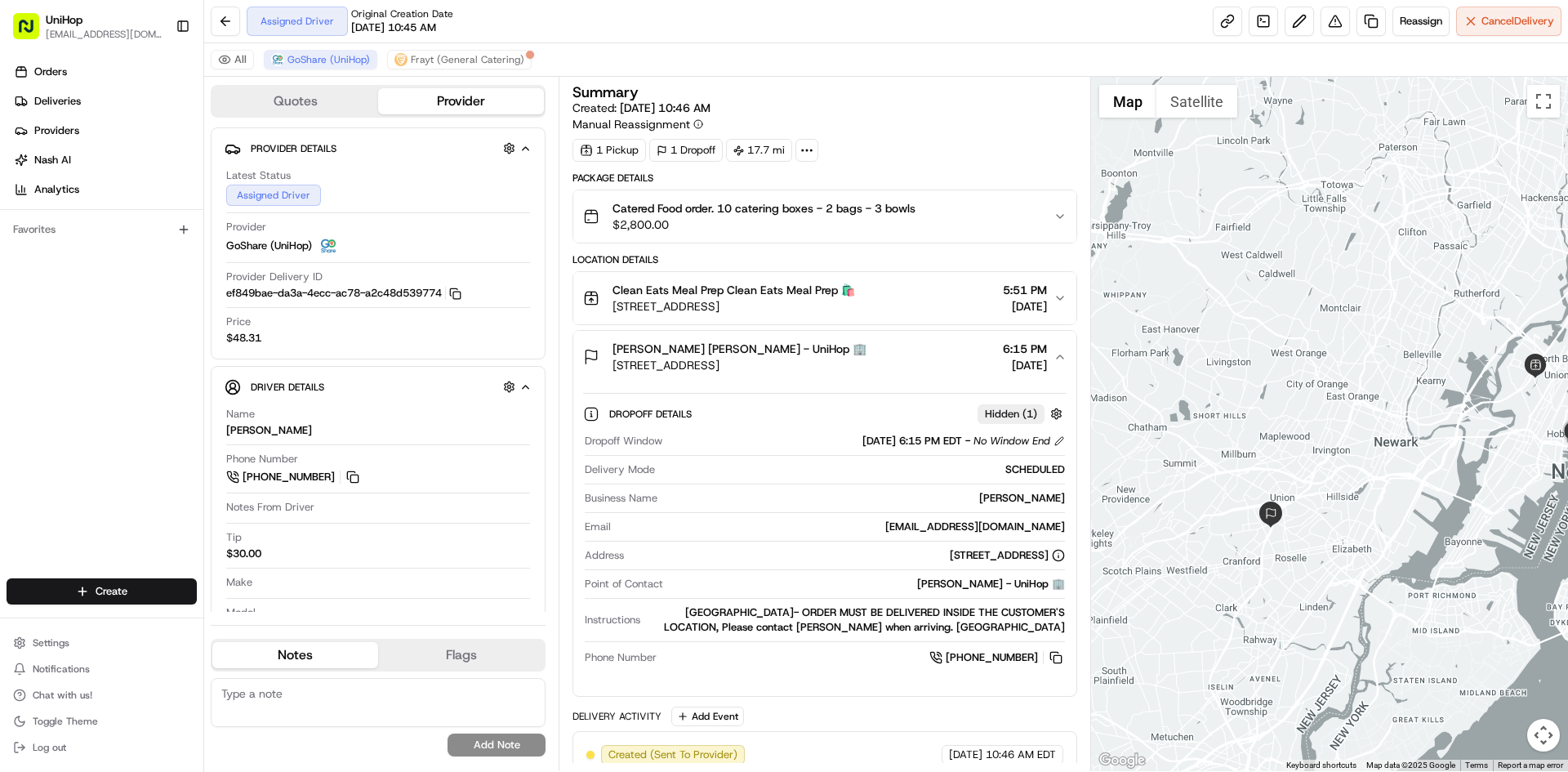
click at [1288, 416] on div at bounding box center [1329, 423] width 478 height 694
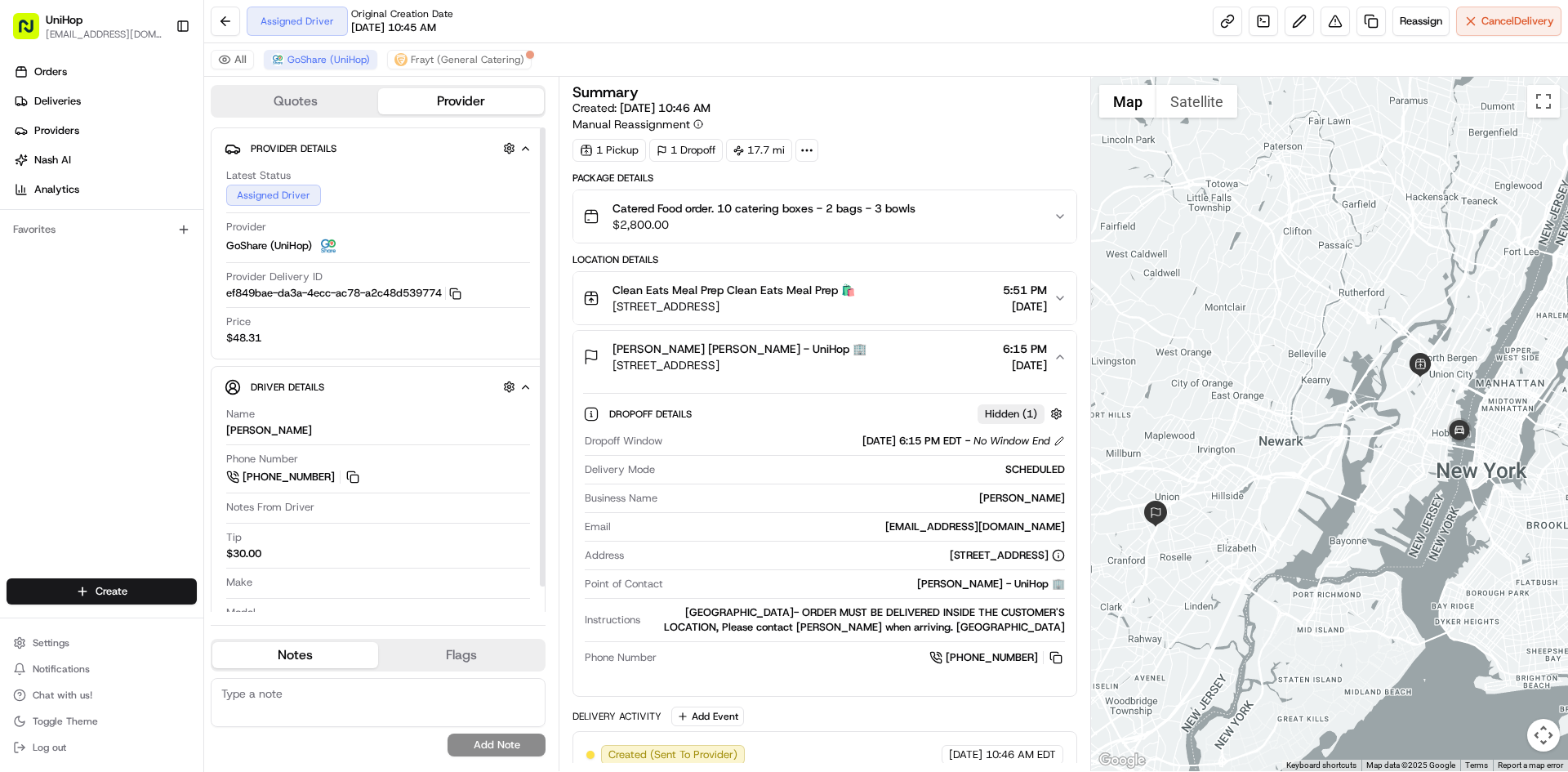
click at [148, 446] on div "Orders Deliveries Providers [PERSON_NAME] Analytics Favorites" at bounding box center [101, 320] width 204 height 536
click at [918, 375] on button "Seana Jefferson Seana Jefferson - UniHop 🏢 60 S 31st St, Kenilworth, NJ 07033, …" at bounding box center [825, 356] width 502 height 52
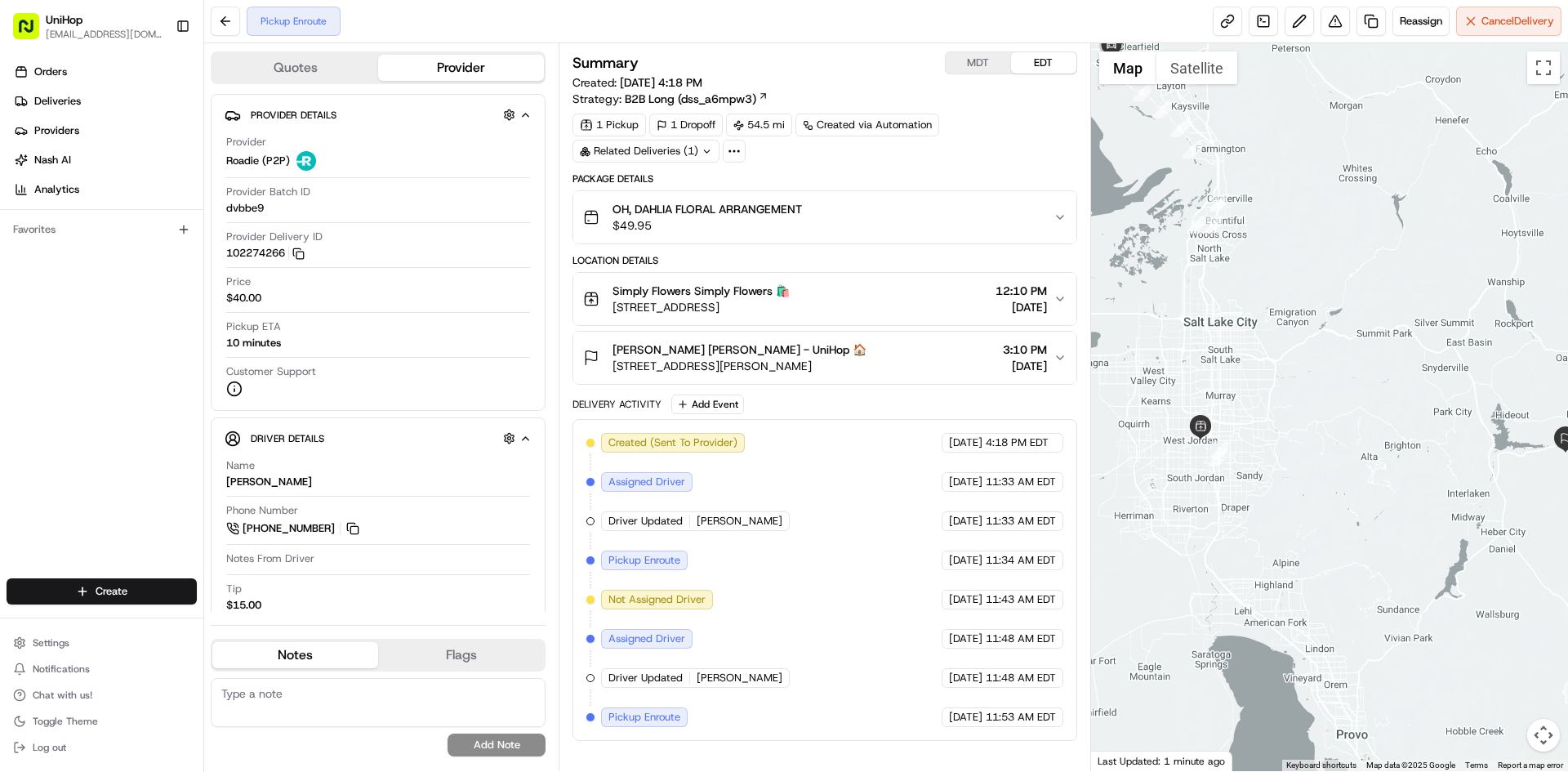
drag, startPoint x: 1188, startPoint y: 296, endPoint x: 1226, endPoint y: 325, distance: 47.8
click at [1226, 325] on div at bounding box center [1329, 407] width 478 height 728
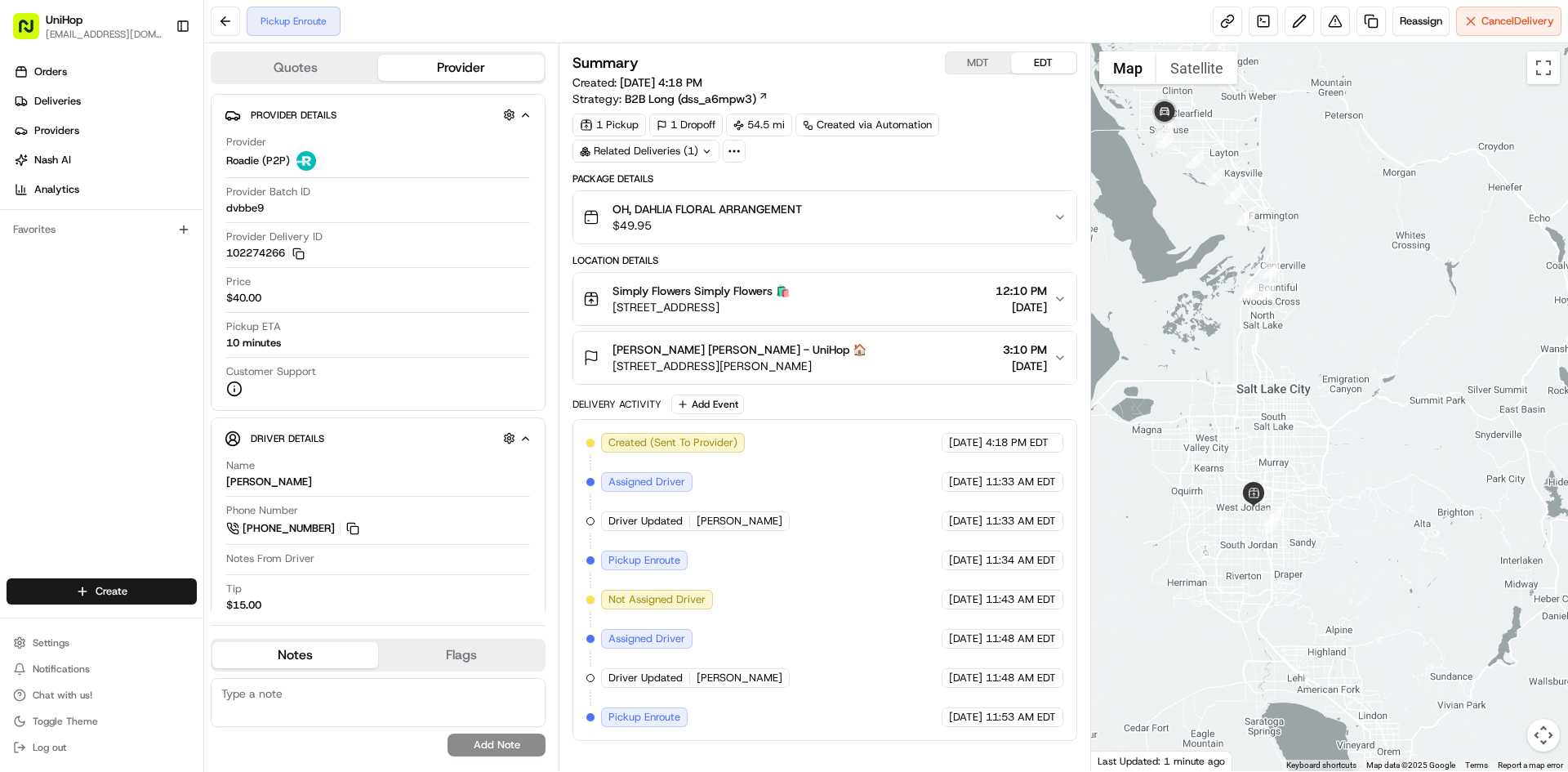
drag, startPoint x: 1170, startPoint y: 211, endPoint x: 1153, endPoint y: 167, distance: 47.2
click at [1170, 211] on div at bounding box center [1329, 407] width 478 height 728
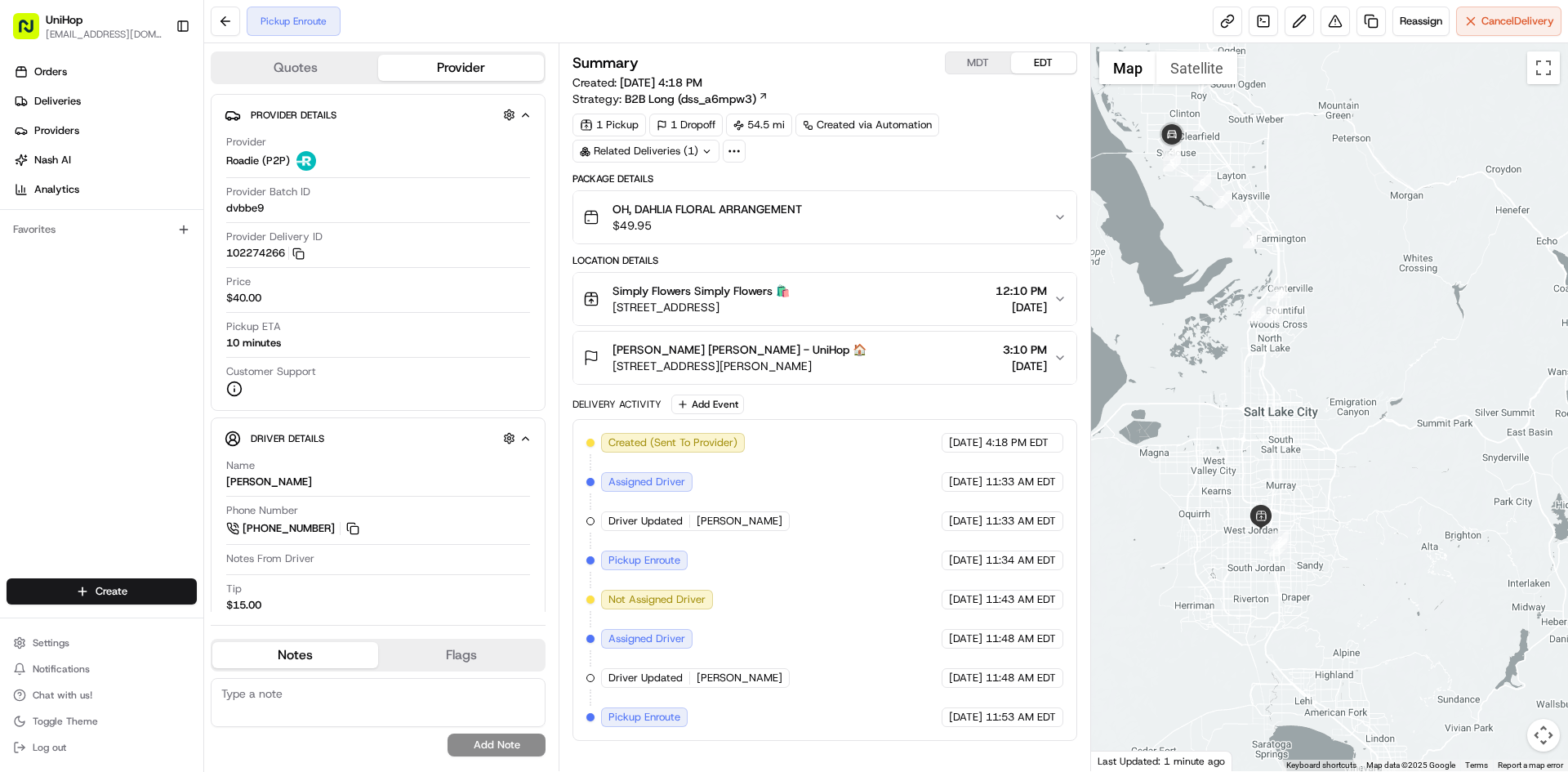
drag, startPoint x: 1140, startPoint y: 194, endPoint x: 1163, endPoint y: 249, distance: 59.6
click at [1163, 252] on div at bounding box center [1329, 407] width 478 height 728
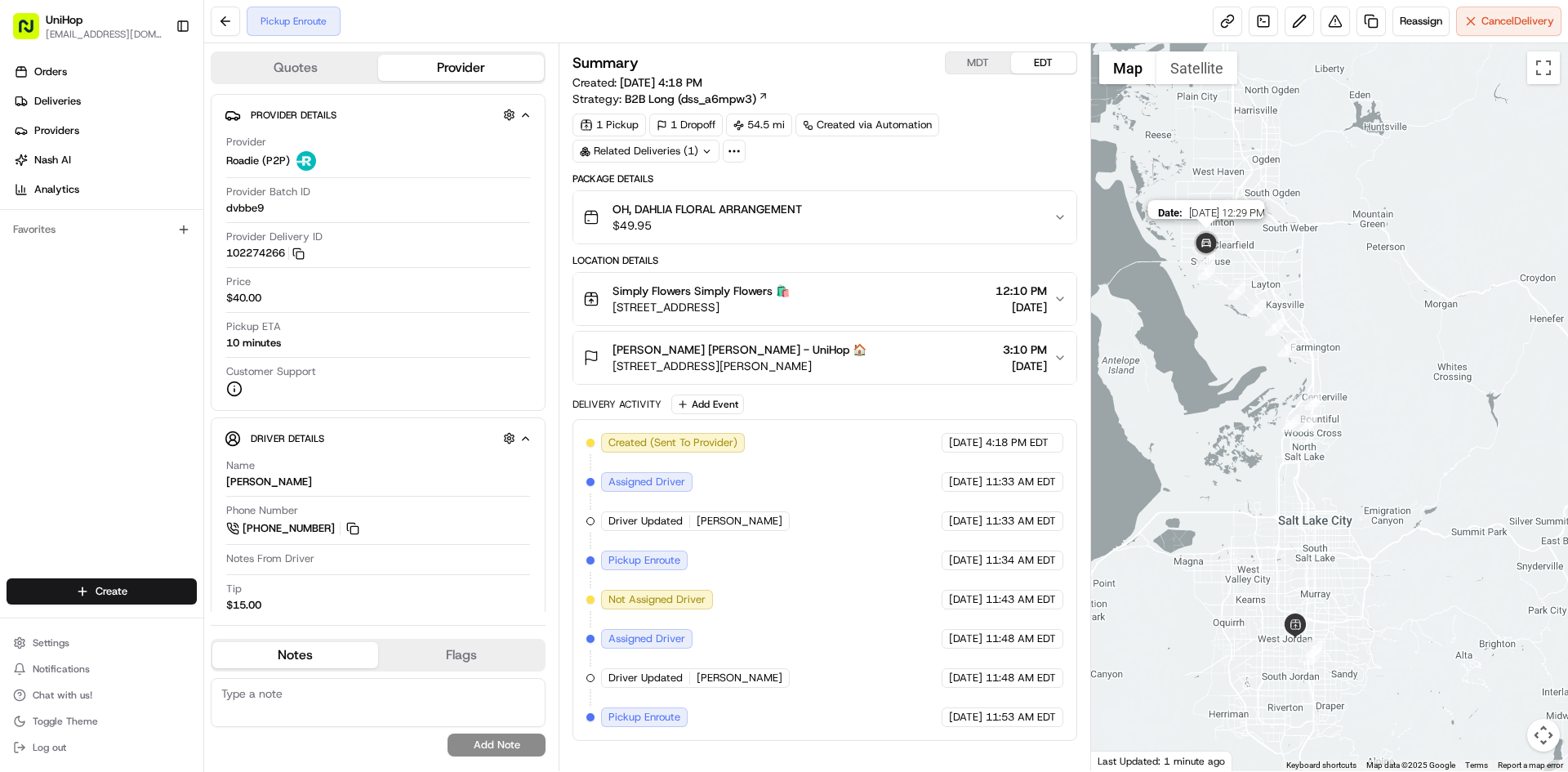
click at [1192, 239] on img at bounding box center [1206, 244] width 33 height 33
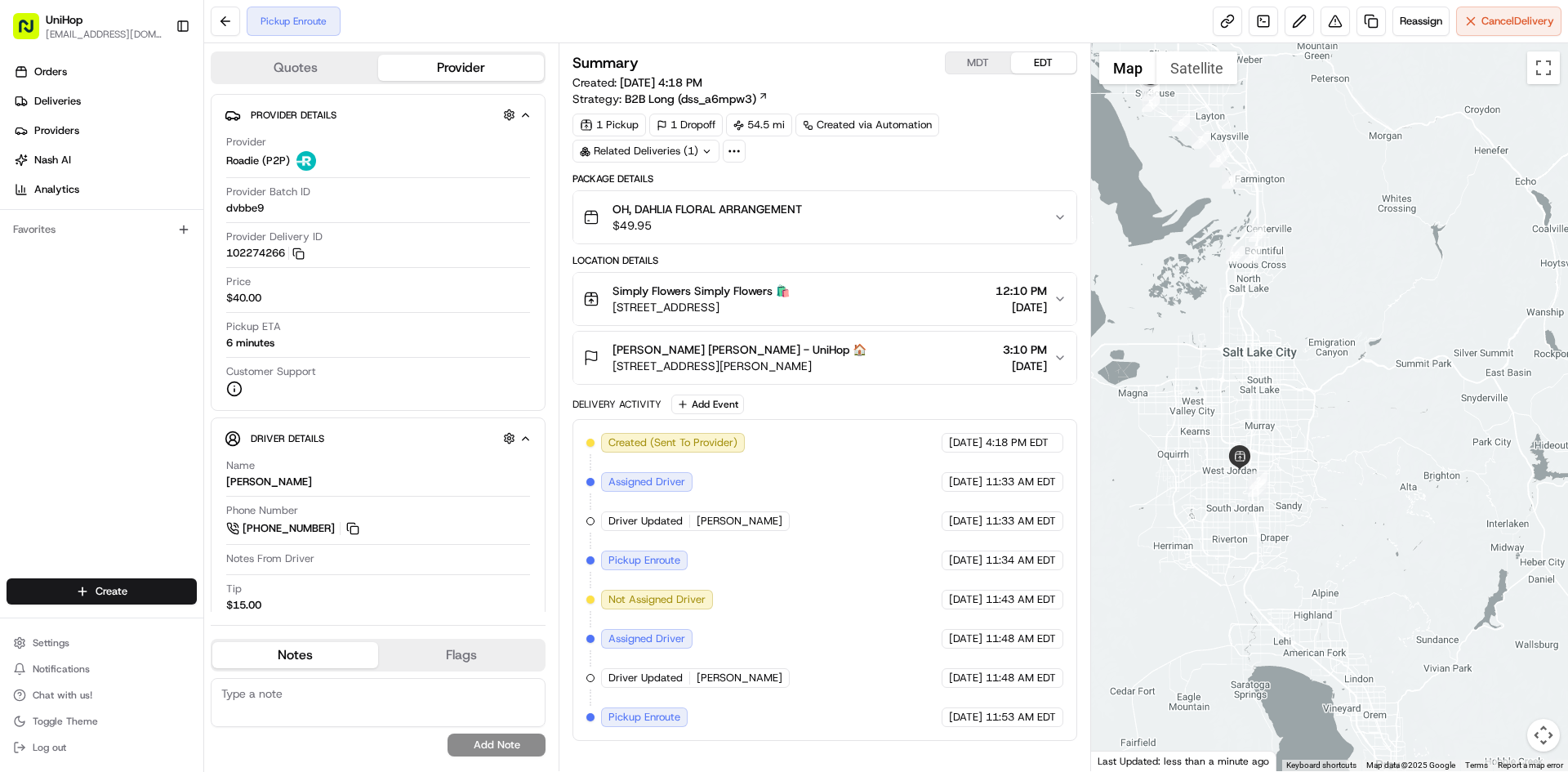
drag, startPoint x: 1268, startPoint y: 242, endPoint x: 1338, endPoint y: 303, distance: 92.8
click at [1338, 303] on div at bounding box center [1329, 407] width 478 height 728
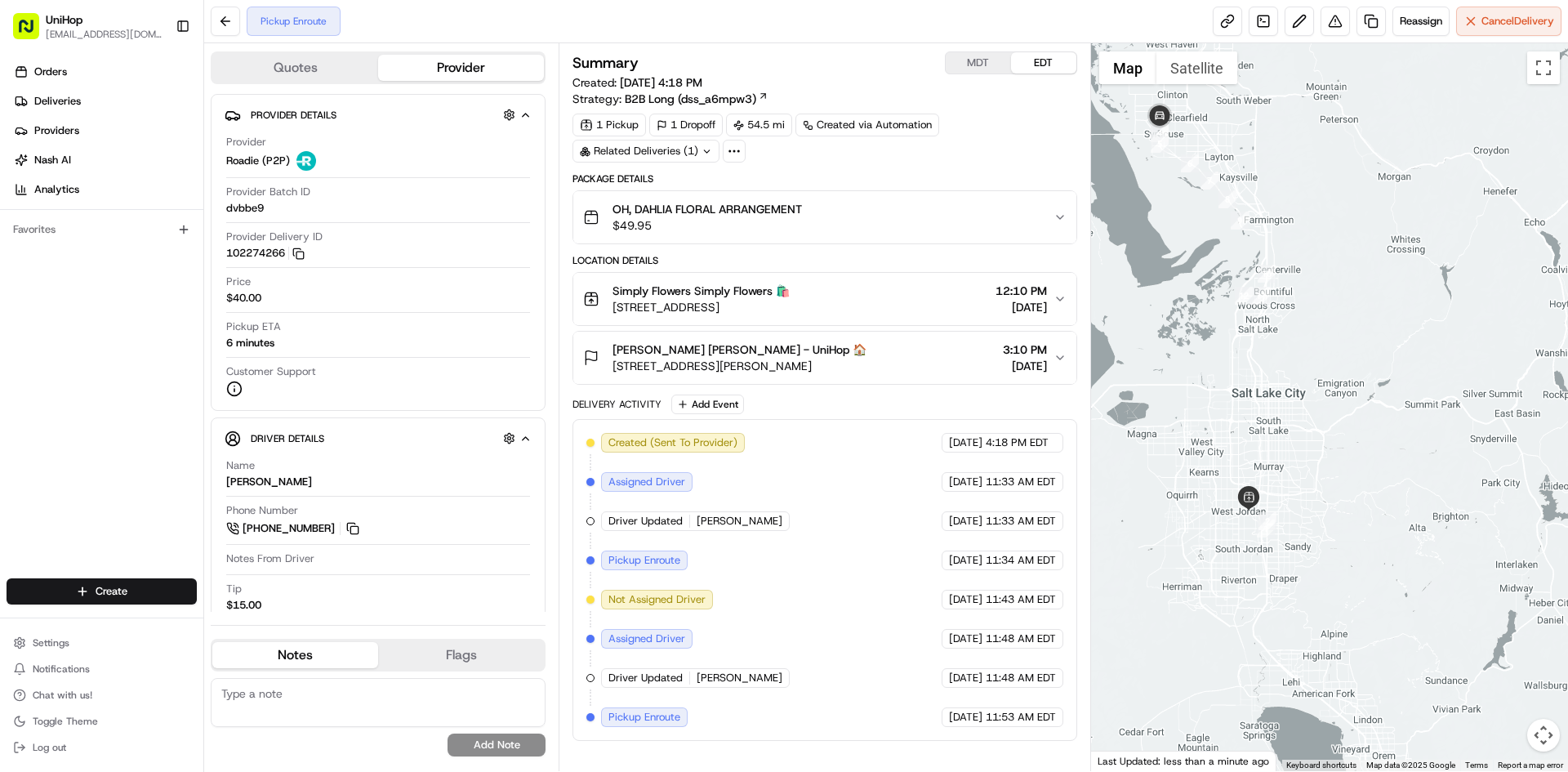
drag, startPoint x: 1315, startPoint y: 311, endPoint x: 1332, endPoint y: 365, distance: 56.6
click at [1332, 365] on div at bounding box center [1329, 407] width 478 height 728
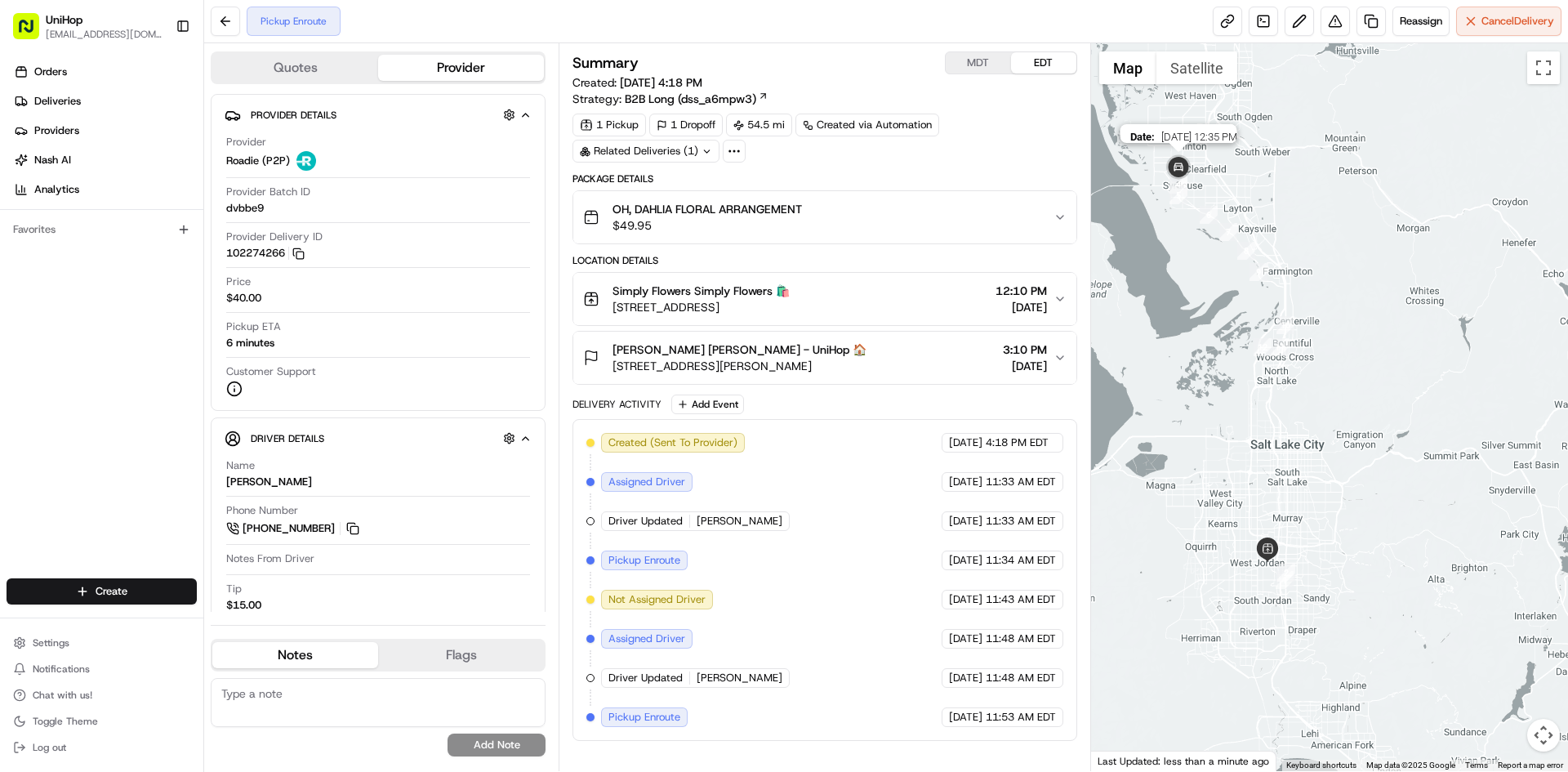
click at [1179, 160] on img at bounding box center [1178, 168] width 33 height 33
click at [978, 57] on button "MDT" at bounding box center [978, 63] width 65 height 21
click at [1030, 59] on button "EDT" at bounding box center [1043, 63] width 65 height 21
click at [988, 63] on button "MDT" at bounding box center [978, 63] width 65 height 21
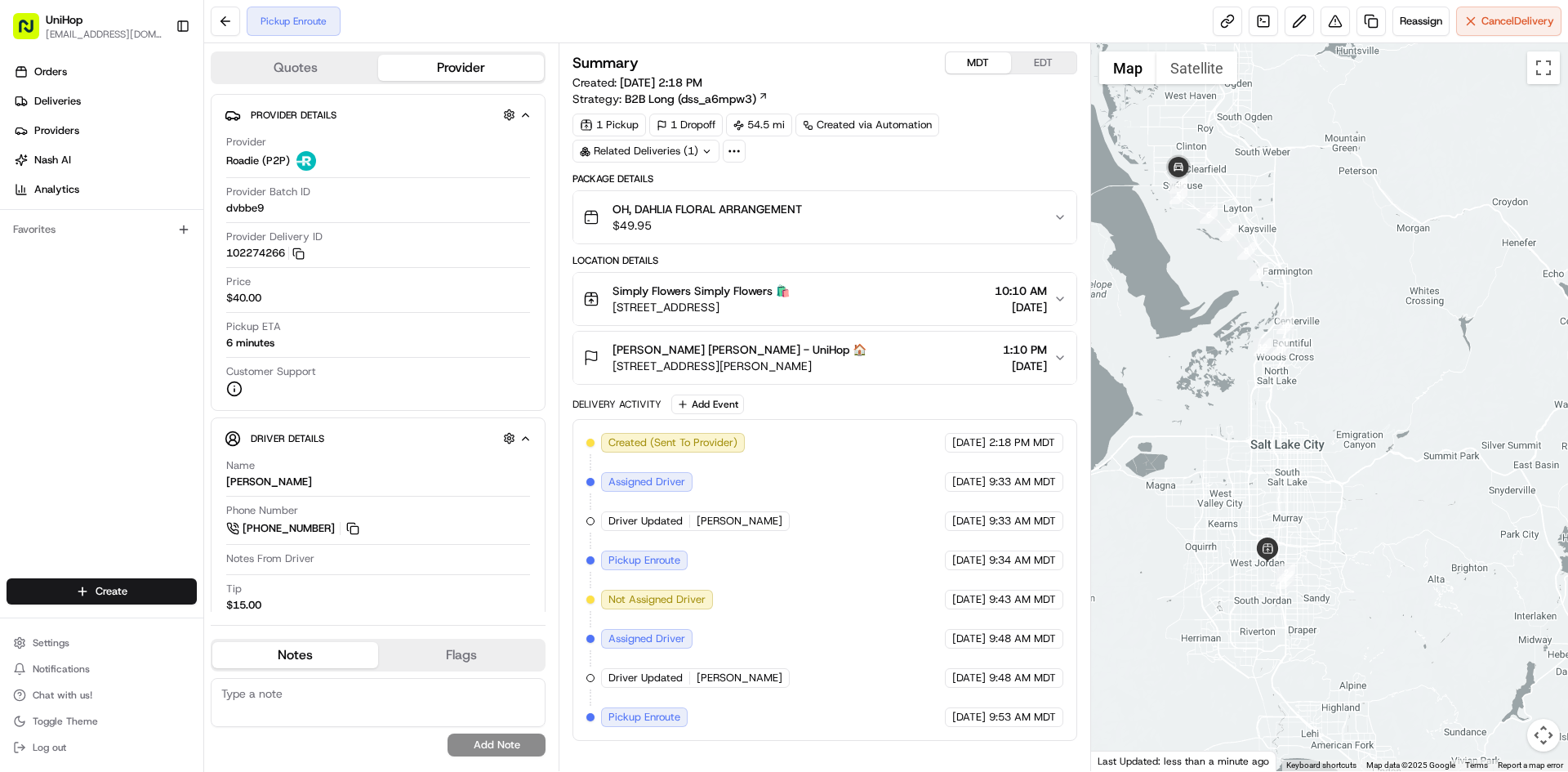
drag, startPoint x: 1361, startPoint y: 265, endPoint x: 1301, endPoint y: 263, distance: 60.0
click at [1301, 263] on div at bounding box center [1329, 407] width 478 height 728
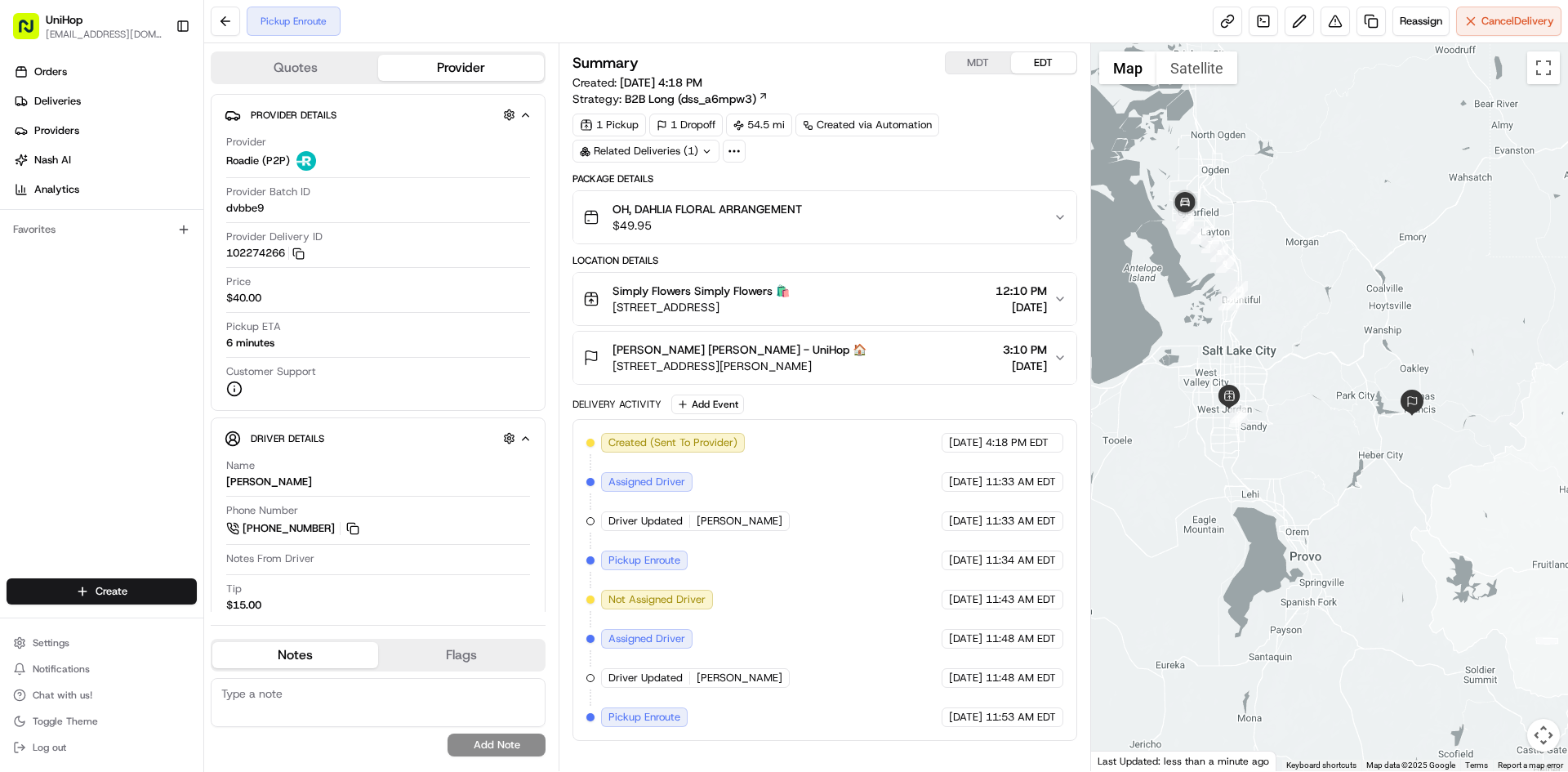
click at [1057, 67] on button "EDT" at bounding box center [1043, 63] width 65 height 21
click at [984, 61] on button "MDT" at bounding box center [978, 63] width 65 height 21
click at [1034, 58] on button "EDT" at bounding box center [1043, 63] width 65 height 21
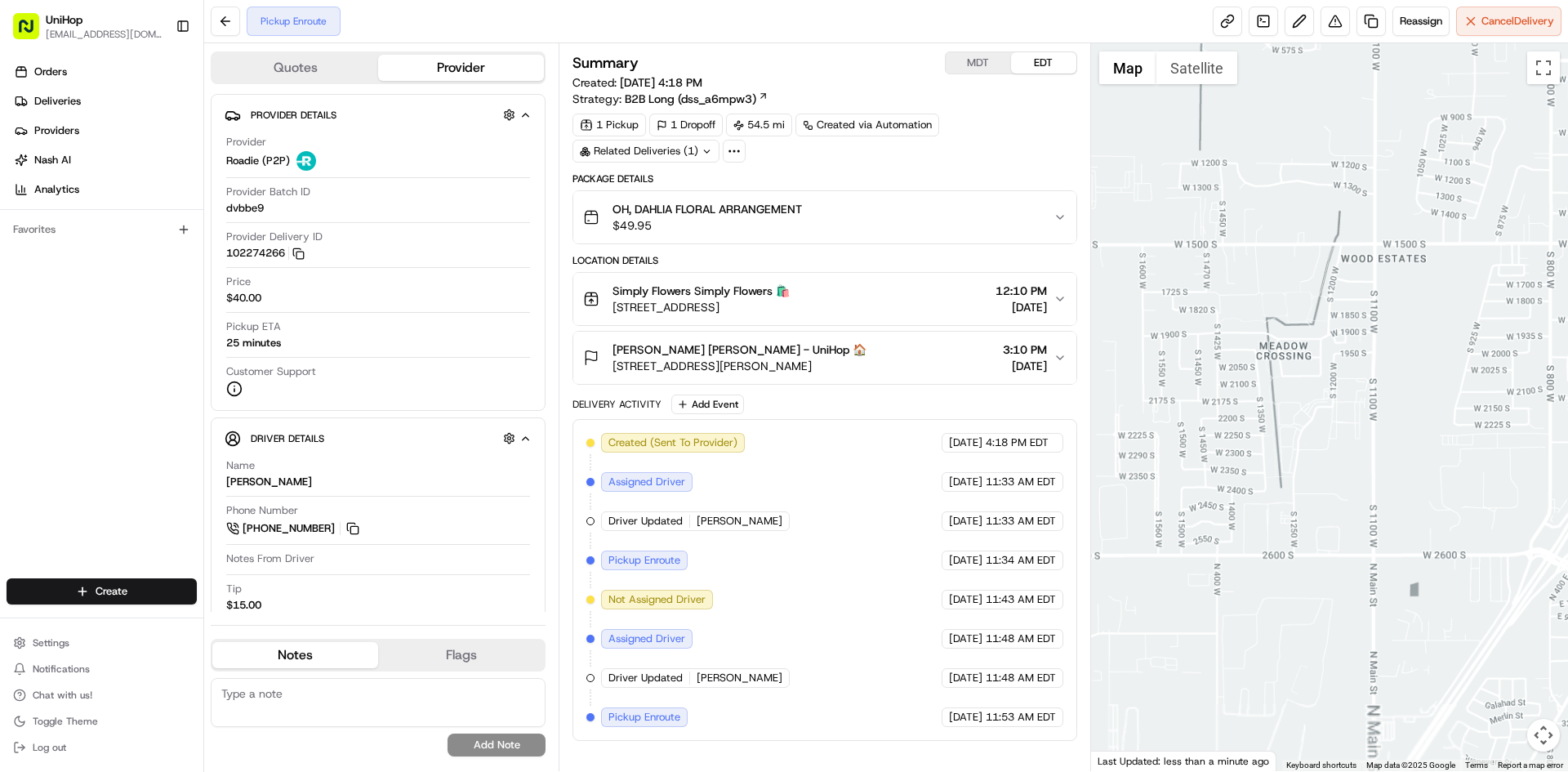
drag, startPoint x: 1126, startPoint y: 316, endPoint x: 1179, endPoint y: 316, distance: 53.0
click at [1179, 316] on div at bounding box center [1329, 407] width 478 height 728
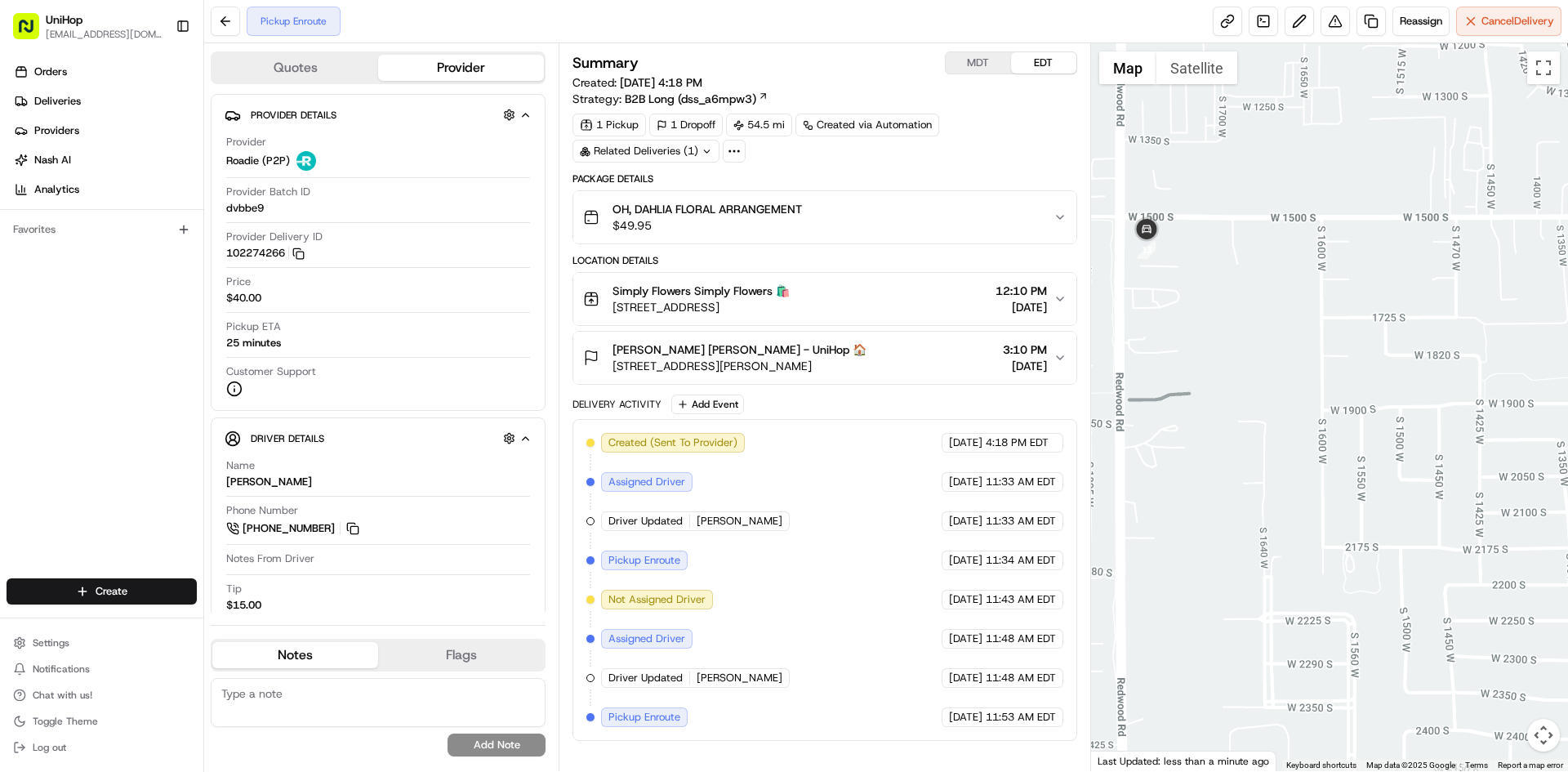
drag, startPoint x: 1152, startPoint y: 262, endPoint x: 1229, endPoint y: 297, distance: 84.6
click at [1227, 302] on div at bounding box center [1329, 407] width 478 height 728
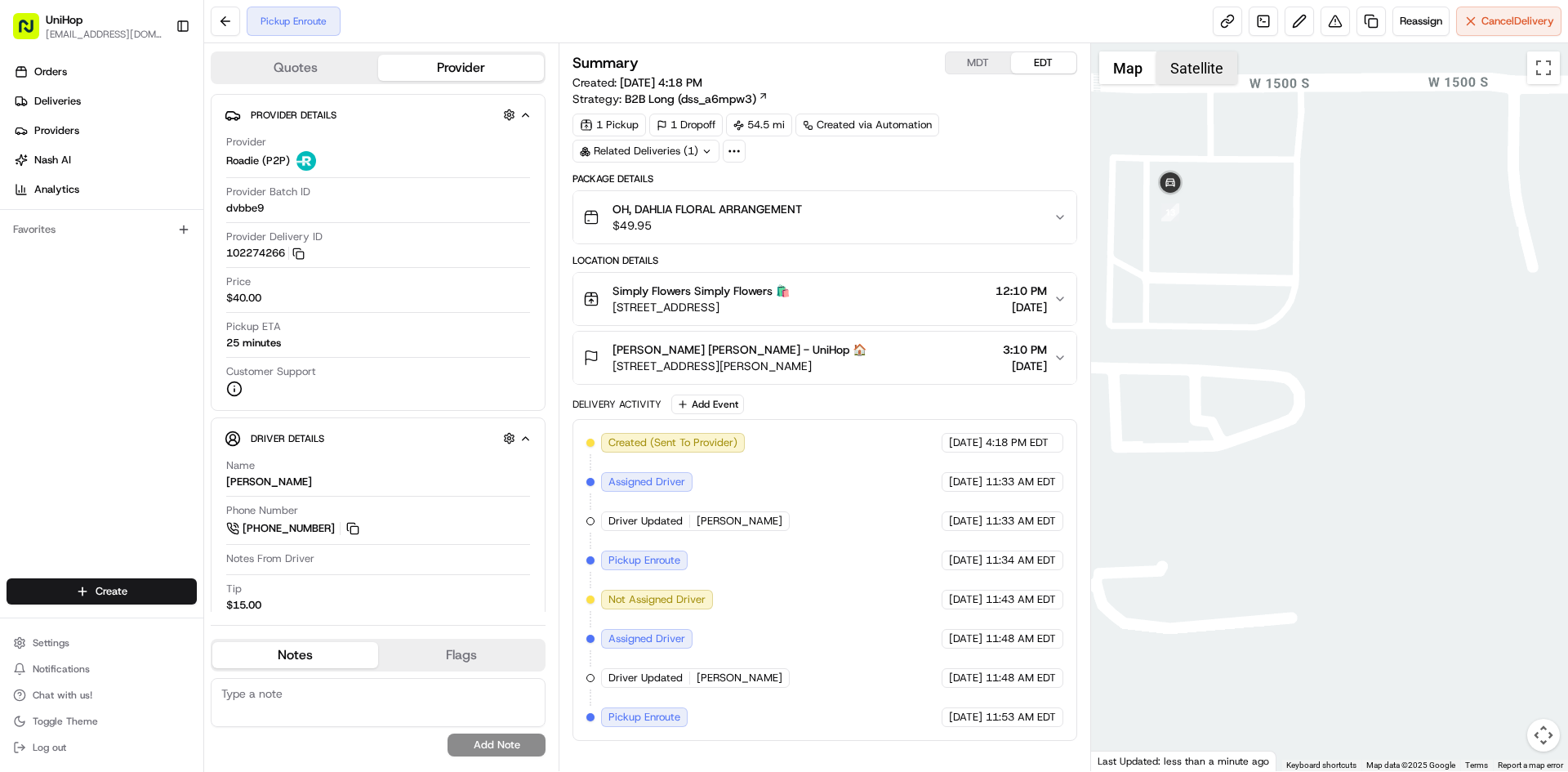
click at [1173, 77] on button "Satellite" at bounding box center [1196, 67] width 80 height 33
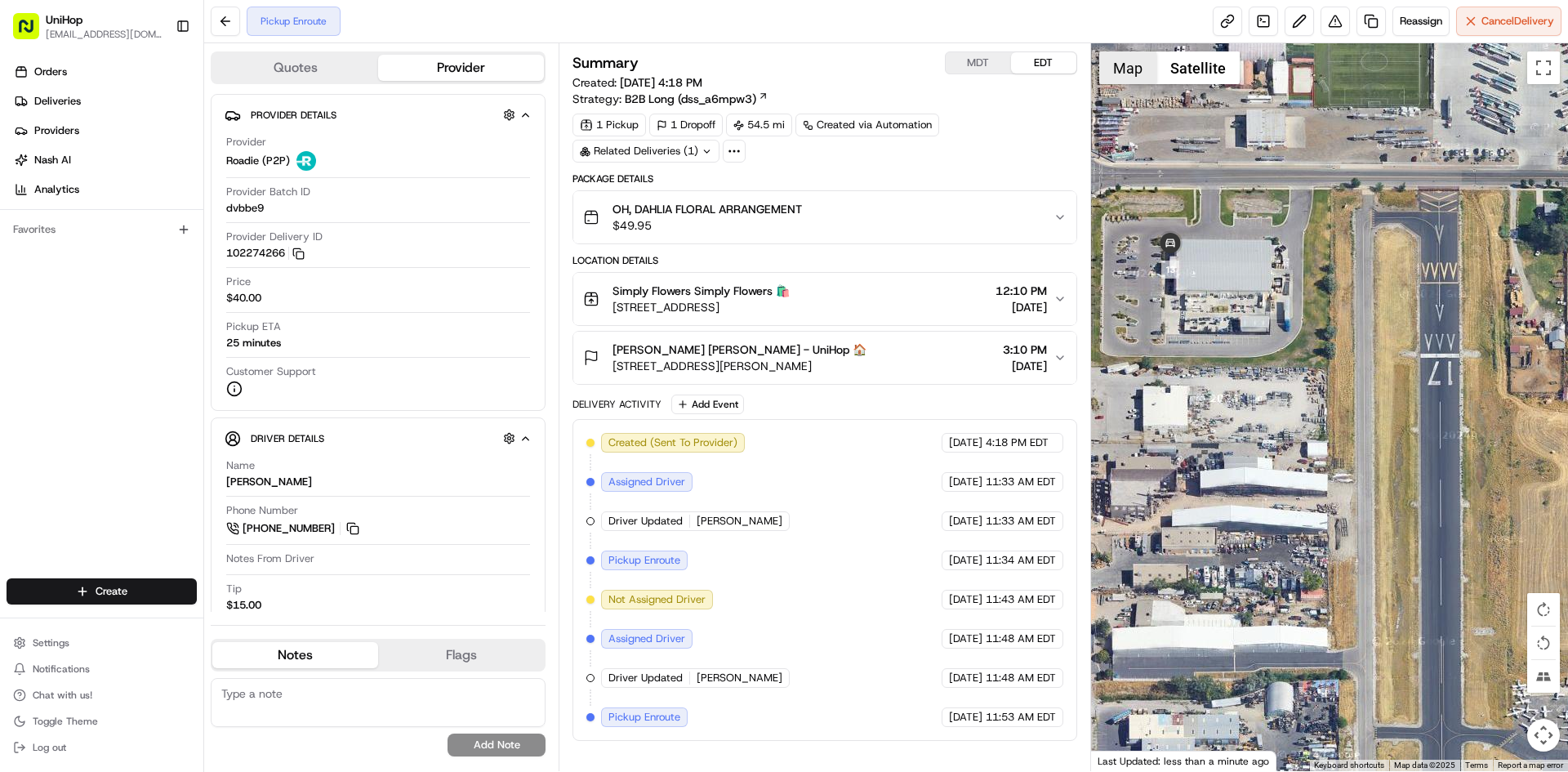
click at [1131, 74] on button "Map" at bounding box center [1128, 67] width 57 height 33
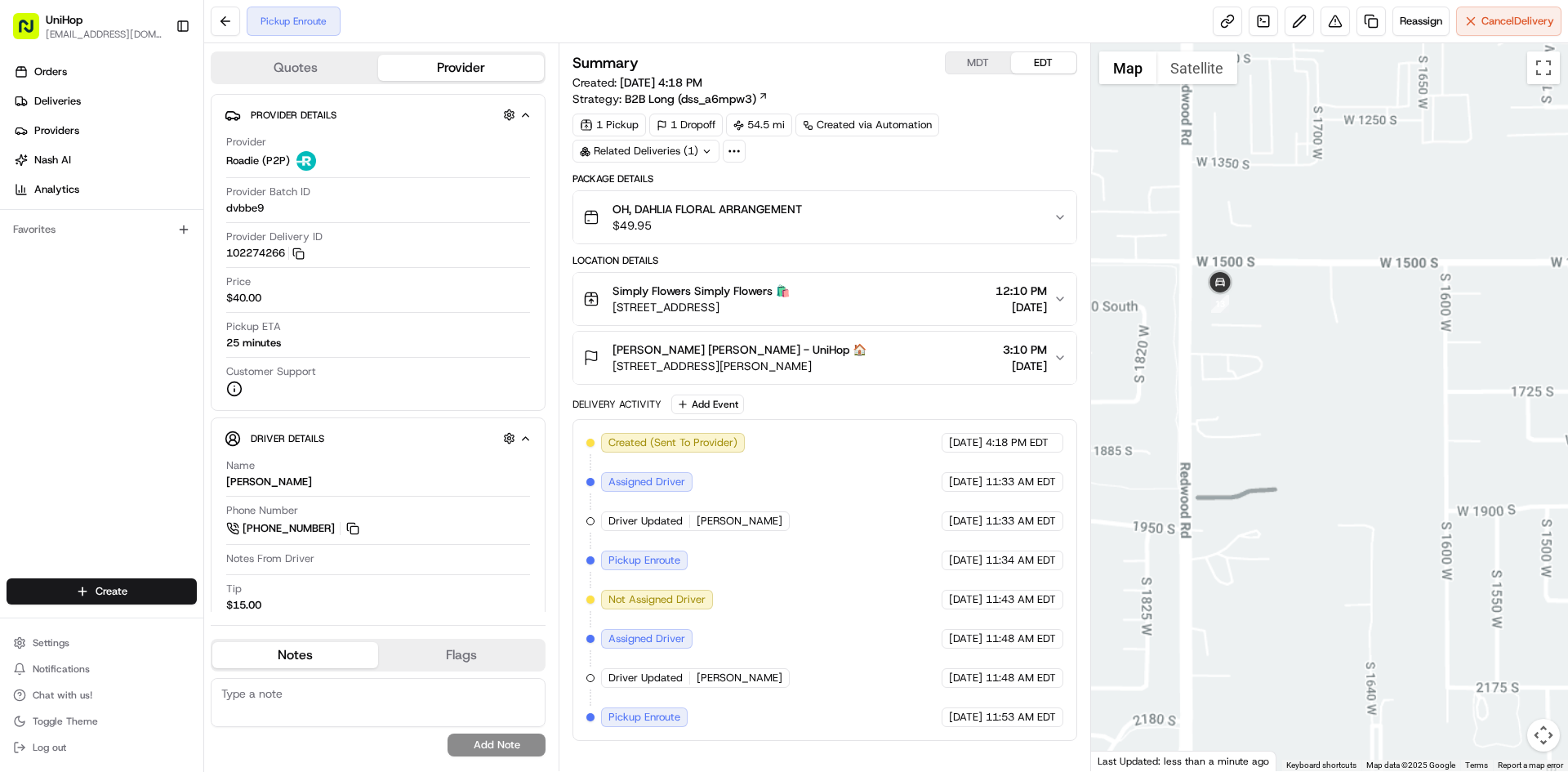
drag, startPoint x: 1283, startPoint y: 506, endPoint x: 1256, endPoint y: 422, distance: 88.2
click at [1273, 466] on div at bounding box center [1329, 407] width 478 height 728
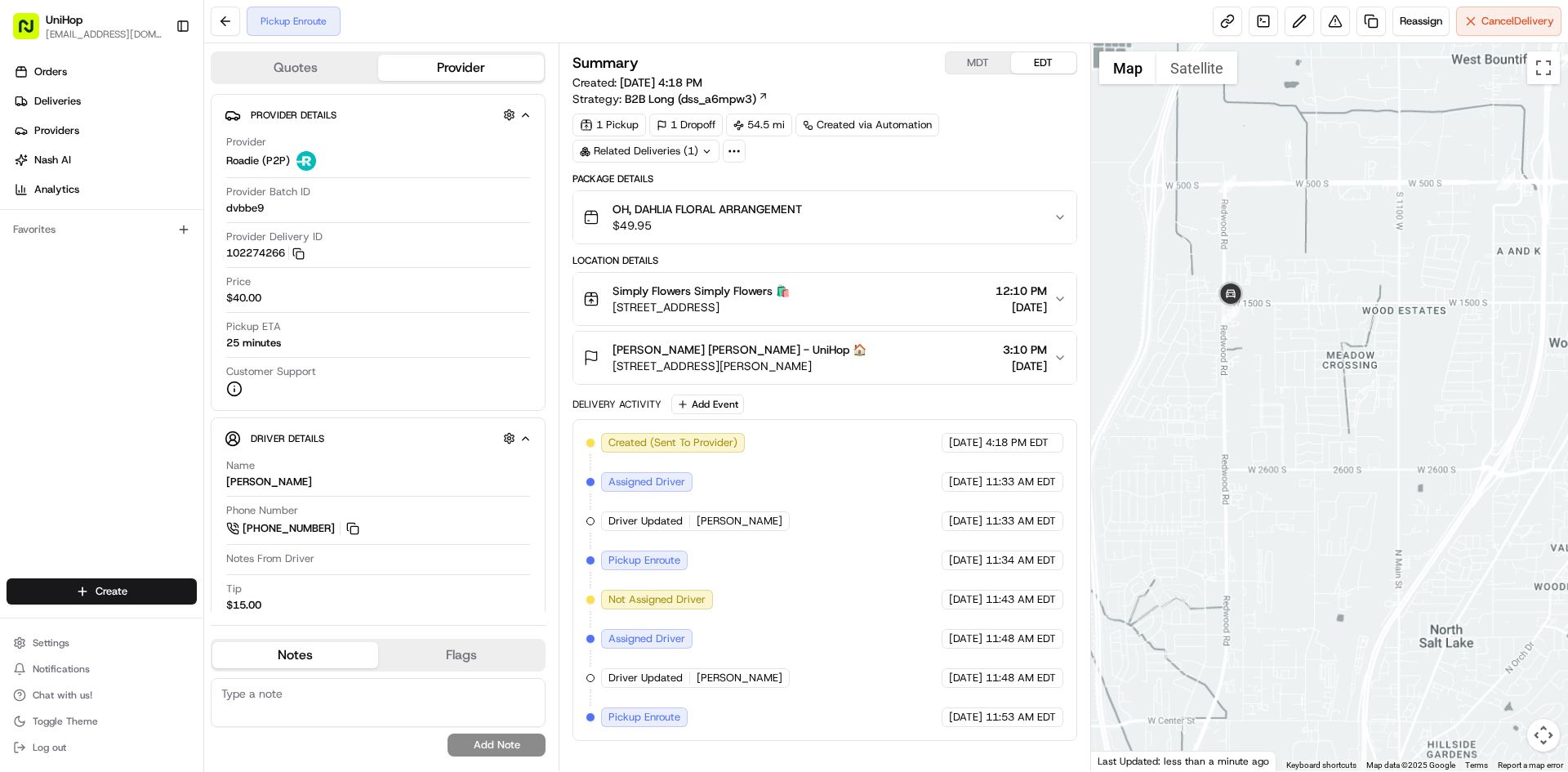
drag, startPoint x: 1259, startPoint y: 479, endPoint x: 1221, endPoint y: 383, distance: 103.2
click at [1255, 439] on div at bounding box center [1329, 407] width 478 height 728
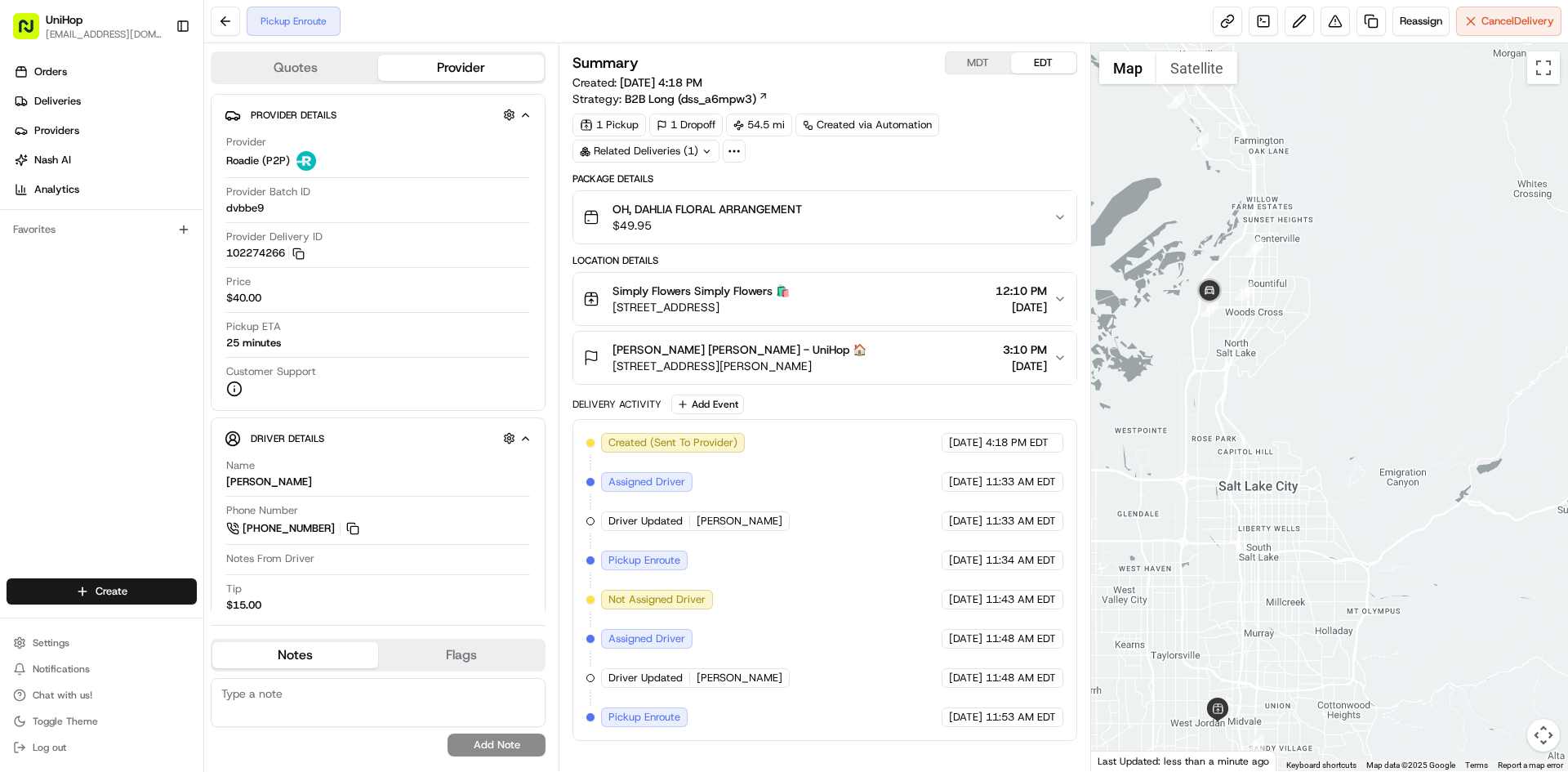
drag, startPoint x: 1258, startPoint y: 445, endPoint x: 1253, endPoint y: 409, distance: 36.3
click at [1253, 409] on div at bounding box center [1329, 407] width 478 height 728
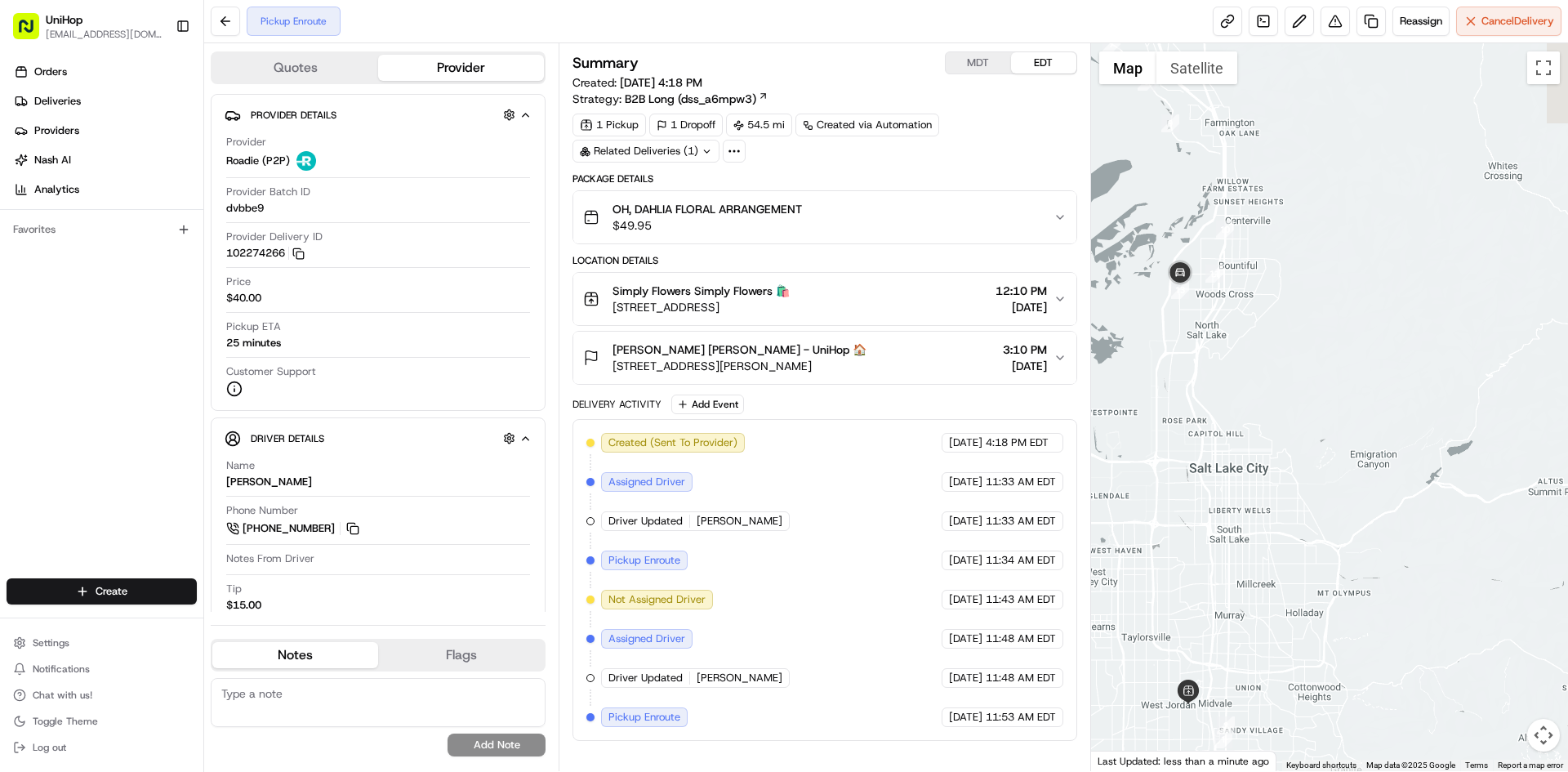
click at [1220, 386] on div at bounding box center [1329, 407] width 478 height 728
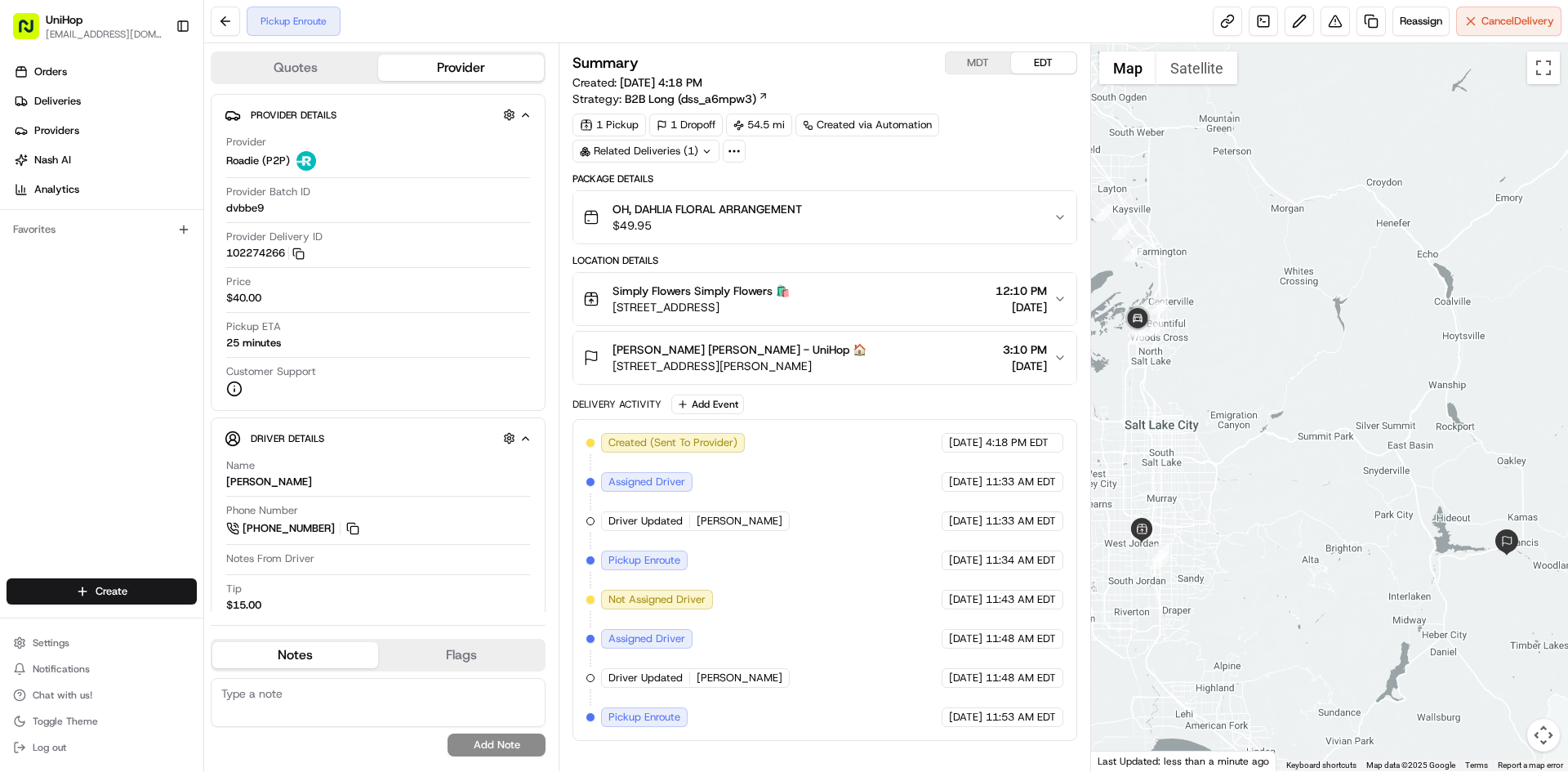
drag, startPoint x: 1281, startPoint y: 394, endPoint x: 1239, endPoint y: 388, distance: 42.4
click at [1239, 388] on div at bounding box center [1329, 407] width 478 height 728
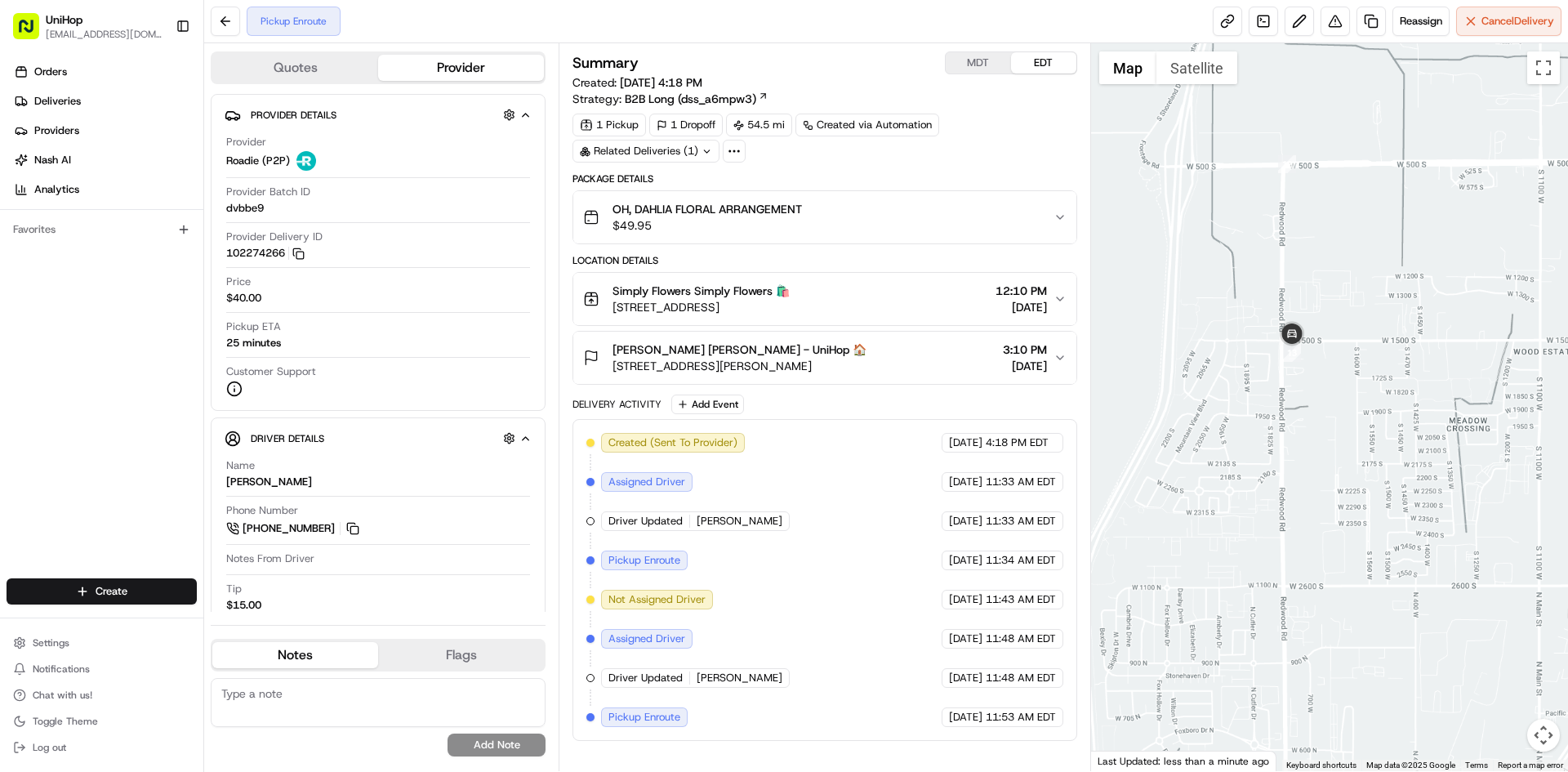
drag, startPoint x: 1156, startPoint y: 350, endPoint x: 1371, endPoint y: 382, distance: 217.4
click at [1371, 382] on div at bounding box center [1329, 407] width 478 height 728
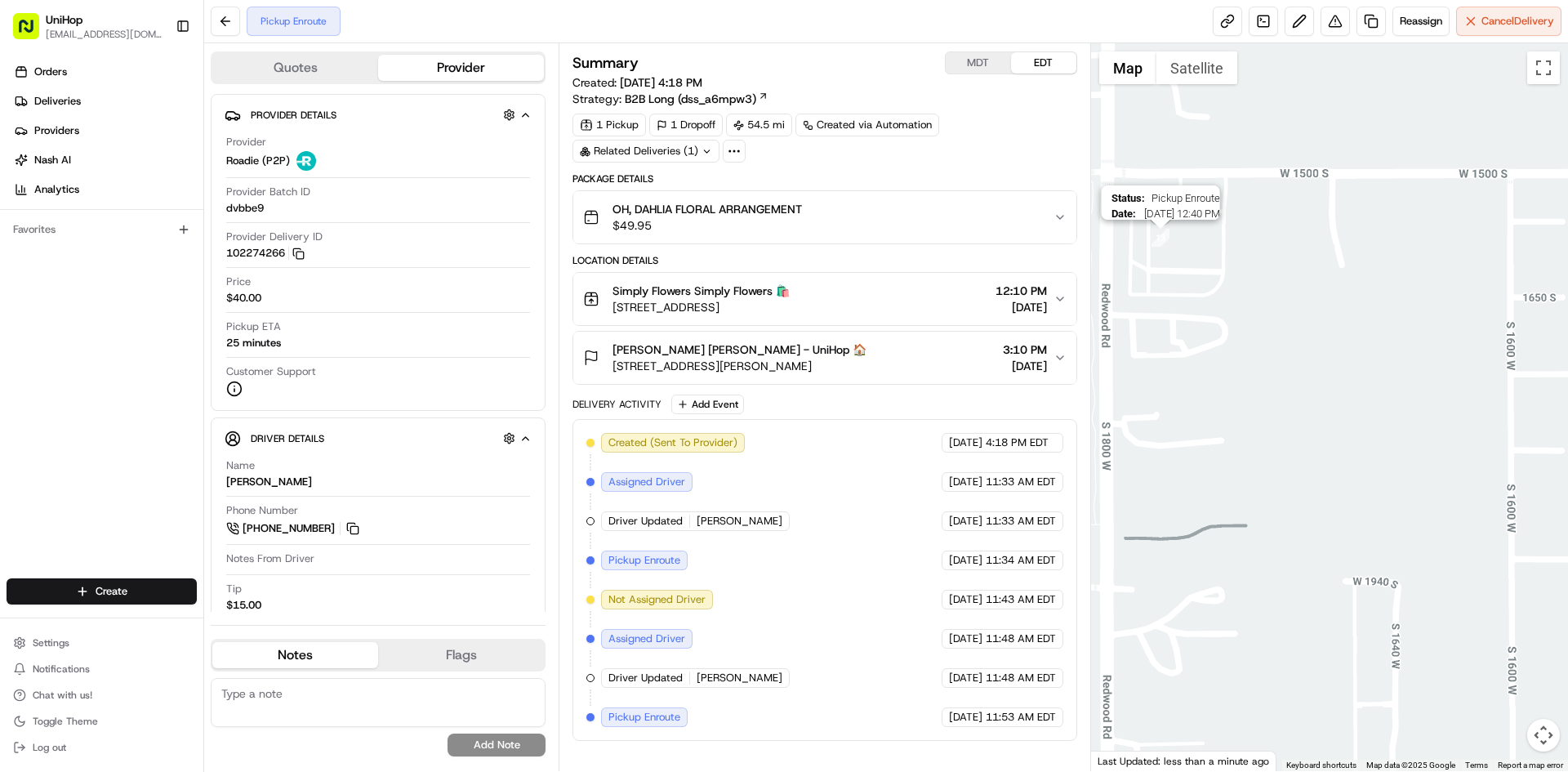
click at [1156, 242] on img "13" at bounding box center [1160, 238] width 18 height 18
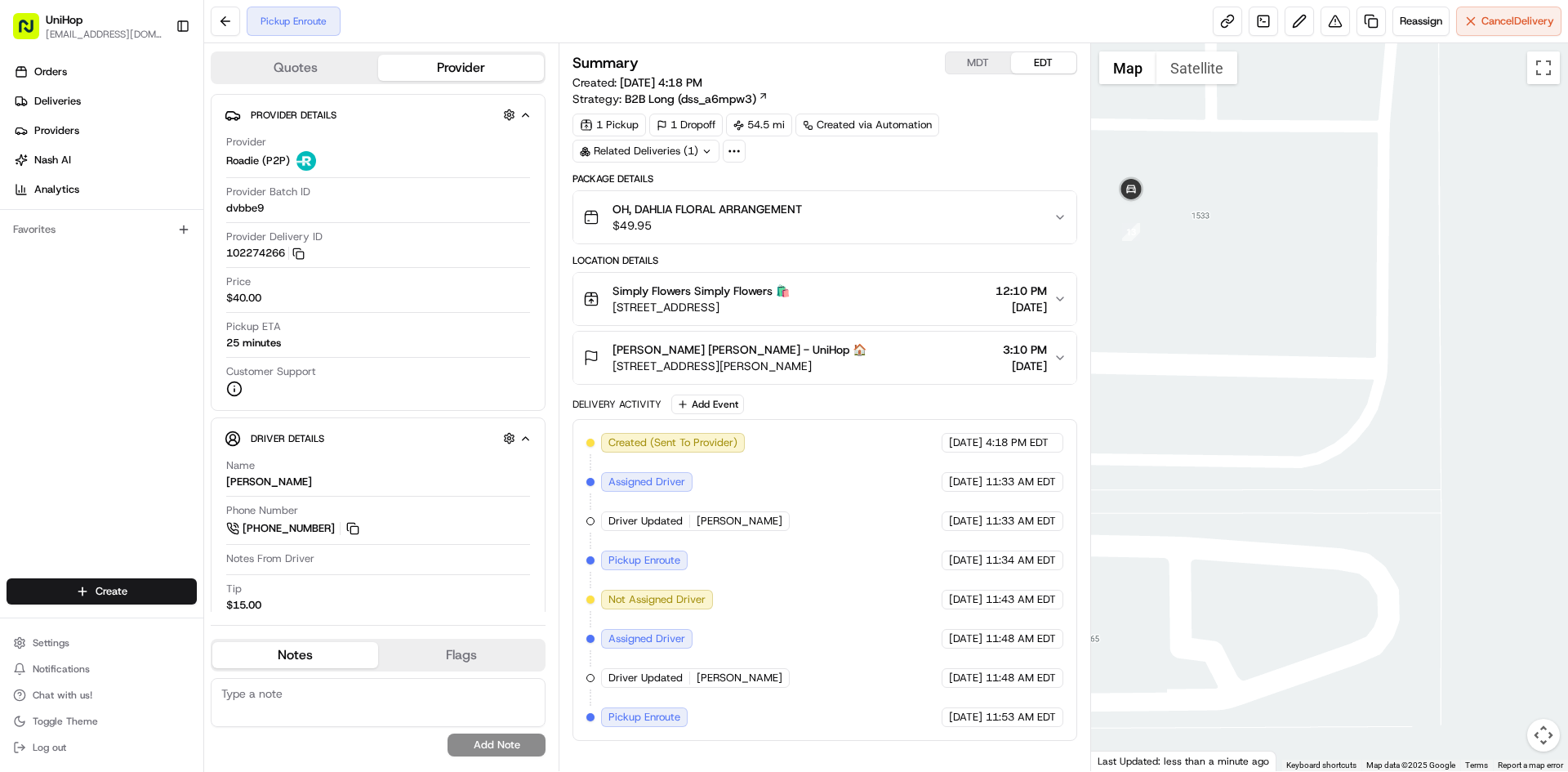
click at [1182, 82] on button "Satellite" at bounding box center [1196, 67] width 80 height 33
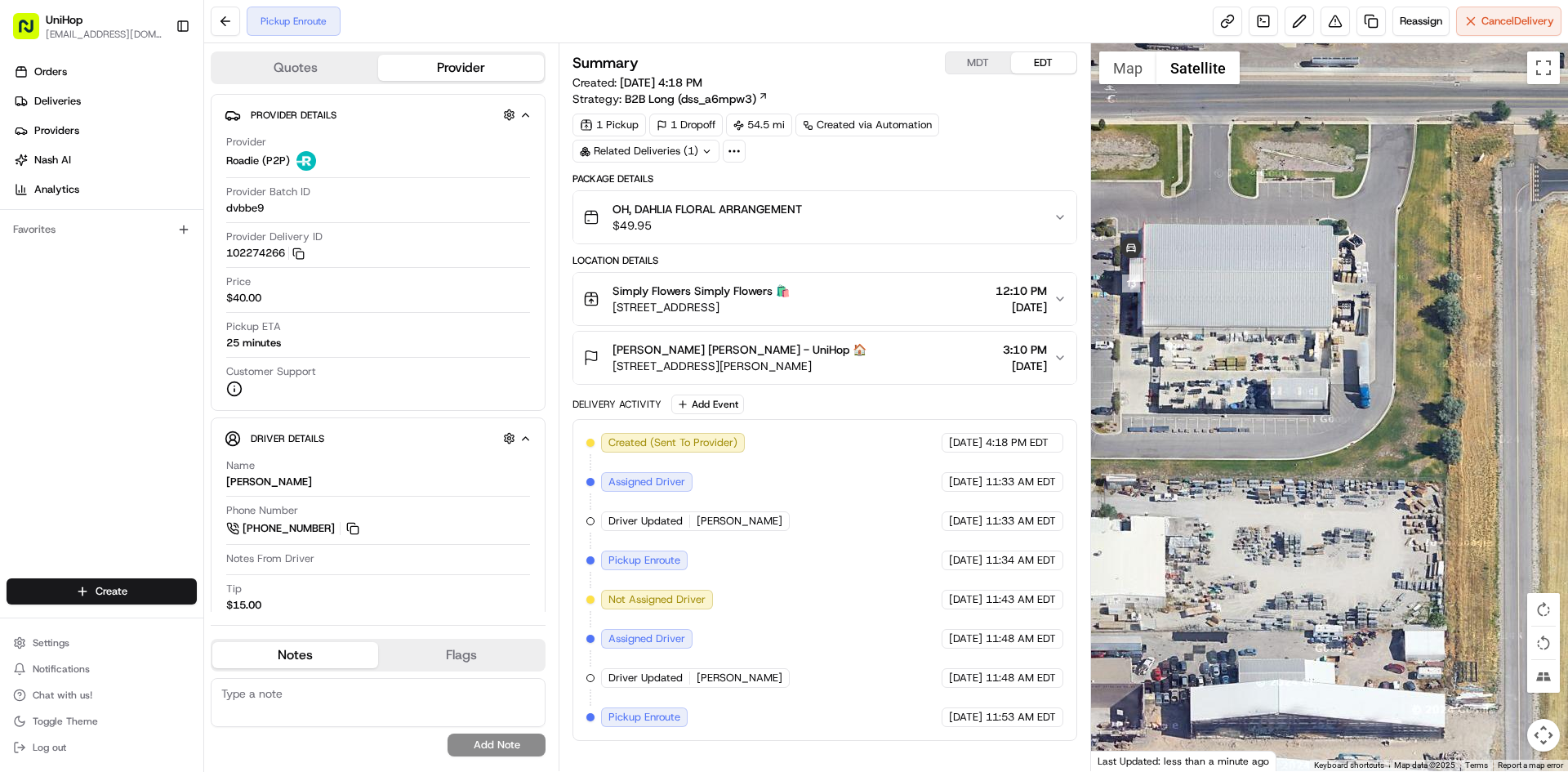
click at [1180, 158] on div at bounding box center [1329, 407] width 478 height 728
click at [1130, 84] on div at bounding box center [1329, 407] width 478 height 728
click at [1128, 70] on button "Map" at bounding box center [1128, 67] width 57 height 33
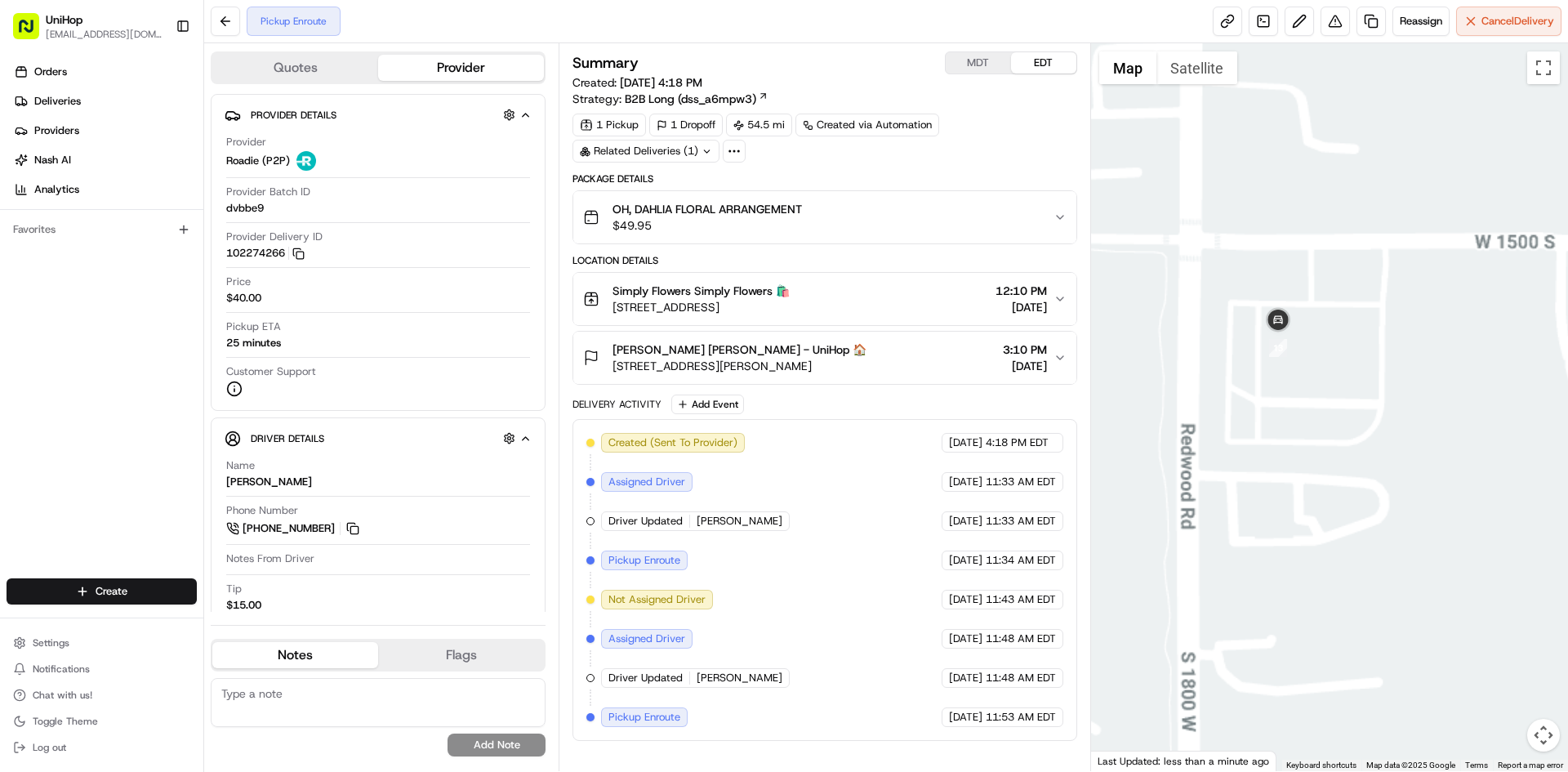
drag, startPoint x: 1398, startPoint y: 675, endPoint x: 1319, endPoint y: 655, distance: 81.5
click at [1333, 661] on div at bounding box center [1329, 407] width 478 height 728
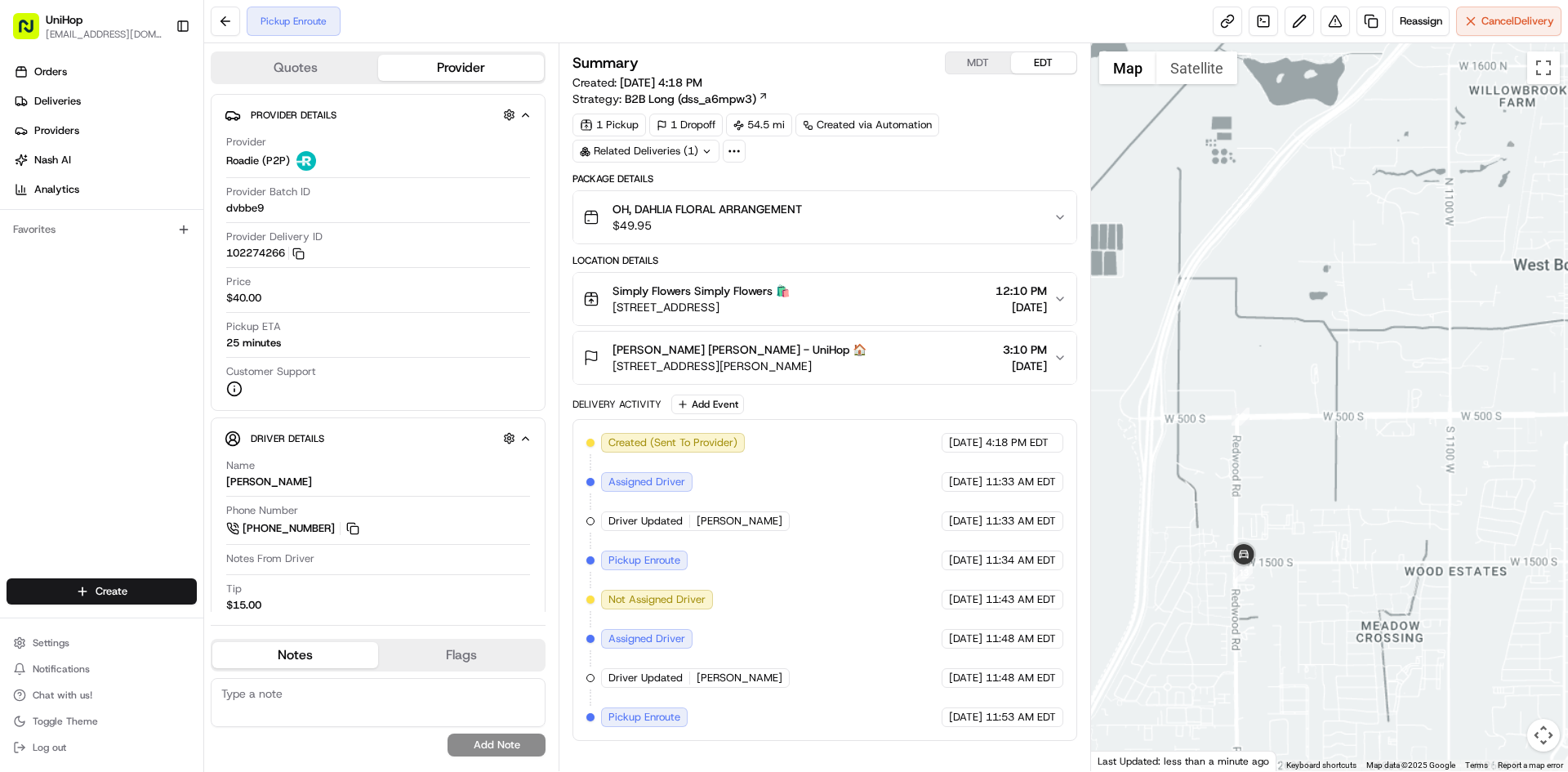
drag, startPoint x: 1391, startPoint y: 705, endPoint x: 1319, endPoint y: 529, distance: 190.2
click at [1355, 619] on div at bounding box center [1329, 407] width 478 height 728
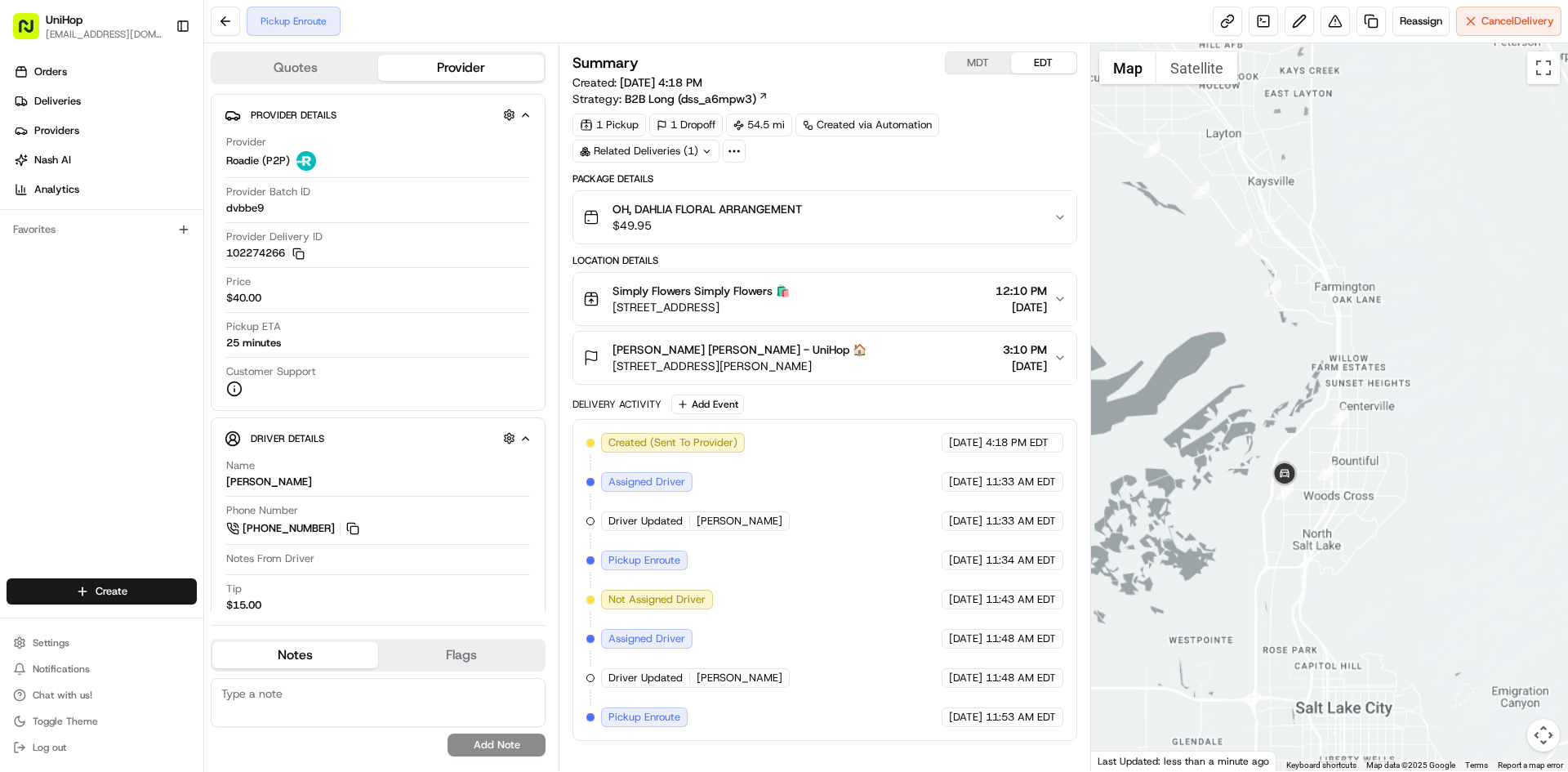
drag, startPoint x: 1344, startPoint y: 558, endPoint x: 1251, endPoint y: 485, distance: 118.2
click at [1263, 498] on div at bounding box center [1329, 407] width 478 height 728
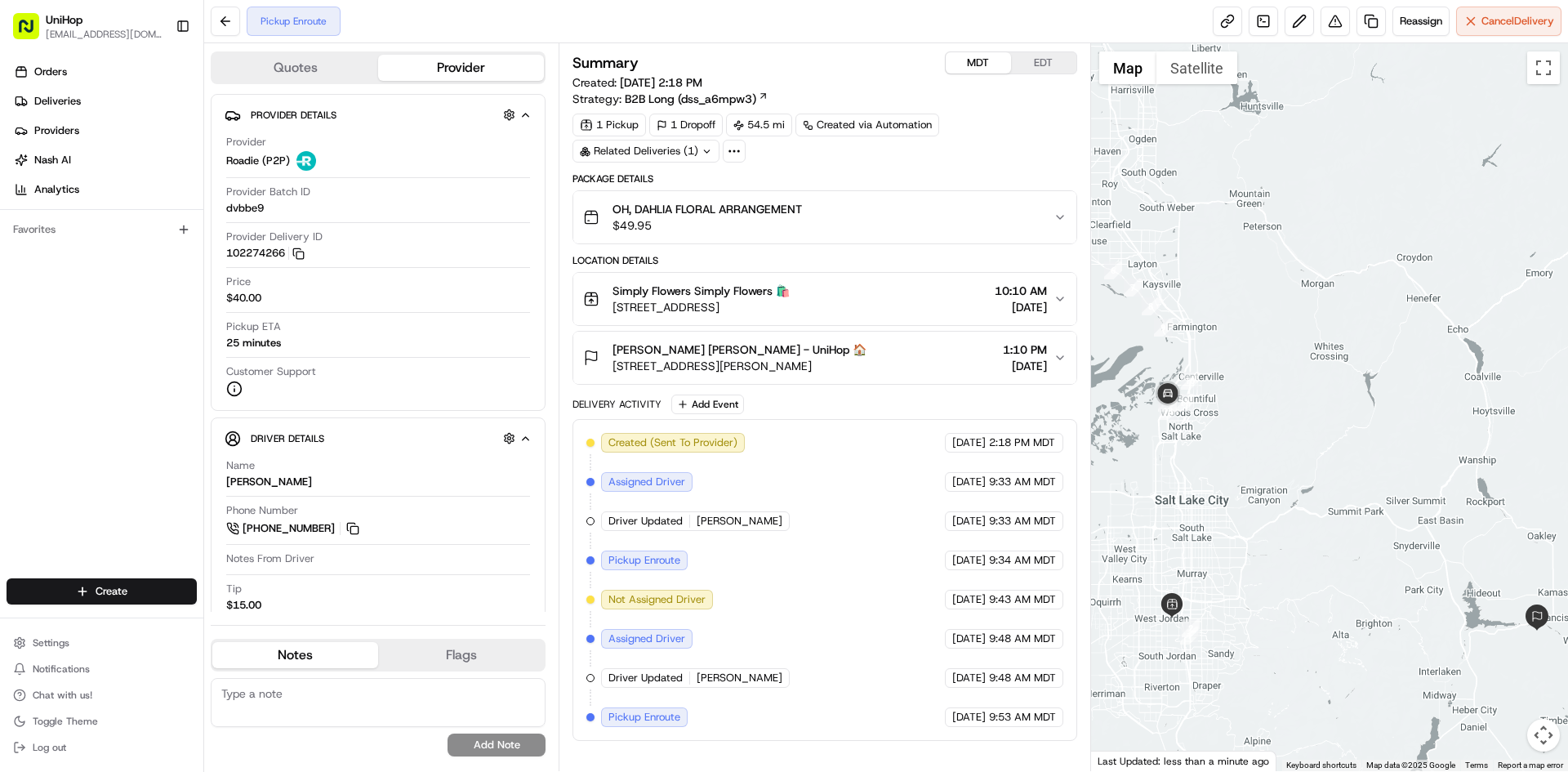
click at [975, 67] on button "MDT" at bounding box center [978, 63] width 65 height 21
click at [1034, 59] on button "EDT" at bounding box center [1043, 63] width 65 height 21
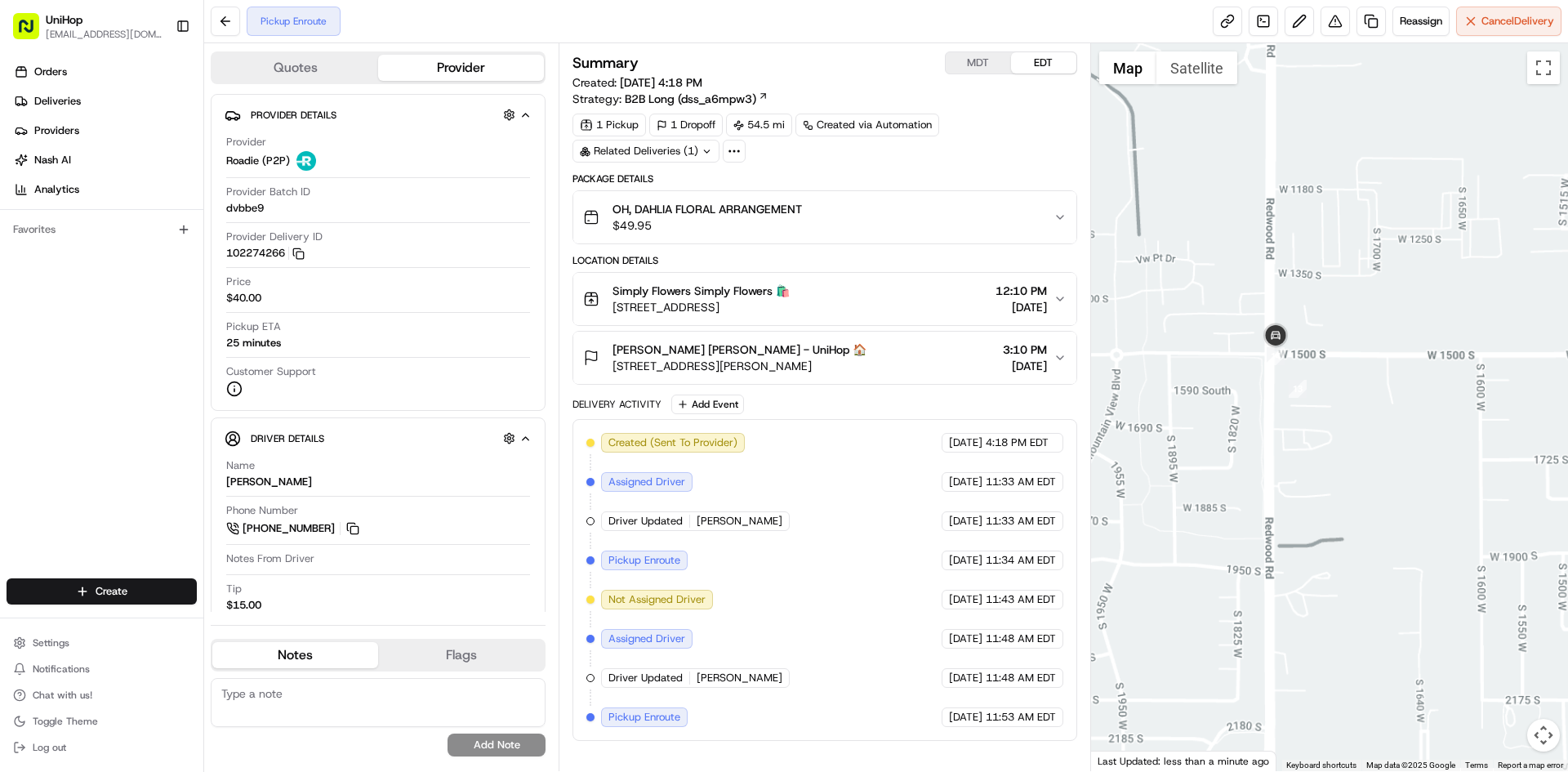
drag, startPoint x: 1343, startPoint y: 388, endPoint x: 1337, endPoint y: 354, distance: 34.5
click at [1337, 354] on div at bounding box center [1329, 407] width 478 height 728
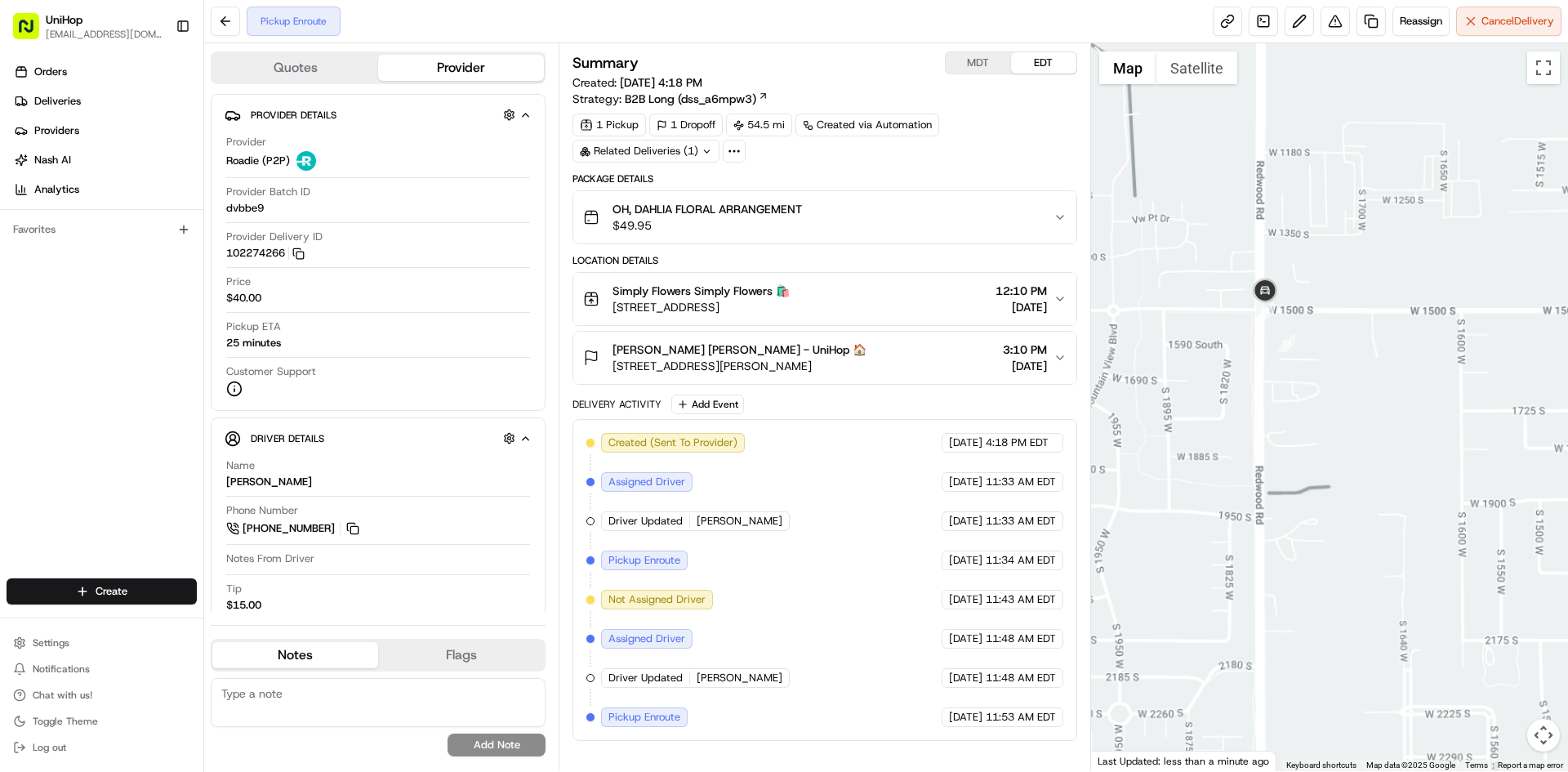
drag, startPoint x: 1335, startPoint y: 394, endPoint x: 1331, endPoint y: 371, distance: 23.3
click at [1331, 371] on div at bounding box center [1329, 407] width 478 height 728
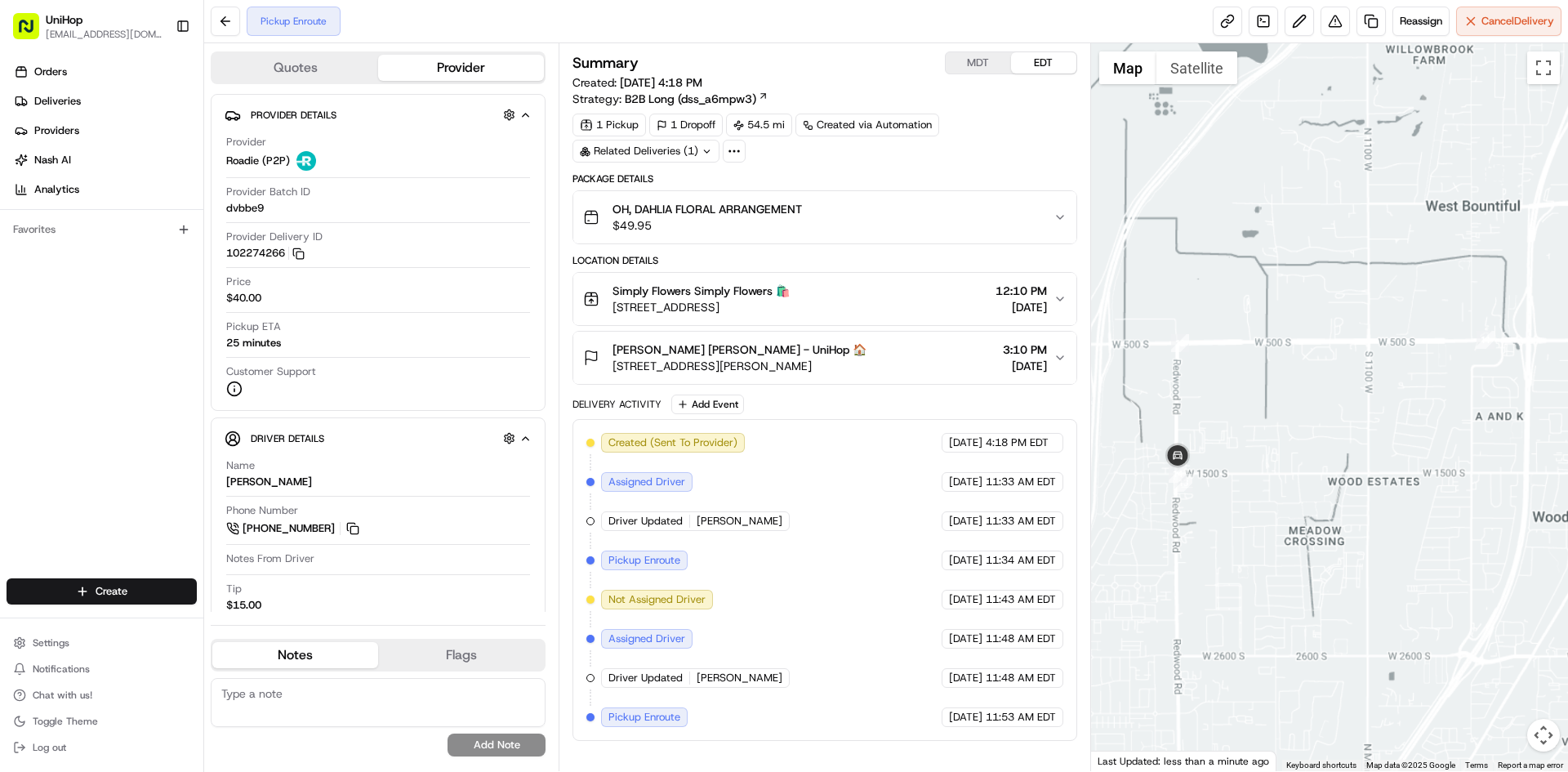
drag, startPoint x: 1238, startPoint y: 565, endPoint x: 1252, endPoint y: 363, distance: 202.5
click at [1247, 401] on div at bounding box center [1329, 407] width 478 height 728
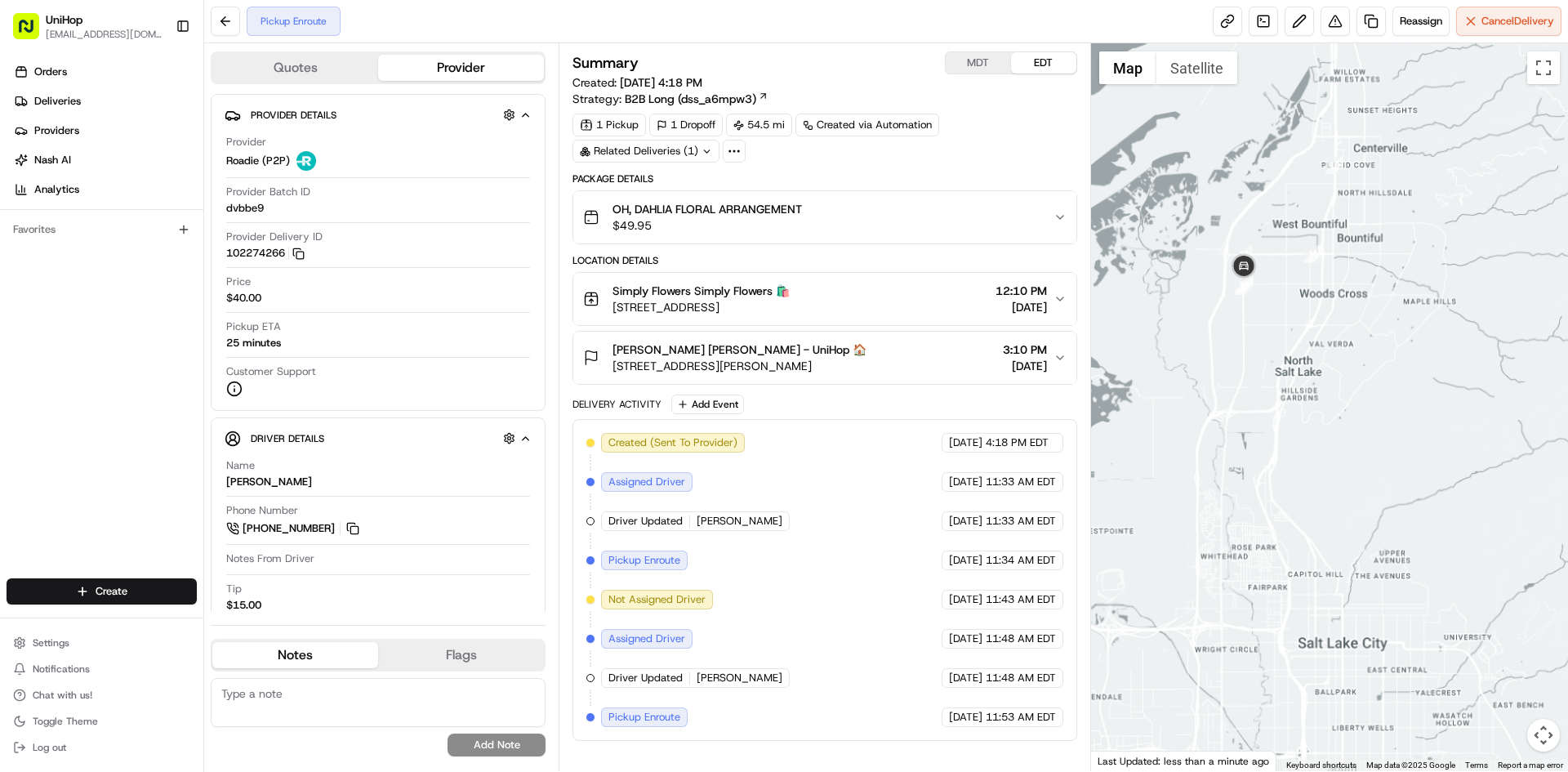
drag, startPoint x: 1261, startPoint y: 399, endPoint x: 1217, endPoint y: 346, distance: 68.9
click at [1219, 349] on div at bounding box center [1329, 407] width 478 height 728
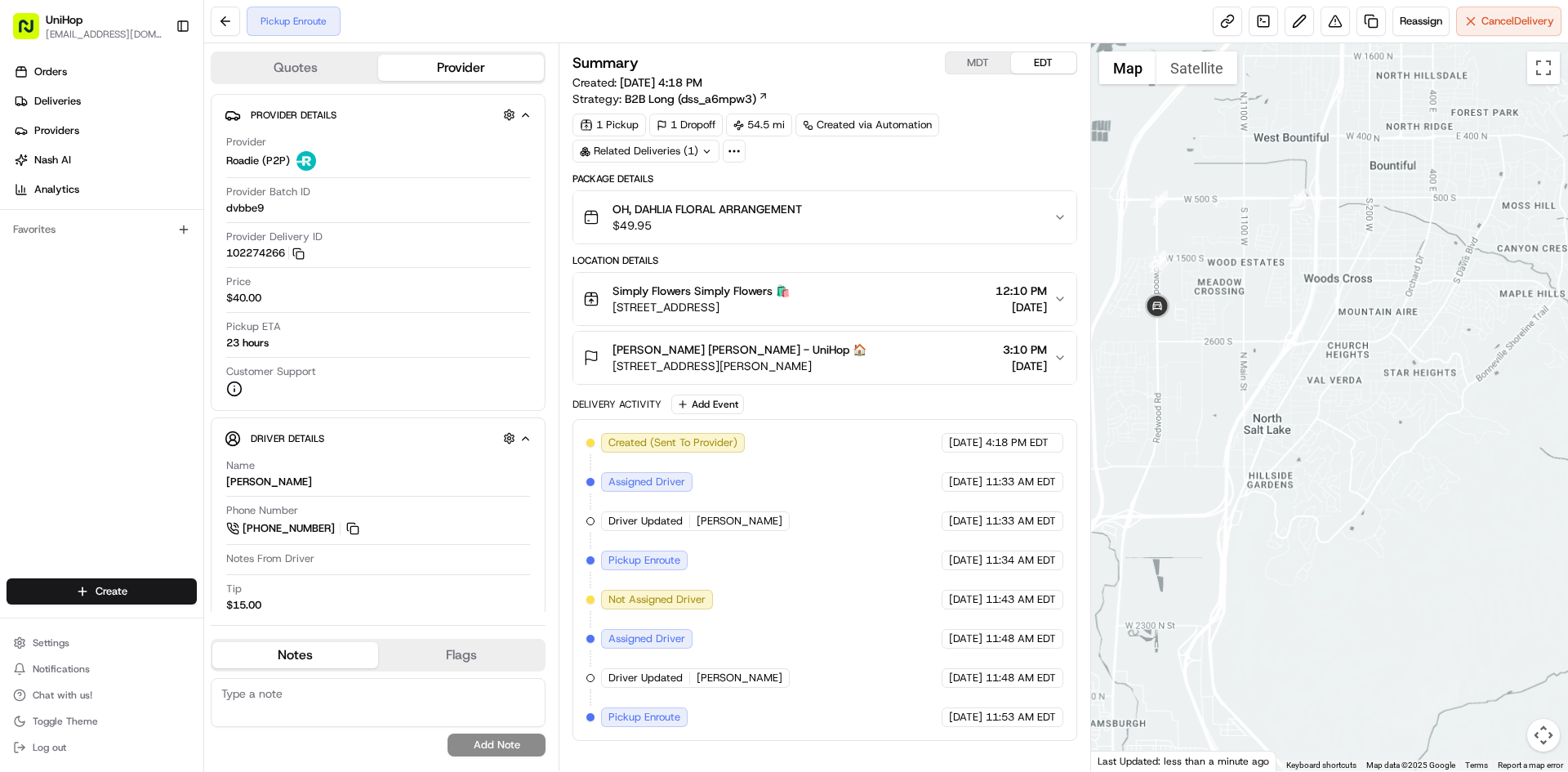
drag, startPoint x: 1263, startPoint y: 434, endPoint x: 1252, endPoint y: 389, distance: 46.3
click at [1255, 400] on div at bounding box center [1329, 407] width 478 height 728
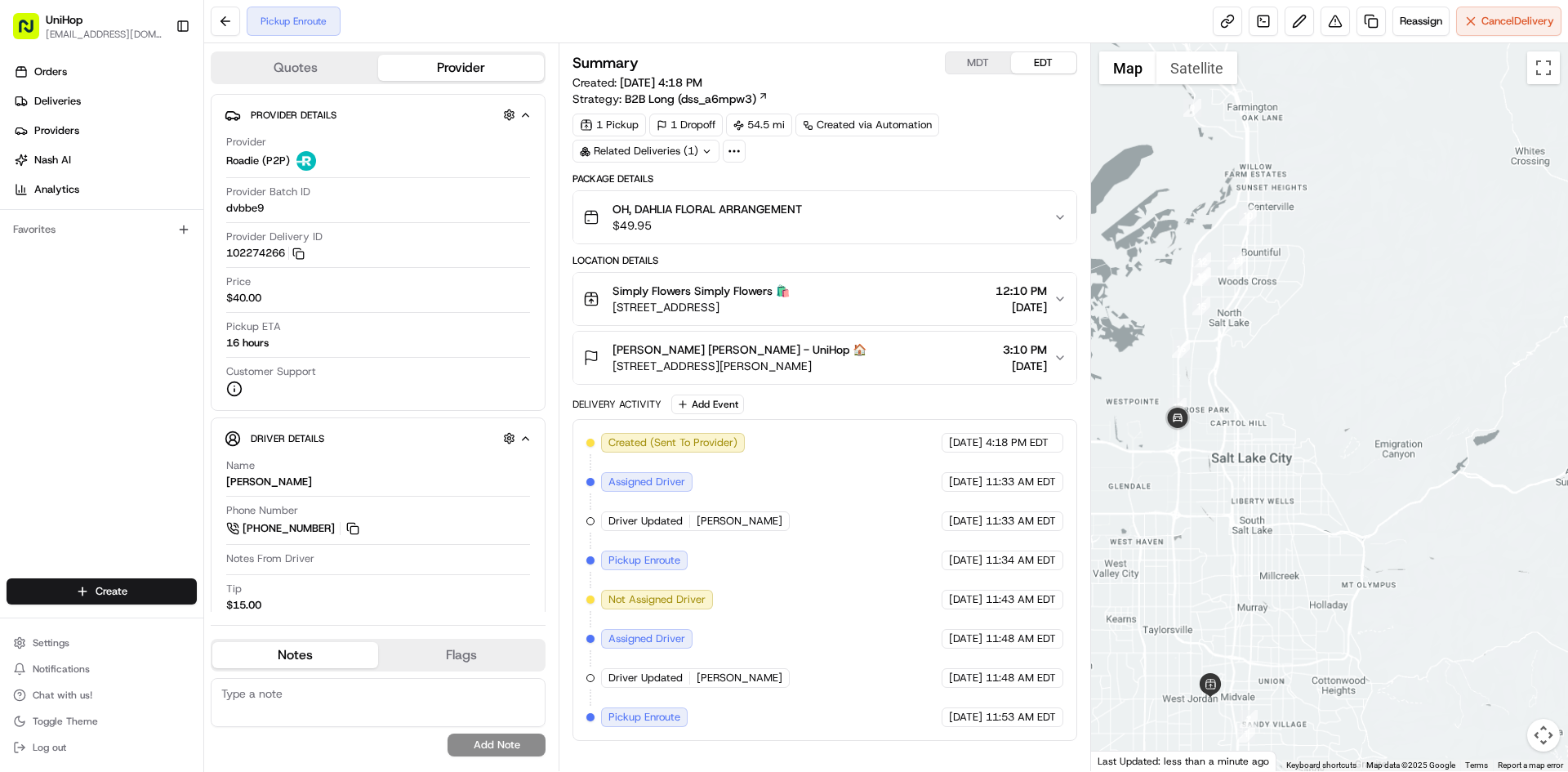
drag, startPoint x: 1254, startPoint y: 443, endPoint x: 1254, endPoint y: 428, distance: 15.0
click at [1254, 428] on div at bounding box center [1329, 407] width 478 height 728
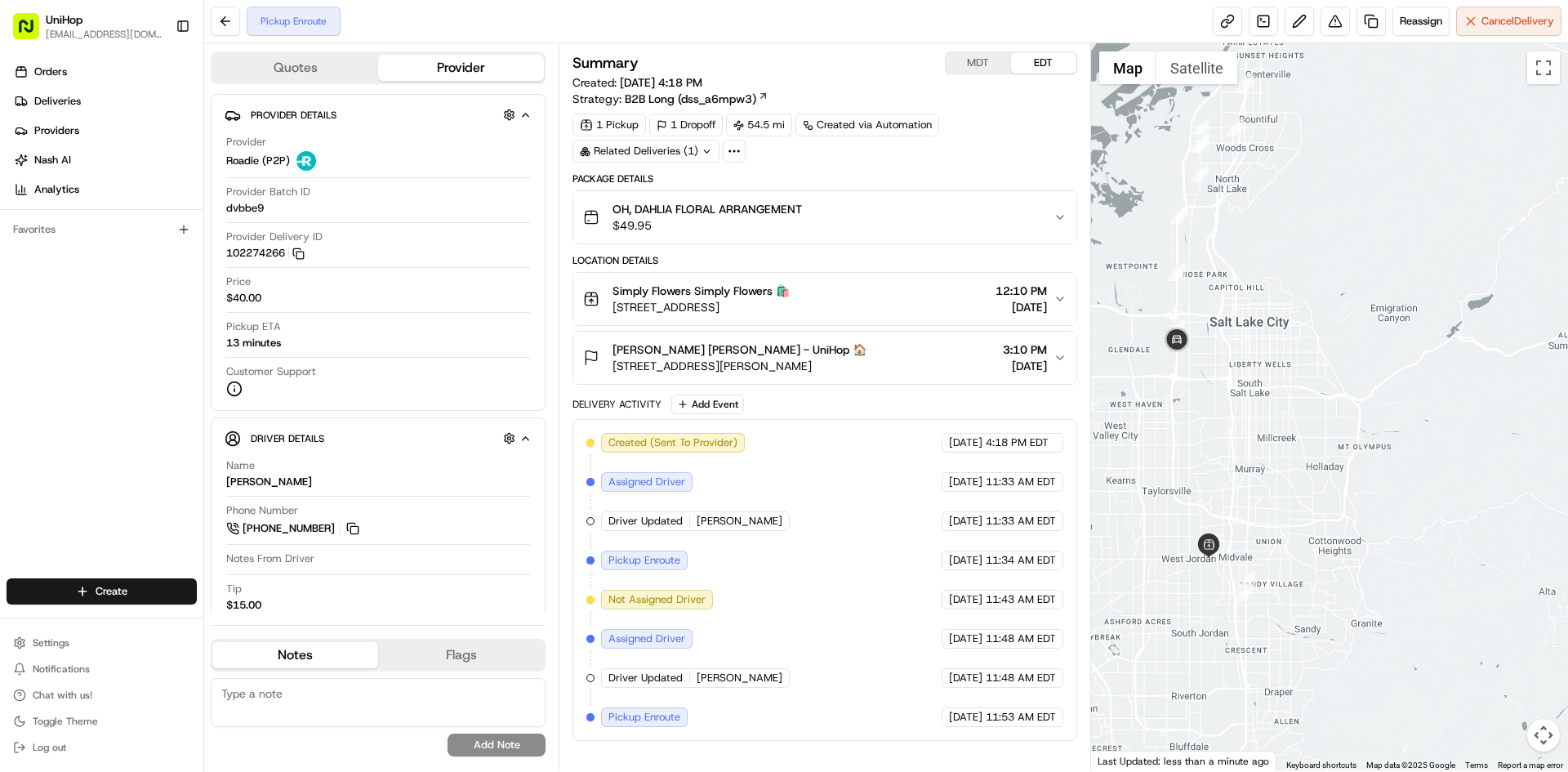
click at [887, 300] on div "Simply Flowers Simply Flowers 🛍️ 1100 W 7800 S #9, West Jordan, UT 84088, USA 1…" at bounding box center [818, 298] width 470 height 33
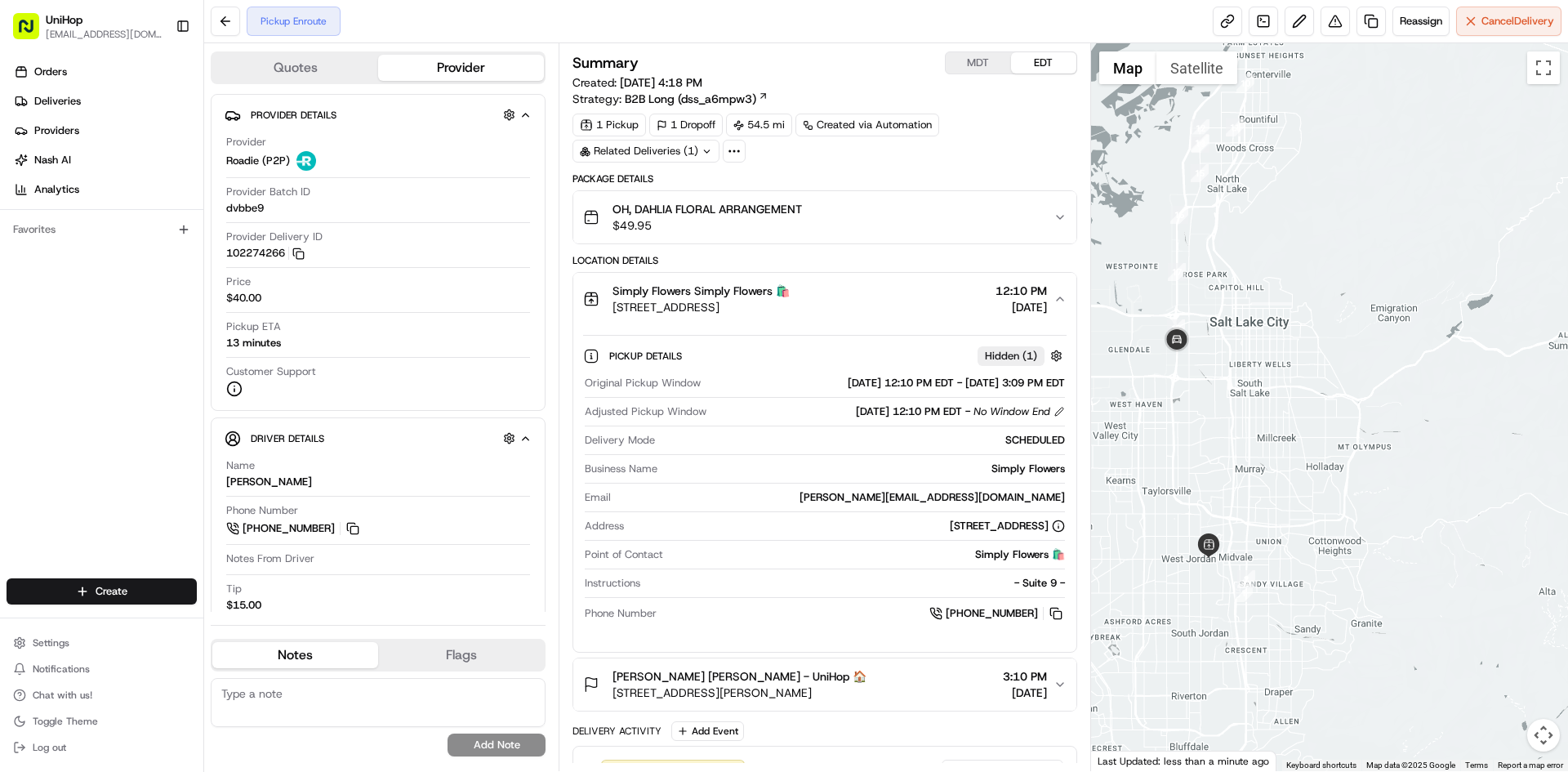
click at [897, 296] on div "Simply Flowers Simply Flowers 🛍️ 1100 W 7800 S #9, West Jordan, UT 84088, USA 1…" at bounding box center [818, 298] width 470 height 33
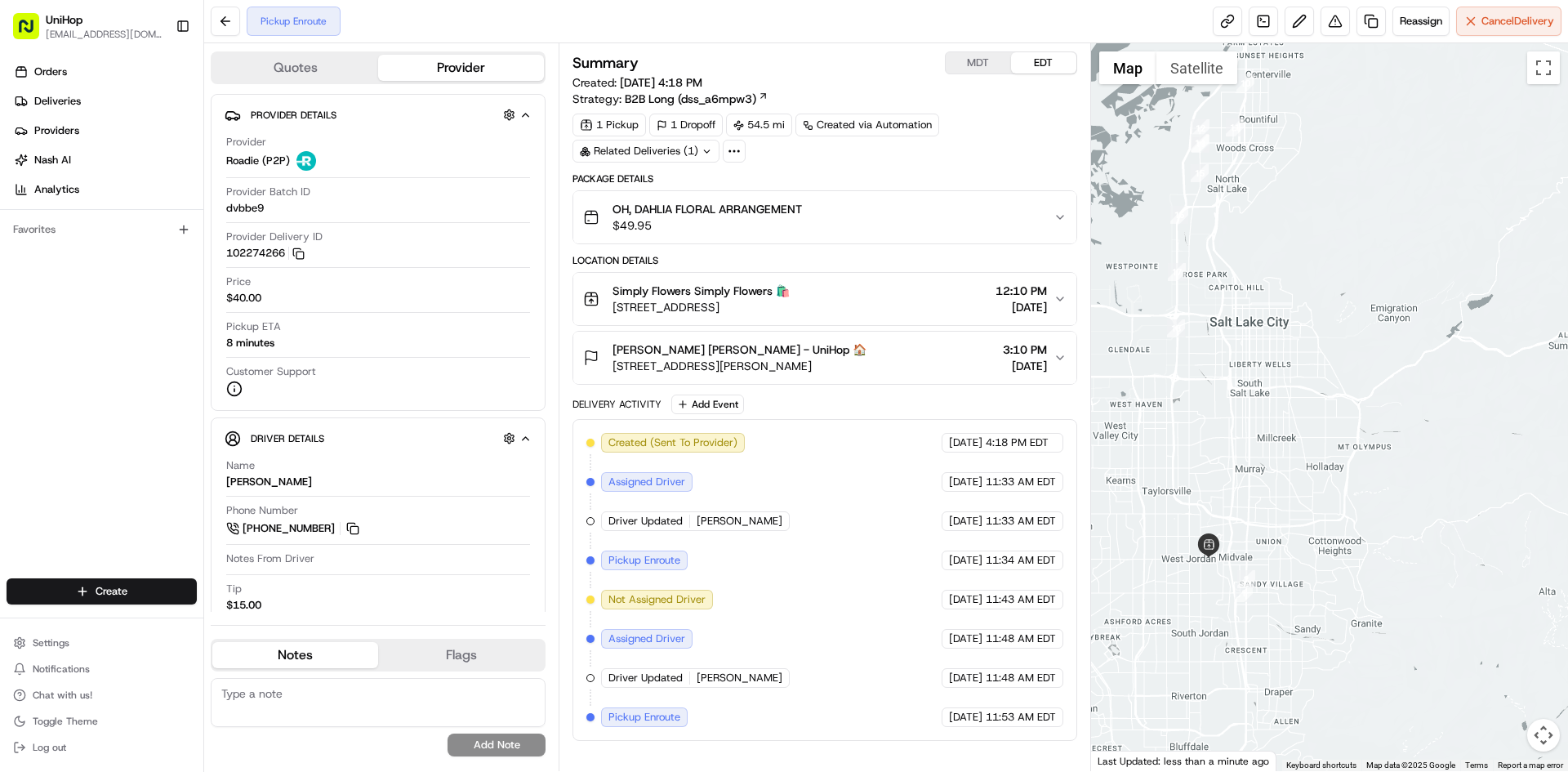
click at [53, 413] on div "Orders Deliveries Providers Nash AI Analytics Favorites" at bounding box center [101, 320] width 204 height 536
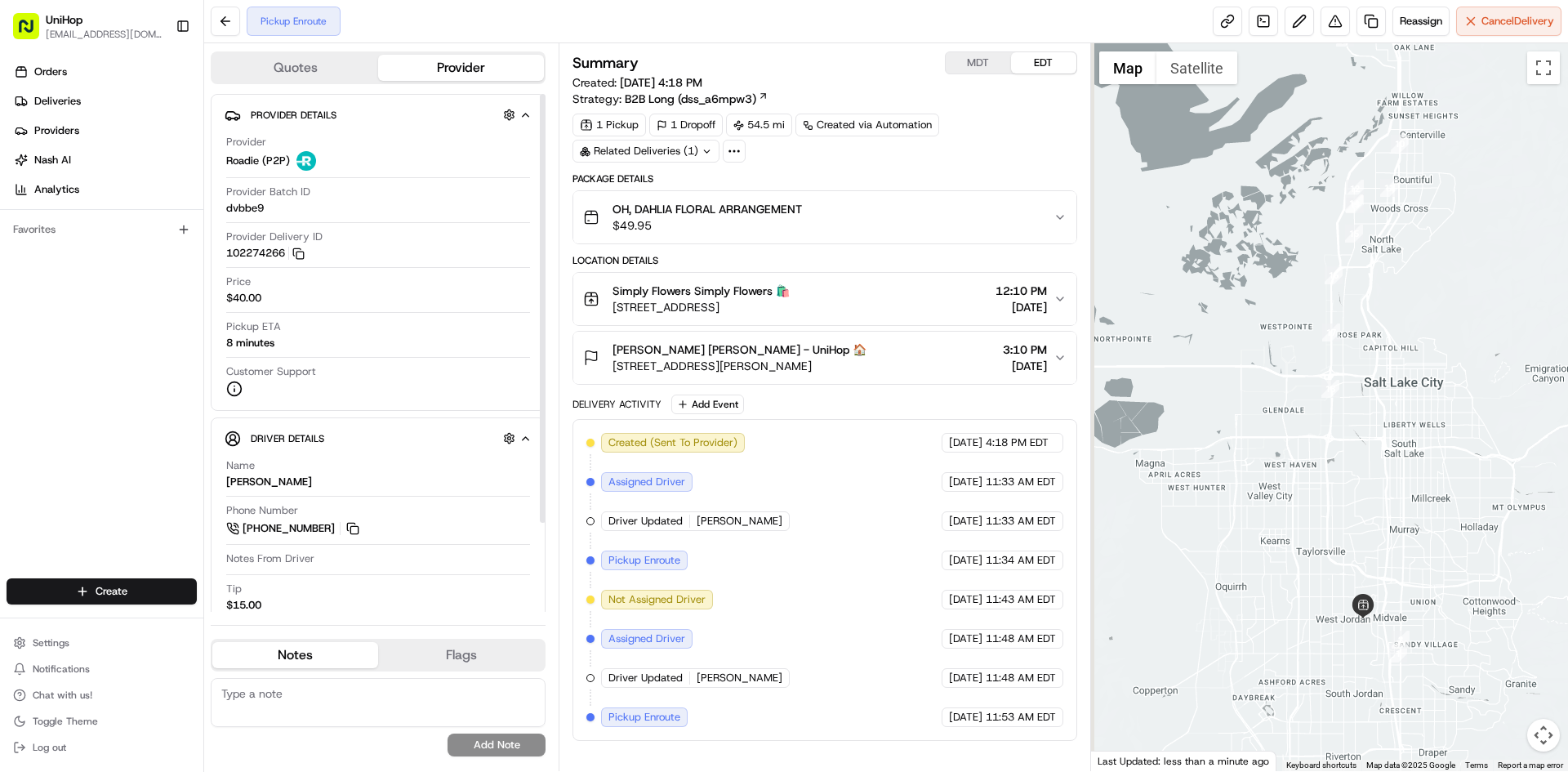
drag, startPoint x: 1266, startPoint y: 437, endPoint x: 1313, endPoint y: 458, distance: 51.5
click at [1313, 458] on div at bounding box center [1329, 407] width 478 height 728
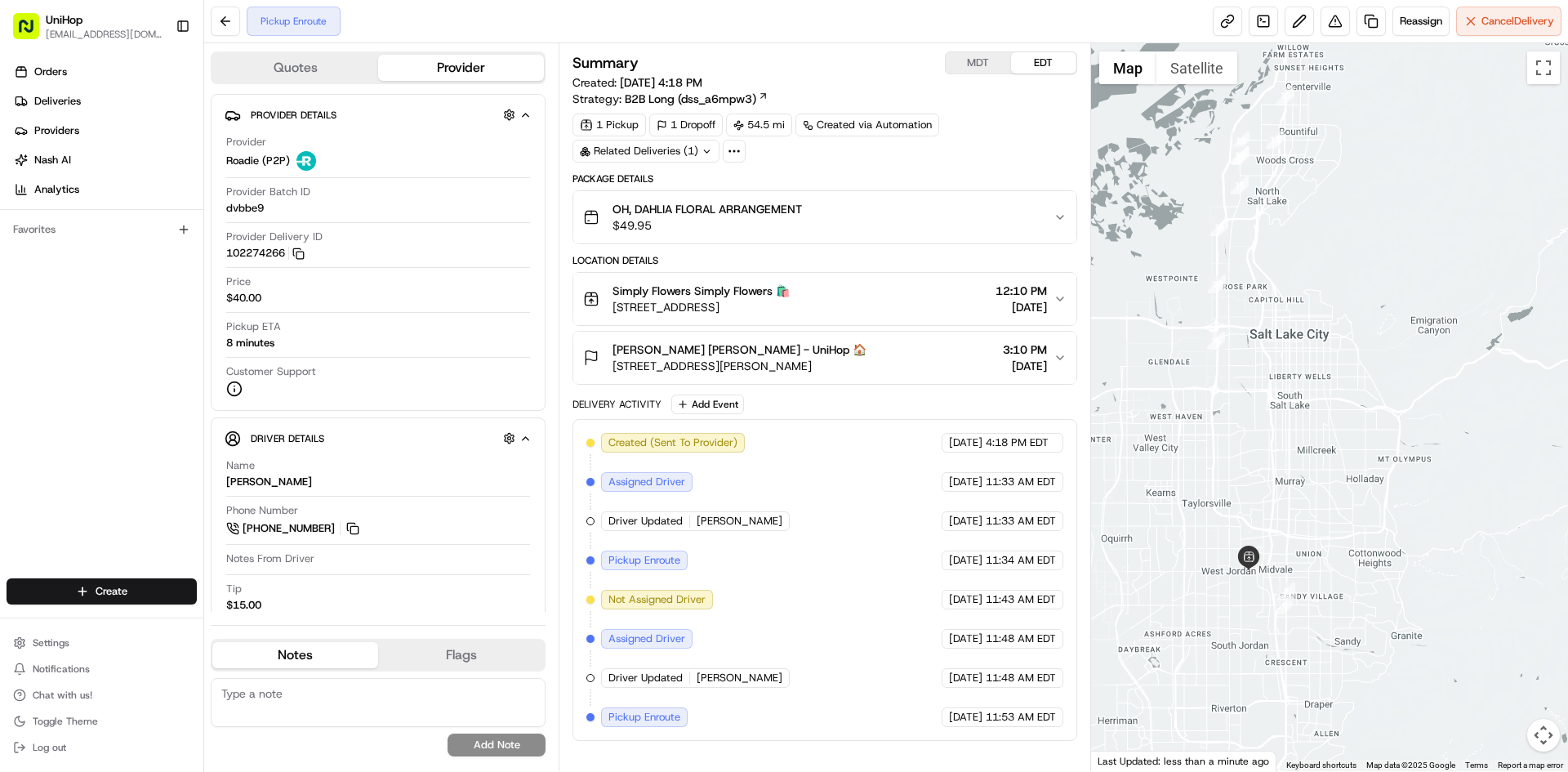
drag, startPoint x: 1277, startPoint y: 493, endPoint x: 1280, endPoint y: 454, distance: 39.1
click at [1281, 455] on div at bounding box center [1329, 407] width 478 height 728
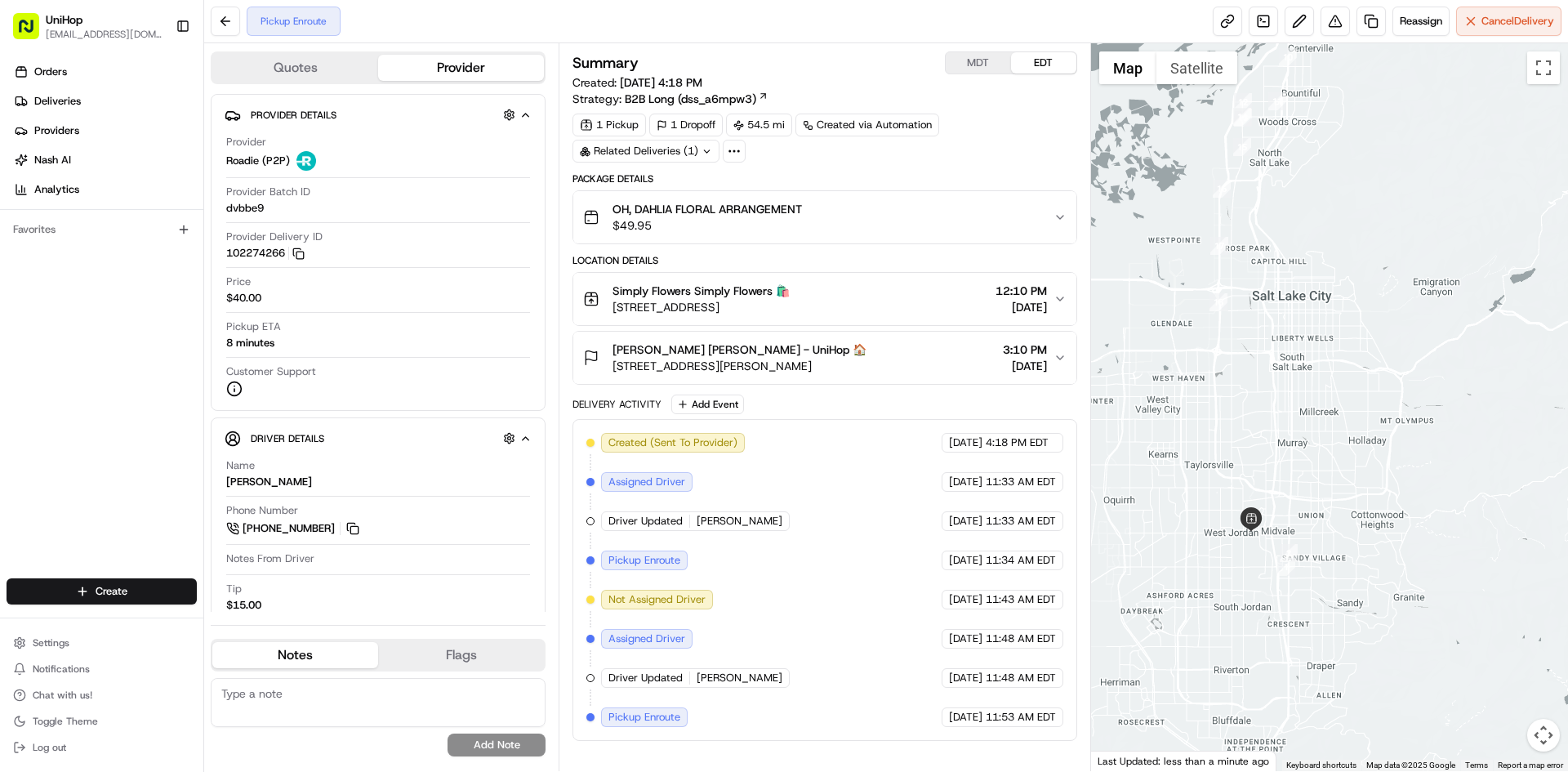
click at [7, 430] on div "Orders Deliveries Providers Nash AI Analytics Favorites" at bounding box center [101, 320] width 204 height 536
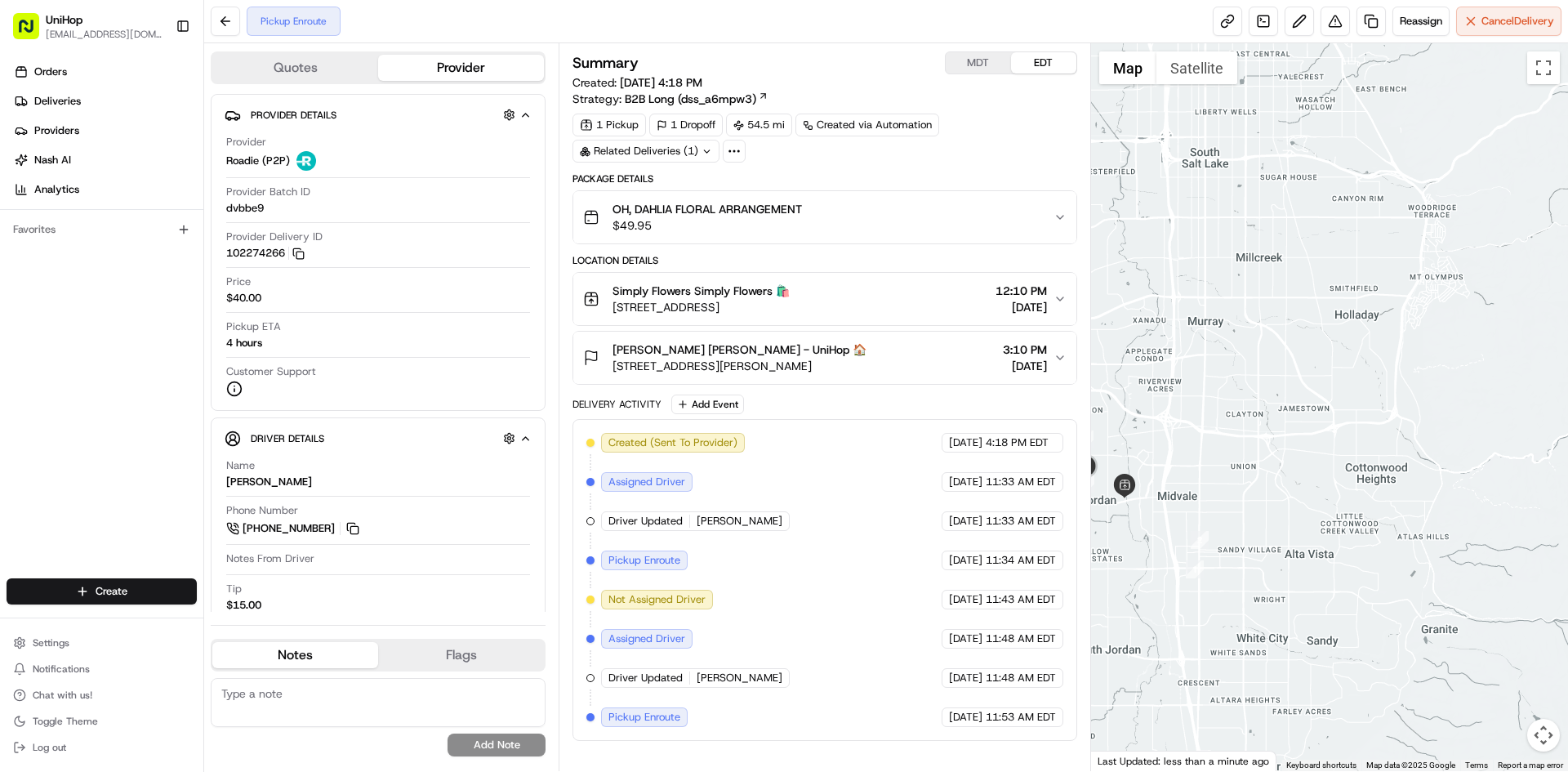
drag, startPoint x: 1174, startPoint y: 507, endPoint x: 1300, endPoint y: 491, distance: 127.0
click at [1299, 491] on div at bounding box center [1329, 407] width 478 height 728
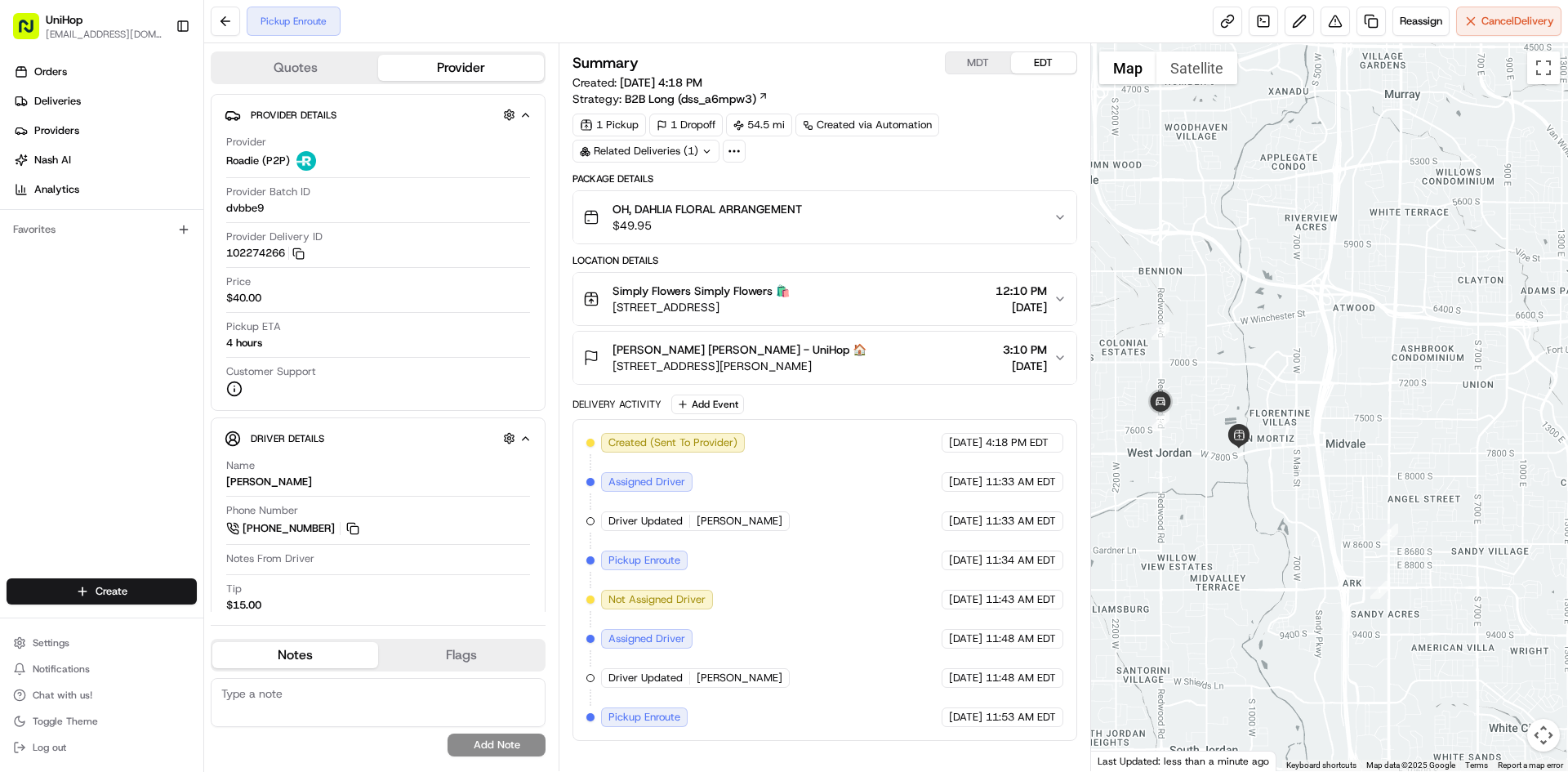
drag, startPoint x: 1236, startPoint y: 478, endPoint x: 1259, endPoint y: 478, distance: 23.0
click at [1259, 478] on div at bounding box center [1329, 407] width 478 height 728
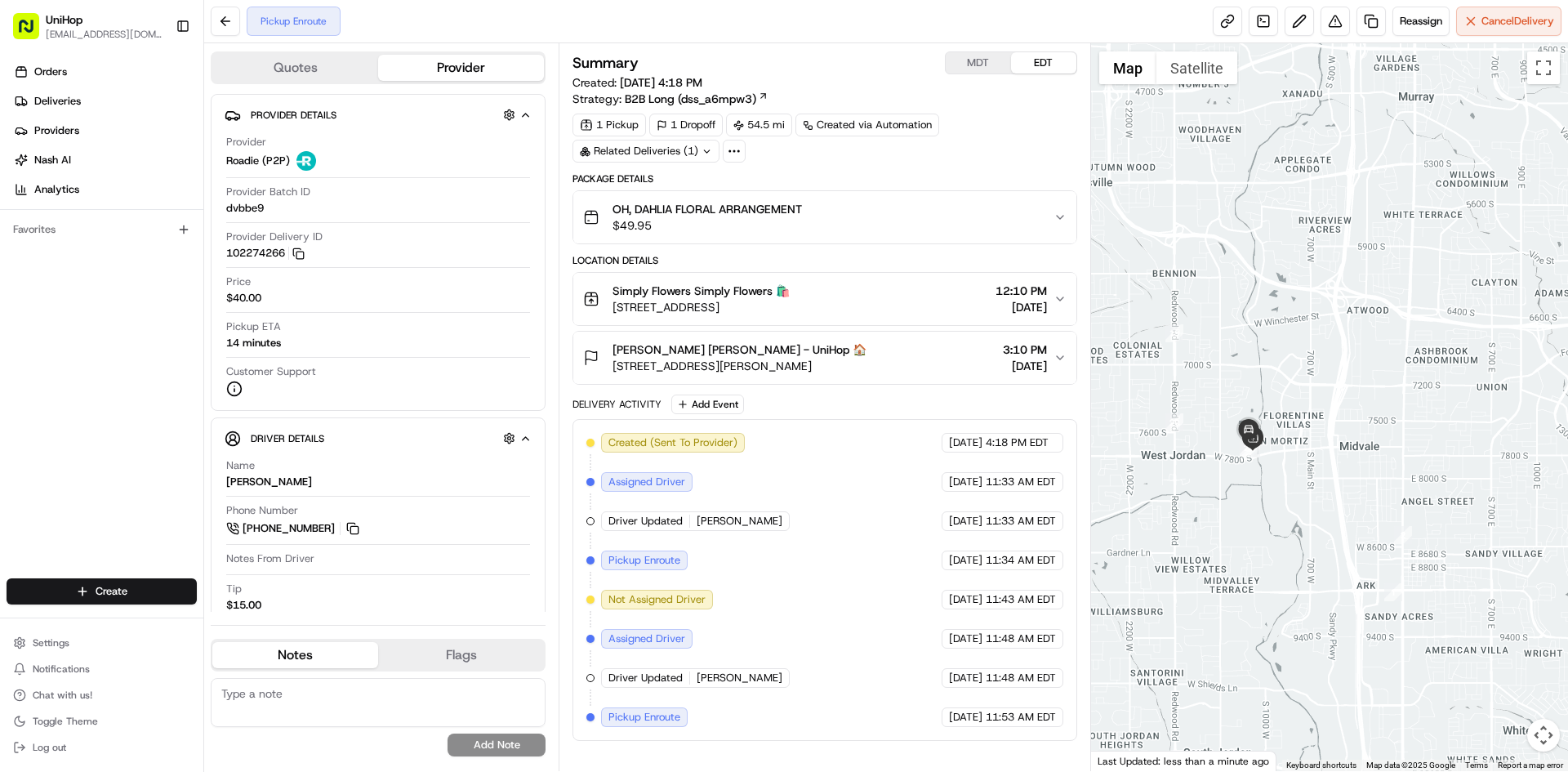
drag, startPoint x: 1213, startPoint y: 449, endPoint x: 1235, endPoint y: 460, distance: 24.6
click at [1235, 460] on div at bounding box center [1329, 407] width 478 height 728
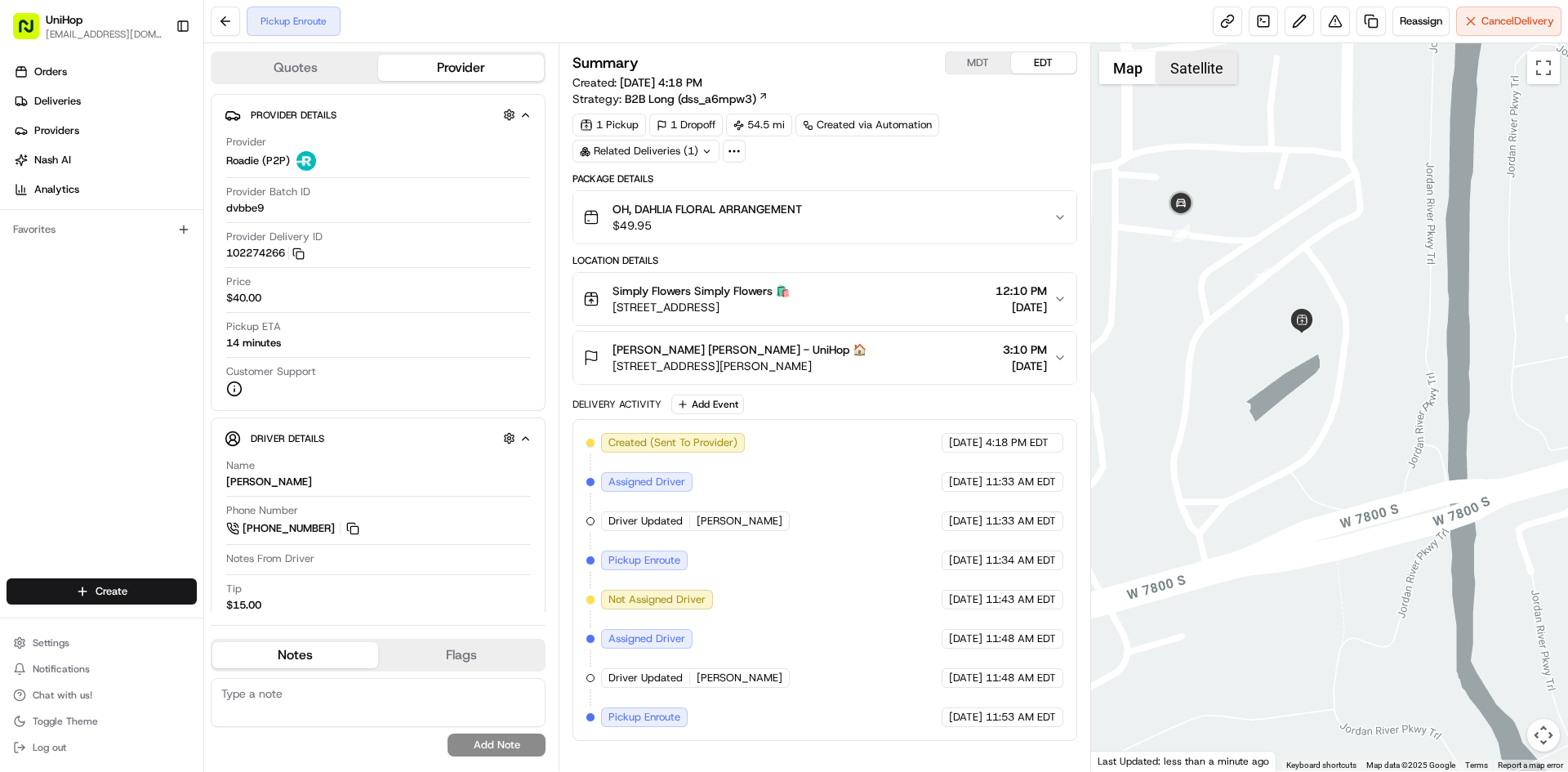
click at [1189, 75] on button "Satellite" at bounding box center [1196, 67] width 80 height 33
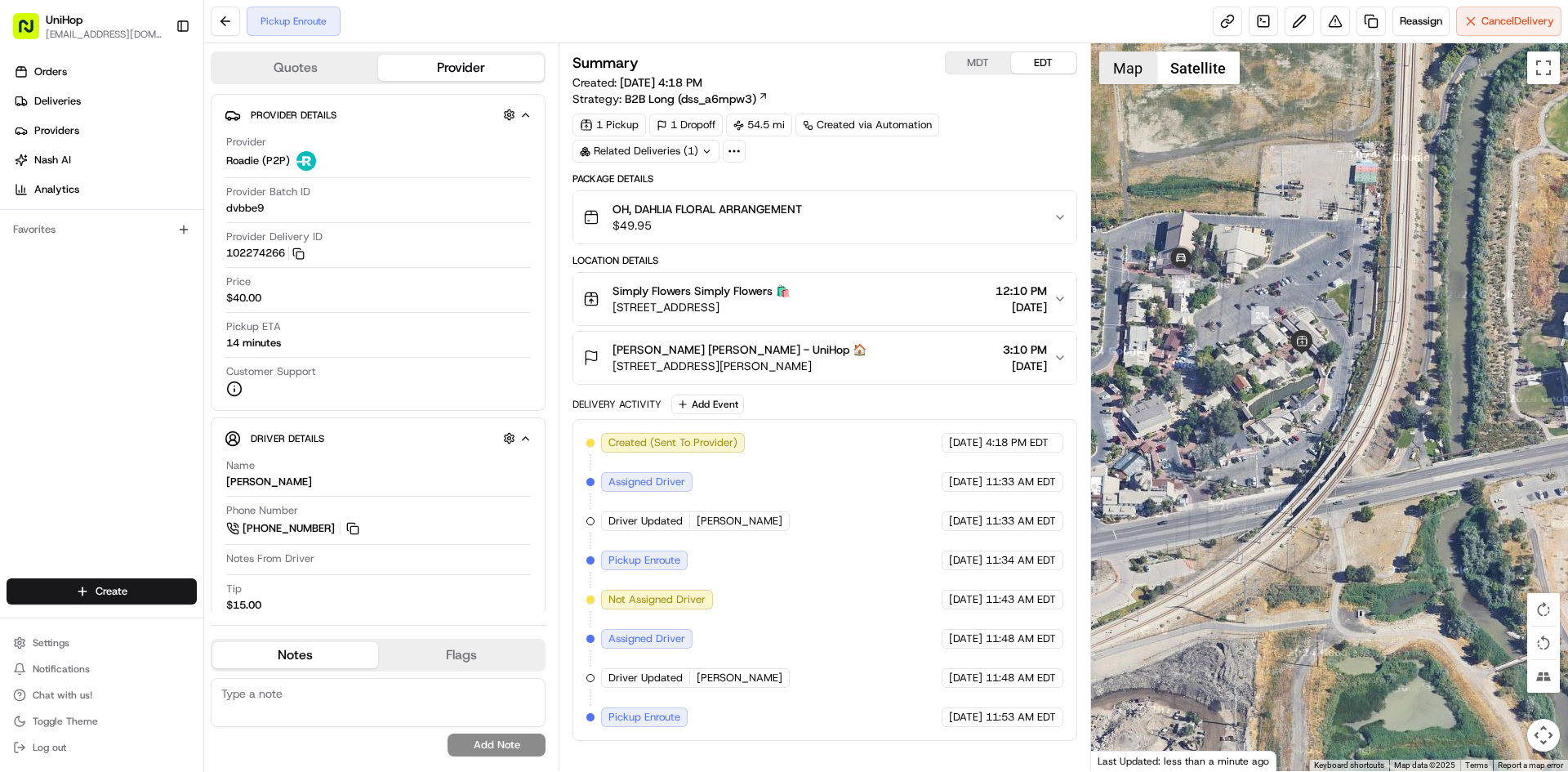
click at [1137, 75] on button "Map" at bounding box center [1128, 67] width 57 height 33
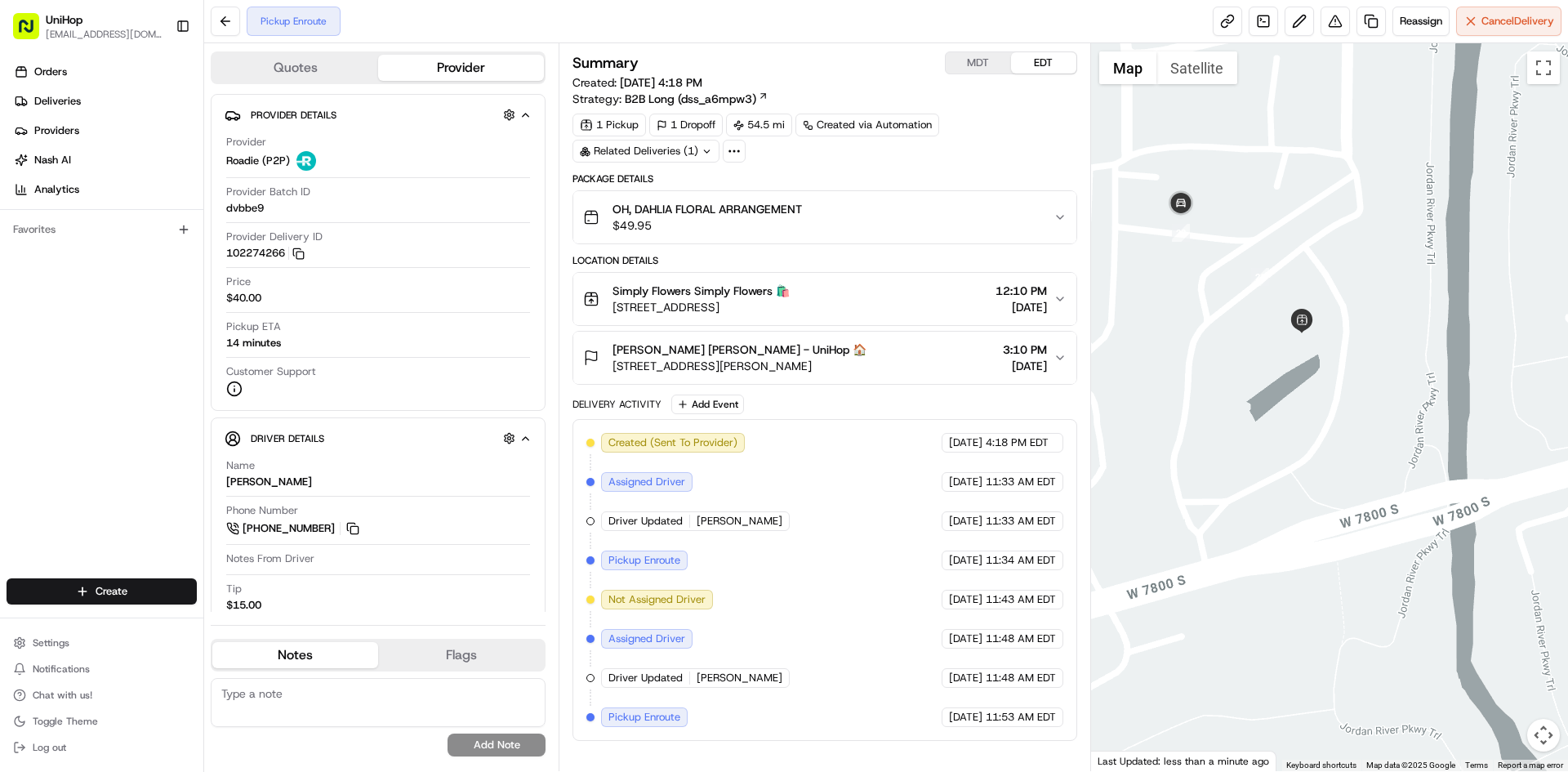
click at [904, 308] on div "Simply Flowers Simply Flowers 🛍️ 1100 W 7800 S #9, West Jordan, UT 84088, USA 1…" at bounding box center [818, 298] width 470 height 33
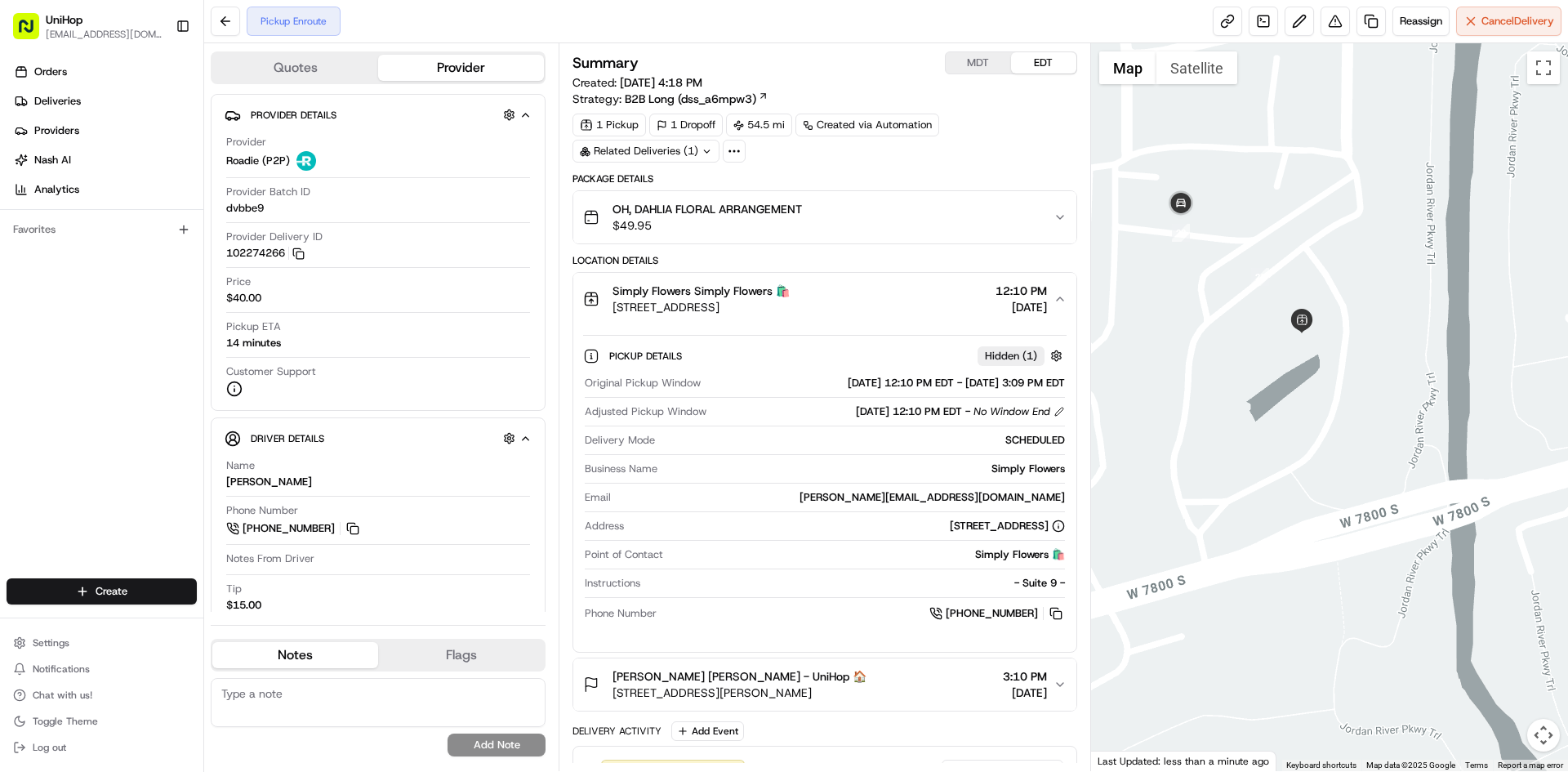
click at [904, 308] on div "Simply Flowers Simply Flowers 🛍️ 1100 W 7800 S #9, West Jordan, UT 84088, USA 1…" at bounding box center [818, 298] width 470 height 33
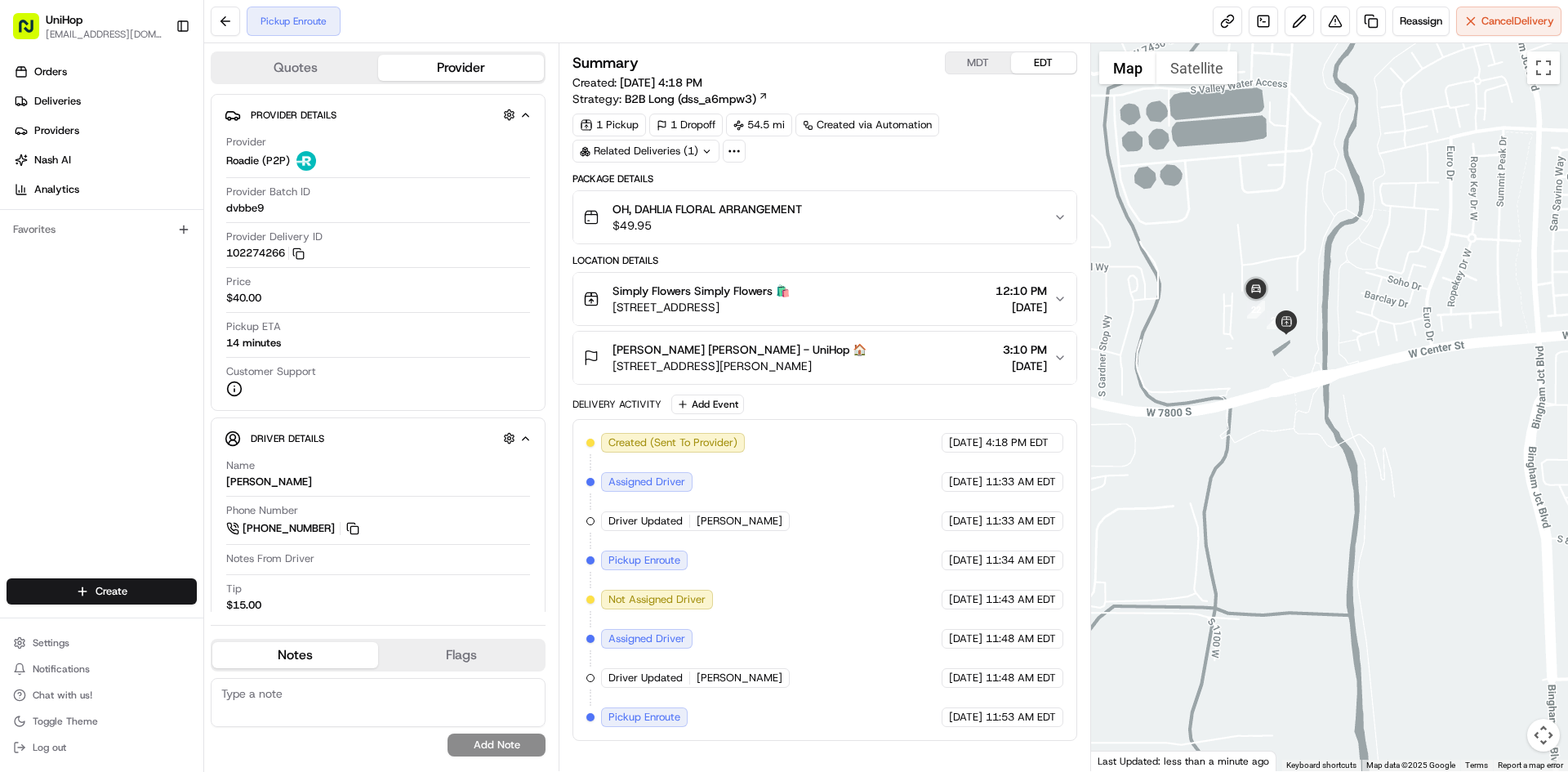
click at [1328, 372] on div at bounding box center [1329, 407] width 478 height 728
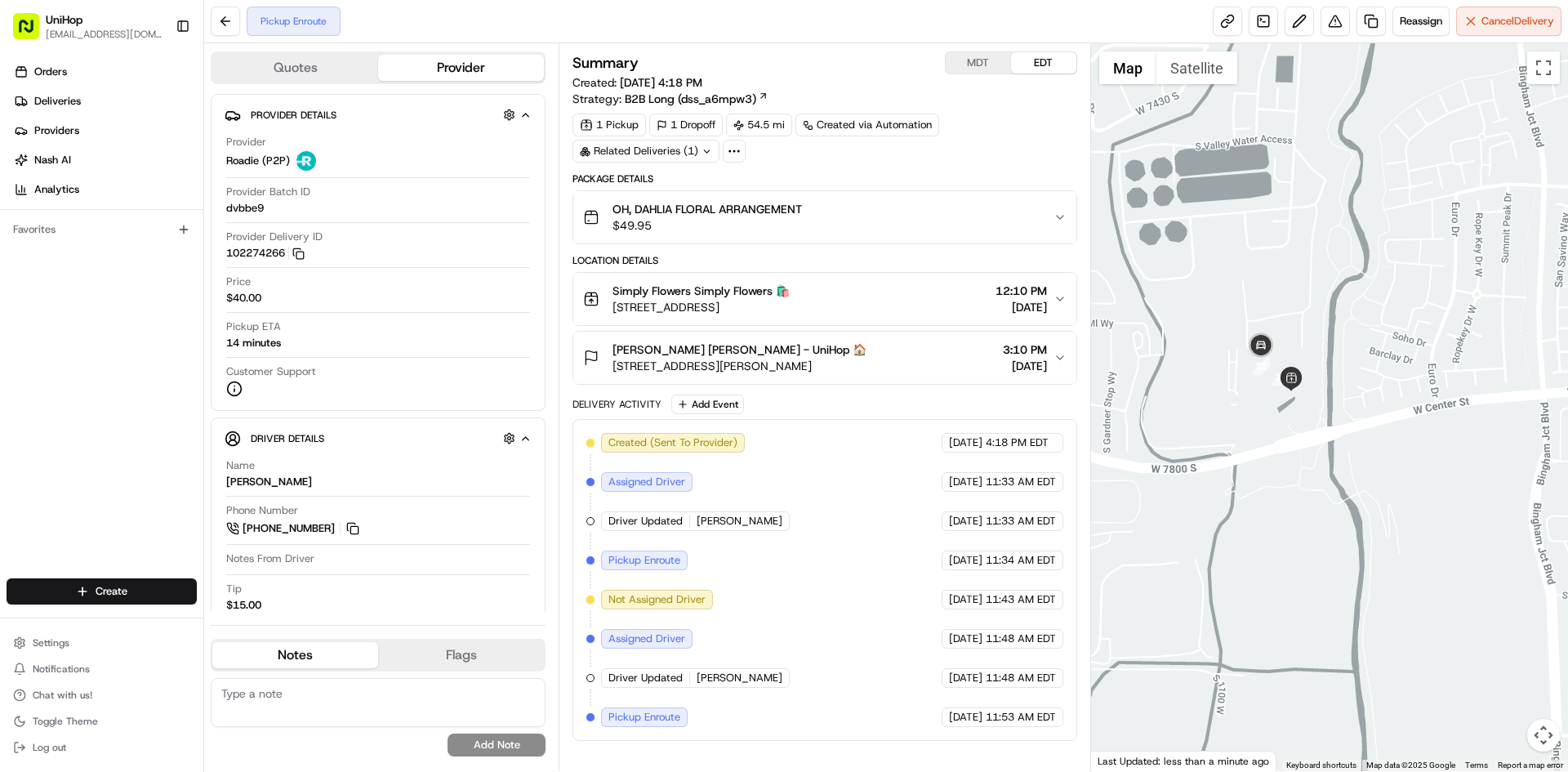
click at [1225, 441] on div at bounding box center [1329, 407] width 478 height 728
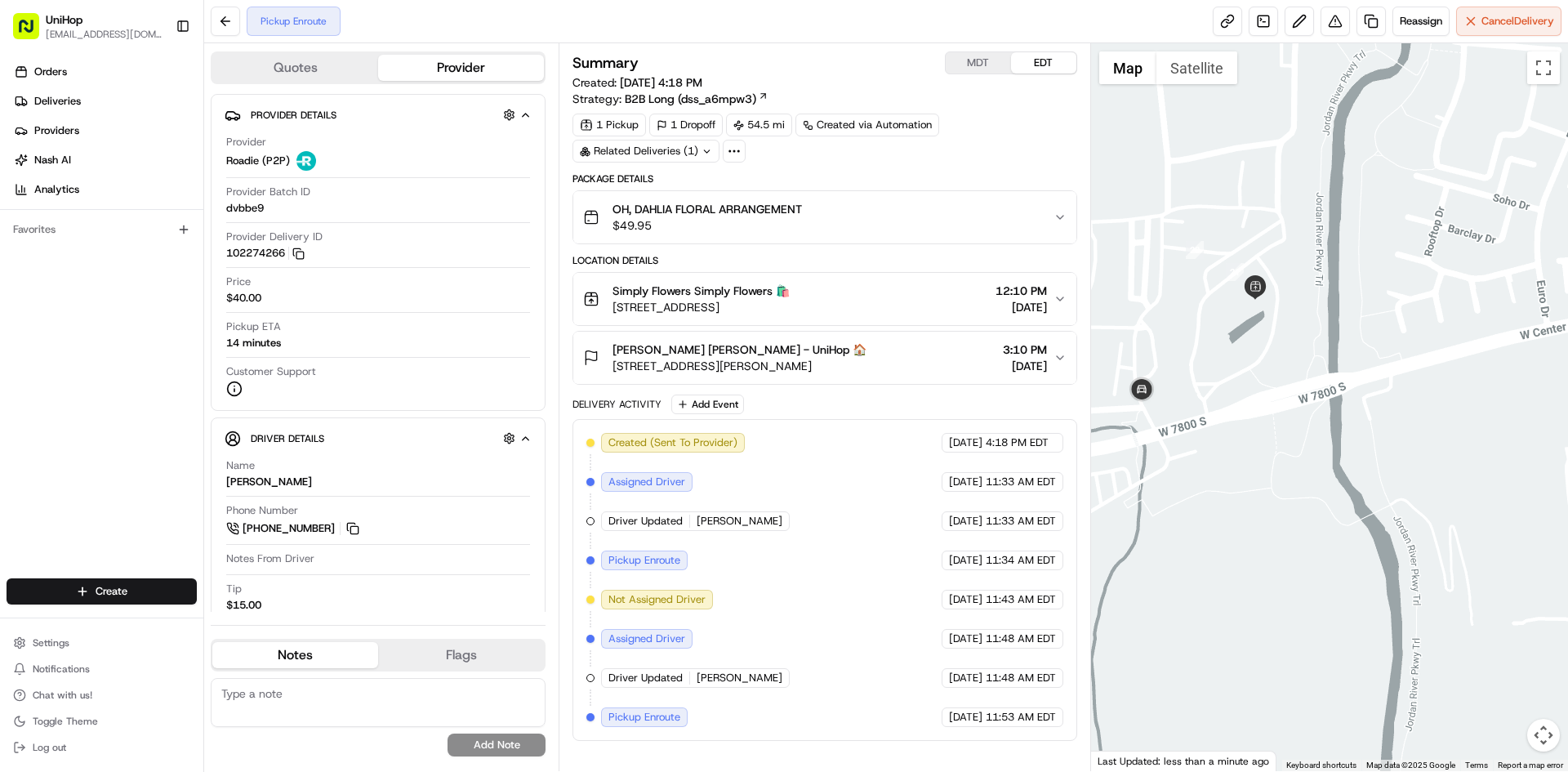
drag, startPoint x: 1198, startPoint y: 382, endPoint x: 1205, endPoint y: 381, distance: 7.1
click at [1203, 382] on div at bounding box center [1329, 407] width 478 height 728
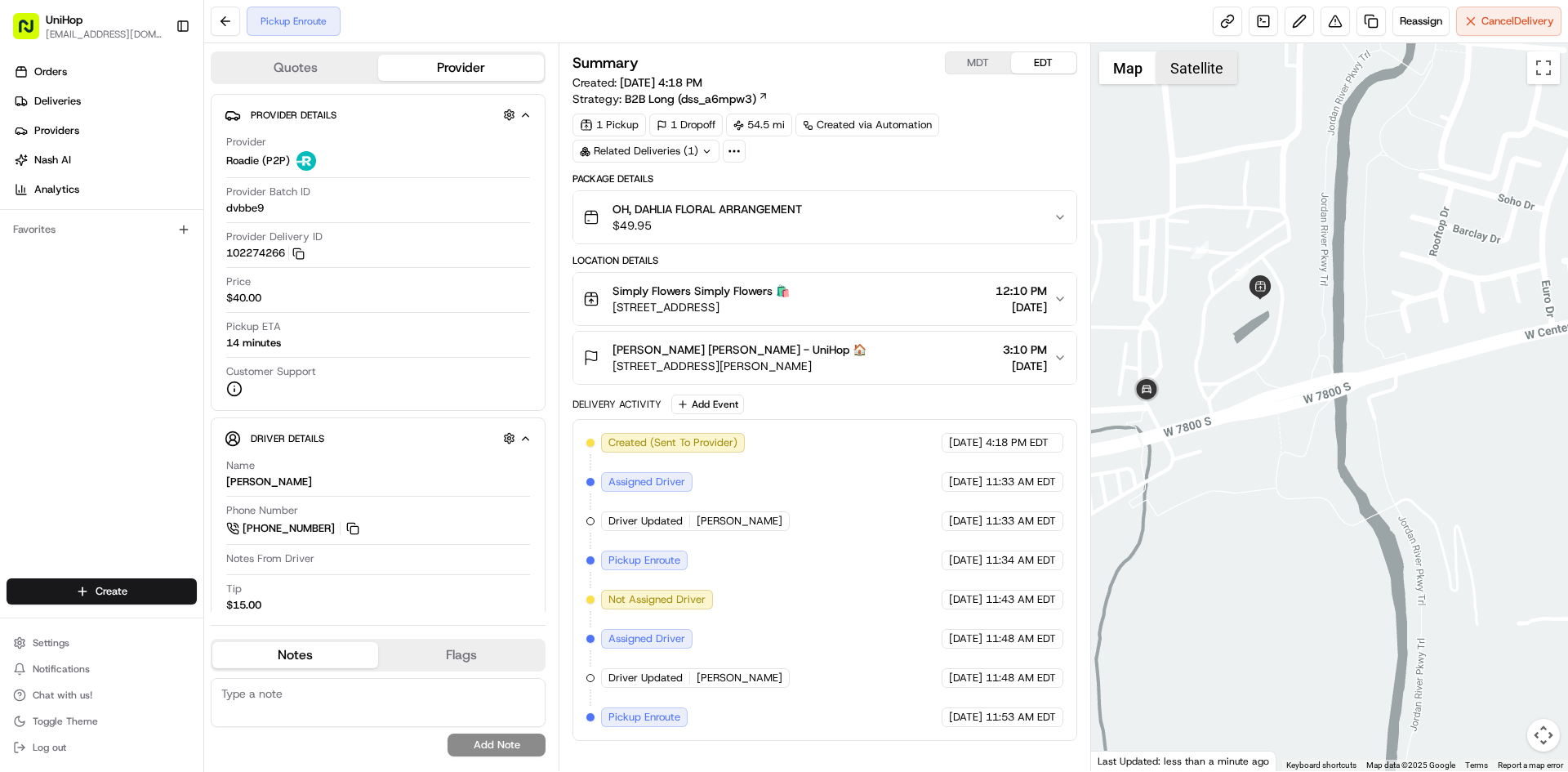
click at [1202, 69] on button "Satellite" at bounding box center [1196, 67] width 80 height 33
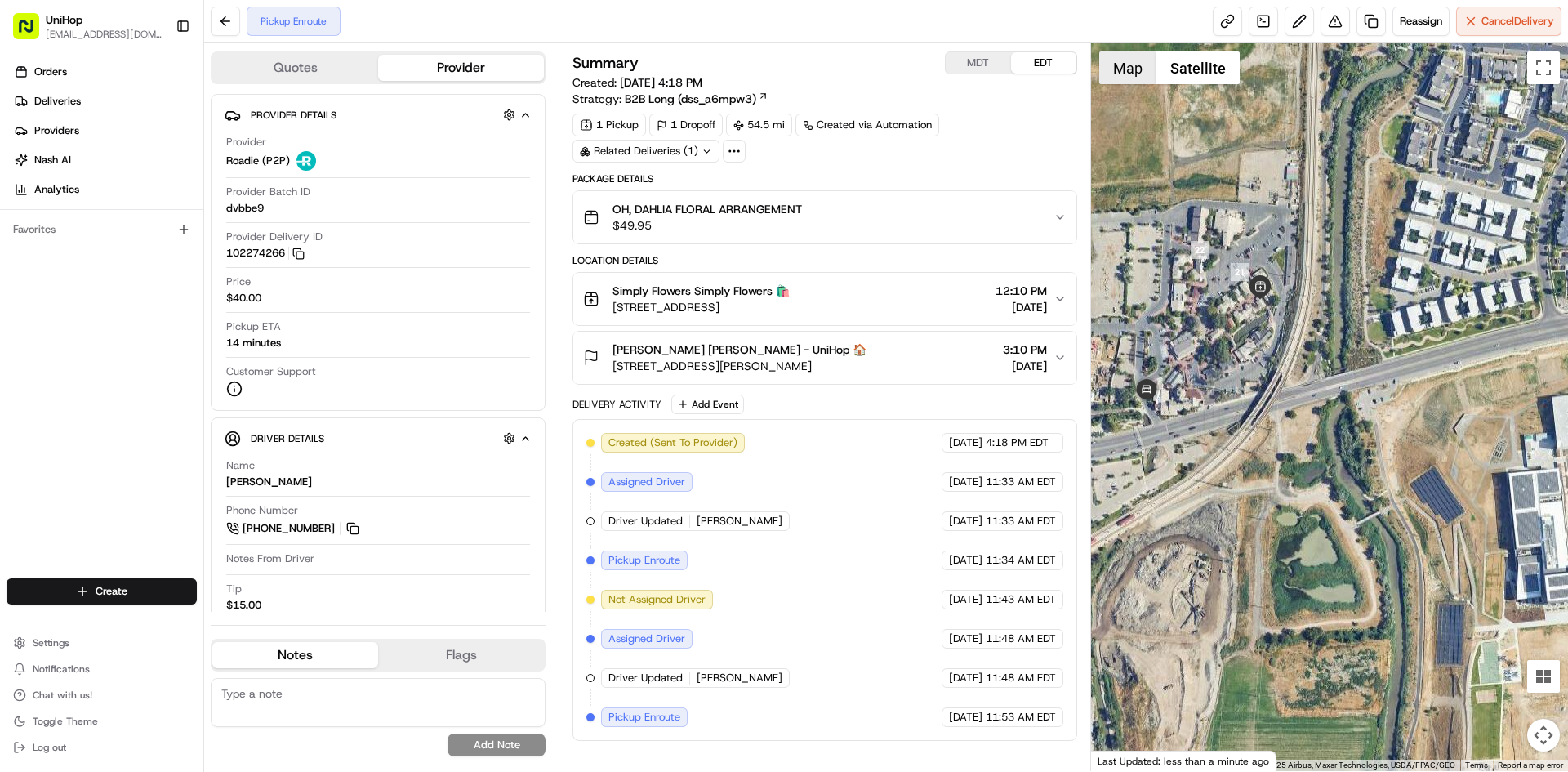
click at [1114, 57] on button "Map" at bounding box center [1128, 67] width 57 height 33
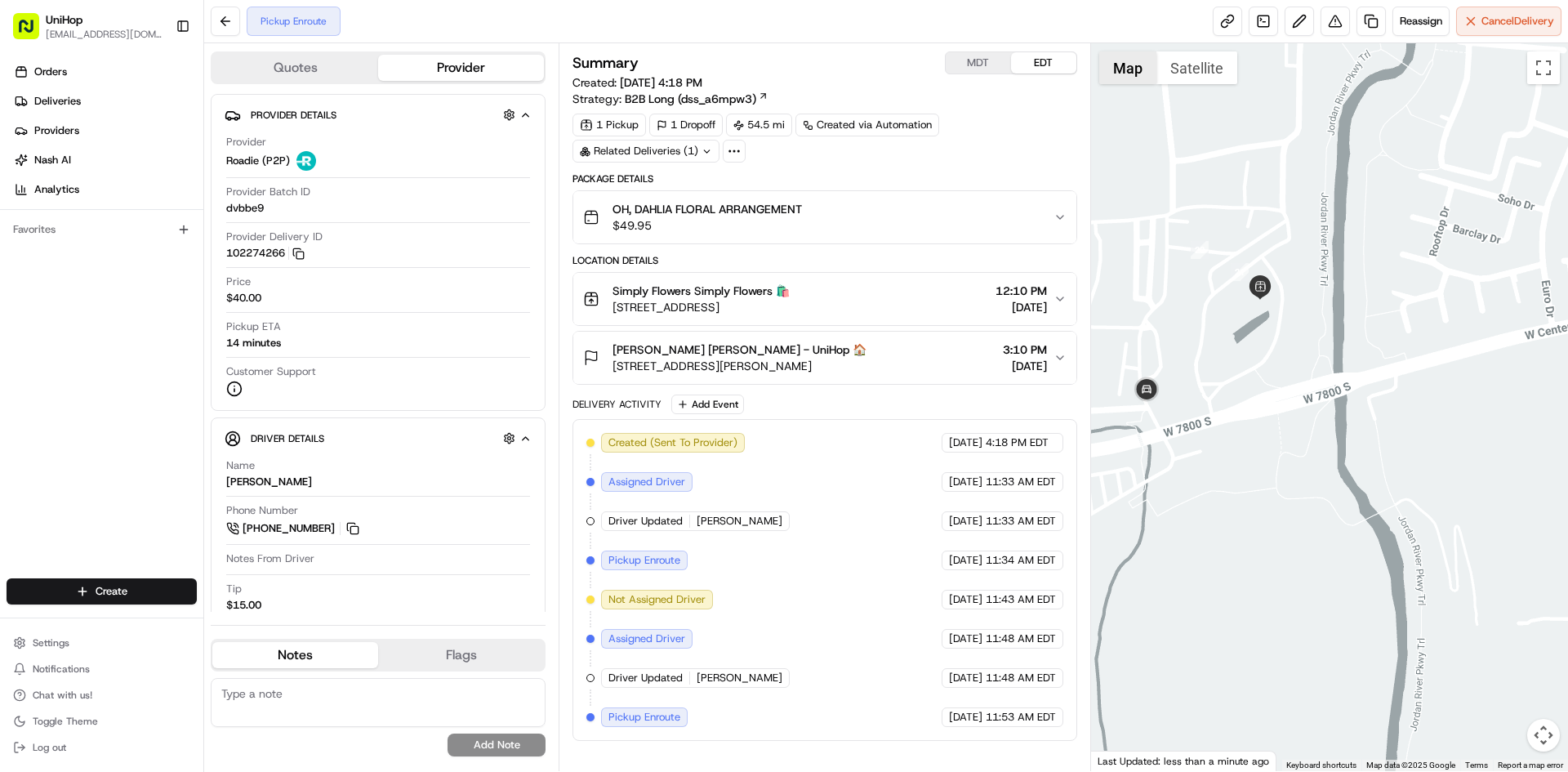
click at [1154, 76] on button "Map" at bounding box center [1128, 67] width 57 height 33
click at [1168, 72] on button "Satellite" at bounding box center [1196, 67] width 80 height 33
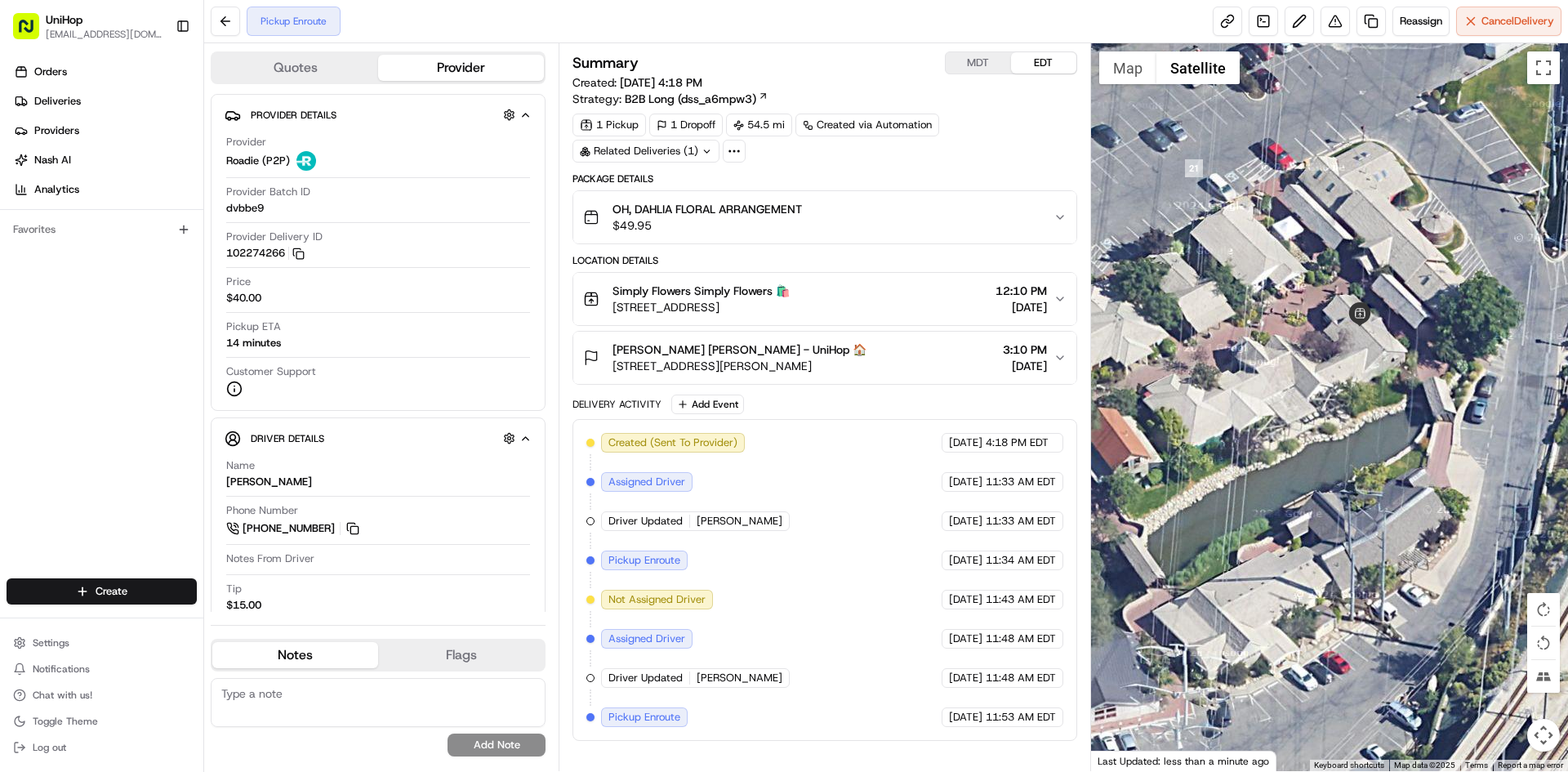
drag, startPoint x: 1295, startPoint y: 404, endPoint x: 1275, endPoint y: 395, distance: 21.9
click at [1275, 395] on div at bounding box center [1329, 407] width 478 height 728
drag, startPoint x: 890, startPoint y: 302, endPoint x: 615, endPoint y: 314, distance: 275.3
click at [615, 314] on div "Simply Flowers Simply Flowers 🛍️ 1100 W 7800 S #9, West Jordan, UT 84088, USA 1…" at bounding box center [818, 298] width 470 height 33
click at [921, 323] on button "Simply Flowers Simply Flowers 🛍️ 1100 W 7800 S #9, West Jordan, UT 84088, USA 1…" at bounding box center [825, 298] width 502 height 52
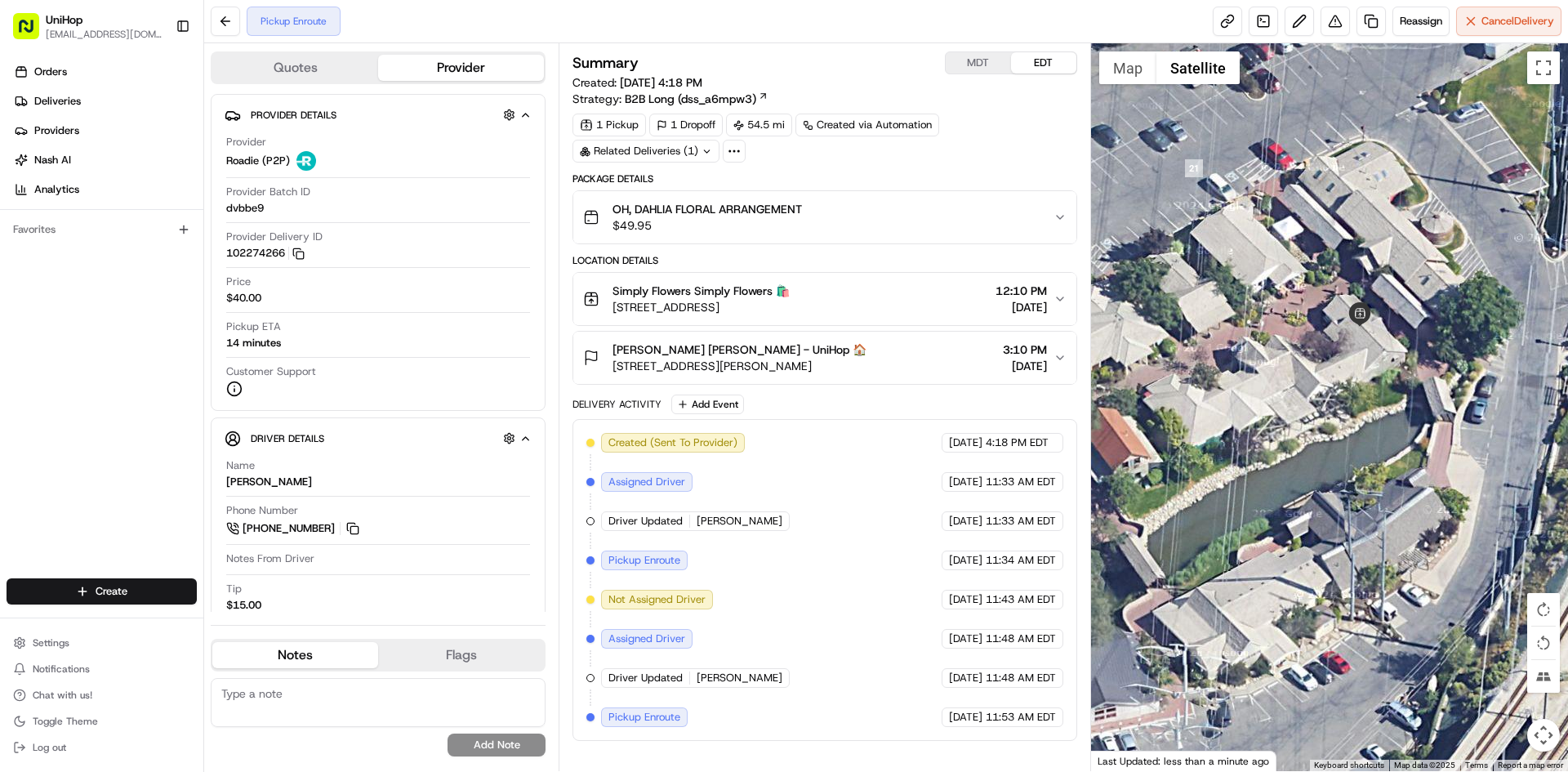
click at [921, 300] on div "Simply Flowers Simply Flowers 🛍️ 1100 W 7800 S #9, West Jordan, UT 84088, USA 1…" at bounding box center [818, 298] width 470 height 33
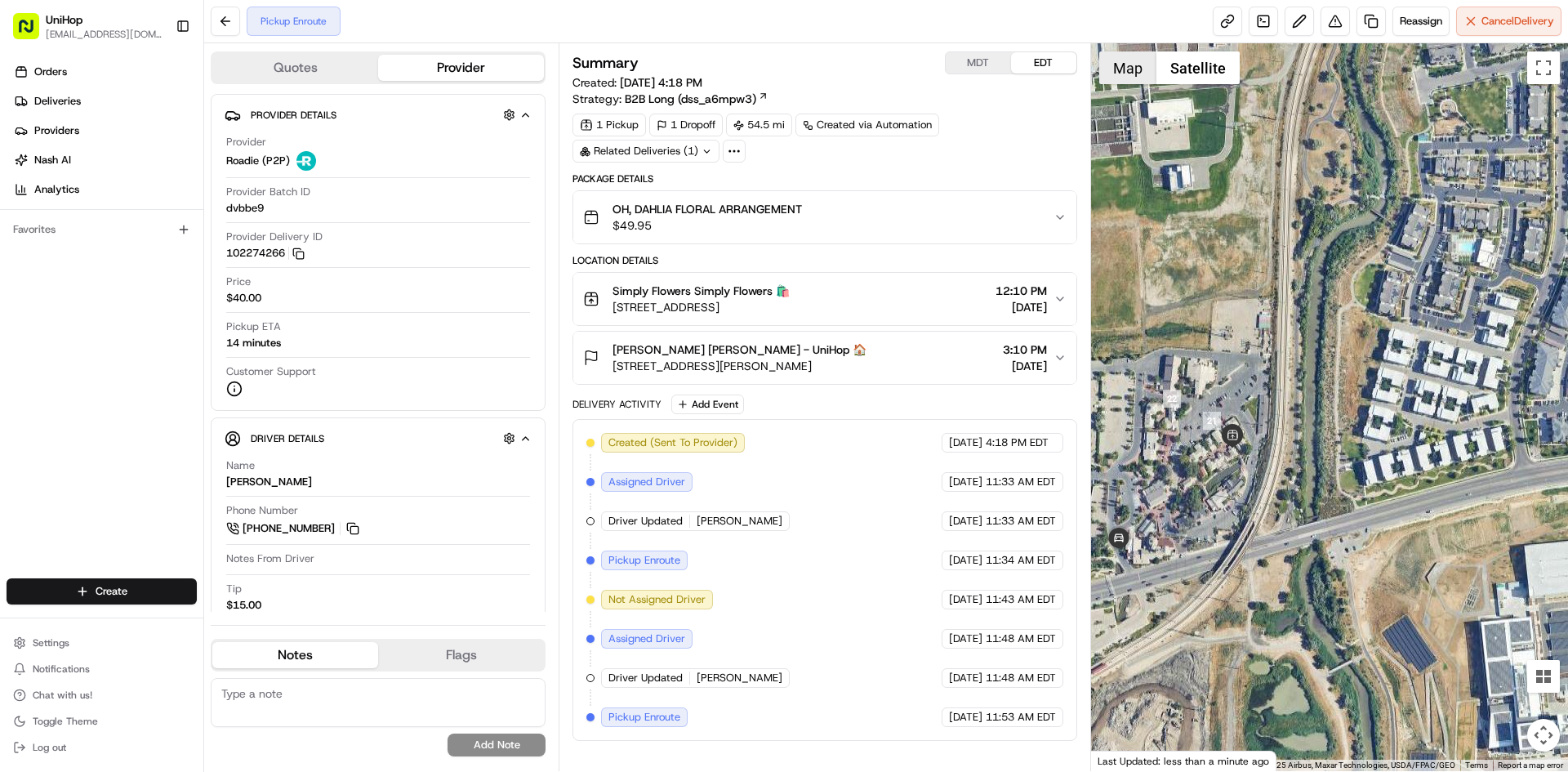
click at [1122, 69] on button "Map" at bounding box center [1128, 67] width 57 height 33
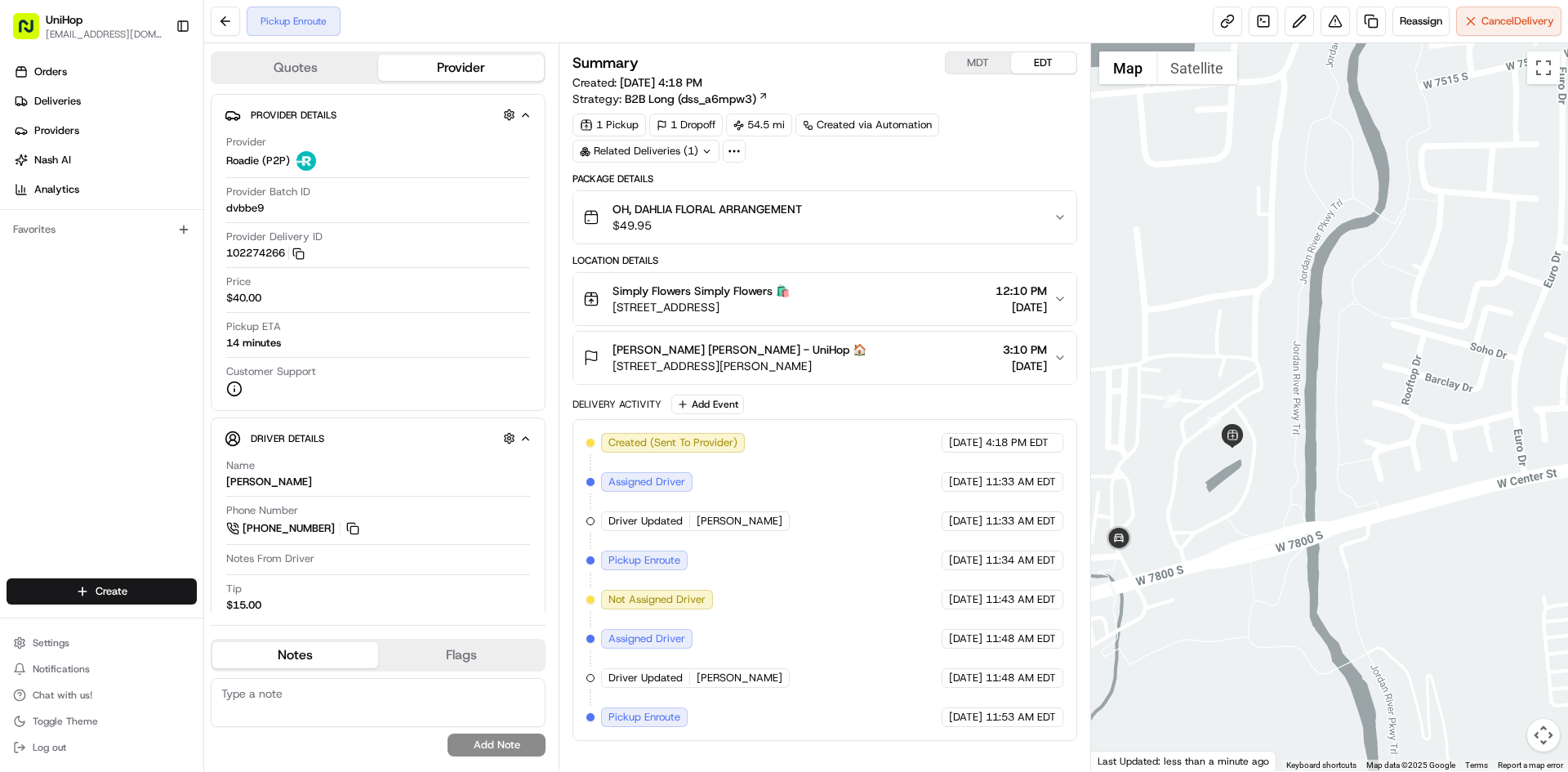
drag, startPoint x: 1293, startPoint y: 299, endPoint x: 1307, endPoint y: 299, distance: 14.0
click at [1307, 299] on div at bounding box center [1329, 407] width 478 height 728
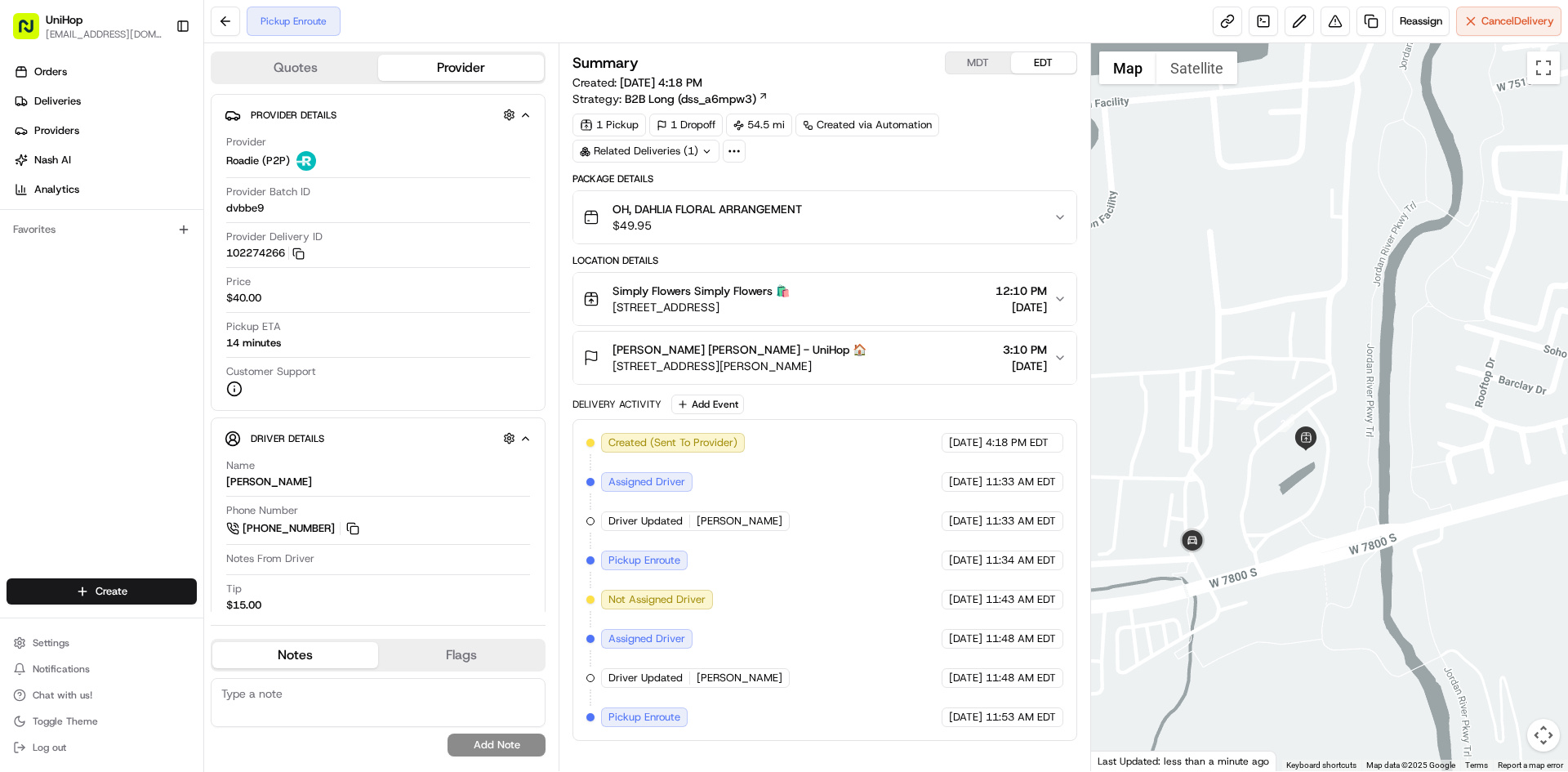
drag, startPoint x: 1298, startPoint y: 320, endPoint x: 1355, endPoint y: 323, distance: 57.1
click at [1355, 323] on div at bounding box center [1329, 407] width 478 height 728
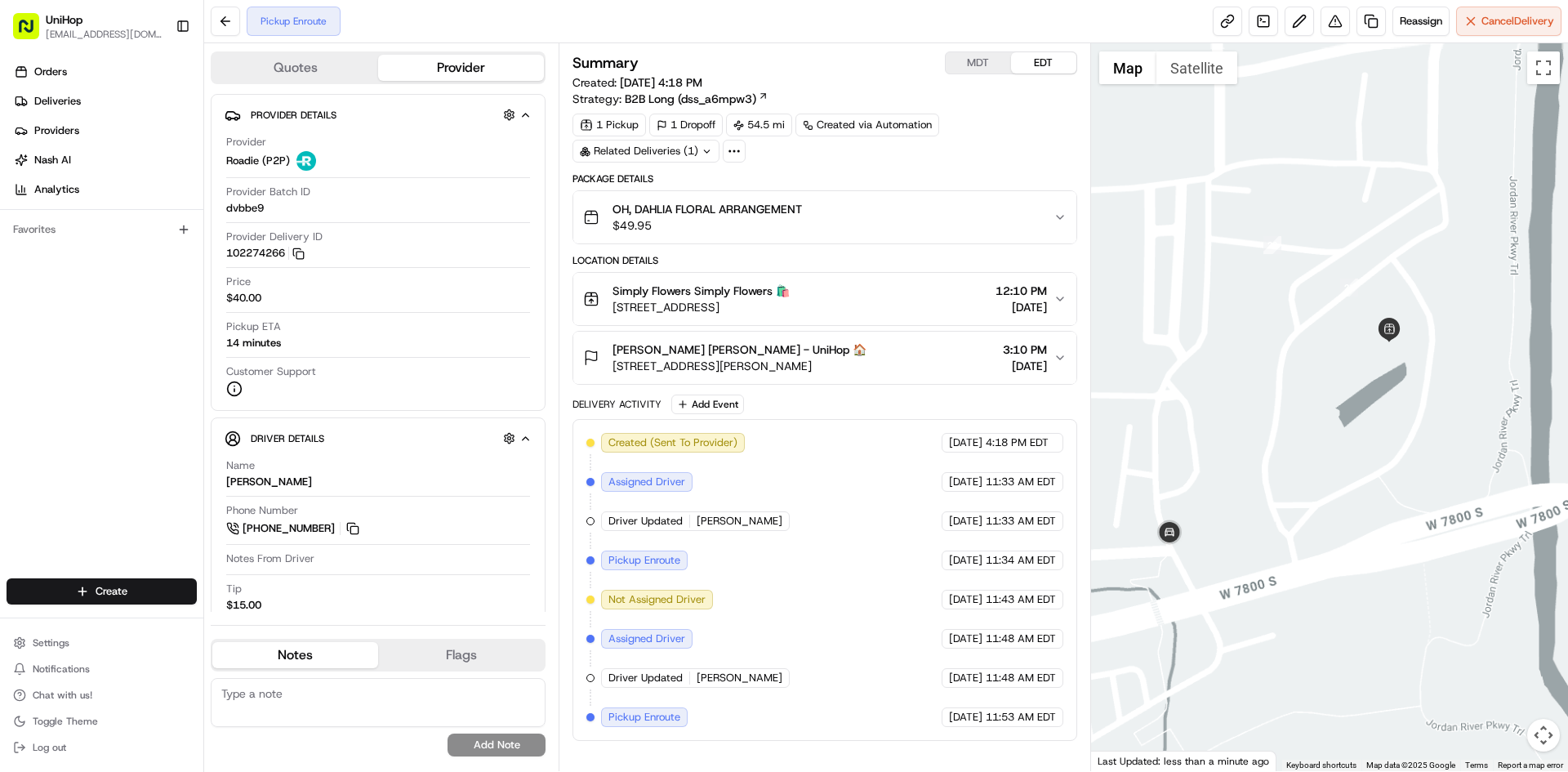
drag, startPoint x: 1221, startPoint y: 514, endPoint x: 1234, endPoint y: 487, distance: 30.0
click at [1231, 498] on div at bounding box center [1329, 407] width 478 height 728
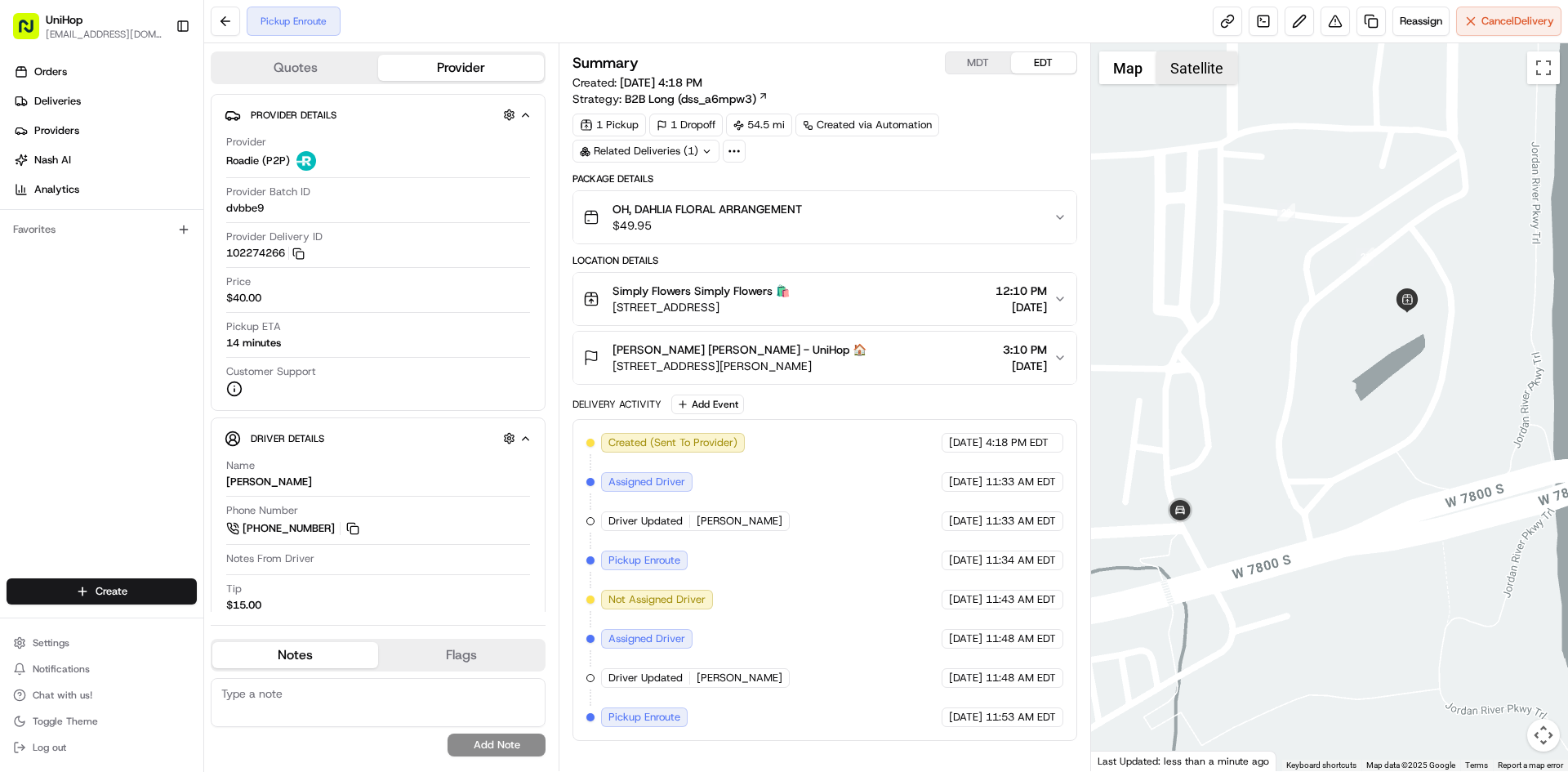
click at [1202, 63] on button "Satellite" at bounding box center [1196, 67] width 80 height 33
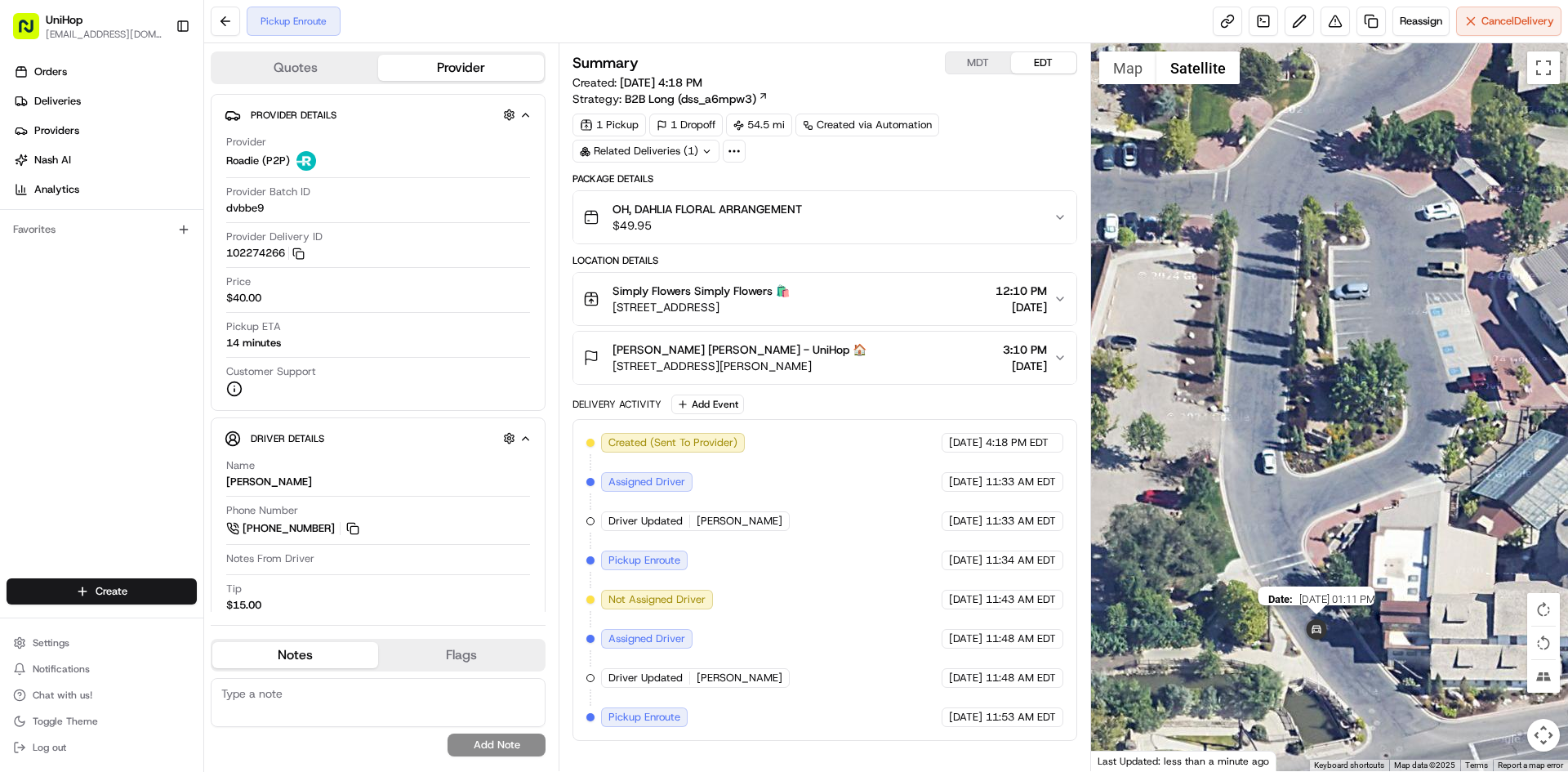
click at [1326, 639] on img at bounding box center [1316, 631] width 33 height 33
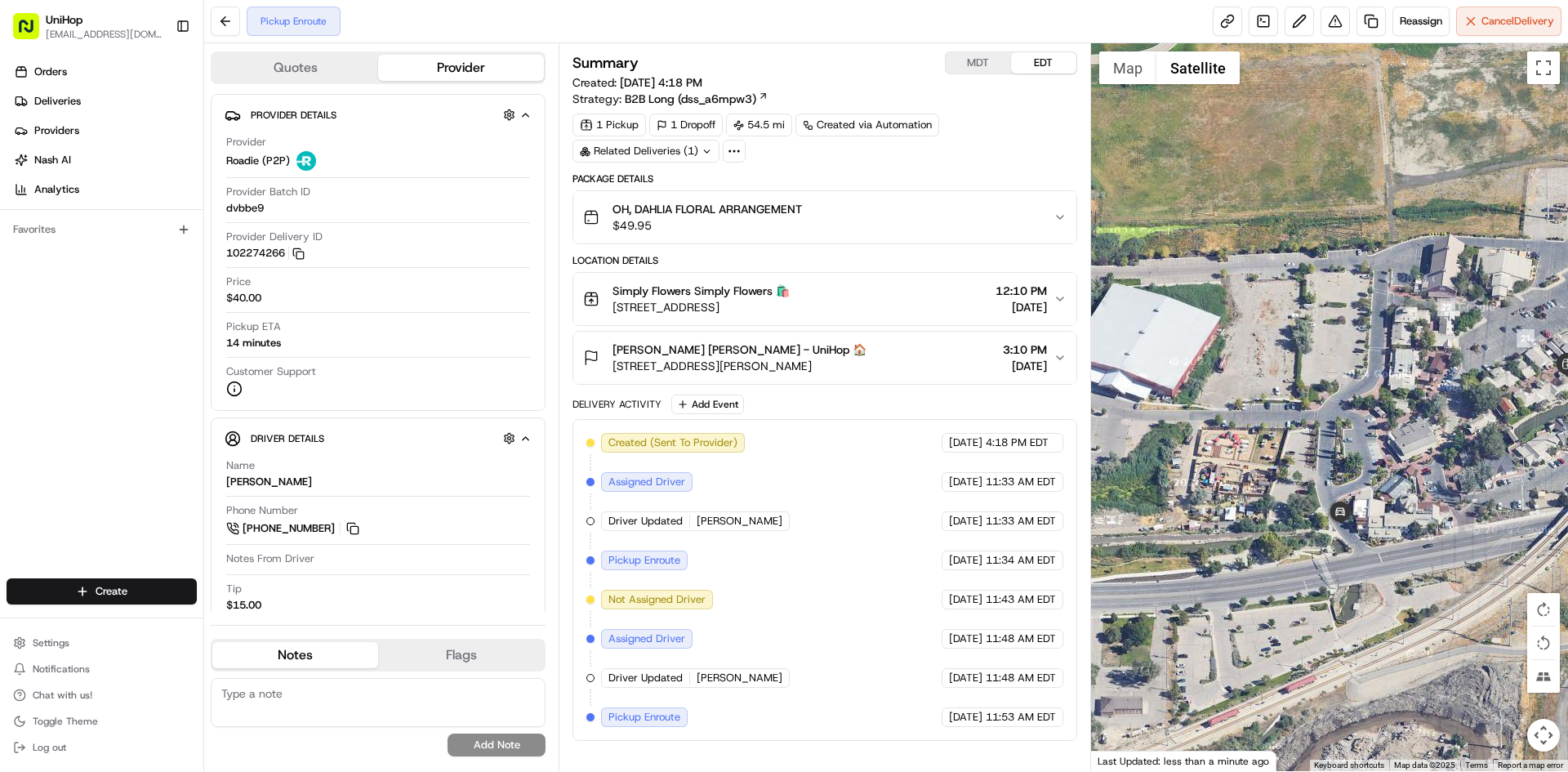
drag, startPoint x: 1350, startPoint y: 430, endPoint x: 1363, endPoint y: 402, distance: 30.9
click at [1349, 425] on div "To navigate, press the arrow keys." at bounding box center [1329, 407] width 478 height 728
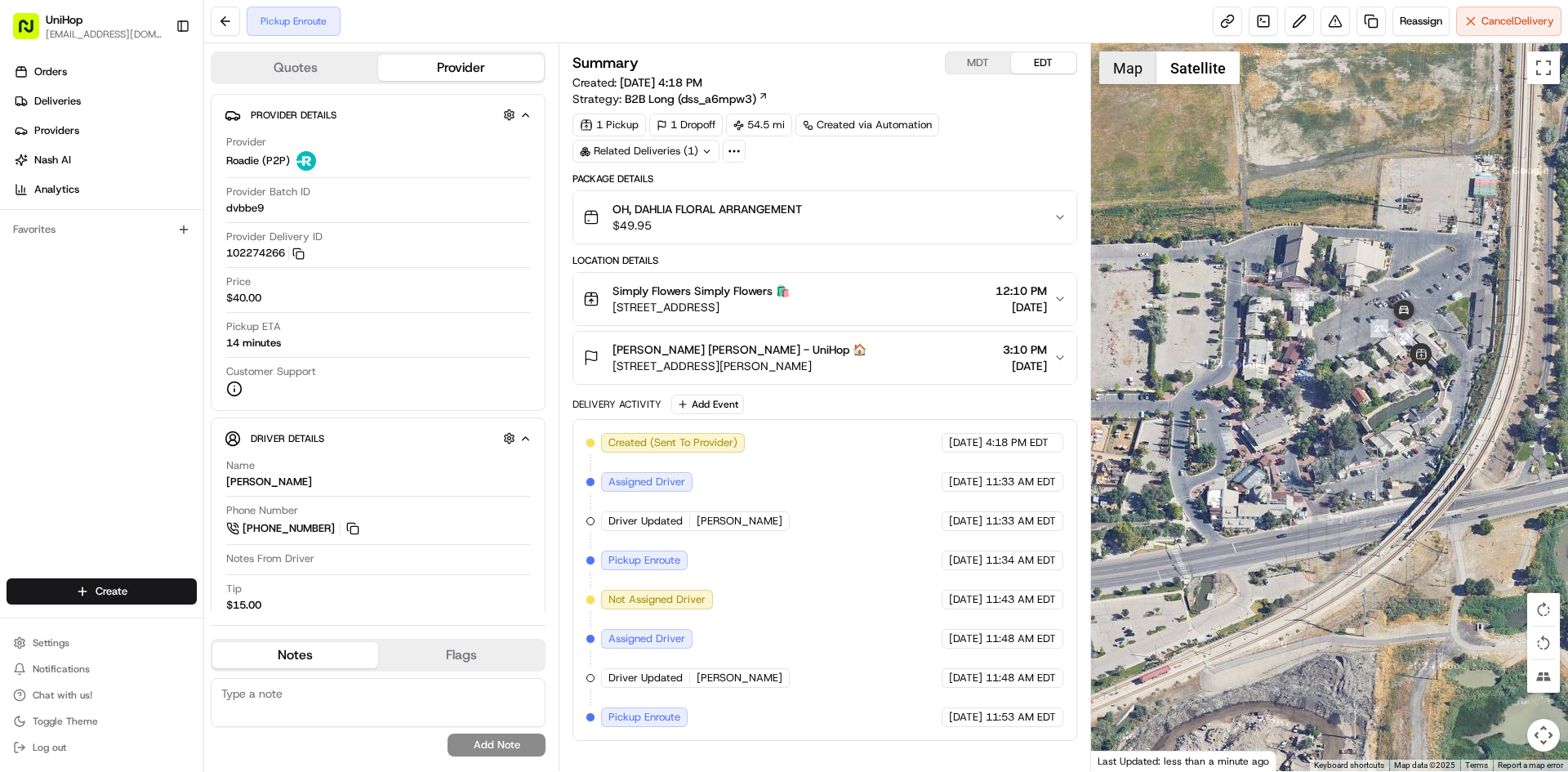
click at [1131, 67] on button "Map" at bounding box center [1128, 67] width 57 height 33
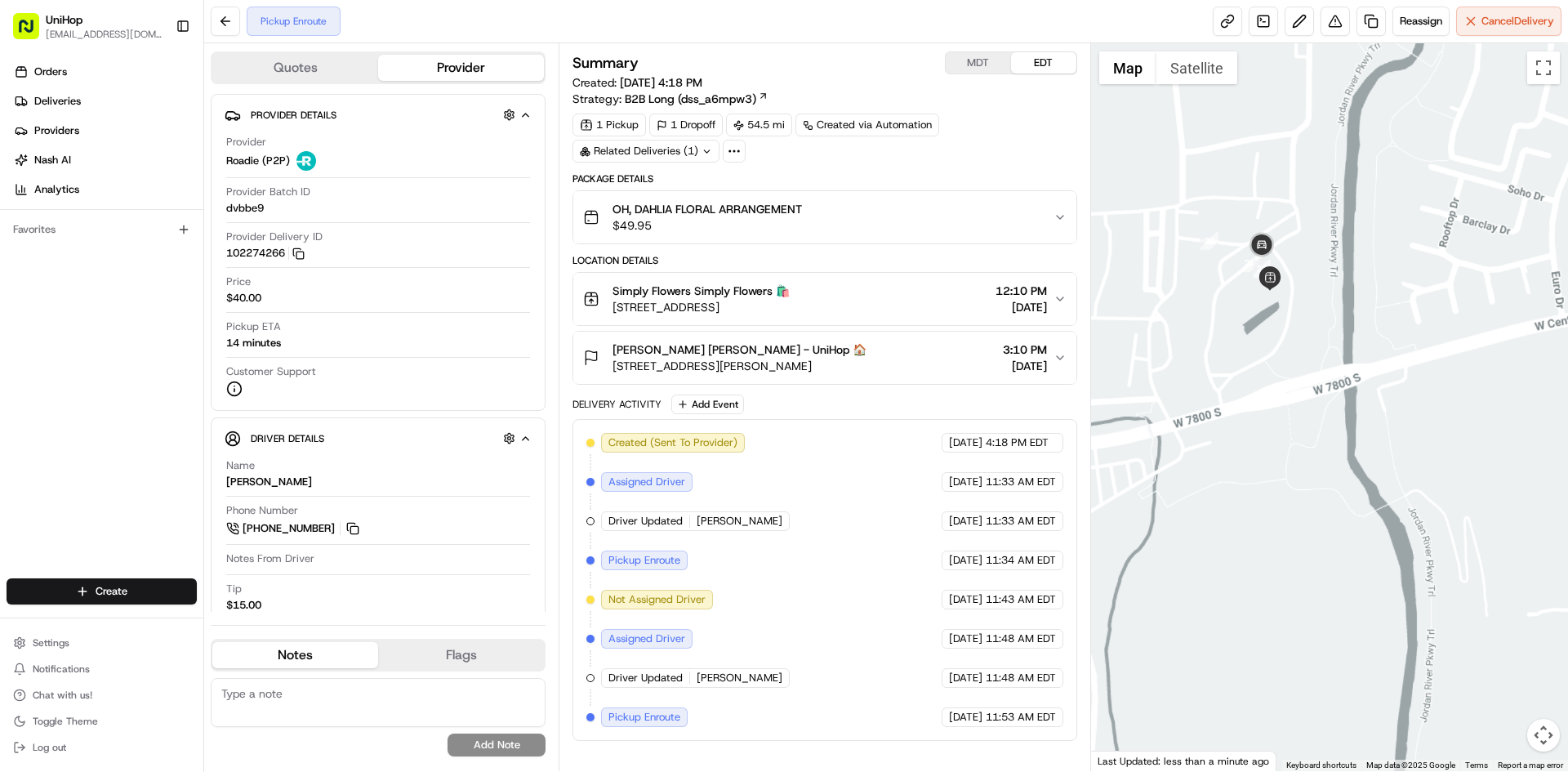
drag, startPoint x: 1346, startPoint y: 243, endPoint x: 1379, endPoint y: 271, distance: 43.3
click at [1378, 277] on div at bounding box center [1329, 407] width 478 height 728
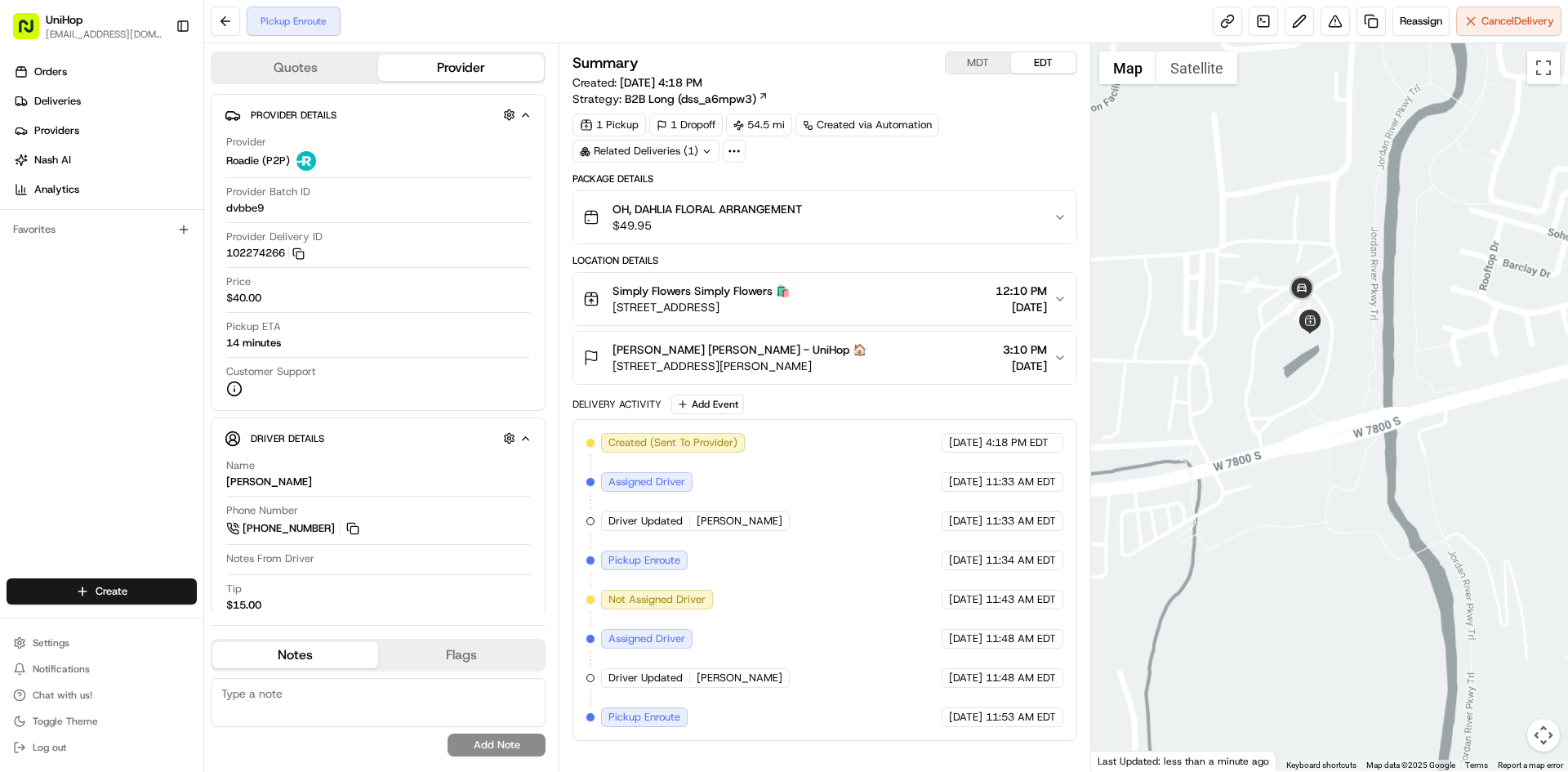
click at [917, 227] on div "OH, DAHLIA FLORAL ARRANGEMENT $49.95" at bounding box center [818, 217] width 470 height 33
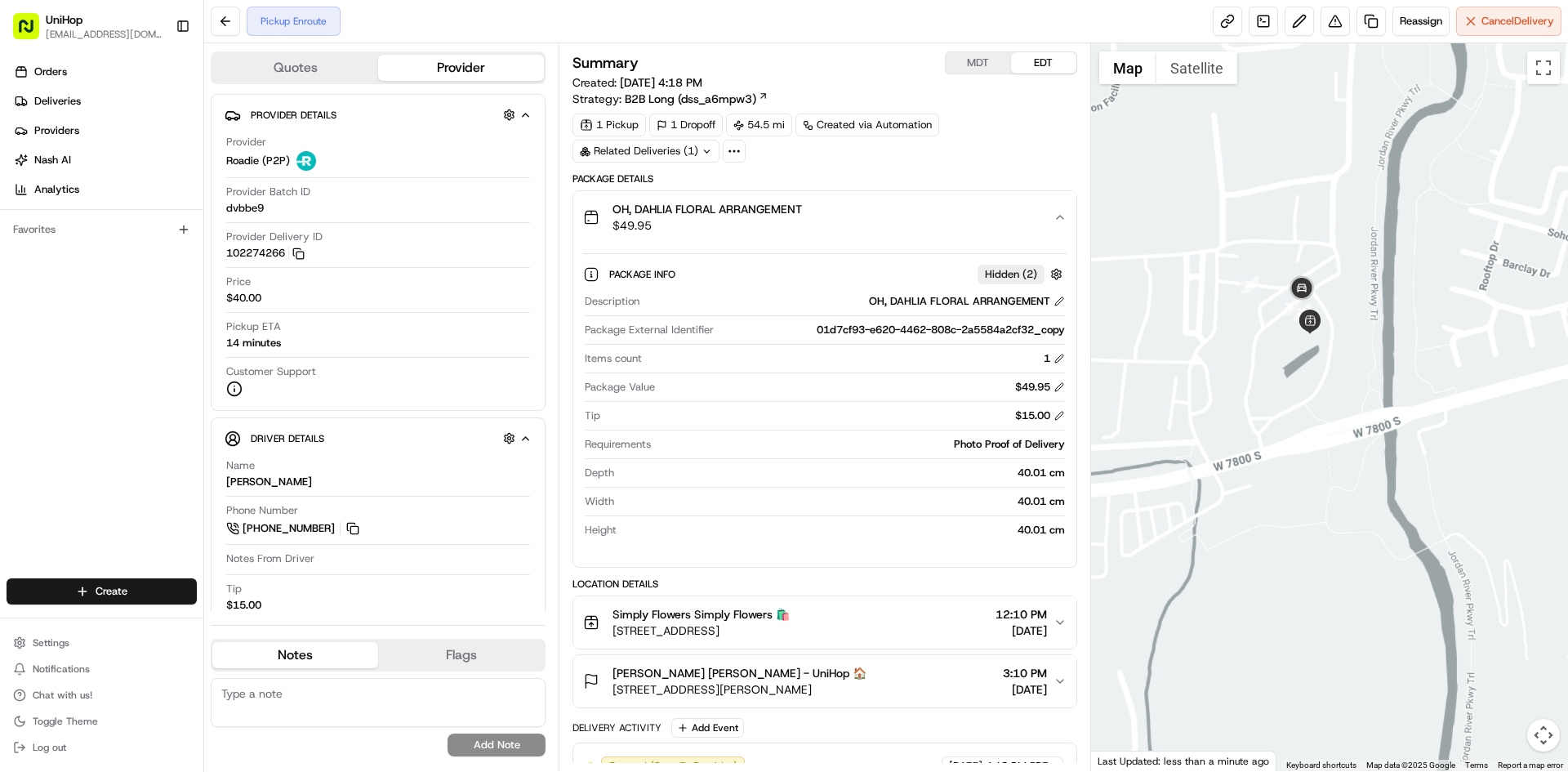
click at [917, 227] on div "OH, DAHLIA FLORAL ARRANGEMENT $49.95" at bounding box center [818, 217] width 470 height 33
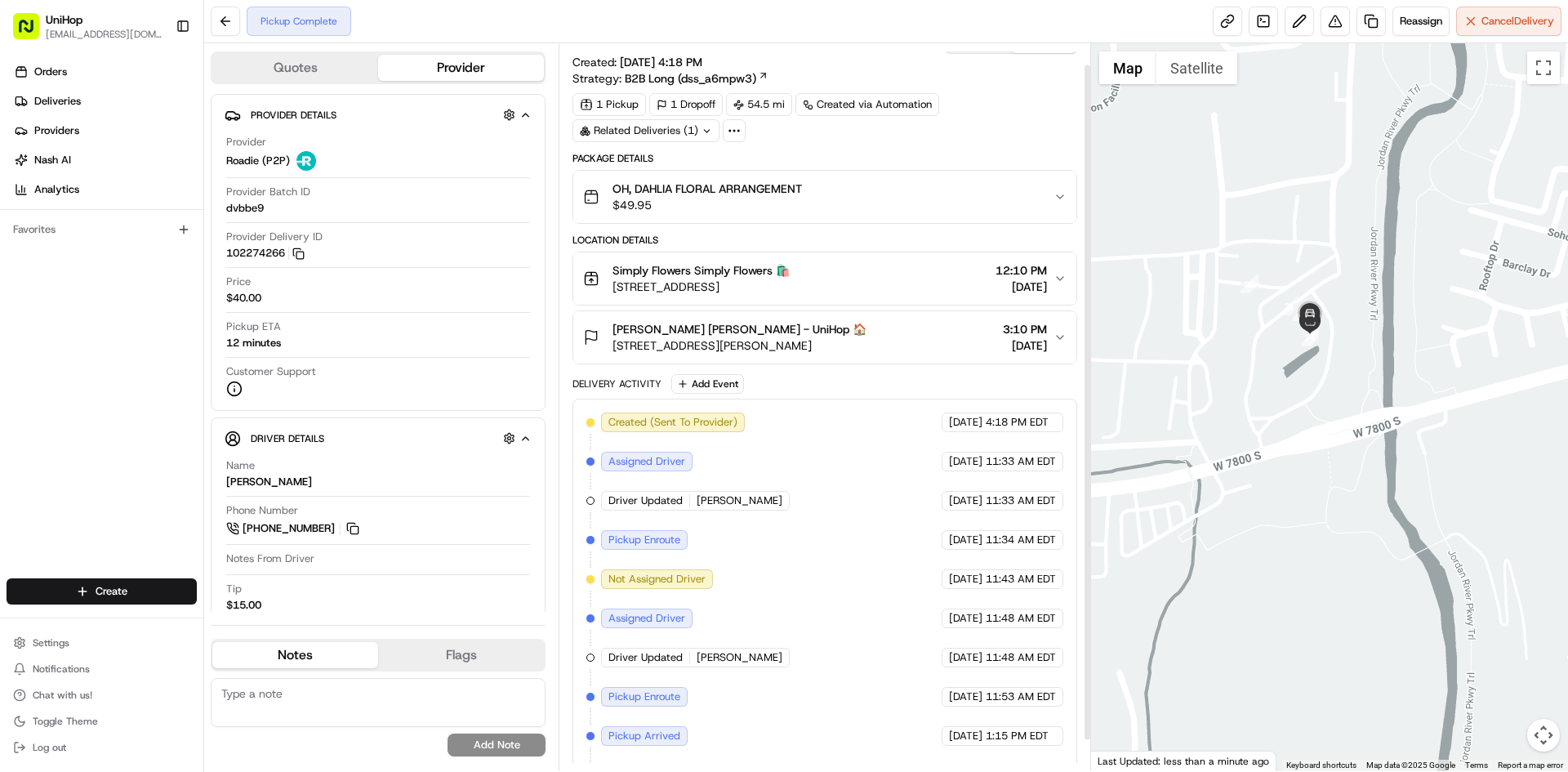
scroll to position [57, 0]
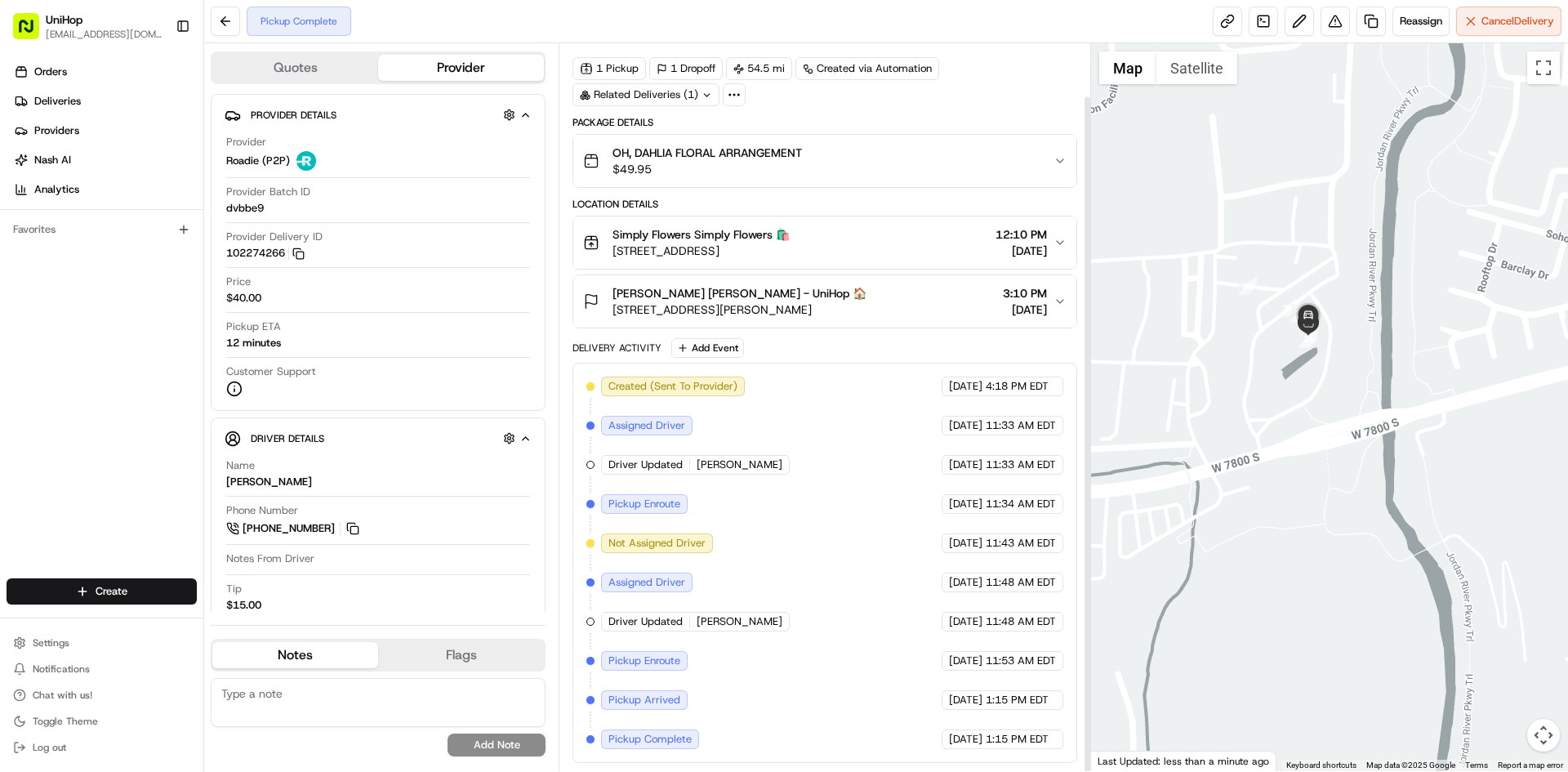
drag, startPoint x: 1370, startPoint y: 227, endPoint x: 1300, endPoint y: 356, distance: 146.8
click at [1300, 354] on div at bounding box center [1329, 407] width 478 height 728
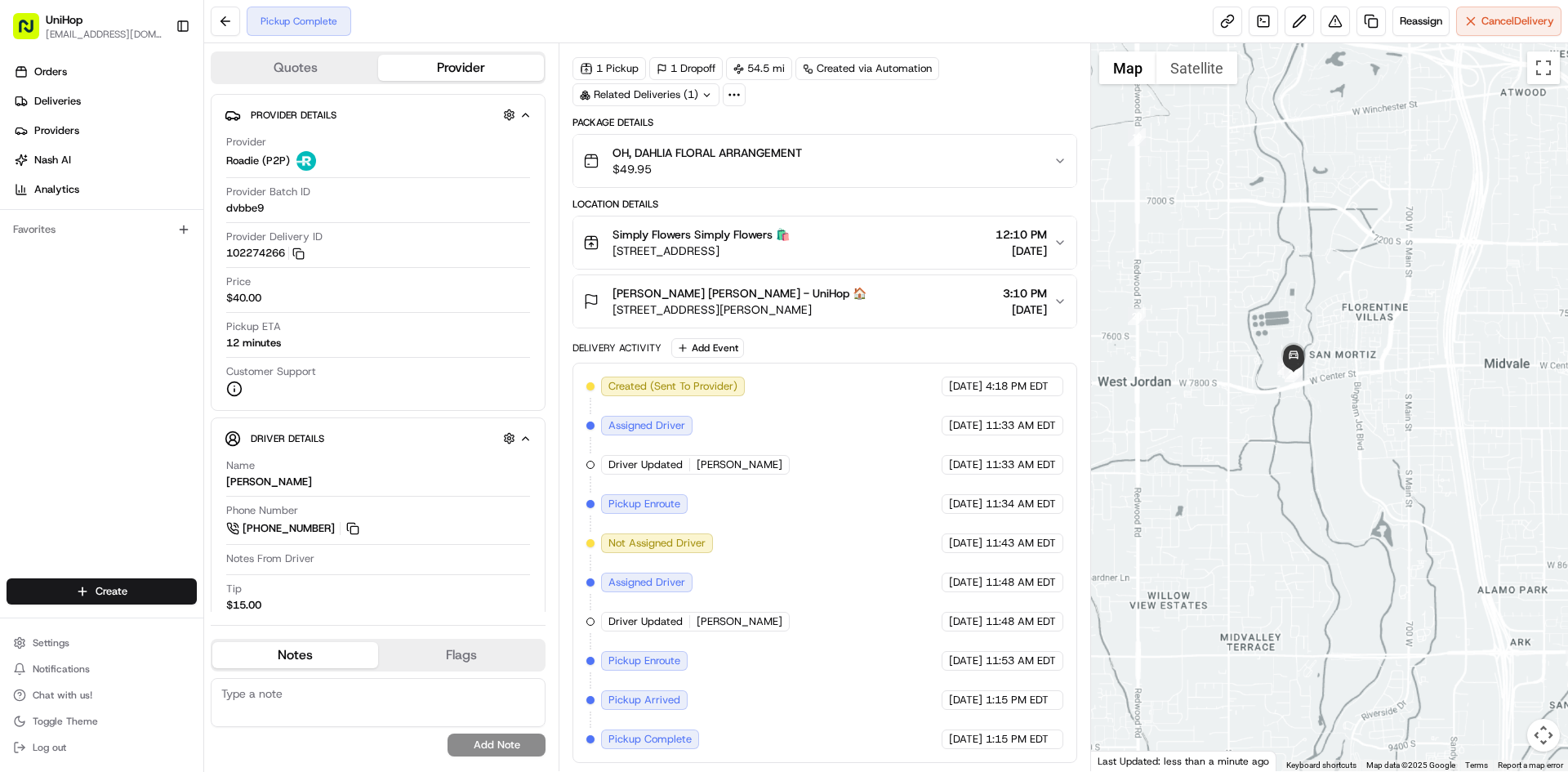
drag, startPoint x: 1452, startPoint y: 359, endPoint x: 1317, endPoint y: 373, distance: 135.7
click at [1355, 376] on div at bounding box center [1329, 407] width 478 height 728
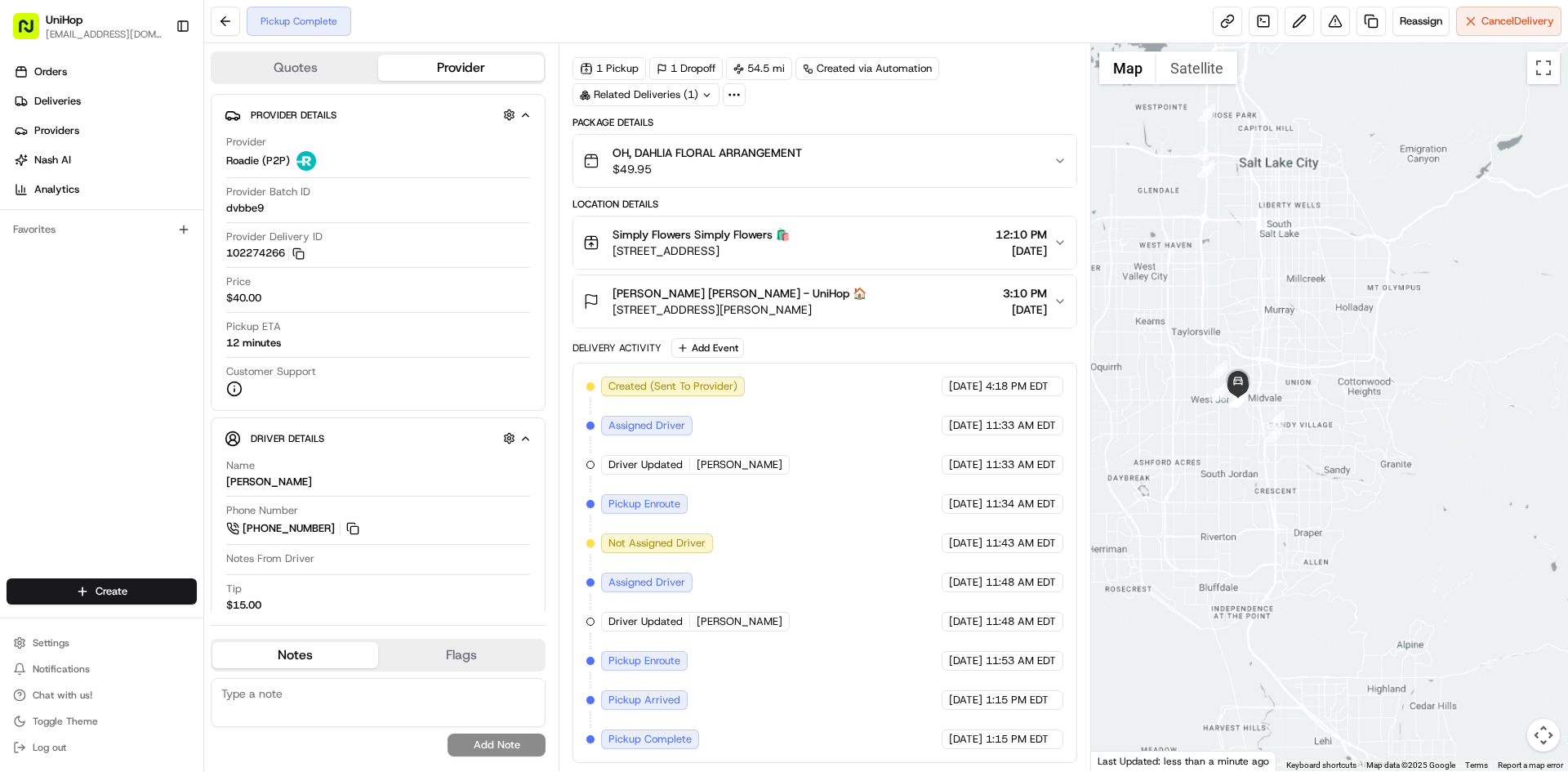
drag, startPoint x: 1298, startPoint y: 393, endPoint x: 1224, endPoint y: 405, distance: 75.0
click at [1221, 414] on div at bounding box center [1329, 407] width 478 height 728
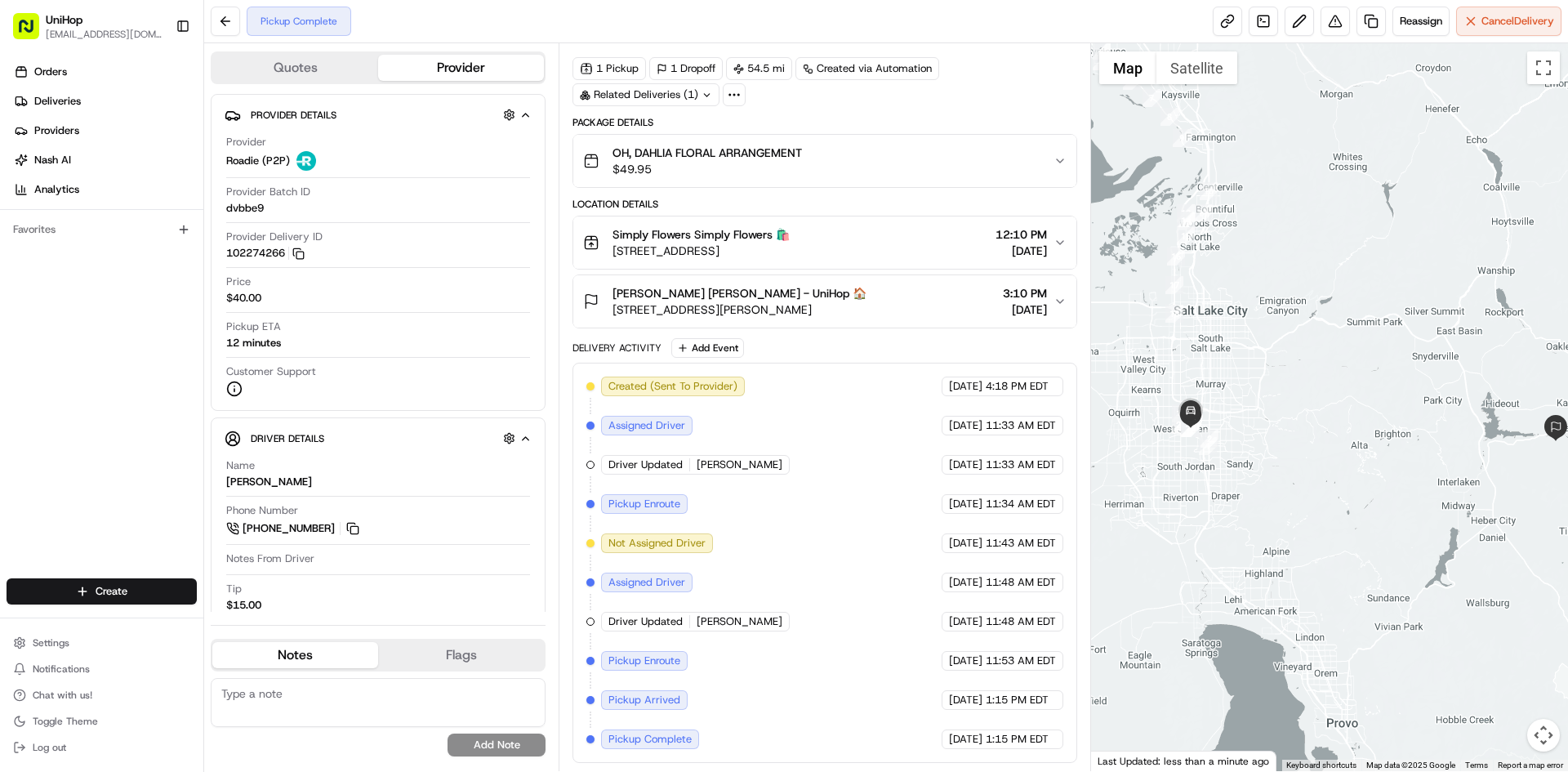
drag, startPoint x: 1519, startPoint y: 411, endPoint x: 1470, endPoint y: 413, distance: 49.0
click at [1470, 413] on div at bounding box center [1329, 407] width 478 height 728
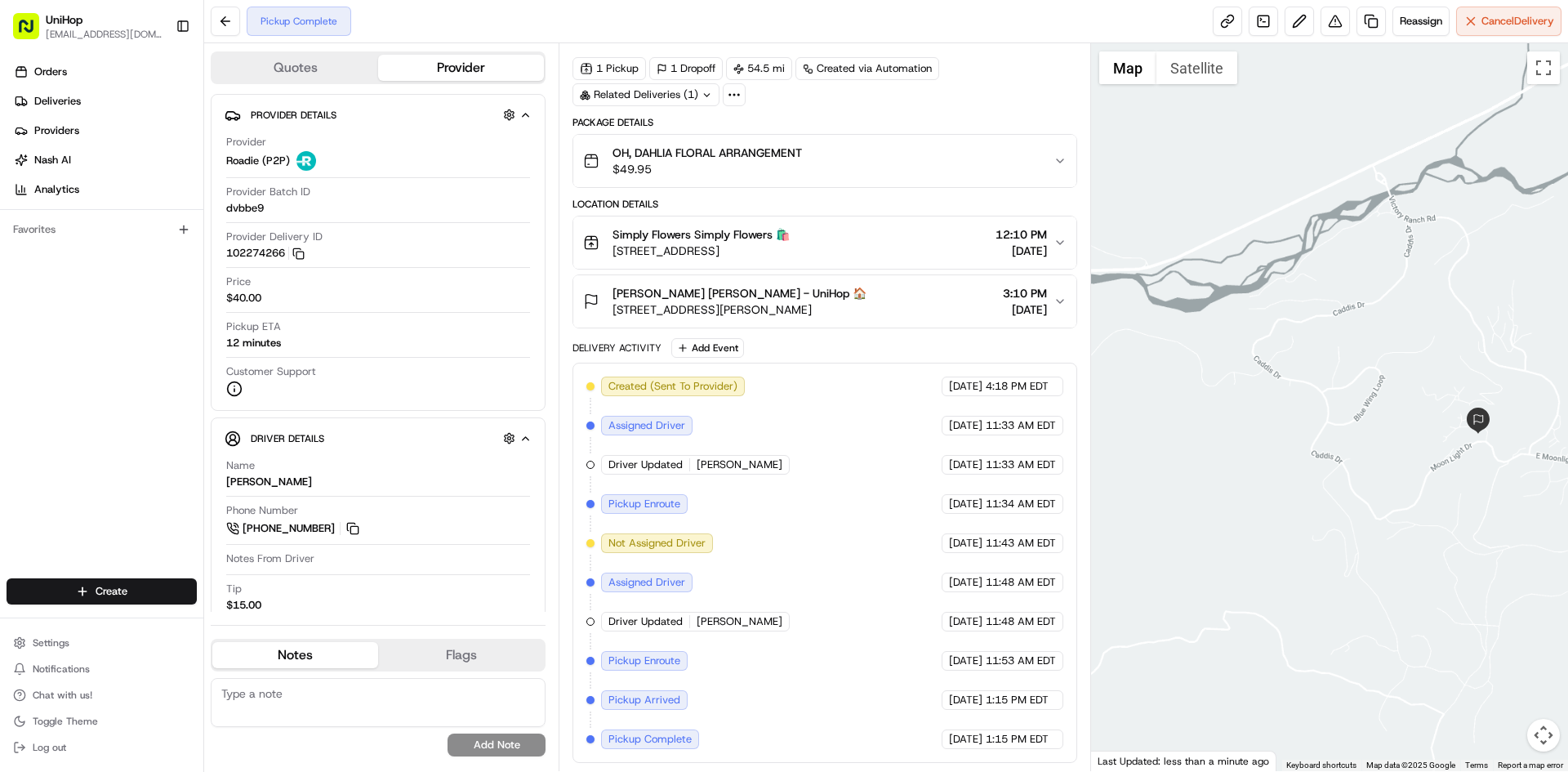
drag, startPoint x: 1463, startPoint y: 455, endPoint x: 1358, endPoint y: 445, distance: 105.5
click at [1358, 449] on div at bounding box center [1329, 407] width 478 height 728
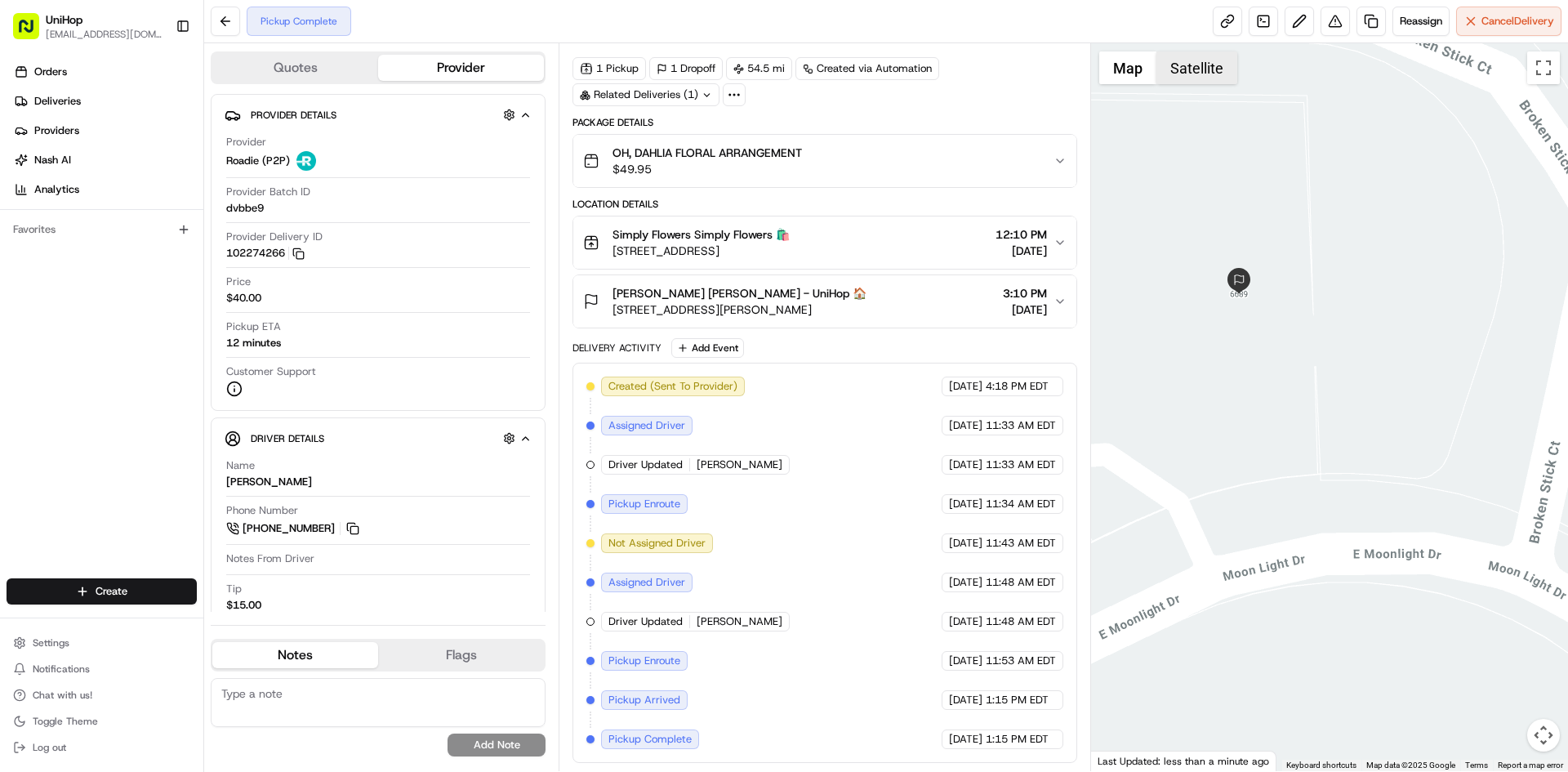
click at [1199, 63] on button "Satellite" at bounding box center [1196, 67] width 80 height 33
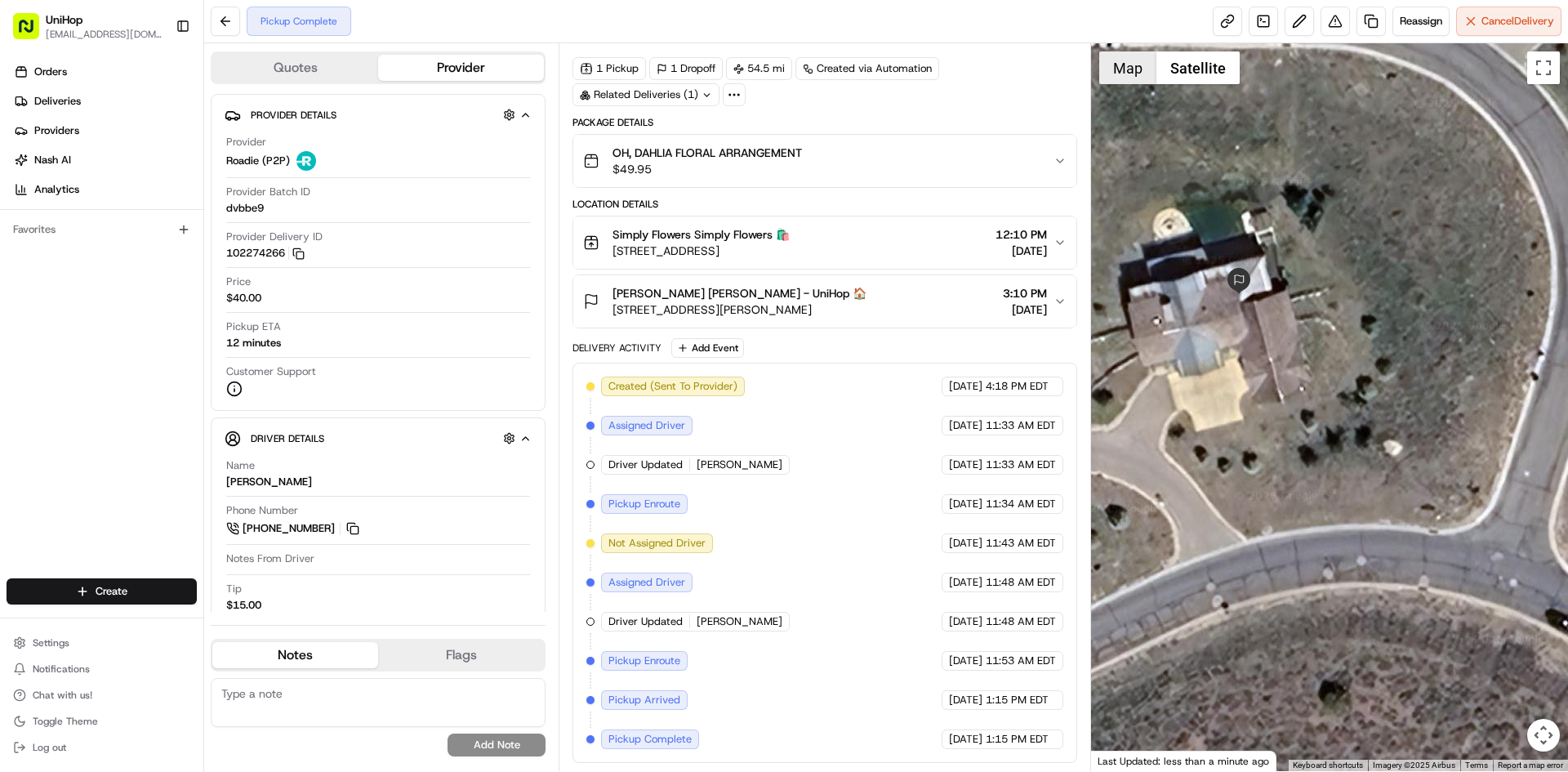
click at [1127, 70] on button "Map" at bounding box center [1128, 67] width 57 height 33
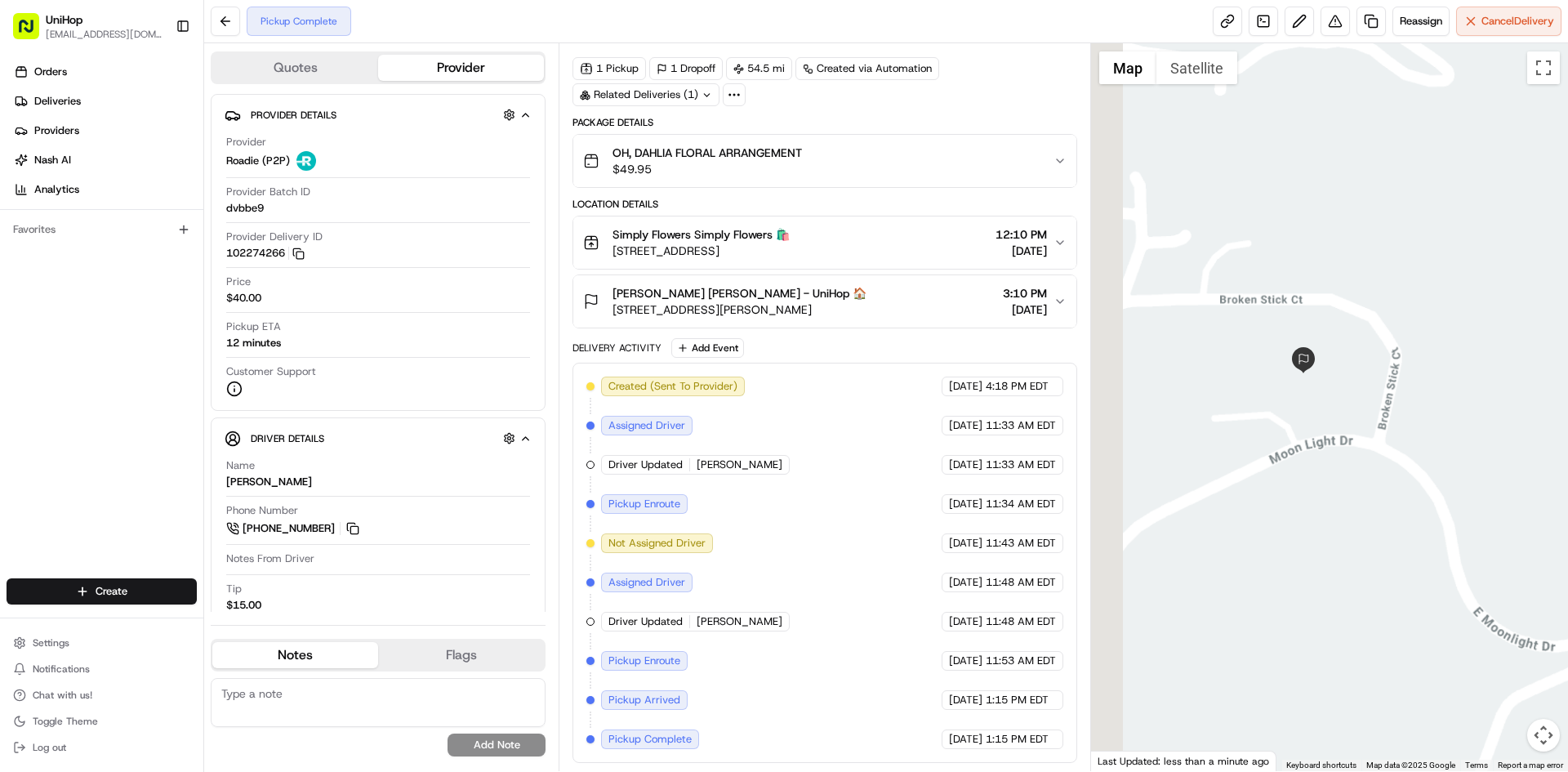
drag, startPoint x: 1259, startPoint y: 438, endPoint x: 1505, endPoint y: 398, distance: 249.2
click at [1449, 404] on div at bounding box center [1329, 407] width 478 height 728
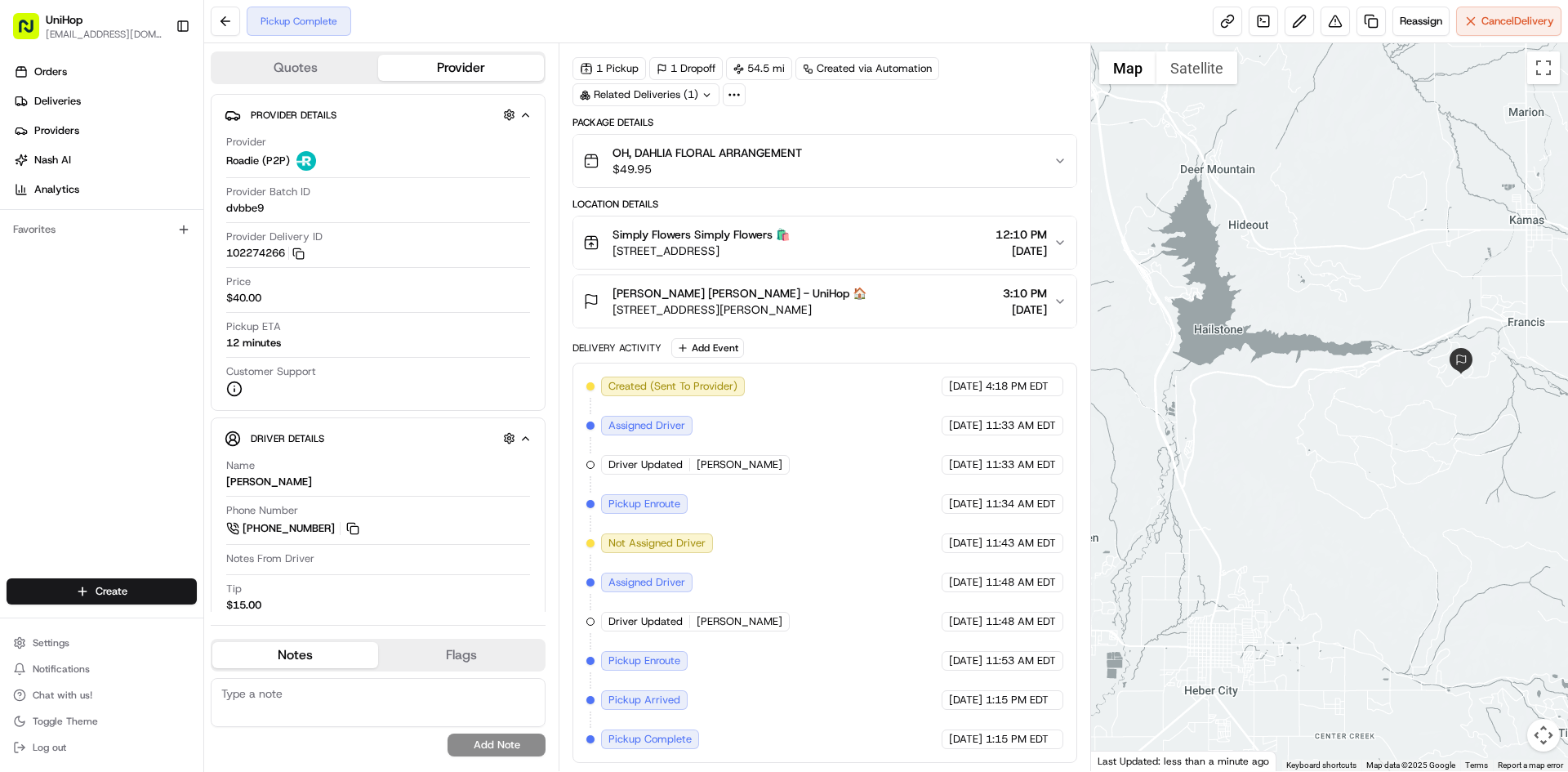
drag, startPoint x: 1352, startPoint y: 420, endPoint x: 1374, endPoint y: 415, distance: 22.6
click at [1363, 420] on div at bounding box center [1329, 407] width 478 height 728
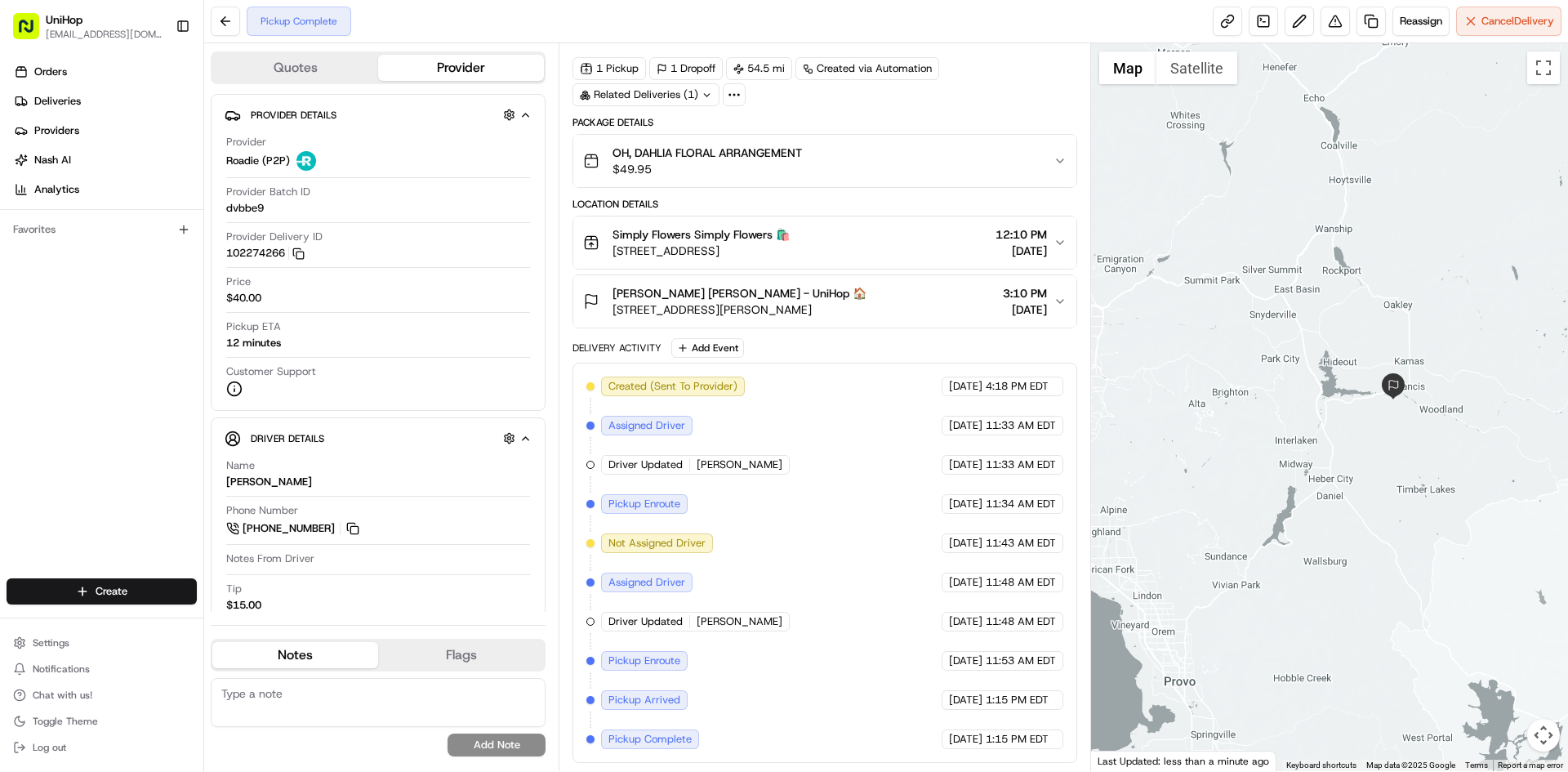
drag, startPoint x: 1266, startPoint y: 416, endPoint x: 1310, endPoint y: 427, distance: 45.4
click at [1299, 430] on div at bounding box center [1329, 407] width 478 height 728
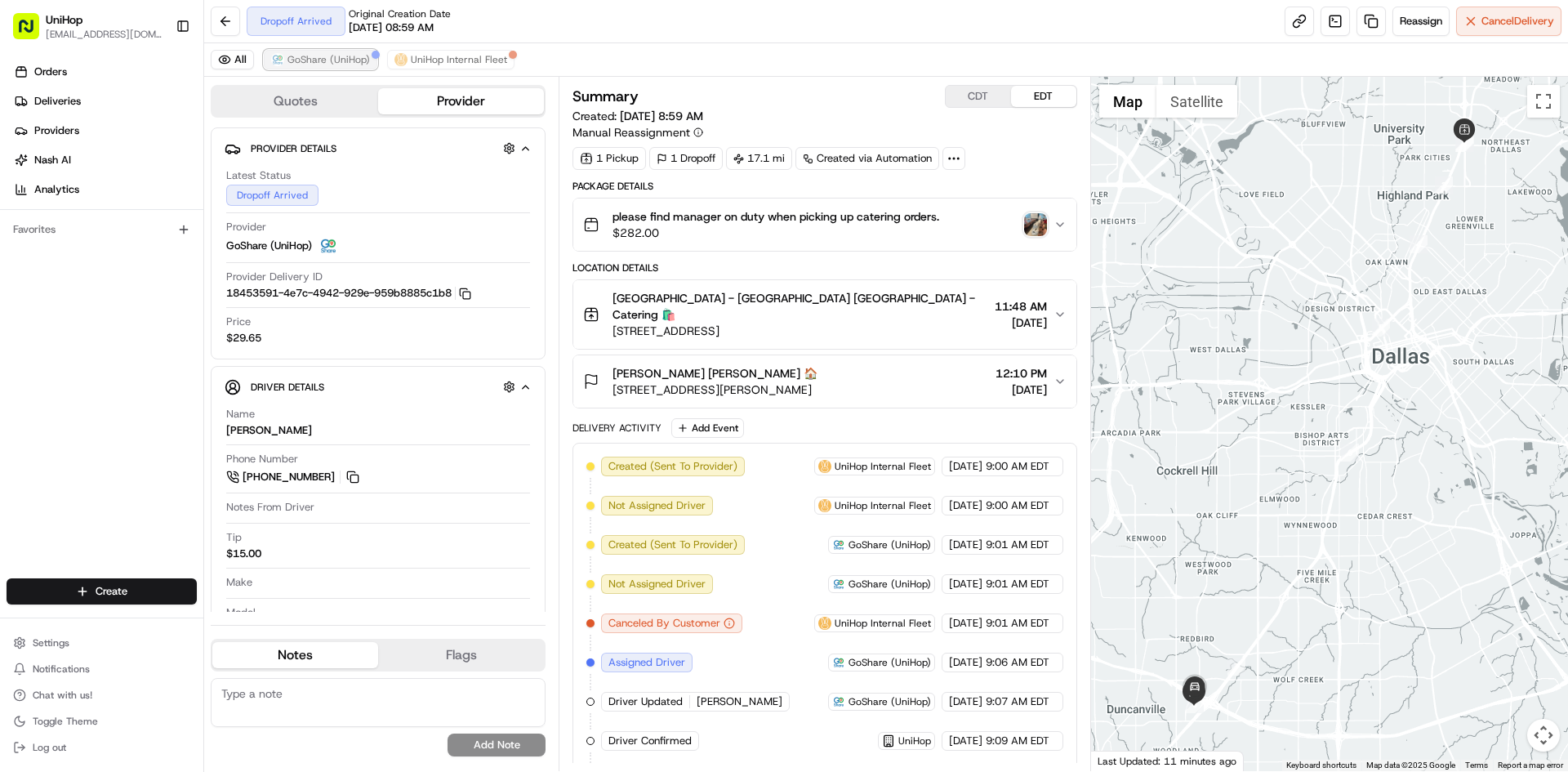
click at [363, 64] on span "GoShare (UniHop)" at bounding box center [329, 60] width 82 height 13
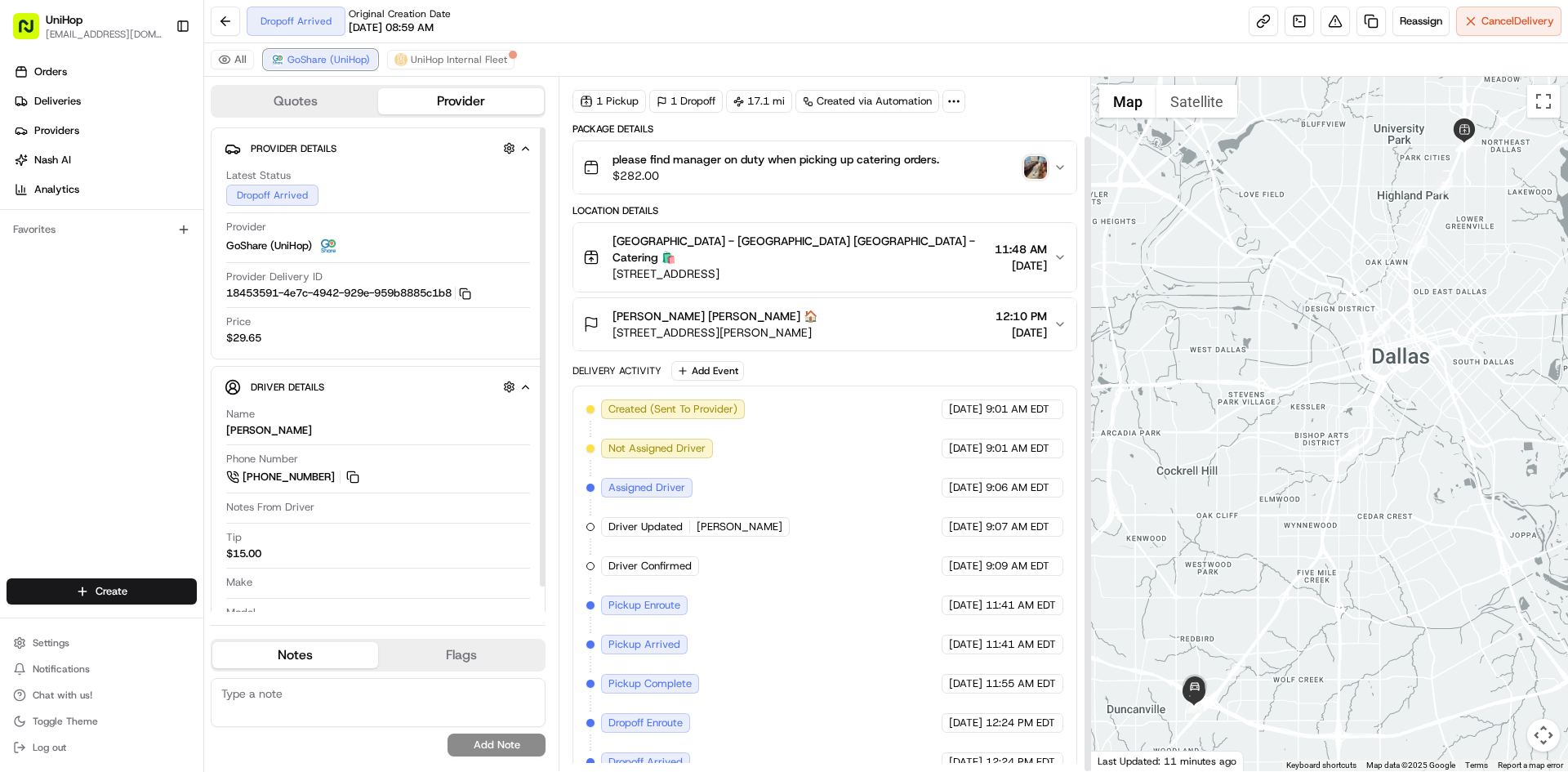
scroll to position [63, 0]
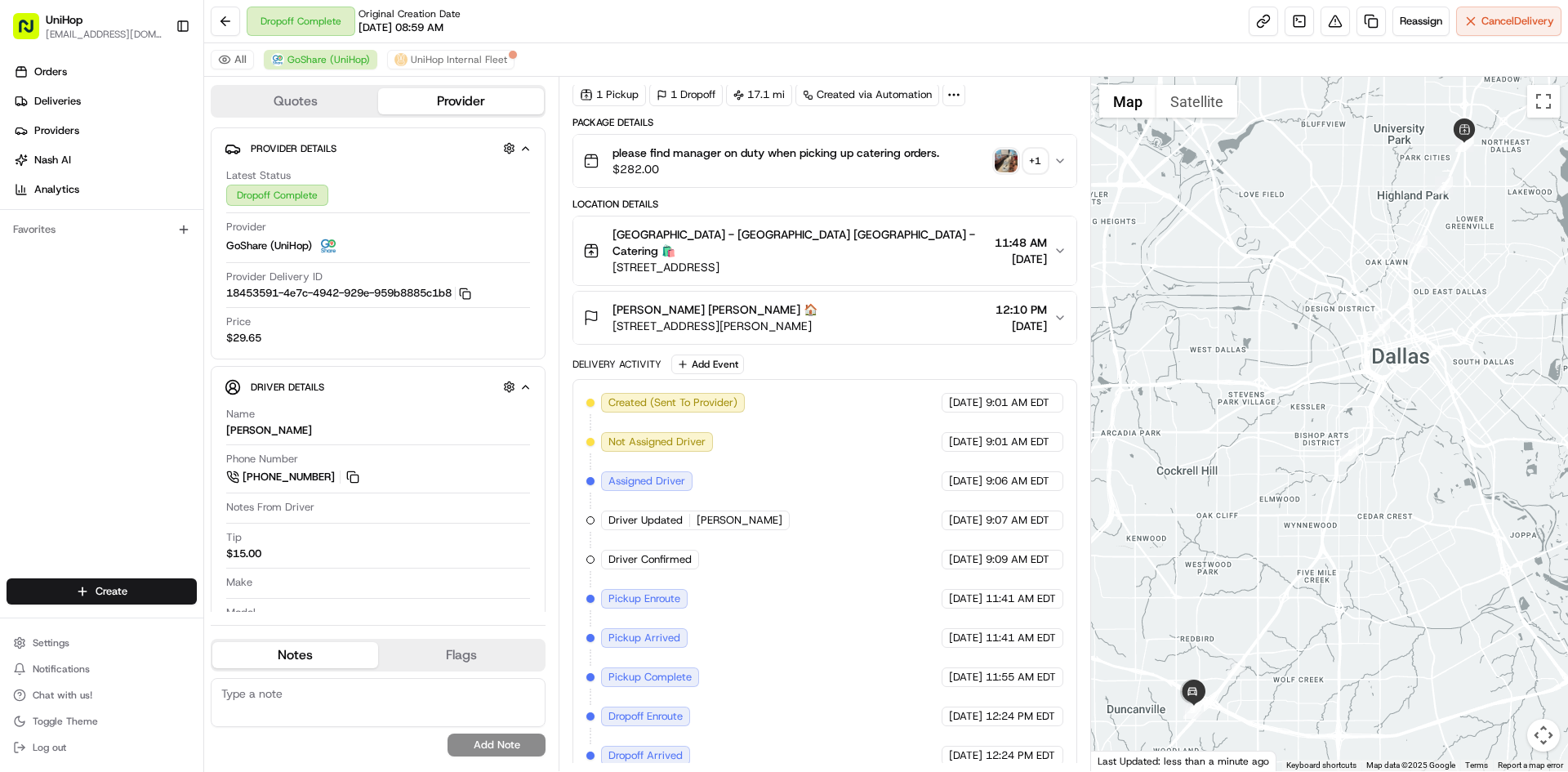
click at [1004, 157] on img "button" at bounding box center [1007, 161] width 23 height 23
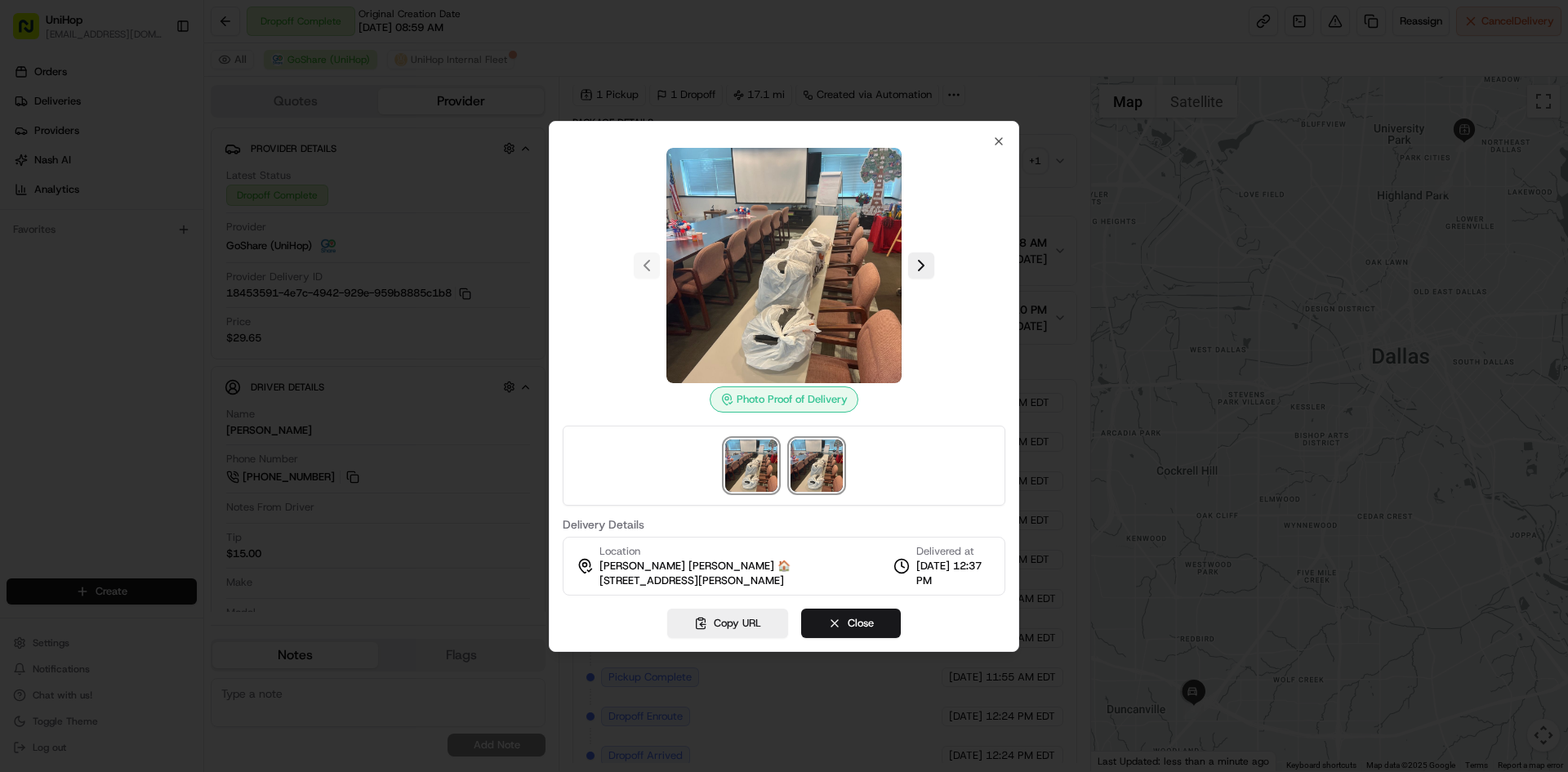
click at [833, 471] on img at bounding box center [816, 465] width 52 height 52
click at [822, 471] on img at bounding box center [816, 465] width 52 height 52
click at [776, 466] on div at bounding box center [784, 465] width 443 height 81
click at [806, 466] on img at bounding box center [816, 465] width 52 height 52
click at [996, 144] on icon "button" at bounding box center [999, 141] width 7 height 7
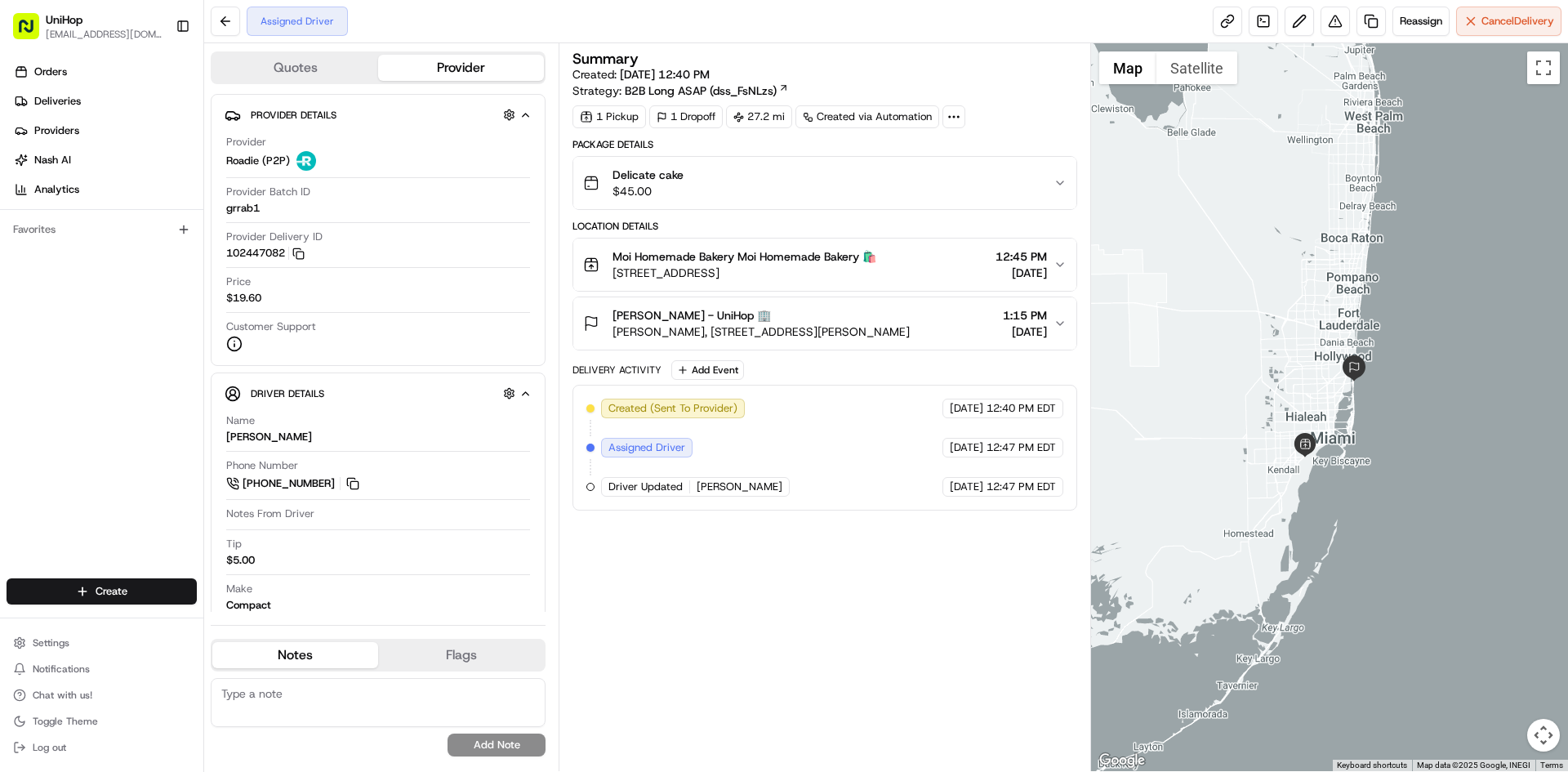
drag, startPoint x: 646, startPoint y: 276, endPoint x: 842, endPoint y: 281, distance: 196.1
click at [842, 281] on button "Moi Homemade Bakery Moi Homemade Bakery 🛍️ [STREET_ADDRESS] 12:45 PM [DATE]" at bounding box center [825, 264] width 502 height 52
click at [0, 451] on div "Orders Deliveries Providers [PERSON_NAME] Analytics Favorites" at bounding box center [101, 320] width 204 height 536
drag, startPoint x: 648, startPoint y: 275, endPoint x: 843, endPoint y: 277, distance: 195.0
click at [843, 277] on span "[STREET_ADDRESS]" at bounding box center [744, 272] width 264 height 16
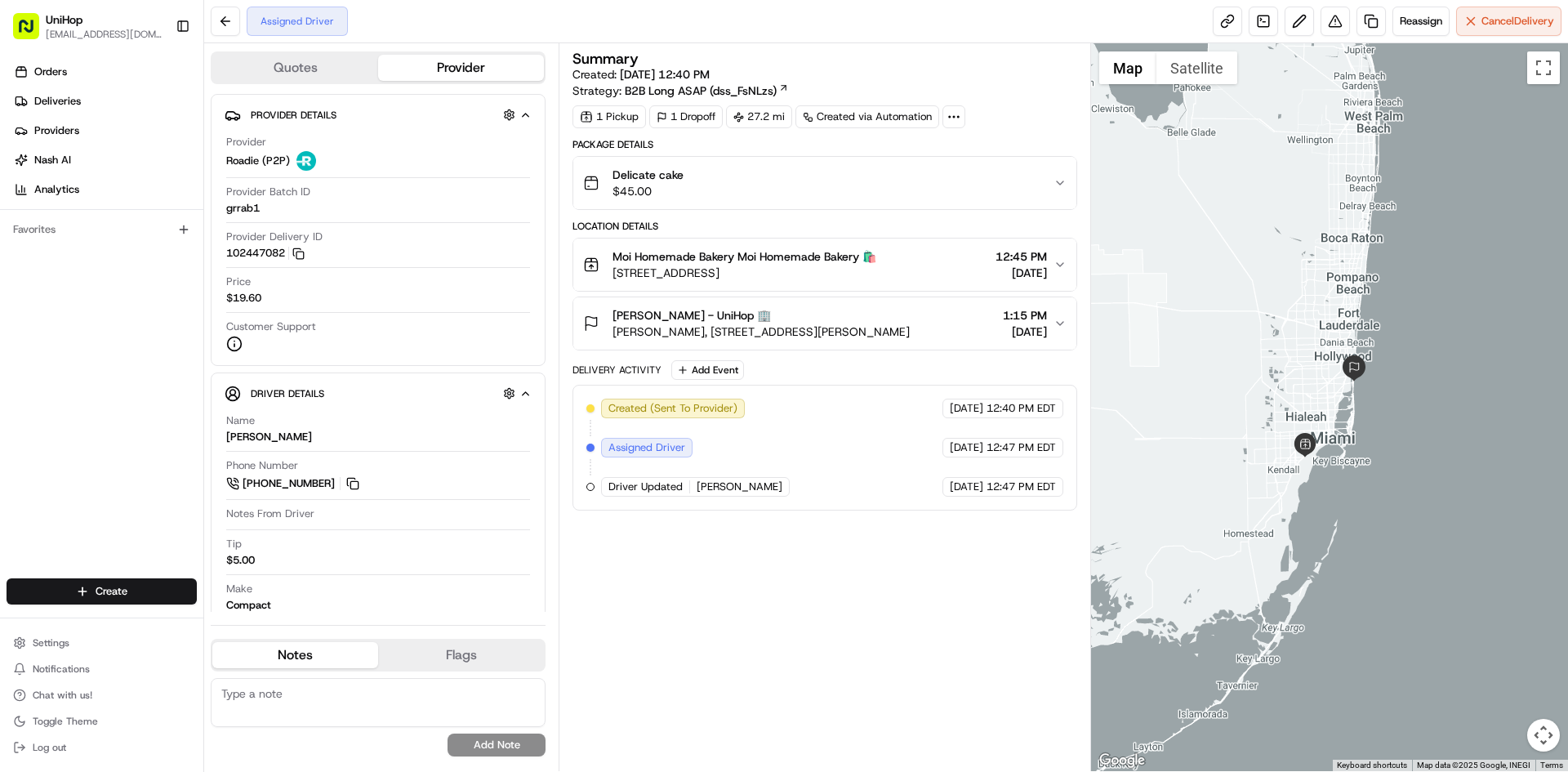
copy span "[STREET_ADDRESS]"
drag, startPoint x: 253, startPoint y: 440, endPoint x: 221, endPoint y: 437, distance: 32.1
click at [221, 437] on div "Driver Details Hidden ( 7 ) Name [PERSON_NAME] Phone Number [PHONE_NUMBER] Note…" at bounding box center [379, 522] width 335 height 299
copy div "[PERSON_NAME]"
click at [27, 458] on div "Orders Deliveries Providers [PERSON_NAME] Analytics Favorites" at bounding box center [101, 320] width 204 height 536
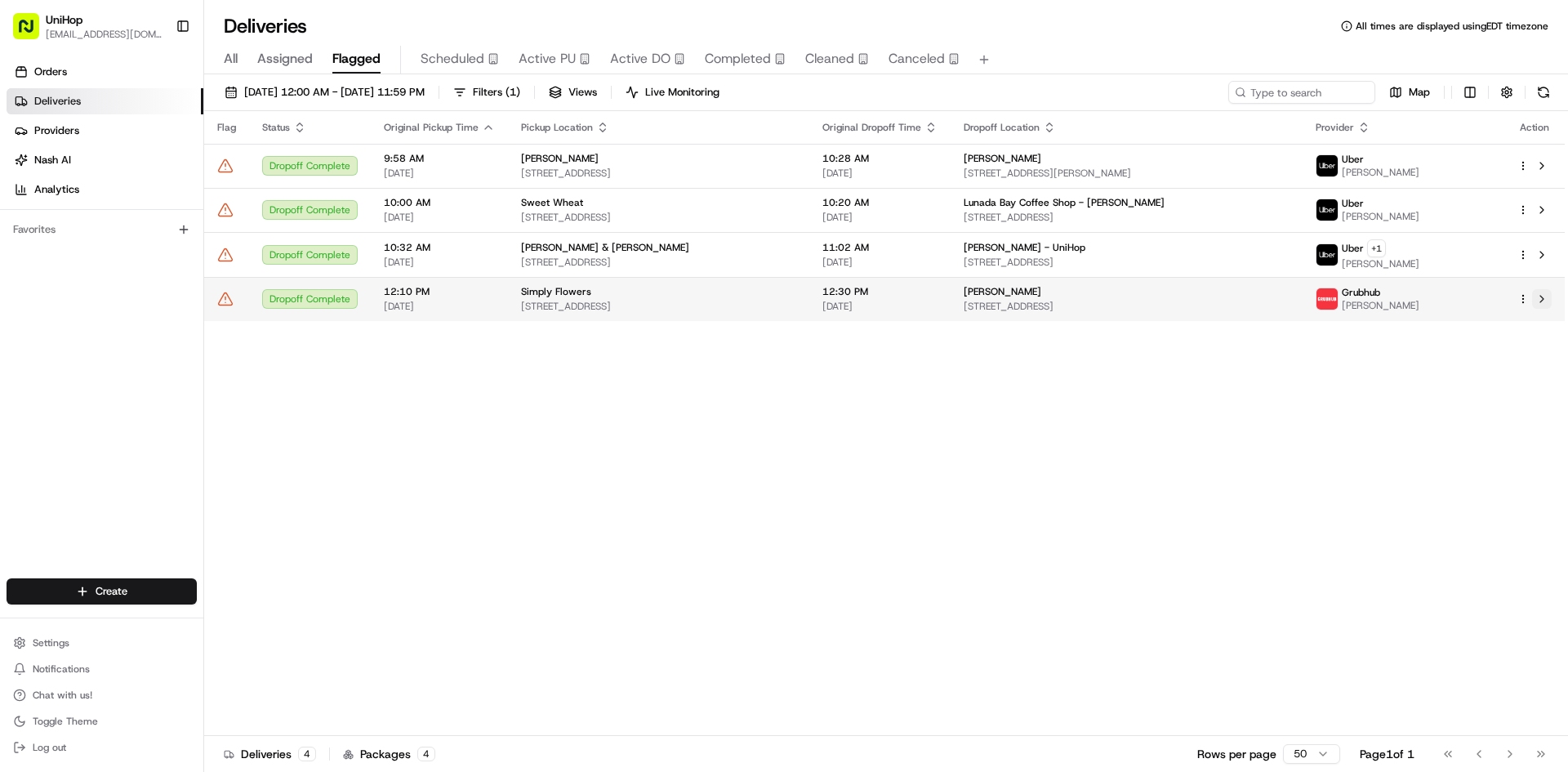
click at [1545, 305] on button at bounding box center [1541, 298] width 20 height 20
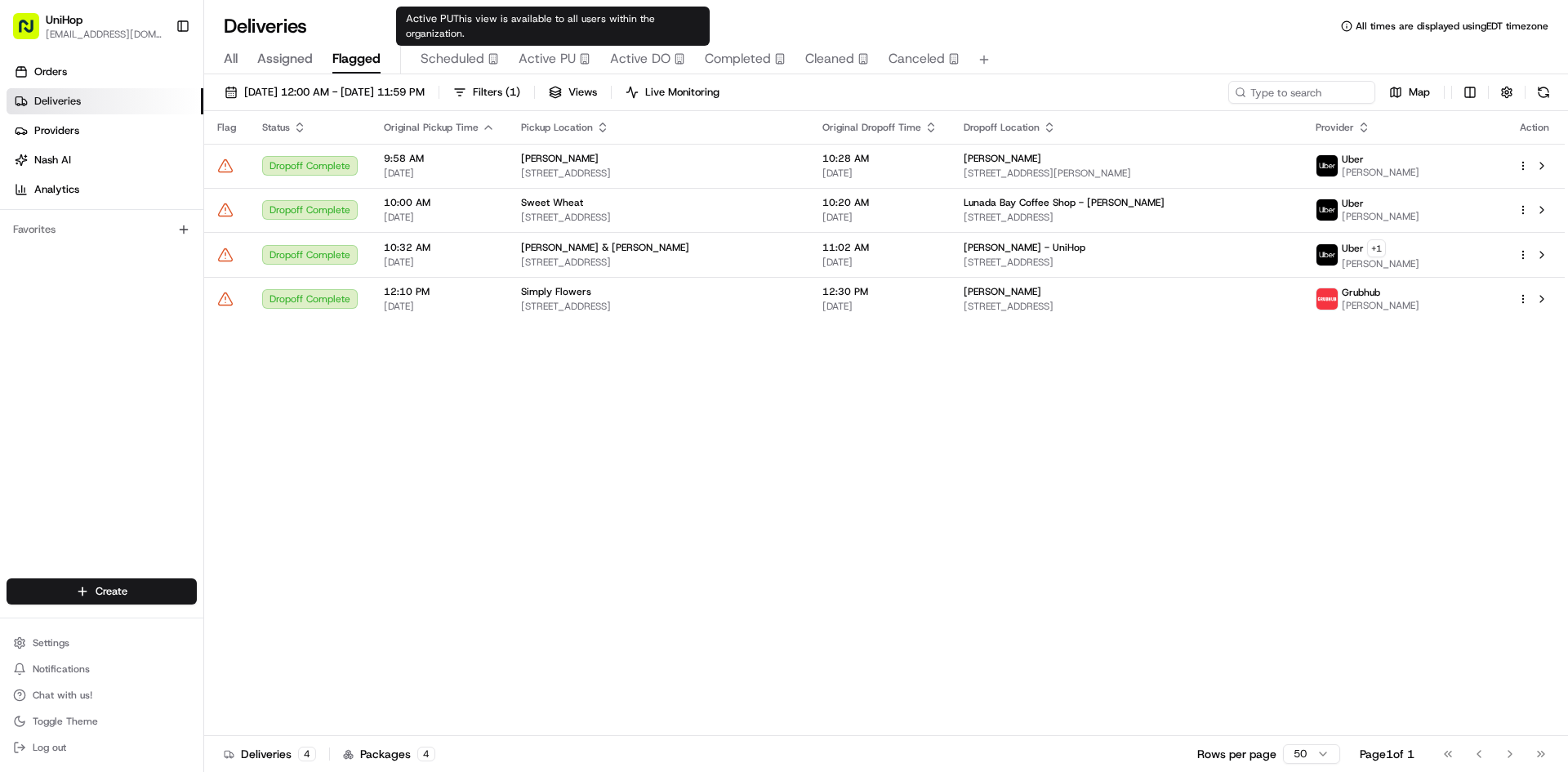
click at [565, 57] on span "Active PU" at bounding box center [547, 59] width 57 height 20
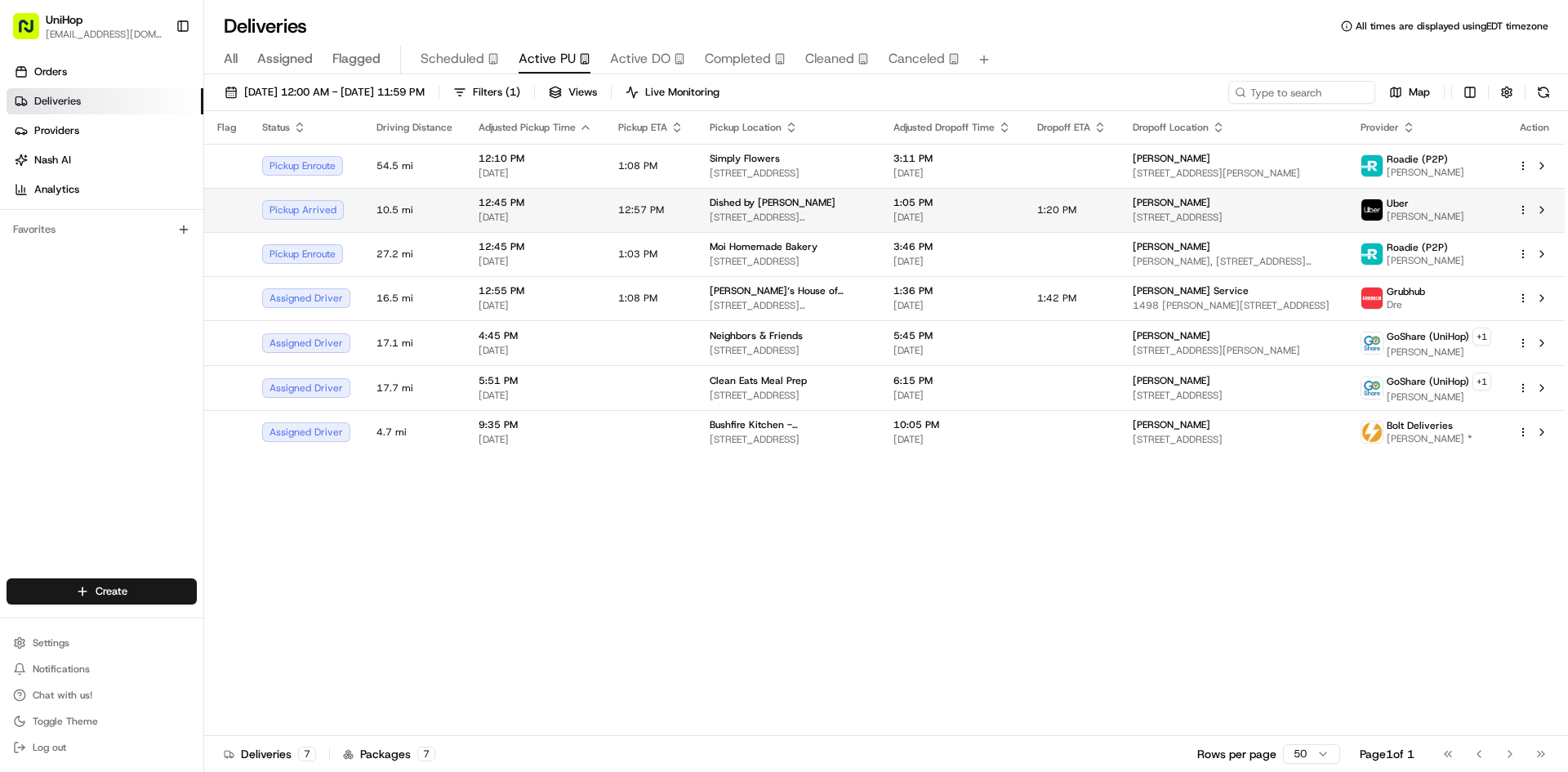
click at [757, 195] on td "Dished by Rachel 2701 Bickford Ave, Snohomish, WA 98290, US" at bounding box center [789, 209] width 184 height 45
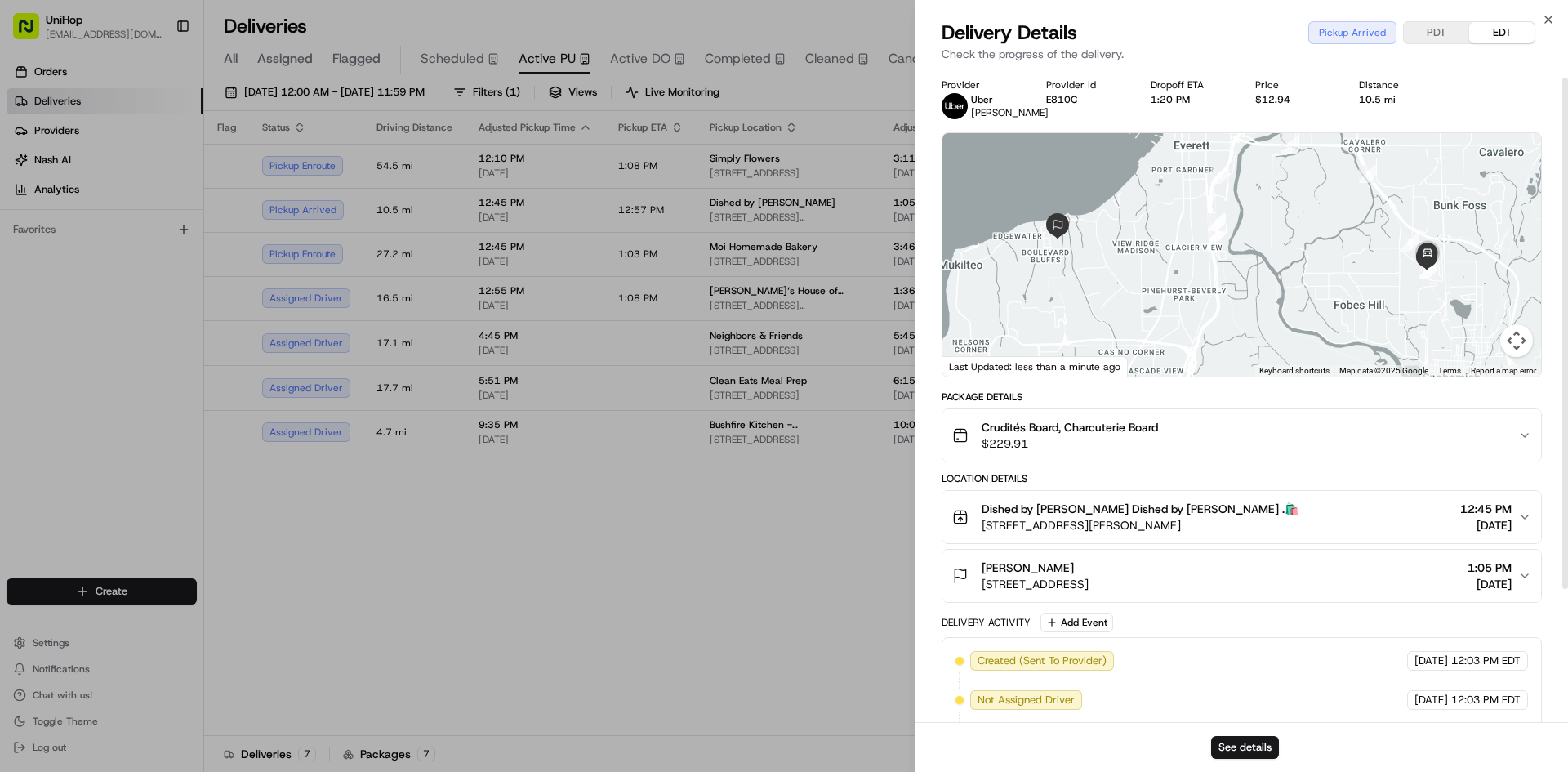
scroll to position [181, 0]
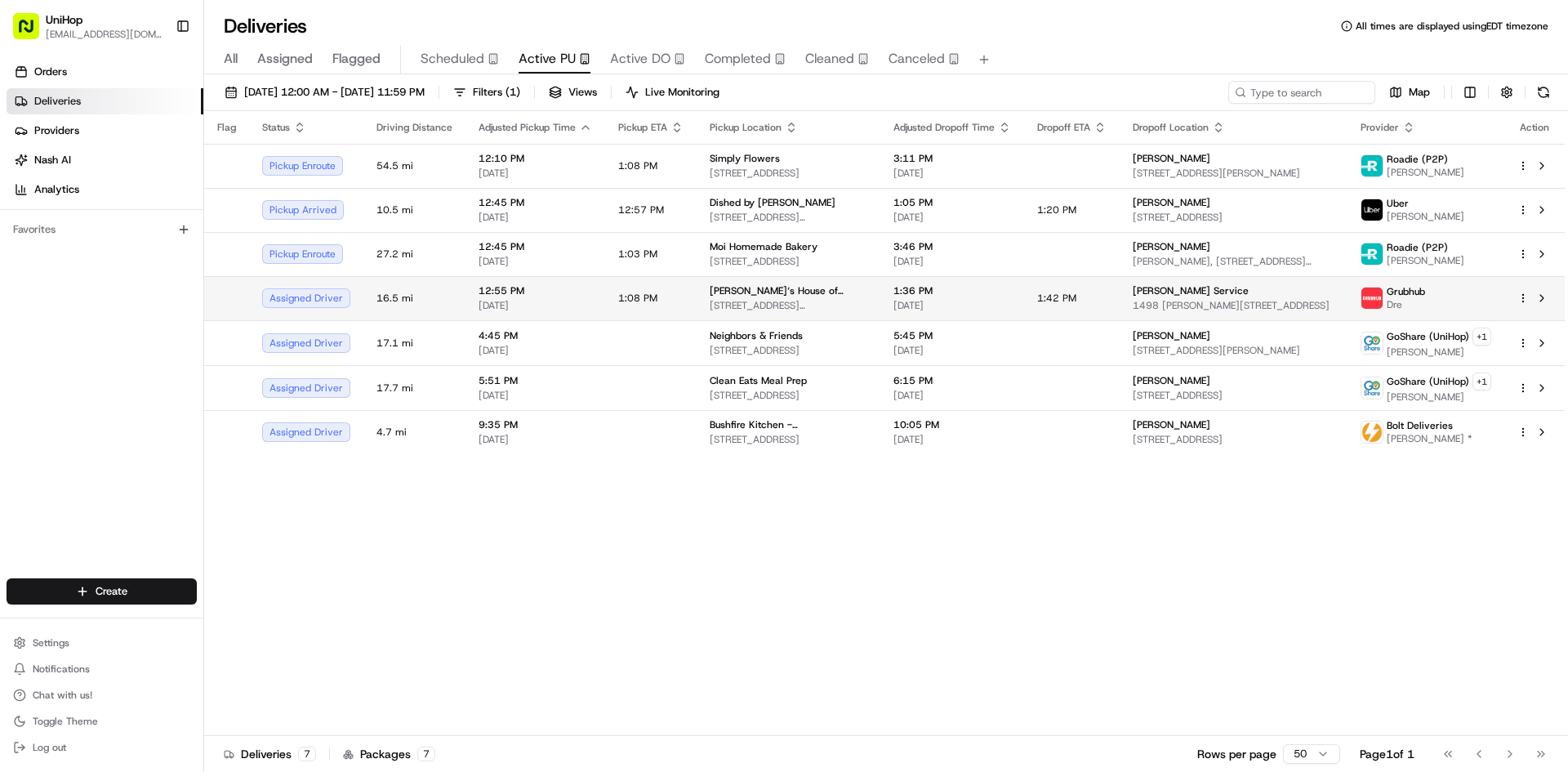
click at [788, 301] on span "200 Chambers St, Woodstock, GA 30188, USA" at bounding box center [789, 306] width 157 height 13
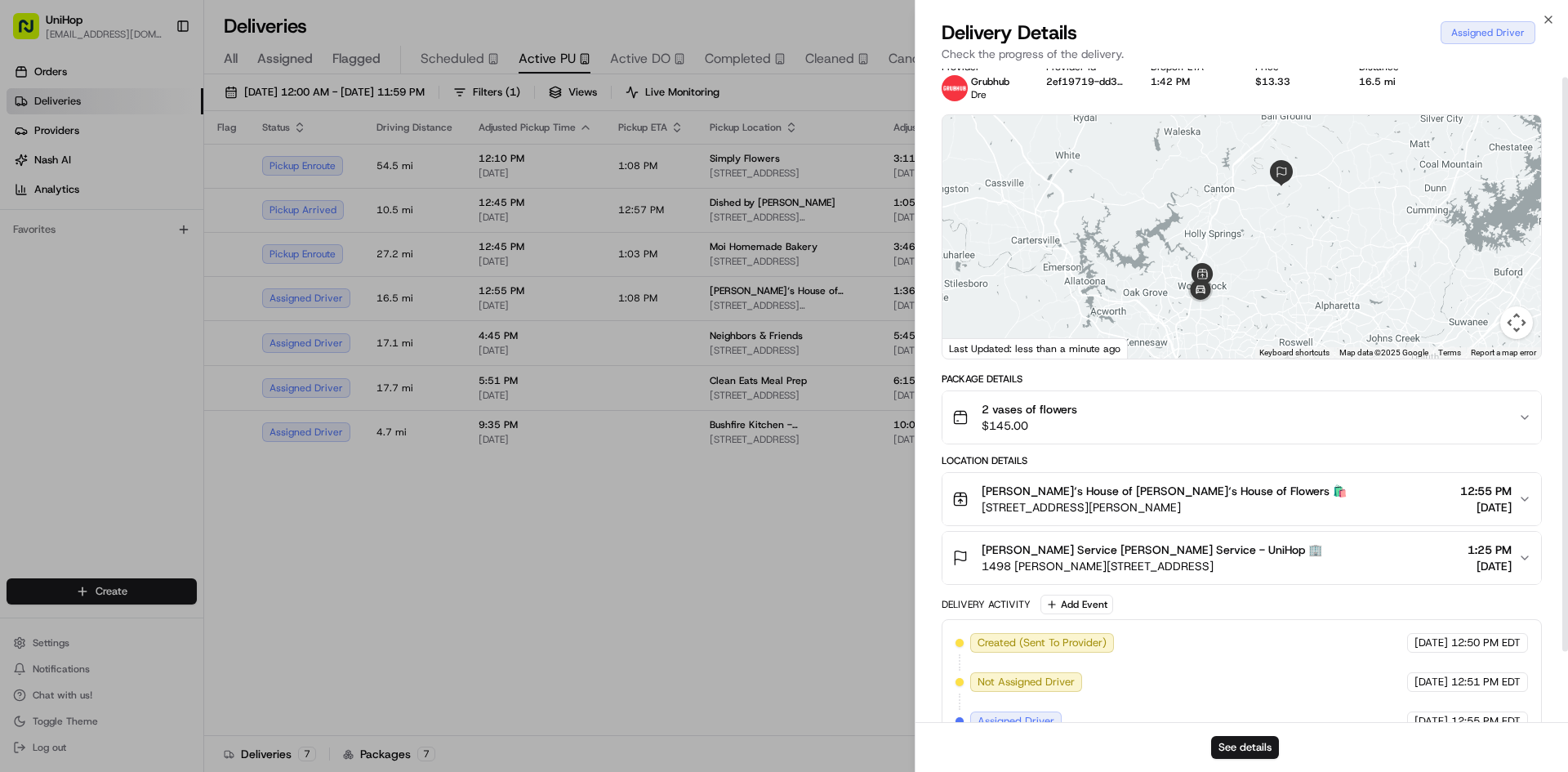
scroll to position [90, 0]
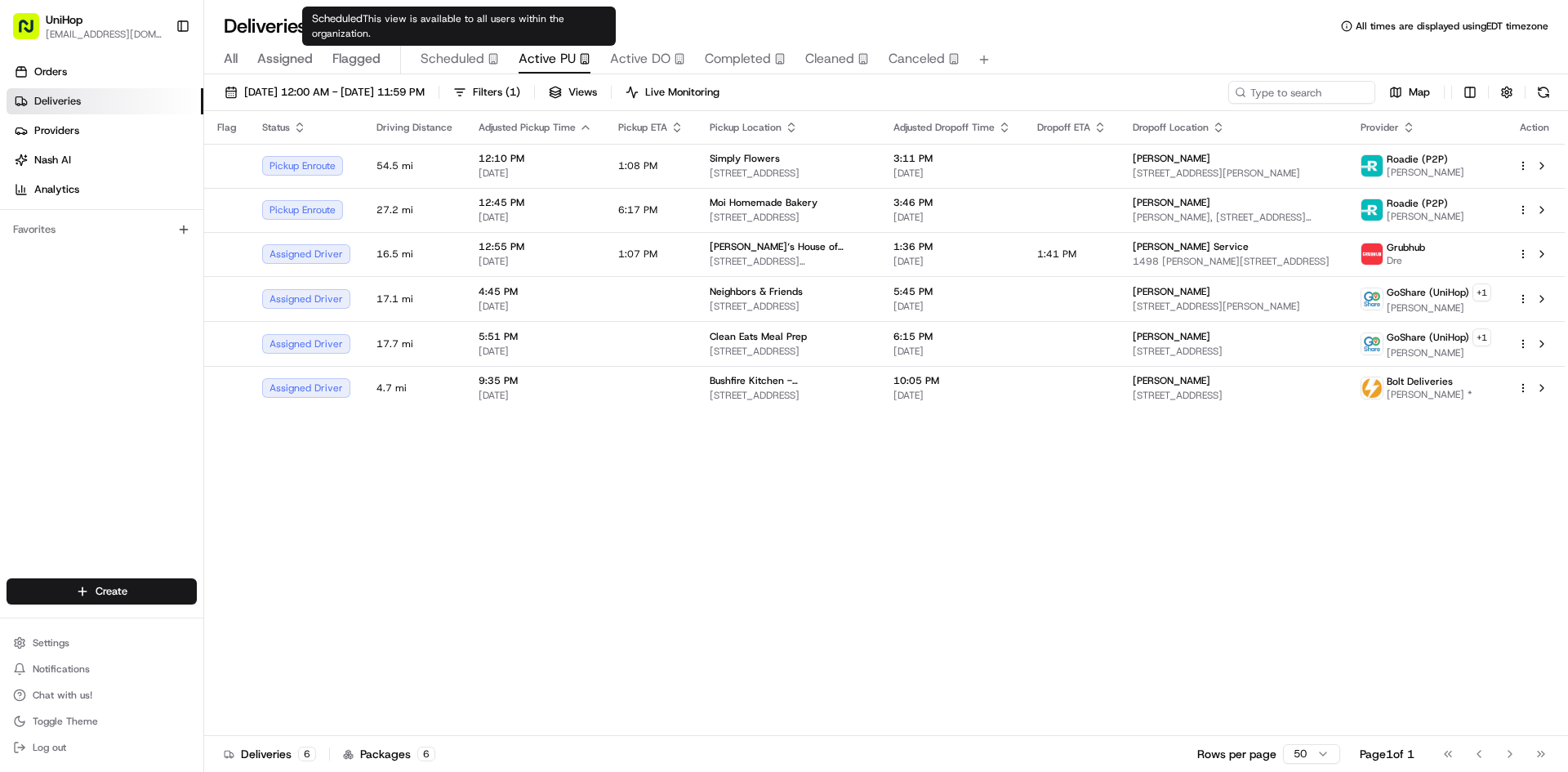
click at [481, 58] on span "Scheduled" at bounding box center [452, 59] width 63 height 20
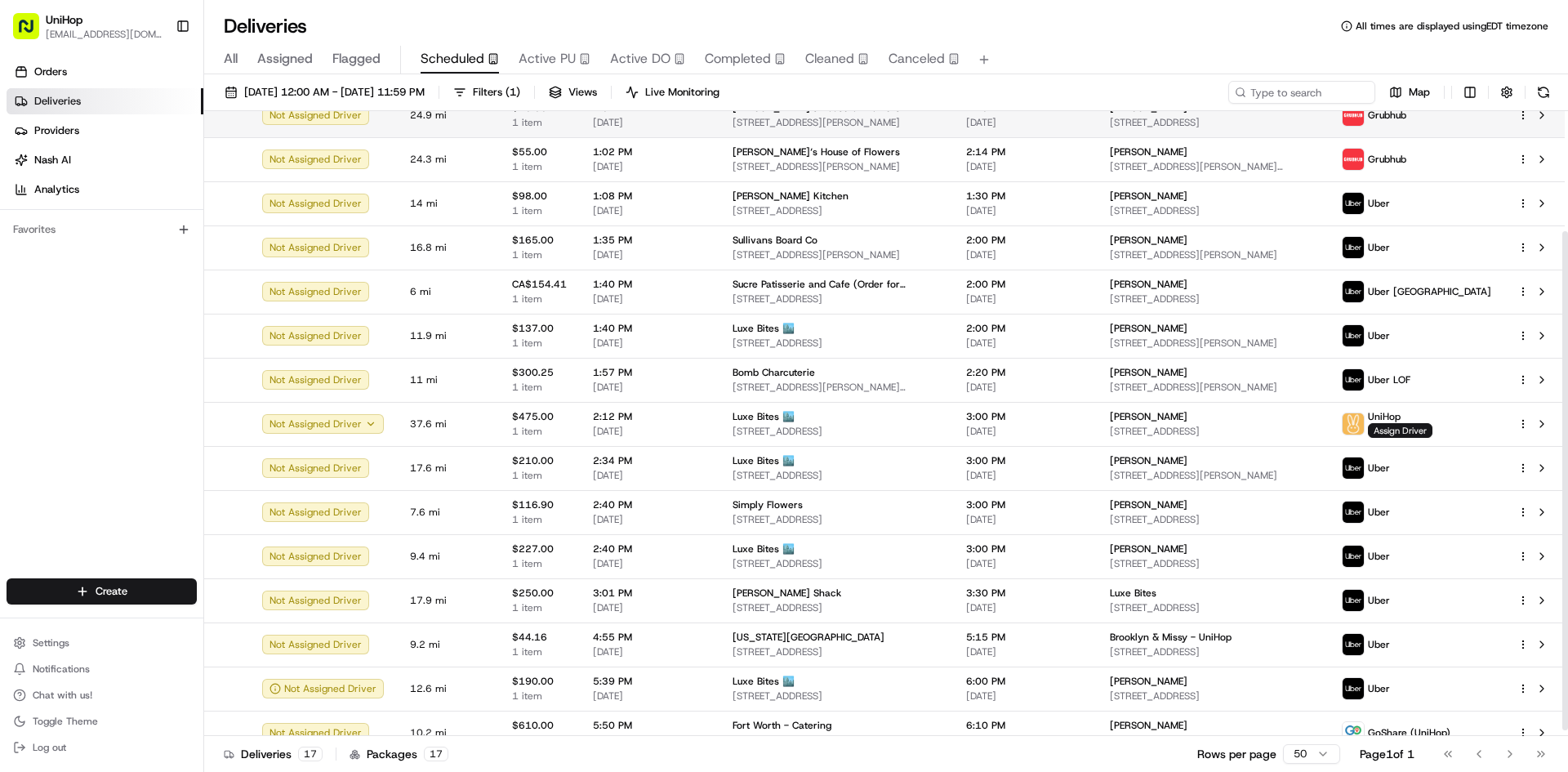
scroll to position [157, 0]
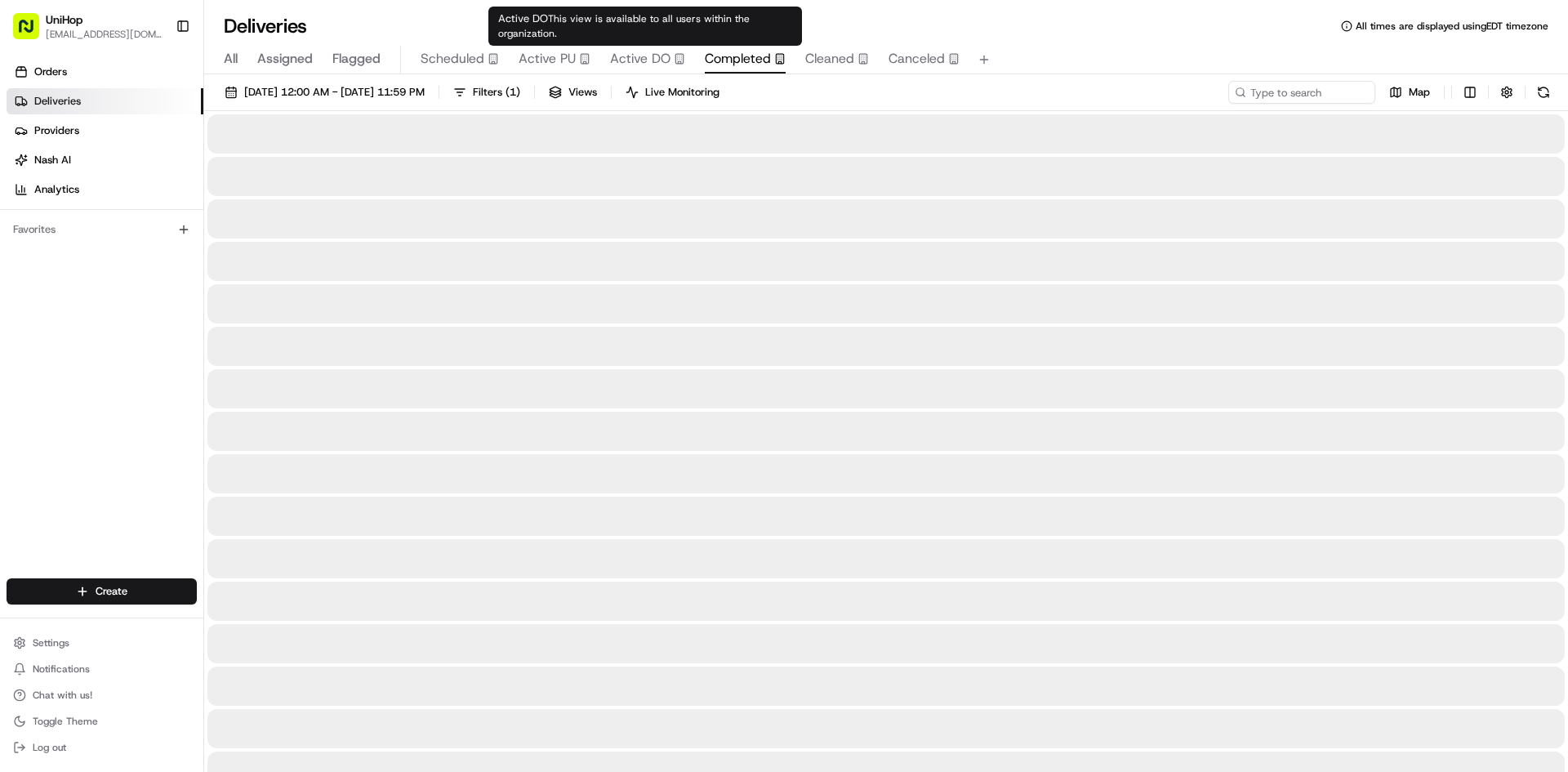
click at [715, 54] on span "Completed" at bounding box center [738, 59] width 66 height 20
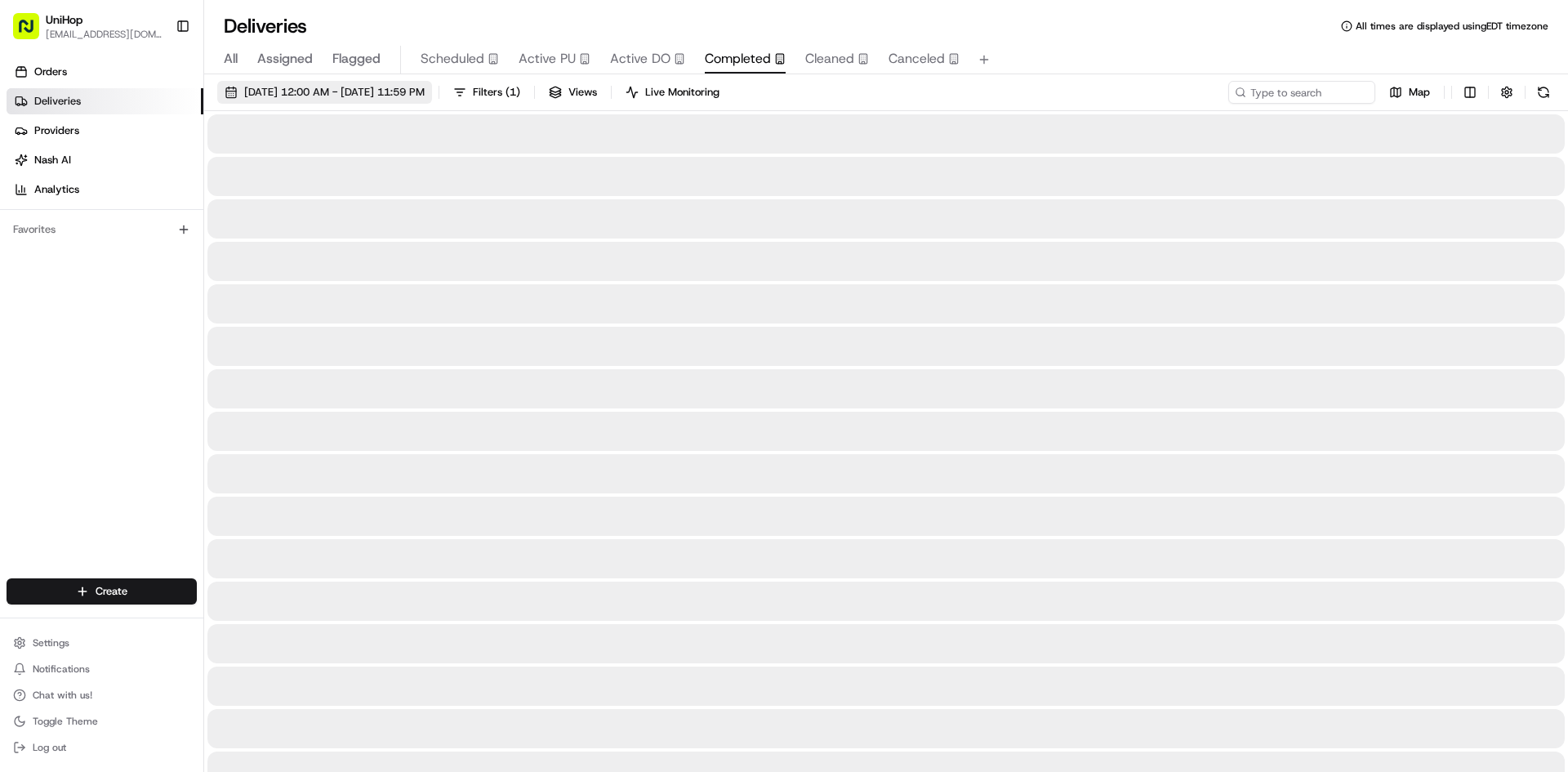
click at [391, 98] on span "Aug 23 2025 12:00 AM - Aug 23 2025 11:59 PM" at bounding box center [334, 93] width 181 height 15
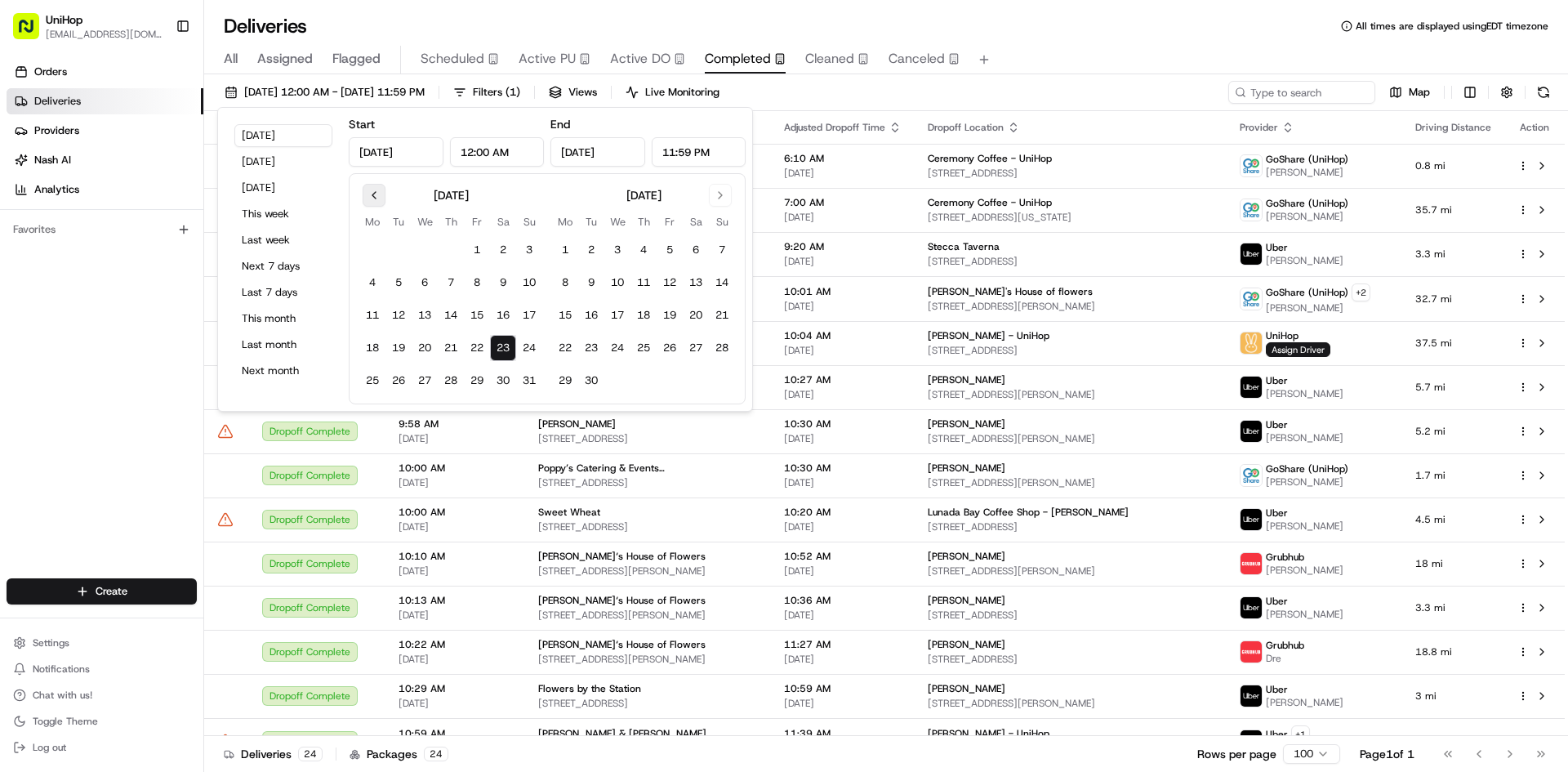
click at [370, 186] on button "Go to previous month" at bounding box center [374, 195] width 23 height 23
click at [407, 248] on button "1" at bounding box center [399, 250] width 27 height 27
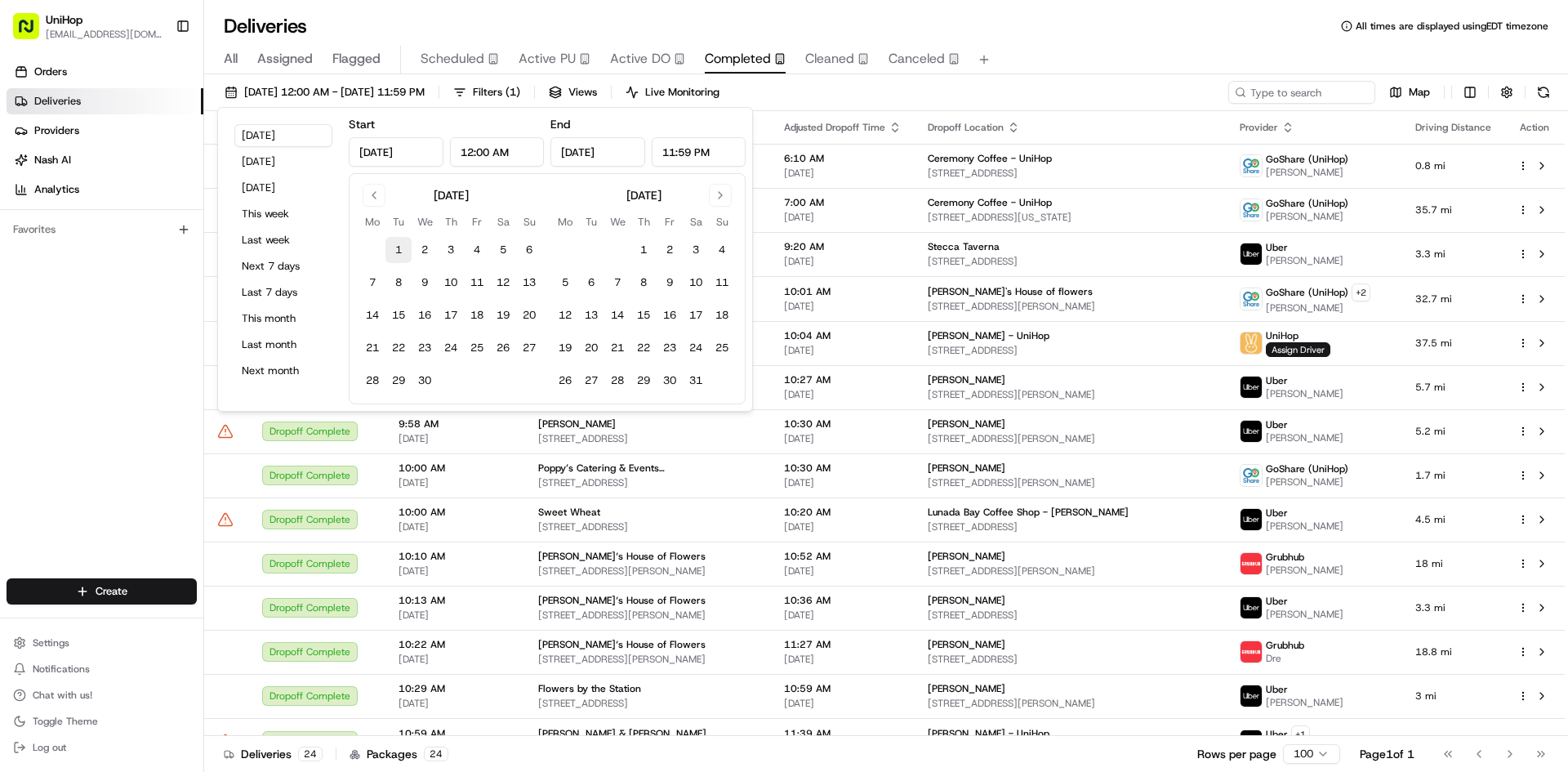
type input "Apr 1, 2025"
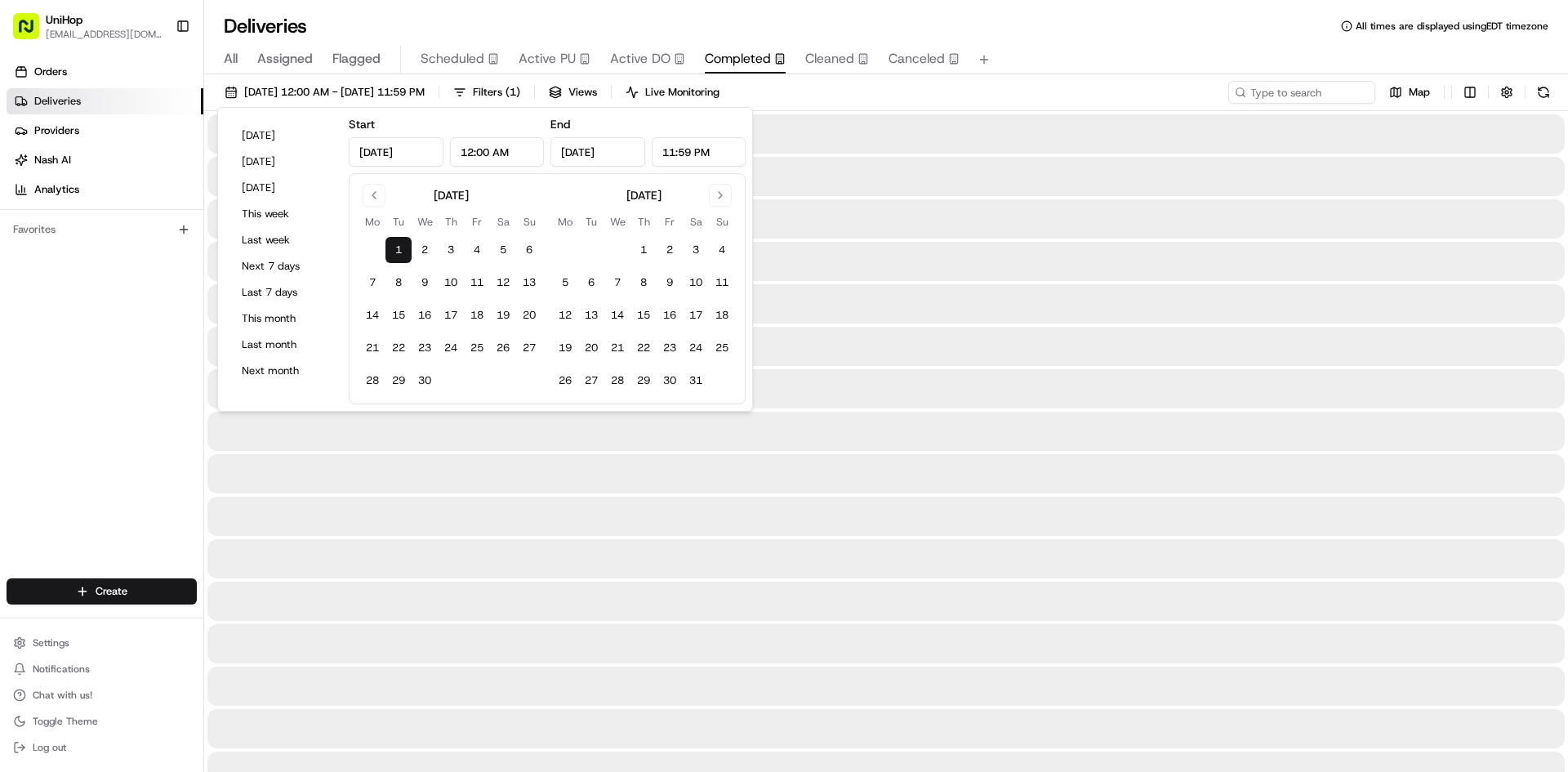
click at [708, 198] on div "May 2025" at bounding box center [643, 193] width 183 height 20
click at [714, 199] on button "Go to next month" at bounding box center [721, 195] width 23 height 23
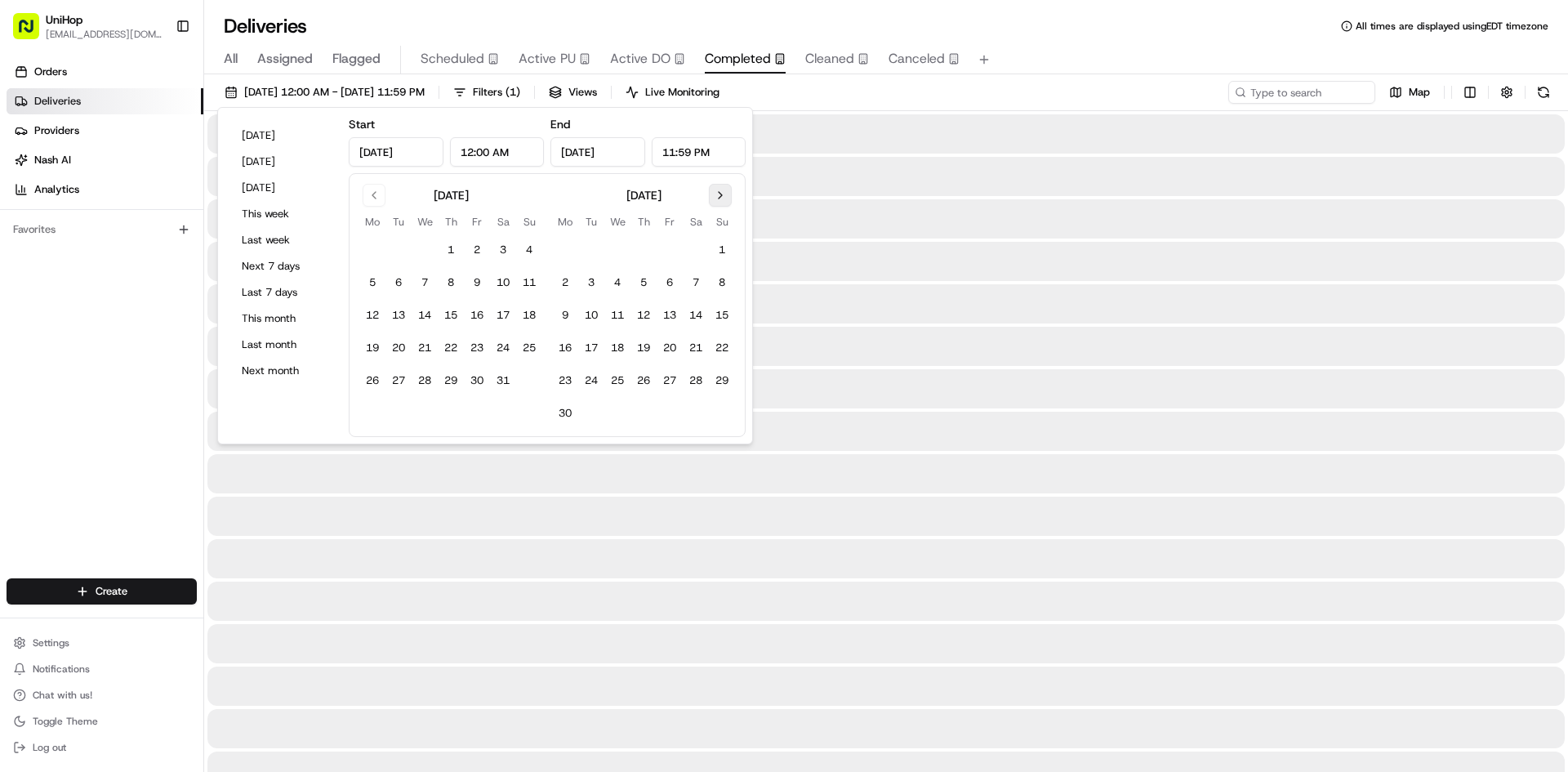
click at [714, 199] on button "Go to next month" at bounding box center [721, 195] width 23 height 23
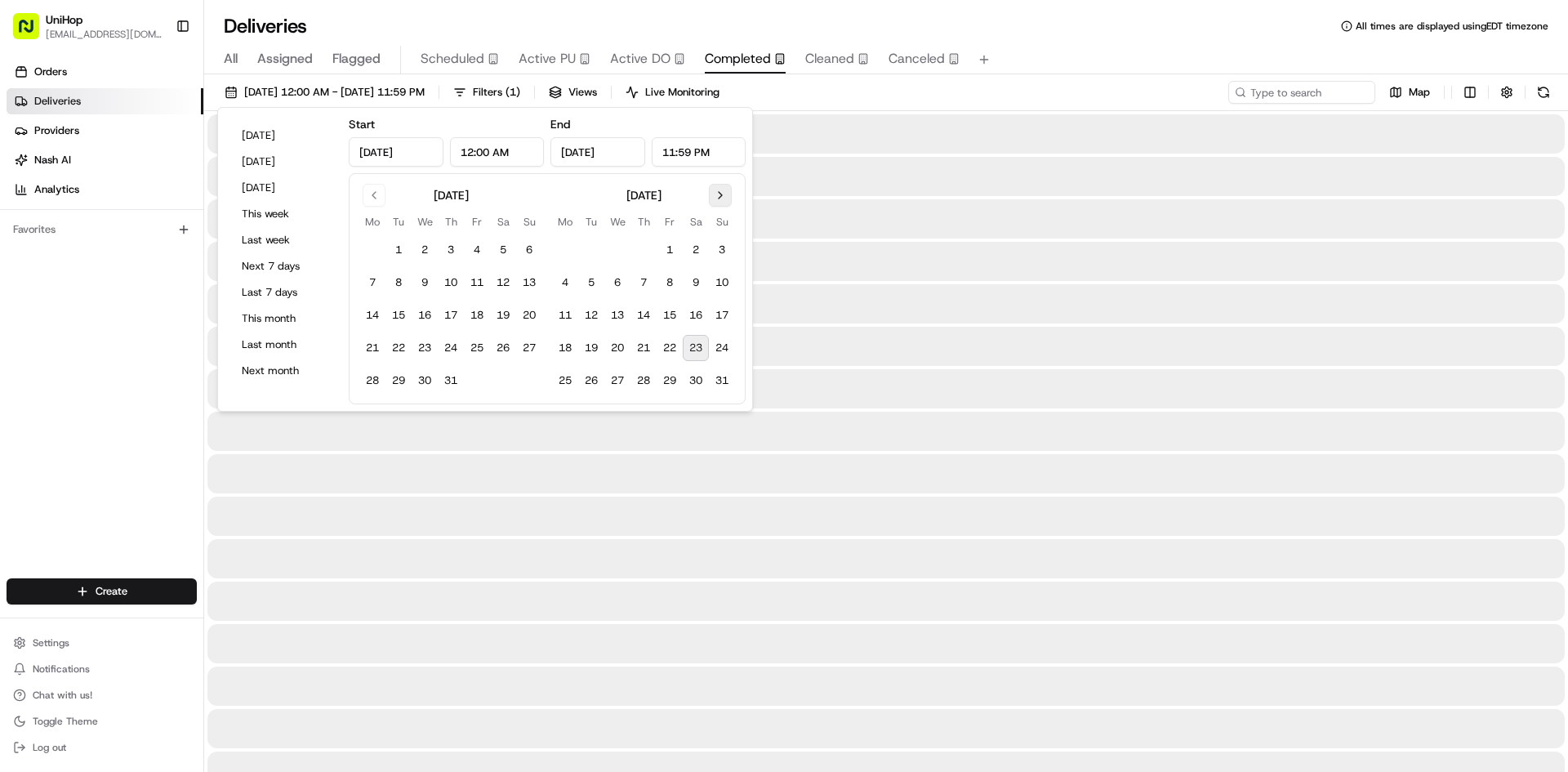
click at [714, 199] on button "Go to next month" at bounding box center [721, 195] width 23 height 23
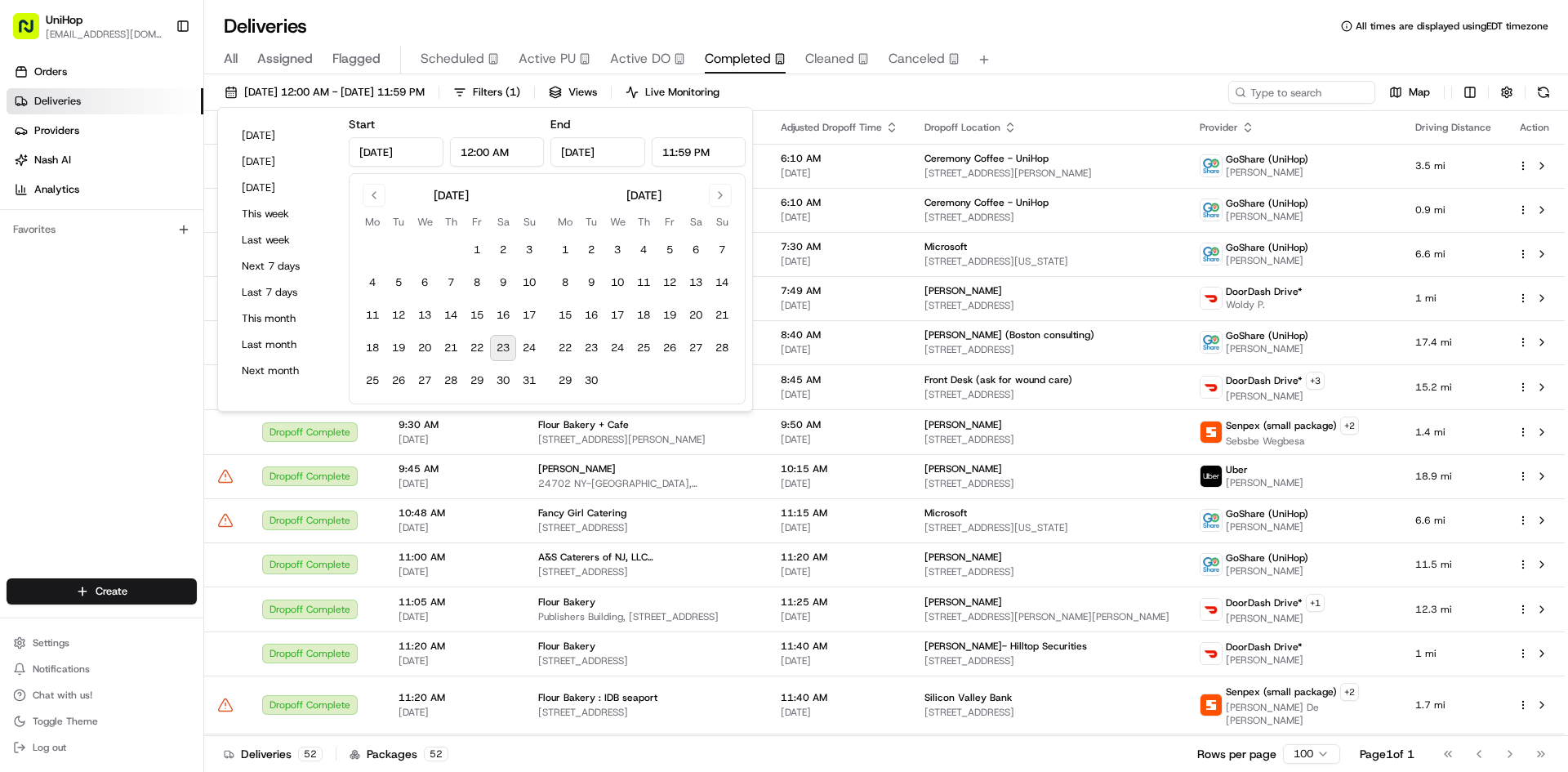
click at [500, 343] on button "23" at bounding box center [504, 349] width 27 height 27
type input "Aug 23, 2025"
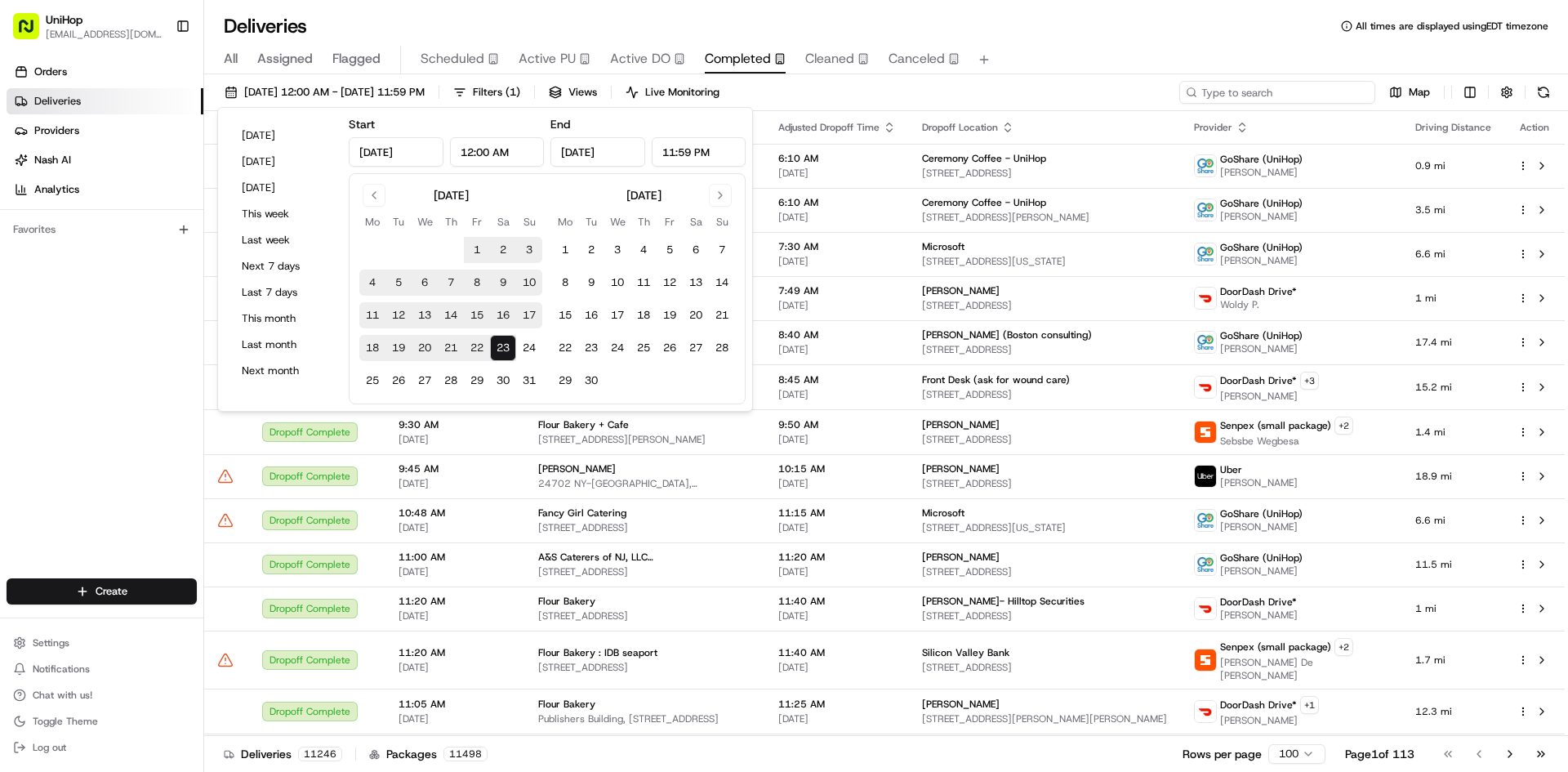
click at [1259, 95] on input at bounding box center [1277, 92] width 196 height 23
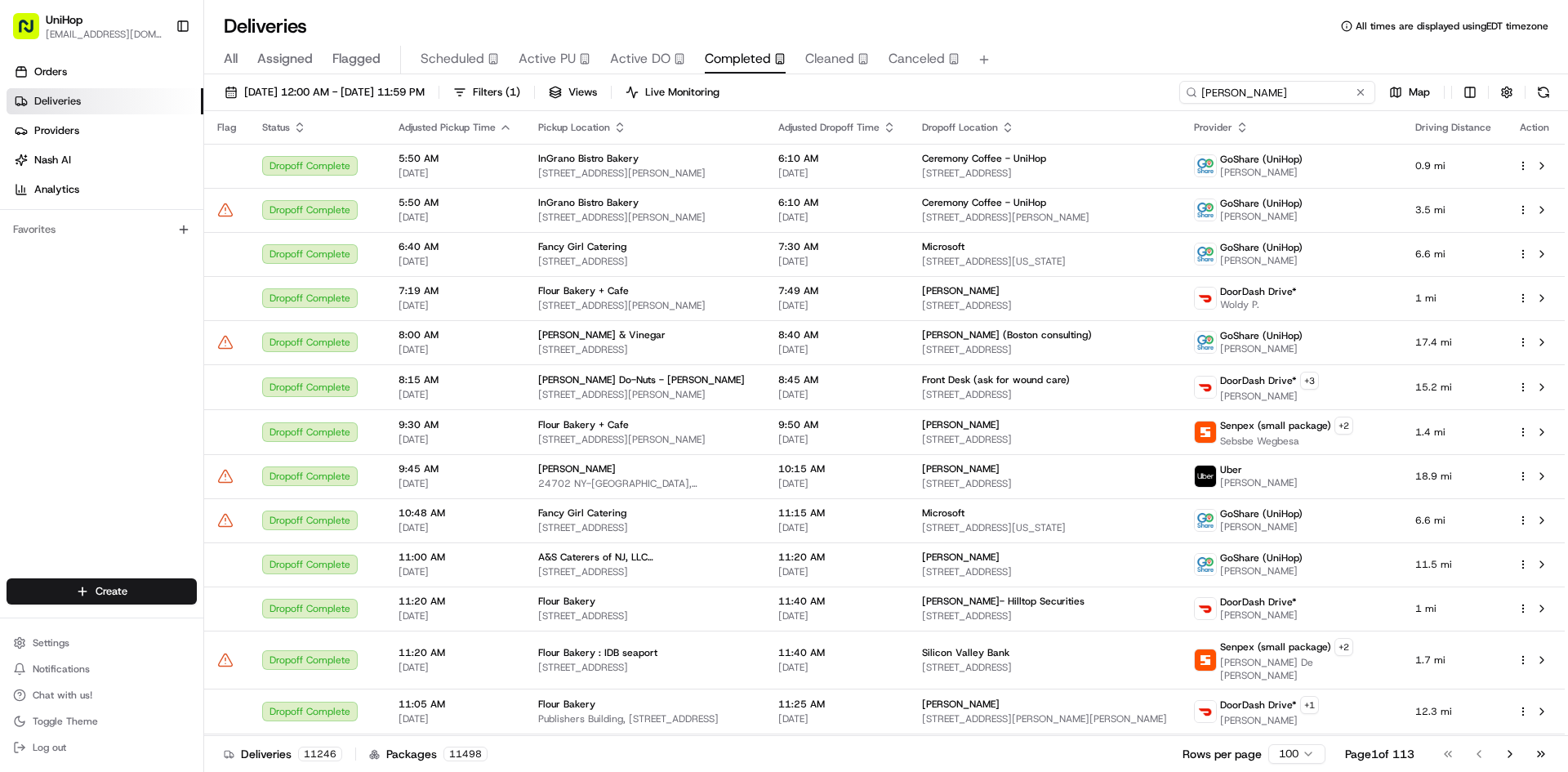
type input "overton"
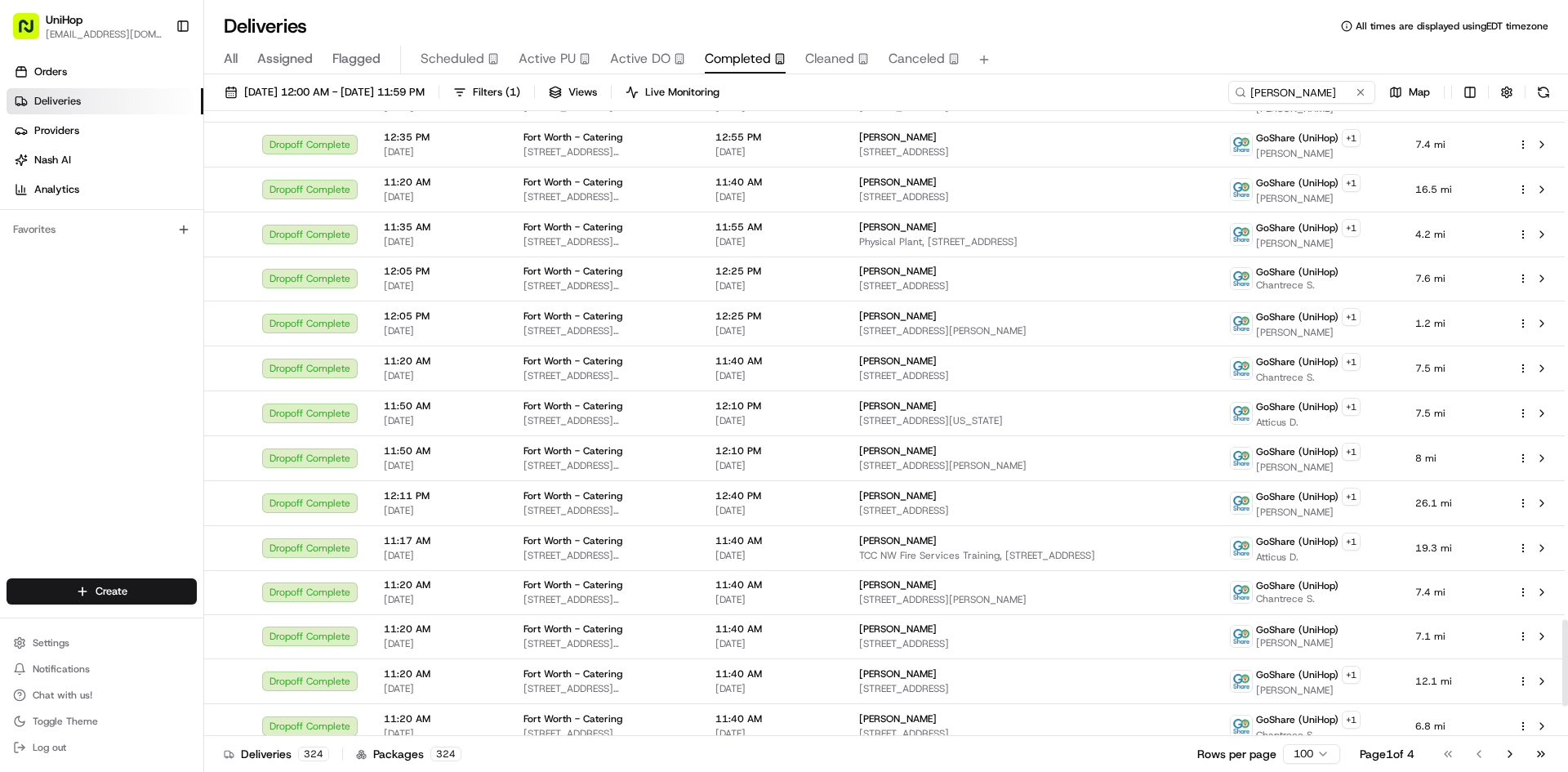
scroll to position [3893, 0]
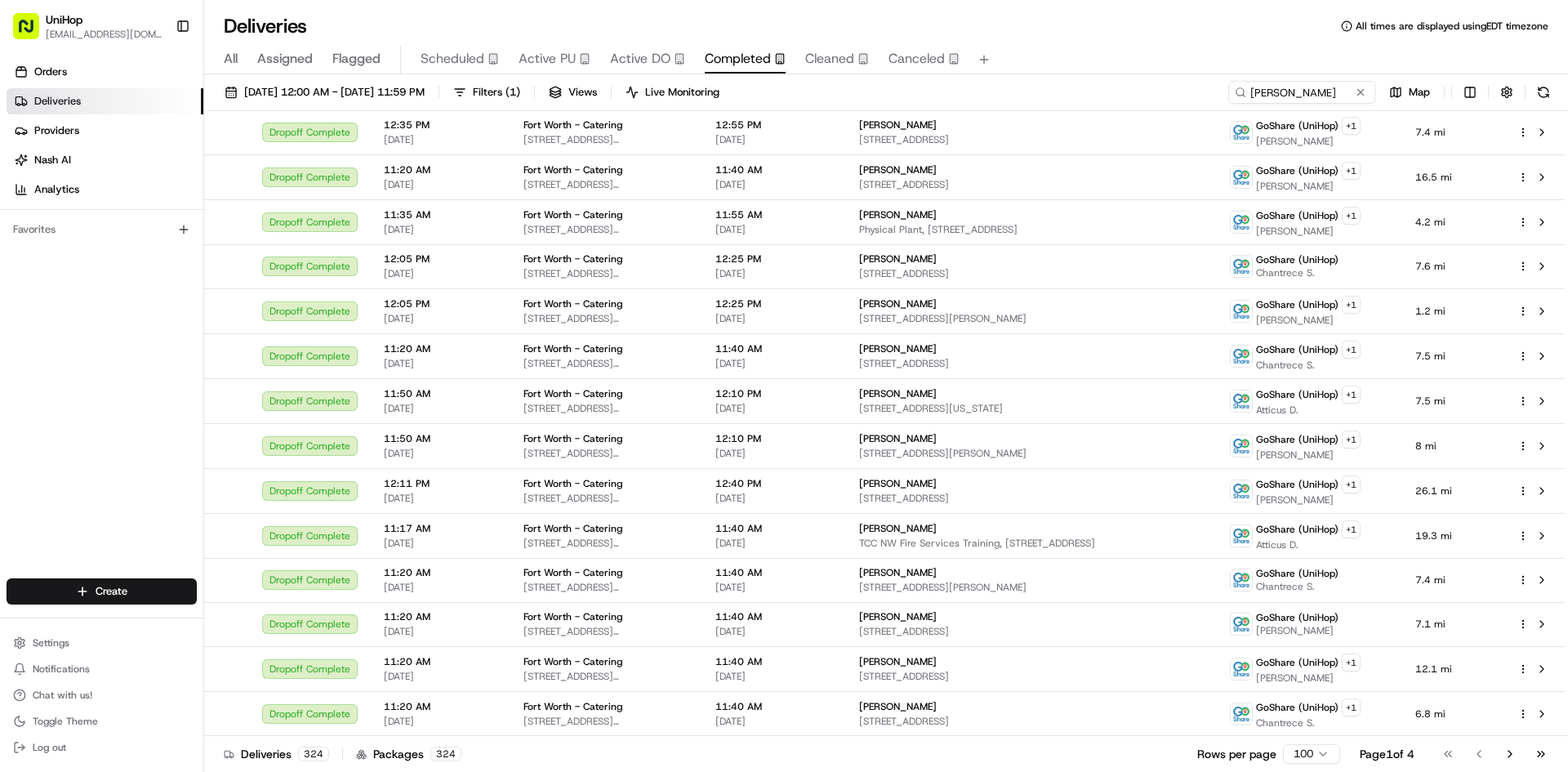
click at [98, 462] on div "Orders Deliveries Providers Nash AI Analytics Favorites" at bounding box center [101, 320] width 204 height 536
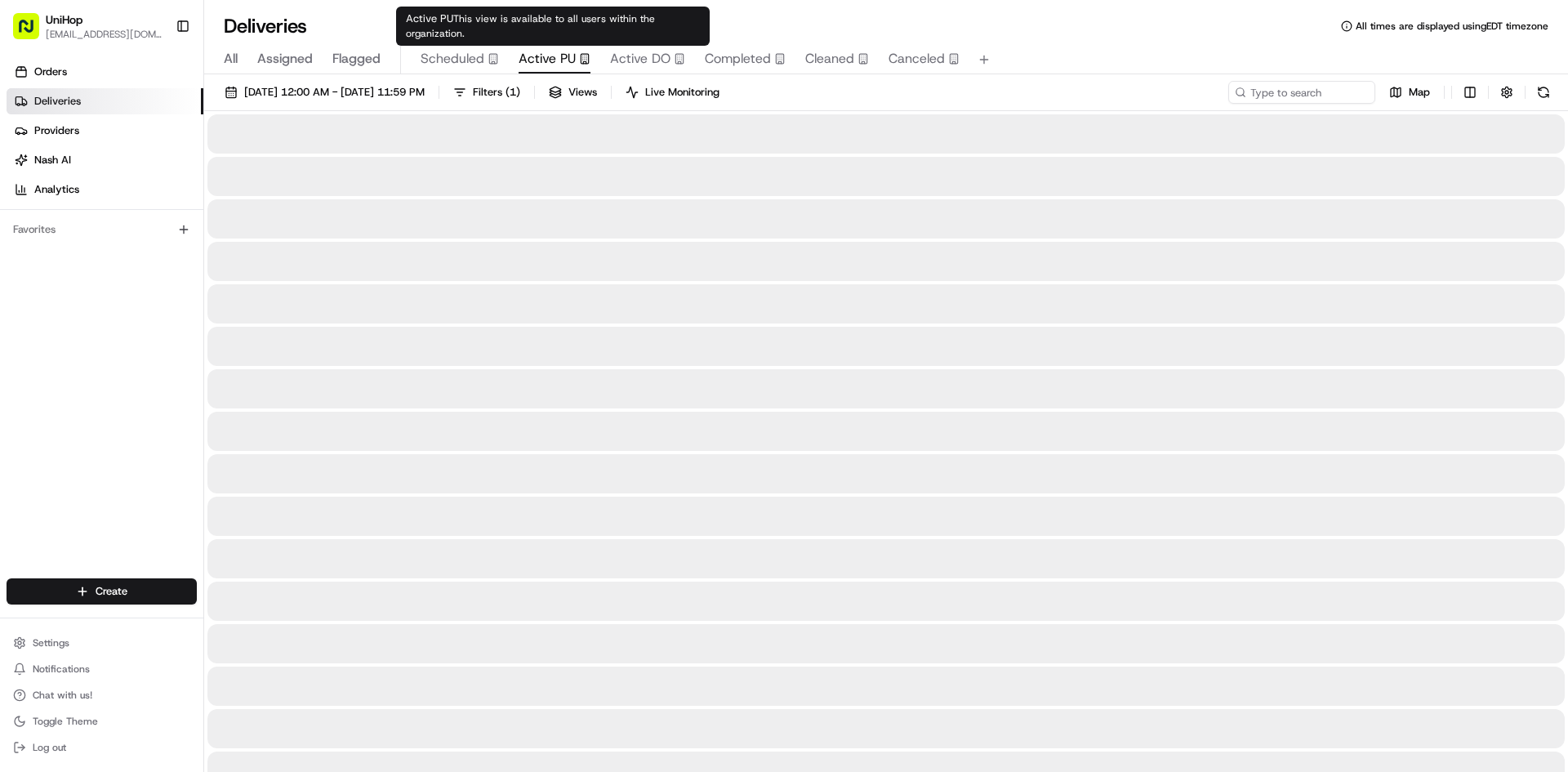
click at [556, 58] on span "Active PU" at bounding box center [547, 59] width 57 height 20
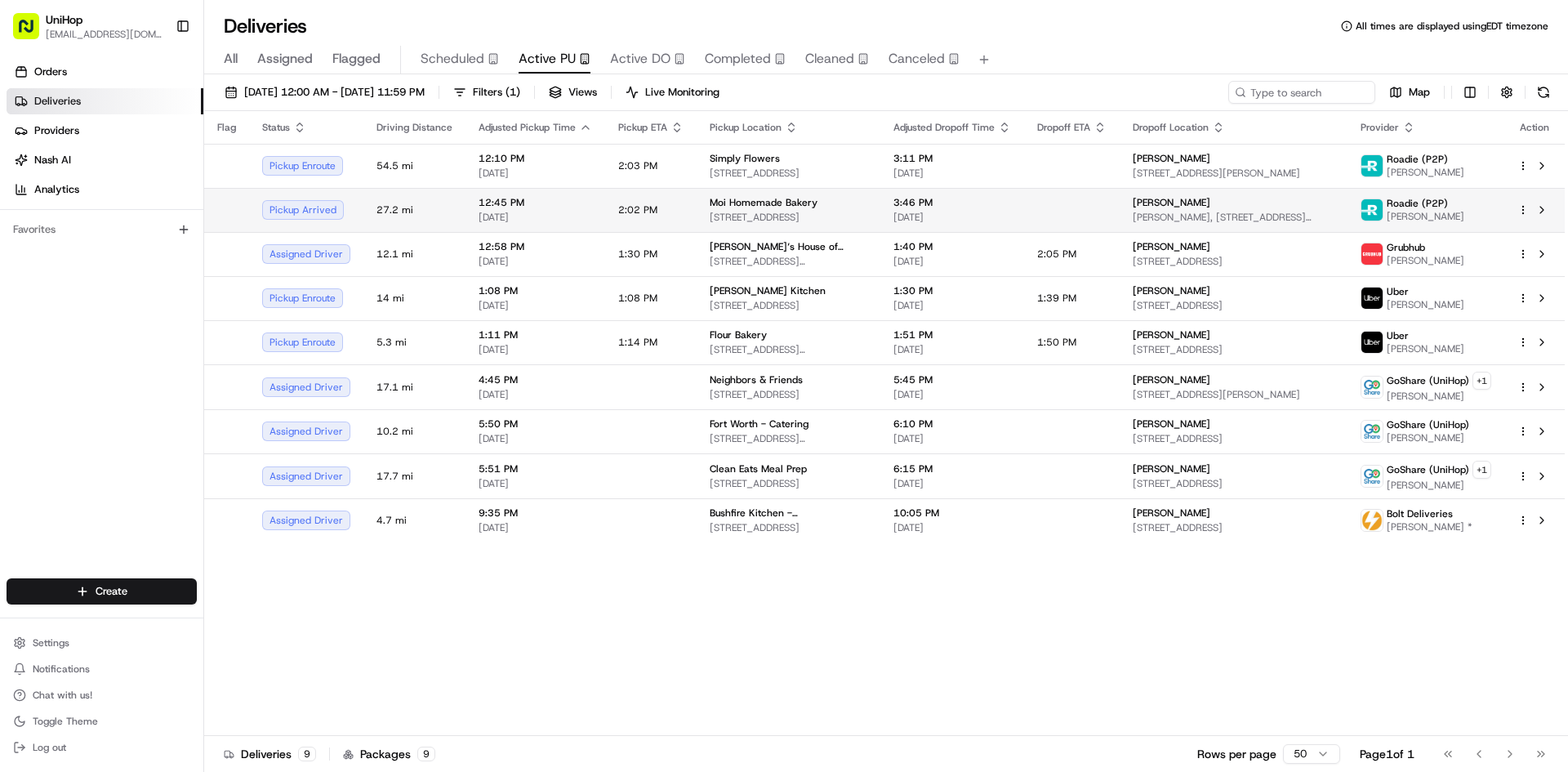
click at [757, 217] on span "7388 SW 57th Ave, South Miami, FL 33143, USA" at bounding box center [789, 218] width 157 height 13
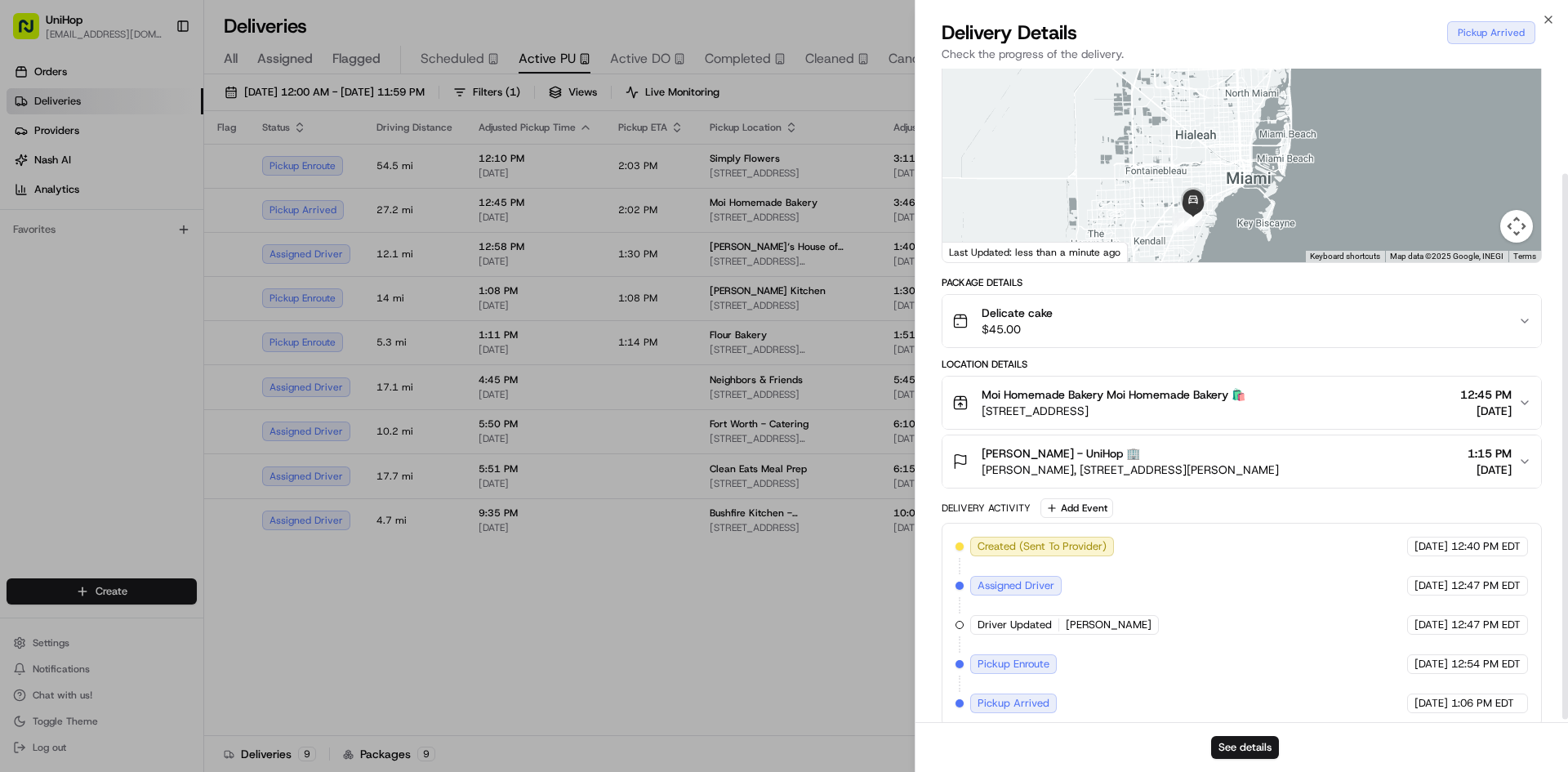
scroll to position [129, 0]
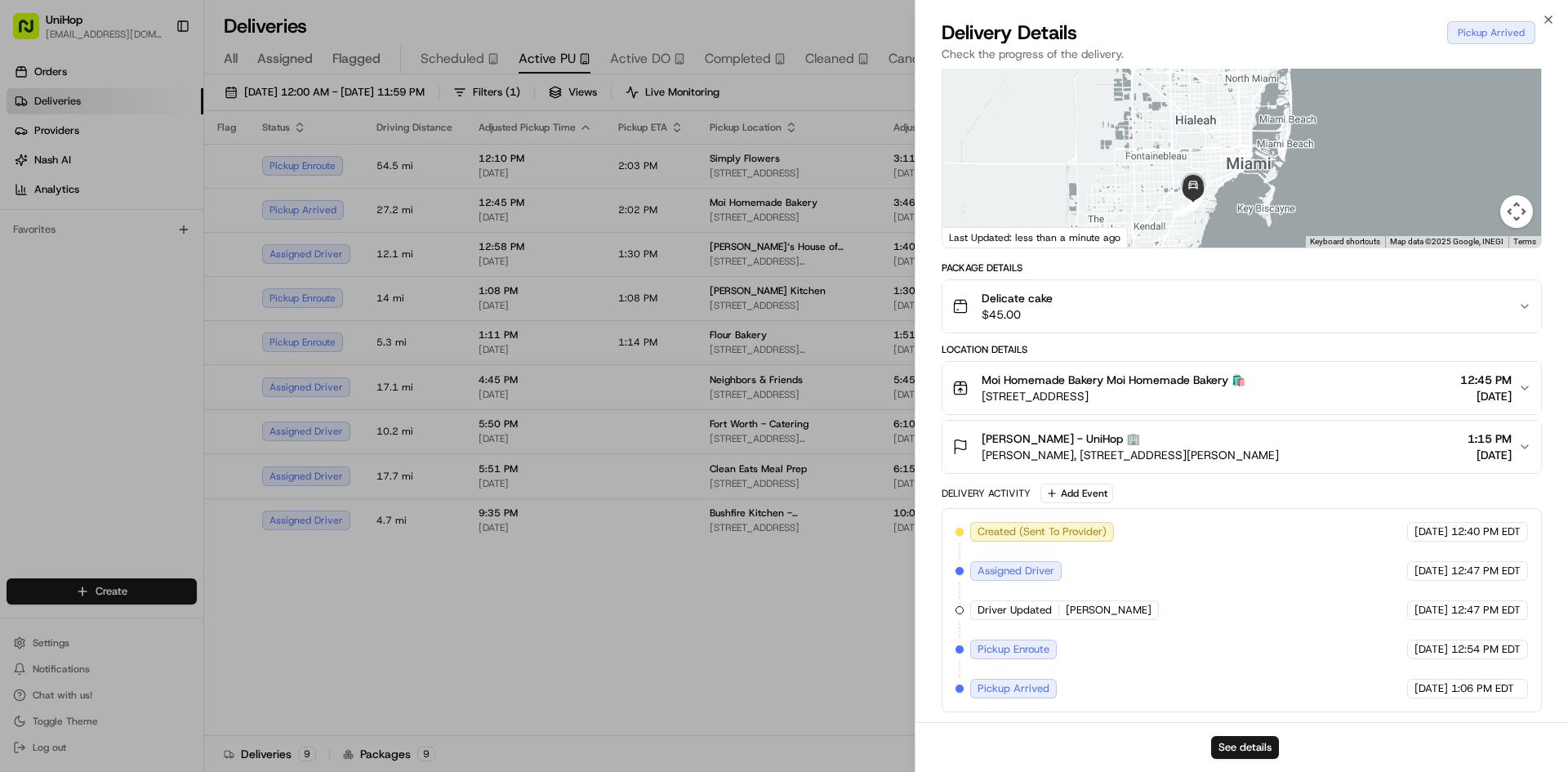
click at [1160, 398] on span "7388 SW 57th Ave, South Miami, FL 33143, USA" at bounding box center [1114, 396] width 264 height 16
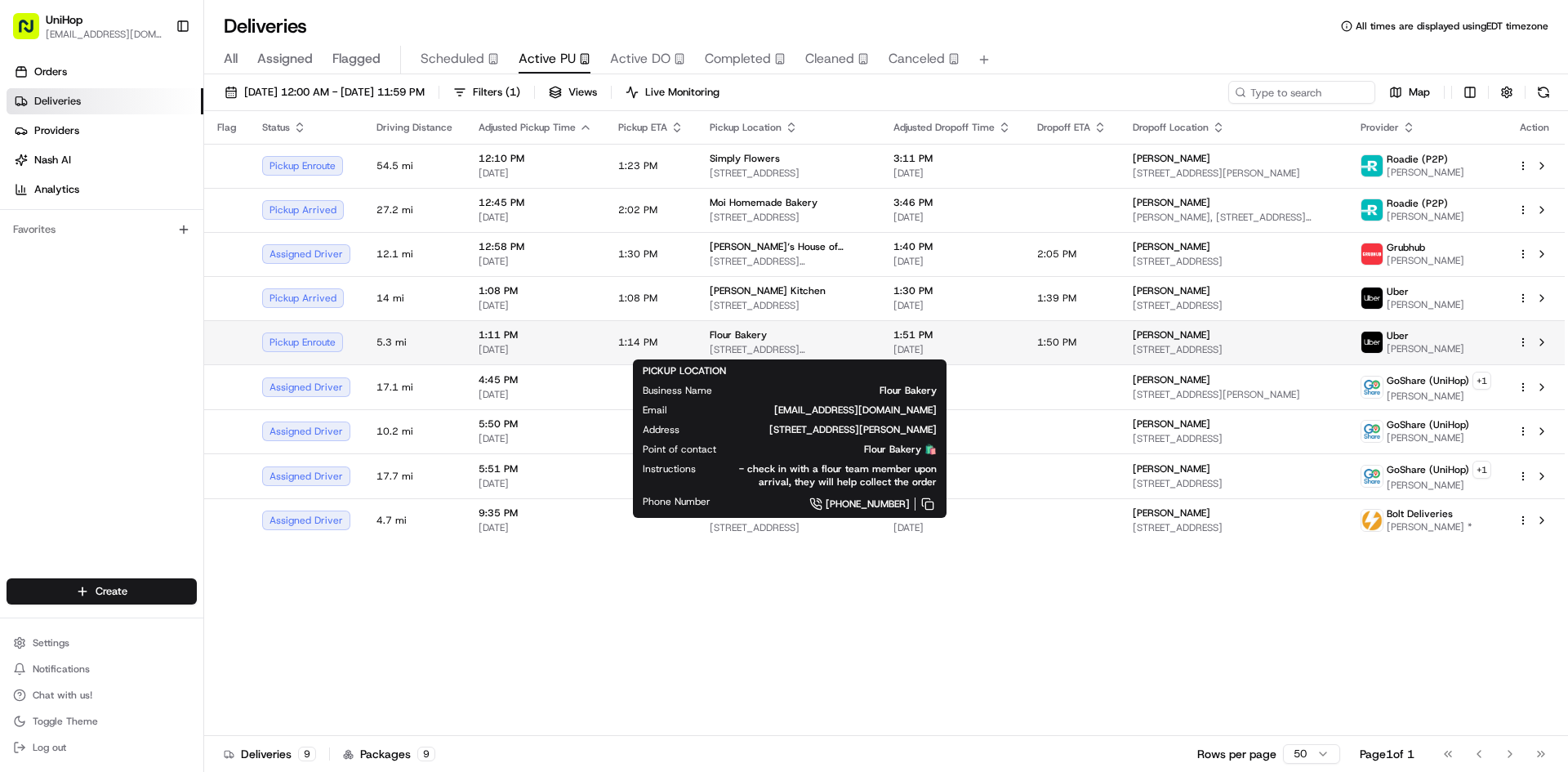
click at [757, 349] on span "30 Dalton St, Boston, MA 02115, USA" at bounding box center [789, 350] width 157 height 13
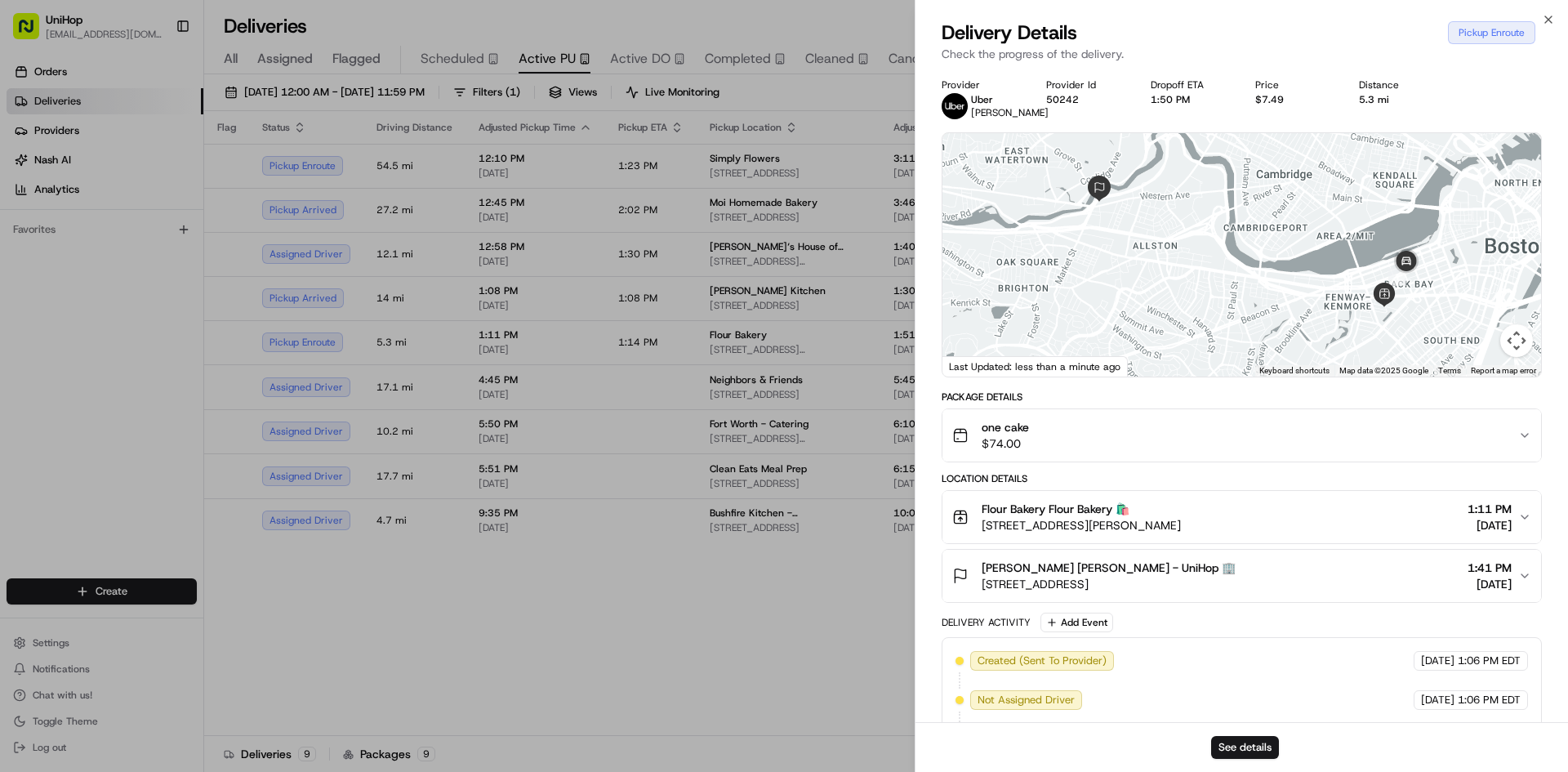
click at [1246, 452] on div "one cake $74.00" at bounding box center [1236, 436] width 566 height 33
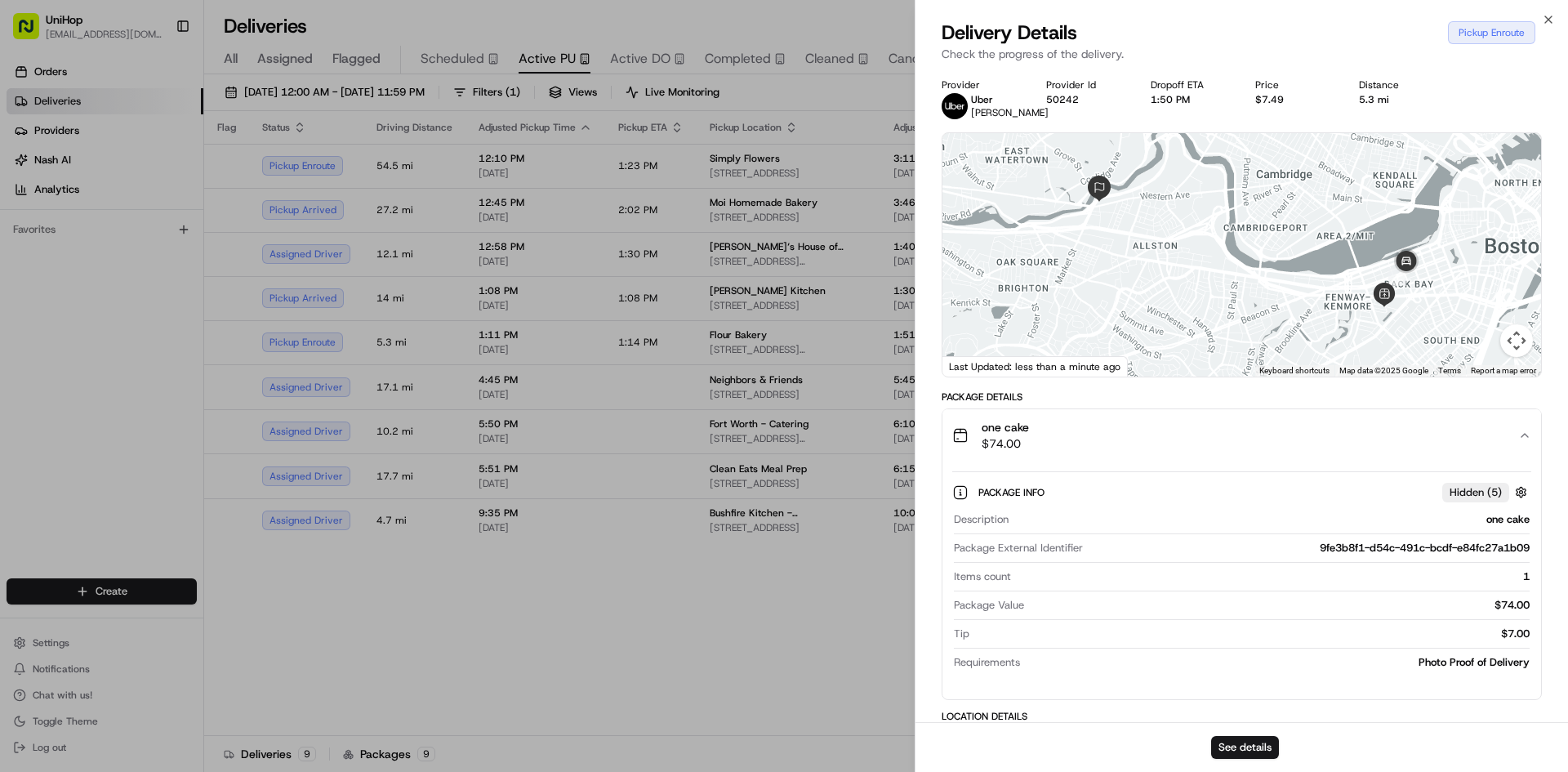
click at [1246, 452] on div "one cake $74.00" at bounding box center [1236, 436] width 566 height 33
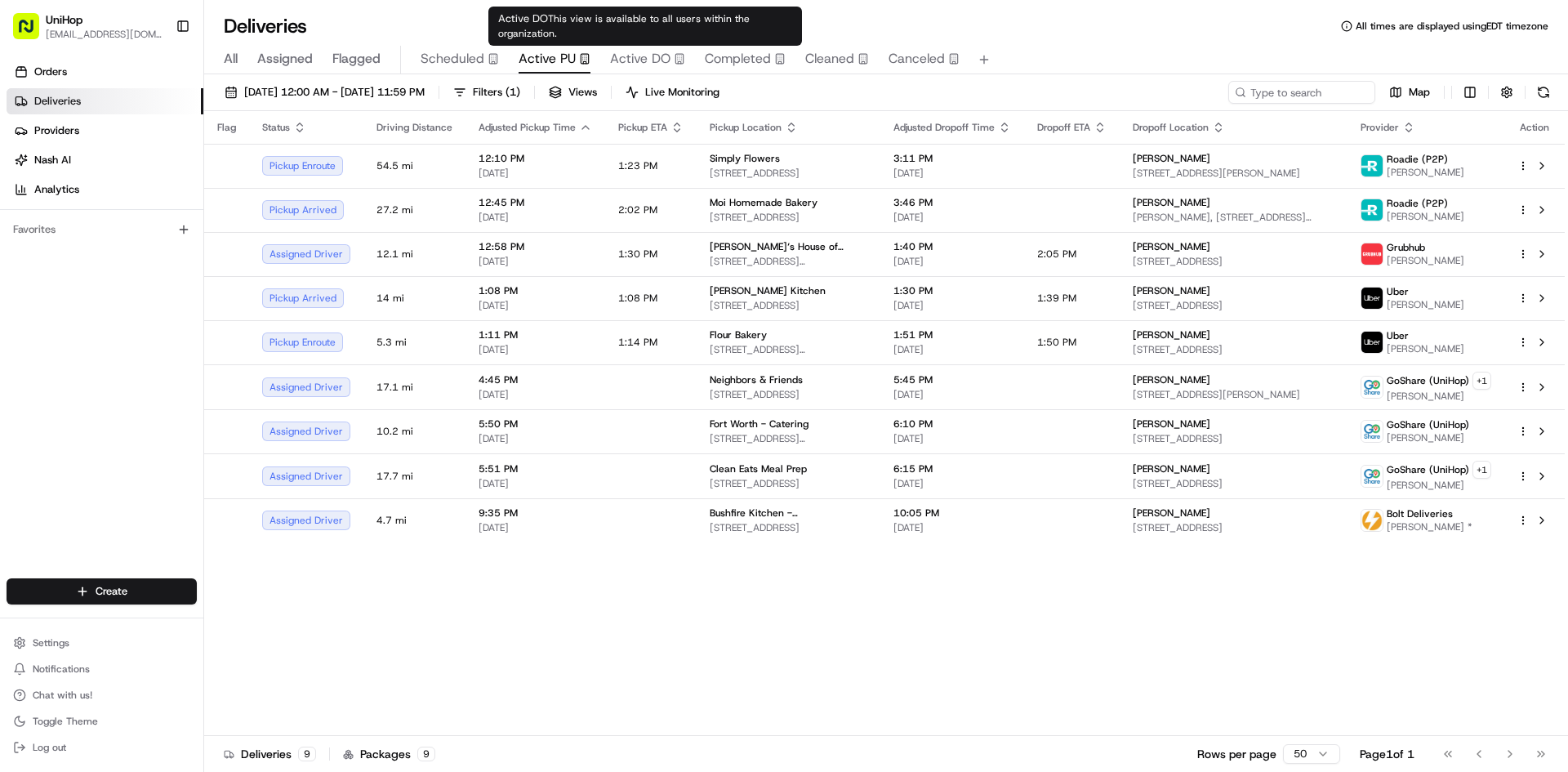
click at [641, 51] on span "Active DO" at bounding box center [640, 59] width 61 height 20
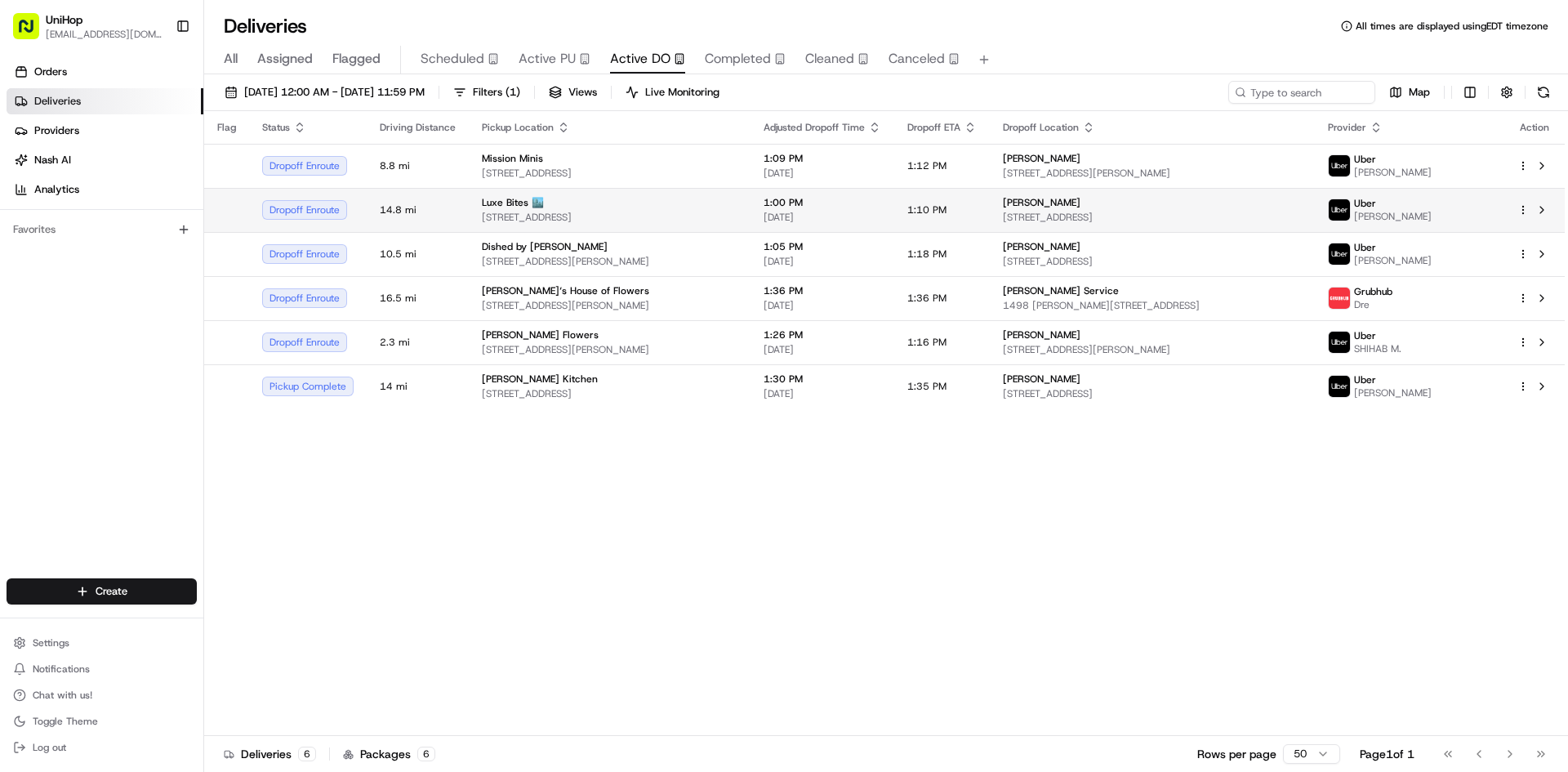
click at [610, 213] on span "3317 N Mission Rd k1, Los Angeles, CA 90031, USA" at bounding box center [610, 218] width 256 height 13
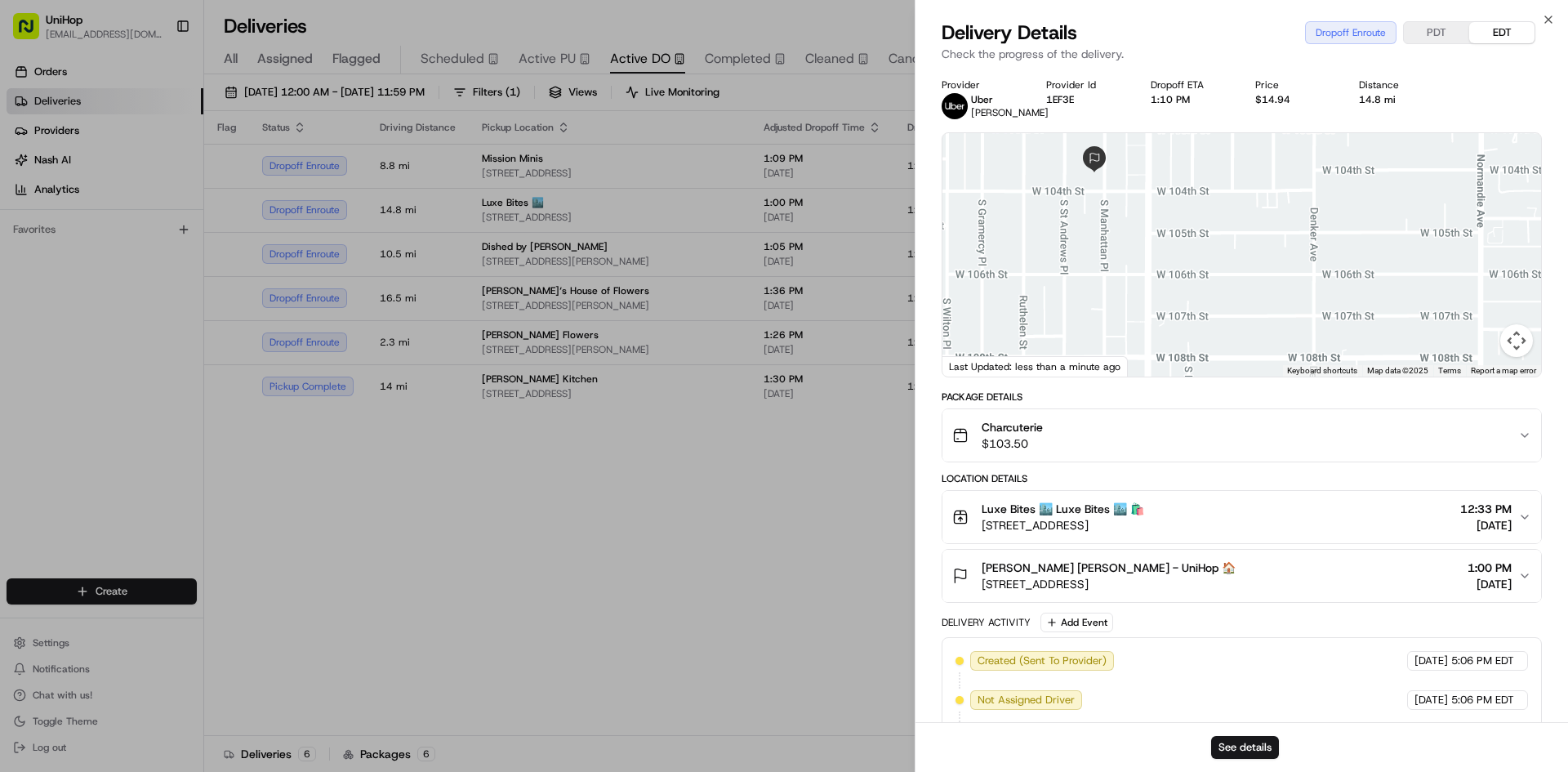
click at [1121, 562] on span "Tenasha Newman Tenasha Newman - UniHop 🏠" at bounding box center [1109, 567] width 254 height 16
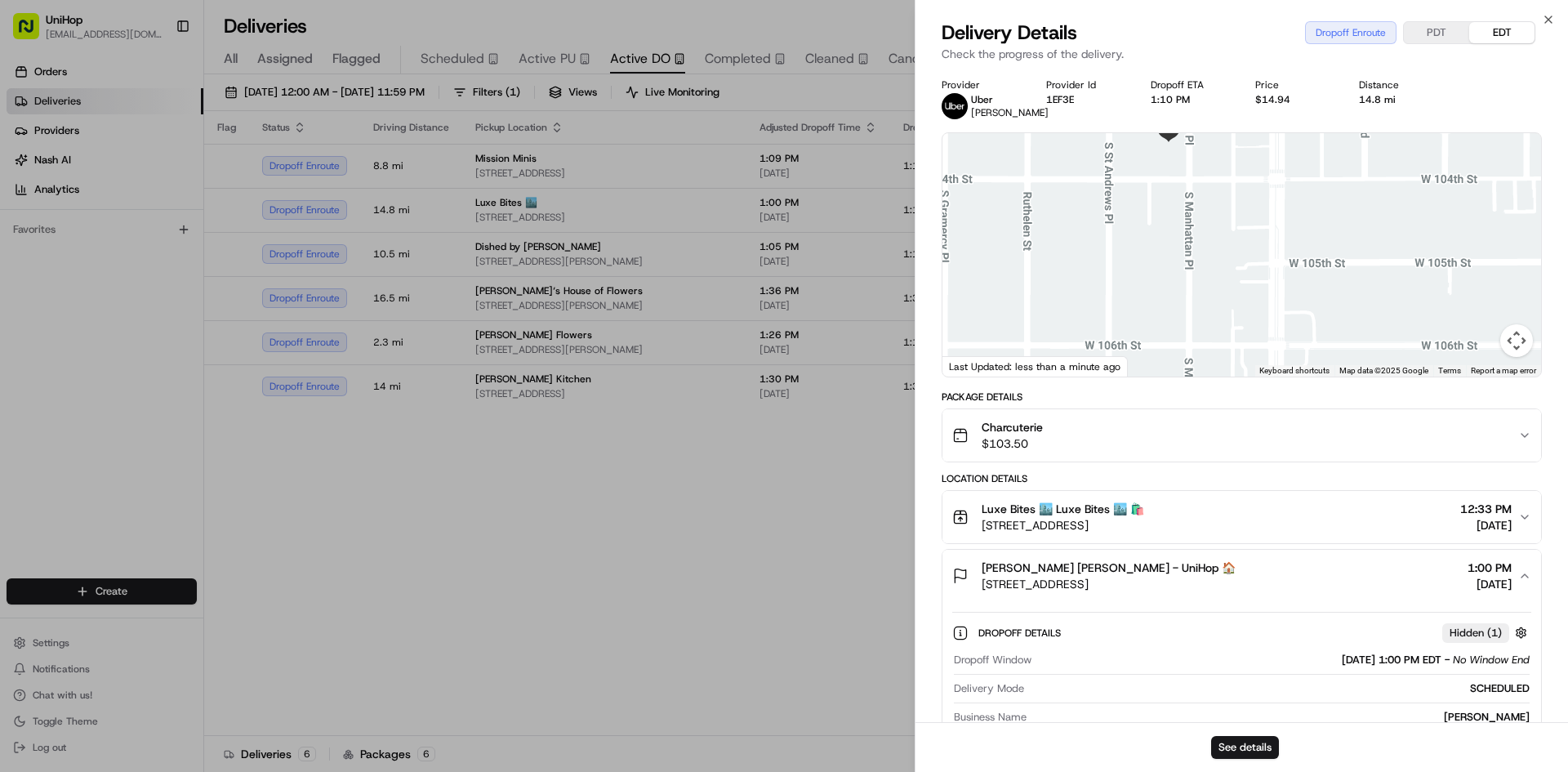
drag, startPoint x: 1225, startPoint y: 177, endPoint x: 1363, endPoint y: 339, distance: 212.8
click at [1363, 339] on div at bounding box center [1241, 255] width 598 height 243
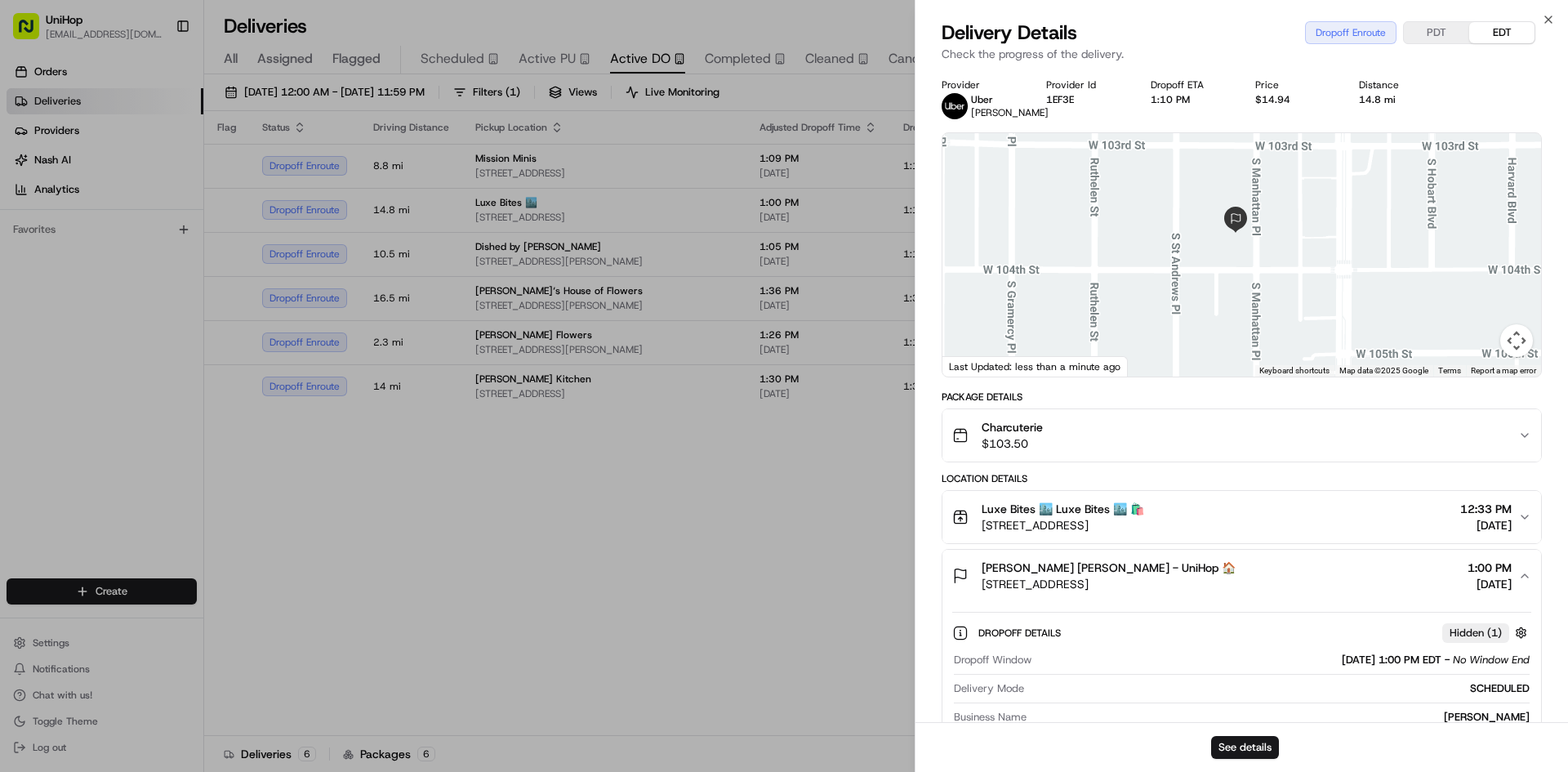
drag, startPoint x: 1212, startPoint y: 232, endPoint x: 1211, endPoint y: 274, distance: 42.0
click at [1211, 274] on div at bounding box center [1241, 255] width 598 height 243
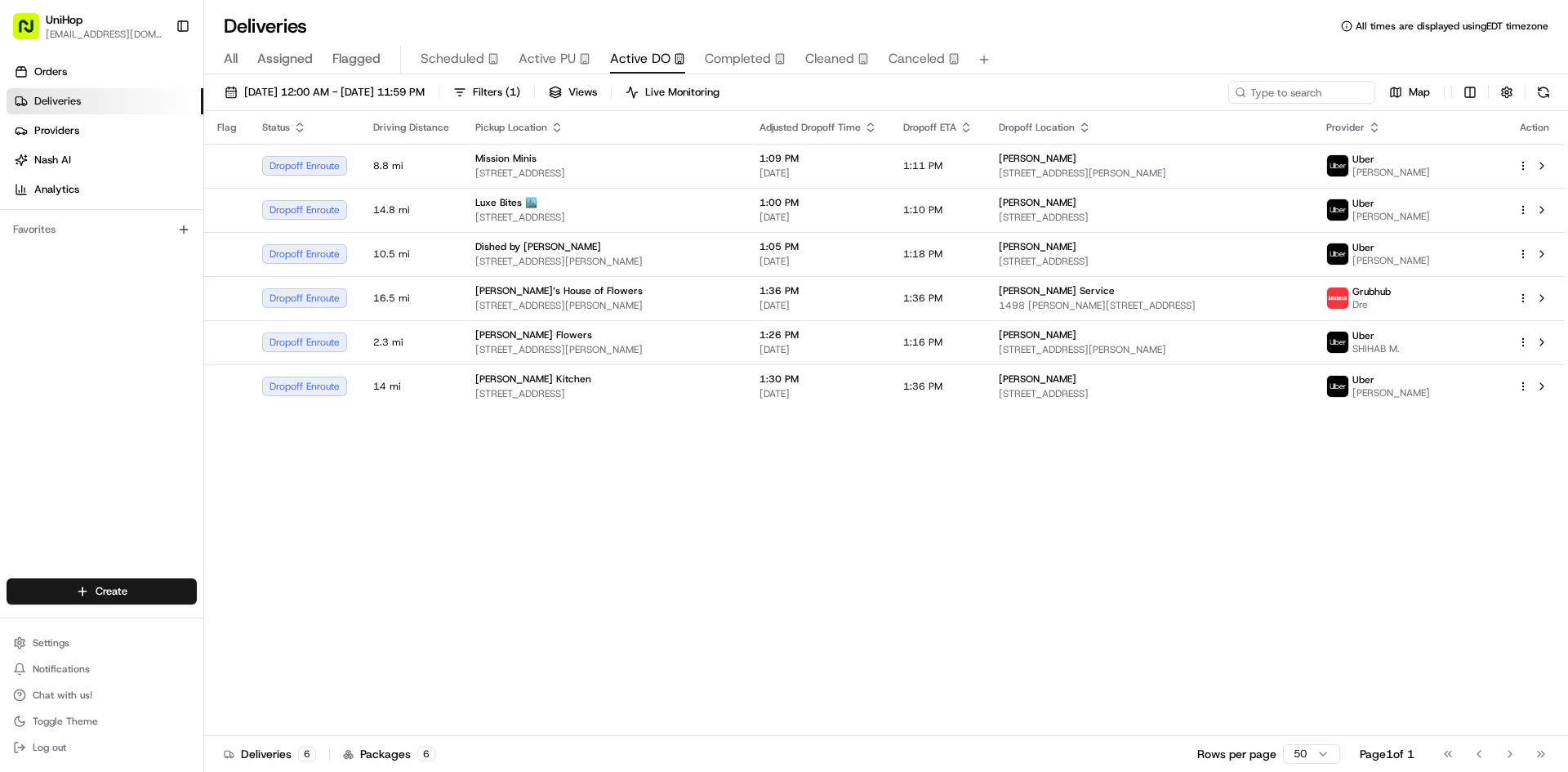
click at [667, 415] on div "Flag Status Driving Distance Pickup Location Adjusted Dropoff Time Dropoff ETA …" at bounding box center [884, 423] width 1361 height 625
click at [667, 404] on td "Yvonnes Vegan Kitchen 11 W Dayton St, Pasadena, CA 91105, USA" at bounding box center [604, 386] width 284 height 45
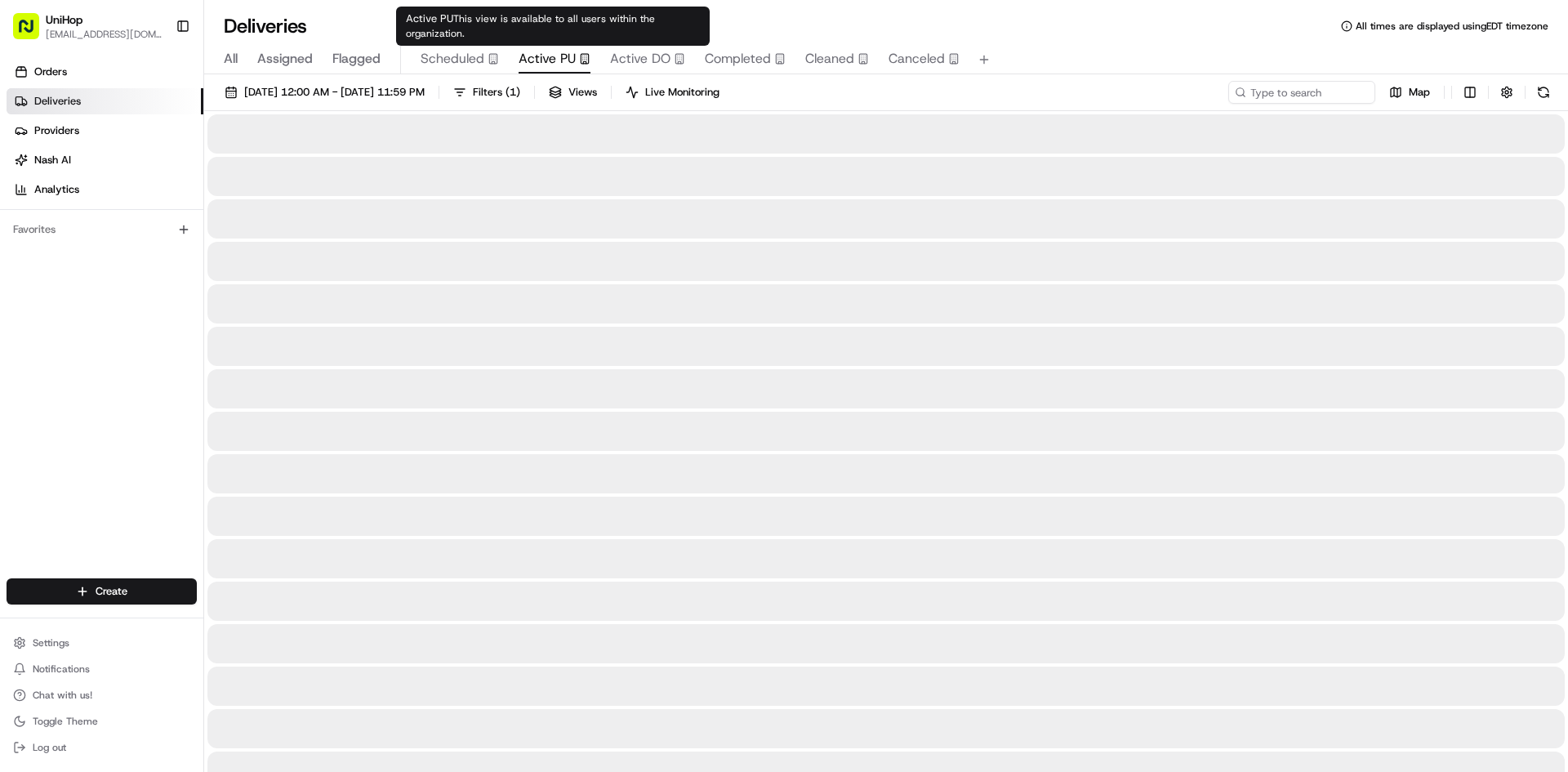
click at [559, 59] on span "Active PU" at bounding box center [547, 59] width 57 height 20
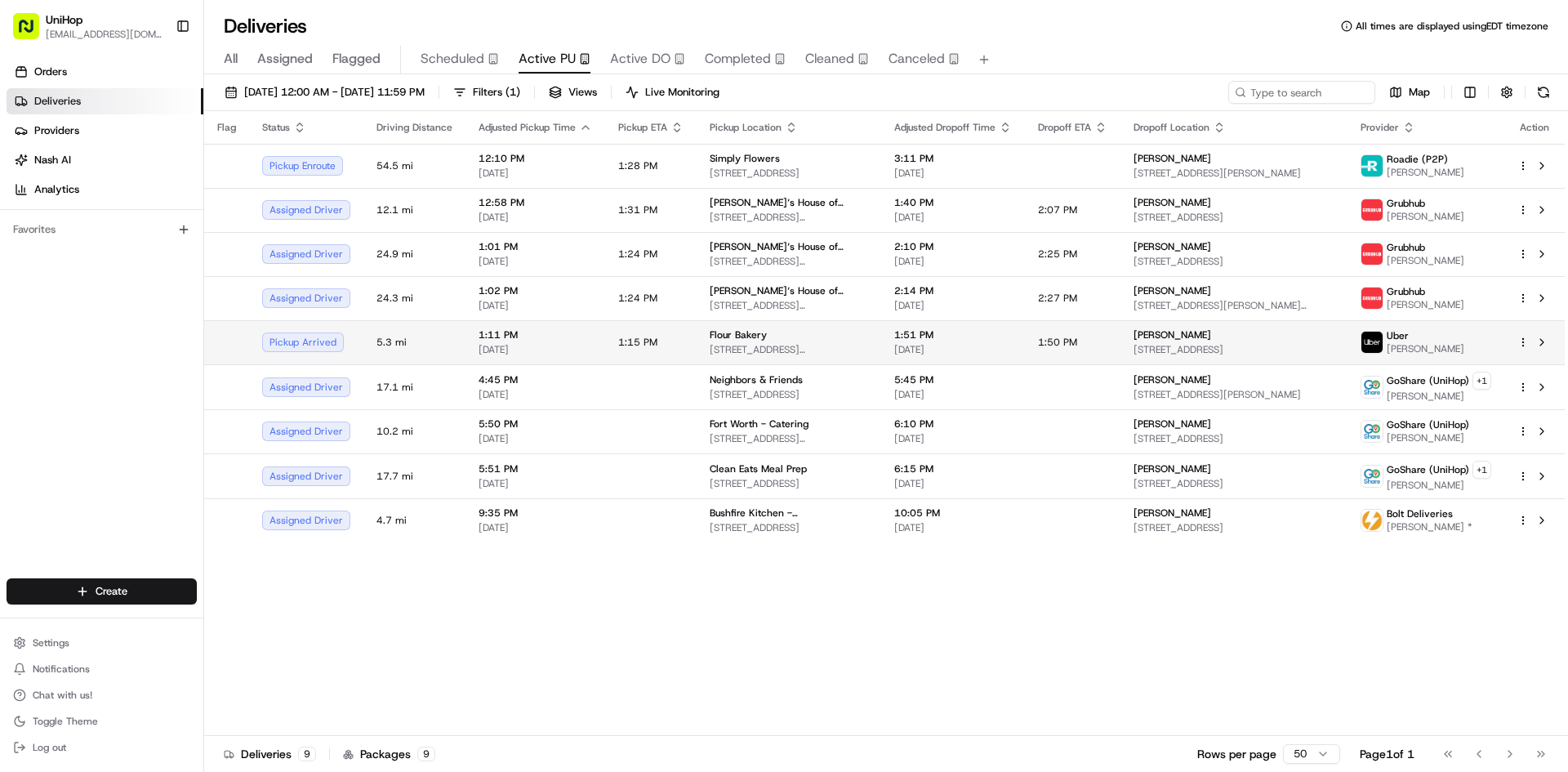
click at [823, 343] on span "30 Dalton St, Boston, MA 02115, USA" at bounding box center [789, 350] width 158 height 13
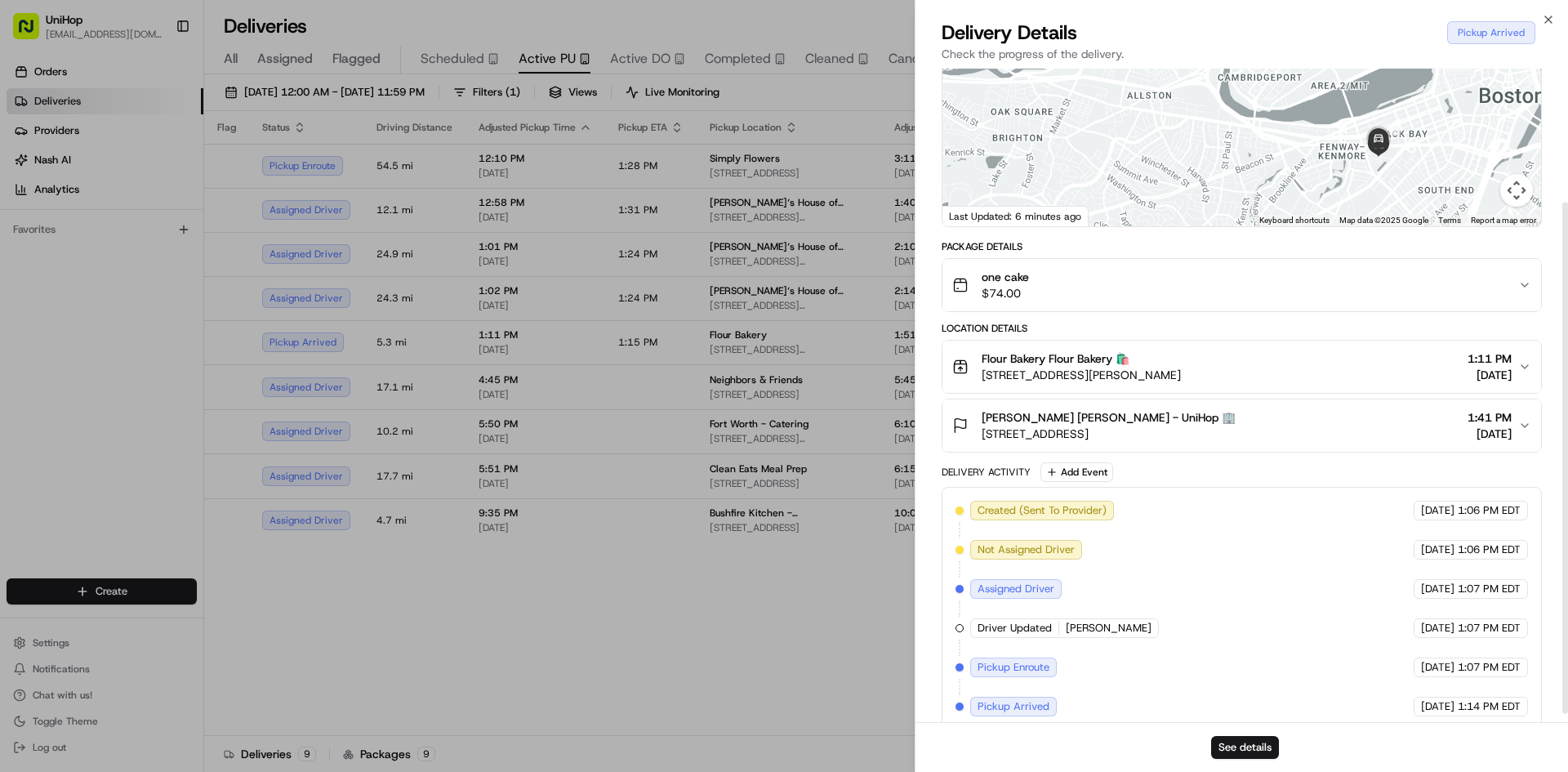
scroll to position [181, 0]
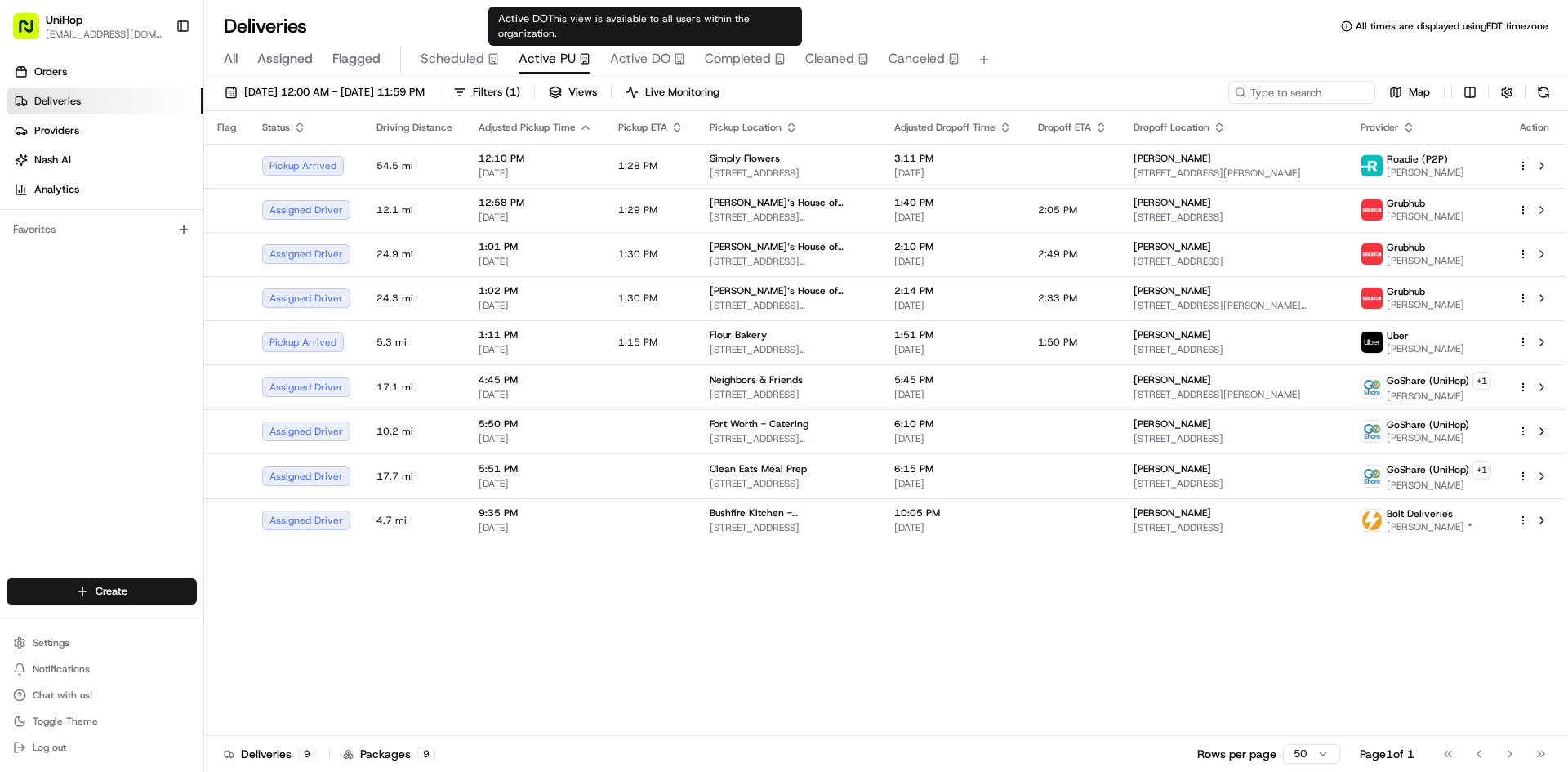
click at [650, 61] on span "Active DO" at bounding box center [640, 59] width 61 height 20
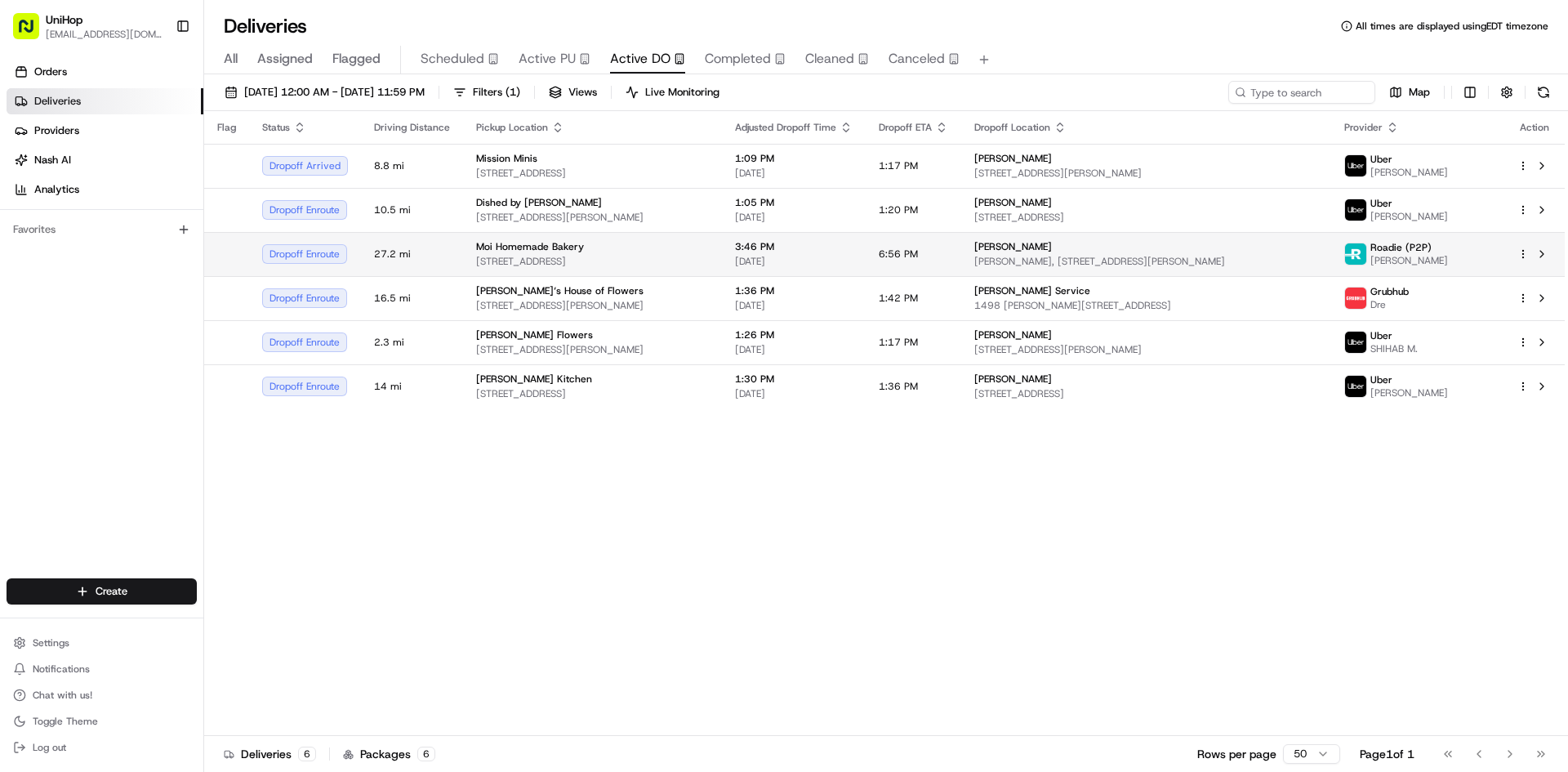
click at [621, 271] on td "Moi Homemade Bakery 7388 SW 57th Ave, South Miami, FL 33143, USA" at bounding box center [592, 254] width 258 height 45
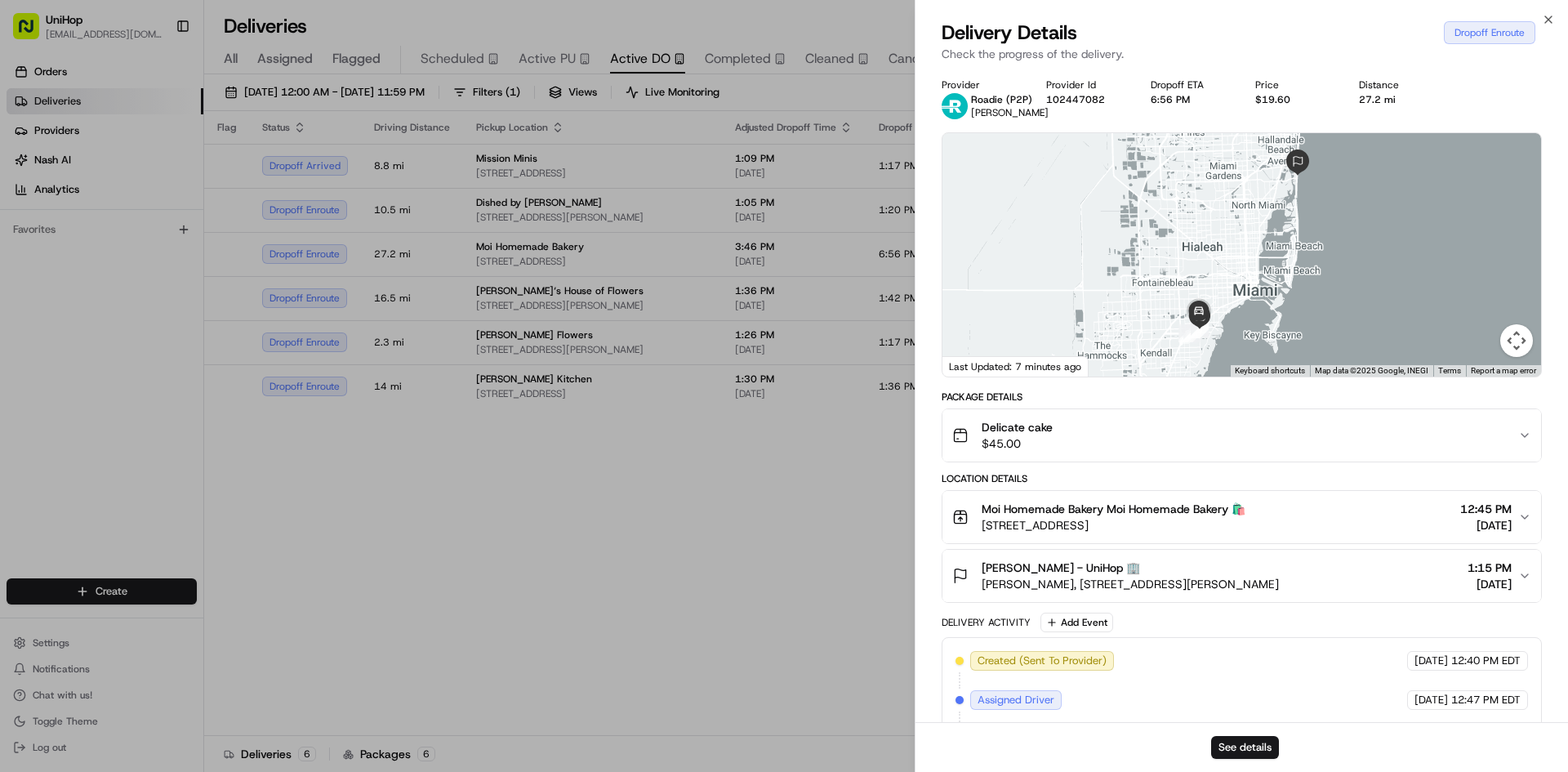
click at [1250, 427] on div "Delicate cake $45.00" at bounding box center [1236, 436] width 566 height 33
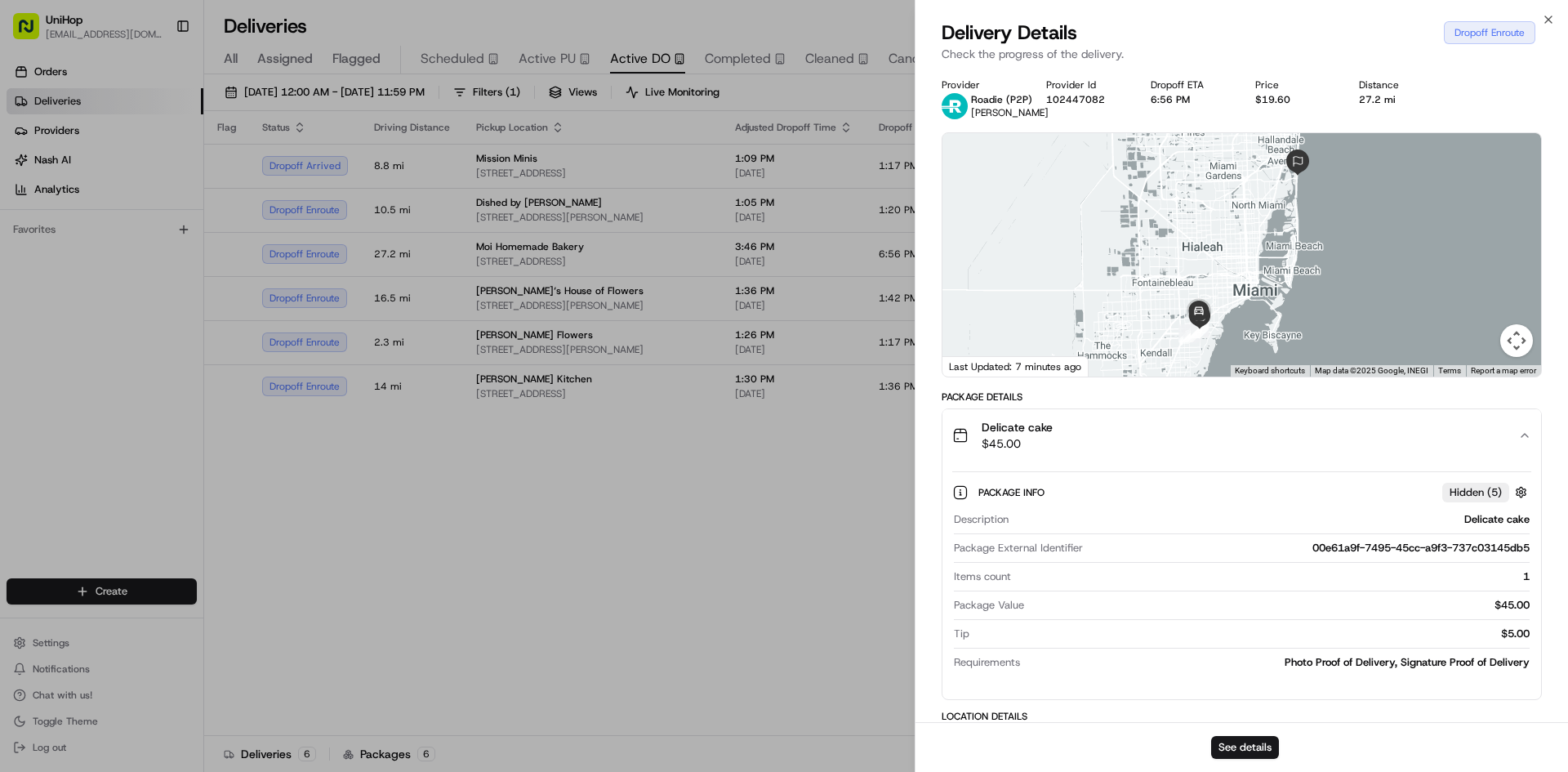
click at [1250, 427] on div "Delicate cake $45.00" at bounding box center [1236, 436] width 566 height 33
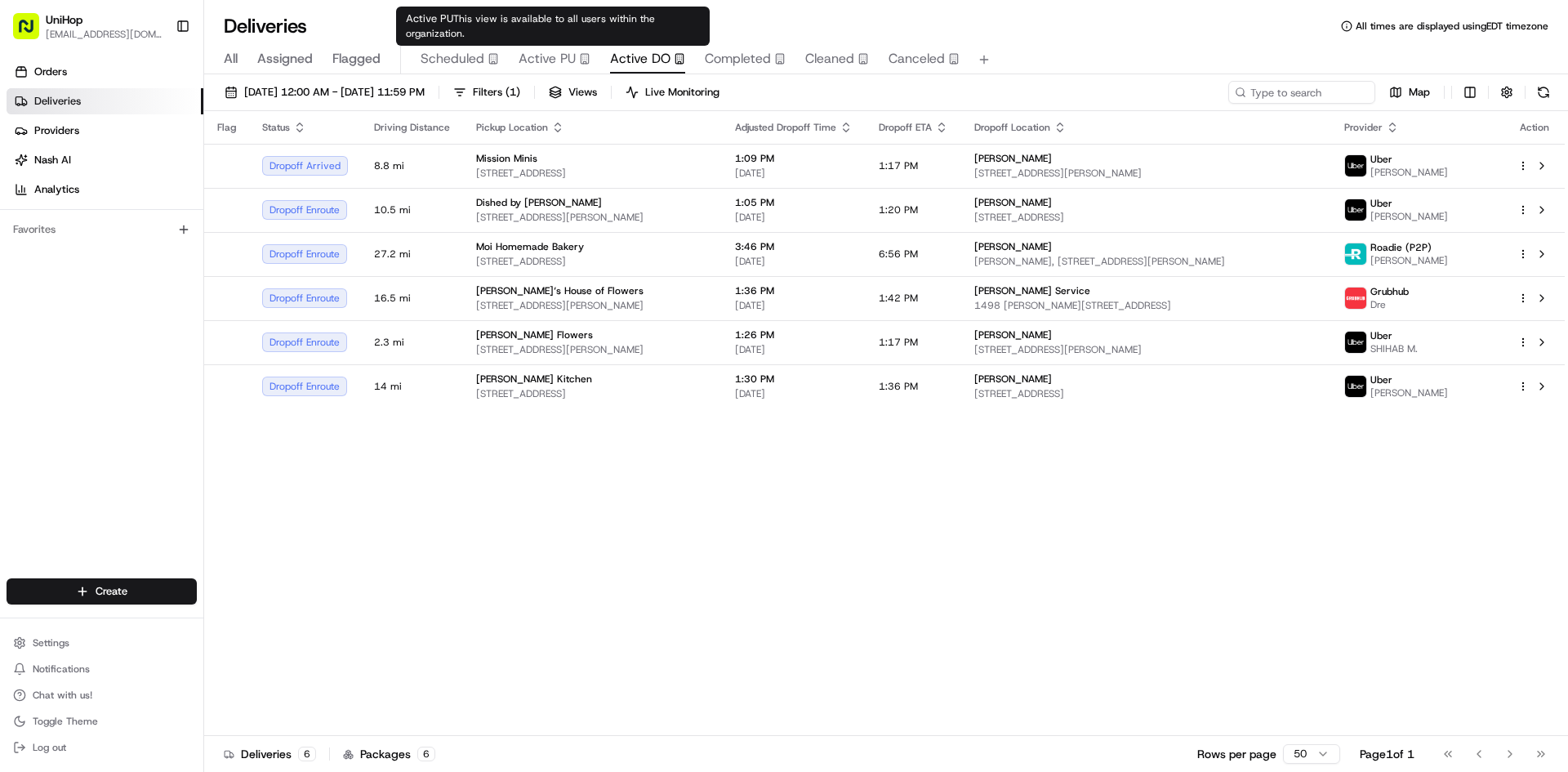
click at [529, 46] on button "Active PU" at bounding box center [555, 59] width 72 height 27
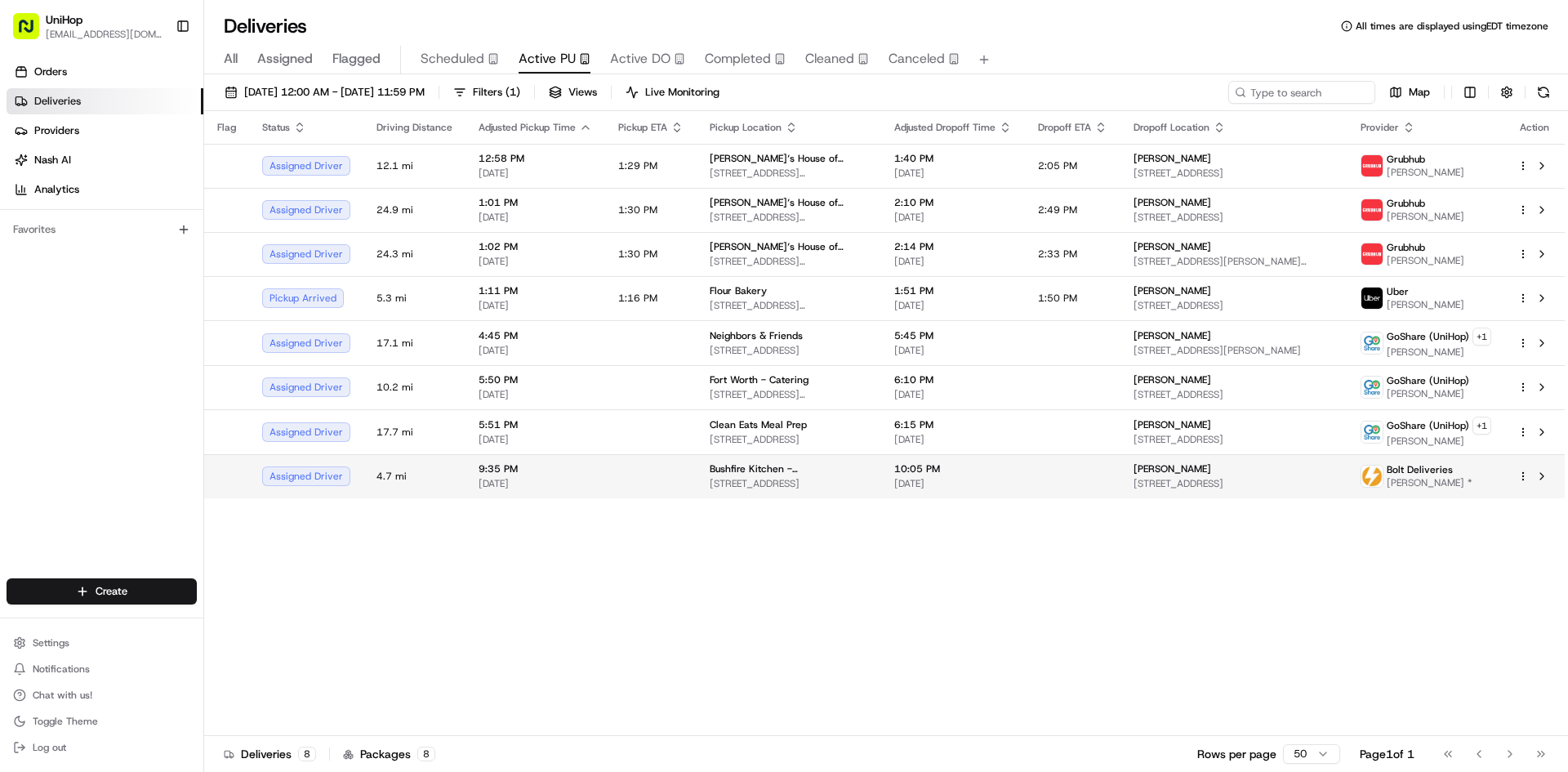
click at [746, 476] on div "Bushfire Kitchen - Rancho Cucamonga 10990 Foothill Blvd, Rancho Cucamonga, CA 9…" at bounding box center [789, 476] width 158 height 27
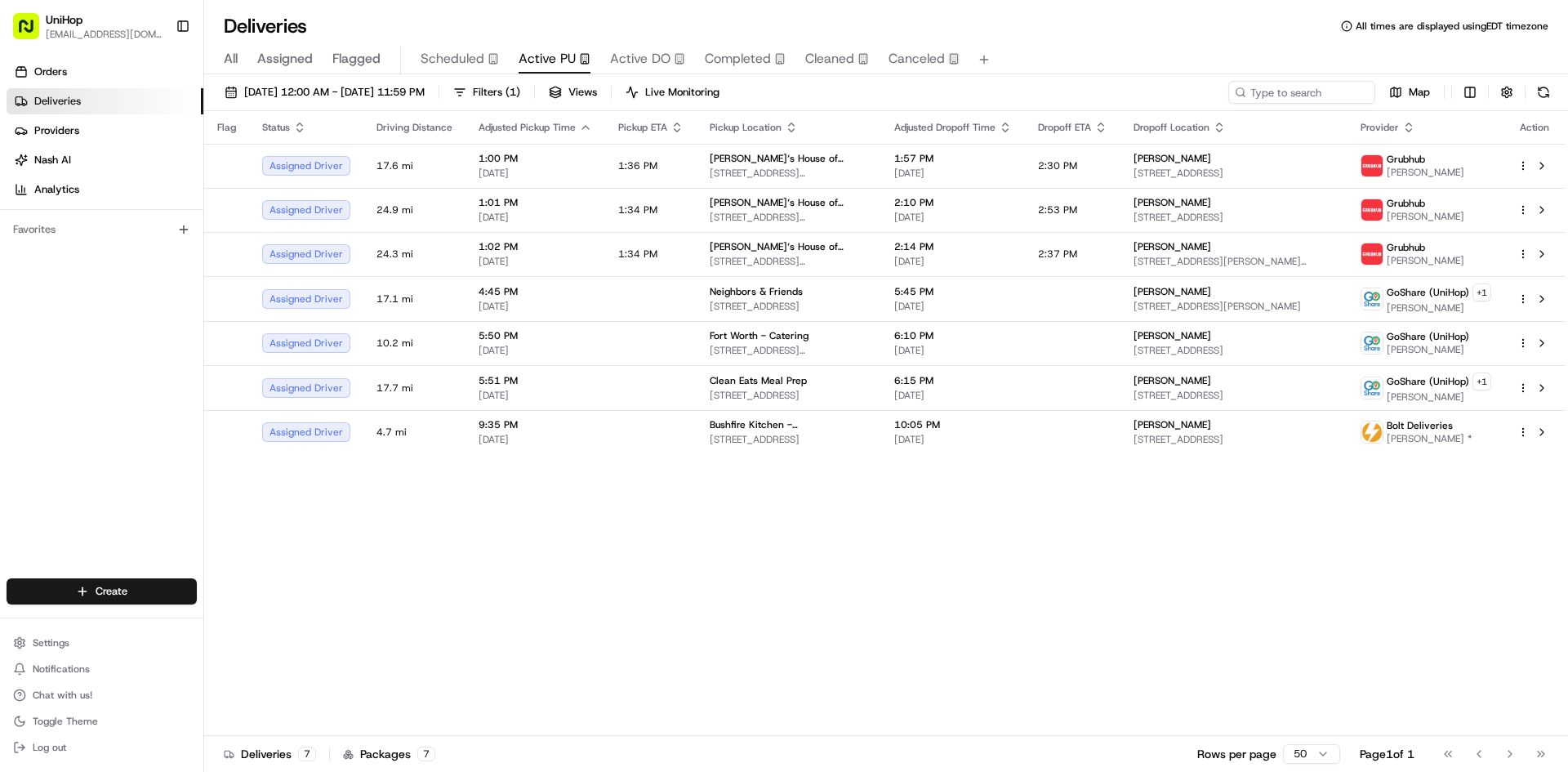
click at [629, 46] on button "Active DO" at bounding box center [647, 59] width 75 height 27
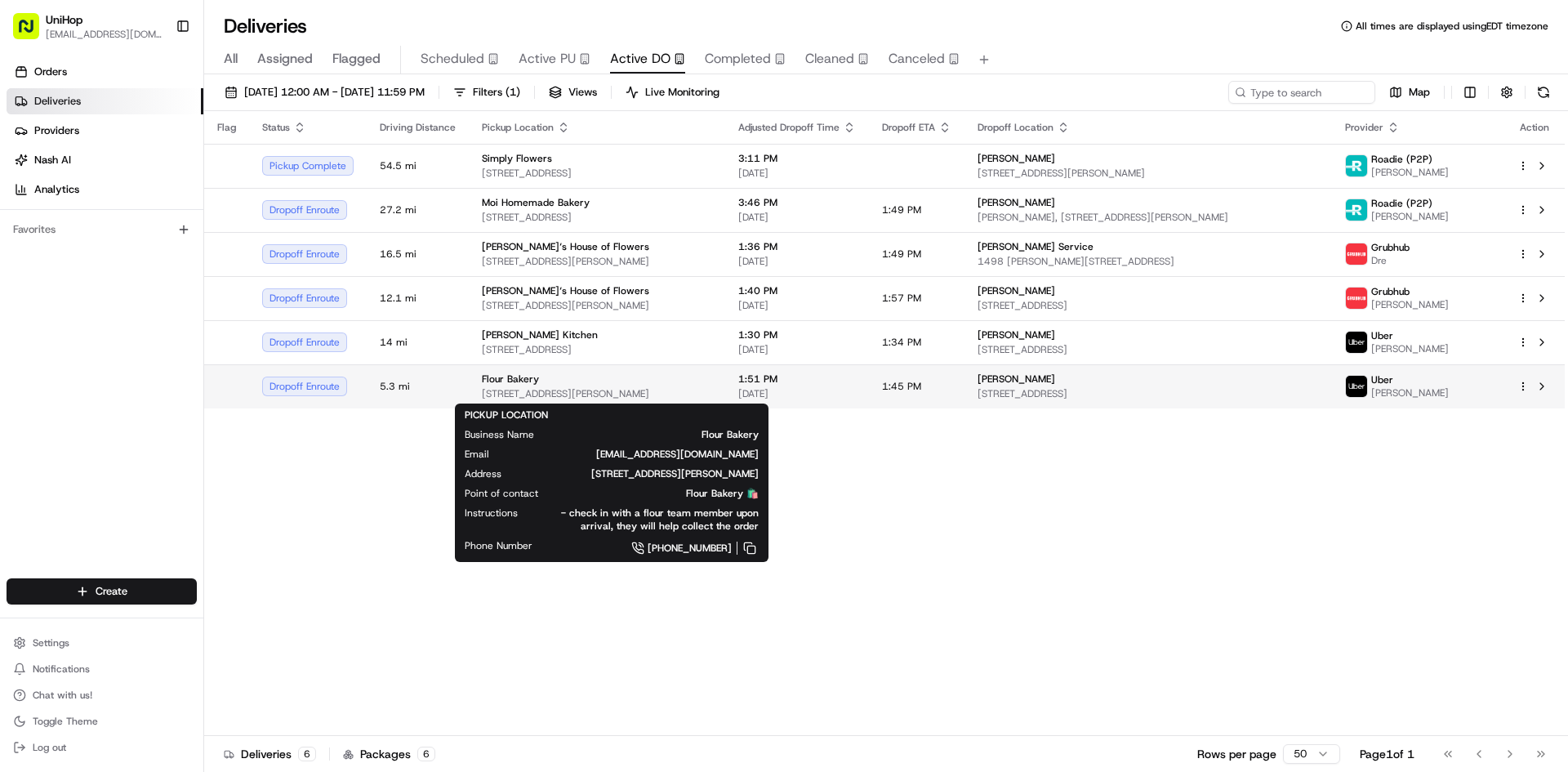
click at [677, 388] on span "30 Dalton St, Boston, MA 02115, USA" at bounding box center [597, 394] width 230 height 13
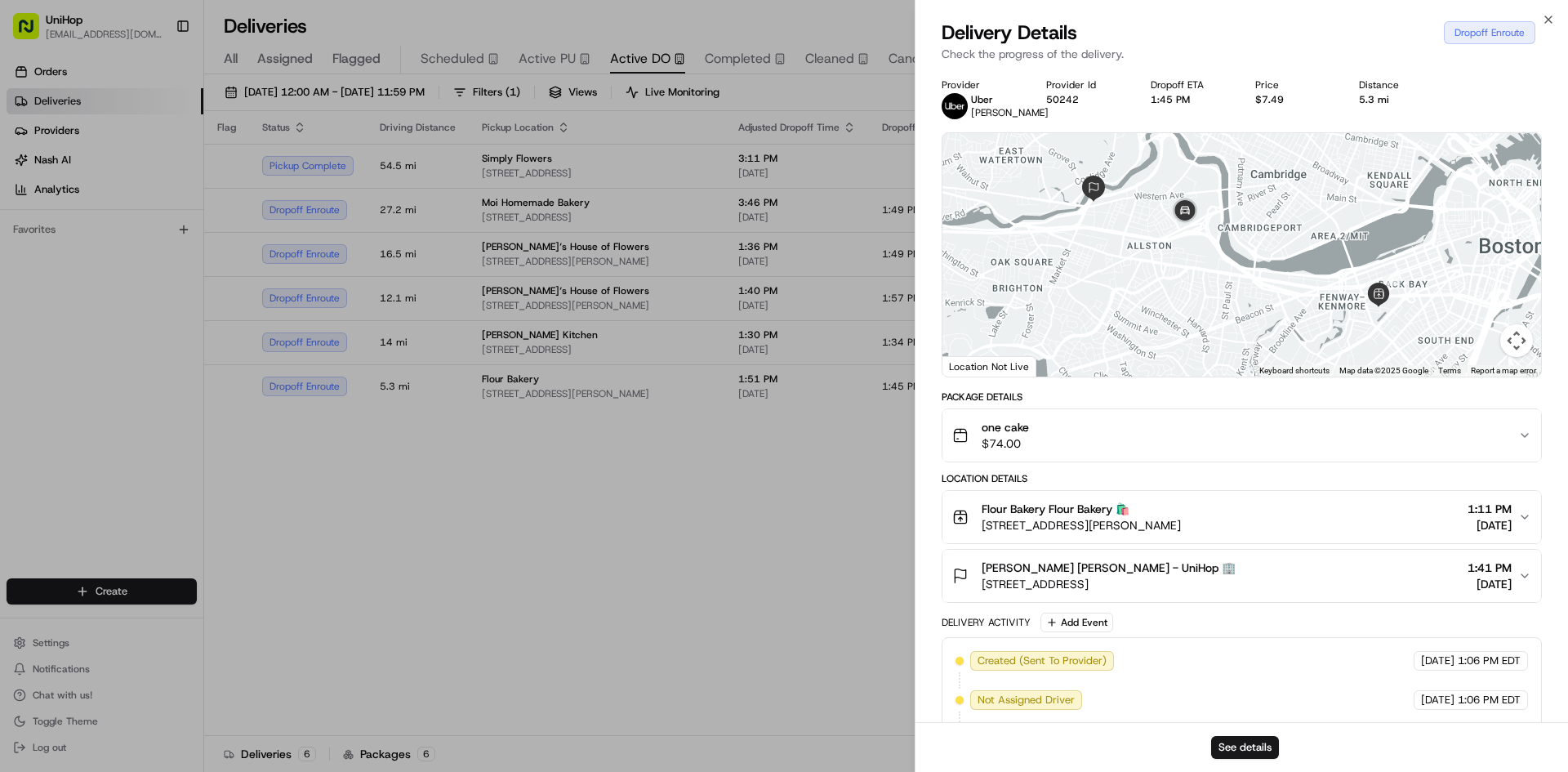
click at [1203, 452] on div "one cake $74.00" at bounding box center [1236, 436] width 566 height 33
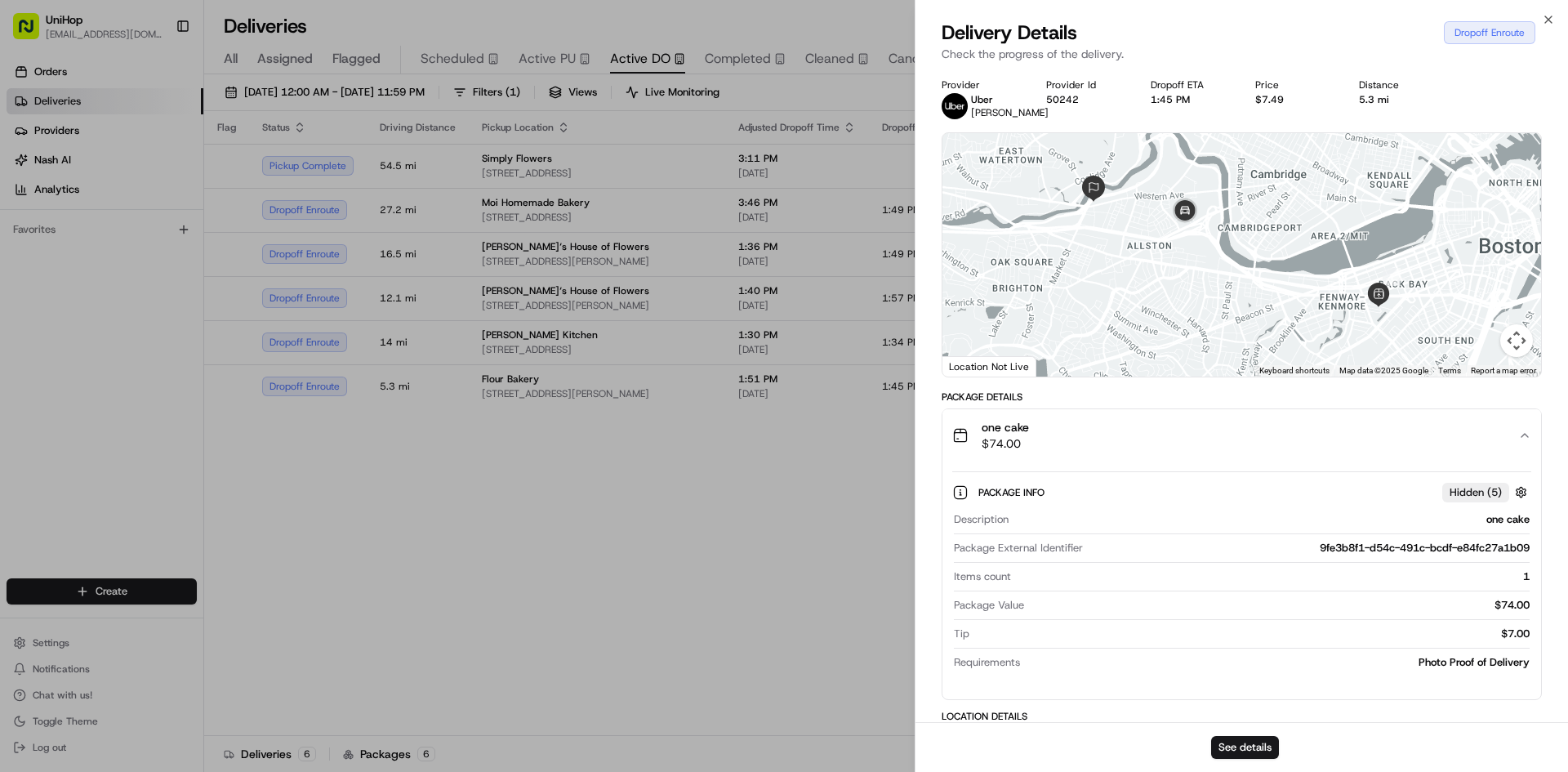
click at [1203, 452] on div "one cake $74.00" at bounding box center [1236, 436] width 566 height 33
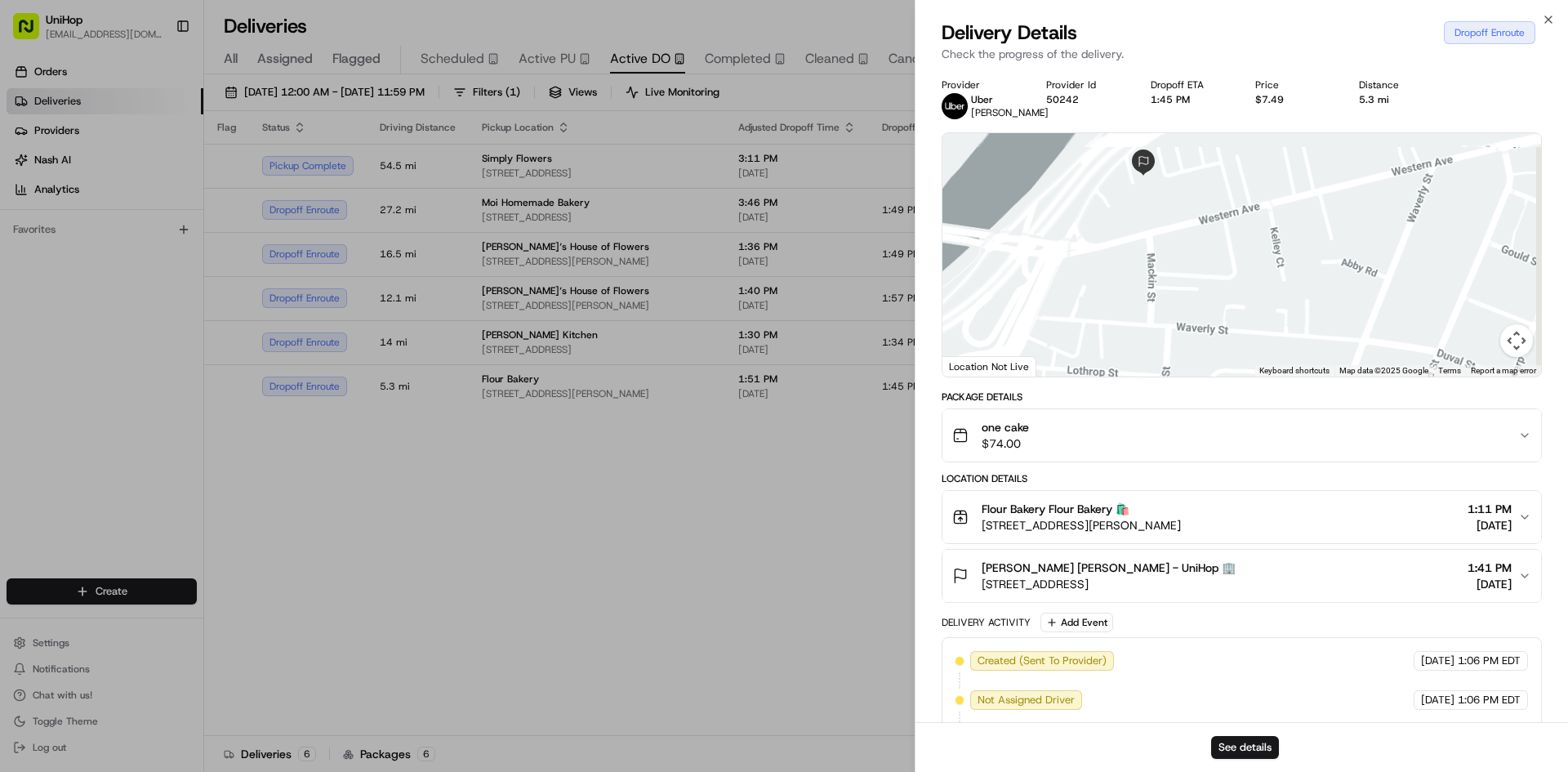
drag, startPoint x: 1131, startPoint y: 226, endPoint x: 1145, endPoint y: 258, distance: 34.9
click at [1142, 258] on div at bounding box center [1241, 255] width 598 height 243
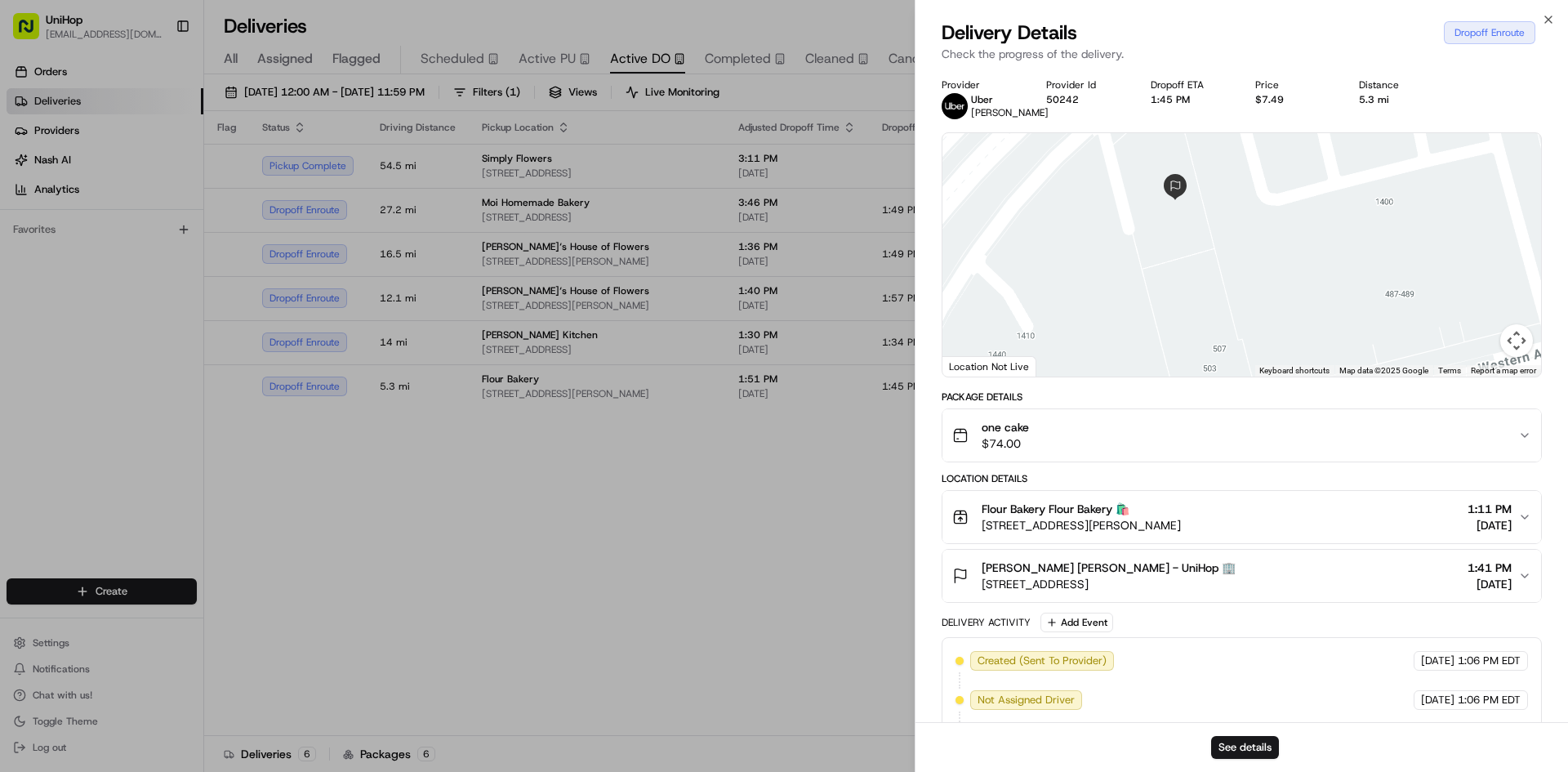
click at [1247, 306] on div at bounding box center [1241, 255] width 598 height 243
click at [1174, 570] on button "Dan Michaud Dan Michaud - UniHop 🏢 1420 Soldiers Fld Rd, Brighton, MA 02135, US…" at bounding box center [1241, 576] width 598 height 52
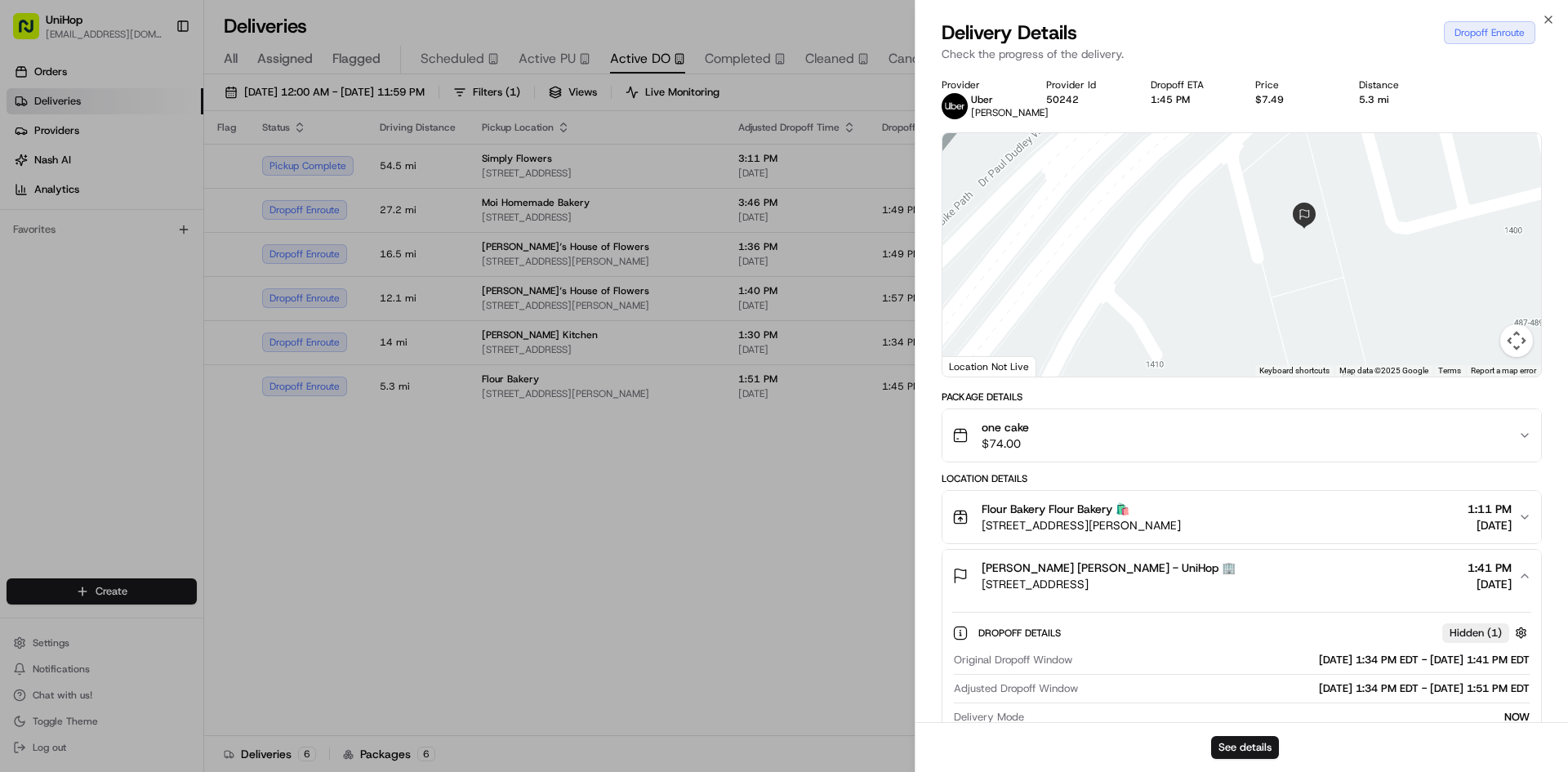
drag, startPoint x: 1196, startPoint y: 295, endPoint x: 1328, endPoint y: 296, distance: 132.0
click at [1328, 296] on div at bounding box center [1241, 255] width 598 height 243
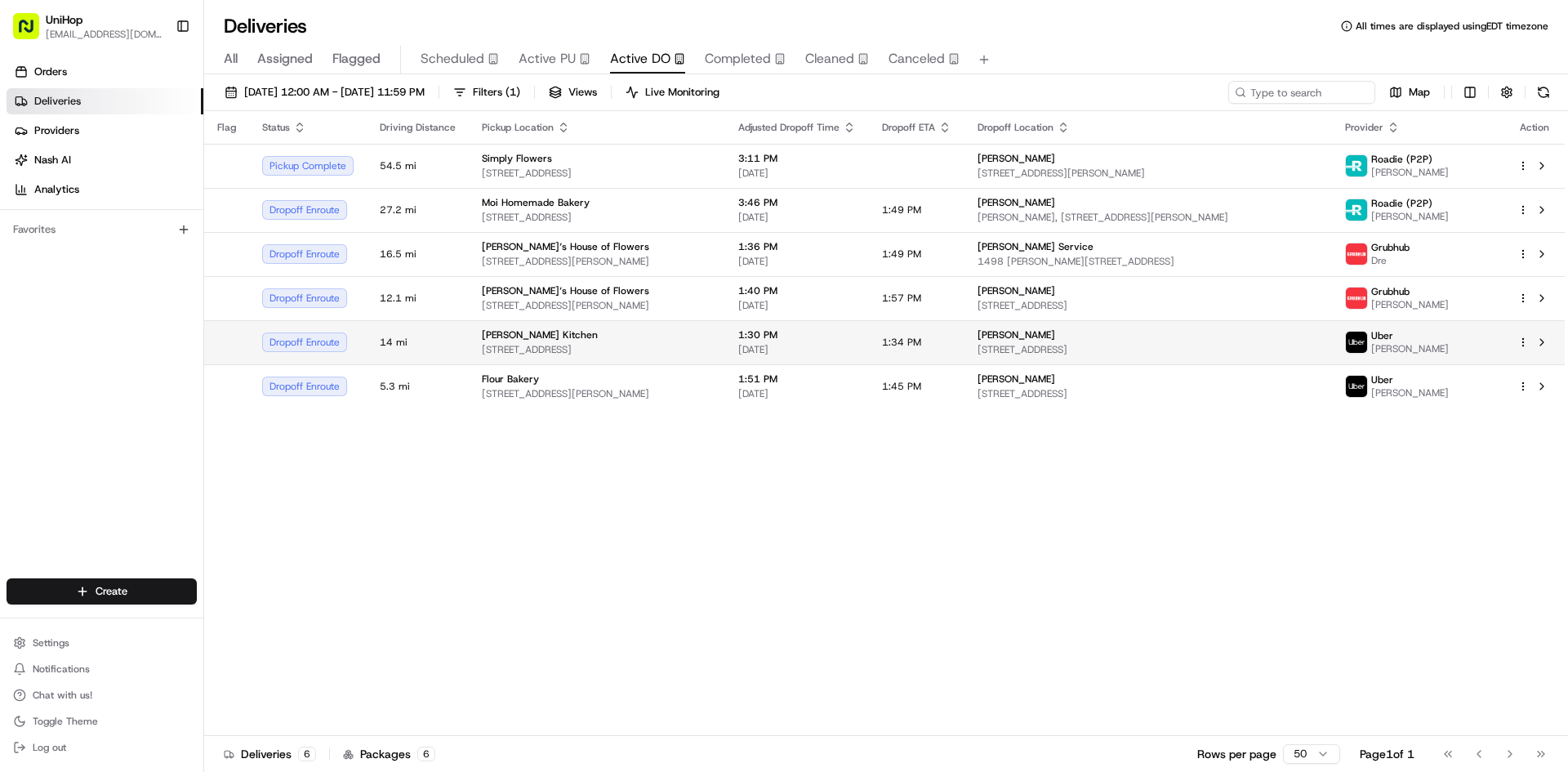
click at [653, 335] on div "Yvonnes Vegan Kitchen" at bounding box center [597, 335] width 230 height 13
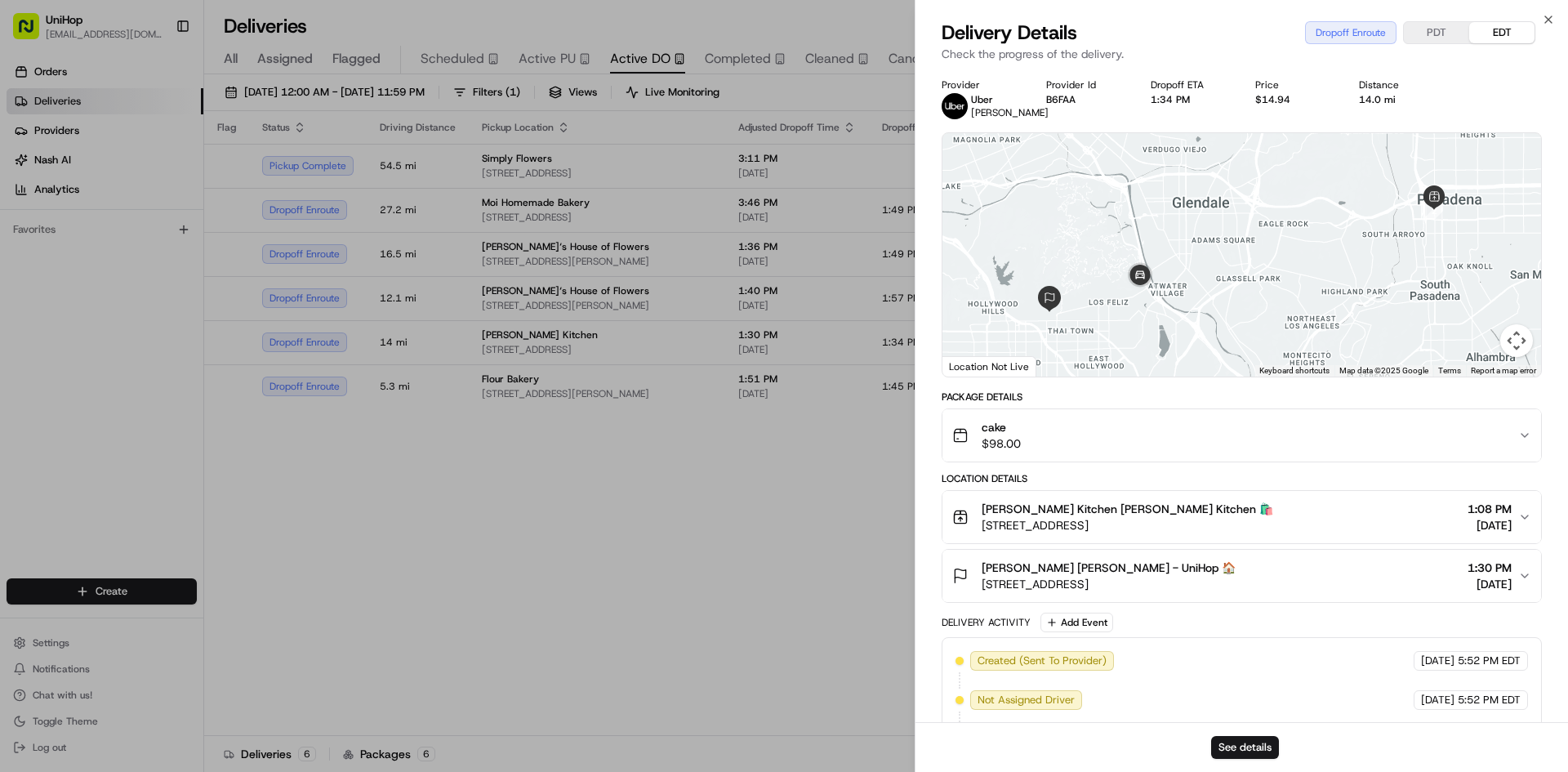
click at [1280, 436] on div "cake $98.00" at bounding box center [1236, 436] width 566 height 33
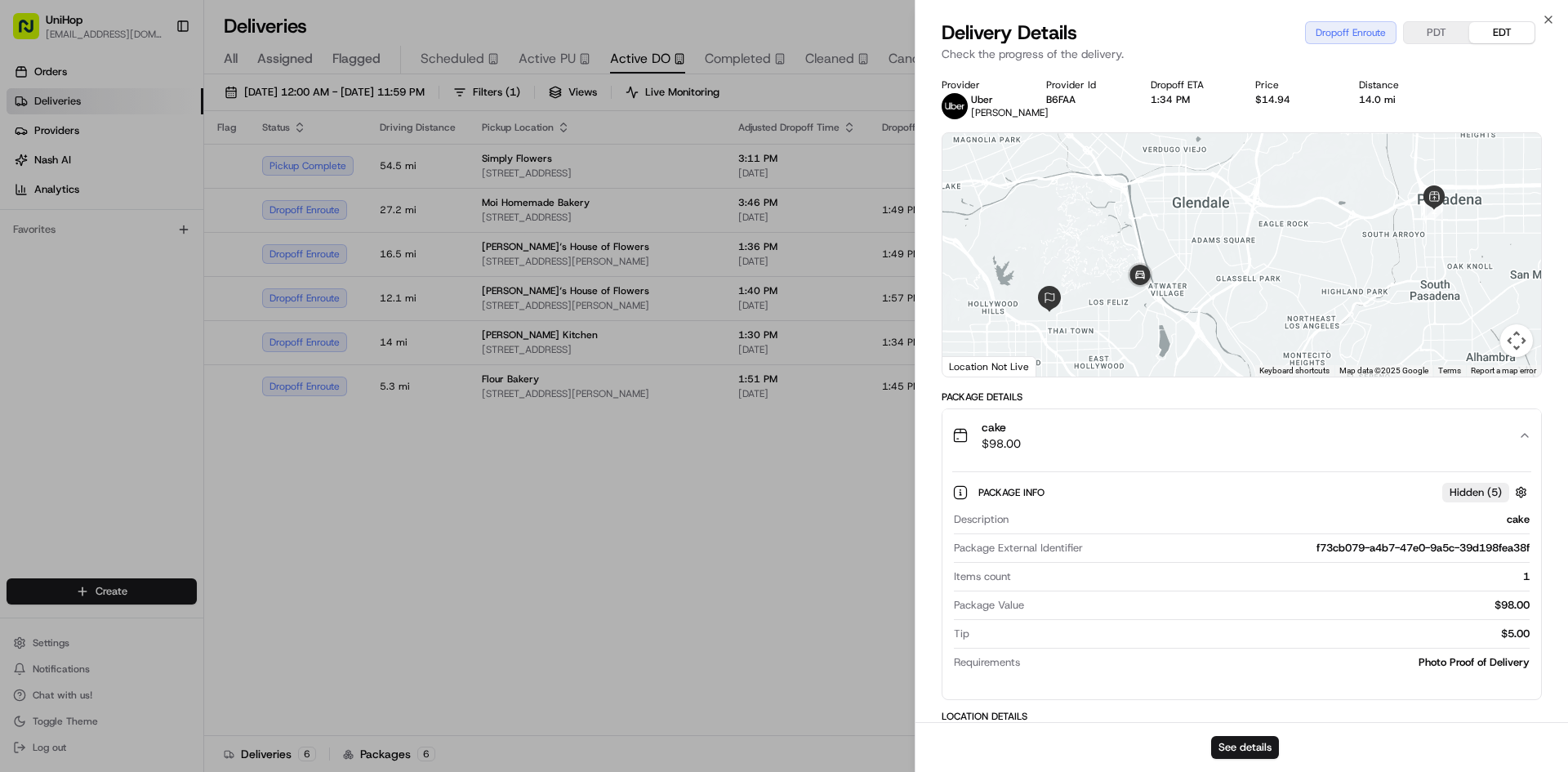
click at [1278, 433] on div "cake $98.00" at bounding box center [1236, 436] width 566 height 33
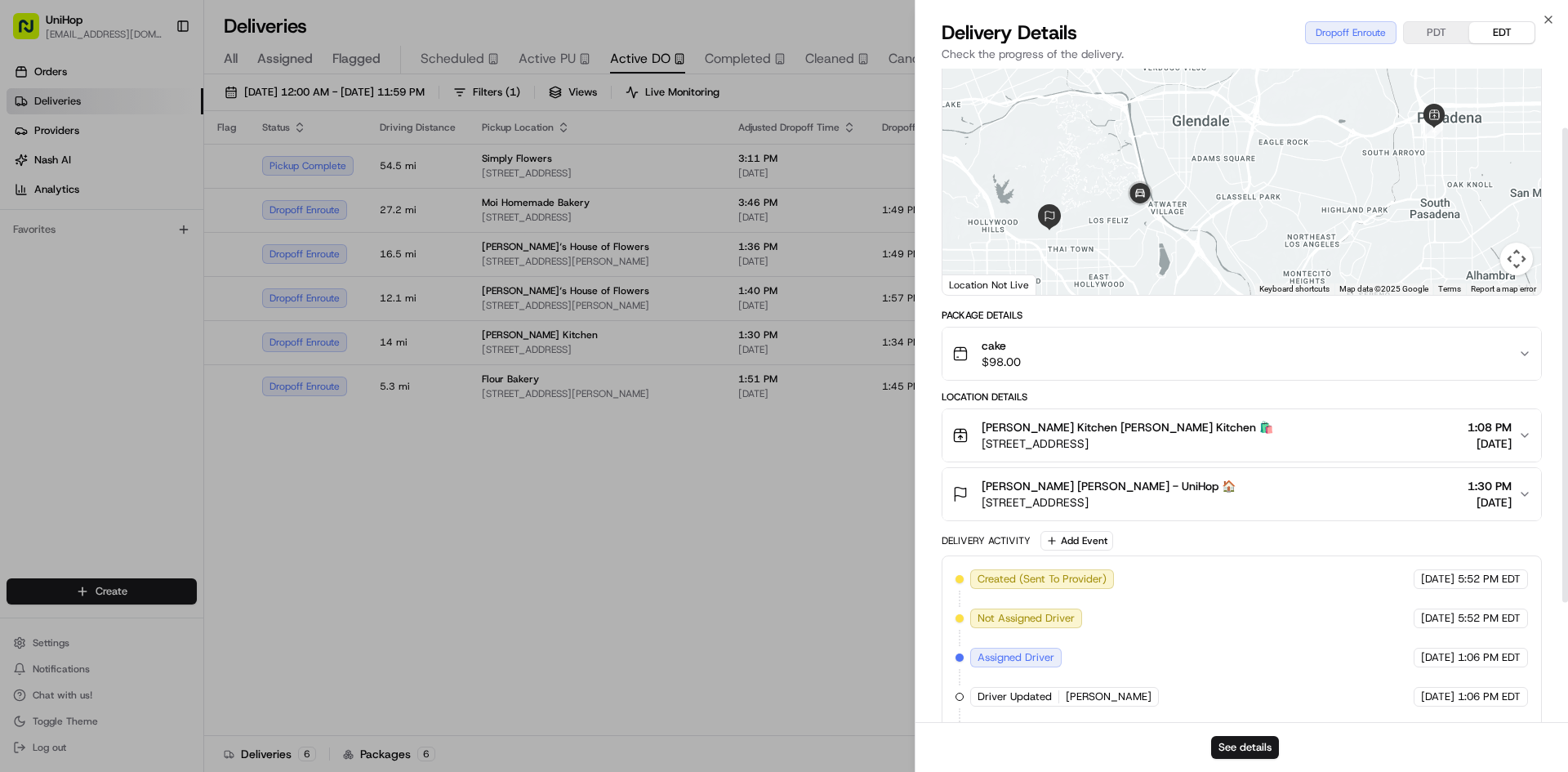
click at [1279, 512] on button "Sherry Karvelast Sherry Karvelast - UniHop 🏠 5608 Briarcliff Rd, Los Angeles, C…" at bounding box center [1241, 494] width 598 height 52
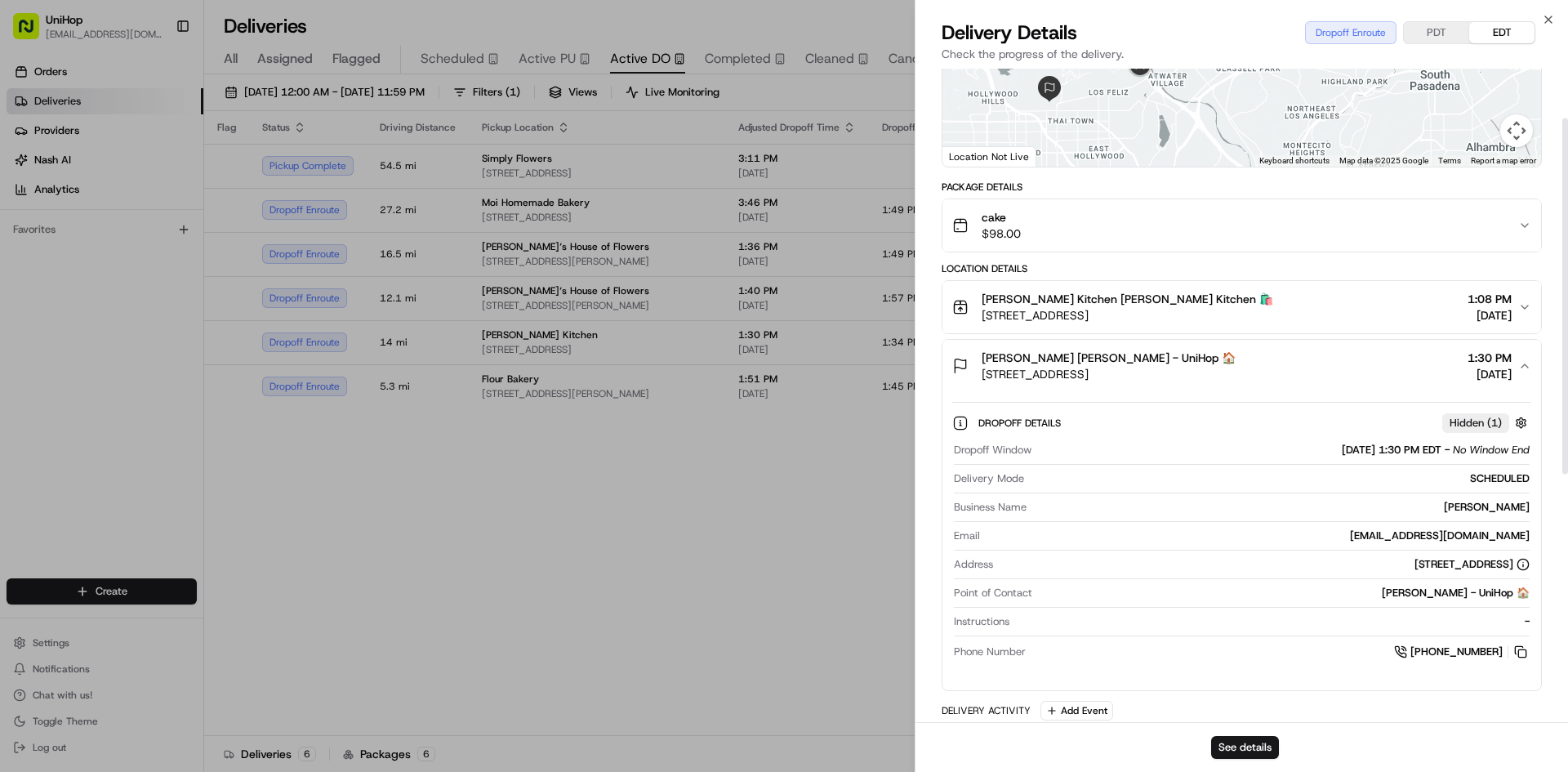
scroll to position [245, 0]
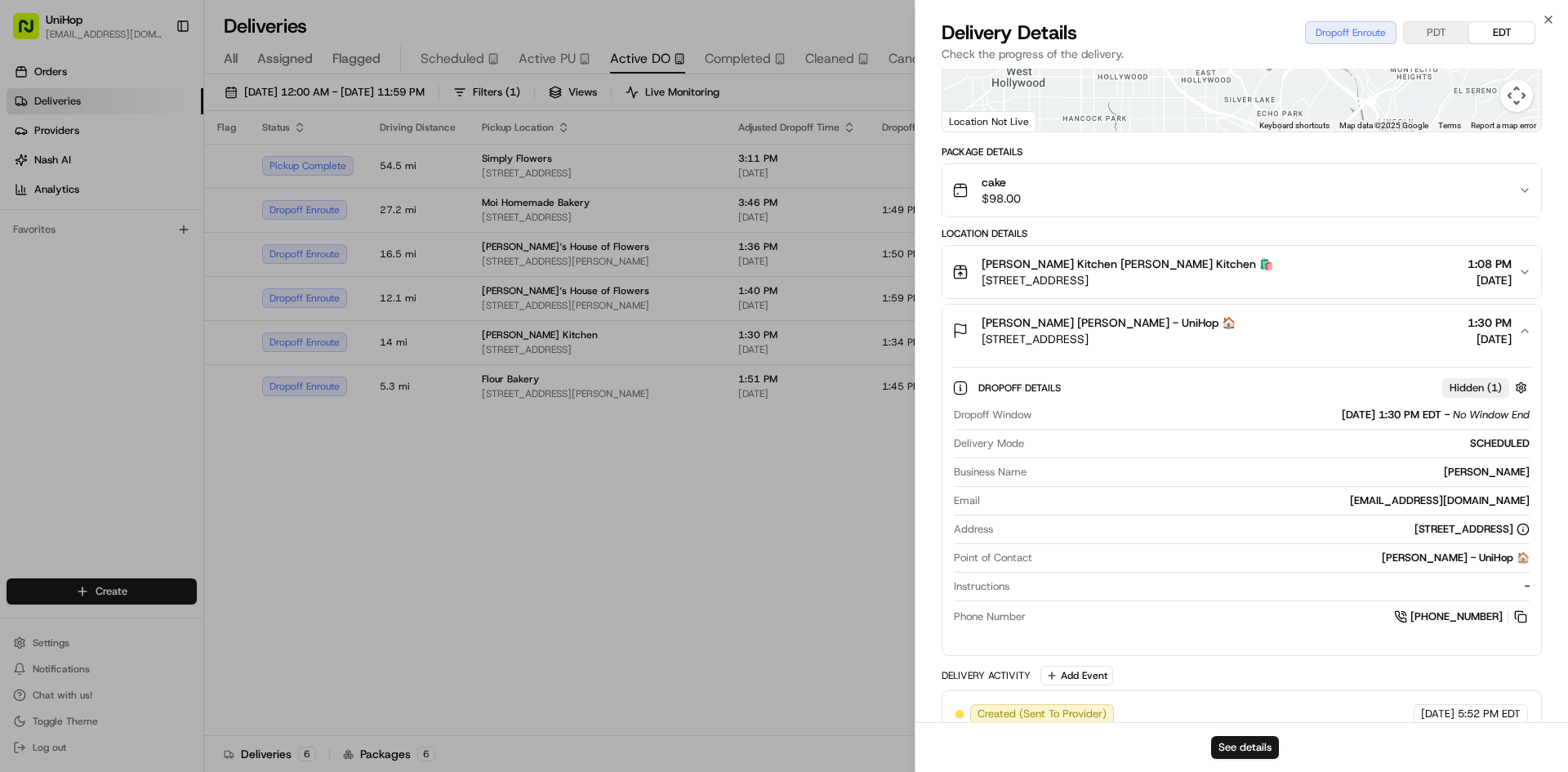
click at [1312, 330] on div "Sherry Karvelast Sherry Karvelast - UniHop 🏠 5608 Briarcliff Rd, Los Angeles, C…" at bounding box center [1236, 331] width 566 height 33
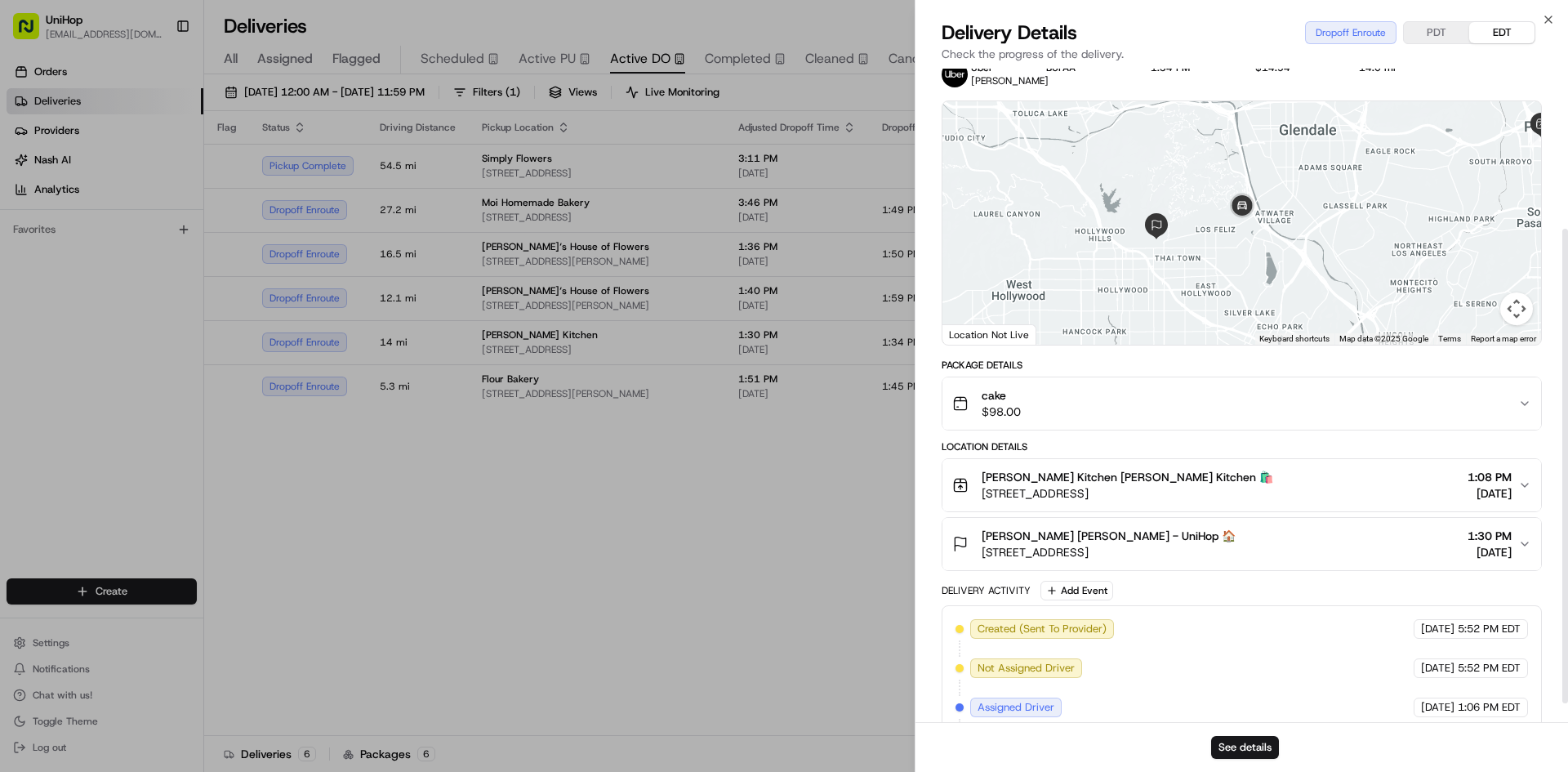
scroll to position [0, 0]
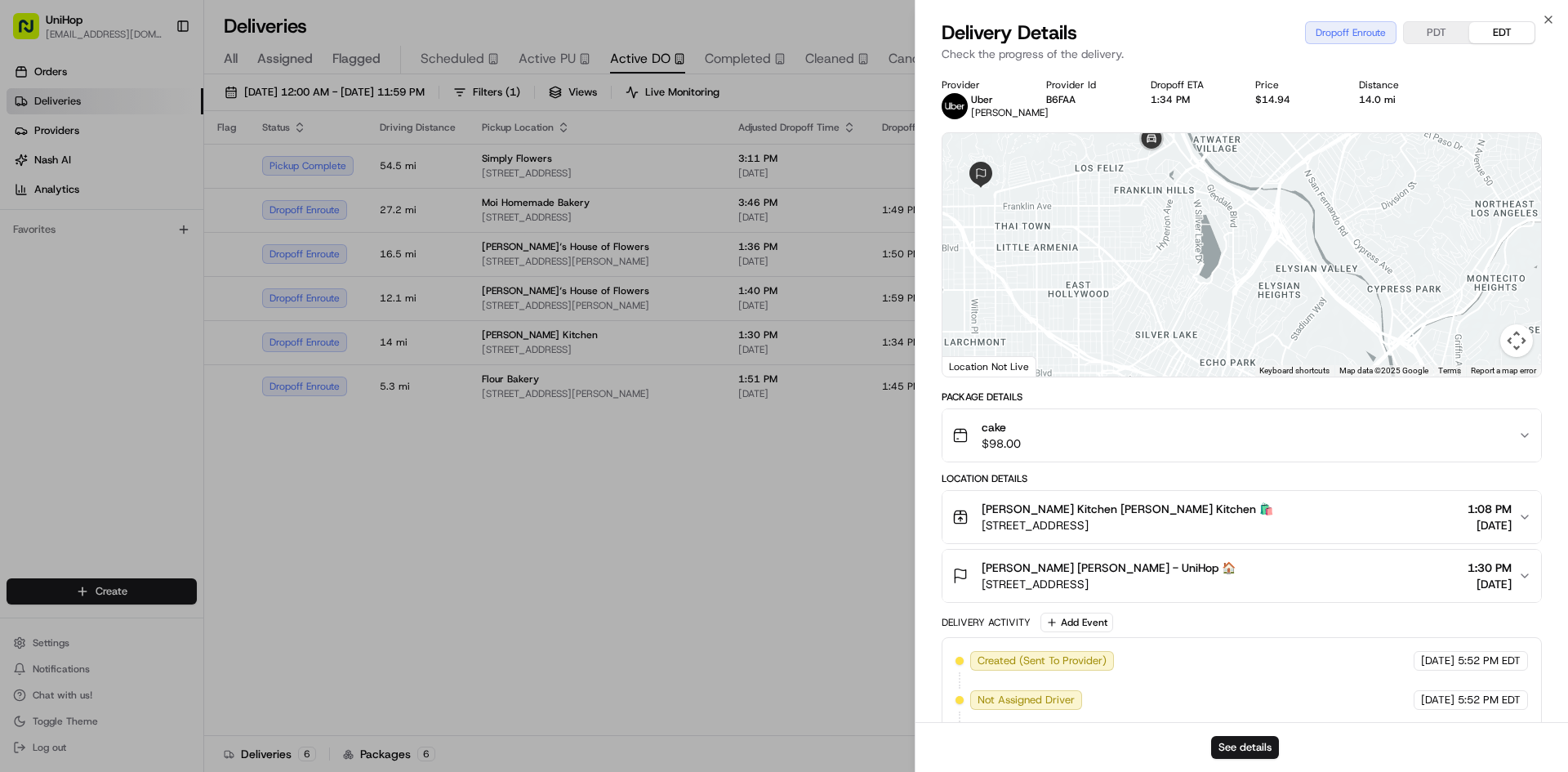
click at [1151, 316] on div at bounding box center [1241, 255] width 598 height 243
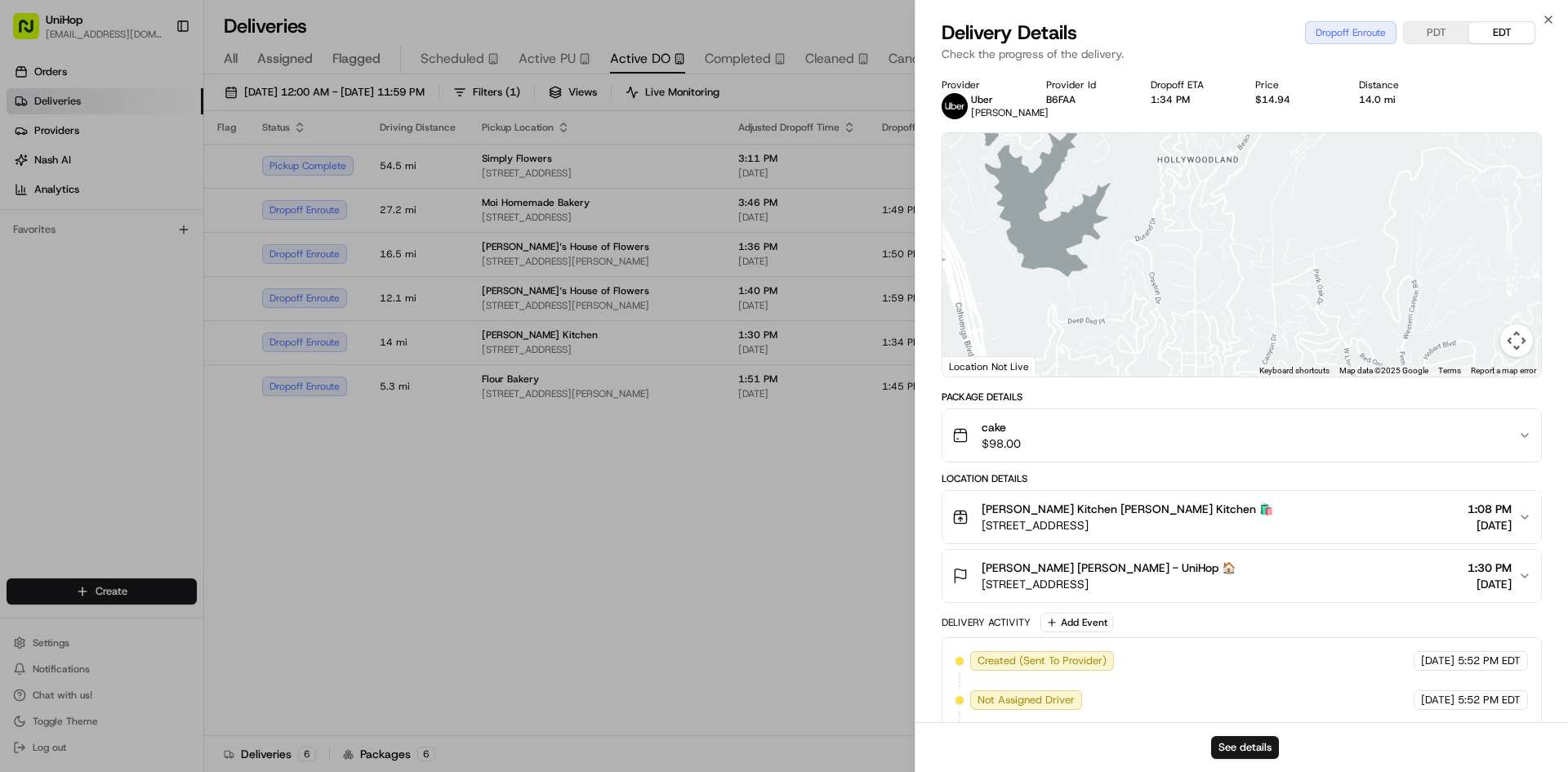
drag, startPoint x: 1190, startPoint y: 224, endPoint x: 1185, endPoint y: 208, distance: 16.8
click at [1185, 210] on div at bounding box center [1241, 255] width 598 height 243
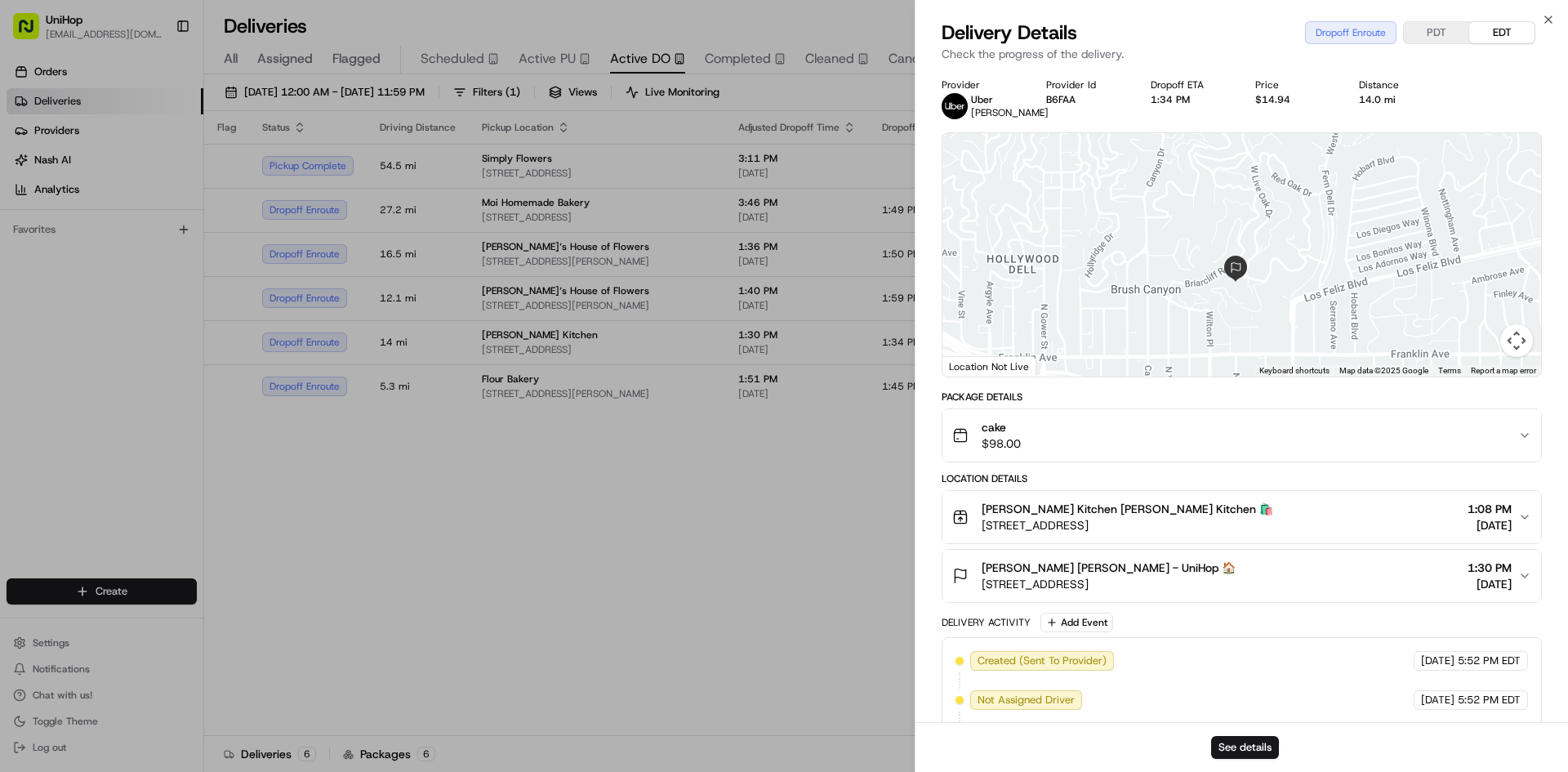
drag, startPoint x: 1263, startPoint y: 284, endPoint x: 1229, endPoint y: 223, distance: 69.8
click at [1229, 219] on div at bounding box center [1241, 255] width 598 height 243
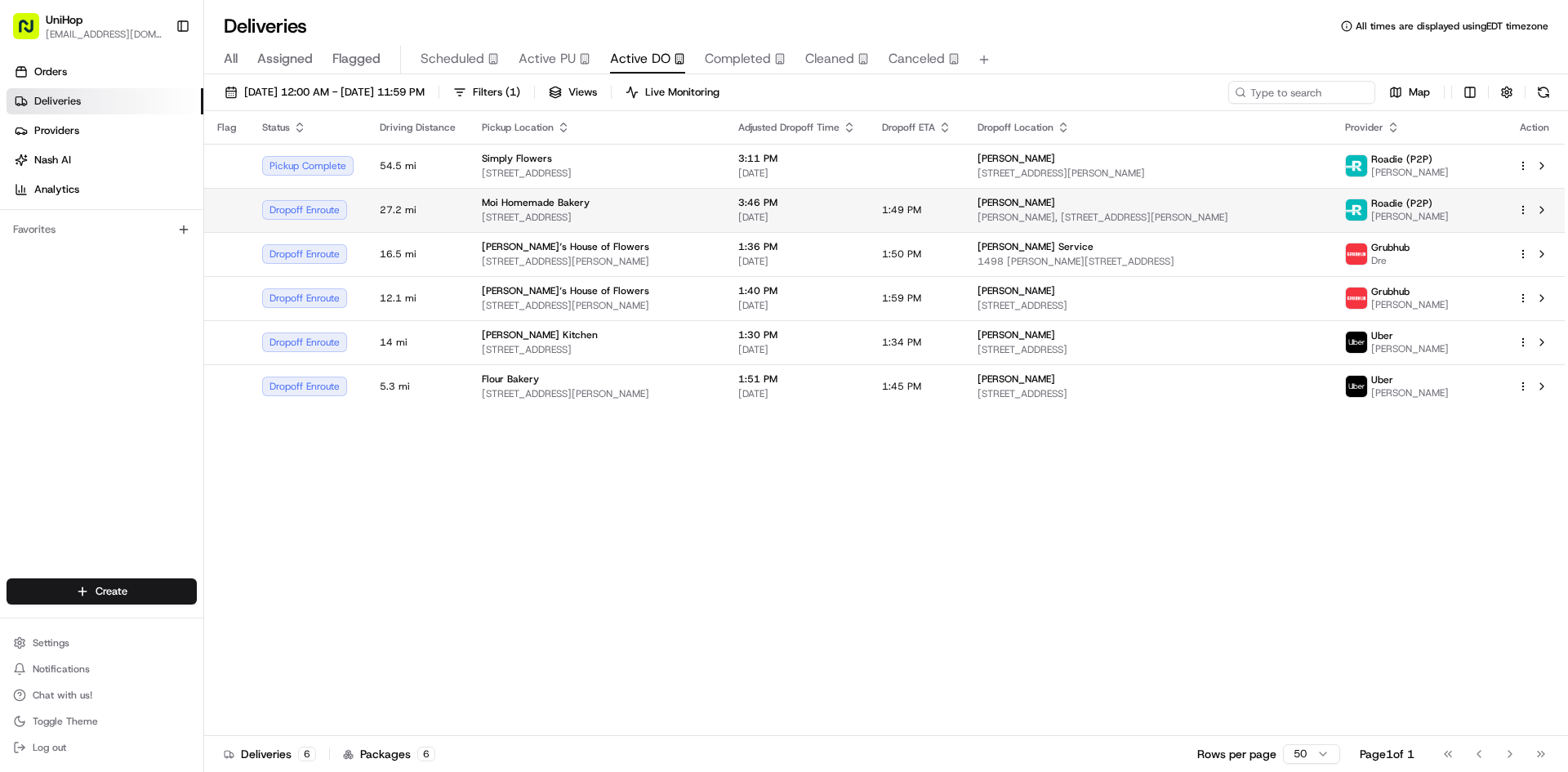
click at [694, 218] on span "7388 SW 57th Ave, South Miami, FL 33143, USA" at bounding box center [597, 218] width 230 height 13
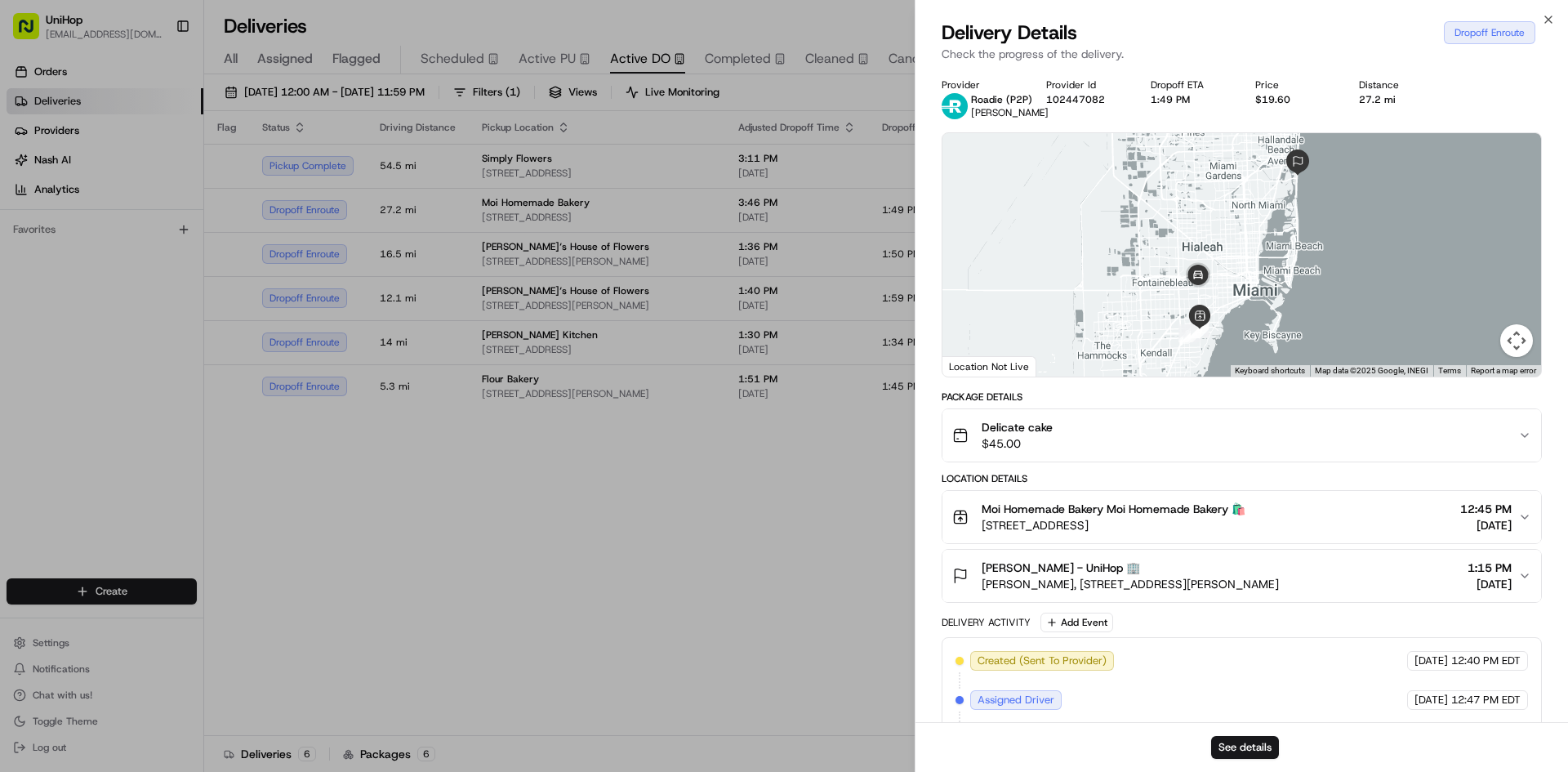
click at [1179, 574] on div "Hanna Hanna - UniHop 🏢" at bounding box center [1131, 567] width 297 height 16
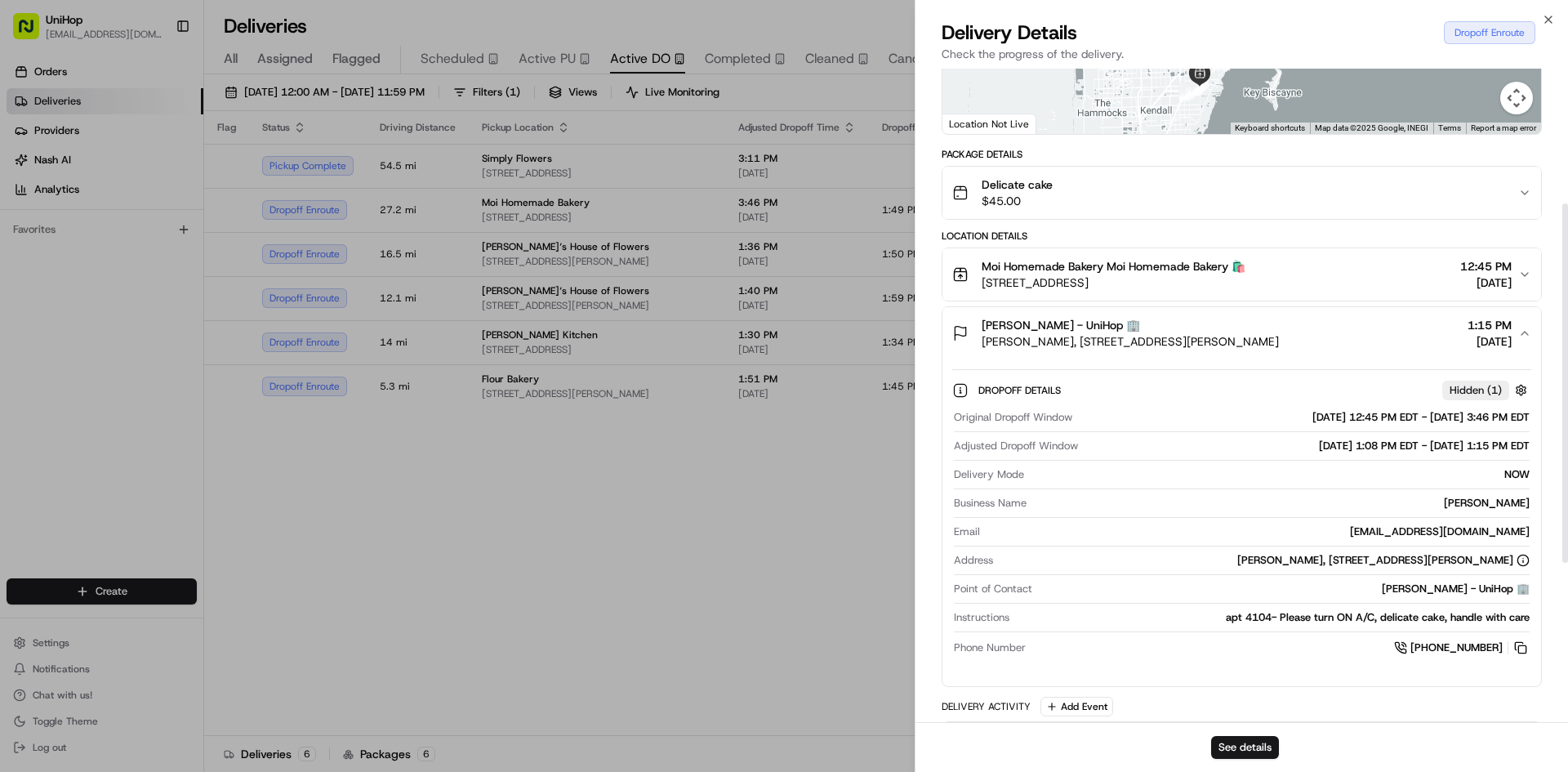
scroll to position [245, 0]
click at [1279, 324] on div "Hanna Hanna - UniHop 🏢" at bounding box center [1131, 322] width 297 height 16
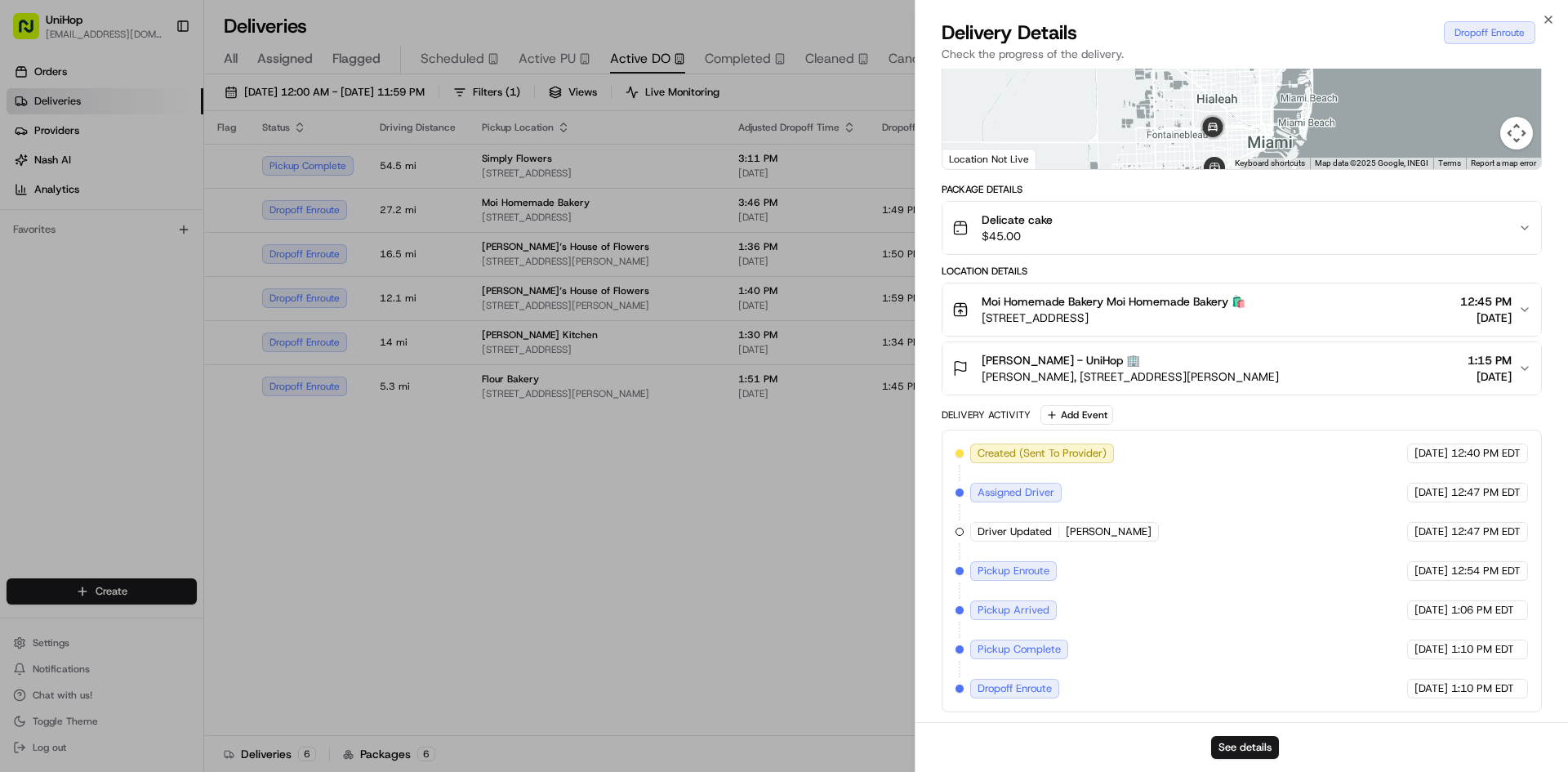
drag, startPoint x: 1316, startPoint y: 135, endPoint x: 1330, endPoint y: 196, distance: 62.6
click at [1330, 196] on div "Provider Roadie (P2P) Alexis H. Provider Id 102447082 Dropoff ETA 1:49 PM Price…" at bounding box center [1242, 292] width 600 height 841
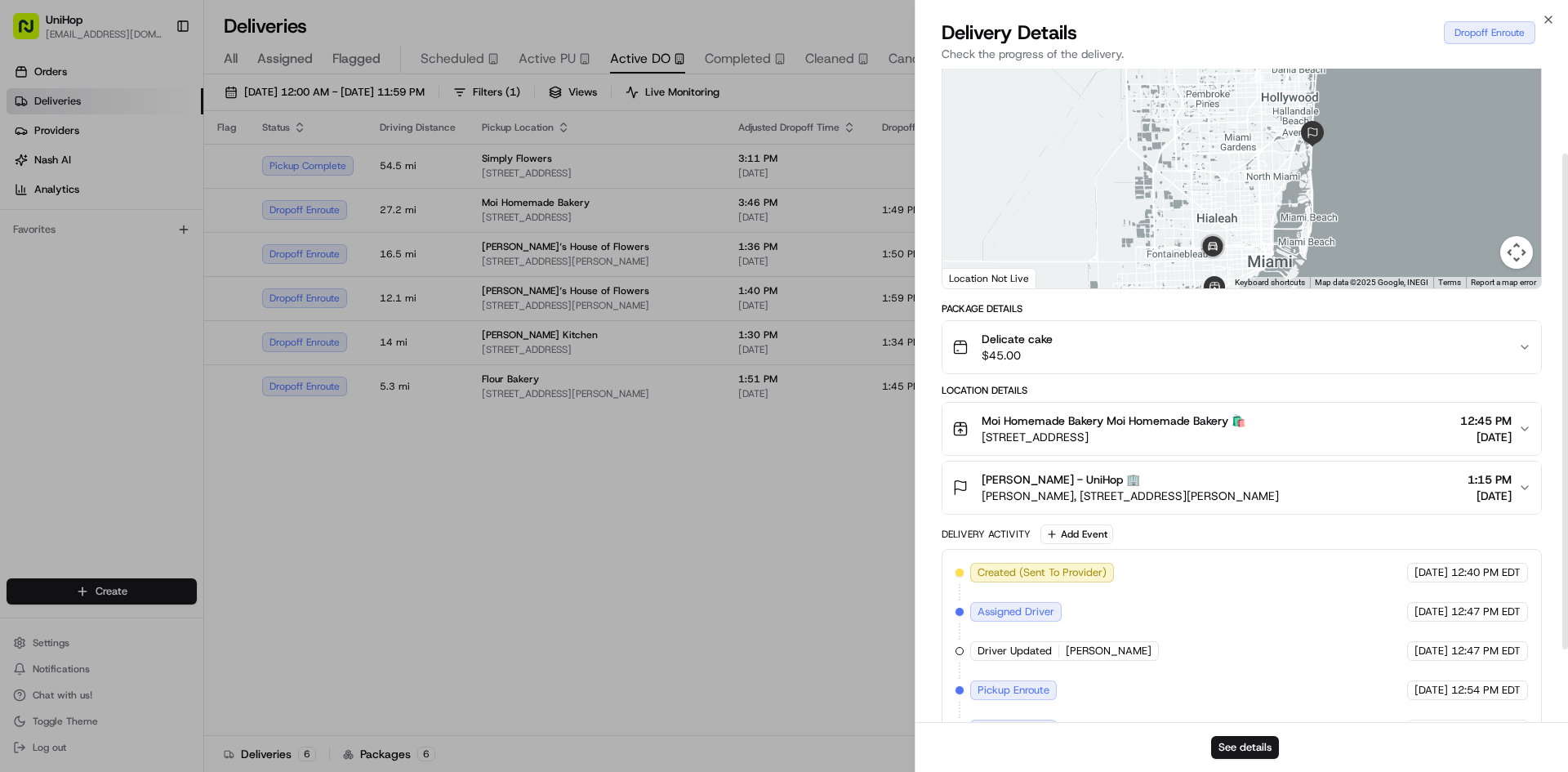
scroll to position [0, 0]
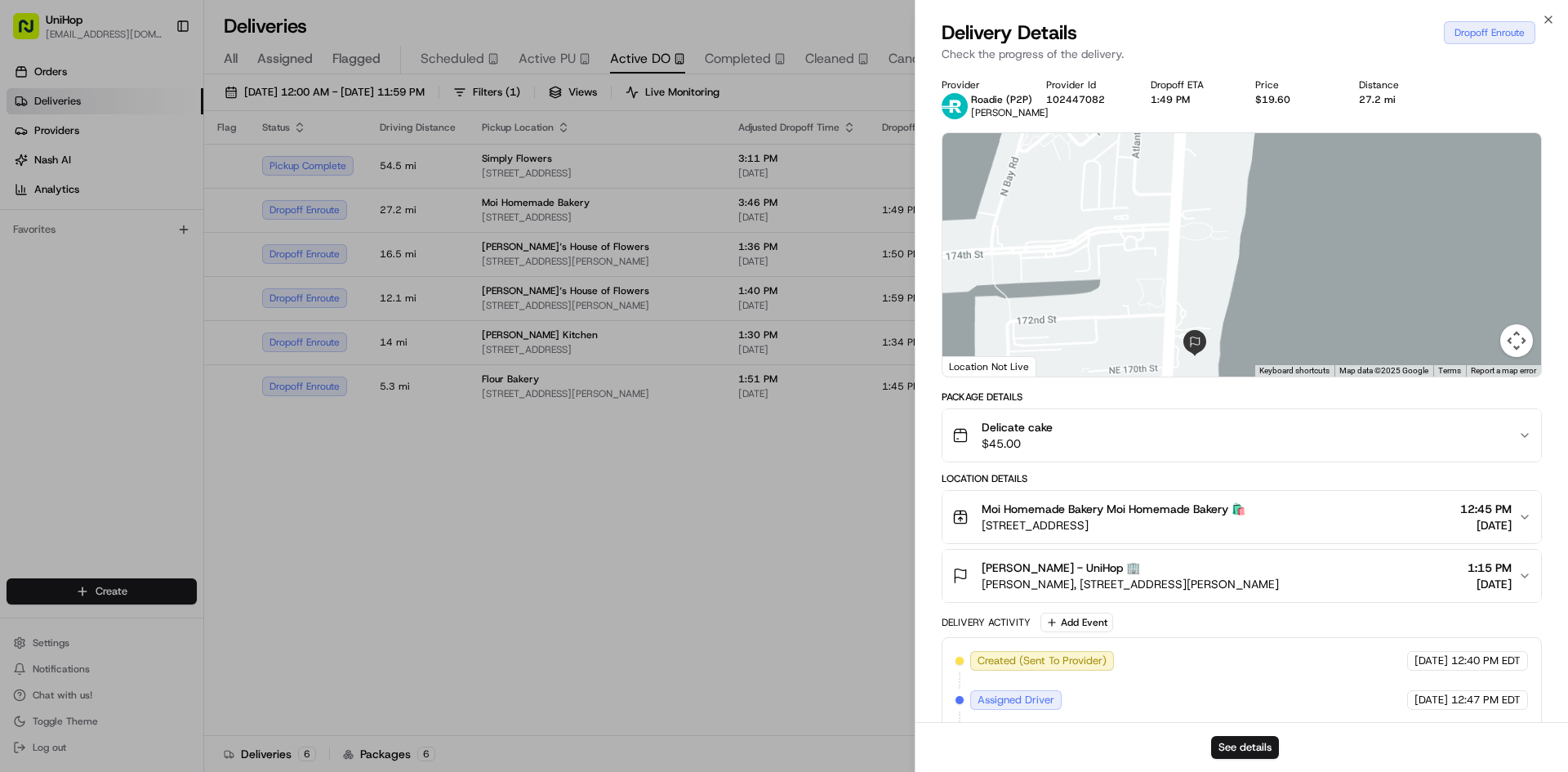
drag, startPoint x: 1260, startPoint y: 237, endPoint x: 1234, endPoint y: 147, distance: 93.7
click at [1248, 155] on div at bounding box center [1241, 255] width 598 height 243
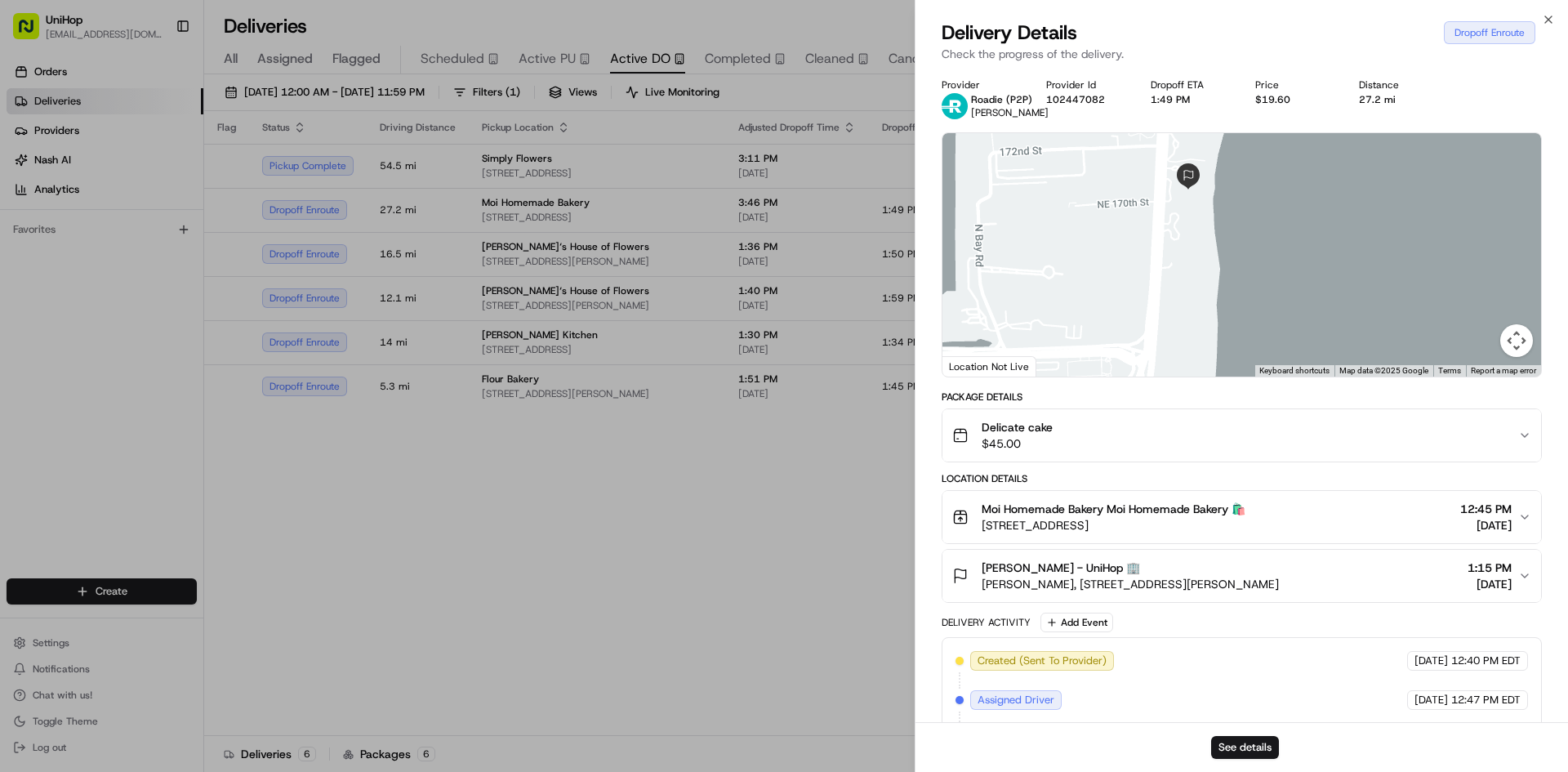
drag, startPoint x: 1209, startPoint y: 309, endPoint x: 1208, endPoint y: 211, distance: 98.0
click at [1208, 211] on div at bounding box center [1241, 255] width 598 height 243
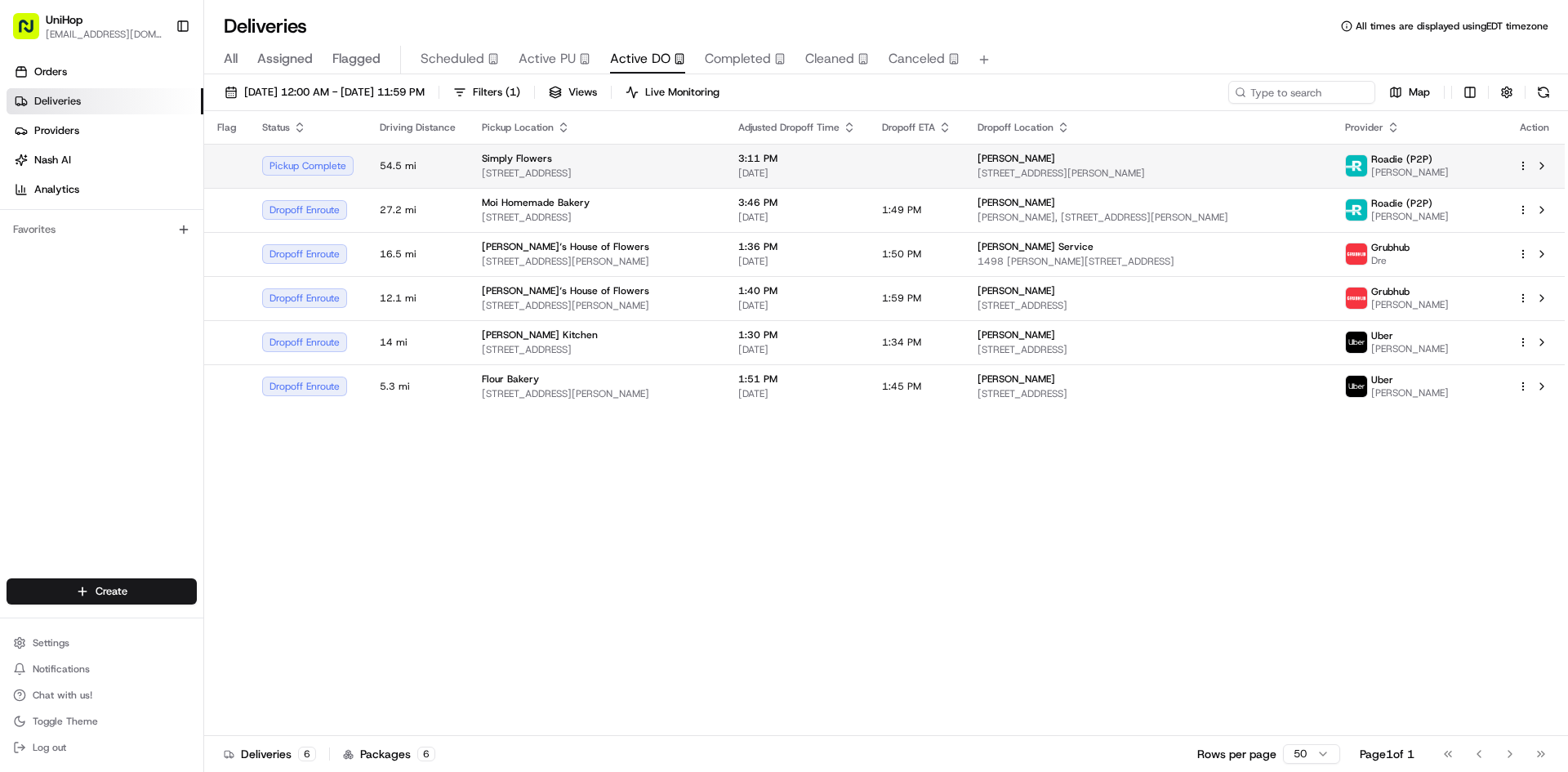
click at [704, 171] on span "1100 W 7800 S #9, West Jordan, UT 84088, USA" at bounding box center [597, 173] width 230 height 13
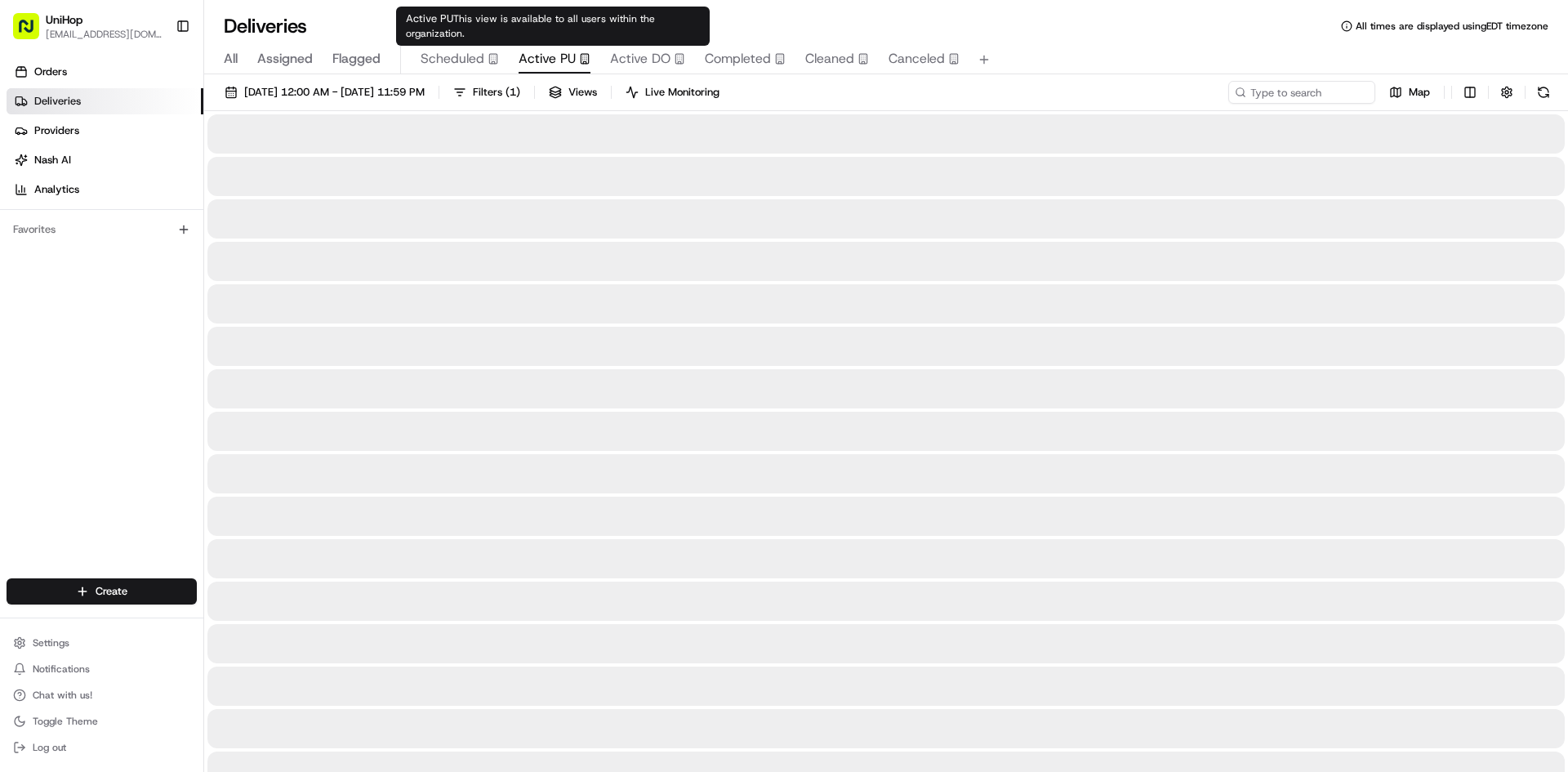
click at [533, 61] on span "Active PU" at bounding box center [547, 59] width 57 height 20
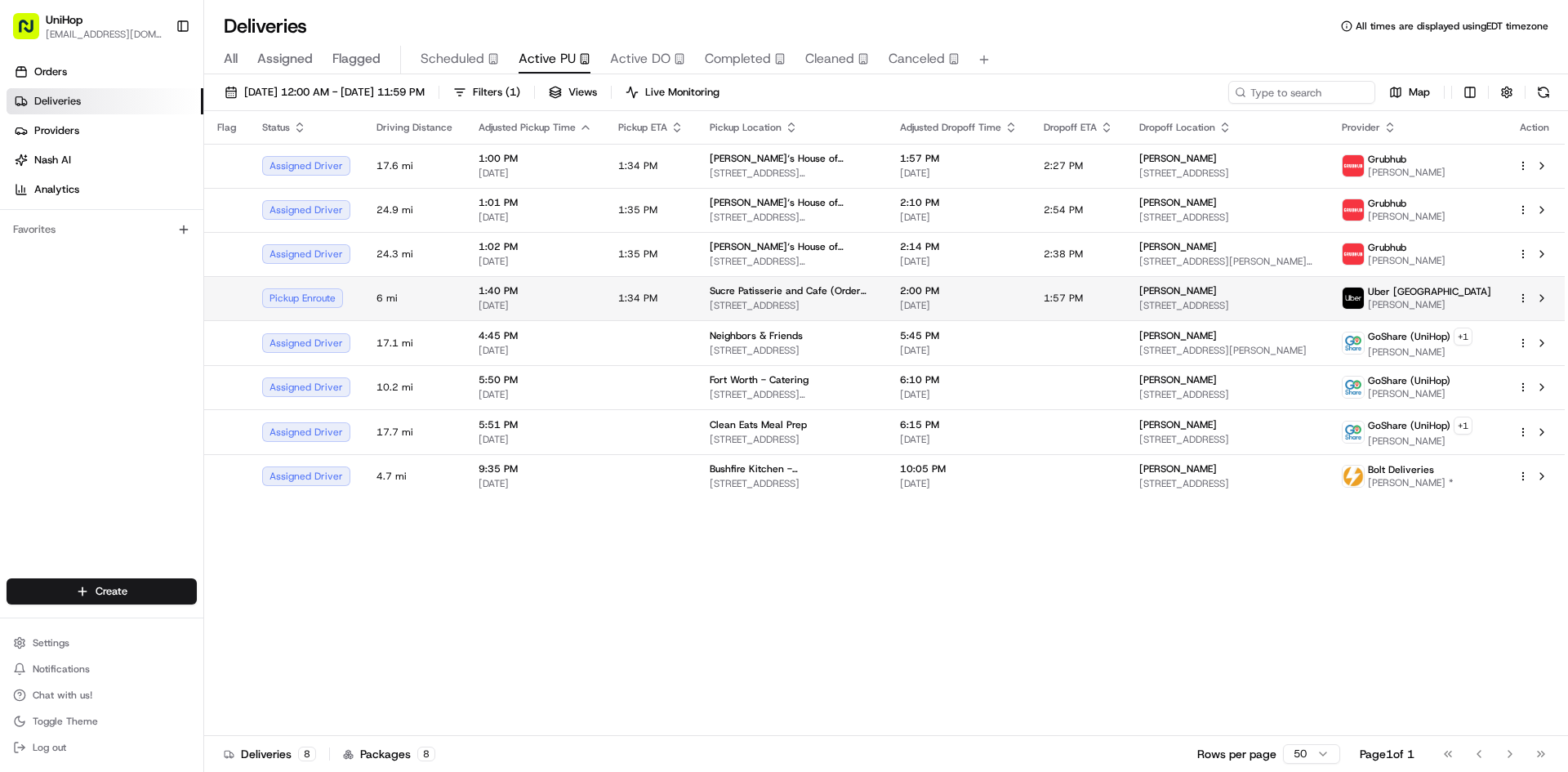
click at [722, 314] on td "Sucre Patisserie and Cafe (Order for Arrangeit) 1007 8 St SW, Calgary, AB T2R 0…" at bounding box center [792, 298] width 190 height 45
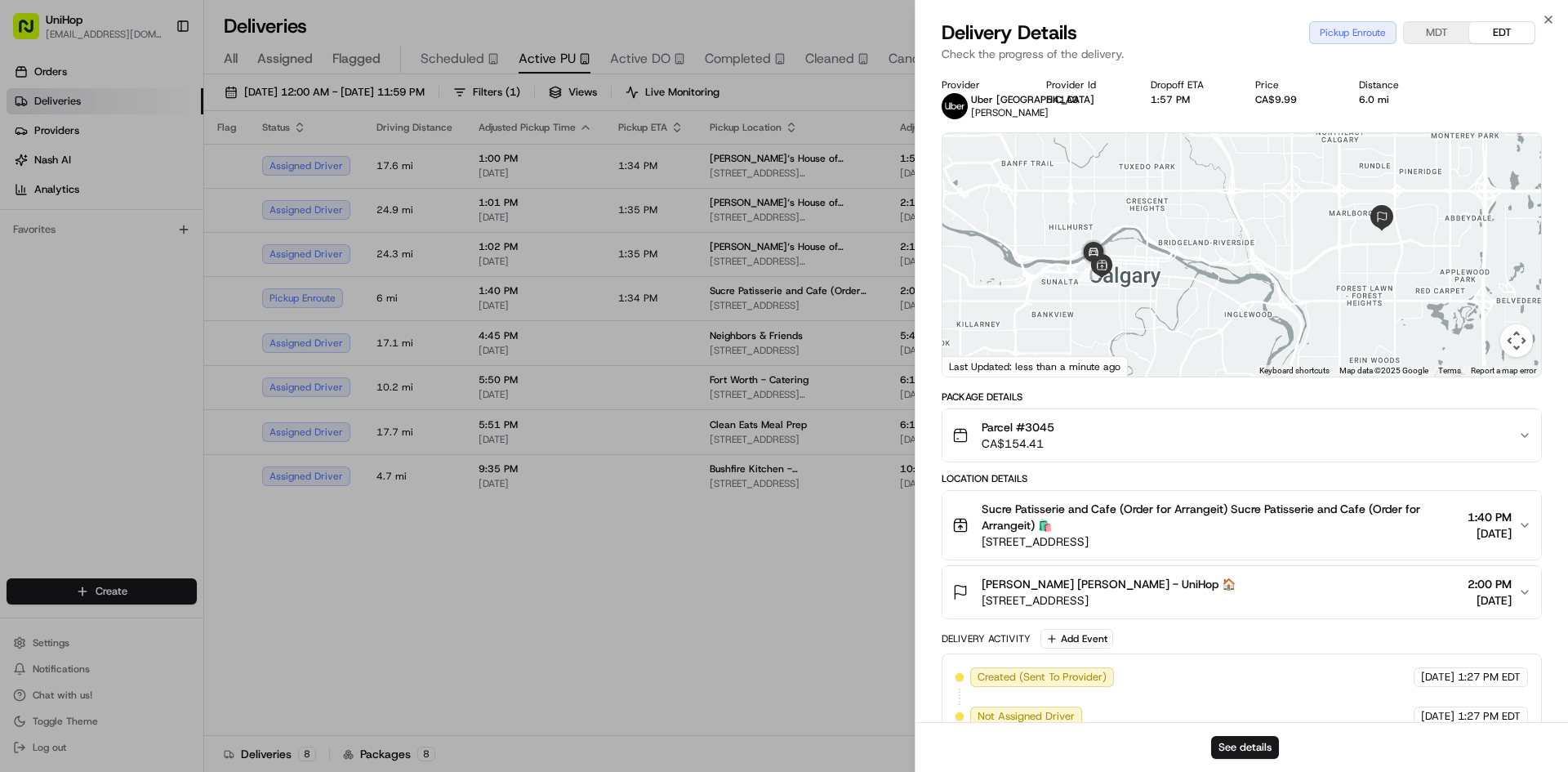
click at [1150, 518] on span "Sucre Patisserie and Cafe (Order for Arrangeit) Sucre Patisserie and Cafe (Orde…" at bounding box center [1221, 517] width 479 height 33
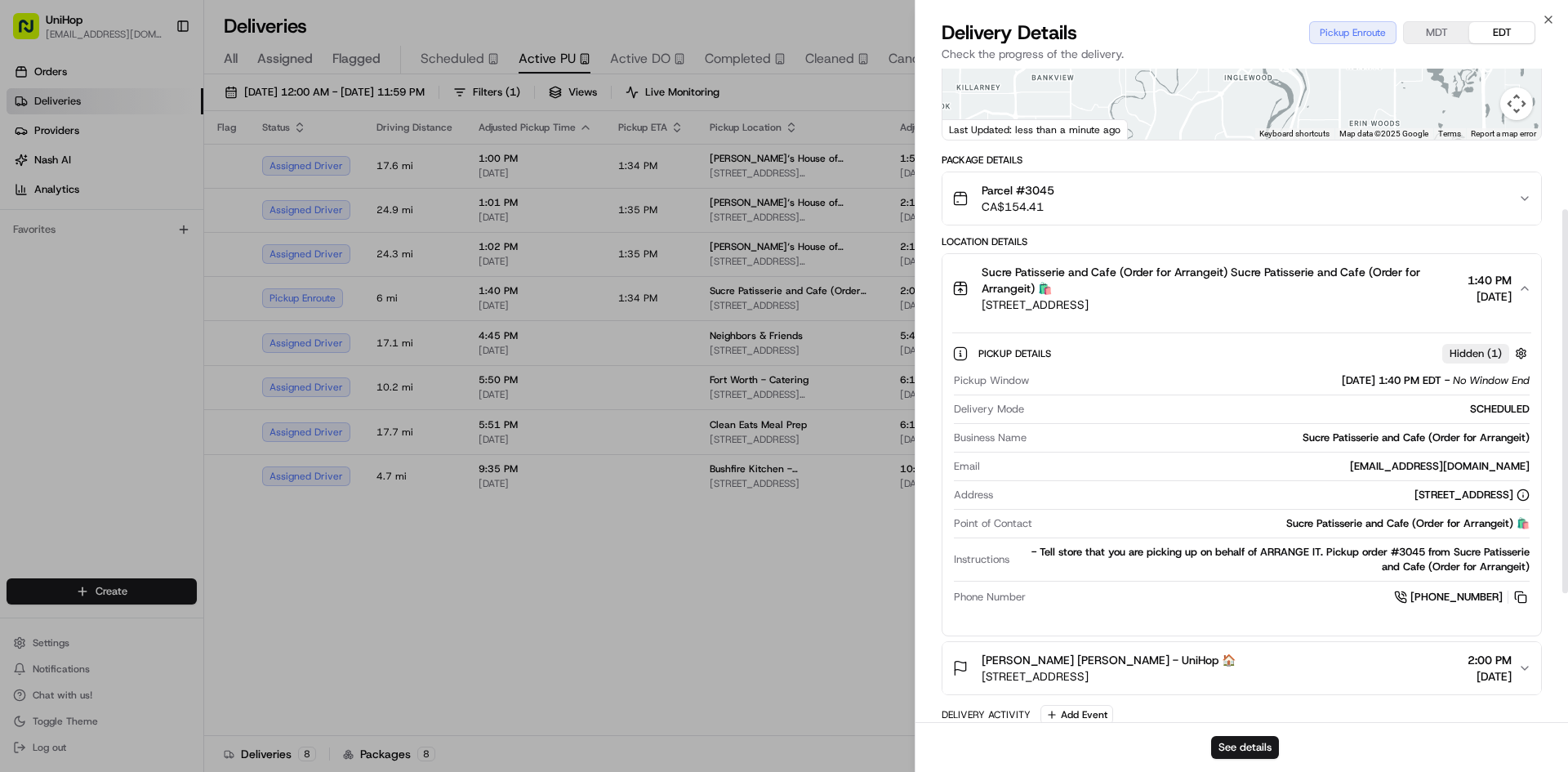
scroll to position [245, 0]
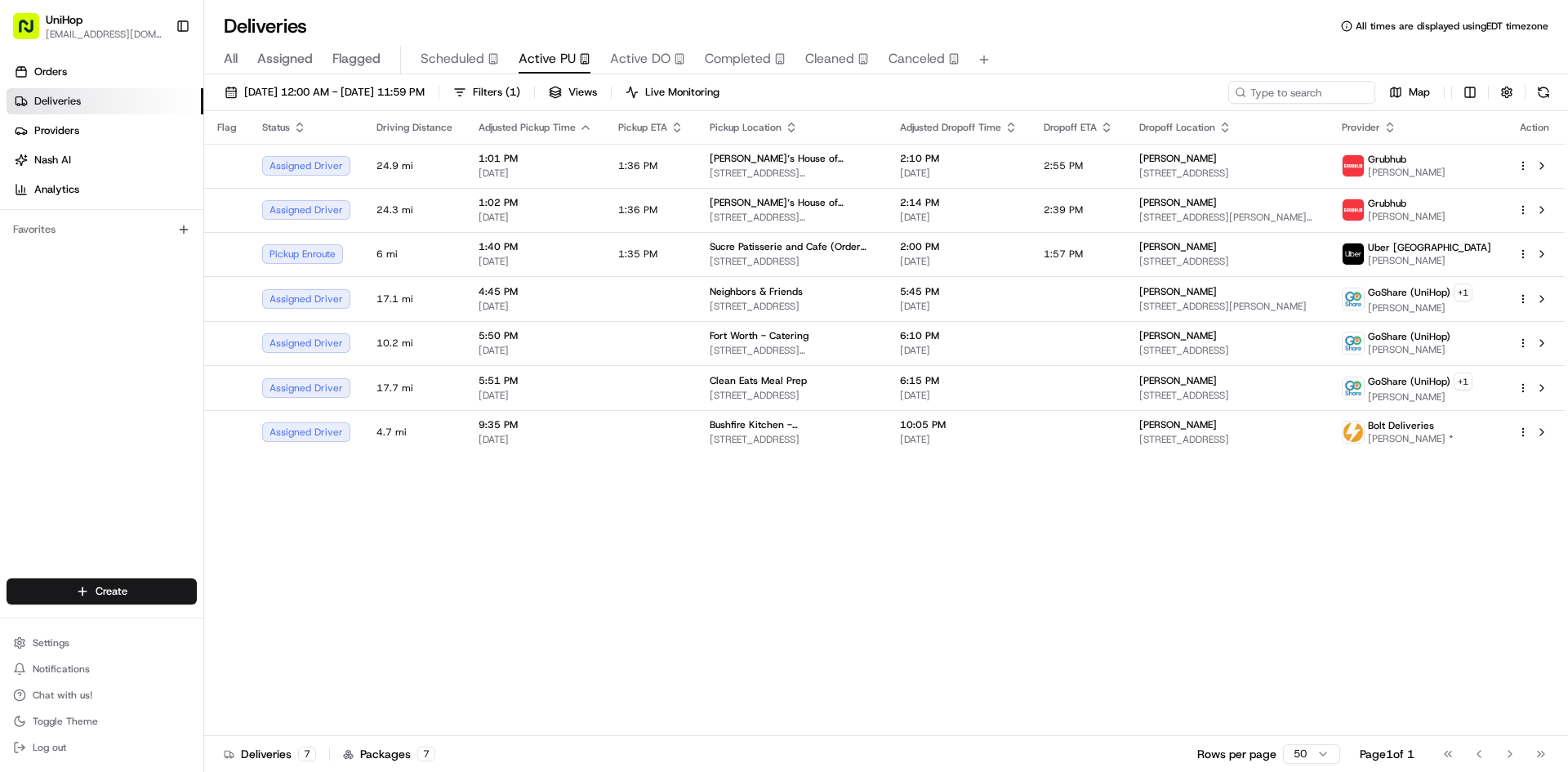
click at [33, 399] on div "Orders Deliveries Providers Nash AI Analytics Favorites" at bounding box center [101, 320] width 204 height 536
click at [627, 260] on td "1:35 PM" at bounding box center [650, 254] width 92 height 45
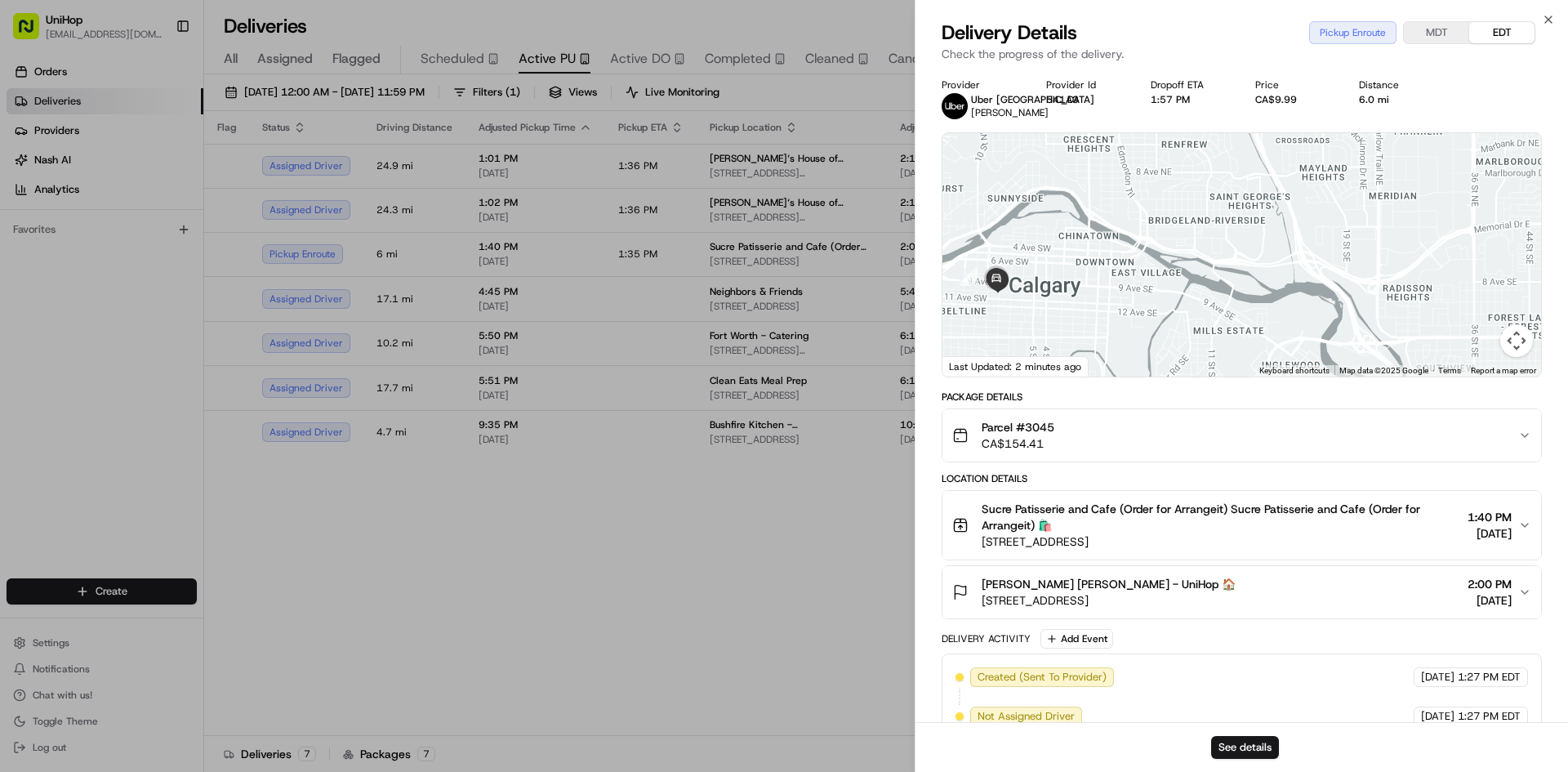
drag, startPoint x: 1059, startPoint y: 314, endPoint x: 1090, endPoint y: 304, distance: 32.6
click at [1090, 304] on div at bounding box center [1241, 255] width 598 height 243
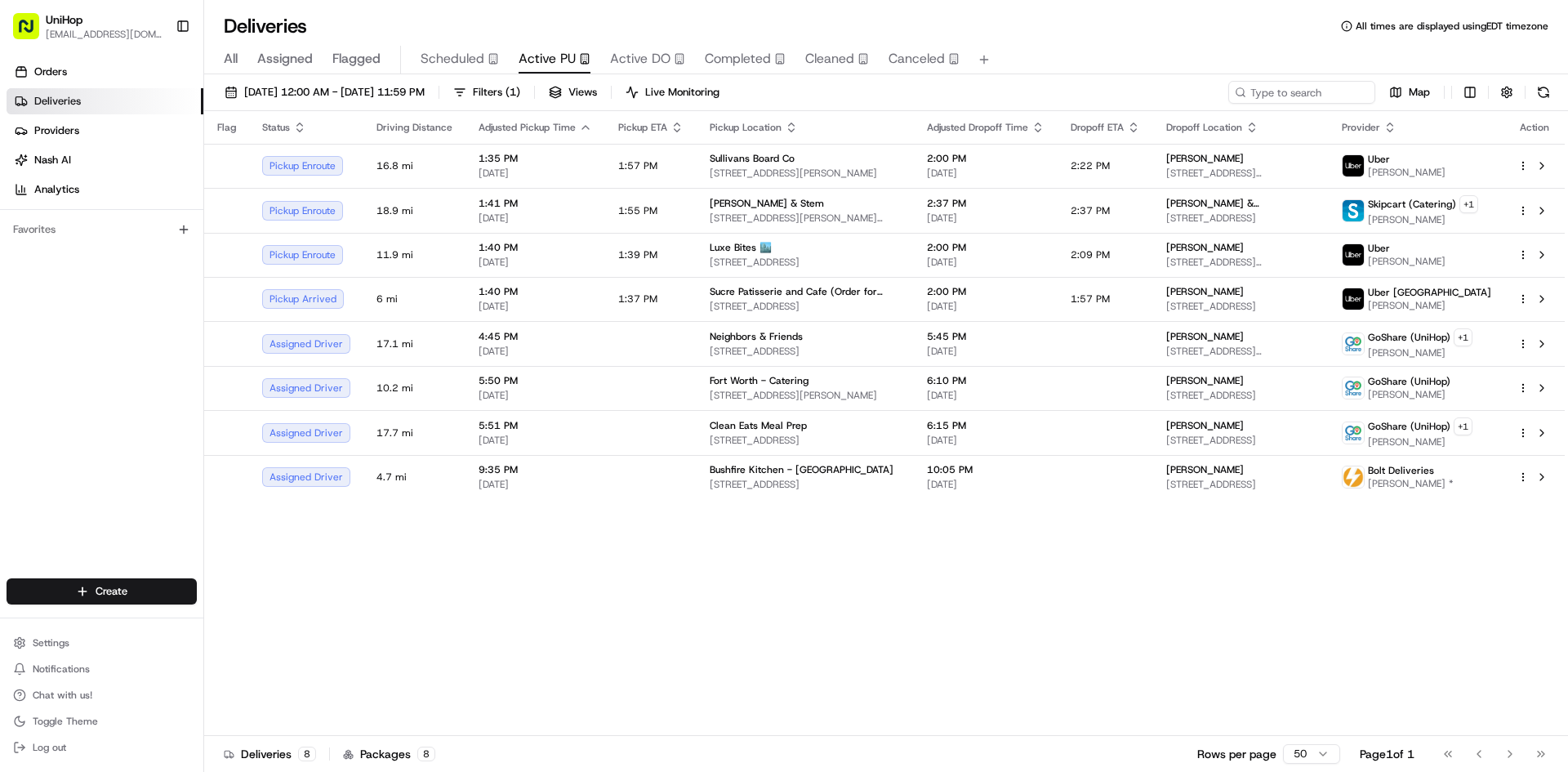
click at [350, 59] on span "Flagged" at bounding box center [356, 59] width 48 height 20
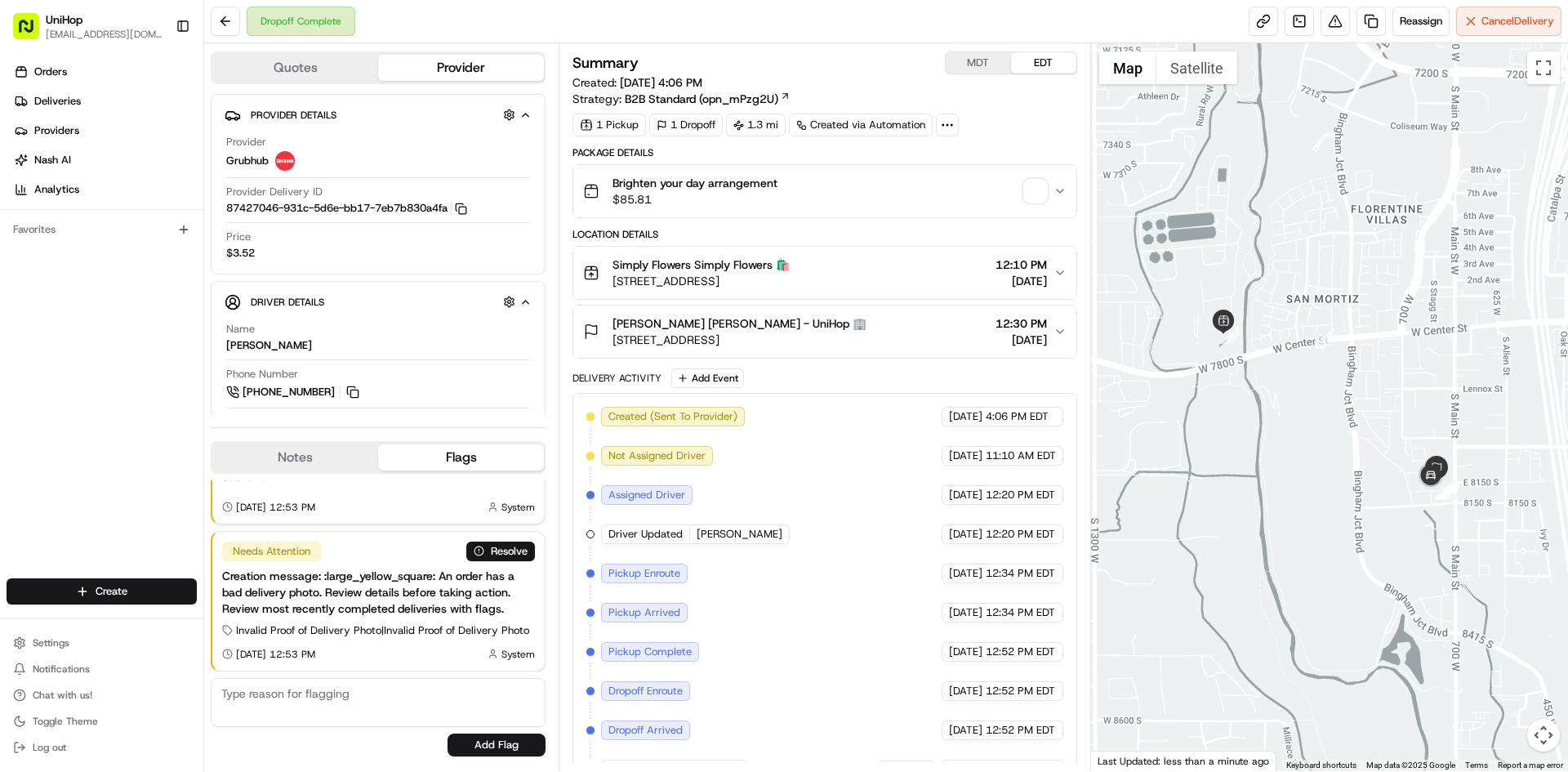
click at [833, 332] on span "[STREET_ADDRESS]" at bounding box center [739, 339] width 254 height 16
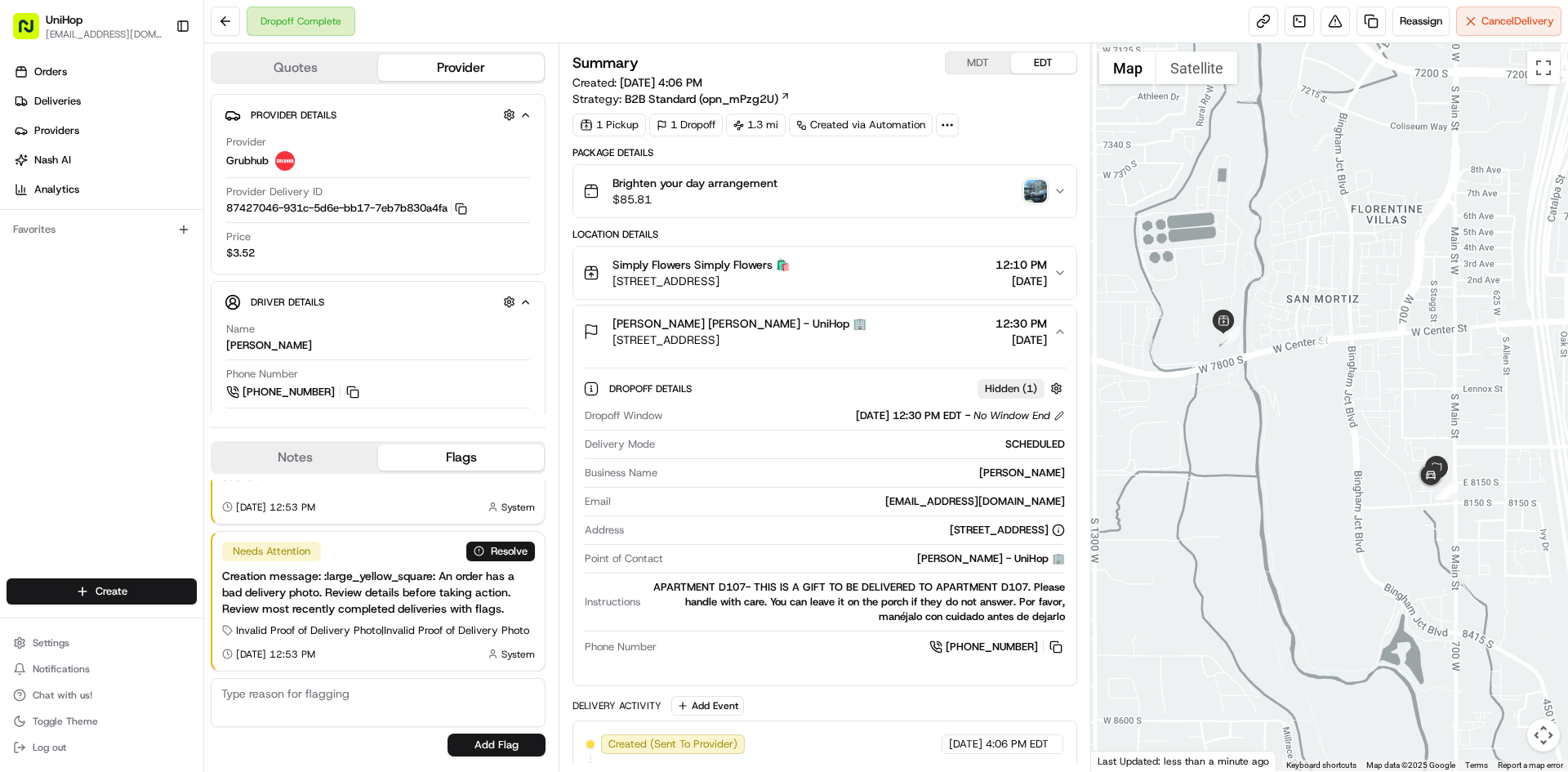
click at [889, 331] on div "[PERSON_NAME] [PERSON_NAME] - UniHop 🏢 [STREET_ADDRESS] 12:30 PM [DATE]" at bounding box center [818, 332] width 470 height 33
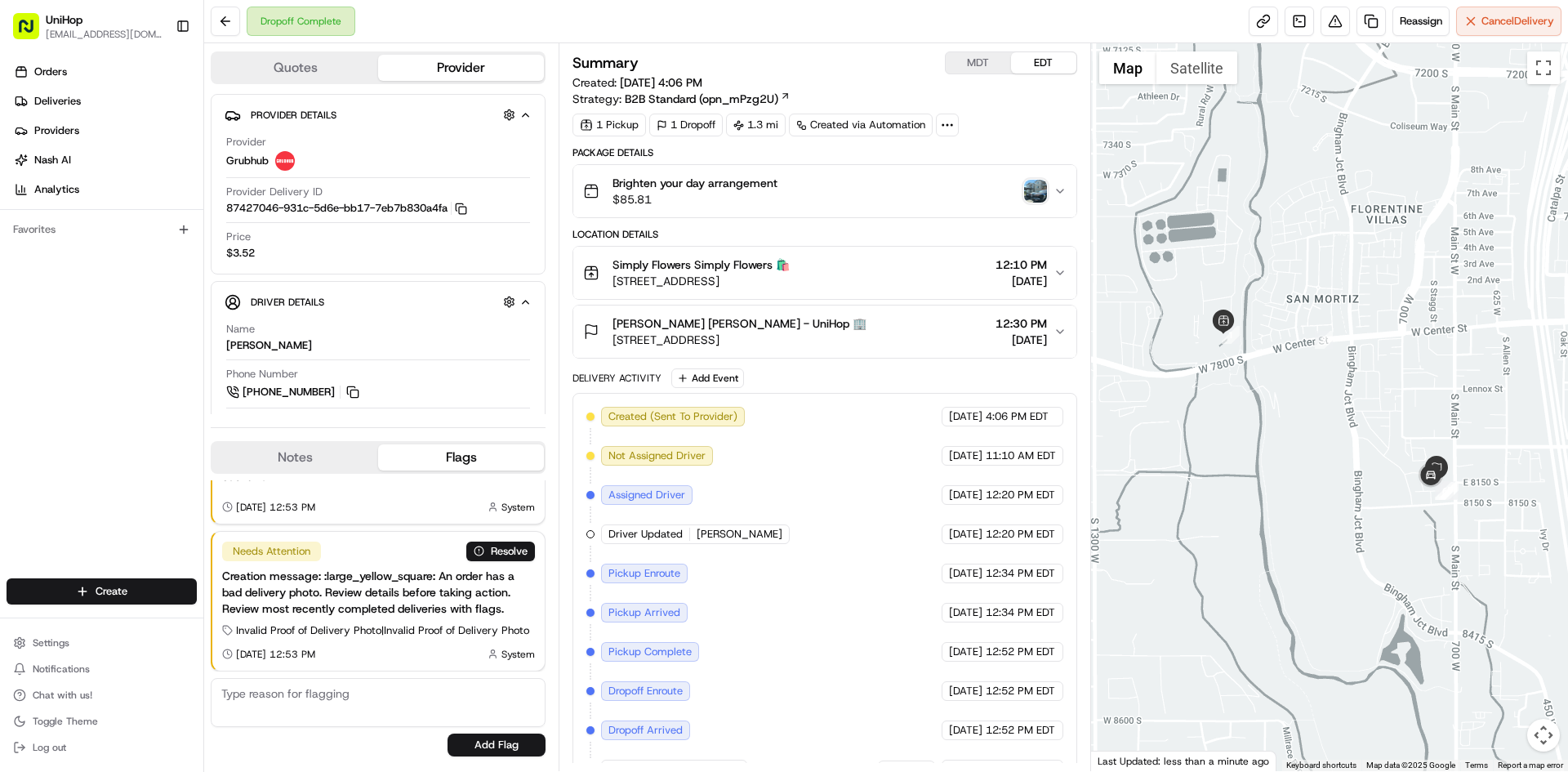
click at [1031, 184] on img "button" at bounding box center [1036, 191] width 23 height 23
click at [307, 448] on button "Notes" at bounding box center [294, 458] width 166 height 27
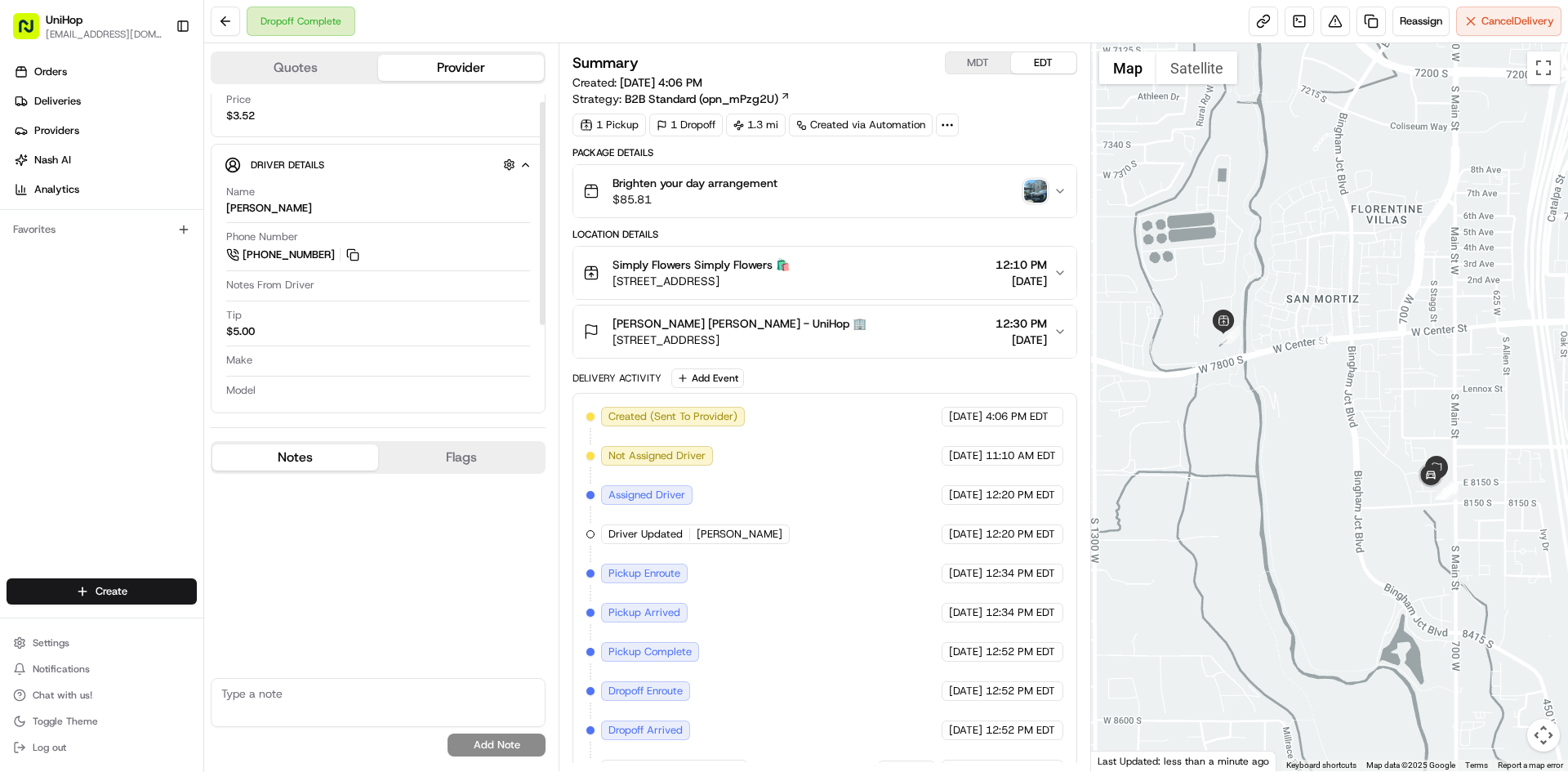
scroll to position [140, 0]
click at [354, 253] on button at bounding box center [352, 252] width 18 height 18
drag, startPoint x: 611, startPoint y: 324, endPoint x: 686, endPoint y: 329, distance: 75.2
click at [686, 329] on div "[PERSON_NAME] [PERSON_NAME] - UniHop 🏢 [STREET_ADDRESS]" at bounding box center [724, 332] width 283 height 33
copy span "[PERSON_NAME]"
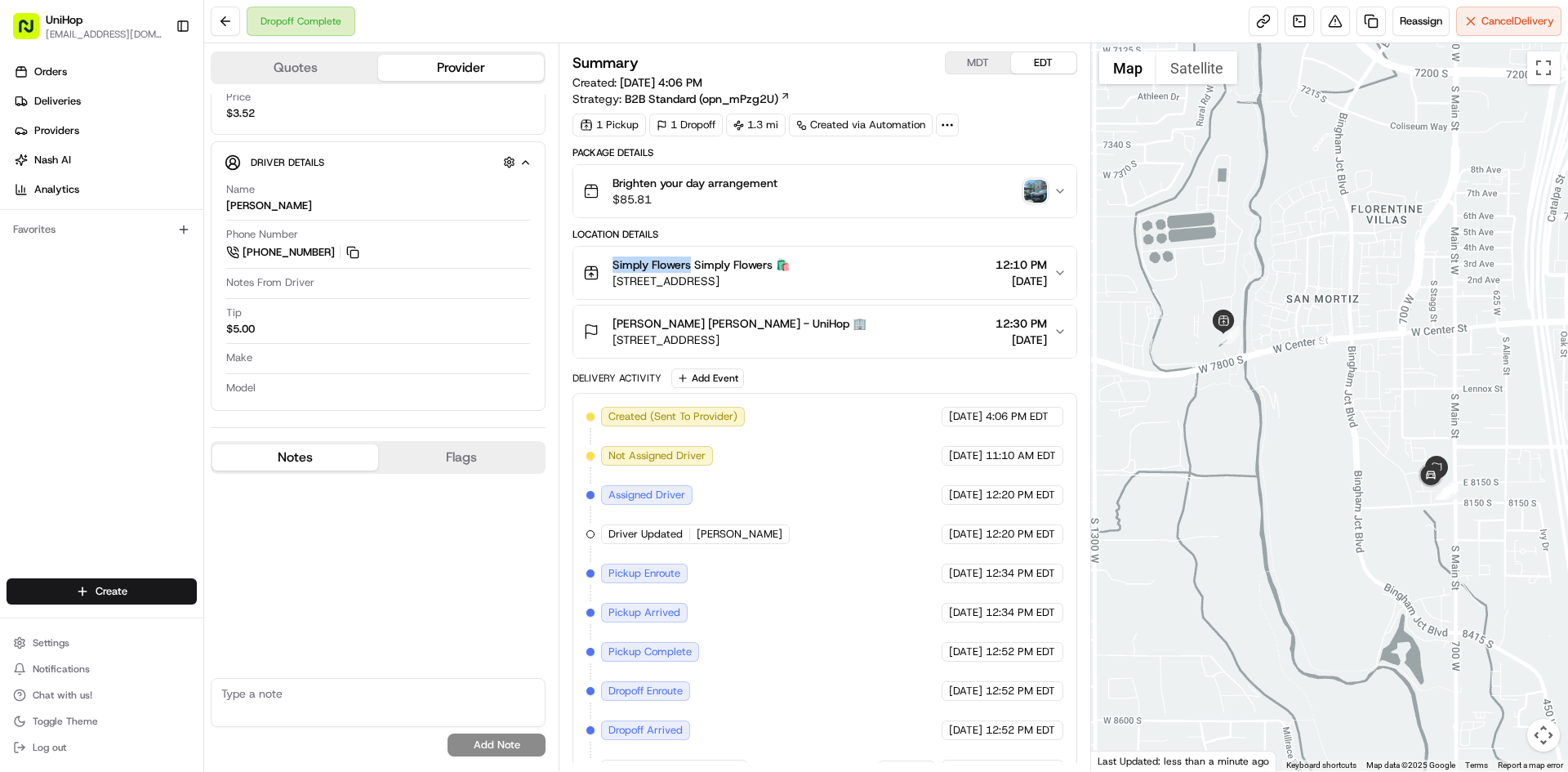
drag, startPoint x: 607, startPoint y: 265, endPoint x: 688, endPoint y: 262, distance: 81.1
click at [688, 262] on div "Simply Flowers Simply Flowers 🛍️ [STREET_ADDRESS]" at bounding box center [686, 273] width 206 height 33
copy span "Simply Flowers"
click at [318, 576] on div "No results found Add Note" at bounding box center [379, 618] width 335 height 289
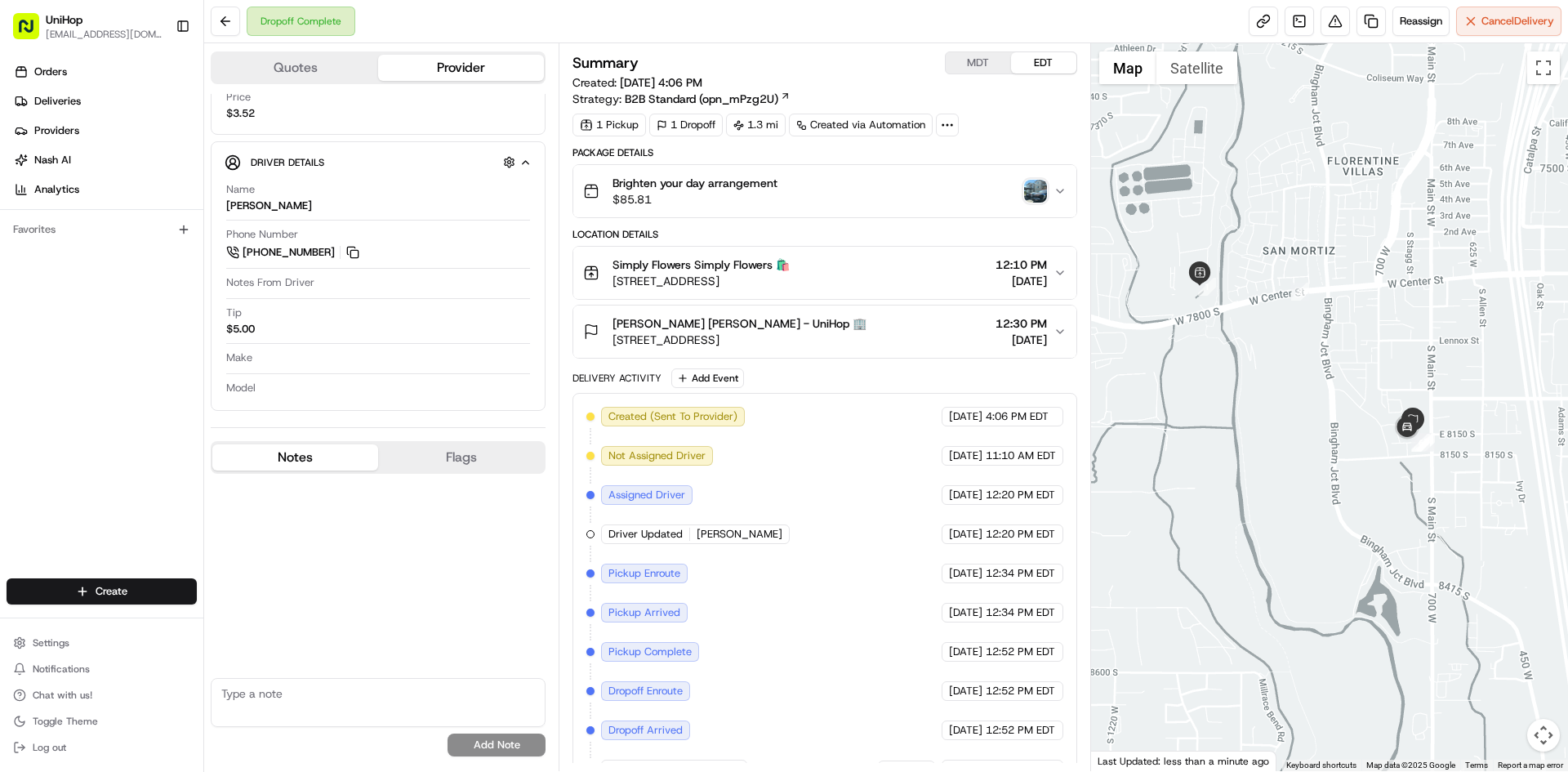
drag, startPoint x: 1176, startPoint y: 442, endPoint x: 1153, endPoint y: 383, distance: 63.3
click at [1150, 386] on div at bounding box center [1329, 407] width 478 height 728
click at [776, 350] on button "[PERSON_NAME] [PERSON_NAME] - UniHop 🏢 [STREET_ADDRESS] 12:30 PM [DATE]" at bounding box center [825, 332] width 502 height 52
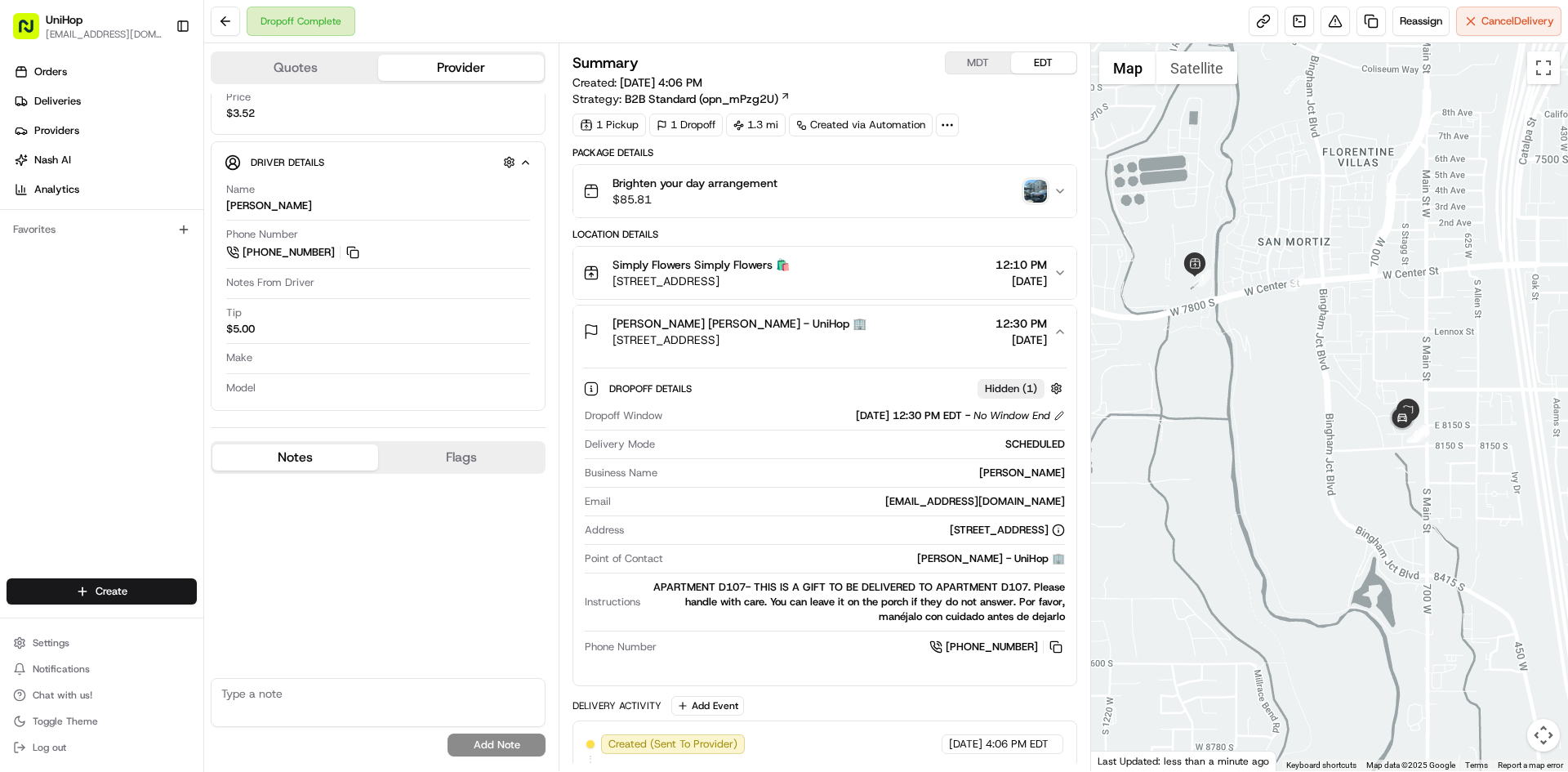
click at [776, 350] on button "[PERSON_NAME] [PERSON_NAME] - UniHop 🏢 [STREET_ADDRESS] 12:30 PM [DATE]" at bounding box center [825, 332] width 502 height 52
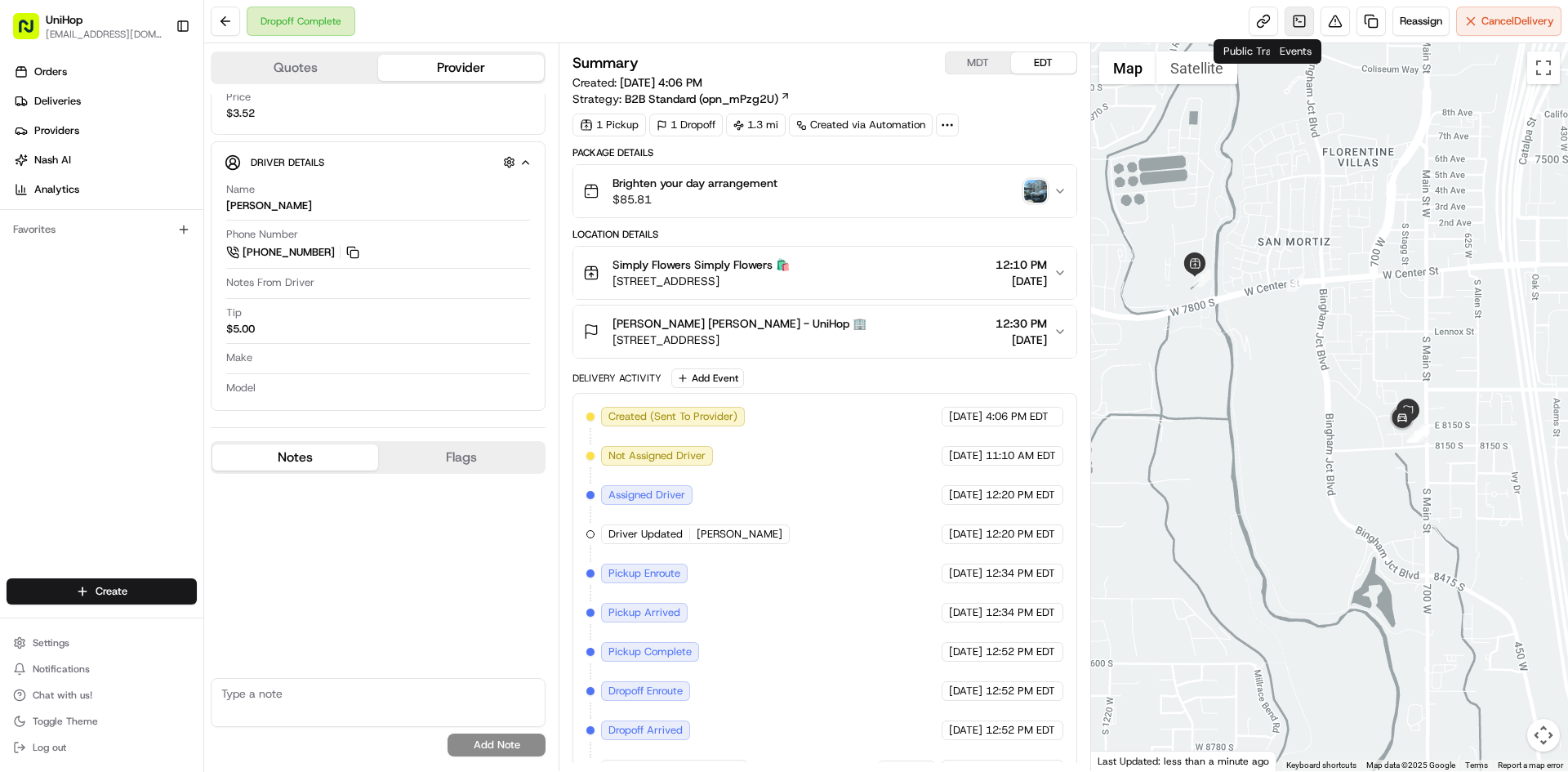
click at [1287, 20] on link at bounding box center [1299, 21] width 29 height 29
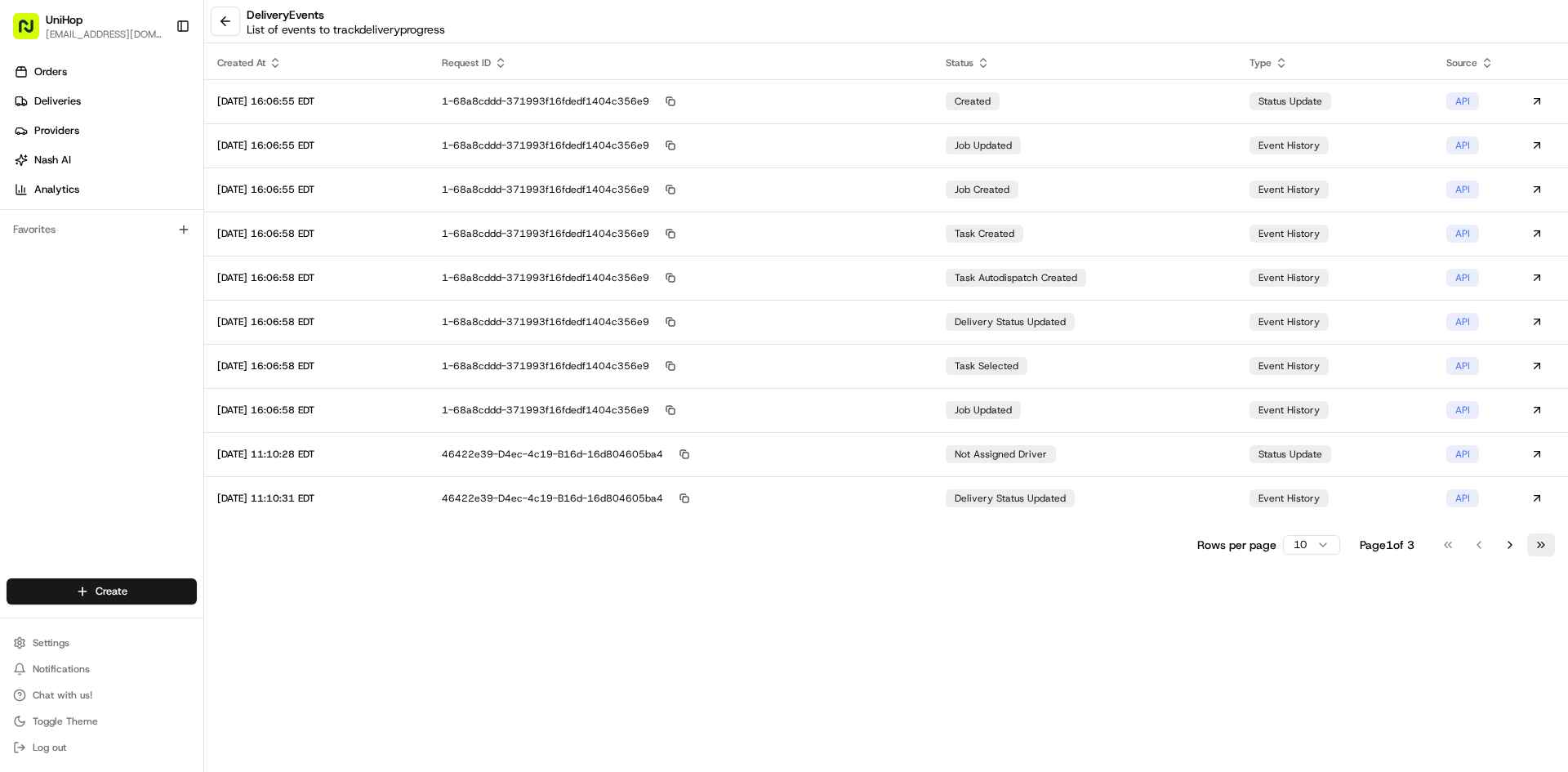
click at [1544, 540] on button "Go to last page" at bounding box center [1541, 545] width 27 height 23
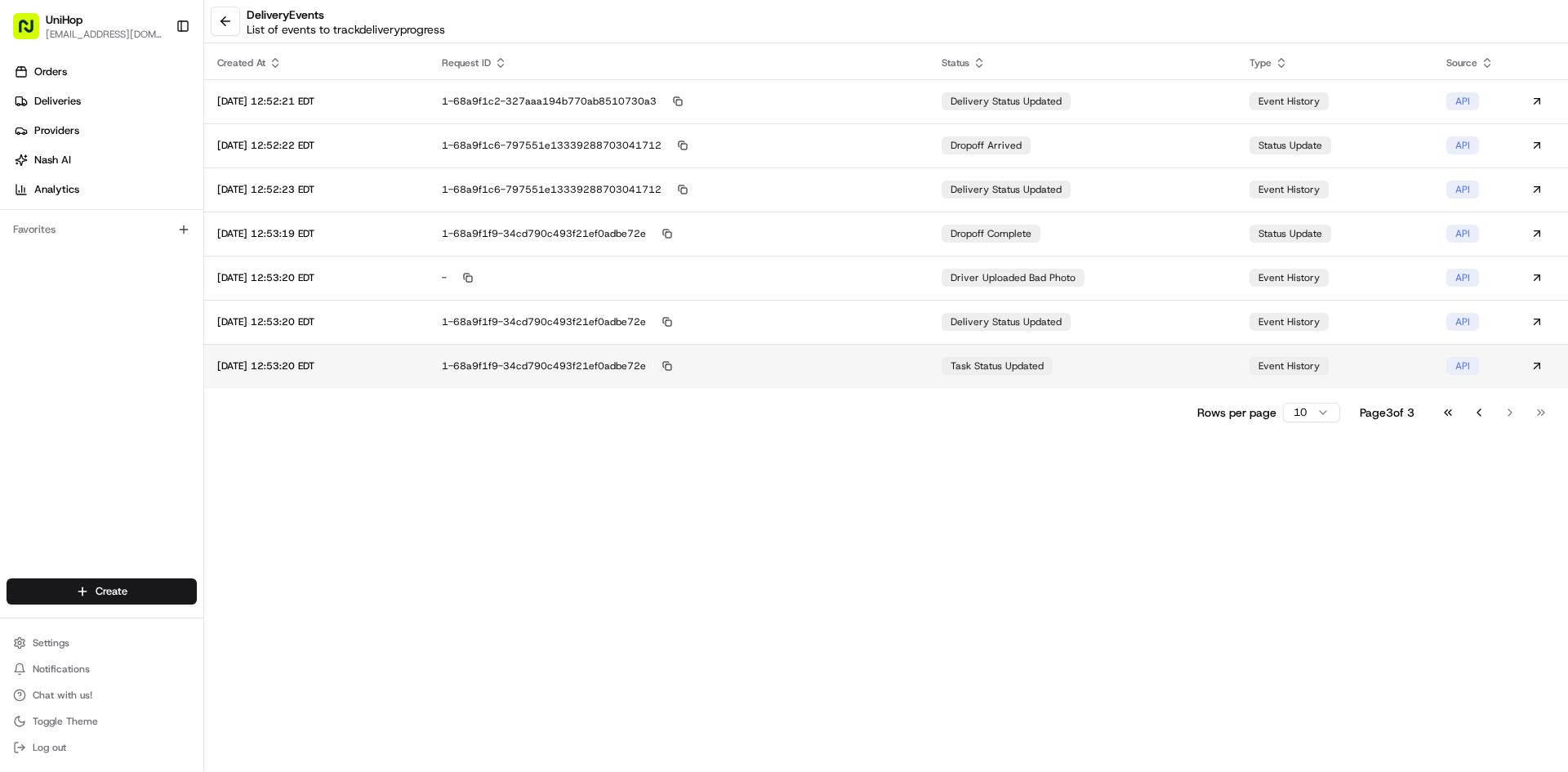
click at [1104, 381] on td "task status updated" at bounding box center [1082, 366] width 308 height 45
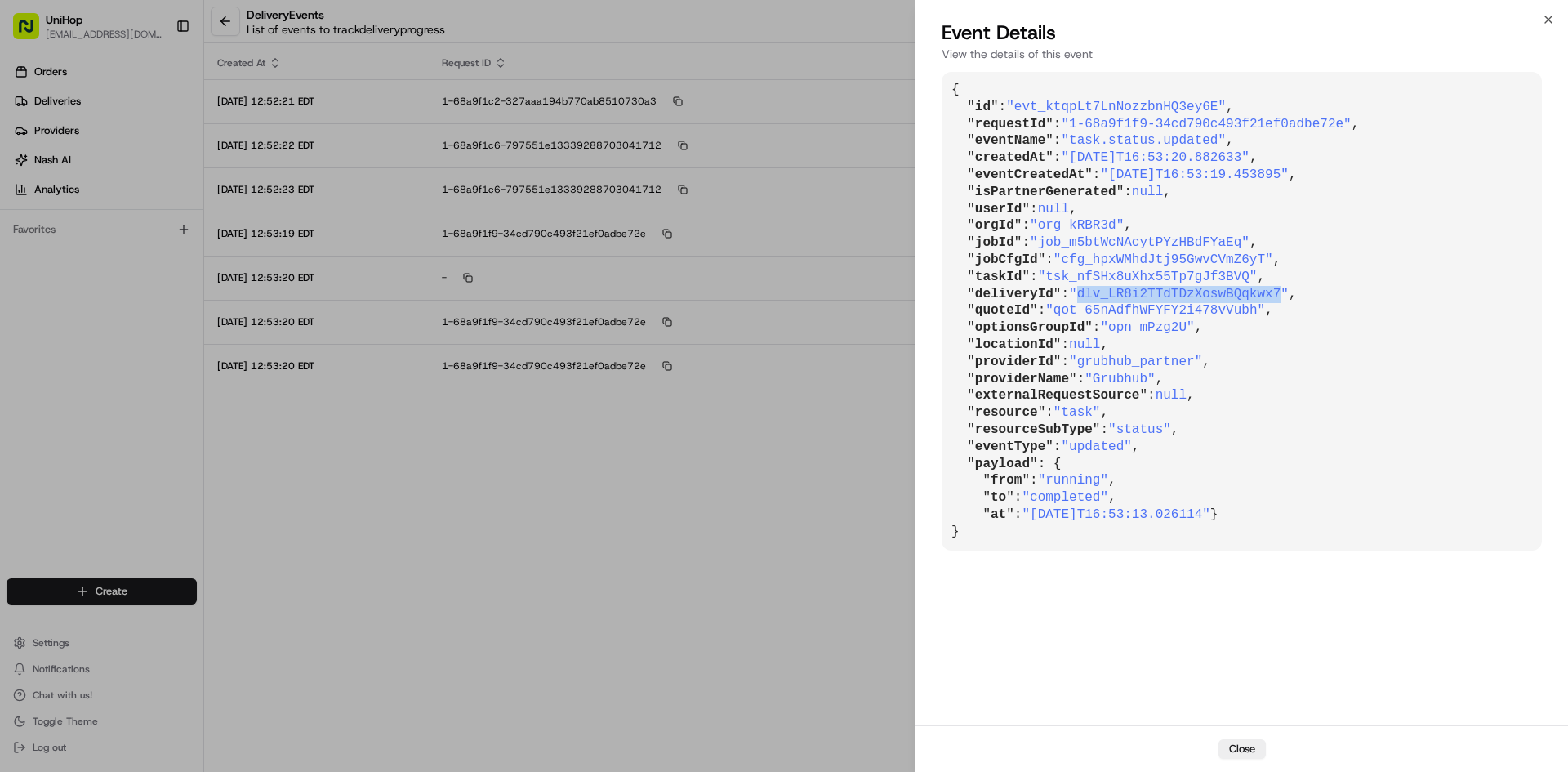
drag, startPoint x: 1078, startPoint y: 295, endPoint x: 1258, endPoint y: 296, distance: 180.0
click at [1258, 296] on span ""dlv_LR8i2TTdTDzXoswBQqkwx7"" at bounding box center [1179, 295] width 220 height 15
copy span "dlv_LR8i2TTdTDzXoswBQqkwx7"
